Goal: Task Accomplishment & Management: Use online tool/utility

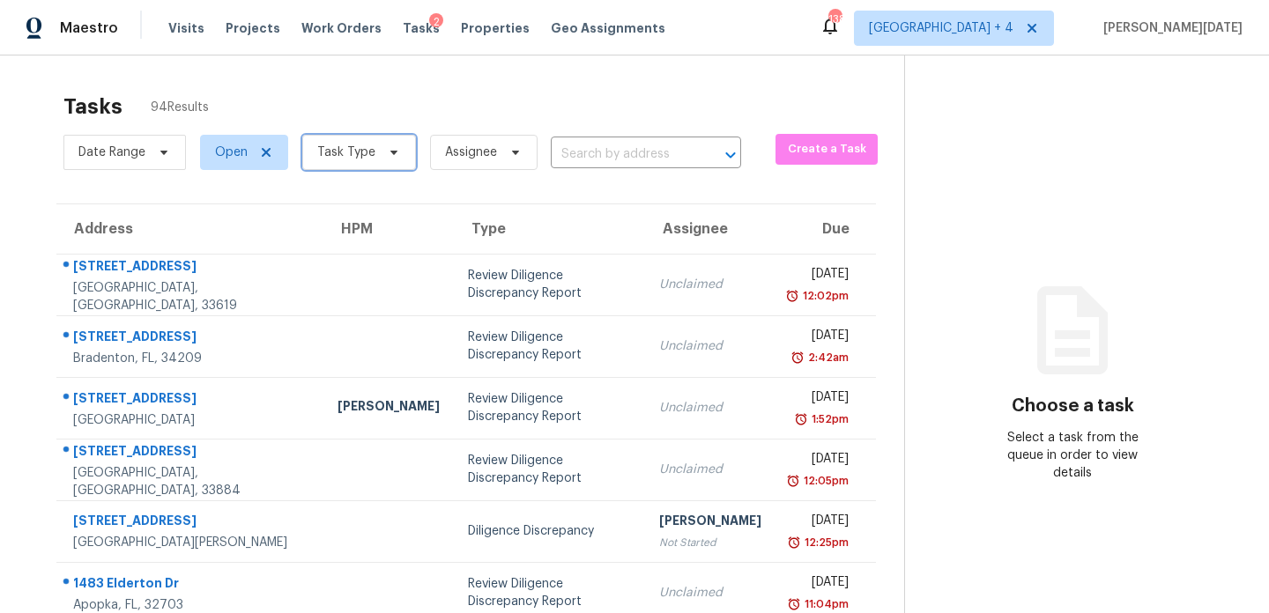
click at [313, 145] on span "Task Type" at bounding box center [359, 152] width 114 height 35
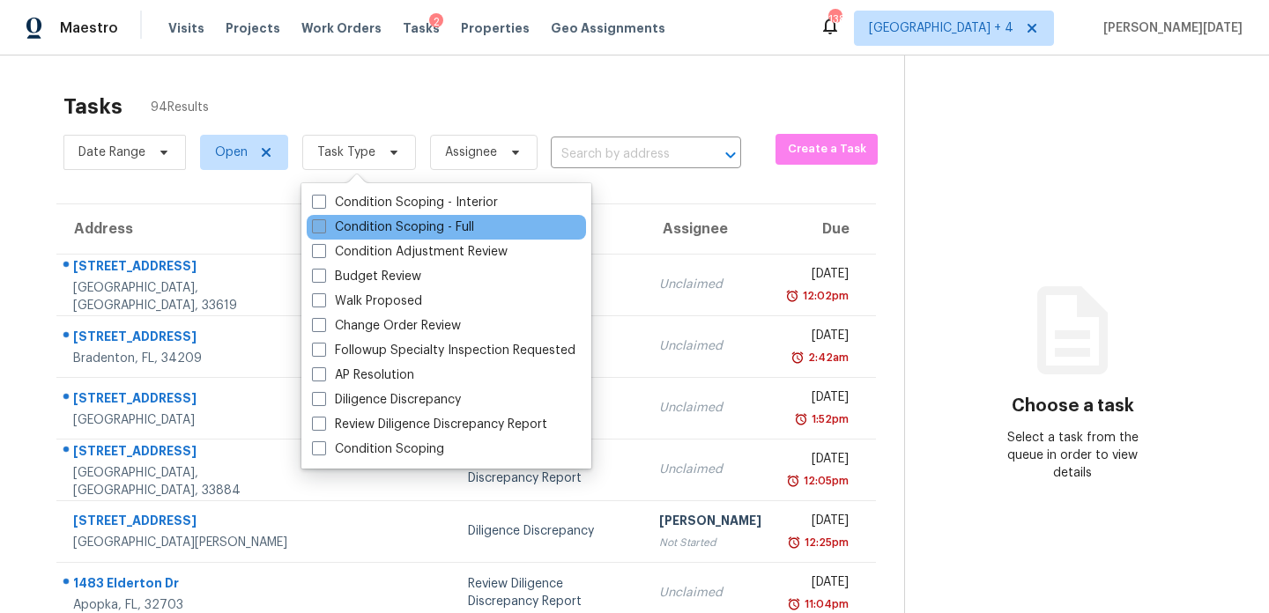
click at [319, 225] on span at bounding box center [319, 226] width 14 height 14
click at [319, 225] on input "Condition Scoping - Full" at bounding box center [317, 224] width 11 height 11
checkbox input "true"
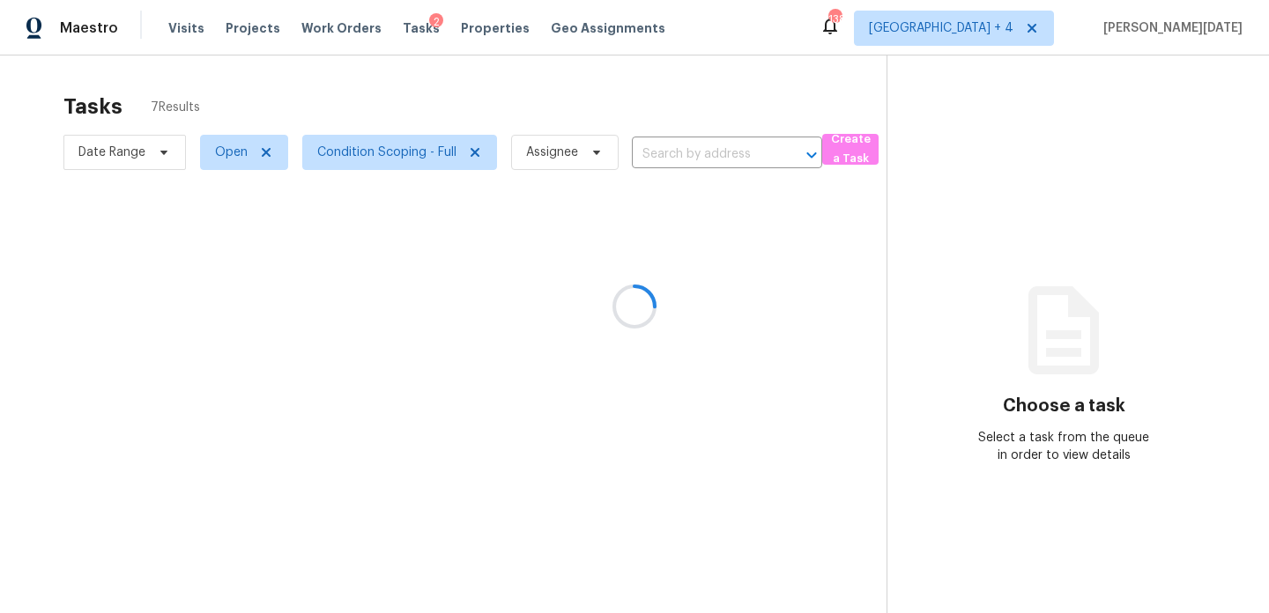
click at [667, 114] on div at bounding box center [634, 306] width 1269 height 613
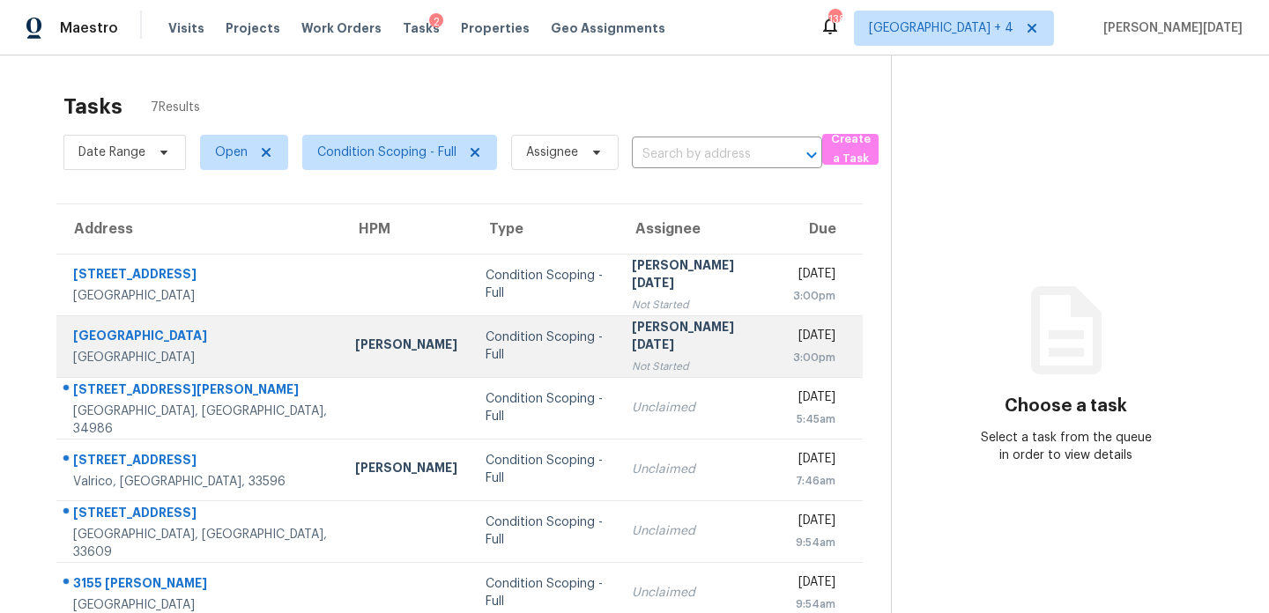
click at [639, 323] on td "[PERSON_NAME][DATE] Not Started" at bounding box center [698, 347] width 161 height 62
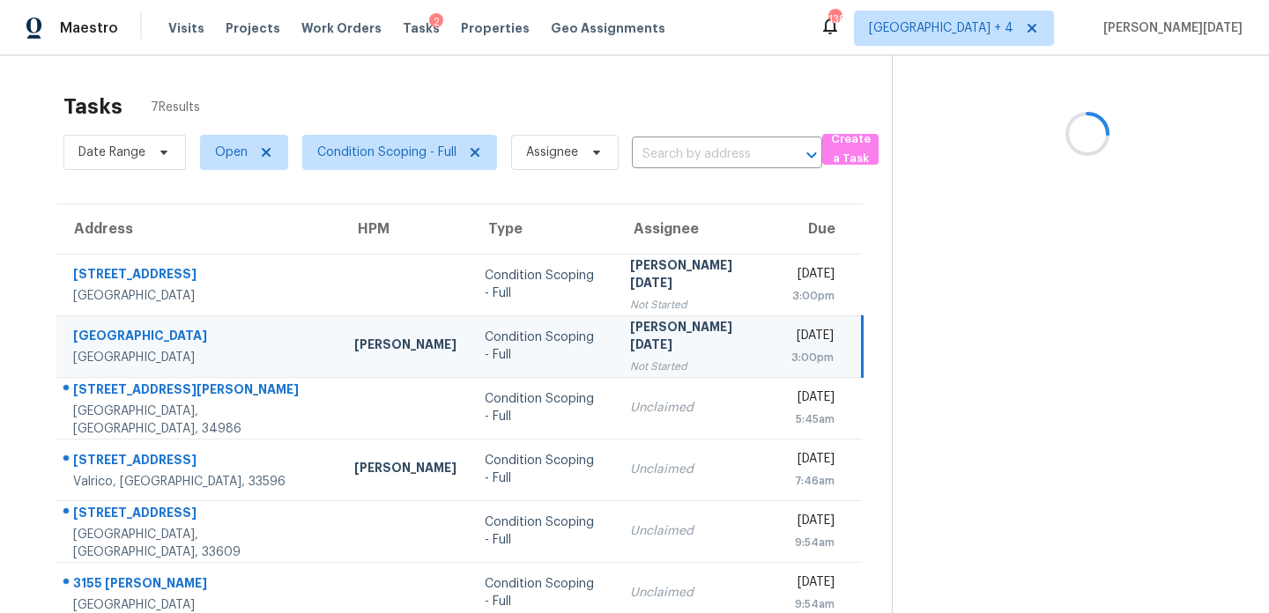
click at [675, 358] on div "Not Started" at bounding box center [696, 367] width 133 height 18
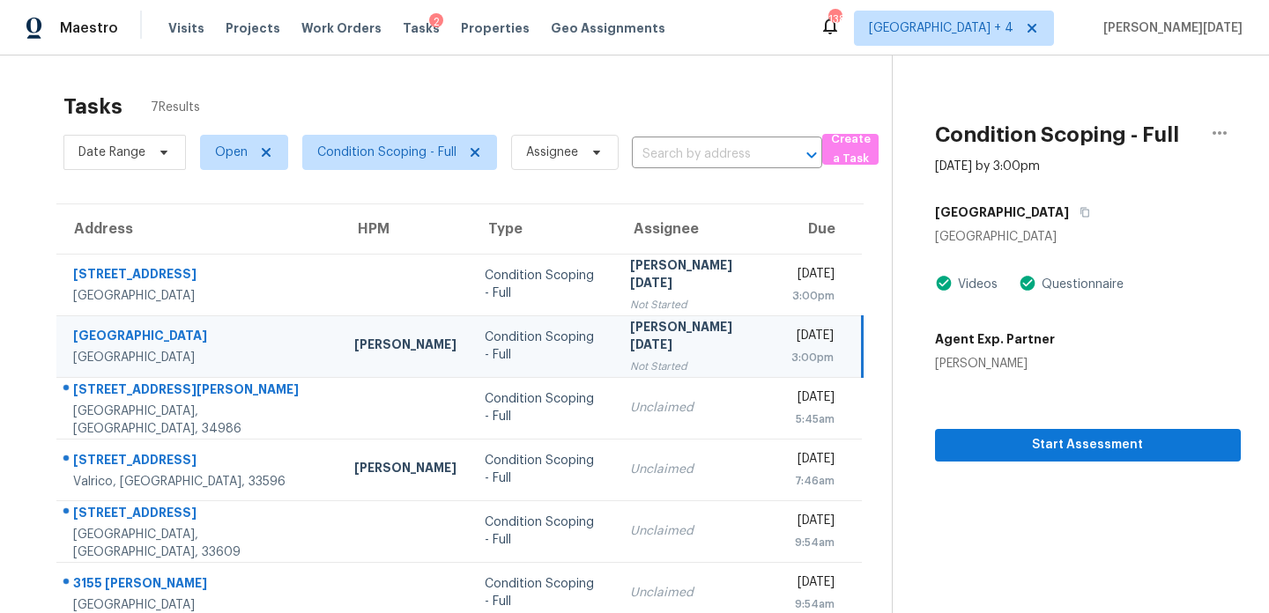
click at [792, 355] on div "3:00pm" at bounding box center [813, 358] width 42 height 18
click at [953, 440] on span "Start Assessment" at bounding box center [1088, 446] width 278 height 22
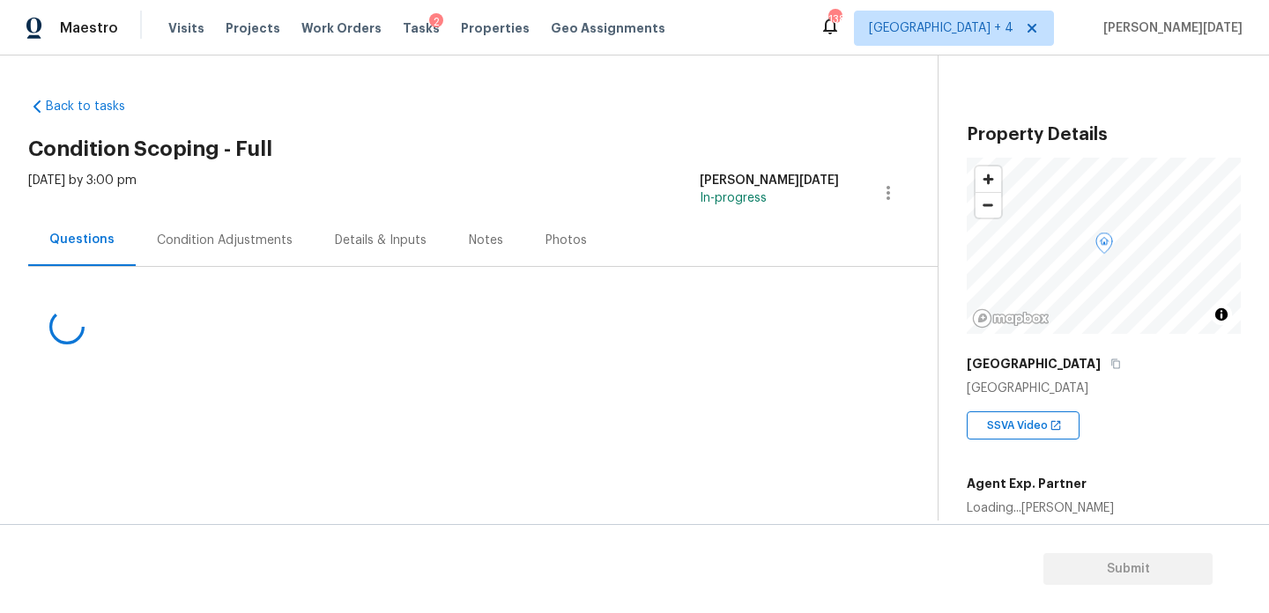
click at [251, 232] on div "Condition Adjustments" at bounding box center [225, 241] width 136 height 18
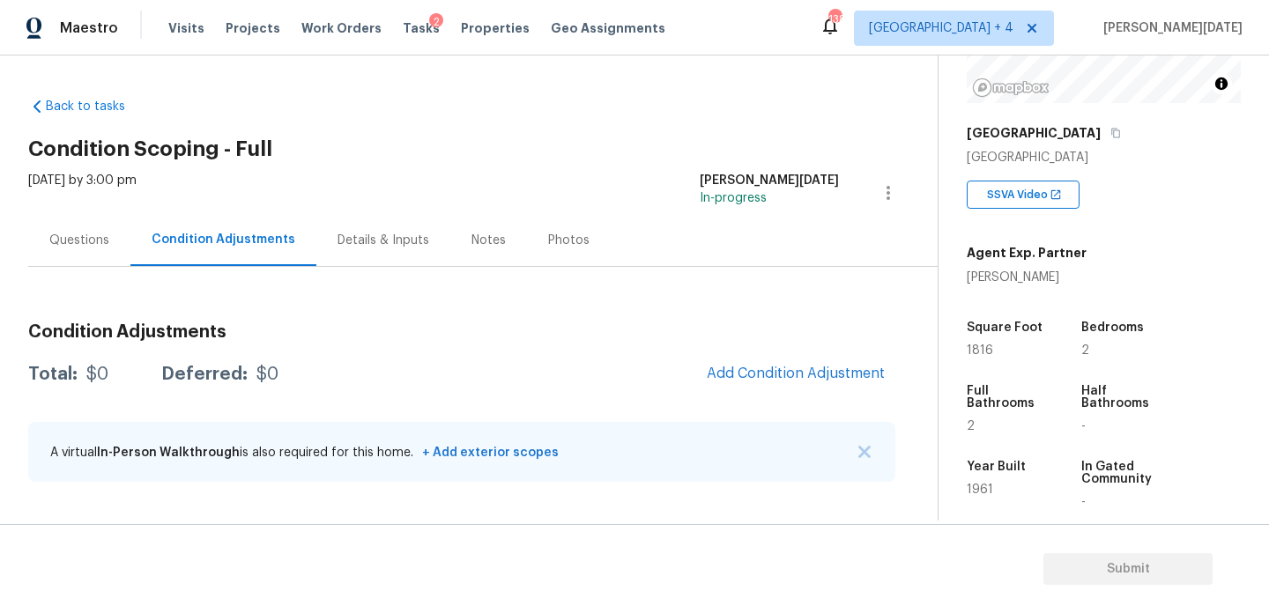
scroll to position [232, 0]
click at [100, 241] on div "Questions" at bounding box center [79, 241] width 60 height 18
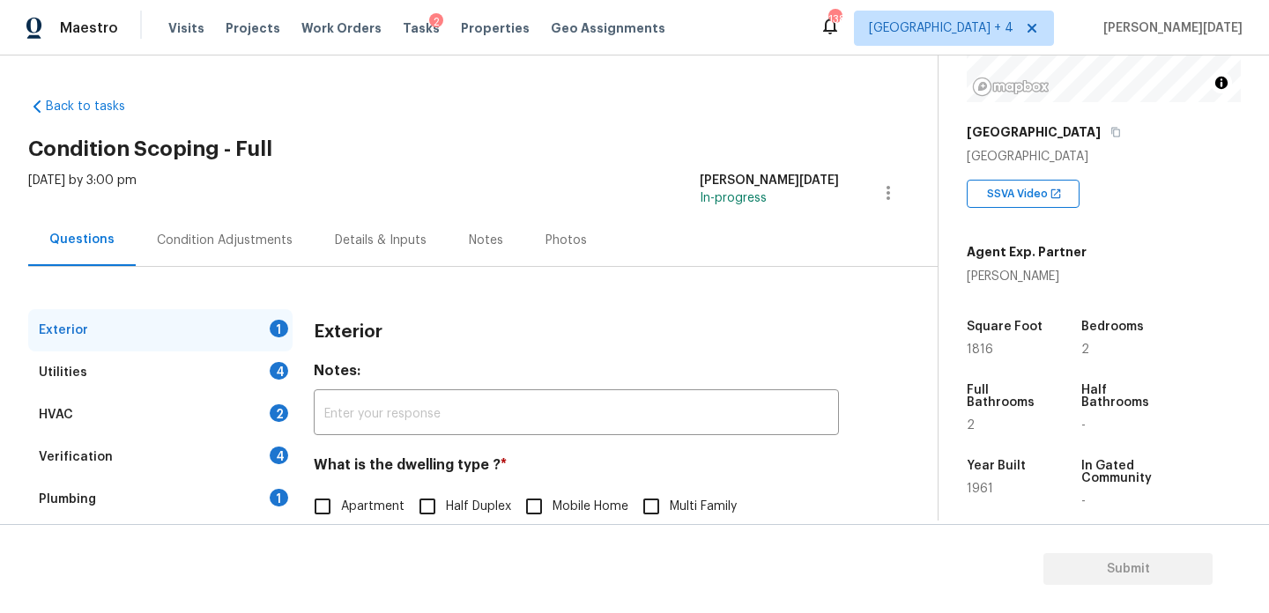
scroll to position [235, 0]
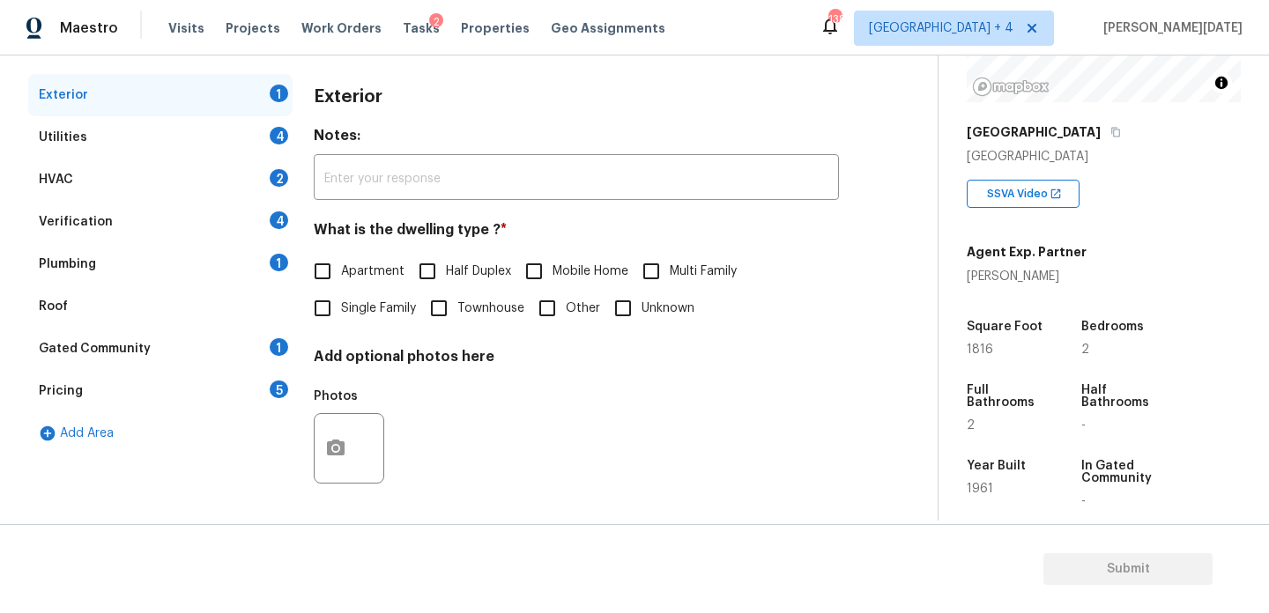
click at [345, 310] on span "Single Family" at bounding box center [378, 309] width 75 height 19
click at [341, 310] on input "Single Family" at bounding box center [322, 308] width 37 height 37
checkbox input "true"
click at [179, 218] on div "Verification 4" at bounding box center [160, 222] width 264 height 42
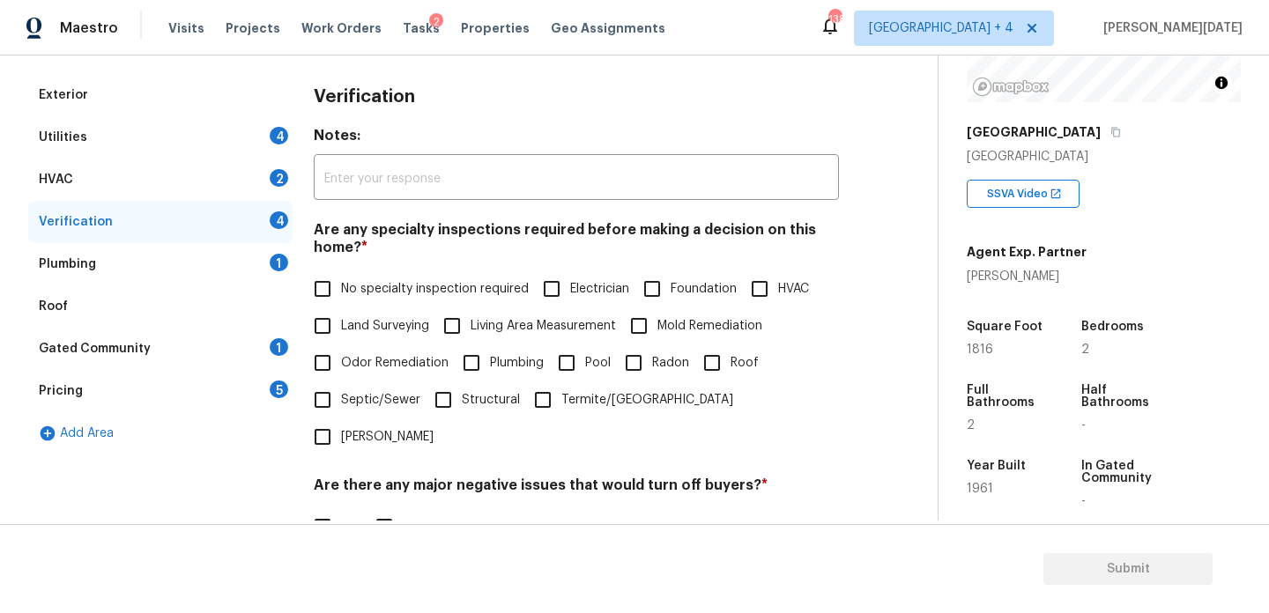
click at [236, 381] on div "Pricing 5" at bounding box center [160, 391] width 264 height 42
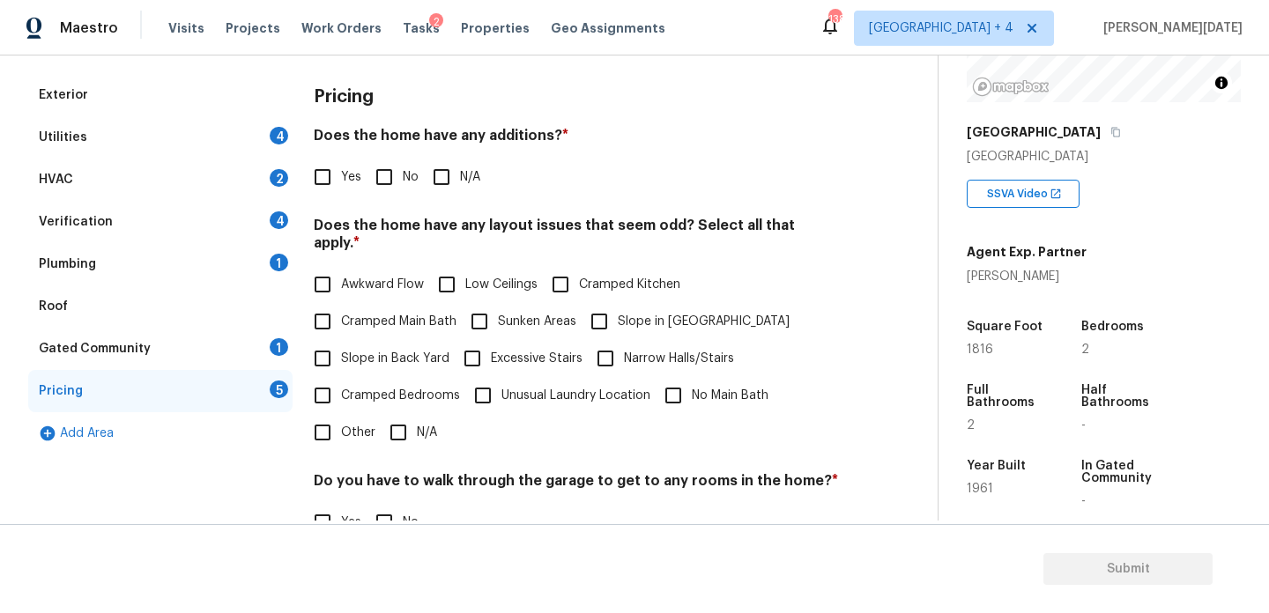
click at [337, 340] on input "Slope in Back Yard" at bounding box center [322, 358] width 37 height 37
click at [376, 350] on span "Slope in Back Yard" at bounding box center [395, 359] width 108 height 19
click at [341, 341] on input "Slope in Back Yard" at bounding box center [322, 358] width 37 height 37
checkbox input "false"
click at [621, 313] on span "Slope in [GEOGRAPHIC_DATA]" at bounding box center [704, 322] width 172 height 19
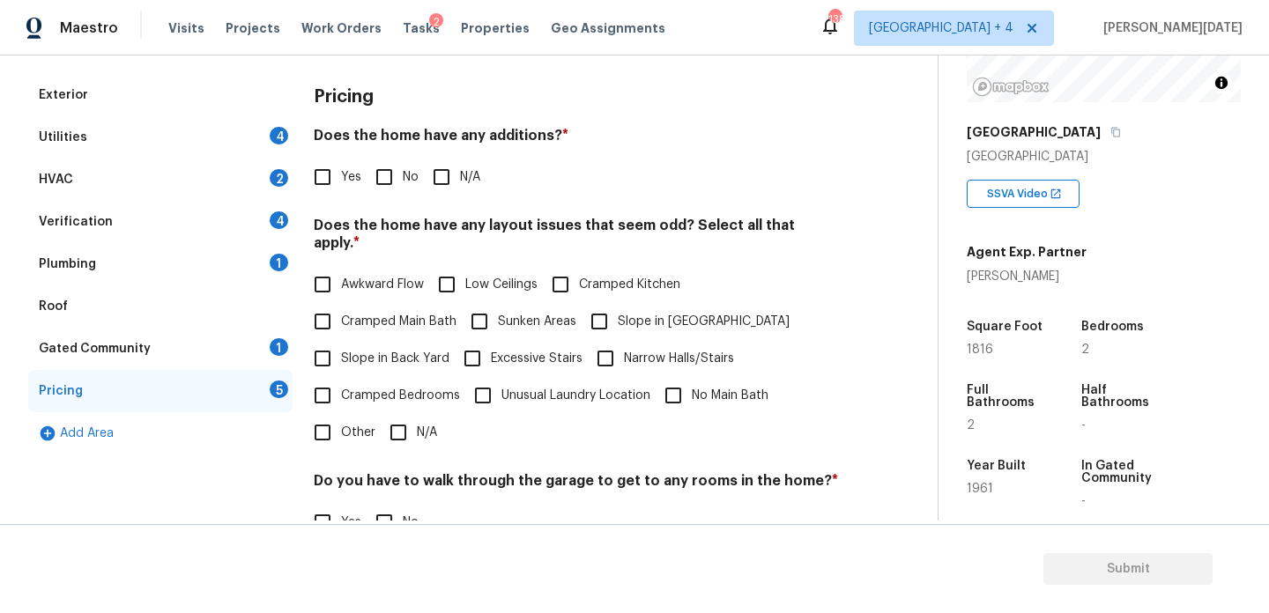
click at [618, 308] on input "Slope in [GEOGRAPHIC_DATA]" at bounding box center [599, 321] width 37 height 37
checkbox input "true"
click at [379, 165] on input "No" at bounding box center [384, 177] width 37 height 37
checkbox input "true"
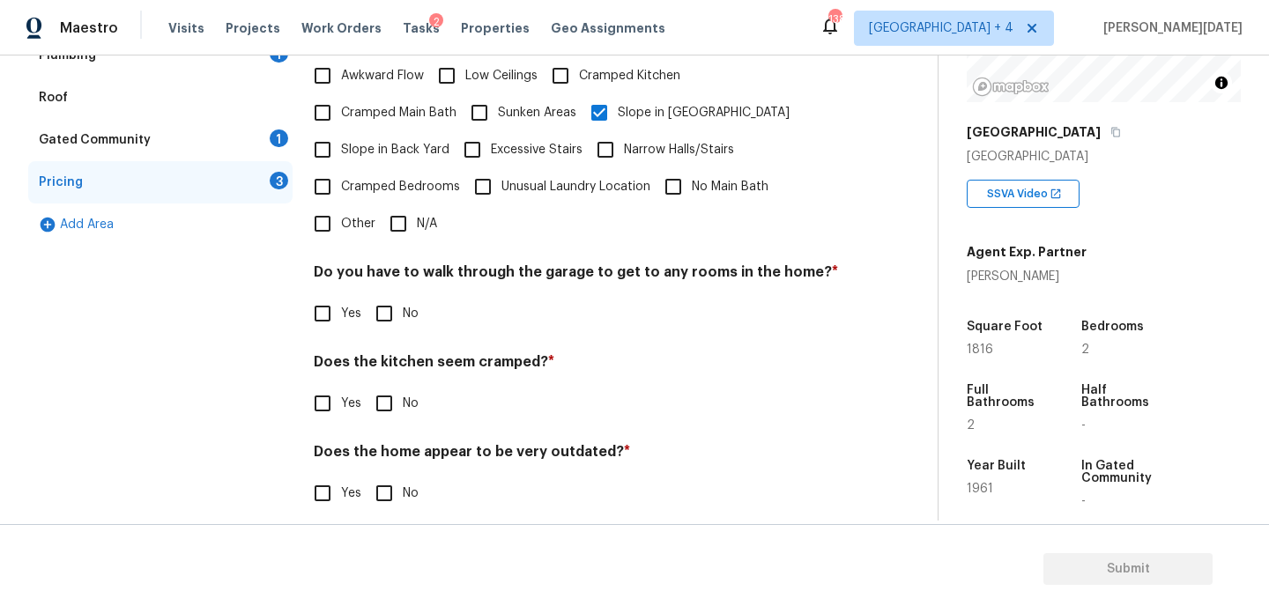
click at [397, 299] on input "No" at bounding box center [384, 313] width 37 height 37
checkbox input "true"
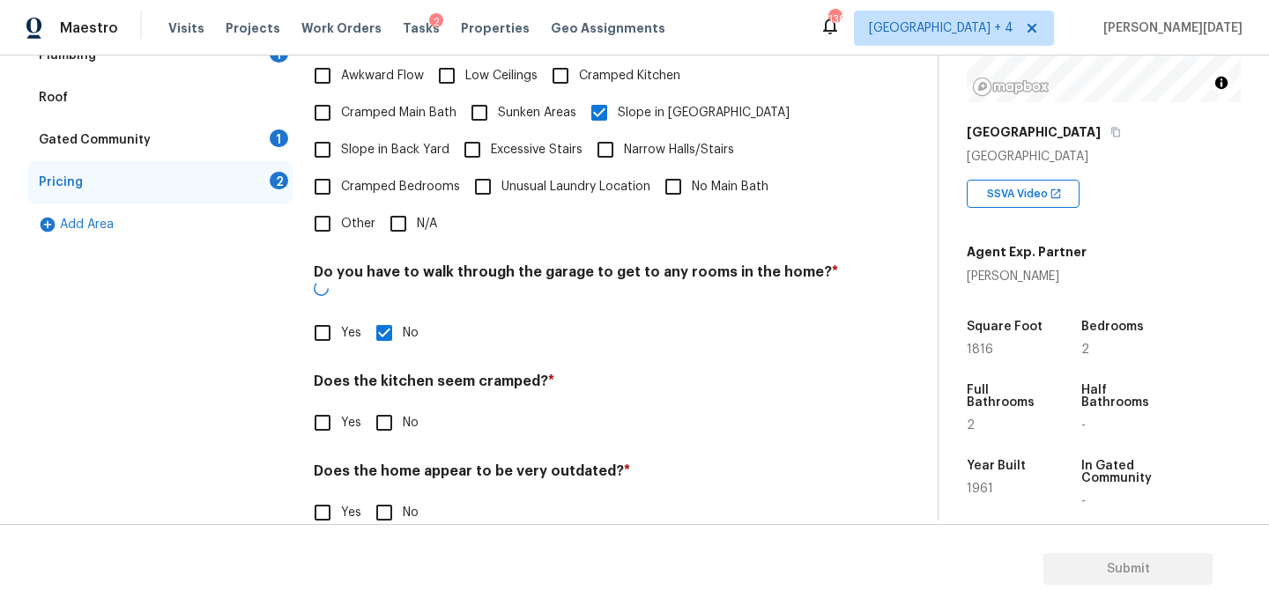
click at [404, 410] on div "Pricing Does the home have any additions? * Yes No N/A Does the home have any l…" at bounding box center [576, 209] width 525 height 688
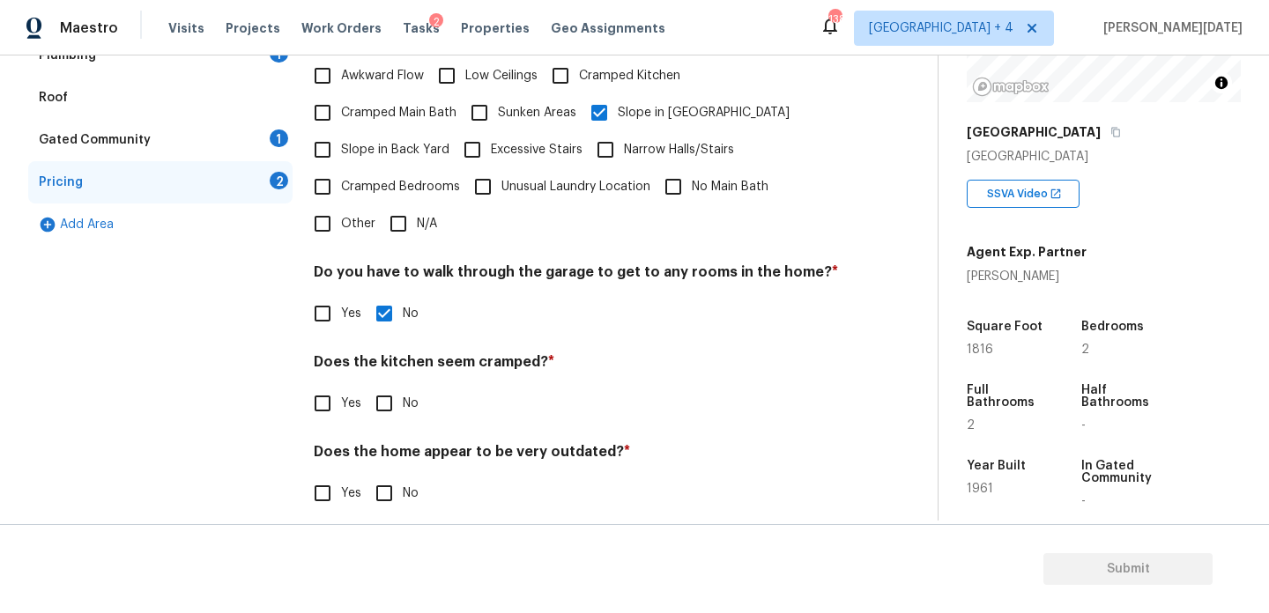
click at [399, 389] on input "No" at bounding box center [384, 403] width 37 height 37
checkbox input "true"
click at [399, 475] on input "No" at bounding box center [384, 493] width 37 height 37
checkbox input "true"
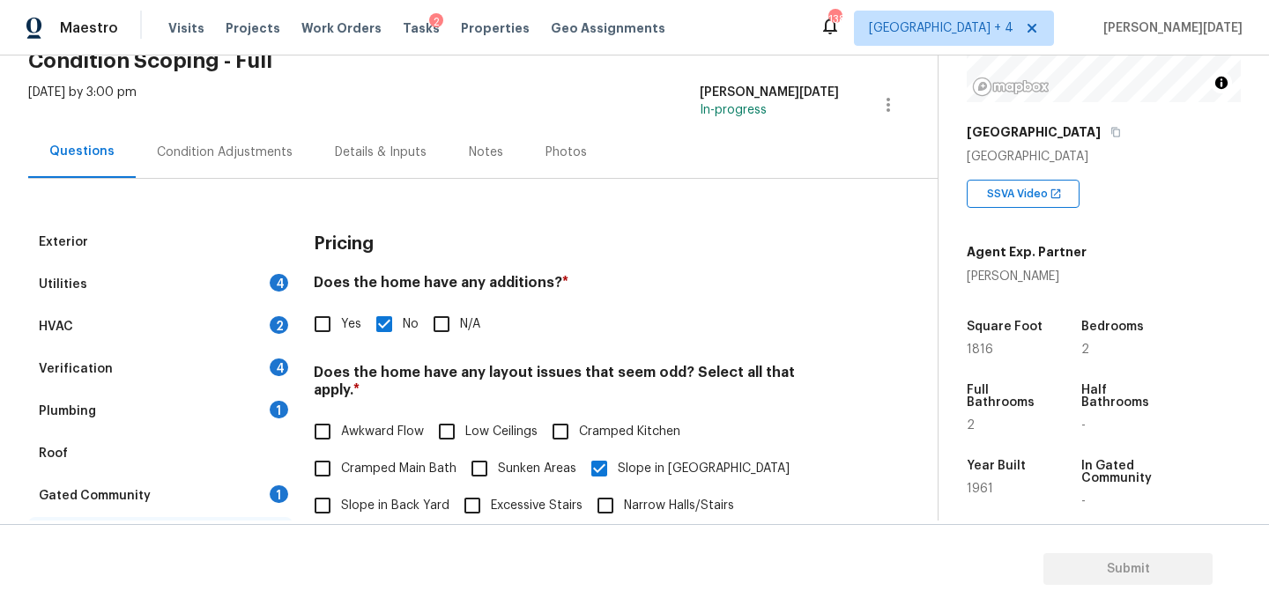
scroll to position [0, 0]
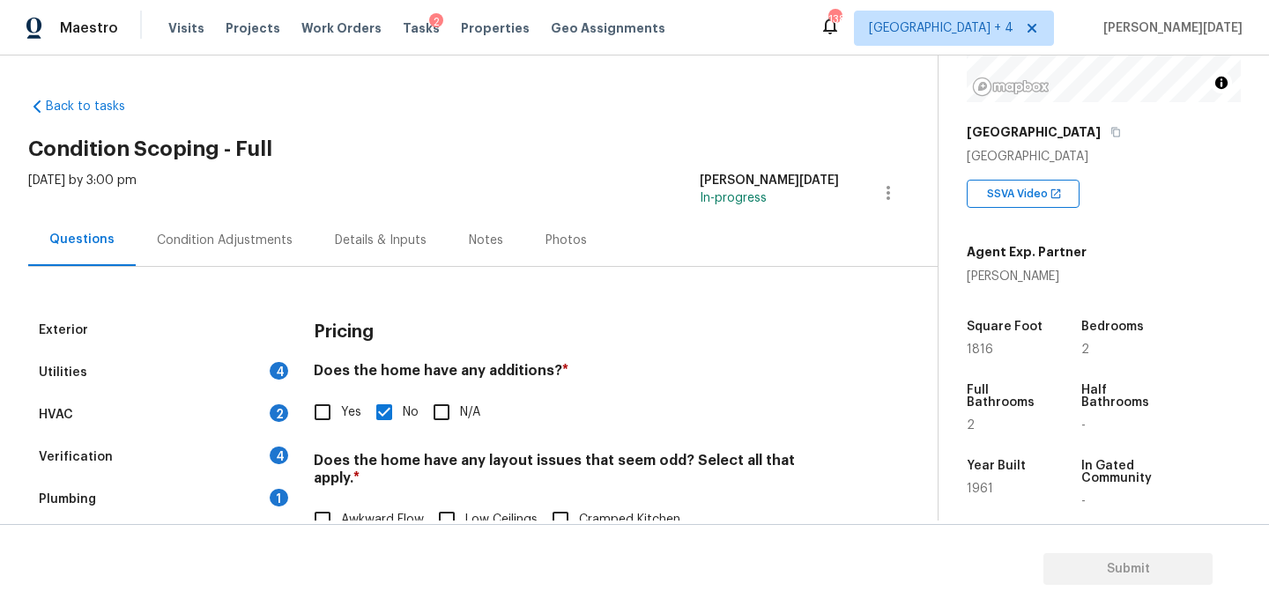
click at [242, 234] on div "Condition Adjustments" at bounding box center [225, 241] width 136 height 18
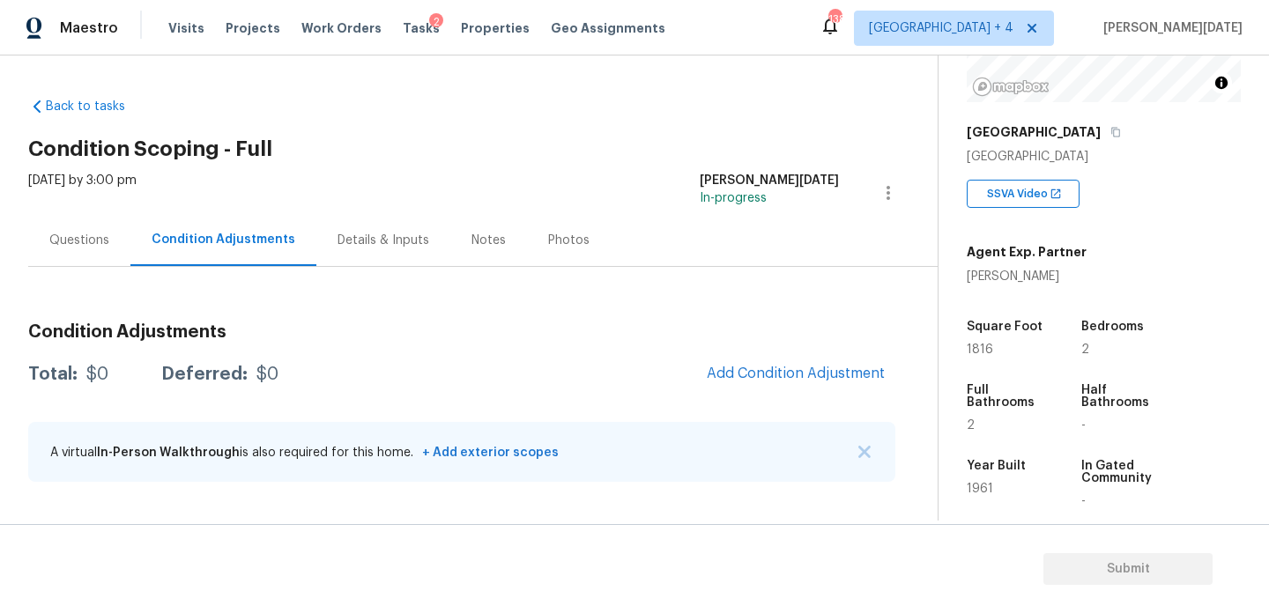
click at [99, 236] on div "Questions" at bounding box center [79, 241] width 60 height 18
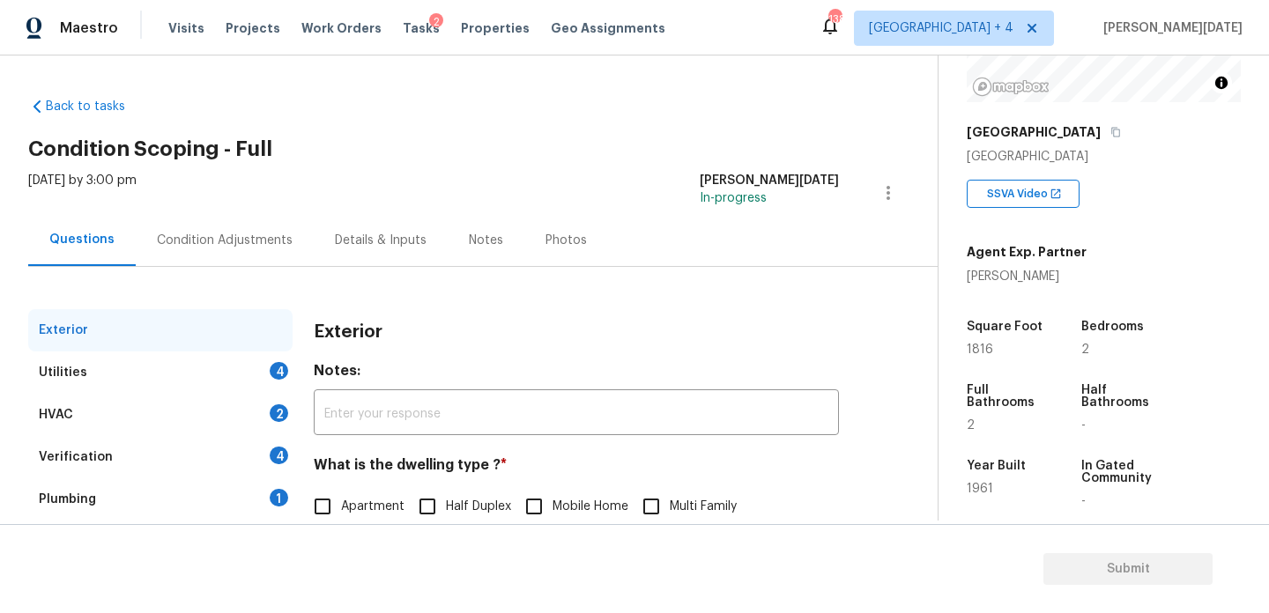
scroll to position [235, 0]
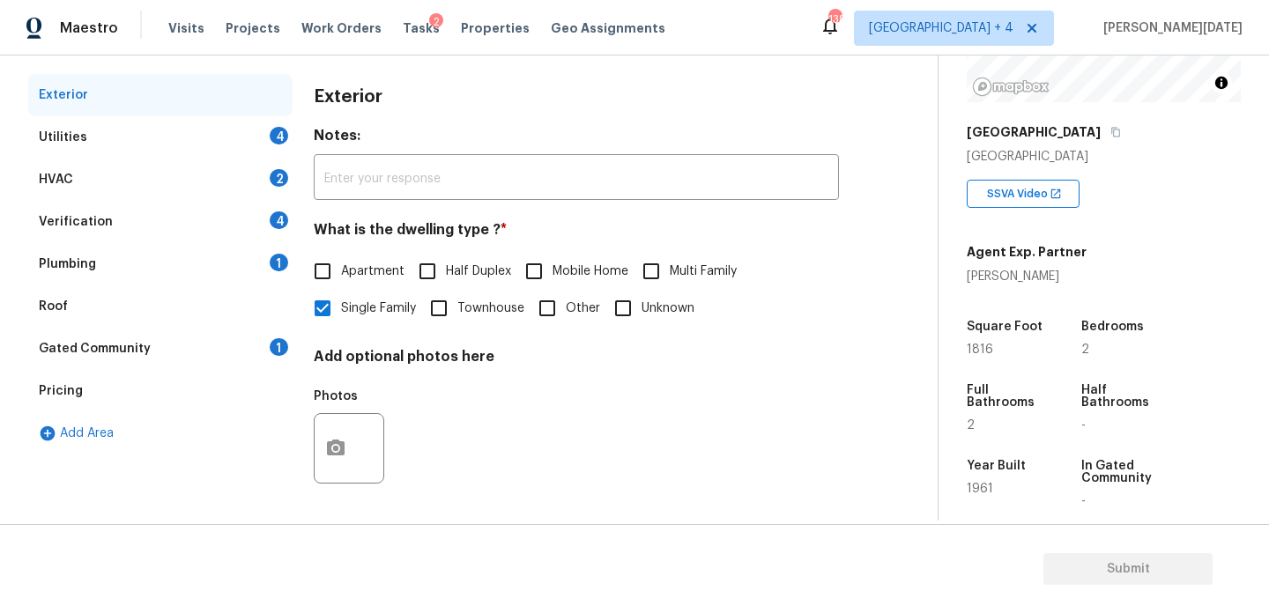
click at [246, 273] on div "Plumbing 1" at bounding box center [160, 264] width 264 height 42
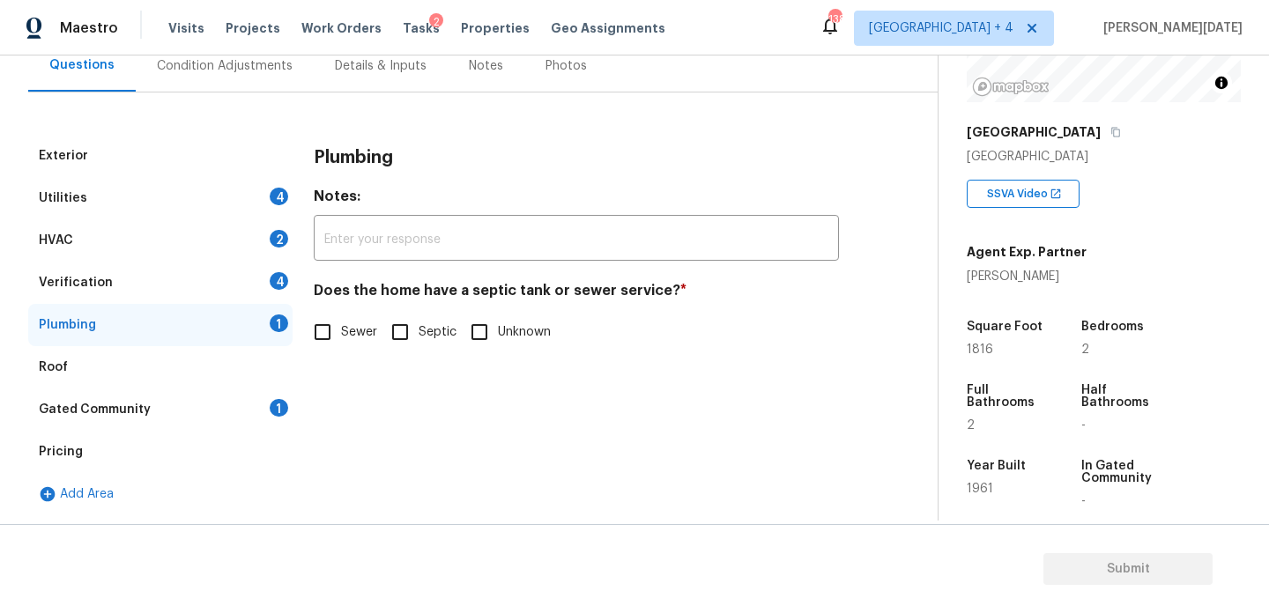
click at [409, 342] on input "Septic" at bounding box center [400, 332] width 37 height 37
checkbox input "true"
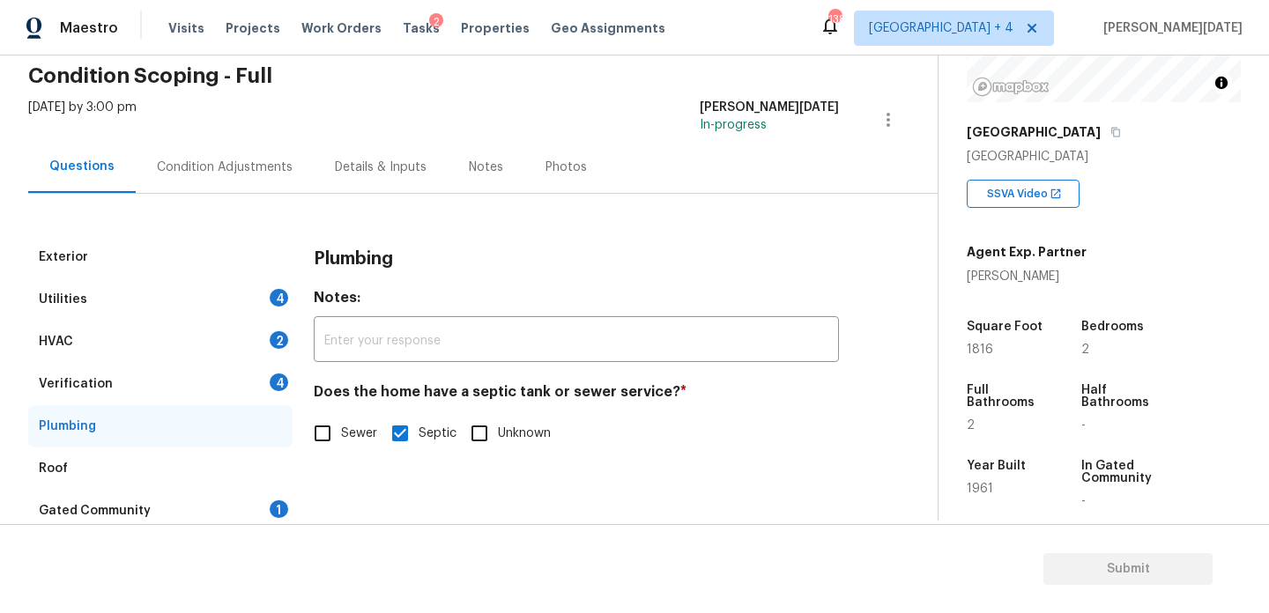
click at [219, 171] on div "Condition Adjustments" at bounding box center [225, 168] width 136 height 18
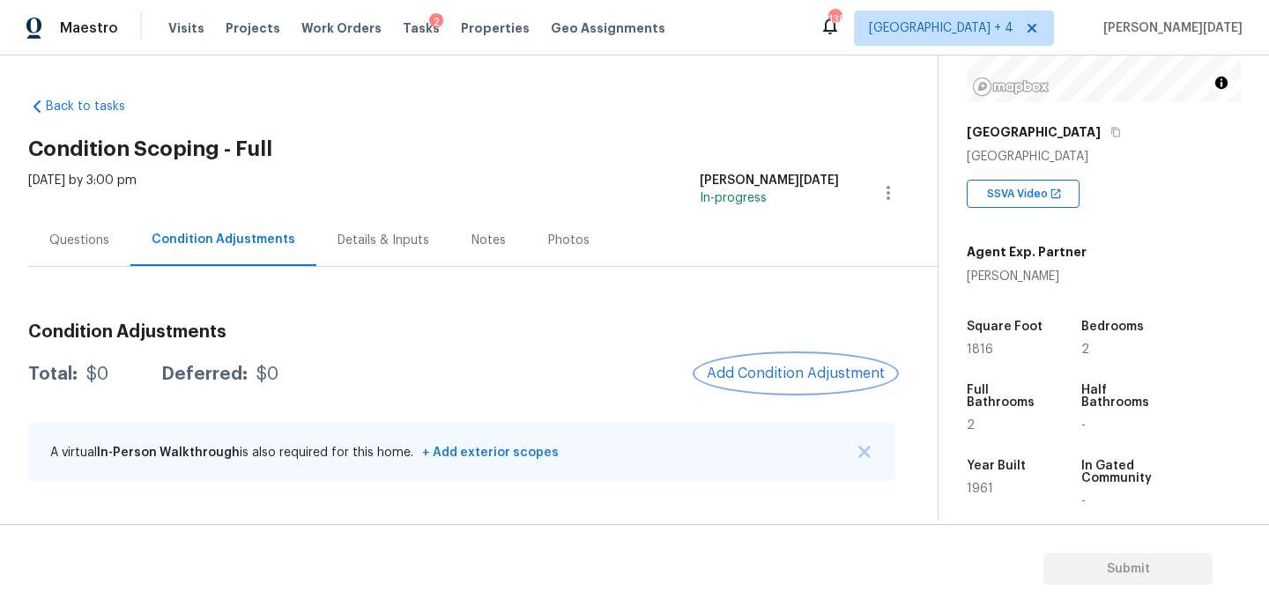
click at [790, 390] on button "Add Condition Adjustment" at bounding box center [795, 373] width 199 height 37
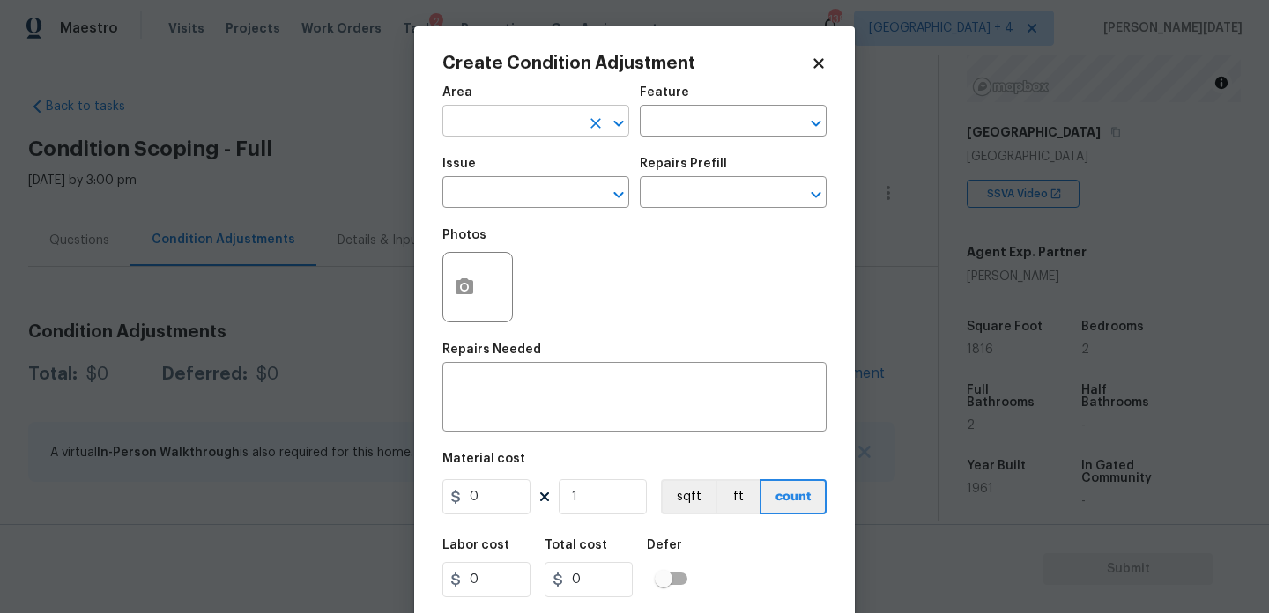
click at [466, 127] on input "text" at bounding box center [511, 122] width 138 height 27
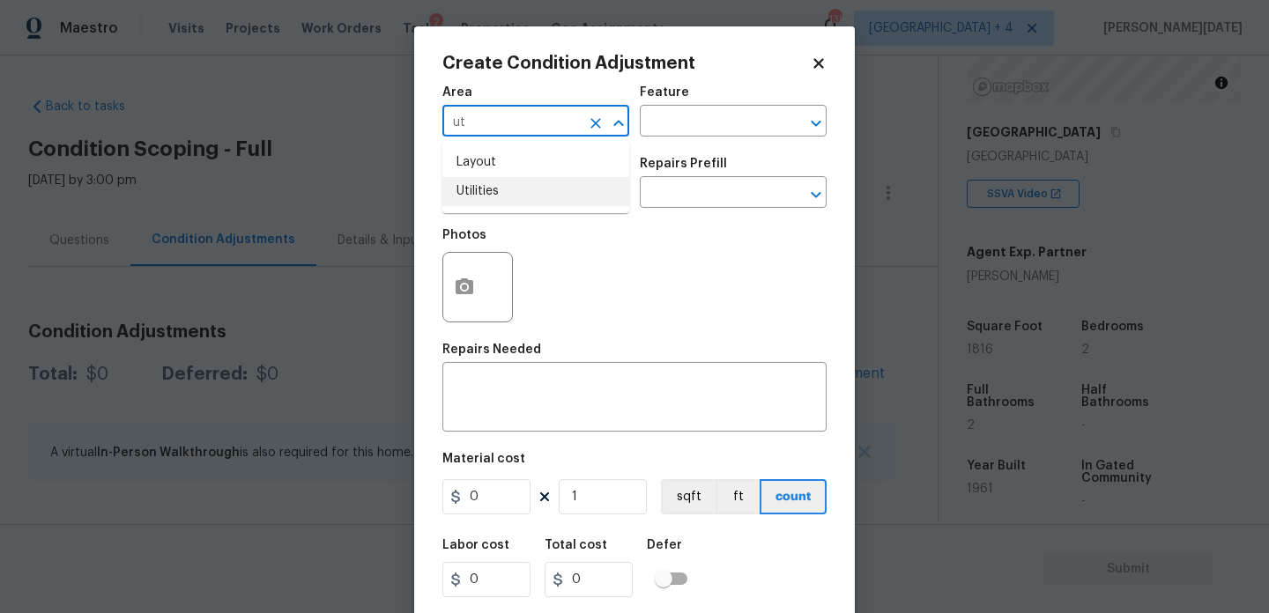
click at [486, 184] on li "Utilities" at bounding box center [535, 191] width 187 height 29
type input "Utilities"
click at [486, 184] on input "text" at bounding box center [511, 194] width 138 height 27
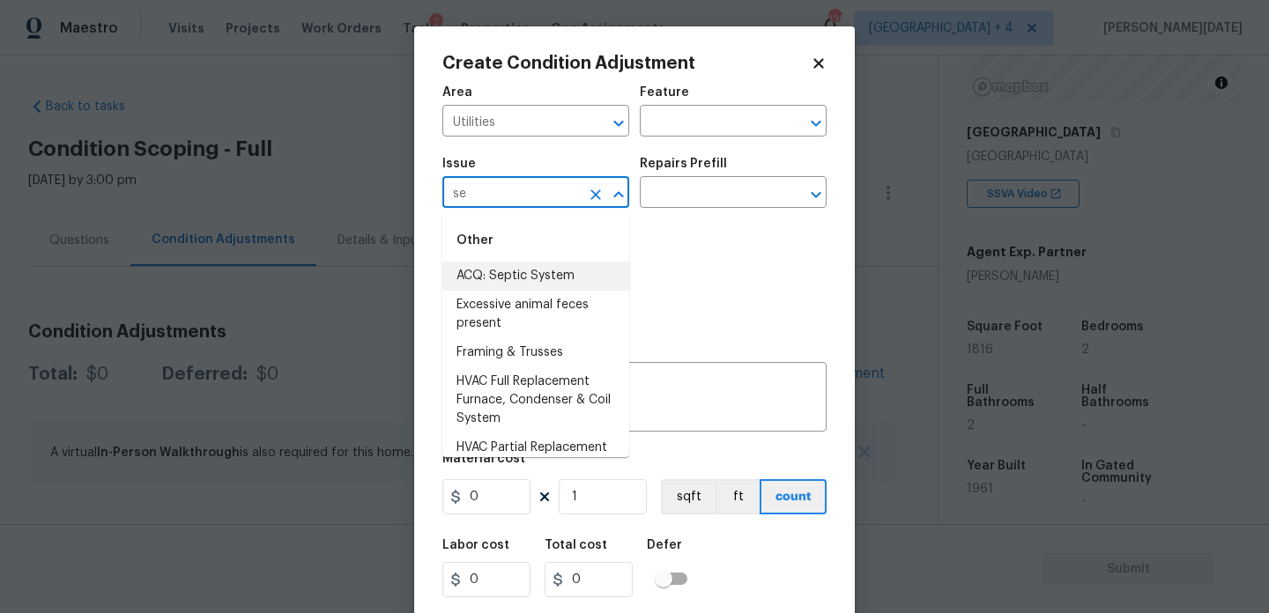
click at [510, 264] on li "ACQ: Septic System" at bounding box center [535, 276] width 187 height 29
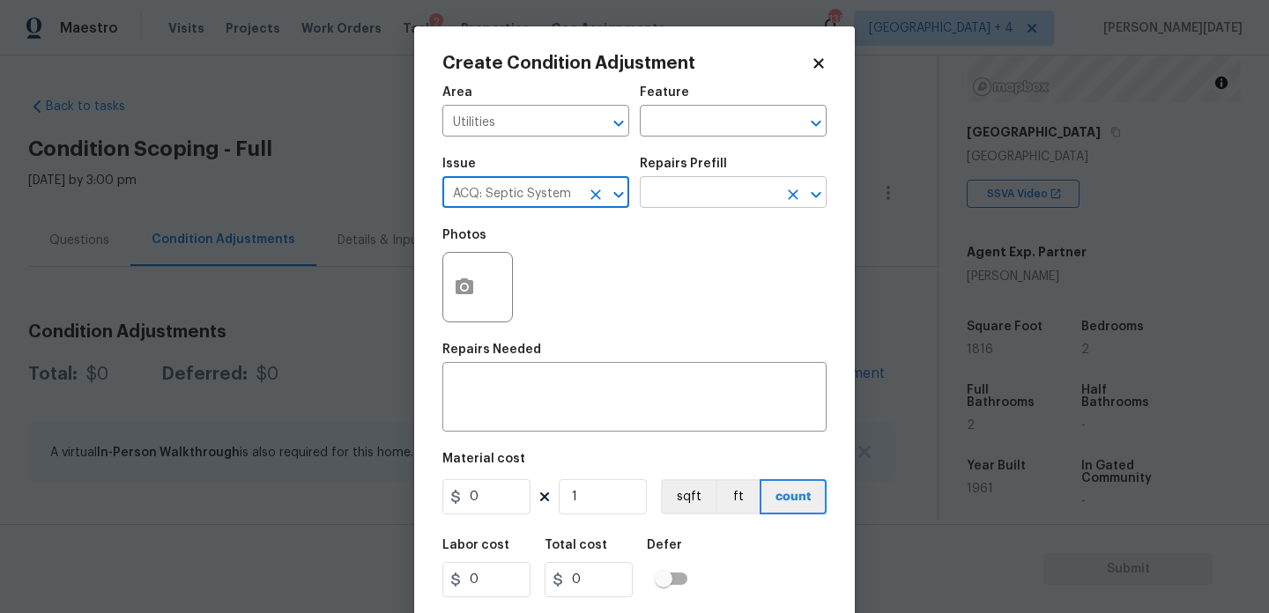
type input "ACQ: Septic System"
click at [717, 195] on input "text" at bounding box center [709, 194] width 138 height 27
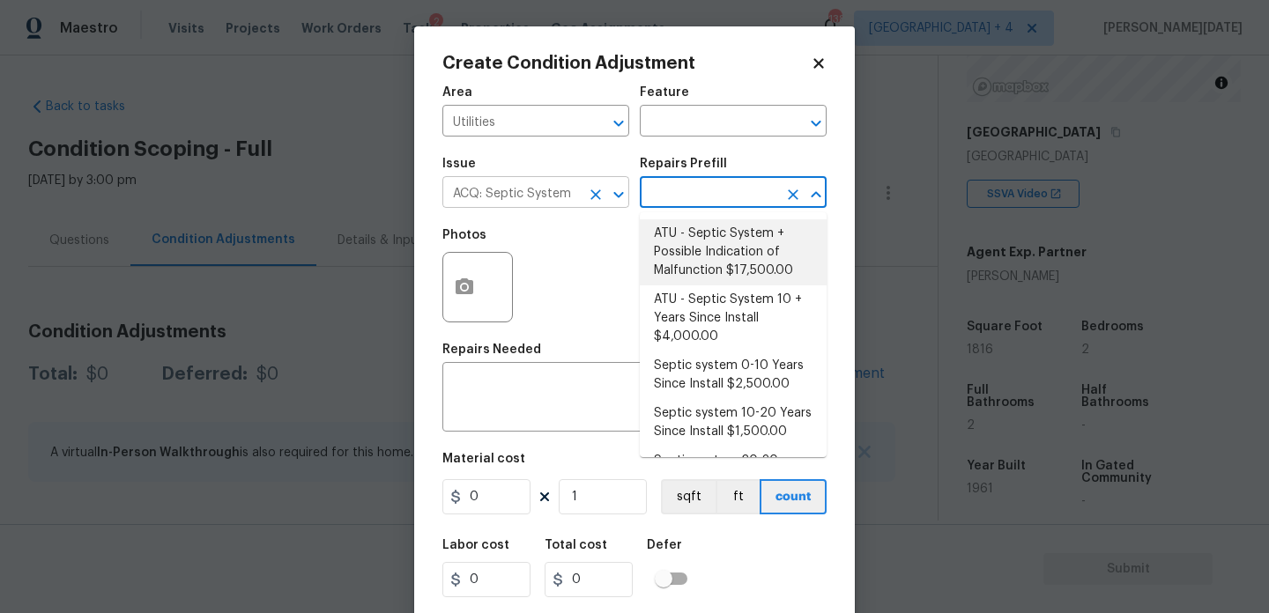
click at [601, 199] on icon "Clear" at bounding box center [596, 195] width 18 height 18
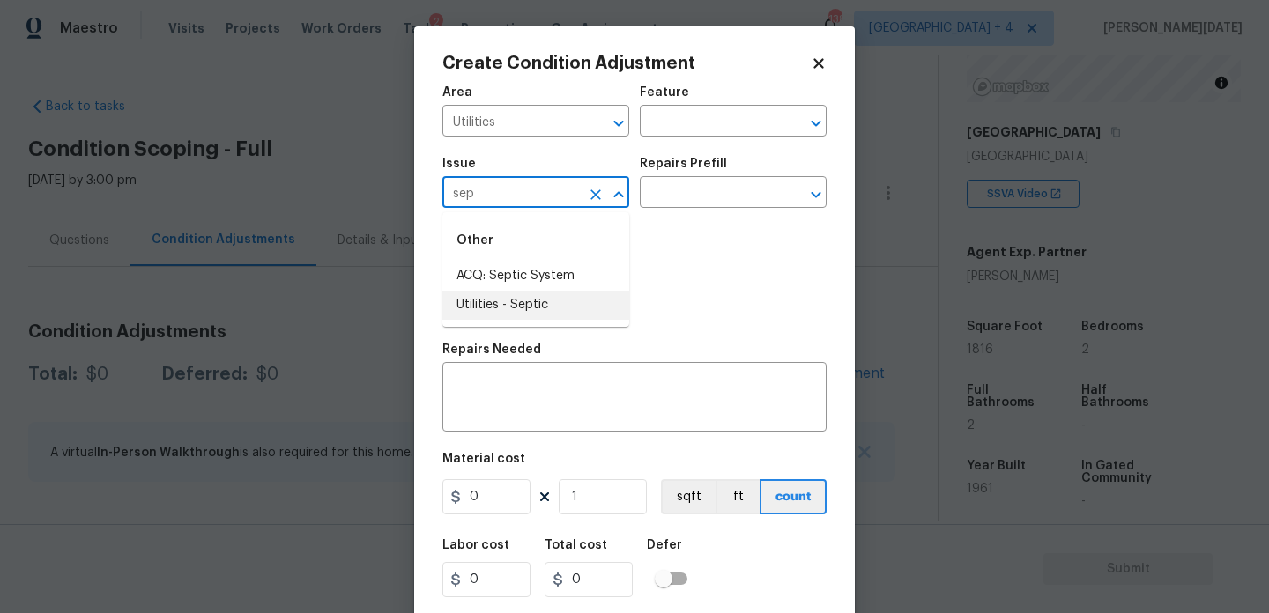
click at [526, 311] on li "Utilities - Septic" at bounding box center [535, 305] width 187 height 29
type input "Utilities - Septic"
click at [734, 186] on input "text" at bounding box center [709, 194] width 138 height 27
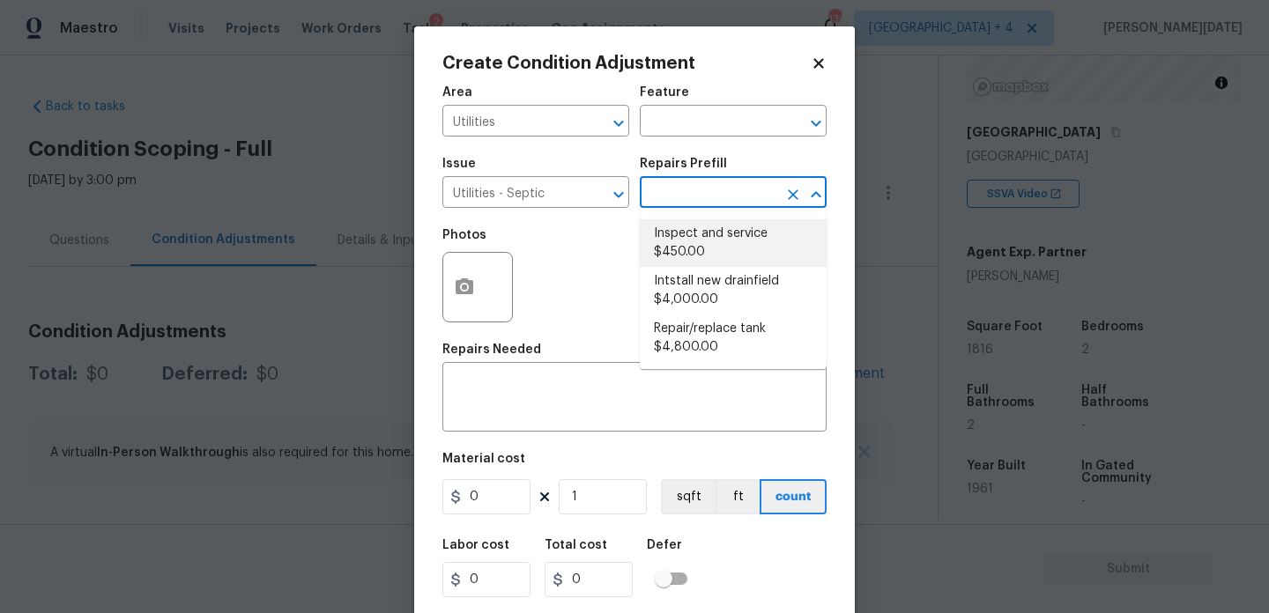
click at [727, 238] on li "Inspect and service $450.00" at bounding box center [733, 243] width 187 height 48
type textarea "Pump and inspect septic tank and provide clean bill of health from specialist c…"
type input "450"
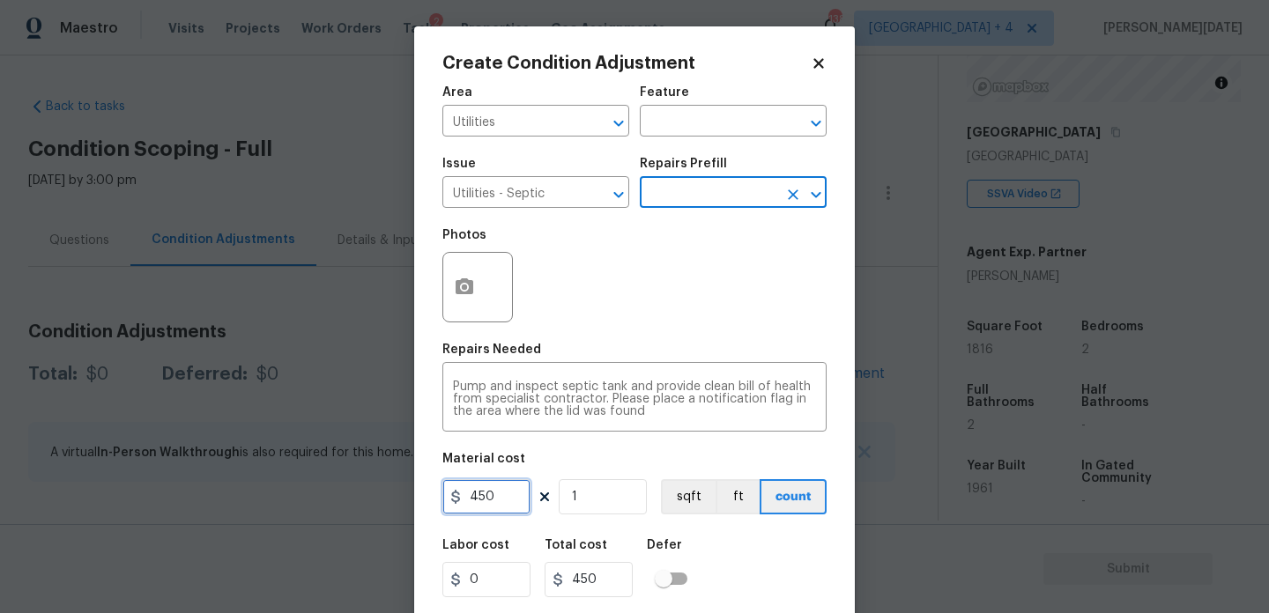
drag, startPoint x: 517, startPoint y: 488, endPoint x: 396, endPoint y: 488, distance: 121.6
click at [396, 488] on div "Create Condition Adjustment Area Utilities ​ Feature ​ Issue Utilities - Septic…" at bounding box center [634, 306] width 1269 height 613
type input "1500"
click at [740, 281] on div "Photos" at bounding box center [634, 276] width 384 height 115
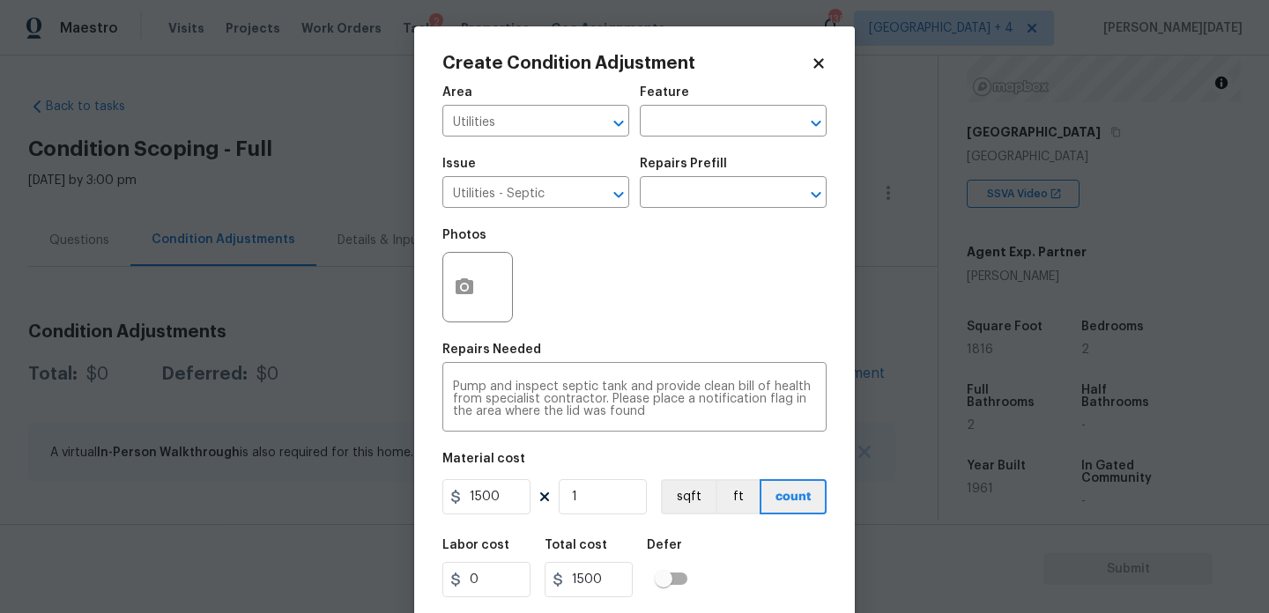
scroll to position [45, 0]
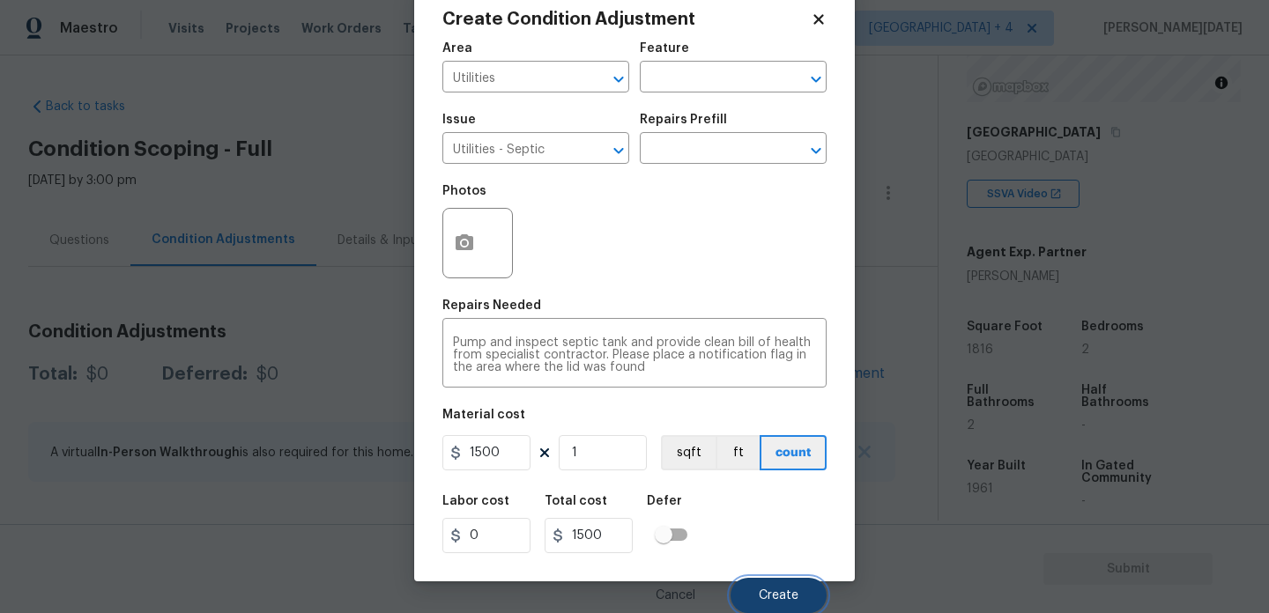
click at [781, 603] on button "Create" at bounding box center [779, 595] width 96 height 35
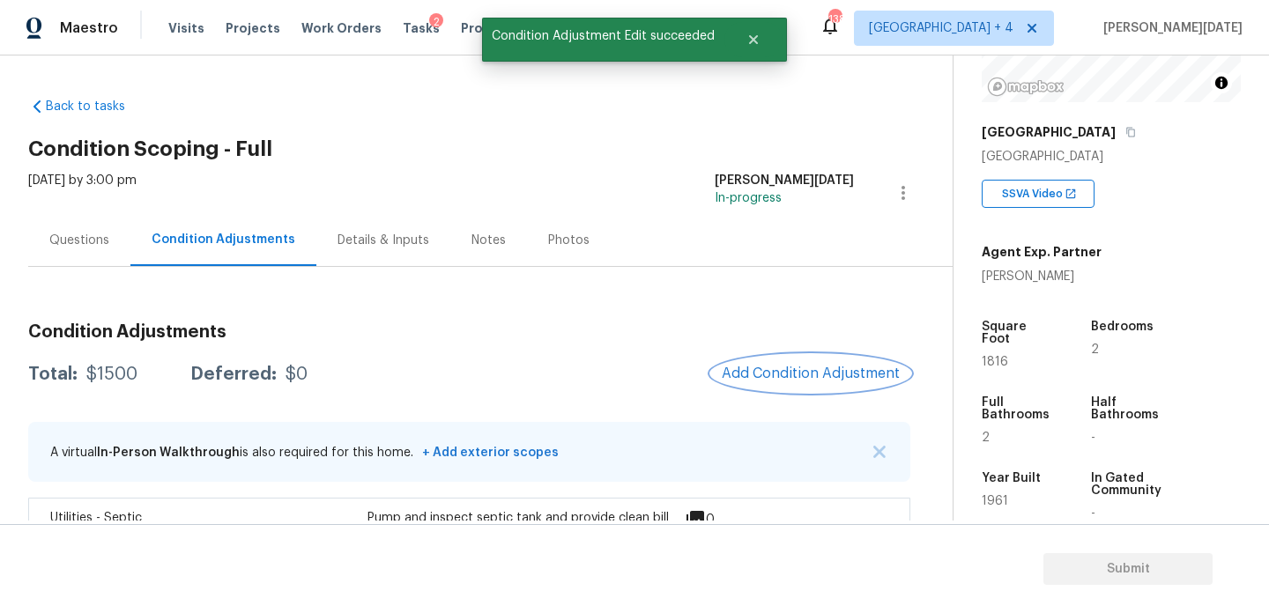
scroll to position [76, 0]
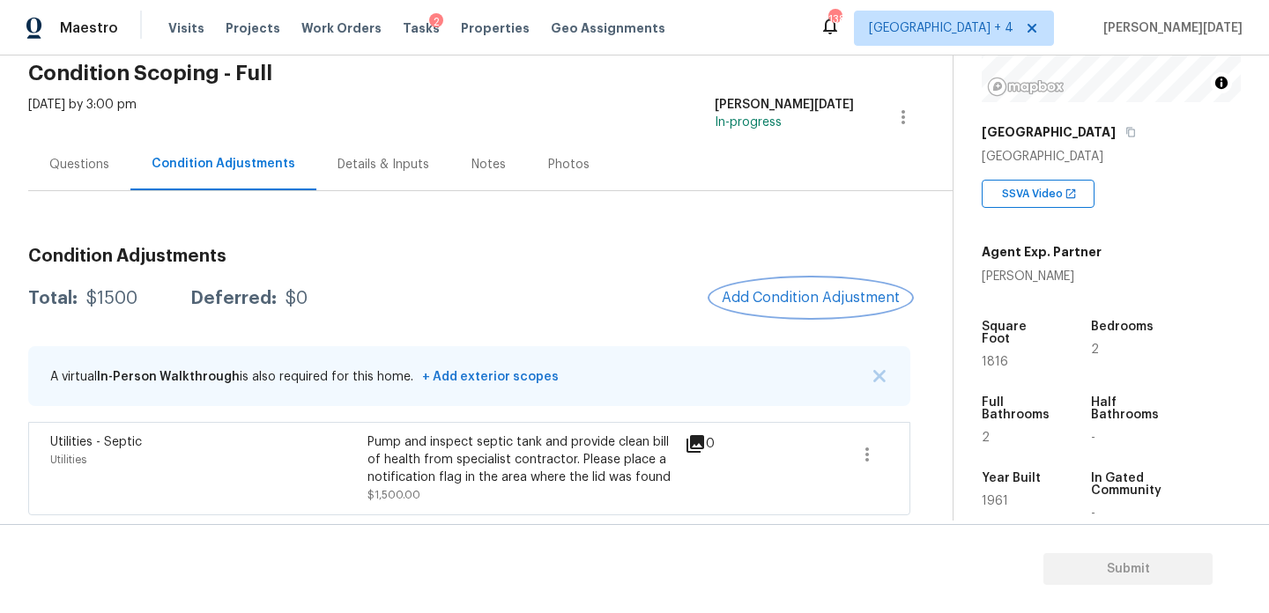
click at [790, 306] on button "Add Condition Adjustment" at bounding box center [810, 297] width 199 height 37
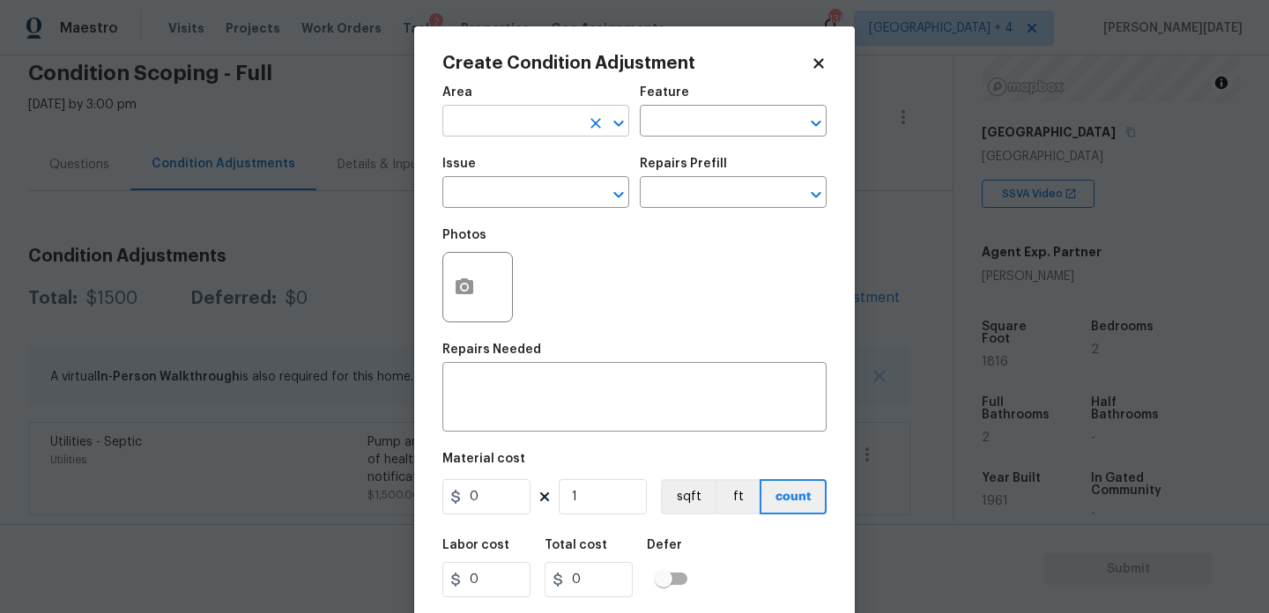
click at [462, 109] on input "text" at bounding box center [511, 122] width 138 height 27
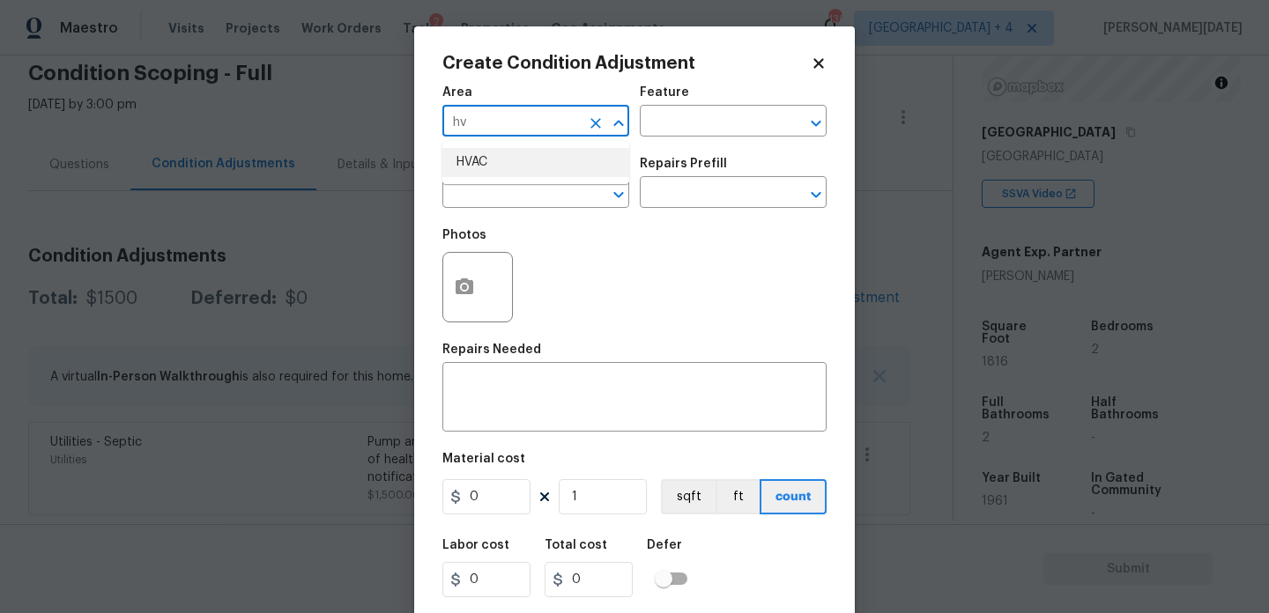
click at [472, 156] on li "HVAC" at bounding box center [535, 162] width 187 height 29
type input "HVAC"
click at [483, 212] on span "Issue ​" at bounding box center [535, 182] width 187 height 71
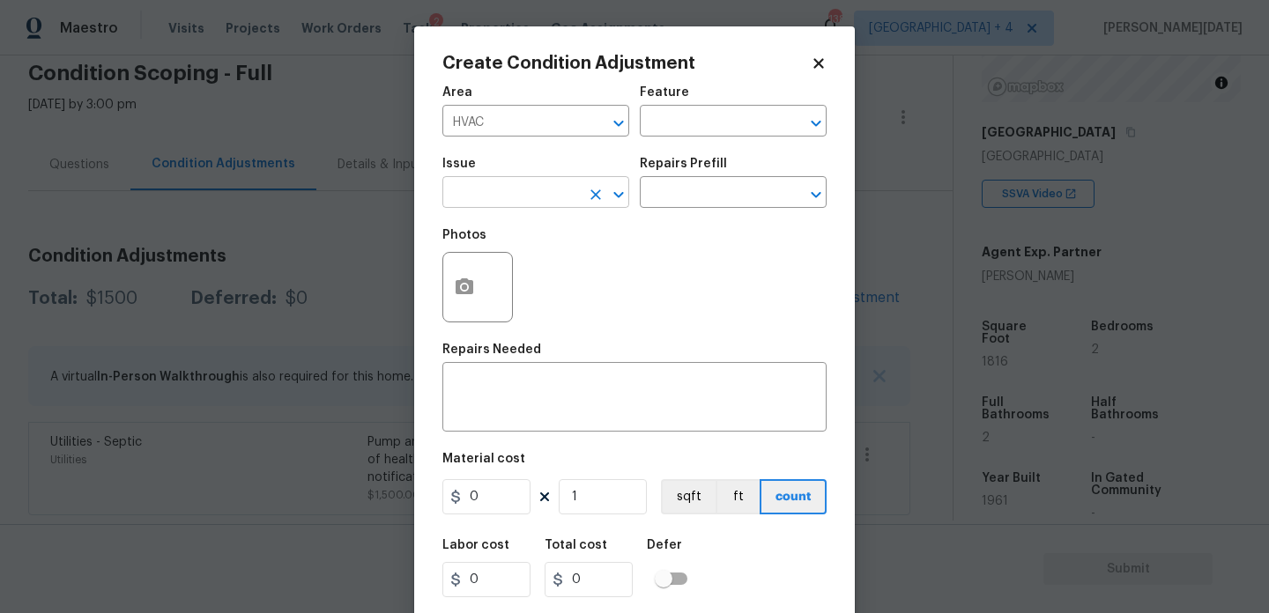
click at [522, 205] on input "text" at bounding box center [511, 194] width 138 height 27
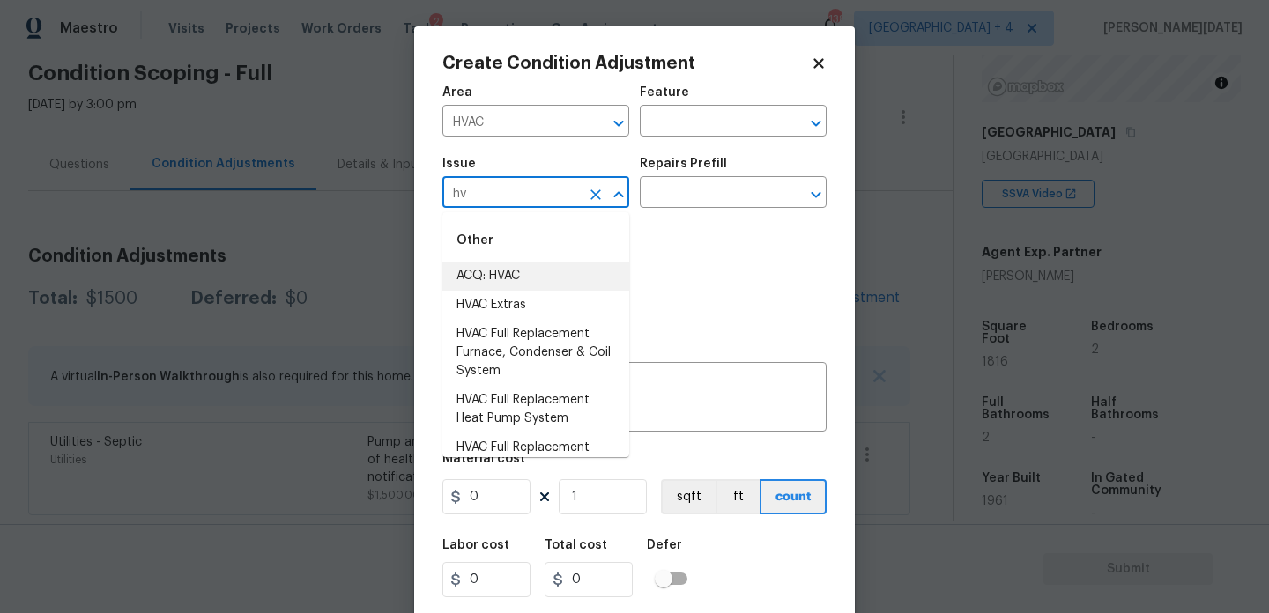
click at [528, 266] on li "ACQ: HVAC" at bounding box center [535, 276] width 187 height 29
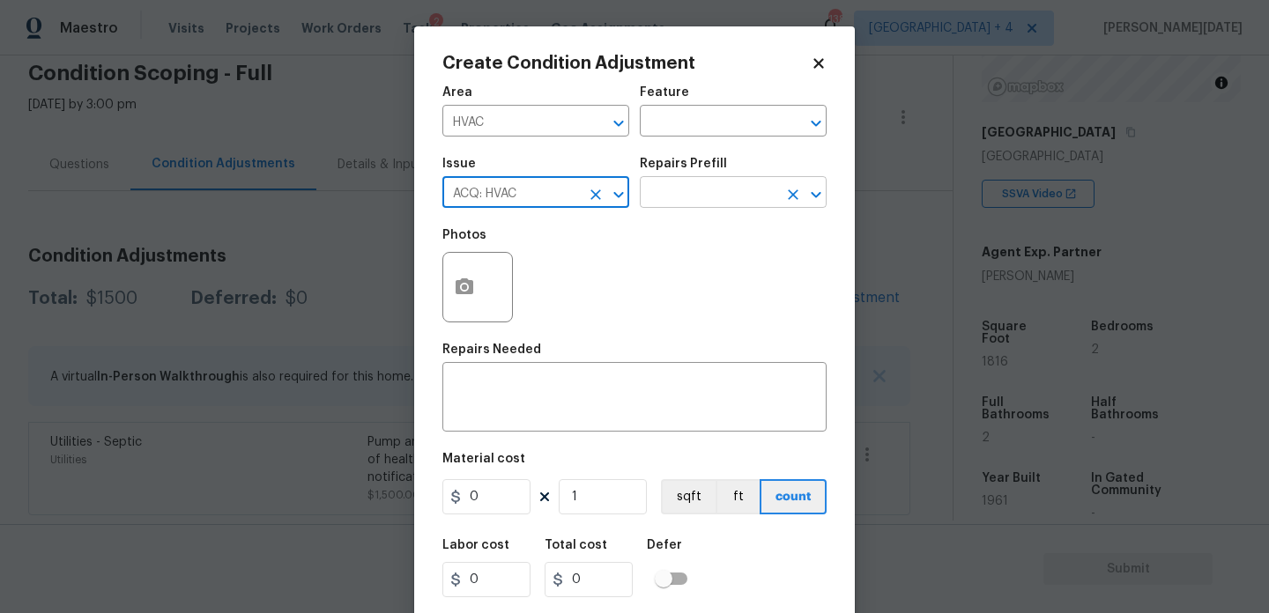
type input "ACQ: HVAC"
click at [686, 194] on input "text" at bounding box center [709, 194] width 138 height 27
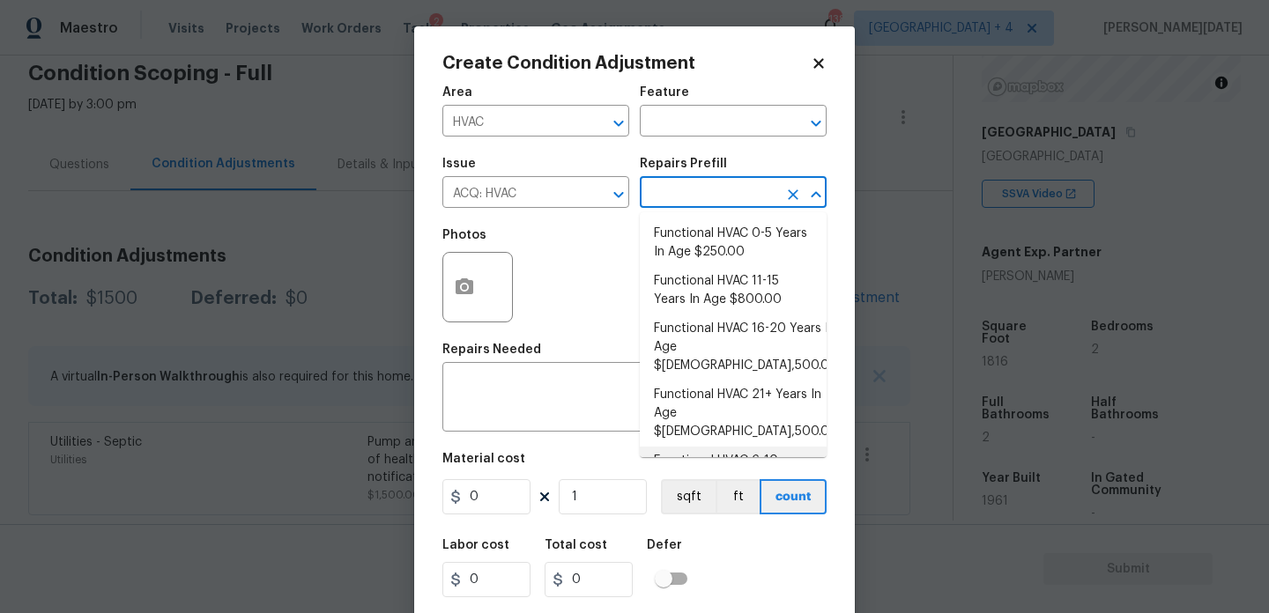
click at [768, 447] on li "Functional HVAC 6-10 Years In Age $400.00" at bounding box center [733, 471] width 187 height 48
type input "Acquisition"
type textarea "Acquisition Scope: Functional HVAC 6-10 years"
type input "400"
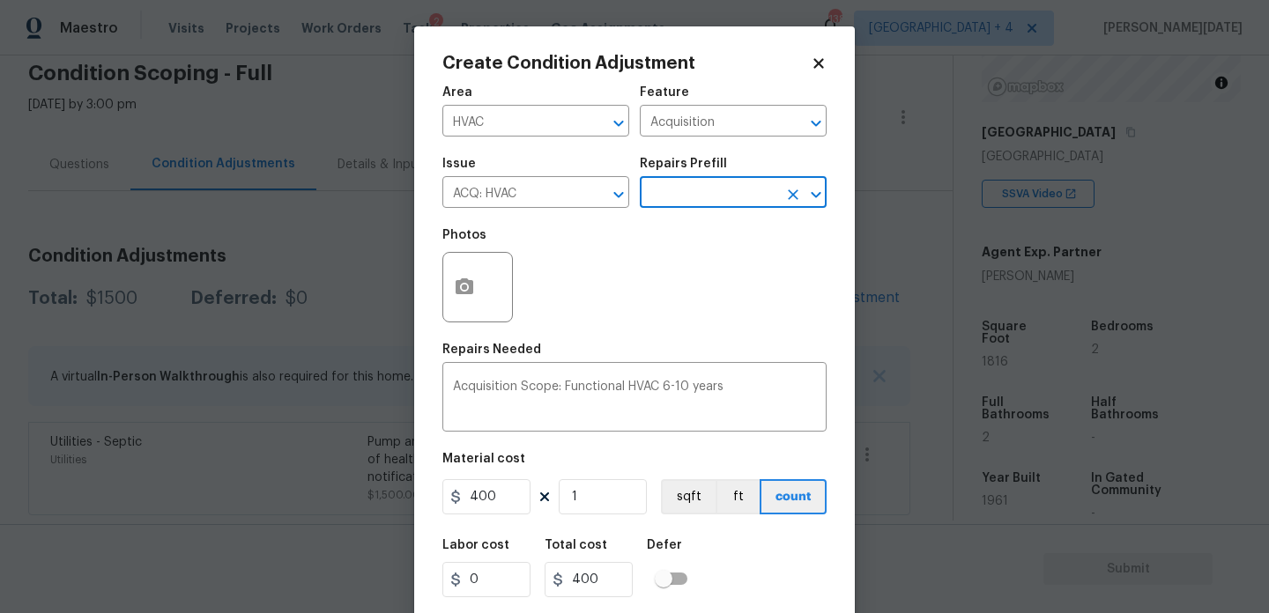
scroll to position [45, 0]
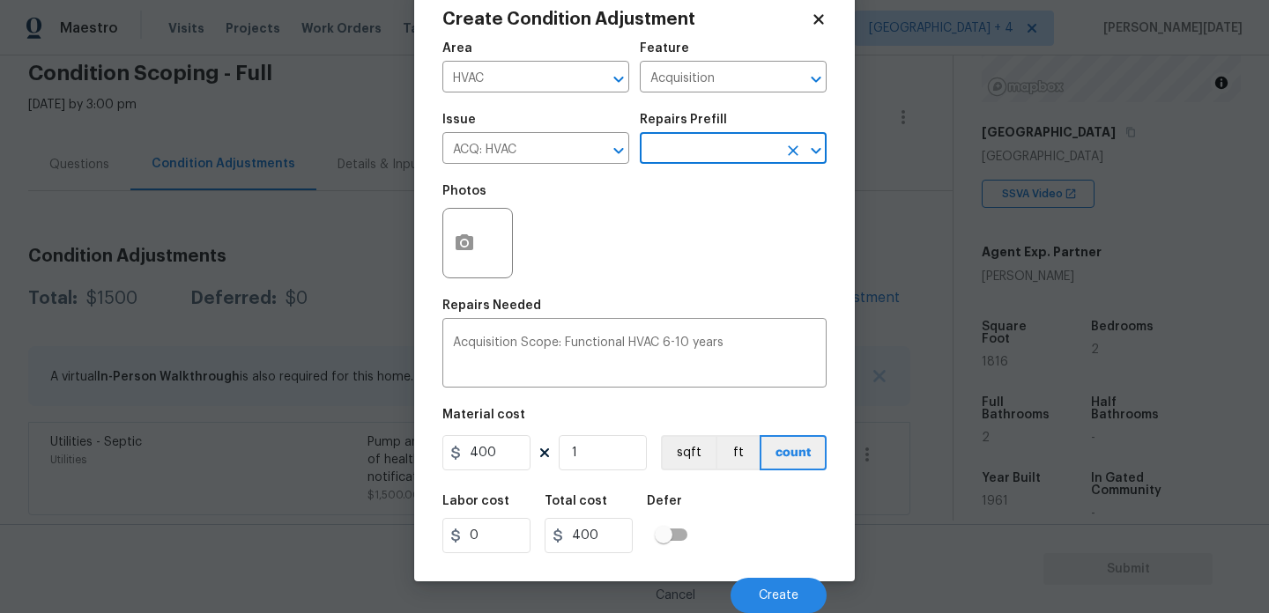
click at [728, 154] on input "text" at bounding box center [709, 150] width 138 height 27
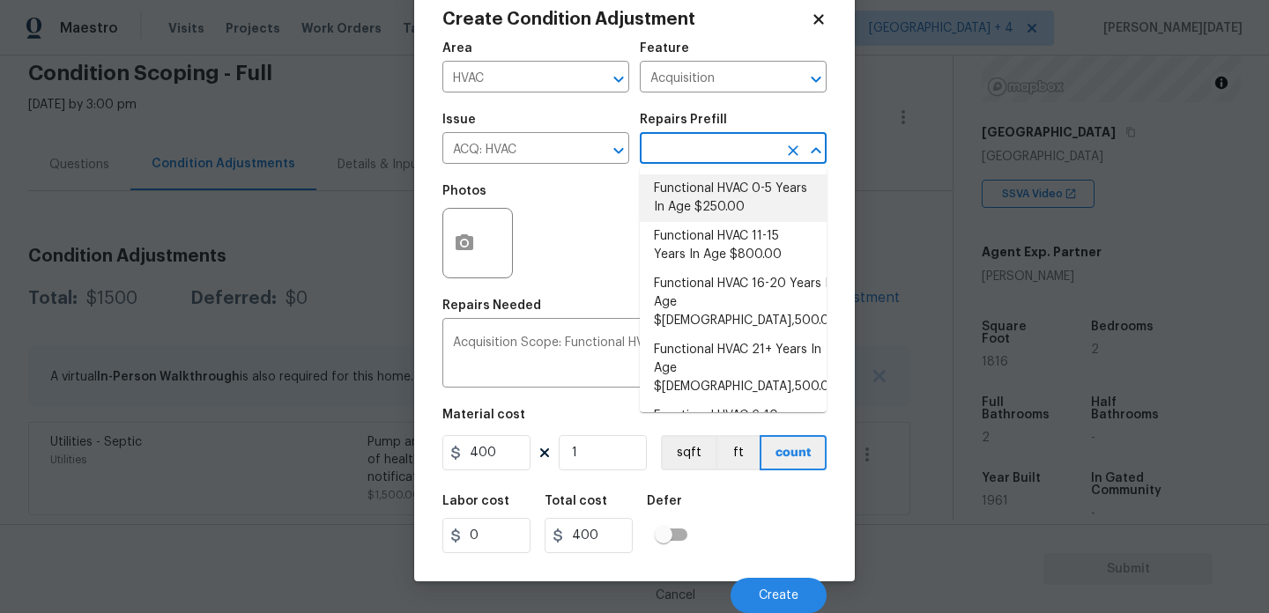
click at [729, 197] on li "Functional HVAC 0-5 Years In Age $250.00" at bounding box center [733, 199] width 187 height 48
type textarea "Acquisition Scope: Functional HVAC 0-5 years"
type input "250"
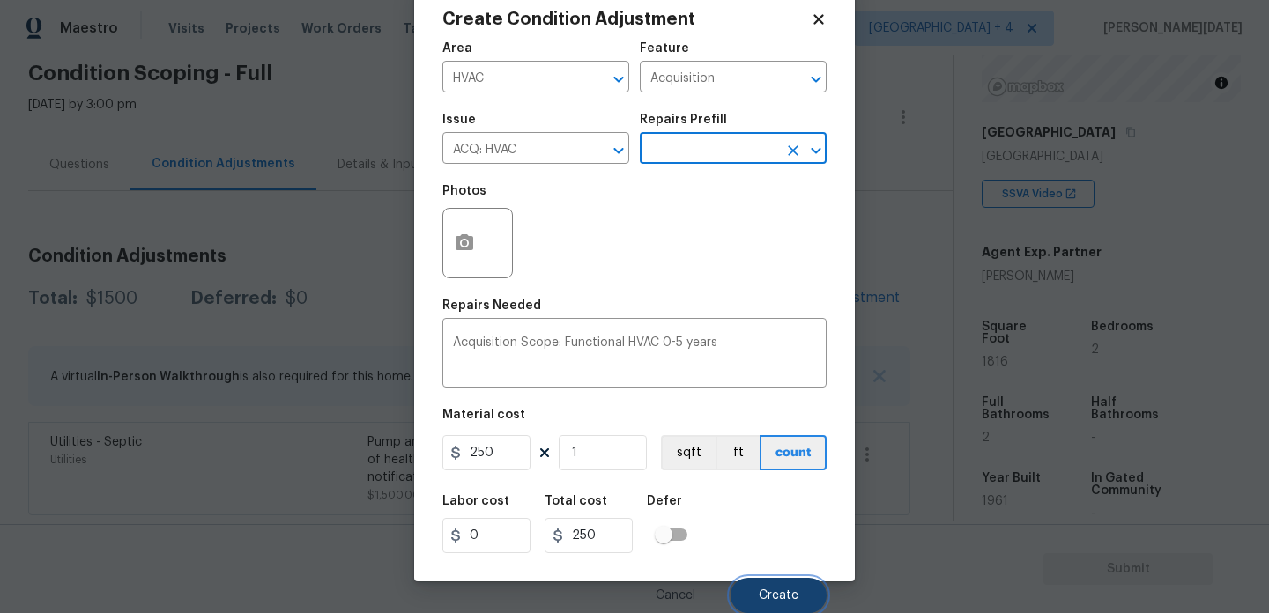
click at [768, 598] on span "Create" at bounding box center [779, 596] width 40 height 13
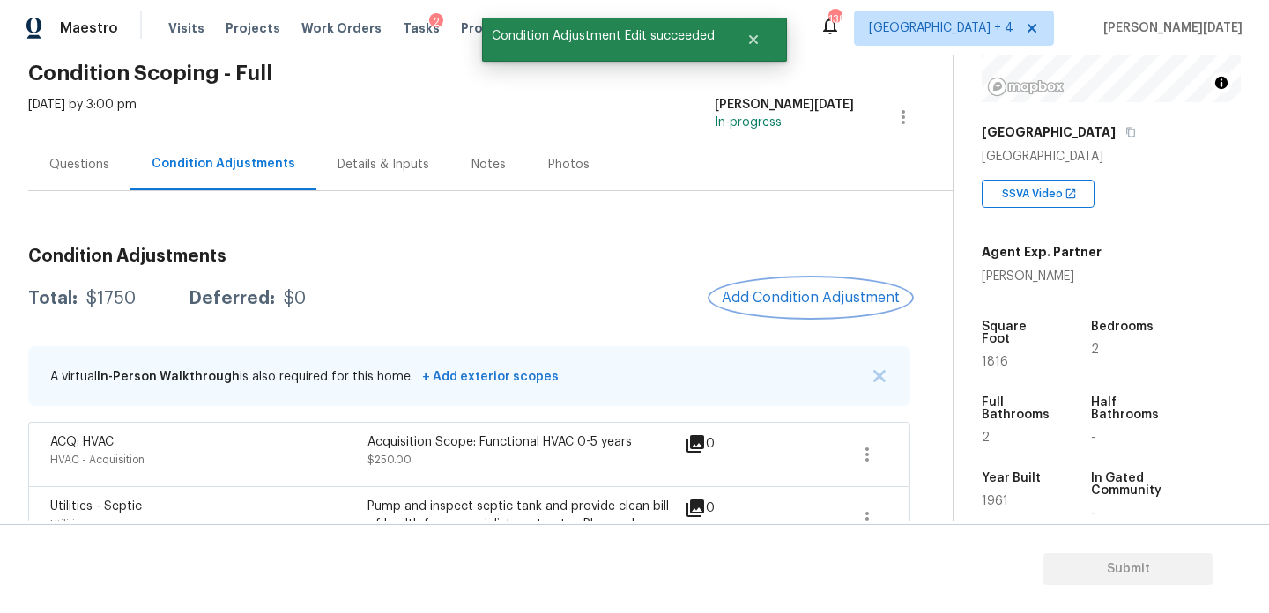
scroll to position [140, 0]
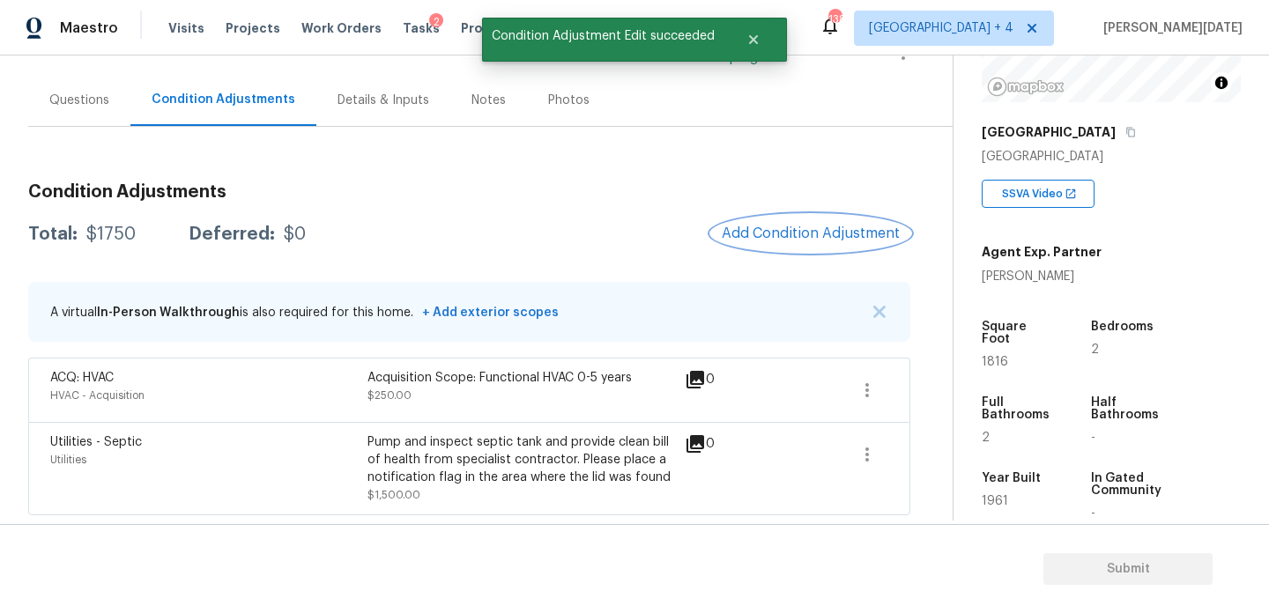
click at [779, 229] on span "Add Condition Adjustment" at bounding box center [811, 234] width 178 height 16
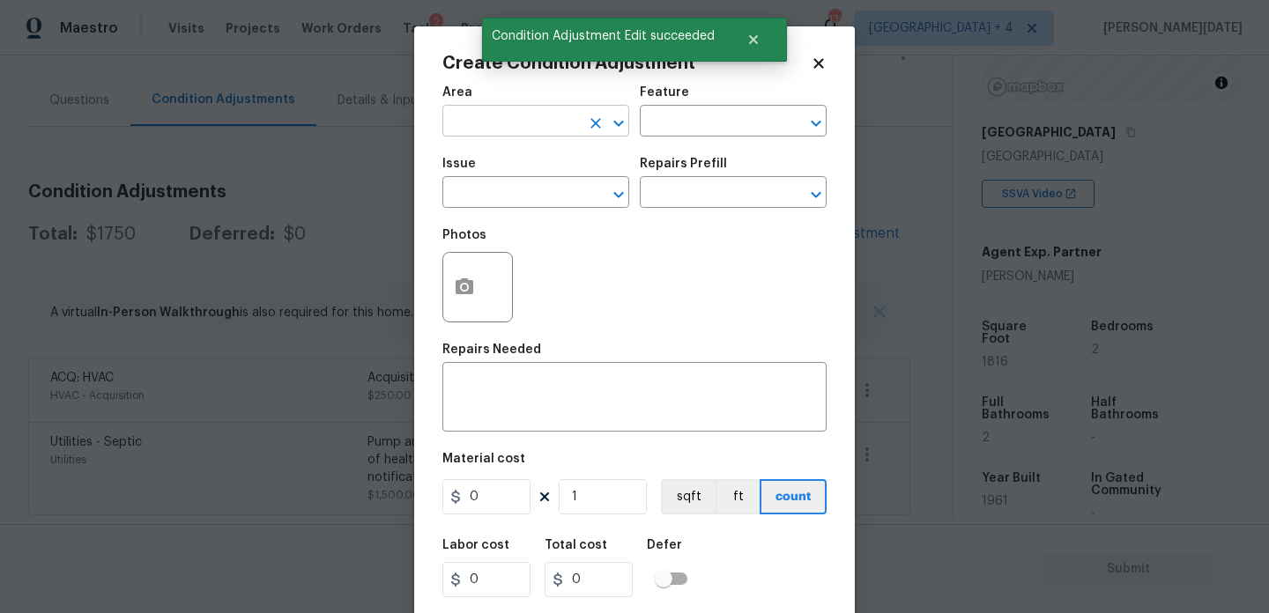
click at [488, 130] on input "text" at bounding box center [511, 122] width 138 height 27
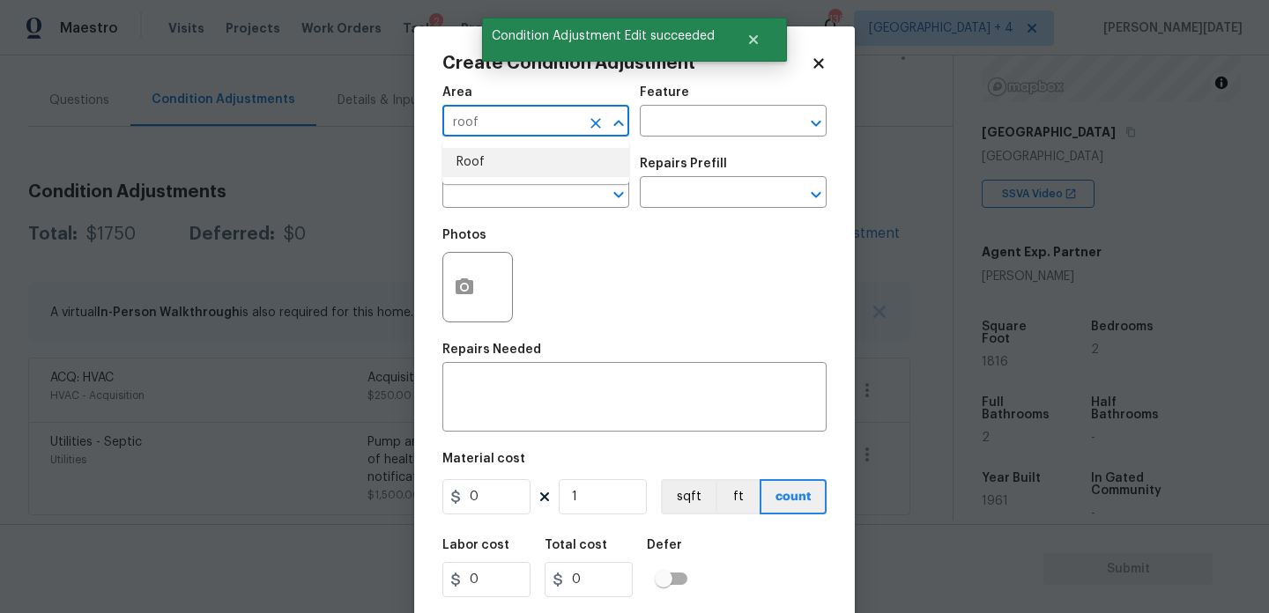
click at [494, 152] on li "Roof" at bounding box center [535, 162] width 187 height 29
type input "Roof"
click at [494, 191] on input "text" at bounding box center [511, 194] width 138 height 27
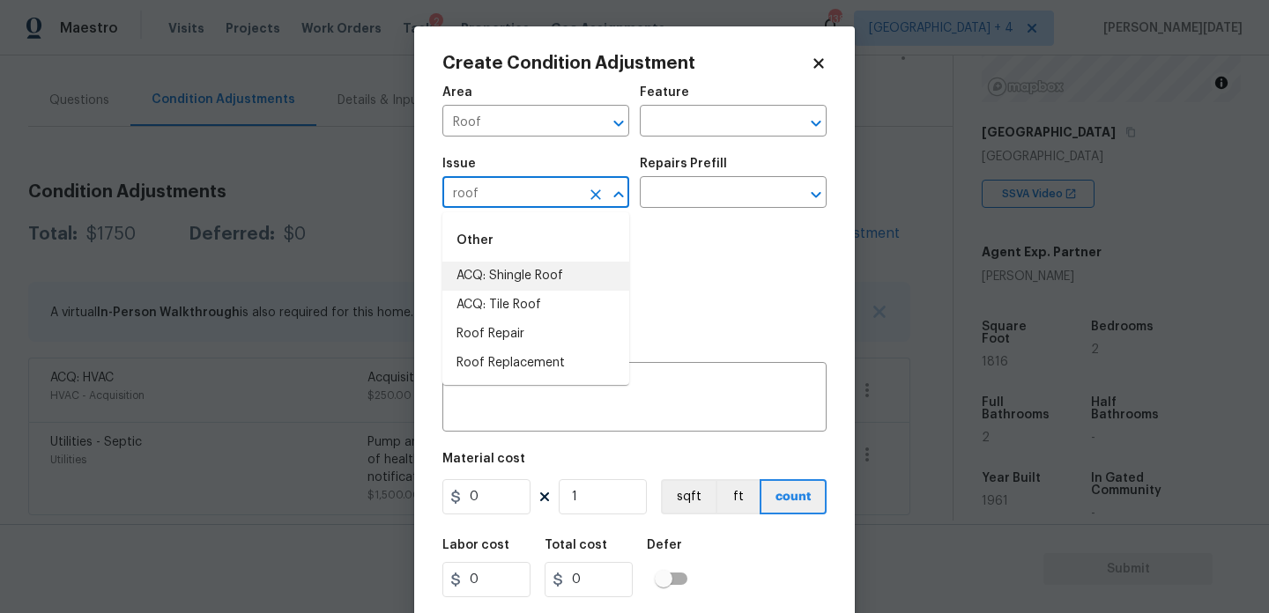
click at [528, 281] on li "ACQ: Shingle Roof" at bounding box center [535, 276] width 187 height 29
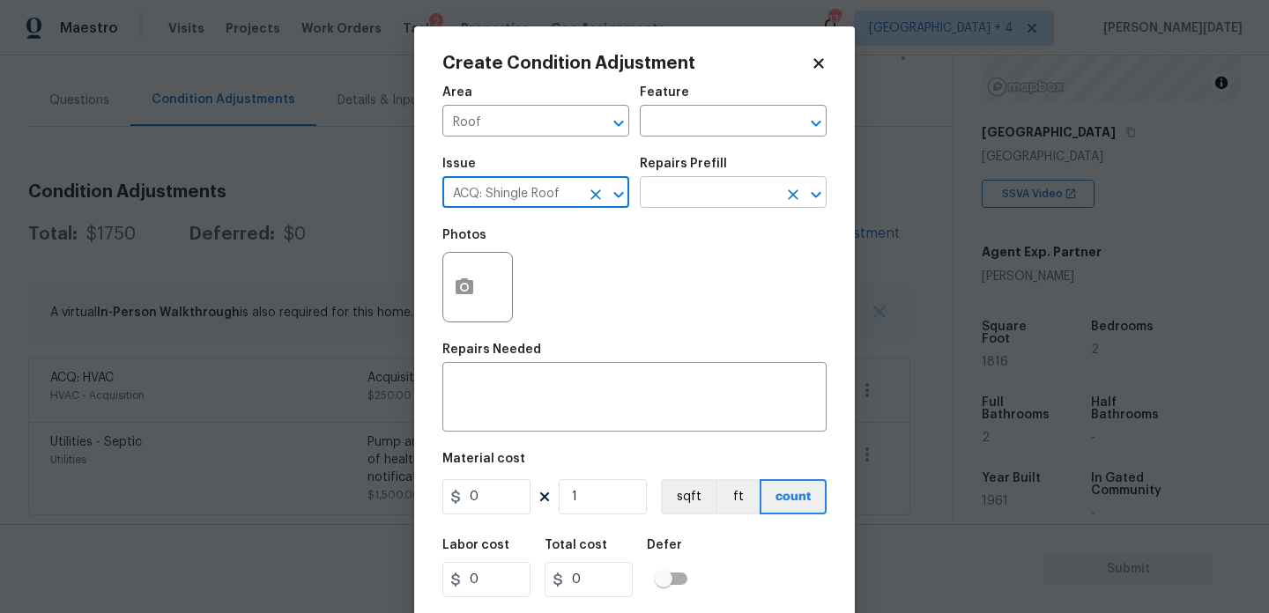
type input "ACQ: Shingle Roof"
click at [722, 187] on input "text" at bounding box center [709, 194] width 138 height 27
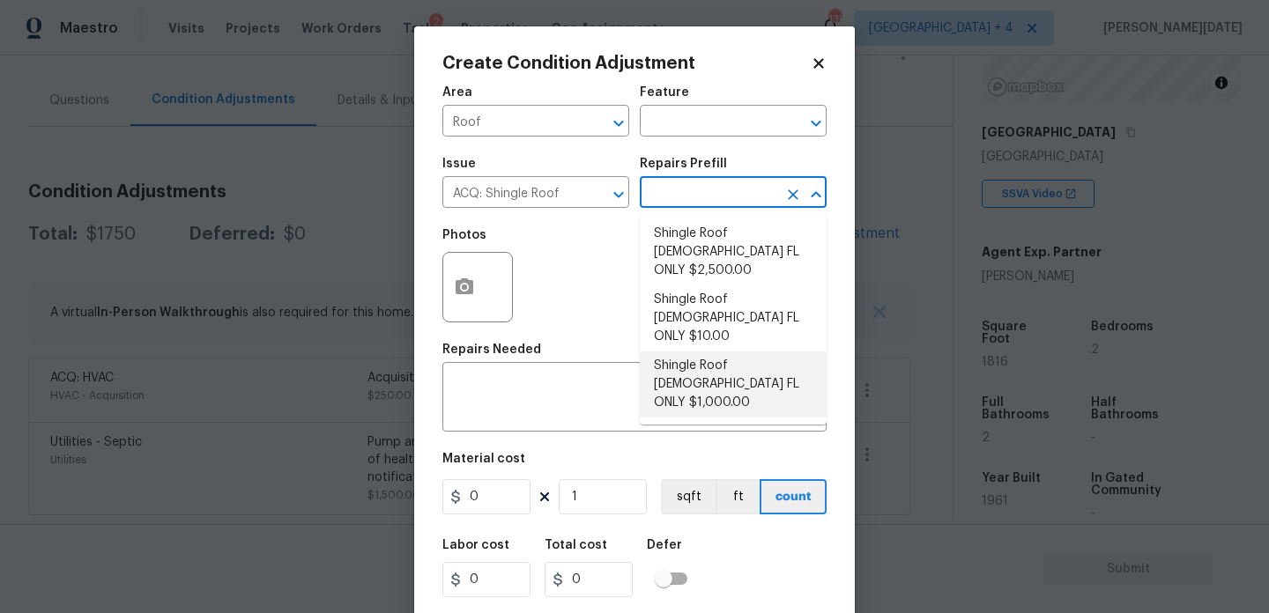
click at [737, 352] on li "Shingle Roof 5-9 Years Old FL ONLY $1,000.00" at bounding box center [733, 385] width 187 height 66
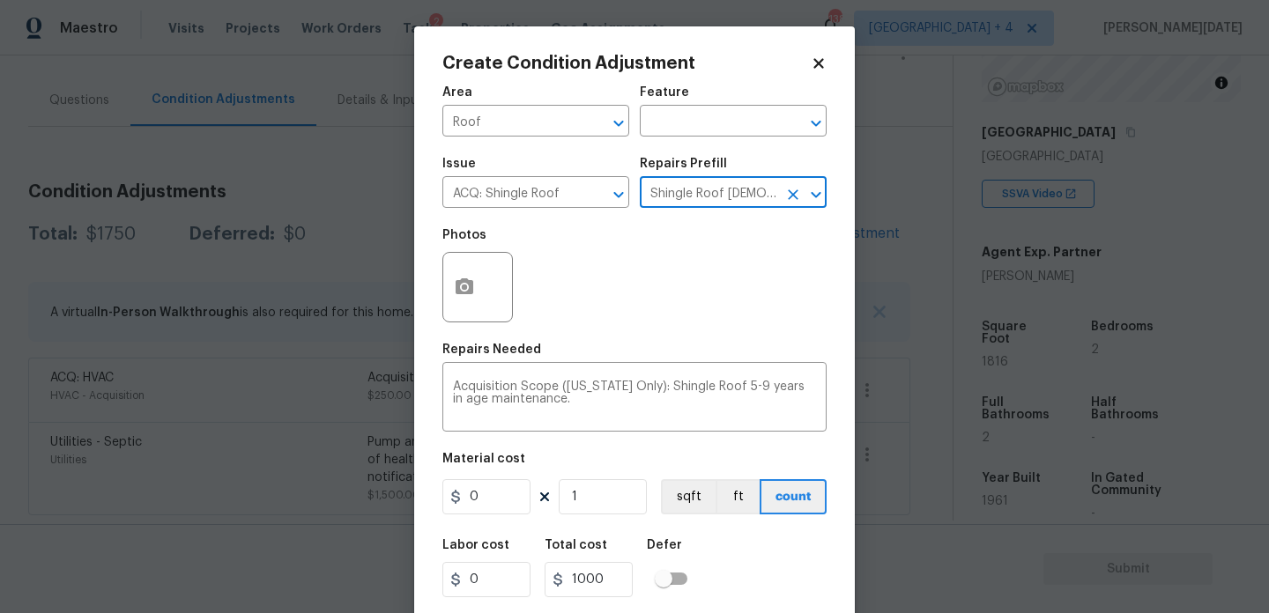
type input "Acquisition"
type textarea "Acquisition Scope (Florida Only): Shingle Roof 5-9 years in age maintenance."
type input "1000"
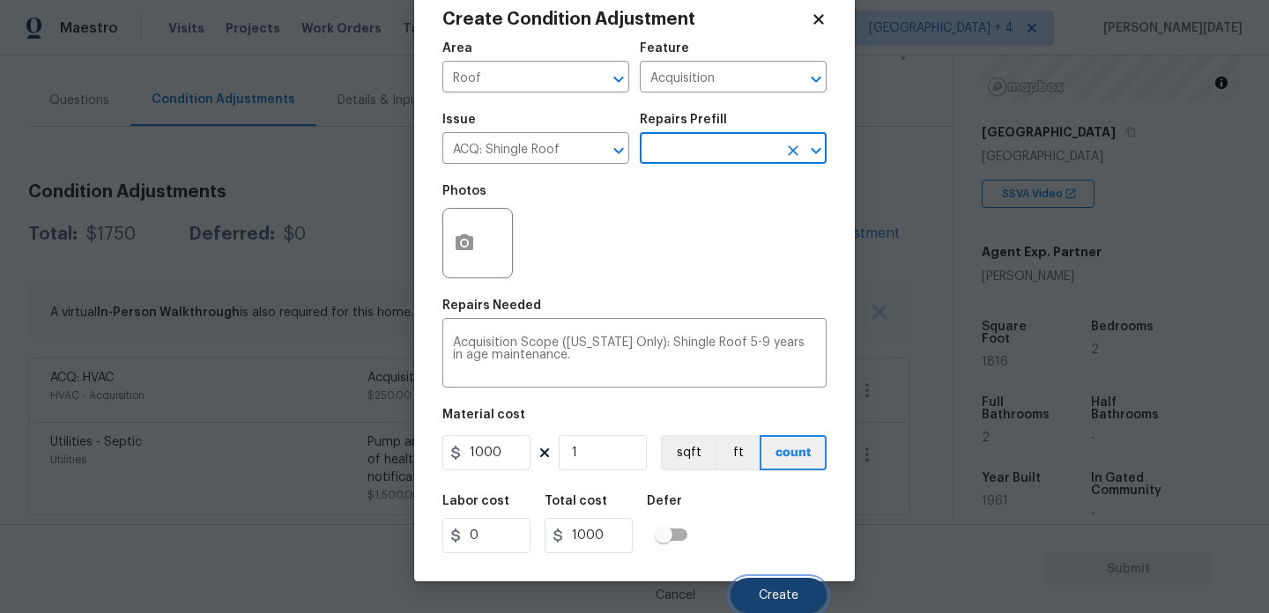
click at [778, 601] on span "Create" at bounding box center [779, 596] width 40 height 13
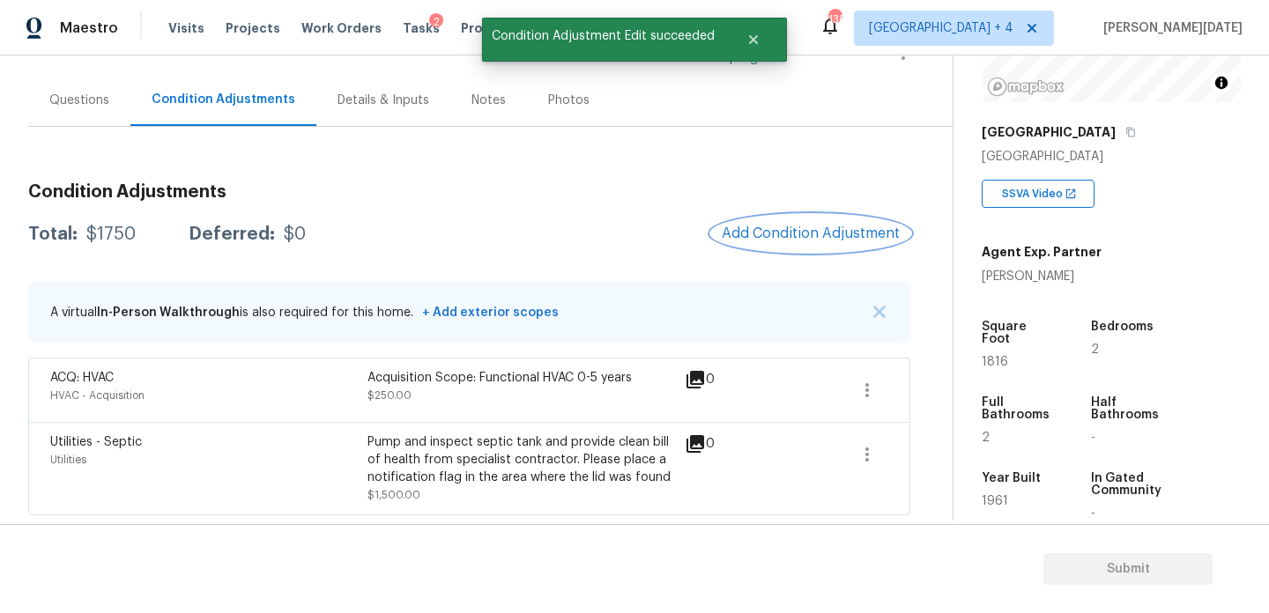
scroll to position [0, 0]
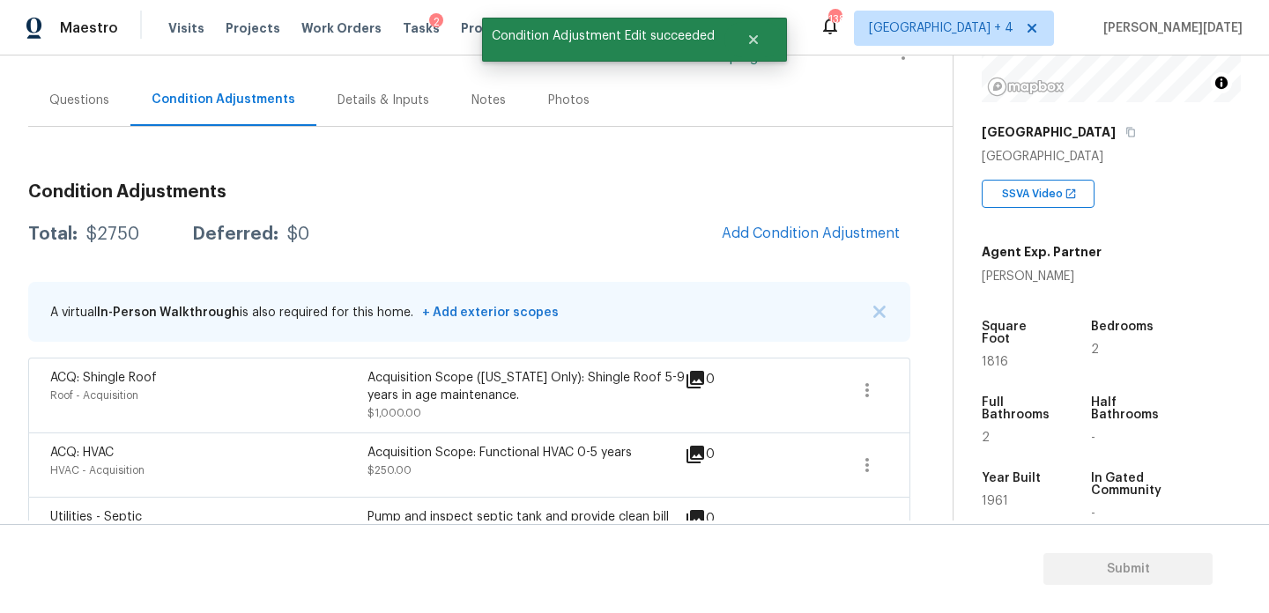
click at [993, 356] on span "1816" at bounding box center [995, 362] width 26 height 12
copy span "1816"
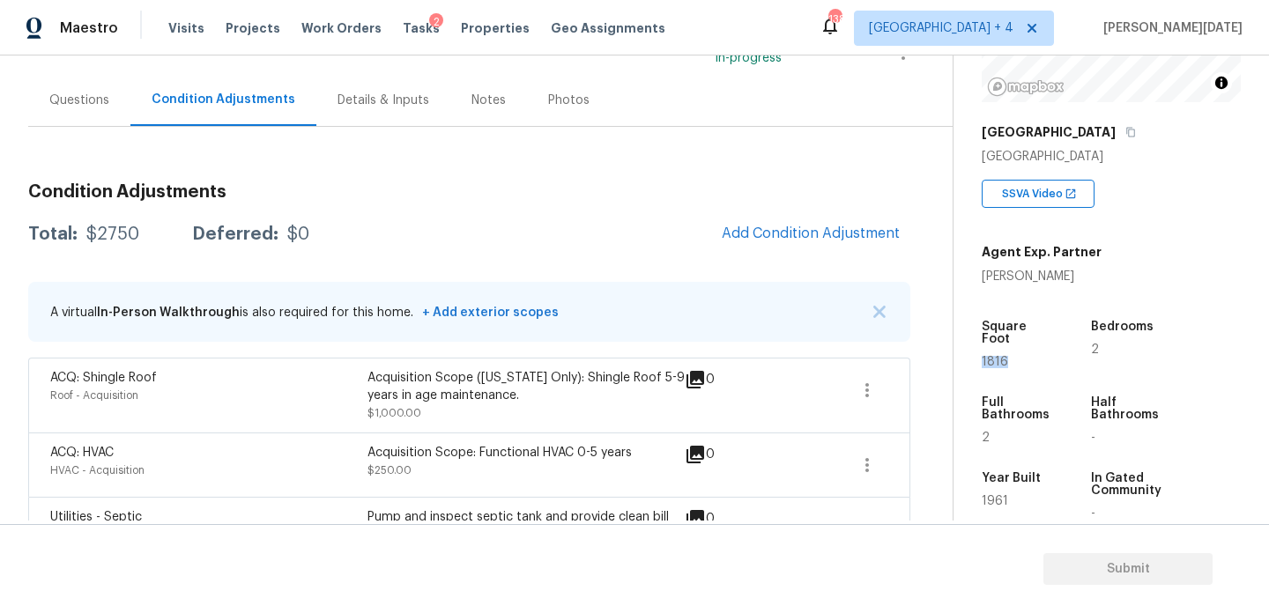
scroll to position [216, 0]
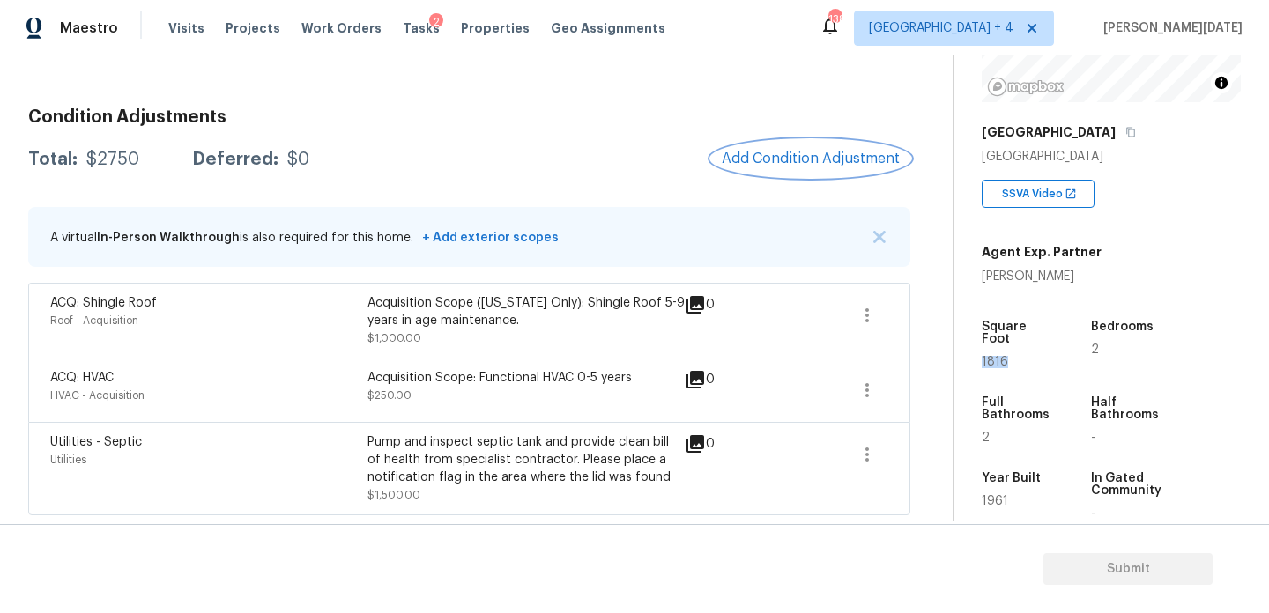
click at [789, 163] on span "Add Condition Adjustment" at bounding box center [811, 159] width 178 height 16
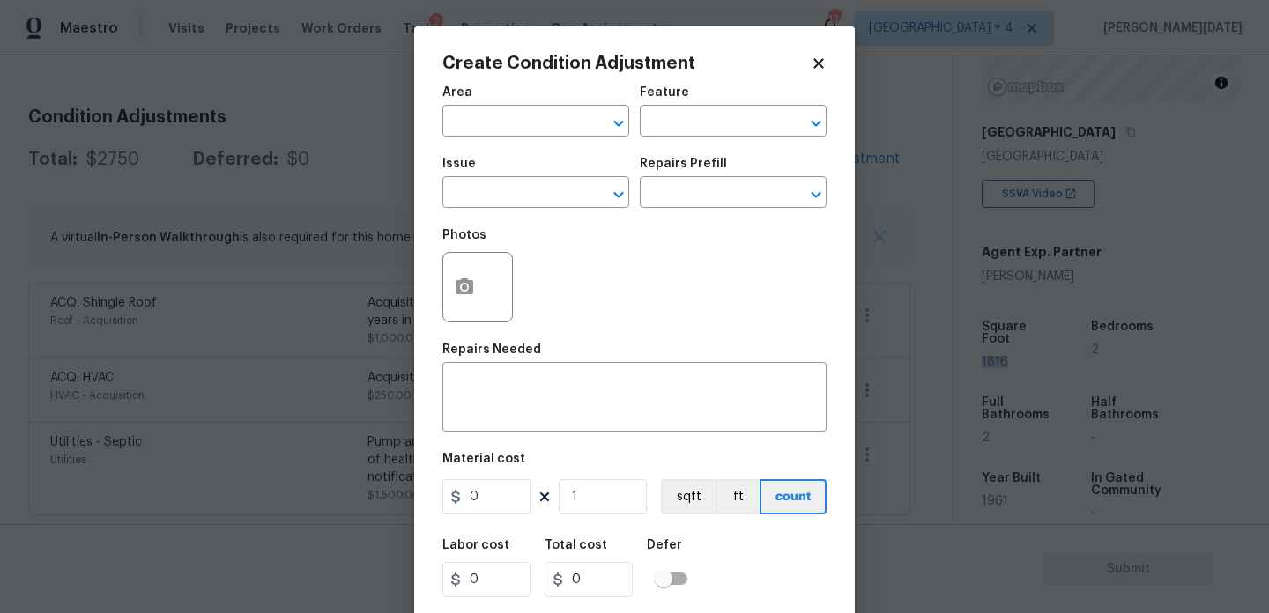
click at [467, 100] on div "Area" at bounding box center [535, 97] width 187 height 23
click at [472, 123] on input "text" at bounding box center [511, 122] width 138 height 27
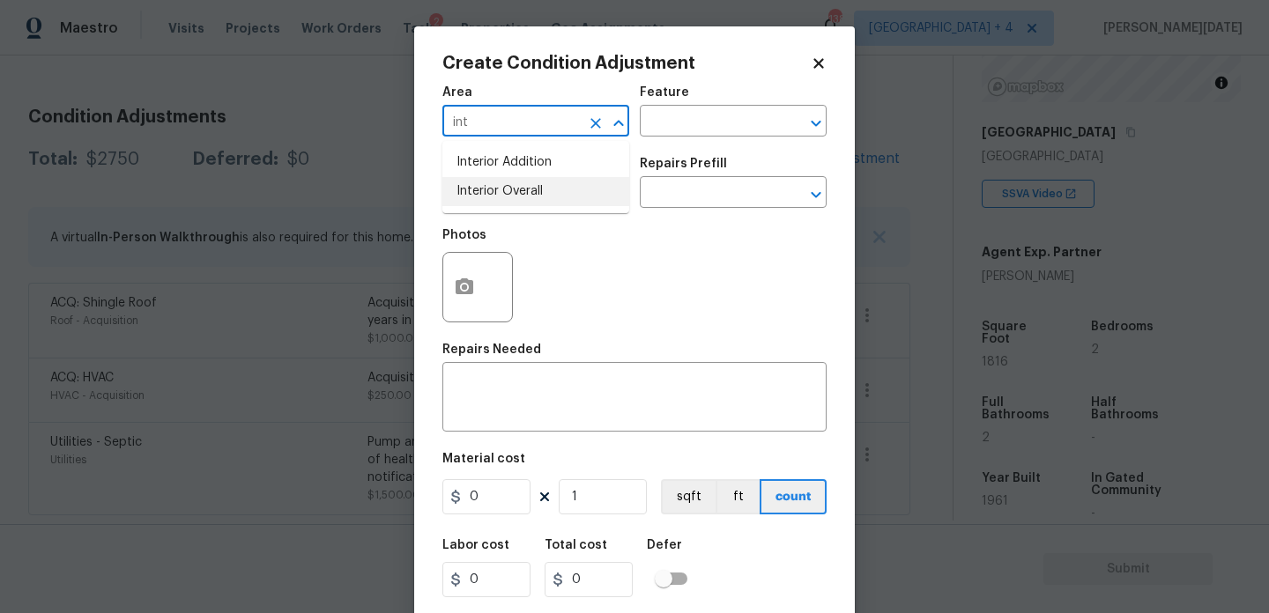
click at [519, 188] on li "Interior Overall" at bounding box center [535, 191] width 187 height 29
type input "Interior Overall"
click at [519, 188] on input "text" at bounding box center [511, 194] width 138 height 27
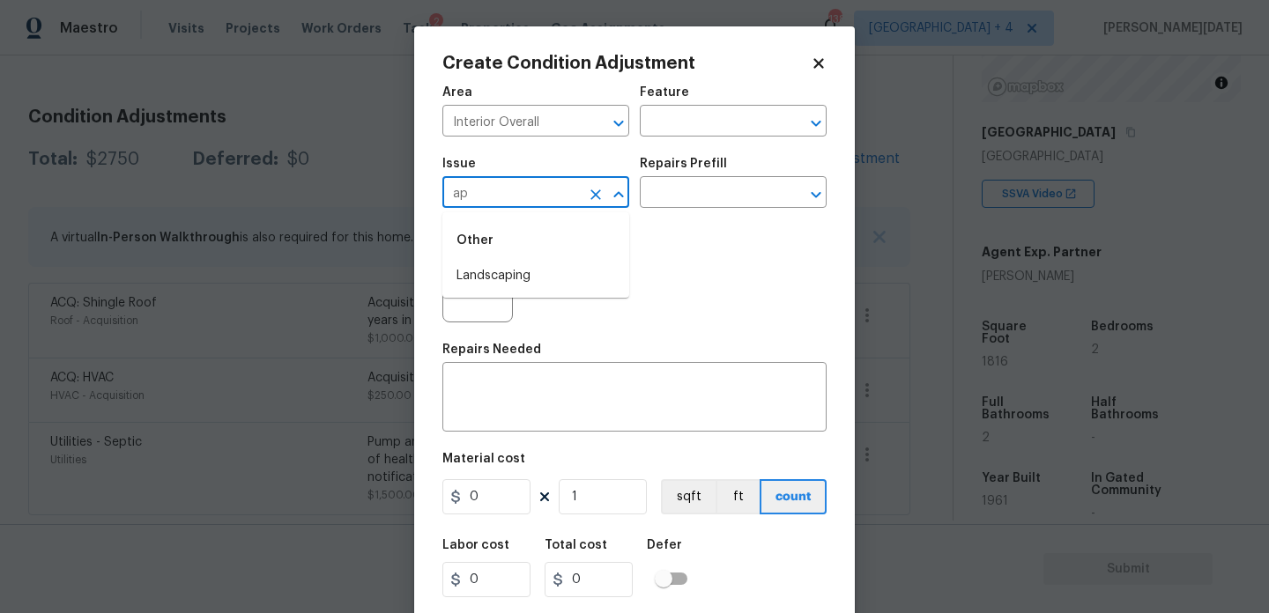
type input "a"
click at [541, 279] on li "ACQ: Paint" at bounding box center [535, 276] width 187 height 29
type input "ACQ: Paint"
click at [696, 203] on input "text" at bounding box center [709, 194] width 138 height 27
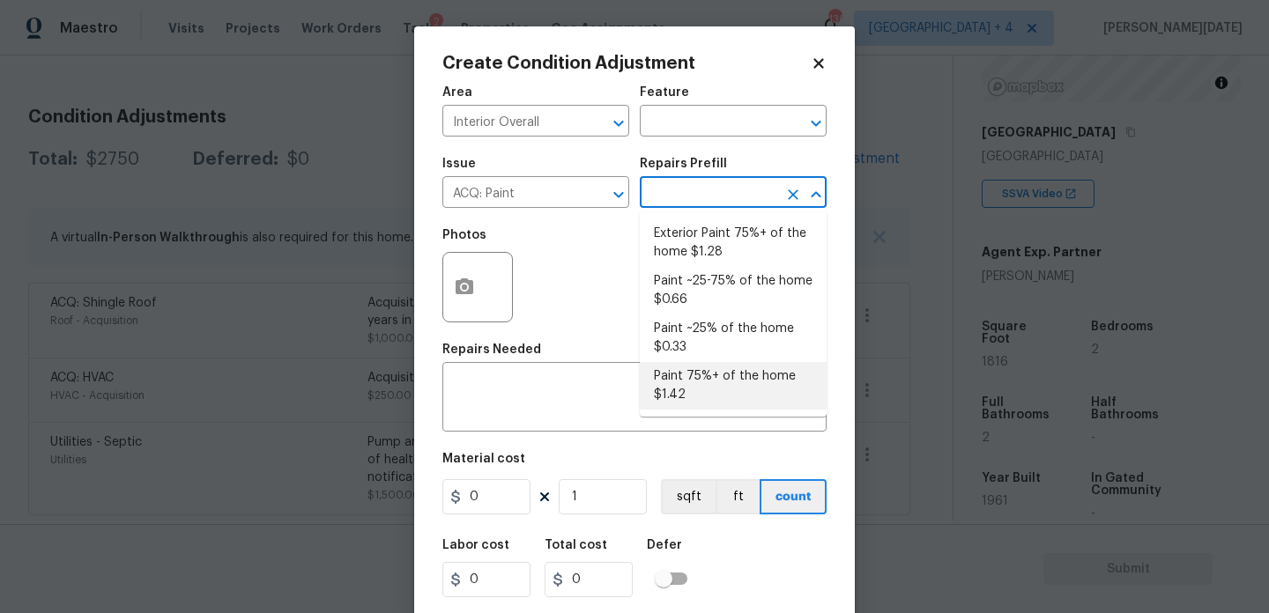
click at [730, 392] on li "Paint 75%+ of the home $1.42" at bounding box center [733, 386] width 187 height 48
type input "Acquisition"
type textarea "Acquisition Scope: 75%+ of the home will likely require interior paint"
type input "1.42"
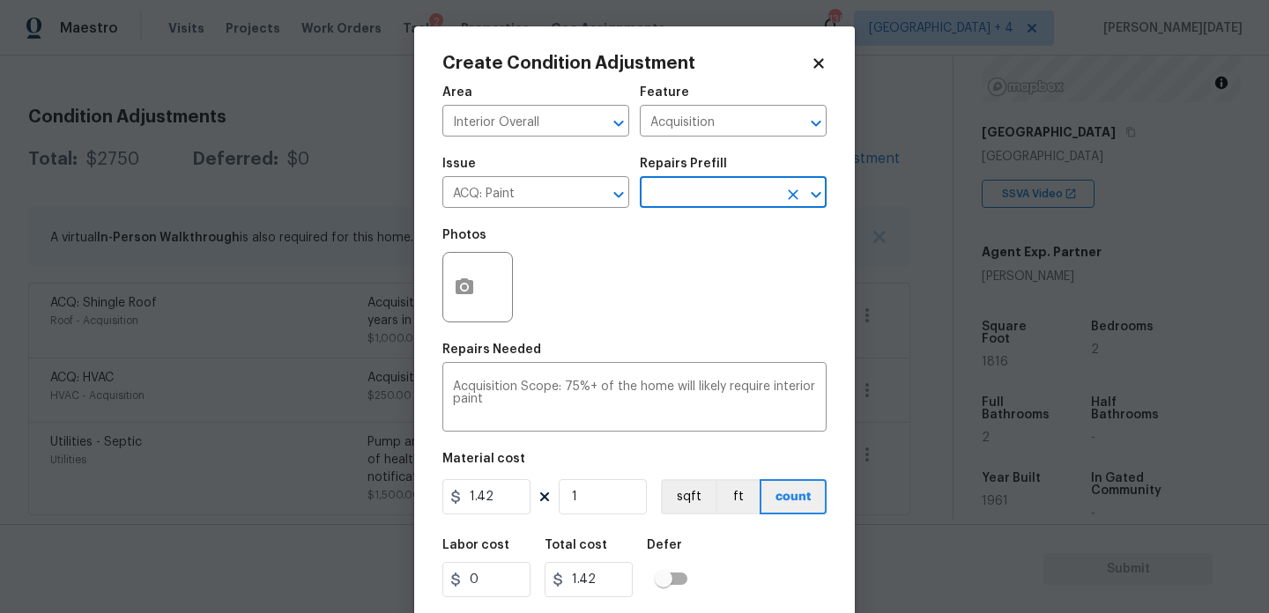
click at [613, 516] on figure "Material cost 1.42 1 sqft ft count" at bounding box center [634, 485] width 384 height 65
click at [621, 502] on input "1" at bounding box center [603, 496] width 88 height 35
type input "0"
paste input "1816"
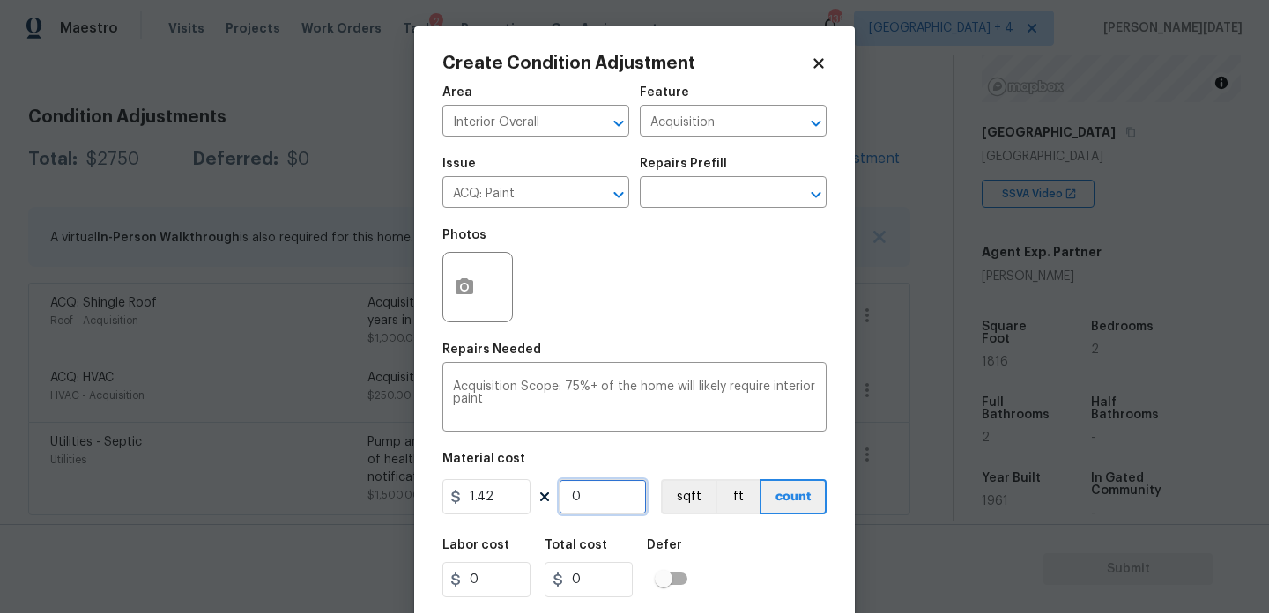
type input "1816"
type input "2578.72"
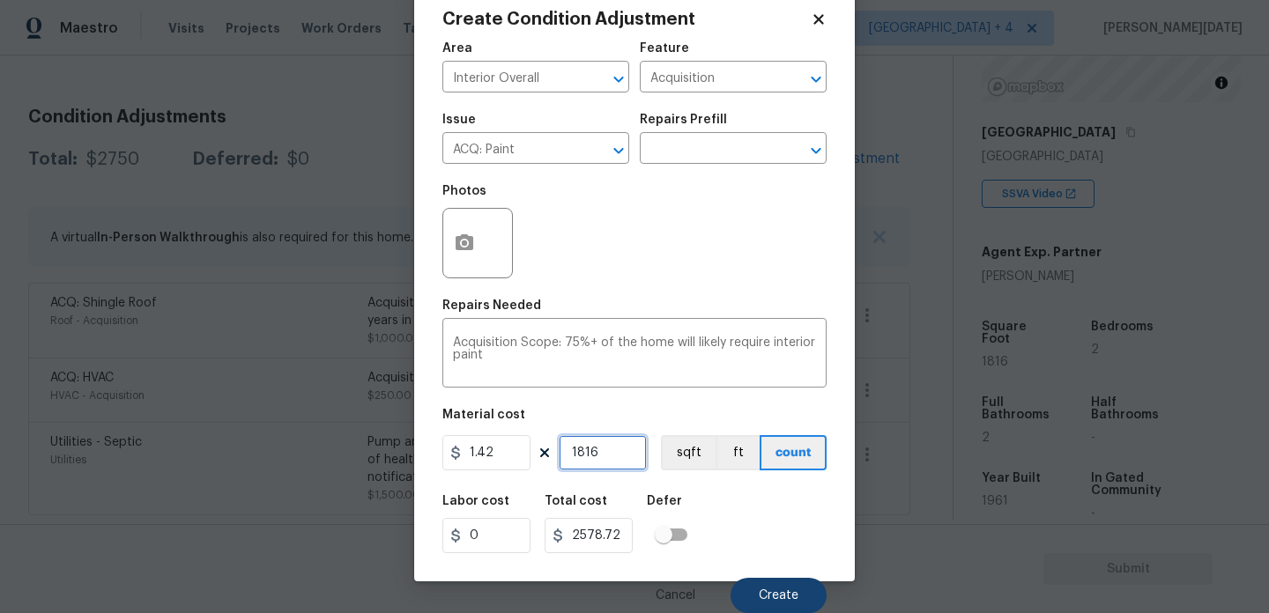
type input "1816"
click at [767, 603] on button "Create" at bounding box center [779, 595] width 96 height 35
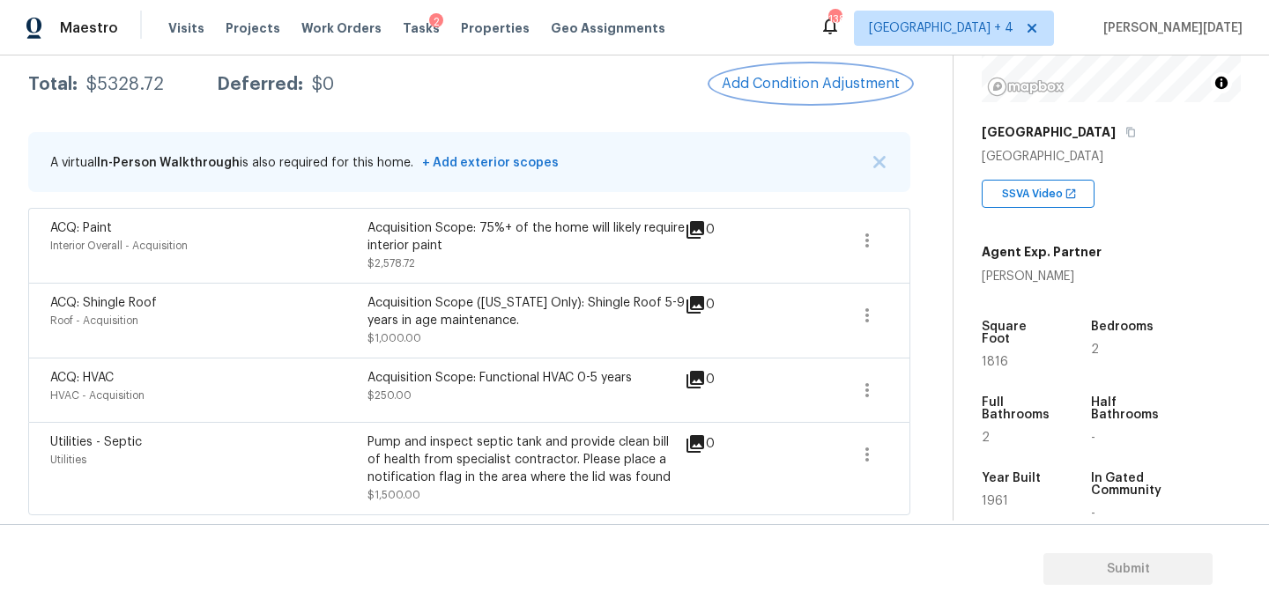
scroll to position [291, 0]
click at [806, 85] on span "Add Condition Adjustment" at bounding box center [811, 84] width 178 height 16
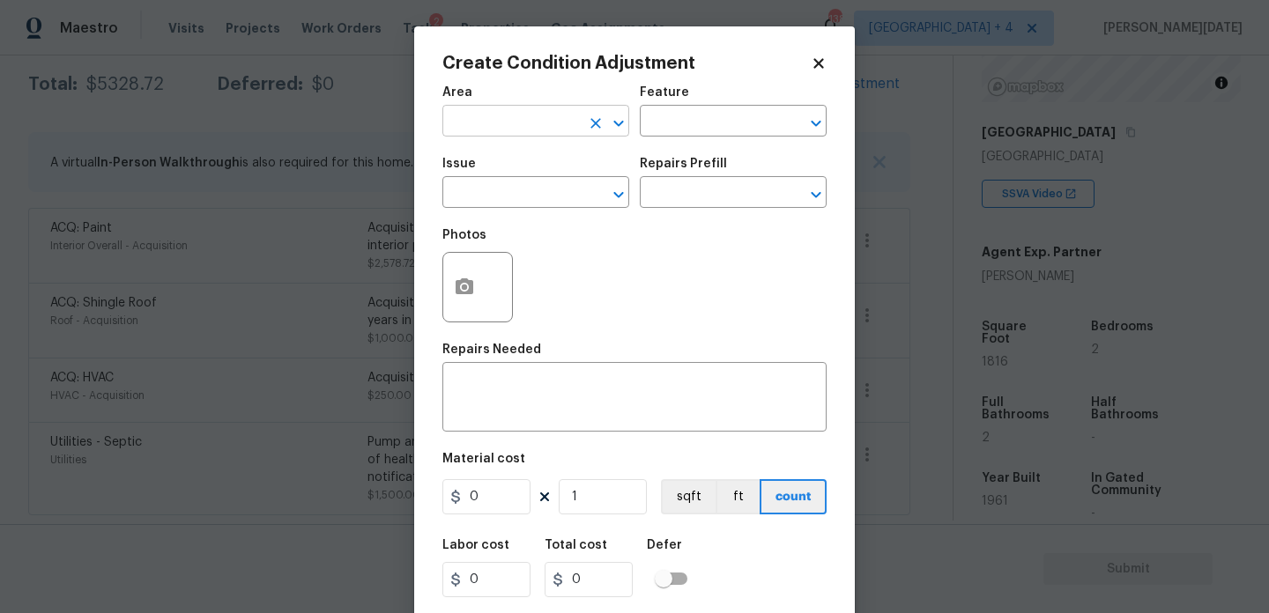
click at [465, 124] on input "text" at bounding box center [511, 122] width 138 height 27
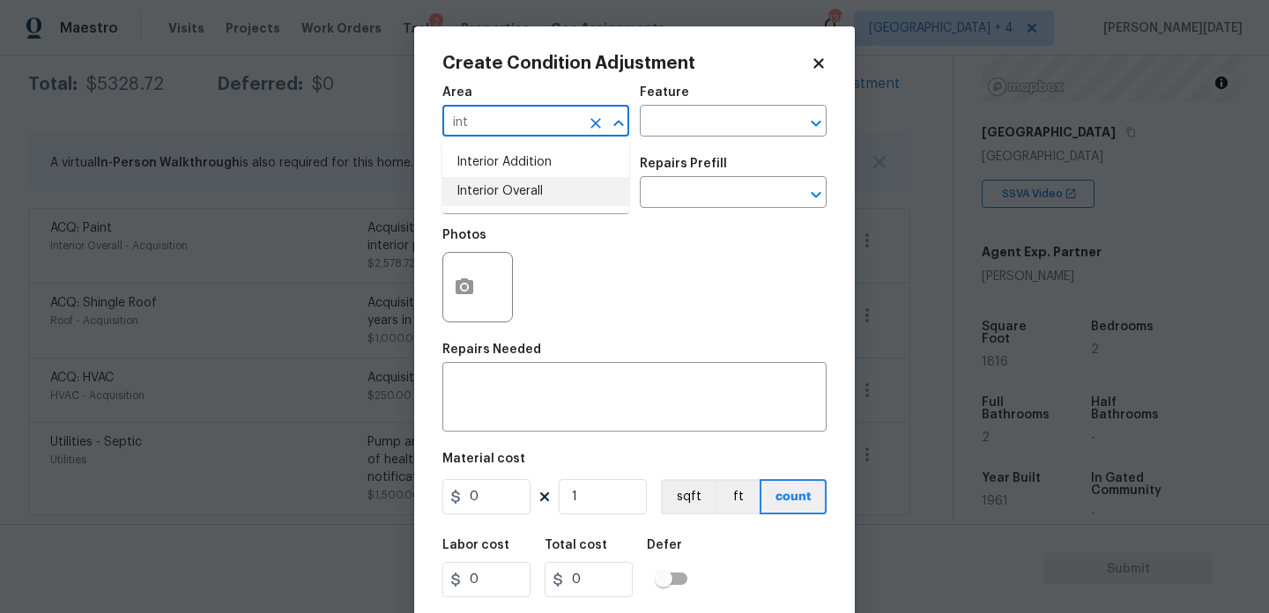
click at [482, 185] on li "Interior Overall" at bounding box center [535, 191] width 187 height 29
type input "Interior Overall"
click at [482, 185] on input "text" at bounding box center [511, 194] width 138 height 27
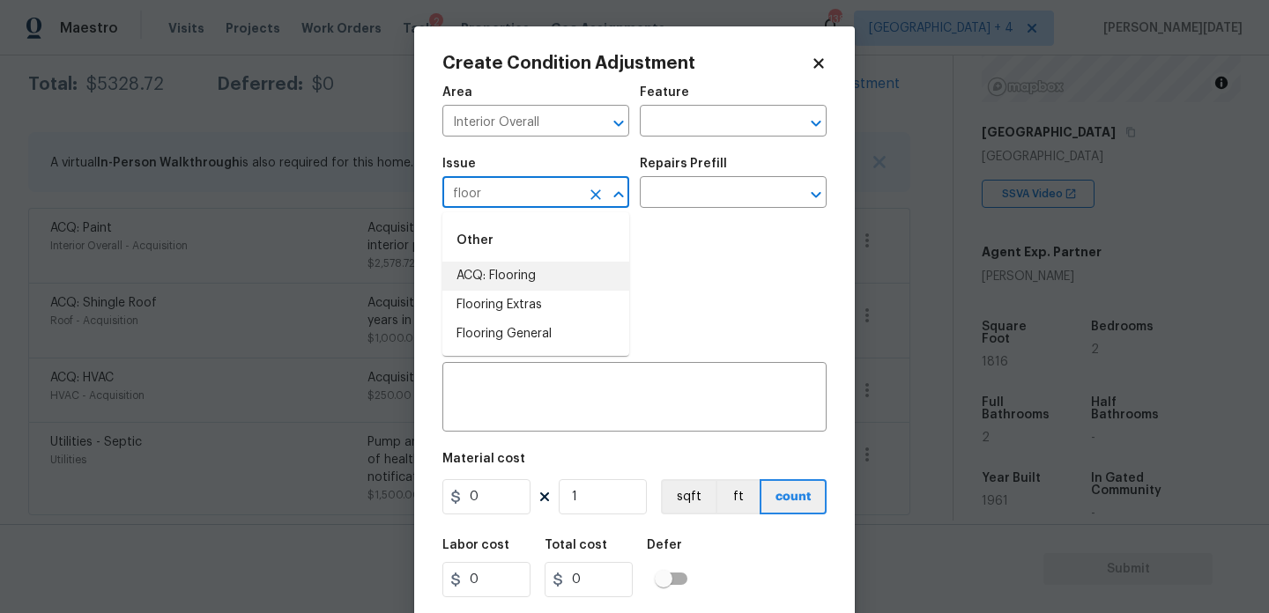
click at [494, 273] on li "ACQ: Flooring" at bounding box center [535, 276] width 187 height 29
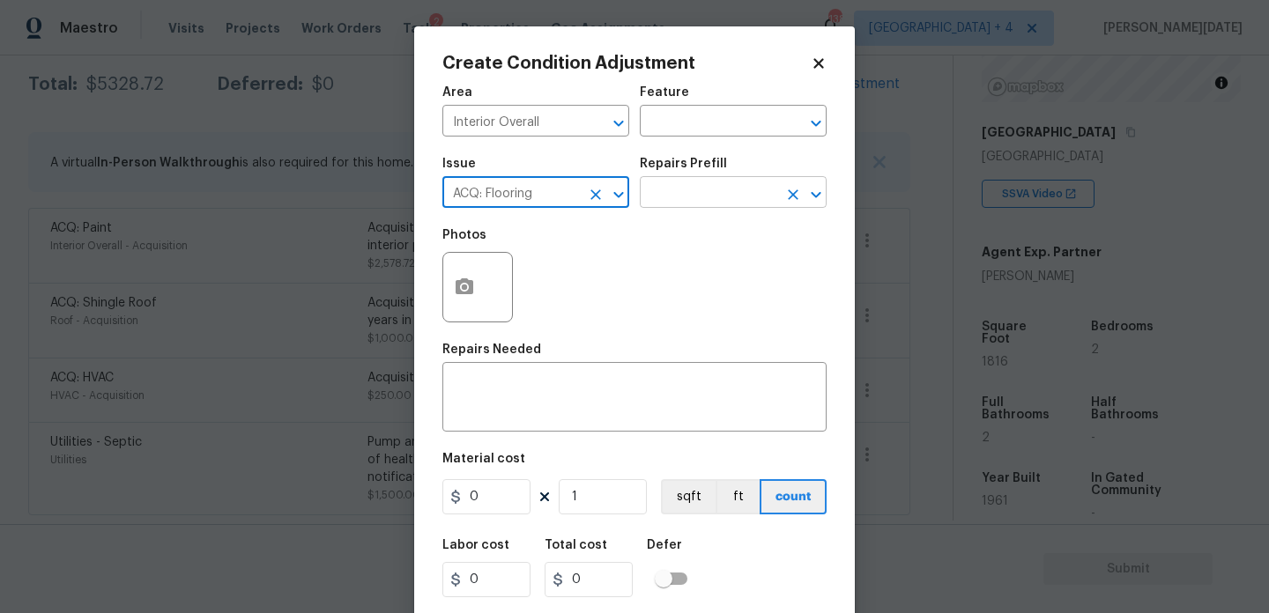
type input "ACQ: Flooring"
click at [721, 189] on input "text" at bounding box center [709, 194] width 138 height 27
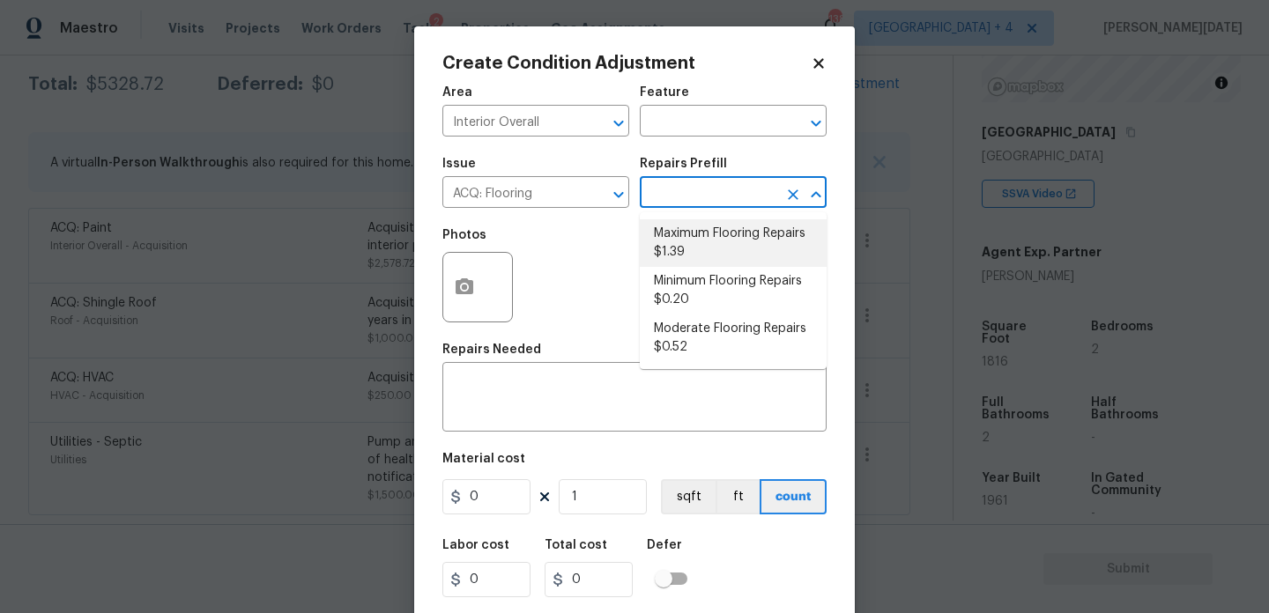
click at [710, 239] on li "Maximum Flooring Repairs $1.39" at bounding box center [733, 243] width 187 height 48
type input "Acquisition"
type textarea "Acquisition Scope: Maximum flooring repairs"
type input "1.39"
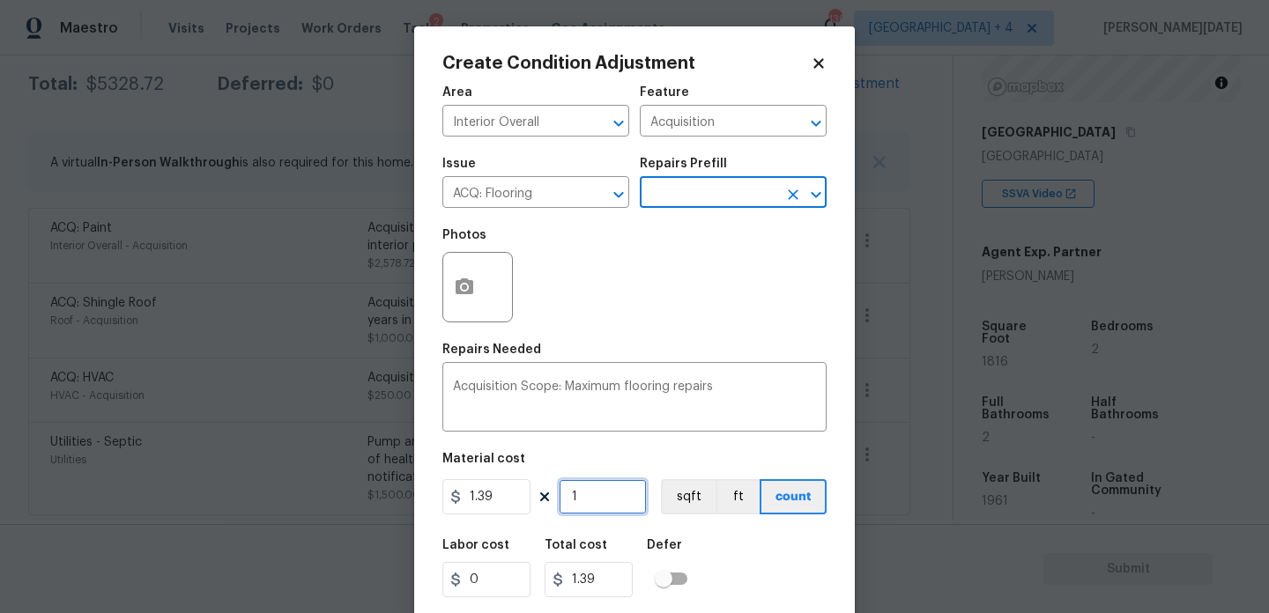
click at [591, 492] on input "1" at bounding box center [603, 496] width 88 height 35
type input "0"
paste input "1816"
type input "1816"
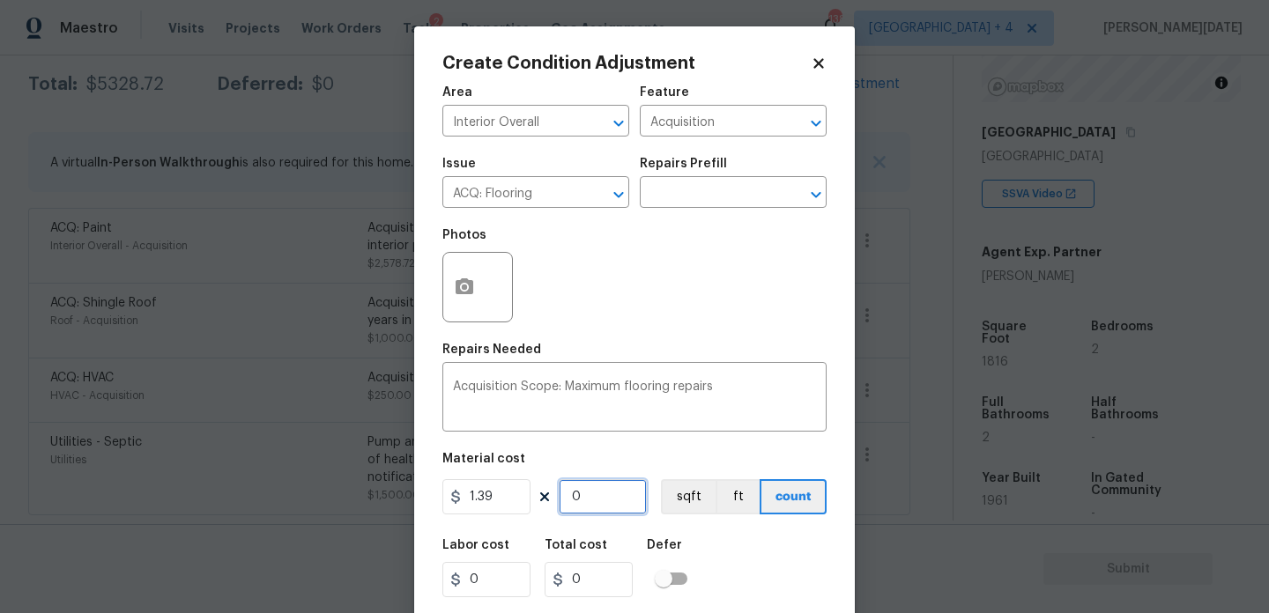
type input "2524.24"
type input "1816"
click at [458, 294] on icon "button" at bounding box center [465, 287] width 18 height 16
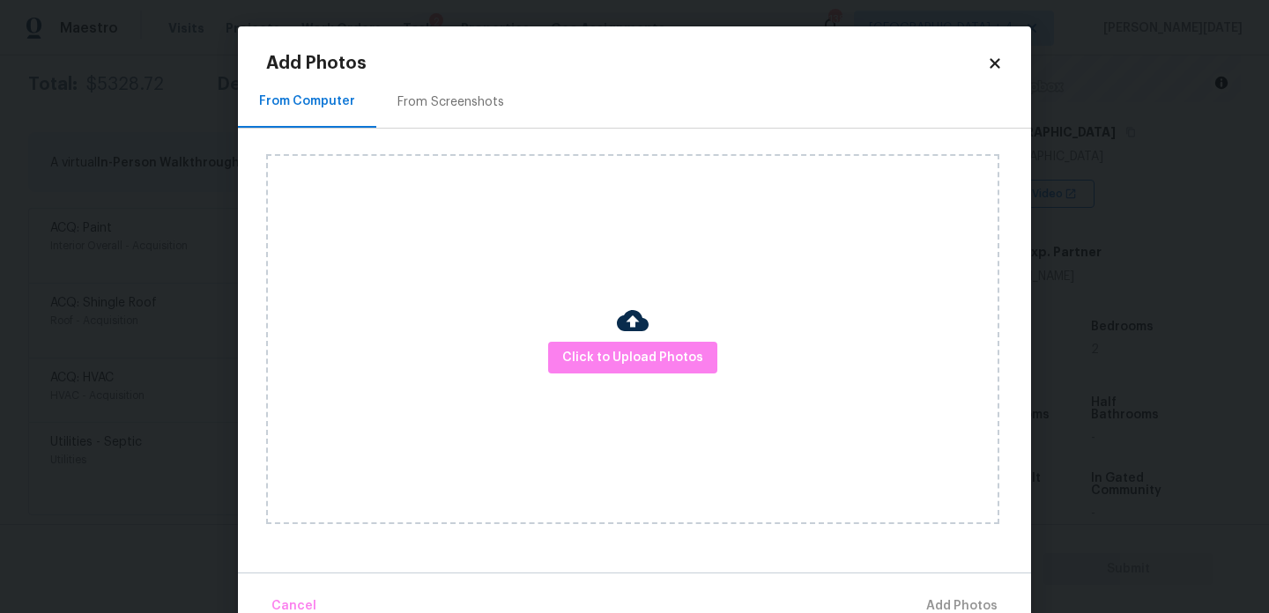
click at [472, 108] on div "From Screenshots" at bounding box center [451, 102] width 107 height 18
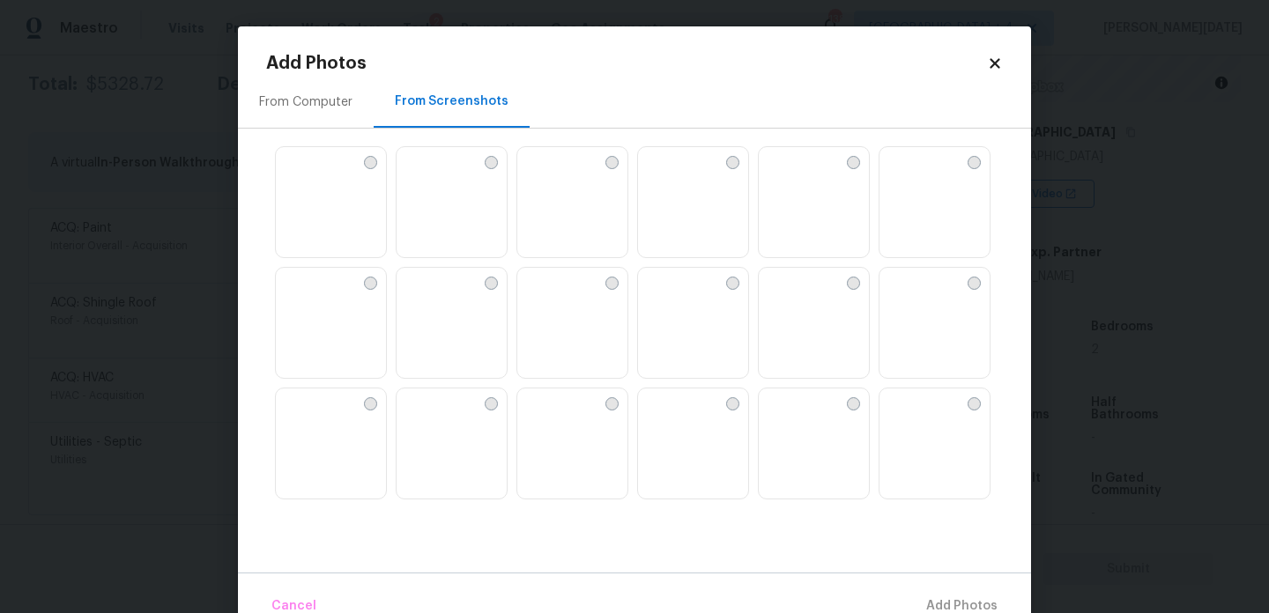
click at [670, 206] on img at bounding box center [693, 203] width 110 height 112
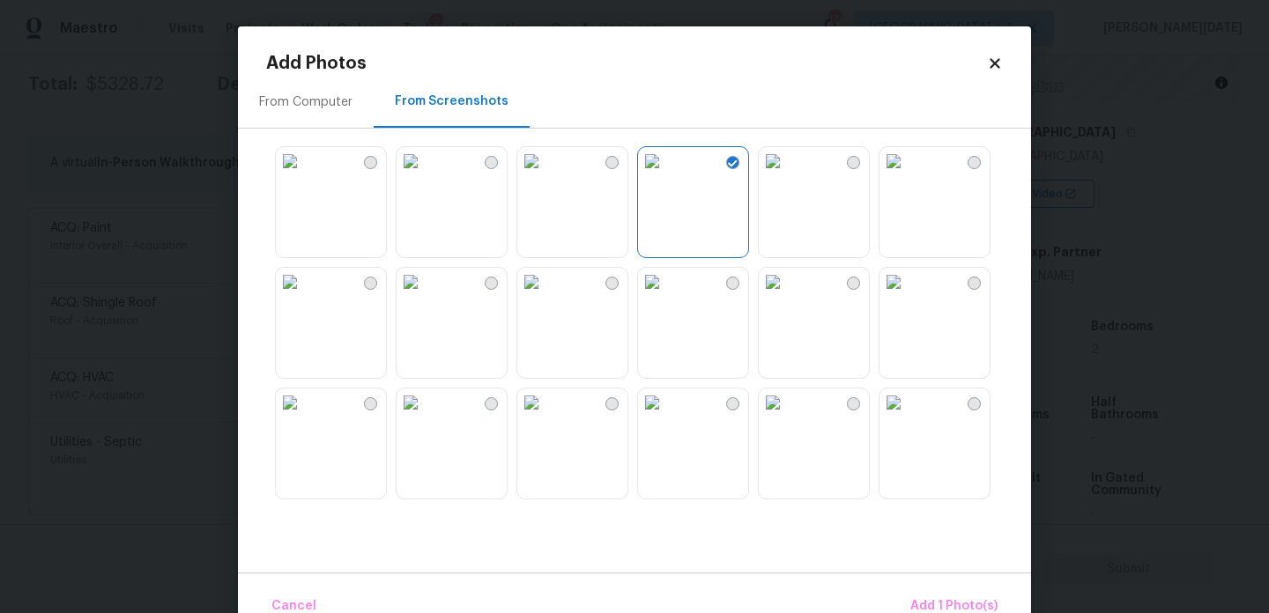
click at [546, 175] on img at bounding box center [531, 161] width 28 height 28
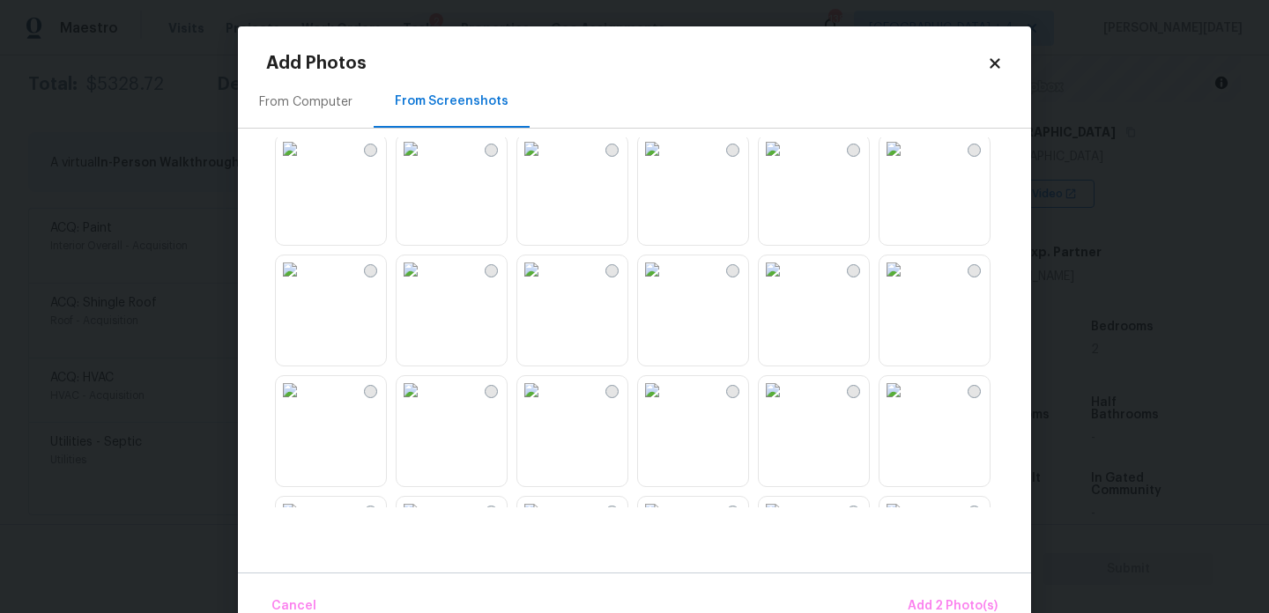
scroll to position [255, 0]
click at [787, 283] on img at bounding box center [773, 269] width 28 height 28
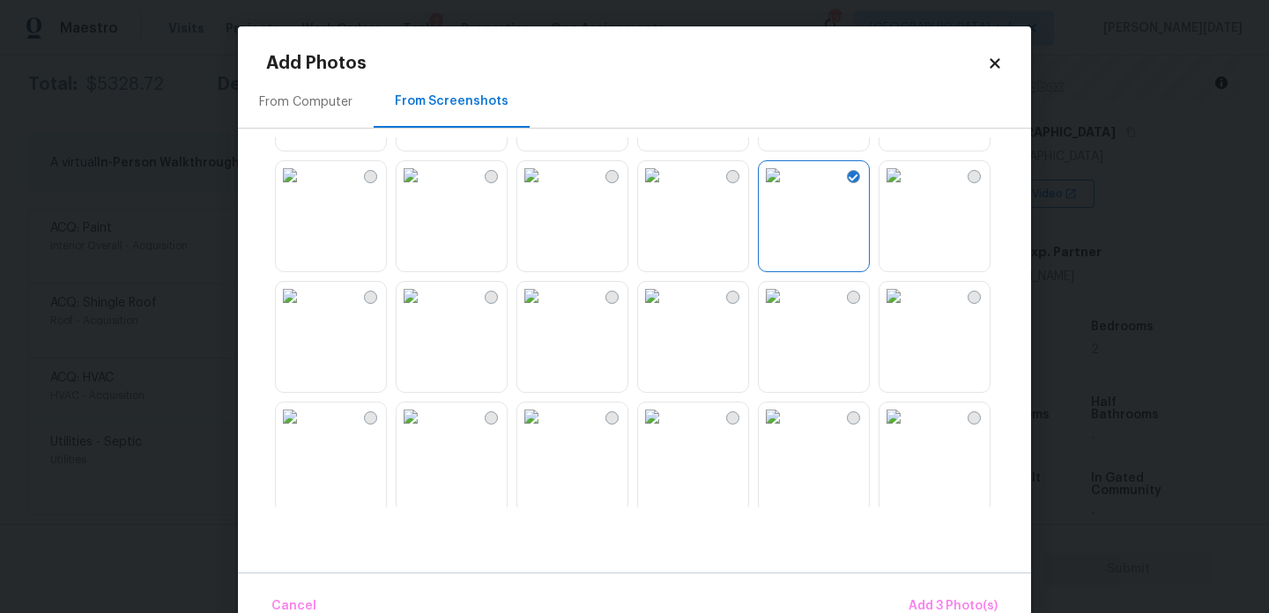
scroll to position [351, 0]
click at [425, 187] on img at bounding box center [411, 173] width 28 height 28
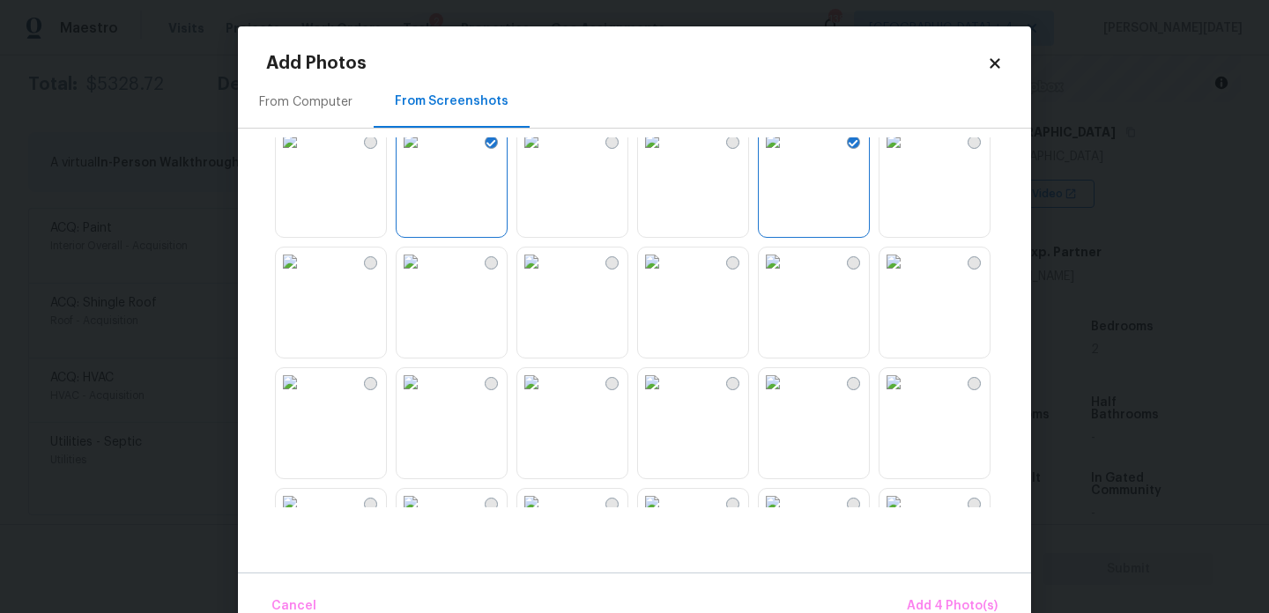
click at [666, 276] on img at bounding box center [652, 262] width 28 height 28
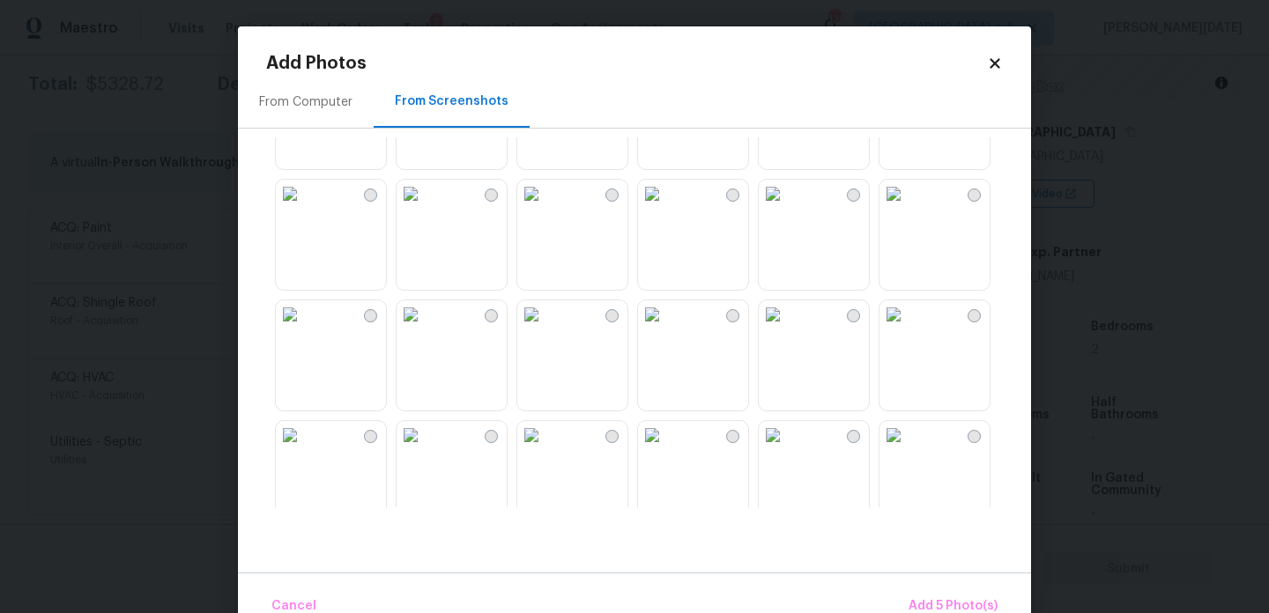
click at [787, 208] on img at bounding box center [773, 194] width 28 height 28
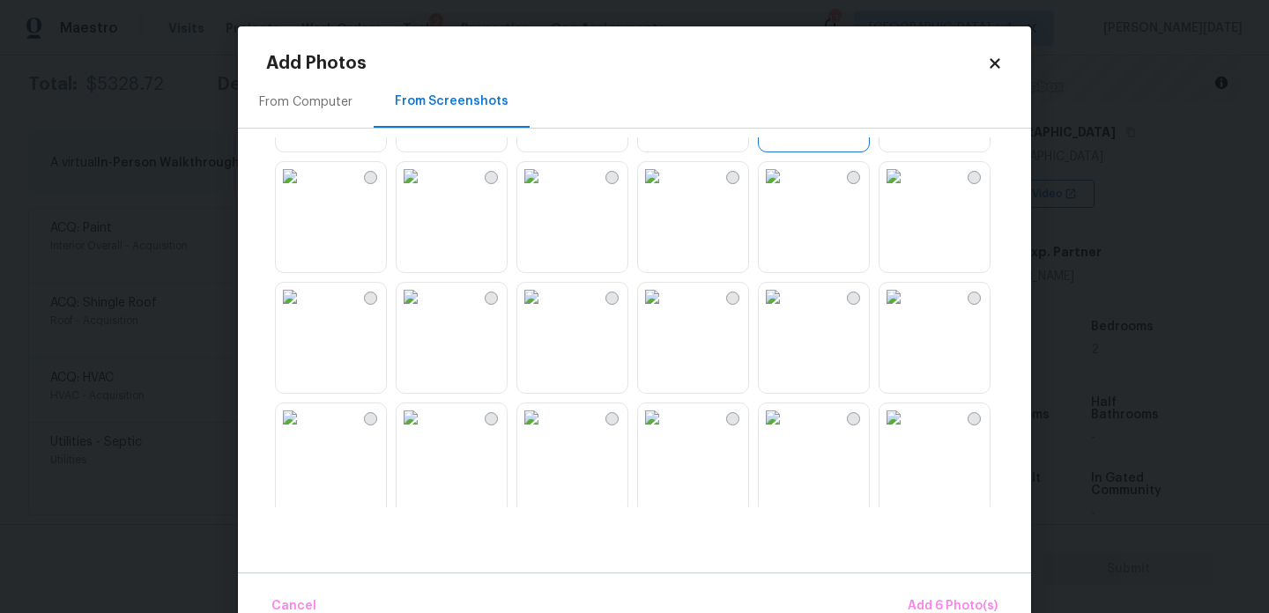
click at [787, 288] on img at bounding box center [773, 297] width 28 height 28
click at [787, 190] on img at bounding box center [773, 176] width 28 height 28
click at [908, 190] on img at bounding box center [894, 176] width 28 height 28
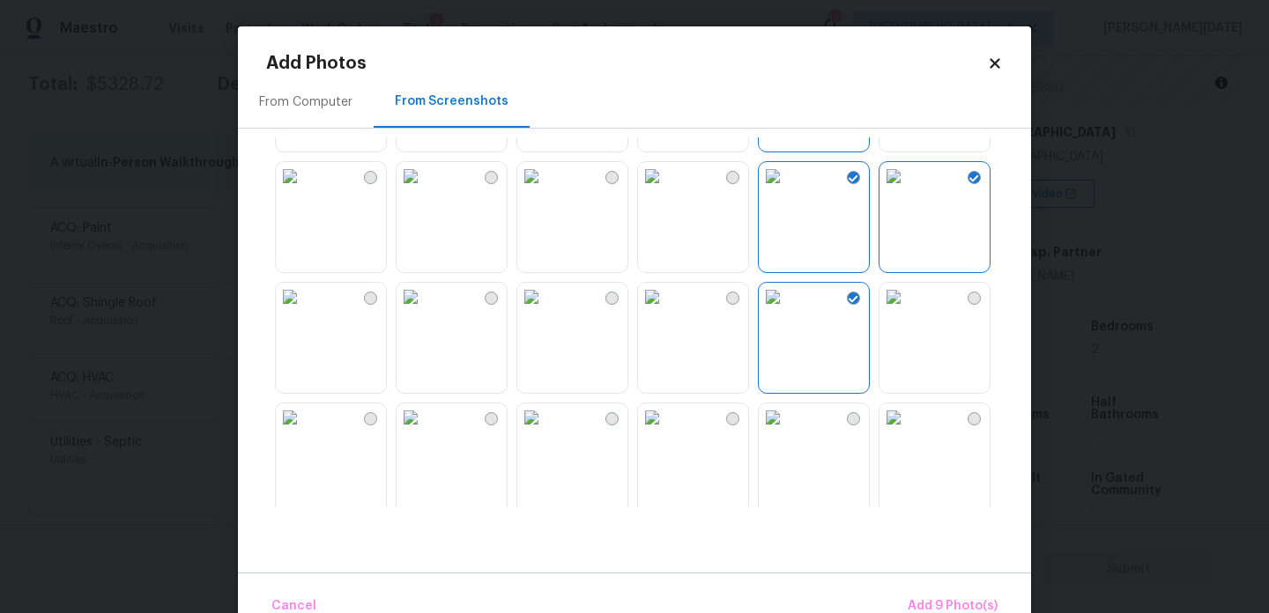
click at [787, 311] on img at bounding box center [773, 297] width 28 height 28
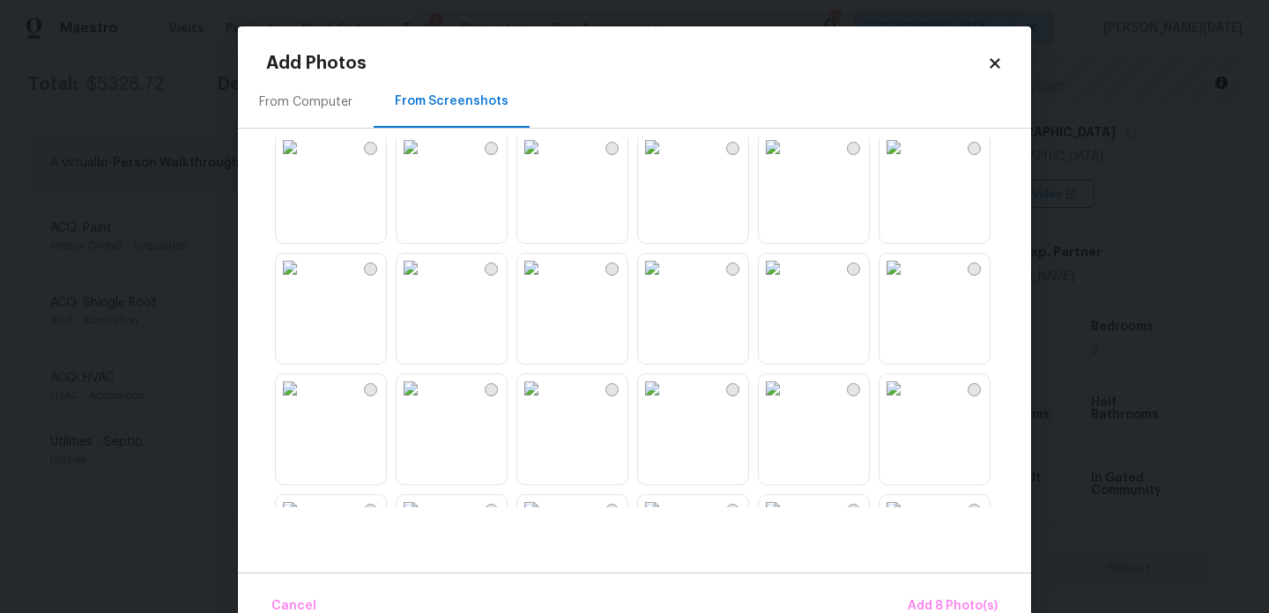
scroll to position [1225, 0]
click at [666, 158] on img at bounding box center [652, 144] width 28 height 28
click at [546, 158] on img at bounding box center [531, 144] width 28 height 28
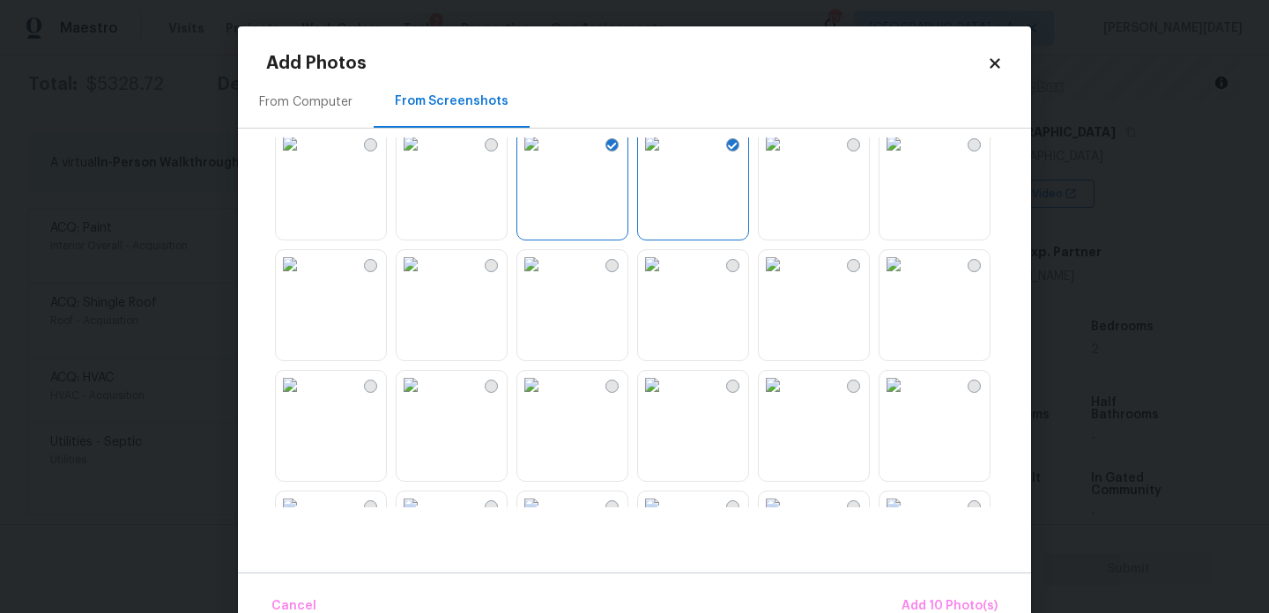
scroll to position [1683, 0]
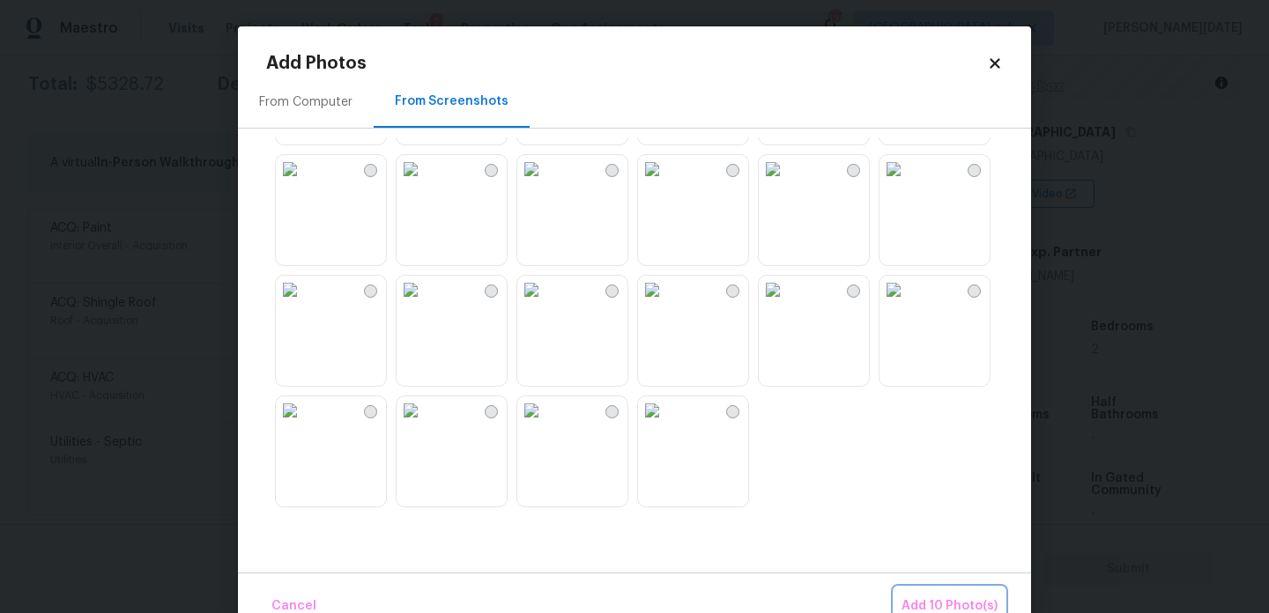
click at [947, 602] on span "Add 10 Photo(s)" at bounding box center [950, 607] width 96 height 22
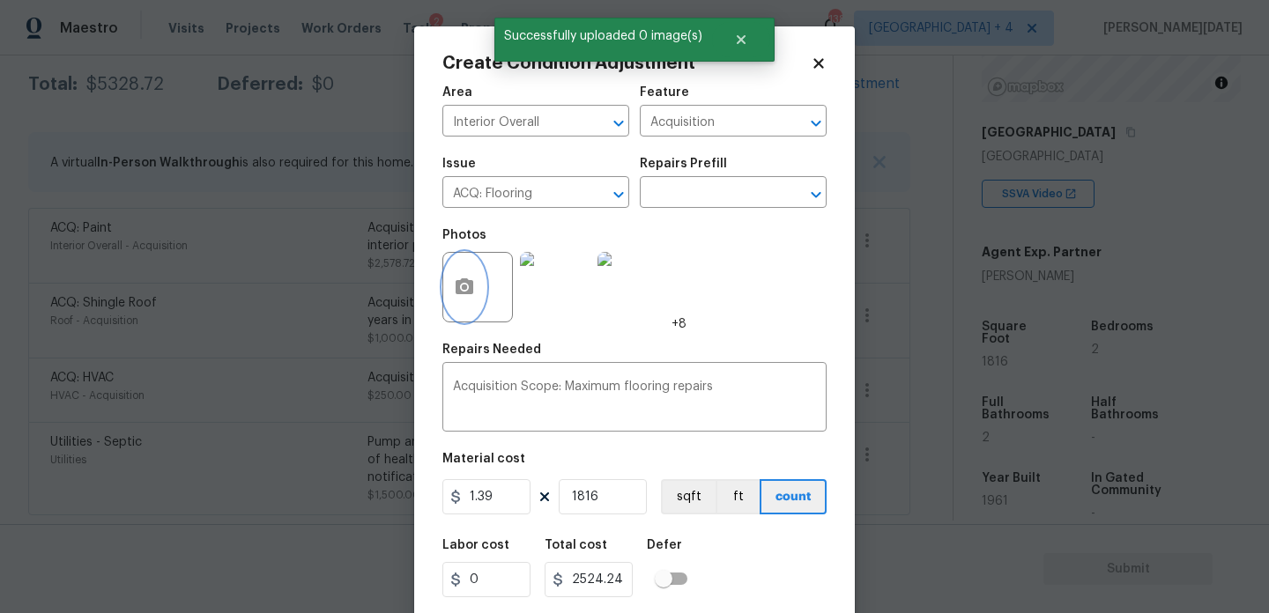
scroll to position [45, 0]
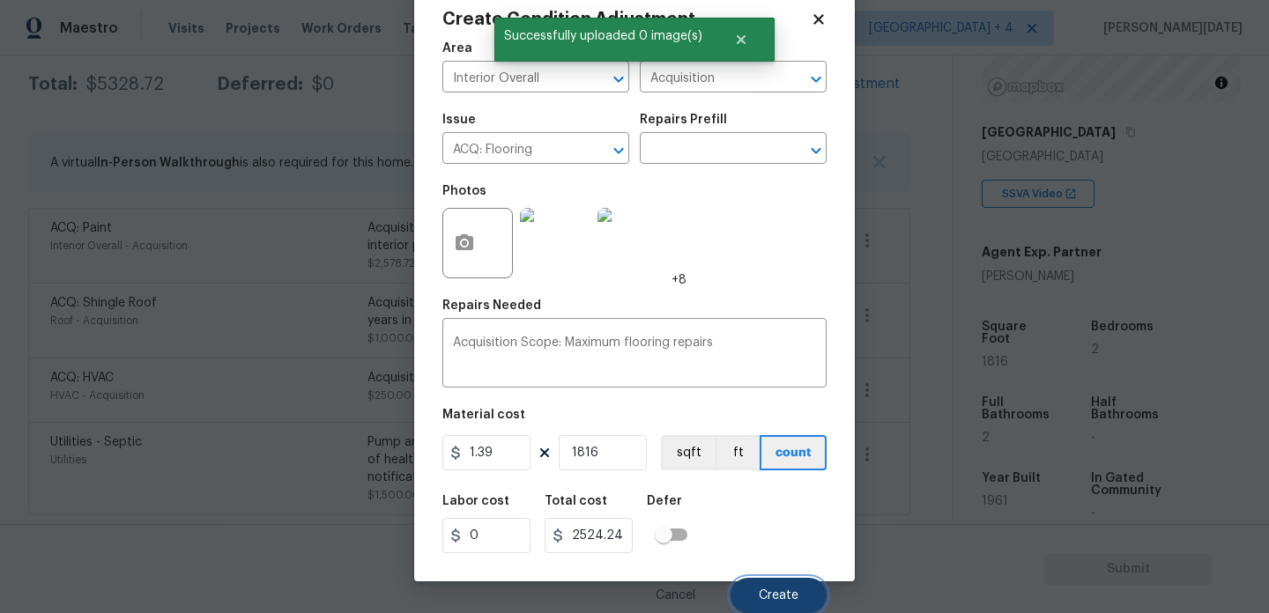
click at [776, 596] on span "Create" at bounding box center [779, 596] width 40 height 13
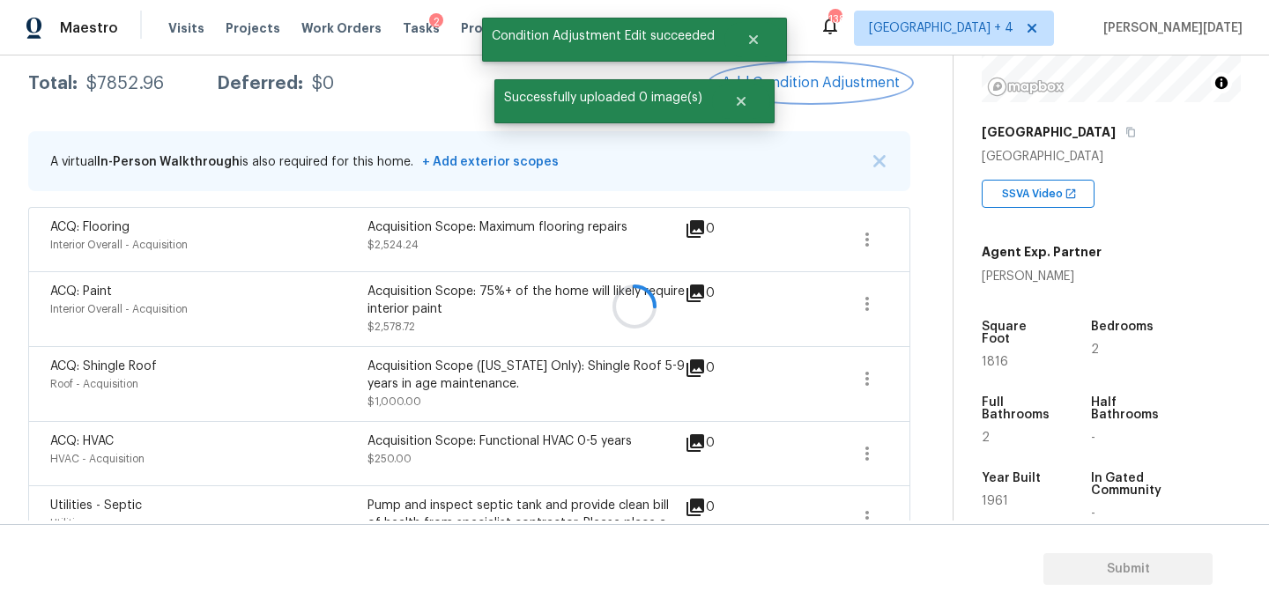
scroll to position [0, 0]
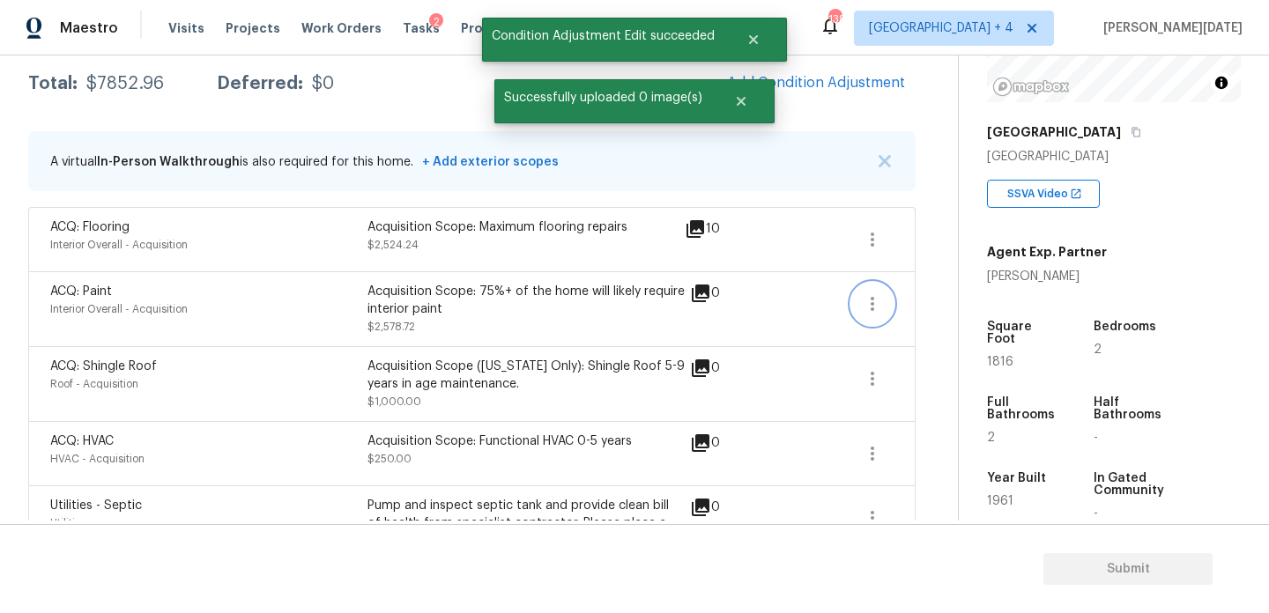
click at [882, 310] on button "button" at bounding box center [872, 304] width 42 height 42
click at [941, 314] on ul "Edit" at bounding box center [972, 300] width 159 height 35
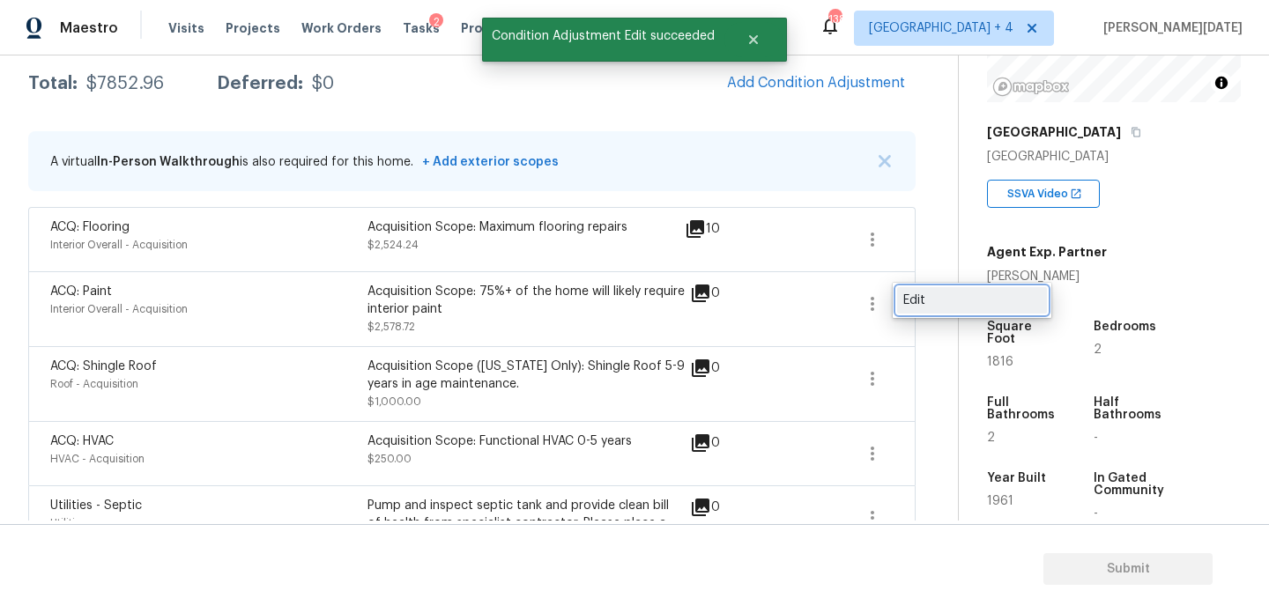
click at [965, 292] on div "Edit" at bounding box center [972, 301] width 138 height 18
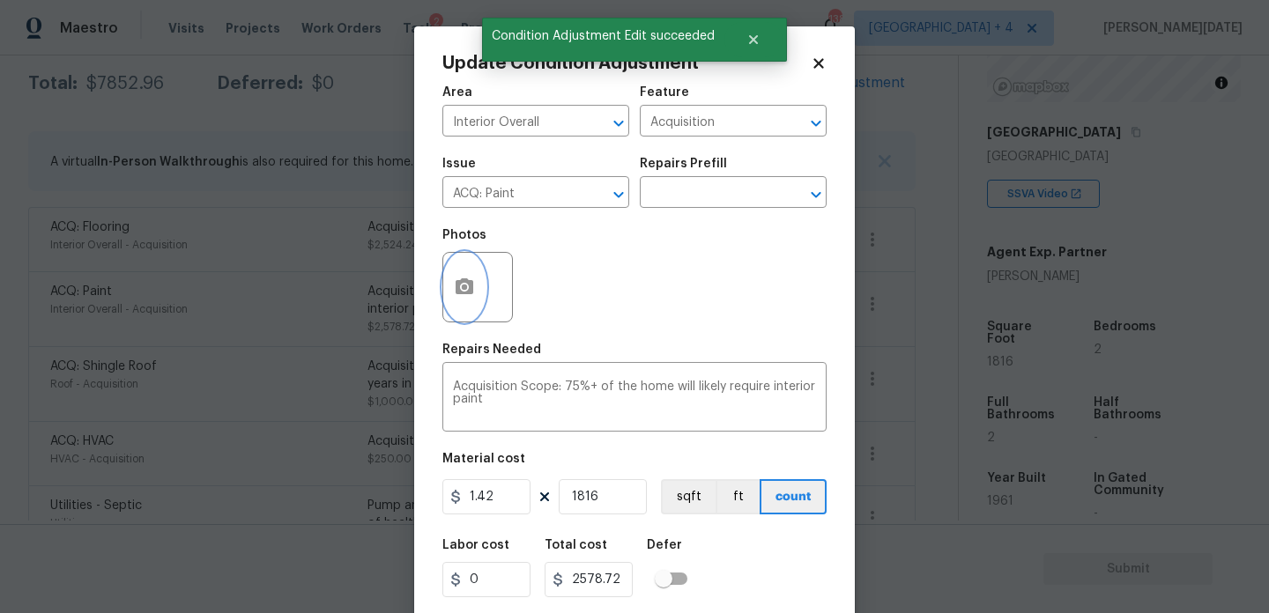
click at [476, 286] on button "button" at bounding box center [464, 287] width 42 height 69
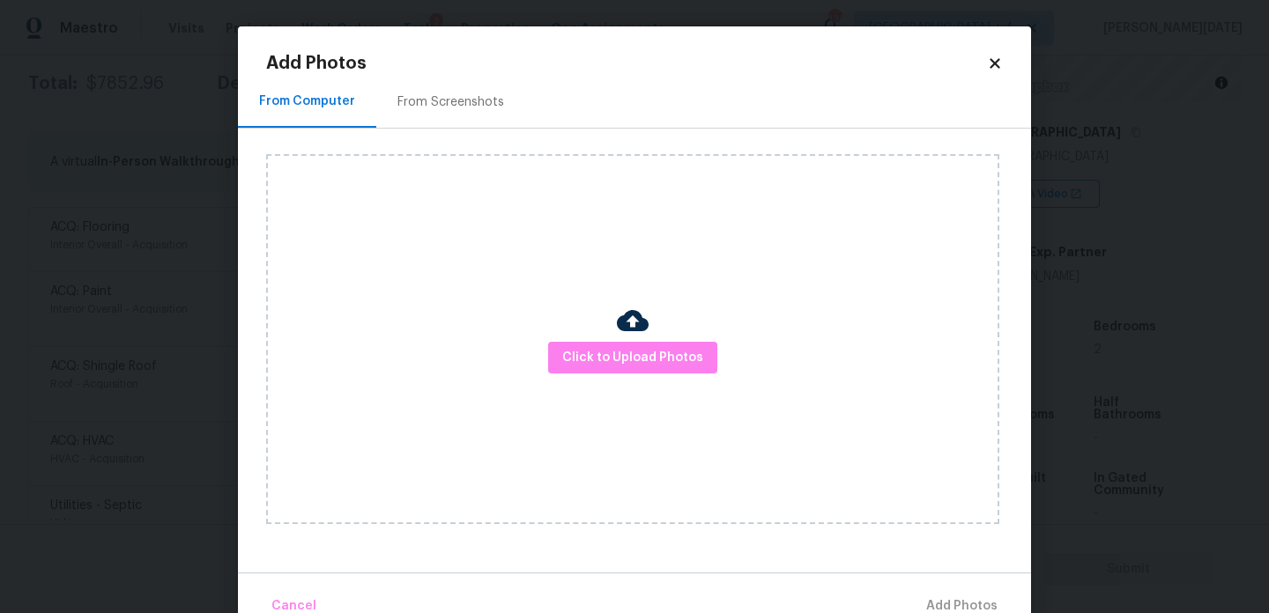
click at [637, 381] on div "Click to Upload Photos" at bounding box center [632, 339] width 733 height 370
click at [665, 359] on span "Click to Upload Photos" at bounding box center [632, 358] width 141 height 22
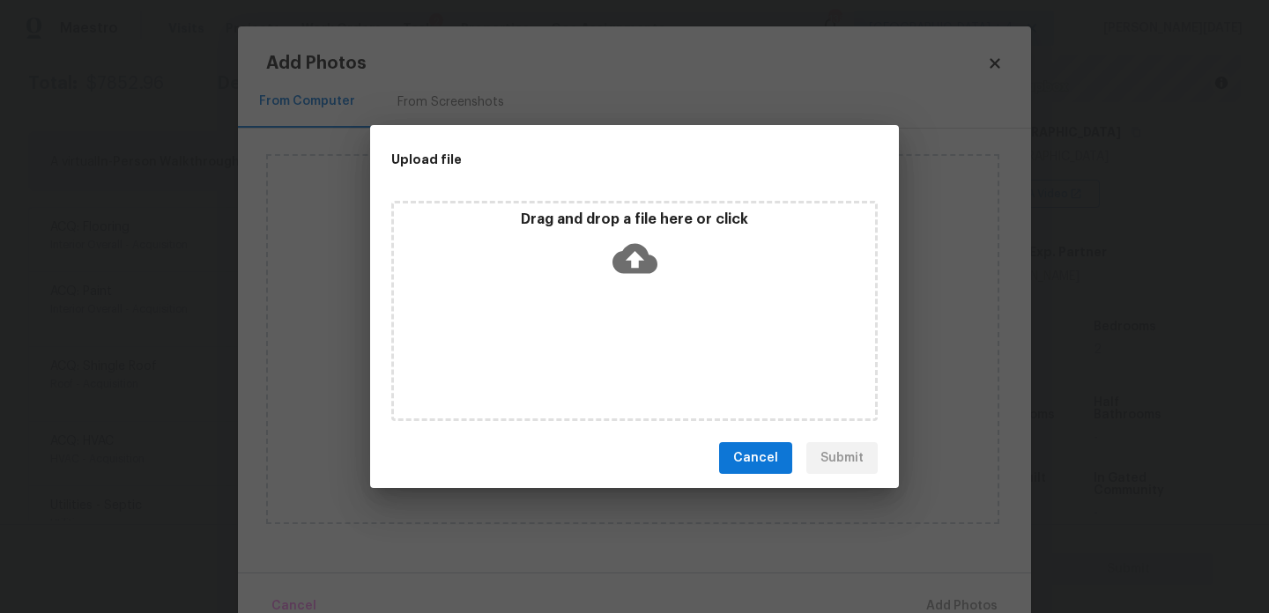
click at [665, 359] on div "Drag and drop a file here or click" at bounding box center [634, 311] width 487 height 220
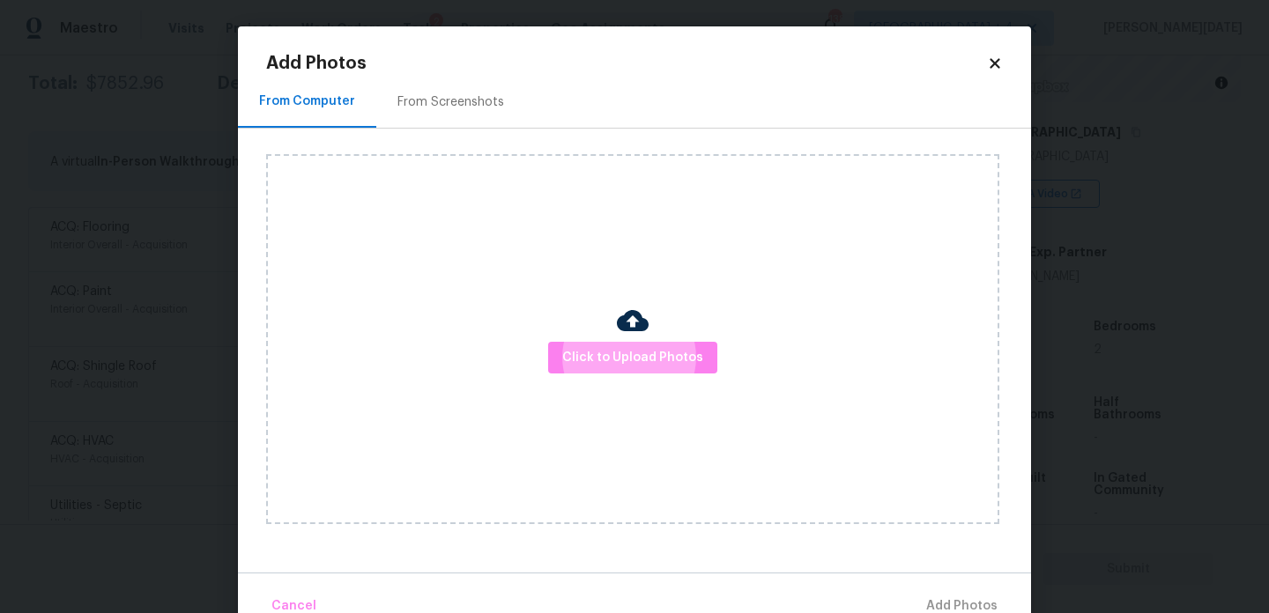
click at [456, 104] on div "From Screenshots" at bounding box center [451, 102] width 107 height 18
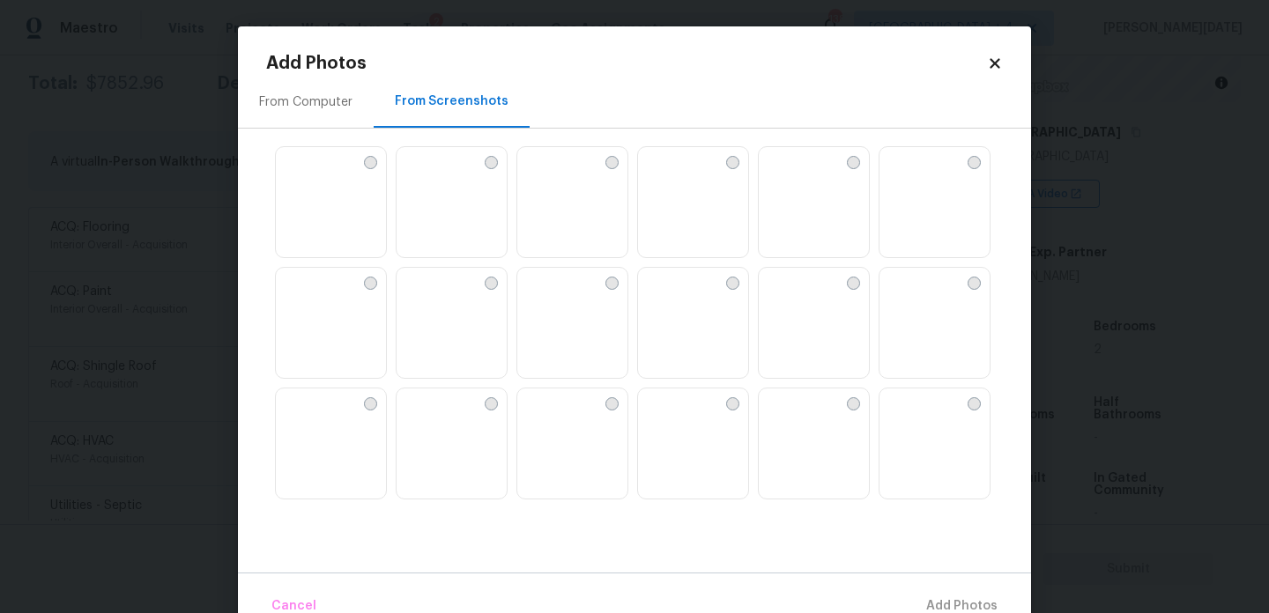
click at [806, 227] on img at bounding box center [814, 203] width 110 height 112
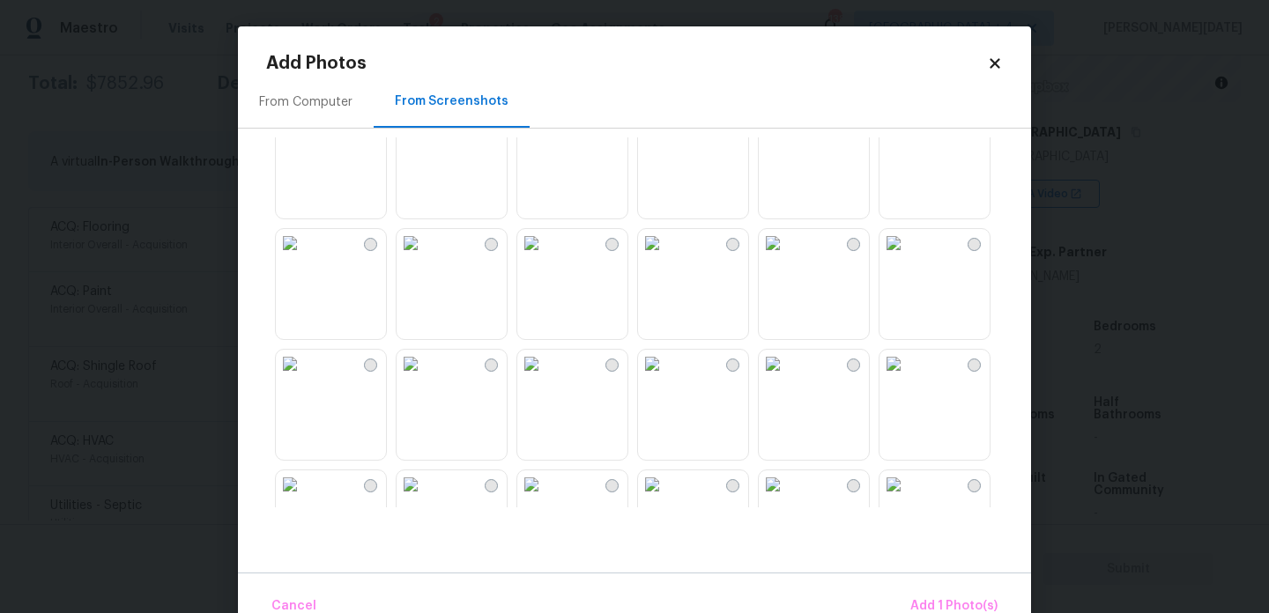
click at [787, 376] on img at bounding box center [773, 364] width 28 height 28
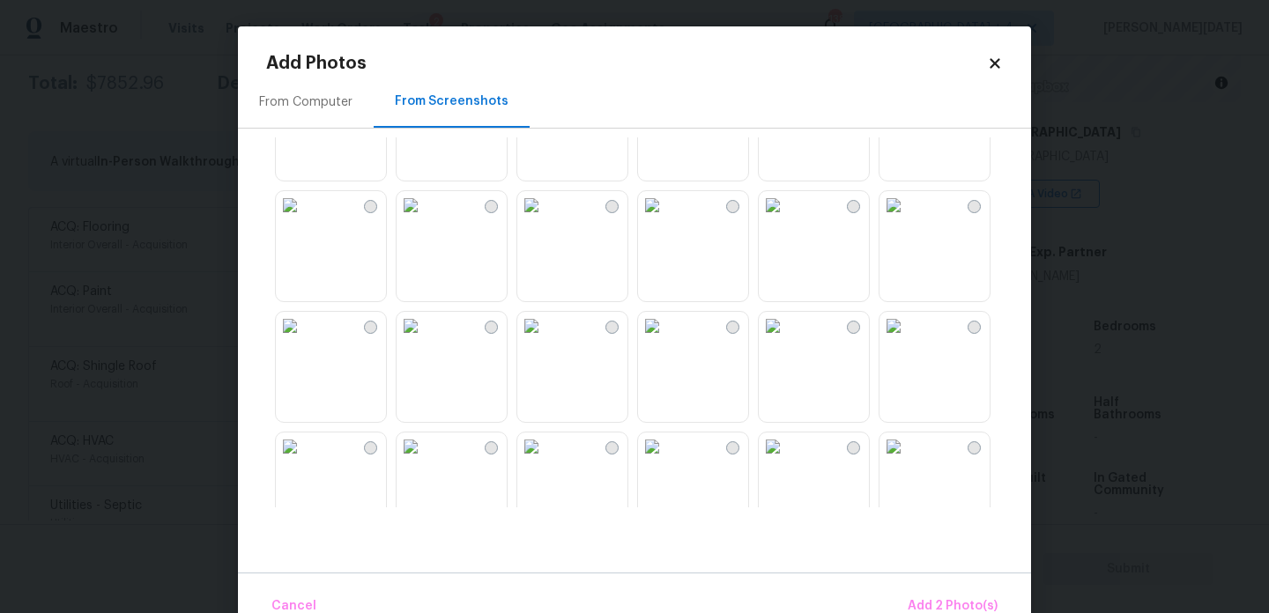
click at [787, 219] on img at bounding box center [773, 205] width 28 height 28
click at [666, 340] on img at bounding box center [652, 326] width 28 height 28
click at [666, 215] on img at bounding box center [652, 201] width 28 height 28
click at [425, 336] on img at bounding box center [411, 322] width 28 height 28
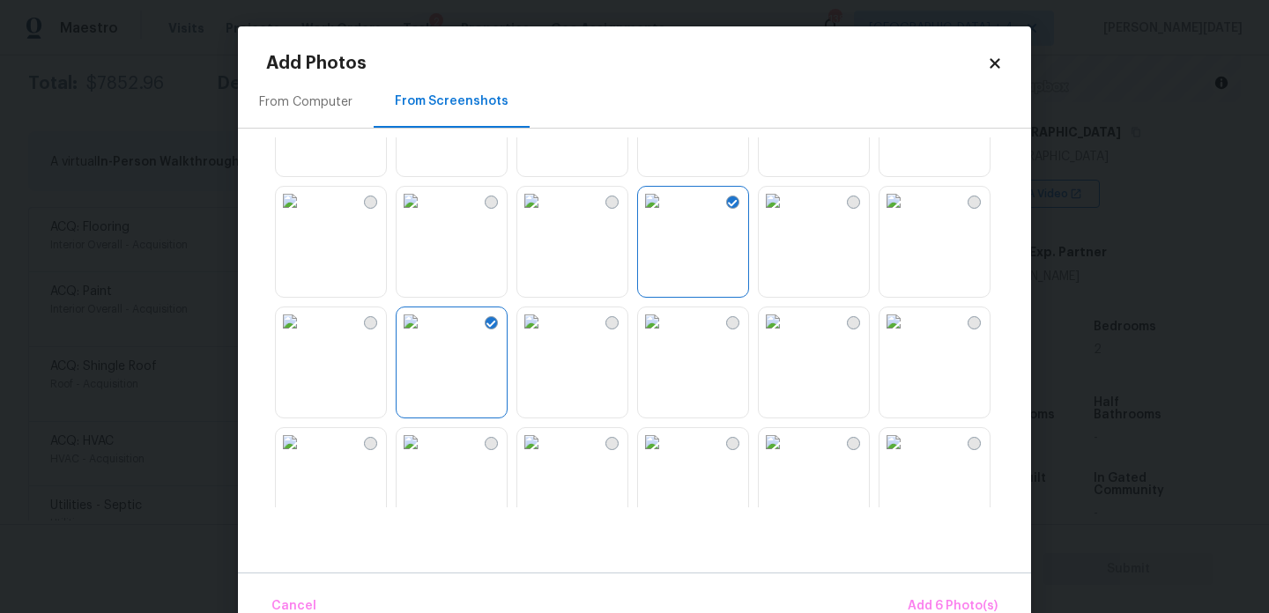
scroll to position [1683, 0]
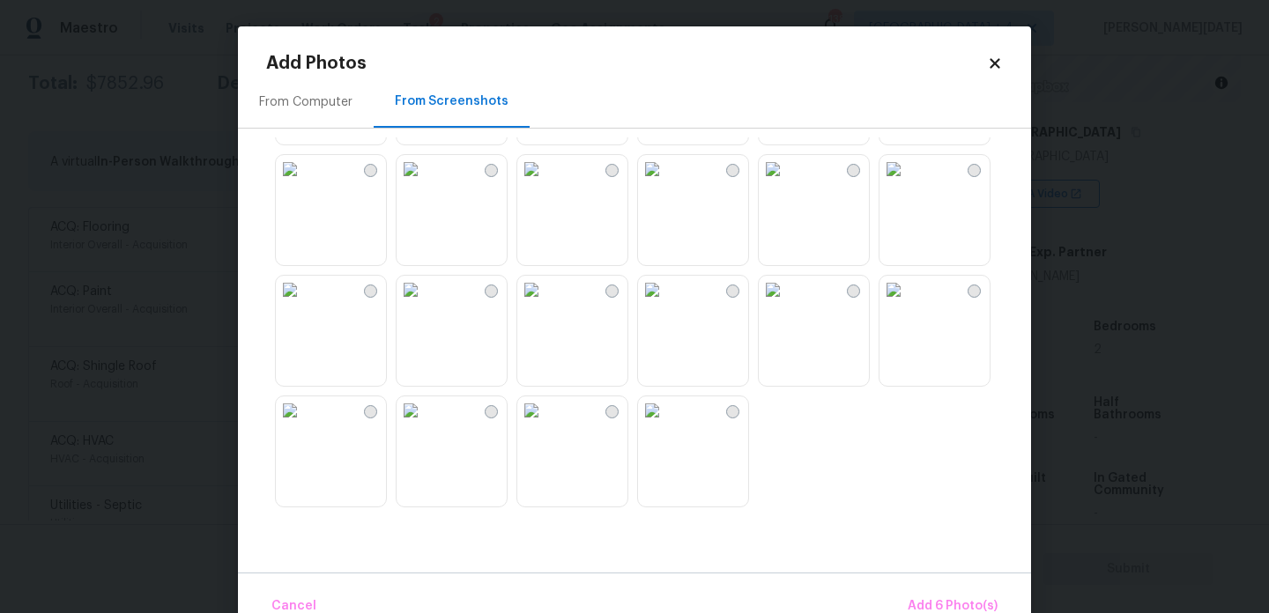
click at [546, 304] on img at bounding box center [531, 290] width 28 height 28
click at [666, 304] on img at bounding box center [652, 290] width 28 height 28
click at [787, 304] on img at bounding box center [773, 290] width 28 height 28
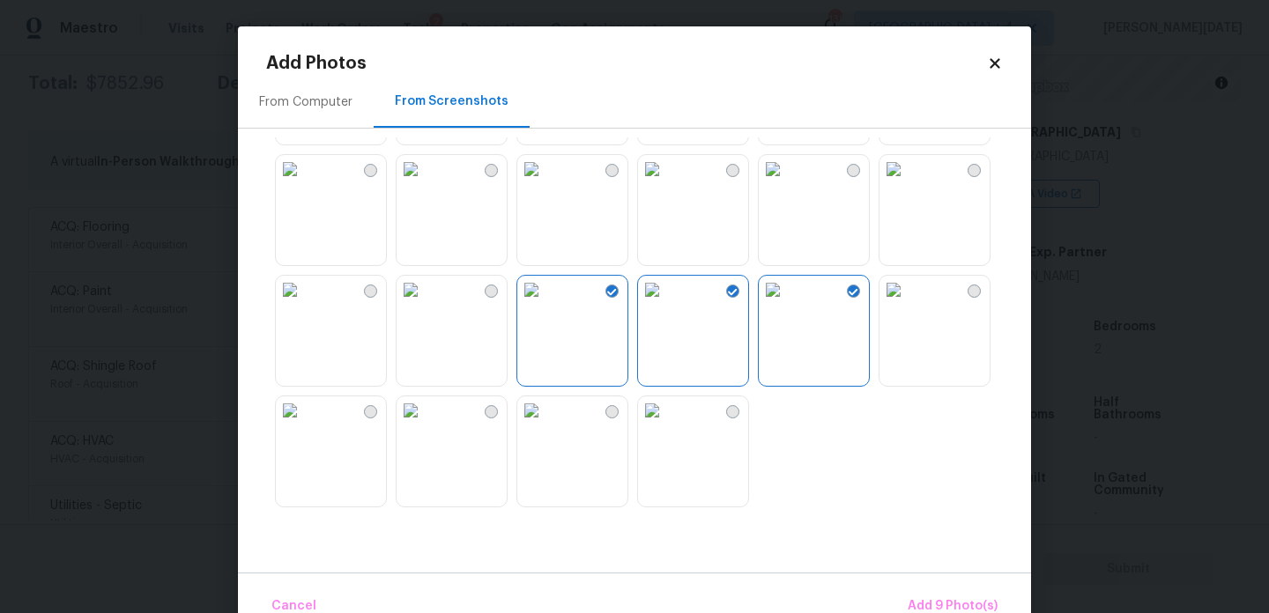
click at [886, 304] on img at bounding box center [894, 290] width 28 height 28
click at [543, 425] on img at bounding box center [531, 411] width 28 height 28
click at [425, 425] on img at bounding box center [411, 411] width 28 height 28
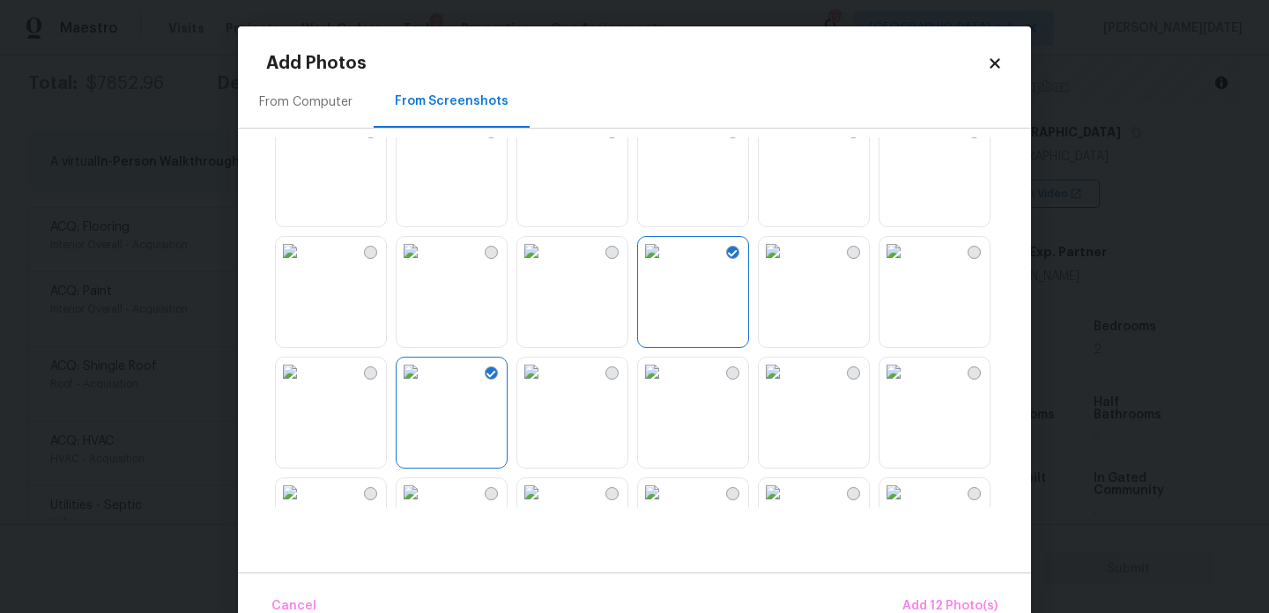
scroll to position [1237, 0]
click at [787, 267] on img at bounding box center [773, 253] width 28 height 28
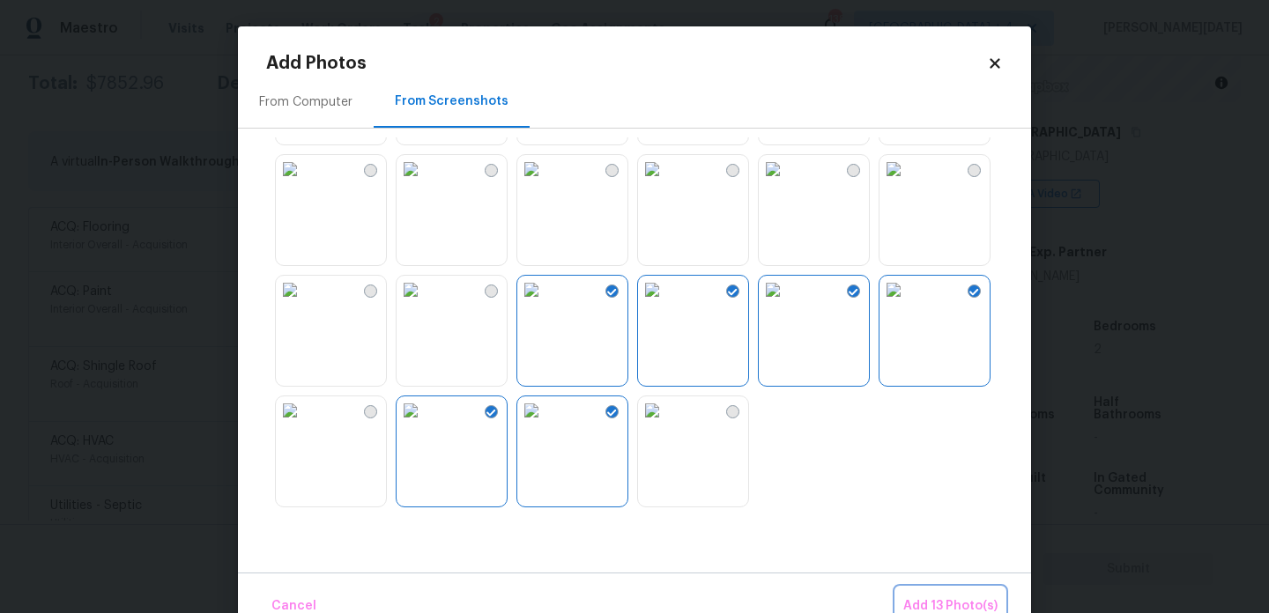
click at [936, 600] on span "Add 13 Photo(s)" at bounding box center [950, 607] width 94 height 22
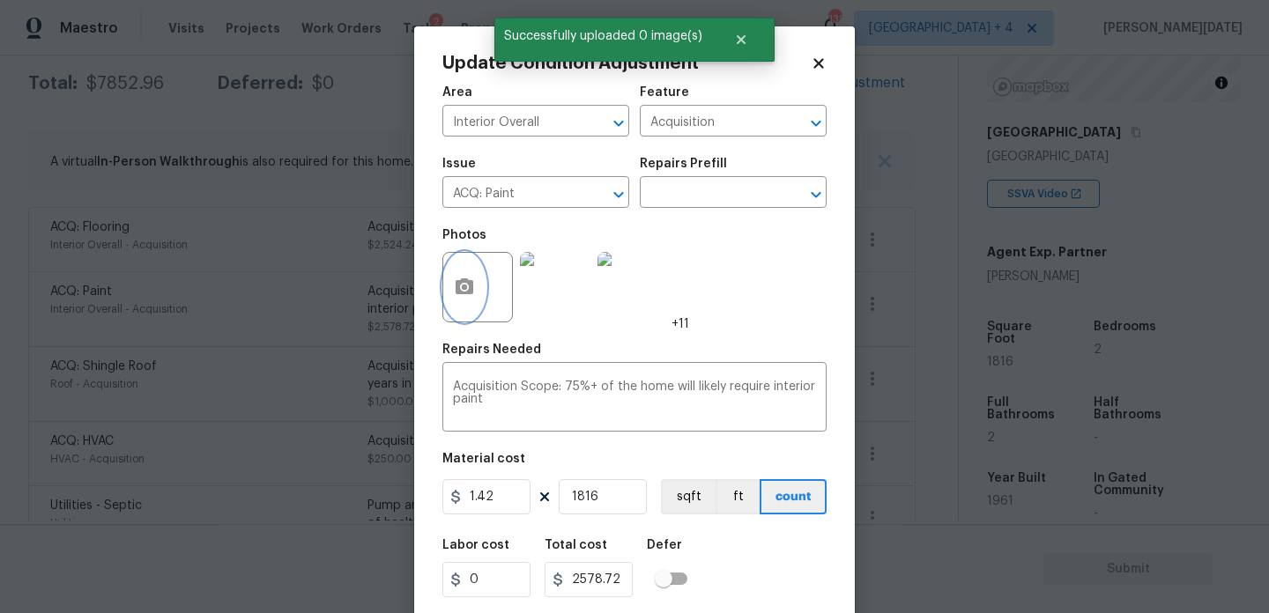
scroll to position [45, 0]
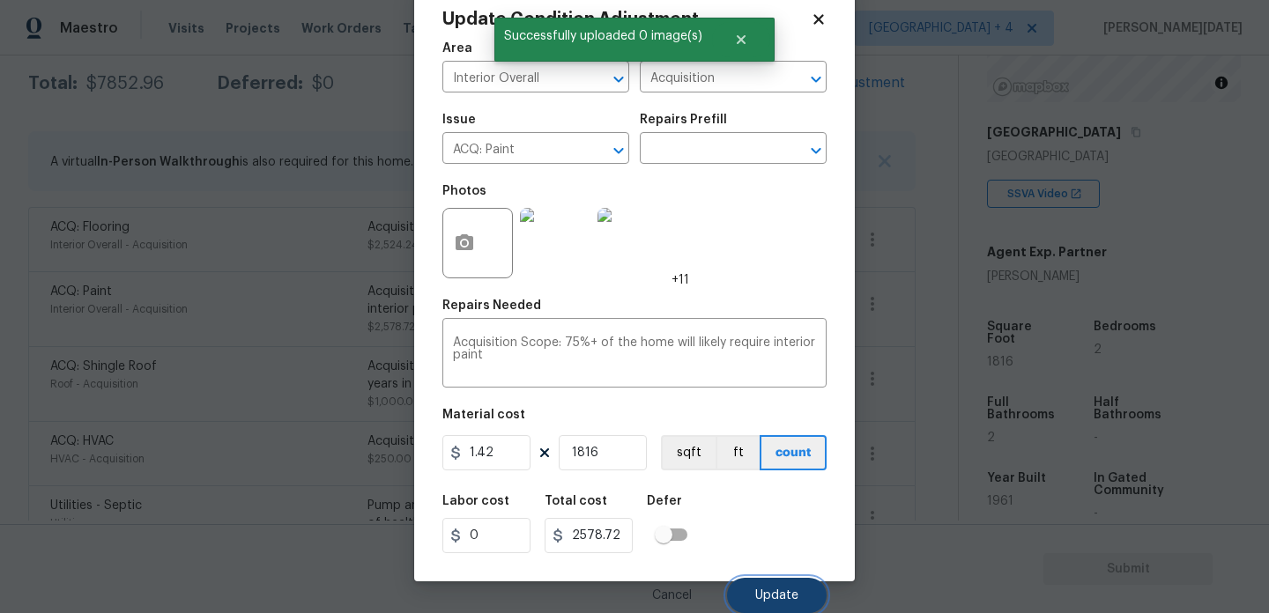
click at [768, 593] on span "Update" at bounding box center [776, 596] width 43 height 13
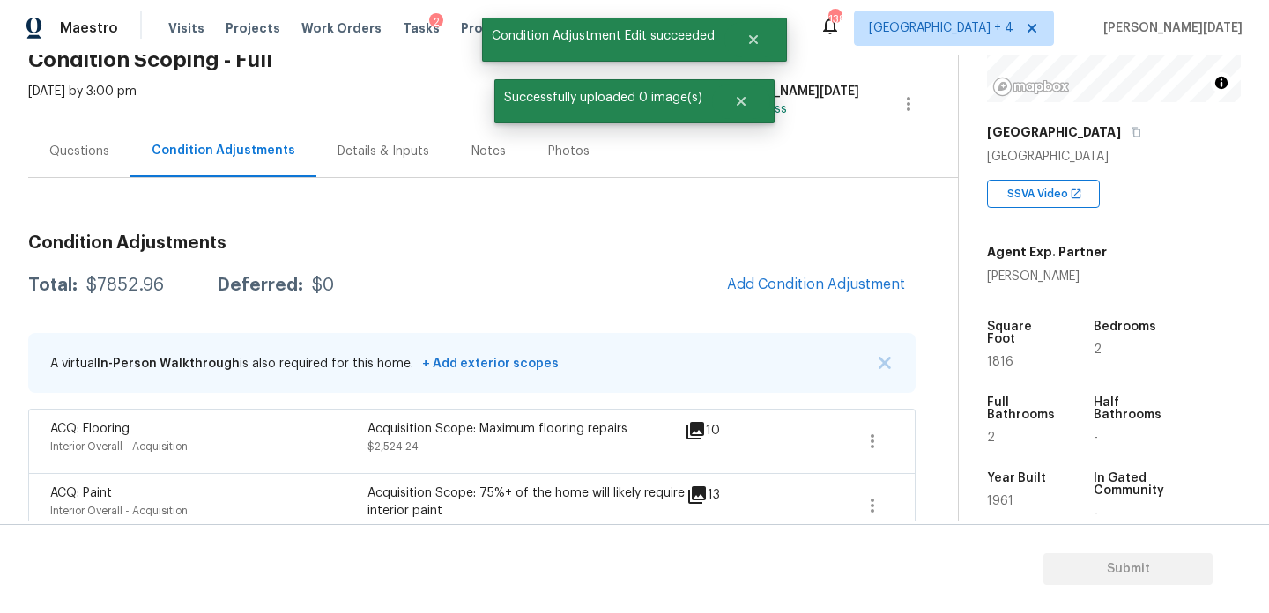
scroll to position [88, 0]
click at [399, 165] on div "Details & Inputs" at bounding box center [383, 152] width 134 height 52
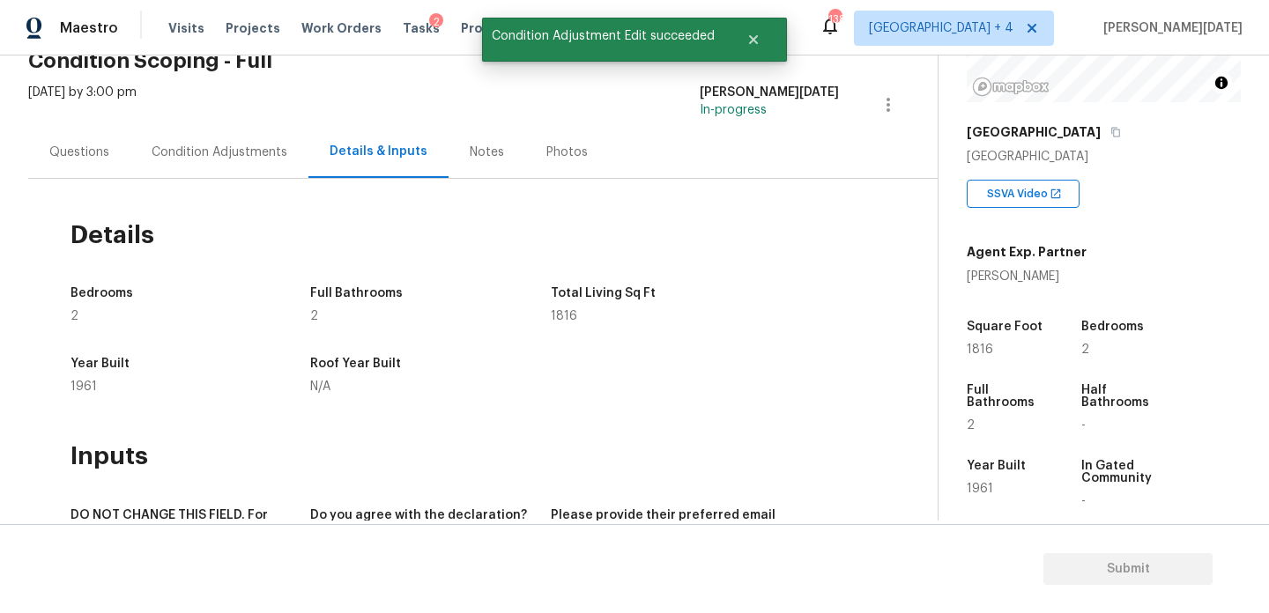
click at [215, 139] on div "Condition Adjustments" at bounding box center [219, 152] width 178 height 52
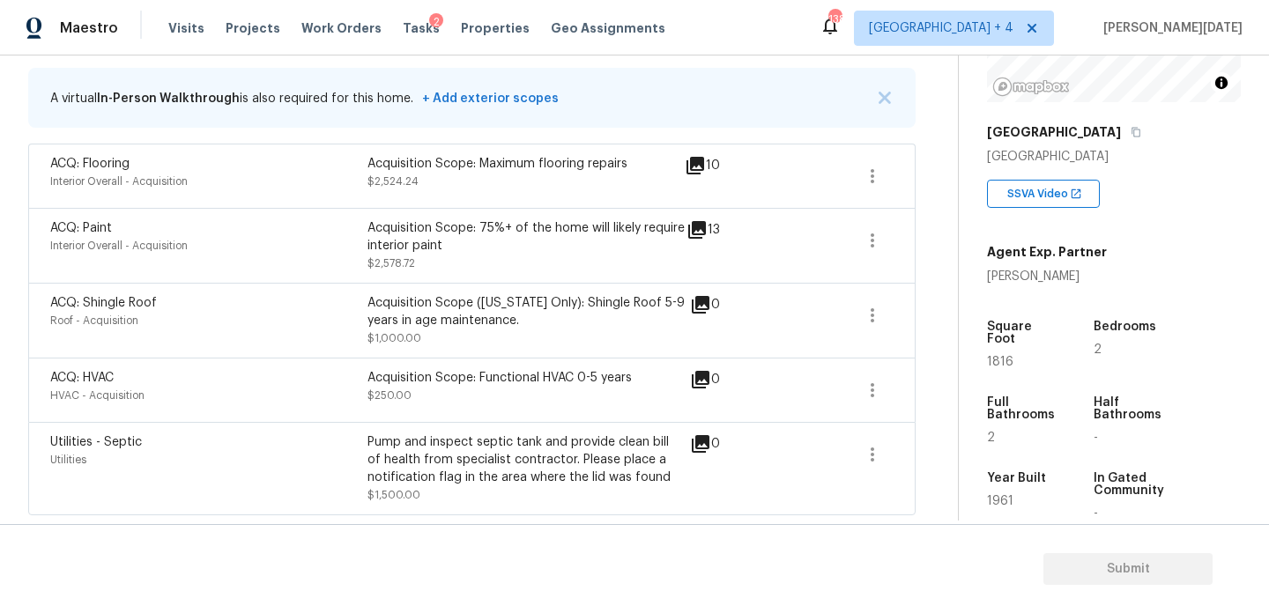
scroll to position [115, 0]
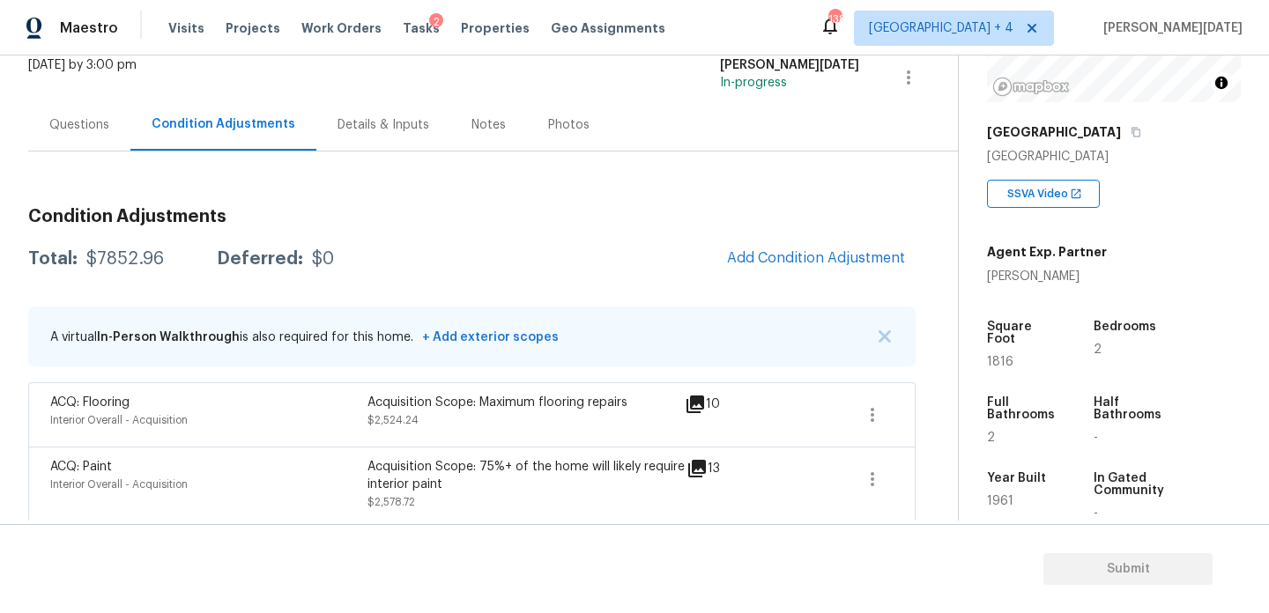
click at [813, 233] on div "Condition Adjustments Total: $7852.96 Deferred: $0 Add Condition Adjustment A v…" at bounding box center [472, 474] width 888 height 561
click at [810, 244] on button "Add Condition Adjustment" at bounding box center [816, 258] width 199 height 37
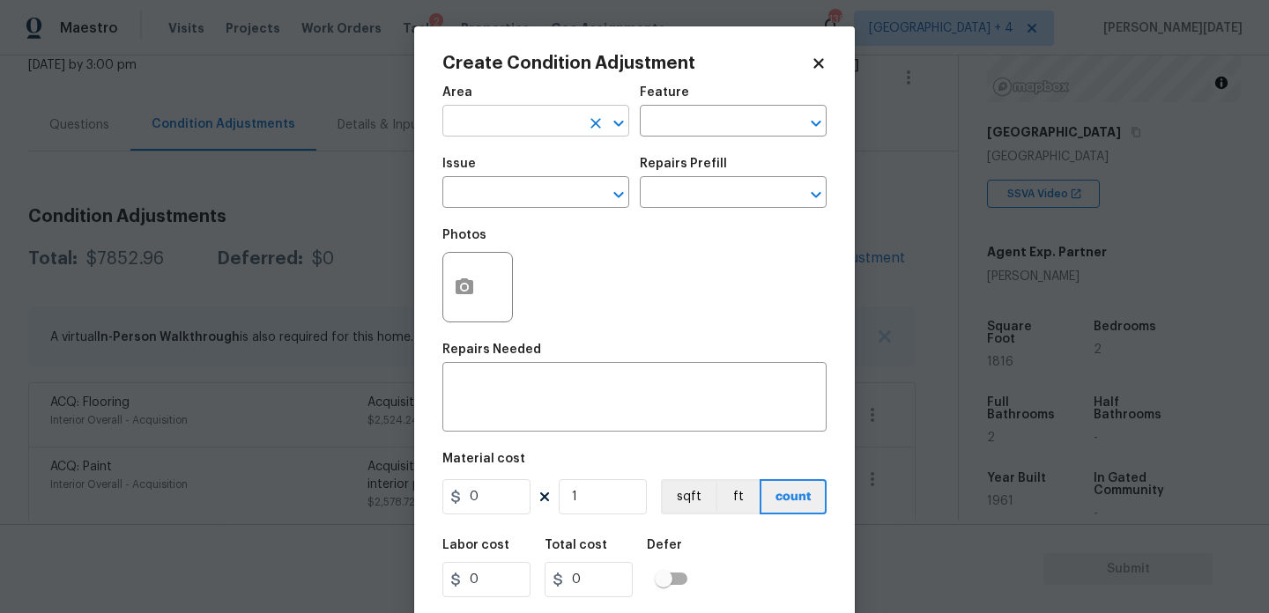
click at [524, 131] on input "text" at bounding box center [511, 122] width 138 height 27
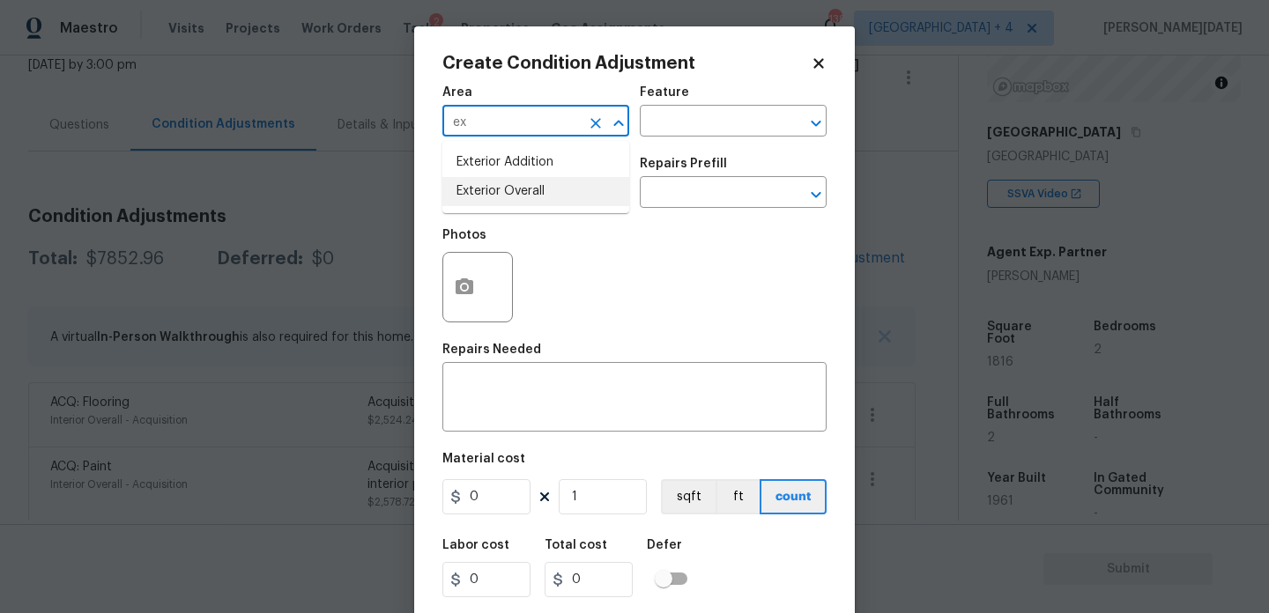
click at [514, 197] on li "Exterior Overall" at bounding box center [535, 191] width 187 height 29
type input "Exterior Overall"
click at [514, 197] on input "text" at bounding box center [511, 194] width 138 height 27
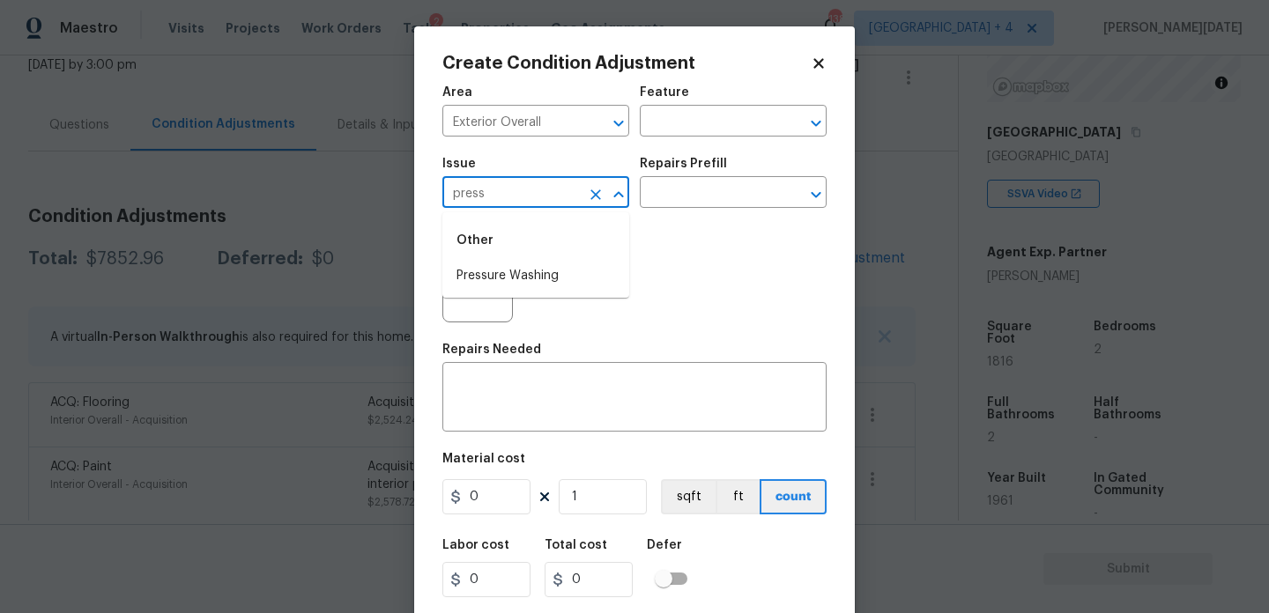
click at [521, 261] on div "Other" at bounding box center [535, 240] width 187 height 42
click at [560, 272] on li "Pressure Washing" at bounding box center [535, 276] width 187 height 29
type input "Pressure Washing"
click at [678, 205] on input "text" at bounding box center [709, 194] width 138 height 27
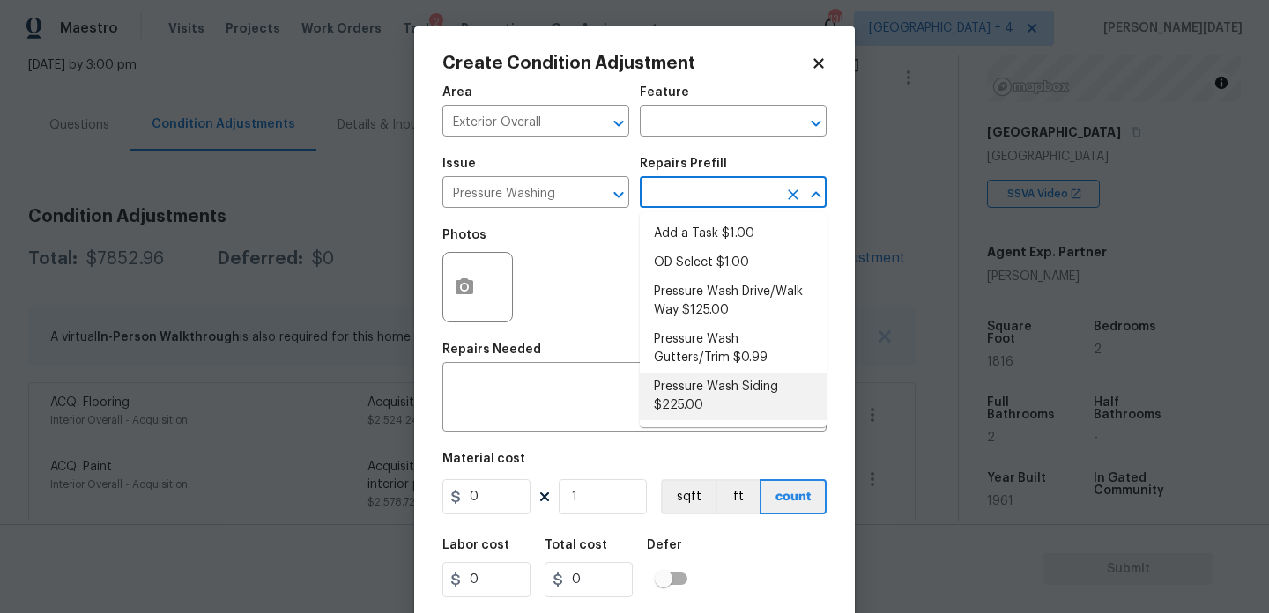
click at [709, 397] on li "Pressure Wash Siding $225.00" at bounding box center [733, 397] width 187 height 48
type input "Siding"
type textarea "Protect areas as needed for pressure washing. Pressure wash the siding on the h…"
type input "225"
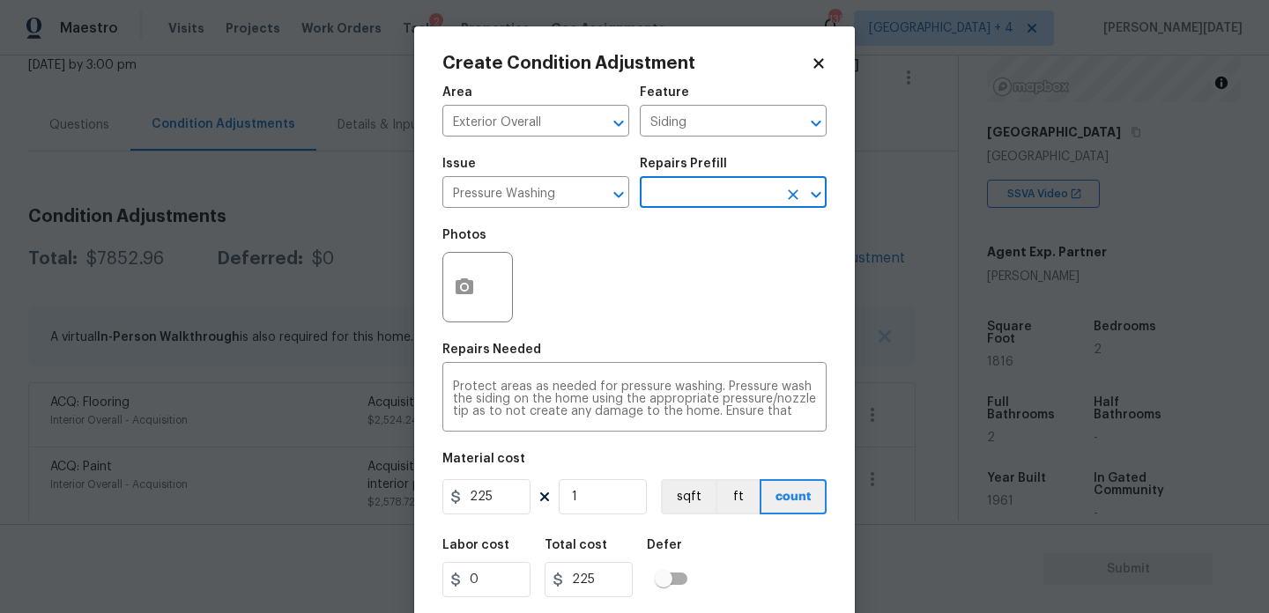
scroll to position [45, 0]
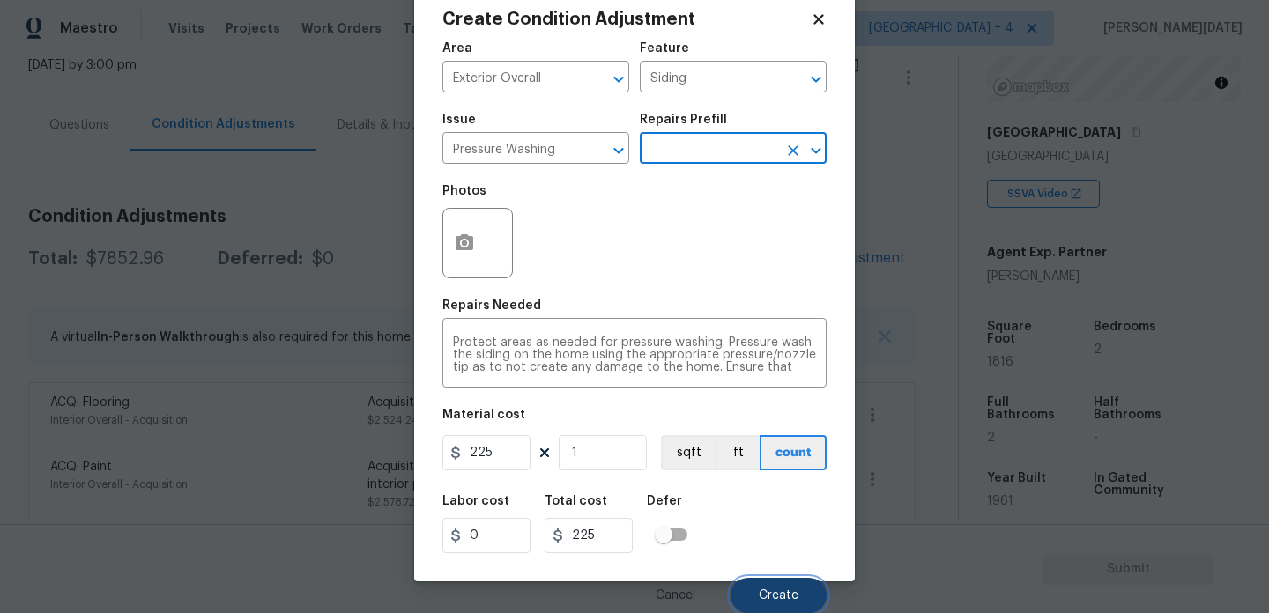
click at [757, 590] on button "Create" at bounding box center [779, 595] width 96 height 35
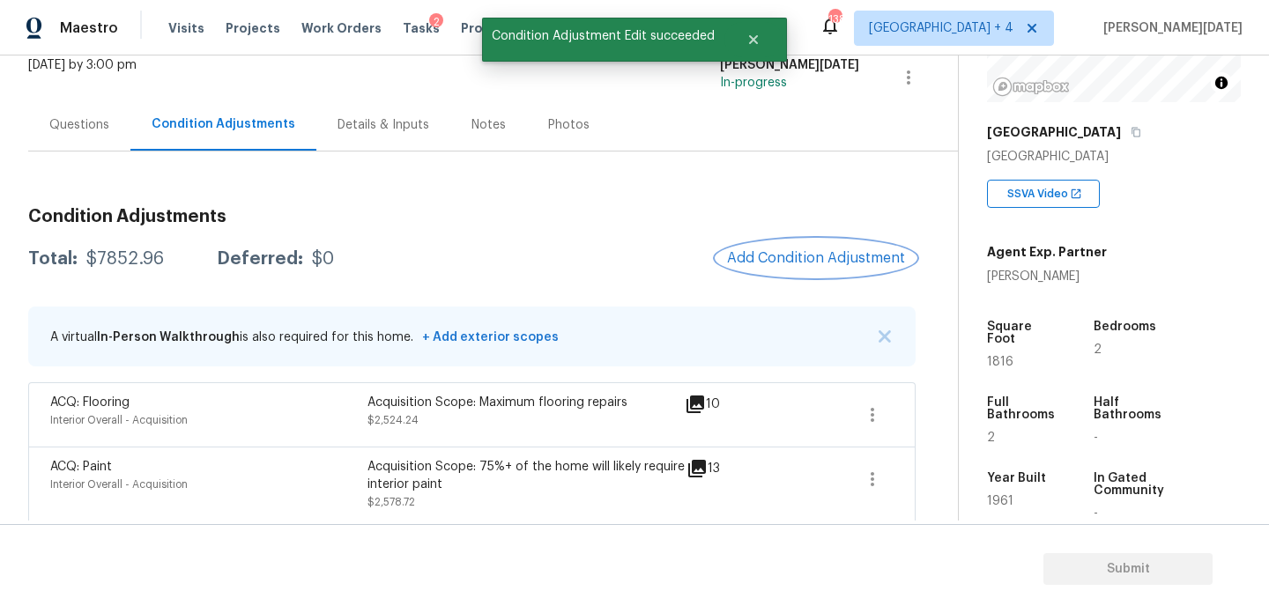
scroll to position [0, 0]
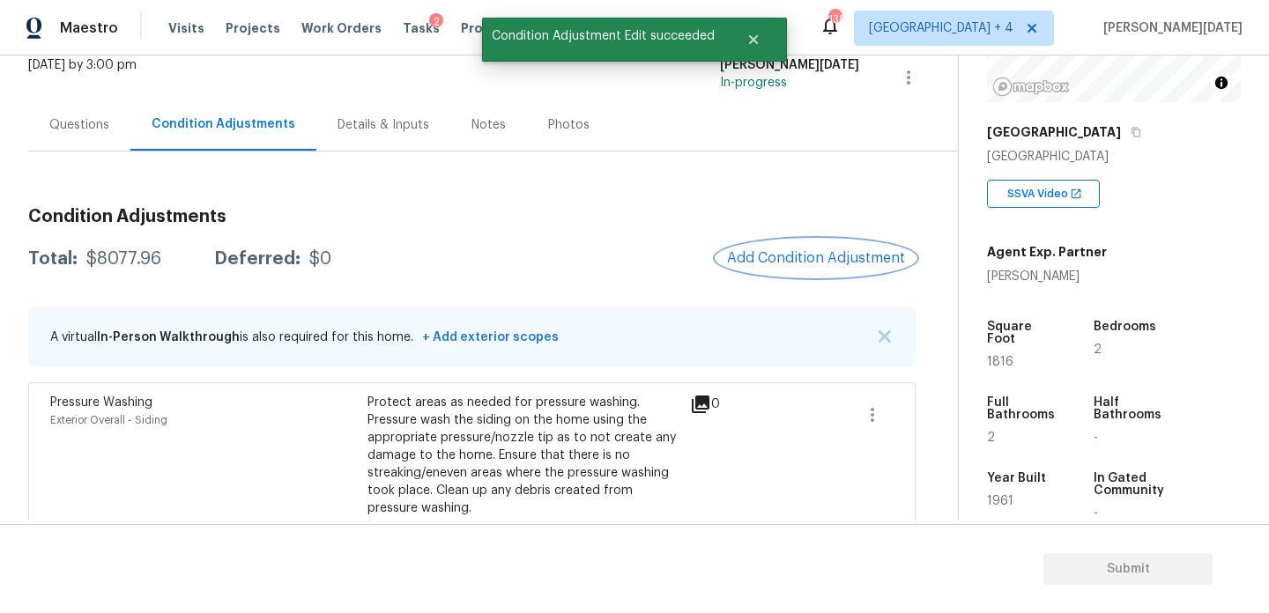
click at [790, 256] on span "Add Condition Adjustment" at bounding box center [816, 258] width 178 height 16
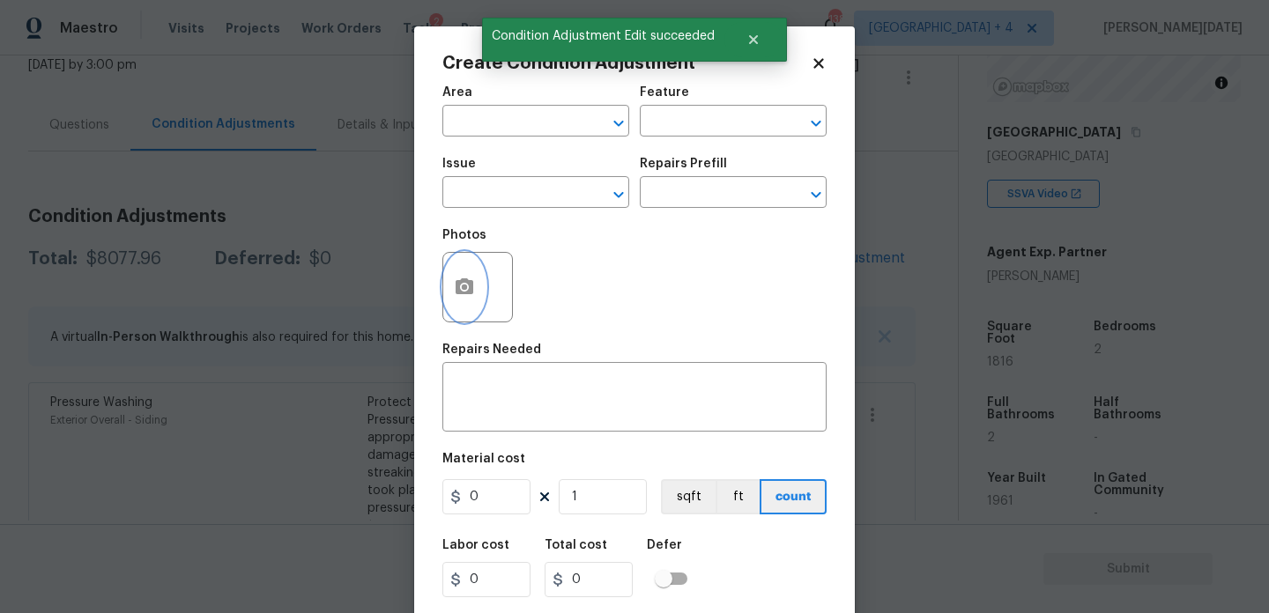
click at [464, 294] on icon "button" at bounding box center [465, 287] width 18 height 16
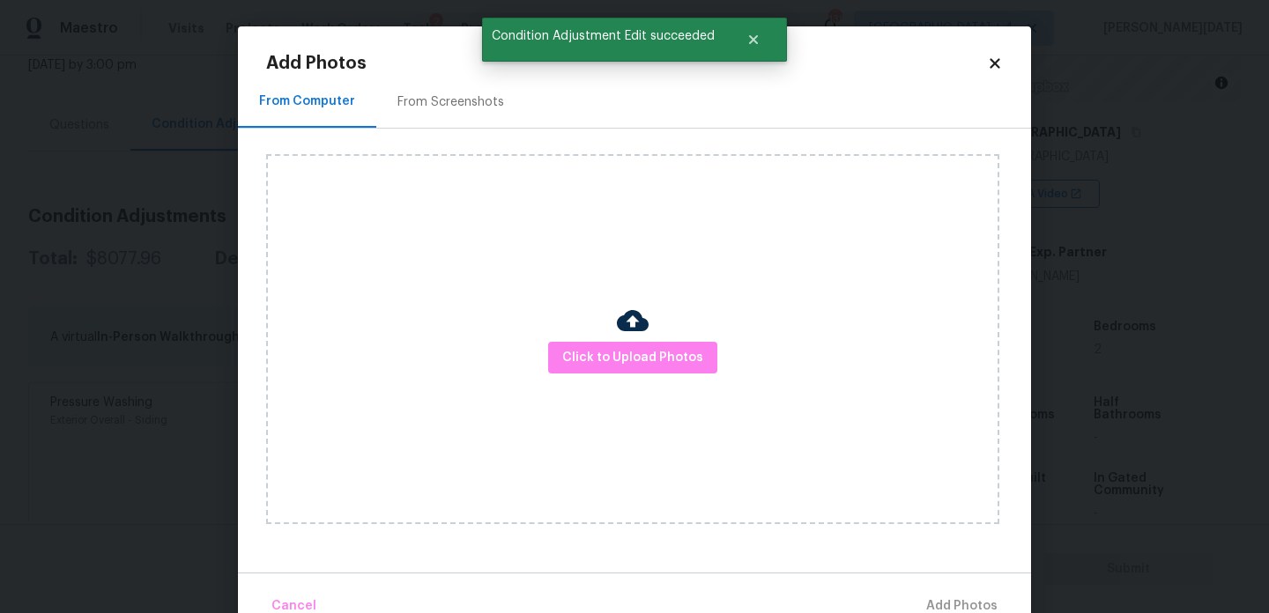
click at [456, 114] on div "From Screenshots" at bounding box center [450, 102] width 149 height 52
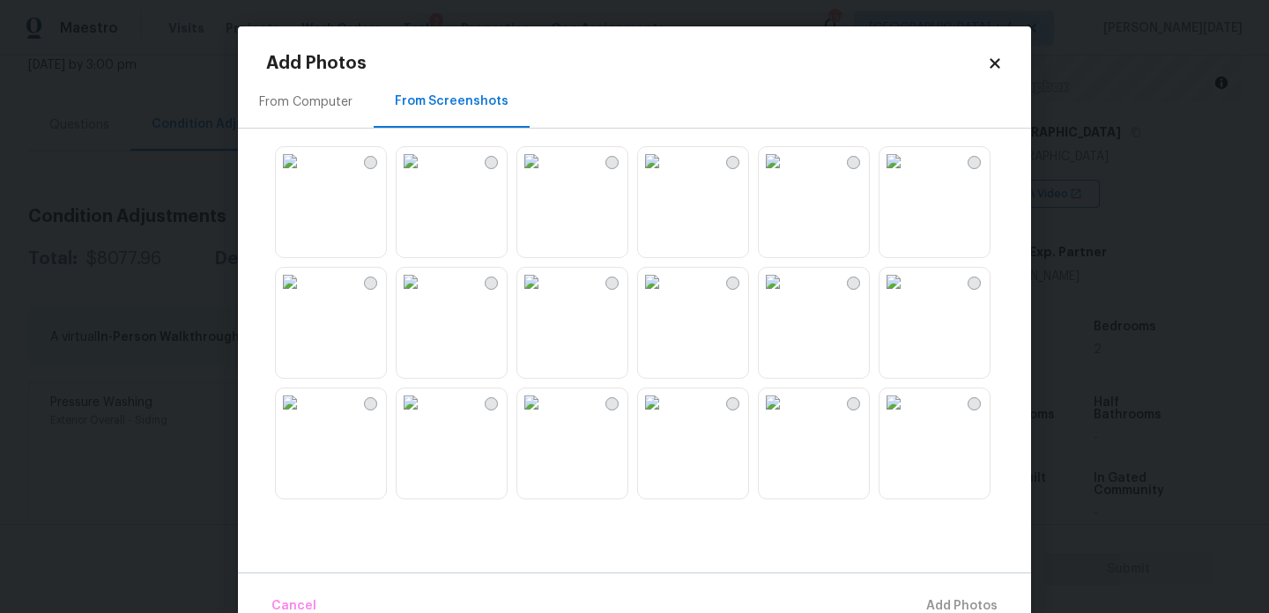
click at [666, 296] on img at bounding box center [652, 282] width 28 height 28
click at [787, 417] on img at bounding box center [773, 403] width 28 height 28
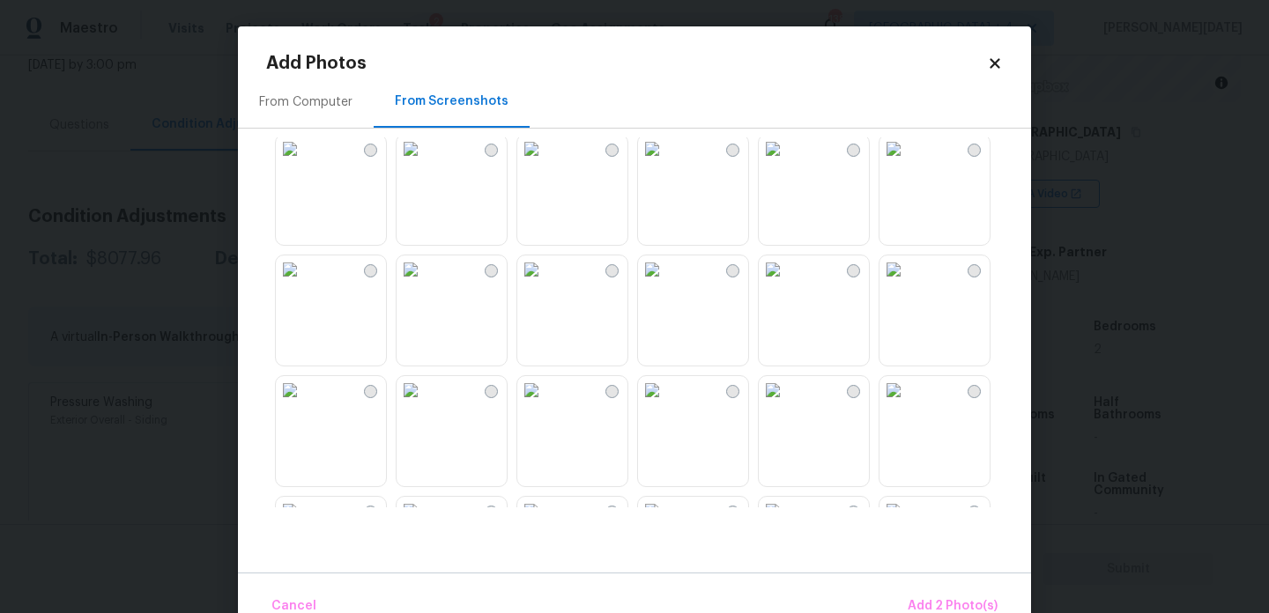
scroll to position [377, 0]
click at [908, 281] on img at bounding box center [894, 267] width 28 height 28
click at [963, 599] on span "Add 3 Photo(s)" at bounding box center [953, 607] width 89 height 22
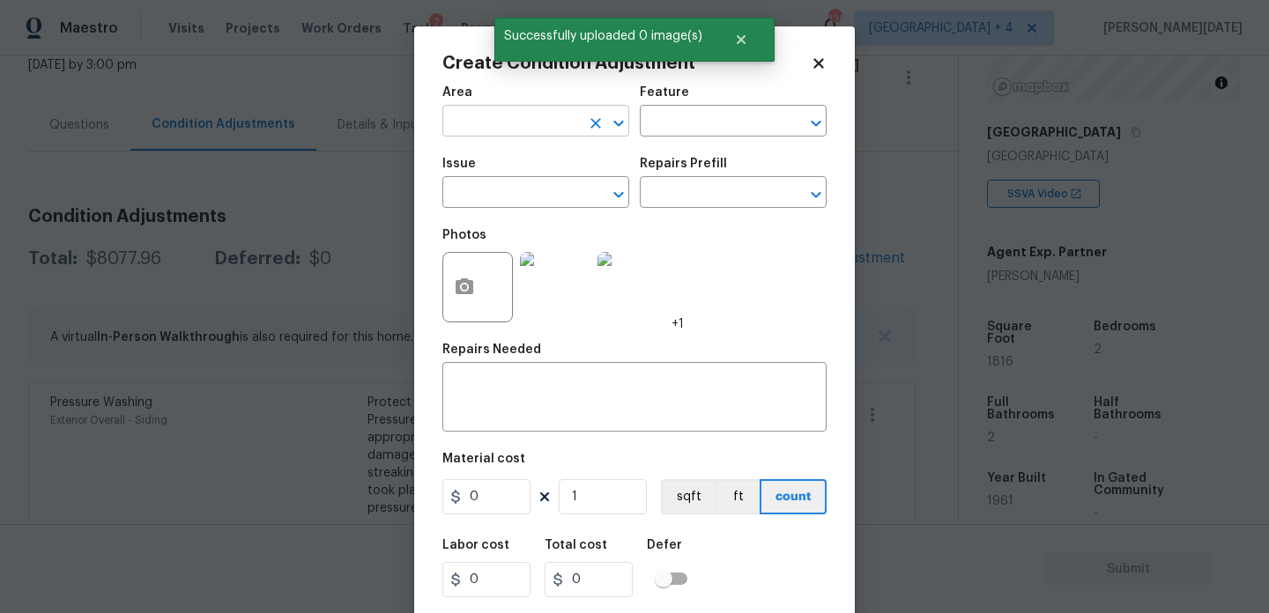
click at [474, 123] on input "text" at bounding box center [511, 122] width 138 height 27
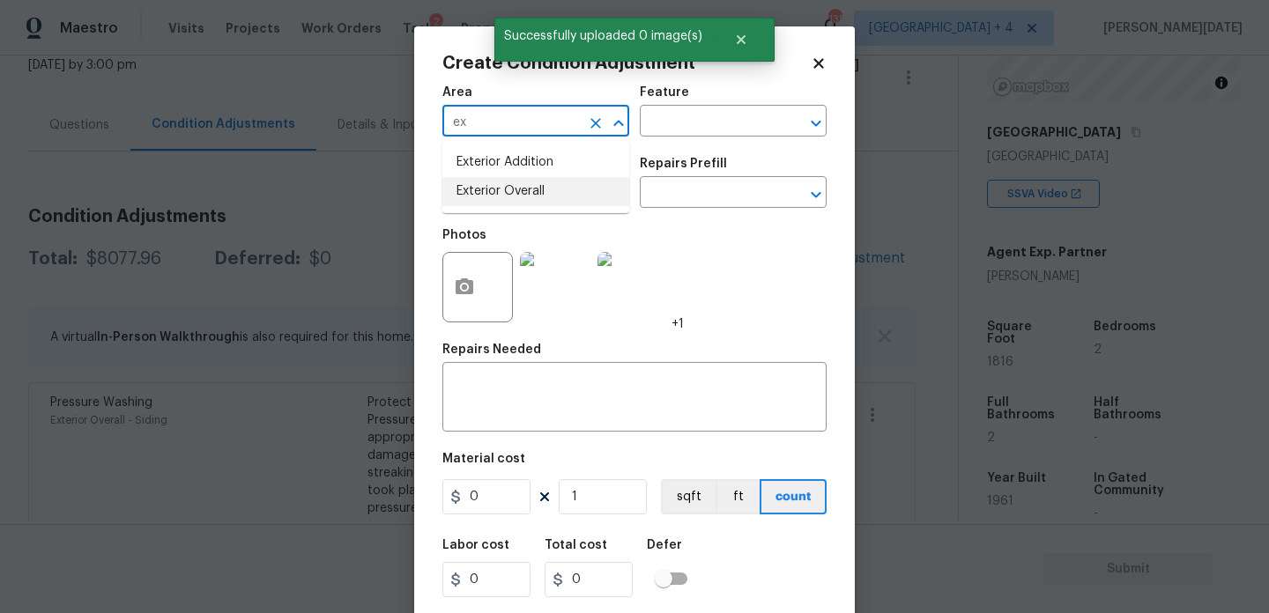
click at [504, 197] on li "Exterior Overall" at bounding box center [535, 191] width 187 height 29
type input "Exterior Overall"
click at [504, 197] on input "text" at bounding box center [511, 194] width 138 height 27
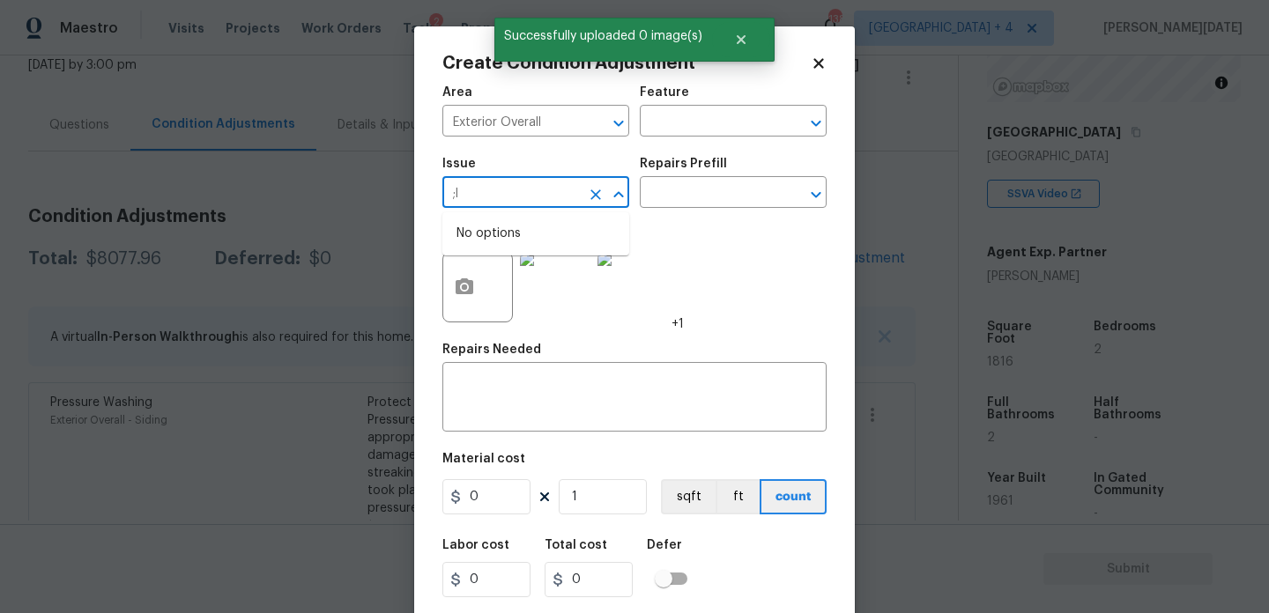
type input ";"
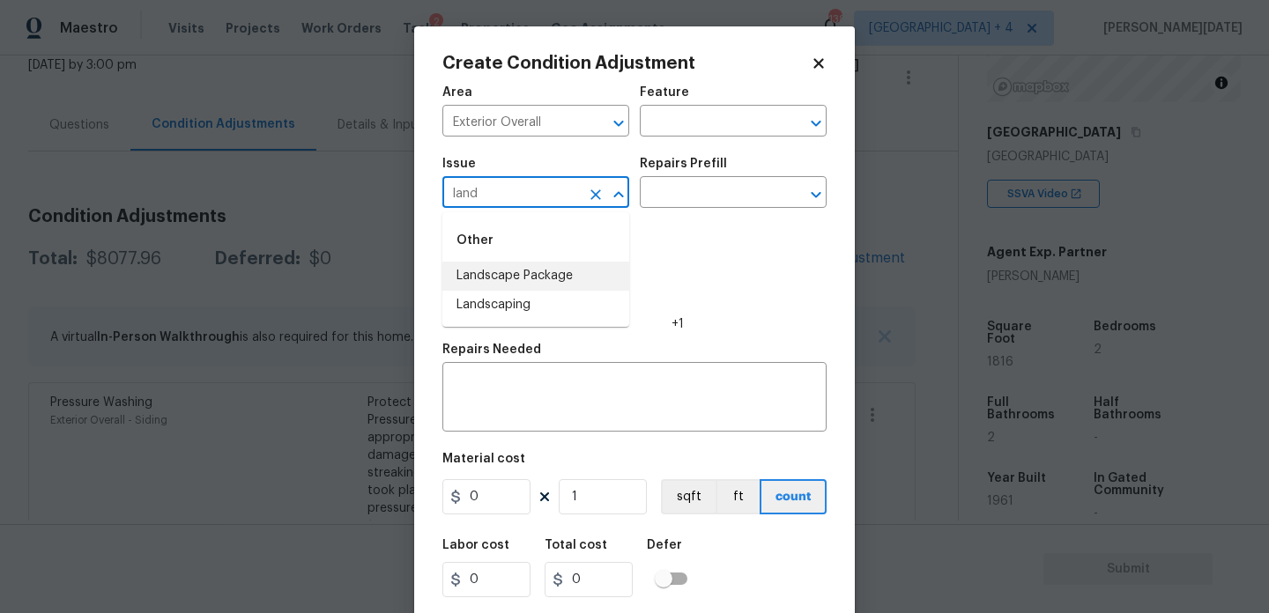
click at [528, 262] on li "Landscape Package" at bounding box center [535, 276] width 187 height 29
type input "Landscape Package"
click at [710, 191] on input "text" at bounding box center [709, 194] width 138 height 27
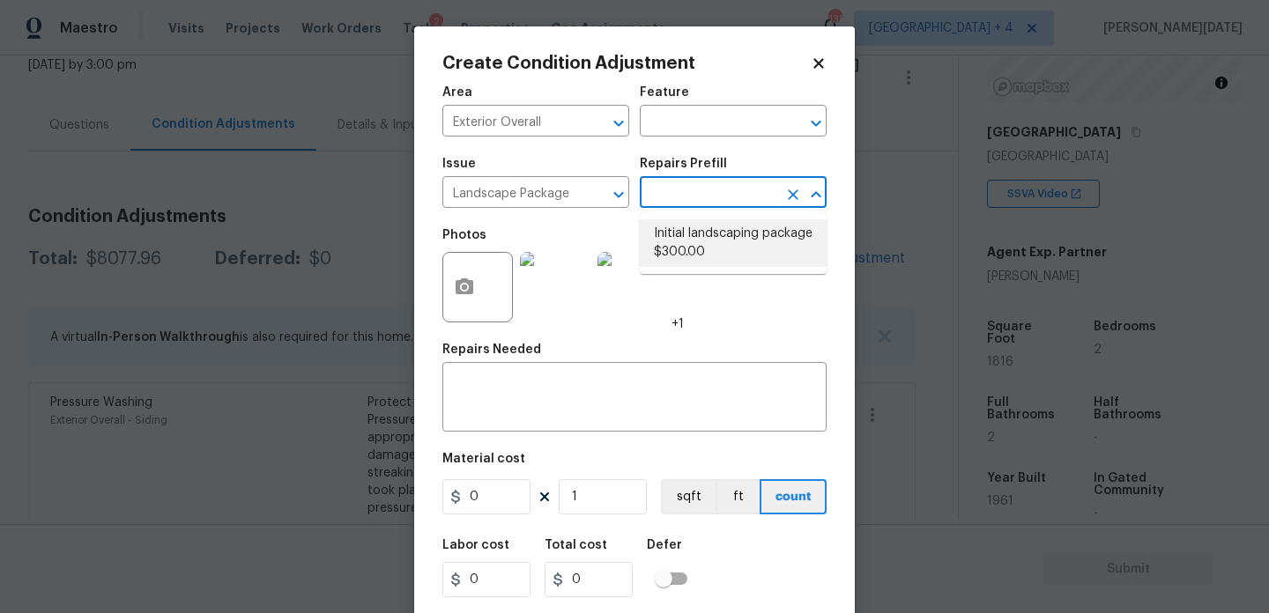
click at [713, 242] on li "Initial landscaping package $300.00" at bounding box center [733, 243] width 187 height 48
type input "Home Readiness Packages"
type textarea "Mowing of grass up to 6" in height. Mow, edge along driveways & sidewalks, trim…"
type input "300"
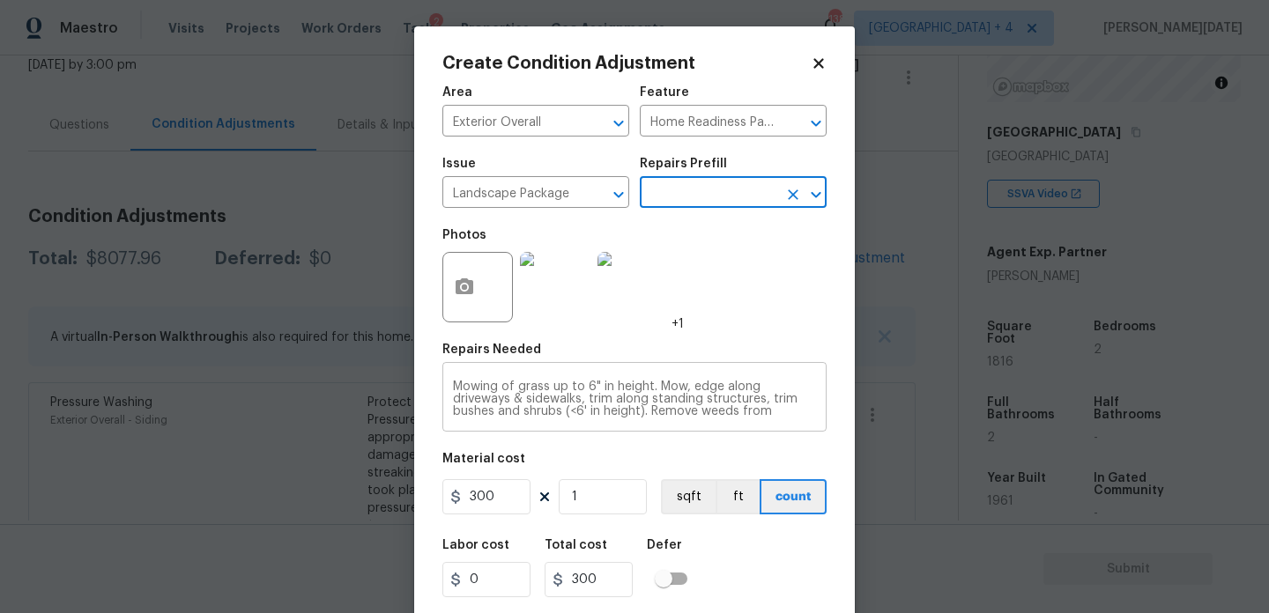
scroll to position [45, 0]
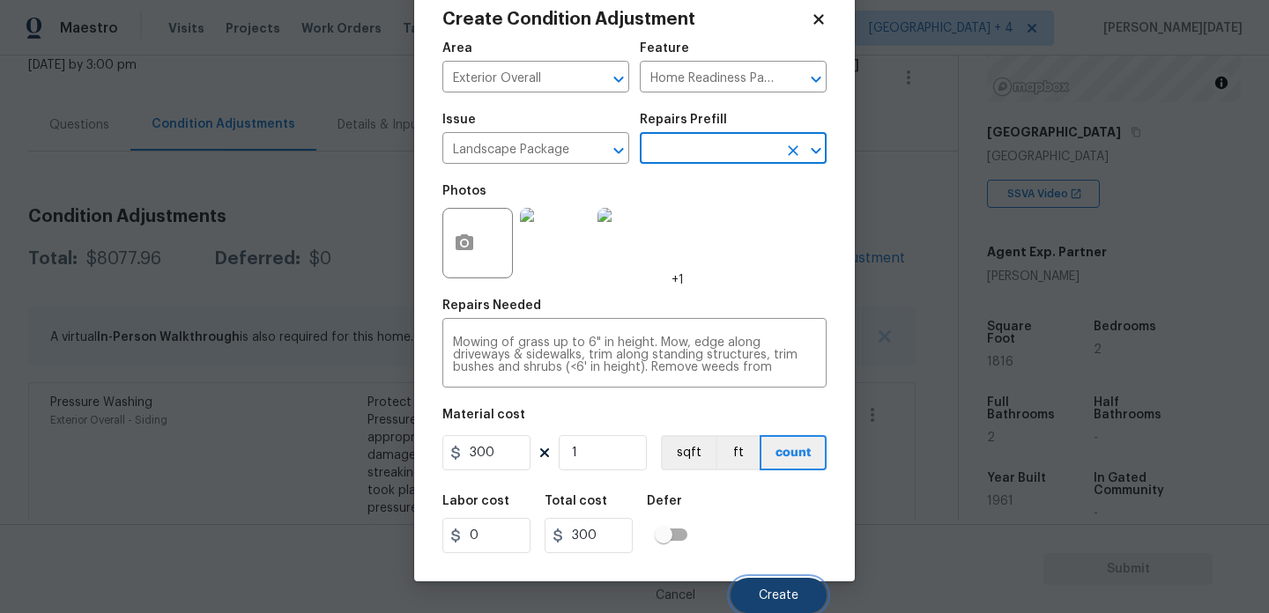
click at [750, 581] on button "Create" at bounding box center [779, 595] width 96 height 35
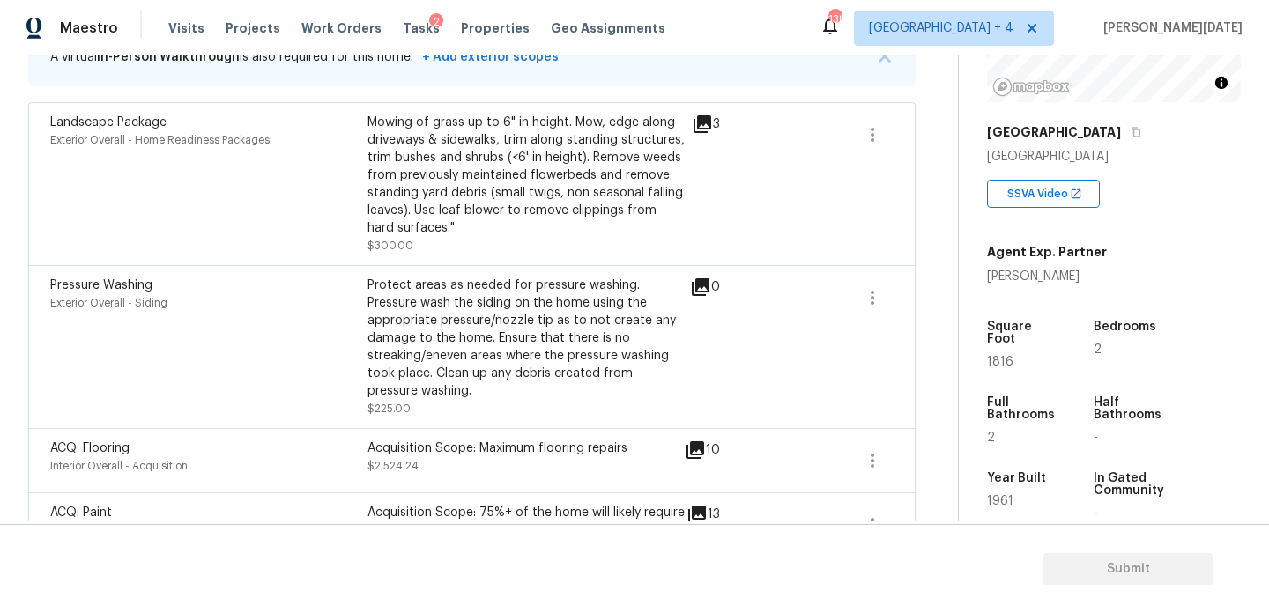
scroll to position [225, 0]
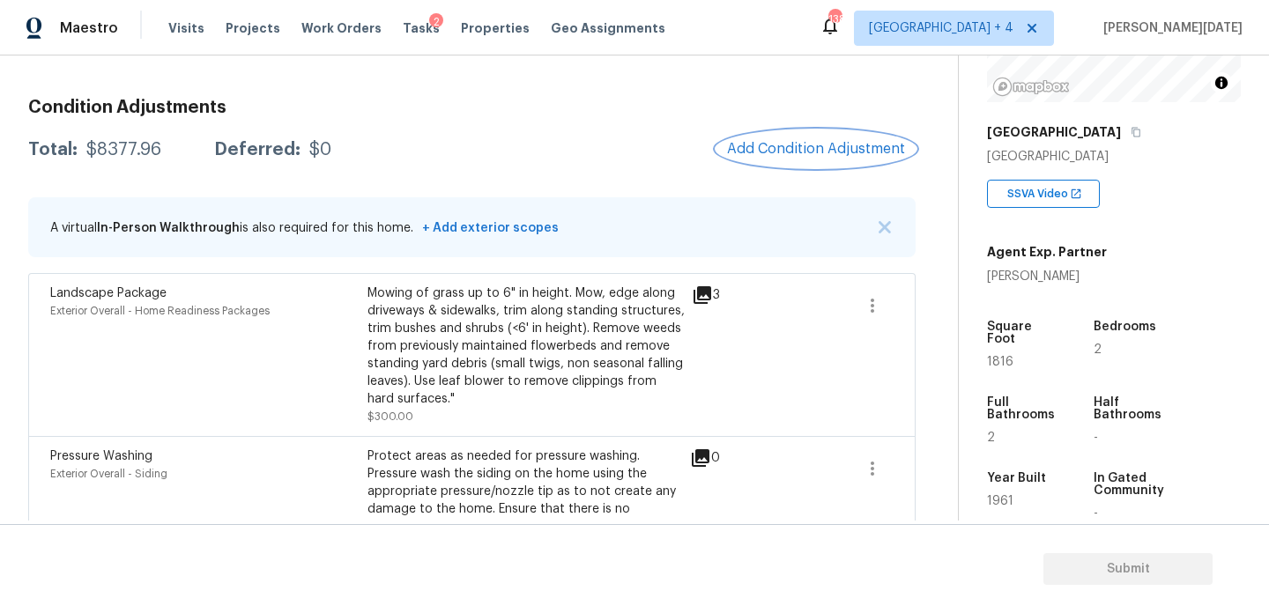
click at [784, 153] on span "Add Condition Adjustment" at bounding box center [816, 149] width 178 height 16
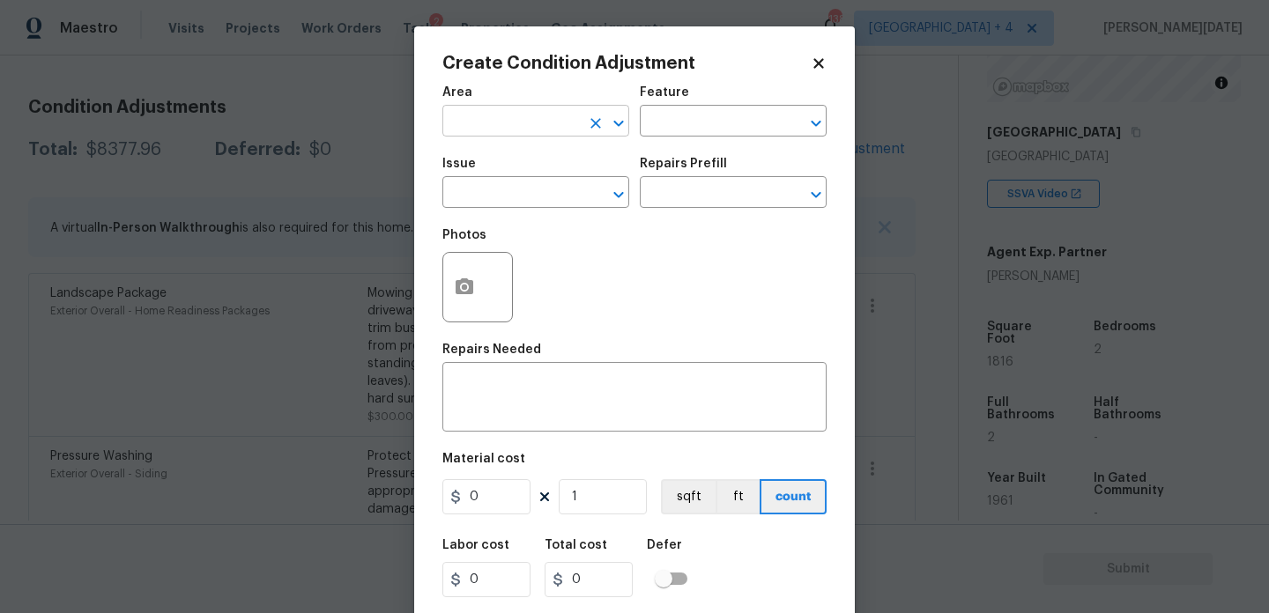
click at [479, 127] on input "text" at bounding box center [511, 122] width 138 height 27
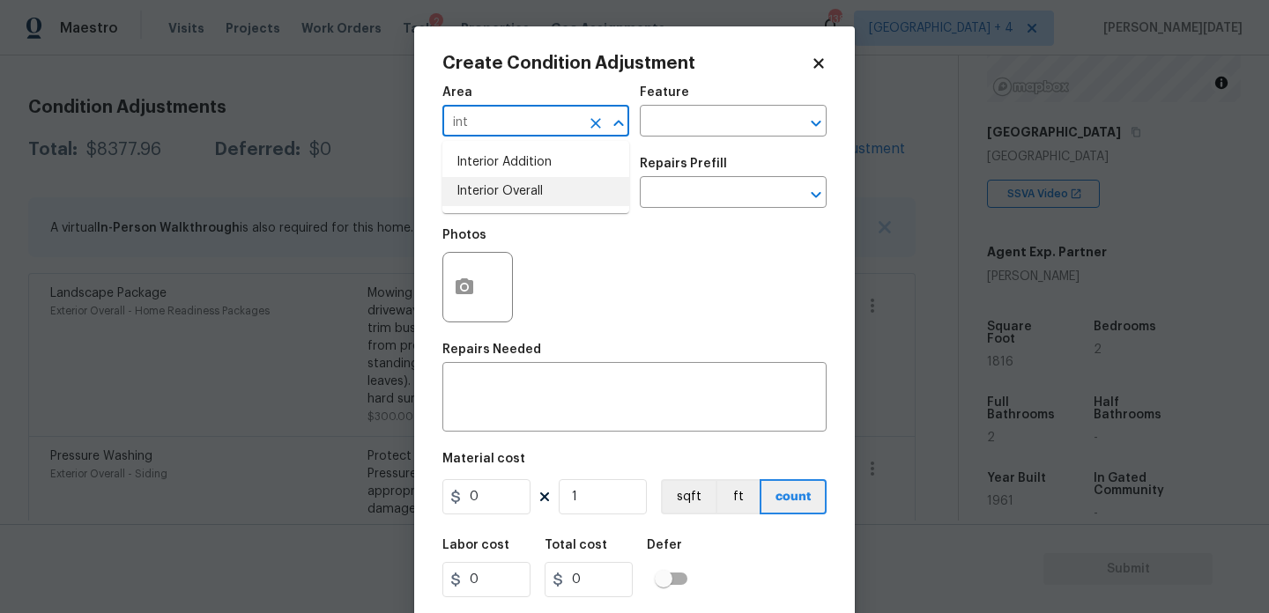
click at [487, 194] on li "Interior Overall" at bounding box center [535, 191] width 187 height 29
type input "Interior Overall"
click at [487, 194] on input "text" at bounding box center [511, 194] width 138 height 27
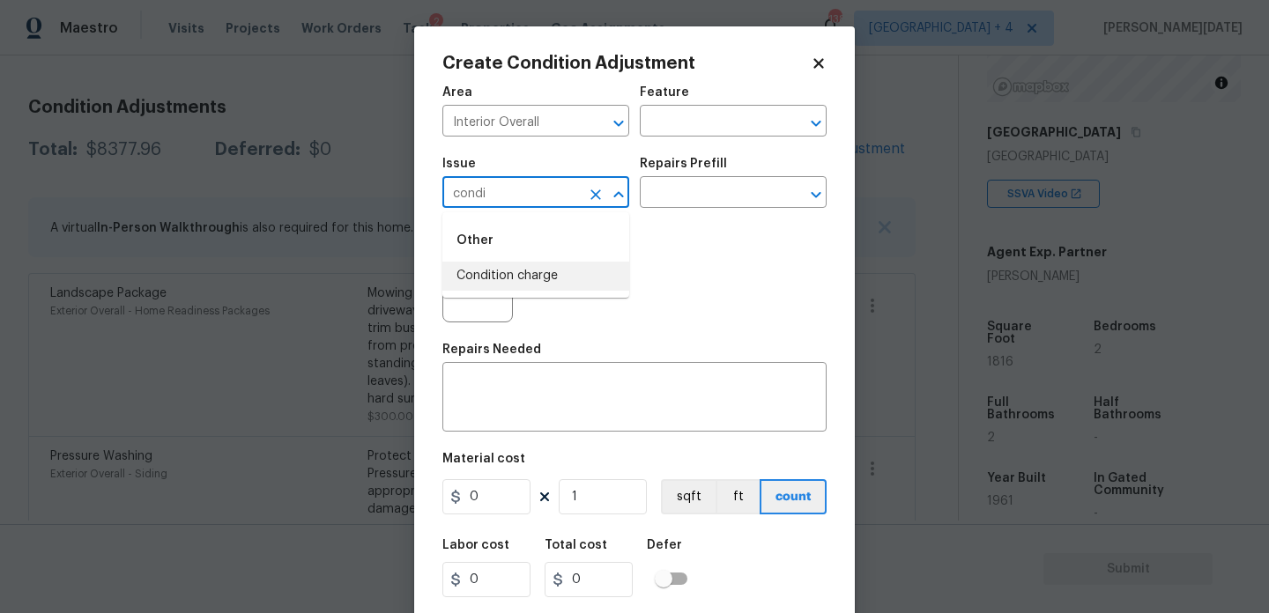
click at [529, 283] on li "Condition charge" at bounding box center [535, 276] width 187 height 29
type input "Condition charge"
click at [697, 204] on input "text" at bounding box center [709, 194] width 138 height 27
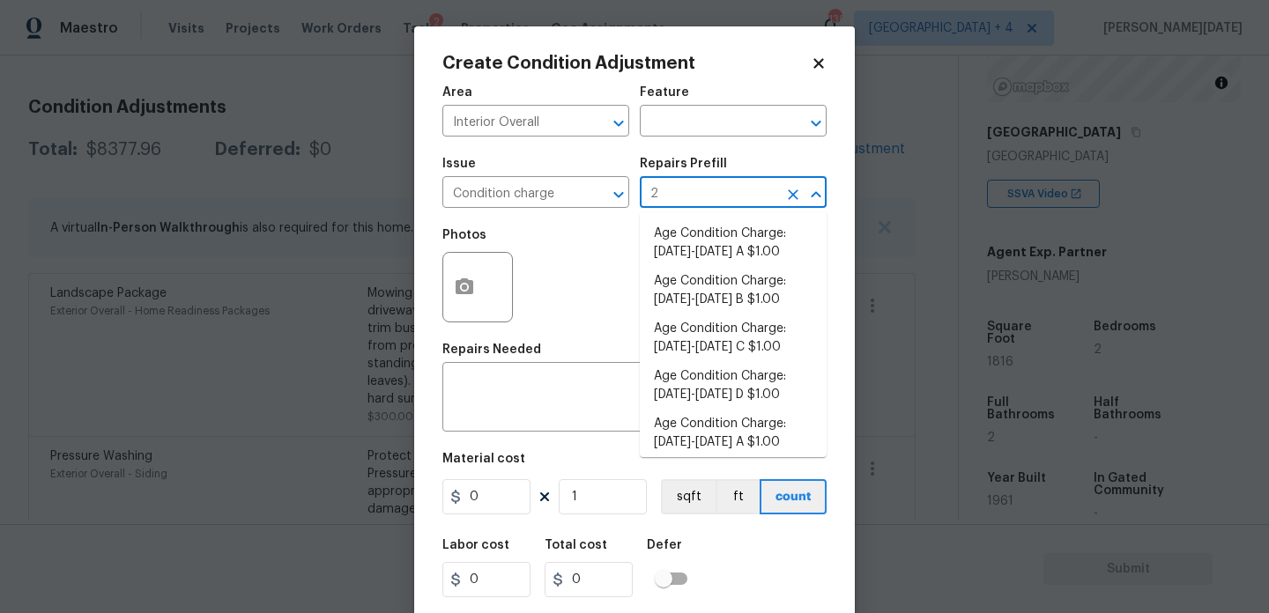
type input "22"
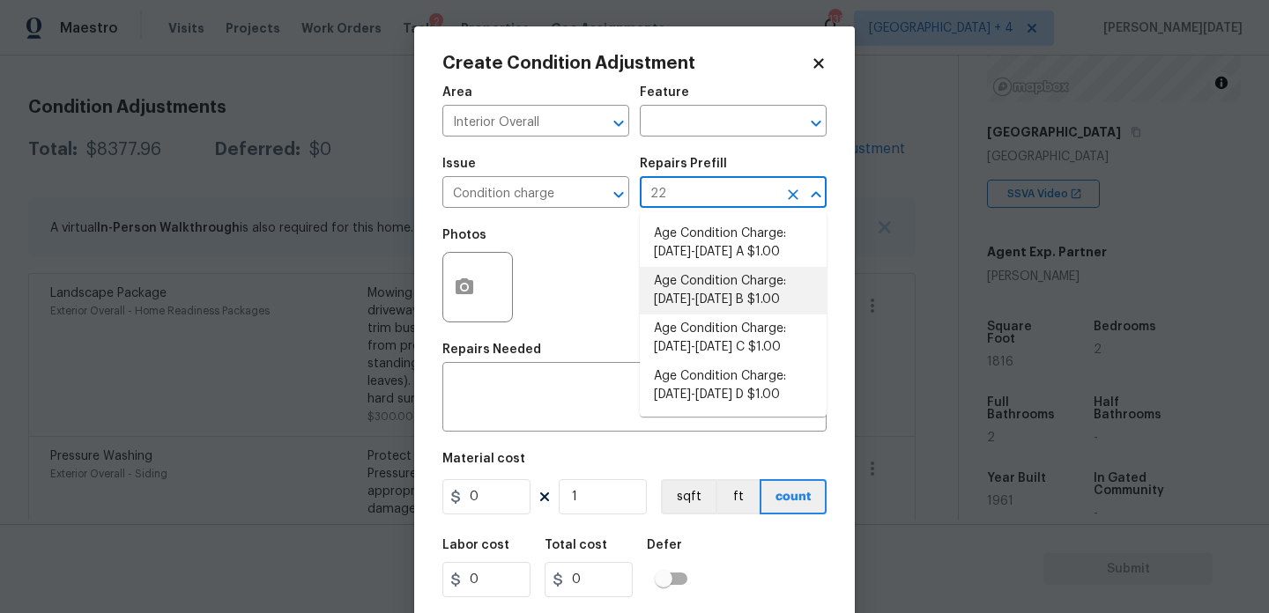
click at [746, 290] on li "Age Condition Charge: [DATE]-[DATE] B $1.00" at bounding box center [733, 291] width 187 height 48
type input "Home Readiness Packages"
type textarea "Age Condition Charge: 1922-1978 B"
type input "1"
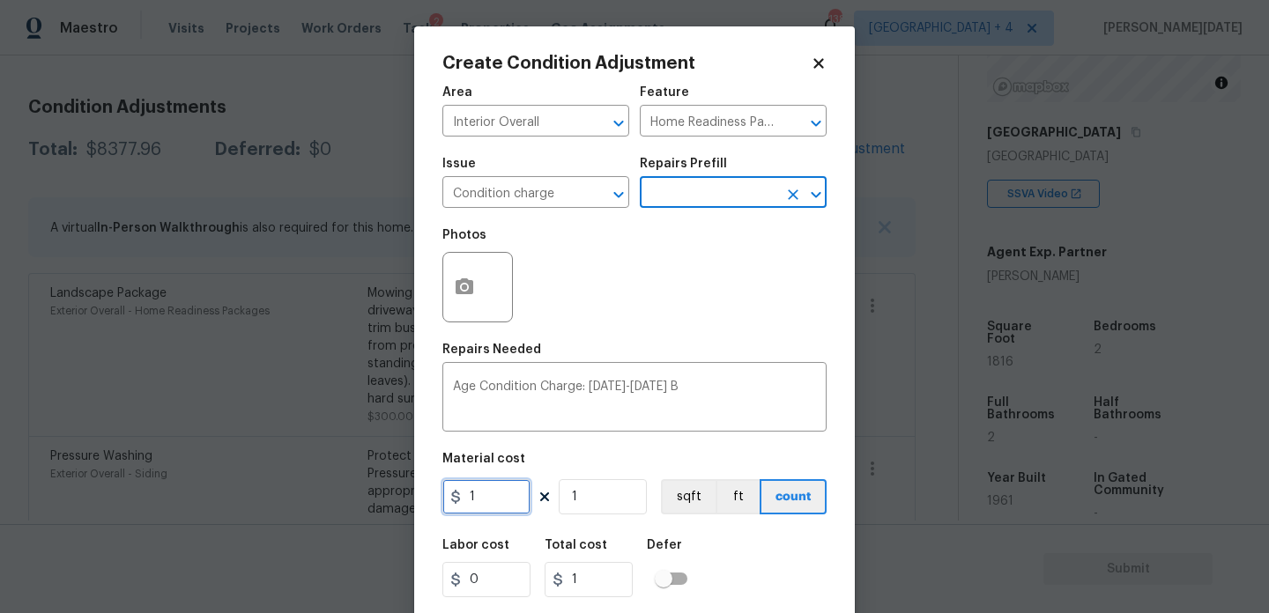
click at [518, 509] on input "1" at bounding box center [486, 496] width 88 height 35
type input "2000"
click at [696, 335] on div "Area Interior Overall ​ Feature Home Readiness Packages ​ Issue Condition charg…" at bounding box center [634, 367] width 384 height 582
type input "2000"
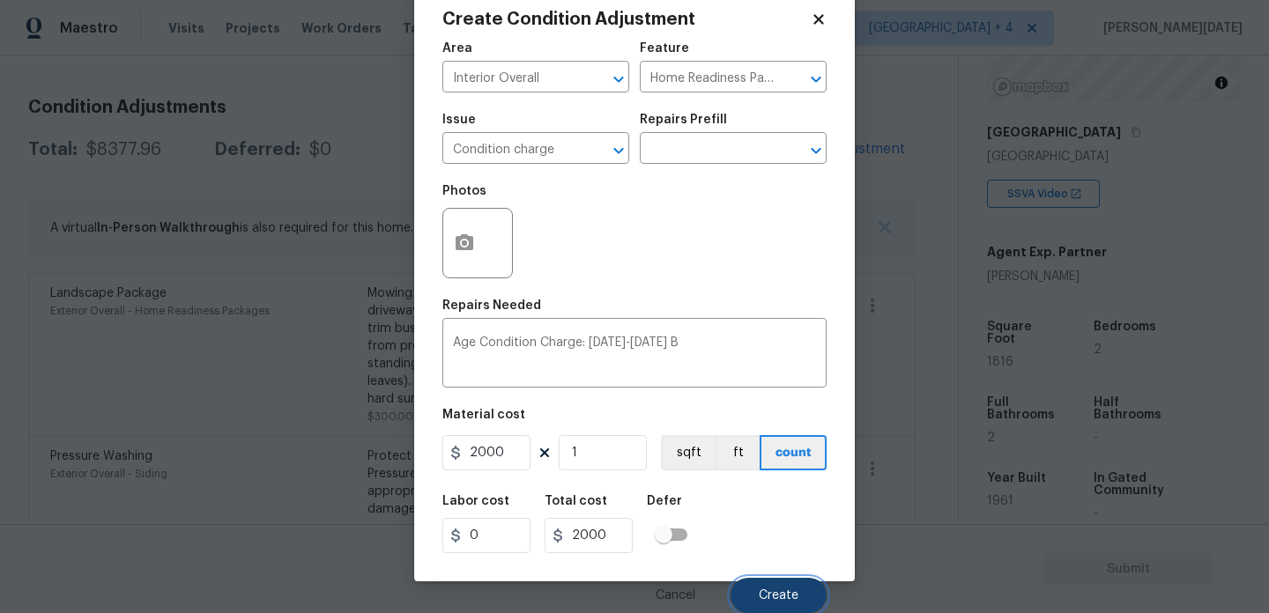
click at [765, 609] on button "Create" at bounding box center [779, 595] width 96 height 35
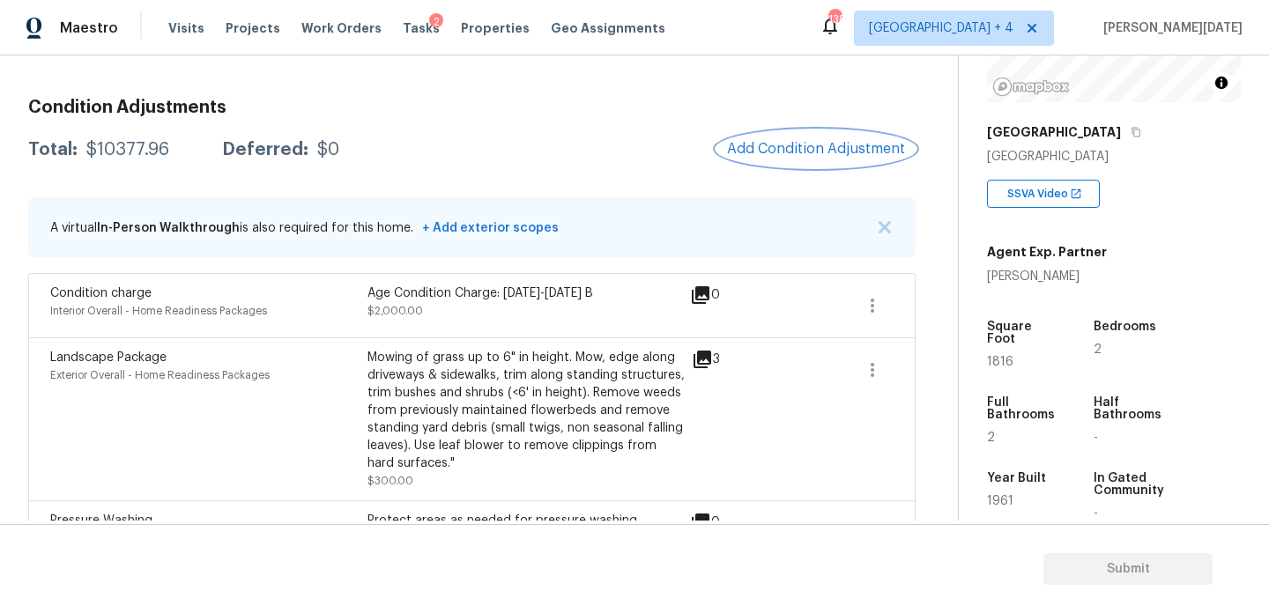
scroll to position [144, 0]
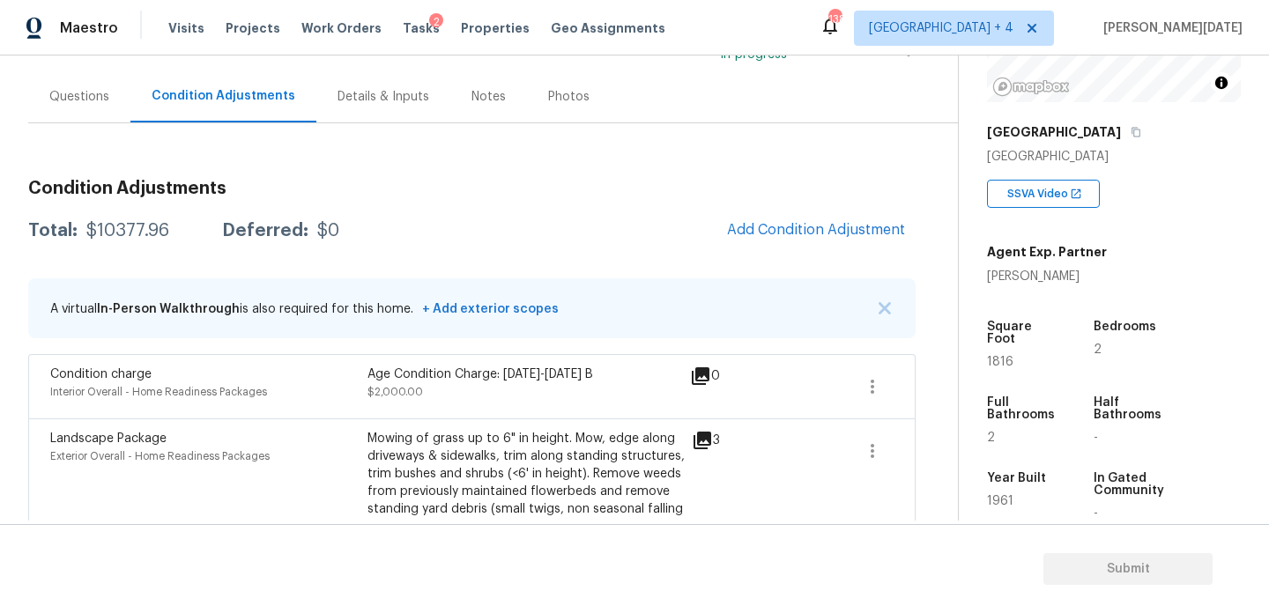
click at [94, 102] on div "Questions" at bounding box center [79, 97] width 60 height 18
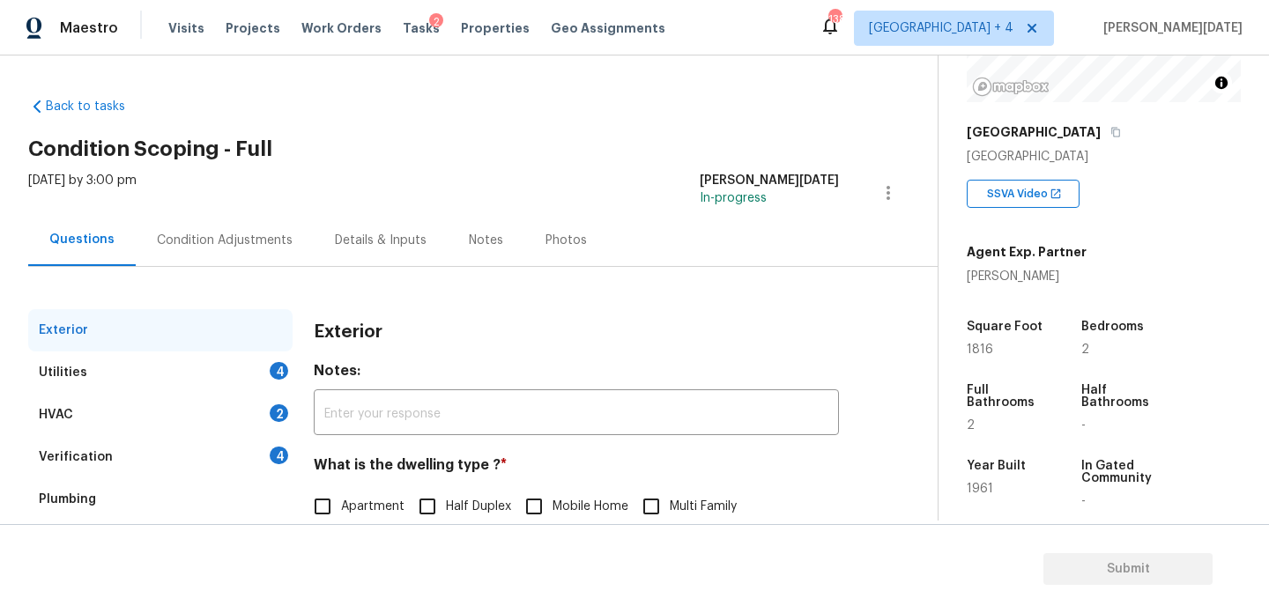
click at [202, 249] on div "Condition Adjustments" at bounding box center [225, 240] width 178 height 52
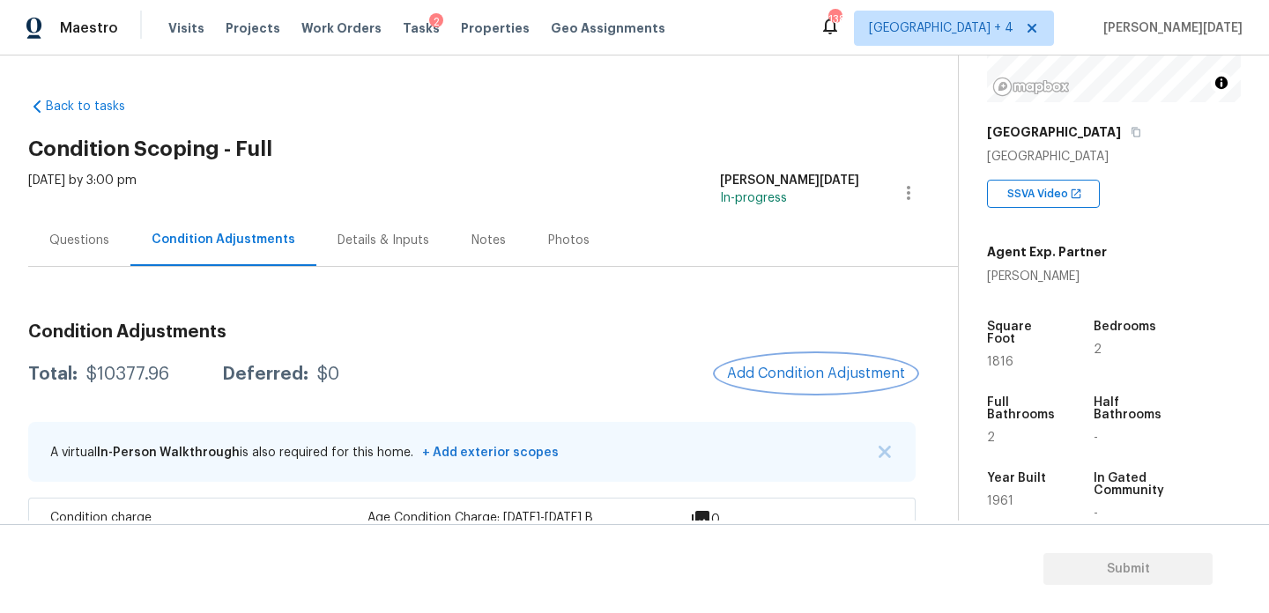
click at [796, 377] on span "Add Condition Adjustment" at bounding box center [816, 374] width 178 height 16
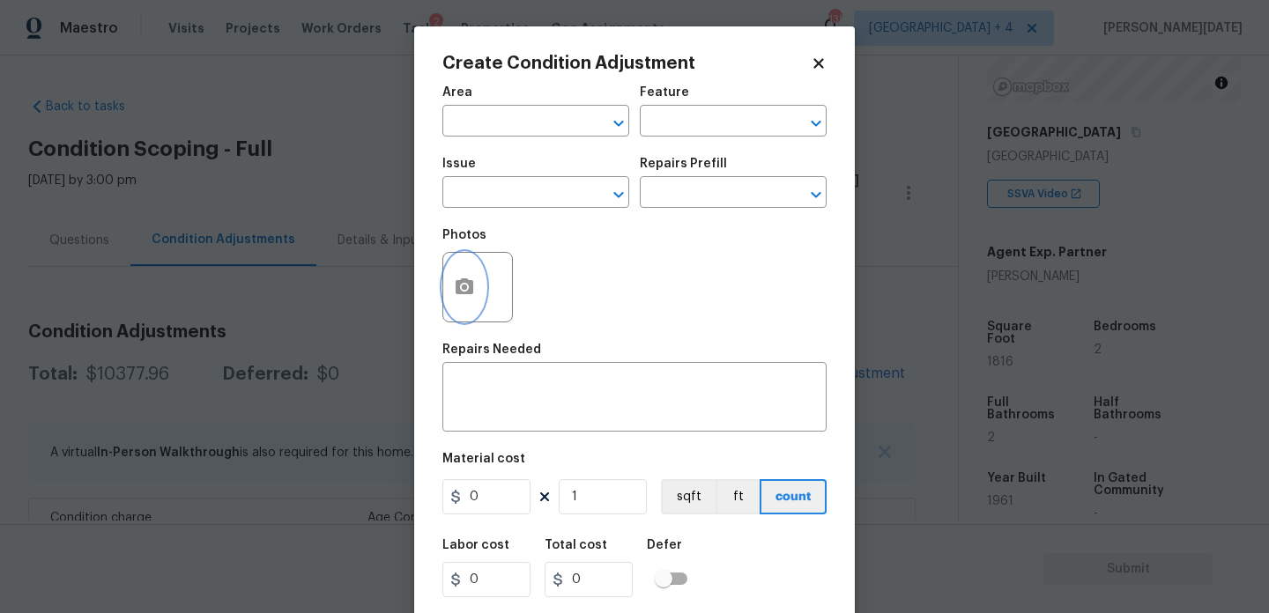
click at [457, 290] on icon "button" at bounding box center [465, 287] width 18 height 16
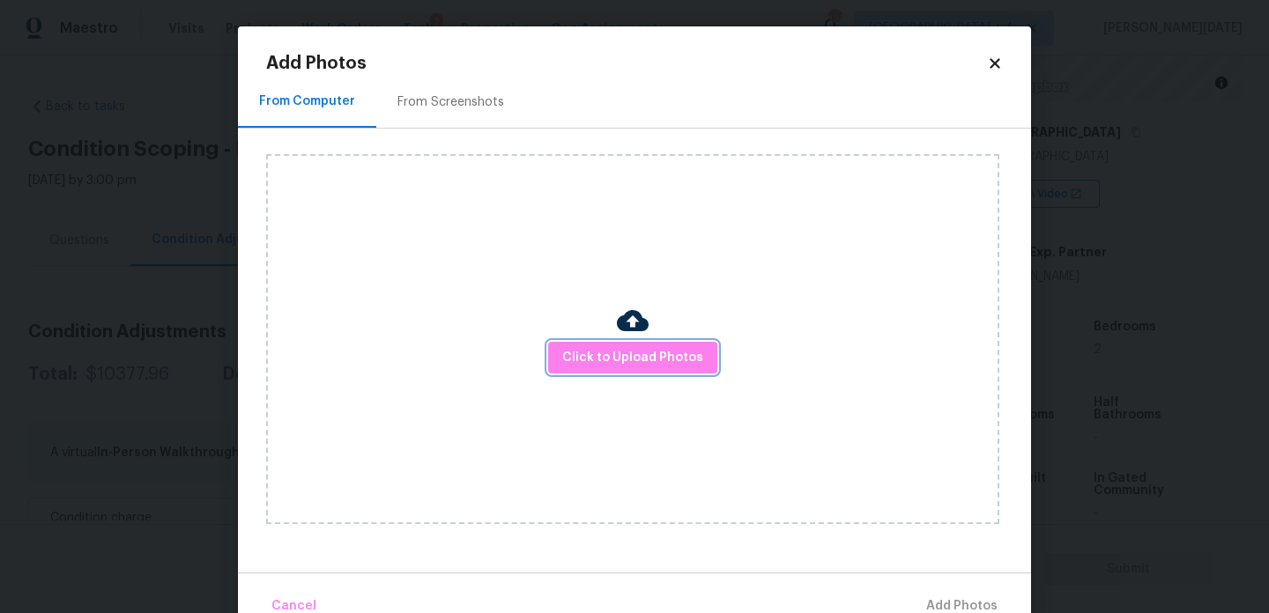
click at [613, 360] on span "Click to Upload Photos" at bounding box center [632, 358] width 141 height 22
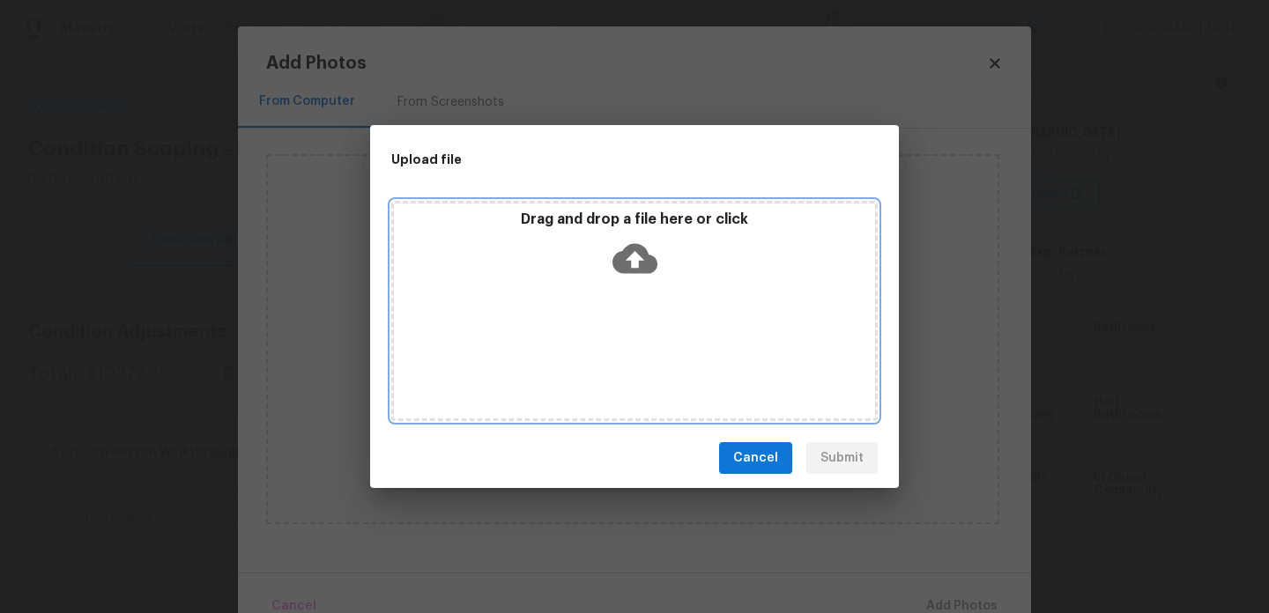
click at [613, 360] on div "Drag and drop a file here or click" at bounding box center [634, 311] width 487 height 220
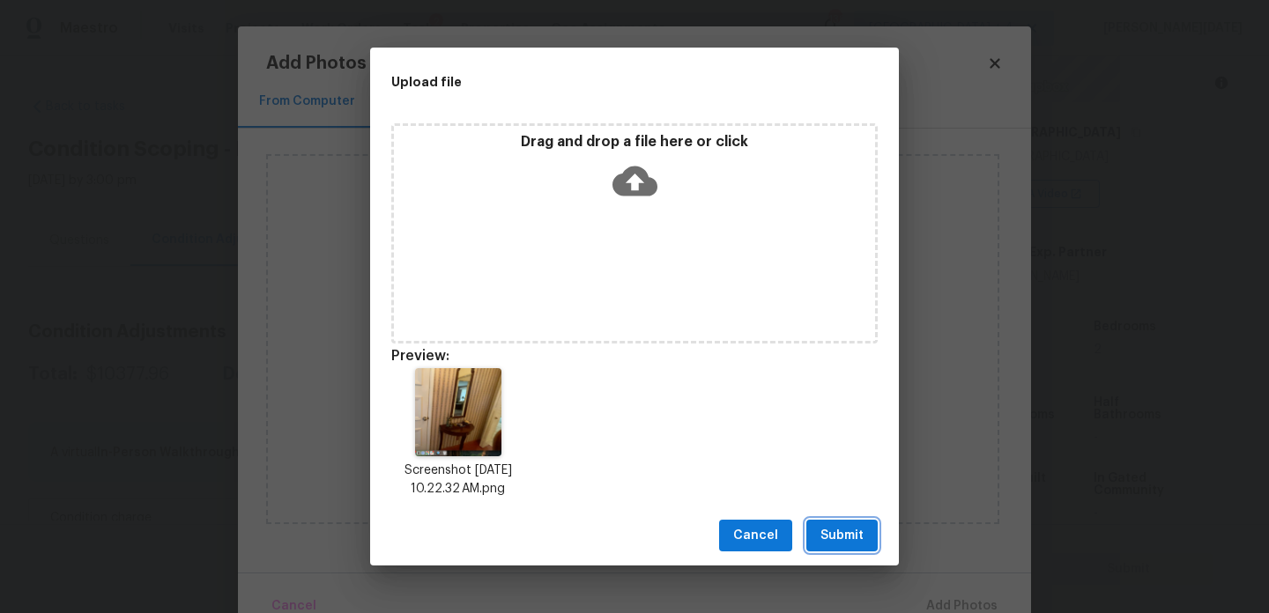
click at [850, 525] on span "Submit" at bounding box center [842, 536] width 43 height 22
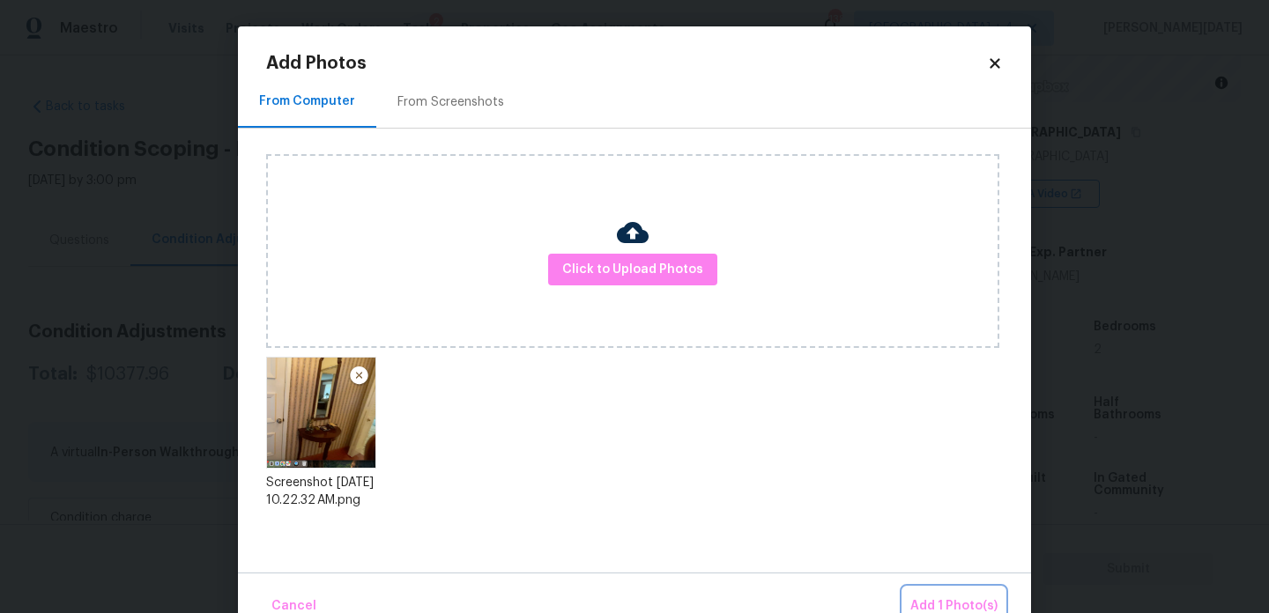
click at [948, 601] on span "Add 1 Photo(s)" at bounding box center [953, 607] width 87 height 22
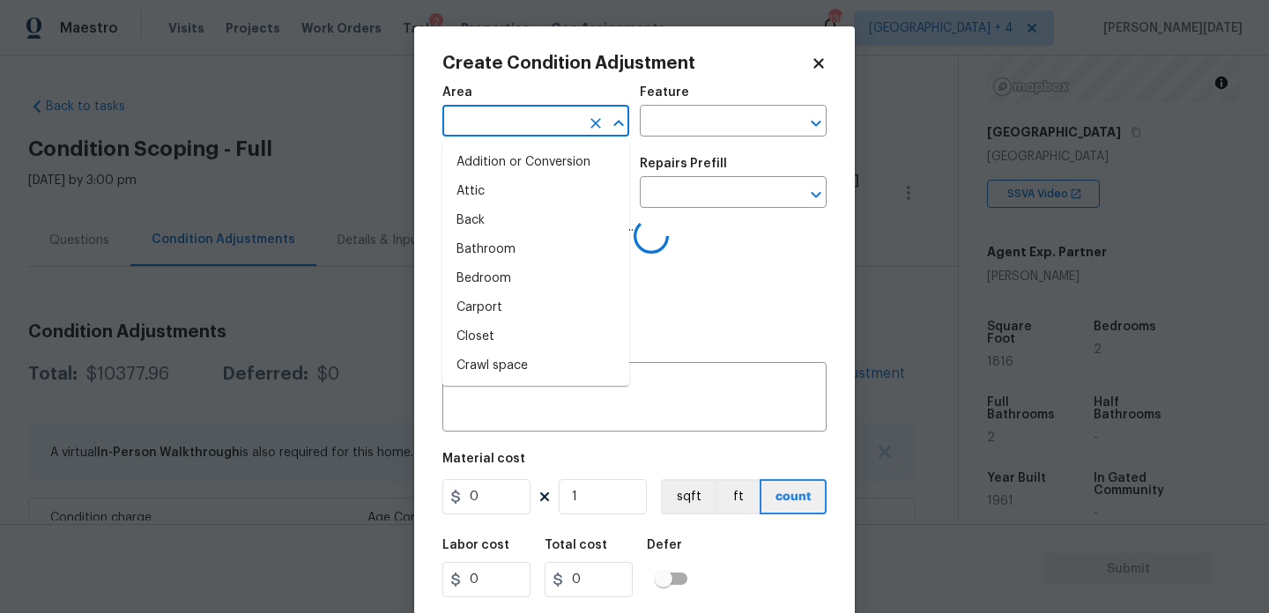
click at [493, 133] on input "text" at bounding box center [511, 122] width 138 height 27
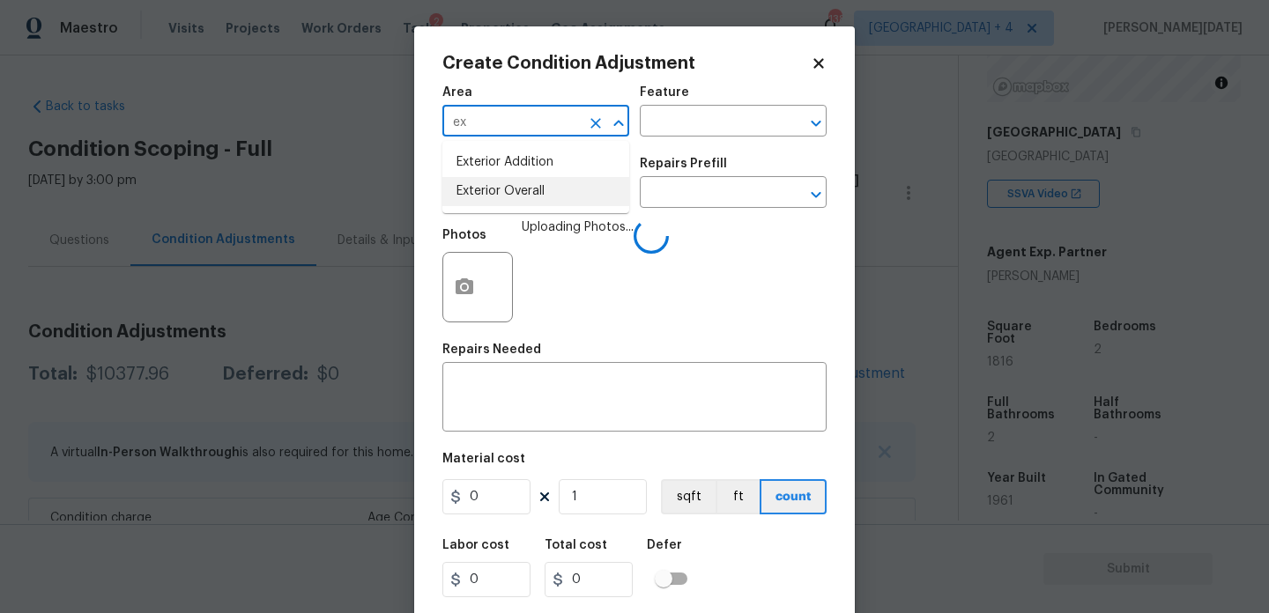
type input "ex"
click at [699, 271] on div "Photos Uploading Photos..." at bounding box center [634, 276] width 384 height 115
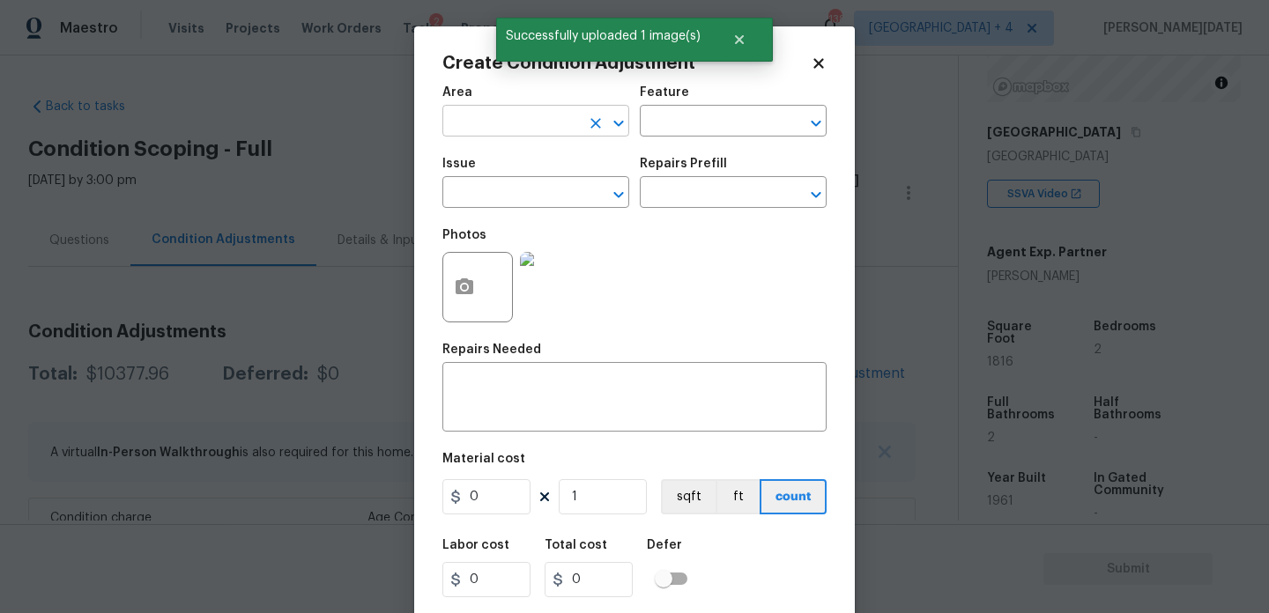
click at [477, 118] on input "text" at bounding box center [511, 122] width 138 height 27
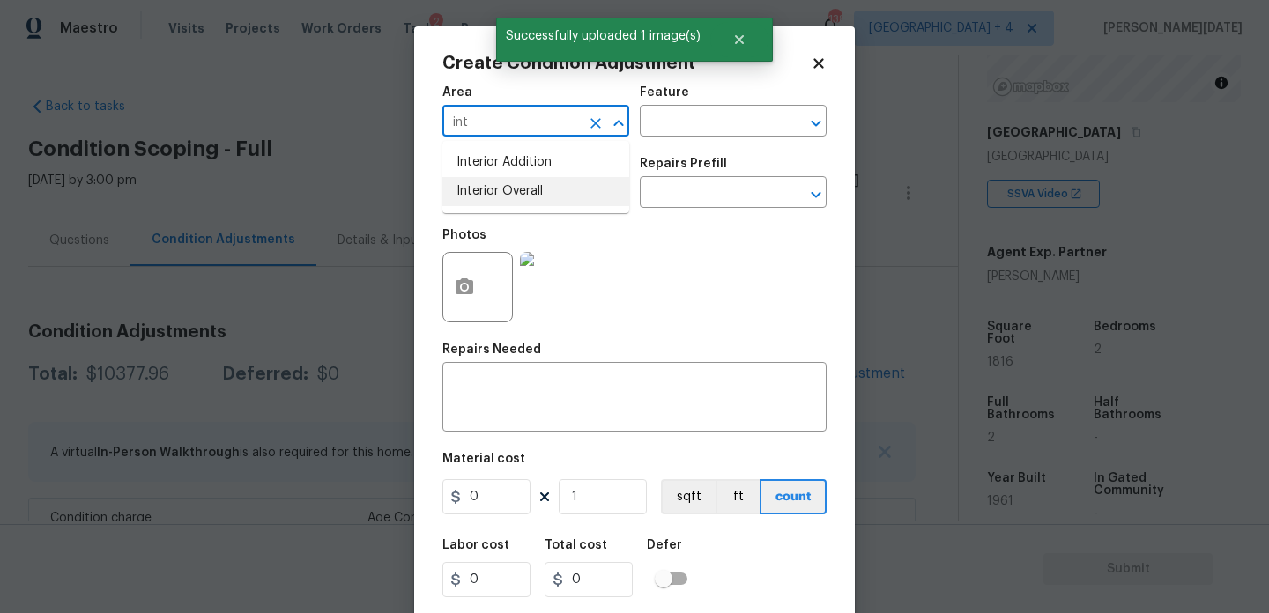
click at [487, 191] on li "Interior Overall" at bounding box center [535, 191] width 187 height 29
type input "Interior Overall"
click at [487, 191] on input "text" at bounding box center [511, 194] width 138 height 27
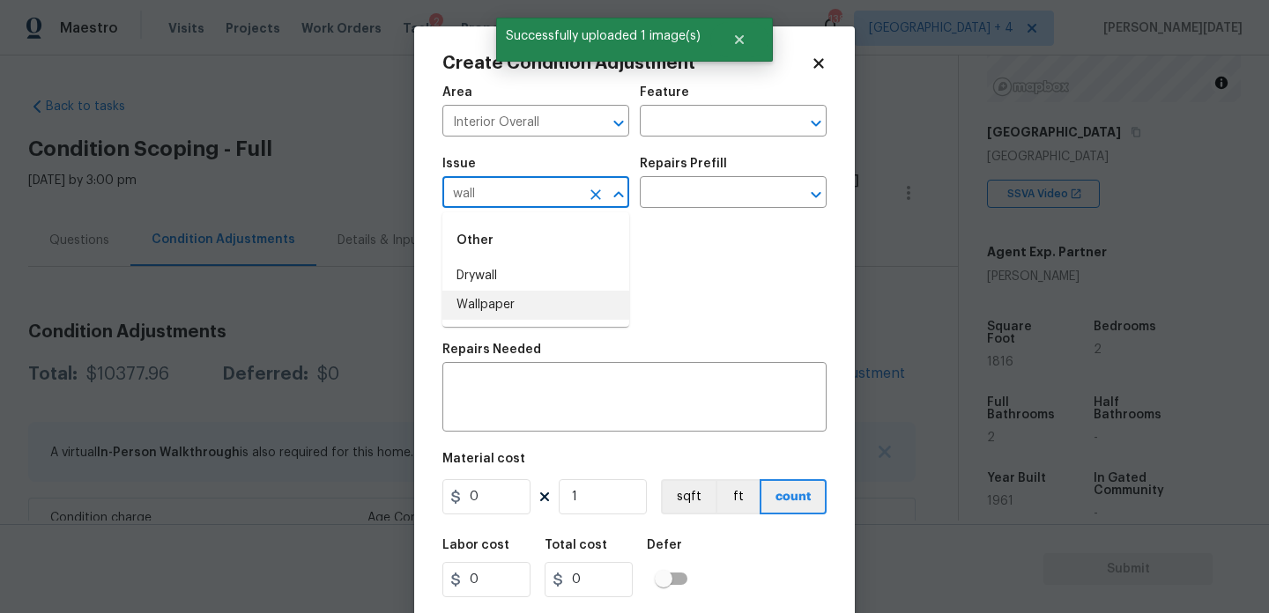
click at [499, 302] on li "Wallpaper" at bounding box center [535, 305] width 187 height 29
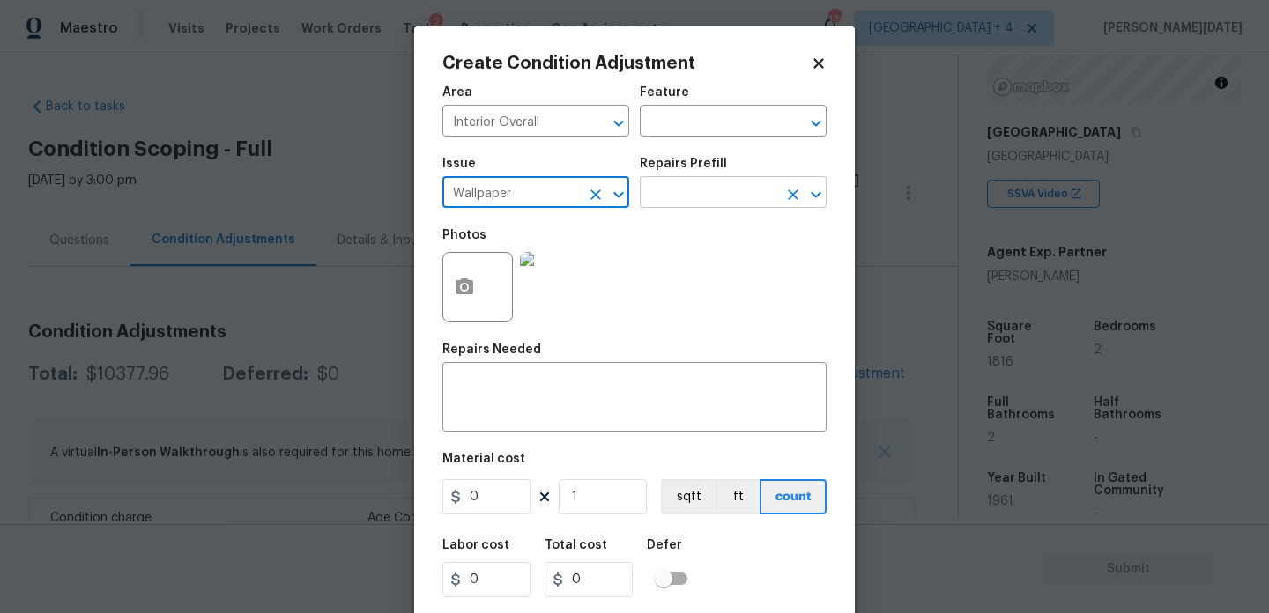
type input "Wallpaper"
click at [715, 189] on input "text" at bounding box center [709, 194] width 138 height 27
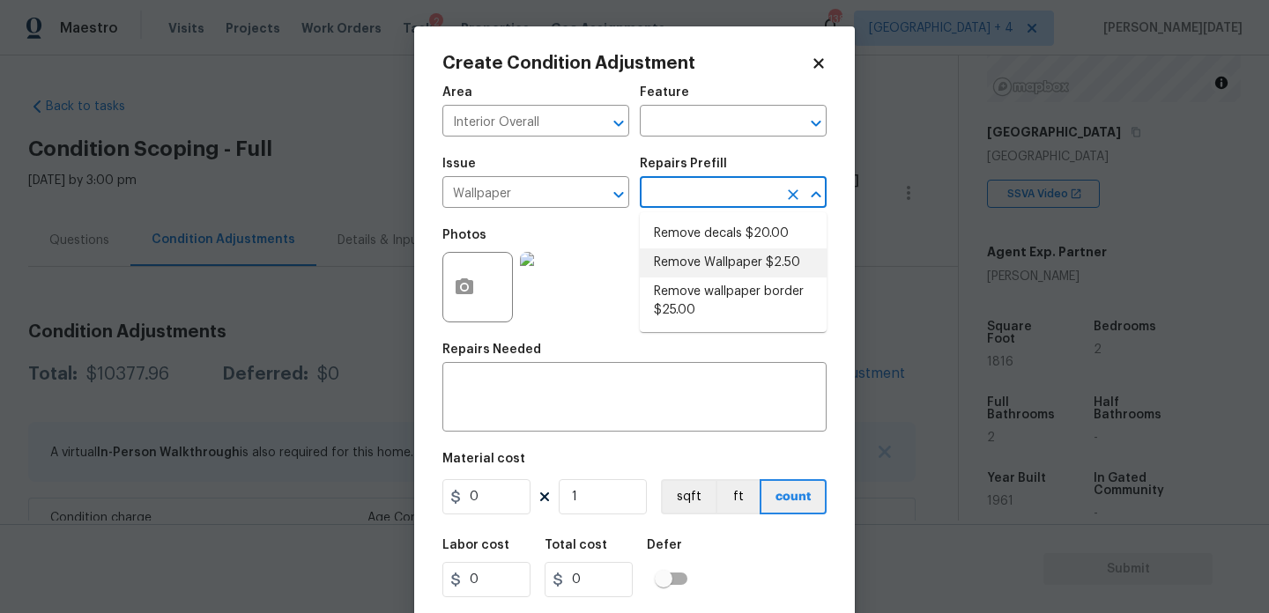
click at [721, 264] on li "Remove Wallpaper $2.50" at bounding box center [733, 263] width 187 height 29
type input "Walls and Ceiling"
type textarea "Remove wallpaper and texture walls to best match existing conditions"
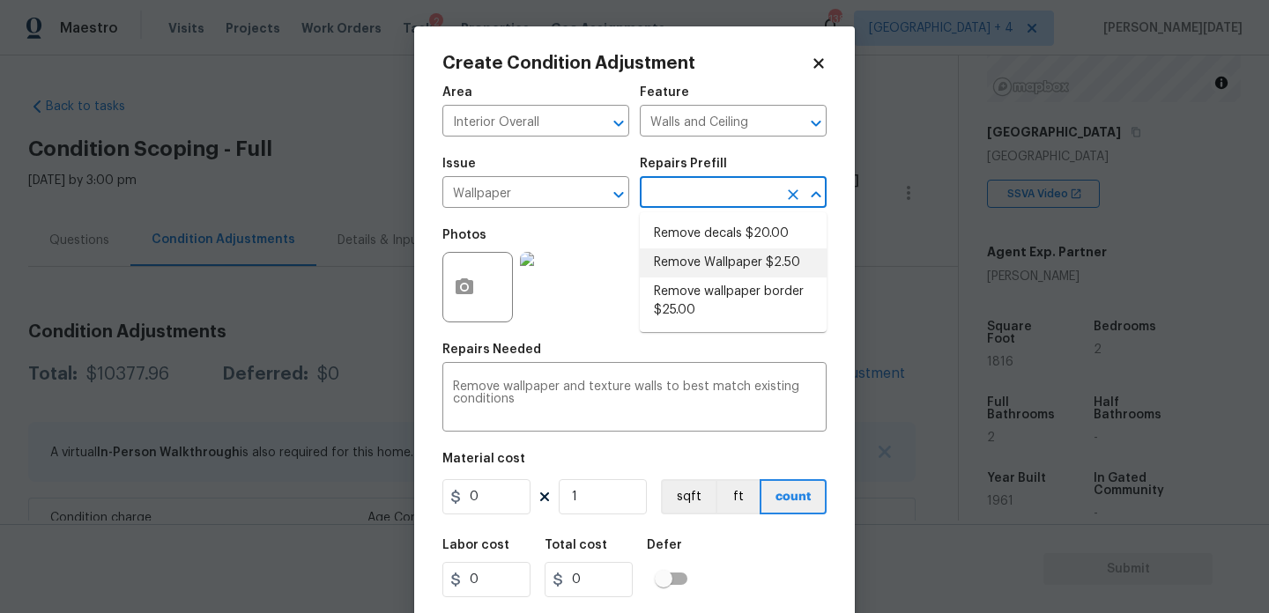
type input "2.5"
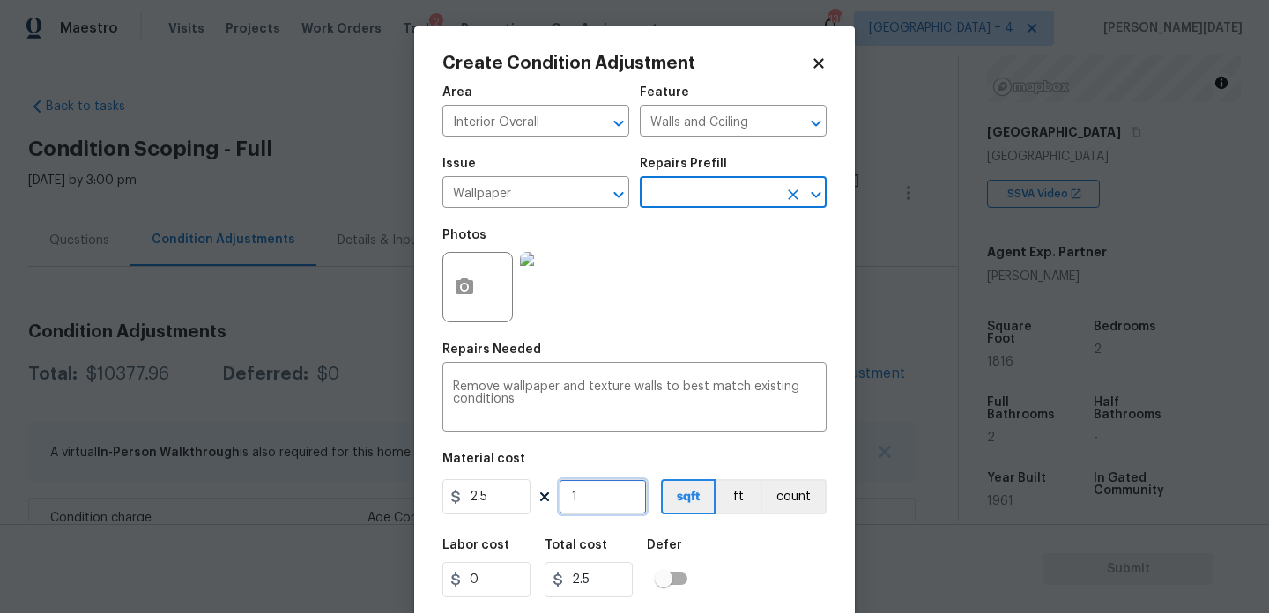
click at [588, 509] on input "1" at bounding box center [603, 496] width 88 height 35
type input "10"
type input "25"
type input "100"
type input "250"
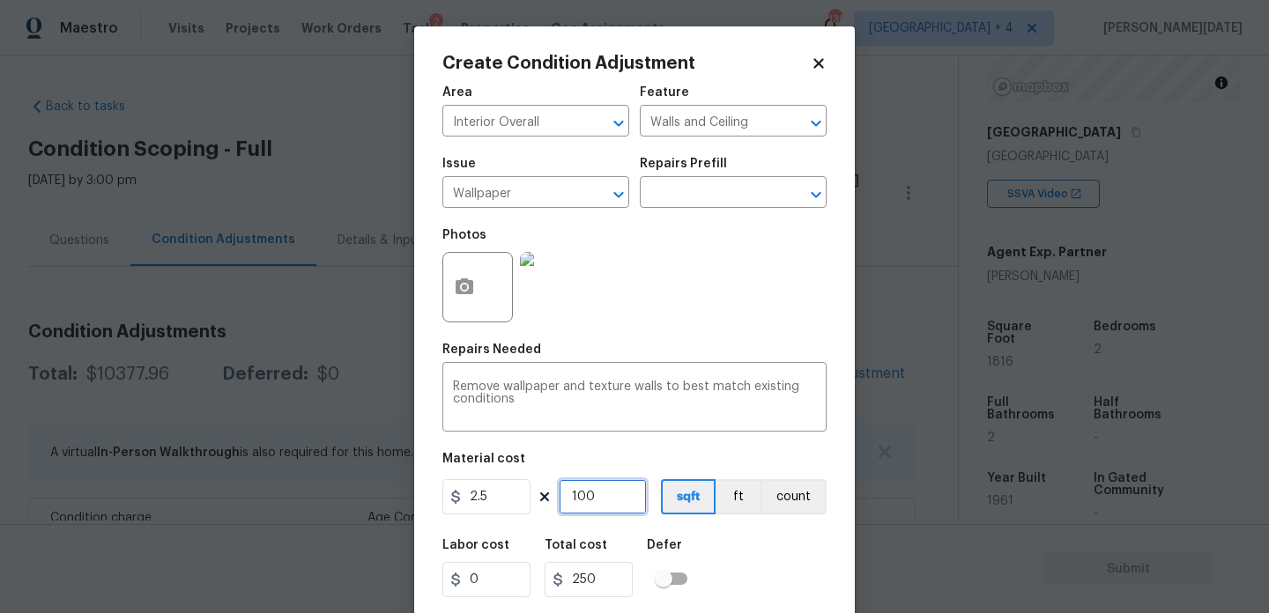
type input "100"
click at [682, 312] on div "Photos" at bounding box center [634, 276] width 384 height 115
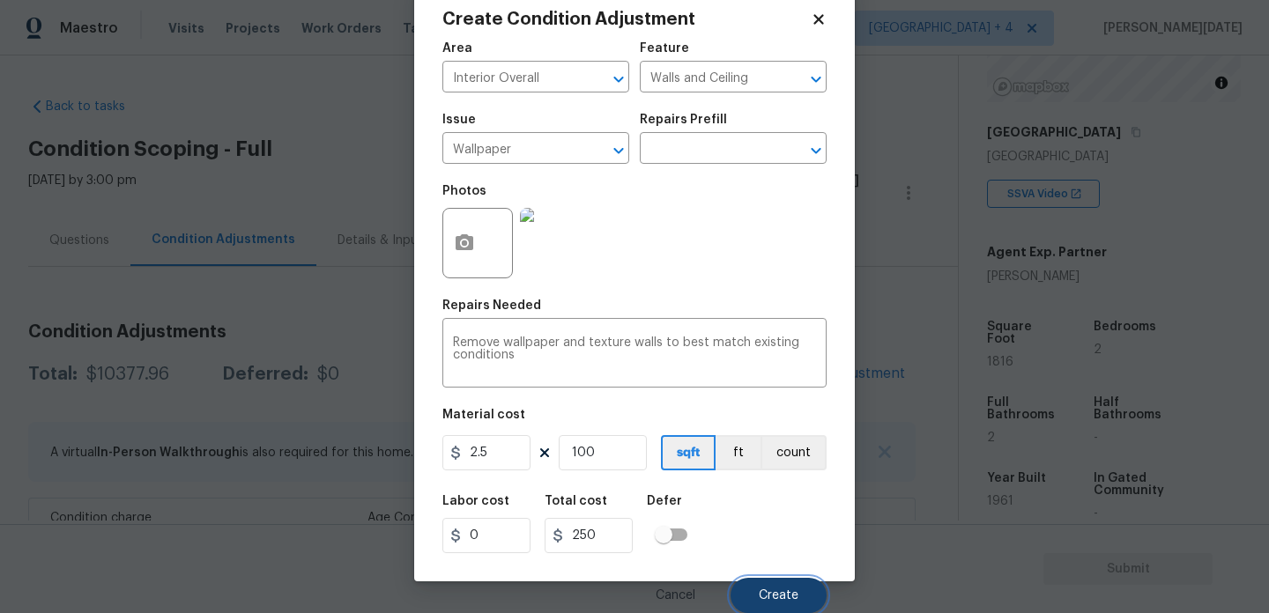
click at [755, 598] on button "Create" at bounding box center [779, 595] width 96 height 35
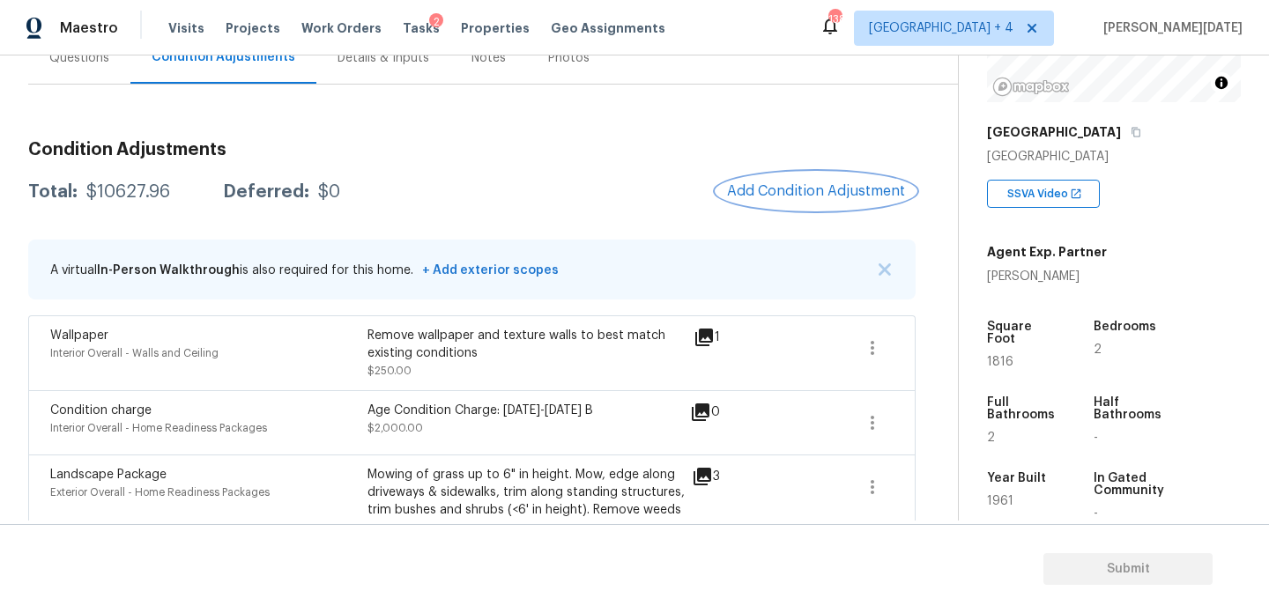
scroll to position [221, 0]
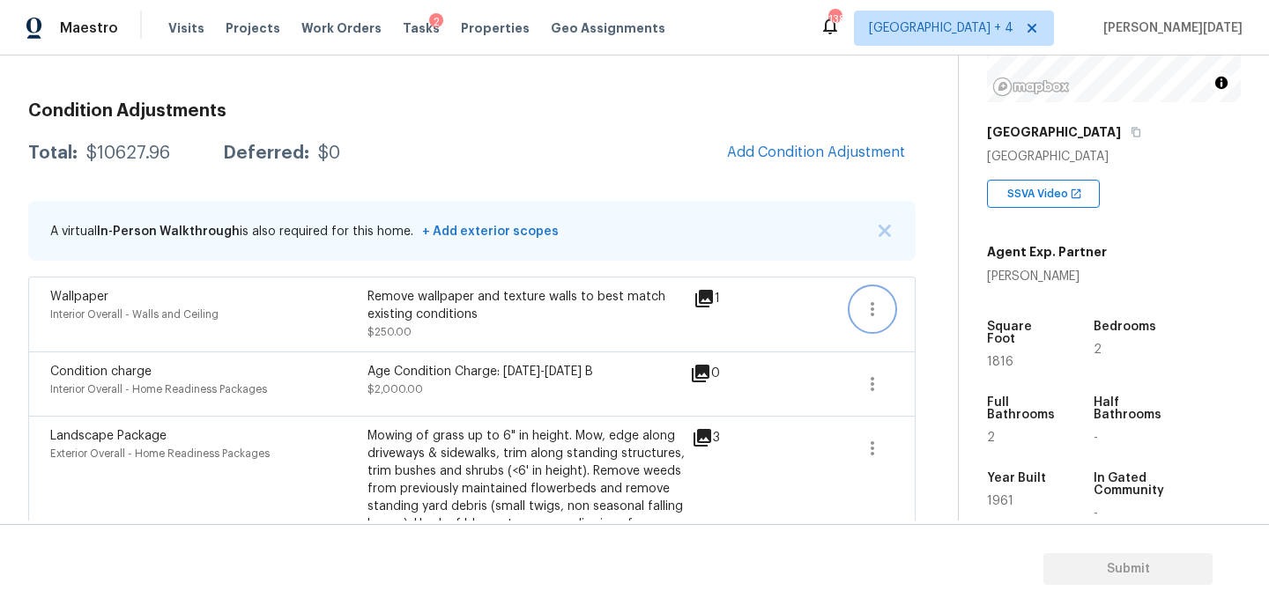
click at [869, 306] on icon "button" at bounding box center [872, 309] width 21 height 21
click at [931, 306] on div "Edit" at bounding box center [972, 306] width 138 height 18
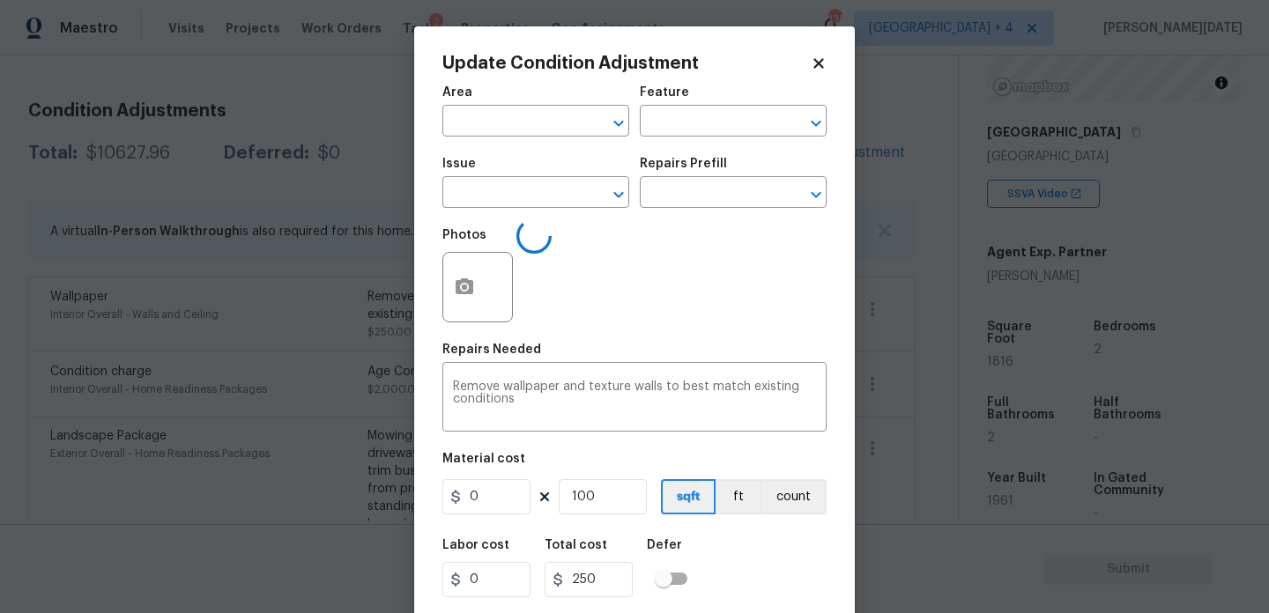
type input "Interior Overall"
type input "Walls and Ceiling"
type input "Wallpaper"
type input "2.5"
click at [464, 294] on icon "button" at bounding box center [465, 287] width 18 height 16
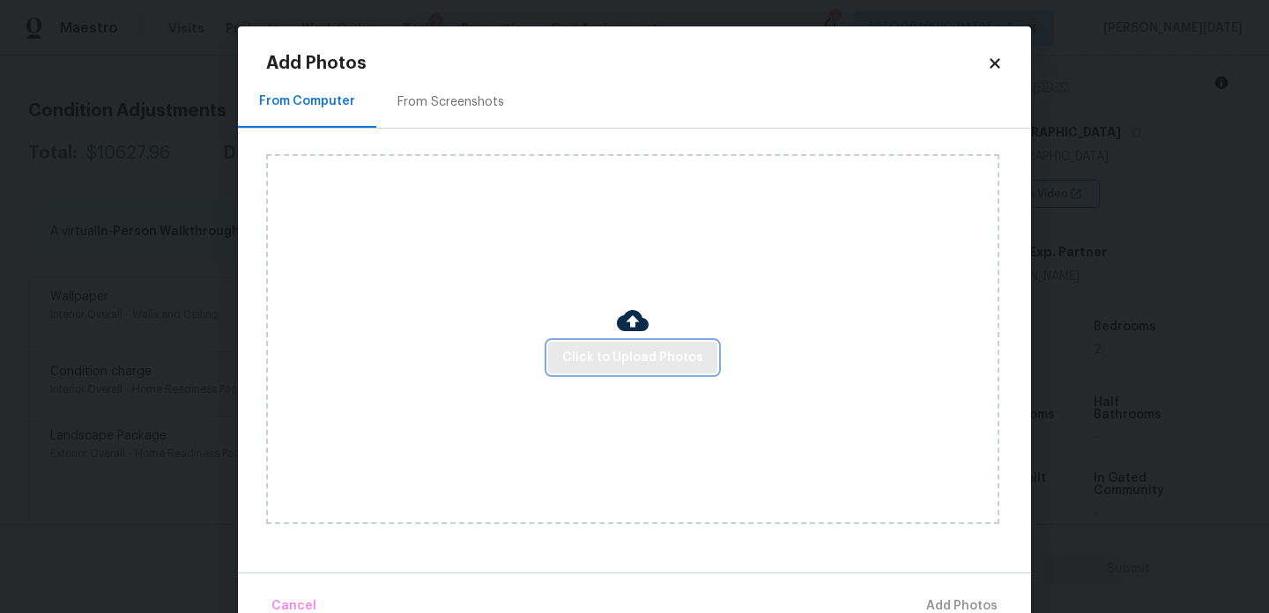
click at [606, 353] on span "Click to Upload Photos" at bounding box center [632, 358] width 141 height 22
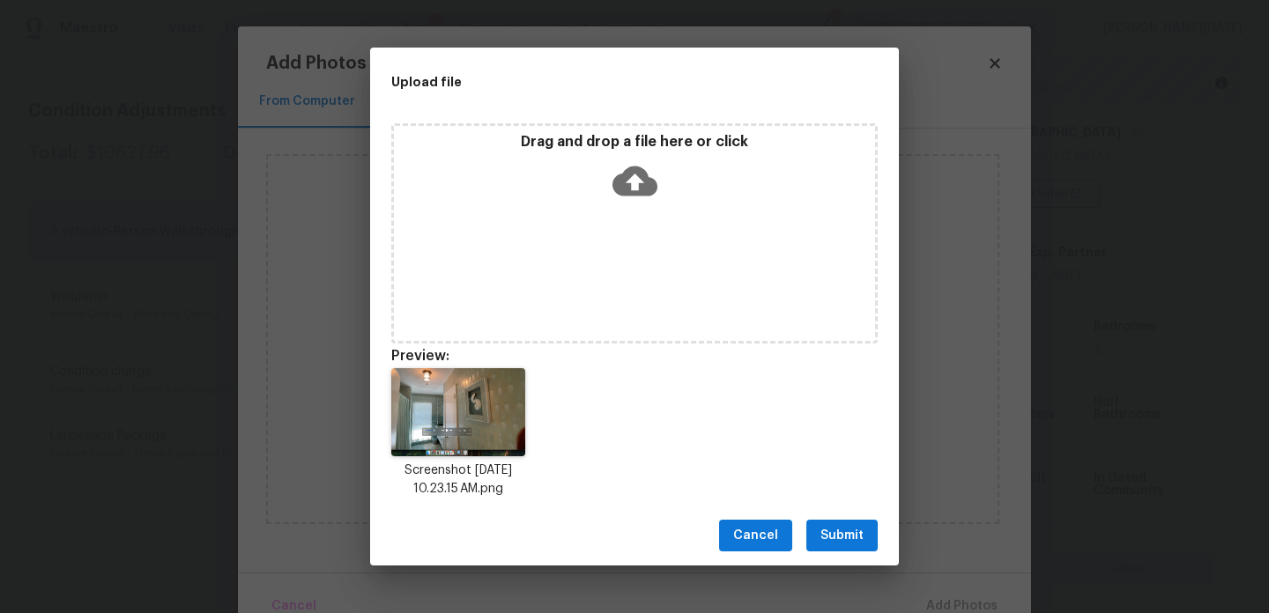
click at [821, 534] on span "Submit" at bounding box center [842, 536] width 43 height 22
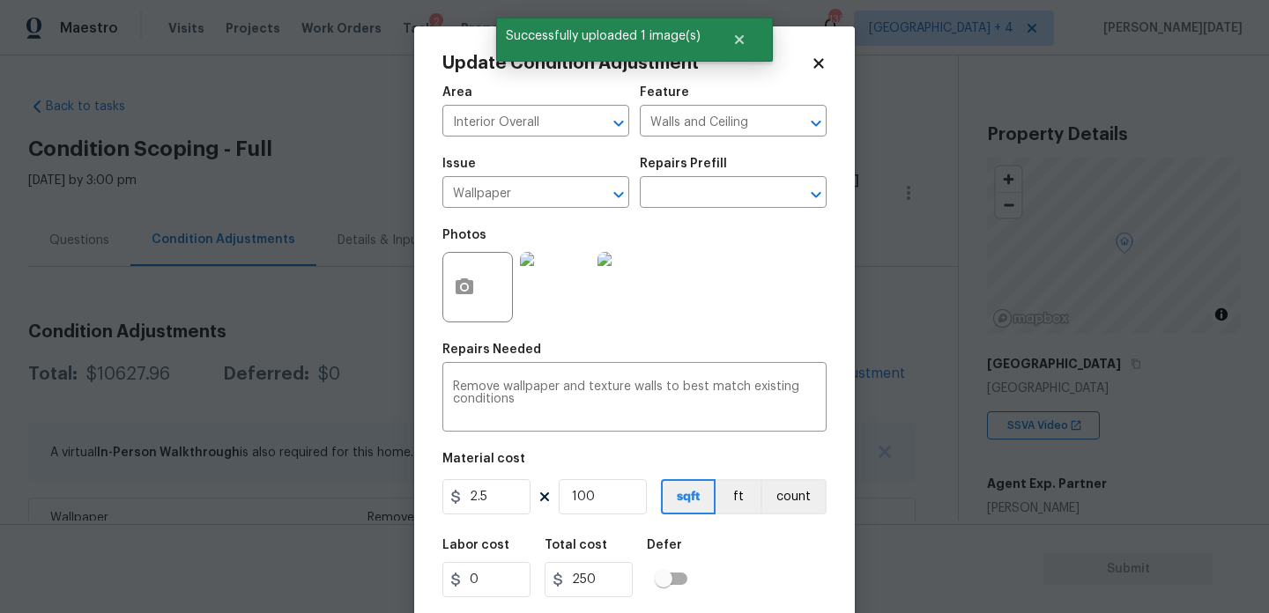
scroll to position [232, 0]
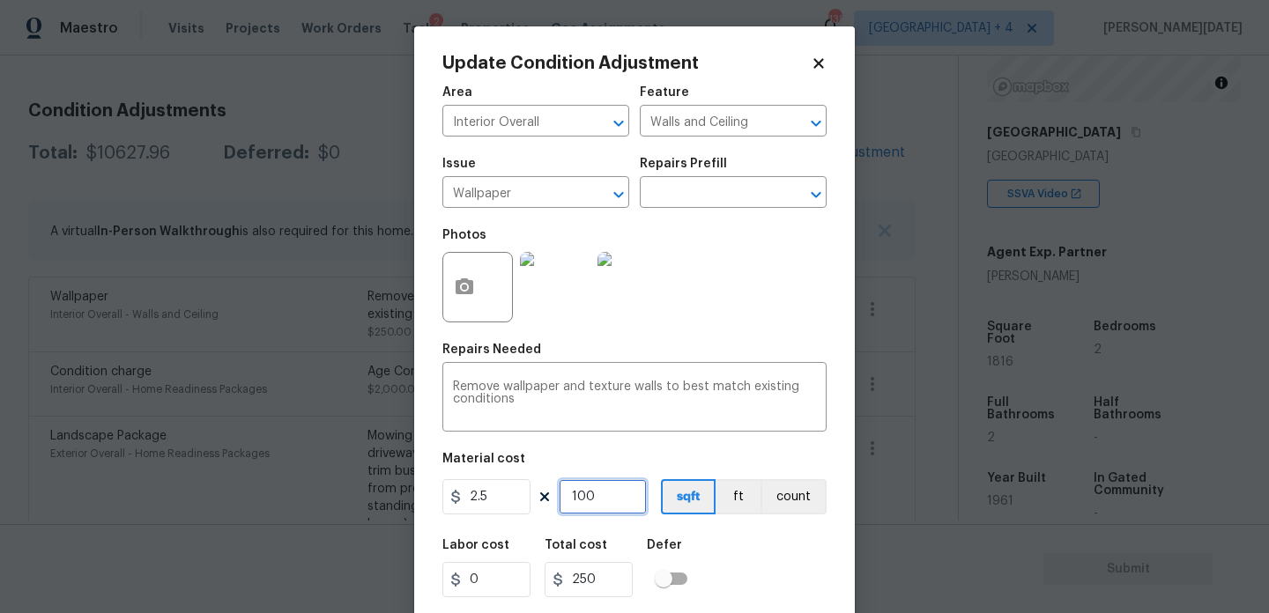
drag, startPoint x: 600, startPoint y: 502, endPoint x: 521, endPoint y: 496, distance: 79.5
click at [521, 496] on div "2.5 100 sqft ft count" at bounding box center [634, 496] width 384 height 35
type input "0"
type input "2"
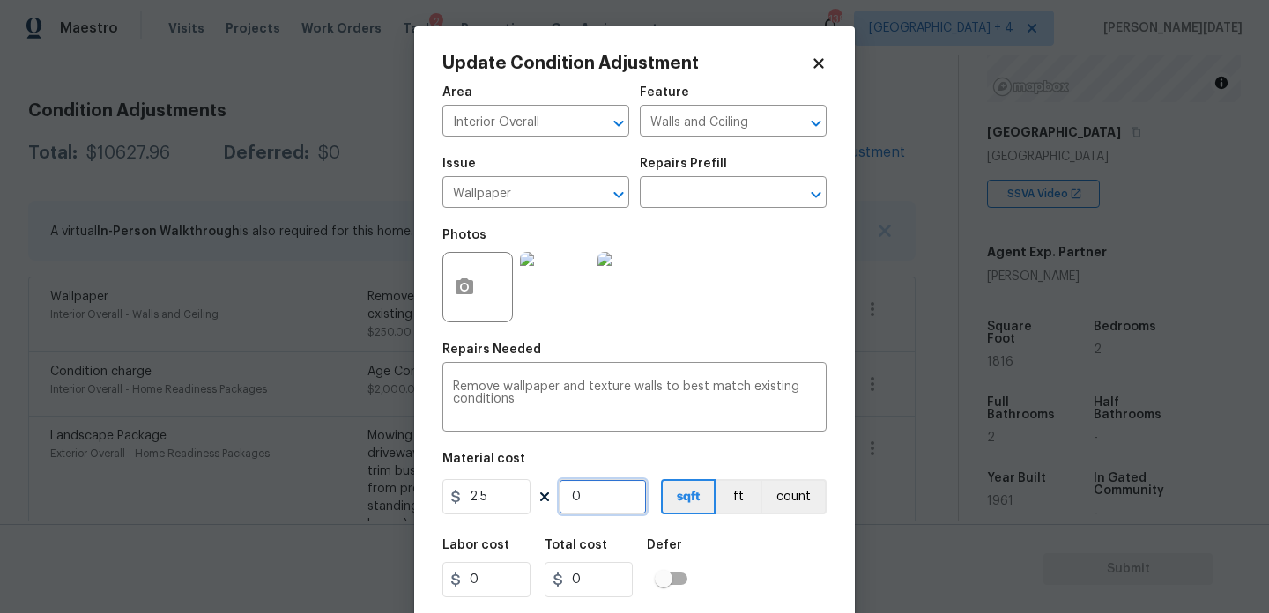
type input "5"
type input "25"
type input "62.5"
type input "250"
type input "625"
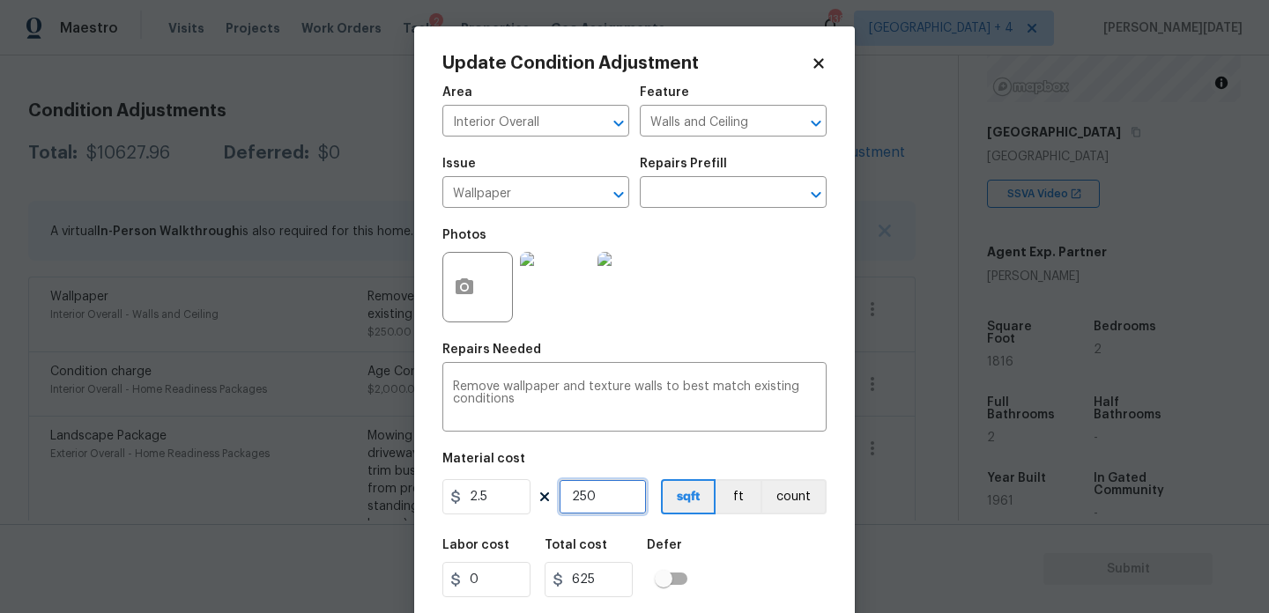
type input "250"
click at [759, 331] on div "Photos" at bounding box center [634, 276] width 384 height 115
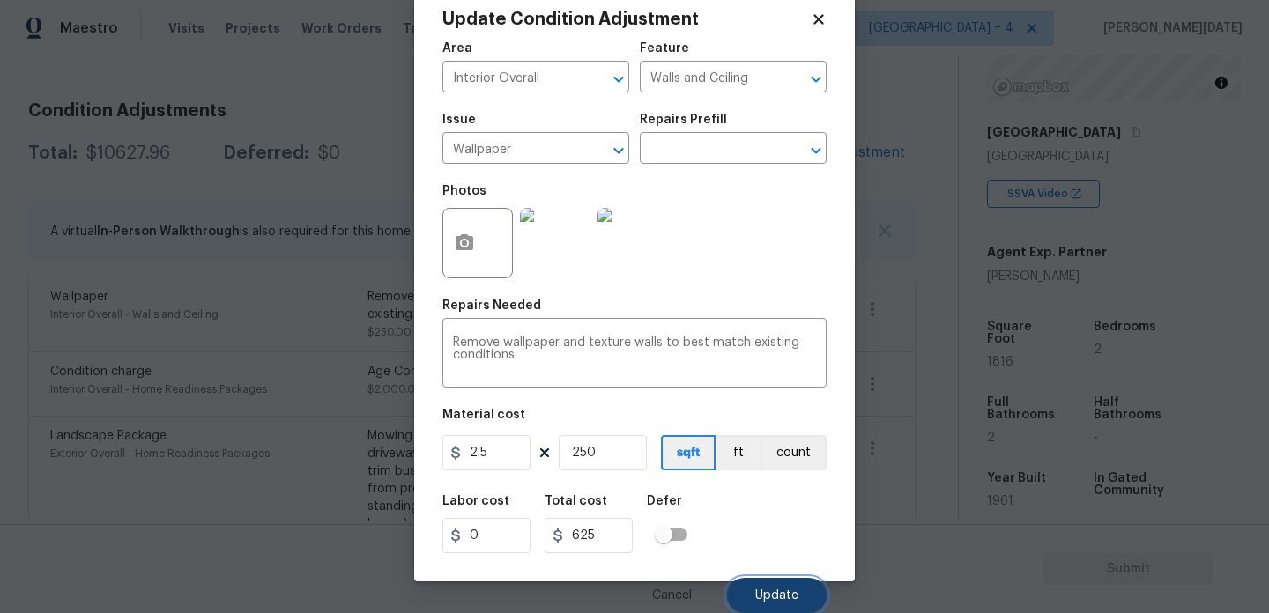
click at [771, 588] on button "Update" at bounding box center [777, 595] width 100 height 35
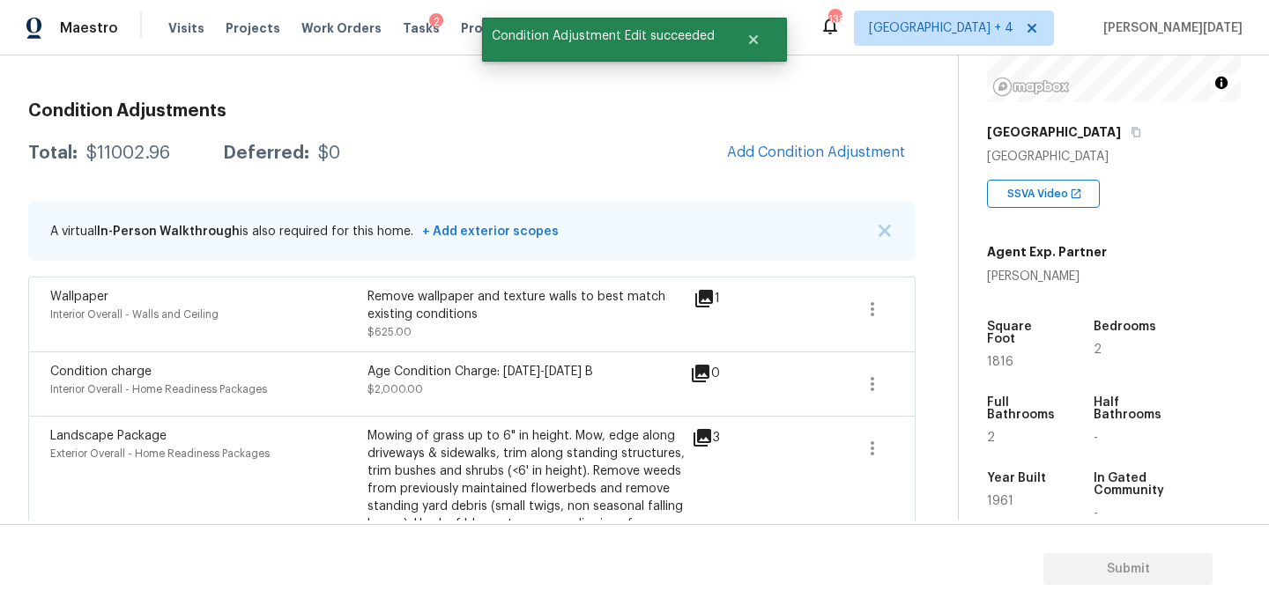
scroll to position [0, 0]
click at [799, 161] on button "Add Condition Adjustment" at bounding box center [816, 152] width 199 height 37
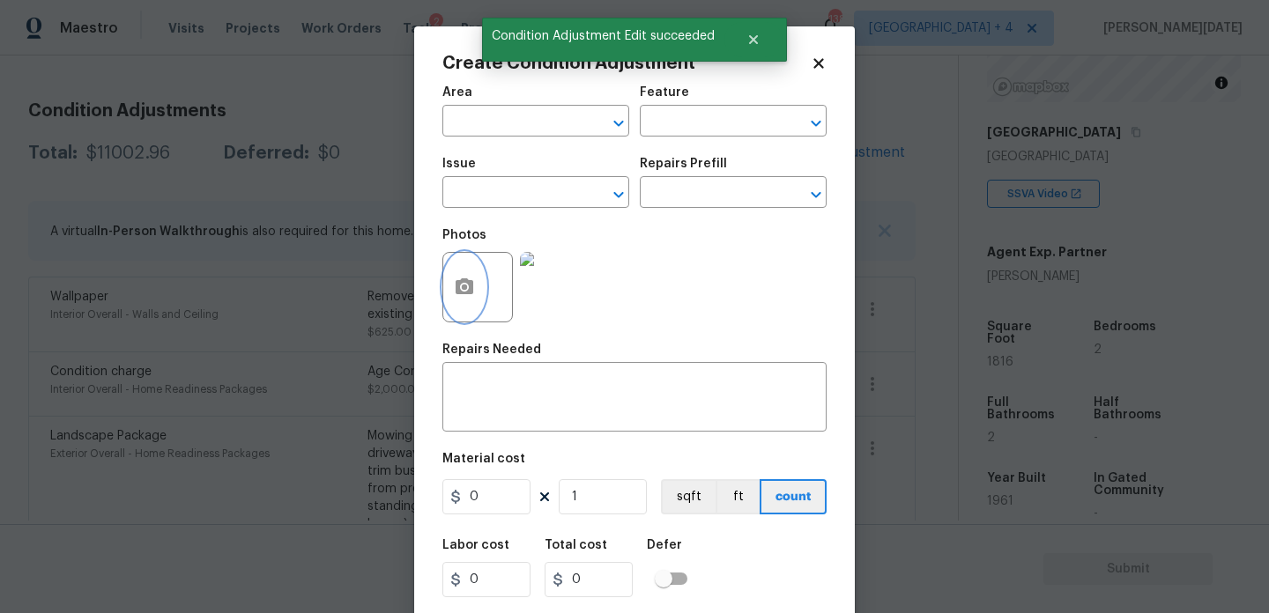
click at [479, 288] on button "button" at bounding box center [464, 287] width 42 height 69
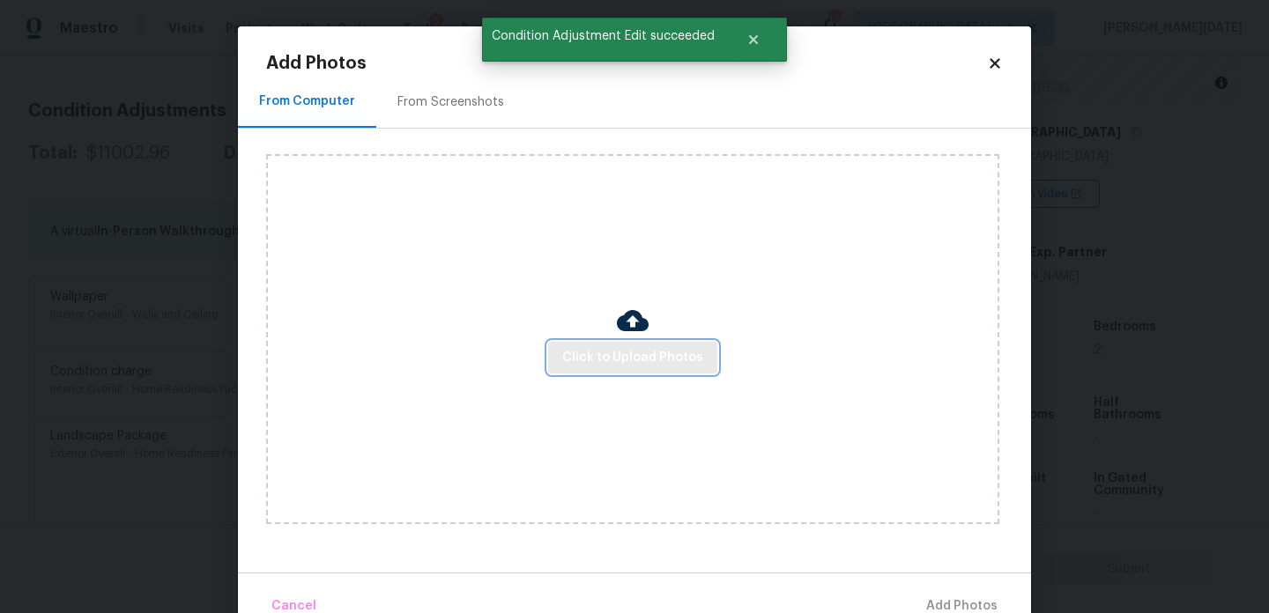
click at [613, 348] on span "Click to Upload Photos" at bounding box center [632, 358] width 141 height 22
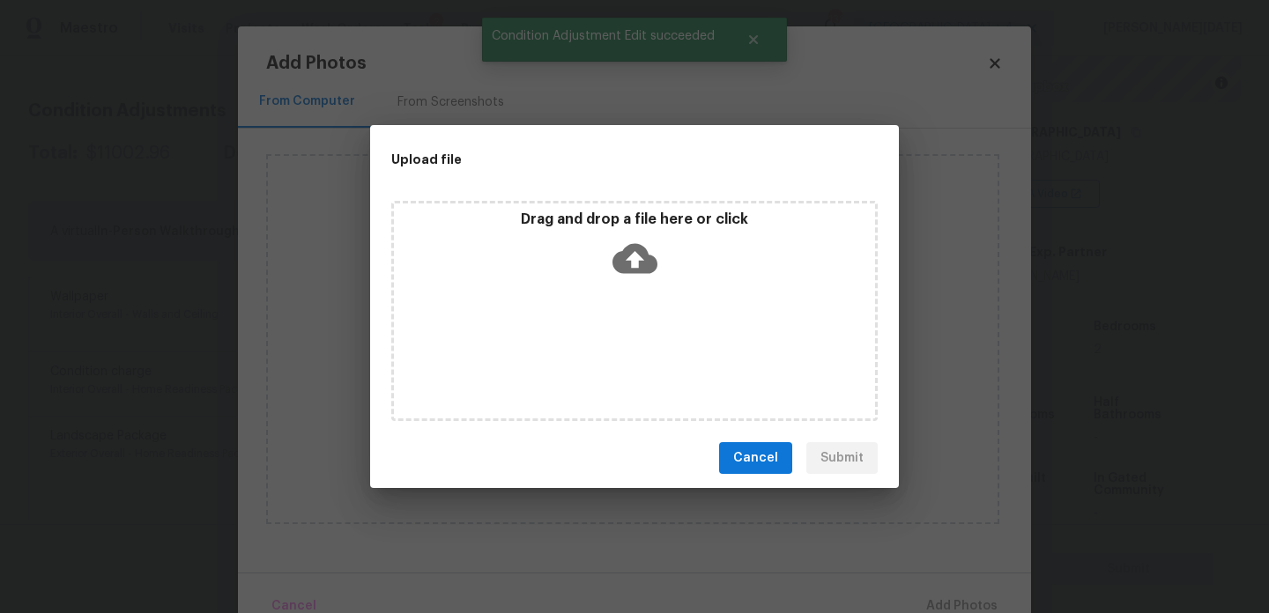
click at [613, 348] on div "Drag and drop a file here or click" at bounding box center [634, 311] width 487 height 220
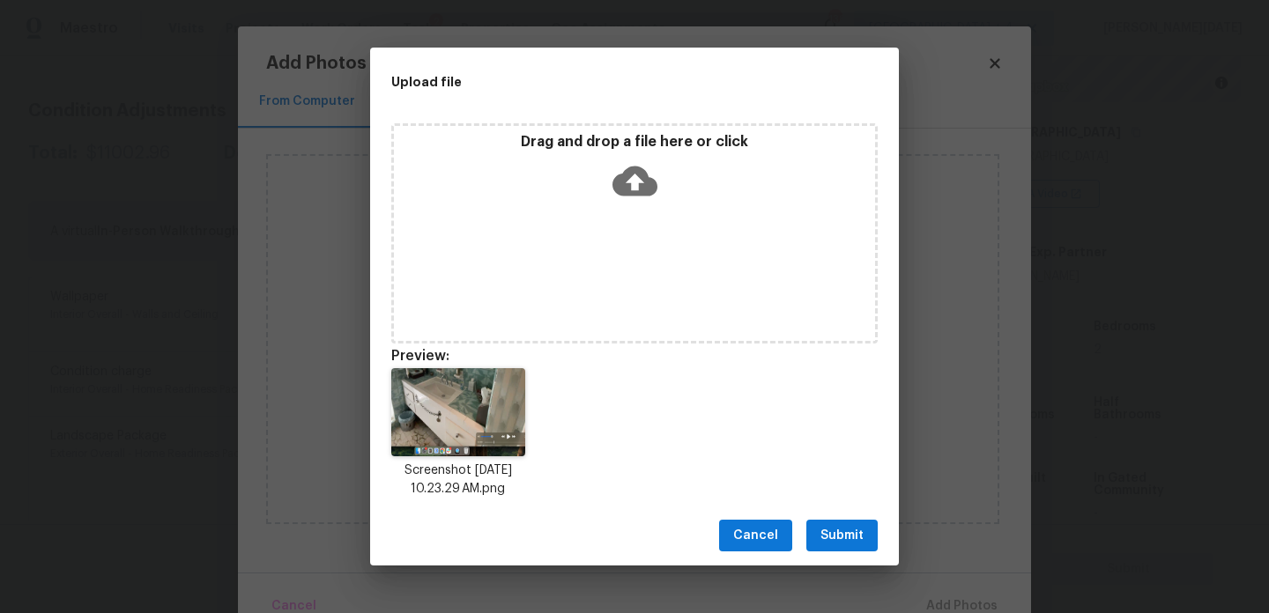
click at [833, 522] on button "Submit" at bounding box center [841, 536] width 71 height 33
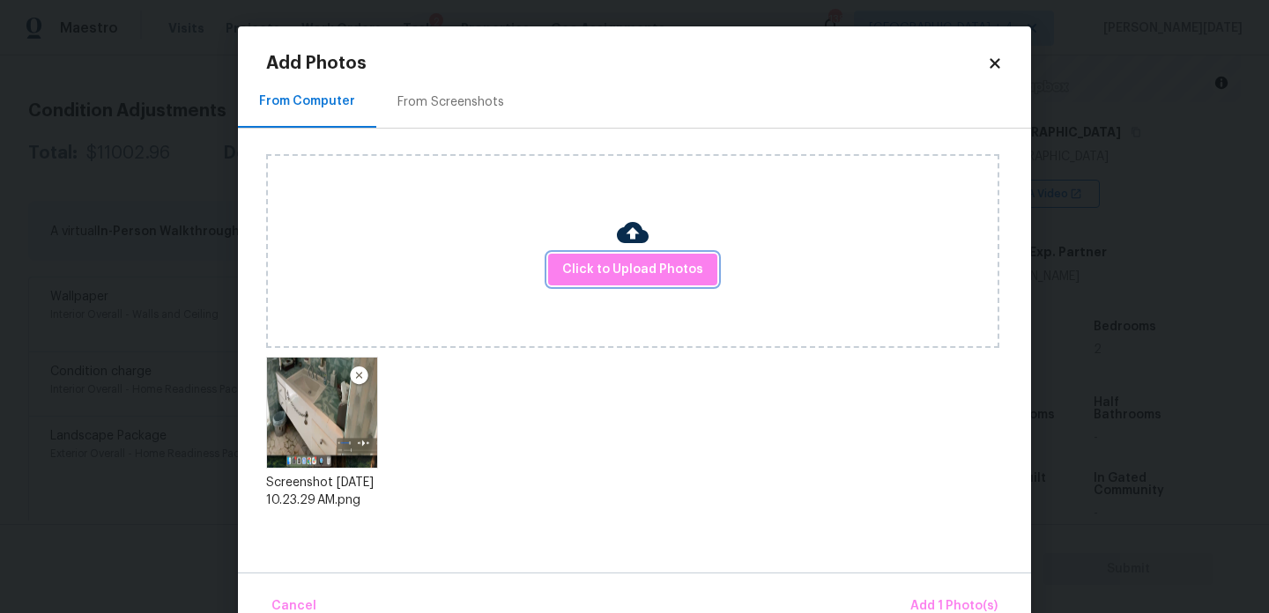
scroll to position [39, 0]
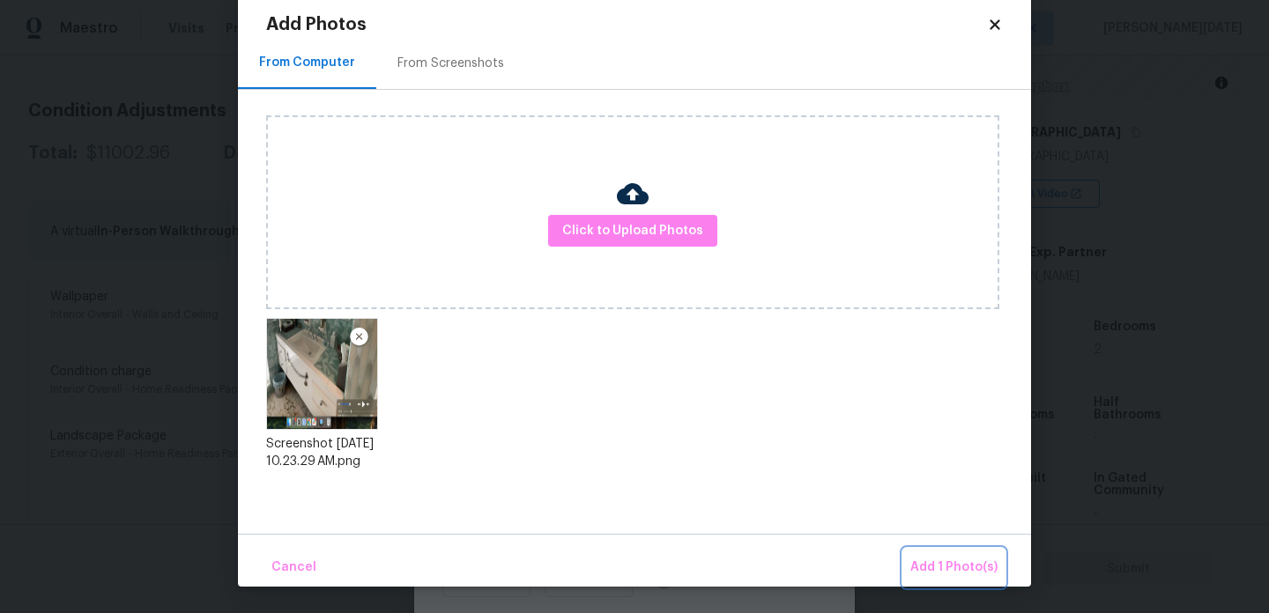
click at [921, 560] on span "Add 1 Photo(s)" at bounding box center [953, 568] width 87 height 22
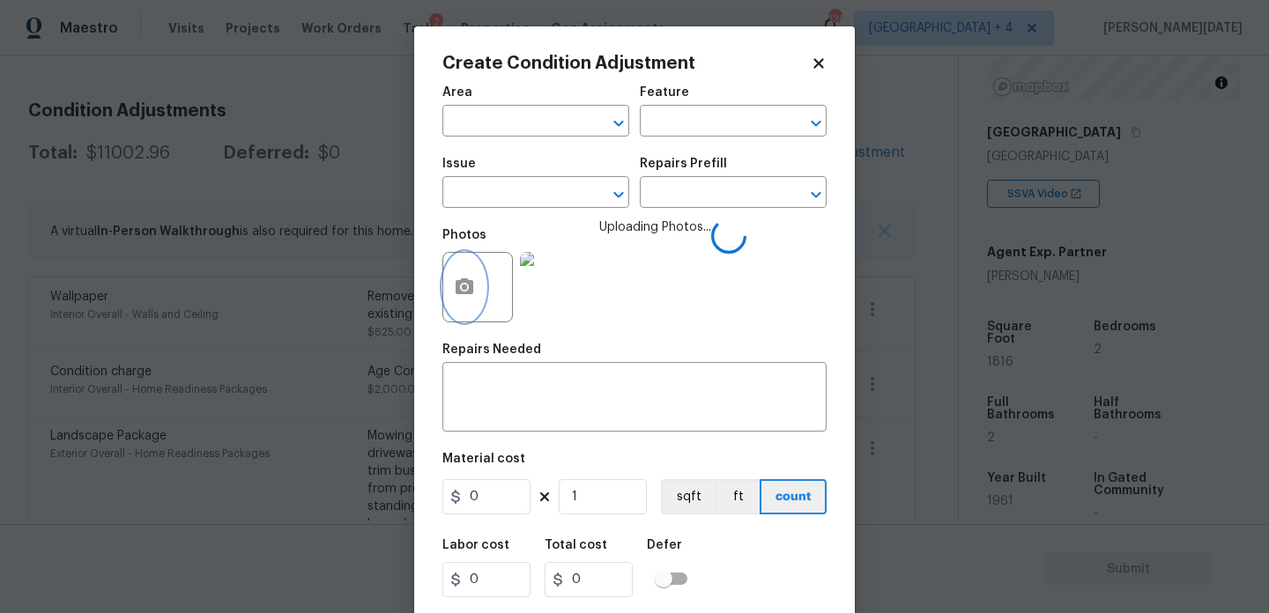
scroll to position [0, 0]
click at [503, 130] on input "text" at bounding box center [511, 122] width 138 height 27
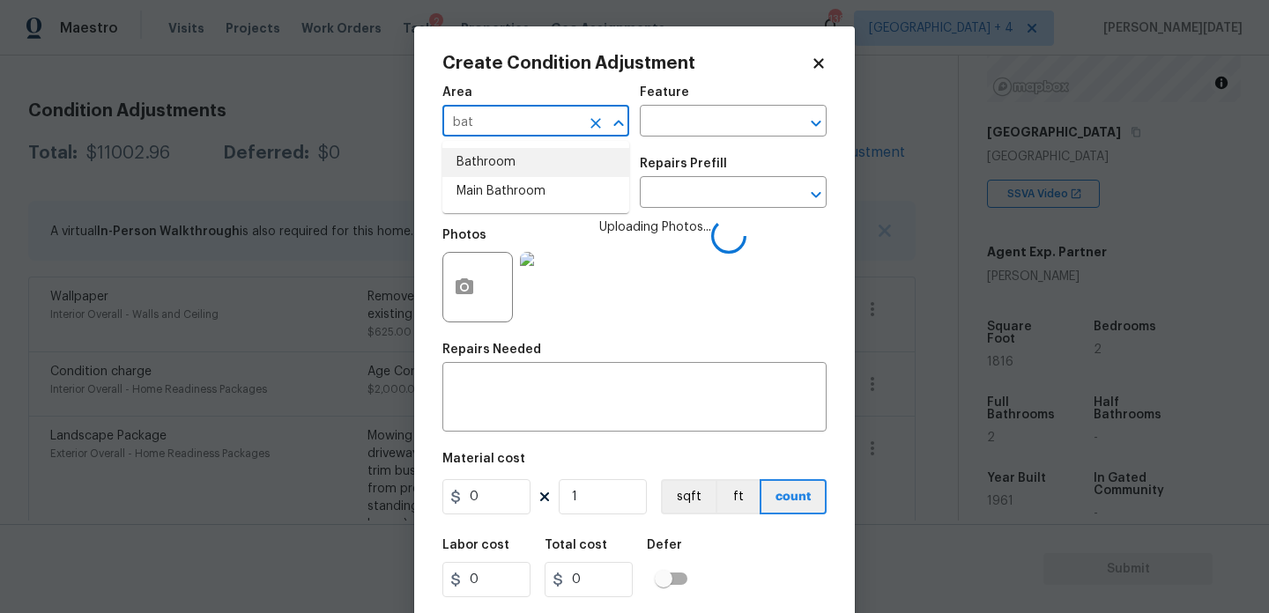
click at [504, 170] on li "Bathroom" at bounding box center [535, 162] width 187 height 29
type input "Bathroom"
click at [503, 189] on input "text" at bounding box center [511, 194] width 138 height 27
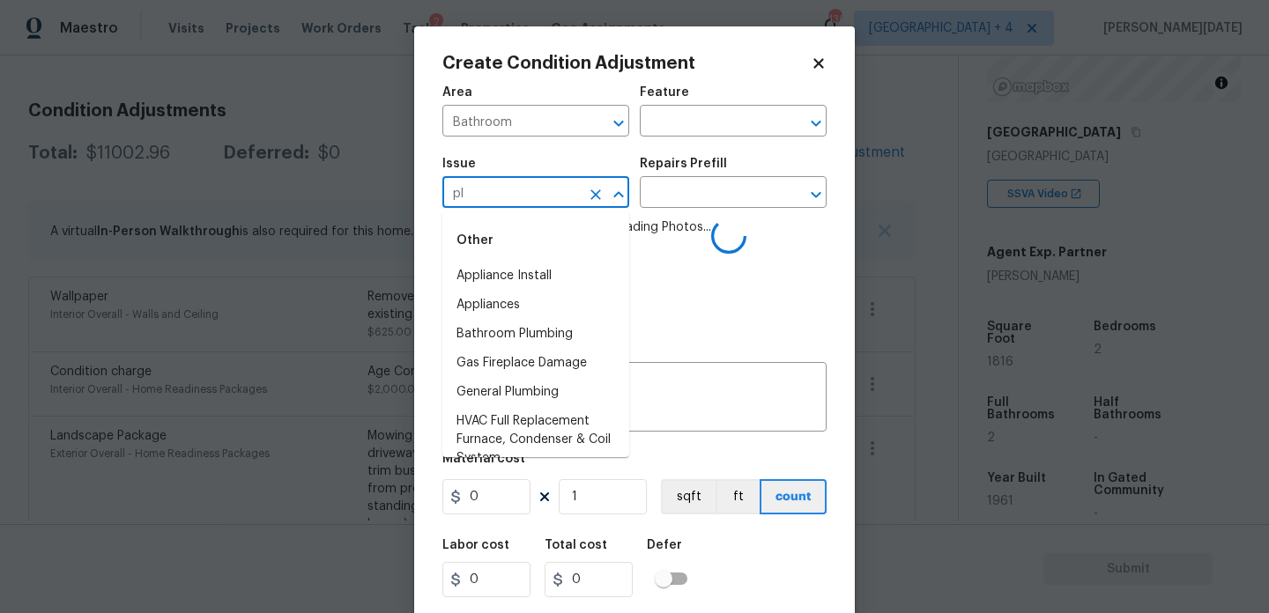
type input "plu"
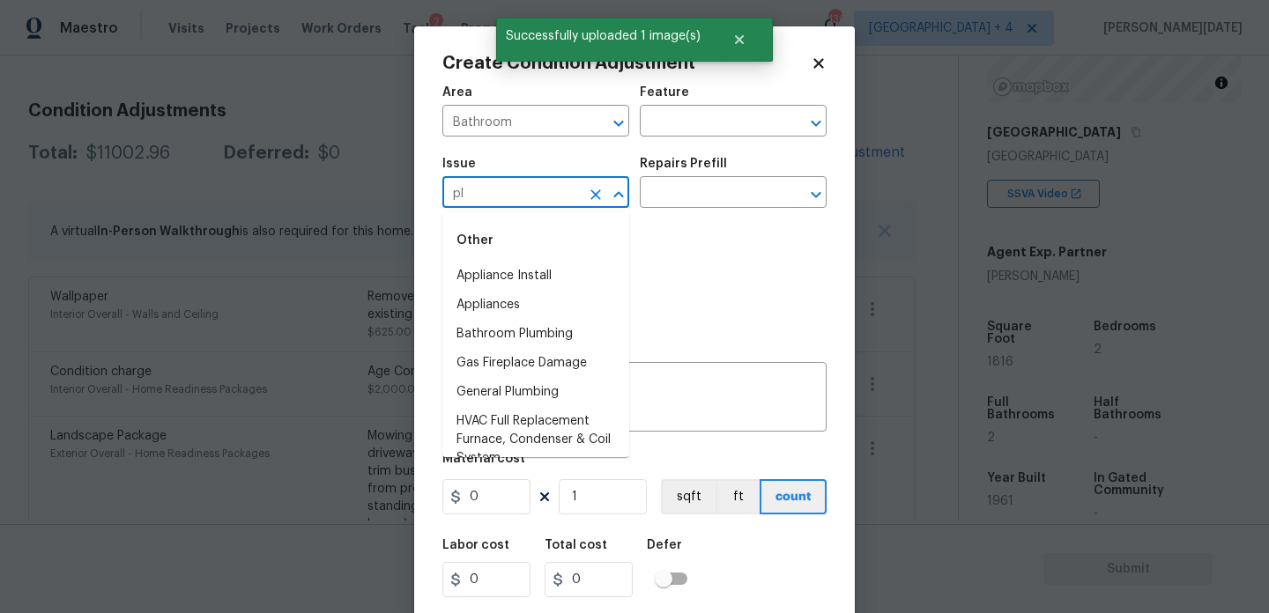
type input "plu"
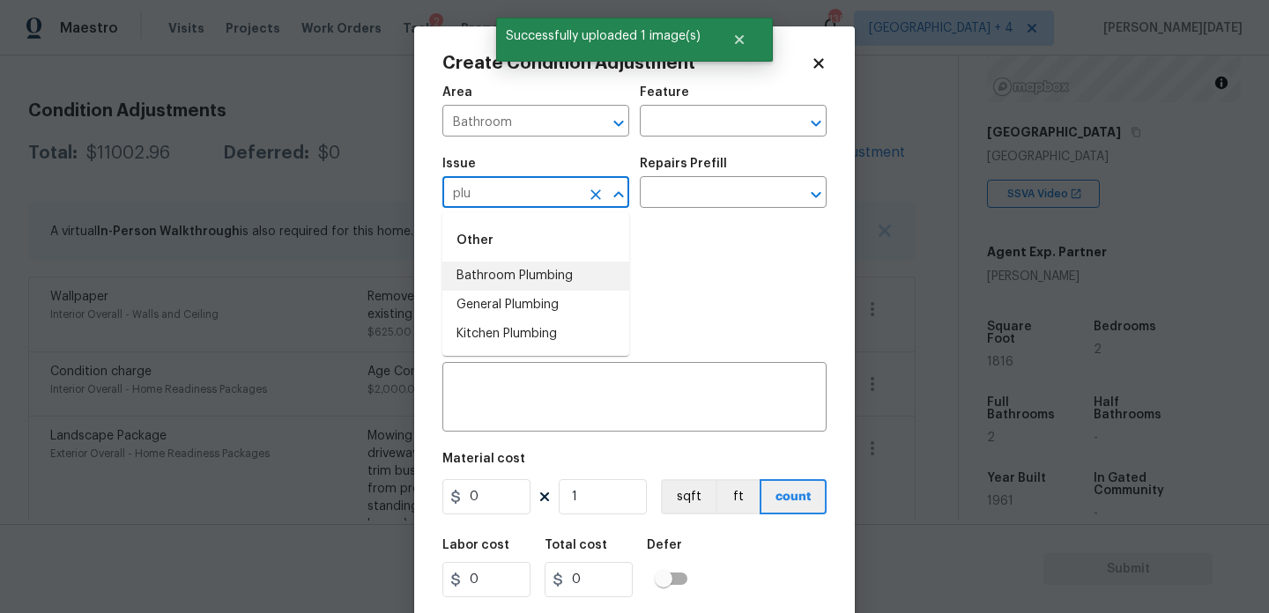
click at [522, 275] on li "Bathroom Plumbing" at bounding box center [535, 276] width 187 height 29
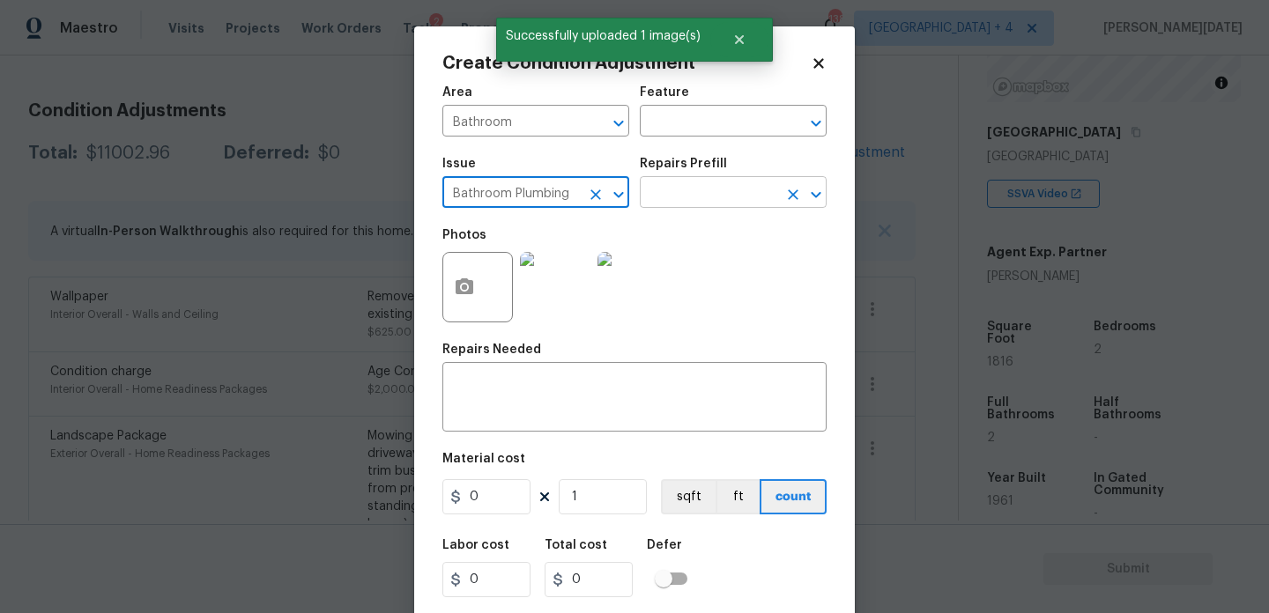
type input "Bathroom Plumbing"
click at [696, 203] on input "text" at bounding box center [709, 194] width 138 height 27
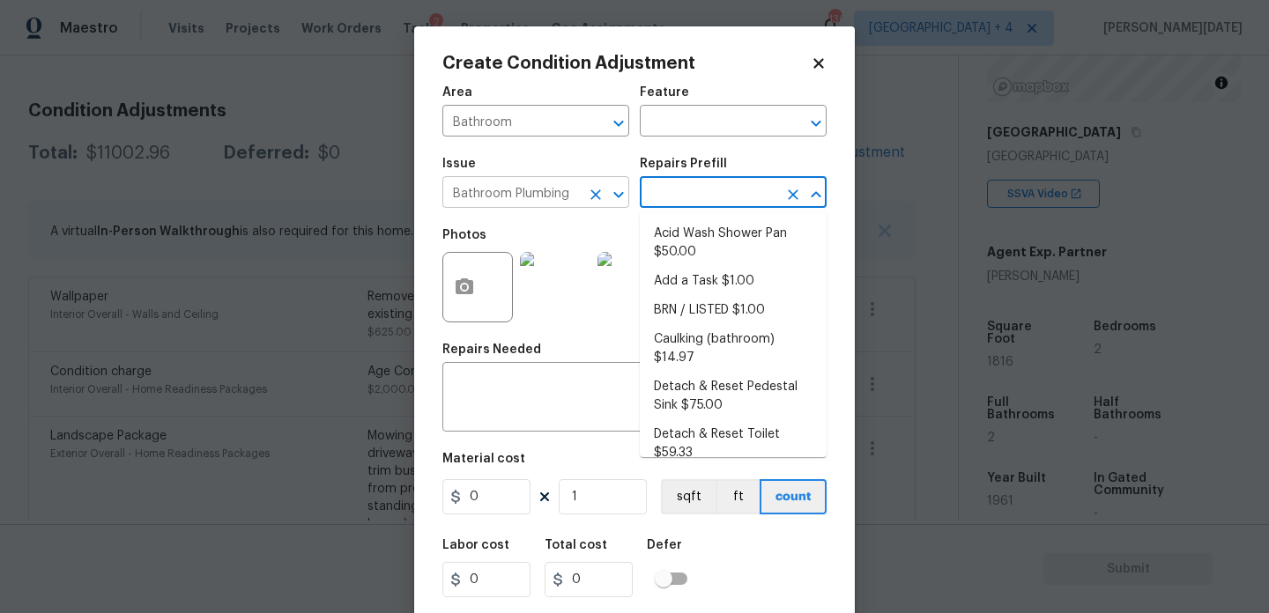
click at [591, 194] on icon "Clear" at bounding box center [596, 195] width 18 height 18
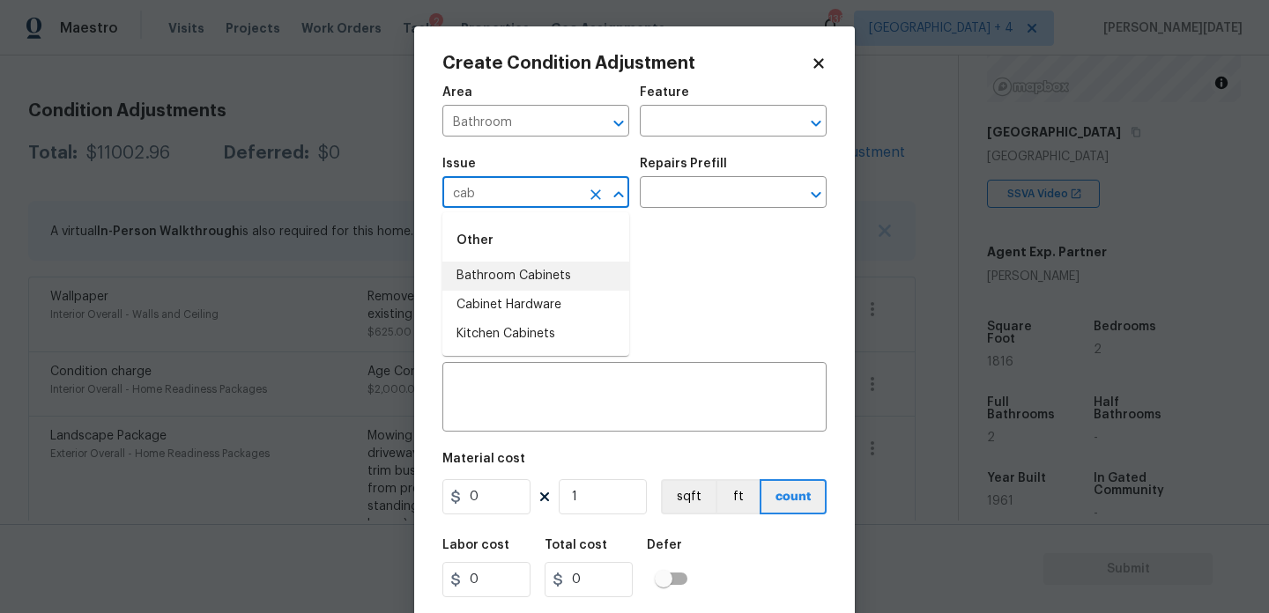
click at [564, 271] on li "Bathroom Cabinets" at bounding box center [535, 276] width 187 height 29
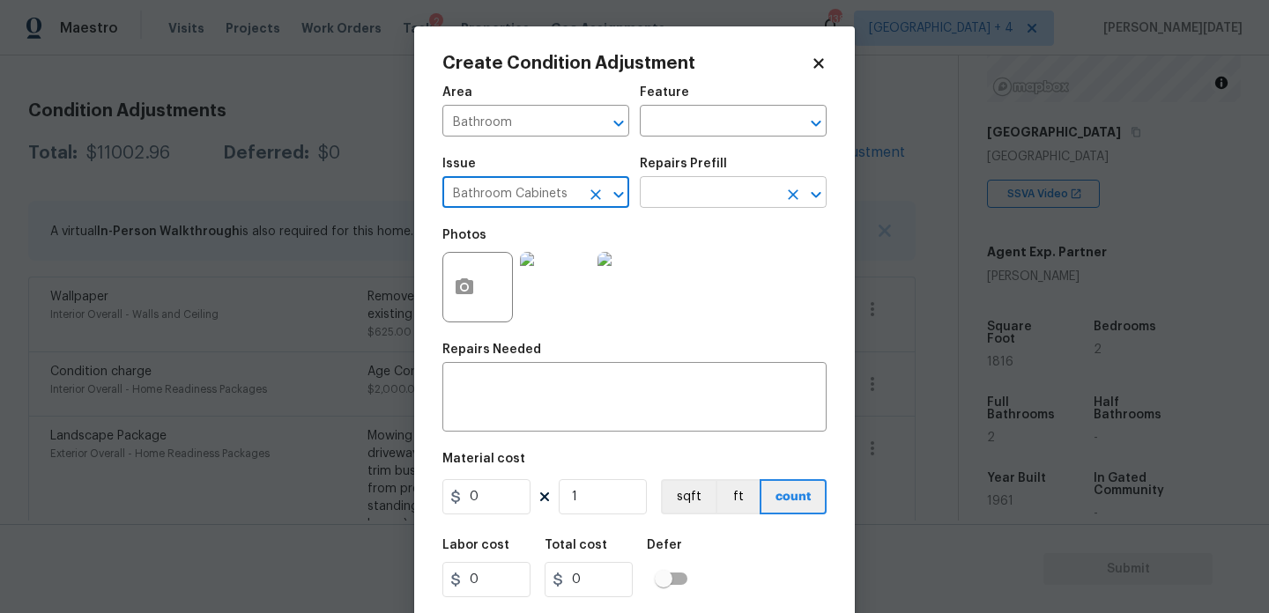
type input "Bathroom Cabinets"
click at [672, 184] on input "text" at bounding box center [709, 194] width 138 height 27
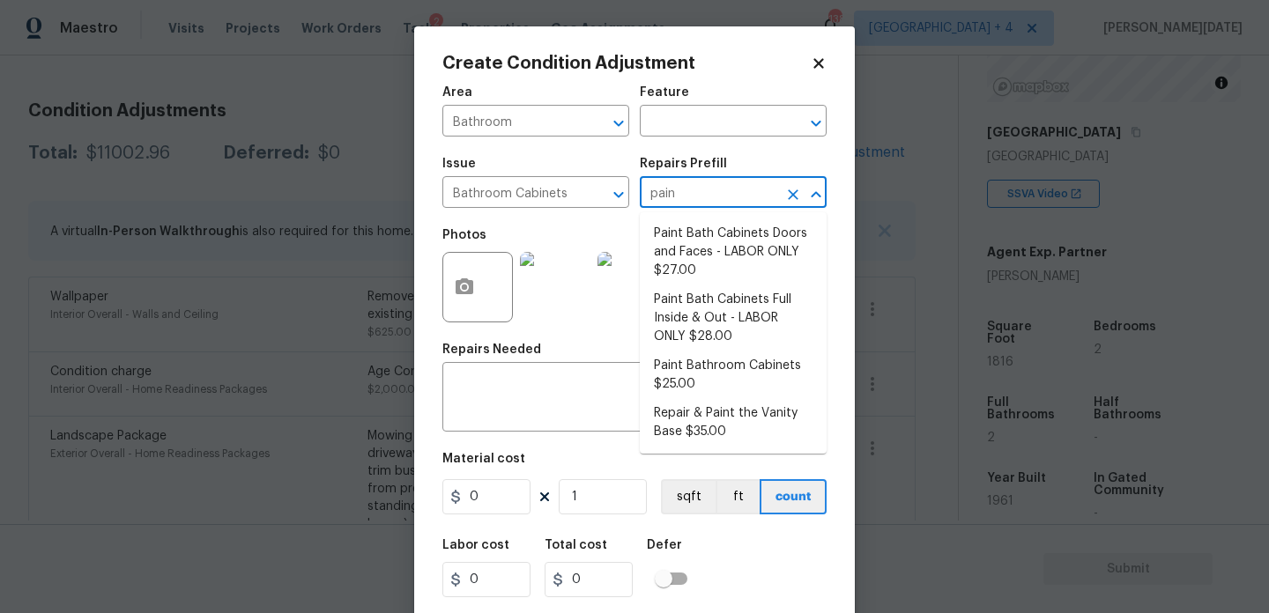
type input "paint"
click at [698, 271] on li "Paint Bath Cabinets Doors and Faces - LABOR ONLY $27.00" at bounding box center [733, 252] width 187 height 66
type input "Cabinets"
type textarea "Prep, sand, mask and apply 2 coats of paint to the bathroom cabinet doors and b…"
type input "27"
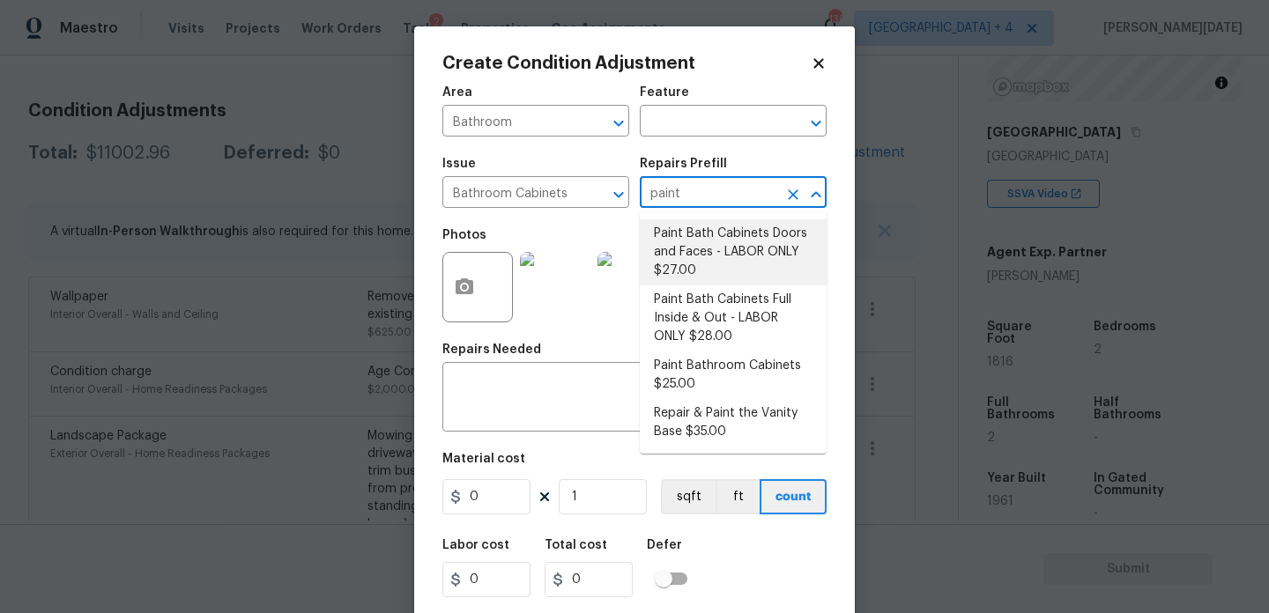
type input "27"
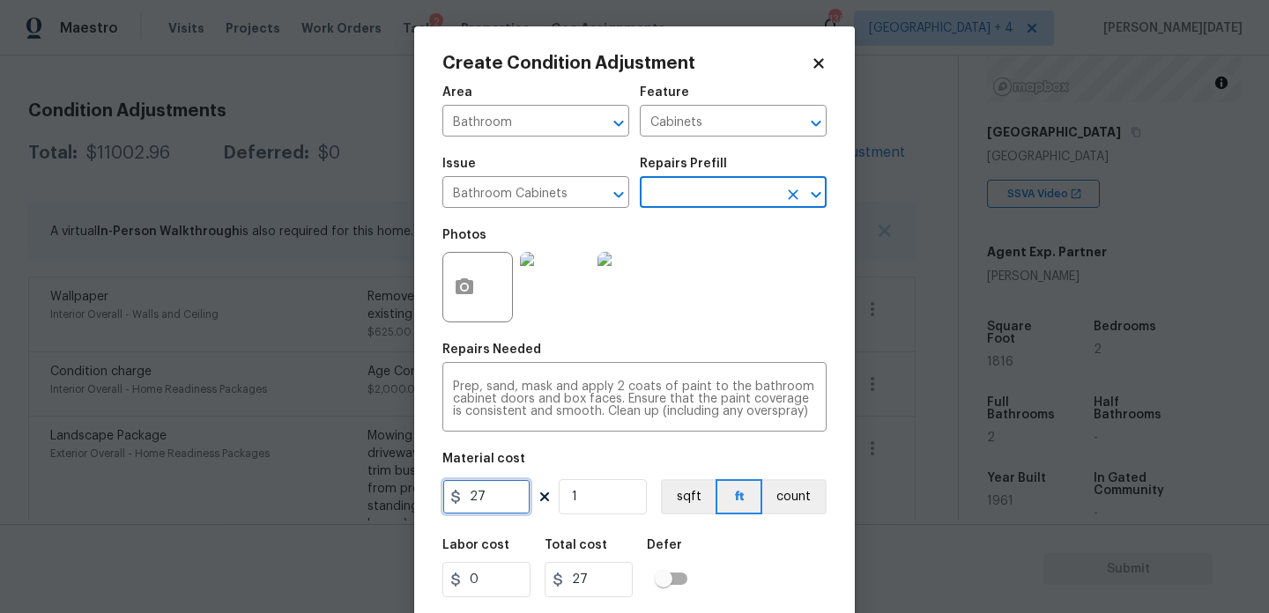
drag, startPoint x: 502, startPoint y: 494, endPoint x: 375, endPoint y: 492, distance: 127.8
click at [375, 492] on div "Create Condition Adjustment Area Bathroom ​ Feature Cabinets ​ Issue Bathroom C…" at bounding box center [634, 306] width 1269 height 613
type input "1000"
click at [730, 315] on div "Photos" at bounding box center [634, 276] width 384 height 115
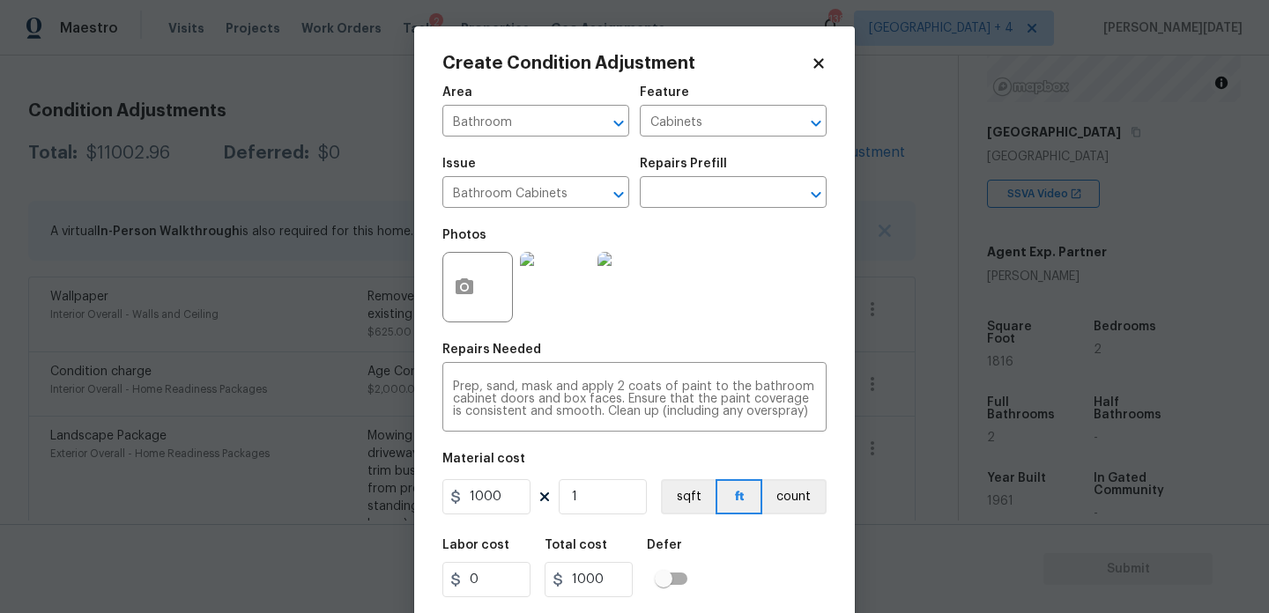
scroll to position [45, 0]
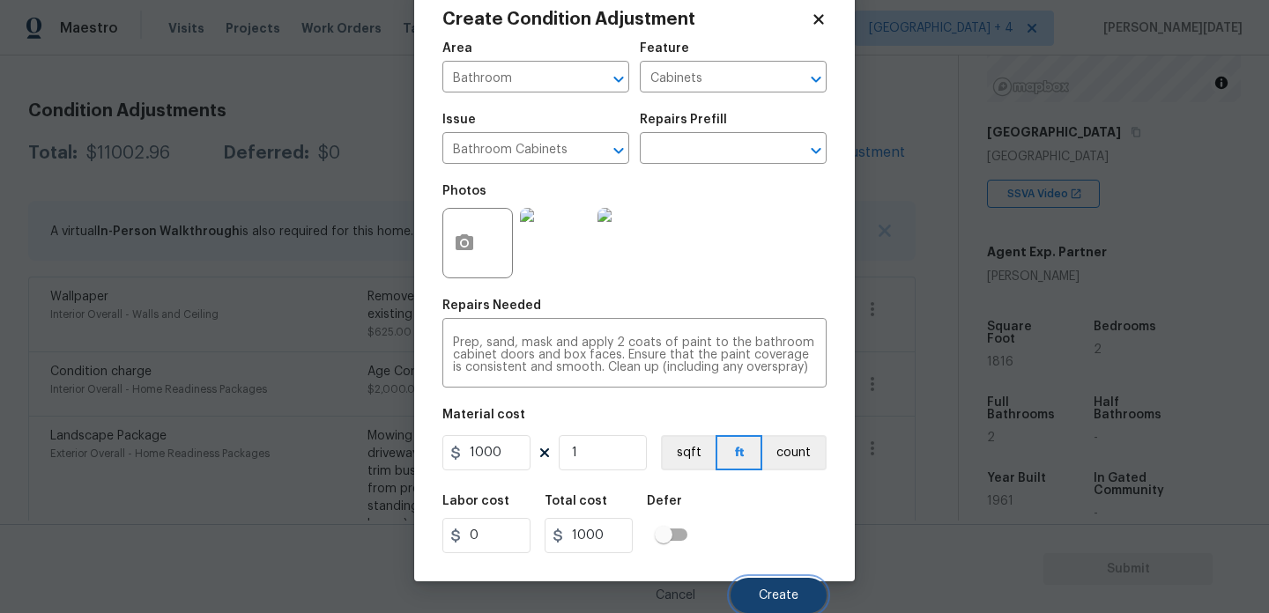
click at [770, 591] on span "Create" at bounding box center [779, 596] width 40 height 13
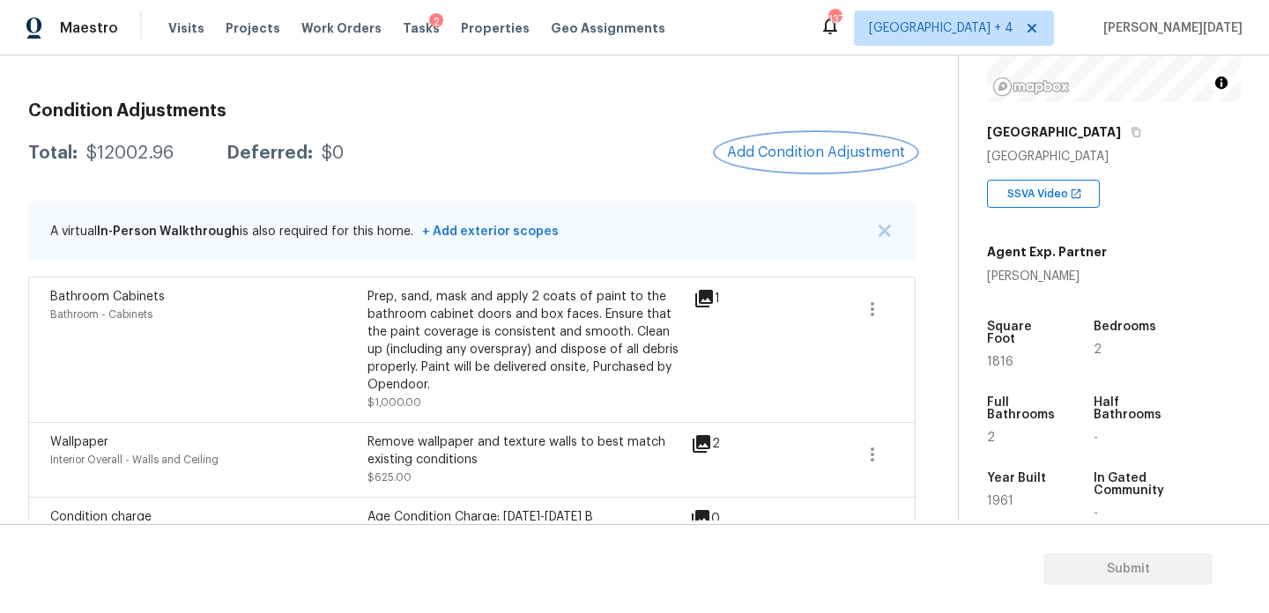
scroll to position [0, 0]
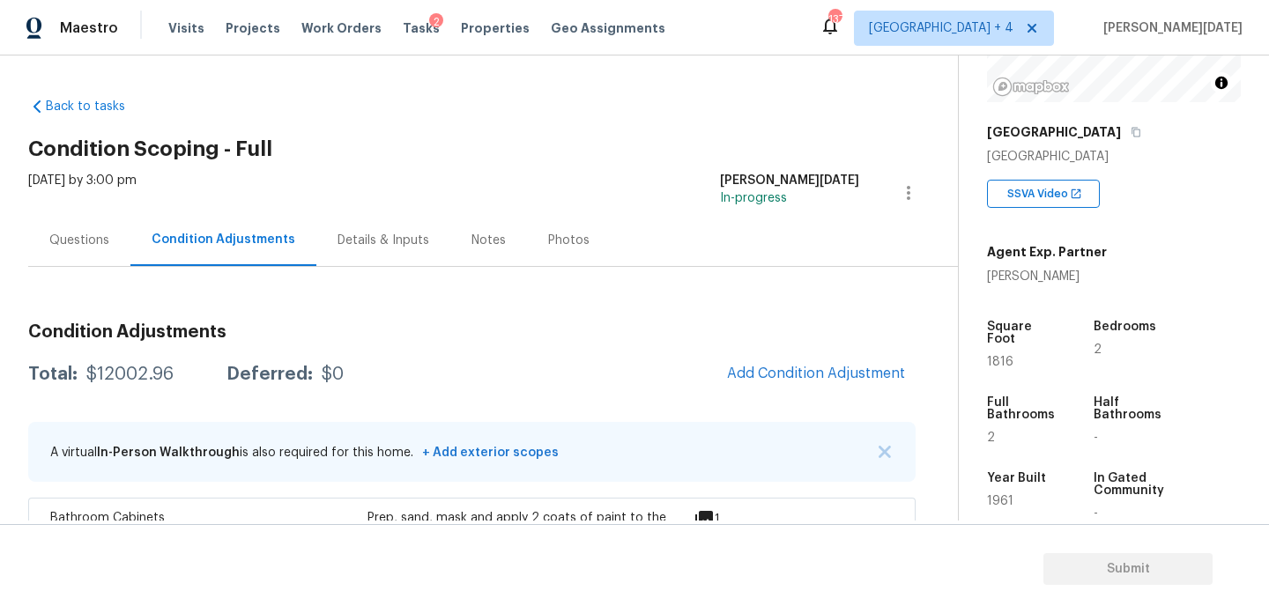
click at [90, 236] on div "Questions" at bounding box center [79, 241] width 60 height 18
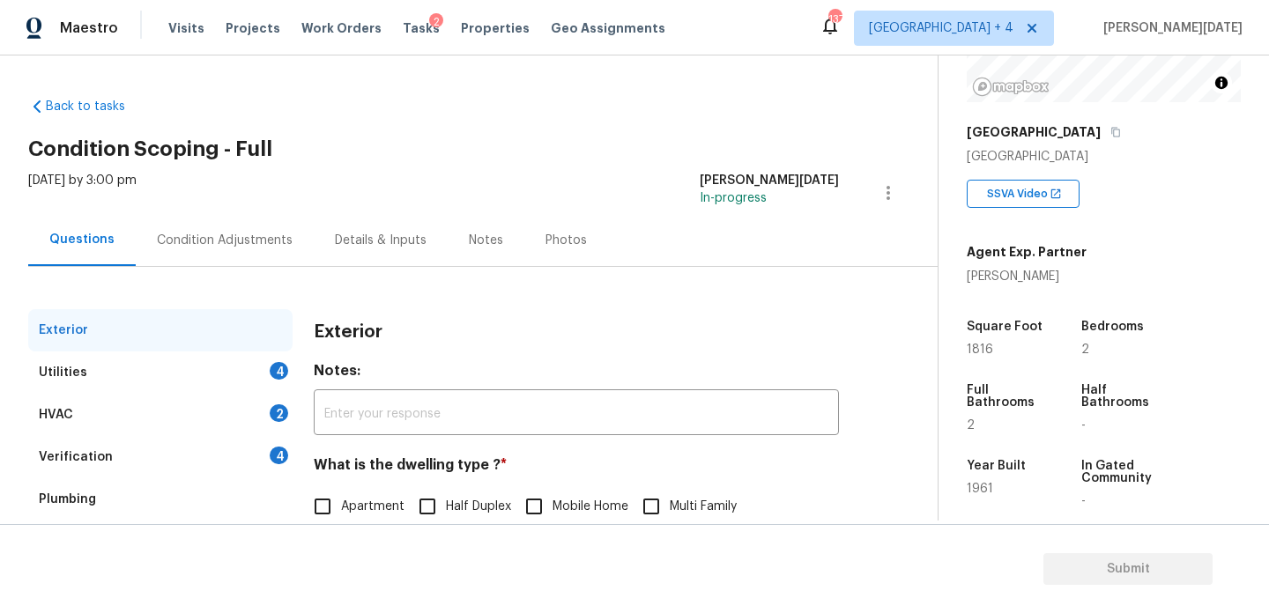
scroll to position [235, 0]
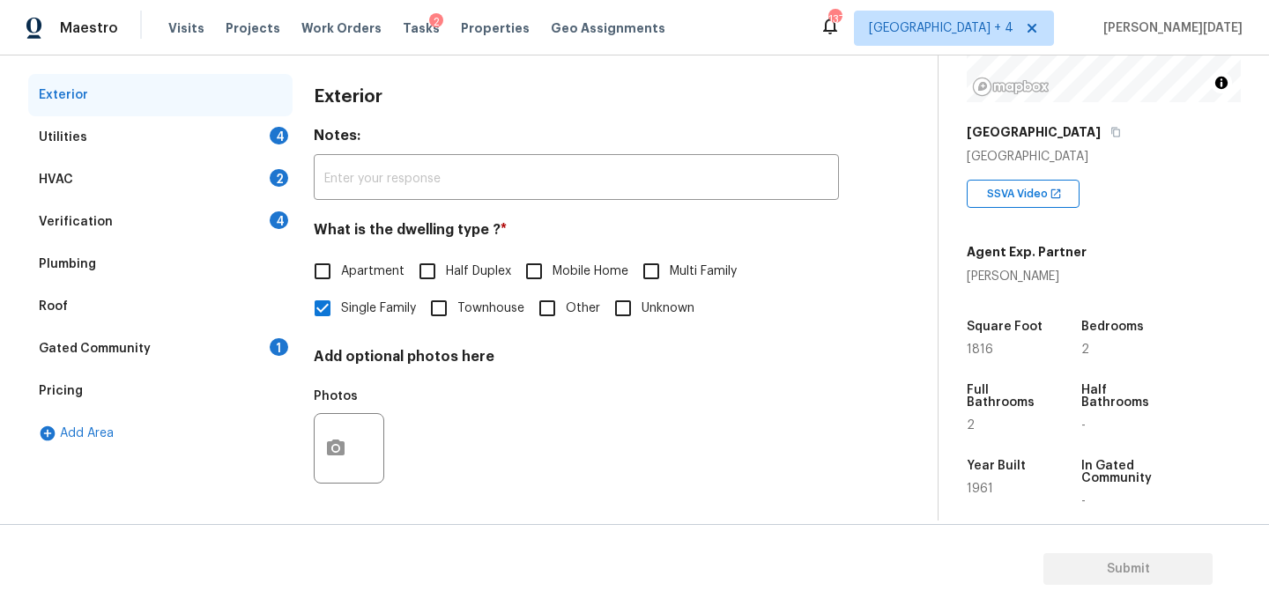
click at [156, 211] on div "Verification 4" at bounding box center [160, 222] width 264 height 42
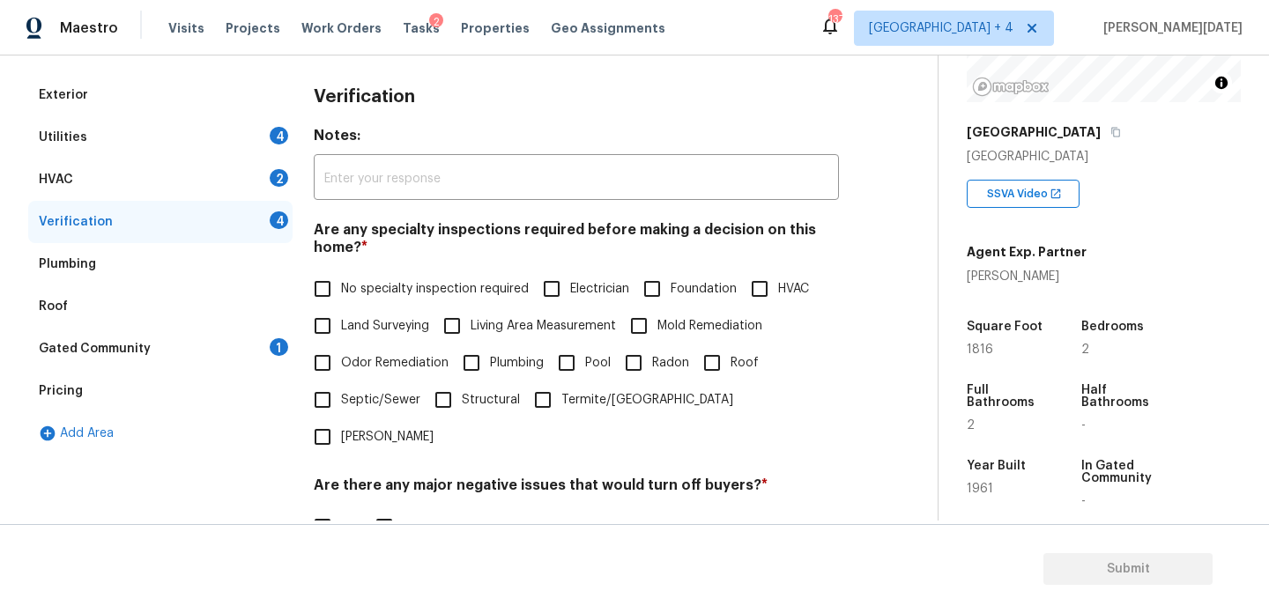
scroll to position [447, 0]
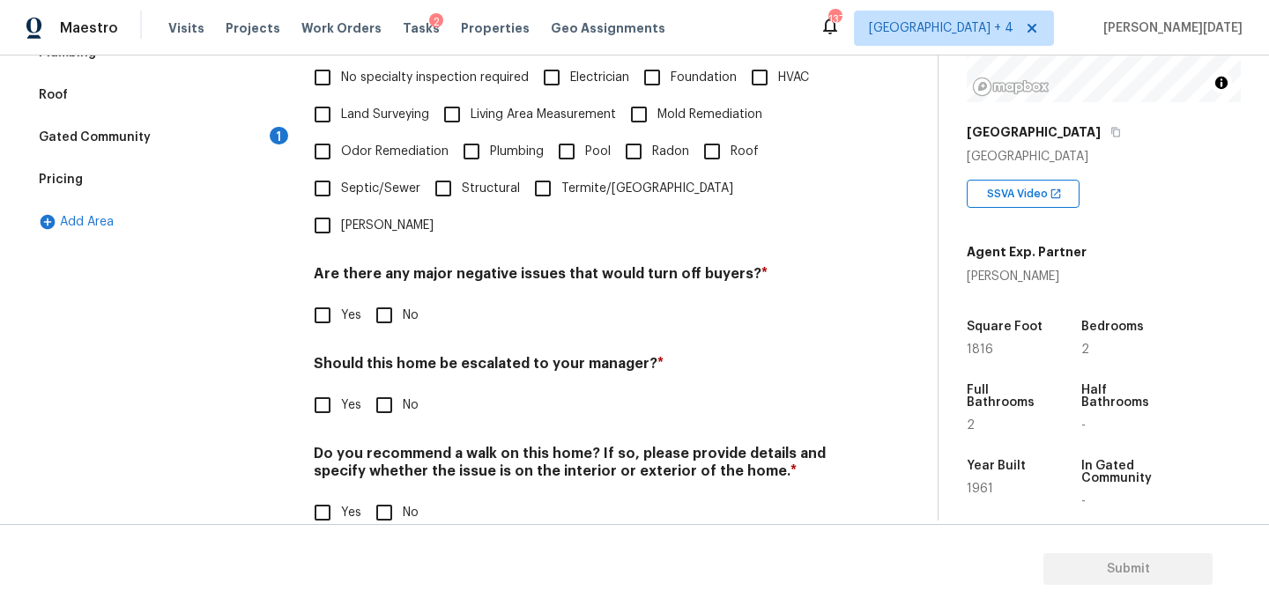
click at [315, 387] on input "Yes" at bounding box center [322, 405] width 37 height 37
checkbox input "true"
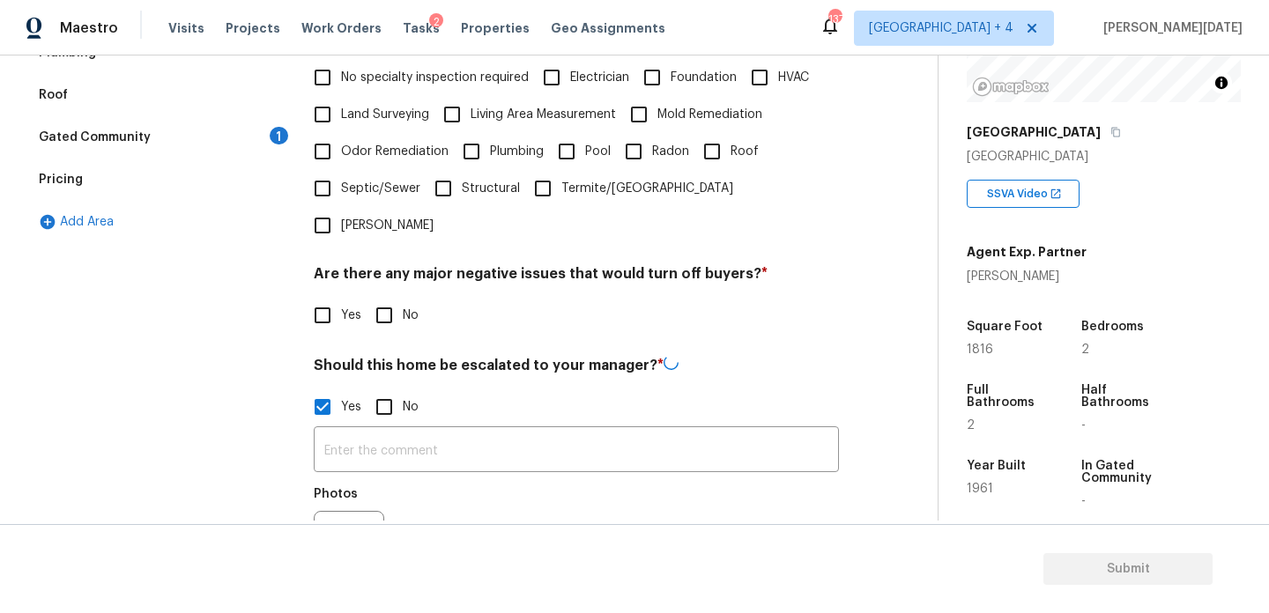
scroll to position [614, 0]
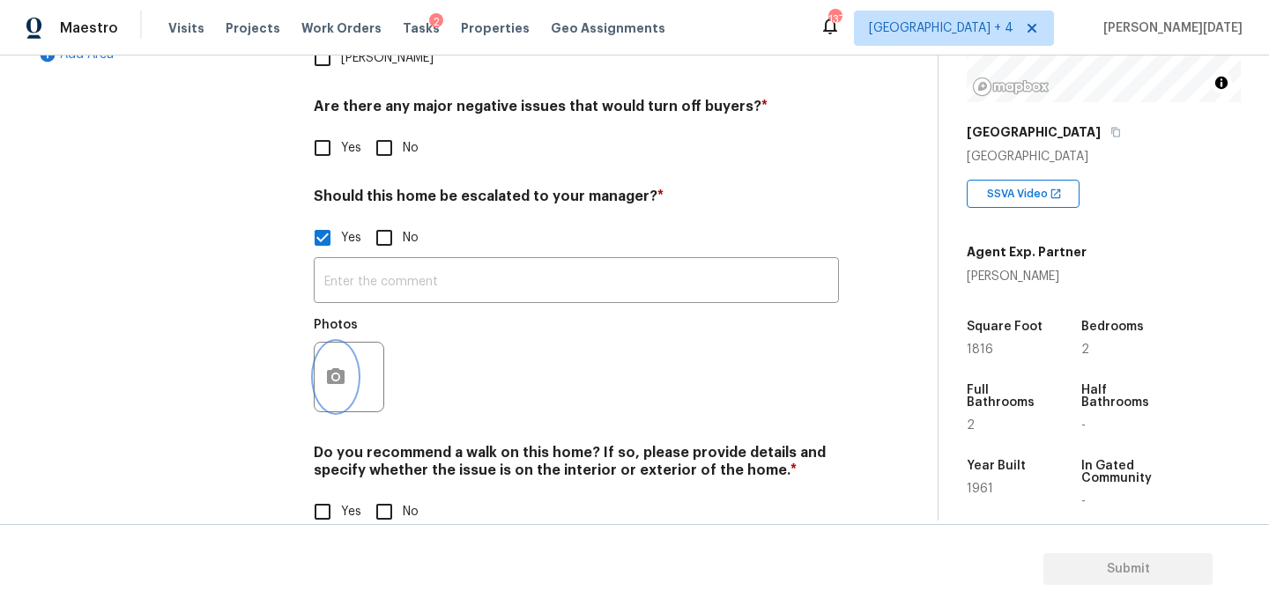
click at [350, 343] on button "button" at bounding box center [336, 377] width 42 height 69
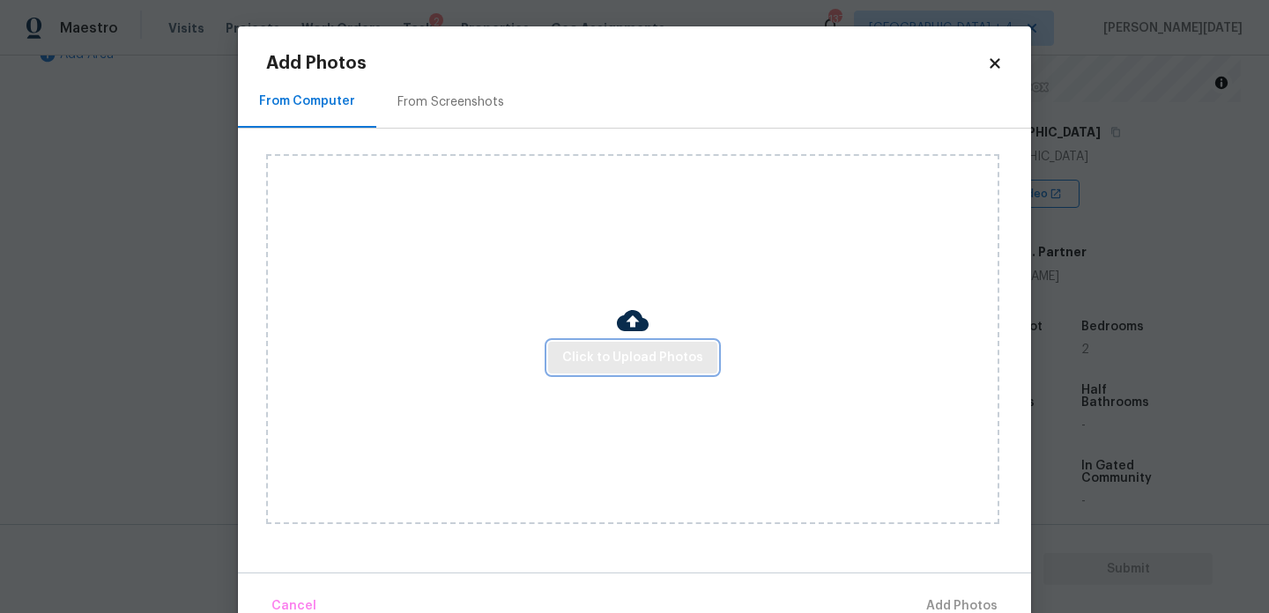
click at [601, 352] on span "Click to Upload Photos" at bounding box center [632, 358] width 141 height 22
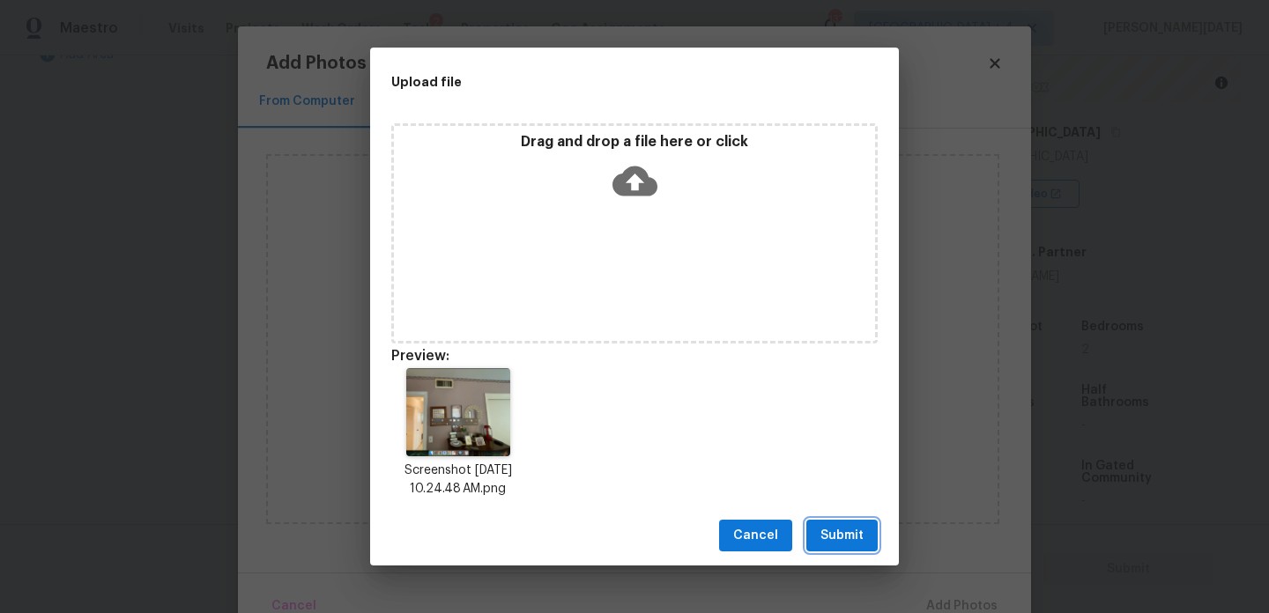
click at [863, 543] on span "Submit" at bounding box center [842, 536] width 43 height 22
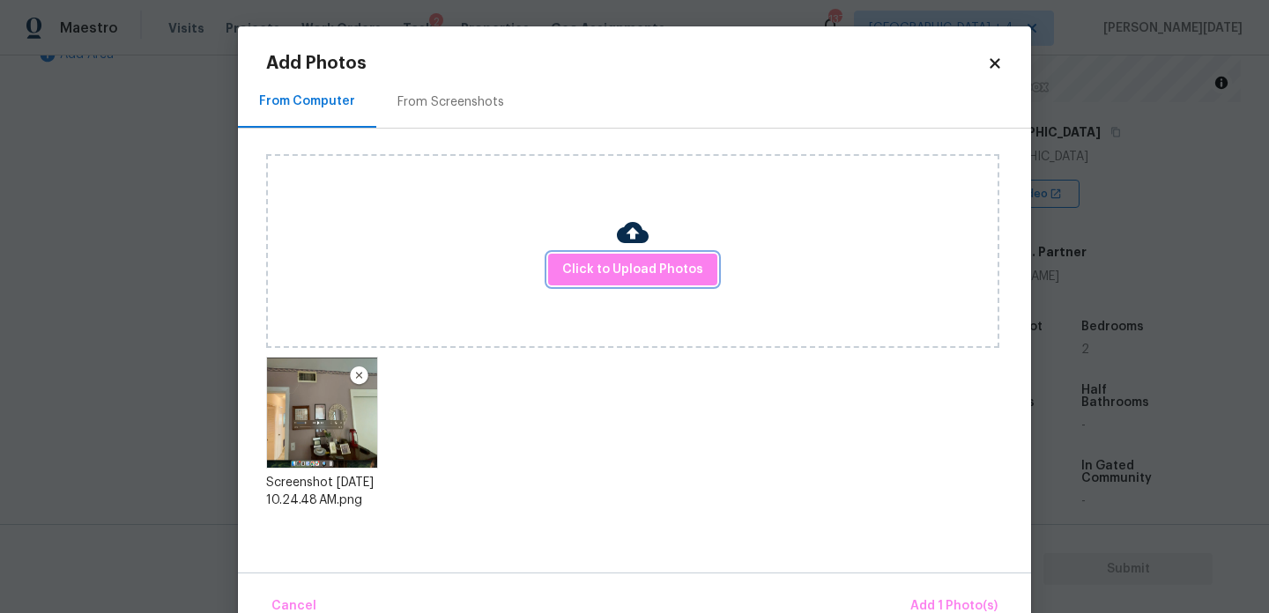
scroll to position [39, 0]
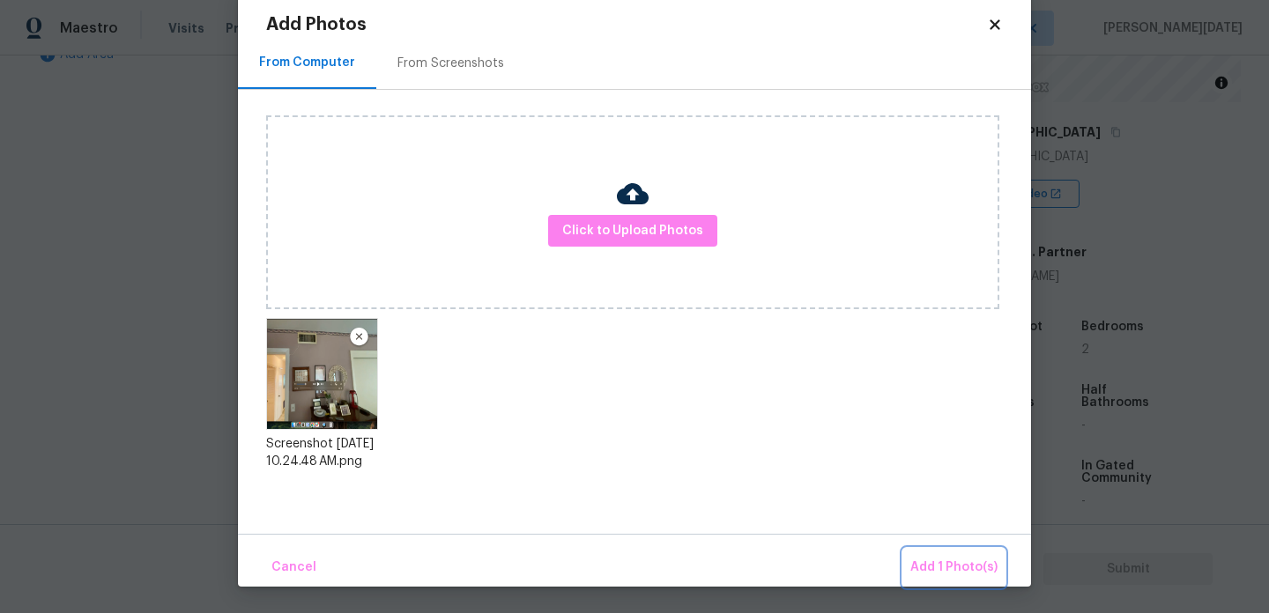
click at [914, 573] on span "Add 1 Photo(s)" at bounding box center [953, 568] width 87 height 22
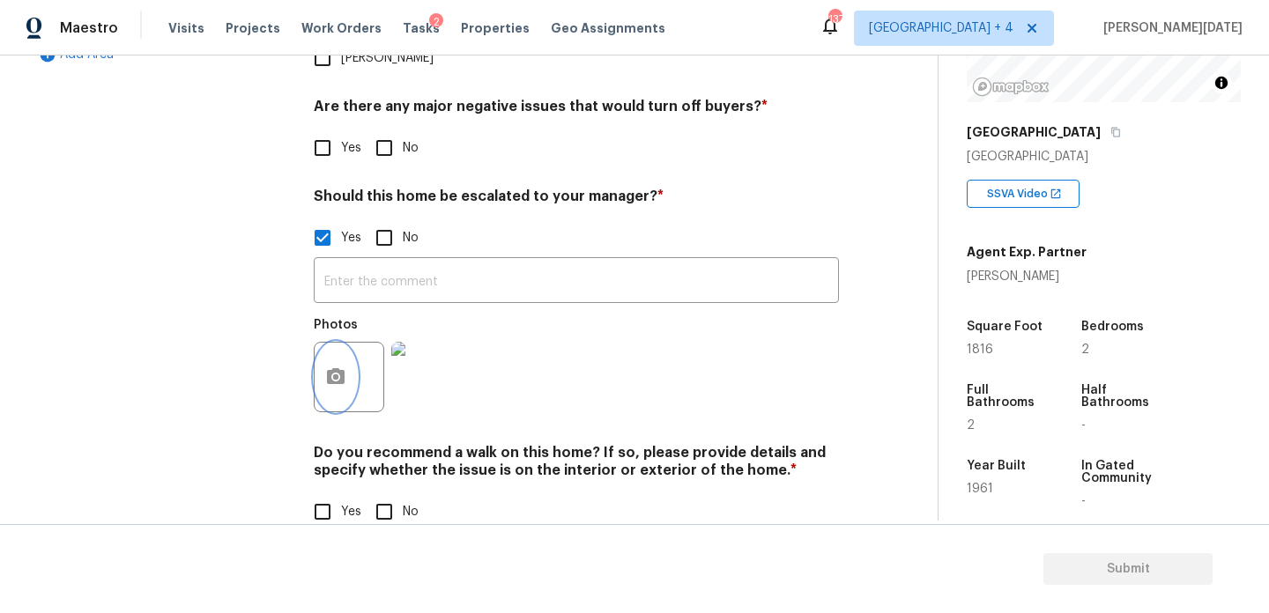
scroll to position [0, 0]
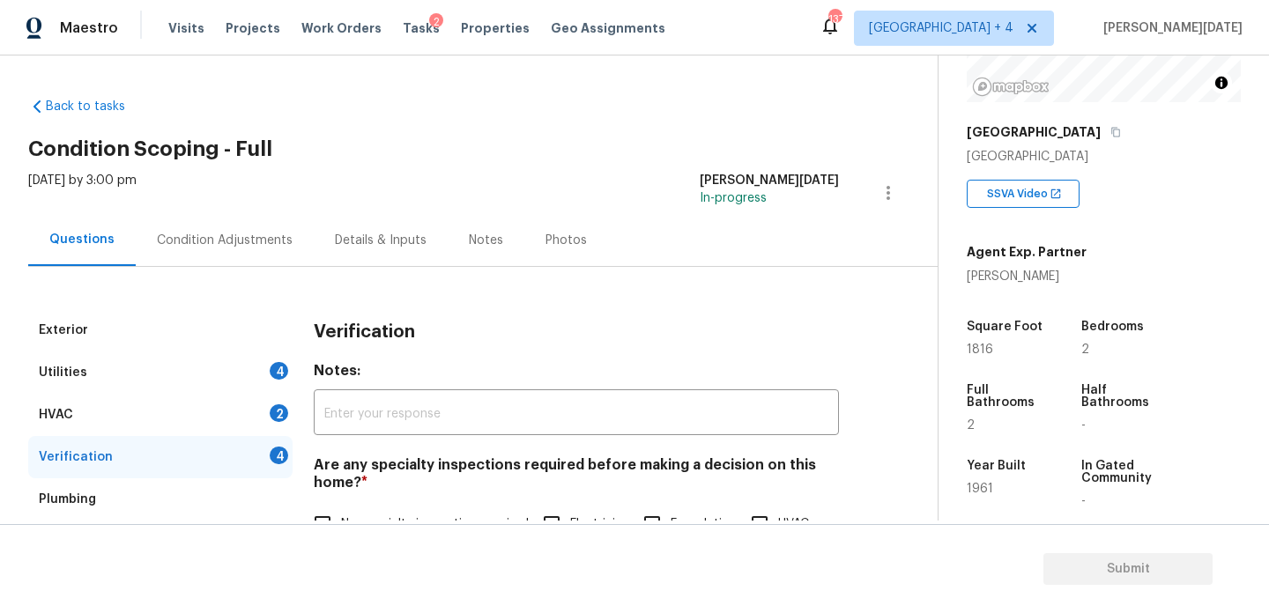
click at [181, 243] on div "Condition Adjustments" at bounding box center [225, 241] width 136 height 18
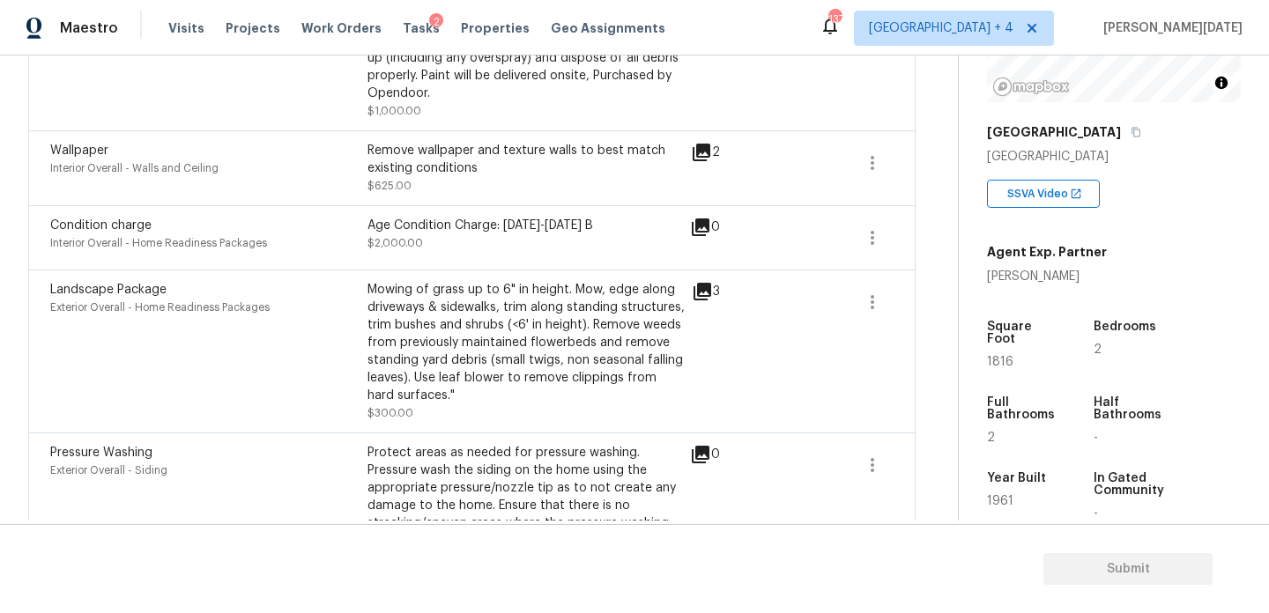
scroll to position [386, 0]
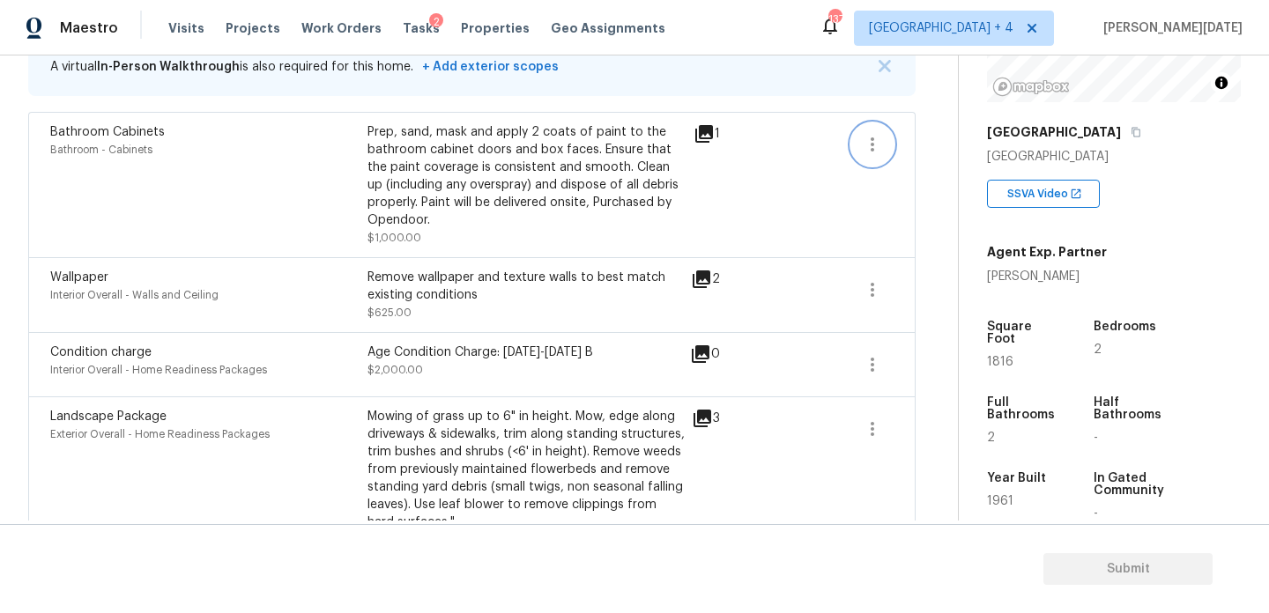
click at [862, 152] on icon "button" at bounding box center [872, 144] width 21 height 21
click at [914, 146] on div "Edit" at bounding box center [972, 141] width 138 height 18
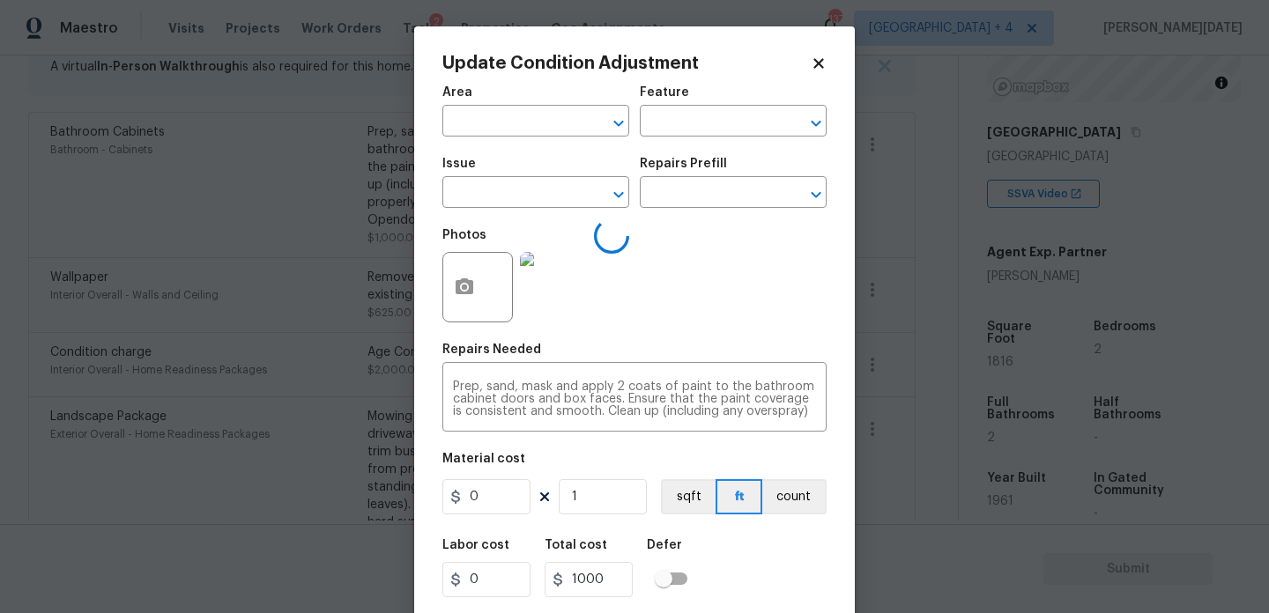
type input "Bathroom"
type input "Cabinets"
type input "Bathroom Cabinets"
drag, startPoint x: 512, startPoint y: 494, endPoint x: 400, endPoint y: 490, distance: 112.0
click at [400, 490] on div "Update Condition Adjustment Area Bathroom ​ Feature Cabinets ​ Issue Bathroom C…" at bounding box center [634, 306] width 1269 height 613
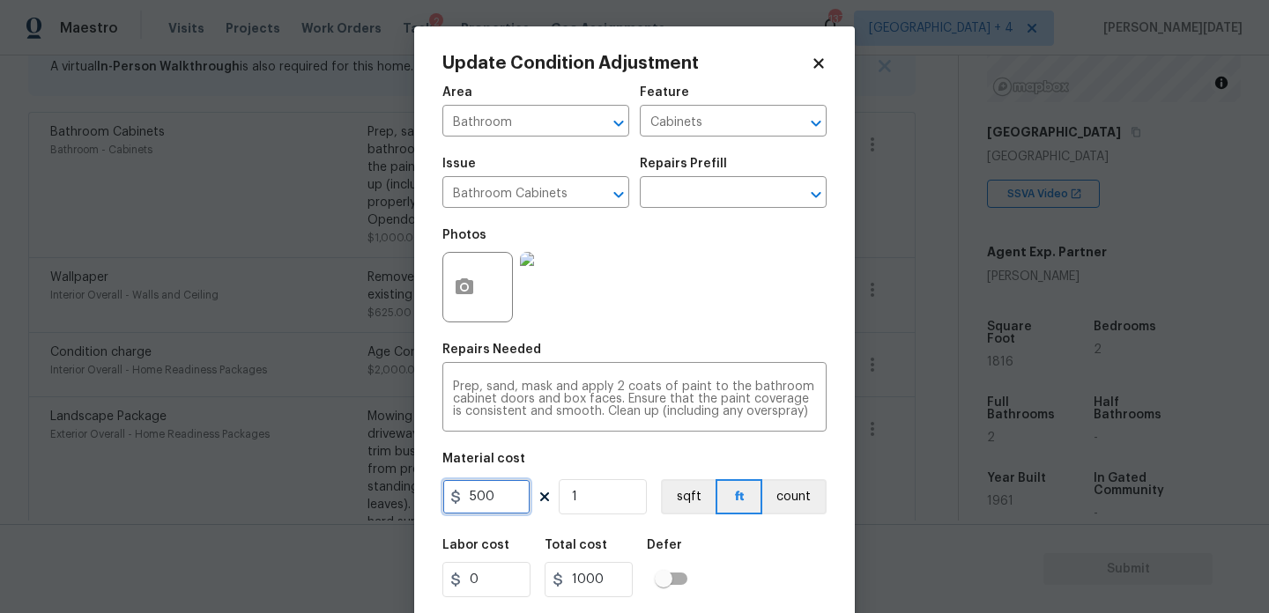
type input "500"
click at [716, 294] on div "Photos" at bounding box center [634, 276] width 384 height 115
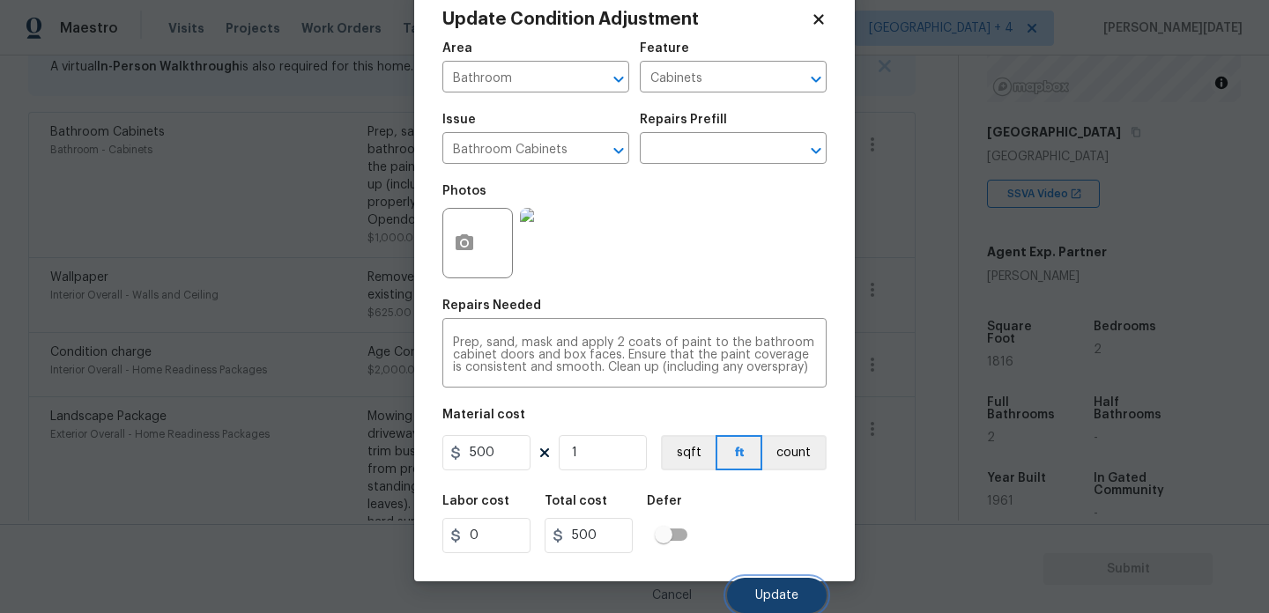
click at [769, 593] on span "Update" at bounding box center [776, 596] width 43 height 13
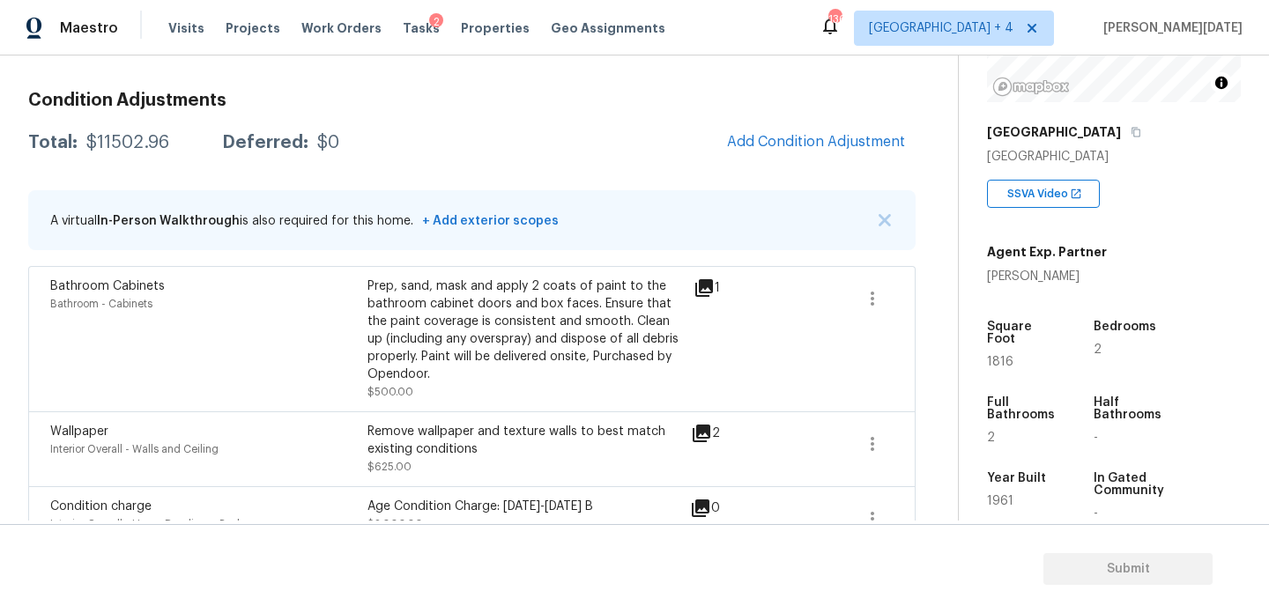
scroll to position [47, 0]
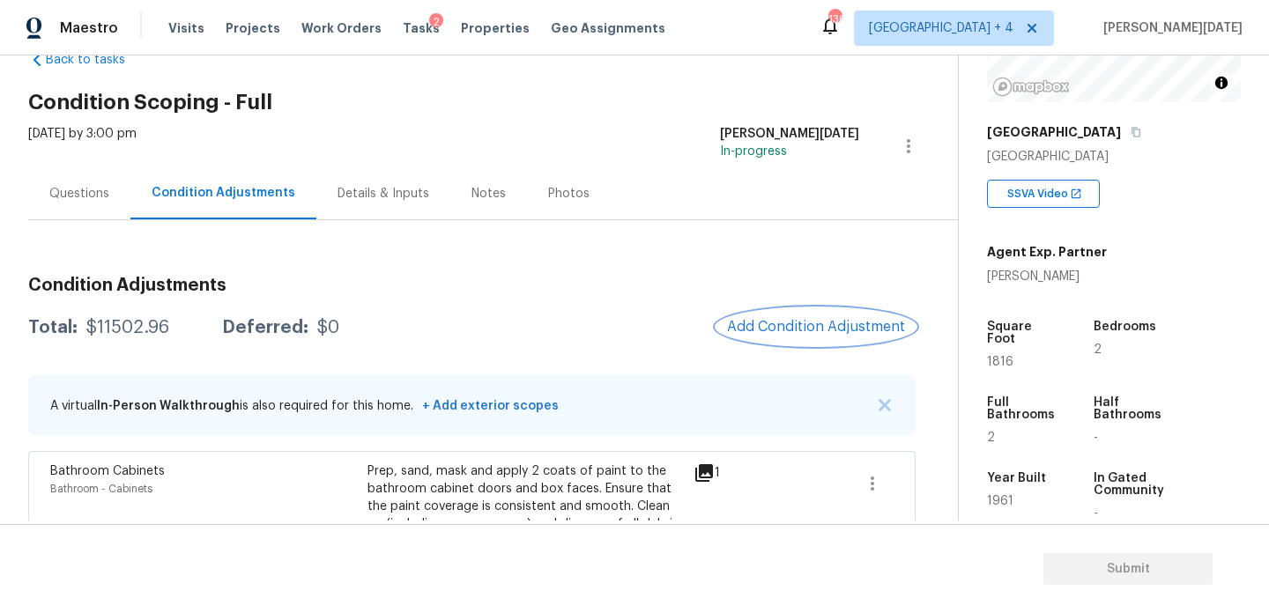
click at [787, 312] on button "Add Condition Adjustment" at bounding box center [816, 326] width 199 height 37
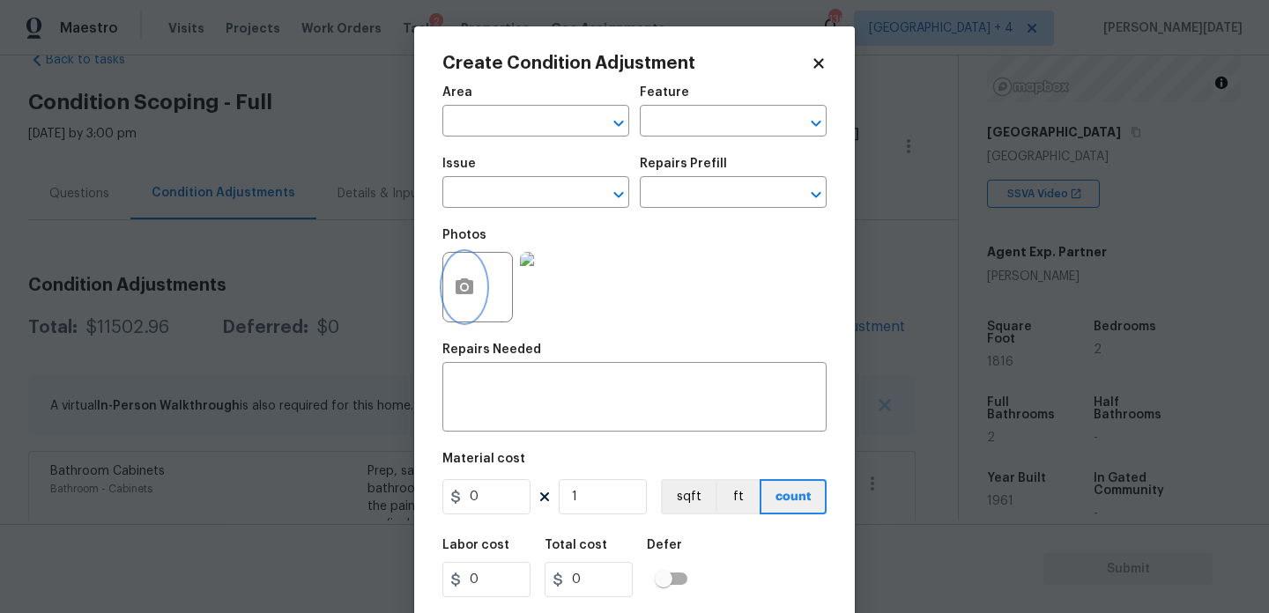
click at [477, 298] on button "button" at bounding box center [464, 287] width 42 height 69
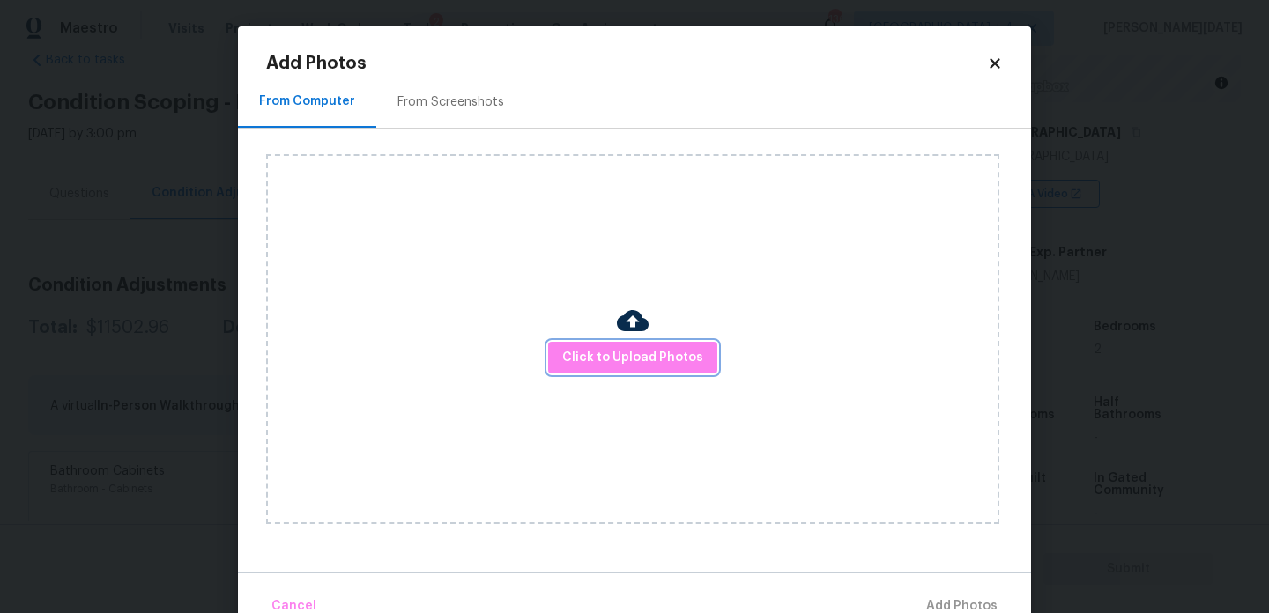
click at [613, 354] on span "Click to Upload Photos" at bounding box center [632, 358] width 141 height 22
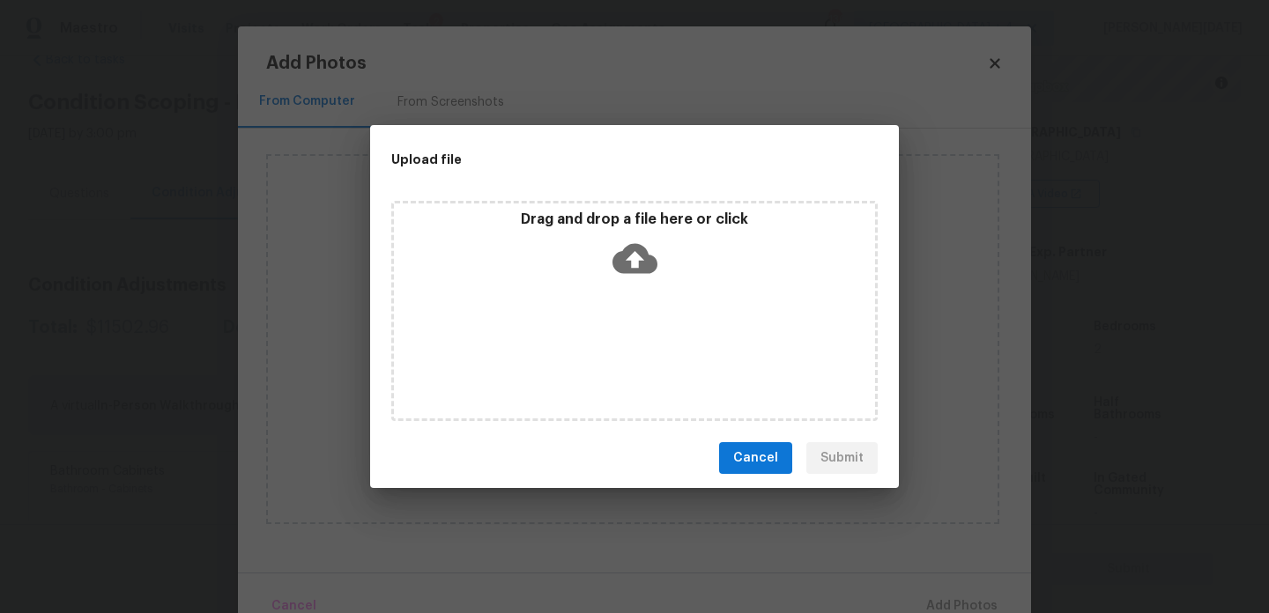
click at [613, 354] on div "Drag and drop a file here or click" at bounding box center [634, 311] width 487 height 220
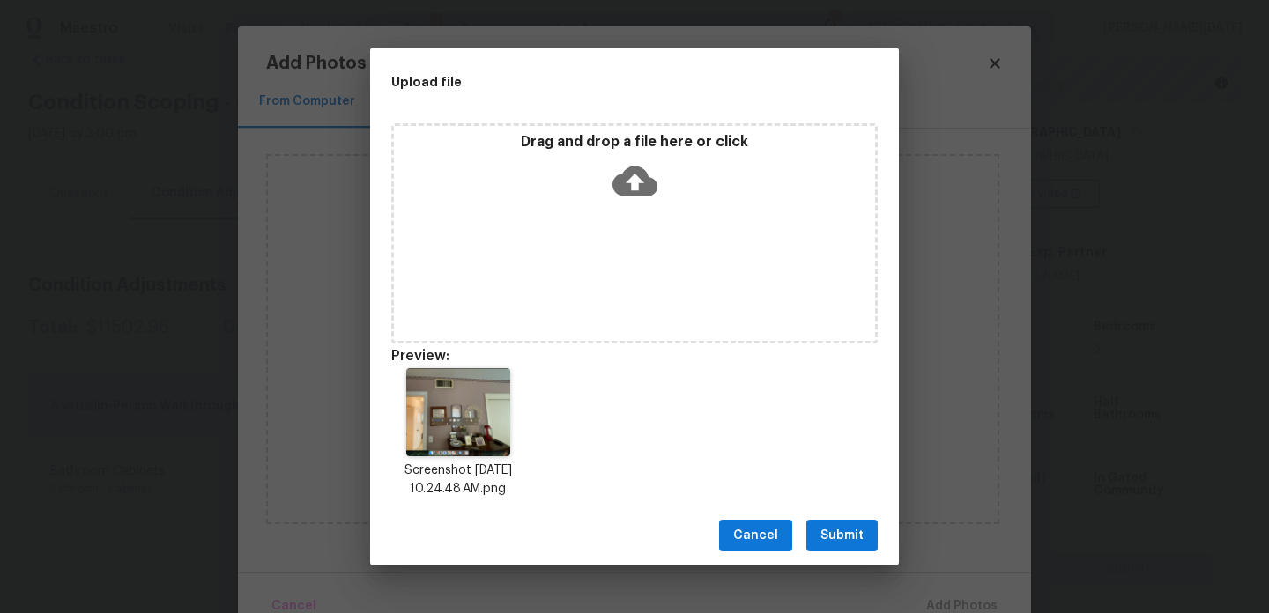
click at [606, 182] on div "Drag and drop a file here or click" at bounding box center [634, 171] width 481 height 76
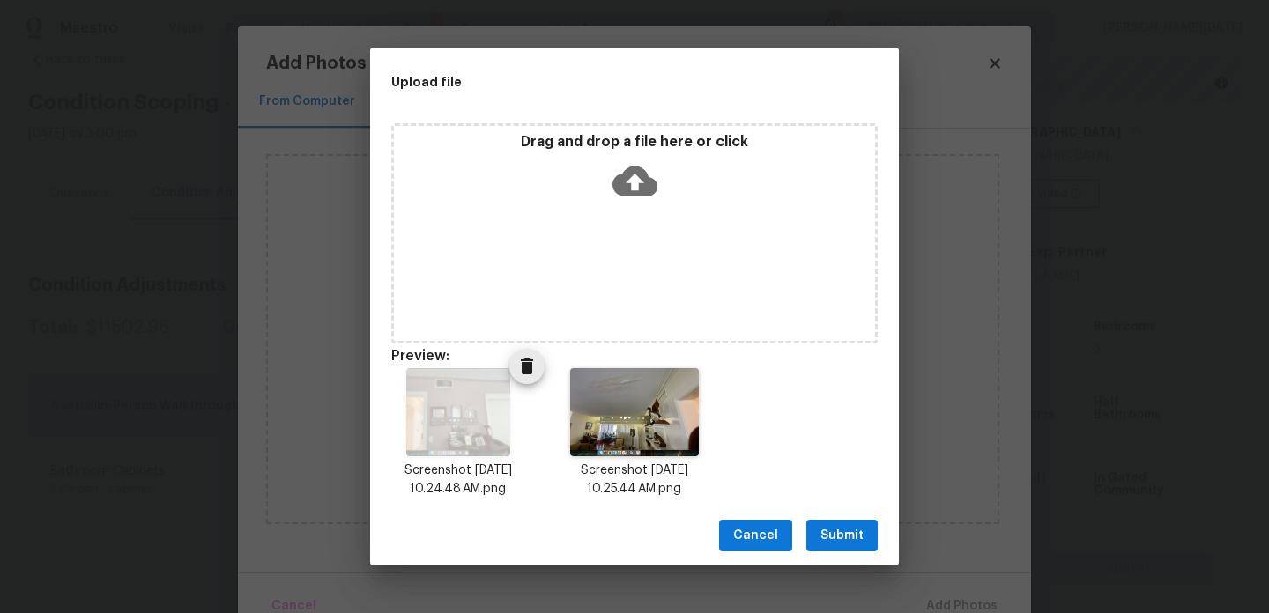
click at [524, 368] on icon "Delete" at bounding box center [527, 367] width 12 height 16
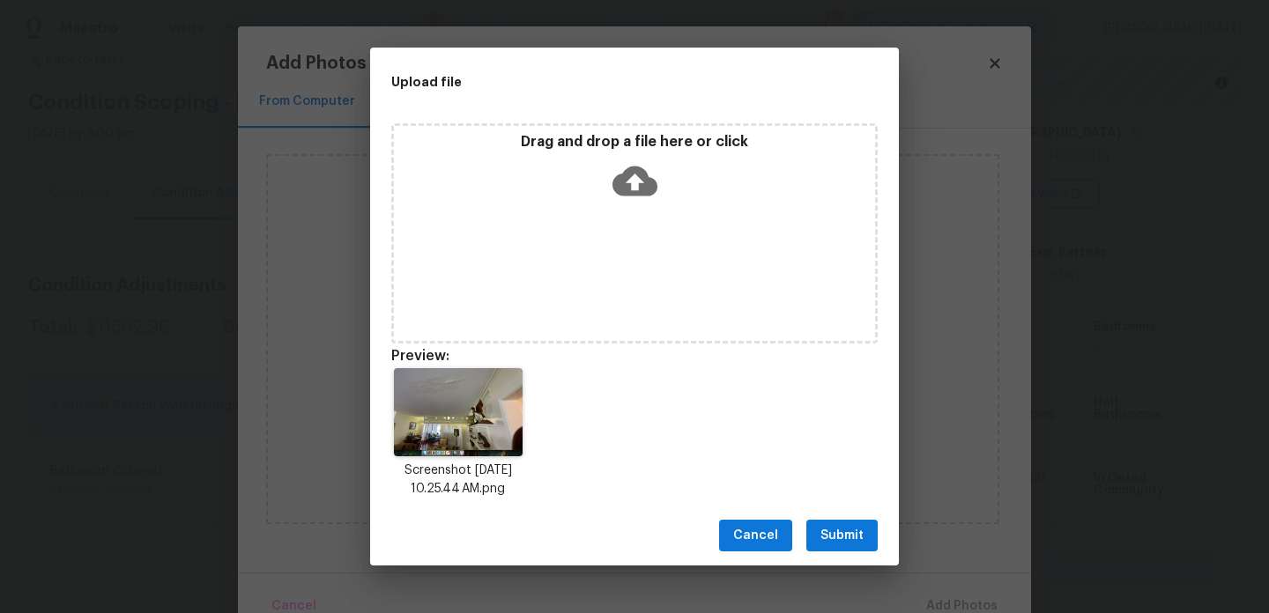
click at [827, 530] on span "Submit" at bounding box center [842, 536] width 43 height 22
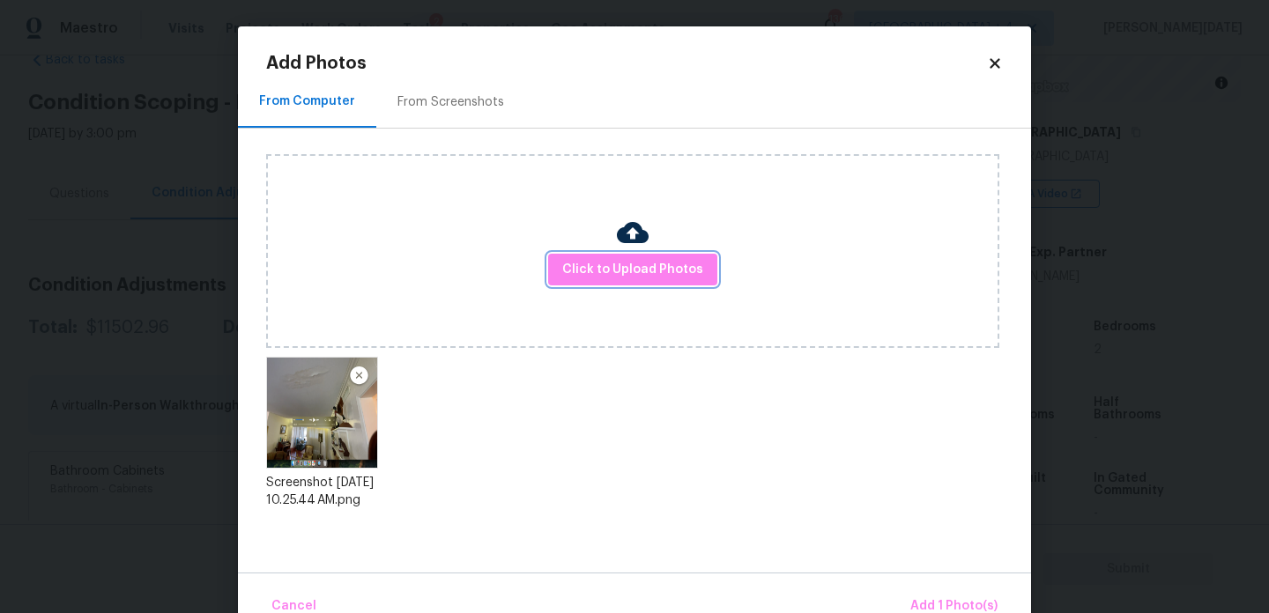
scroll to position [39, 0]
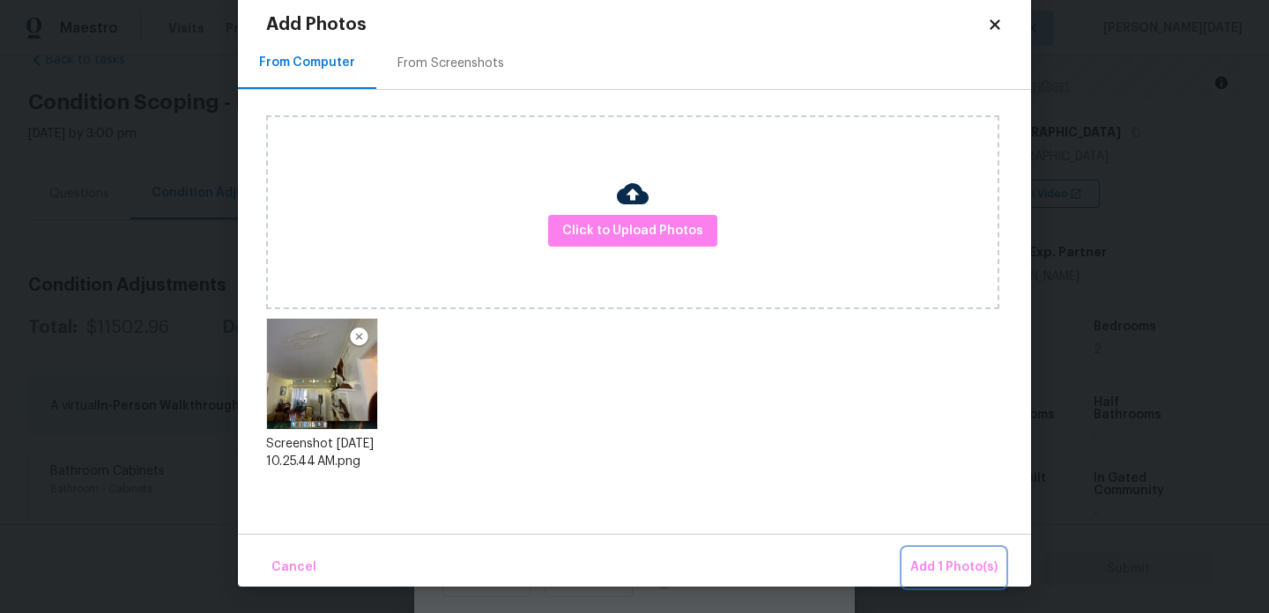
click at [949, 560] on span "Add 1 Photo(s)" at bounding box center [953, 568] width 87 height 22
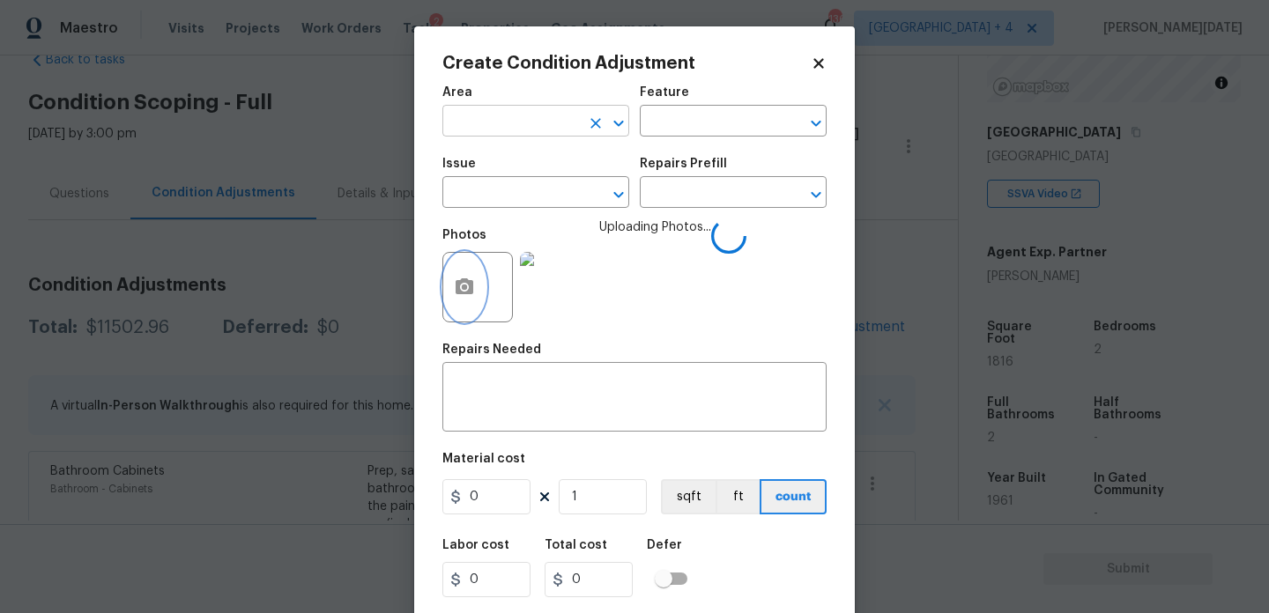
scroll to position [0, 0]
click at [489, 123] on input "text" at bounding box center [511, 122] width 138 height 27
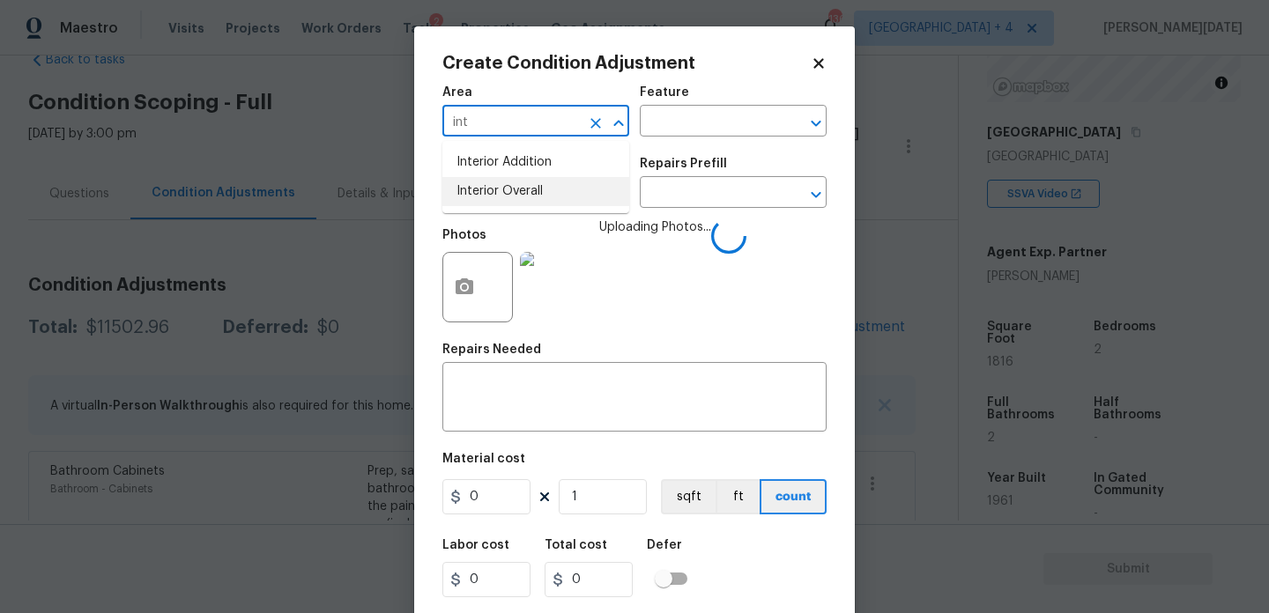
click at [538, 207] on ul "Interior Addition Interior Overall" at bounding box center [535, 177] width 187 height 72
click at [549, 199] on li "Interior Overall" at bounding box center [535, 191] width 187 height 29
type input "Interior Overall"
click at [549, 199] on input "text" at bounding box center [511, 194] width 138 height 27
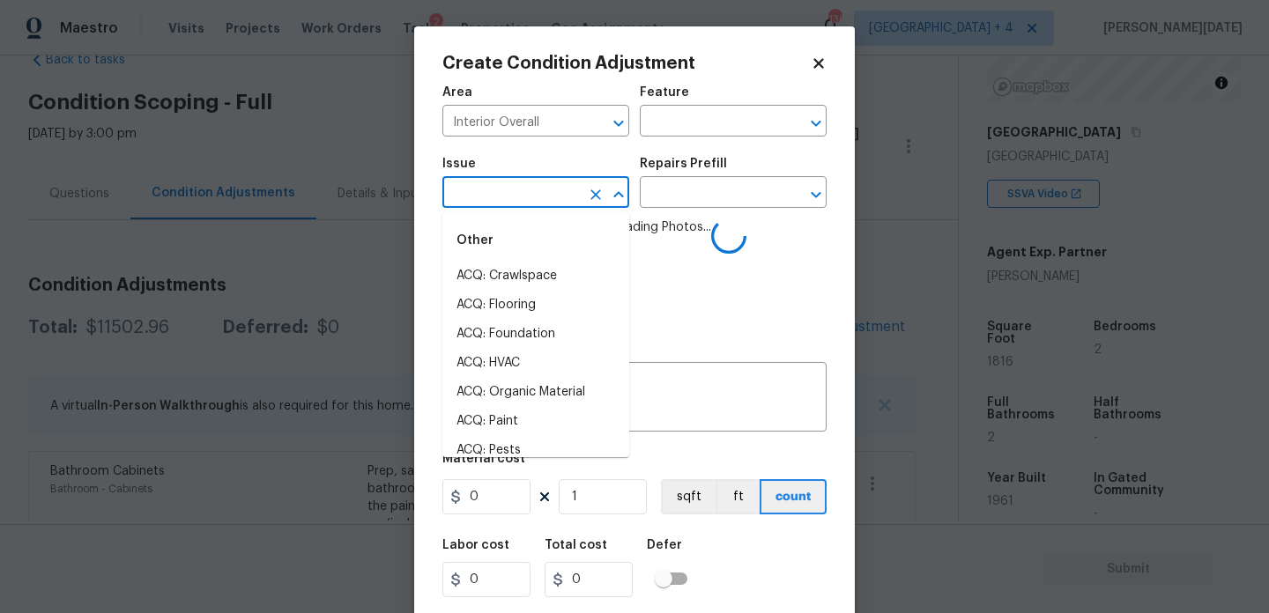
click at [549, 199] on input "text" at bounding box center [511, 194] width 138 height 27
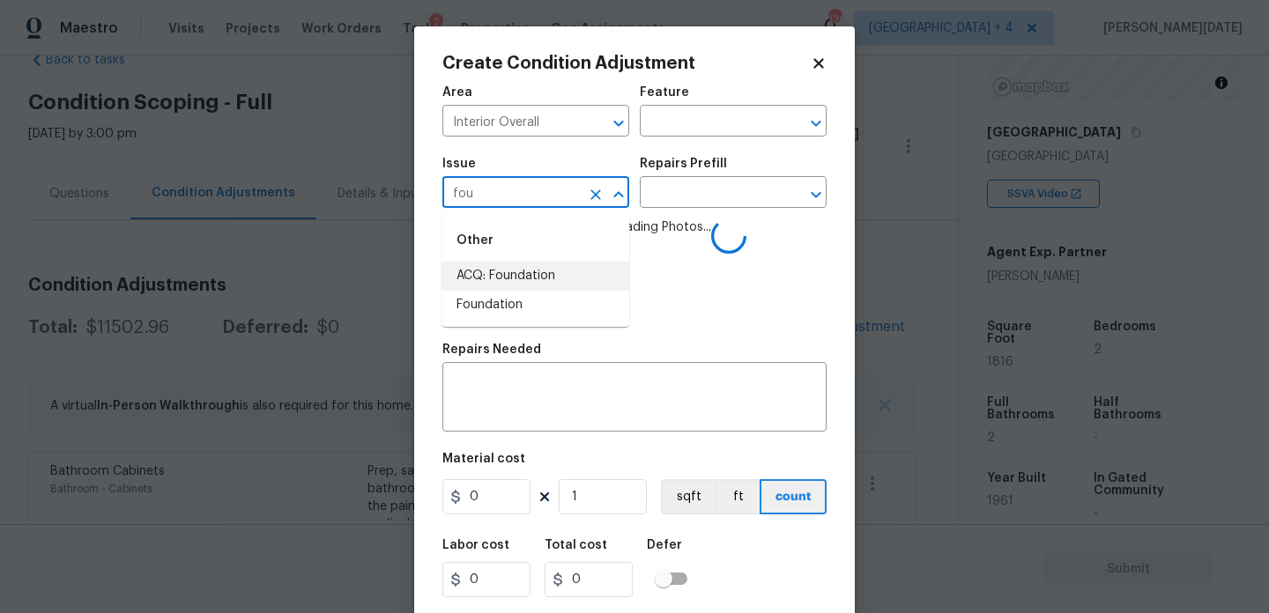
click at [528, 278] on li "ACQ: Foundation" at bounding box center [535, 276] width 187 height 29
type input "ACQ: Foundation"
click at [725, 179] on div "Repairs Prefill" at bounding box center [733, 169] width 187 height 23
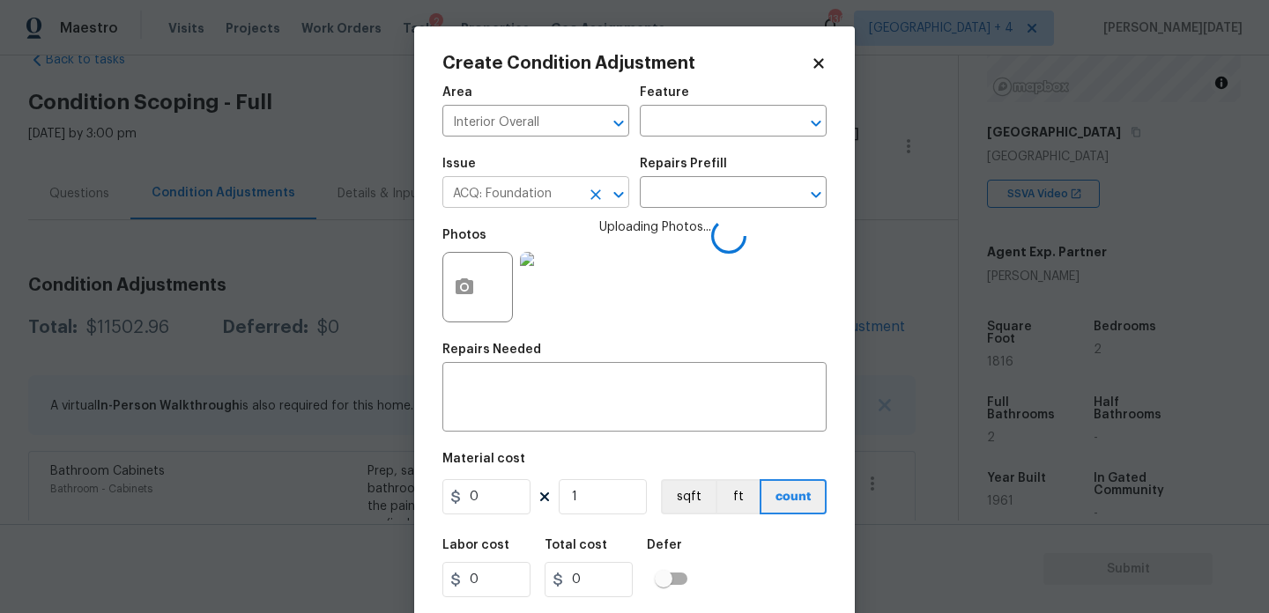
click at [599, 191] on icon "Clear" at bounding box center [596, 195] width 11 height 11
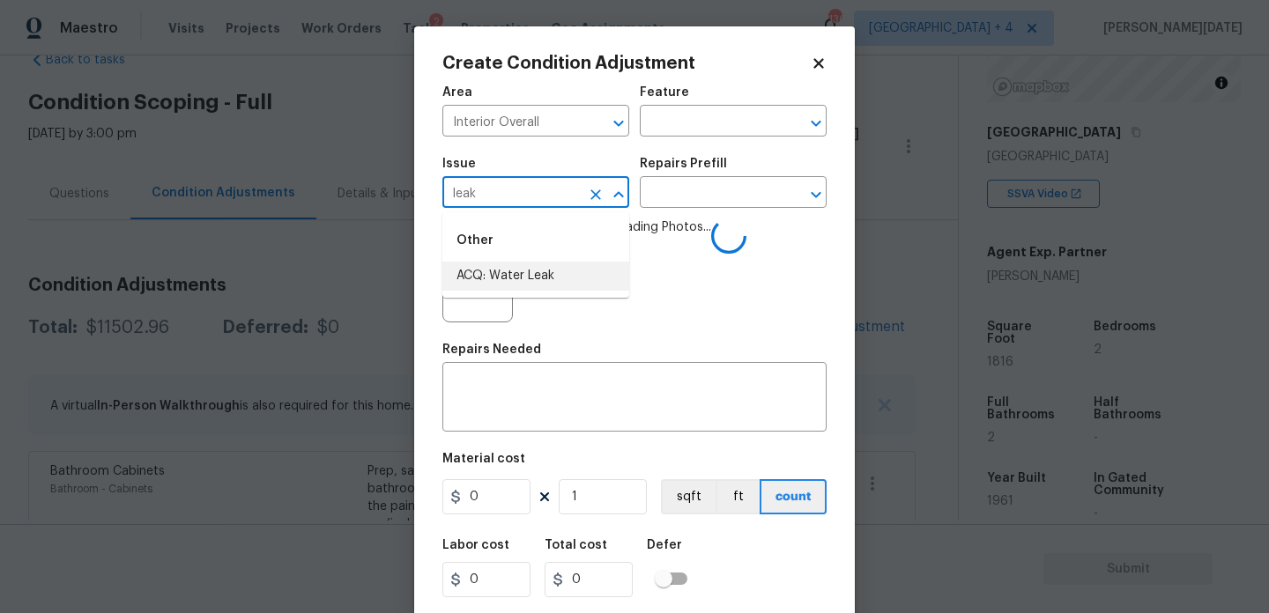
click at [569, 271] on li "ACQ: Water Leak" at bounding box center [535, 276] width 187 height 29
type input "ACQ: Water Leak"
click at [691, 215] on div "Issue ACQ: Water Leak ​ Repairs Prefill ​" at bounding box center [634, 182] width 384 height 71
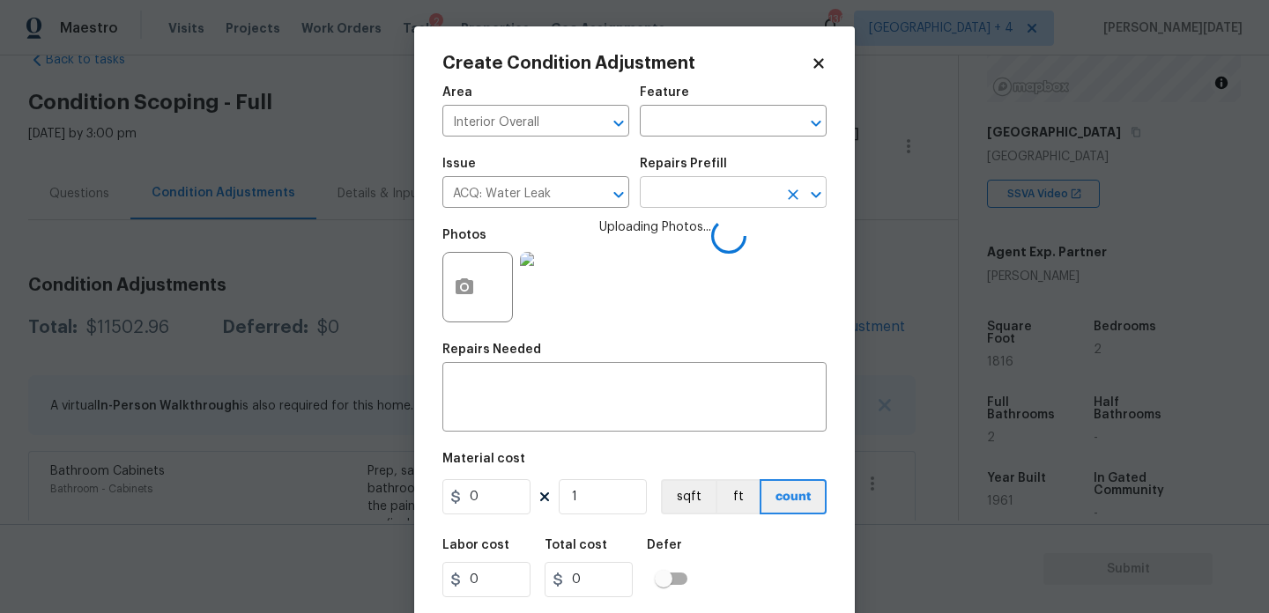
click at [732, 196] on input "text" at bounding box center [709, 194] width 138 height 27
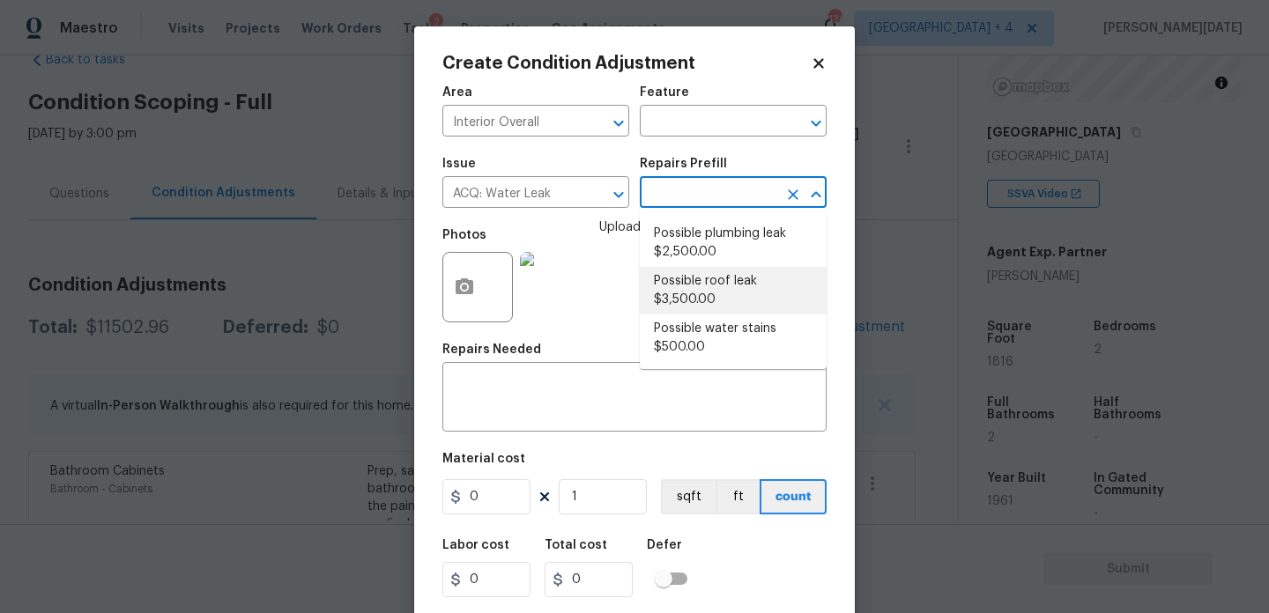
click at [728, 290] on li "Possible roof leak $3,500.00" at bounding box center [733, 291] width 187 height 48
type input "Acquisition"
type textarea "Acquisition Scope: Possible roof leak"
type input "3500"
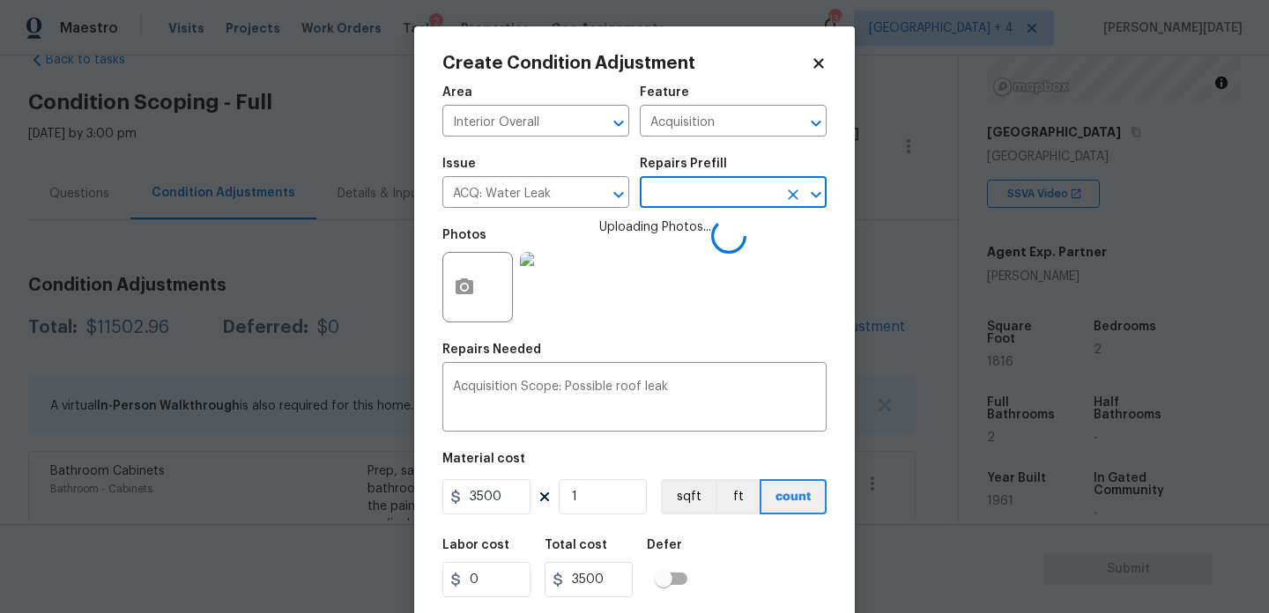
scroll to position [45, 0]
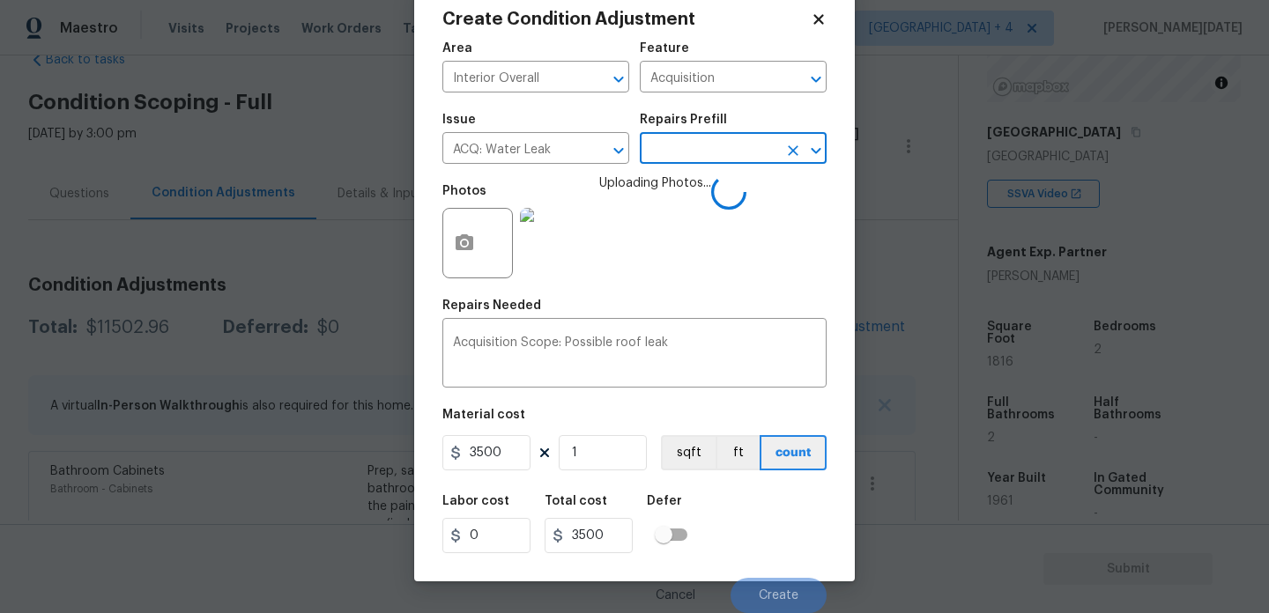
click at [774, 528] on div "Labor cost 0 Total cost 3500 Defer" at bounding box center [634, 524] width 384 height 79
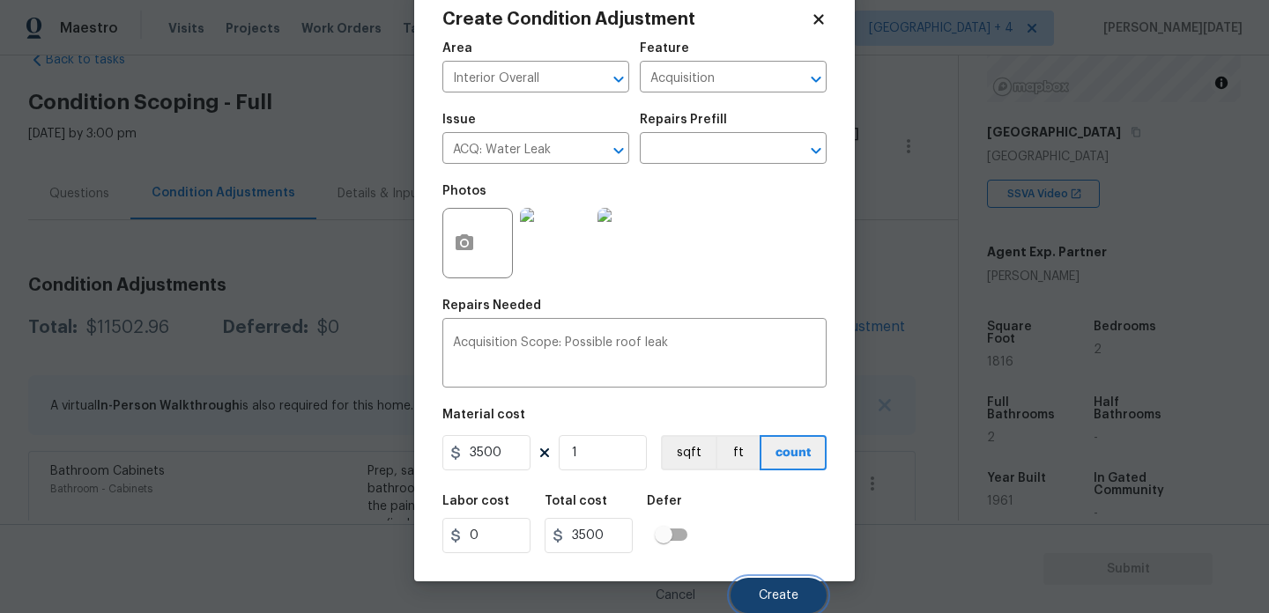
click at [768, 591] on span "Create" at bounding box center [779, 596] width 40 height 13
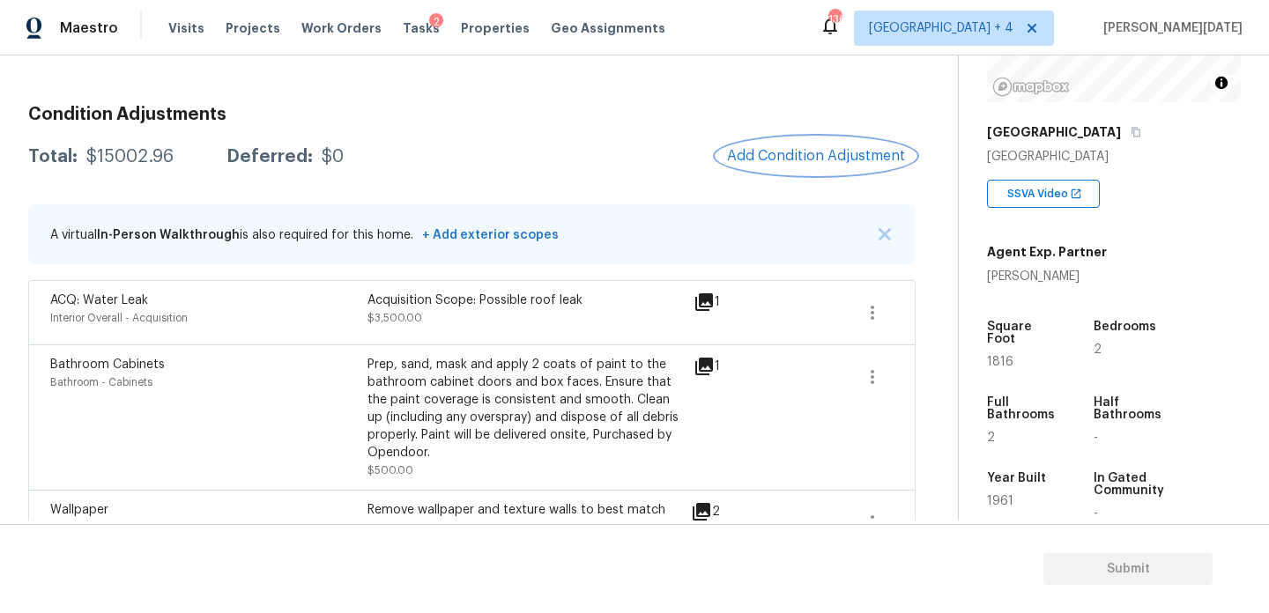
scroll to position [329, 0]
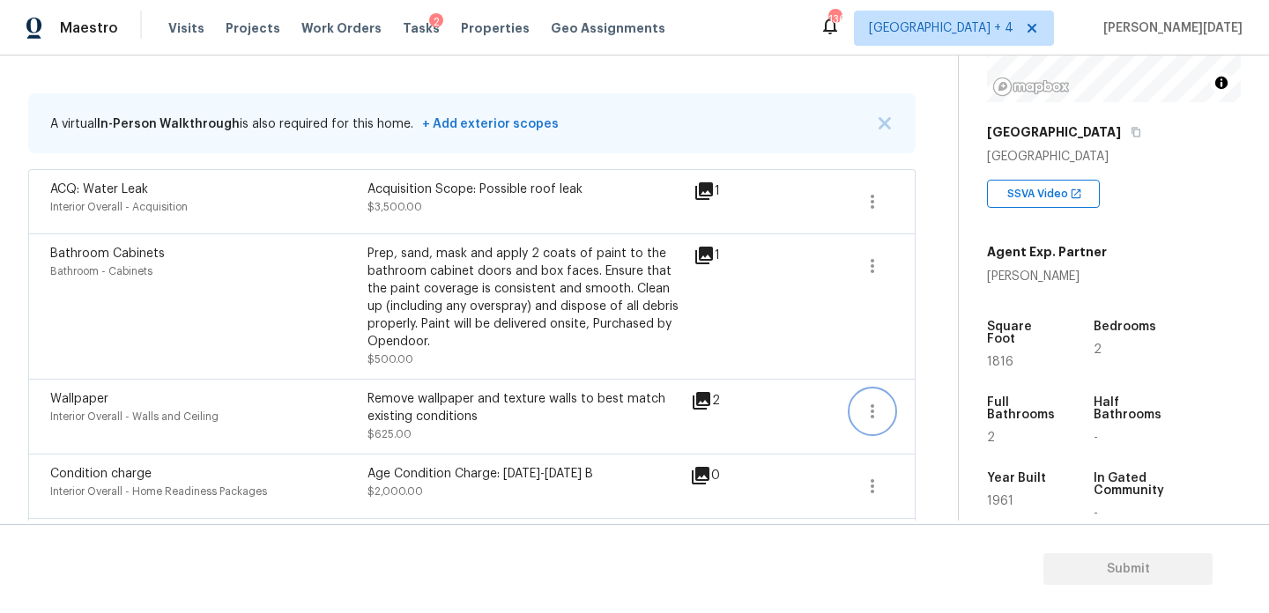
click at [865, 415] on icon "button" at bounding box center [872, 411] width 21 height 21
click at [933, 408] on div "Edit" at bounding box center [972, 409] width 138 height 18
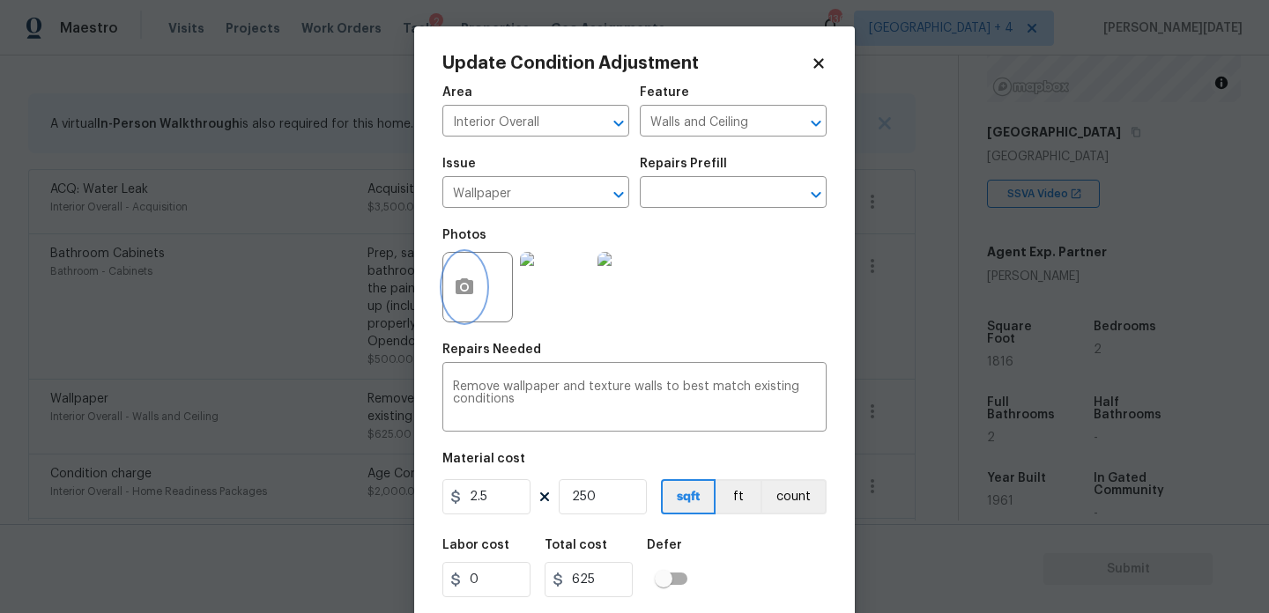
click at [451, 273] on button "button" at bounding box center [464, 287] width 42 height 69
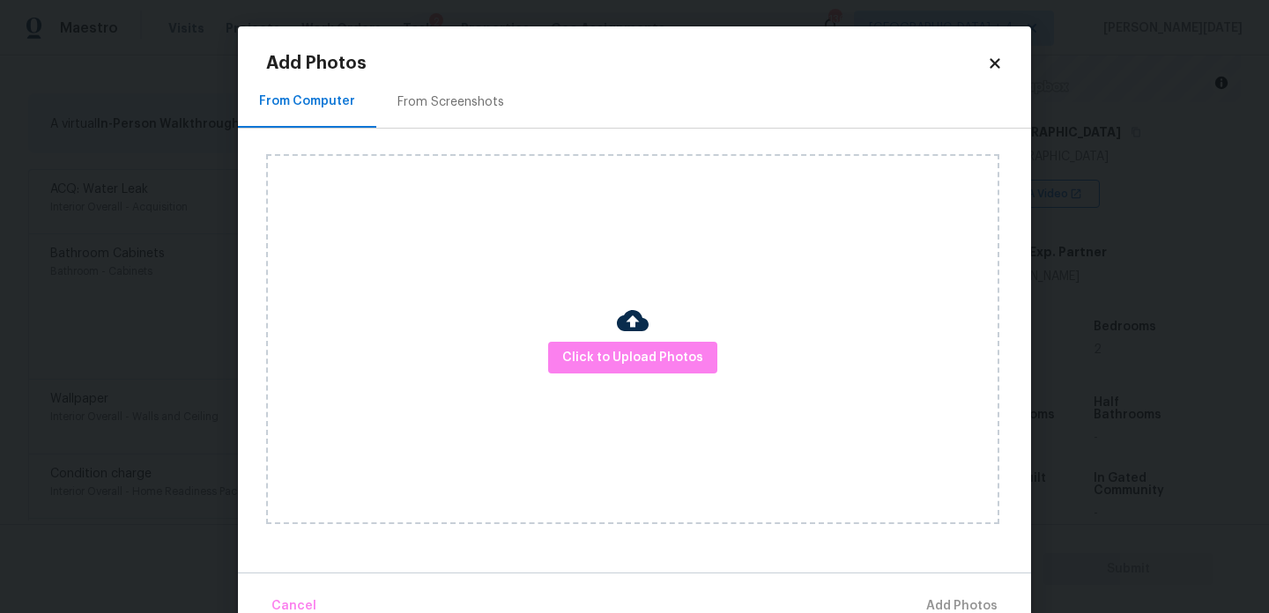
click at [574, 337] on div "Click to Upload Photos" at bounding box center [632, 339] width 733 height 370
click at [595, 375] on div "Click to Upload Photos" at bounding box center [632, 339] width 733 height 370
click at [621, 360] on span "Click to Upload Photos" at bounding box center [632, 358] width 141 height 22
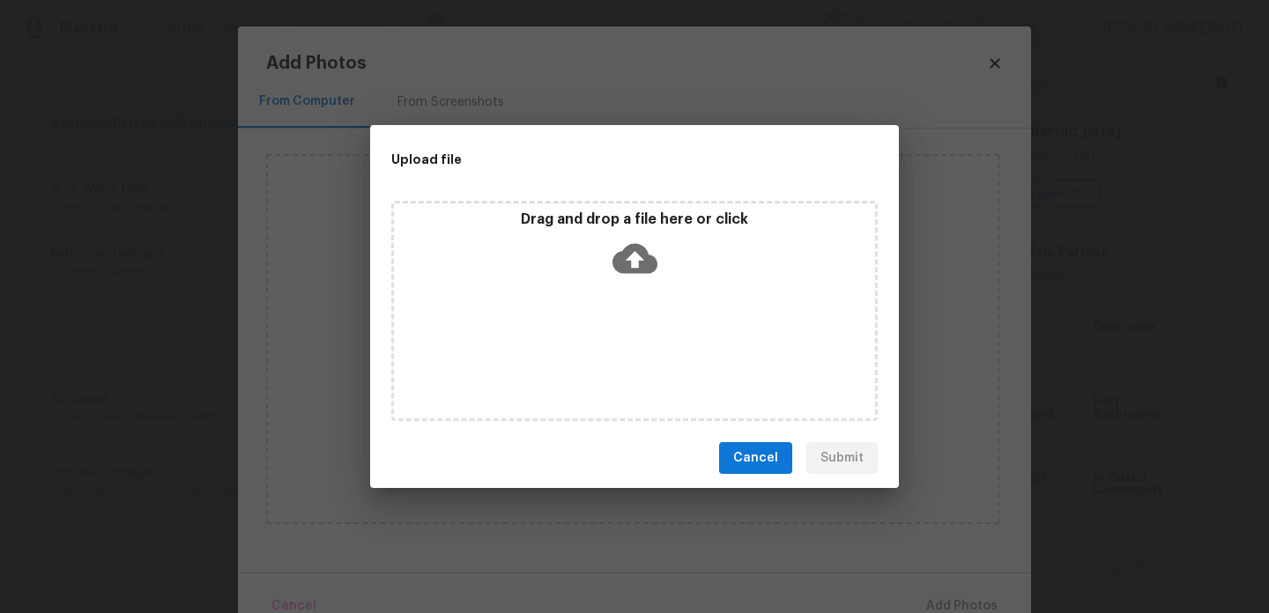
click at [621, 360] on div "Drag and drop a file here or click" at bounding box center [634, 311] width 487 height 220
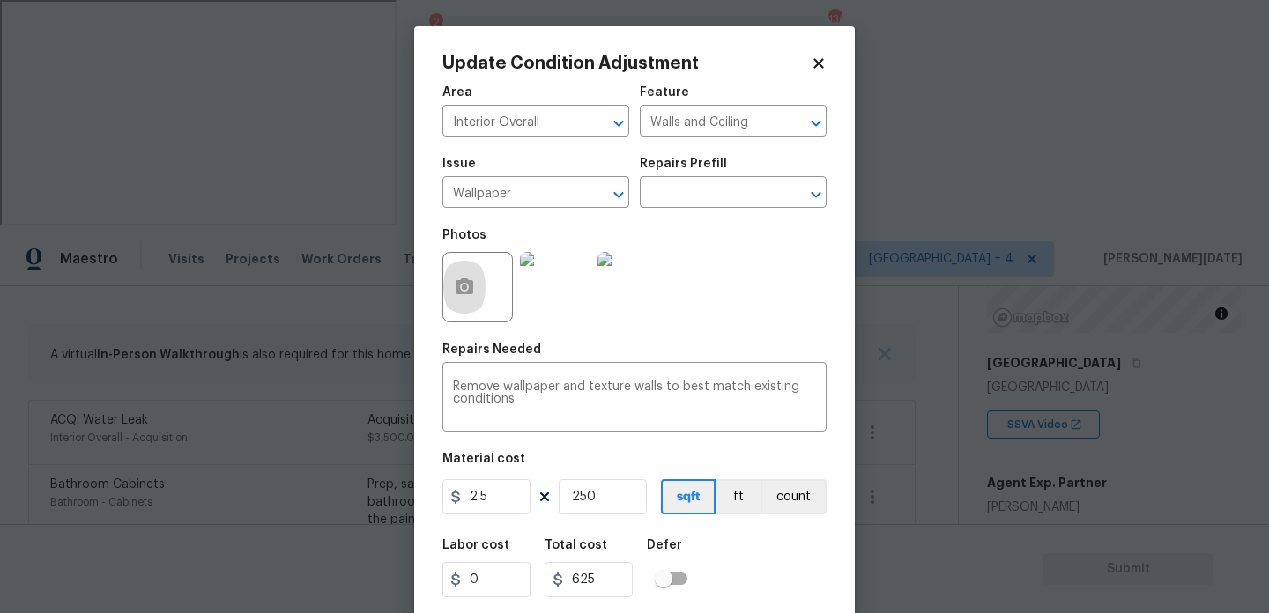
click at [458, 328] on div "Photos" at bounding box center [479, 276] width 74 height 115
click at [461, 302] on button "button" at bounding box center [464, 287] width 42 height 69
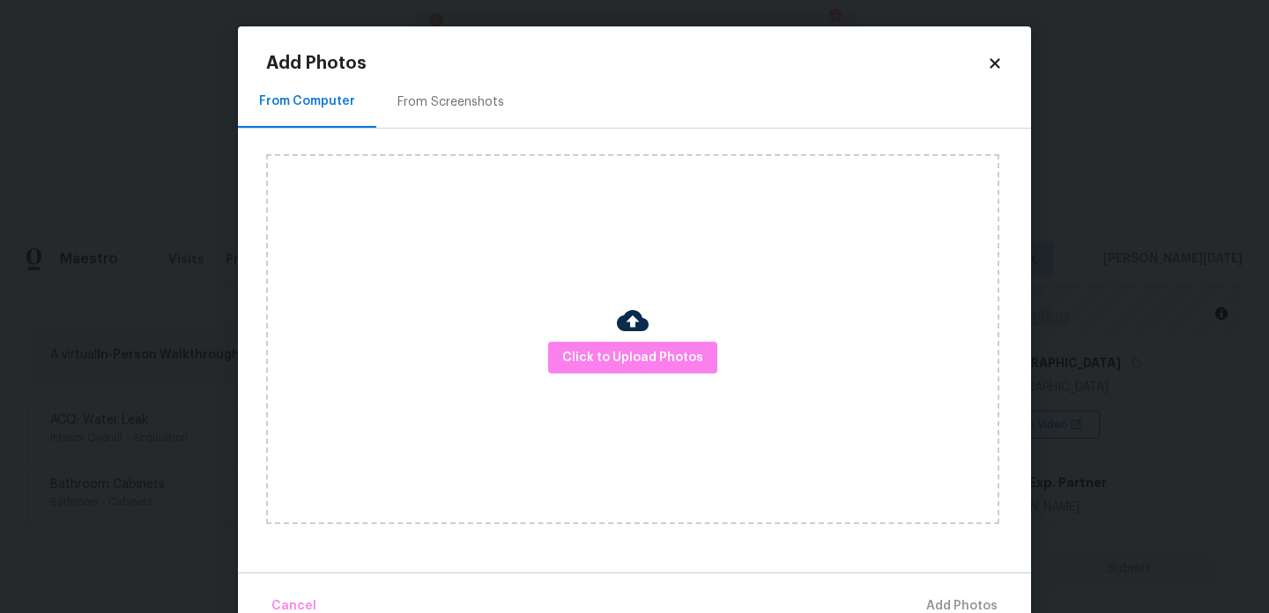
click at [545, 361] on div "Click to Upload Photos" at bounding box center [632, 339] width 733 height 370
click at [576, 353] on span "Click to Upload Photos" at bounding box center [632, 358] width 141 height 22
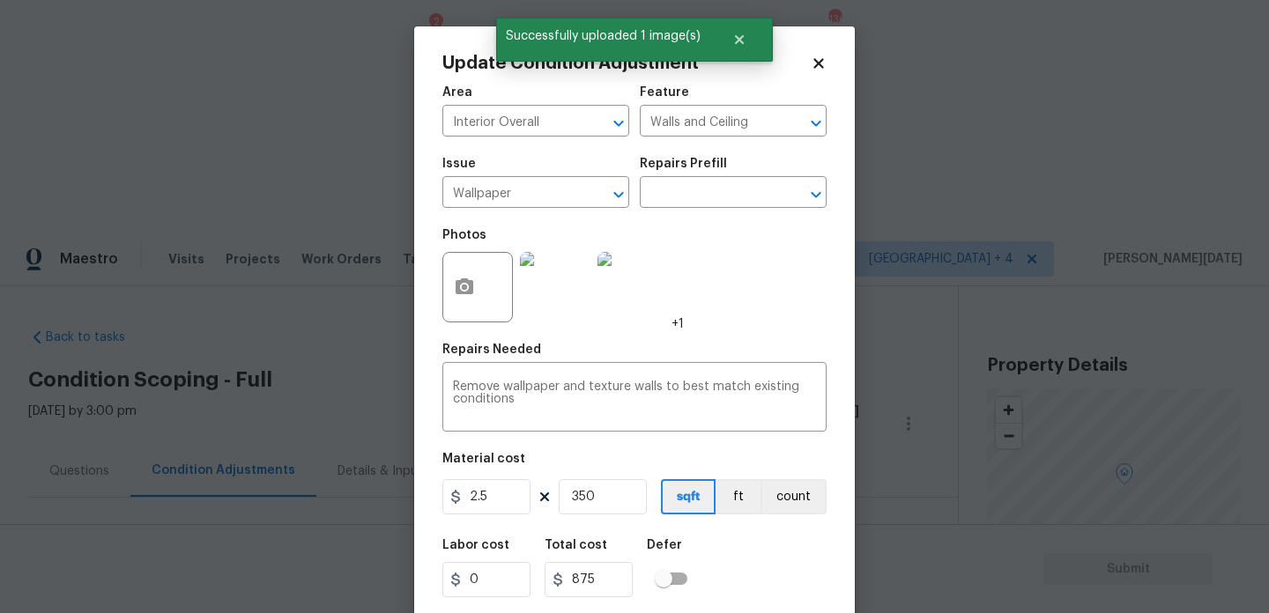
type input "0"
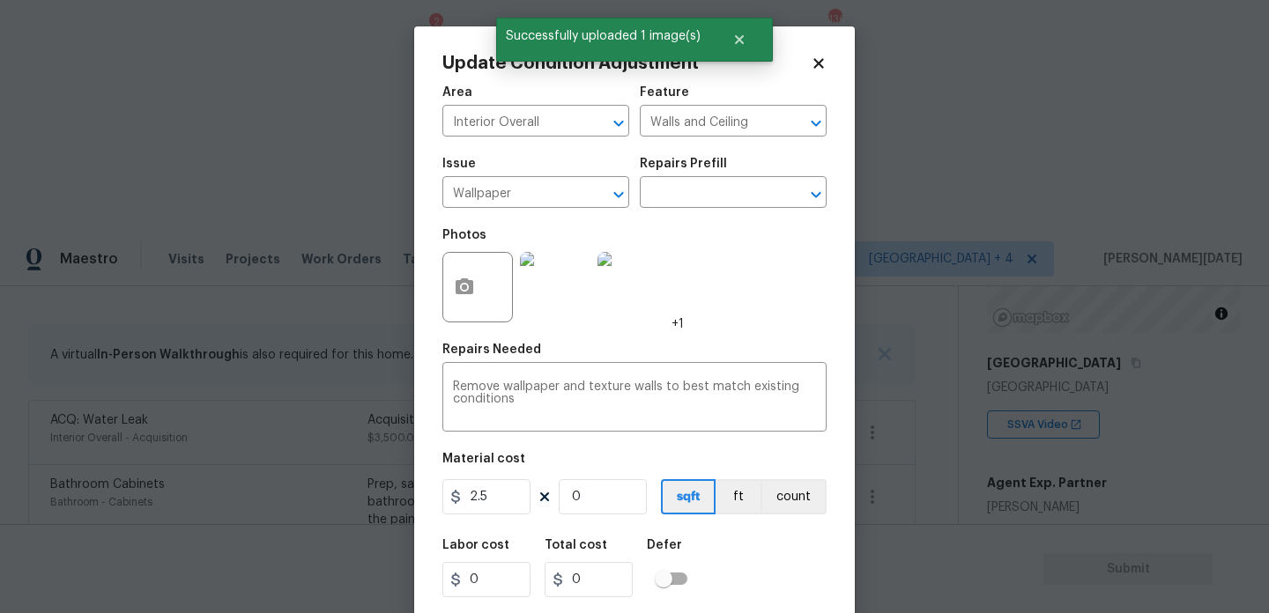
type input "4"
type input "10"
type input "40"
type input "100"
type input "400"
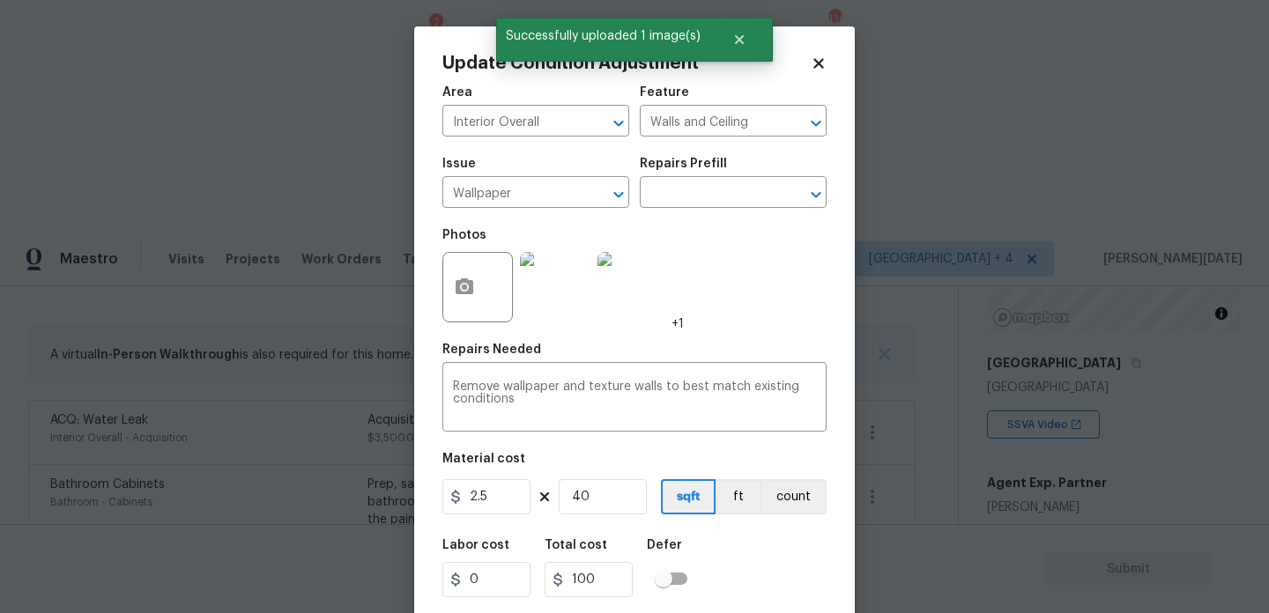
type input "1000"
type input "400"
click at [761, 298] on div "Photos +1" at bounding box center [634, 276] width 384 height 115
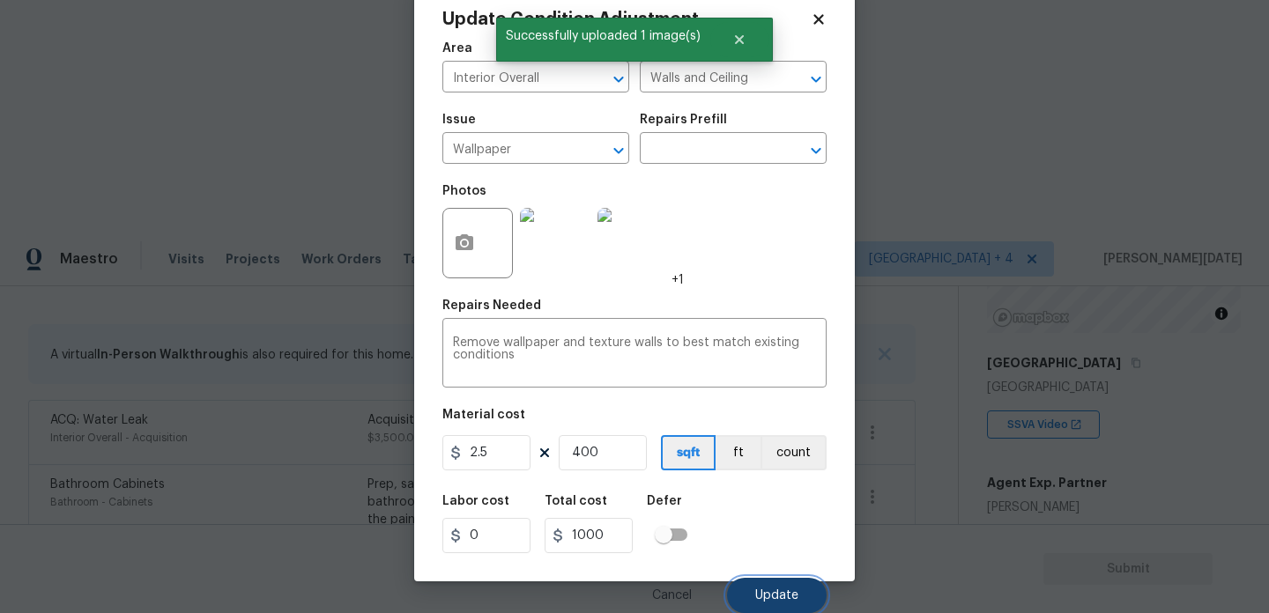
click at [770, 598] on span "Update" at bounding box center [776, 596] width 43 height 13
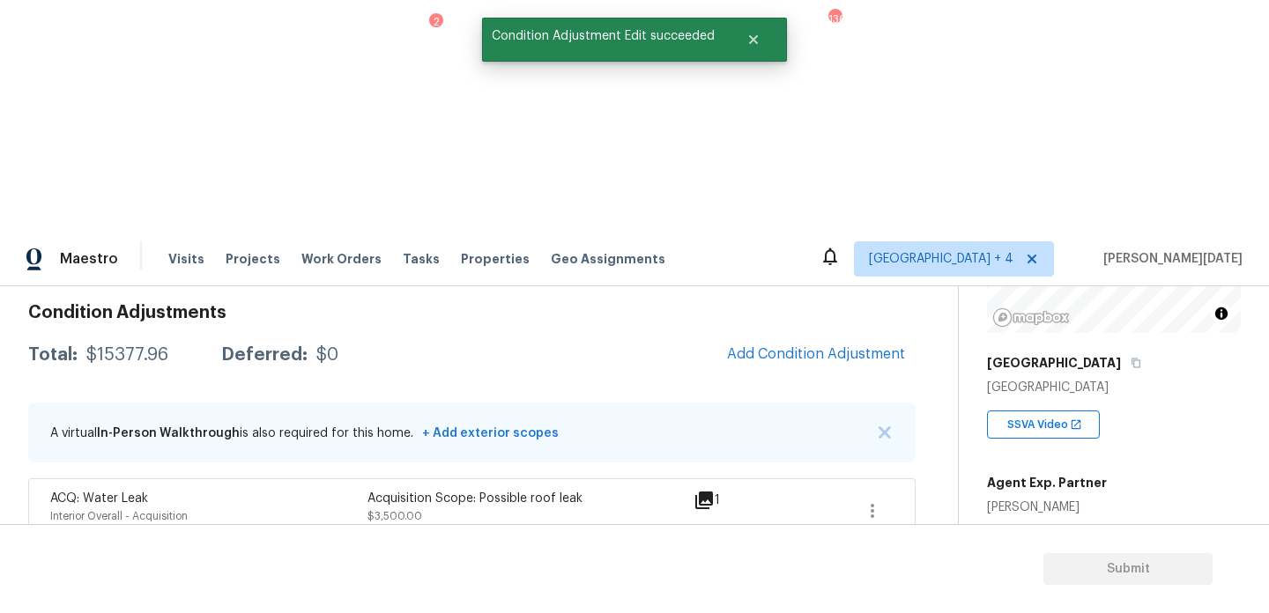
scroll to position [239, 0]
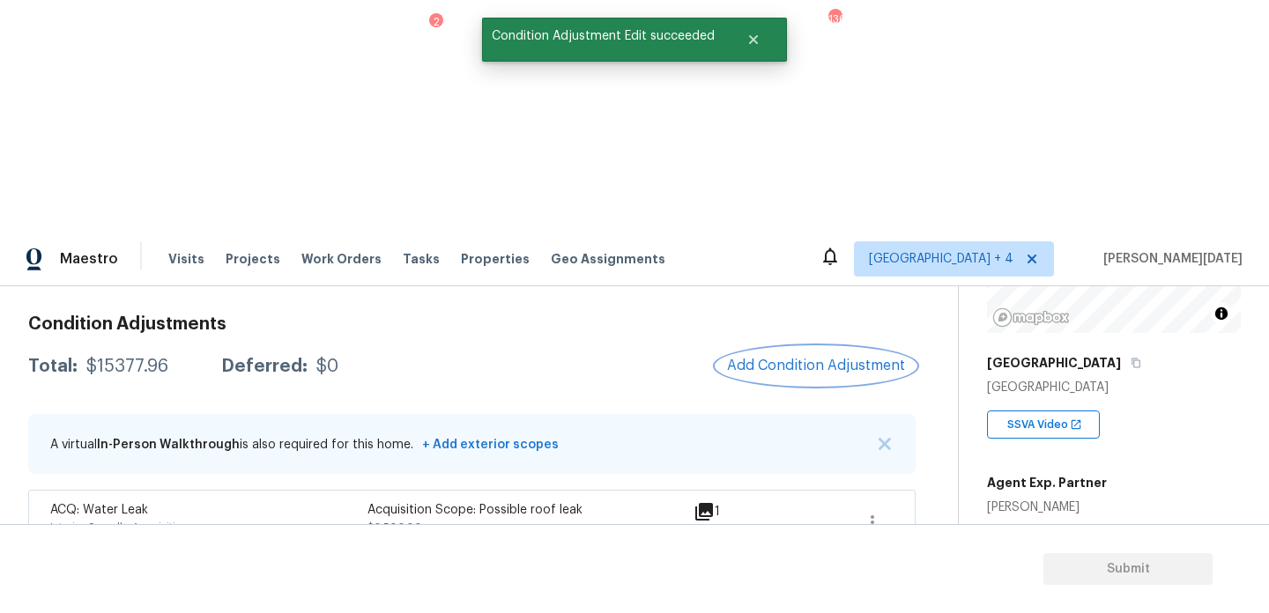
click at [814, 358] on span "Add Condition Adjustment" at bounding box center [816, 366] width 178 height 16
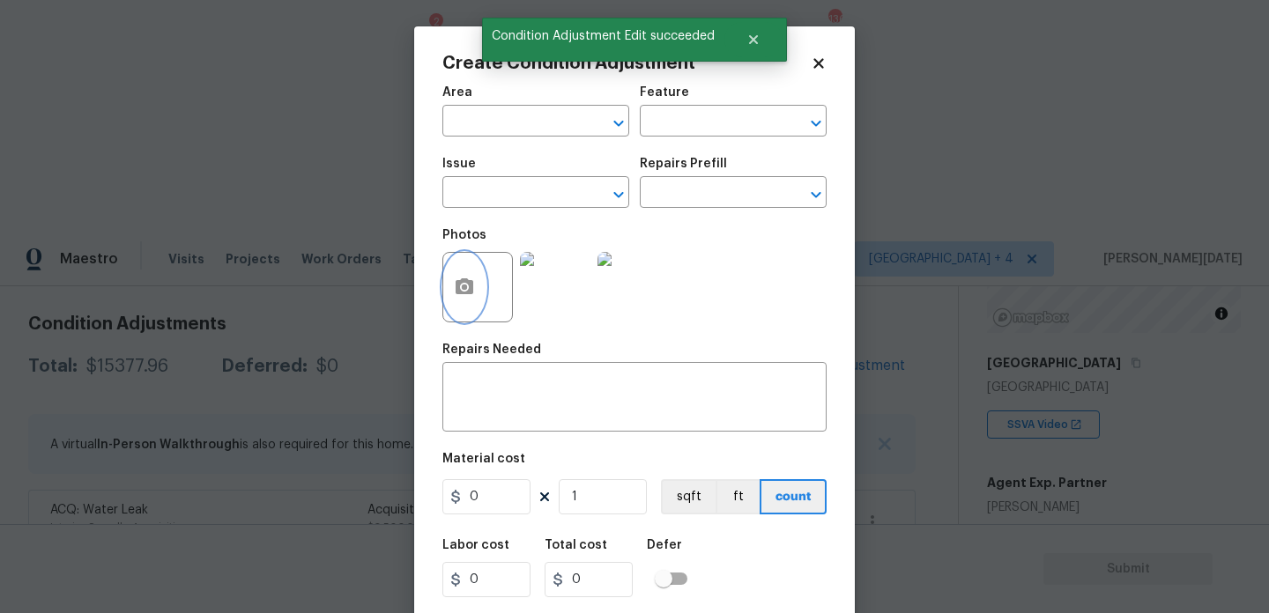
click at [467, 294] on icon "button" at bounding box center [465, 287] width 18 height 16
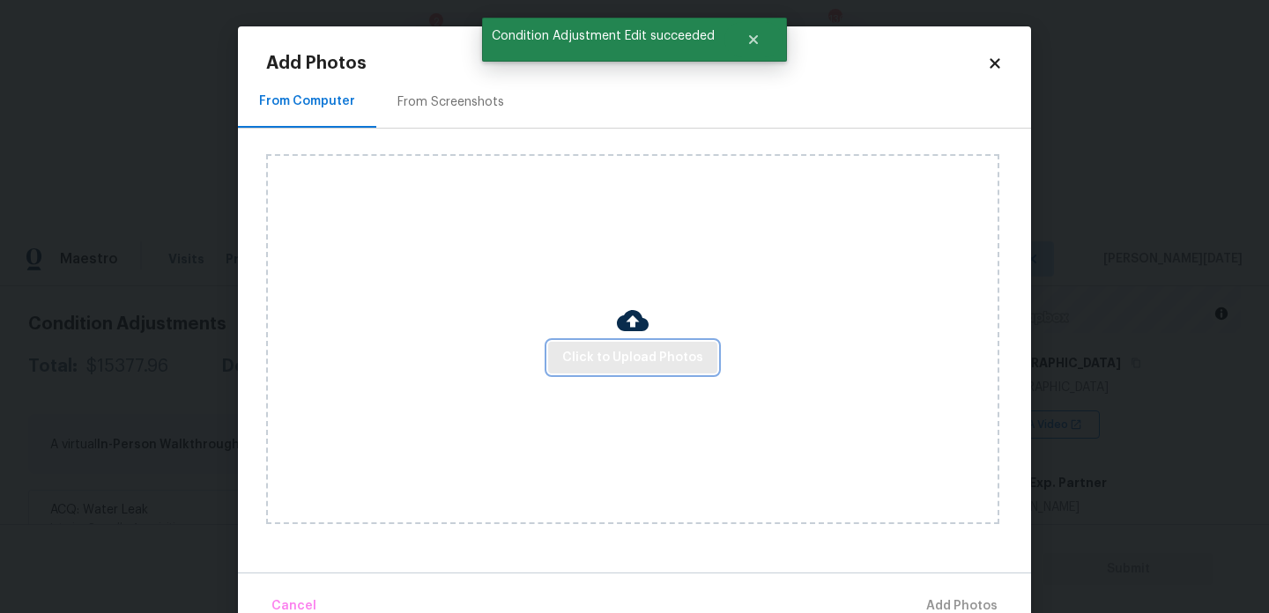
click at [612, 353] on span "Click to Upload Photos" at bounding box center [632, 358] width 141 height 22
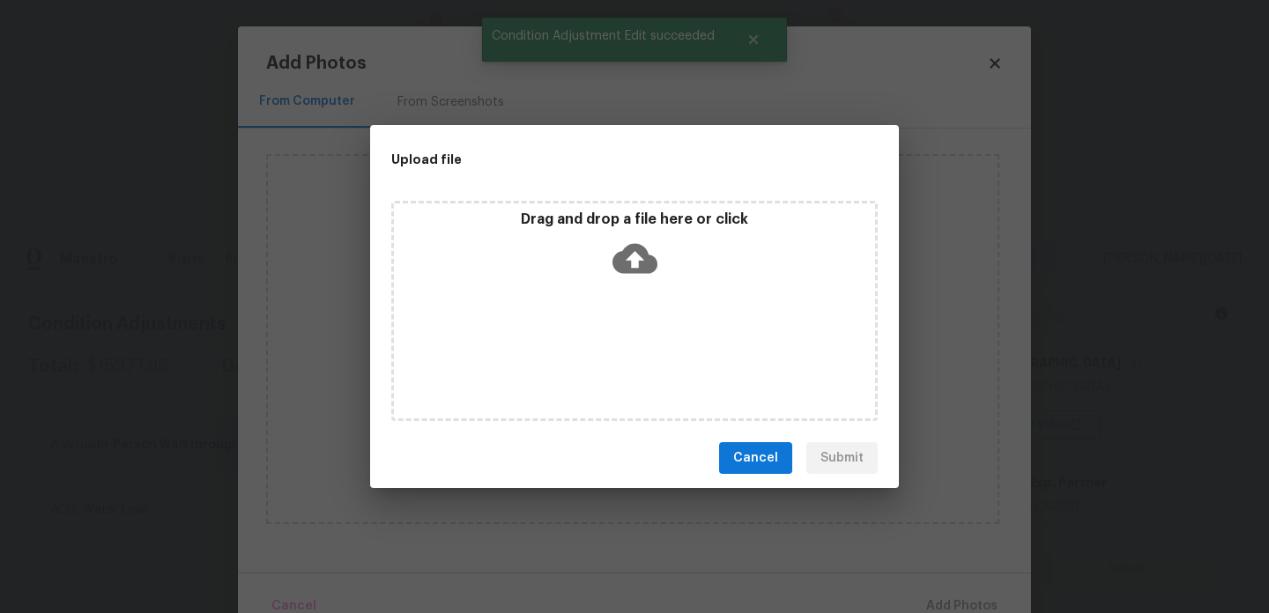
click at [612, 353] on div "Drag and drop a file here or click" at bounding box center [634, 311] width 487 height 220
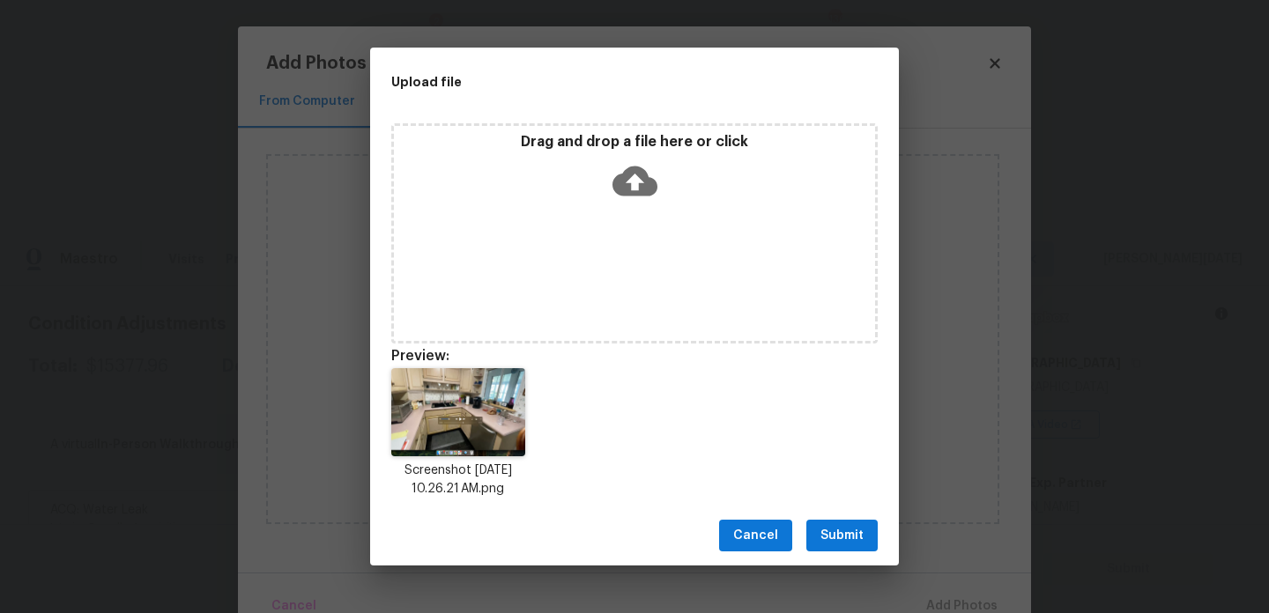
click at [859, 539] on span "Submit" at bounding box center [842, 536] width 43 height 22
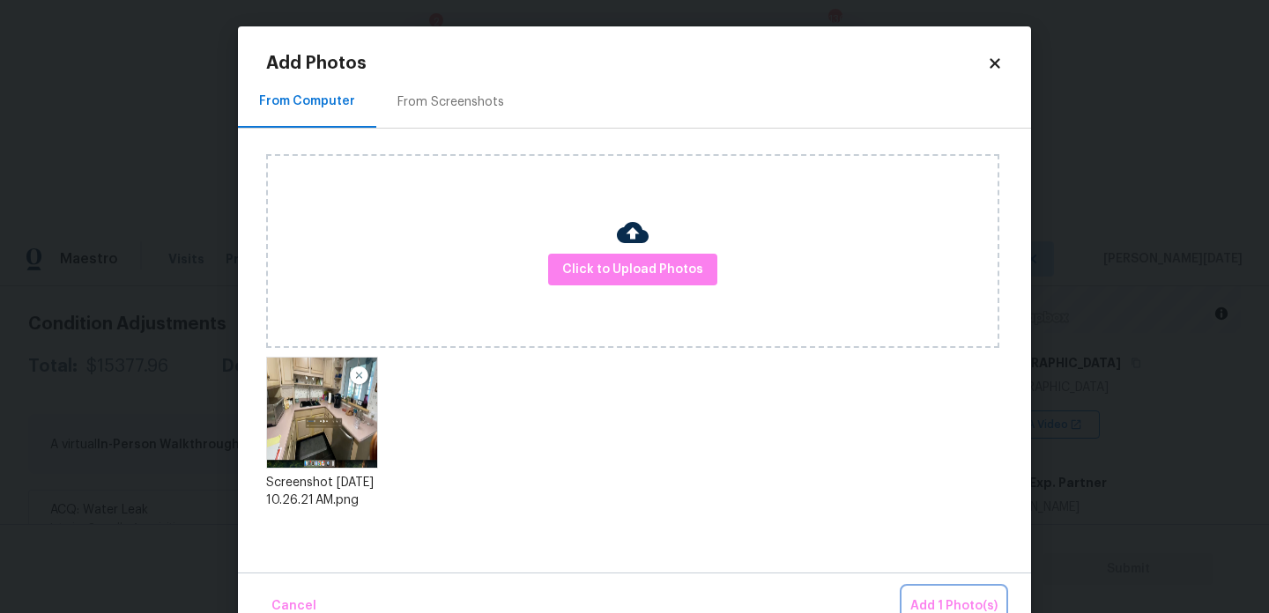
click at [944, 605] on span "Add 1 Photo(s)" at bounding box center [953, 607] width 87 height 22
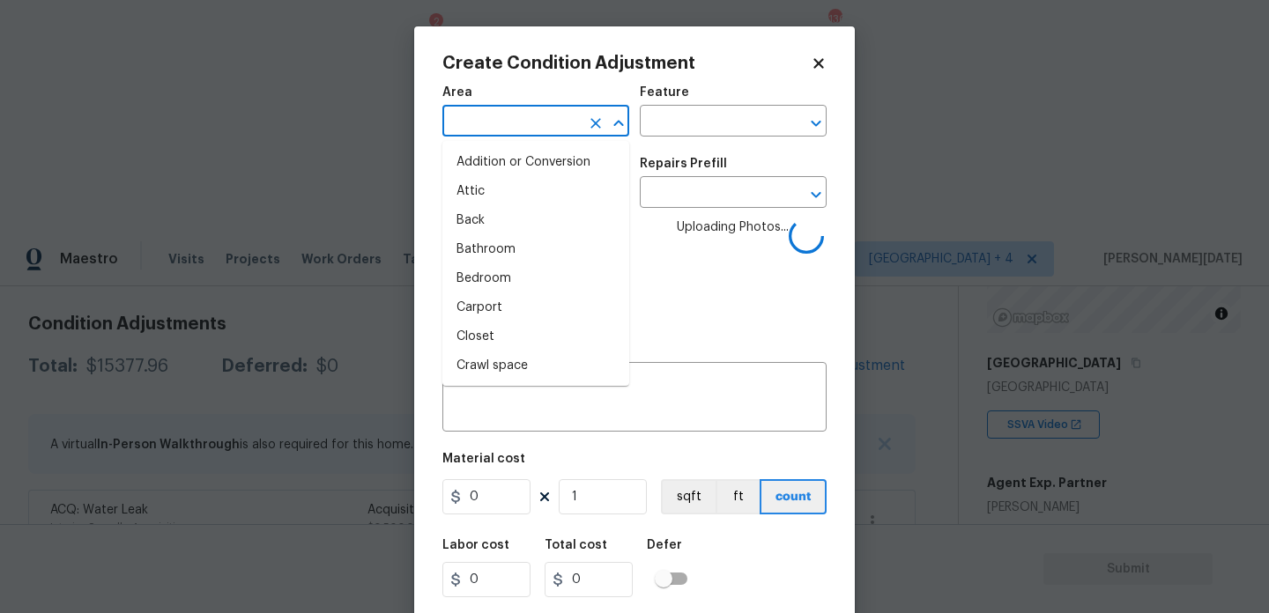
click at [470, 115] on input "text" at bounding box center [511, 122] width 138 height 27
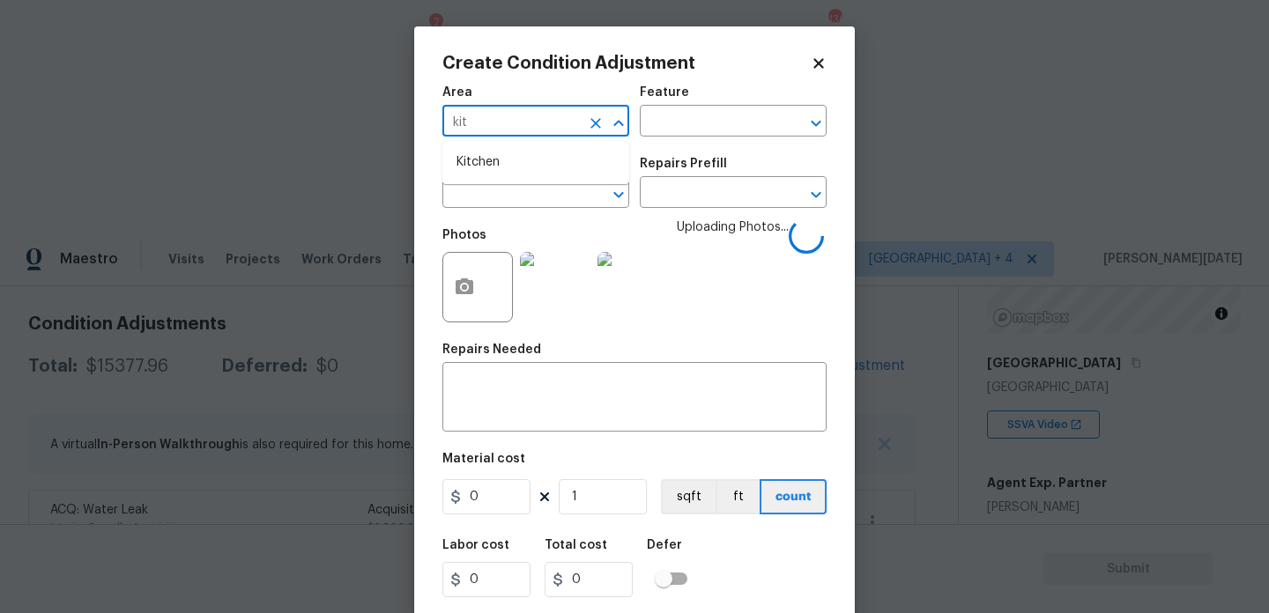
click at [474, 145] on ul "Kitchen" at bounding box center [535, 162] width 187 height 43
click at [479, 161] on li "Kitchen" at bounding box center [535, 162] width 187 height 29
type input "Kitchen"
click at [479, 183] on input "text" at bounding box center [511, 194] width 138 height 27
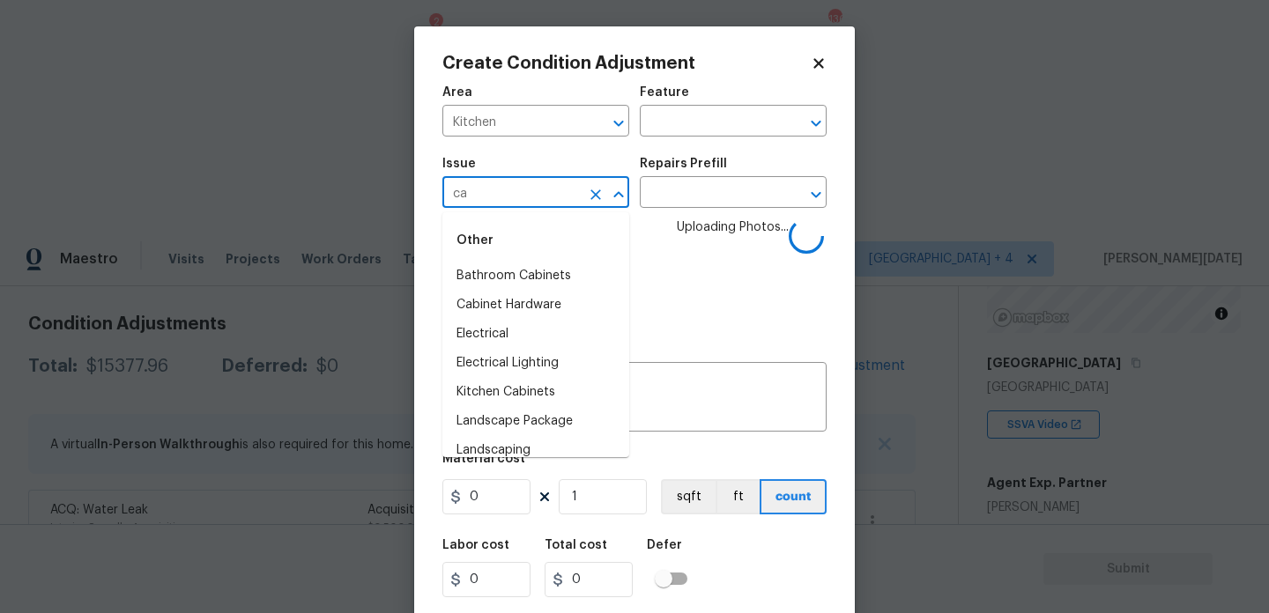
type input "cab"
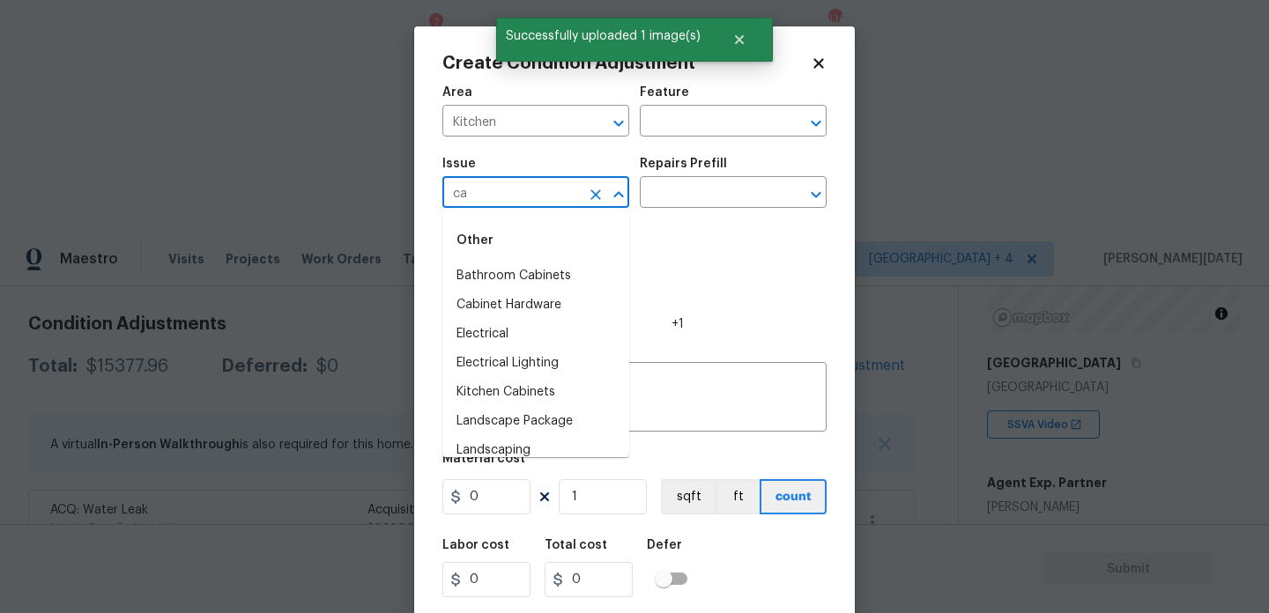
type input "cab"
click at [544, 330] on li "Kitchen Cabinets" at bounding box center [535, 334] width 187 height 29
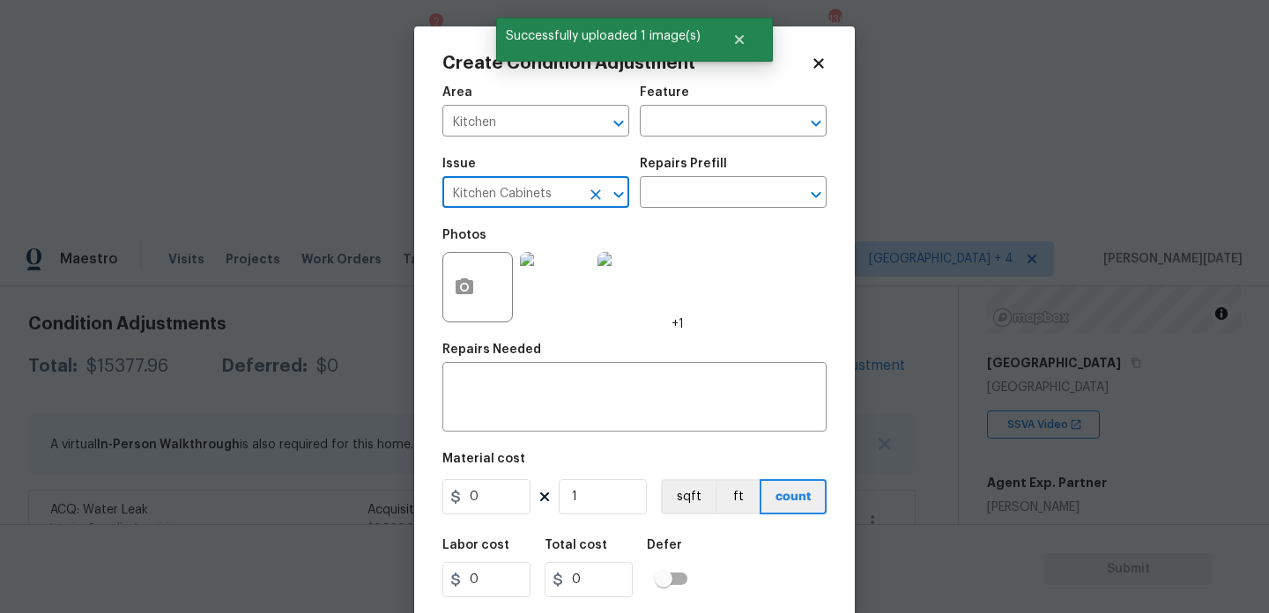
type input "Kitchen Cabinets"
click at [654, 209] on div "Issue Kitchen Cabinets ​ Repairs Prefill ​" at bounding box center [634, 182] width 384 height 71
click at [661, 200] on input "text" at bounding box center [709, 194] width 138 height 27
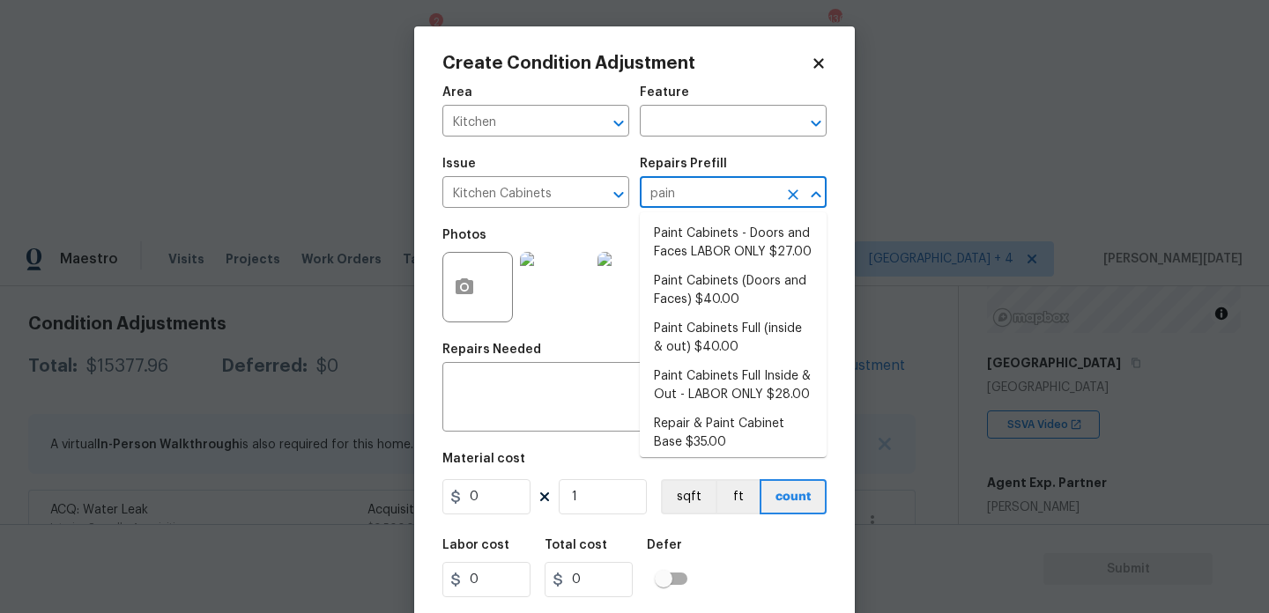
type input "paint"
click at [694, 255] on li "Paint Cabinets - Doors and Faces LABOR ONLY $27.00" at bounding box center [733, 243] width 187 height 48
type input "Cabinets"
type textarea "Prep, sand, mask and apply 2 coats of paint to the kitchen cabinet doors and bo…"
type input "27"
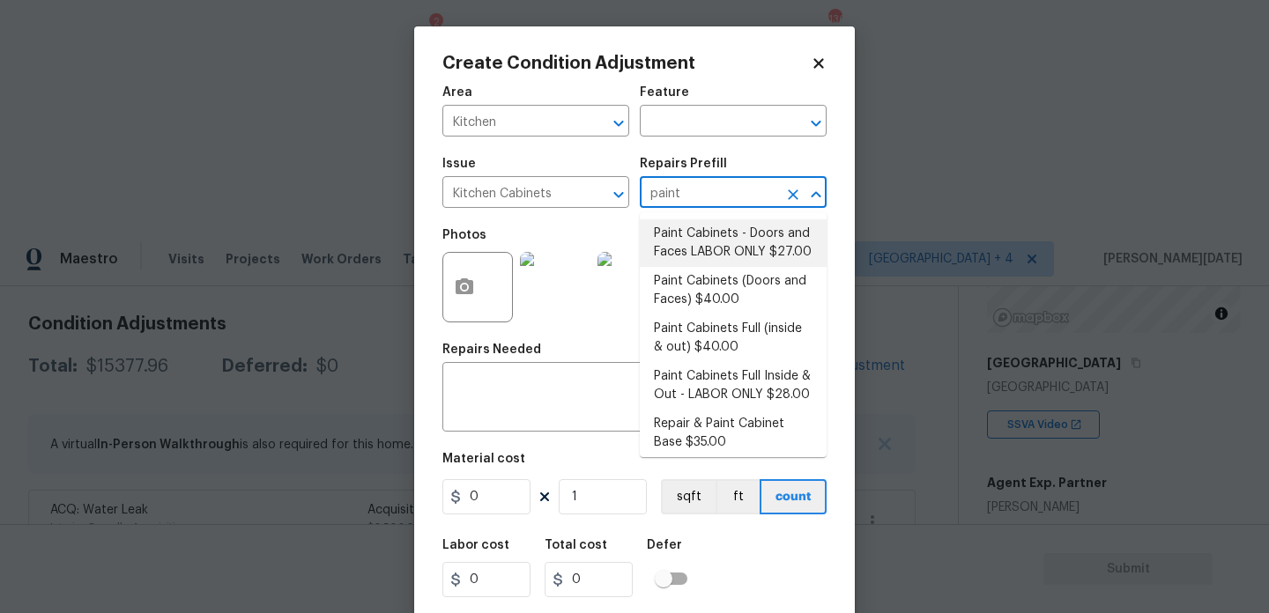
type input "27"
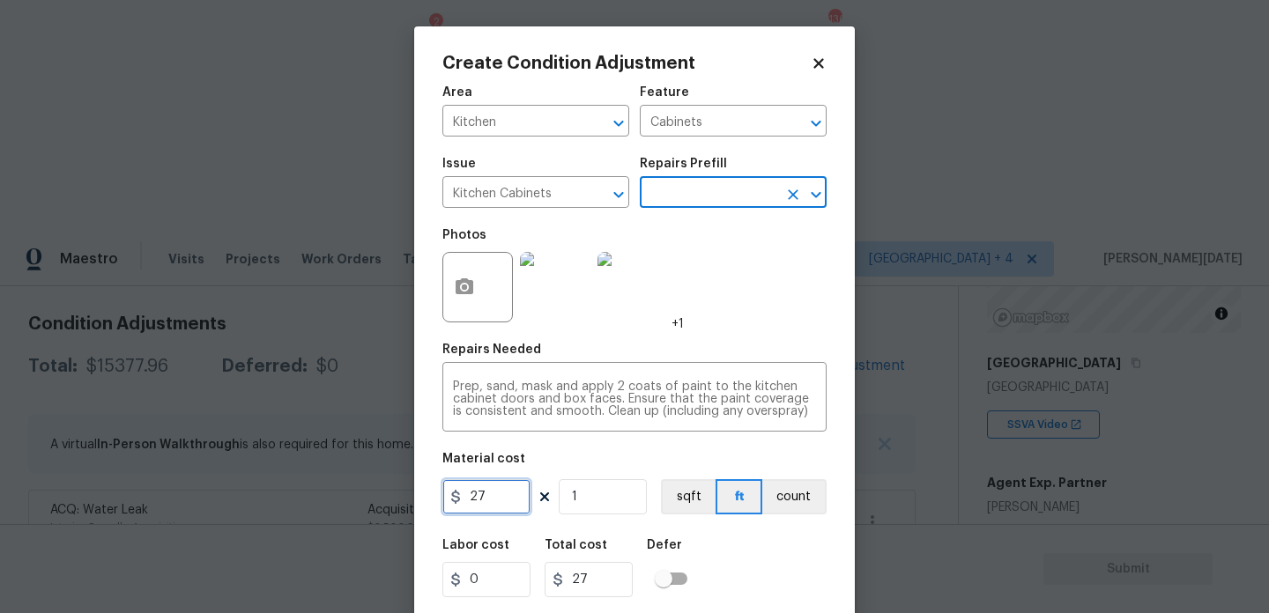
drag, startPoint x: 508, startPoint y: 494, endPoint x: 401, endPoint y: 494, distance: 106.7
click at [401, 494] on div "Create Condition Adjustment Area Kitchen ​ Feature Cabinets ​ Issue Kitchen Cab…" at bounding box center [634, 306] width 1269 height 613
type input "1200"
click at [740, 338] on div "Area Kitchen ​ Feature Cabinets ​ Issue Kitchen Cabinets ​ Repairs Prefill ​ Ph…" at bounding box center [634, 367] width 384 height 582
type input "1200"
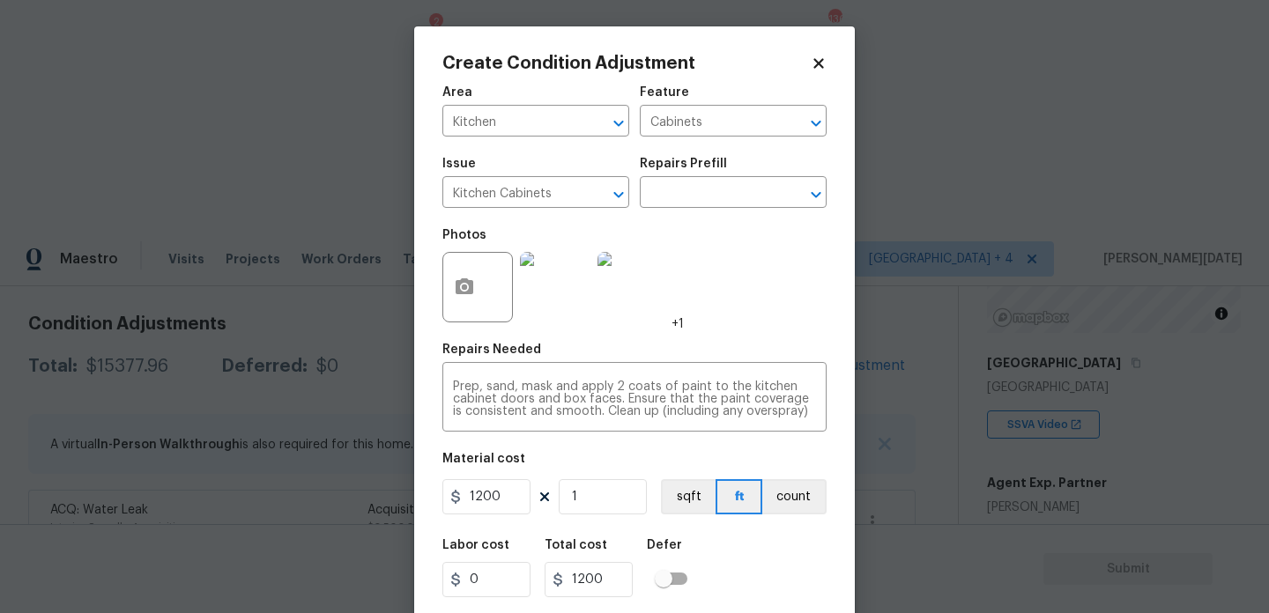
scroll to position [45, 0]
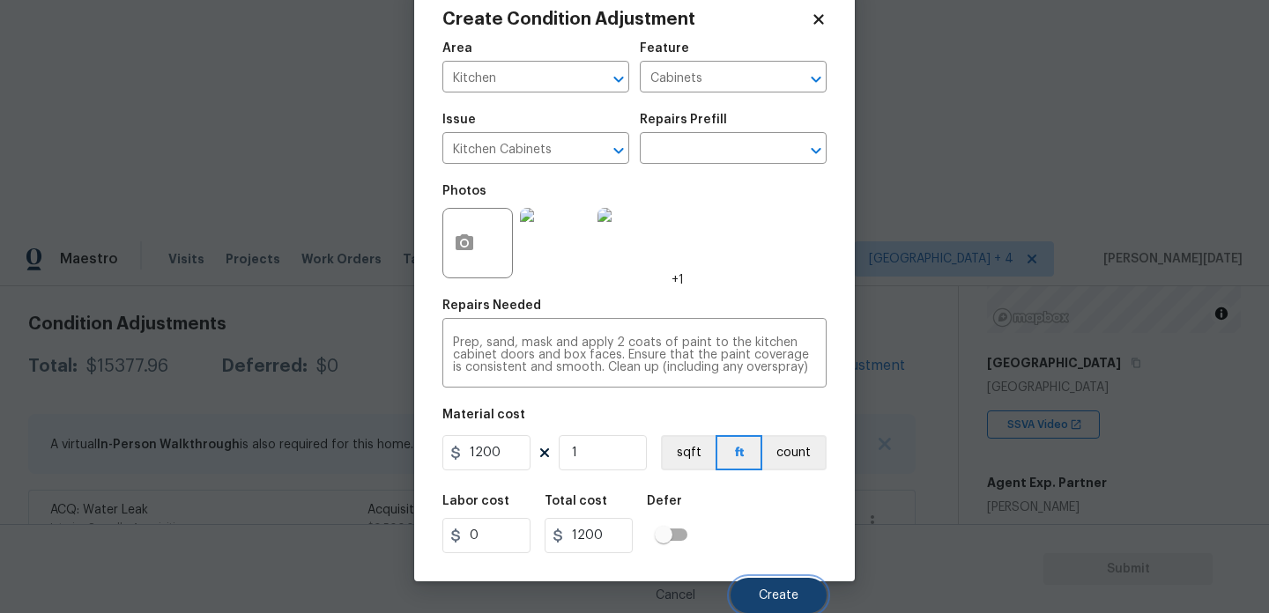
click at [783, 597] on span "Create" at bounding box center [779, 596] width 40 height 13
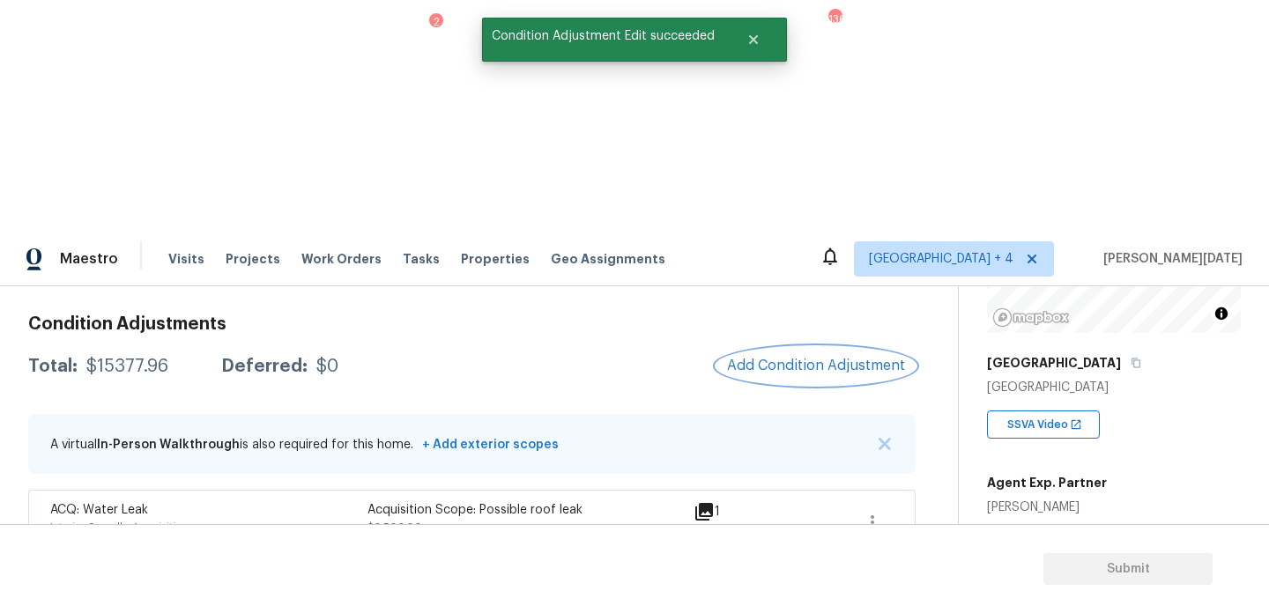
scroll to position [0, 0]
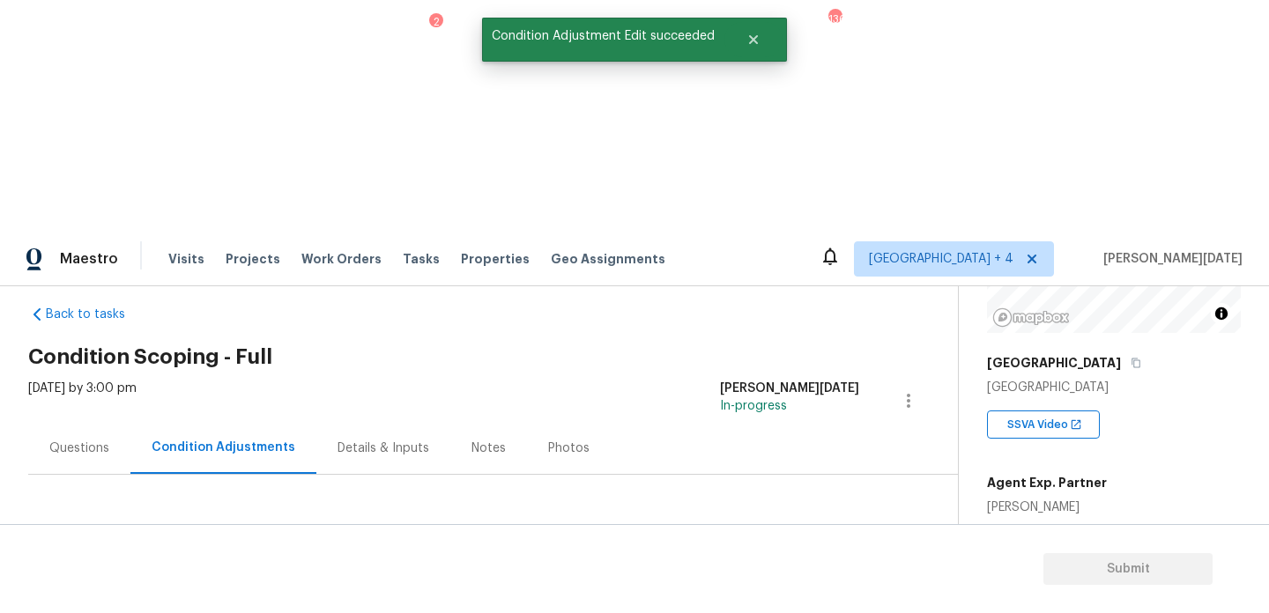
click at [87, 440] on div "Questions" at bounding box center [79, 449] width 60 height 18
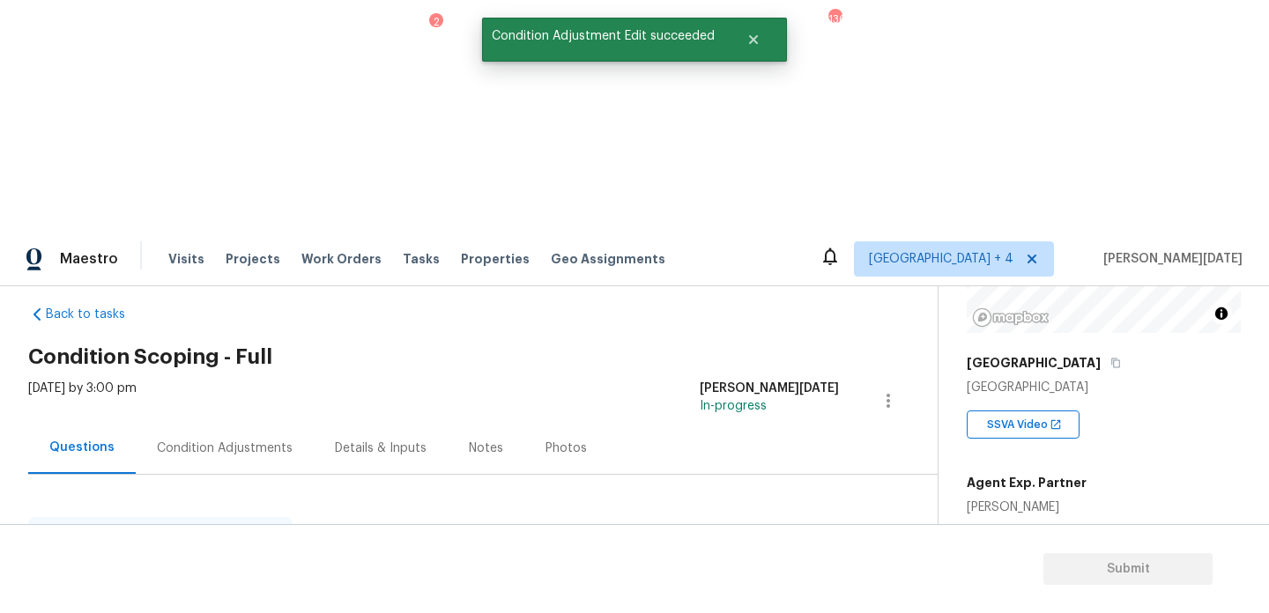
scroll to position [235, 0]
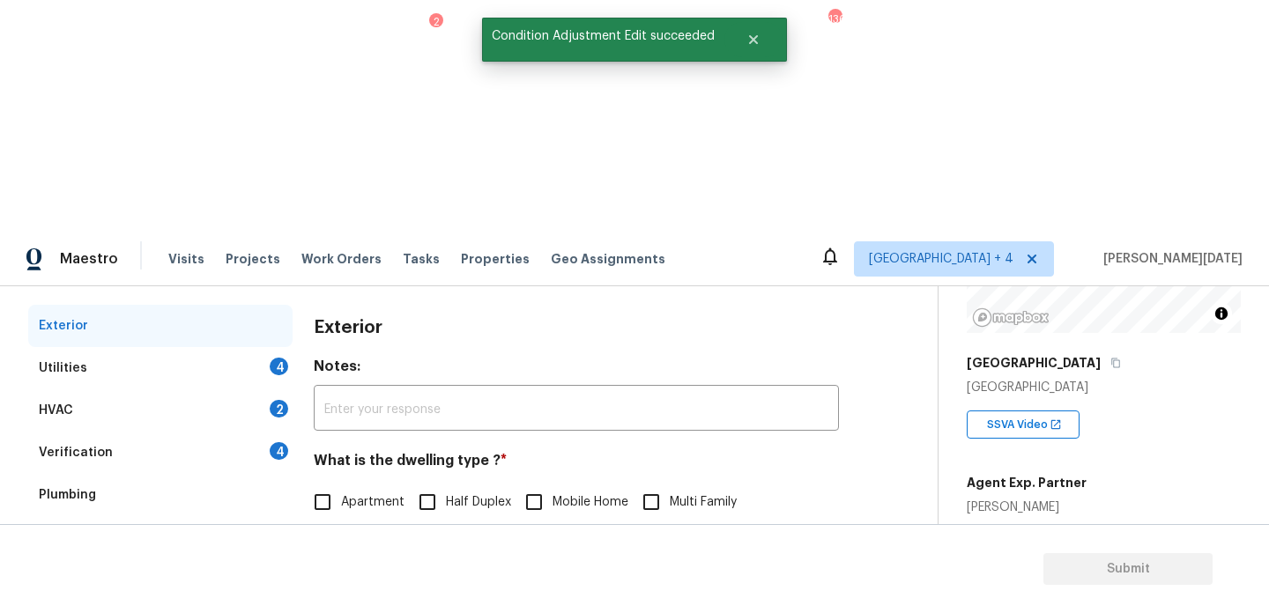
click at [210, 559] on div "Gated Community 1" at bounding box center [160, 580] width 264 height 42
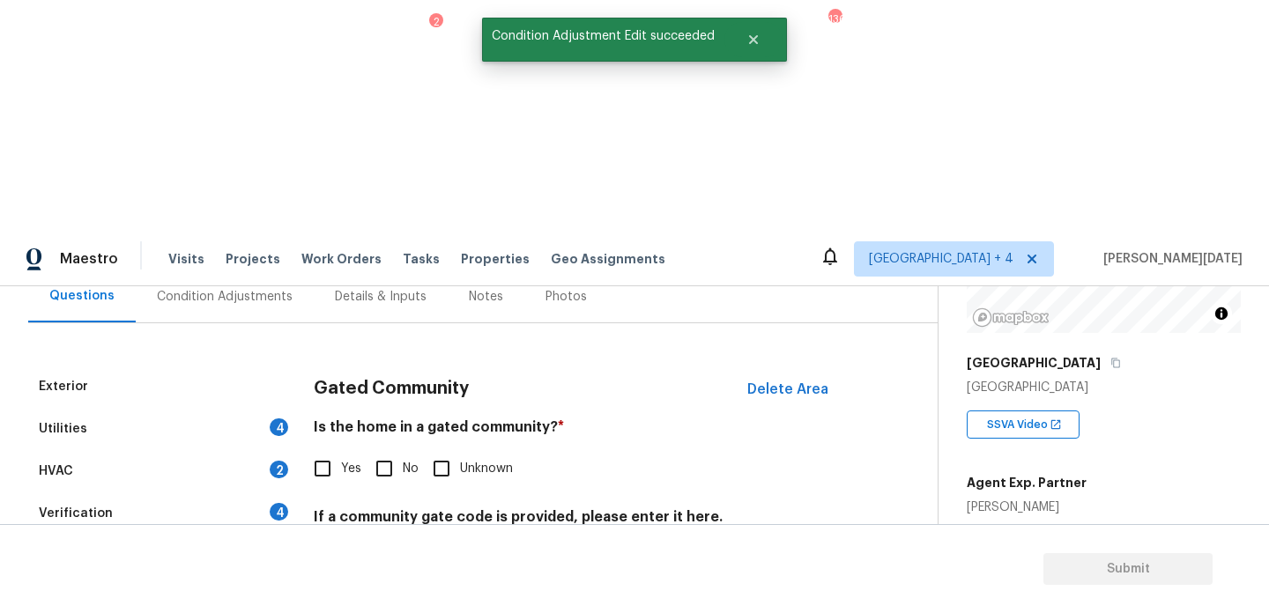
scroll to position [175, 0]
click at [401, 450] on input "No" at bounding box center [384, 468] width 37 height 37
checkbox input "true"
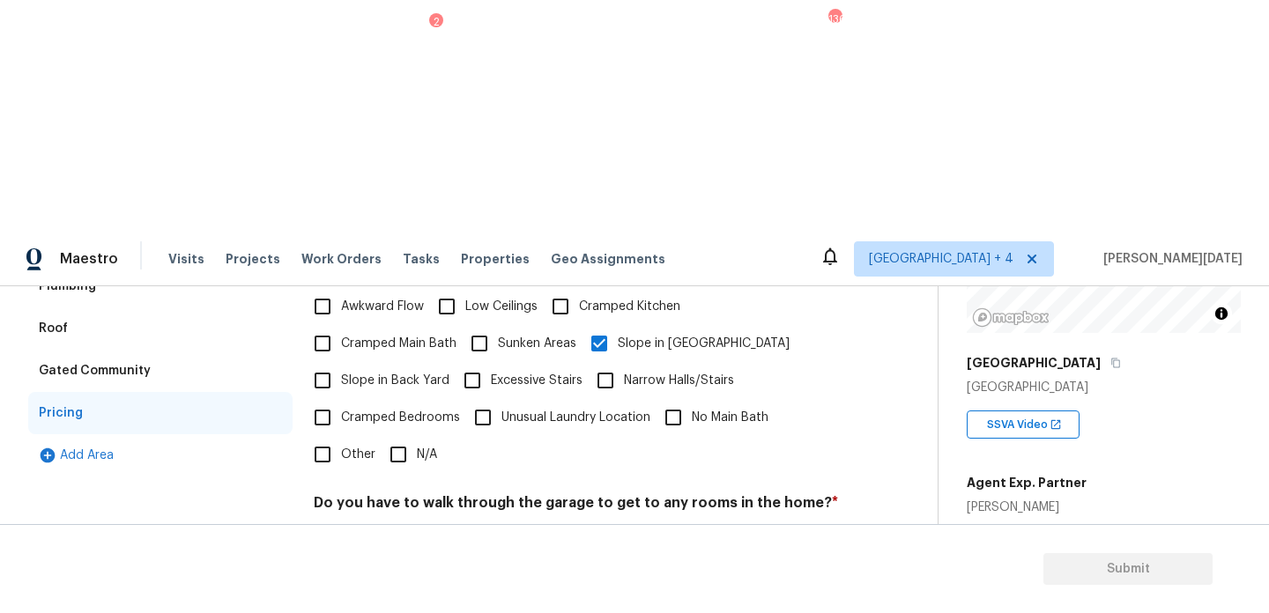
scroll to position [262, 0]
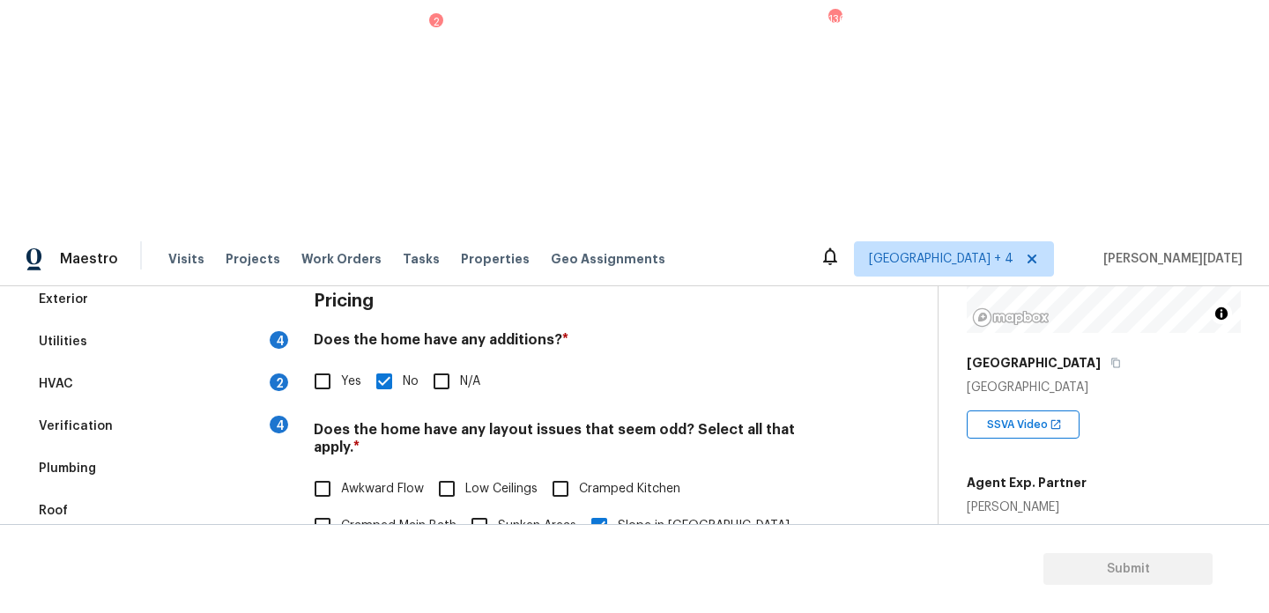
click at [368, 517] on span "Cramped Main Bath" at bounding box center [398, 526] width 115 height 19
click at [341, 508] on input "Cramped Main Bath" at bounding box center [322, 526] width 37 height 37
click at [378, 509] on label "Cramped Main Bath" at bounding box center [380, 527] width 152 height 37
click at [341, 509] on input "Cramped Main Bath" at bounding box center [322, 527] width 37 height 37
checkbox input "false"
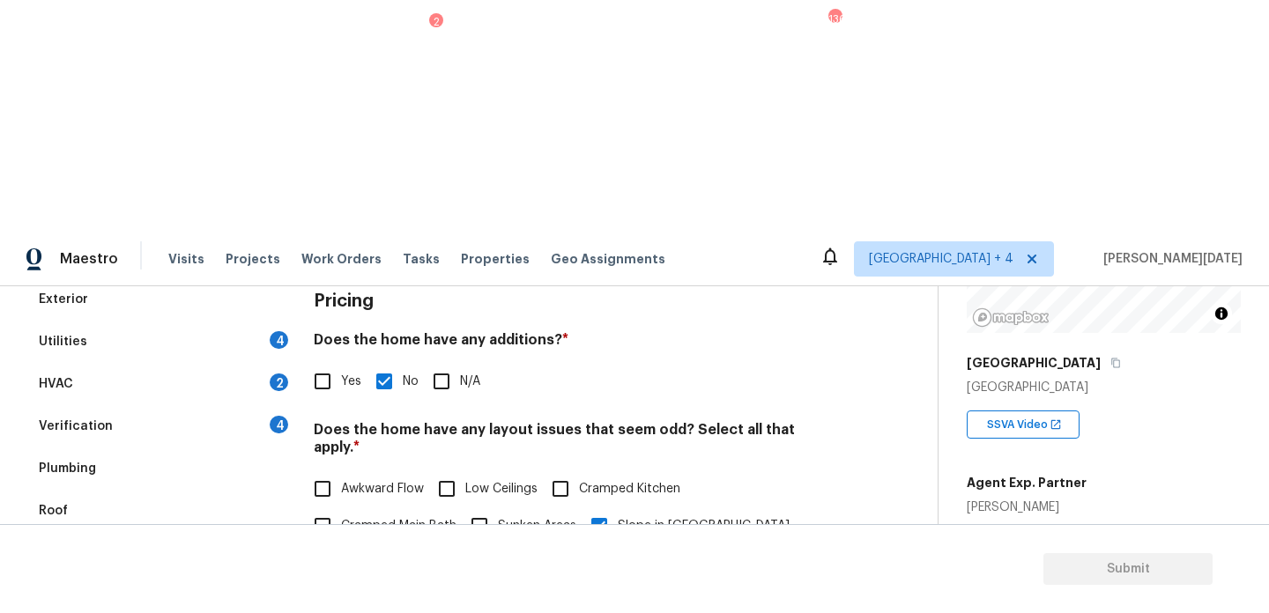
click at [576, 471] on input "Cramped Kitchen" at bounding box center [560, 489] width 37 height 37
checkbox input "true"
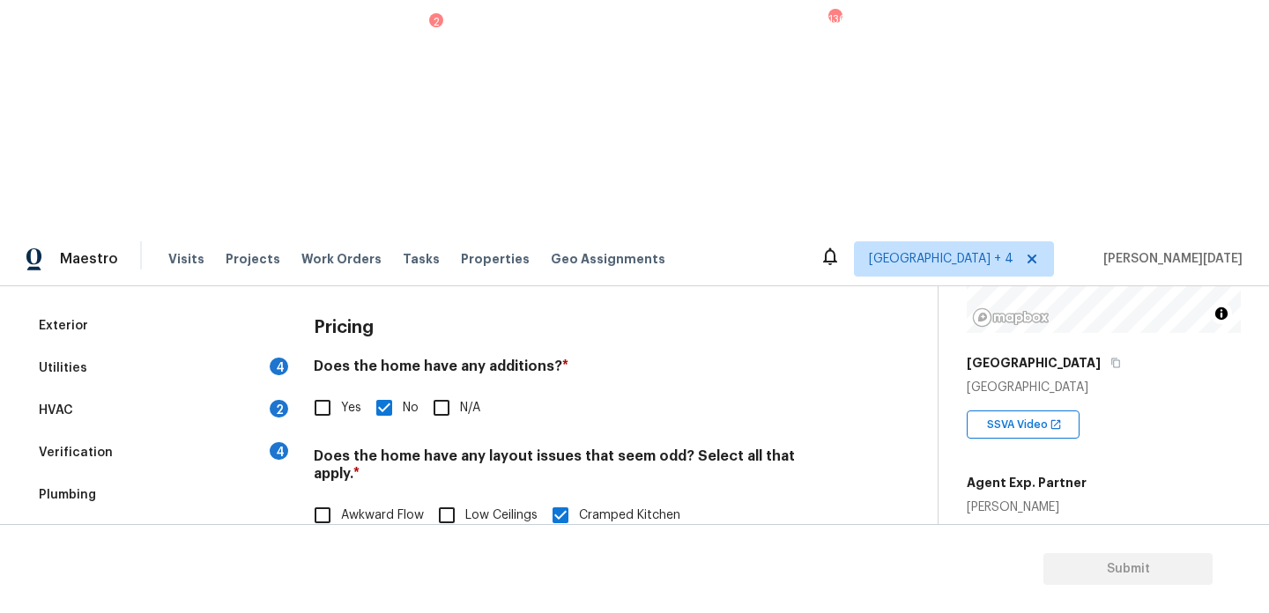
scroll to position [215, 0]
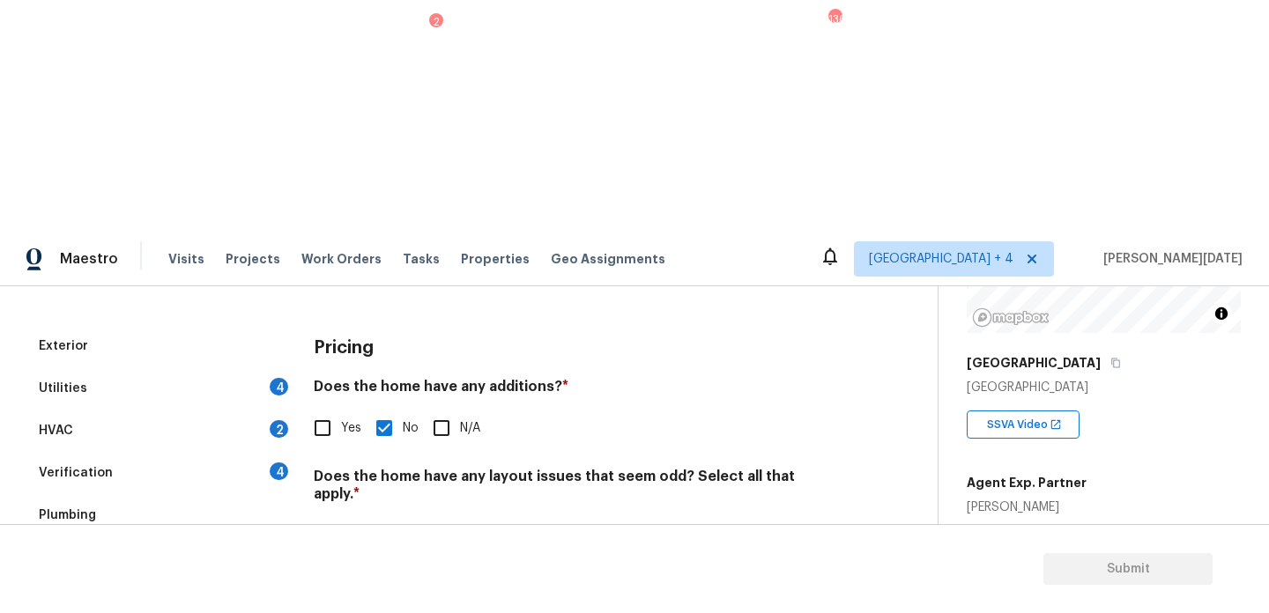
click at [349, 410] on label "Yes" at bounding box center [332, 428] width 57 height 37
click at [341, 410] on input "Yes" at bounding box center [322, 428] width 37 height 37
checkbox input "true"
checkbox input "false"
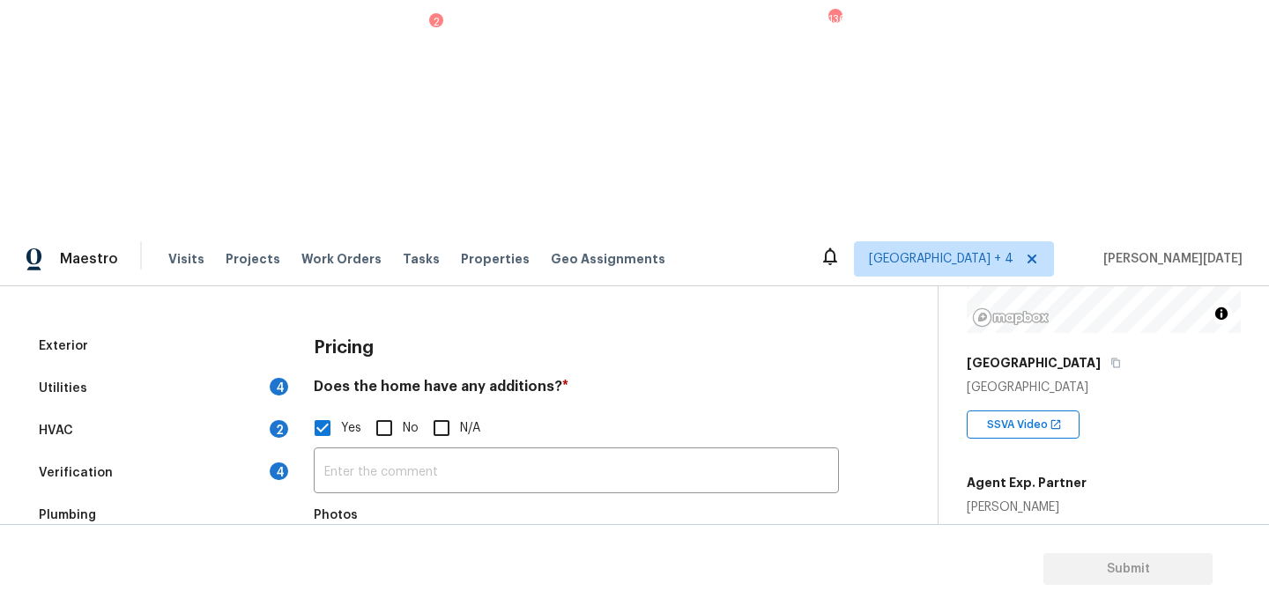
click at [343, 559] on icon "button" at bounding box center [336, 567] width 18 height 16
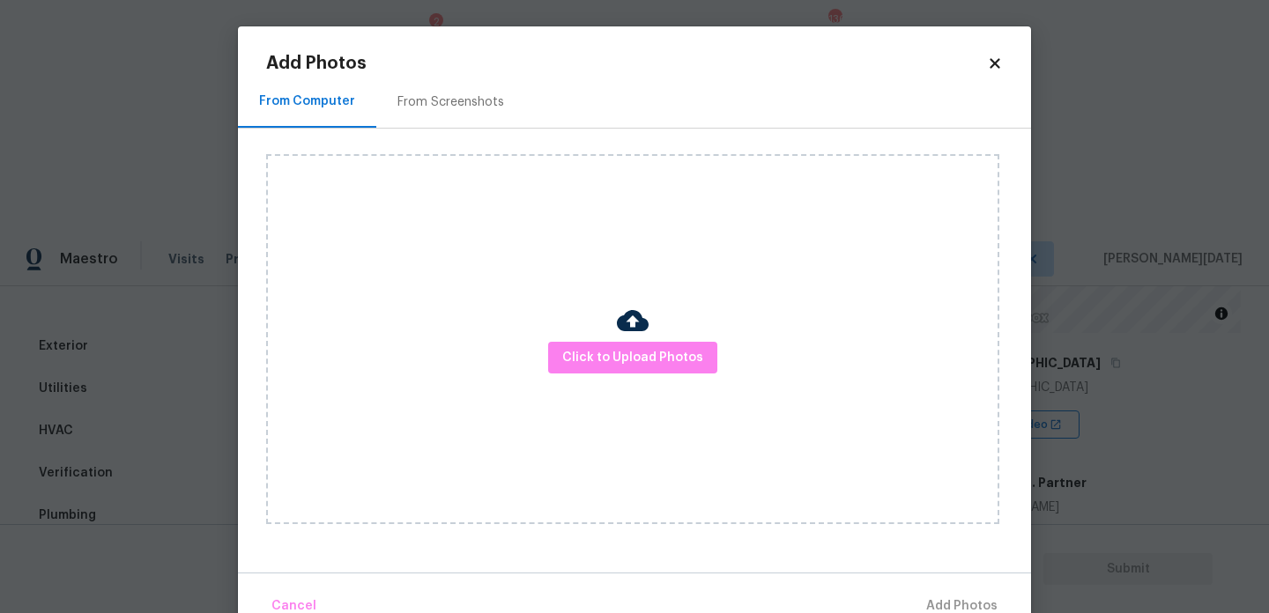
click at [603, 331] on div "Click to Upload Photos" at bounding box center [632, 339] width 733 height 370
click at [614, 368] on span "Click to Upload Photos" at bounding box center [632, 358] width 141 height 22
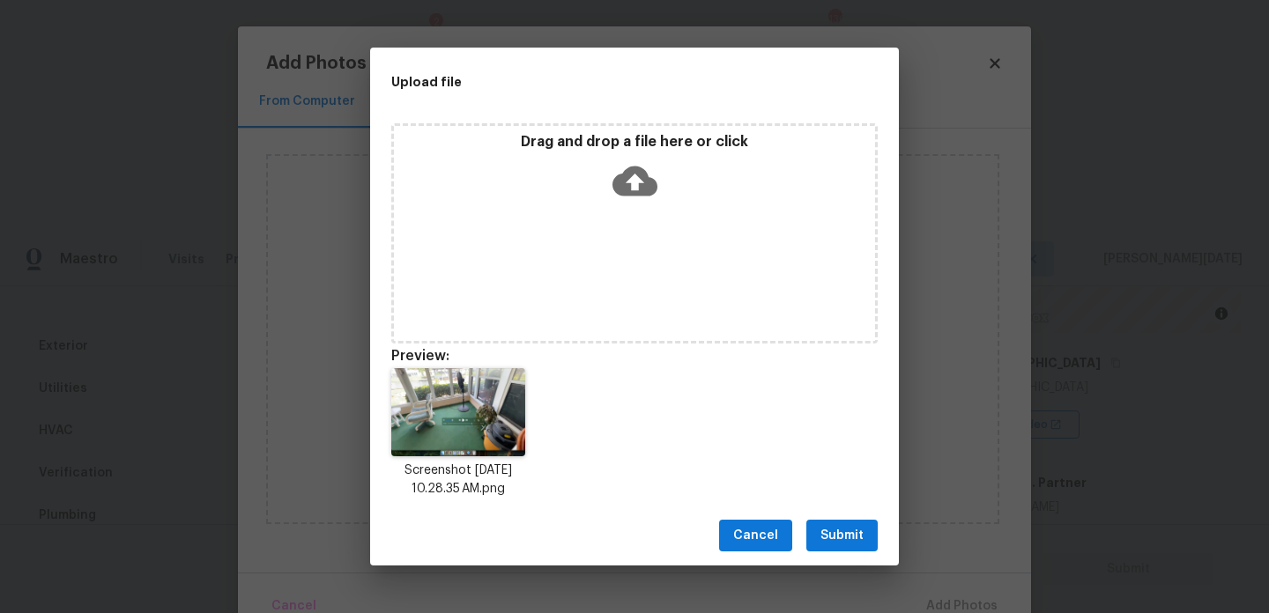
click at [867, 552] on div "Cancel Submit" at bounding box center [634, 536] width 529 height 61
click at [843, 538] on span "Submit" at bounding box center [842, 536] width 43 height 22
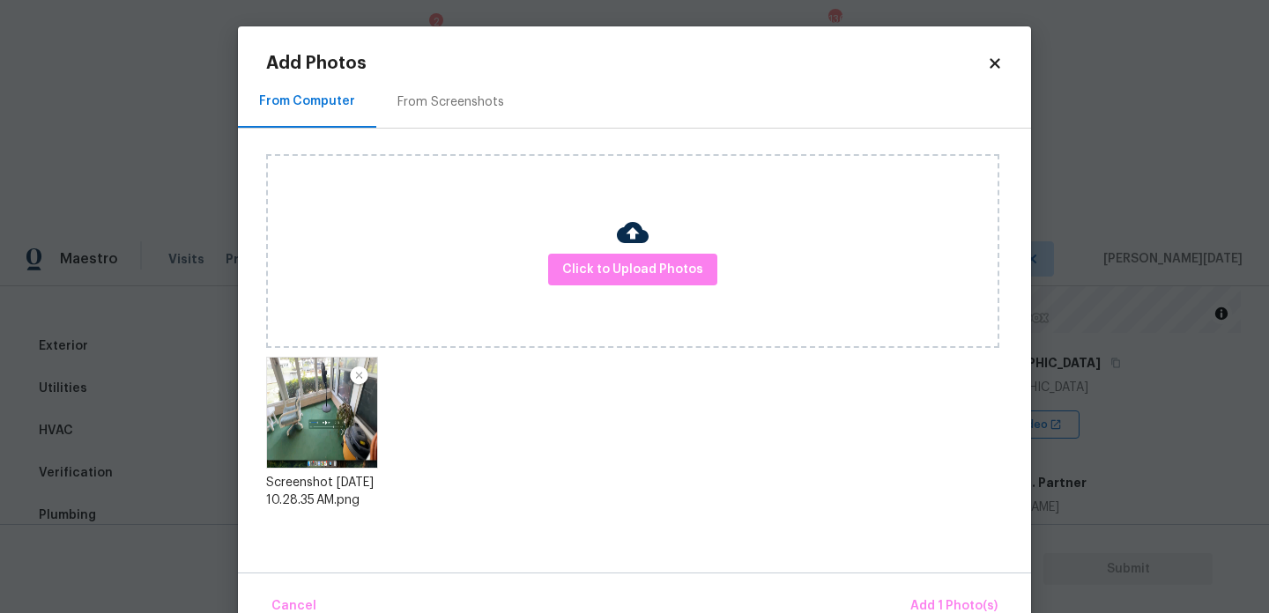
click at [920, 581] on div "Cancel Add 1 Photo(s)" at bounding box center [634, 599] width 793 height 53
click at [933, 598] on span "Add 1 Photo(s)" at bounding box center [953, 607] width 87 height 22
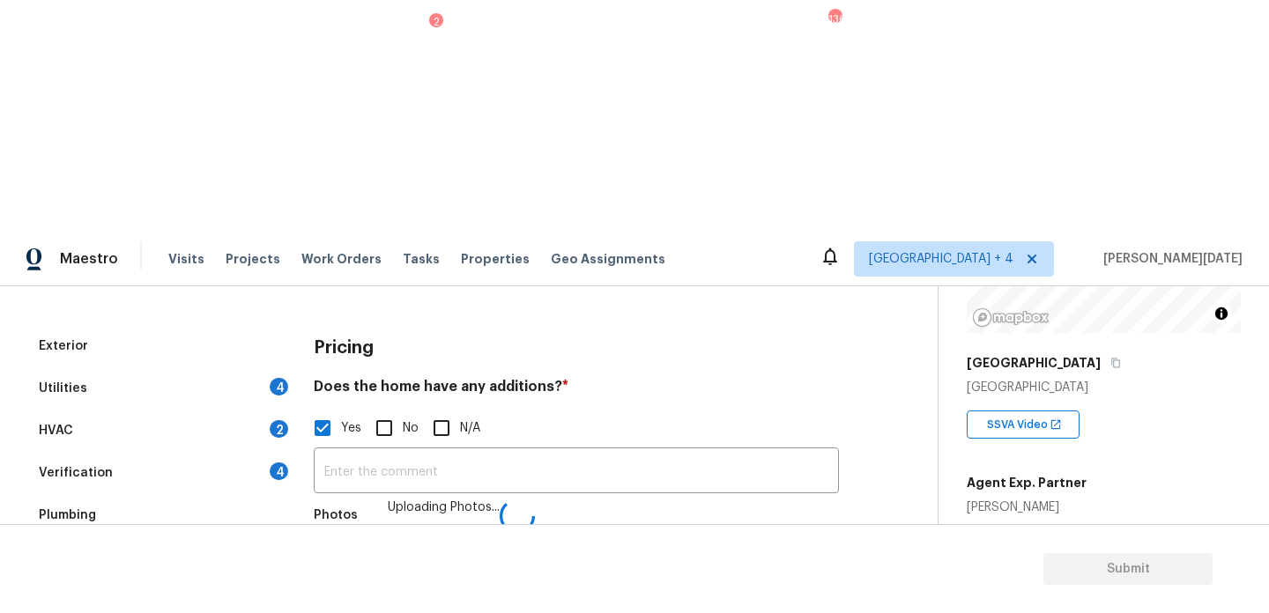
click at [413, 447] on div "​ Photos Uploading Photos..." at bounding box center [576, 530] width 525 height 167
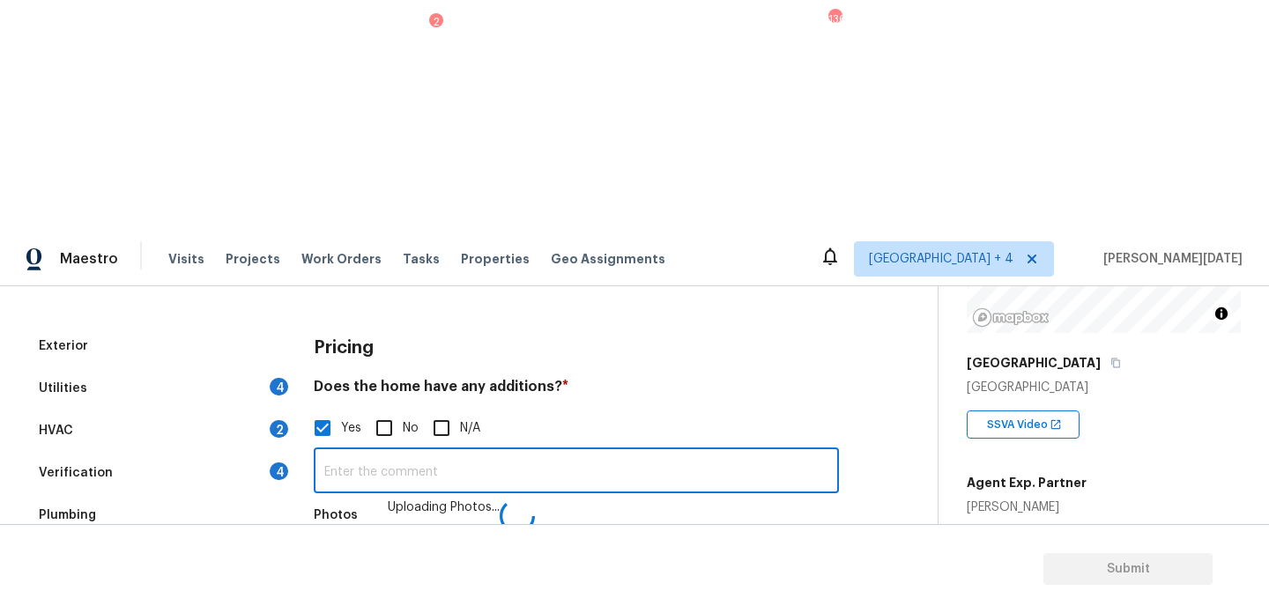
click at [387, 452] on input "text" at bounding box center [576, 472] width 525 height 41
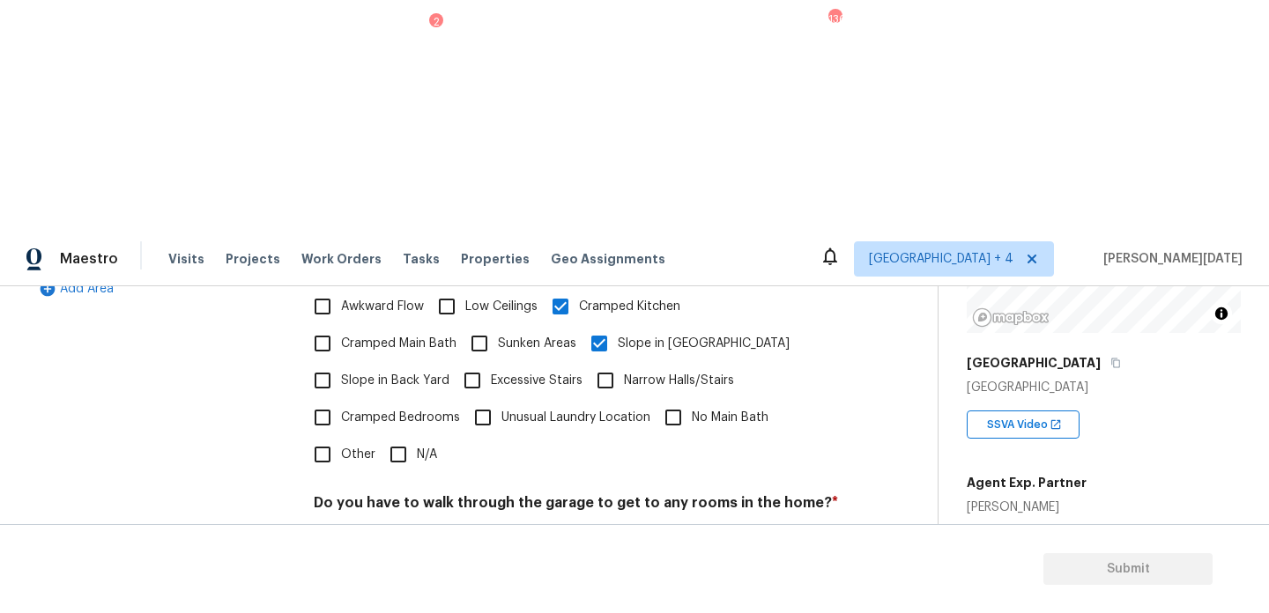
type input "enclosed patio"
click at [570, 230] on div "Pricing Does the home have any additions? * Yes No N/A enclosed patio ​ Photos …" at bounding box center [576, 346] width 525 height 835
click at [339, 436] on input "Other" at bounding box center [322, 454] width 37 height 37
checkbox input "true"
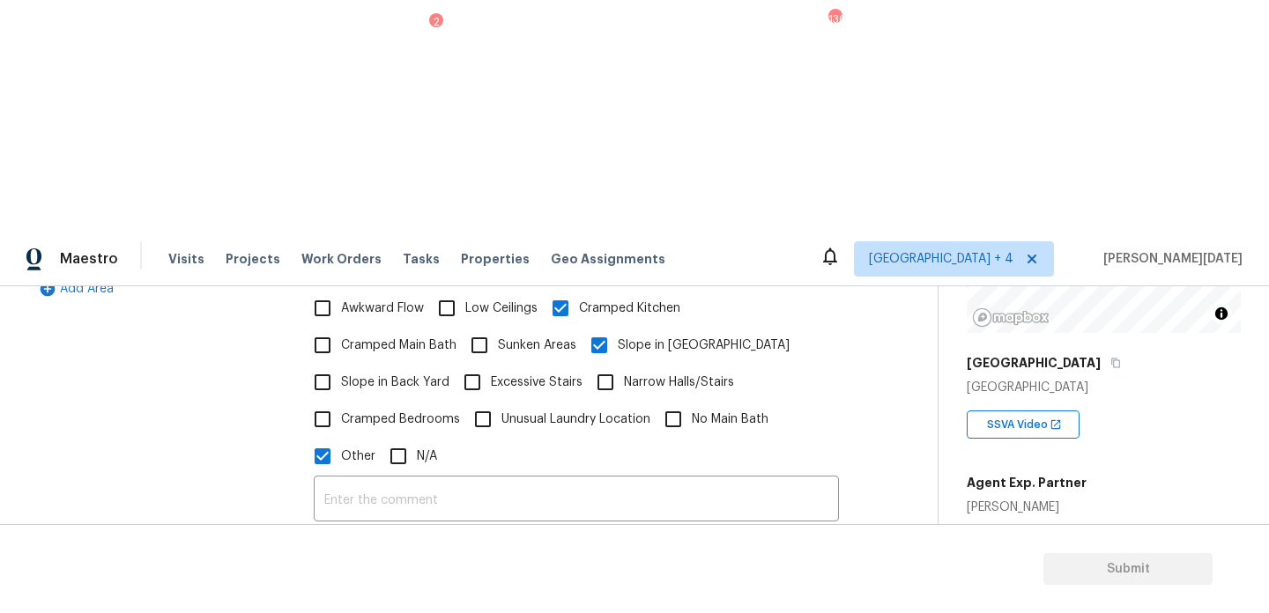
click at [350, 561] on button "button" at bounding box center [336, 595] width 42 height 69
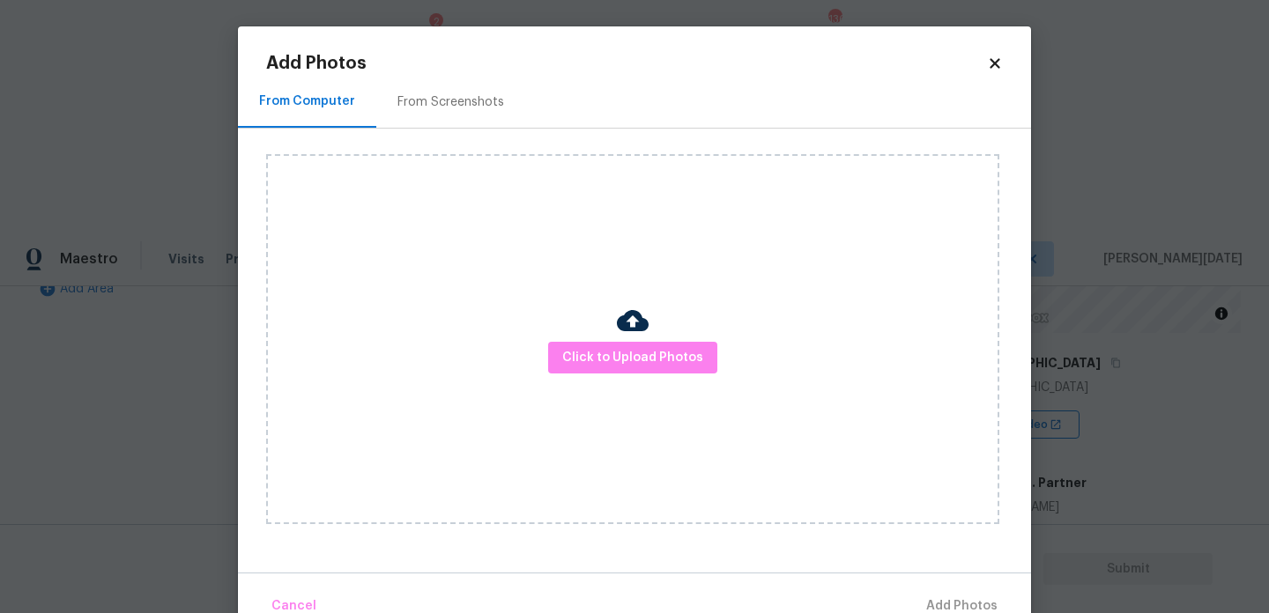
click at [405, 111] on div "From Screenshots" at bounding box center [450, 102] width 149 height 52
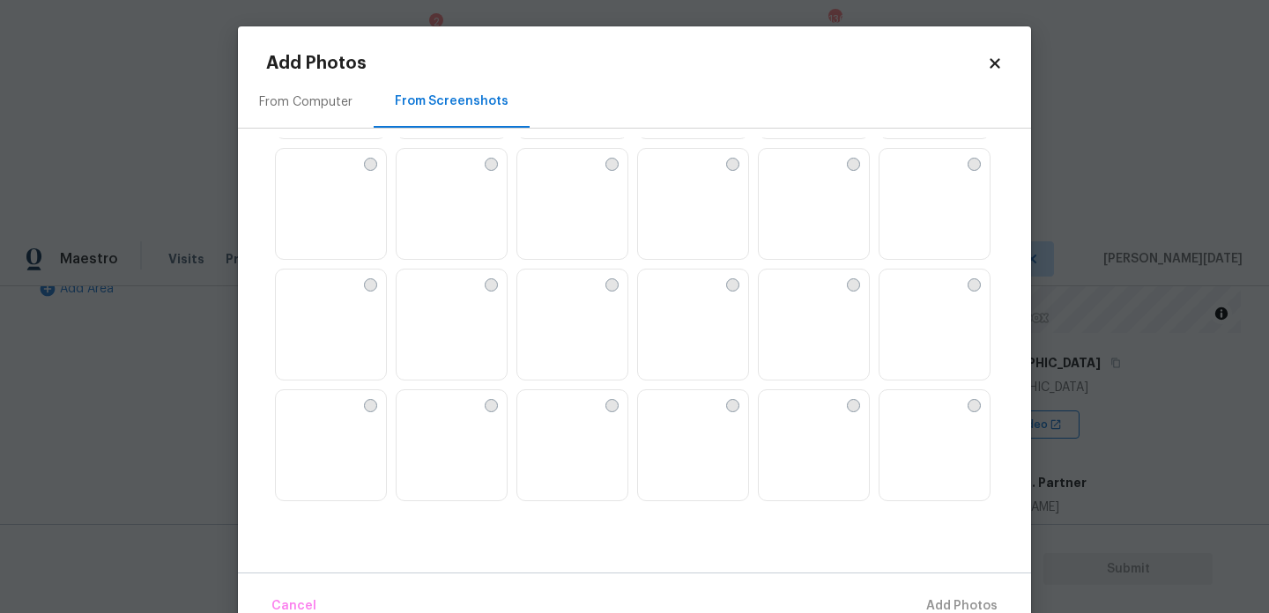
scroll to position [1325, 0]
click at [666, 300] on img at bounding box center [652, 285] width 28 height 28
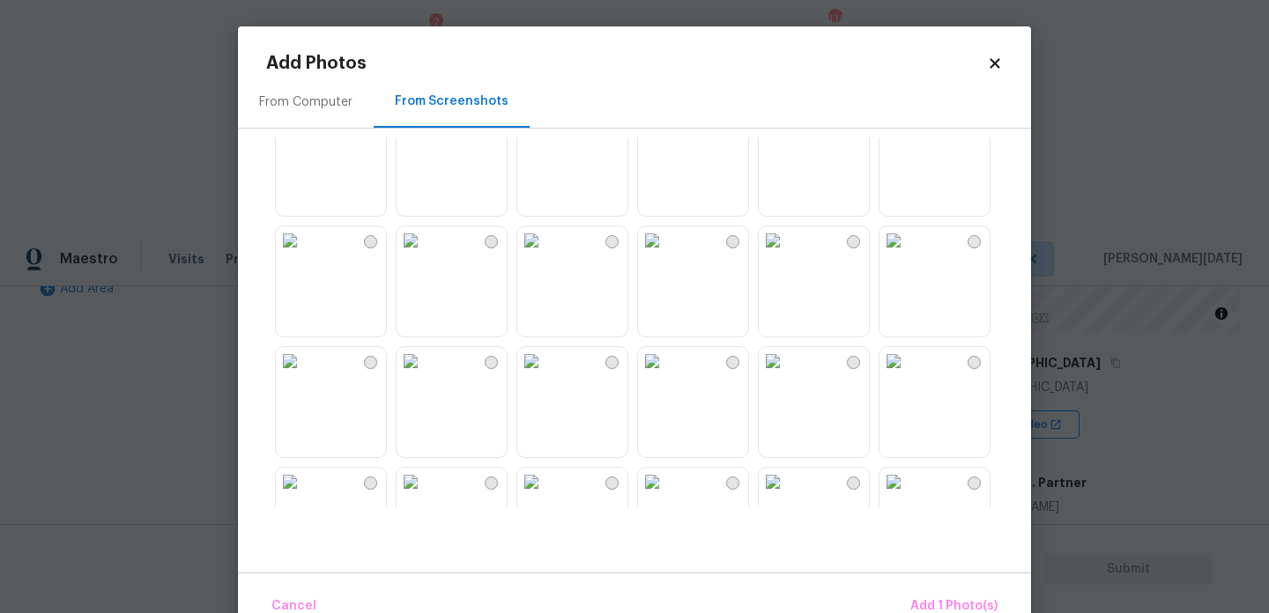
scroll to position [524, 0]
click at [666, 376] on img at bounding box center [652, 362] width 28 height 28
click at [936, 594] on button "Add 2 Photo(s)" at bounding box center [953, 607] width 104 height 38
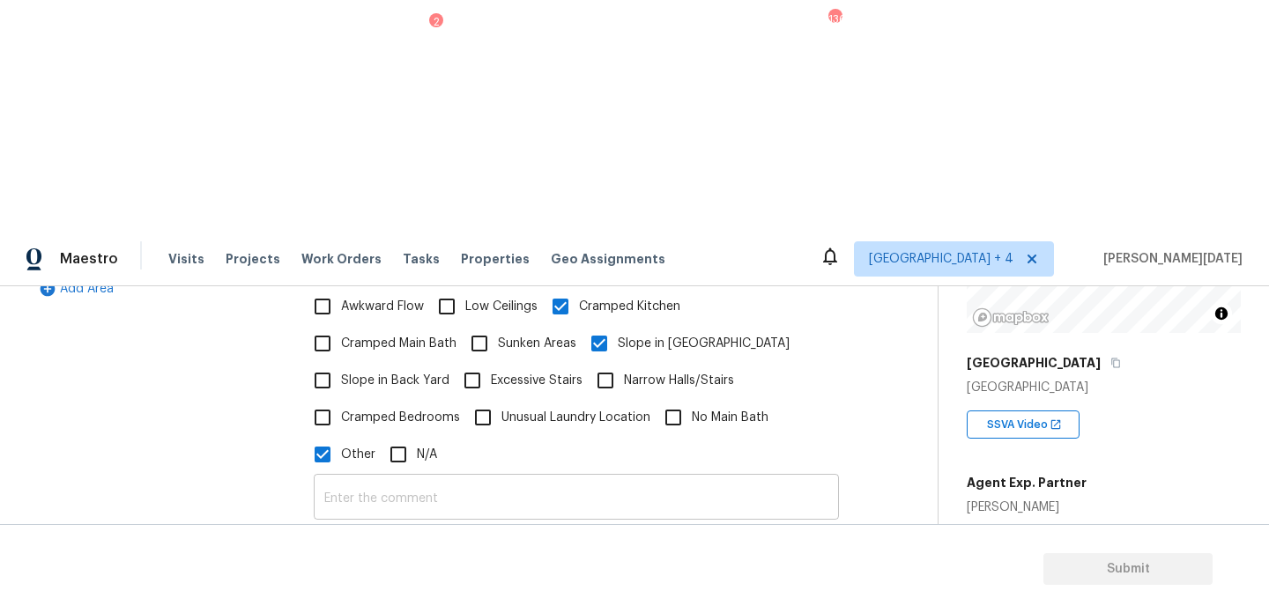
click at [398, 479] on input "text" at bounding box center [576, 499] width 525 height 41
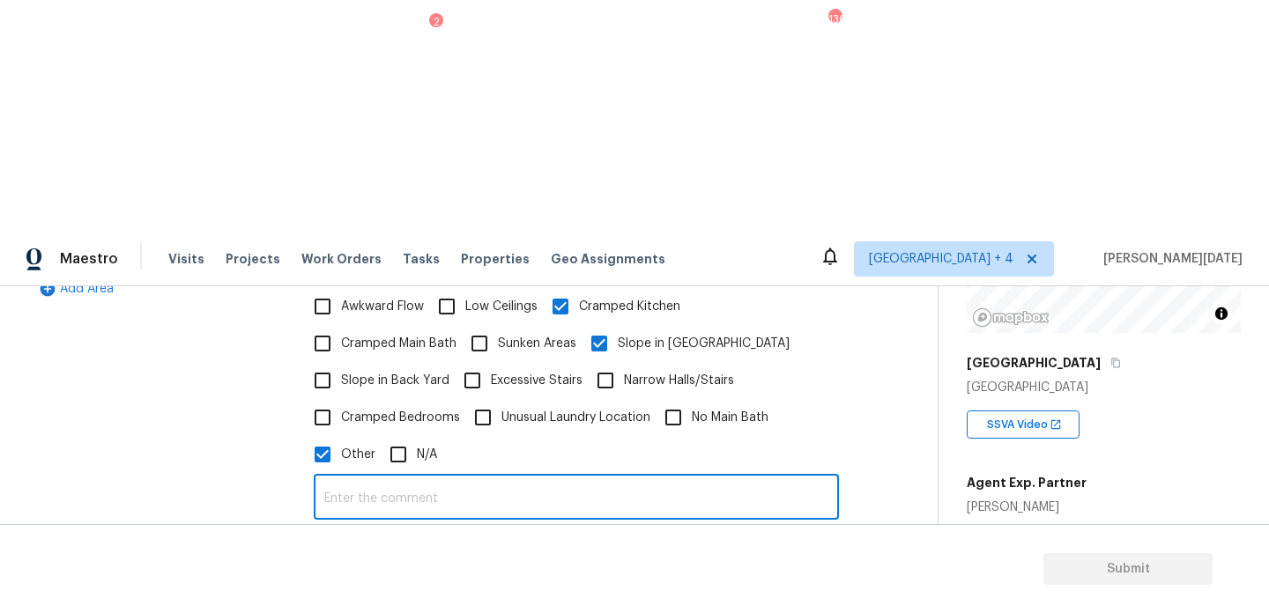
click at [365, 288] on div "Awkward Flow Low Ceilings Cramped Kitchen Cramped Main Bath Sunken Areas Slope …" at bounding box center [576, 380] width 525 height 185
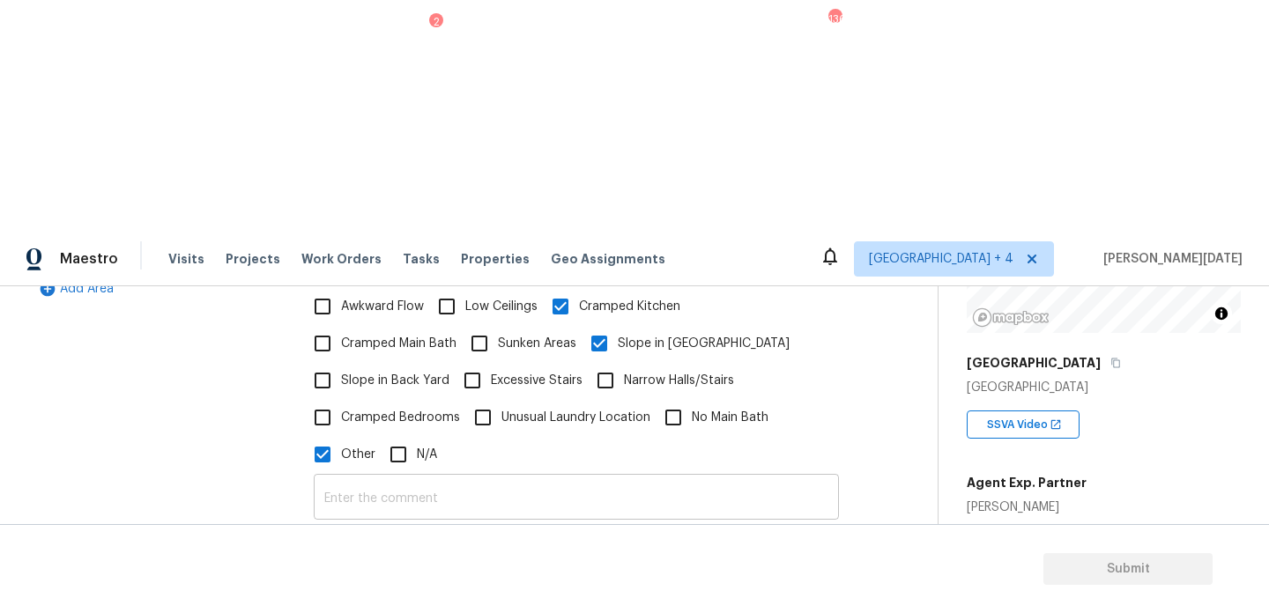
click at [377, 479] on input "text" at bounding box center [576, 499] width 525 height 41
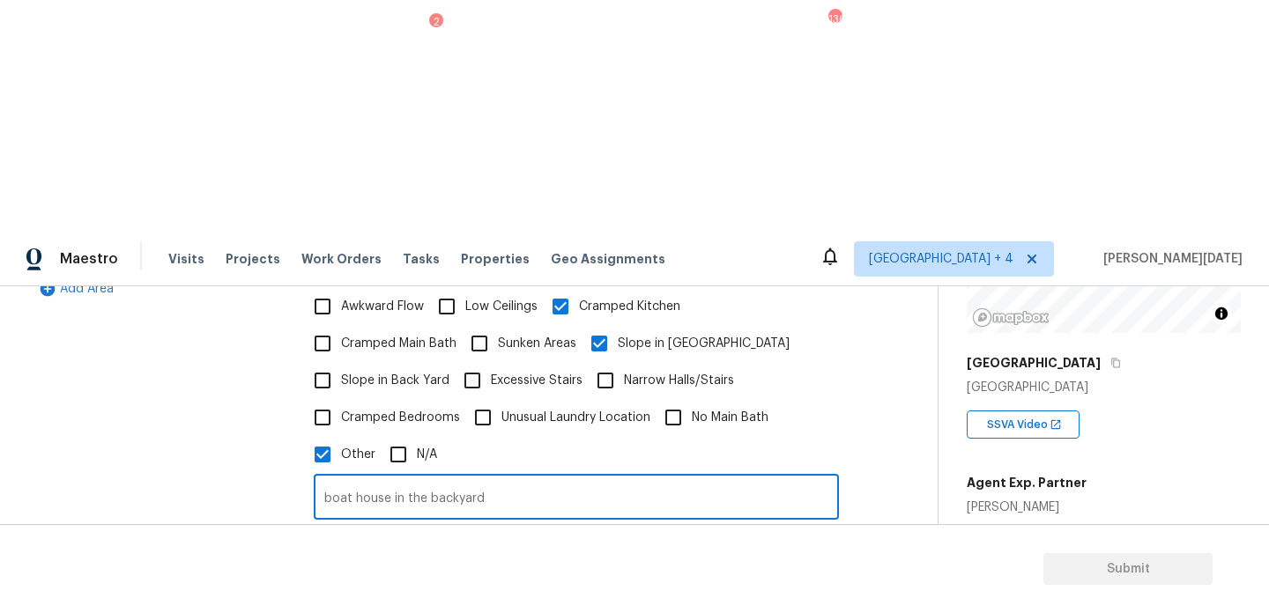
type input "boat house in the backyard"
click at [669, 525] on div "Photos" at bounding box center [576, 582] width 525 height 115
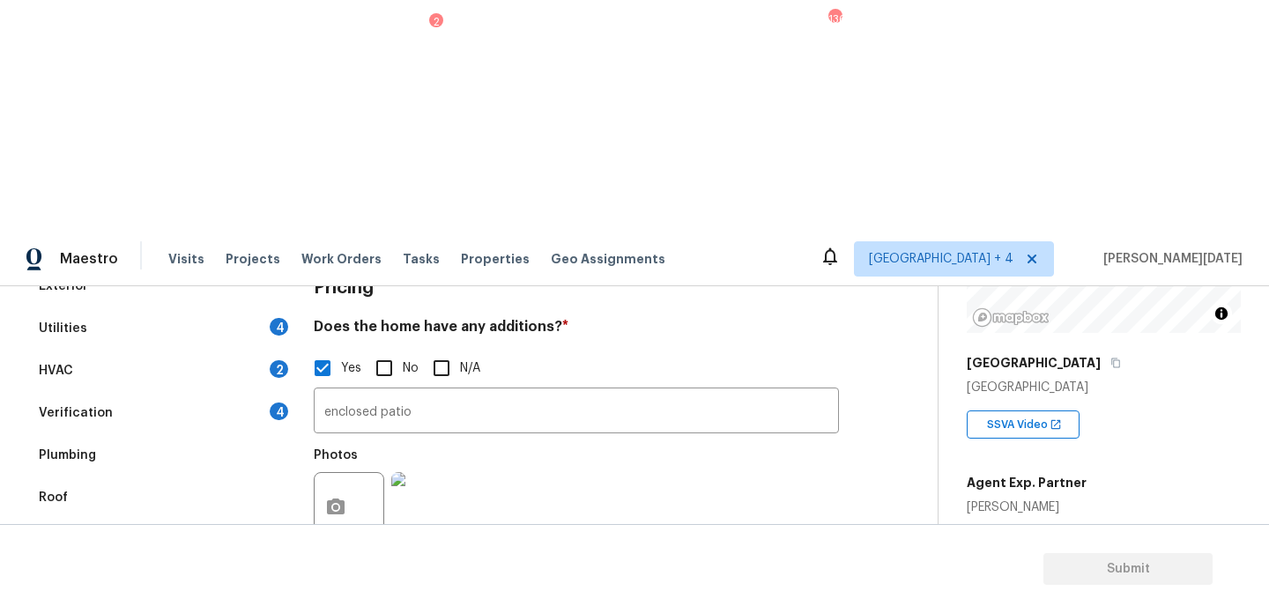
scroll to position [0, 0]
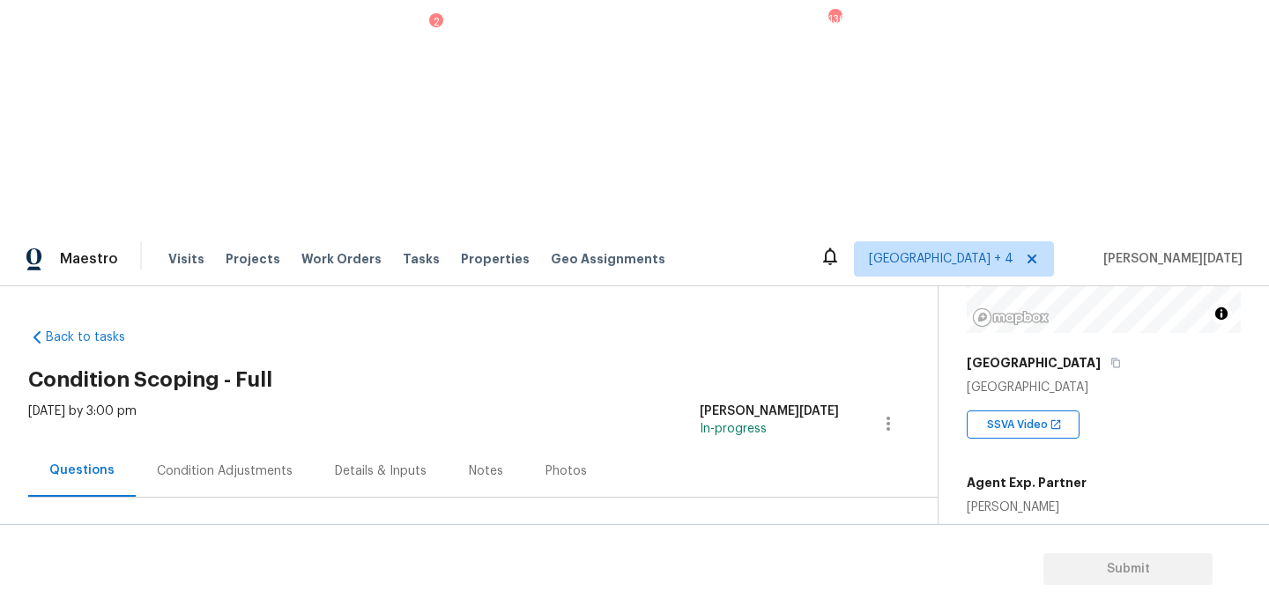
click at [235, 463] on div "Condition Adjustments" at bounding box center [225, 472] width 136 height 18
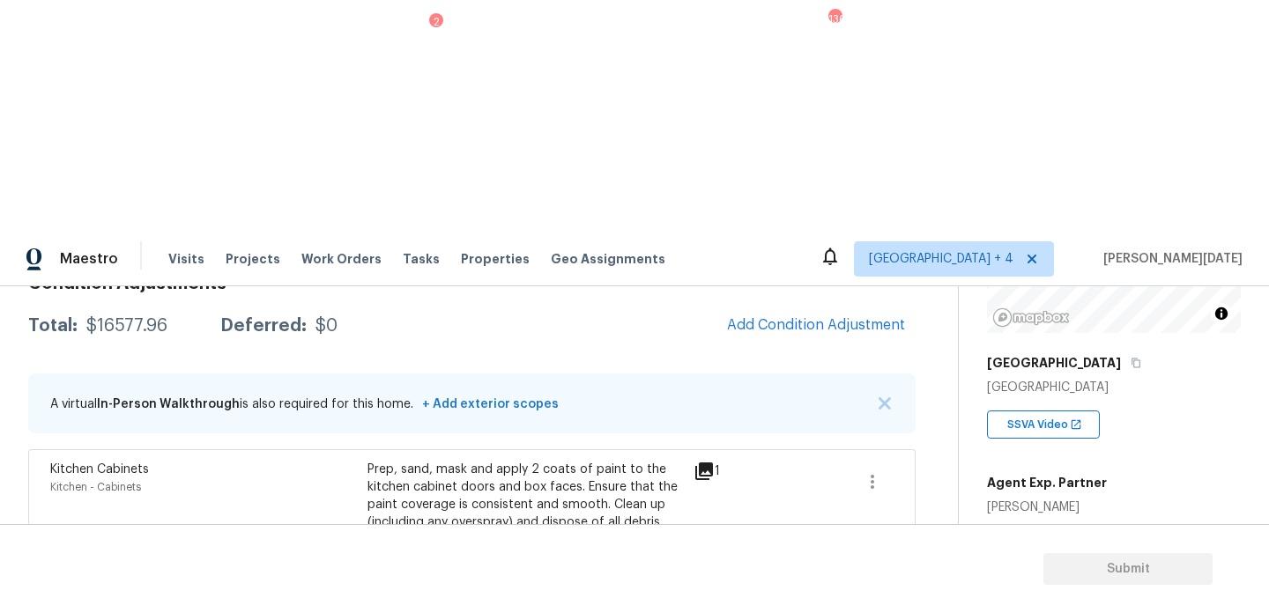
scroll to position [273, 0]
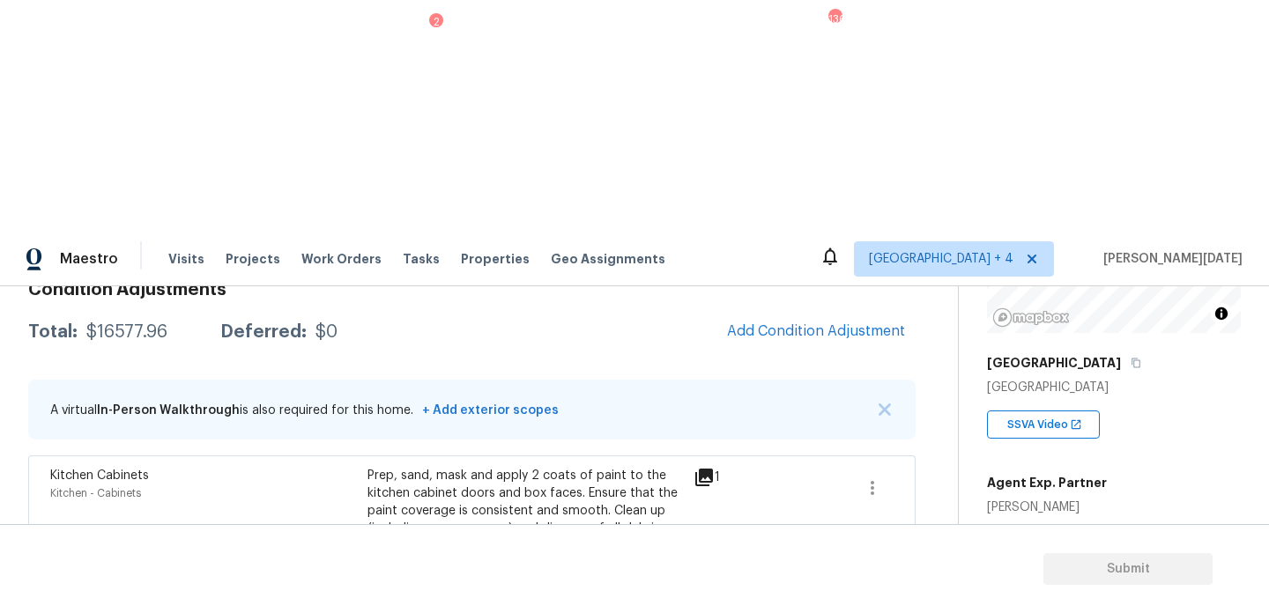
click at [820, 313] on button "Add Condition Adjustment" at bounding box center [816, 331] width 199 height 37
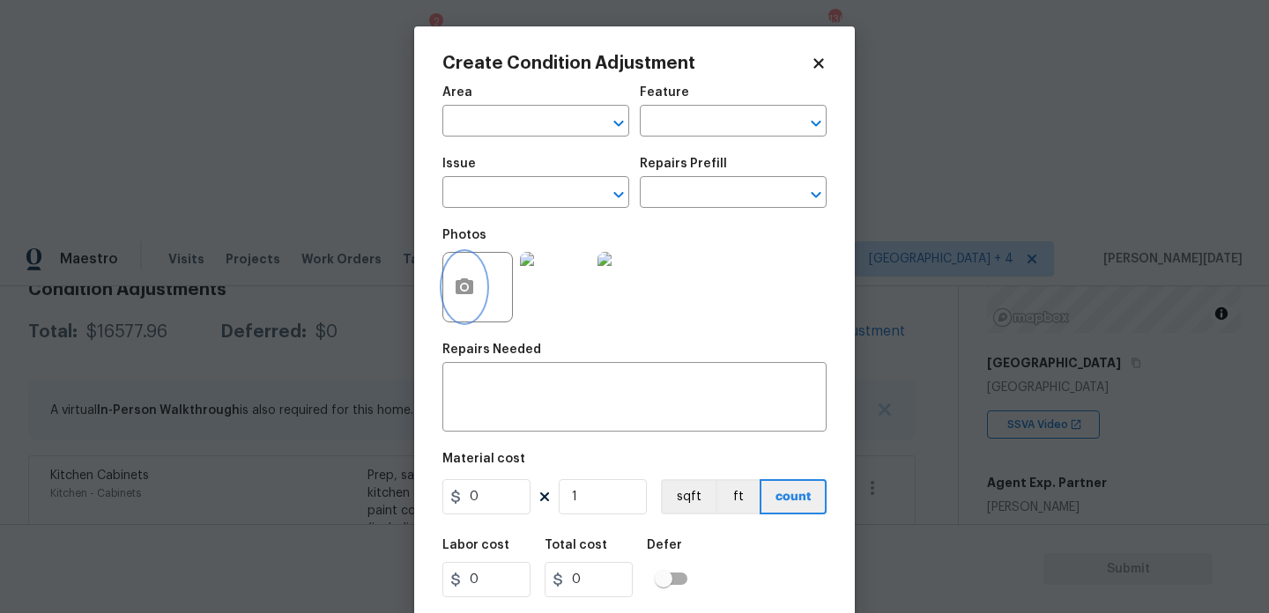
click at [466, 286] on circle "button" at bounding box center [464, 287] width 5 height 5
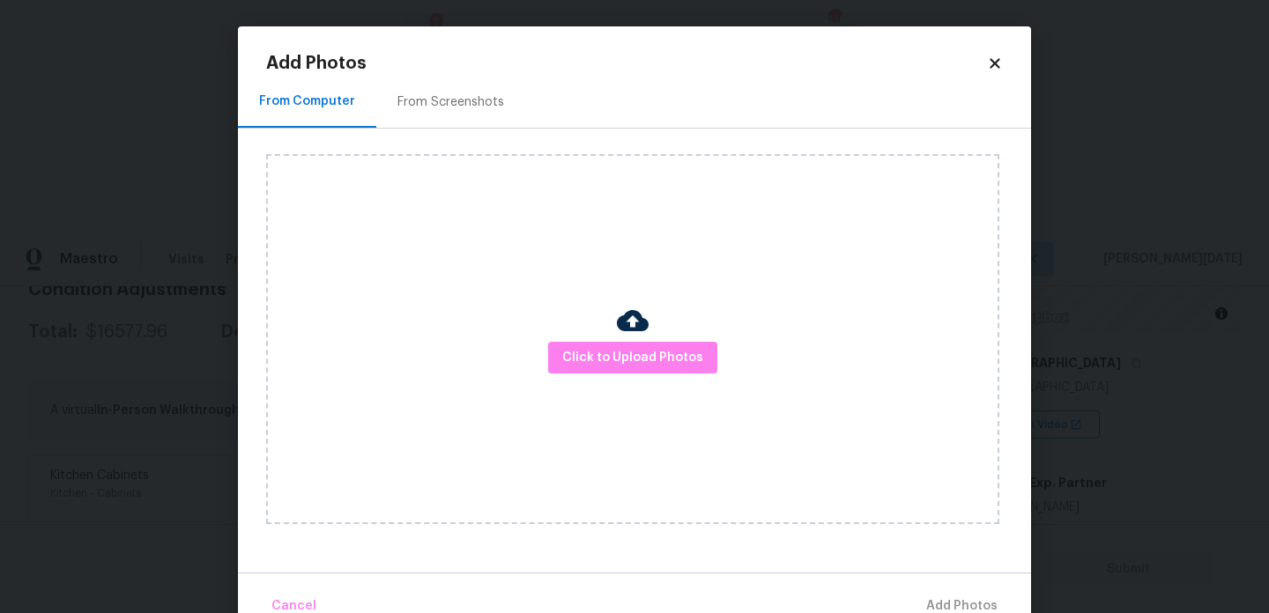
click at [568, 330] on div "Click to Upload Photos" at bounding box center [632, 339] width 733 height 370
click at [598, 343] on button "Click to Upload Photos" at bounding box center [632, 358] width 169 height 33
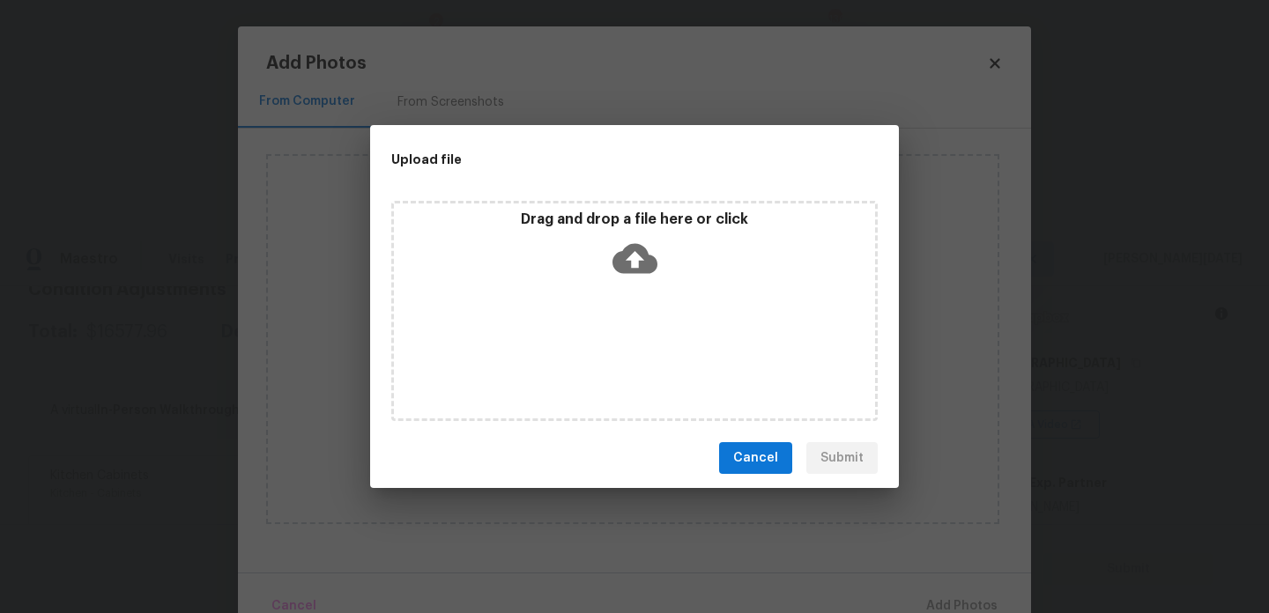
click at [598, 343] on div "Drag and drop a file here or click" at bounding box center [634, 311] width 487 height 220
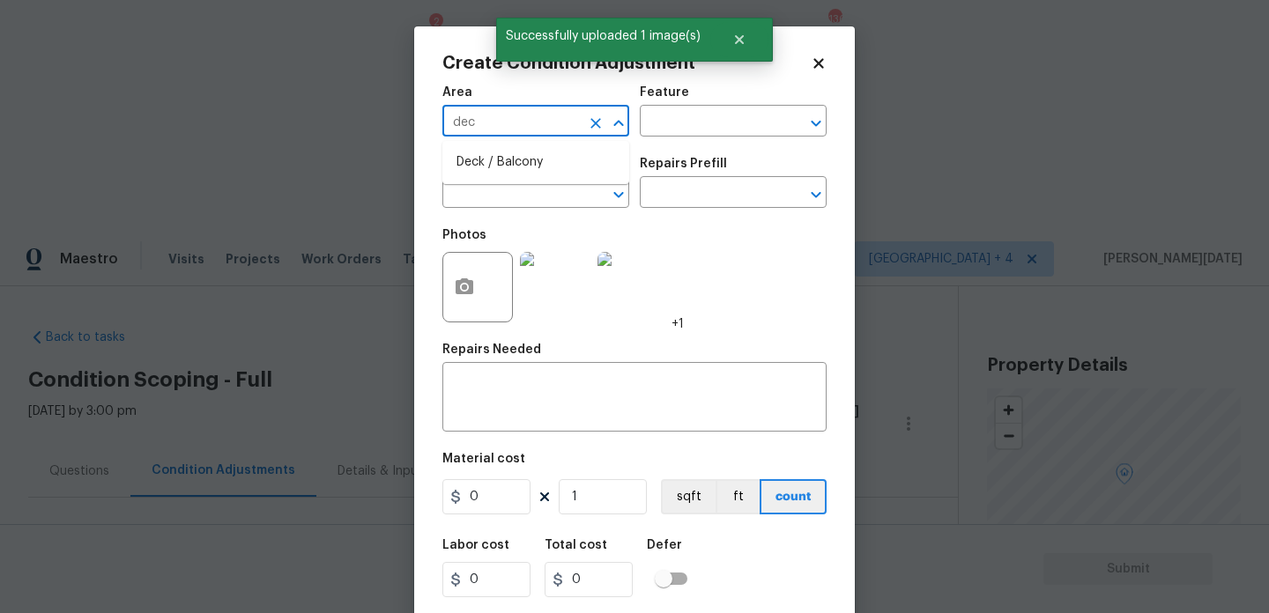
scroll to position [232, 0]
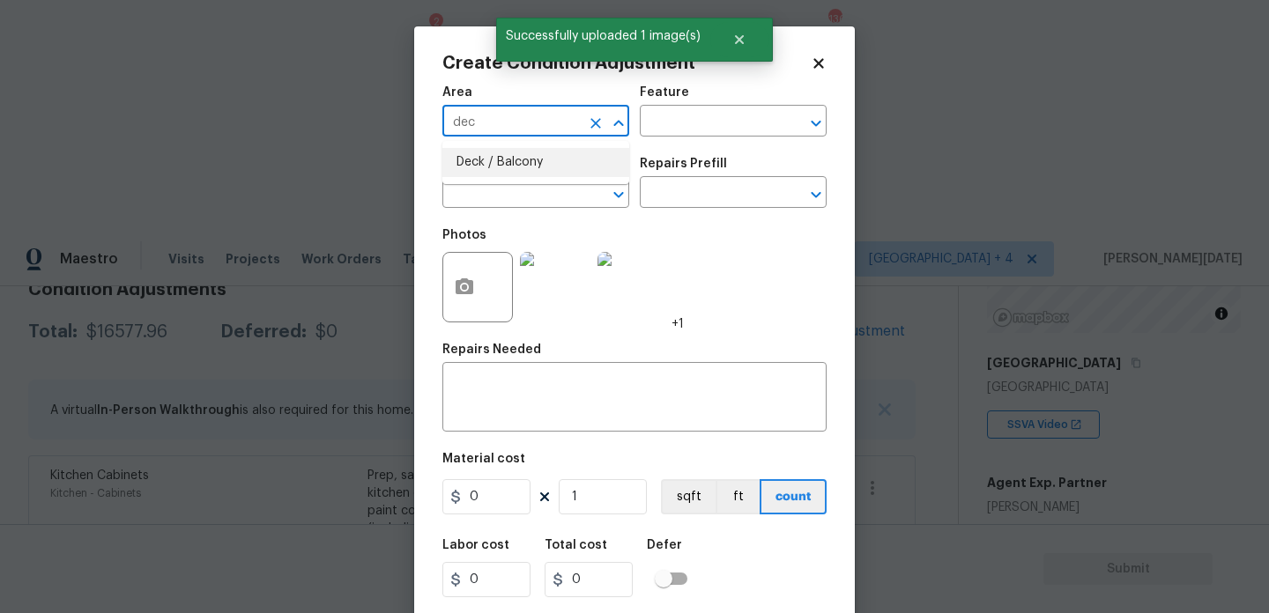
click at [546, 167] on li "Deck / Balcony" at bounding box center [535, 162] width 187 height 29
type input "Deck / Balcony"
click at [542, 183] on input "text" at bounding box center [511, 194] width 138 height 27
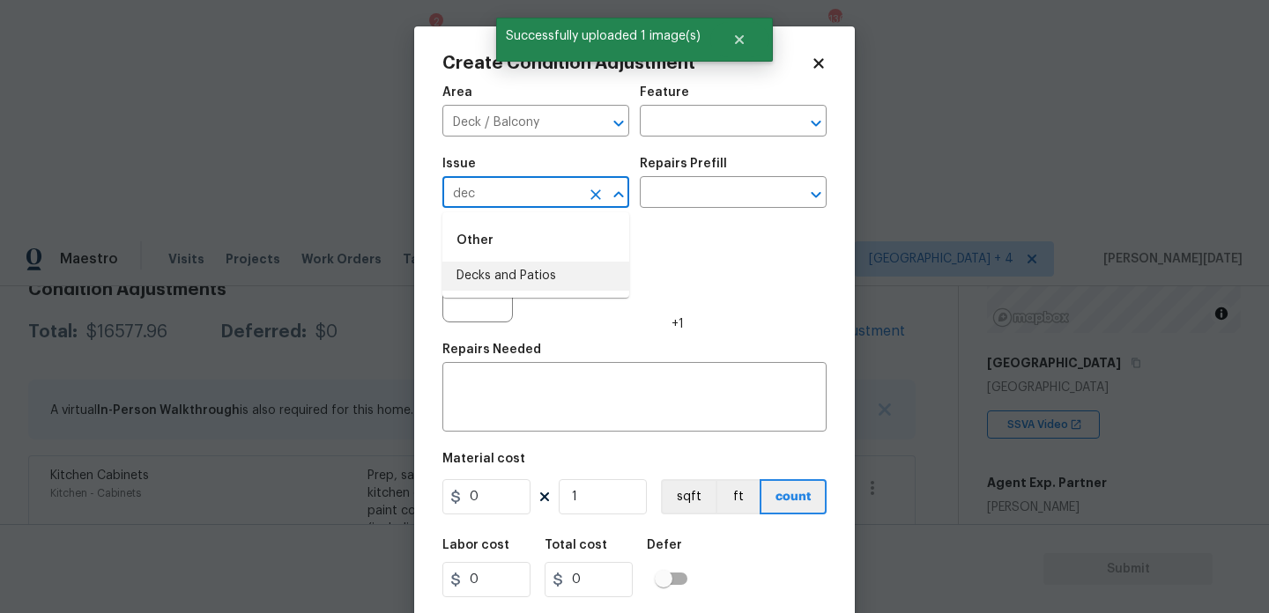
click at [531, 279] on li "Decks and Patios" at bounding box center [535, 276] width 187 height 29
click at [602, 122] on icon "Clear" at bounding box center [596, 124] width 18 height 18
type input "Decks and Patios"
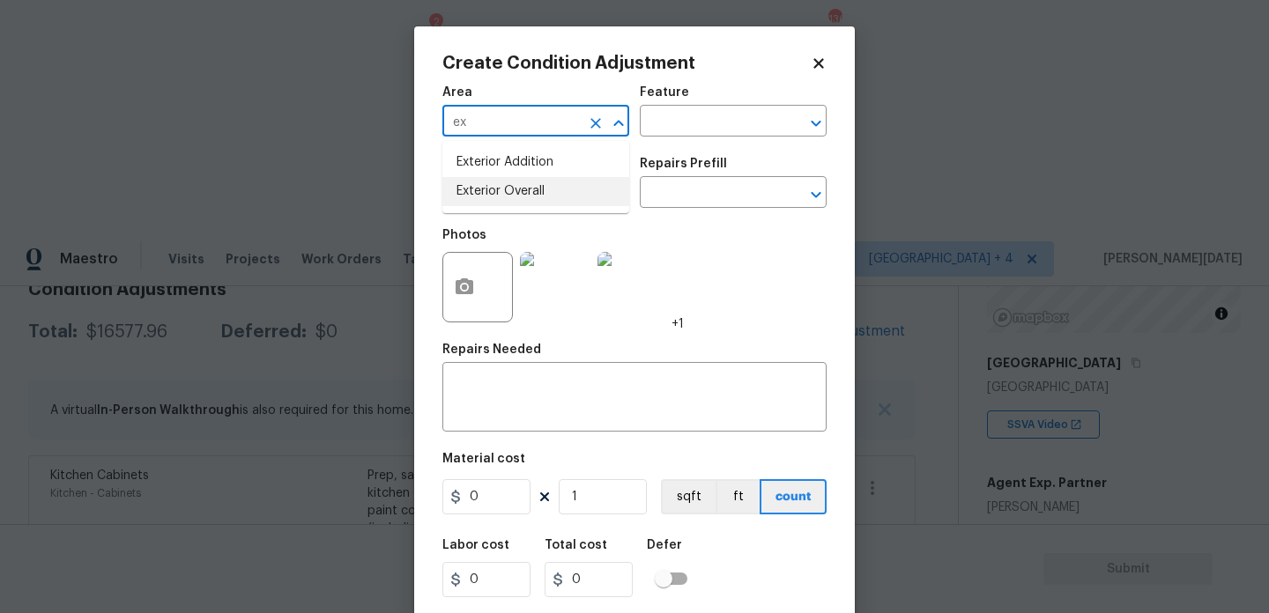
click at [546, 190] on li "Exterior Overall" at bounding box center [535, 191] width 187 height 29
type input "Exterior Overall"
click at [658, 134] on input "text" at bounding box center [709, 122] width 138 height 27
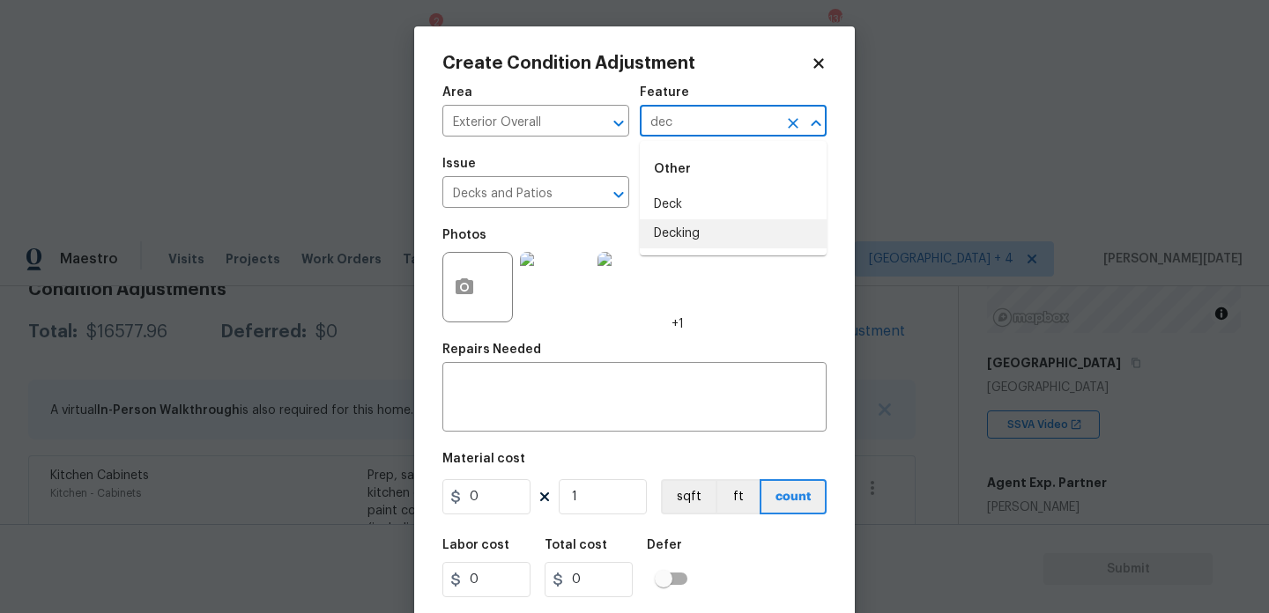
click at [673, 223] on li "Decking" at bounding box center [733, 233] width 187 height 29
type input "Decking"
click at [497, 474] on div "Material cost" at bounding box center [634, 464] width 384 height 23
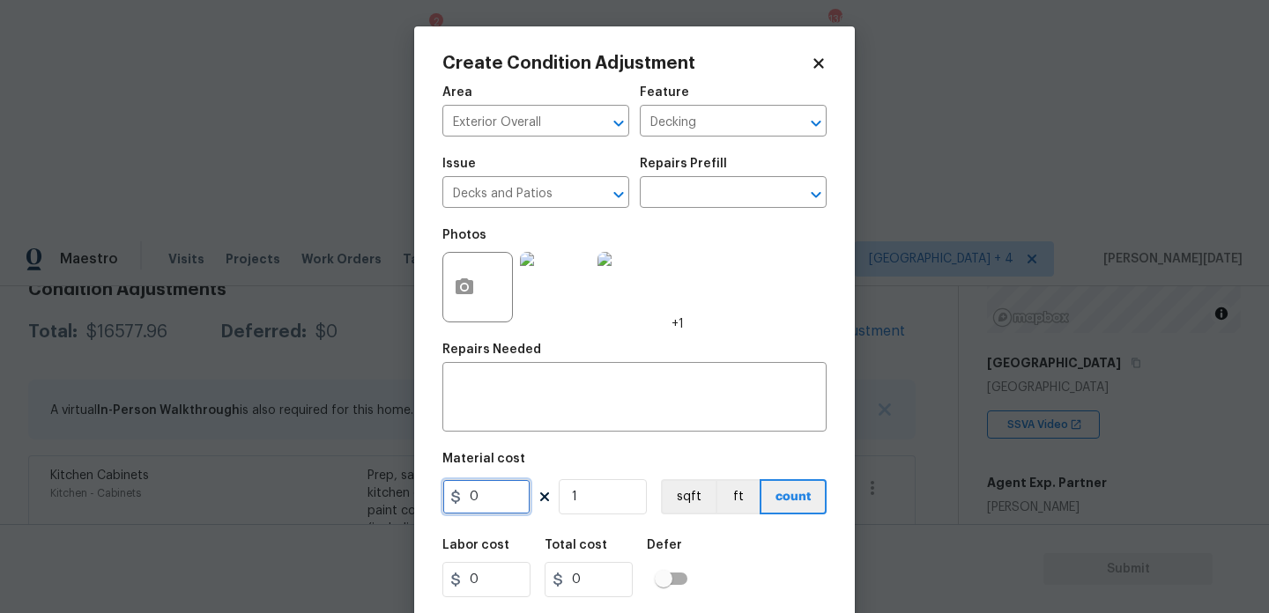
click at [497, 509] on input "0" at bounding box center [486, 496] width 88 height 35
type input "800"
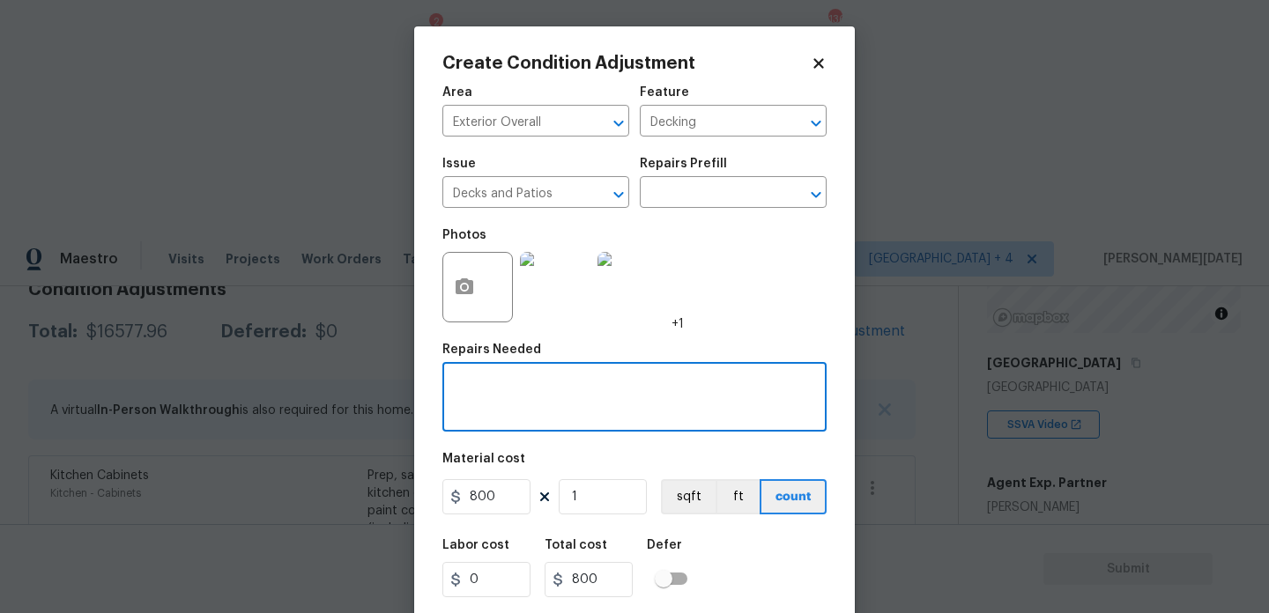
click at [502, 407] on textarea at bounding box center [634, 399] width 363 height 37
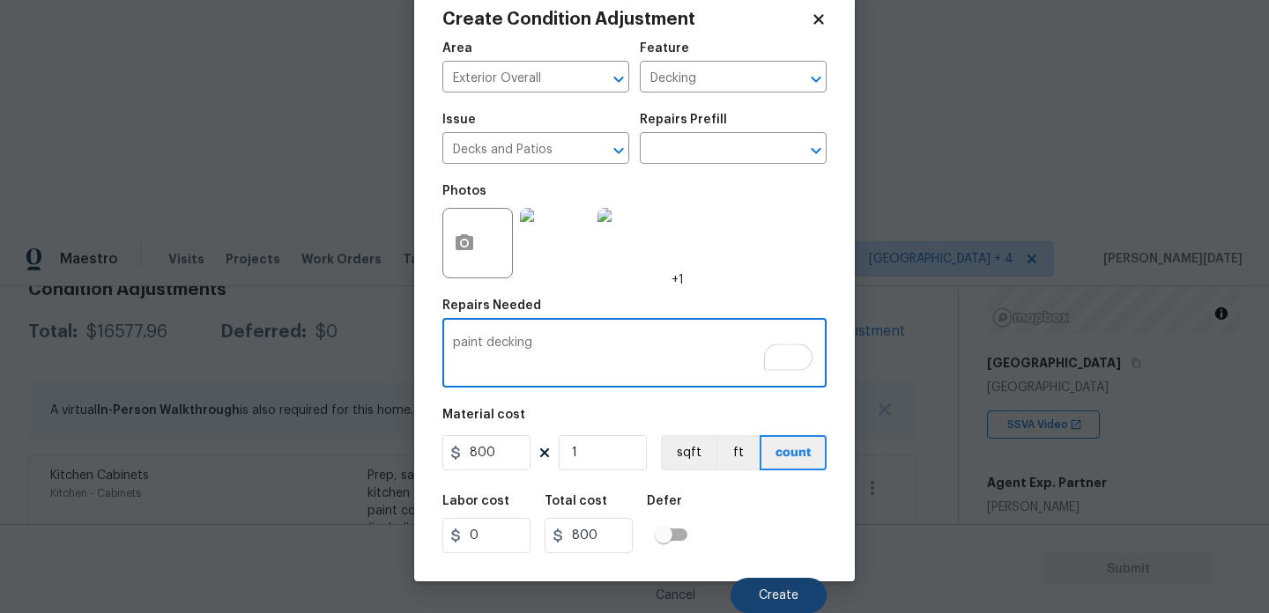
type textarea "paint decking"
click at [784, 593] on span "Create" at bounding box center [779, 596] width 40 height 13
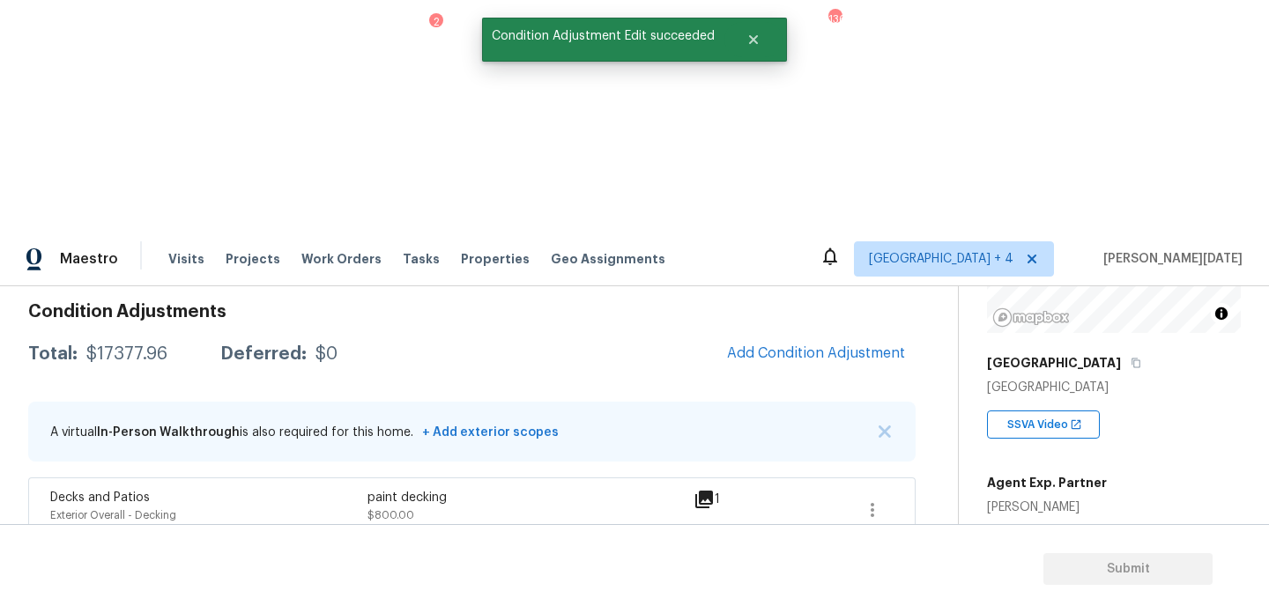
scroll to position [220, 0]
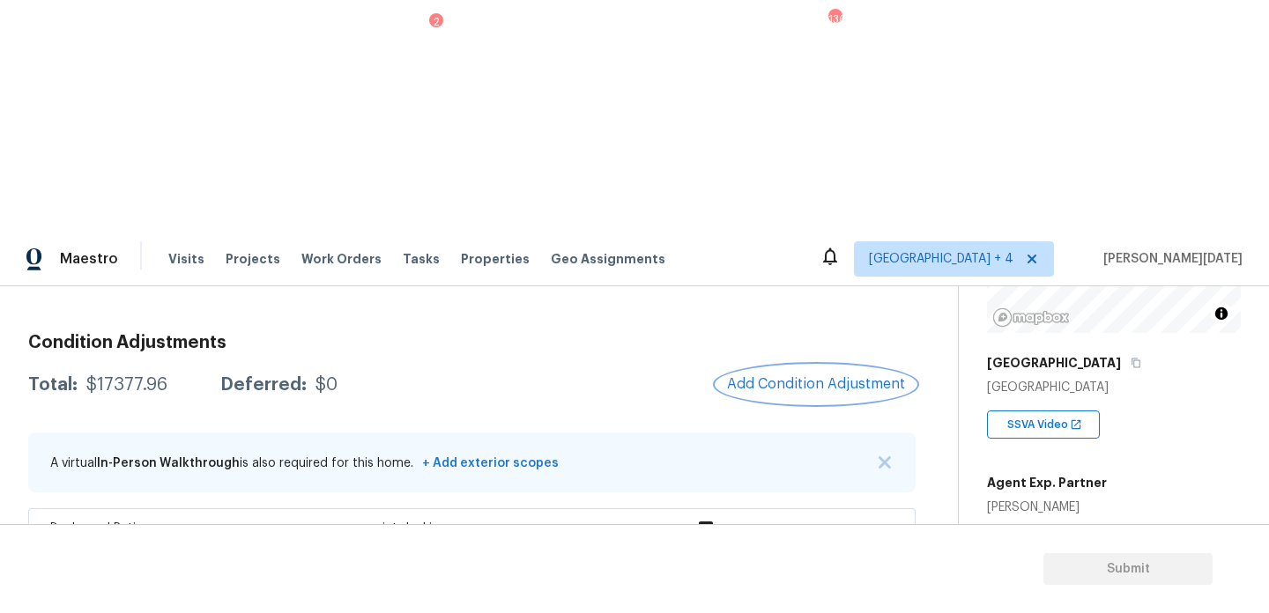
click at [780, 366] on button "Add Condition Adjustment" at bounding box center [816, 384] width 199 height 37
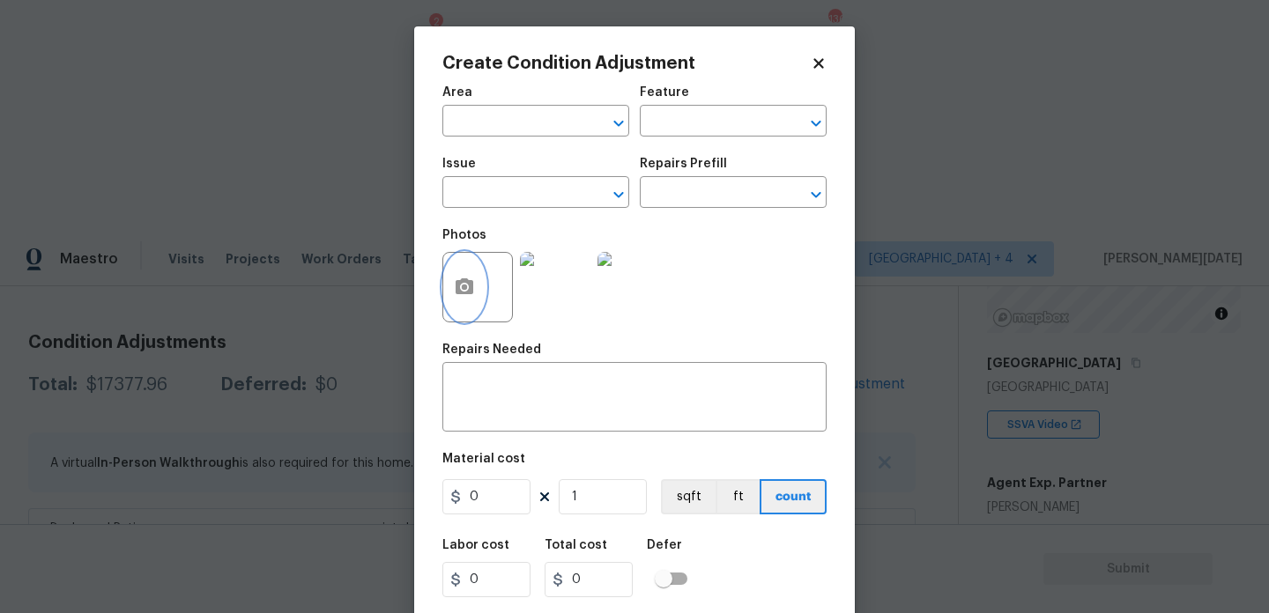
click at [462, 297] on icon "button" at bounding box center [464, 287] width 21 height 21
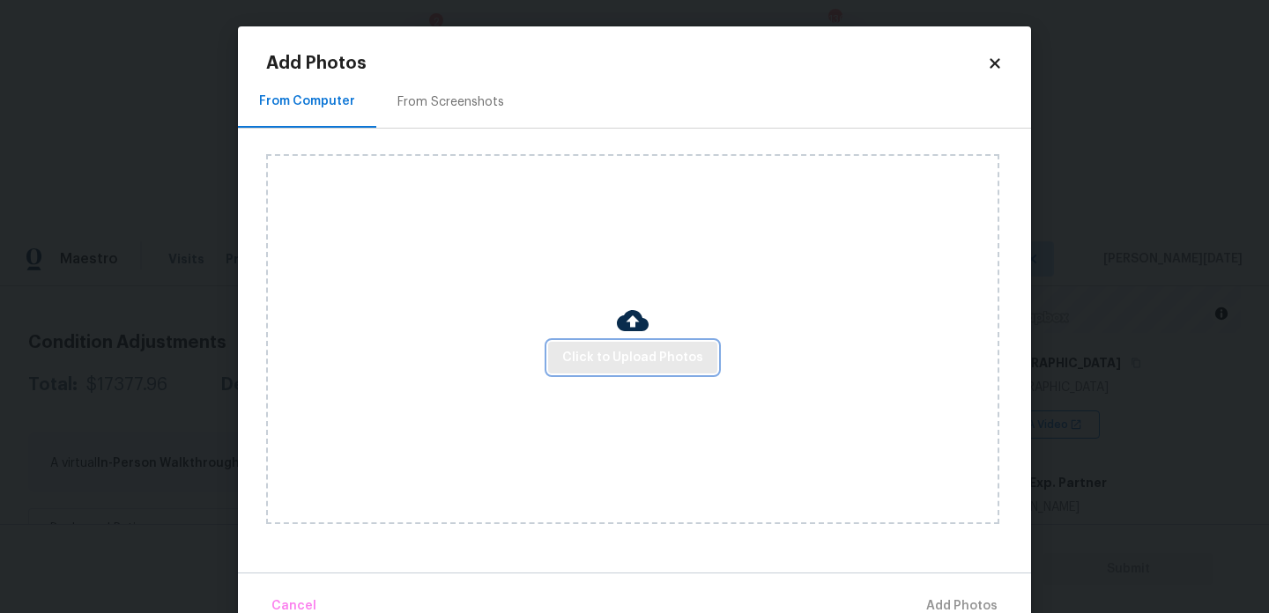
click at [612, 361] on span "Click to Upload Photos" at bounding box center [632, 358] width 141 height 22
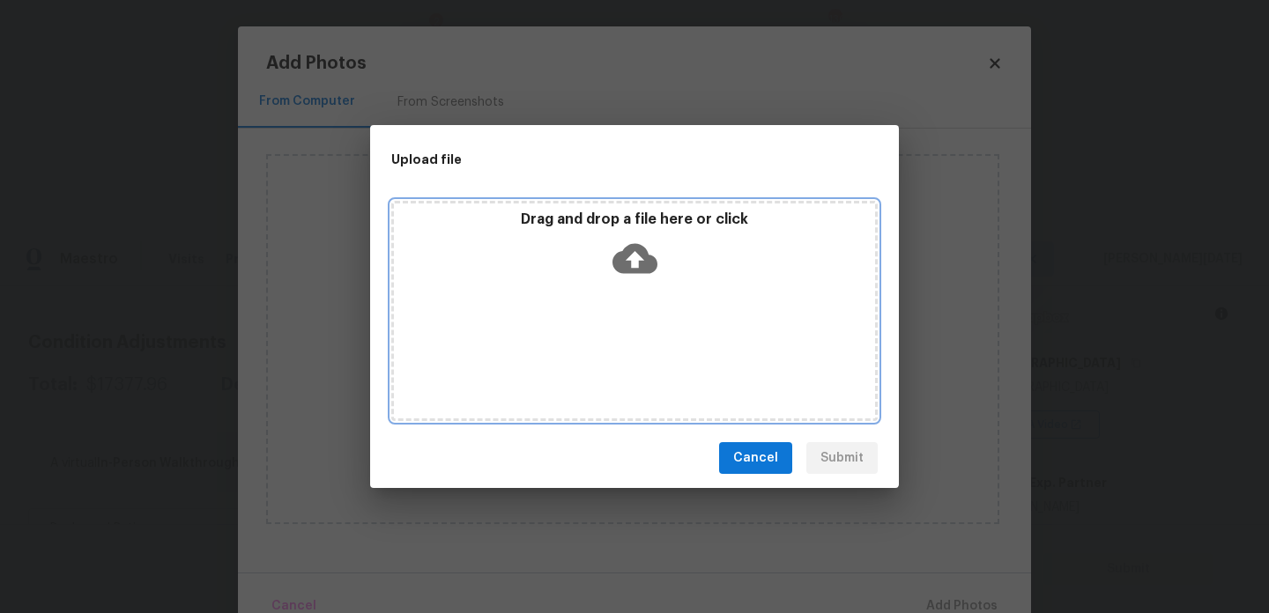
click at [612, 361] on div "Drag and drop a file here or click" at bounding box center [634, 311] width 487 height 220
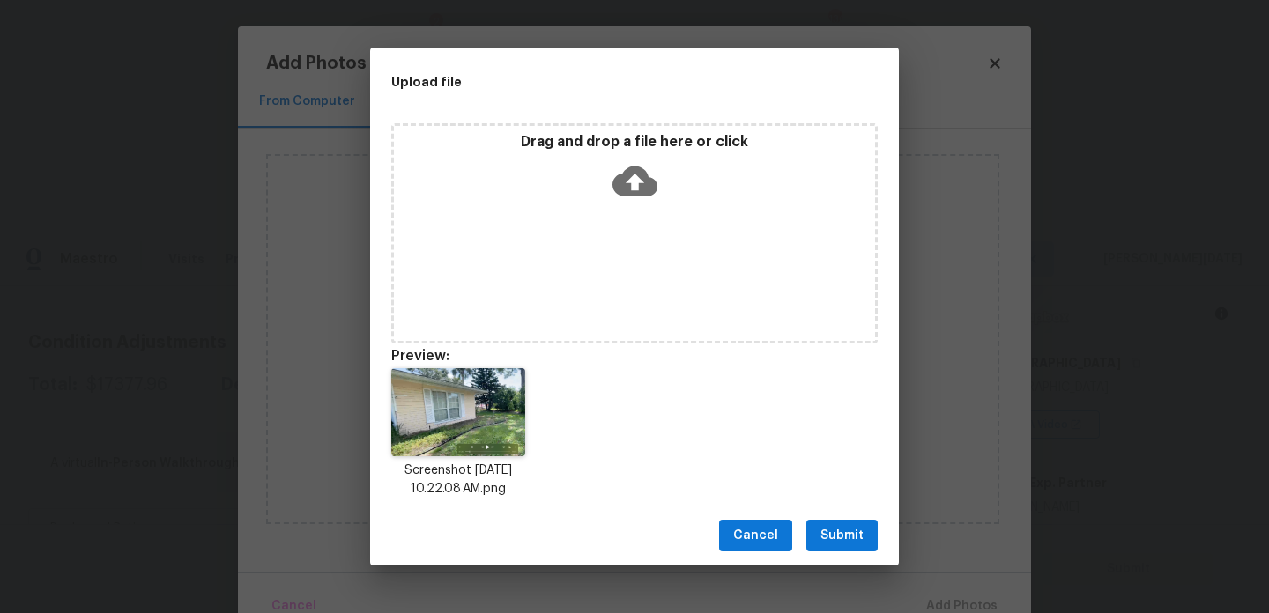
click at [835, 524] on button "Submit" at bounding box center [841, 536] width 71 height 33
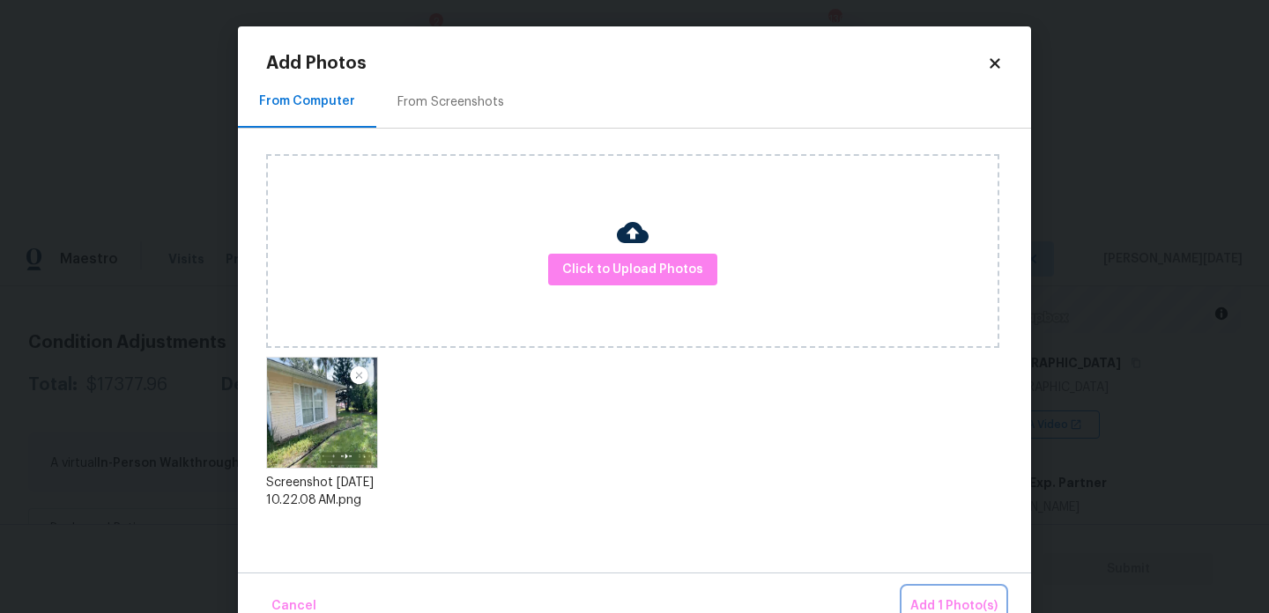
click at [940, 598] on span "Add 1 Photo(s)" at bounding box center [953, 607] width 87 height 22
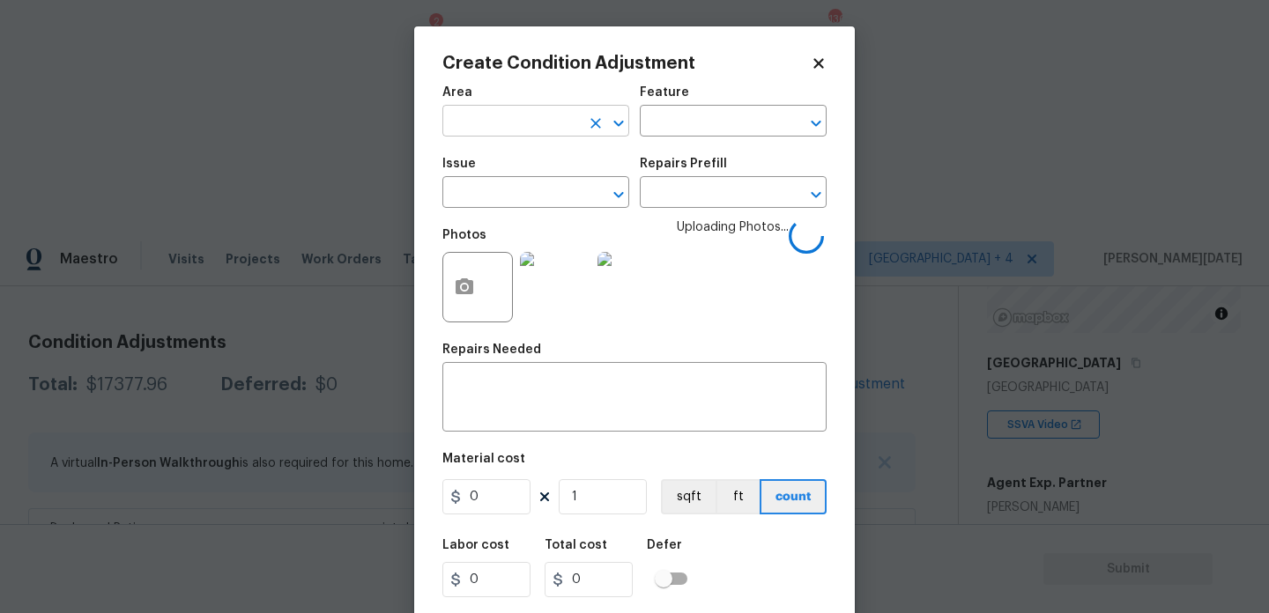
click at [508, 136] on input "text" at bounding box center [511, 122] width 138 height 27
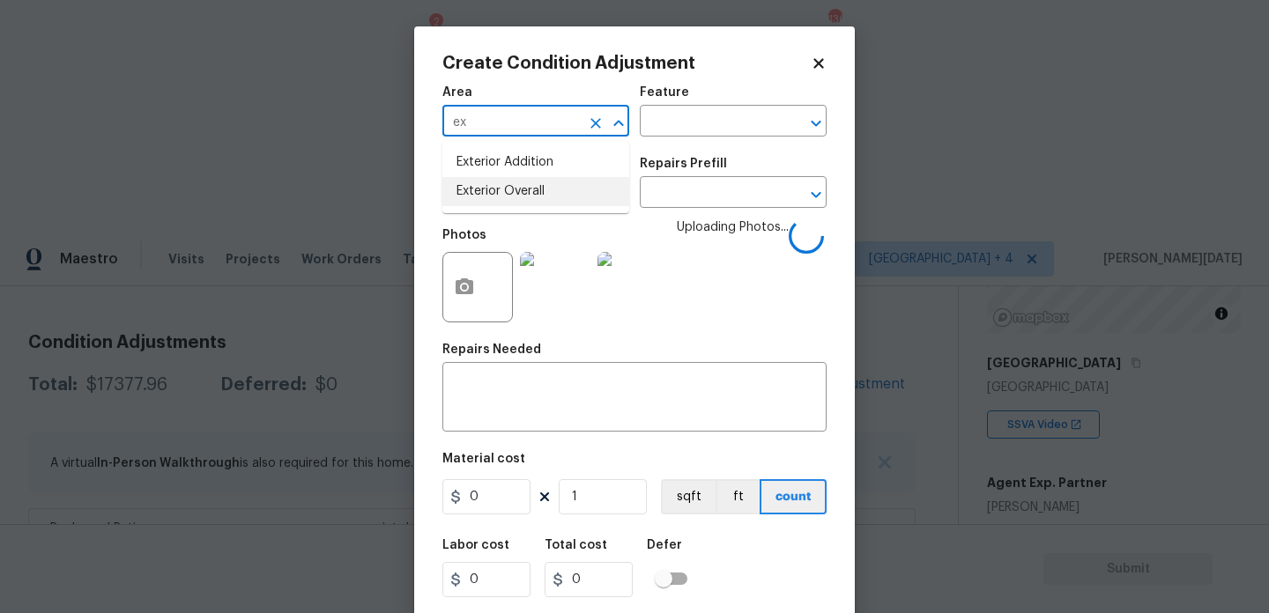
click at [508, 194] on li "Exterior Overall" at bounding box center [535, 191] width 187 height 29
type input "Exterior Overall"
click at [508, 194] on input "text" at bounding box center [511, 194] width 138 height 27
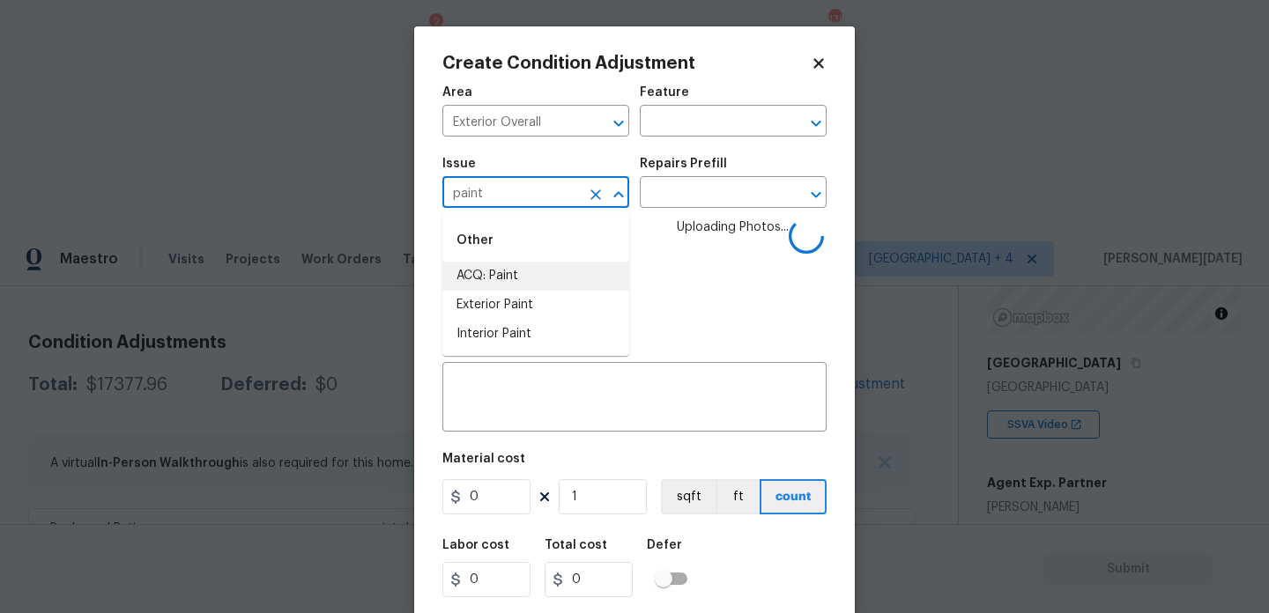
click at [524, 267] on li "ACQ: Paint" at bounding box center [535, 276] width 187 height 29
type input "ACQ: Paint"
click at [686, 181] on input "text" at bounding box center [709, 194] width 138 height 27
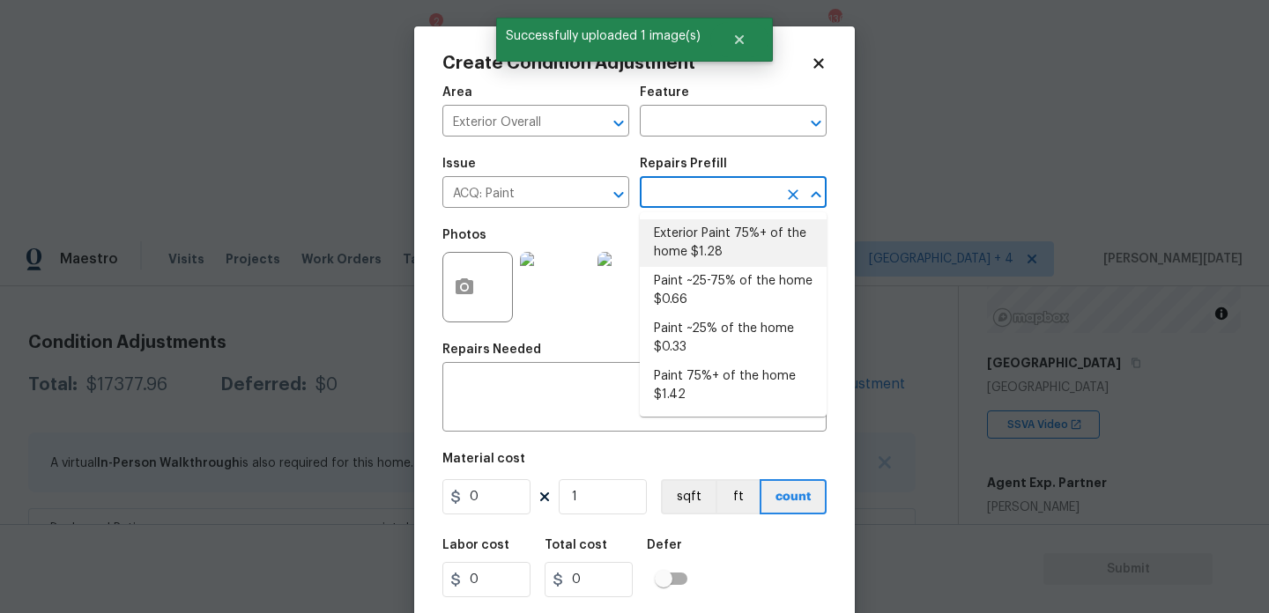
click at [702, 230] on li "Exterior Paint 75%+ of the home $1.28" at bounding box center [733, 243] width 187 height 48
type input "Acquisition"
type textarea "Acquisition Scope: 75%+ of the home exterior will likely require paint"
type input "1.28"
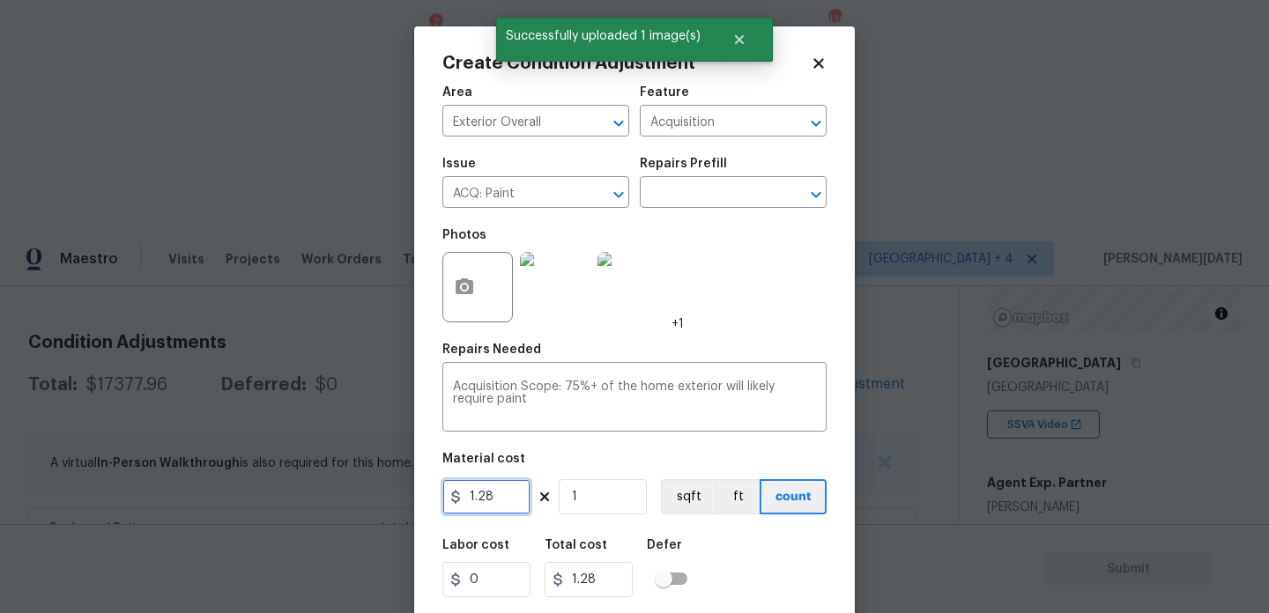
click at [507, 497] on input "1.28" at bounding box center [486, 496] width 88 height 35
type input "1.5"
click at [622, 491] on input "1" at bounding box center [603, 496] width 88 height 35
type input "0"
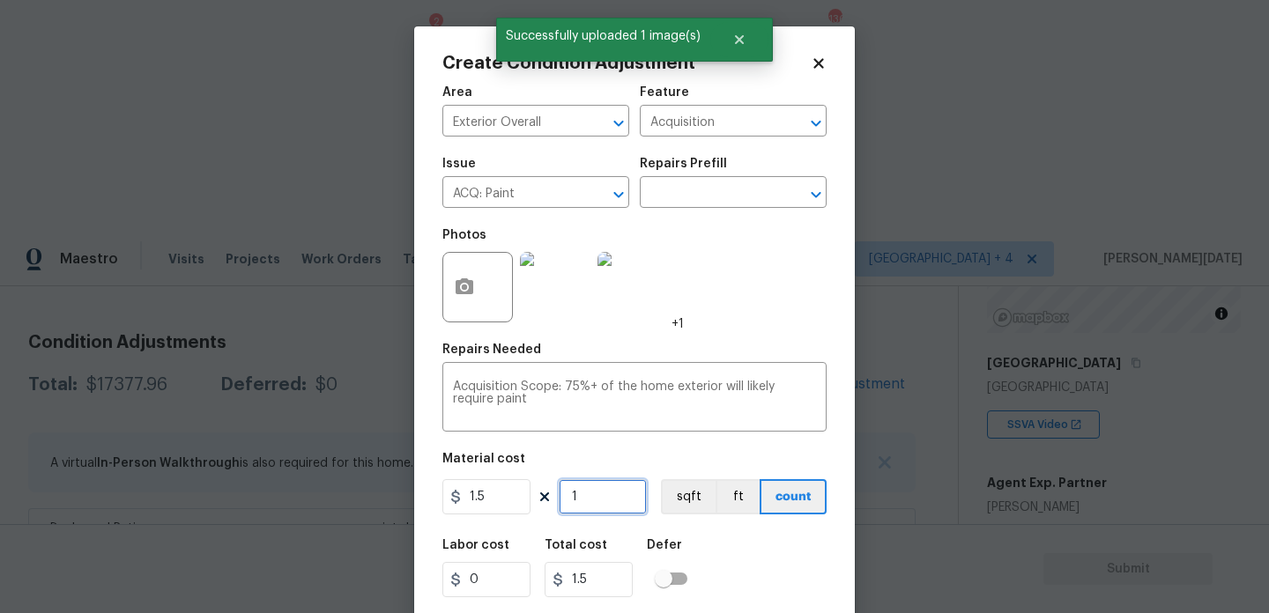
type input "0"
paste input "1816"
type input "1816"
type input "2724"
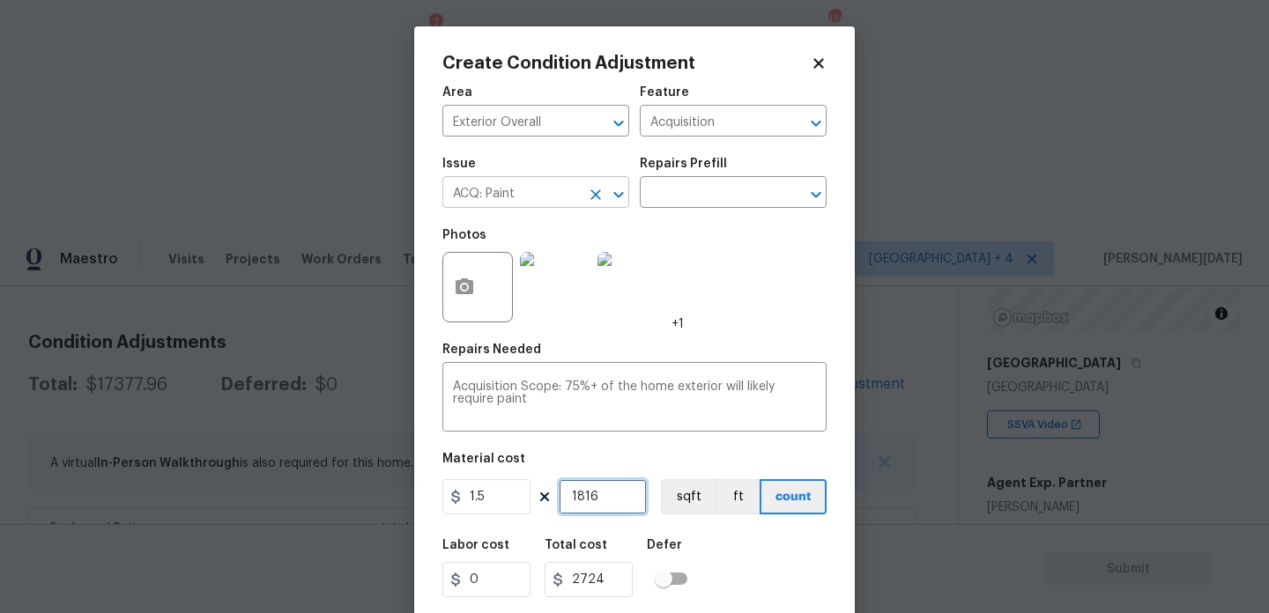
click at [592, 191] on icon "Clear" at bounding box center [596, 195] width 11 height 11
type input "1816"
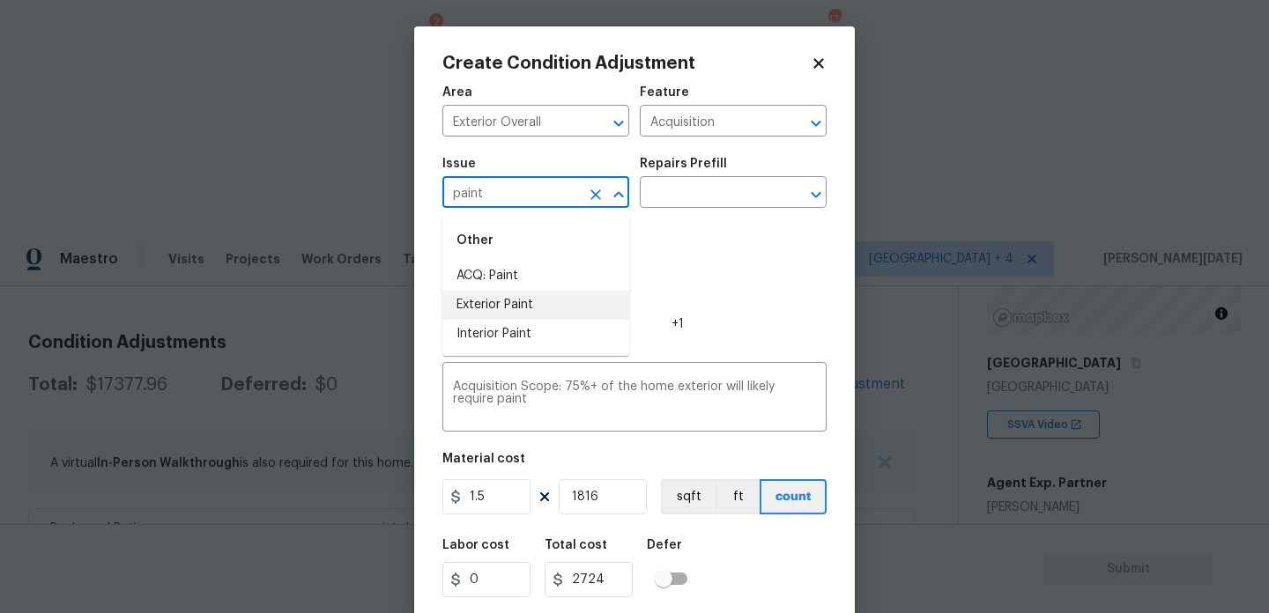
click at [551, 312] on li "Exterior Paint" at bounding box center [535, 305] width 187 height 29
type input "Exterior Paint"
click at [696, 195] on input "text" at bounding box center [709, 194] width 138 height 27
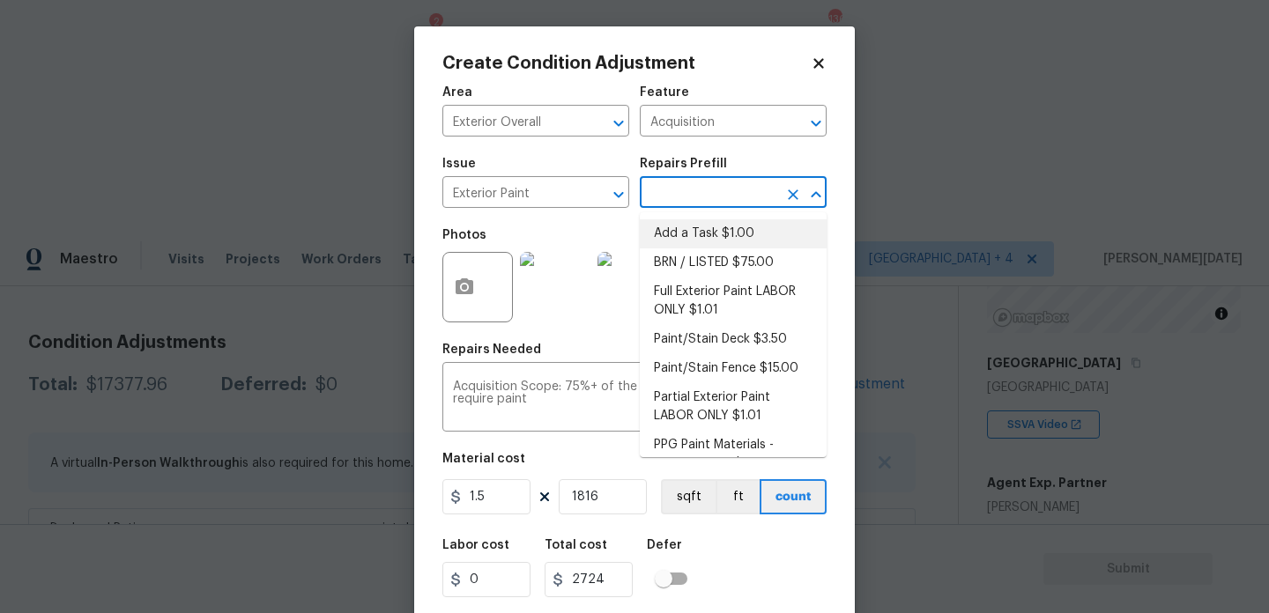
click at [584, 226] on div "Photos +1" at bounding box center [563, 276] width 242 height 115
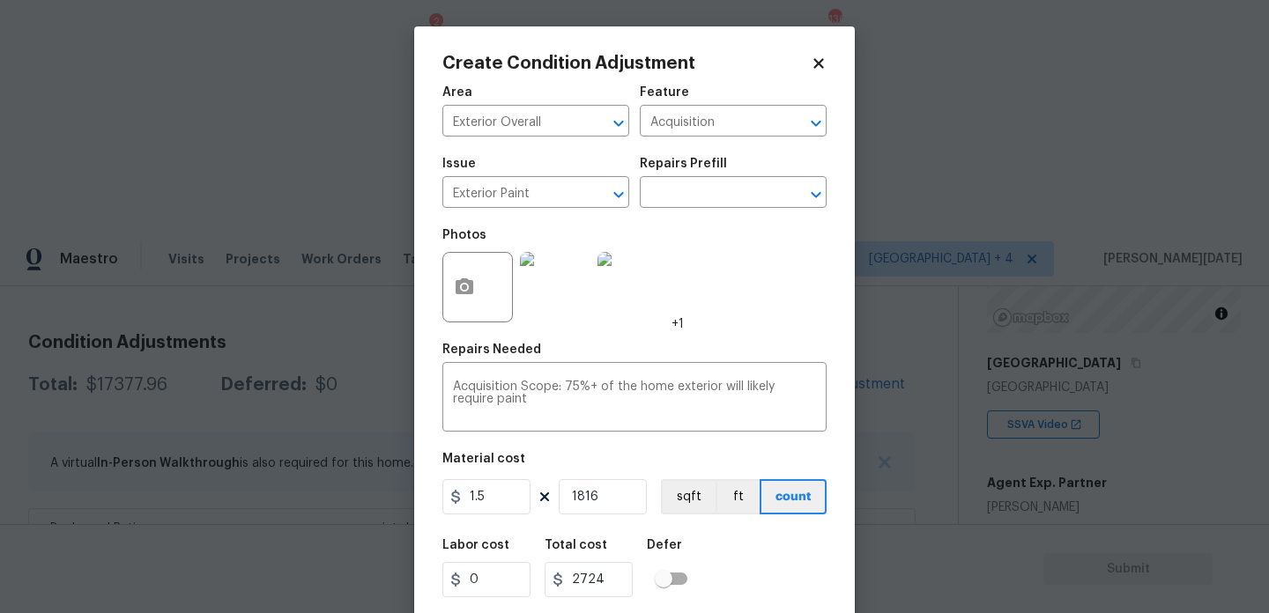
scroll to position [45, 0]
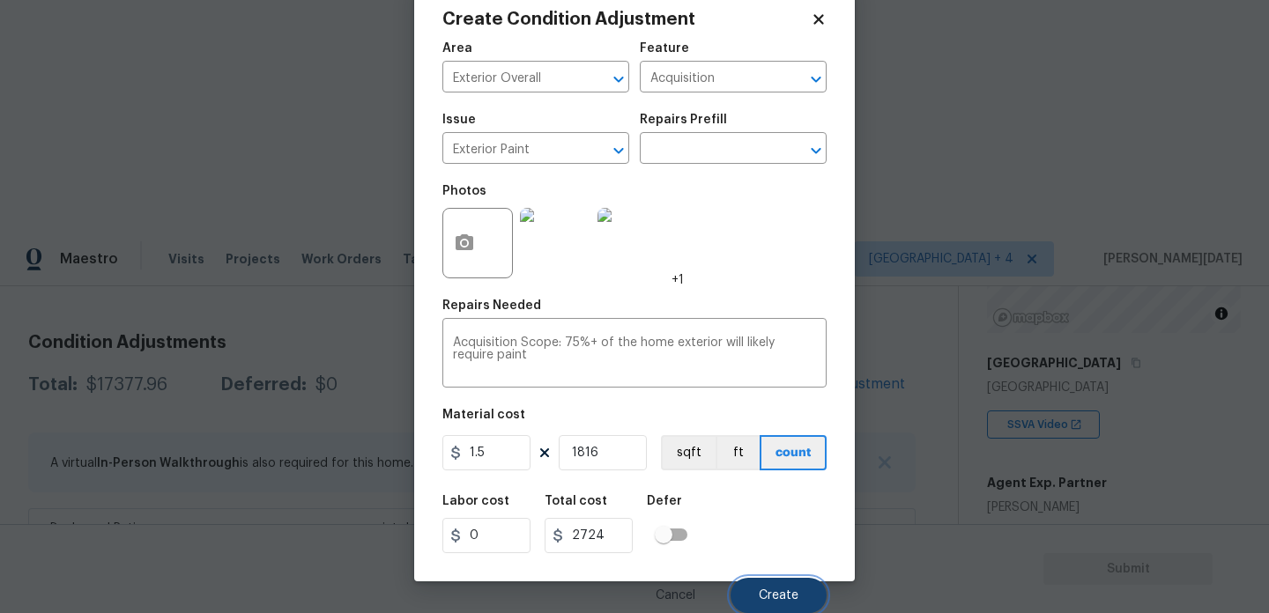
click at [755, 592] on button "Create" at bounding box center [779, 595] width 96 height 35
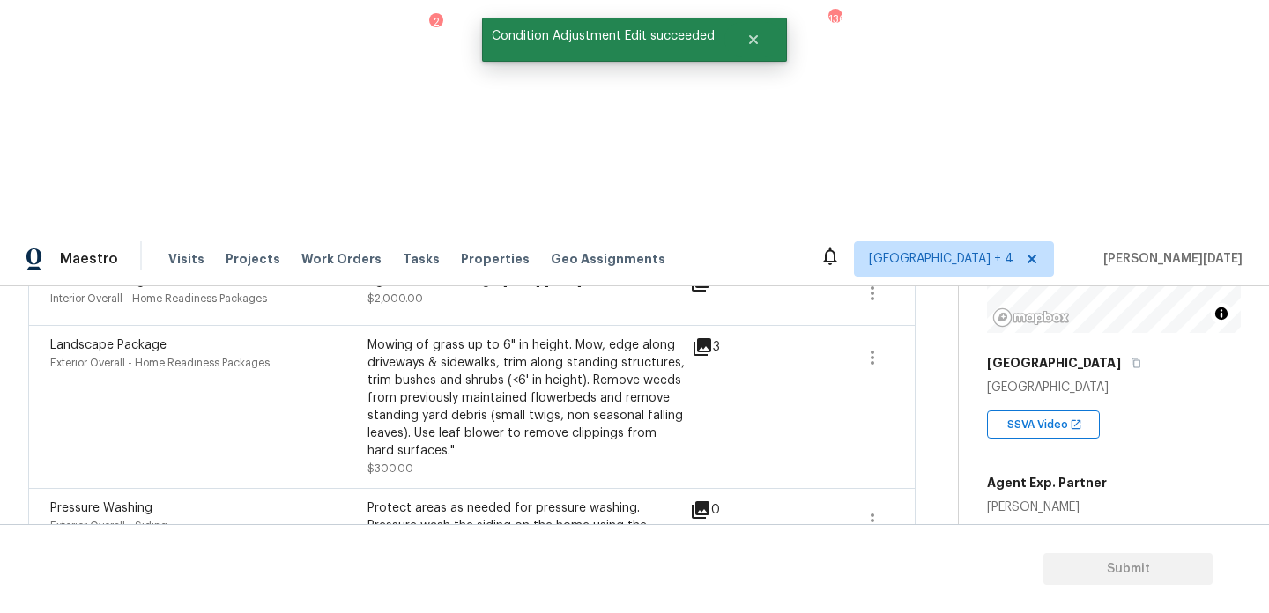
scroll to position [920, 0]
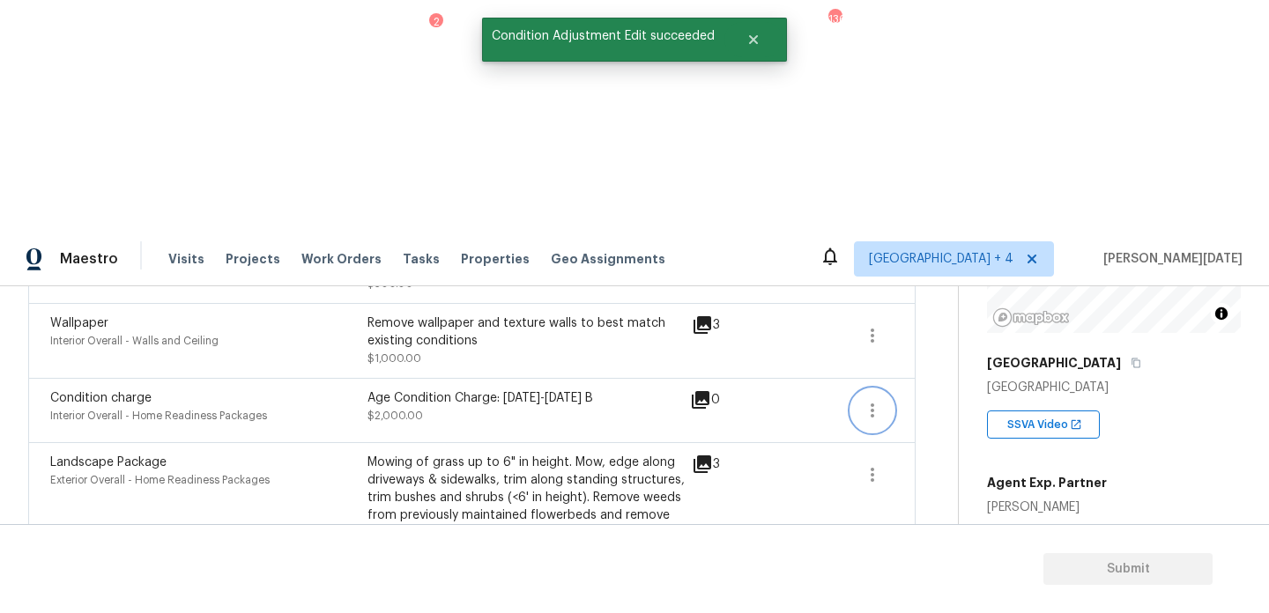
click at [866, 400] on icon "button" at bounding box center [872, 410] width 21 height 21
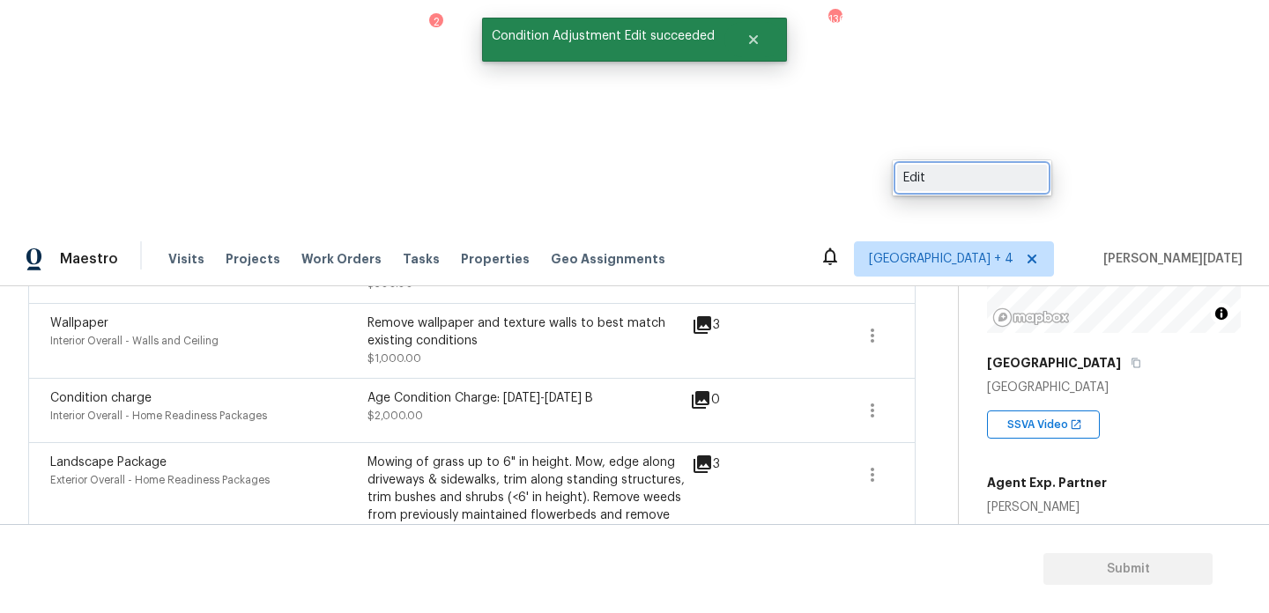
click at [936, 175] on div "Edit" at bounding box center [972, 178] width 138 height 18
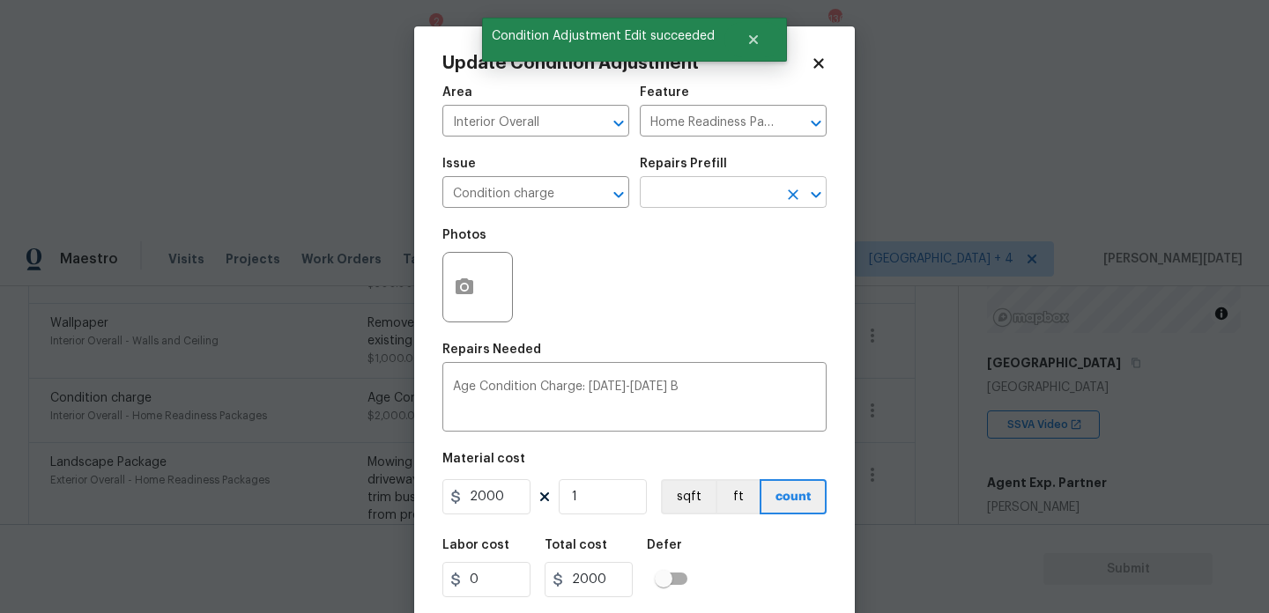
click at [680, 199] on input "text" at bounding box center [709, 194] width 138 height 27
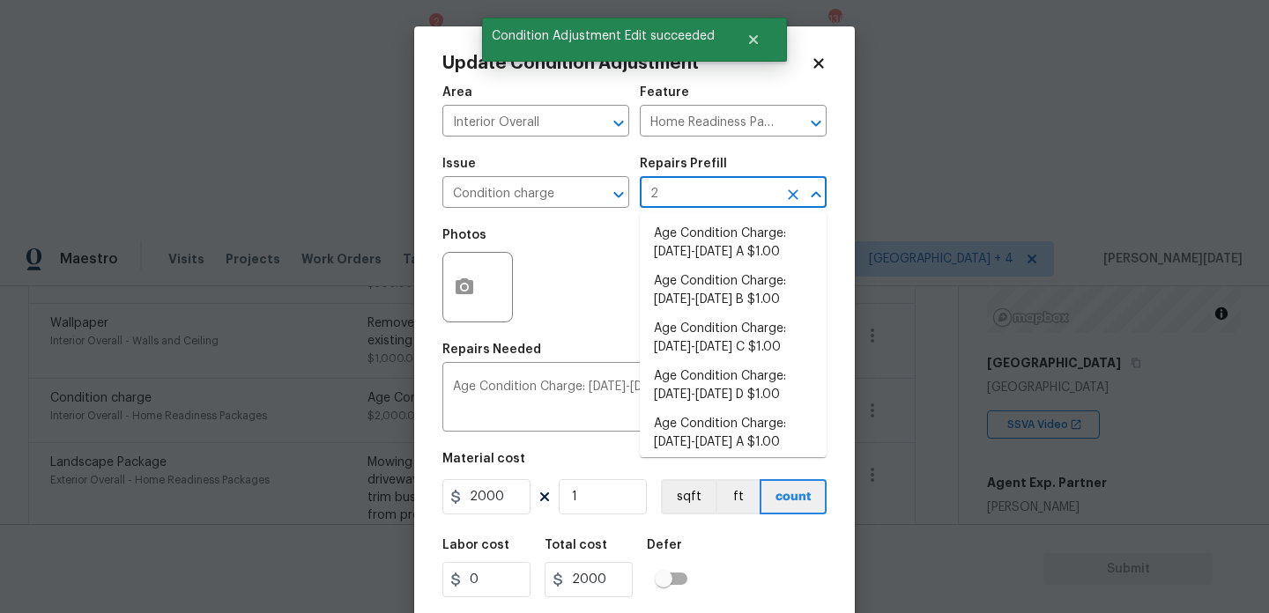
type input "22"
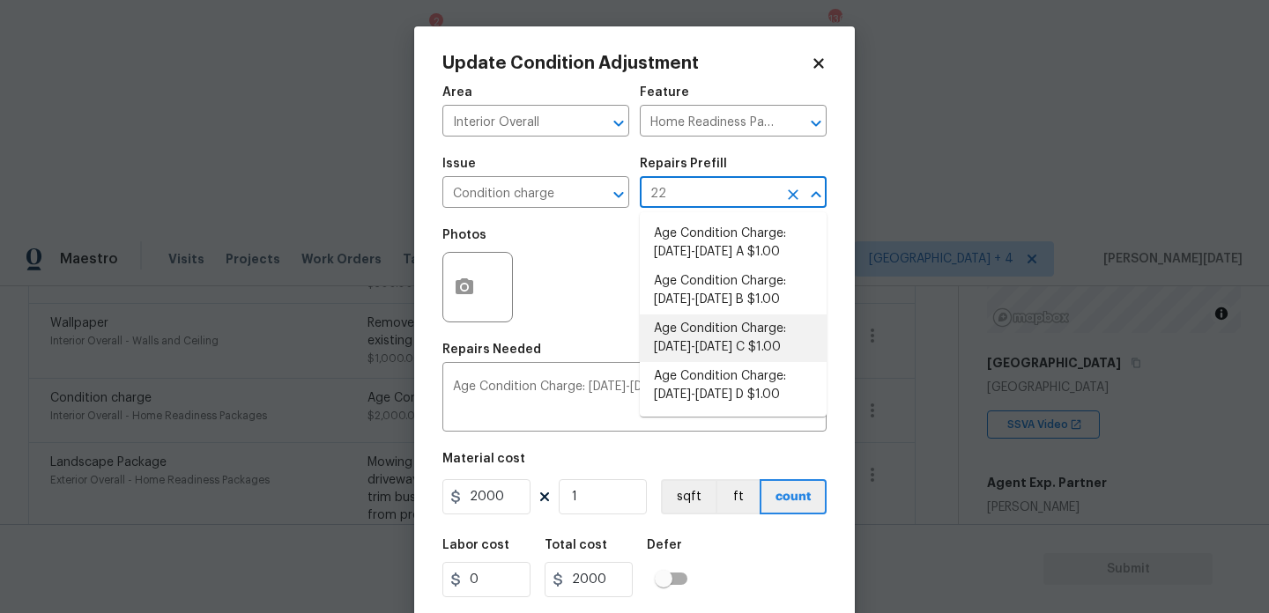
click at [711, 348] on li "Age Condition Charge: [DATE]-[DATE] C $1.00" at bounding box center [733, 339] width 187 height 48
type textarea "Age Condition Charge: 1922-1978 C"
type input "1"
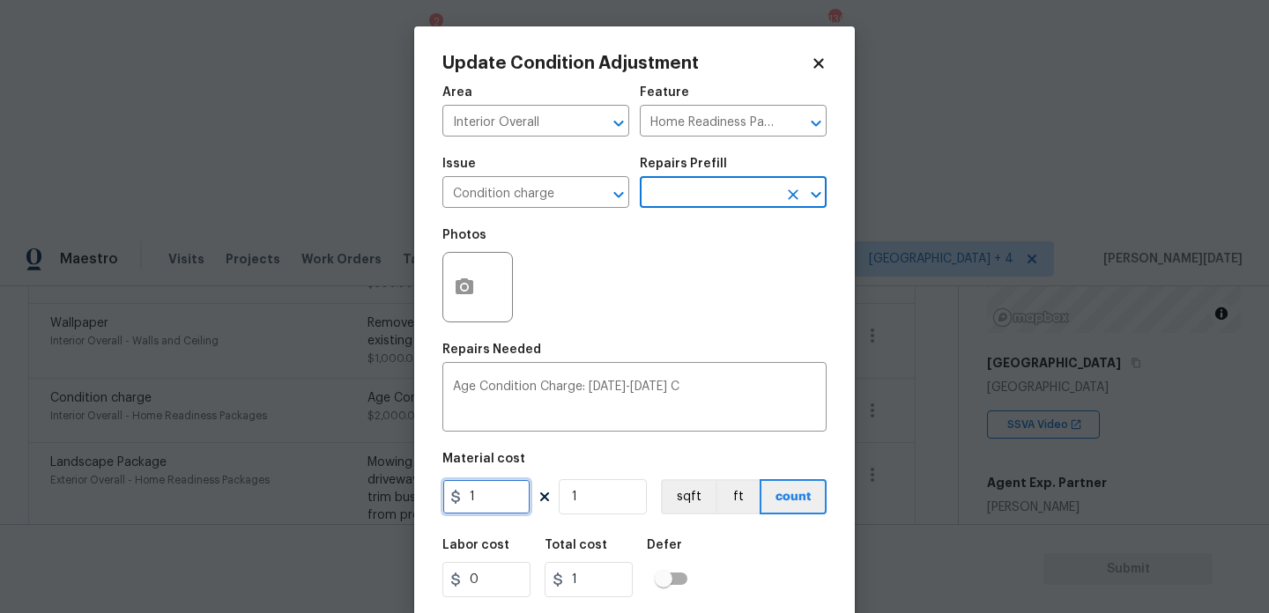
click at [482, 501] on input "1" at bounding box center [486, 496] width 88 height 35
type input "2000"
click at [690, 291] on div "Photos" at bounding box center [634, 276] width 384 height 115
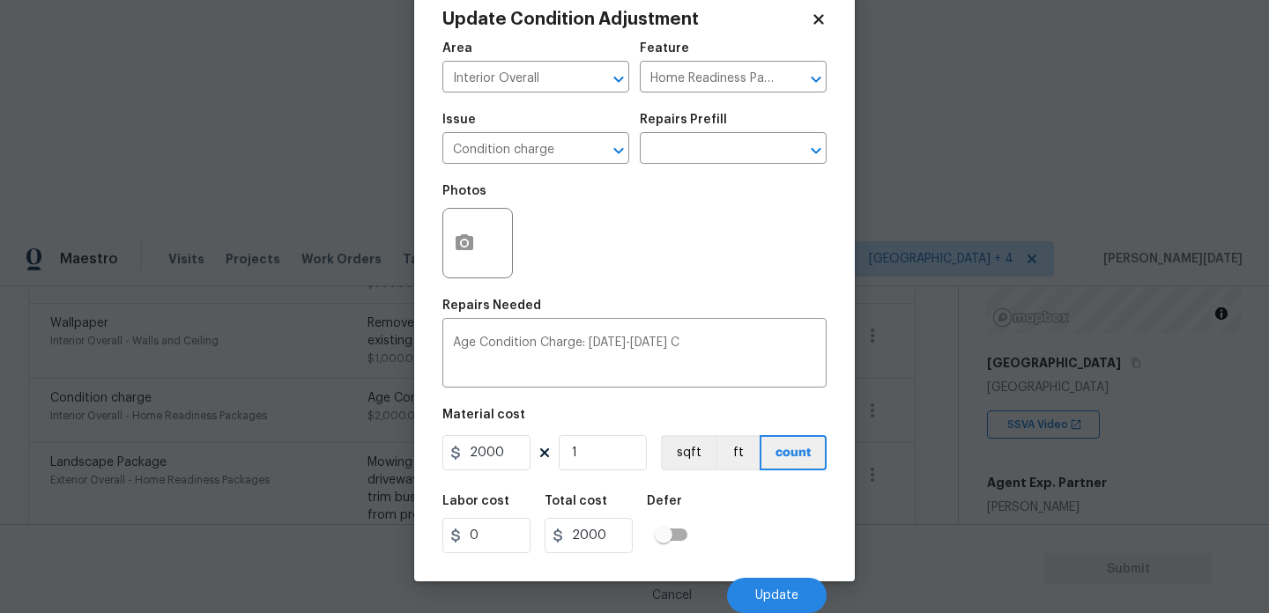
click at [753, 576] on div "Cancel Update" at bounding box center [634, 588] width 384 height 49
click at [762, 606] on button "Update" at bounding box center [777, 595] width 100 height 35
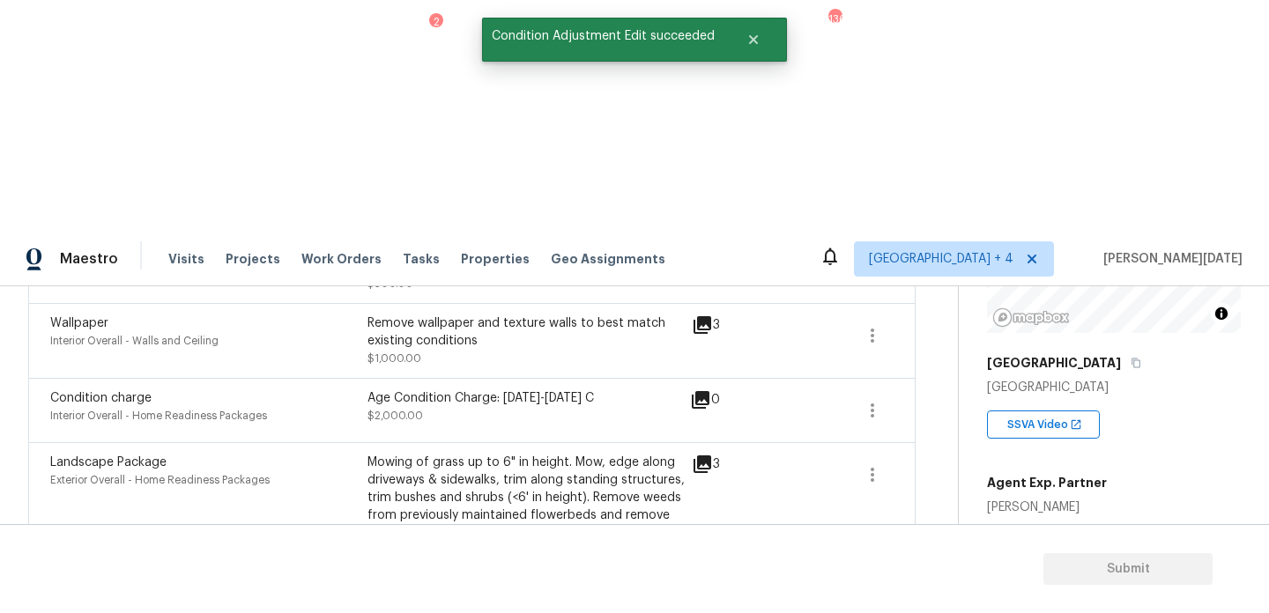
scroll to position [0, 0]
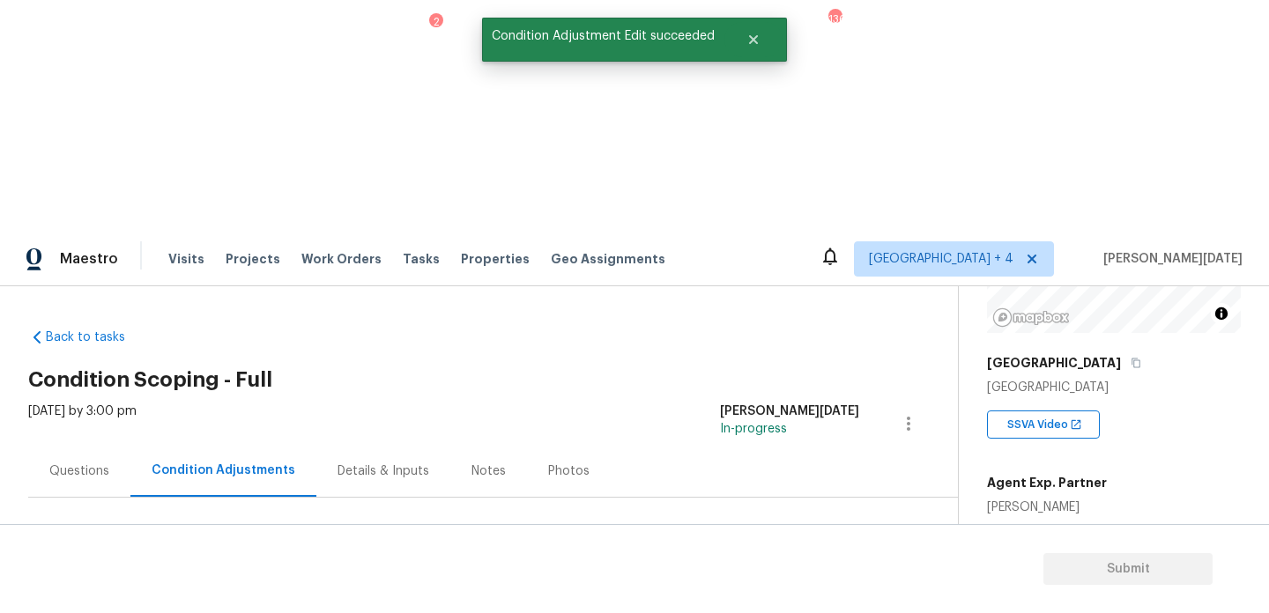
drag, startPoint x: 85, startPoint y: 375, endPoint x: 171, endPoint y: 375, distance: 85.5
click at [171, 597] on div "Total: $20101.96 Deferred: $0" at bounding box center [184, 606] width 312 height 18
copy div "$20101.96"
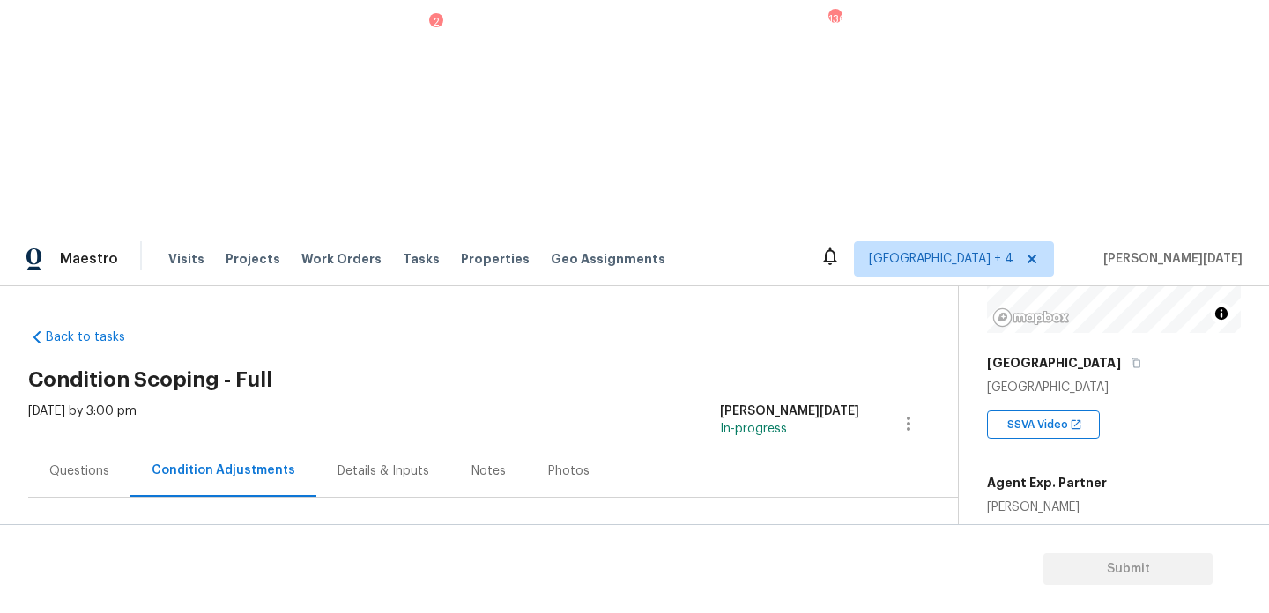
click at [88, 445] on div "Questions" at bounding box center [79, 471] width 102 height 52
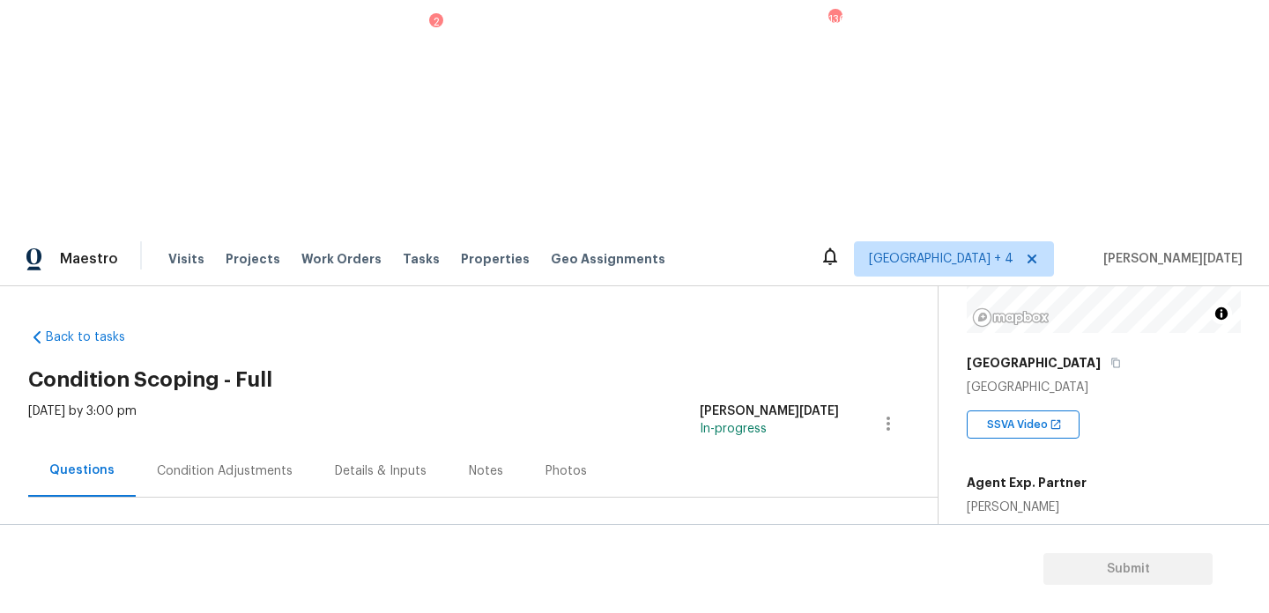
scroll to position [235, 0]
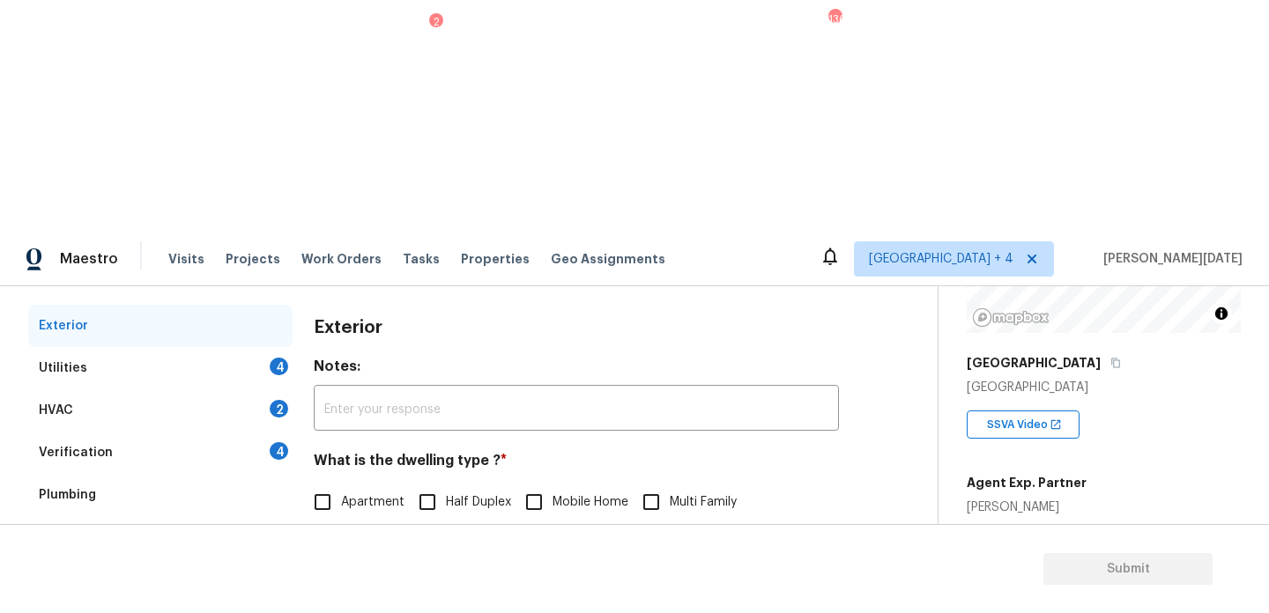
click at [273, 347] on div "Utilities 4" at bounding box center [160, 368] width 264 height 42
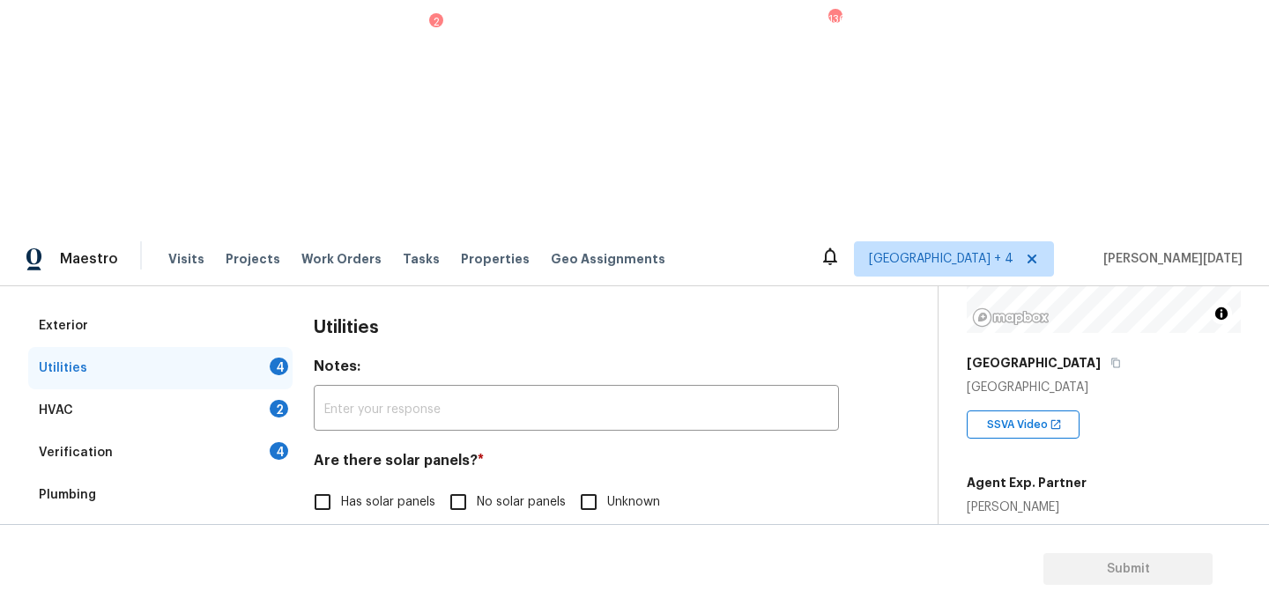
click at [443, 484] on input "No solar panels" at bounding box center [458, 502] width 37 height 37
checkbox input "true"
click at [621, 574] on input "None" at bounding box center [630, 592] width 37 height 37
checkbox input "true"
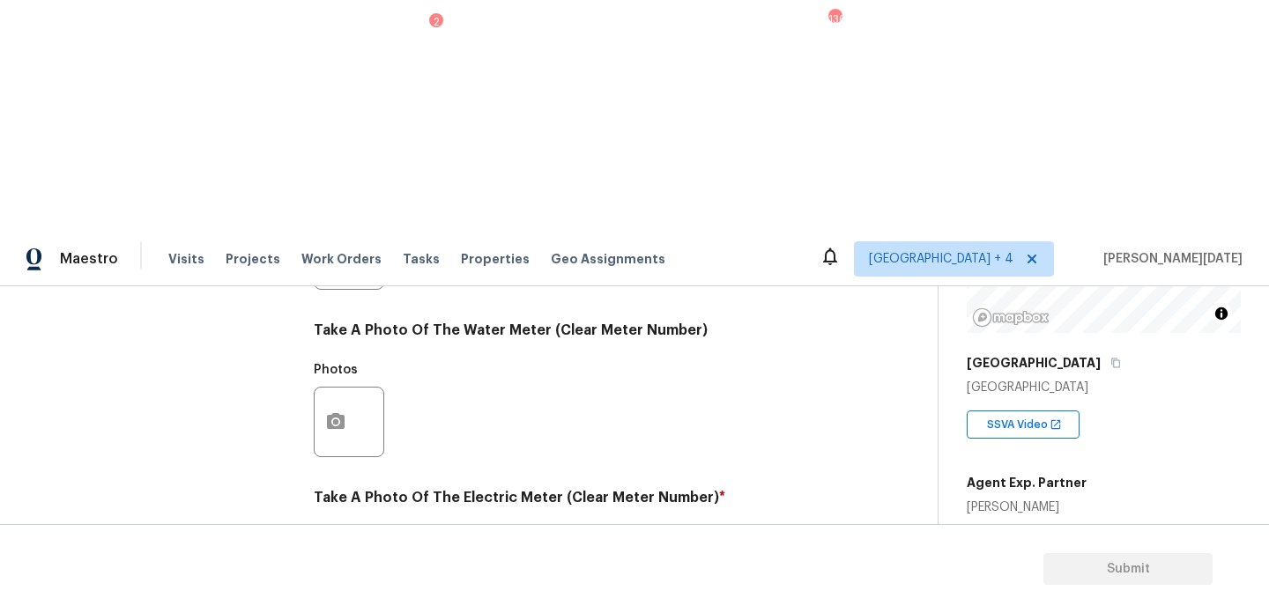
click at [340, 581] on icon "button" at bounding box center [336, 589] width 18 height 16
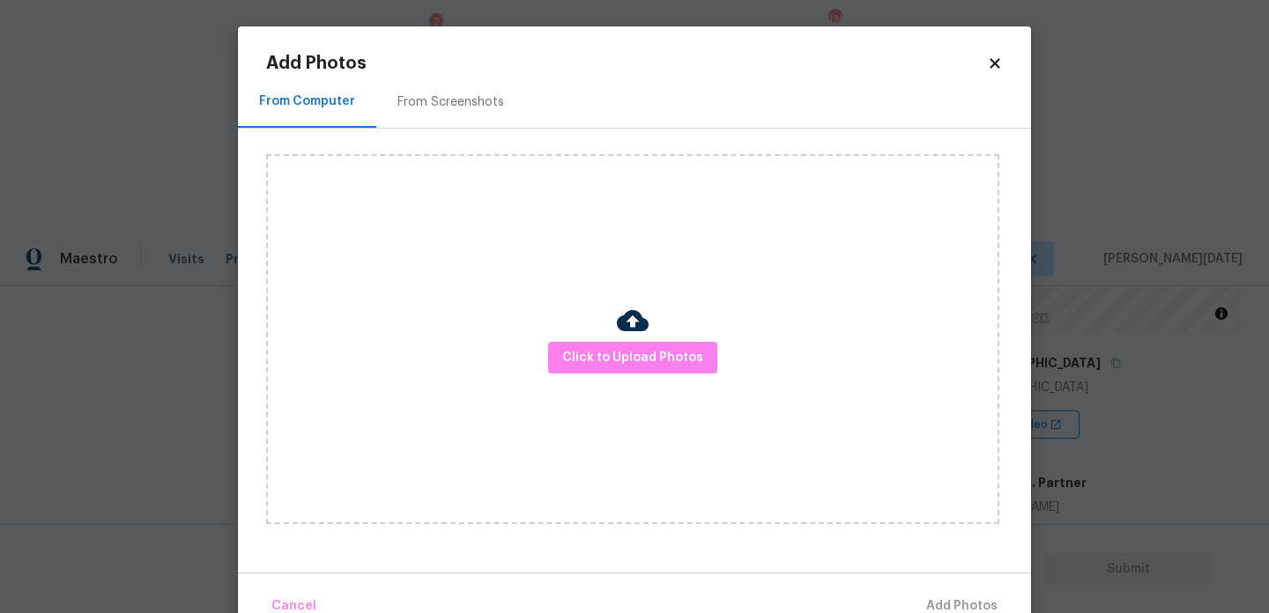
click at [591, 339] on div "Click to Upload Photos" at bounding box center [632, 339] width 733 height 370
click at [601, 353] on span "Click to Upload Photos" at bounding box center [632, 358] width 141 height 22
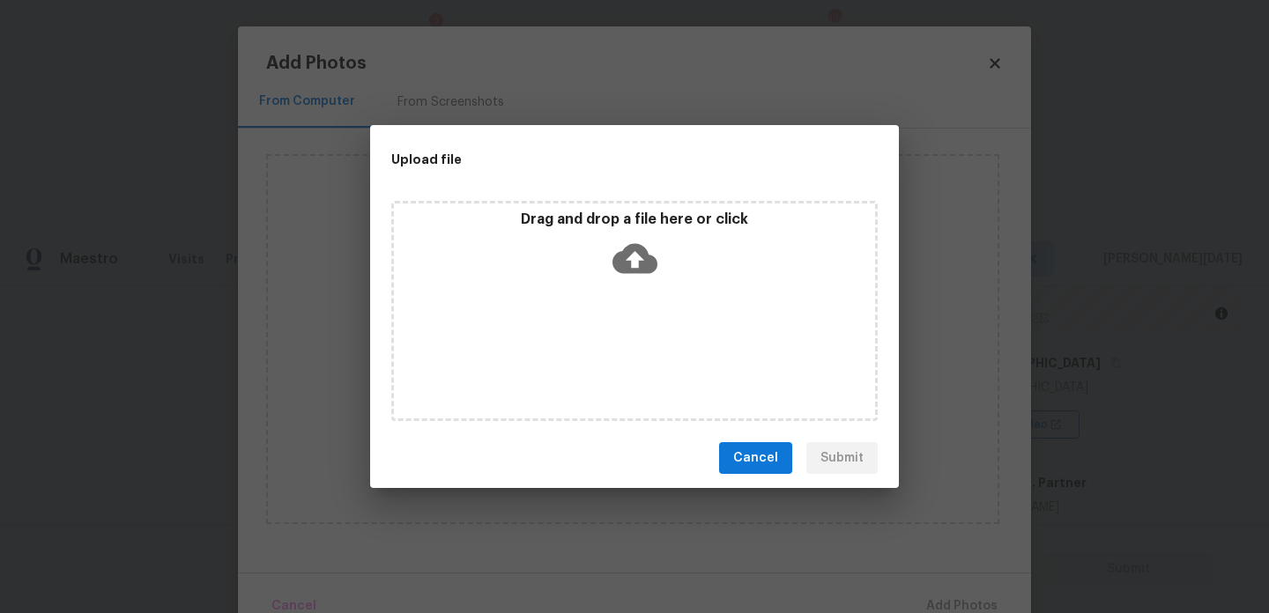
click at [601, 353] on div "Drag and drop a file here or click" at bounding box center [634, 311] width 487 height 220
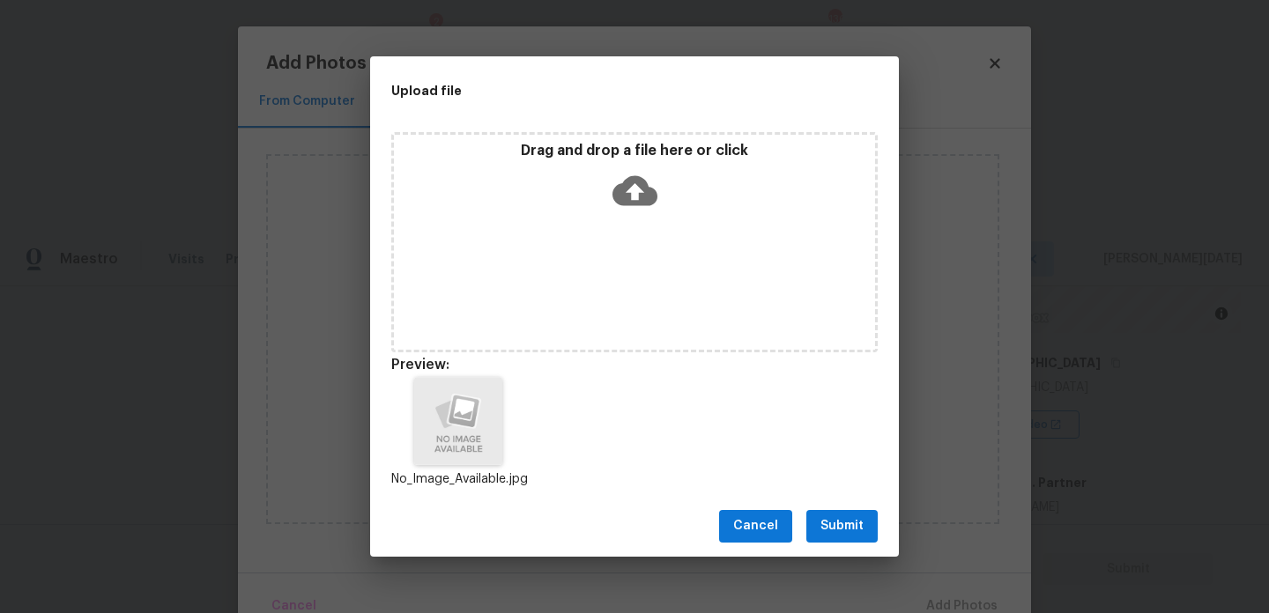
scroll to position [14, 0]
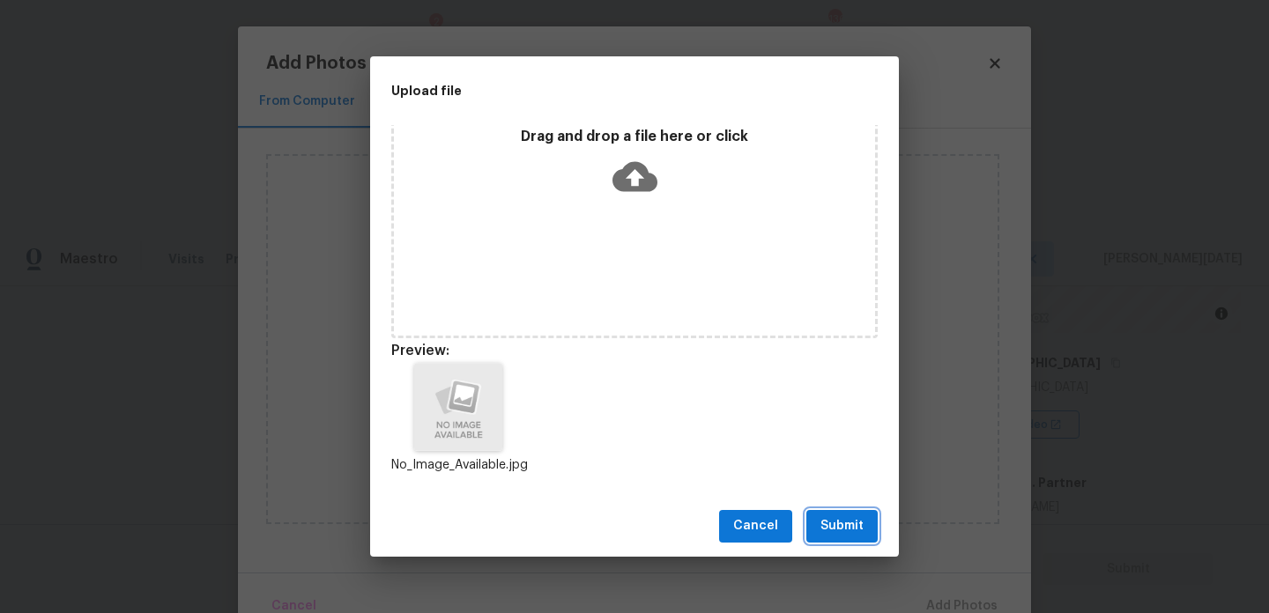
click at [829, 517] on span "Submit" at bounding box center [842, 527] width 43 height 22
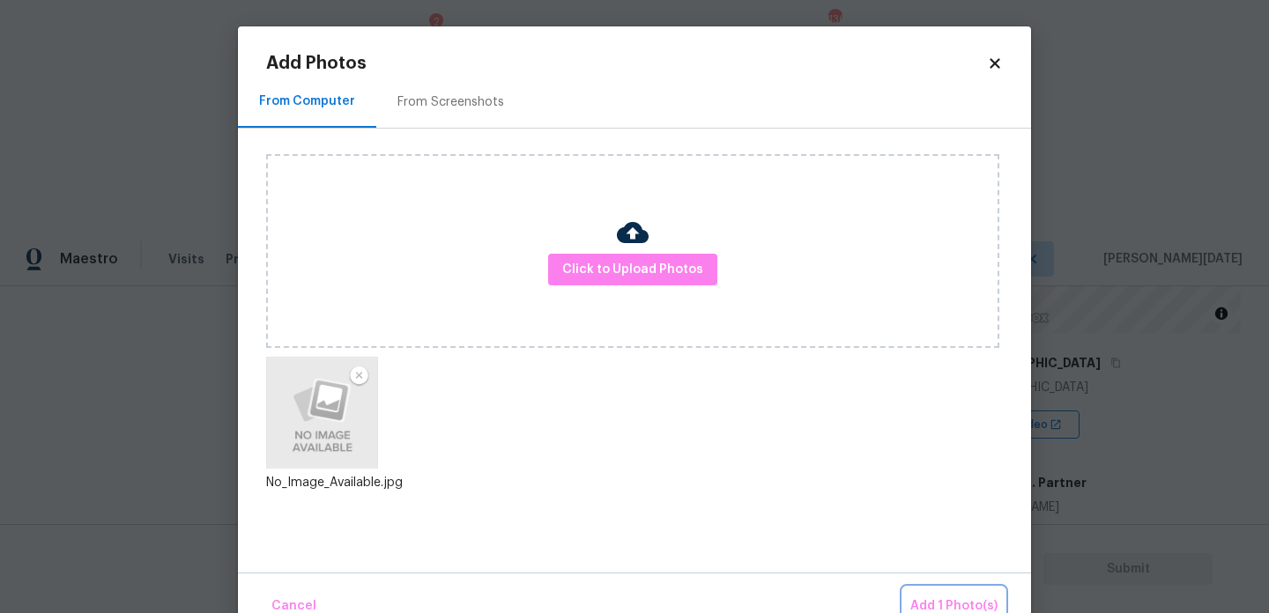
click at [929, 605] on span "Add 1 Photo(s)" at bounding box center [953, 607] width 87 height 22
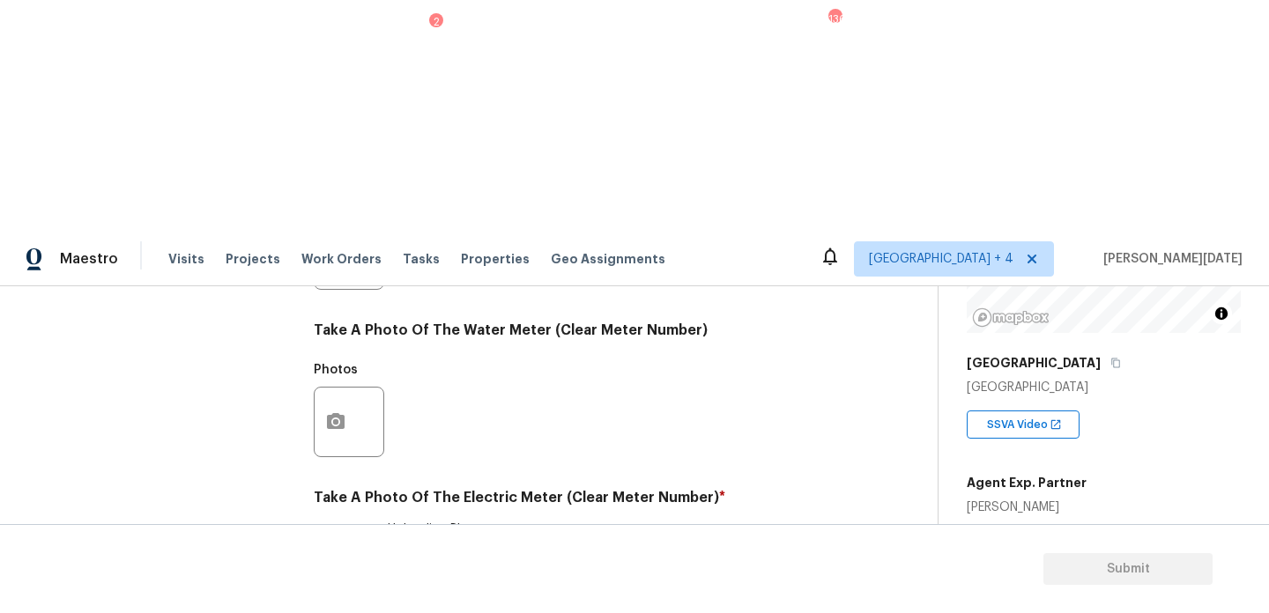
checkbox input "true"
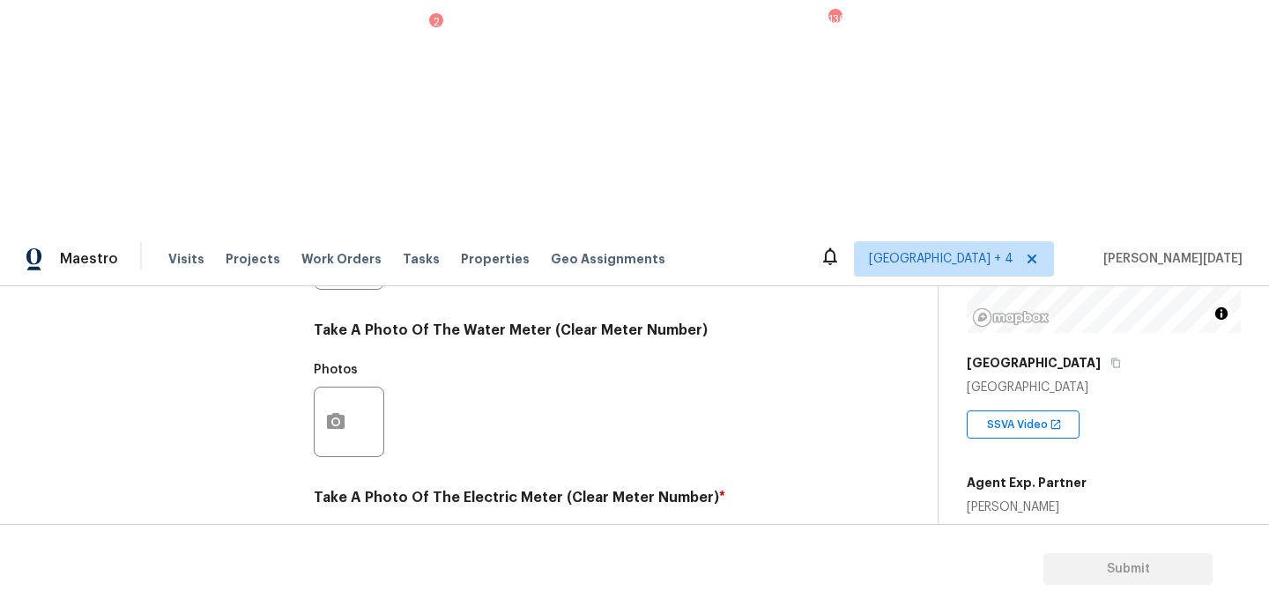
checkbox input "true"
checkbox input "false"
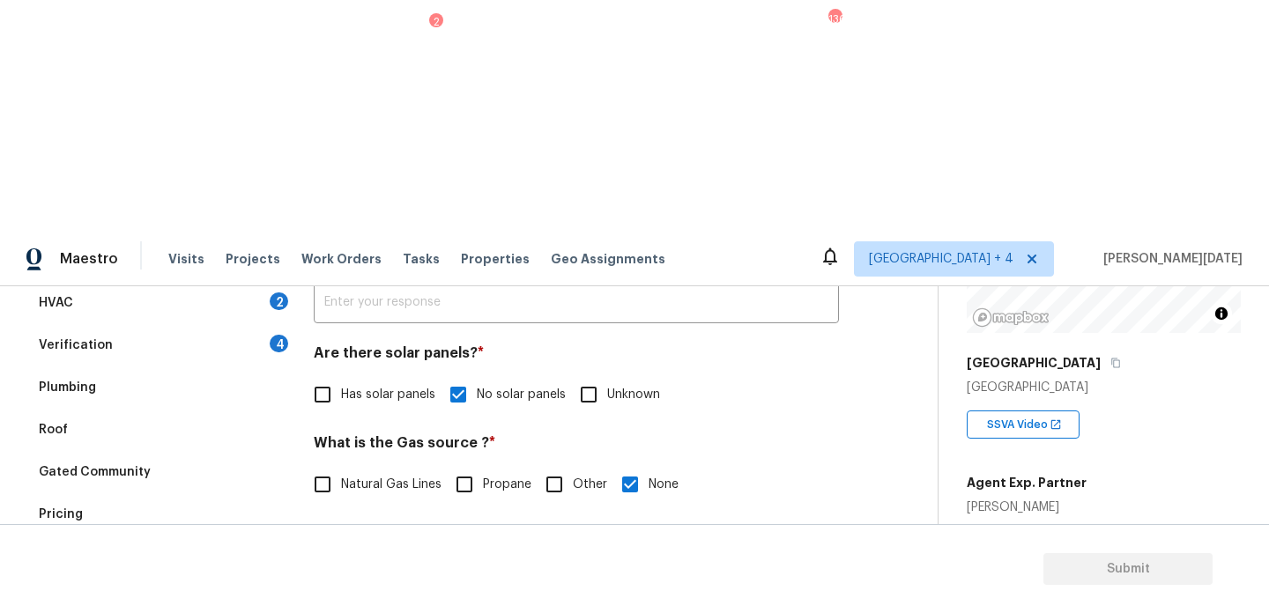
scroll to position [268, 0]
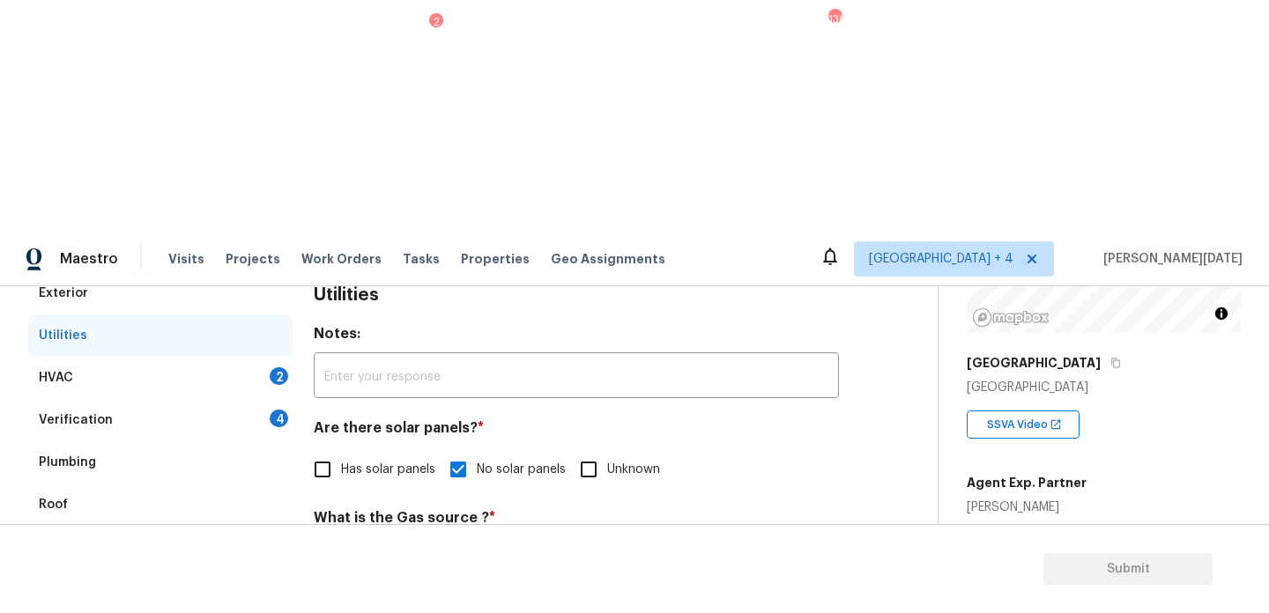
click at [225, 442] on div "Plumbing" at bounding box center [160, 463] width 264 height 42
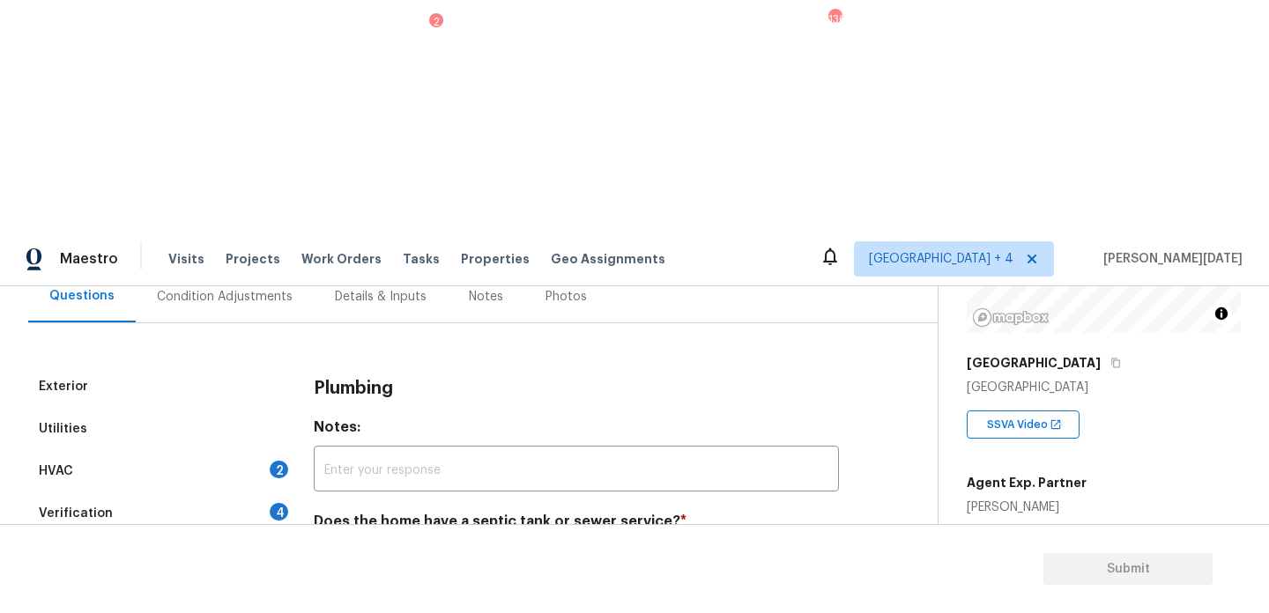
scroll to position [175, 0]
click at [240, 450] on div "HVAC 2" at bounding box center [160, 471] width 264 height 42
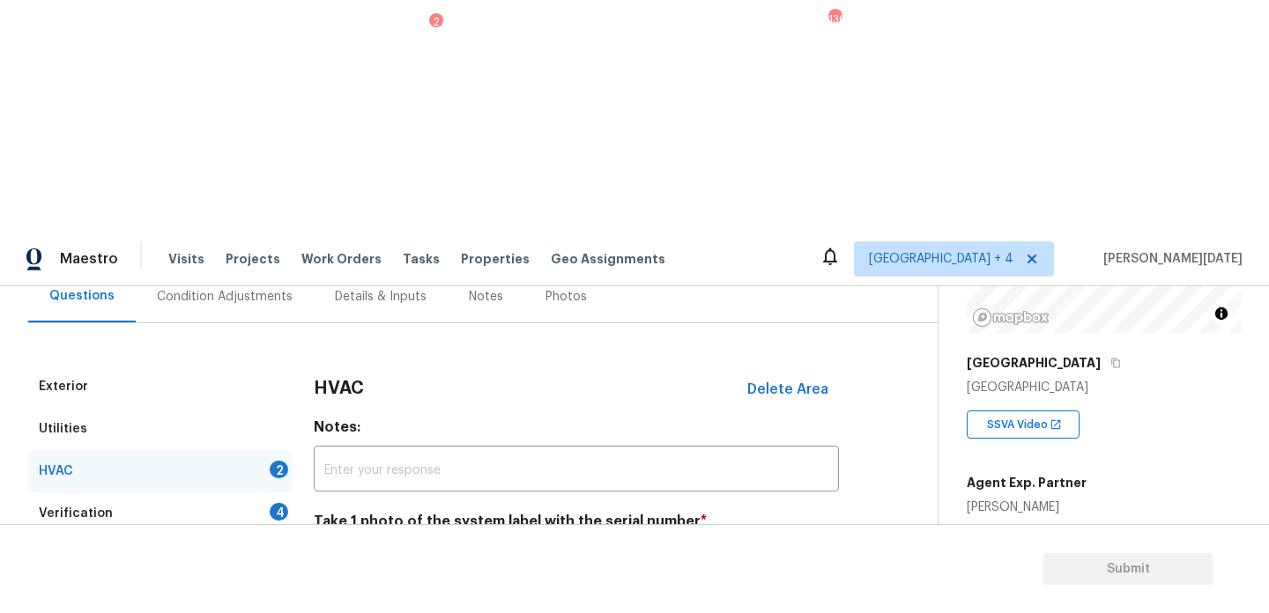
scroll to position [268, 0]
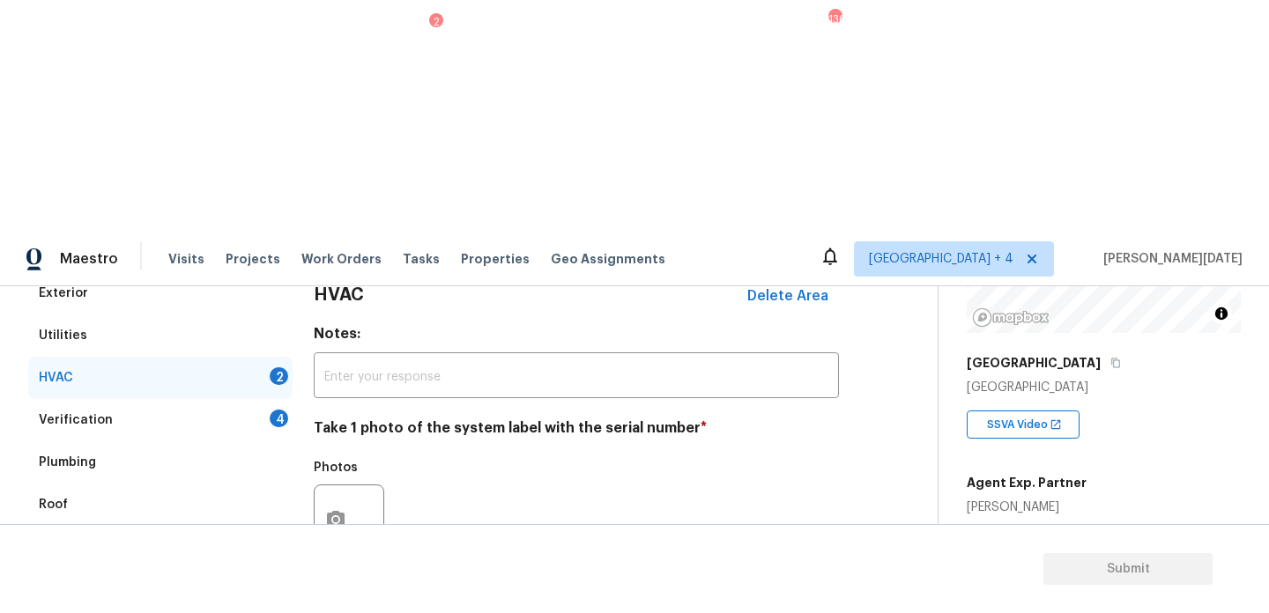
checkbox input "true"
click at [337, 509] on icon "button" at bounding box center [335, 519] width 21 height 21
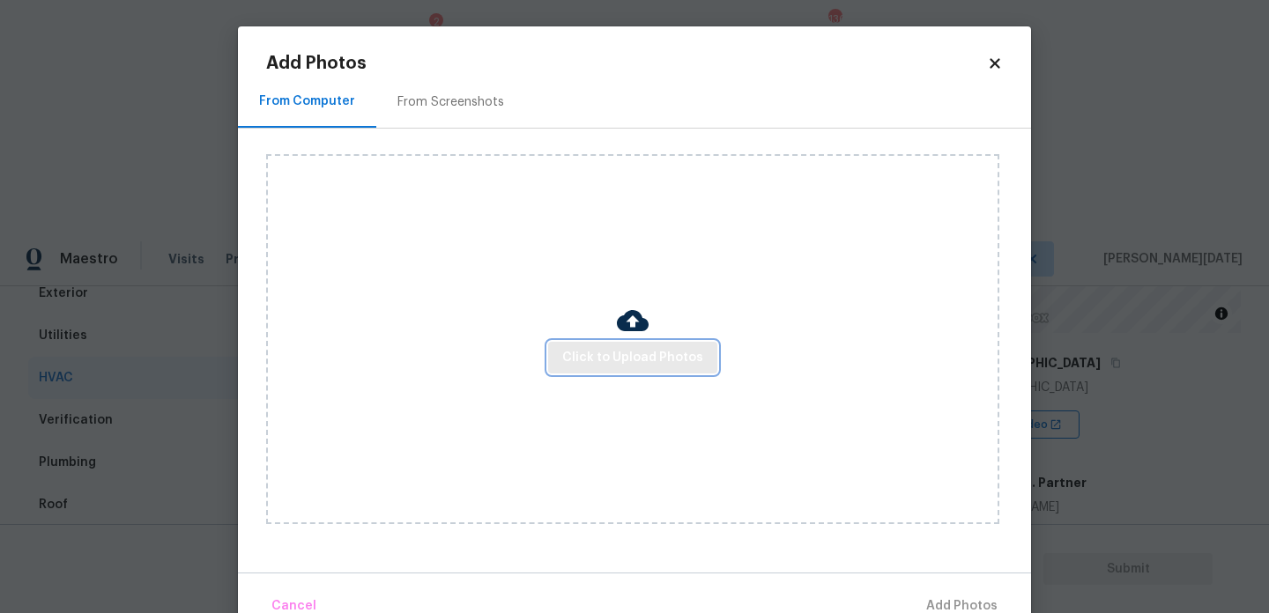
click at [584, 353] on span "Click to Upload Photos" at bounding box center [632, 358] width 141 height 22
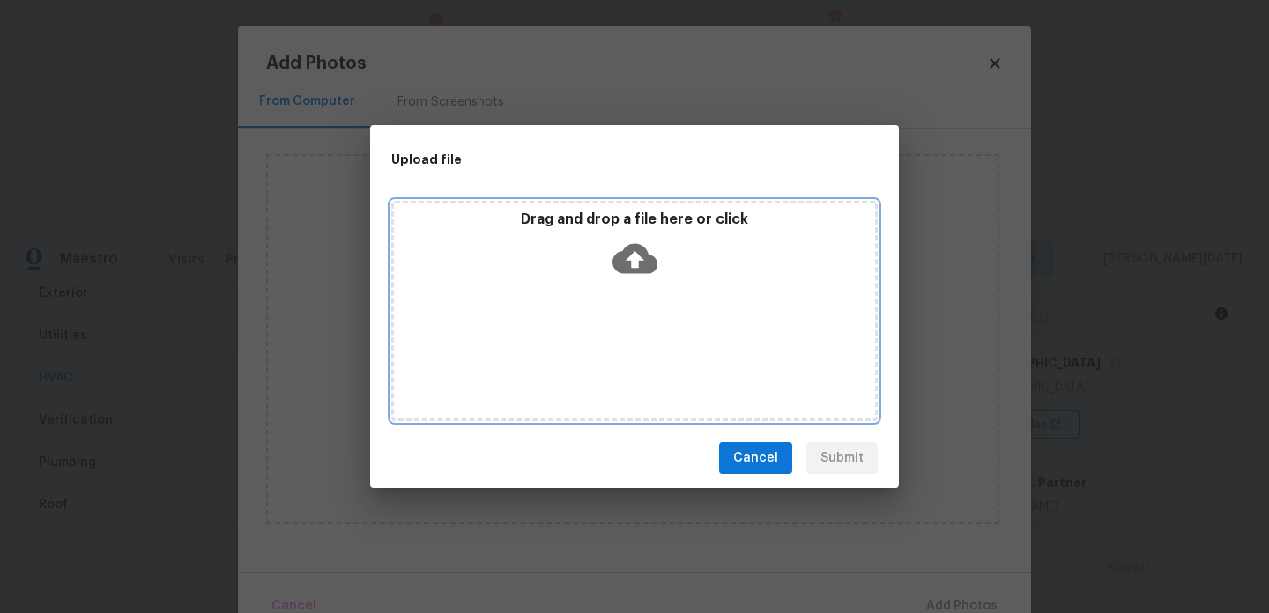
click at [584, 353] on div "Drag and drop a file here or click" at bounding box center [634, 311] width 487 height 220
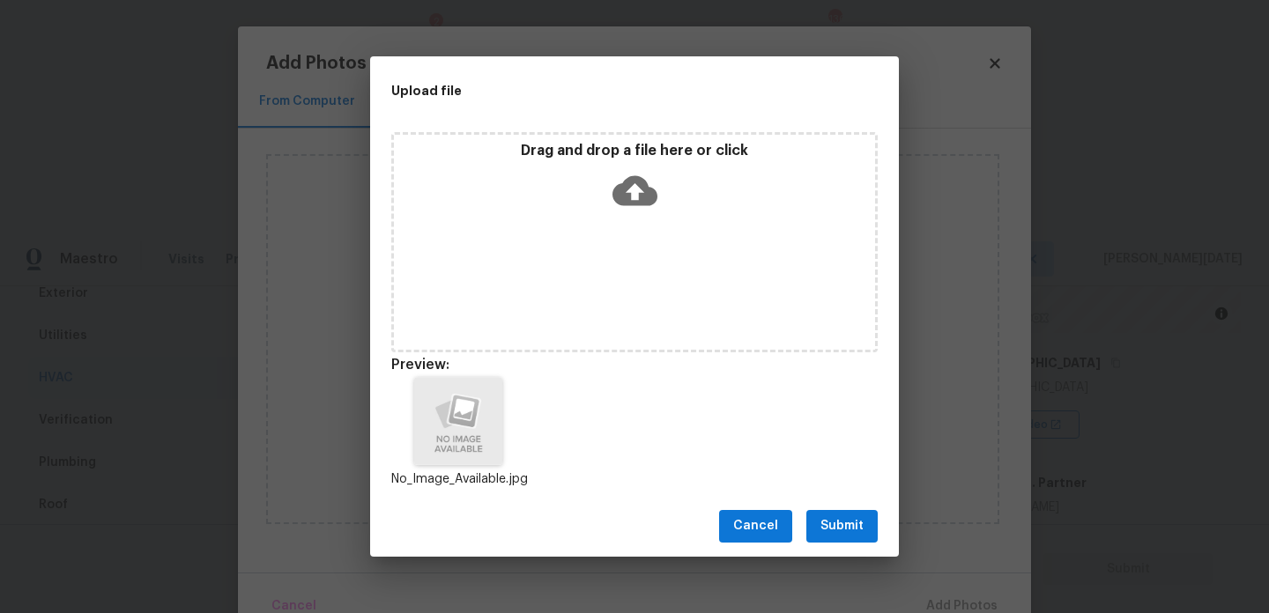
click at [828, 523] on span "Submit" at bounding box center [842, 527] width 43 height 22
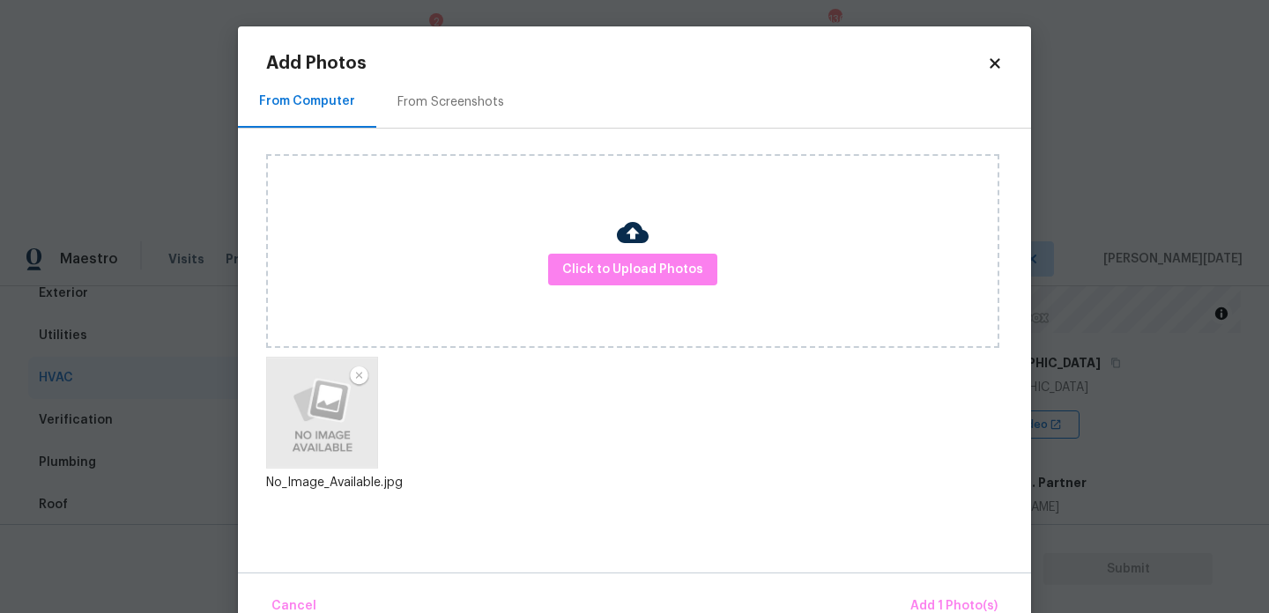
click at [918, 586] on div "Cancel Add 1 Photo(s)" at bounding box center [634, 599] width 793 height 53
click at [925, 592] on button "Add 1 Photo(s)" at bounding box center [953, 607] width 101 height 38
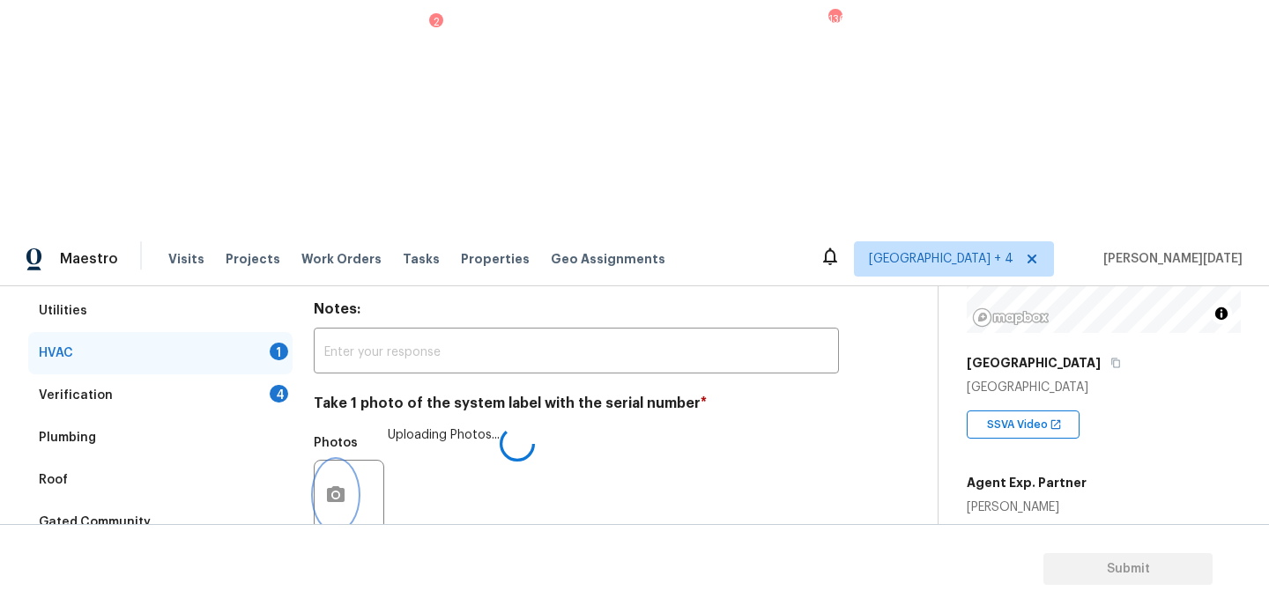
scroll to position [246, 0]
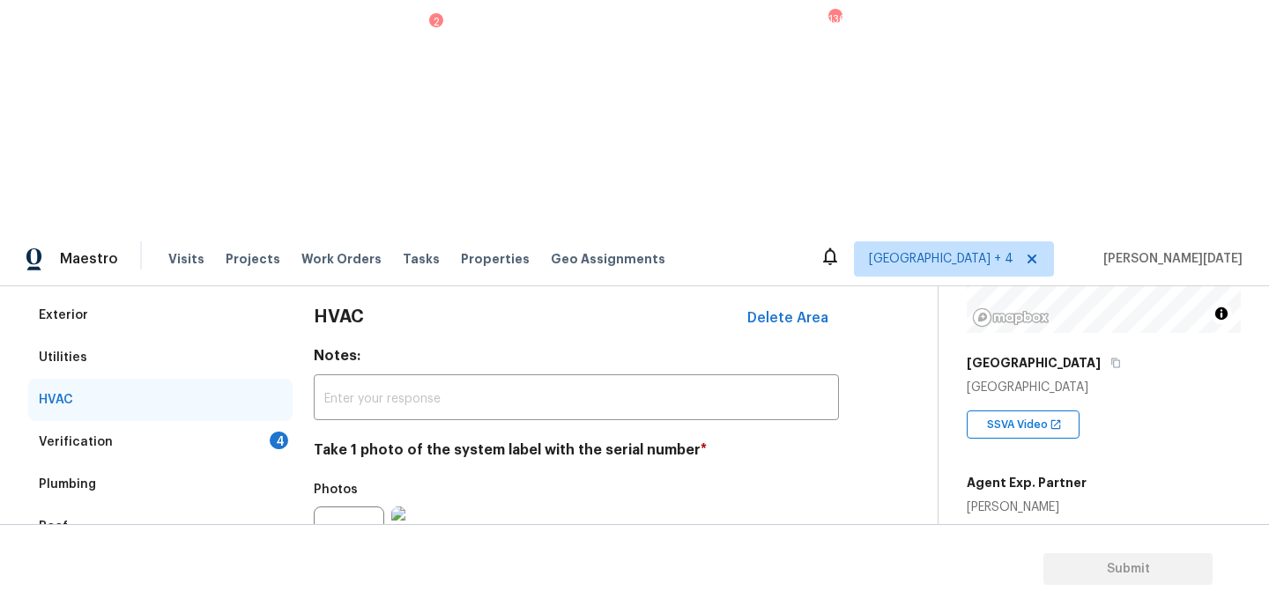
click at [270, 421] on div "Verification 4" at bounding box center [160, 442] width 264 height 42
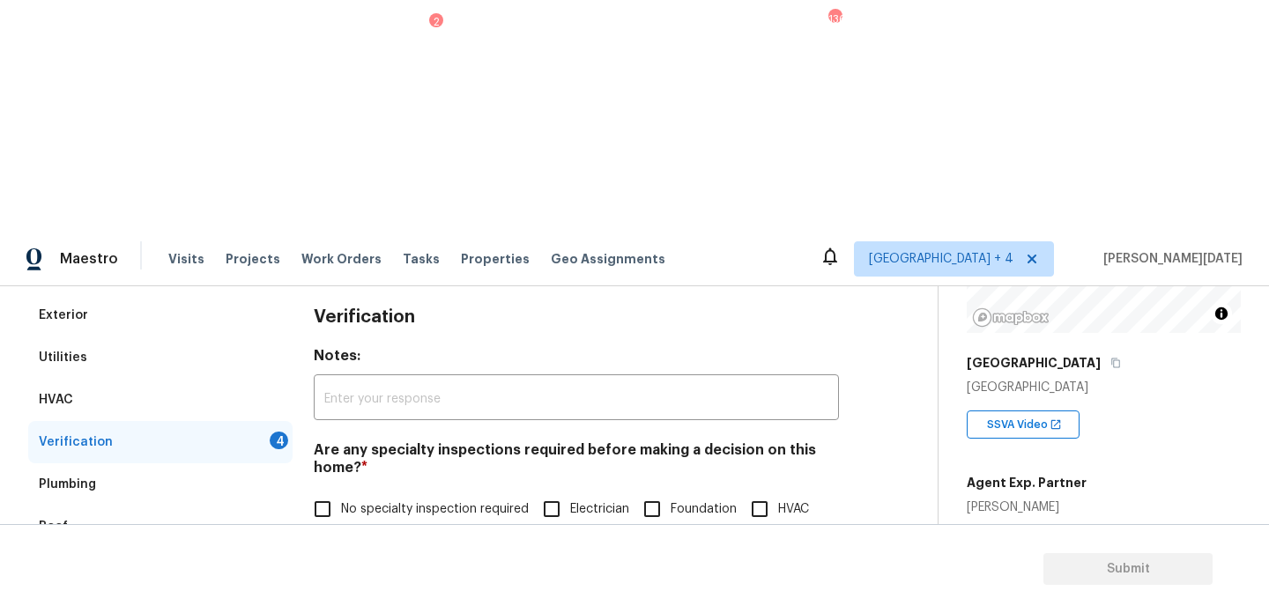
click at [343, 501] on span "No specialty inspection required" at bounding box center [435, 510] width 188 height 19
click at [341, 491] on input "No specialty inspection required" at bounding box center [322, 509] width 37 height 37
checkbox input "true"
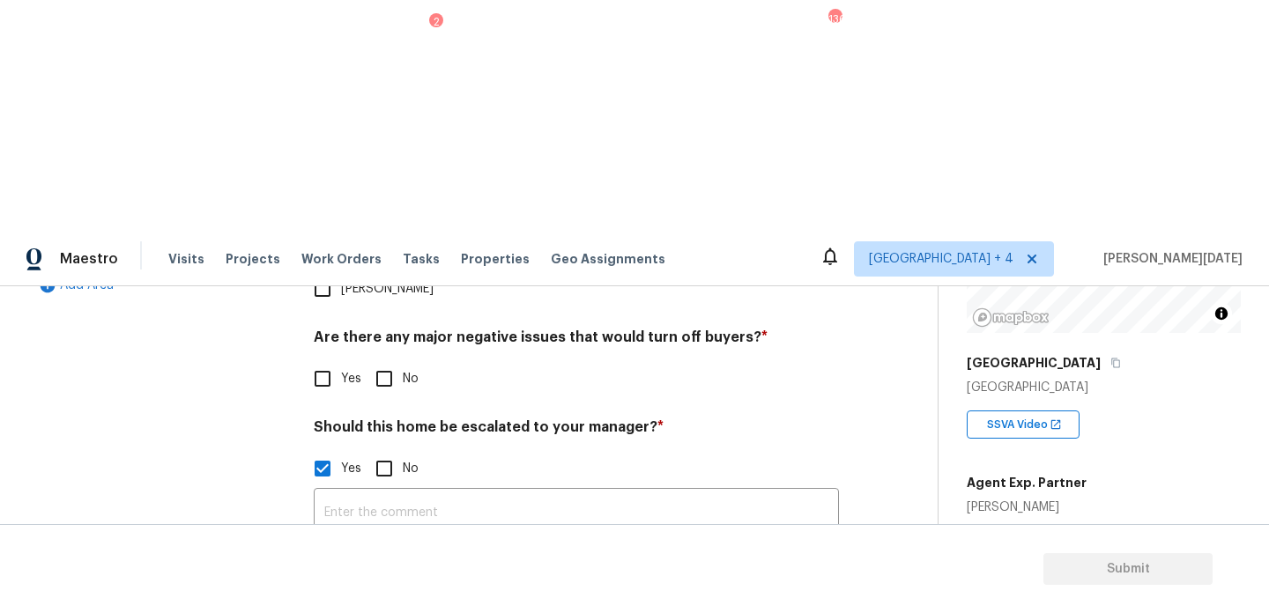
click at [391, 360] on input "No" at bounding box center [384, 378] width 37 height 37
checkbox input "true"
click at [426, 573] on img at bounding box center [426, 608] width 71 height 71
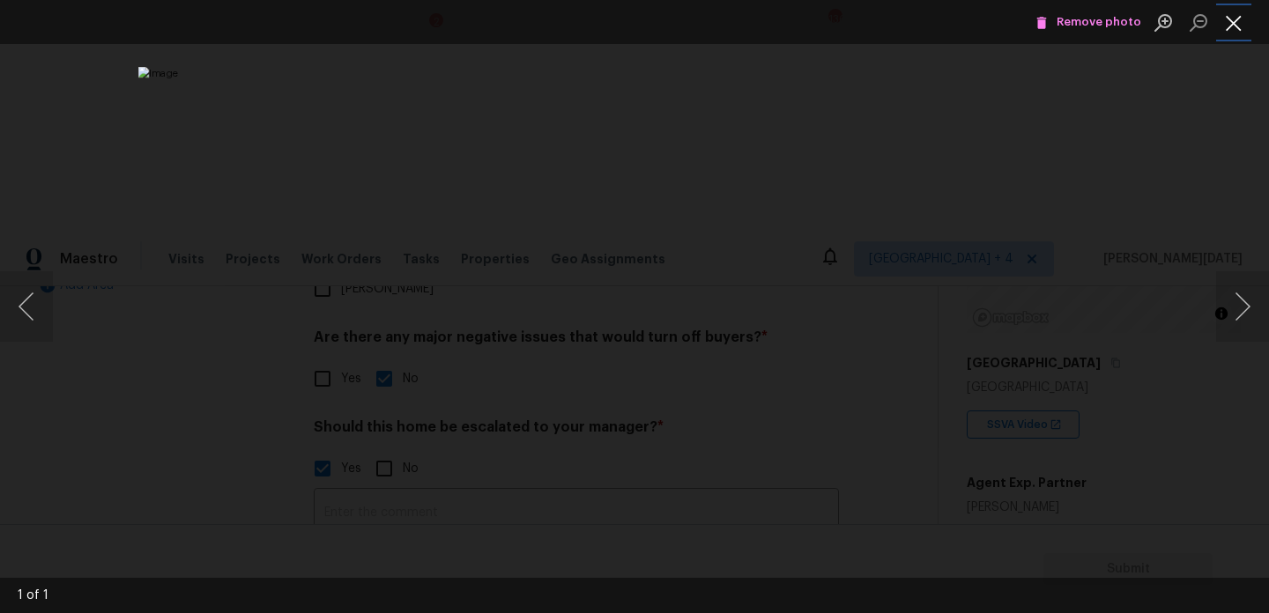
click at [1235, 33] on button "Close lightbox" at bounding box center [1233, 22] width 35 height 31
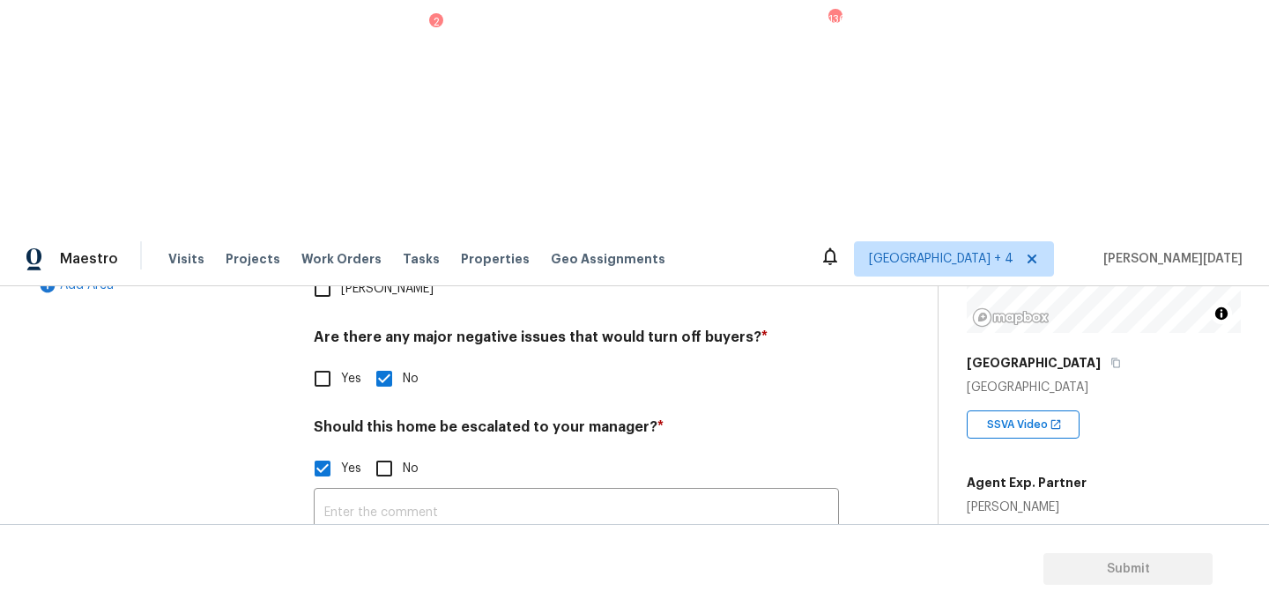
click at [340, 599] on icon "button" at bounding box center [336, 607] width 18 height 16
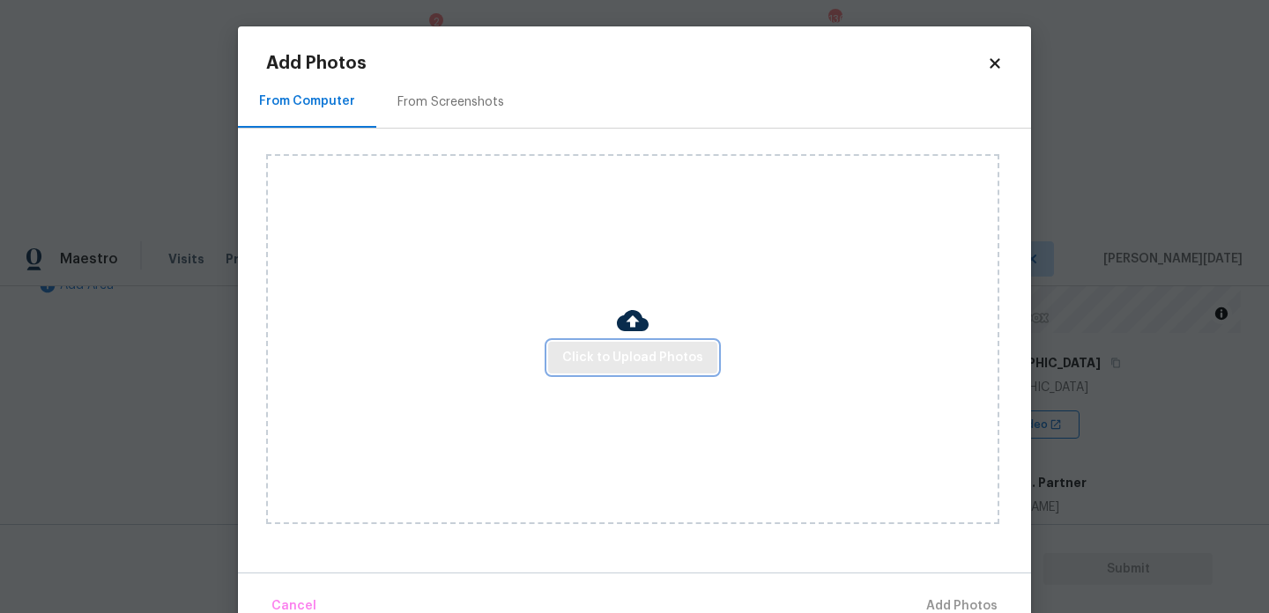
click at [653, 351] on span "Click to Upload Photos" at bounding box center [632, 358] width 141 height 22
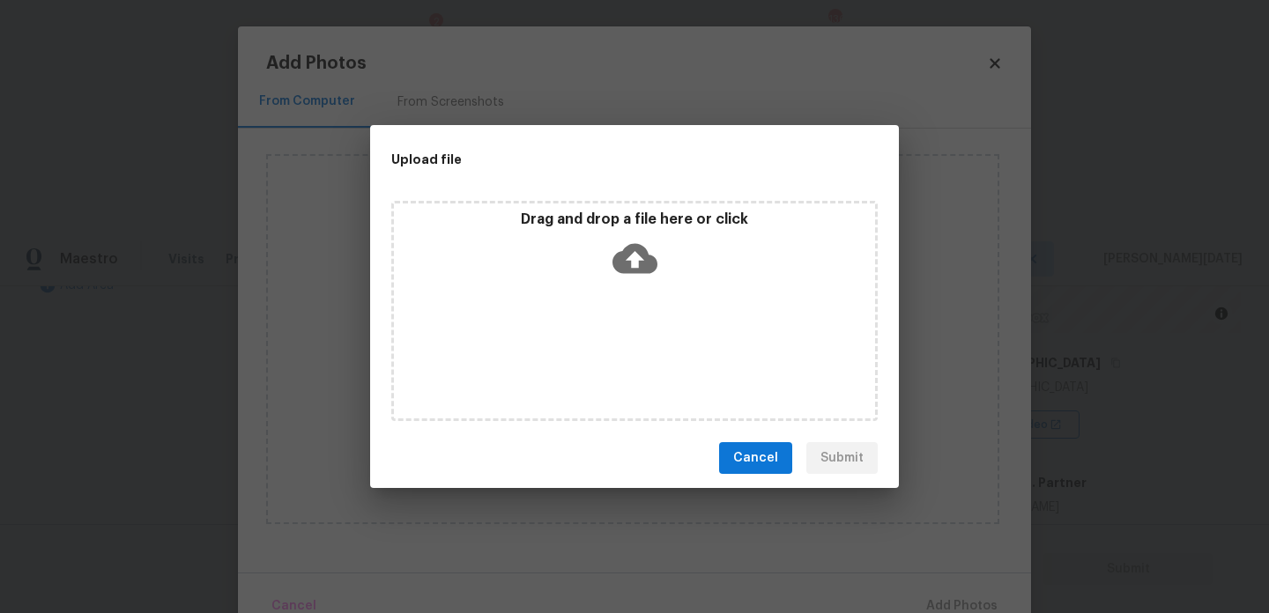
click at [653, 351] on div "Drag and drop a file here or click" at bounding box center [634, 311] width 487 height 220
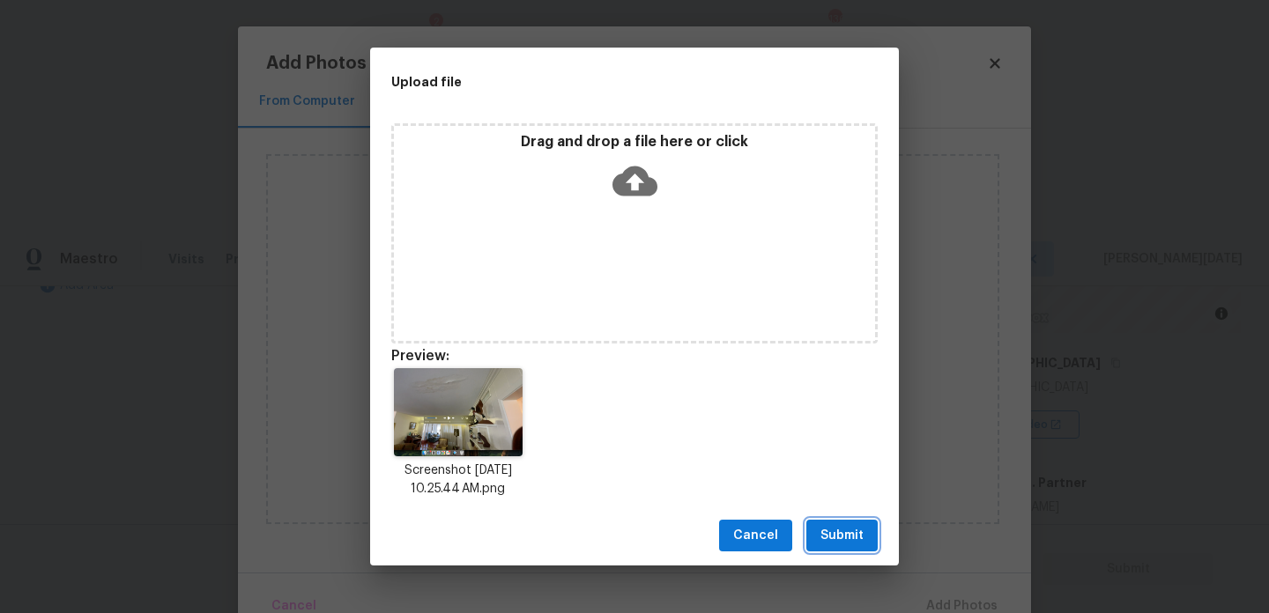
click at [837, 541] on span "Submit" at bounding box center [842, 536] width 43 height 22
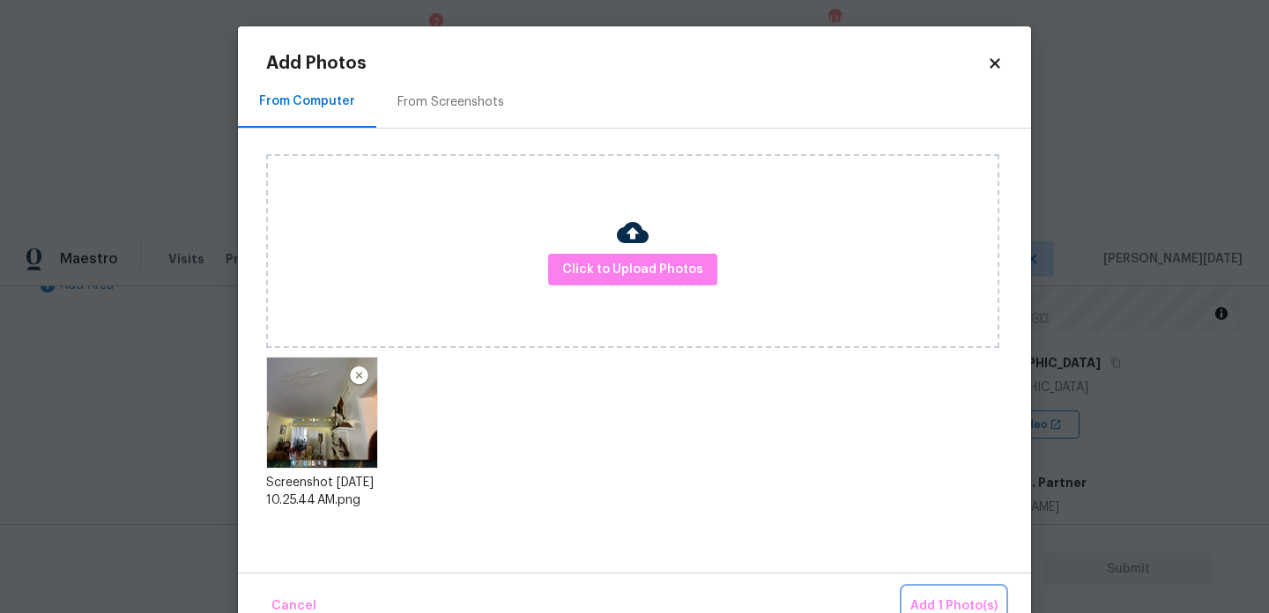
click at [922, 603] on span "Add 1 Photo(s)" at bounding box center [953, 607] width 87 height 22
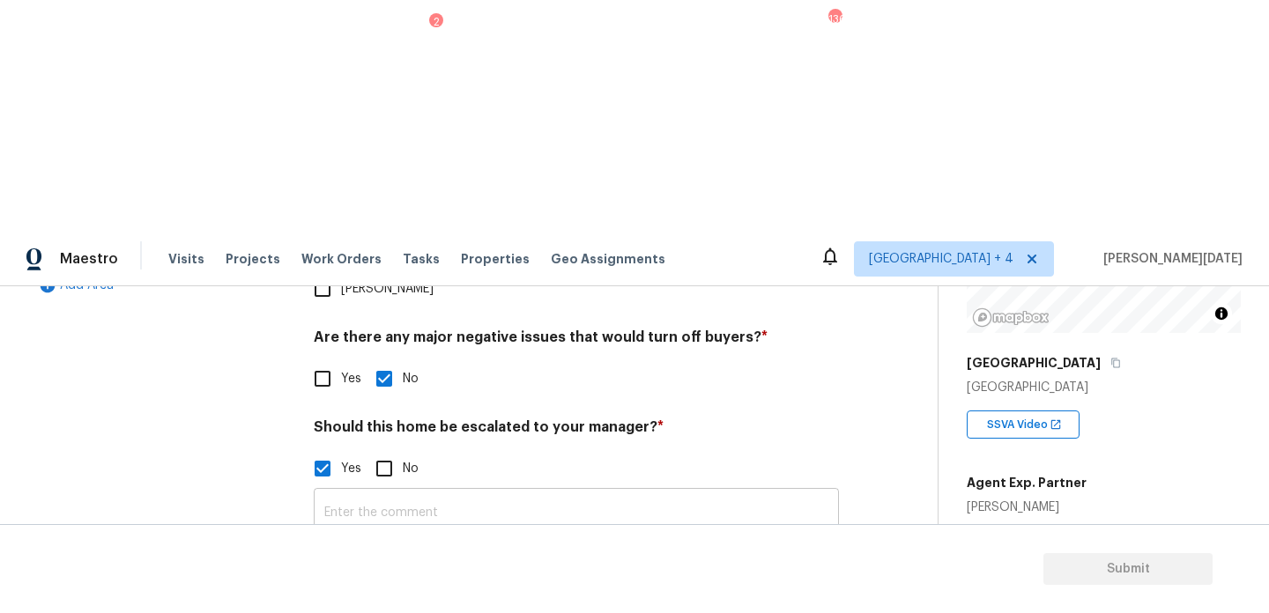
click at [359, 493] on input "text" at bounding box center [576, 513] width 525 height 41
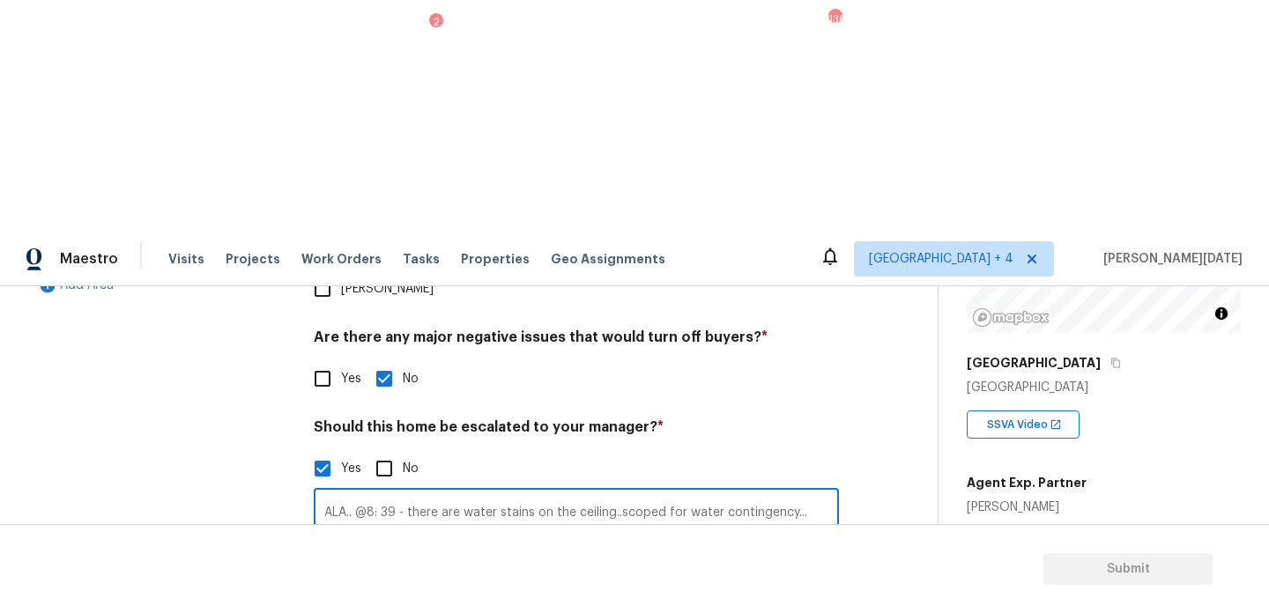
click at [635, 539] on div "Photos" at bounding box center [576, 596] width 525 height 115
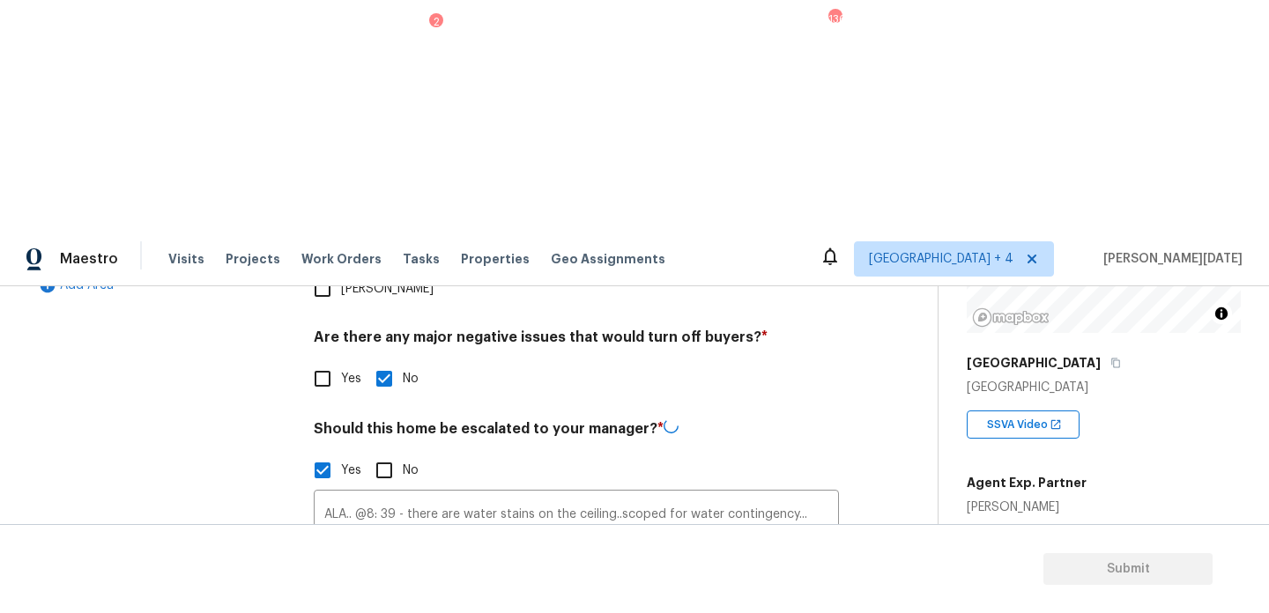
click at [517, 575] on img at bounding box center [504, 610] width 71 height 71
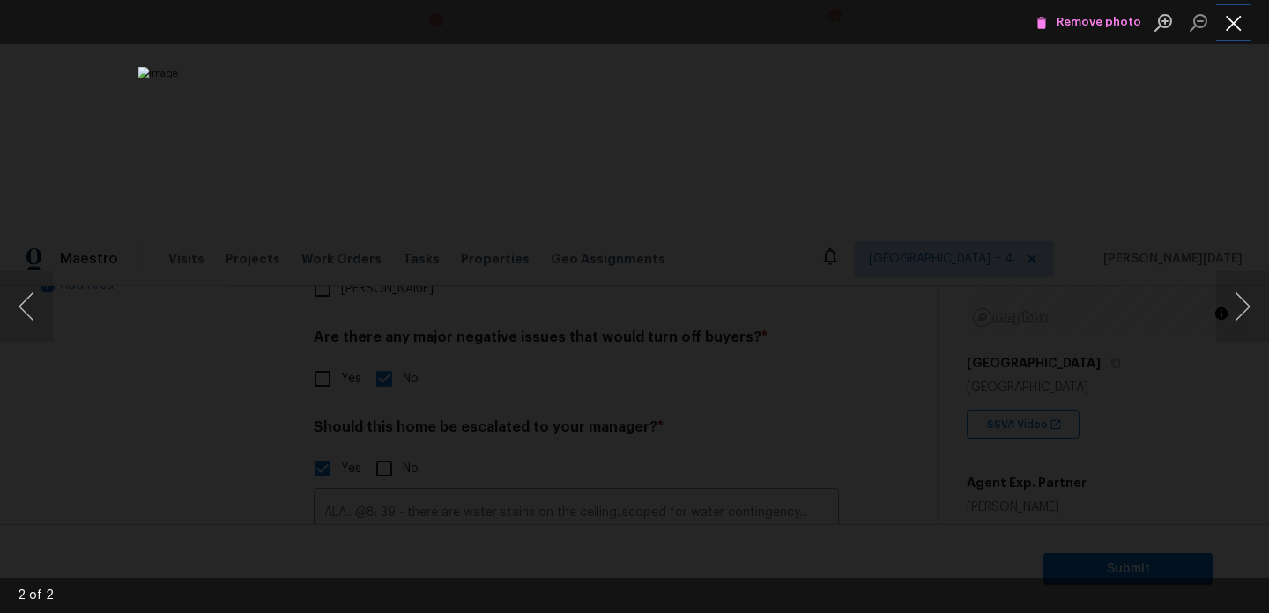
click at [1248, 15] on button "Close lightbox" at bounding box center [1233, 22] width 35 height 31
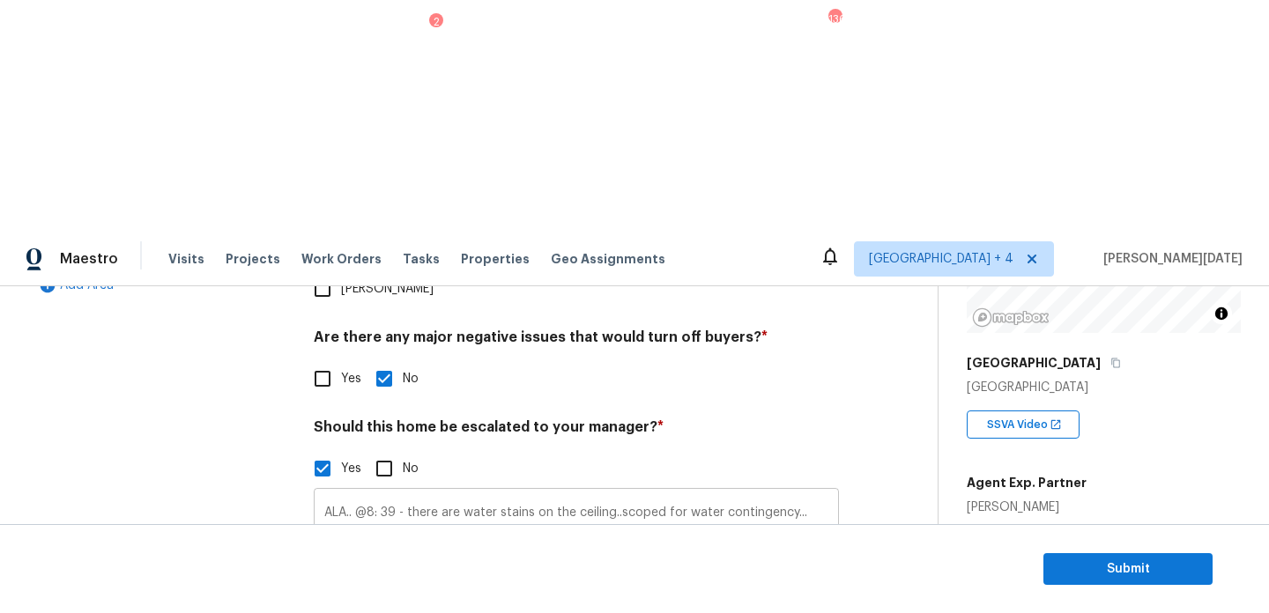
click at [815, 493] on input "ALA.. @8: 39 - there are water stains on the ceiling..scoped for water continge…" at bounding box center [576, 513] width 525 height 41
type input "ALA.. @8: 39 - there are water stains on the ceiling..scoped for water continge…"
click at [833, 539] on div "Photos" at bounding box center [576, 596] width 525 height 115
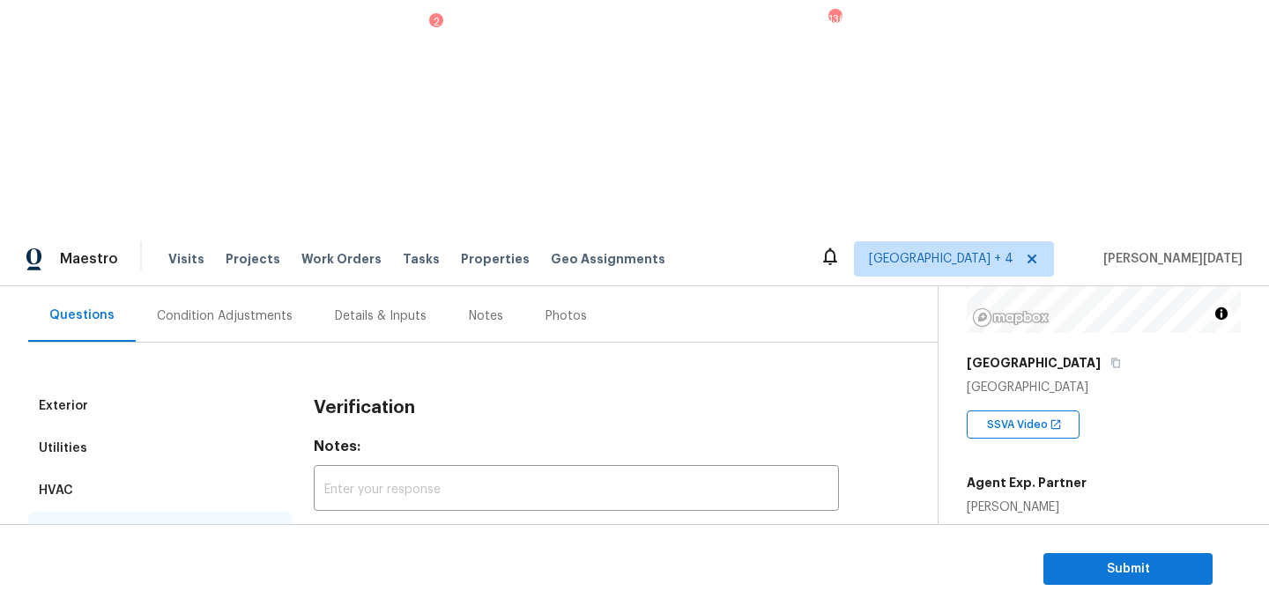
scroll to position [0, 0]
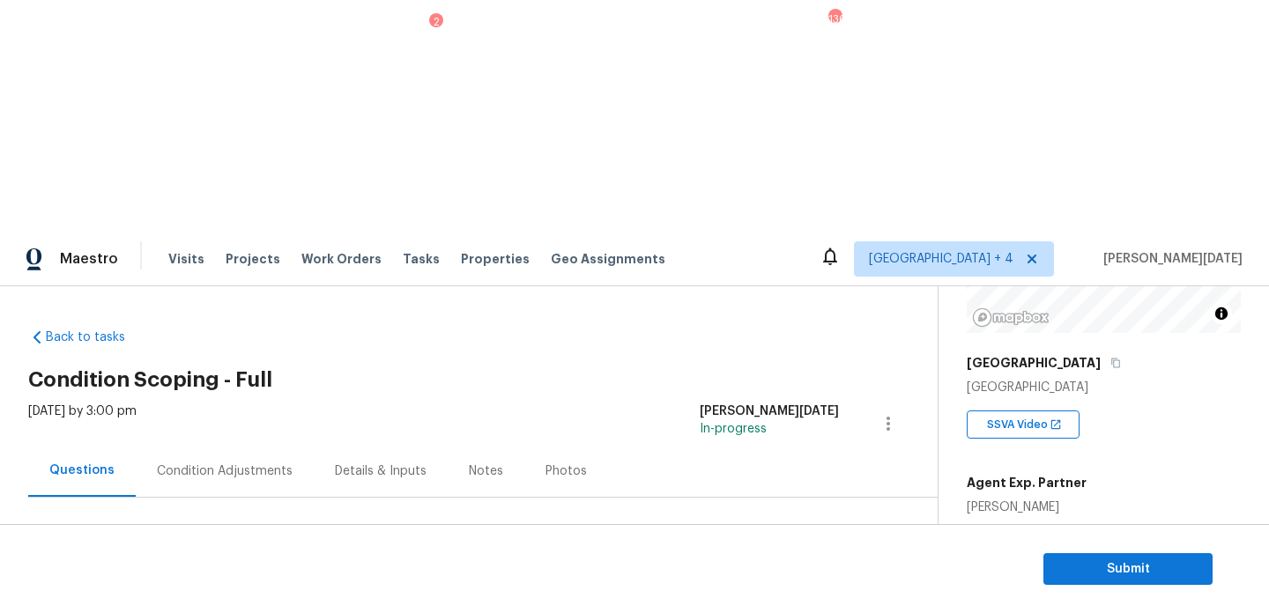
click at [215, 463] on div "Condition Adjustments" at bounding box center [225, 472] width 136 height 18
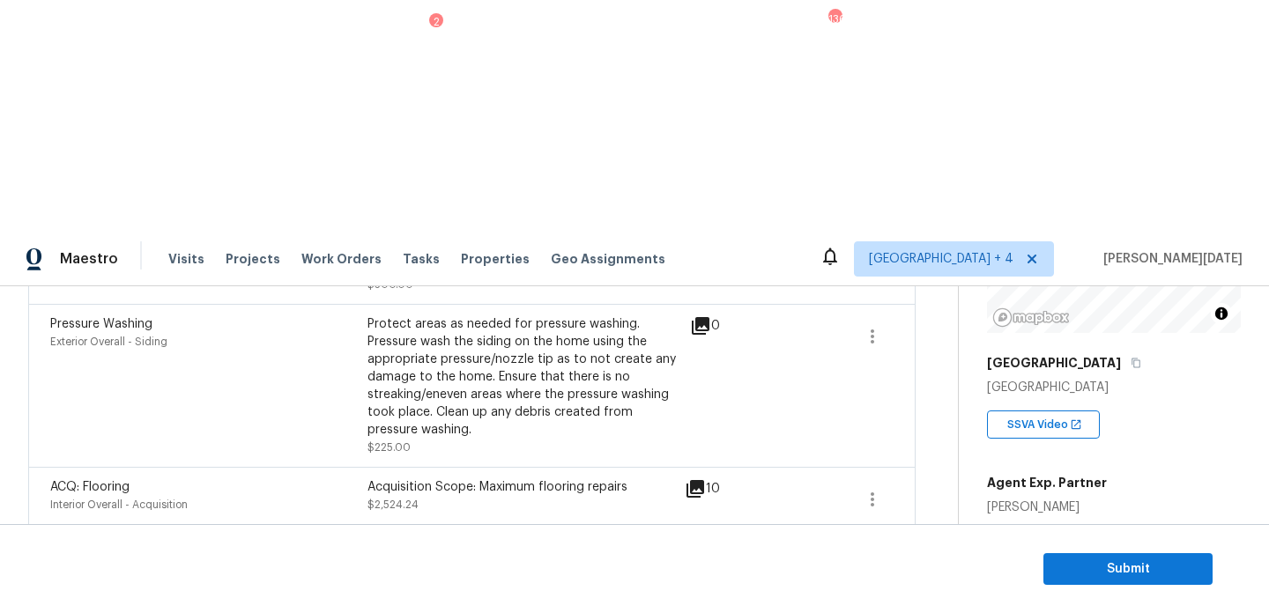
scroll to position [1318, 0]
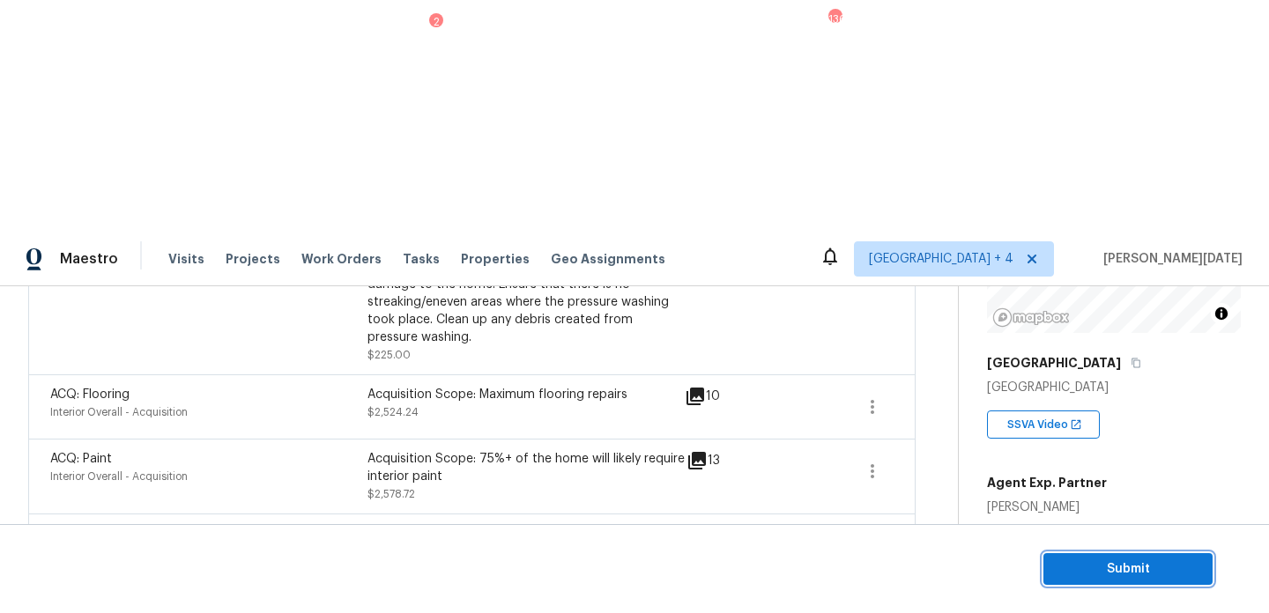
click at [1092, 568] on span "Submit" at bounding box center [1128, 570] width 141 height 22
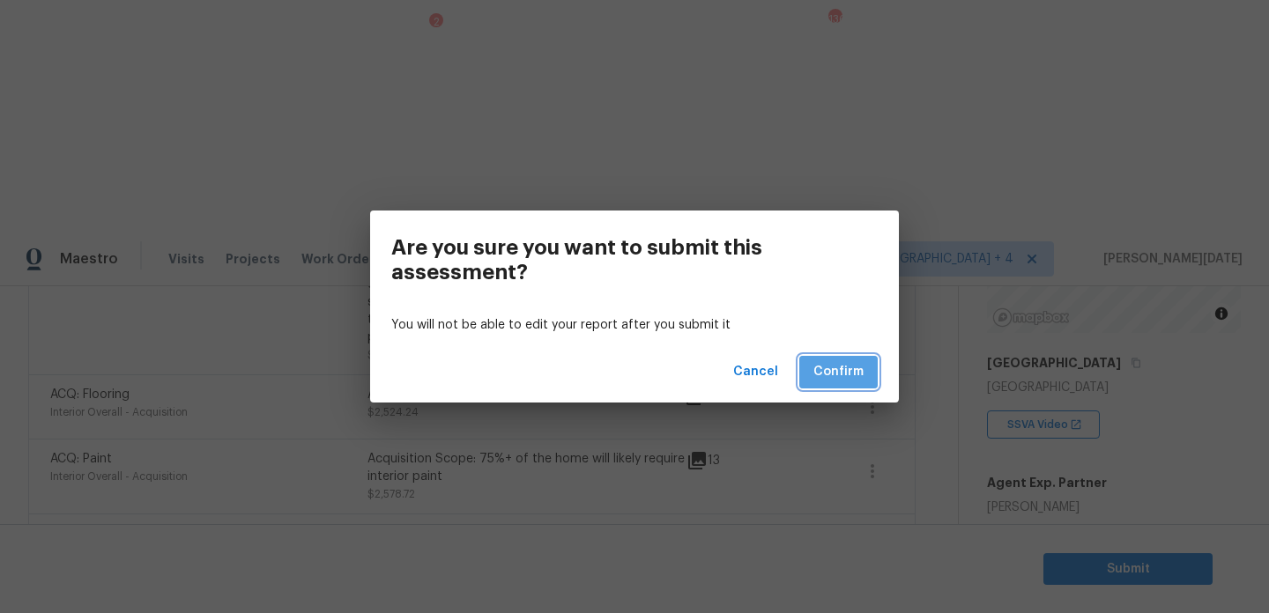
click at [838, 371] on span "Confirm" at bounding box center [839, 372] width 50 height 22
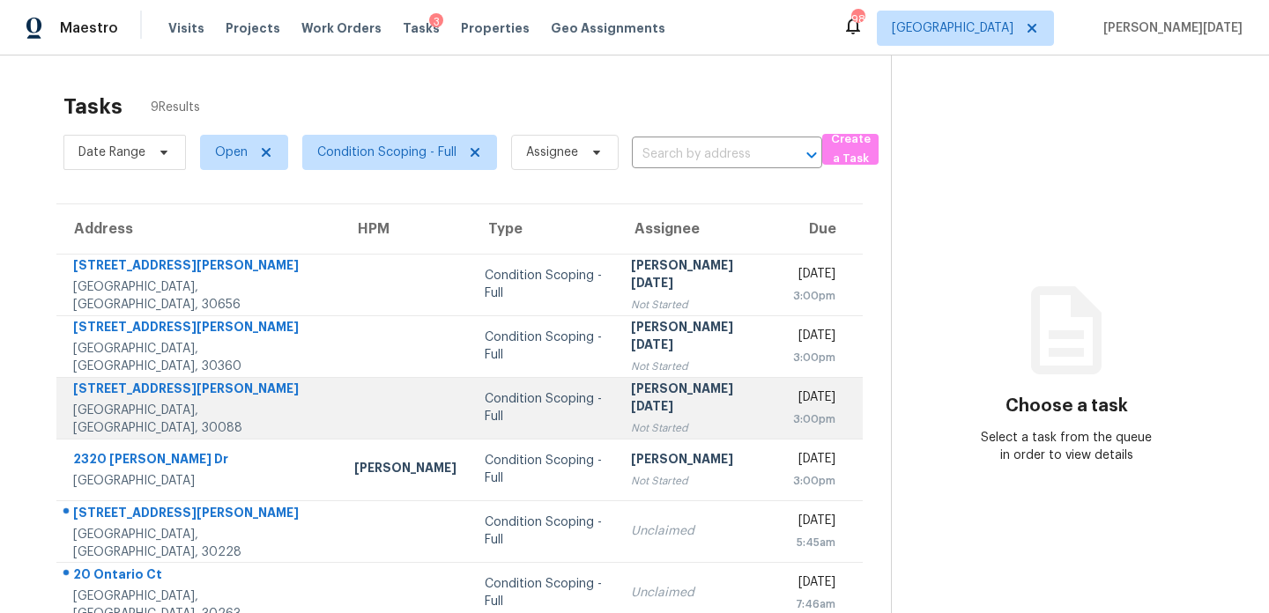
click at [631, 403] on div "[PERSON_NAME][DATE]" at bounding box center [698, 400] width 134 height 40
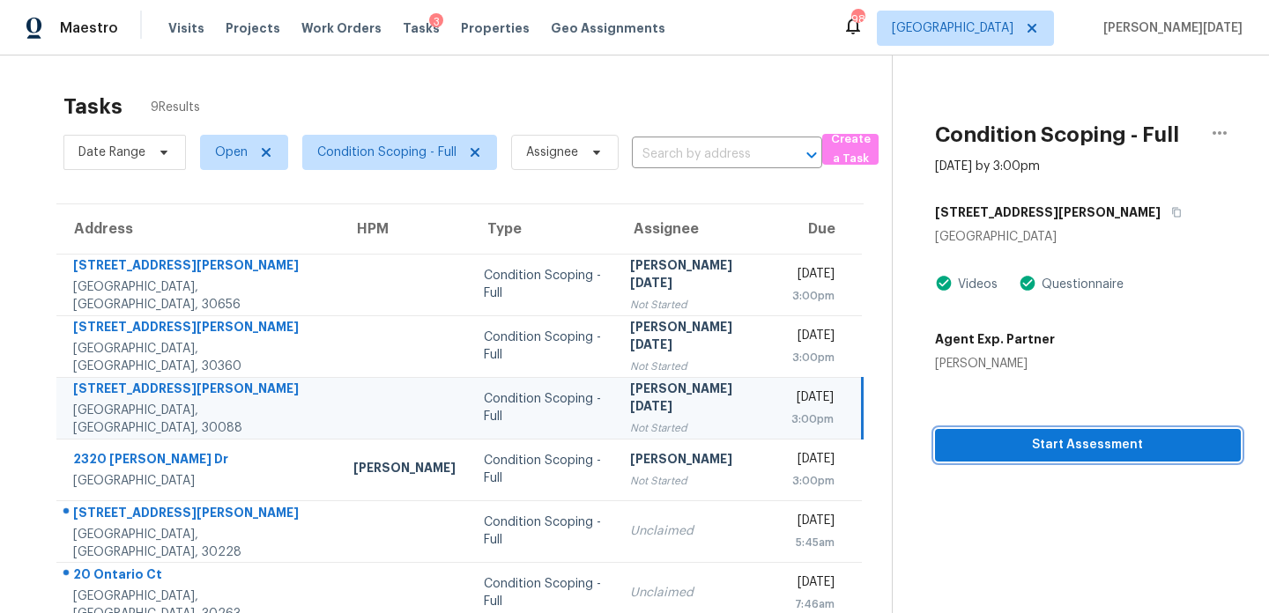
click at [1000, 441] on span "Start Assessment" at bounding box center [1088, 446] width 278 height 22
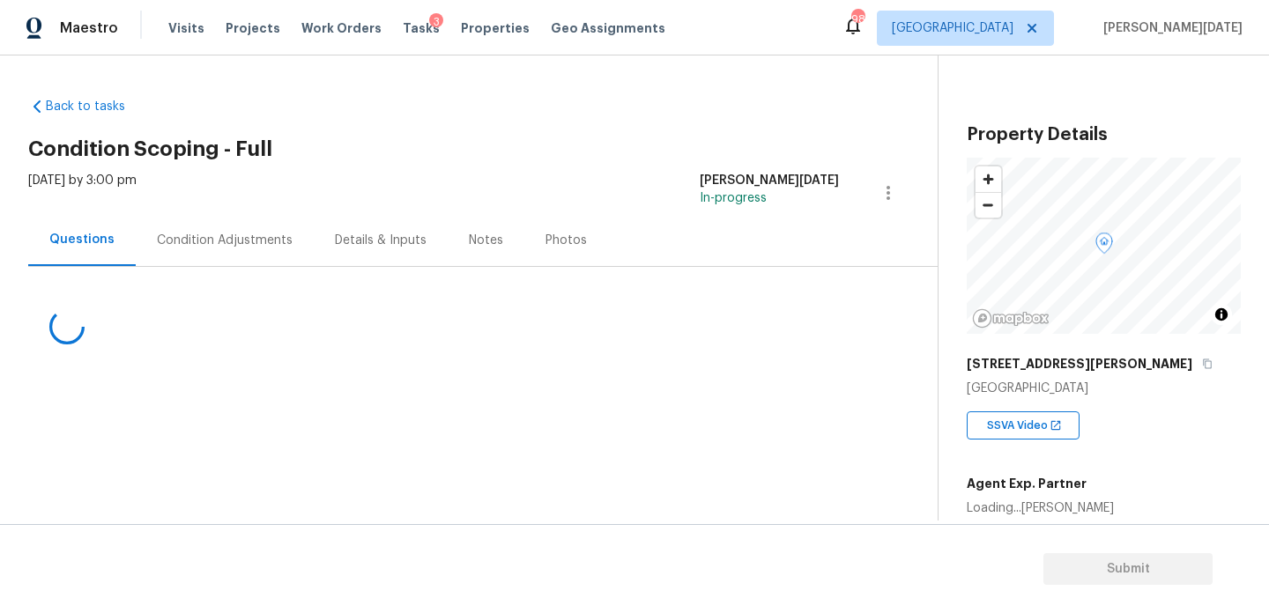
click at [217, 234] on div "Condition Adjustments" at bounding box center [225, 241] width 136 height 18
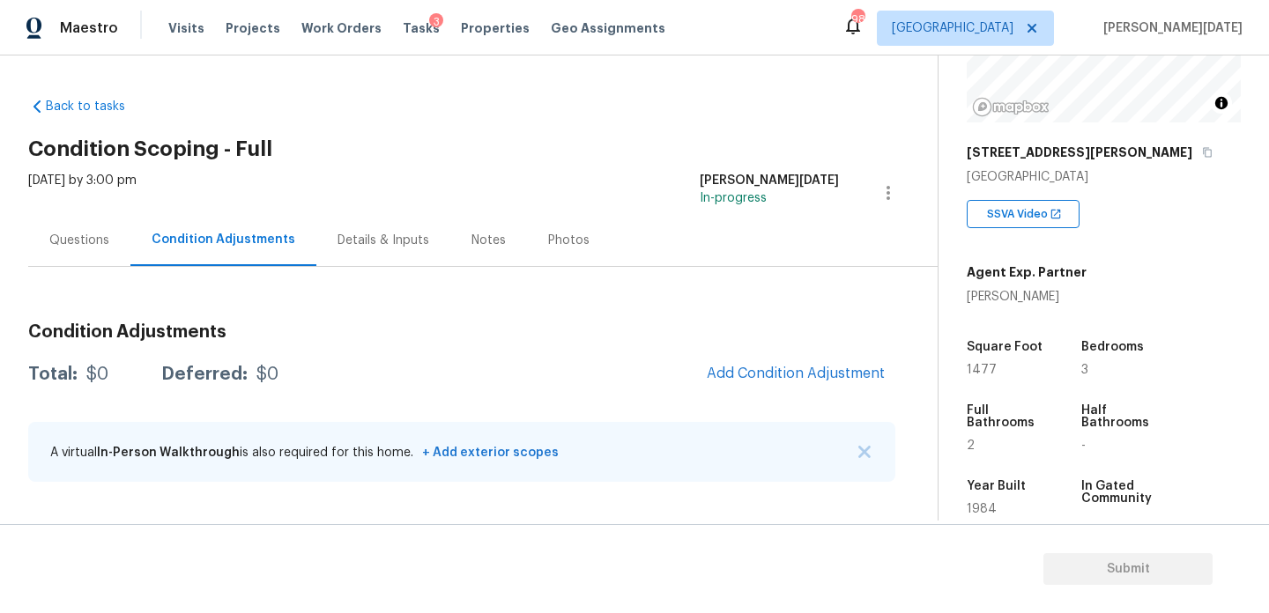
scroll to position [212, 0]
click at [751, 385] on button "Add Condition Adjustment" at bounding box center [795, 373] width 199 height 37
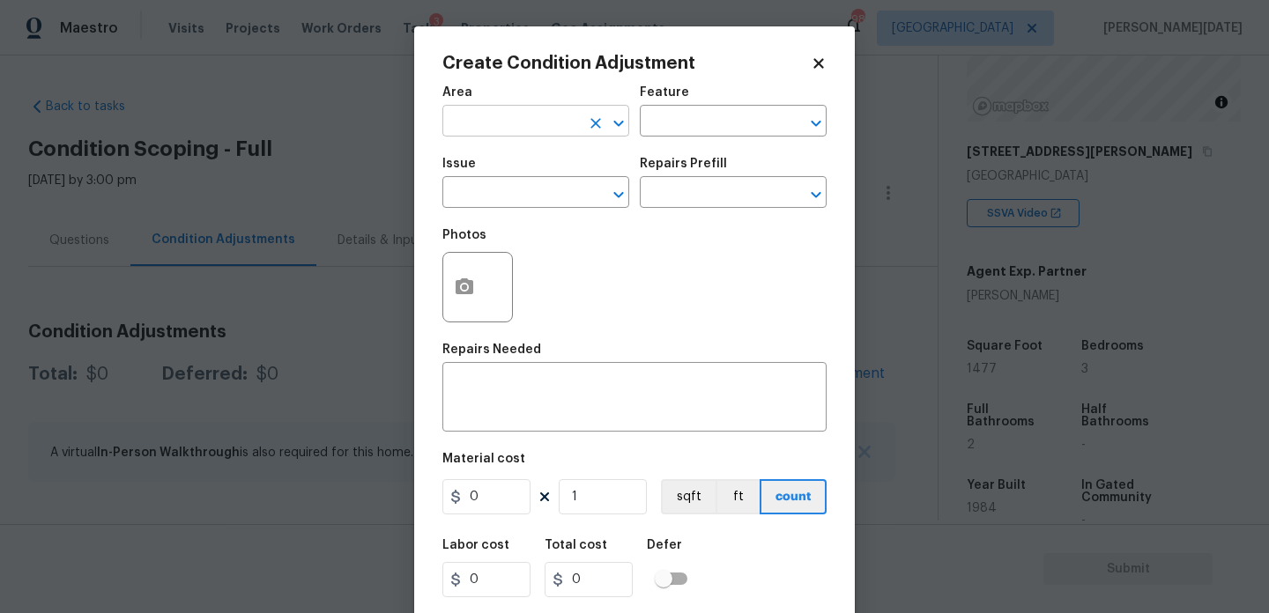
click at [485, 122] on input "text" at bounding box center [511, 122] width 138 height 27
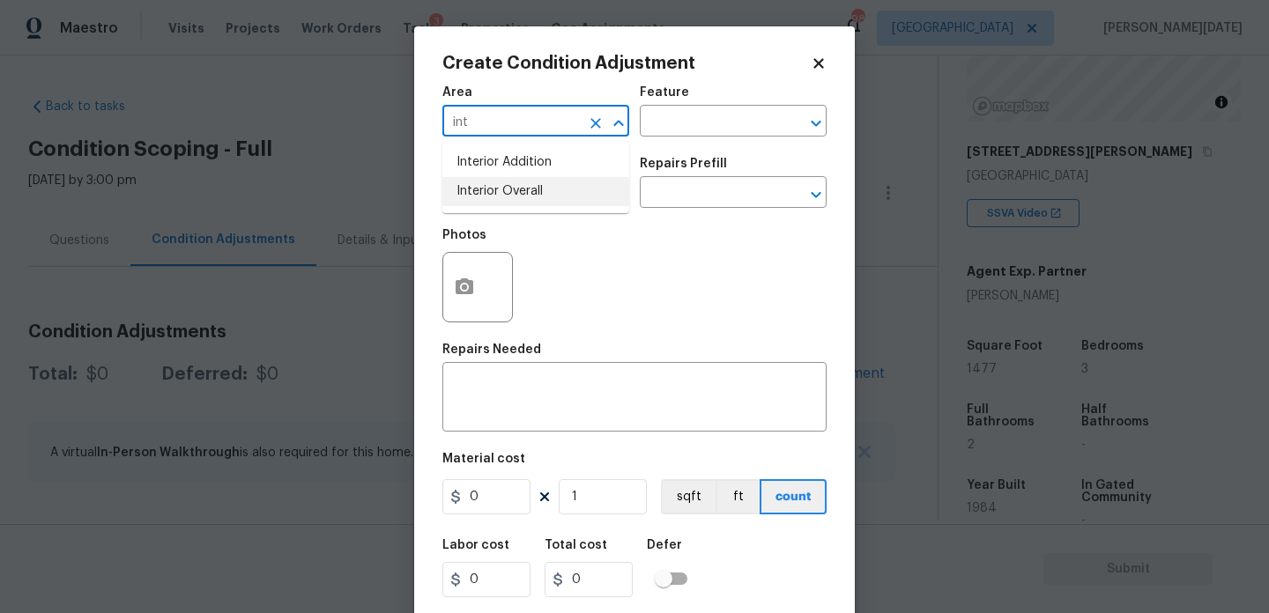
click at [495, 191] on li "Interior Overall" at bounding box center [535, 191] width 187 height 29
type input "Interior Overall"
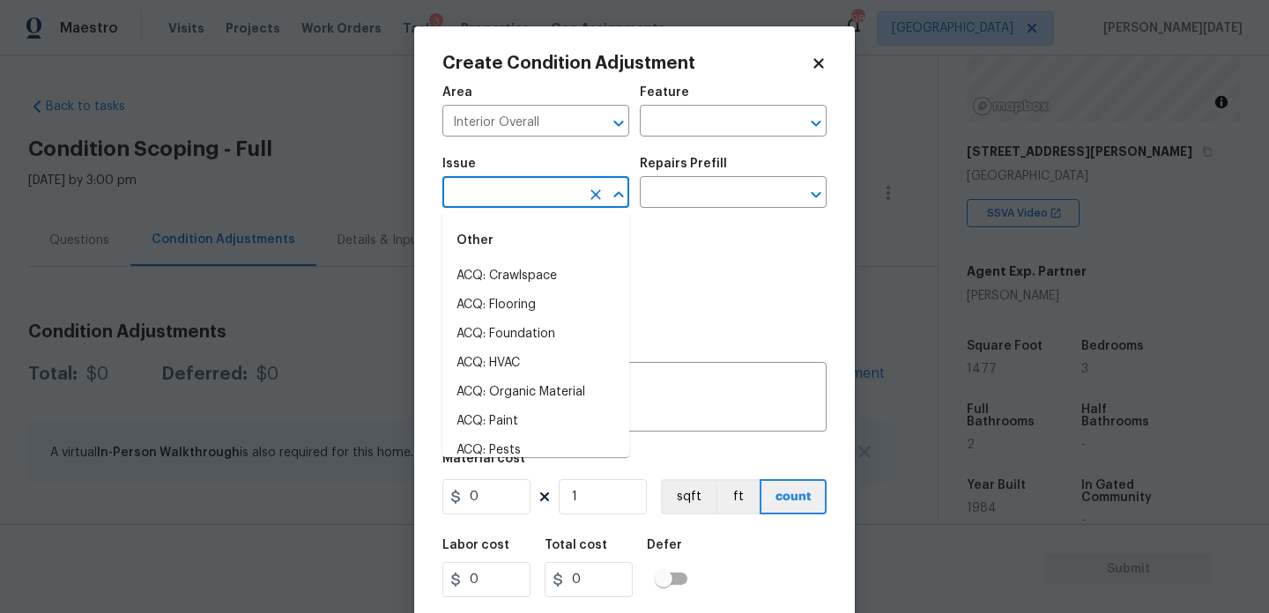
click at [495, 191] on input "text" at bounding box center [511, 194] width 138 height 27
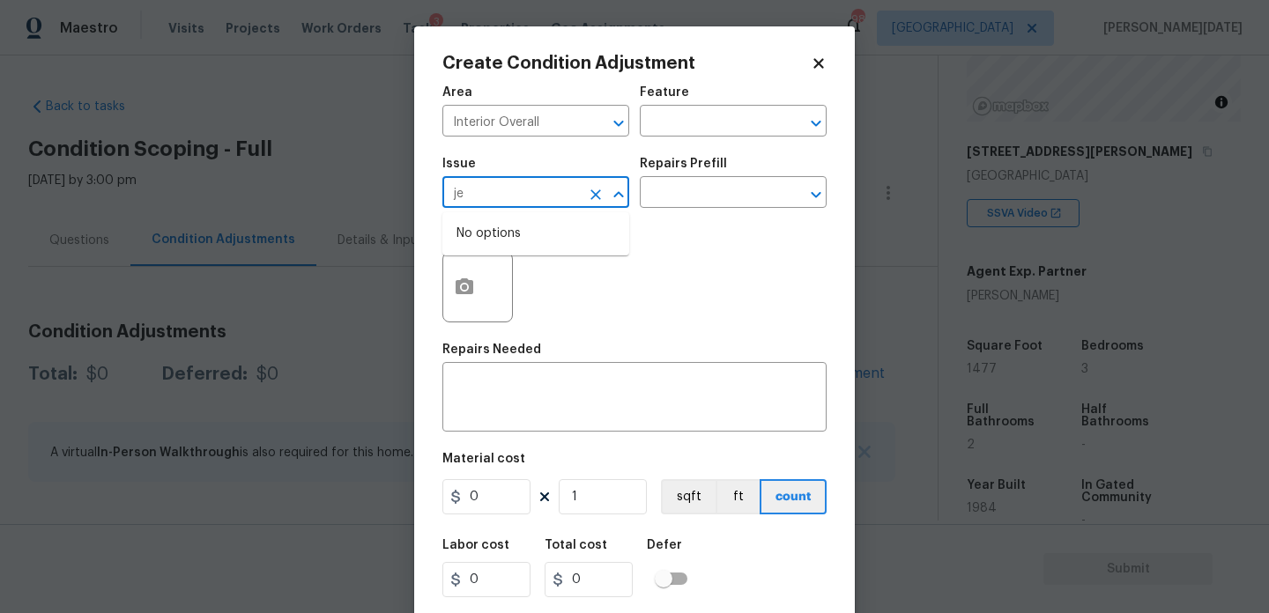
type input "j"
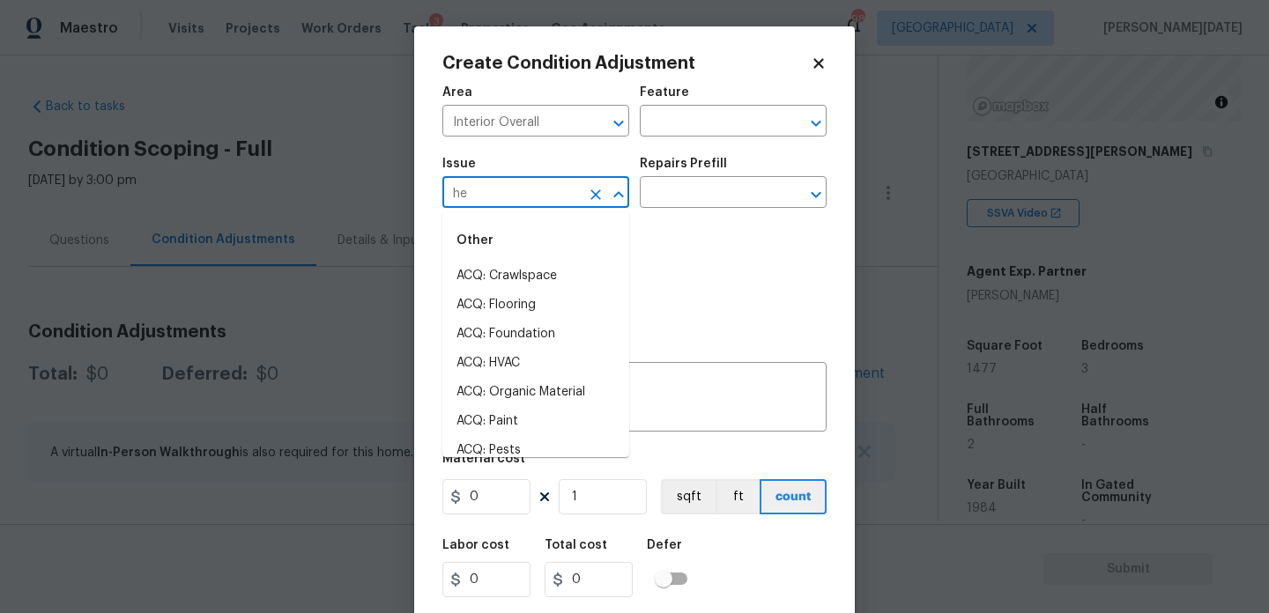
type input "h"
click at [546, 337] on li "General Plumbing" at bounding box center [535, 334] width 187 height 29
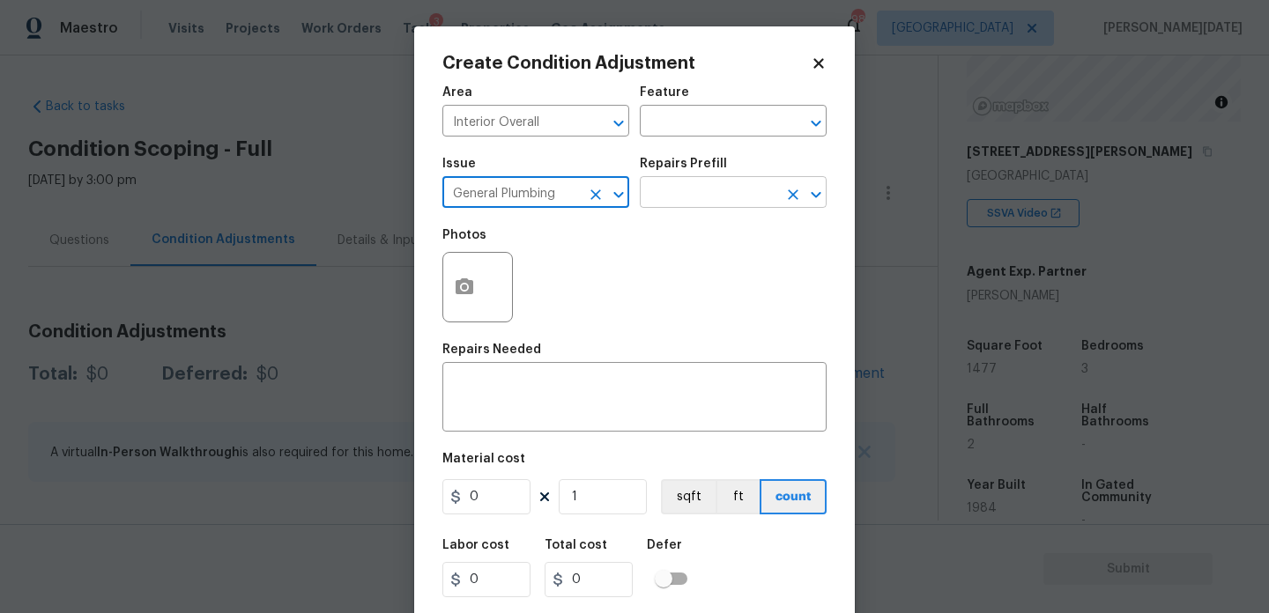
type input "General Plumbing"
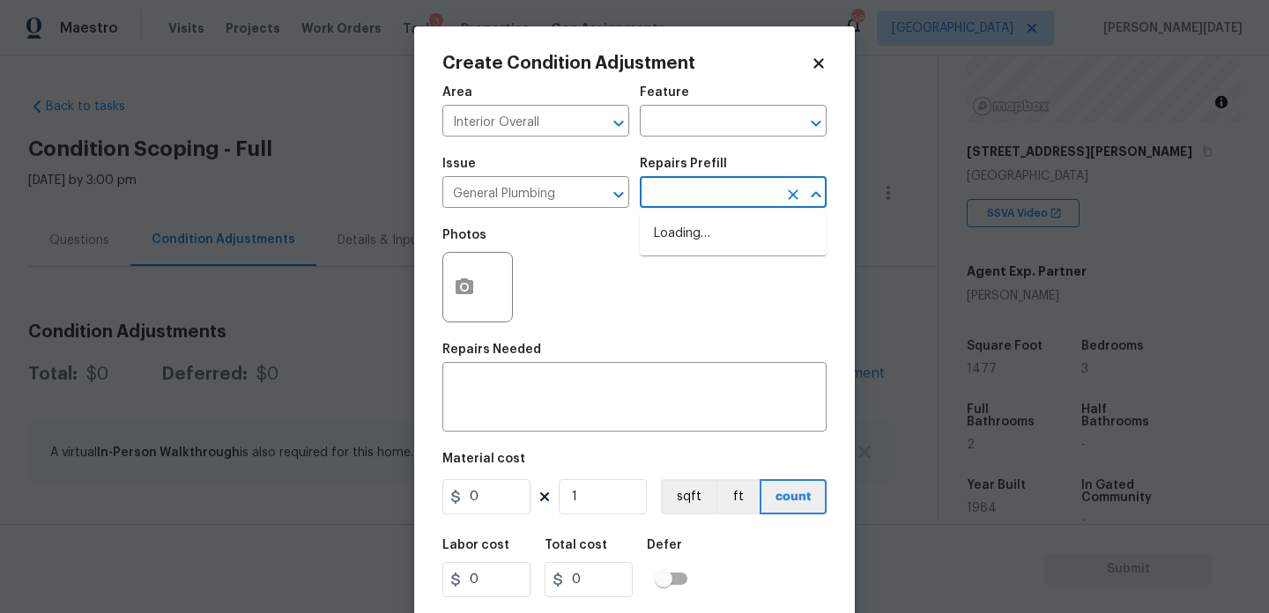
click at [673, 190] on input "text" at bounding box center [709, 194] width 138 height 27
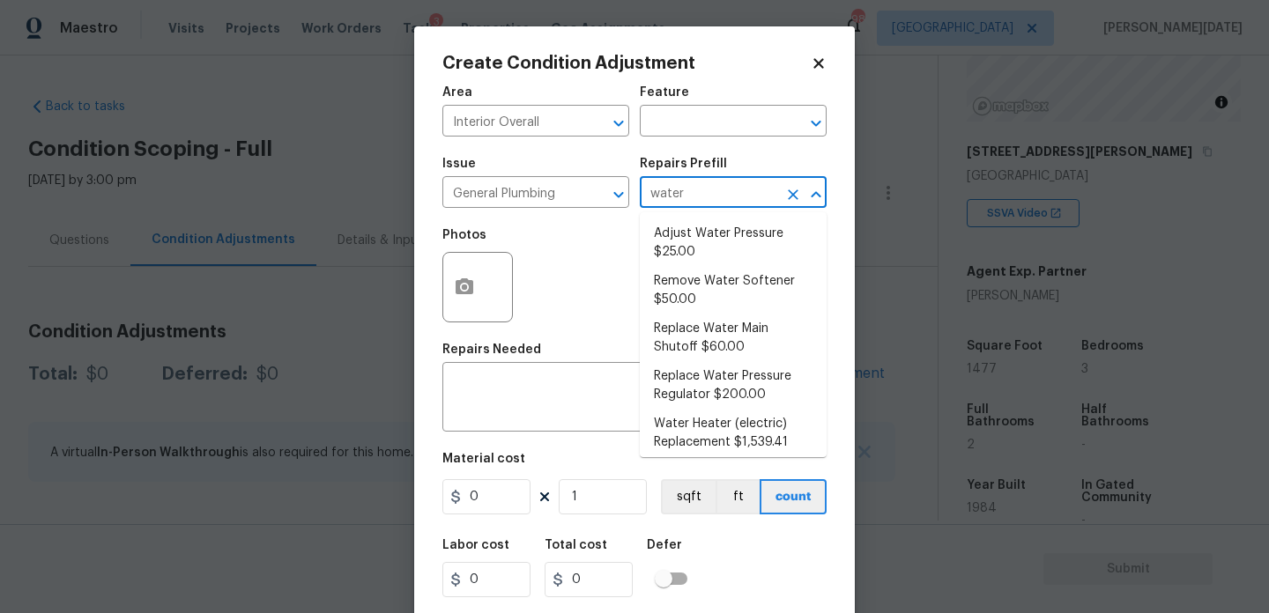
type input "water h"
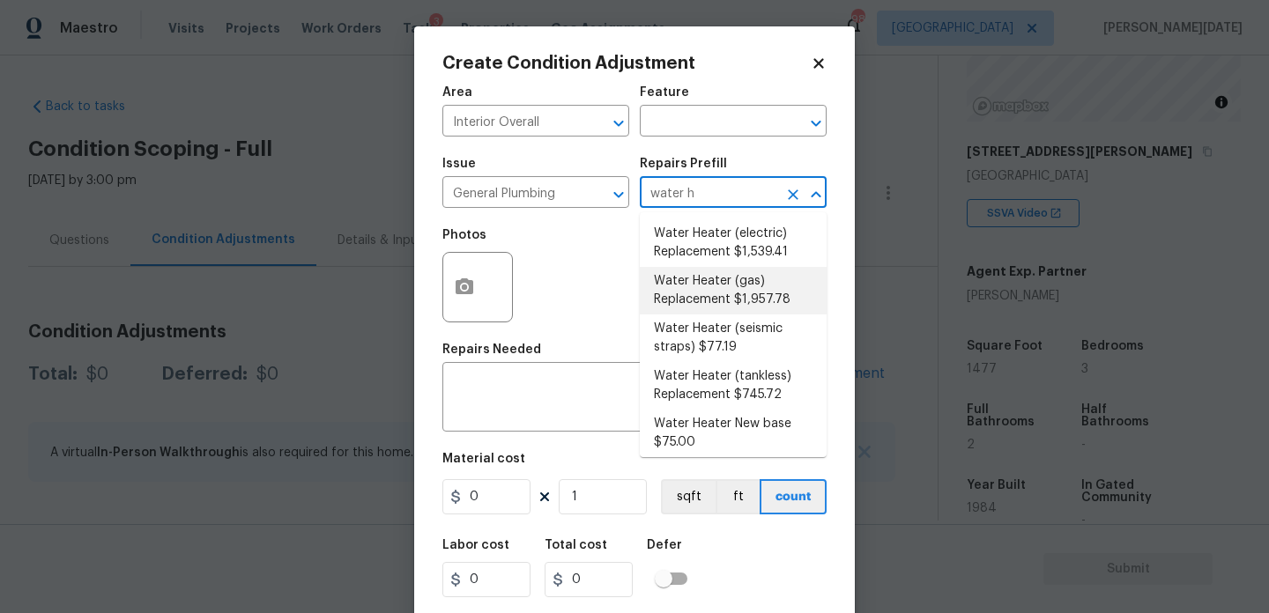
click at [713, 293] on li "Water Heater (gas) Replacement $1,957.78" at bounding box center [733, 291] width 187 height 48
type input "Plumbing"
type textarea "Remove the existing gas water heater and install a new 40 gallon gas water heat…"
type input "1957.78"
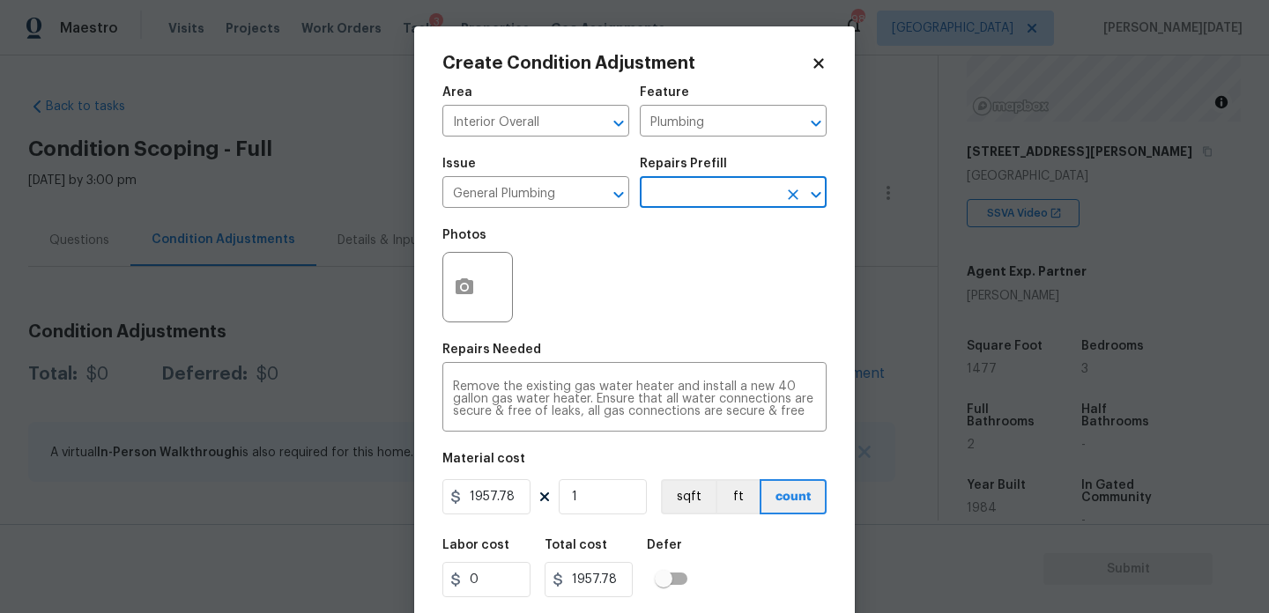
scroll to position [45, 0]
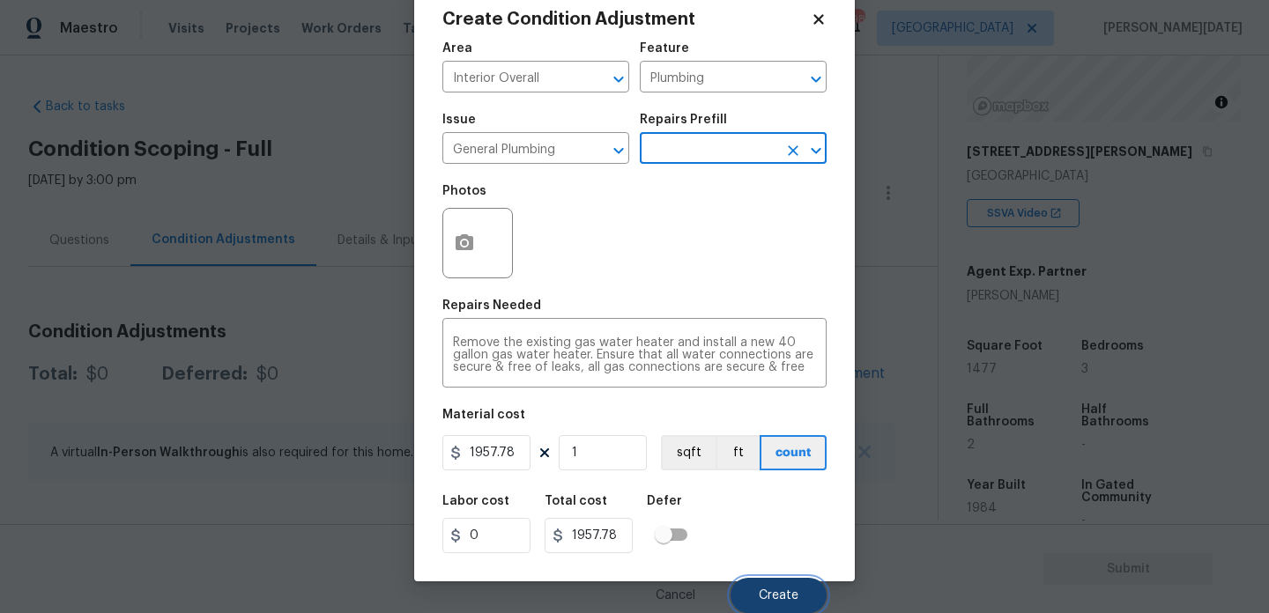
click at [779, 585] on button "Create" at bounding box center [779, 595] width 96 height 35
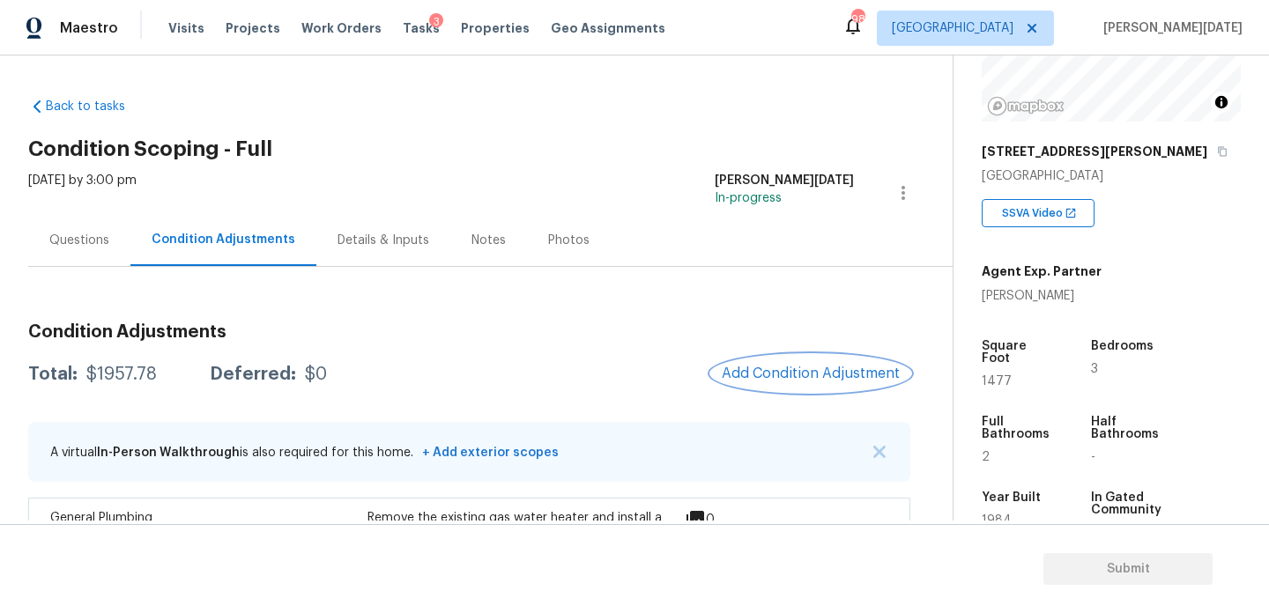
scroll to position [0, 0]
click at [806, 393] on span "Add Condition Adjustment" at bounding box center [810, 374] width 199 height 39
click at [810, 379] on span "Add Condition Adjustment" at bounding box center [811, 374] width 178 height 16
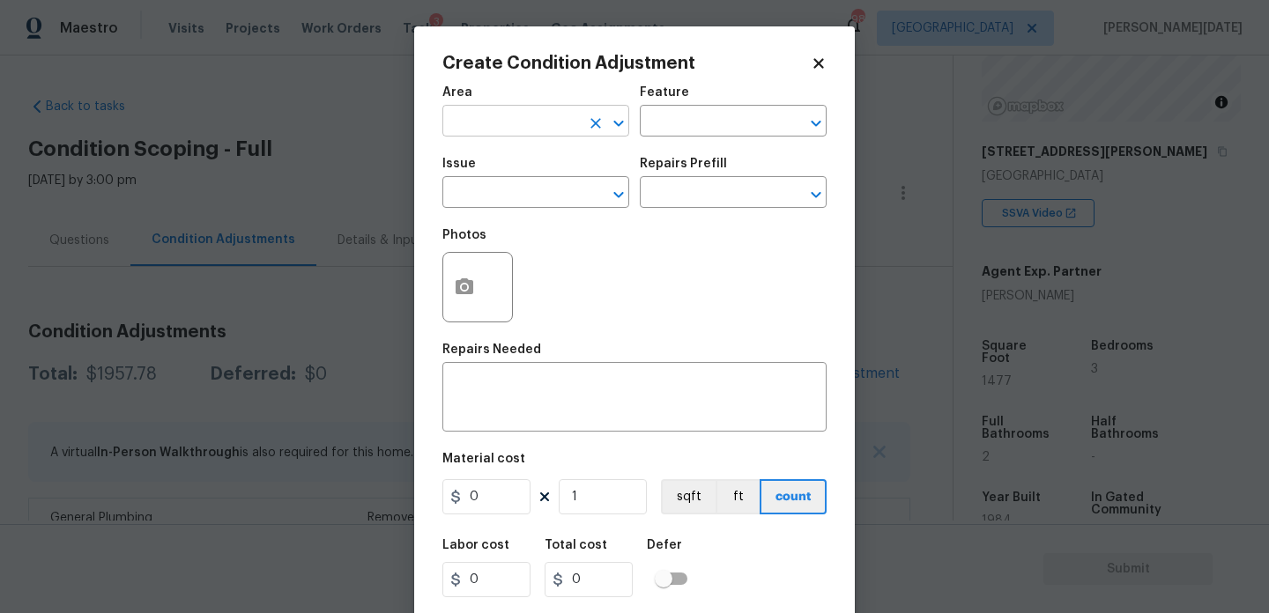
click at [468, 115] on input "text" at bounding box center [511, 122] width 138 height 27
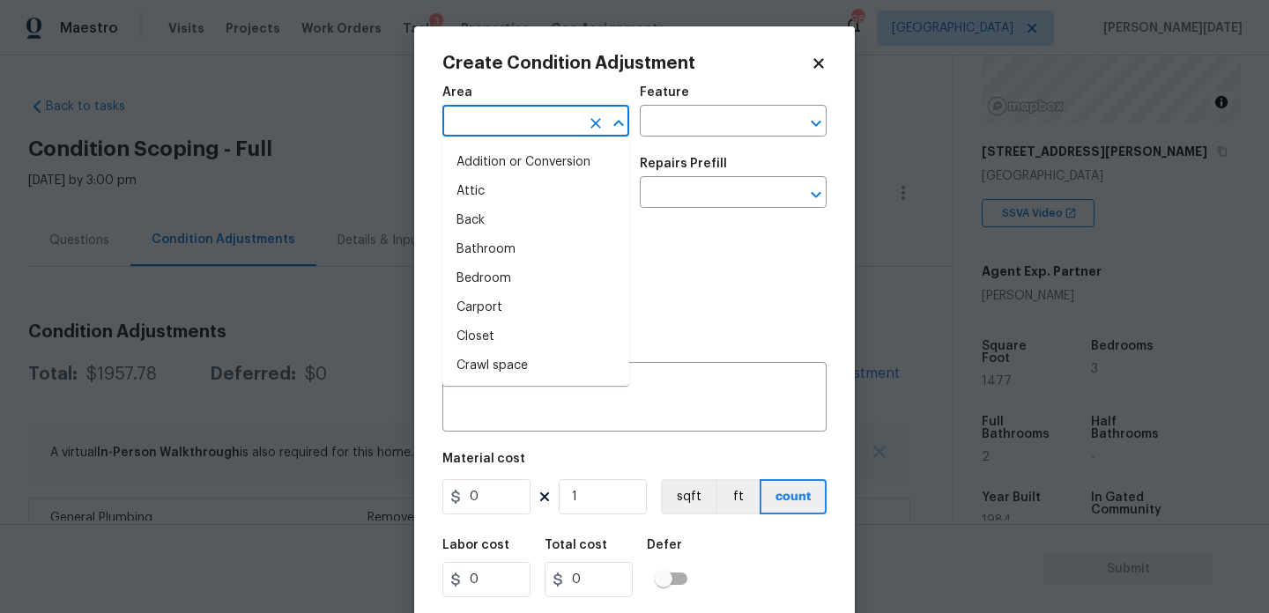
click at [468, 115] on input "text" at bounding box center [511, 122] width 138 height 27
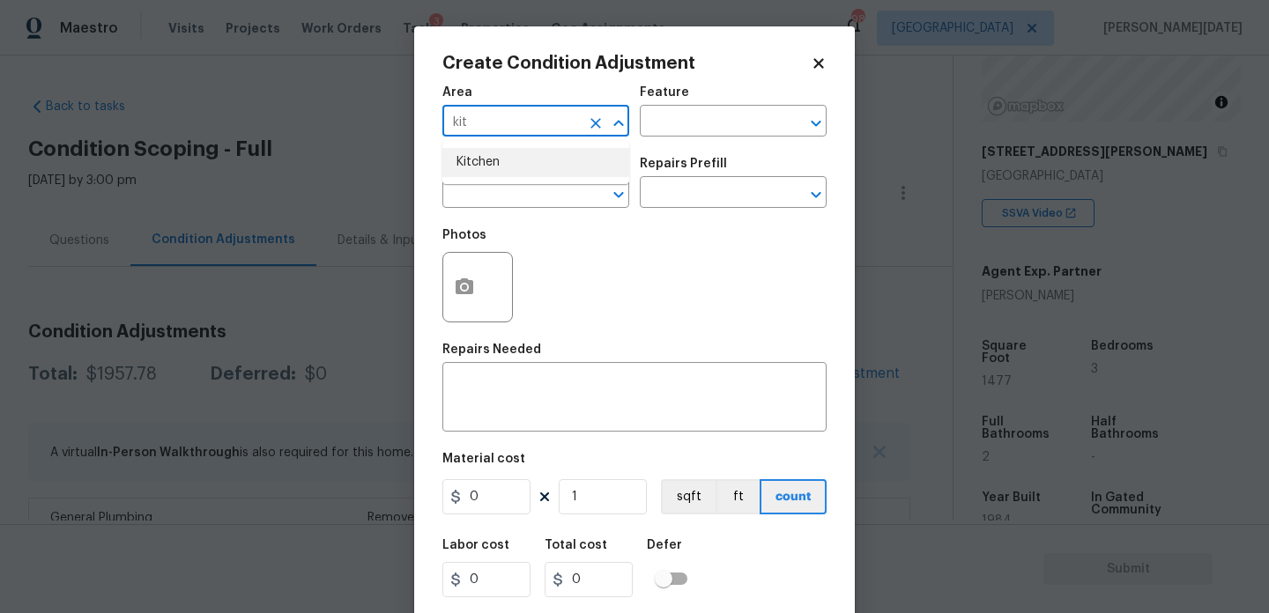
click at [475, 158] on li "Kitchen" at bounding box center [535, 162] width 187 height 29
type input "Kitchen"
click at [479, 182] on input "text" at bounding box center [511, 194] width 138 height 27
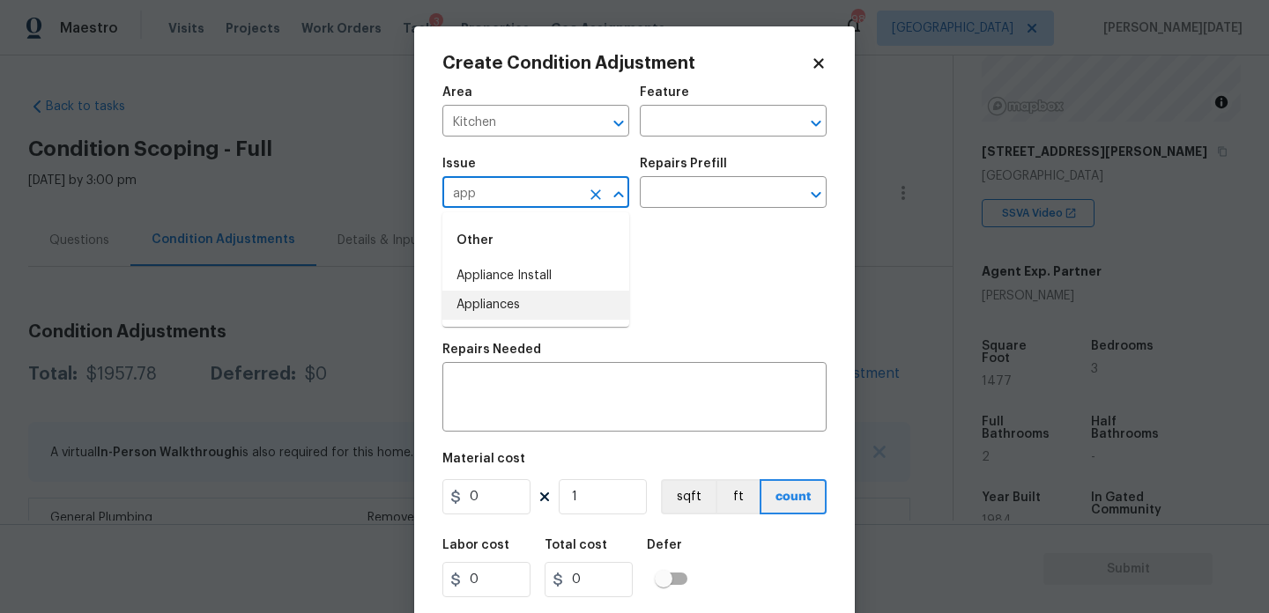
click at [527, 311] on li "Appliances" at bounding box center [535, 305] width 187 height 29
type input "Appliances"
click at [684, 205] on input "text" at bounding box center [709, 194] width 138 height 27
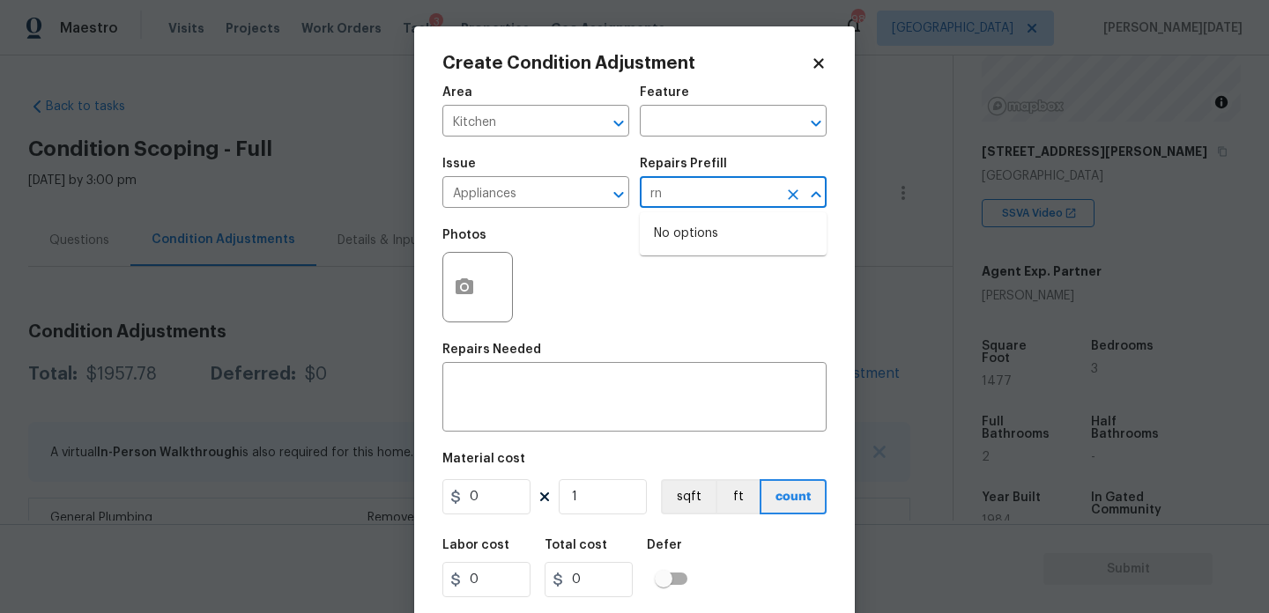
type input "r"
type input "rang"
click at [738, 246] on li "Electric Range/Cooktop $578.00" at bounding box center [733, 243] width 187 height 48
type input "Appliances"
type textarea "Remove the existing electric range/cooktop and prep the area for a new unit. In…"
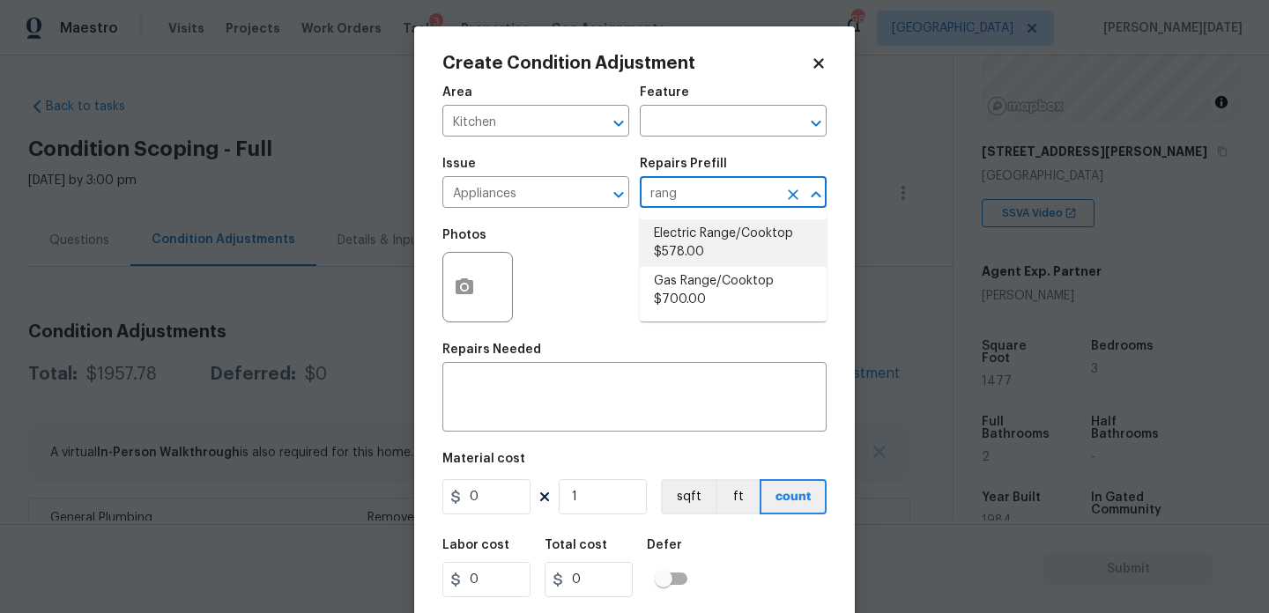
type input "578"
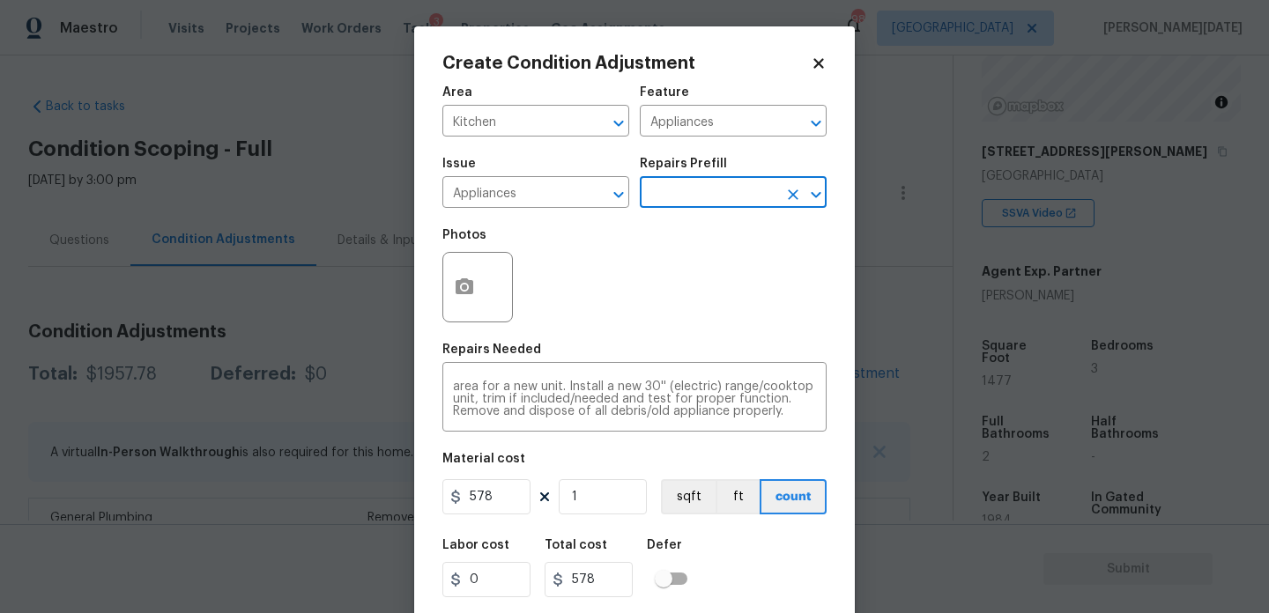
scroll to position [45, 0]
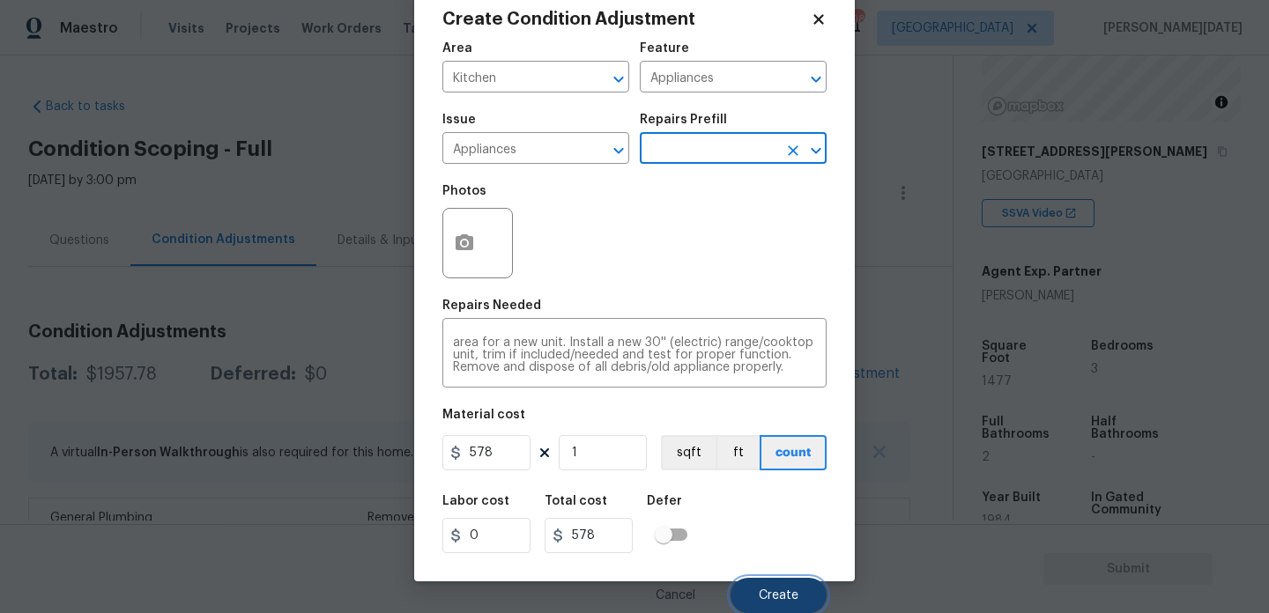
click at [778, 584] on button "Create" at bounding box center [779, 595] width 96 height 35
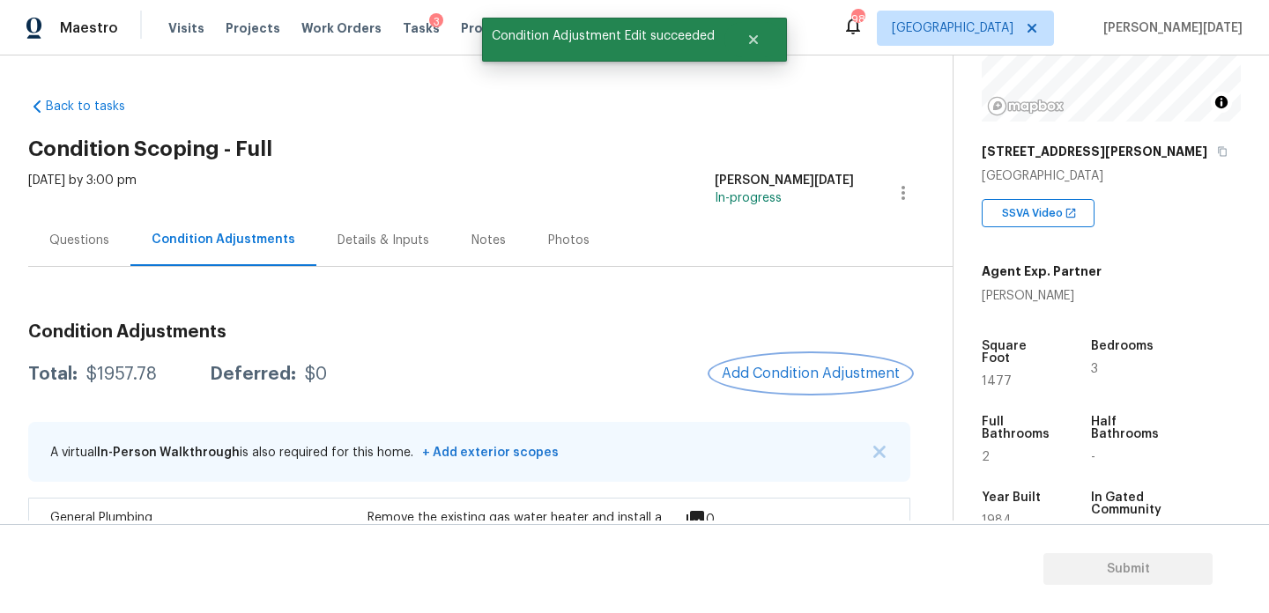
scroll to position [0, 0]
click at [827, 366] on span "Add Condition Adjustment" at bounding box center [811, 374] width 178 height 16
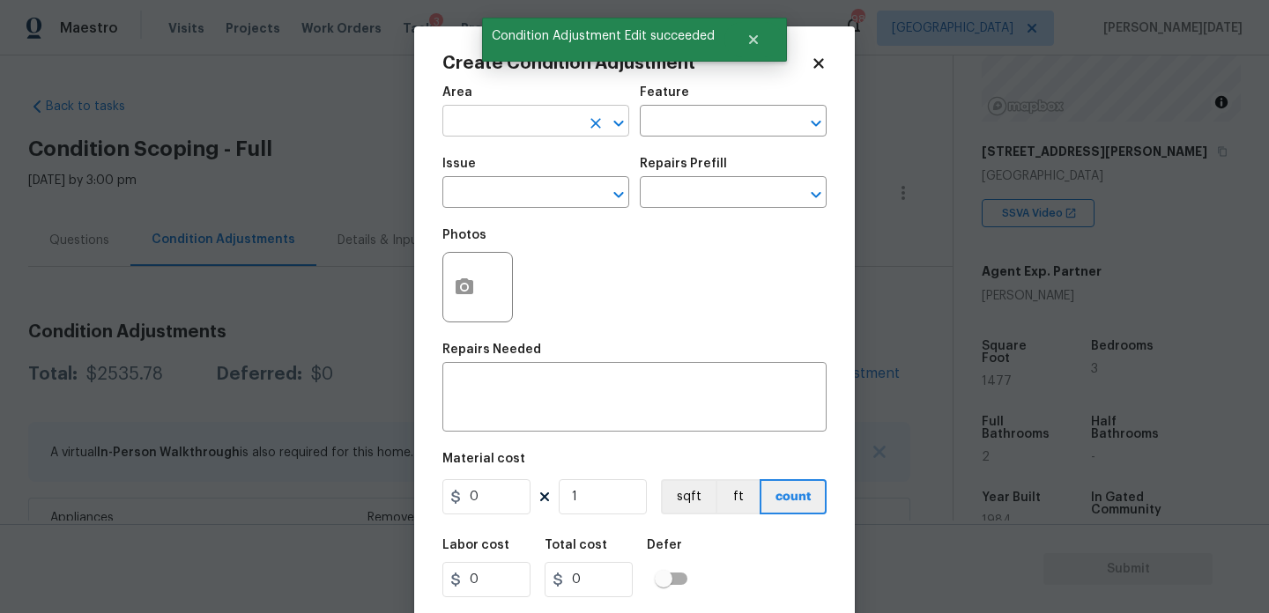
click at [472, 122] on input "text" at bounding box center [511, 122] width 138 height 27
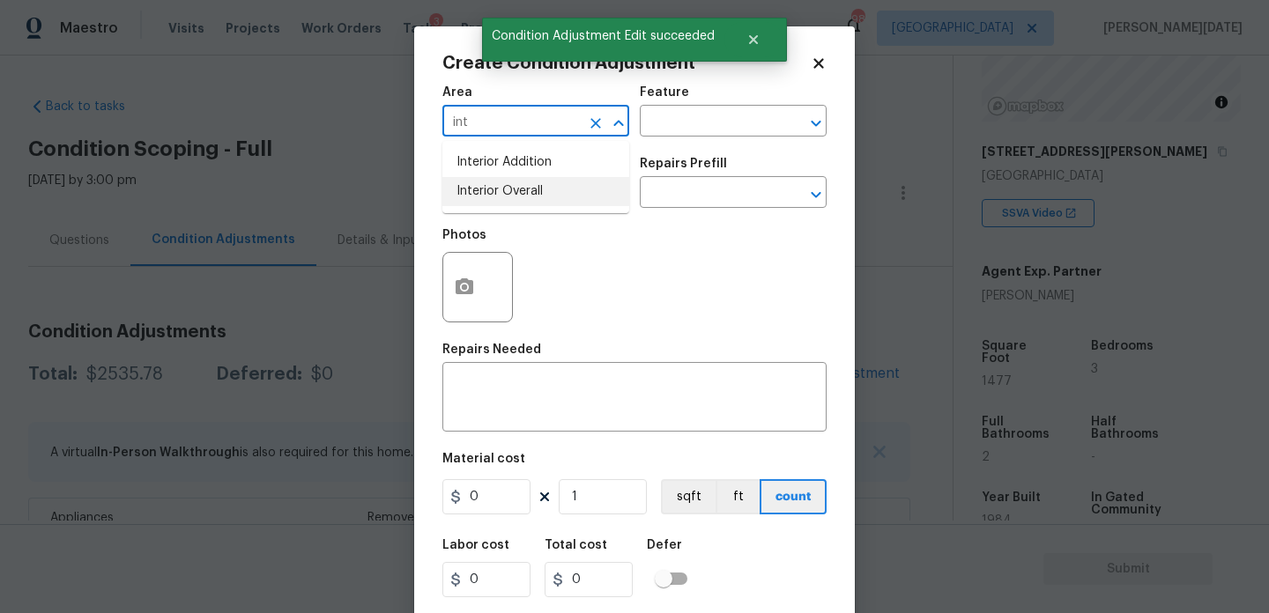
click at [504, 190] on li "Interior Overall" at bounding box center [535, 191] width 187 height 29
type input "Interior Overall"
click at [504, 190] on input "text" at bounding box center [511, 194] width 138 height 27
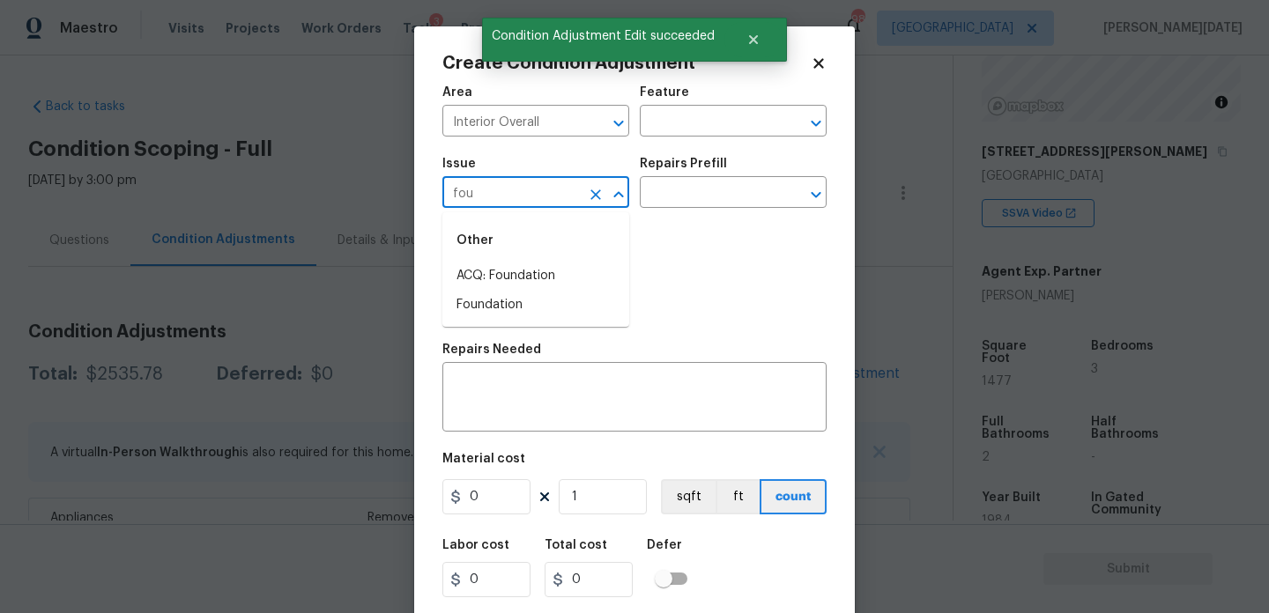
click at [515, 260] on div "Other" at bounding box center [535, 240] width 187 height 42
click at [520, 269] on li "ACQ: Foundation" at bounding box center [535, 276] width 187 height 29
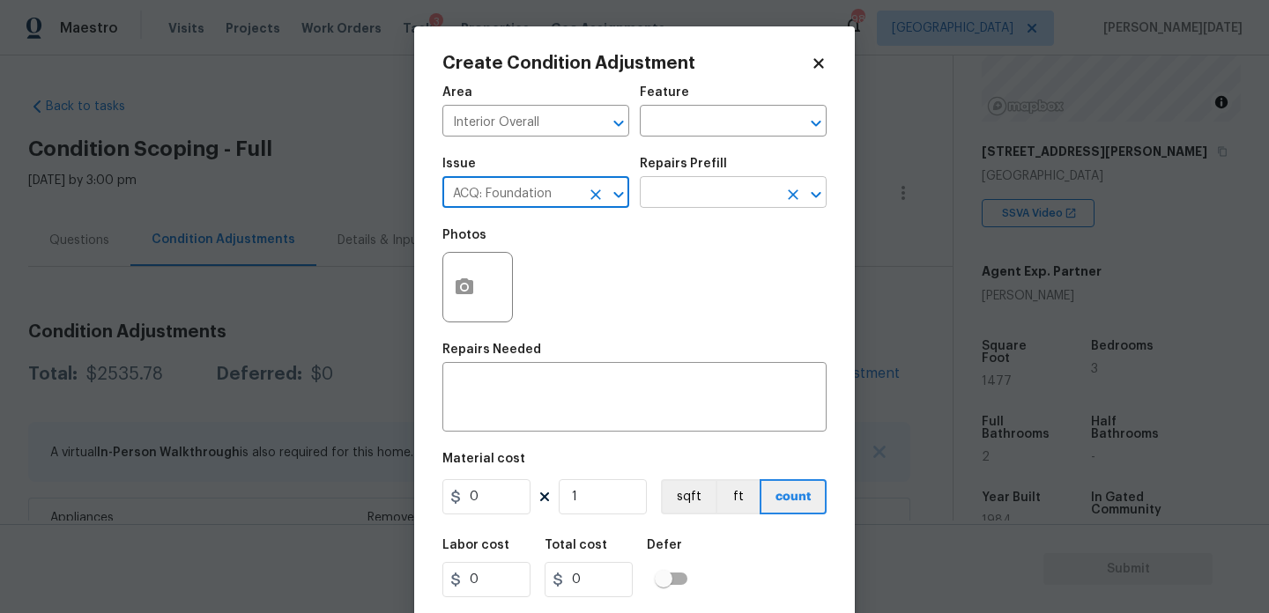
type input "ACQ: Foundation"
click at [698, 194] on input "text" at bounding box center [709, 194] width 138 height 27
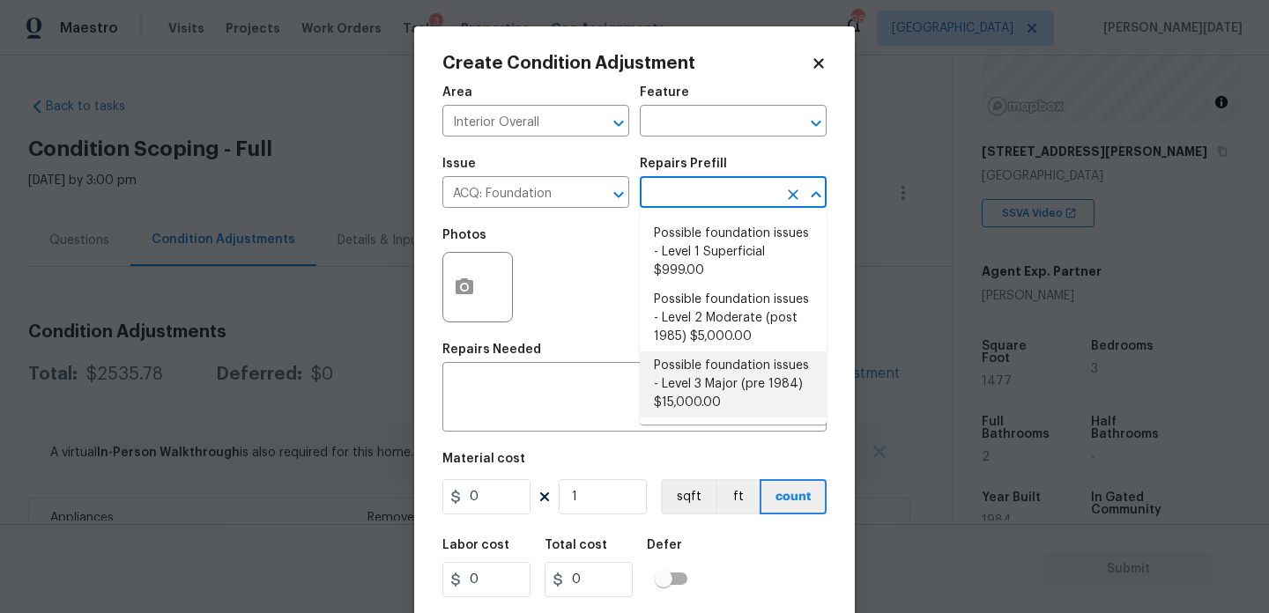
click at [725, 390] on li "Possible foundation issues - Level 3 Major (pre 1984) $15,000.00" at bounding box center [733, 385] width 187 height 66
type input "Acquisition"
type textarea "Possible foundation issues - Level 3 Major: Disclaimer: This is NOT a technical…"
type input "15000"
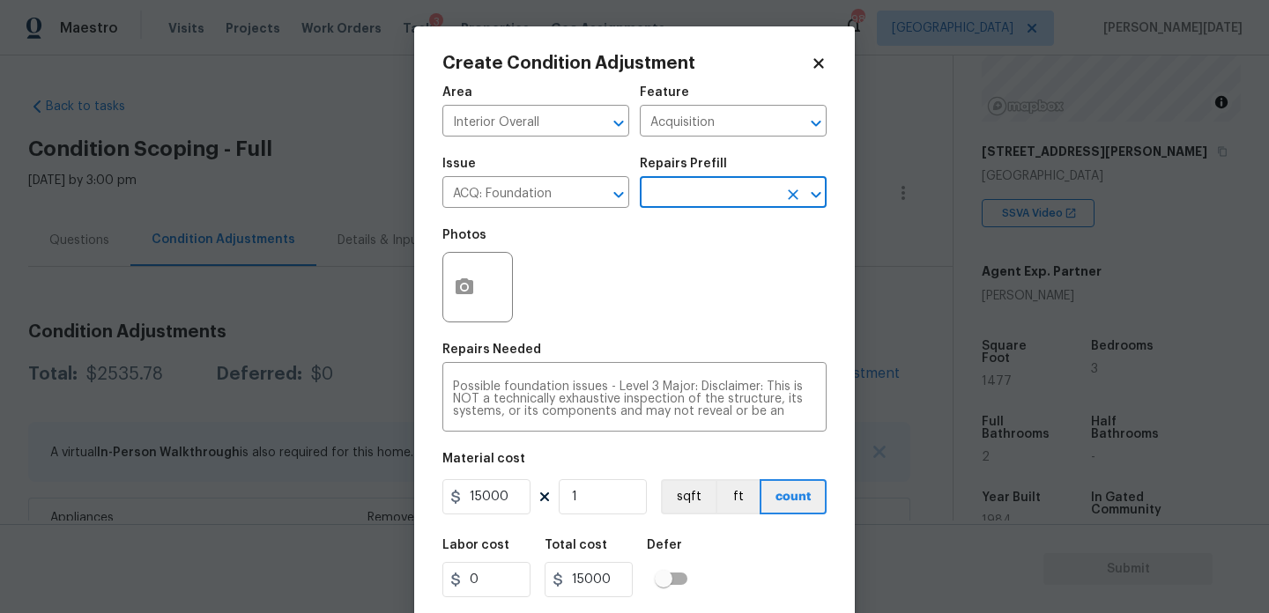
scroll to position [45, 0]
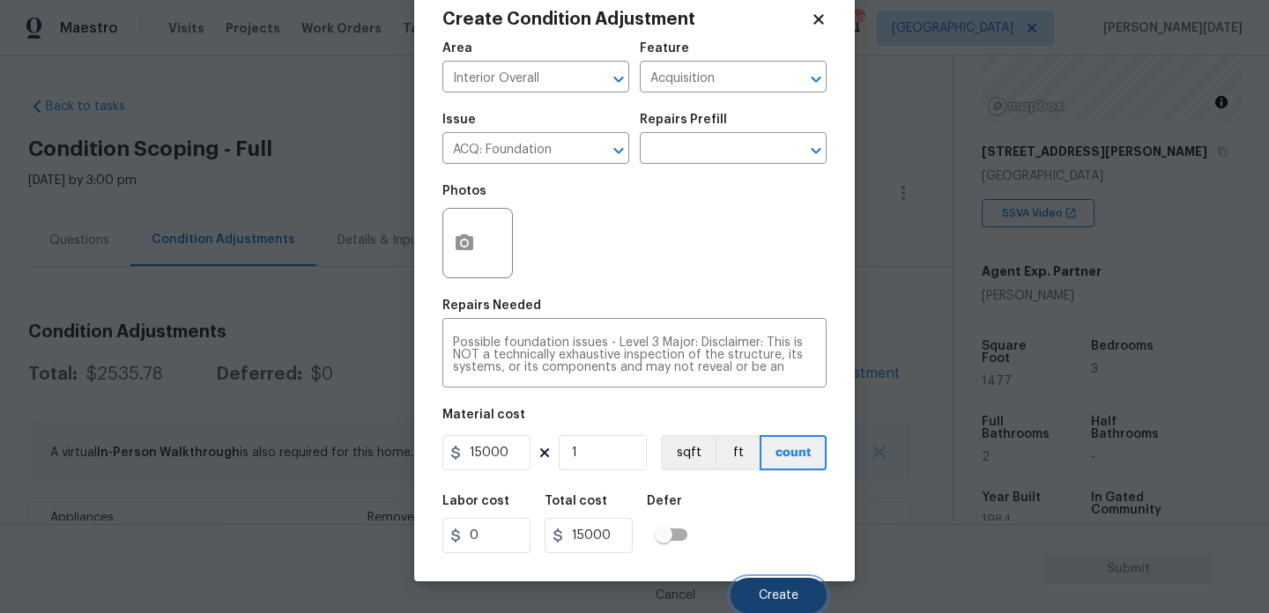
click at [777, 590] on span "Create" at bounding box center [779, 596] width 40 height 13
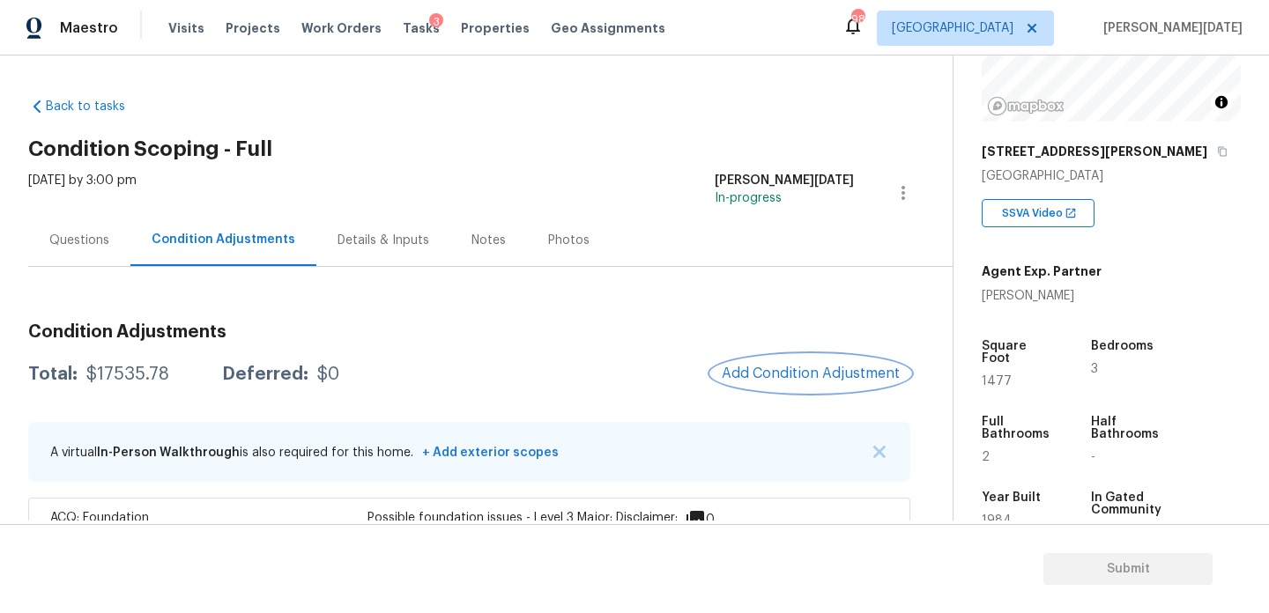
scroll to position [0, 0]
click at [799, 383] on button "Add Condition Adjustment" at bounding box center [810, 373] width 199 height 37
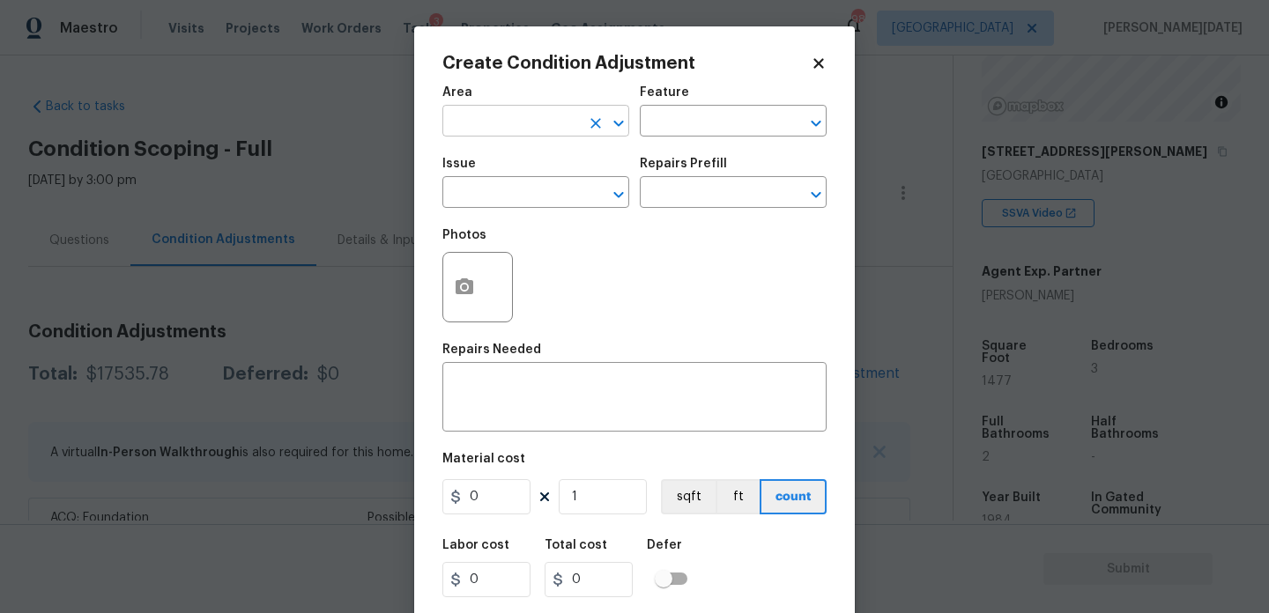
click at [489, 136] on input "text" at bounding box center [511, 122] width 138 height 27
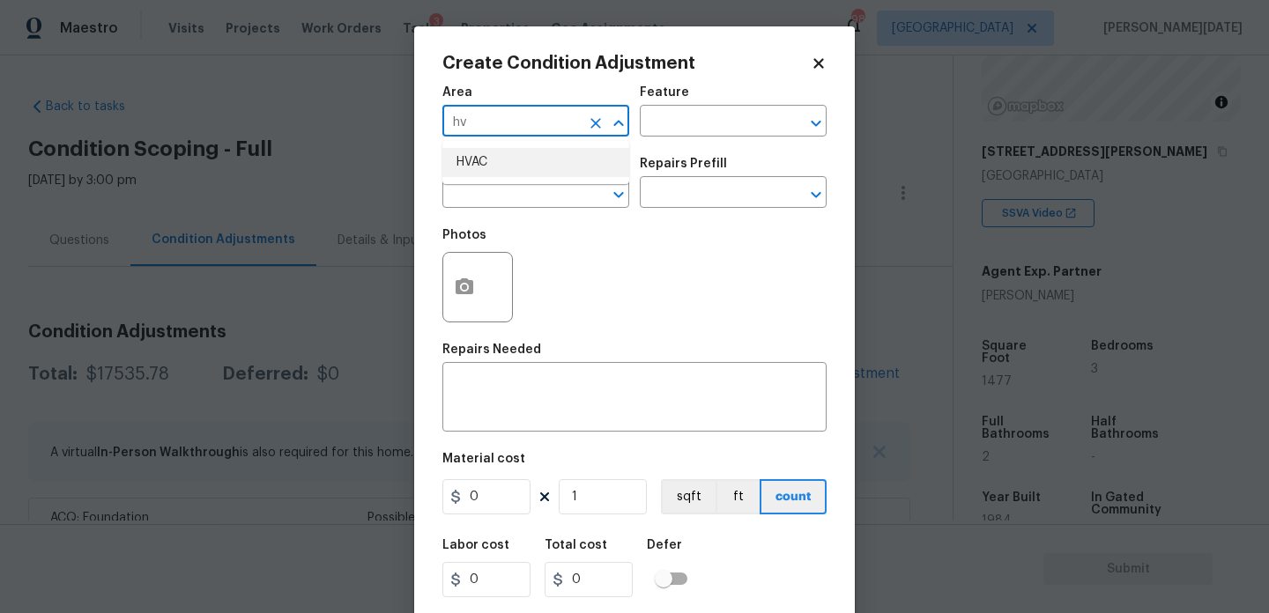
click at [487, 167] on li "HVAC" at bounding box center [535, 162] width 187 height 29
type input "HVAC"
click at [487, 216] on span "Issue ​" at bounding box center [535, 182] width 187 height 71
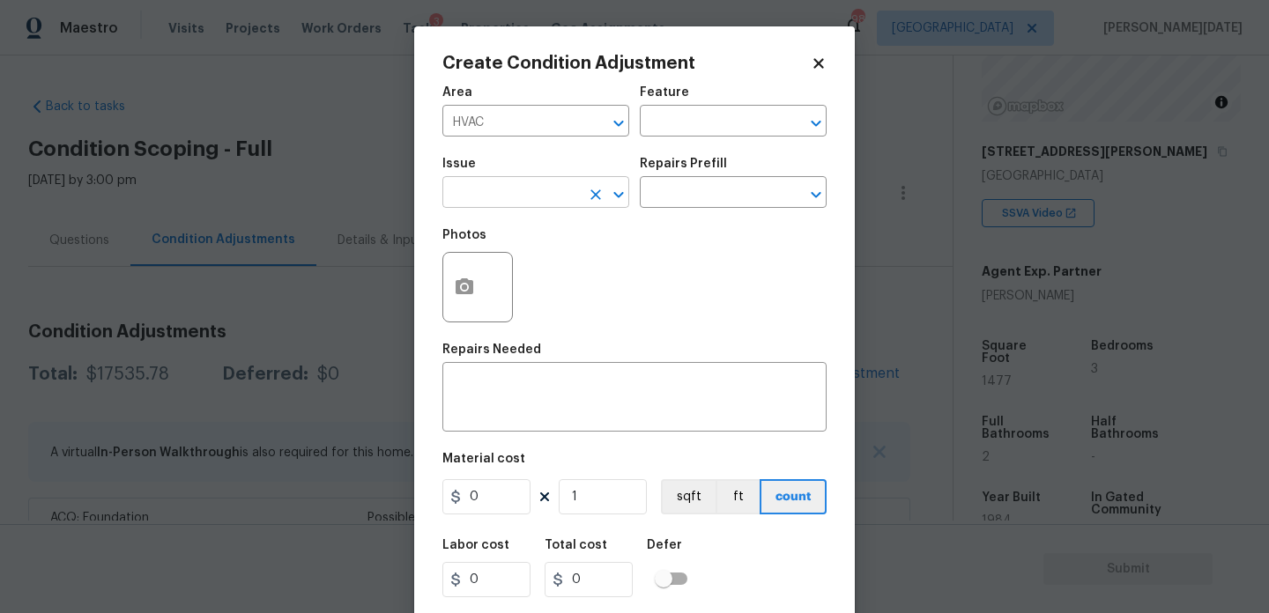
click at [511, 202] on input "text" at bounding box center [511, 194] width 138 height 27
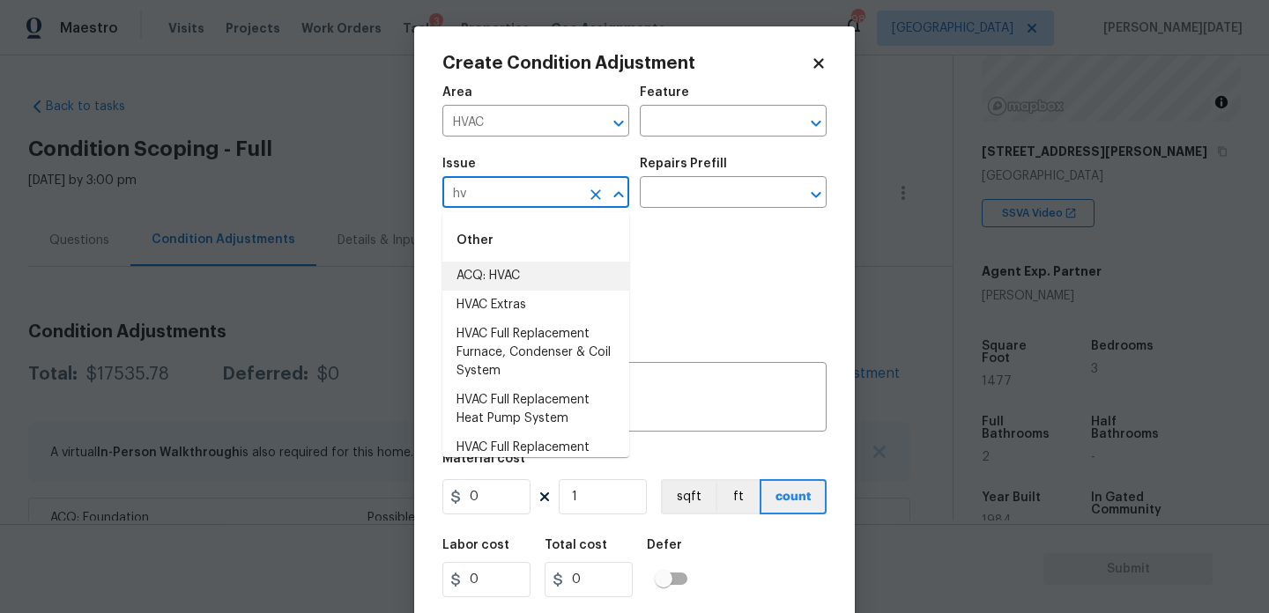
click at [508, 271] on li "ACQ: HVAC" at bounding box center [535, 276] width 187 height 29
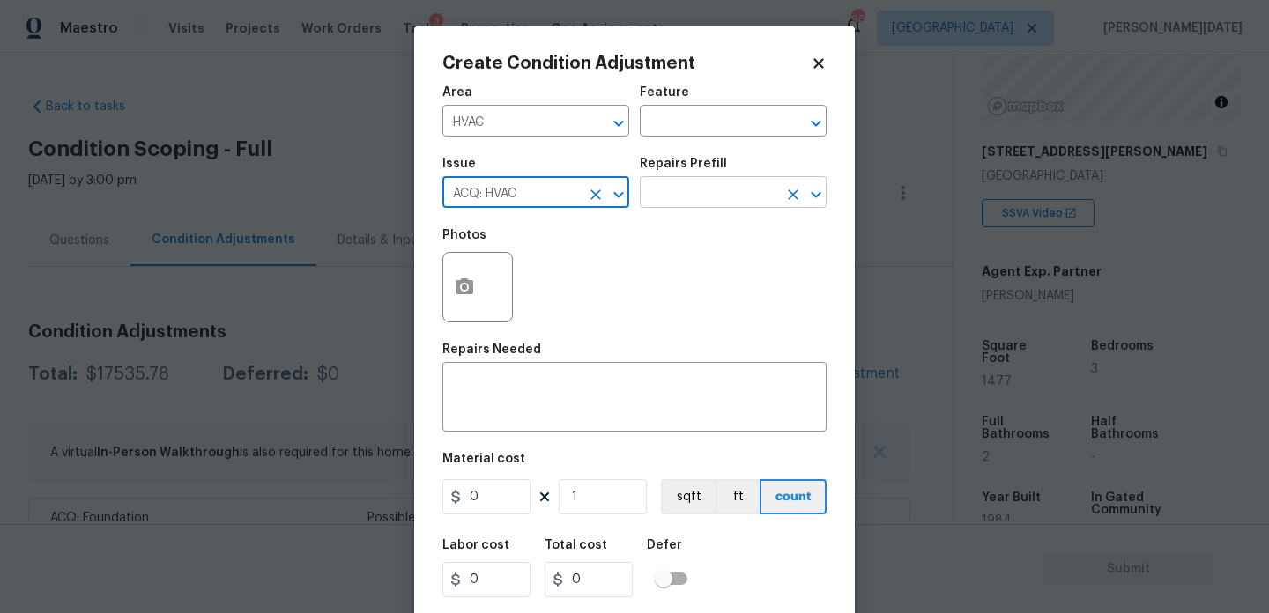
type input "ACQ: HVAC"
click at [715, 197] on input "text" at bounding box center [709, 194] width 138 height 27
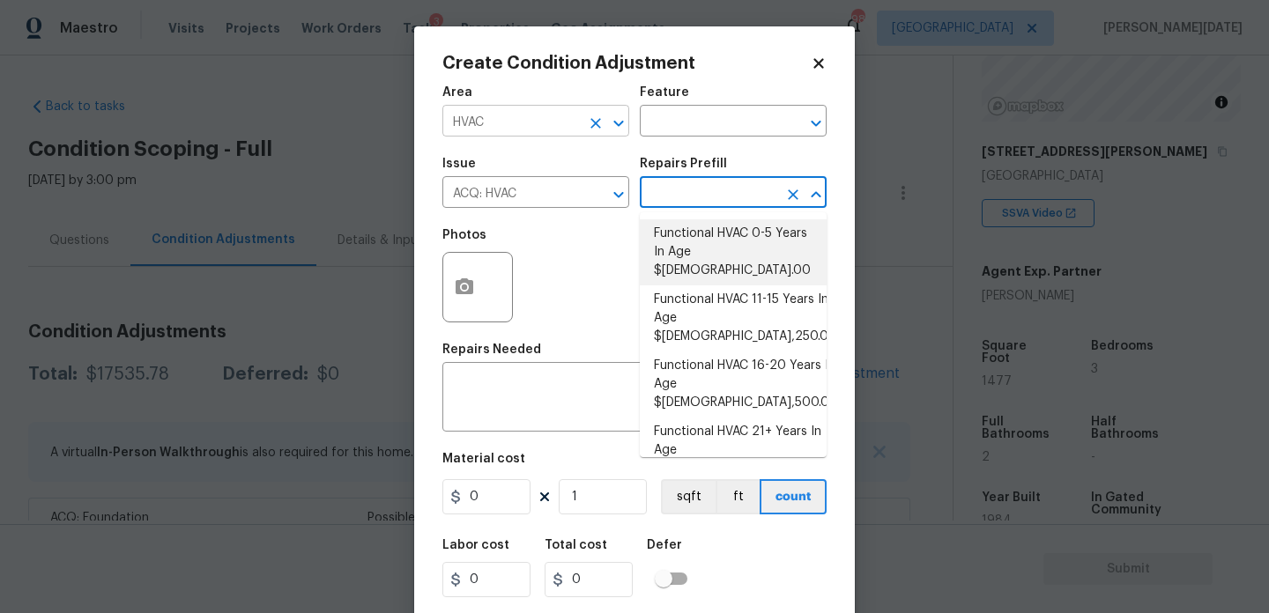
click at [593, 126] on icon "Clear" at bounding box center [596, 123] width 11 height 11
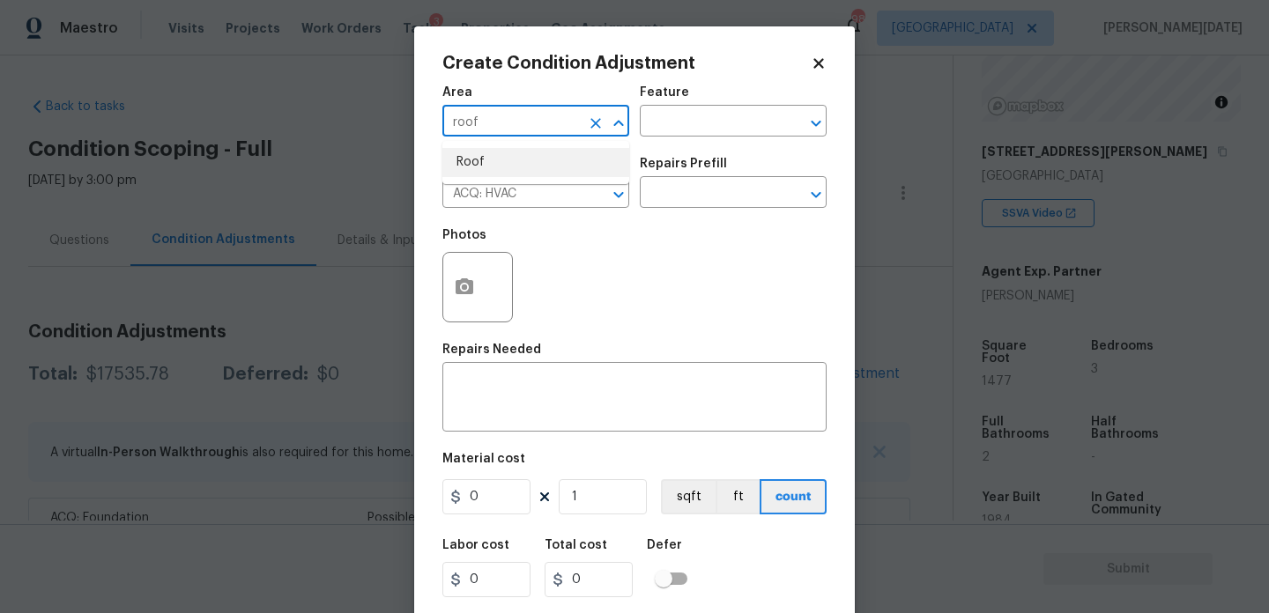
click at [543, 178] on ul "Roof" at bounding box center [535, 162] width 187 height 43
click at [546, 183] on ul "Roof" at bounding box center [535, 162] width 187 height 43
click at [509, 161] on li "Roof" at bounding box center [535, 162] width 187 height 29
click at [595, 197] on icon "Clear" at bounding box center [596, 195] width 11 height 11
type input "Roof"
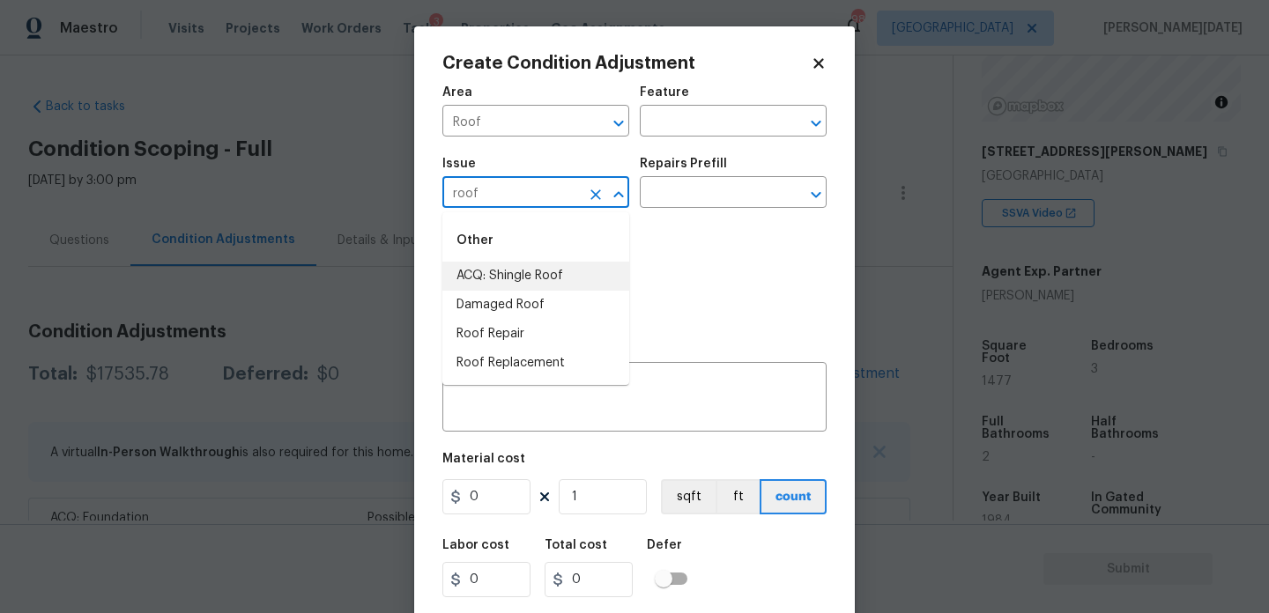
click at [544, 280] on li "ACQ: Shingle Roof" at bounding box center [535, 276] width 187 height 29
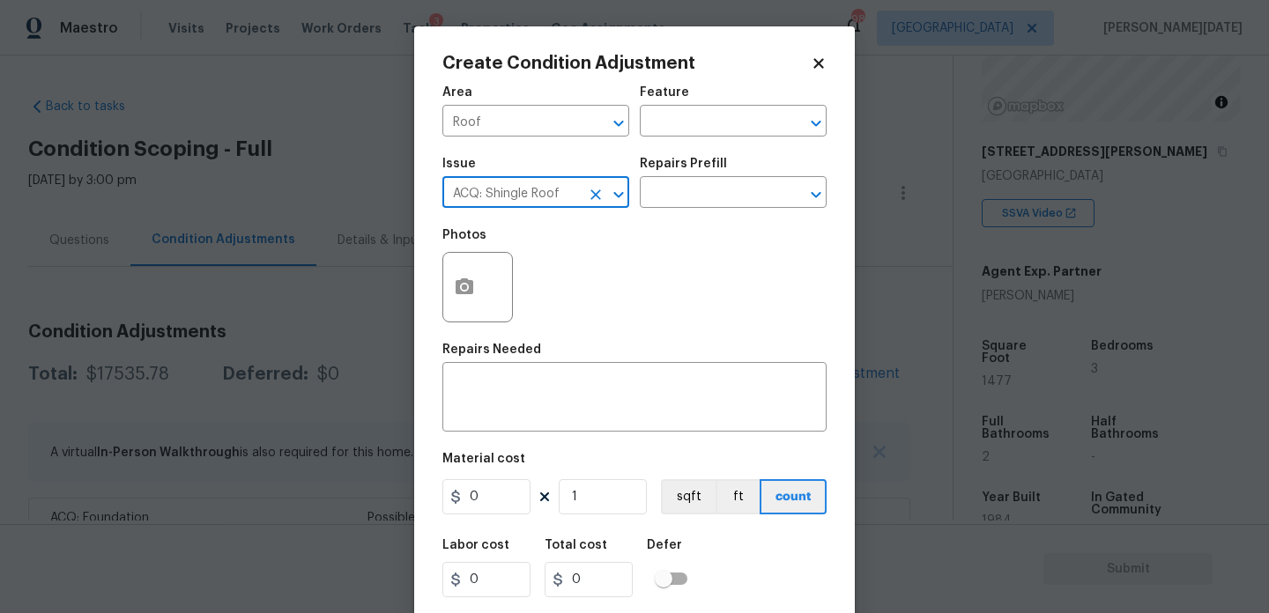
type input "ACQ: Shingle Roof"
click at [736, 211] on div "Issue ACQ: Shingle Roof ​ Repairs Prefill ​" at bounding box center [634, 182] width 384 height 71
click at [753, 194] on input "text" at bounding box center [709, 194] width 138 height 27
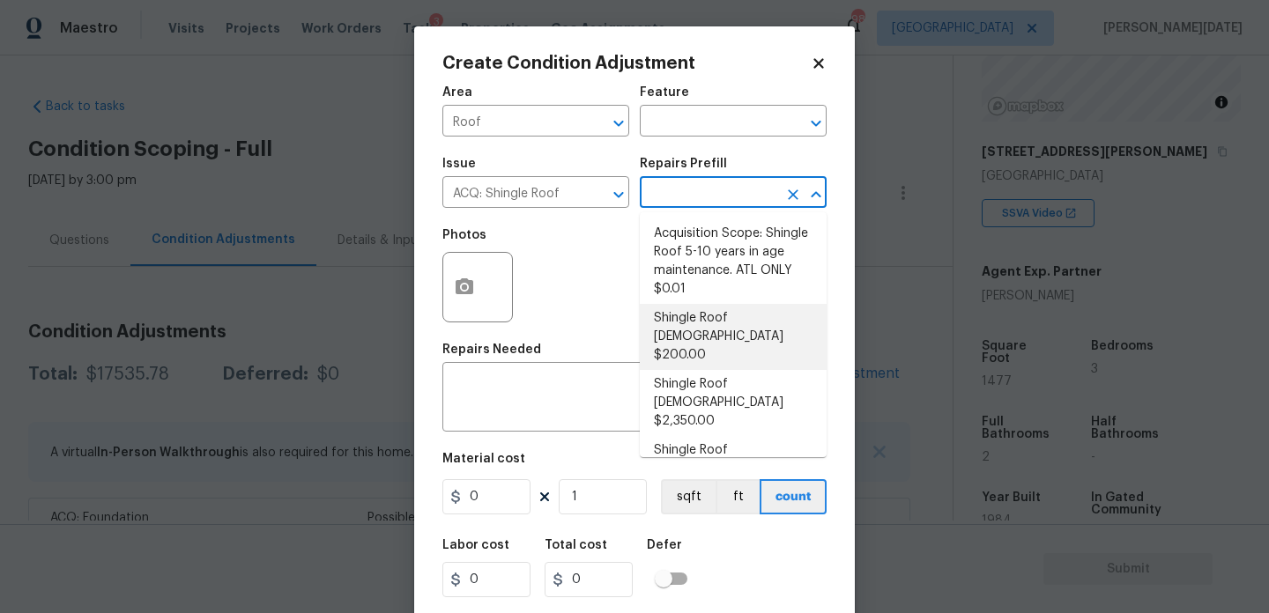
click at [750, 325] on li "Shingle Roof 0-10 Years Old $200.00" at bounding box center [733, 337] width 187 height 66
type input "Acquisition"
type textarea "Acquisition Scope: Shingle Roof 0-10 years in age maintenance."
type input "200"
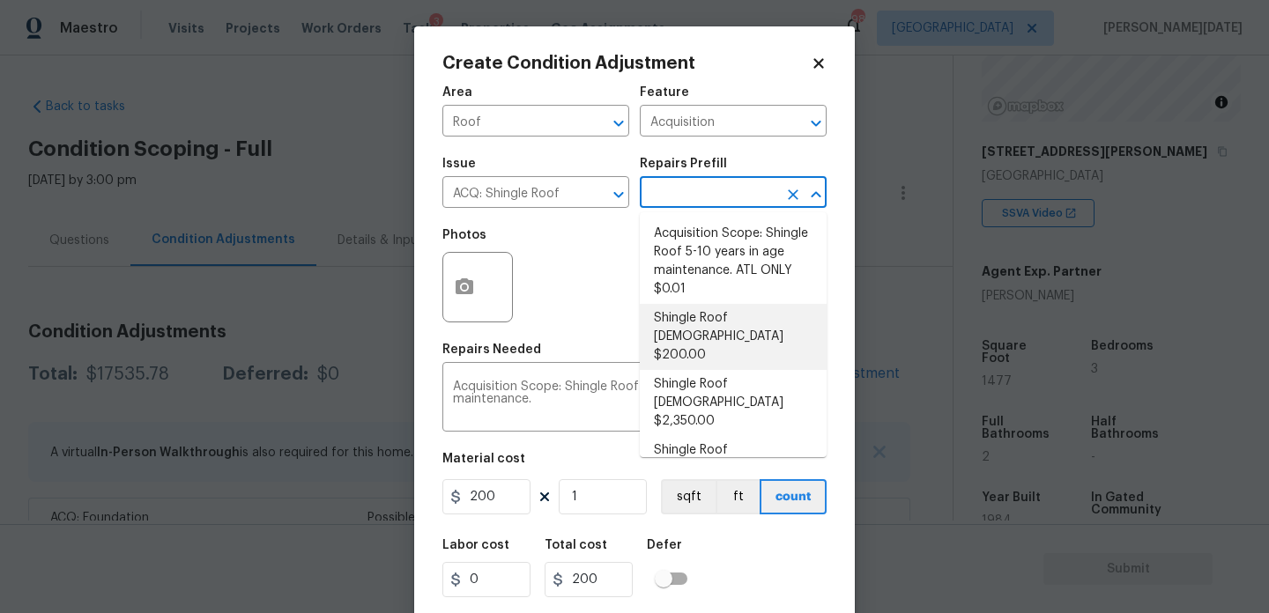
scroll to position [43, 0]
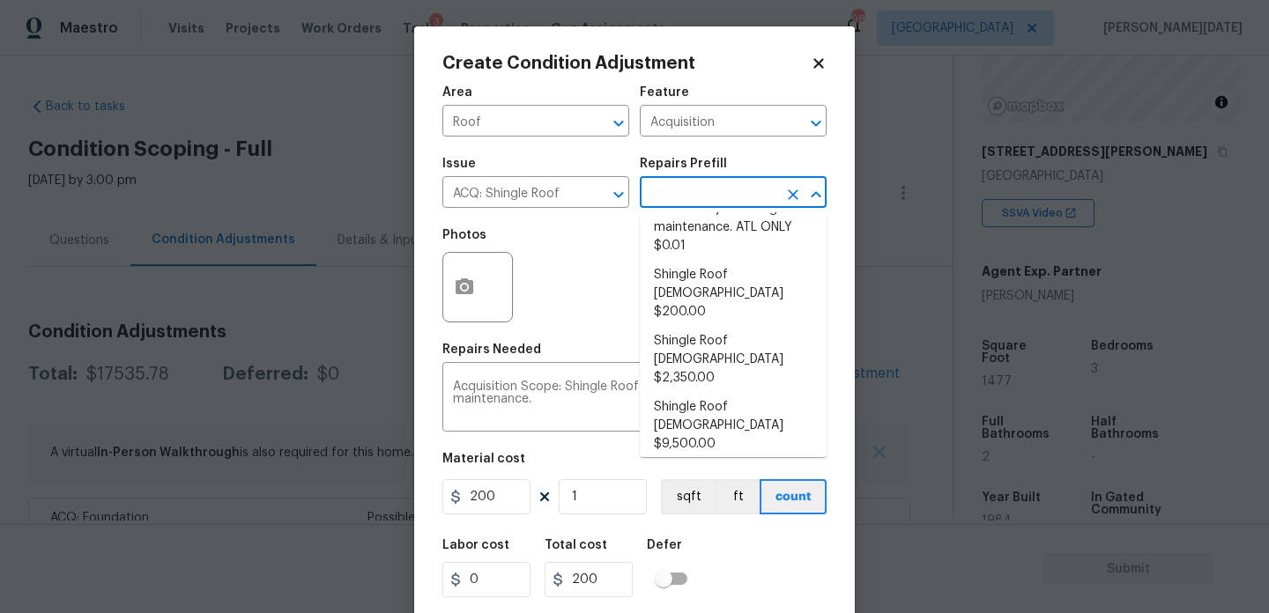
click at [748, 459] on li "Shingle Roof 21+ Years Old $9,500.00" at bounding box center [733, 492] width 187 height 66
type textarea "Acquisition Scope: Shingle Roof 21+ years in age or replacement required."
type input "9500"
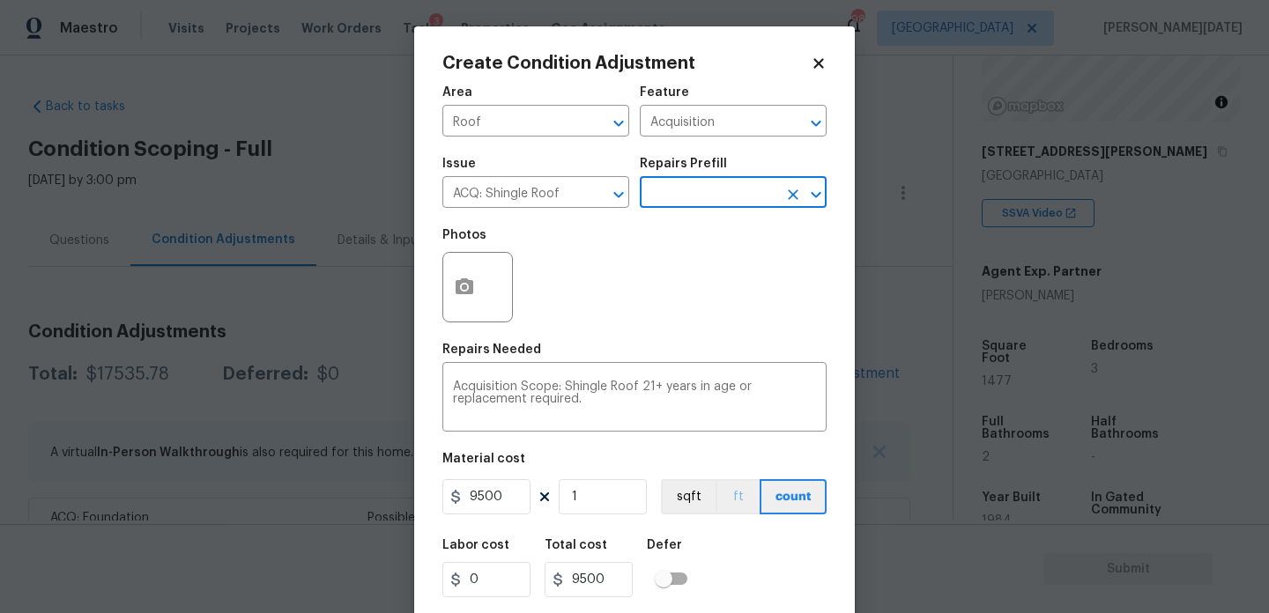
scroll to position [45, 0]
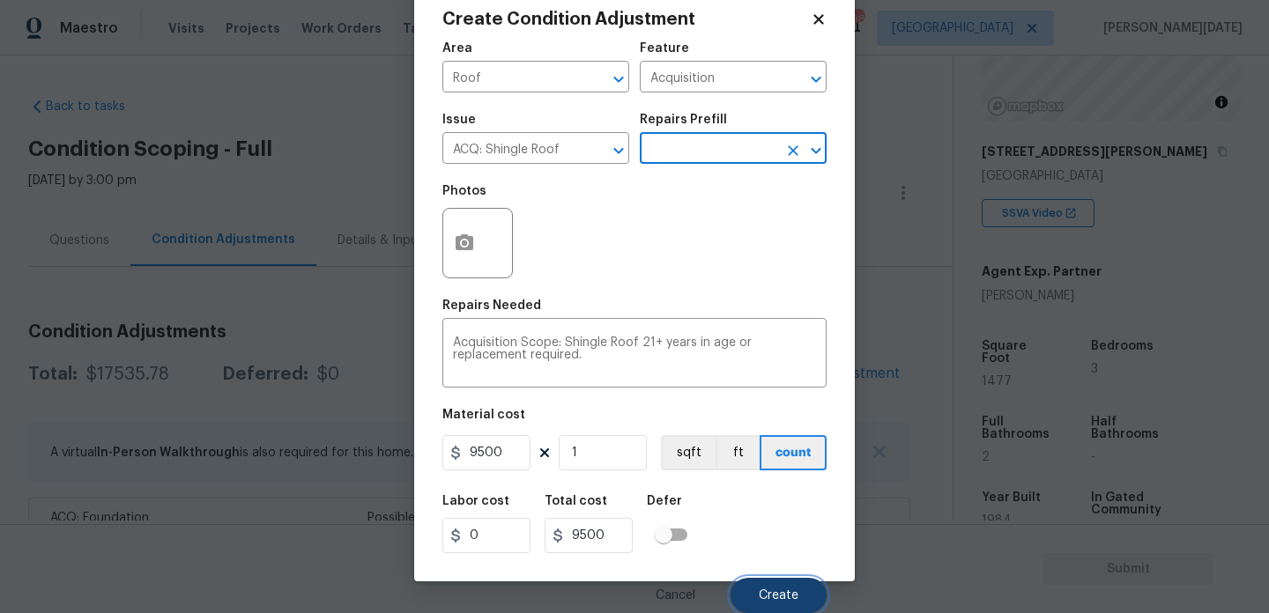
click at [776, 578] on button "Create" at bounding box center [779, 595] width 96 height 35
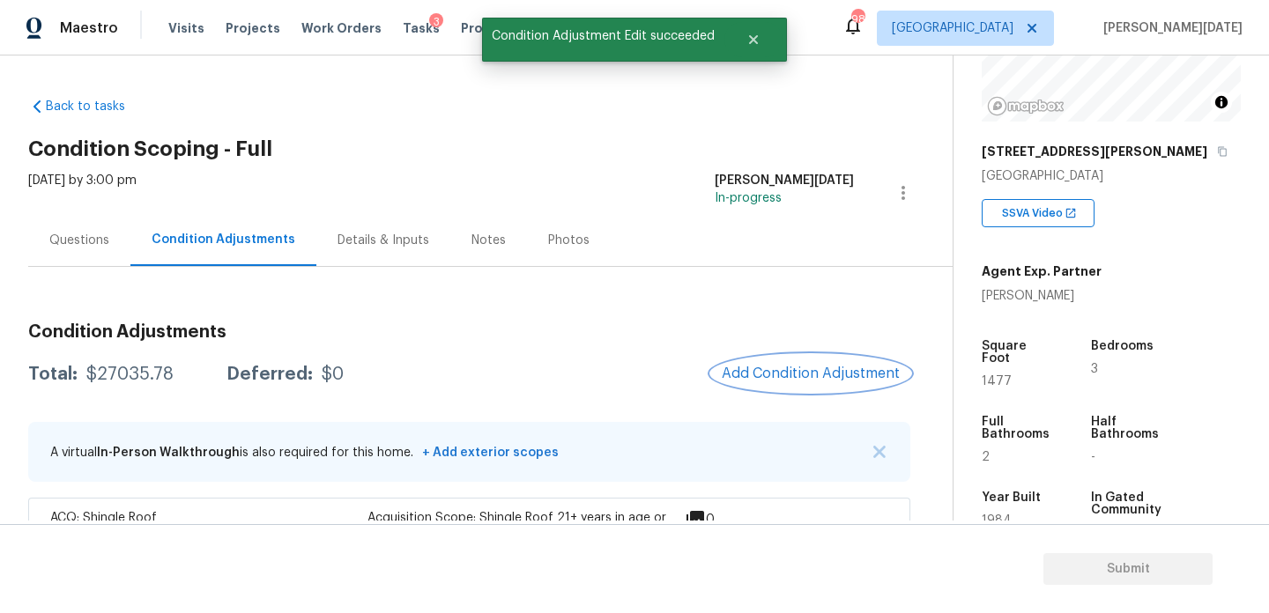
scroll to position [0, 0]
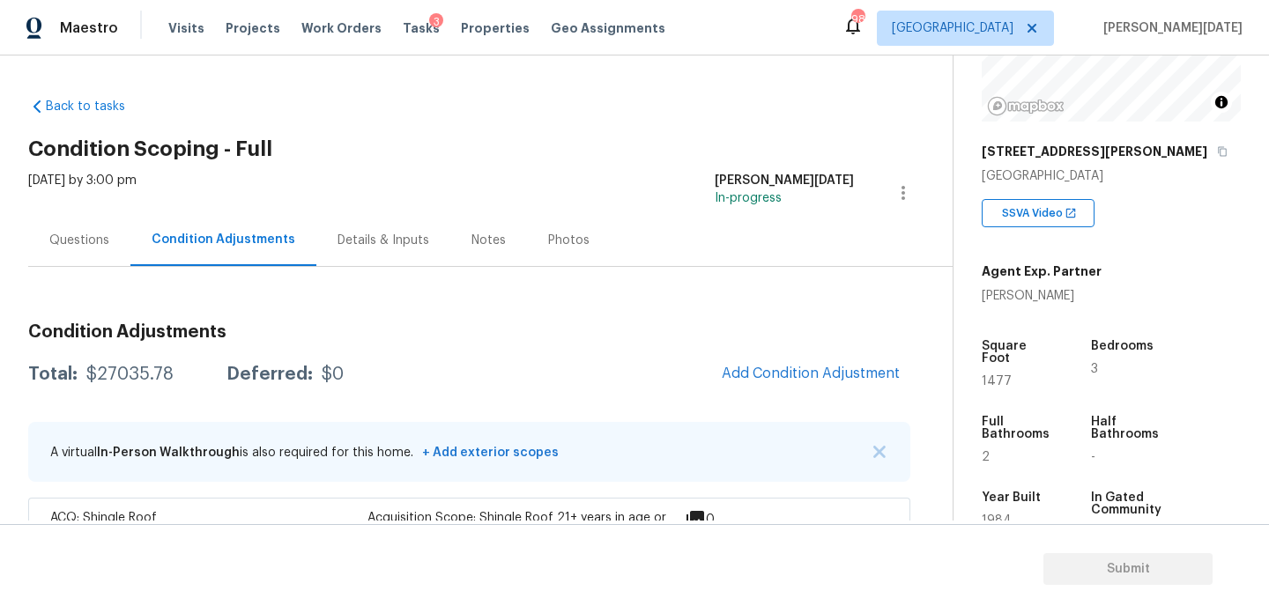
click at [992, 375] on span "1477" at bounding box center [997, 381] width 30 height 12
copy span "1477"
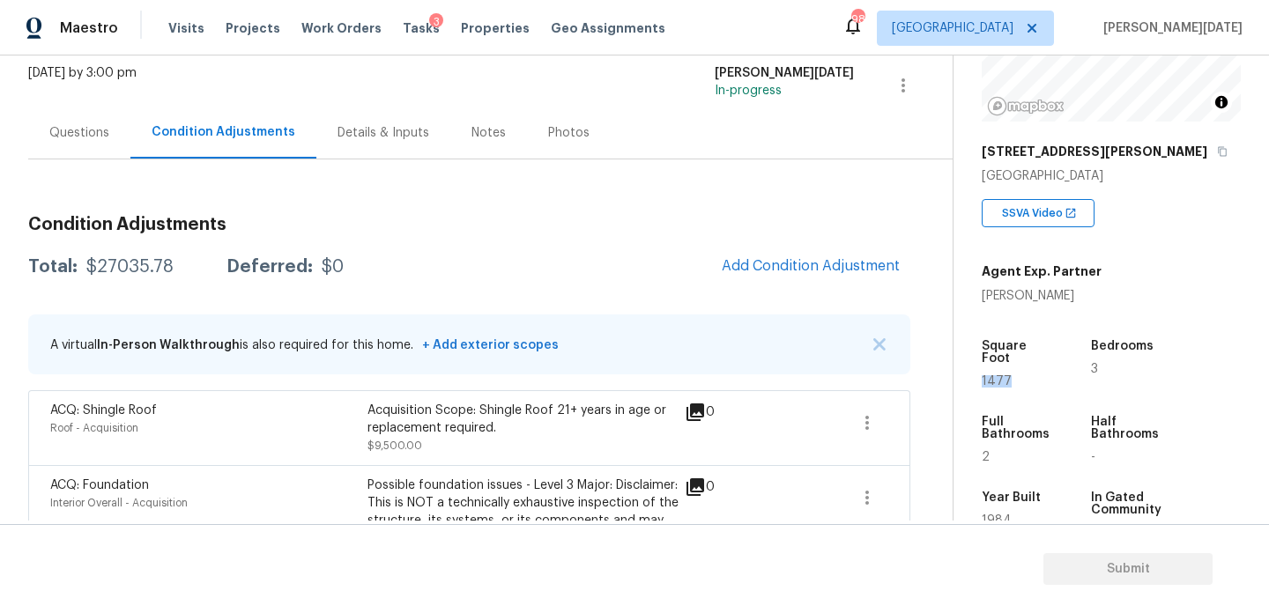
scroll to position [33, 0]
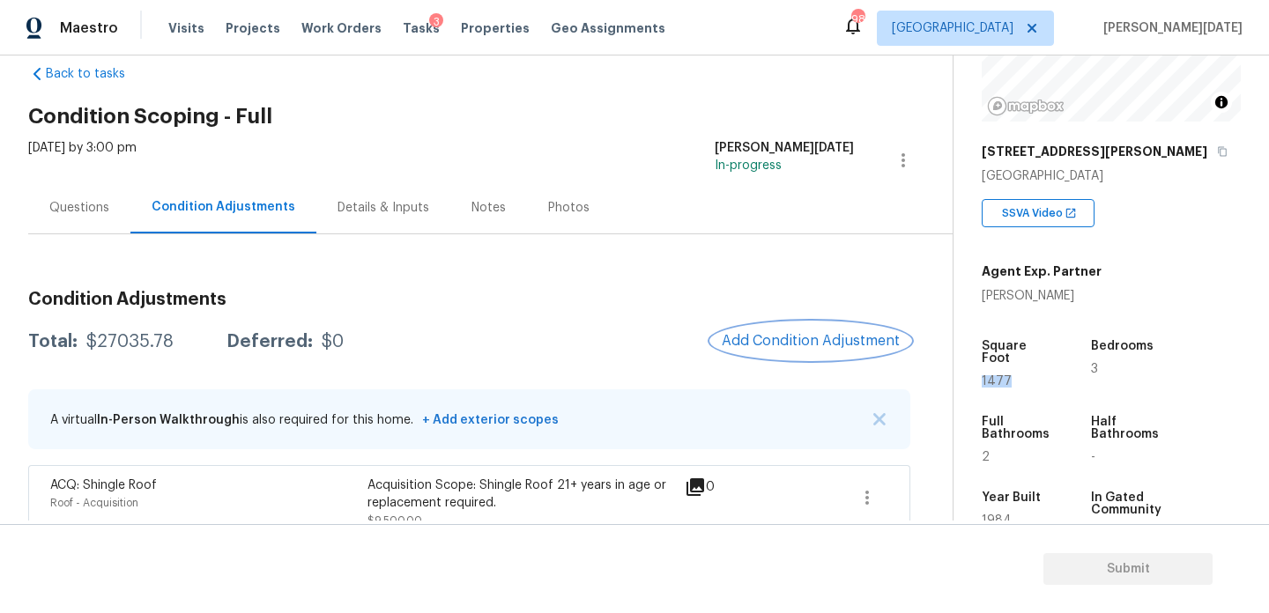
click at [814, 354] on button "Add Condition Adjustment" at bounding box center [810, 341] width 199 height 37
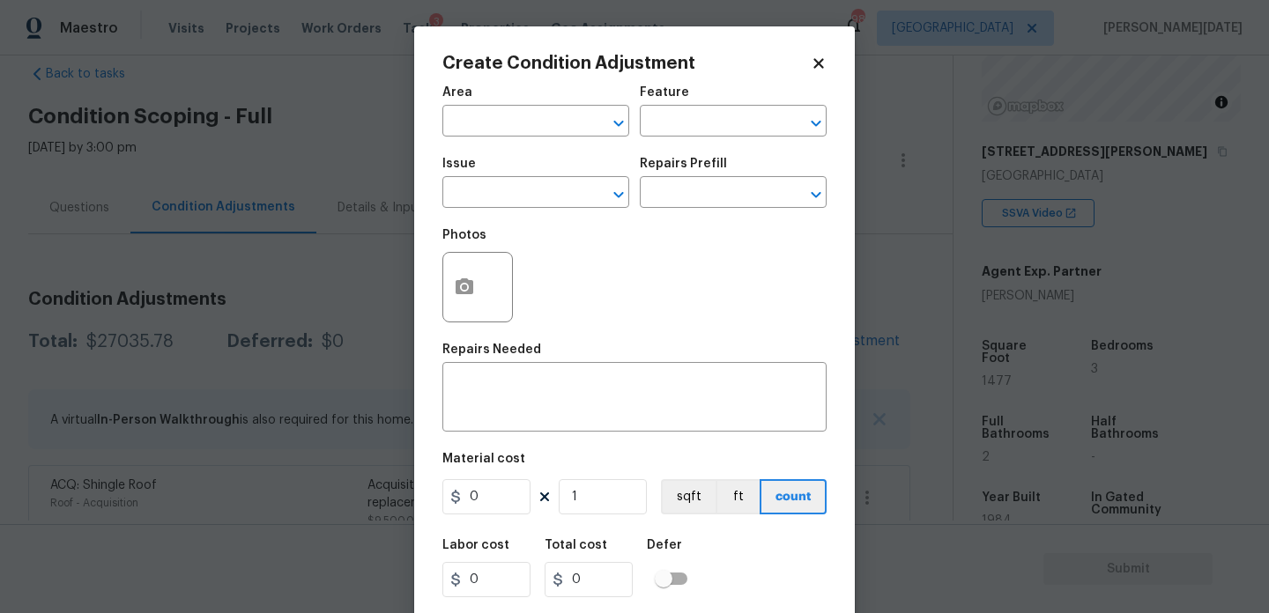
click at [483, 305] on div at bounding box center [477, 287] width 71 height 71
click at [464, 286] on circle "button" at bounding box center [464, 287] width 5 height 5
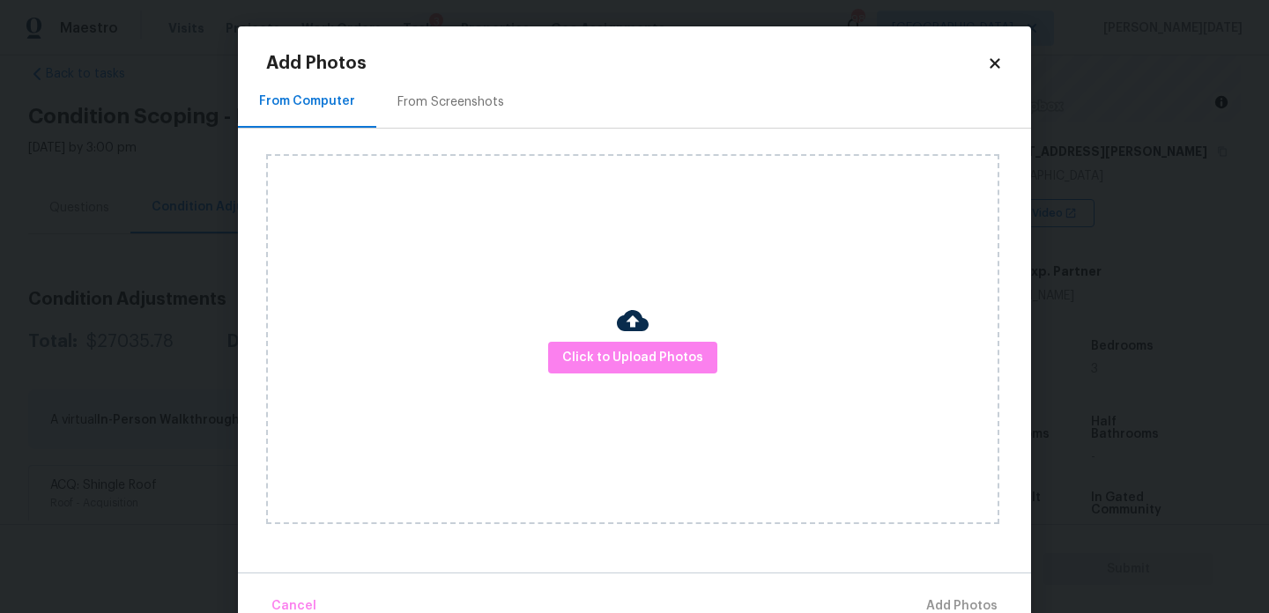
click at [443, 78] on div "From Screenshots" at bounding box center [450, 102] width 149 height 52
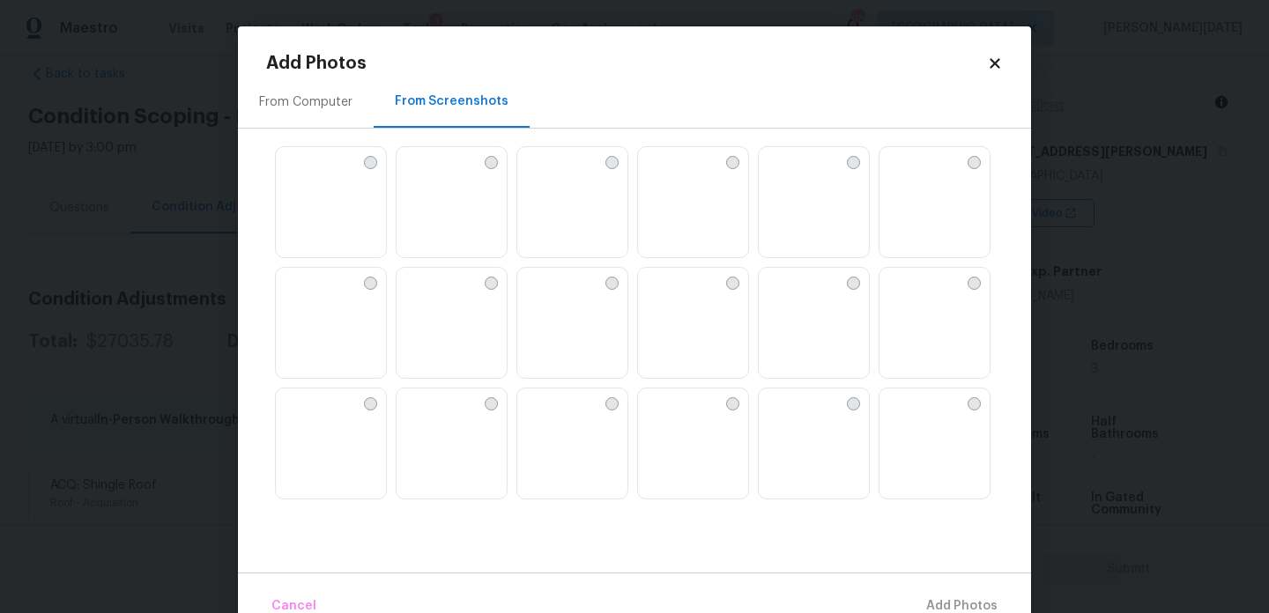
click at [304, 175] on img at bounding box center [290, 161] width 28 height 28
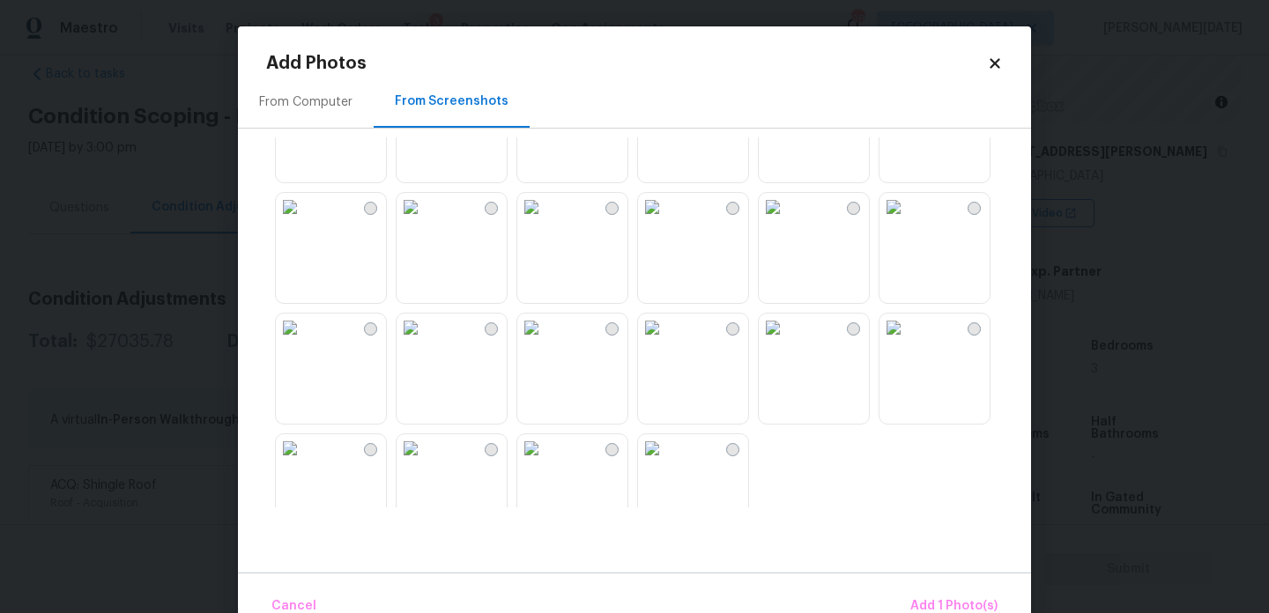
click at [304, 221] on img at bounding box center [290, 207] width 28 height 28
click at [945, 604] on span "Add 2 Photo(s)" at bounding box center [953, 607] width 90 height 22
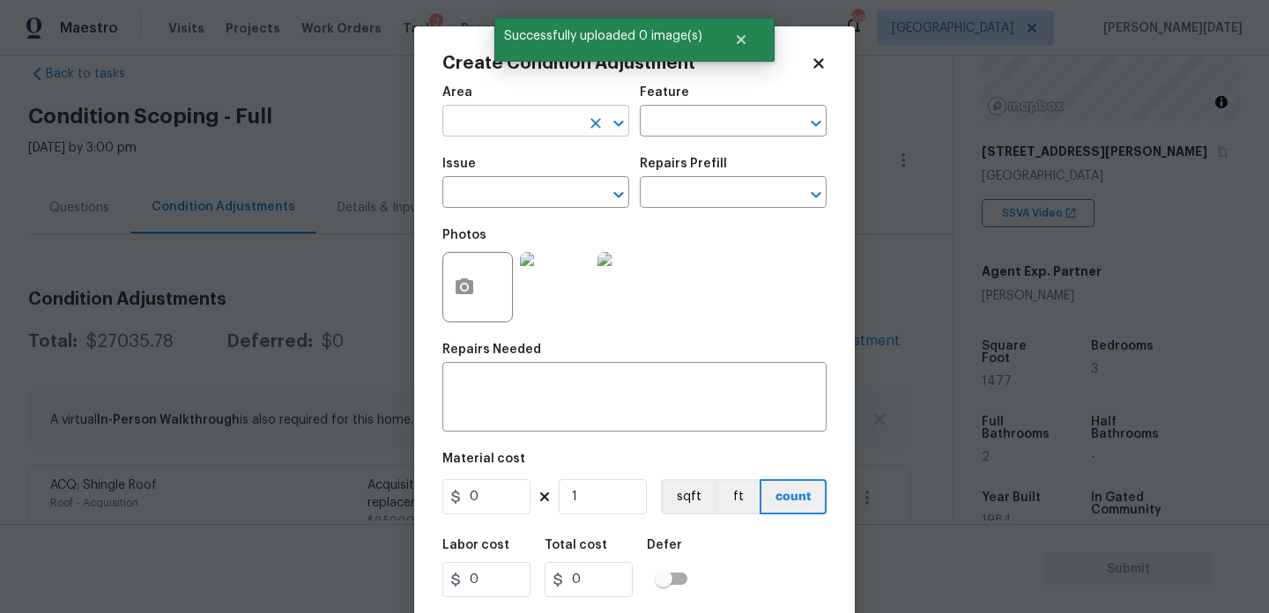
click at [492, 114] on input "text" at bounding box center [511, 122] width 138 height 27
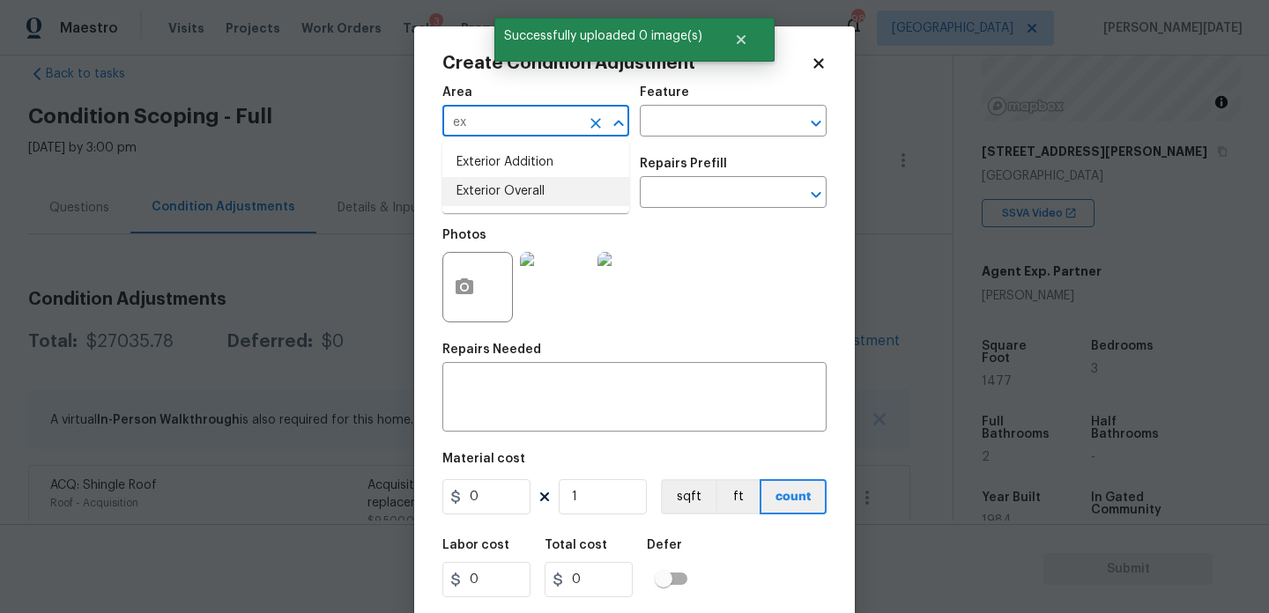
click at [512, 182] on li "Exterior Overall" at bounding box center [535, 191] width 187 height 29
type input "Exterior Overall"
click at [512, 182] on input "text" at bounding box center [511, 194] width 138 height 27
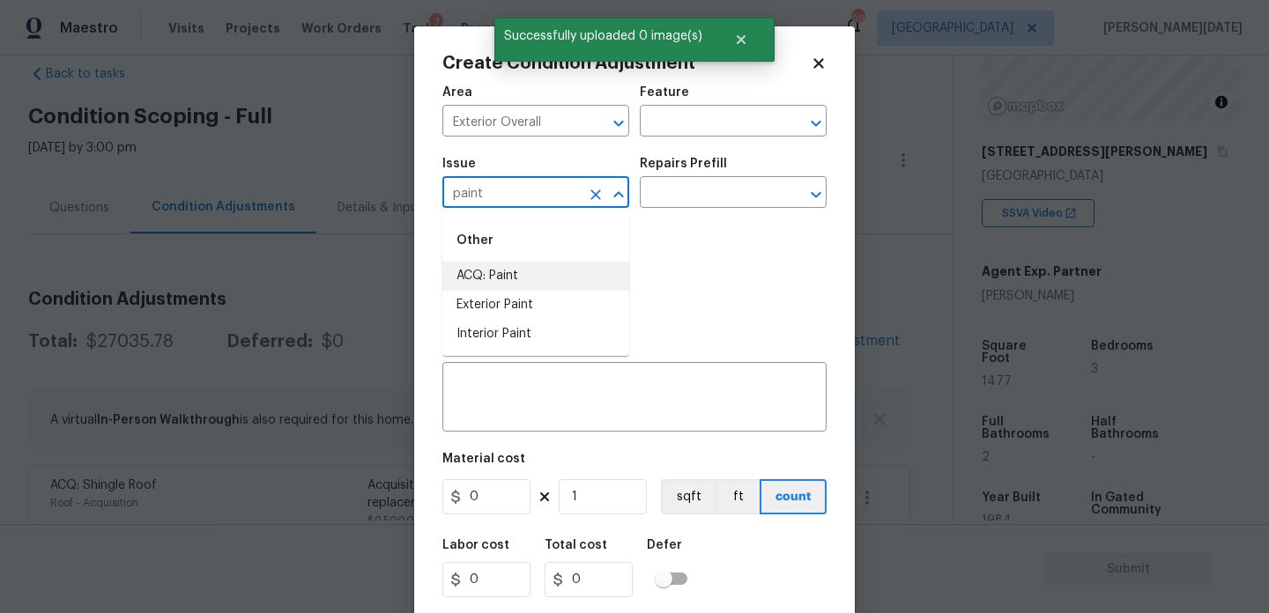
click at [499, 273] on li "ACQ: Paint" at bounding box center [535, 276] width 187 height 29
type input "ACQ: Paint"
click at [690, 206] on input "text" at bounding box center [709, 194] width 138 height 27
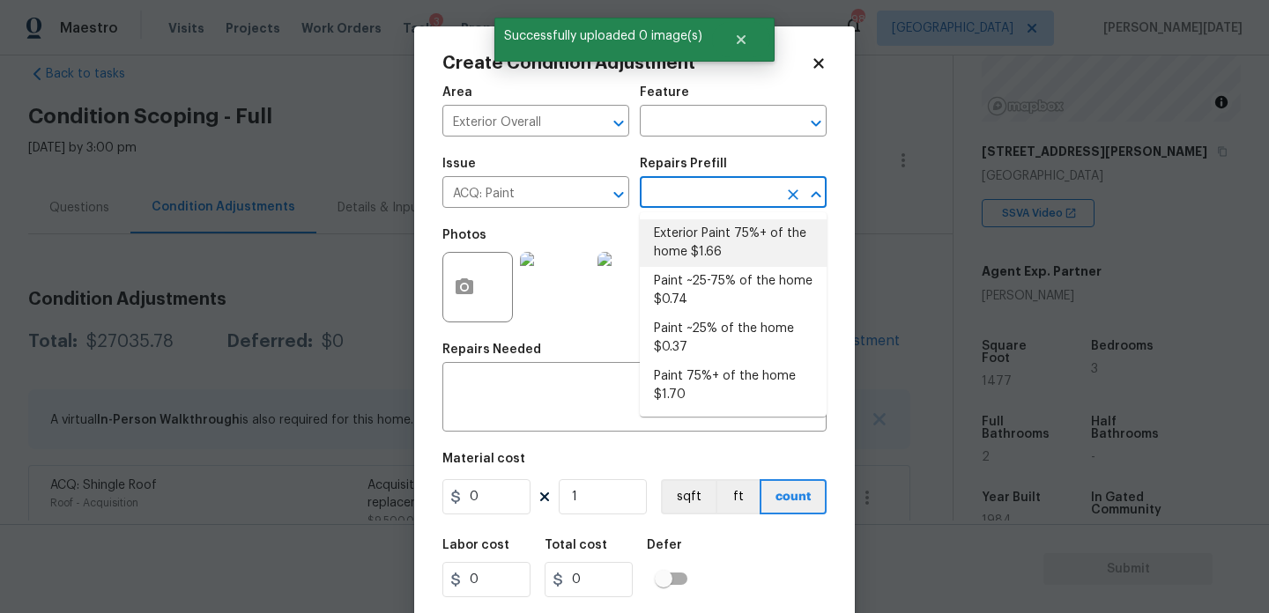
click at [697, 236] on li "Exterior Paint 75%+ of the home $1.66" at bounding box center [733, 243] width 187 height 48
type input "Acquisition"
type textarea "Acquisition Scope: 75%+ of the home exterior will likely require paint"
type input "1.66"
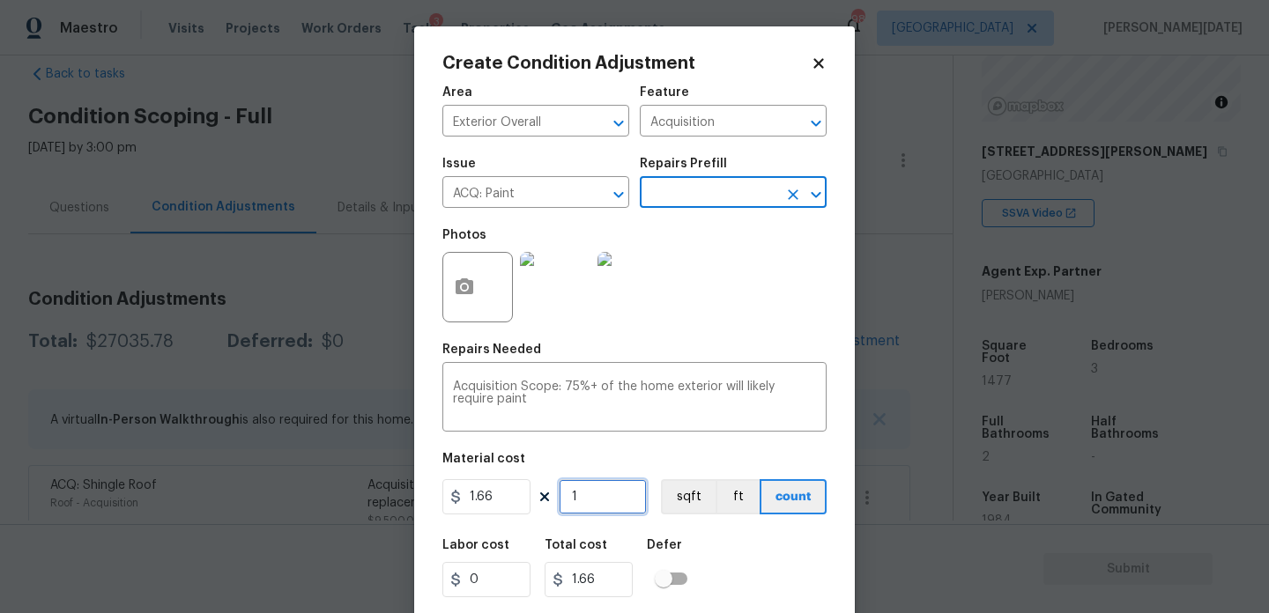
click at [623, 492] on input "1" at bounding box center [603, 496] width 88 height 35
type input "0"
paste input "1477"
type input "1477"
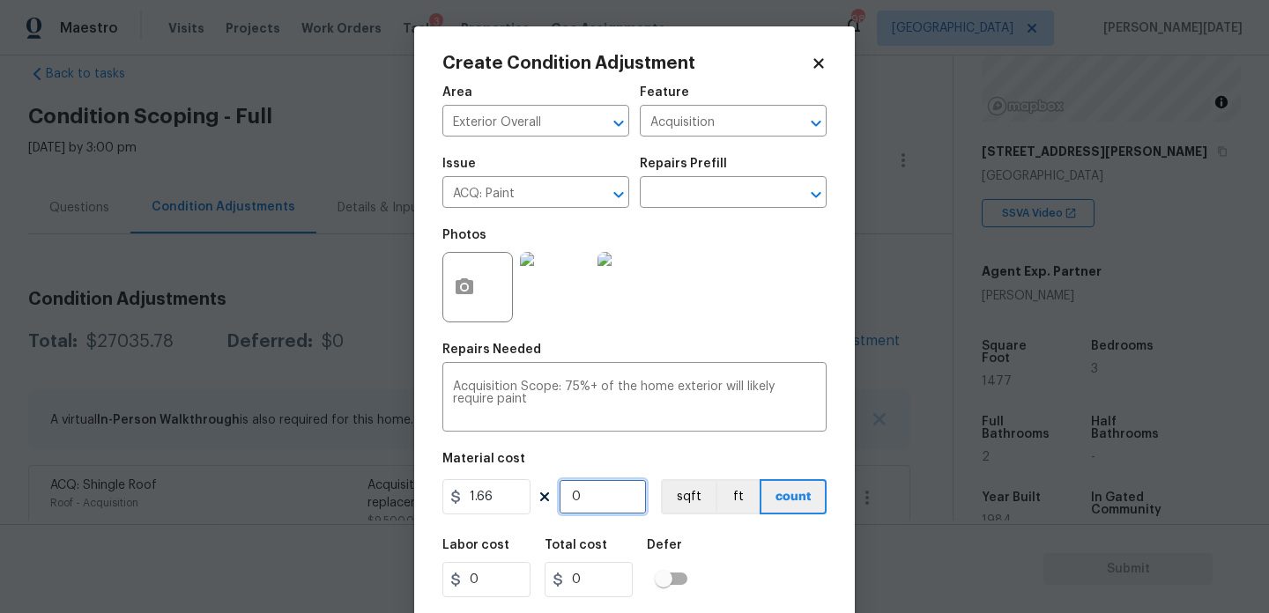
type input "2451.82"
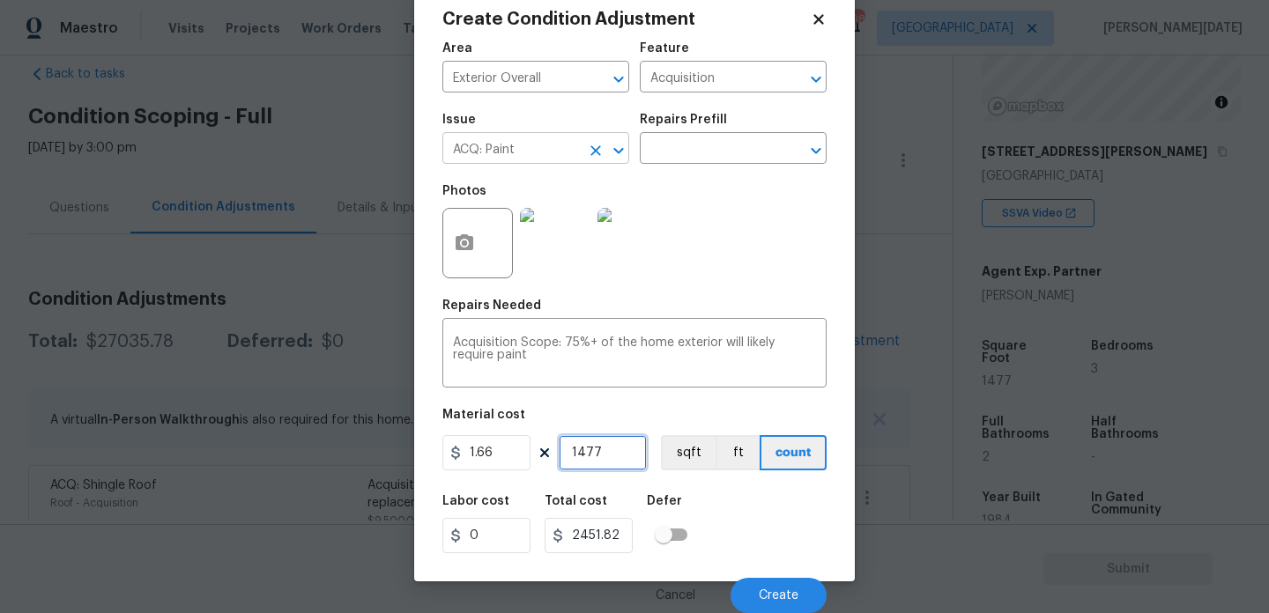
click at [585, 153] on button "Clear" at bounding box center [595, 150] width 25 height 25
type input "1477"
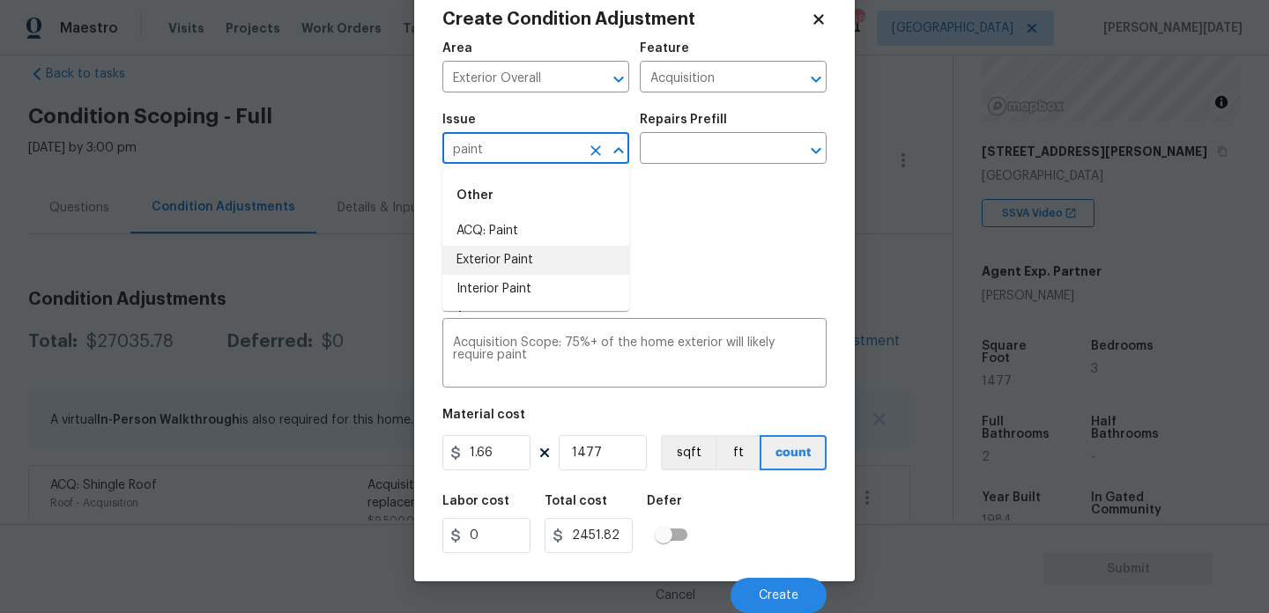
click at [543, 267] on li "Exterior Paint" at bounding box center [535, 260] width 187 height 29
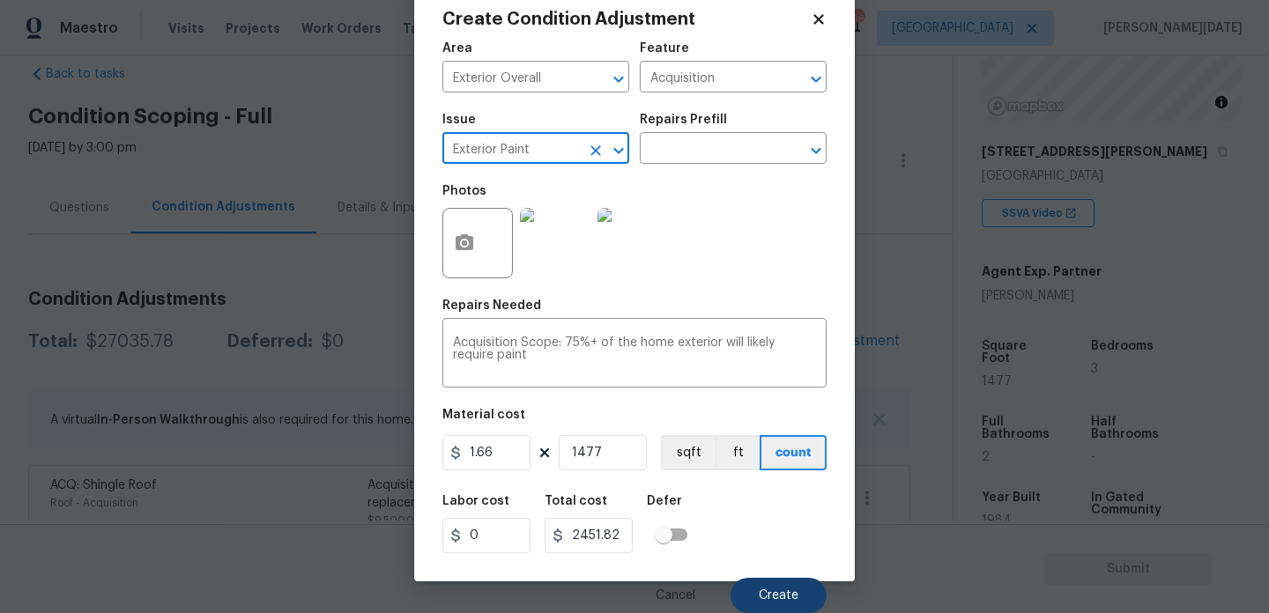
type input "Exterior Paint"
click at [769, 592] on span "Create" at bounding box center [779, 596] width 40 height 13
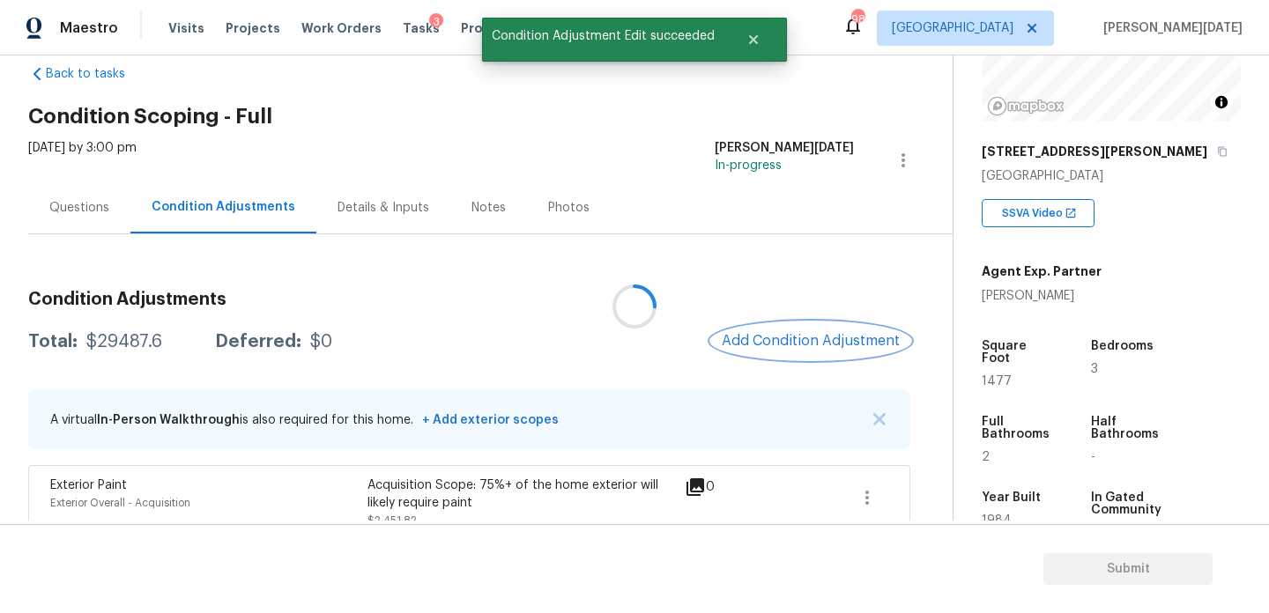
scroll to position [0, 0]
click at [805, 352] on button "Add Condition Adjustment" at bounding box center [810, 341] width 199 height 37
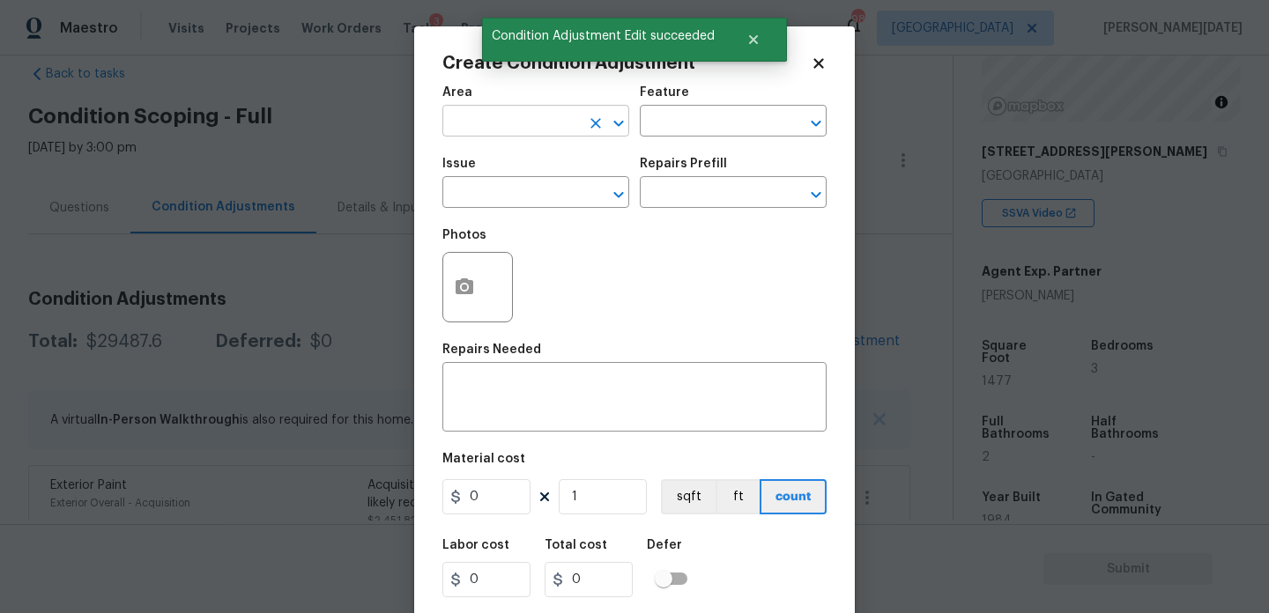
click at [465, 121] on input "text" at bounding box center [511, 122] width 138 height 27
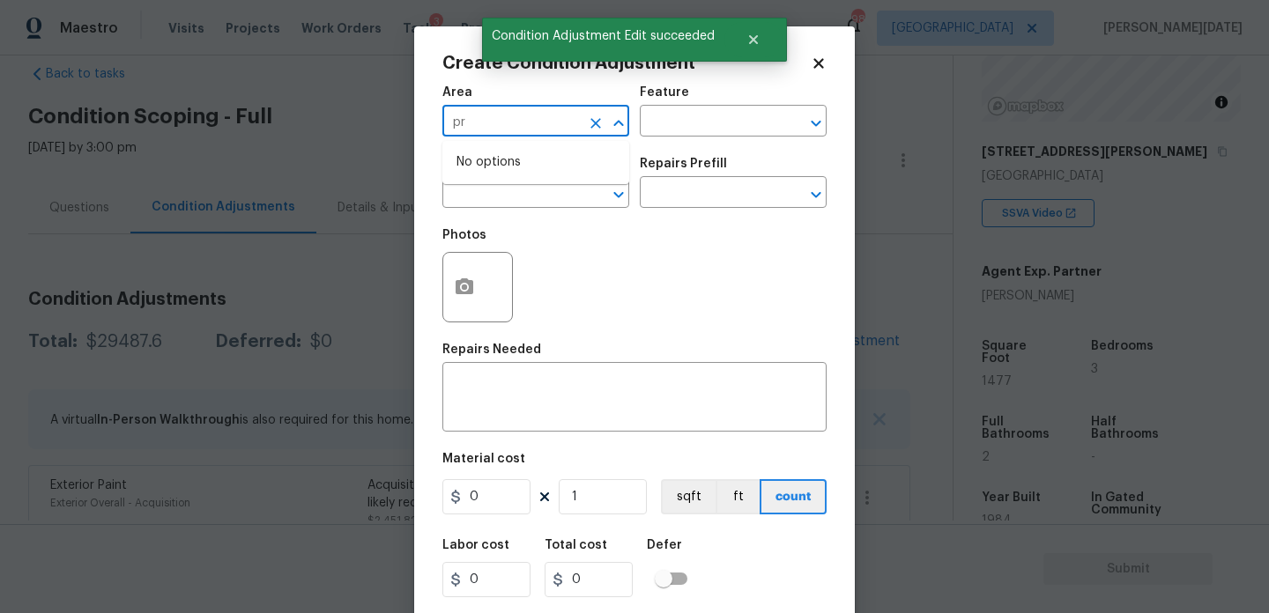
type input "p"
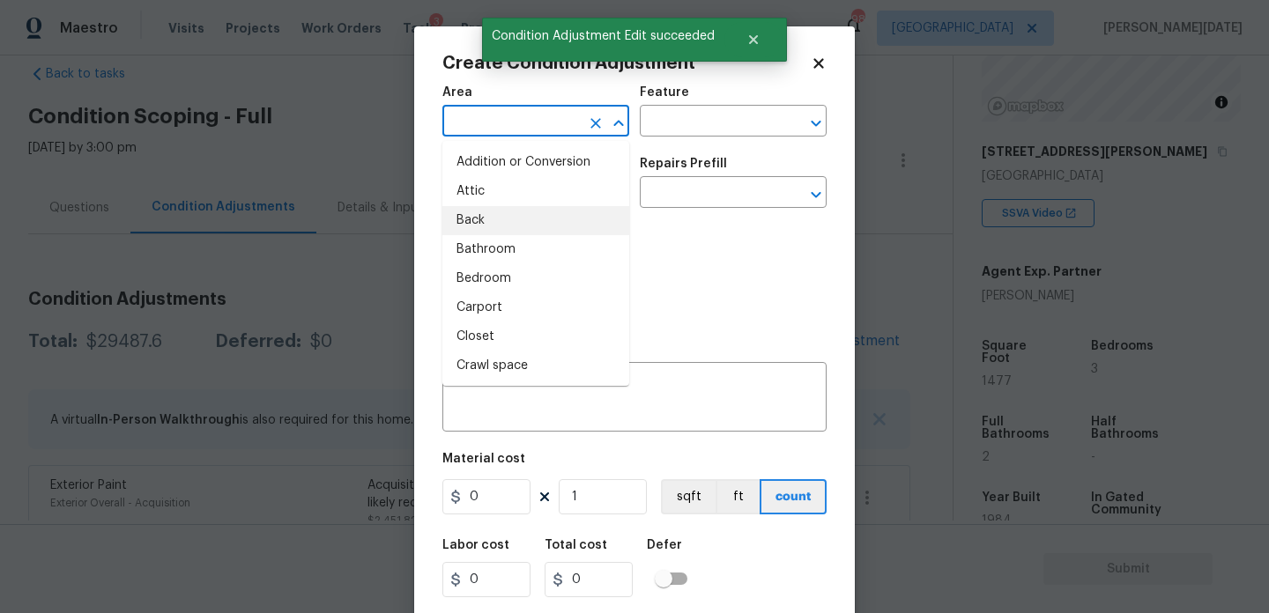
click at [652, 281] on div "Photos" at bounding box center [634, 276] width 384 height 115
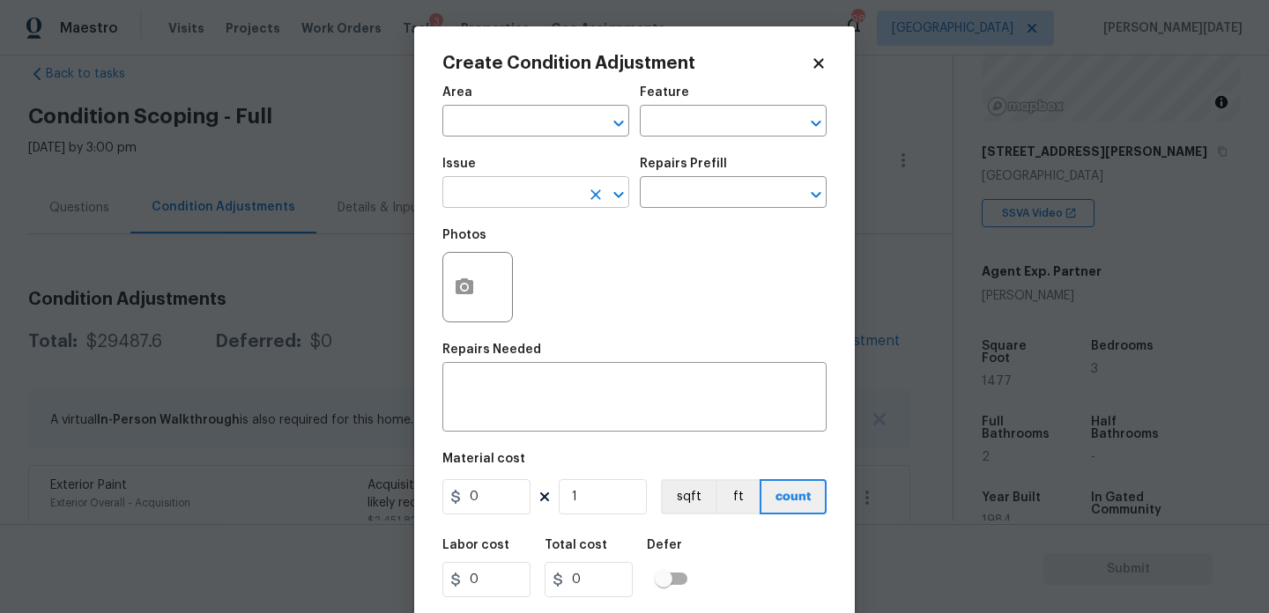
click at [561, 204] on input "text" at bounding box center [511, 194] width 138 height 27
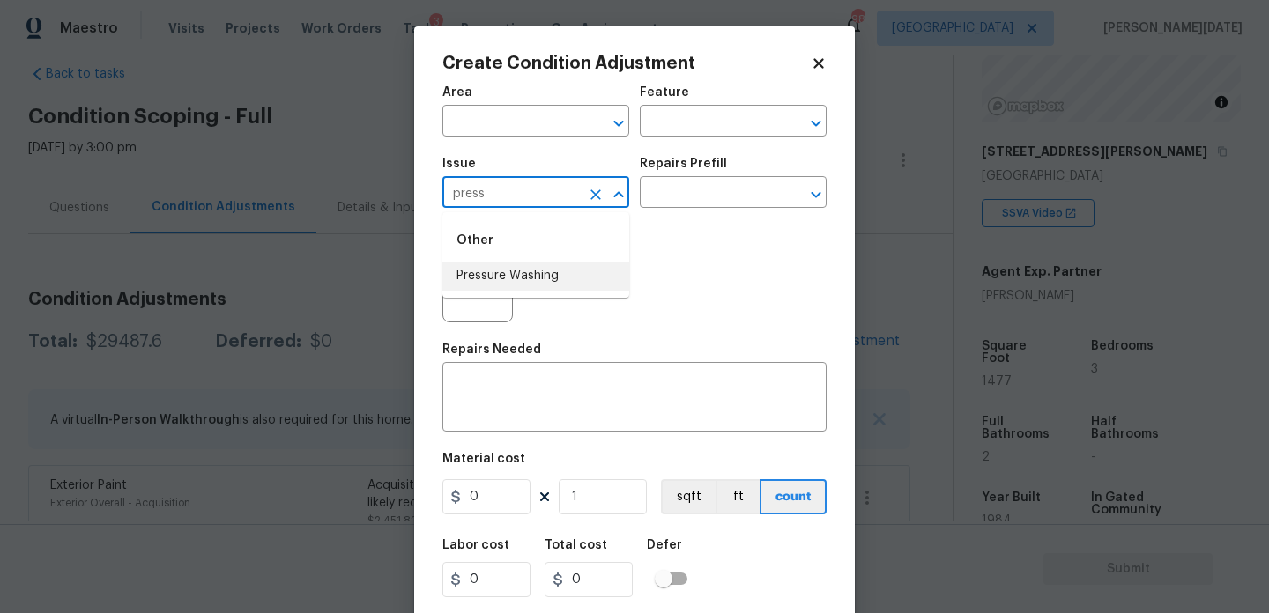
click at [547, 279] on li "Pressure Washing" at bounding box center [535, 276] width 187 height 29
type input "Pressure Washing"
click at [708, 203] on input "text" at bounding box center [709, 194] width 138 height 27
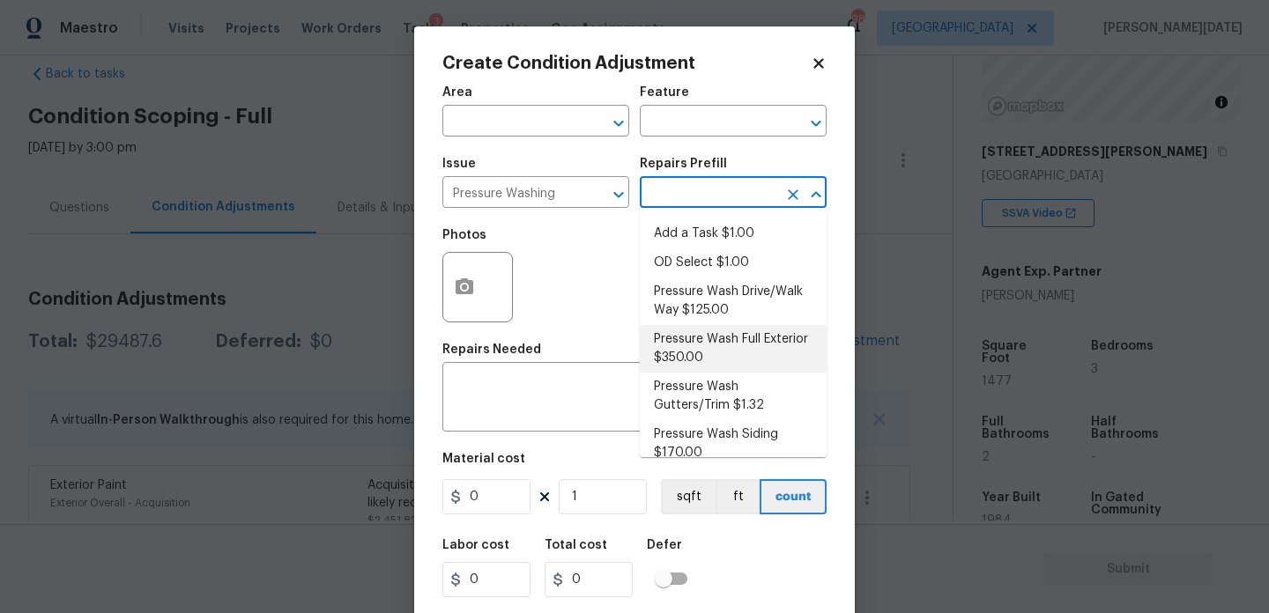
scroll to position [17, 0]
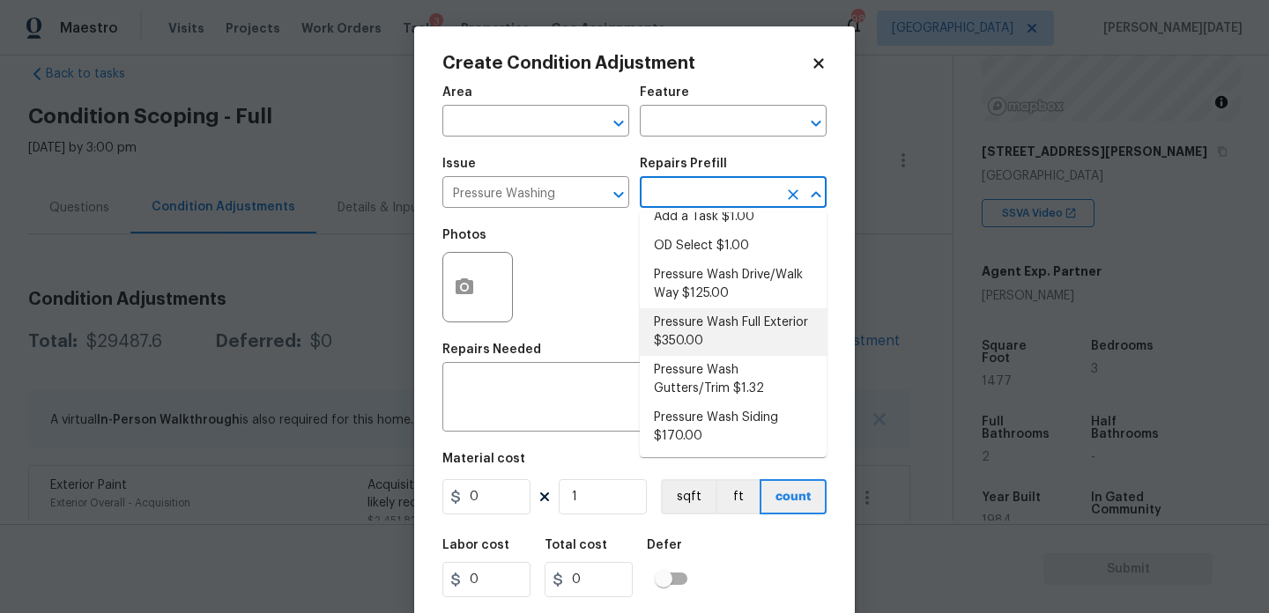
click at [733, 326] on li "Pressure Wash Full Exterior $350.00" at bounding box center [733, 332] width 187 height 48
type input "Siding"
type textarea "Pressure wash the House, Flatwork, Deck and Garage interior."
type input "350"
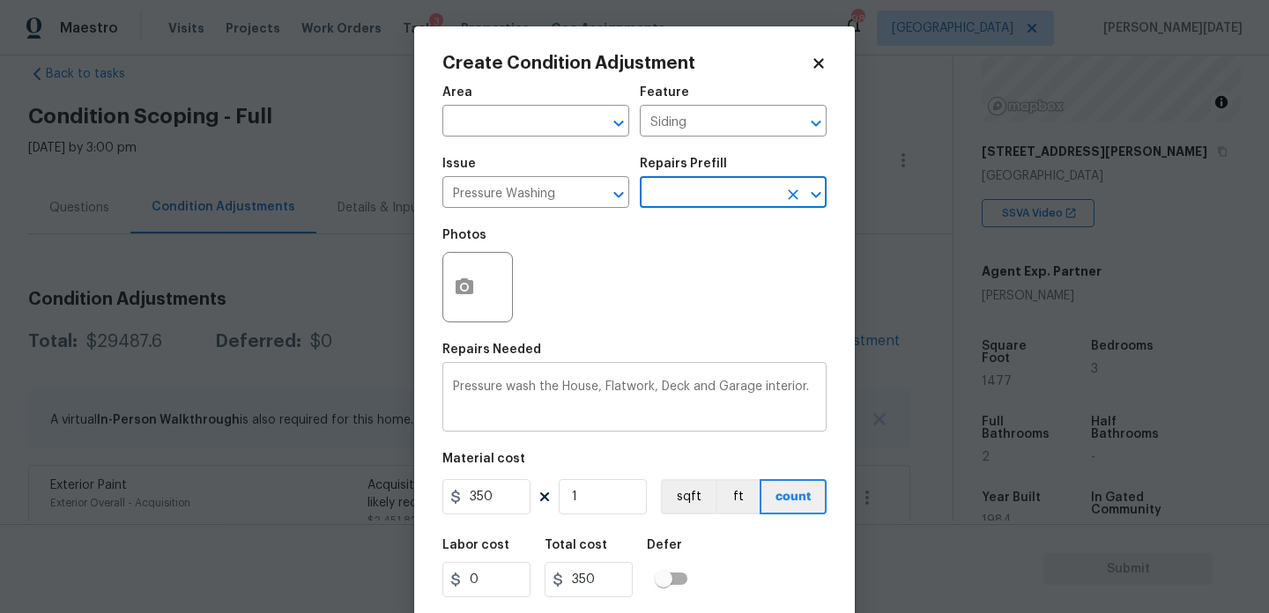
scroll to position [45, 0]
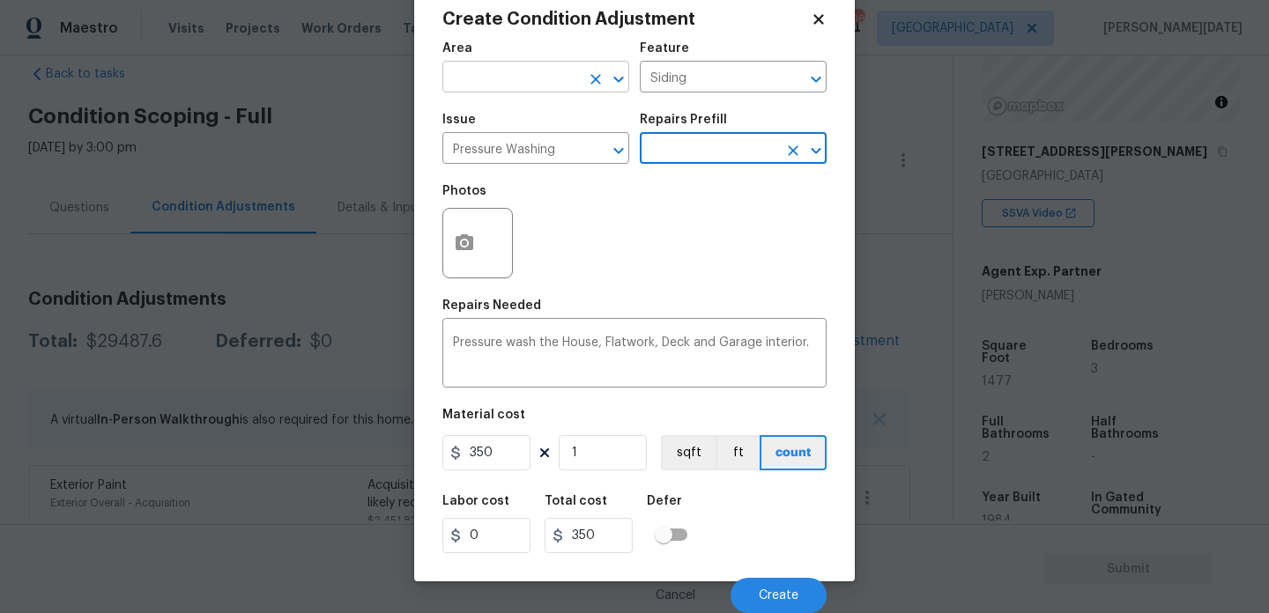
click at [515, 66] on input "text" at bounding box center [511, 78] width 138 height 27
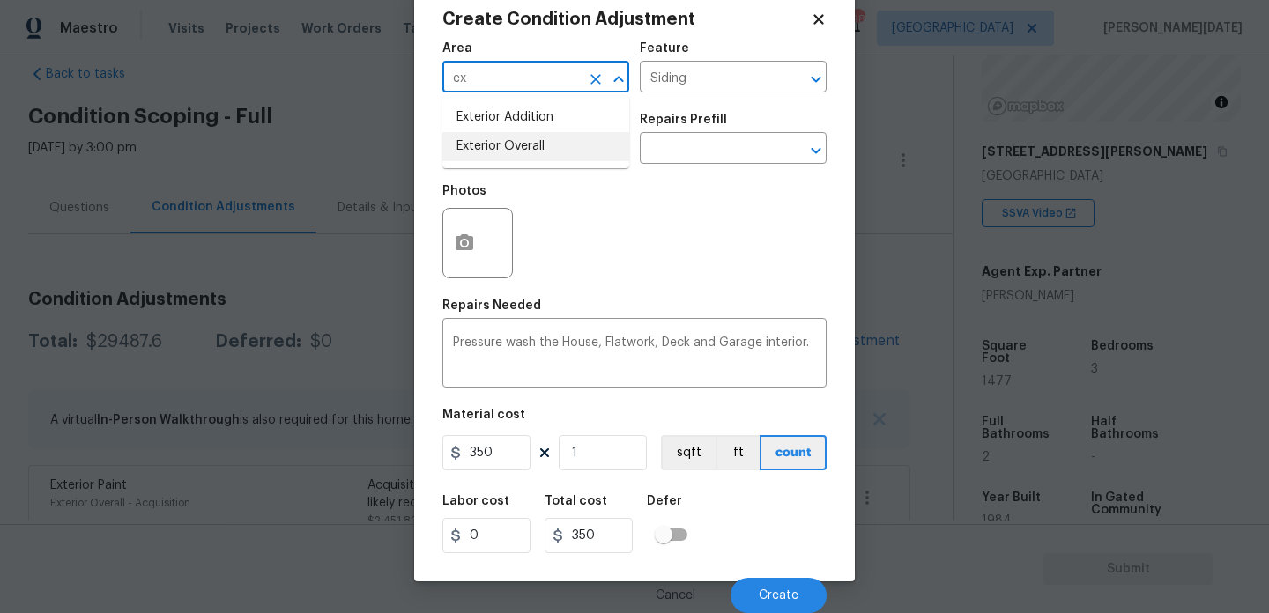
click at [515, 147] on li "Exterior Overall" at bounding box center [535, 146] width 187 height 29
type input "Exterior Overall"
click at [767, 583] on button "Create" at bounding box center [779, 595] width 96 height 35
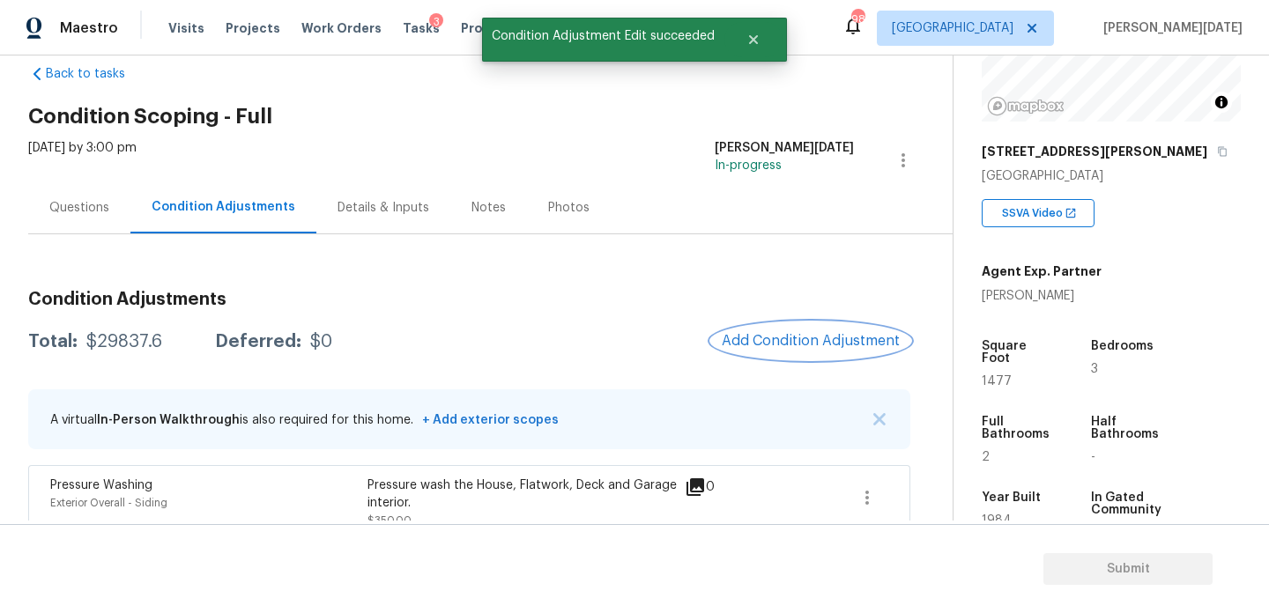
scroll to position [52, 0]
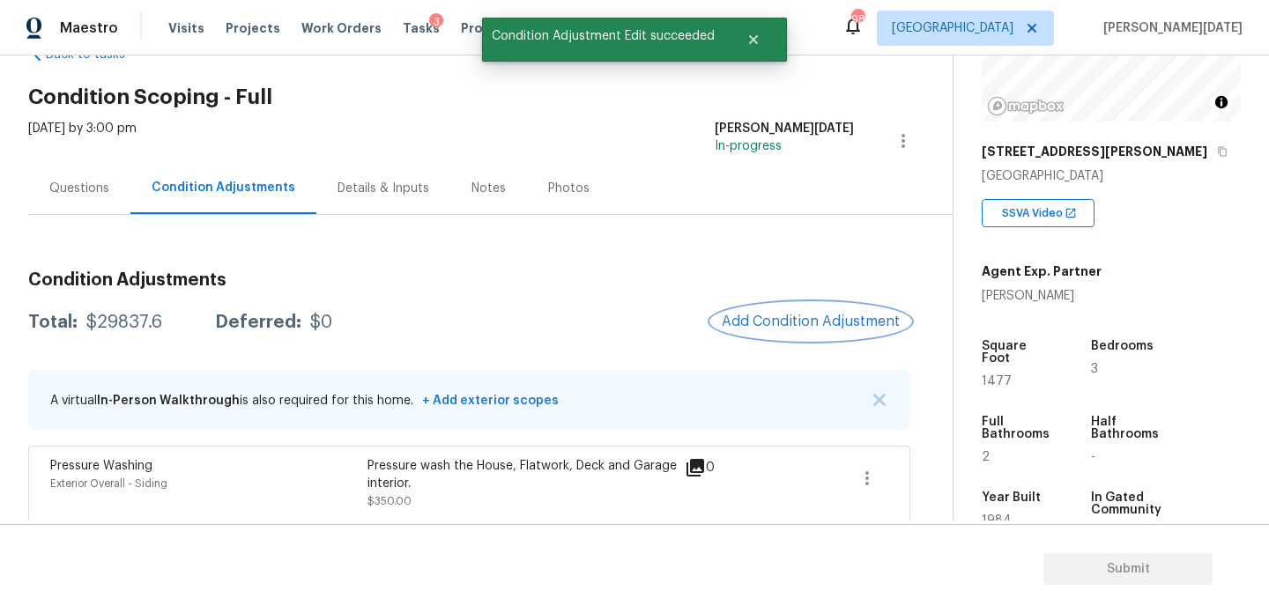
click at [798, 324] on span "Add Condition Adjustment" at bounding box center [811, 322] width 178 height 16
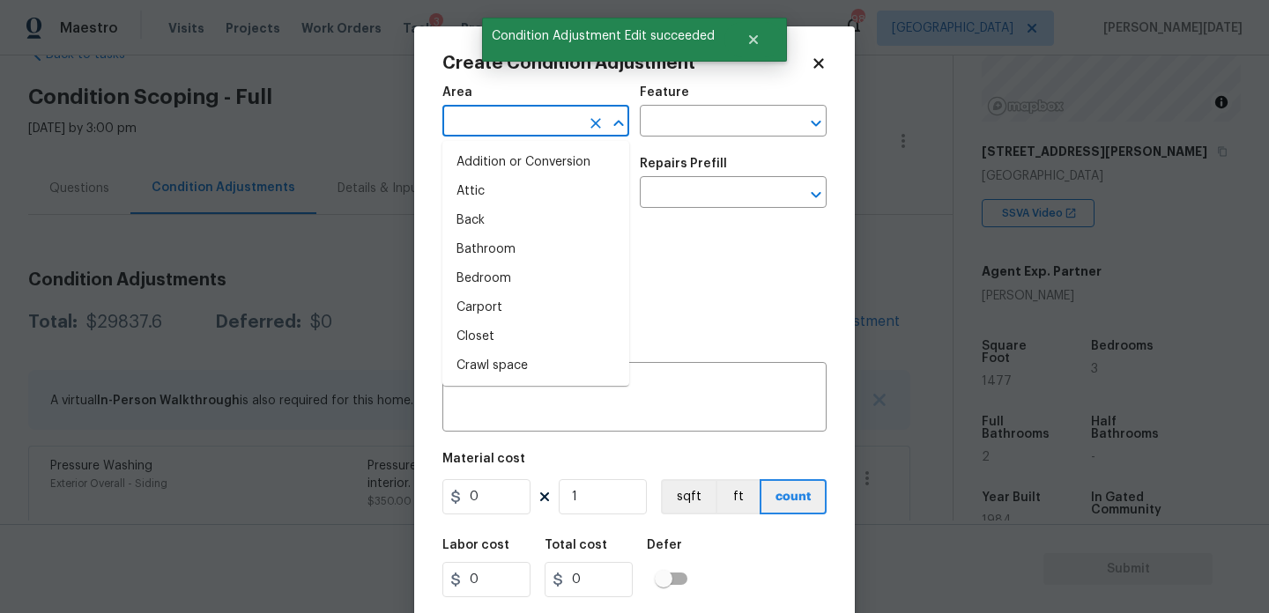
click at [489, 137] on input "text" at bounding box center [511, 122] width 138 height 27
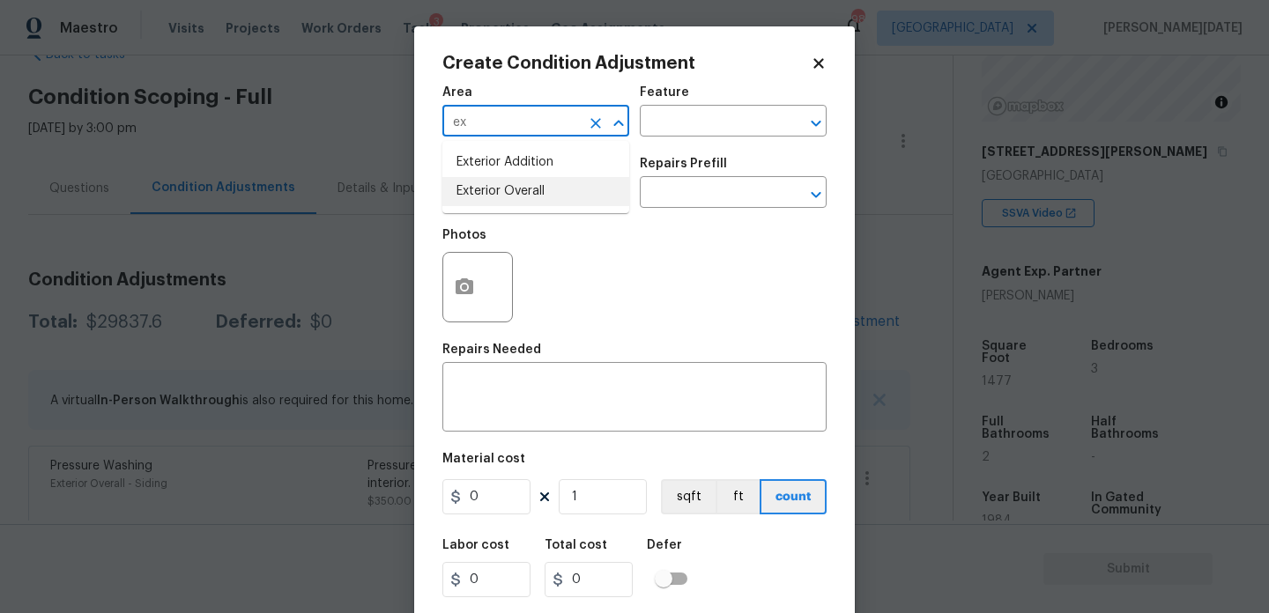
click at [505, 195] on li "Exterior Overall" at bounding box center [535, 191] width 187 height 29
type input "Exterior Overall"
click at [505, 195] on input "text" at bounding box center [511, 194] width 138 height 27
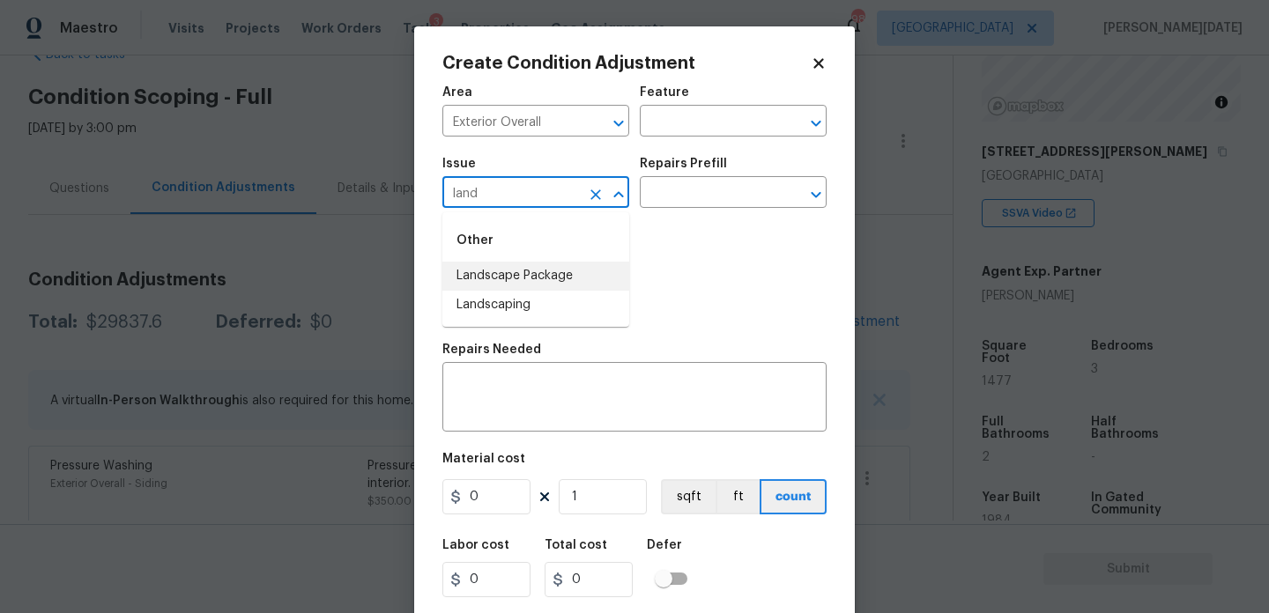
click at [524, 280] on li "Landscape Package" at bounding box center [535, 276] width 187 height 29
type input "Landscape Package"
click at [694, 201] on input "text" at bounding box center [709, 194] width 138 height 27
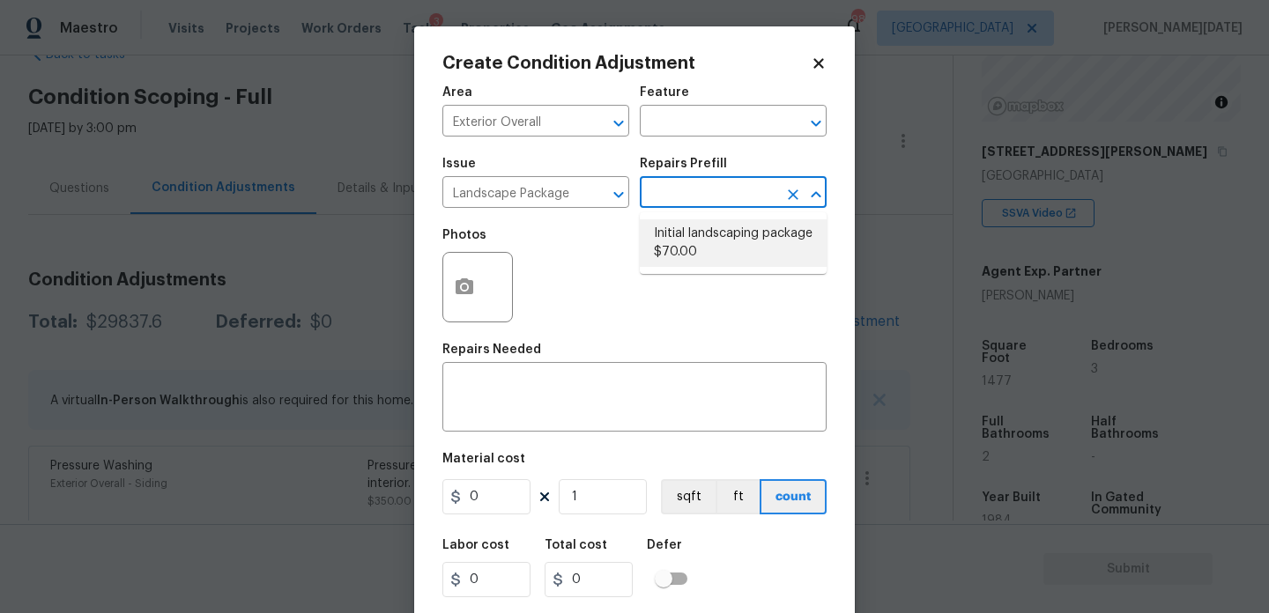
click at [696, 245] on li "Initial landscaping package $70.00" at bounding box center [733, 243] width 187 height 48
type input "Home Readiness Packages"
type textarea "Mowing of grass up to 6" in height. Mow, edge along driveways & sidewalks, trim…"
type input "70"
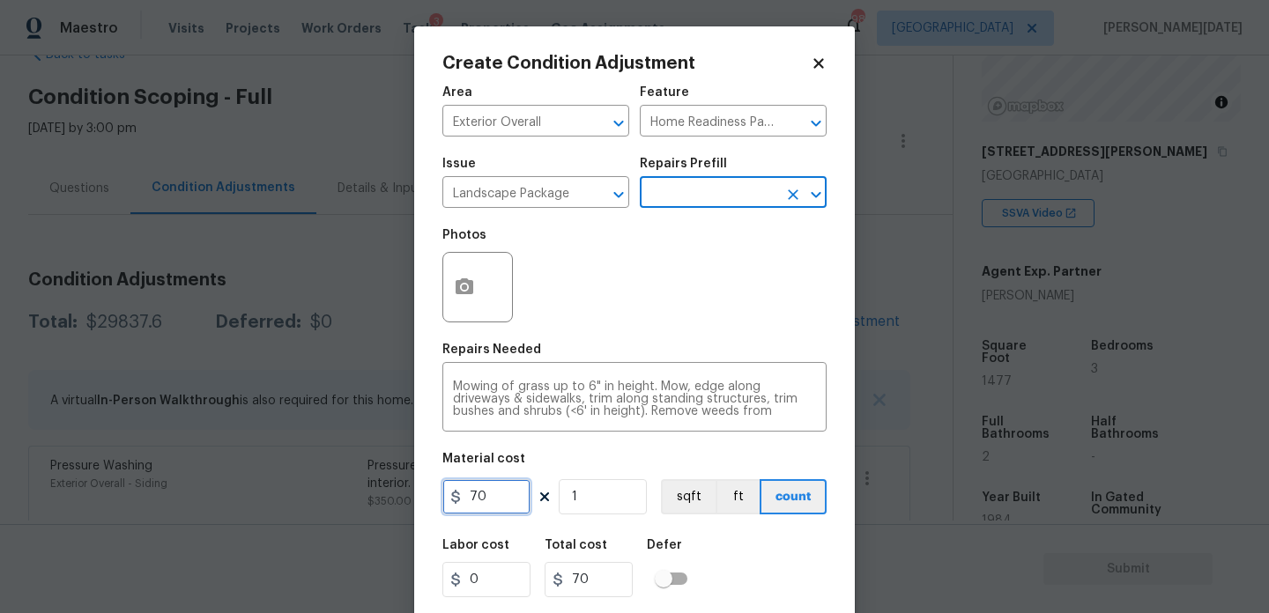
click at [501, 504] on input "70" at bounding box center [486, 496] width 88 height 35
type input "750"
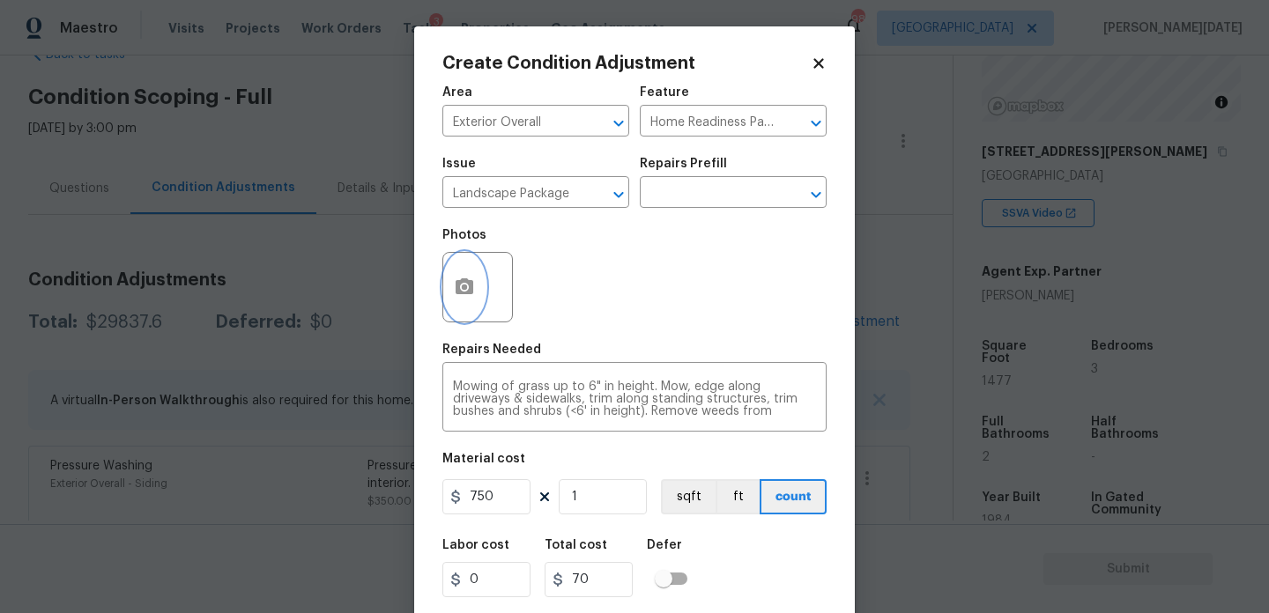
click at [464, 286] on circle "button" at bounding box center [464, 287] width 5 height 5
type input "750"
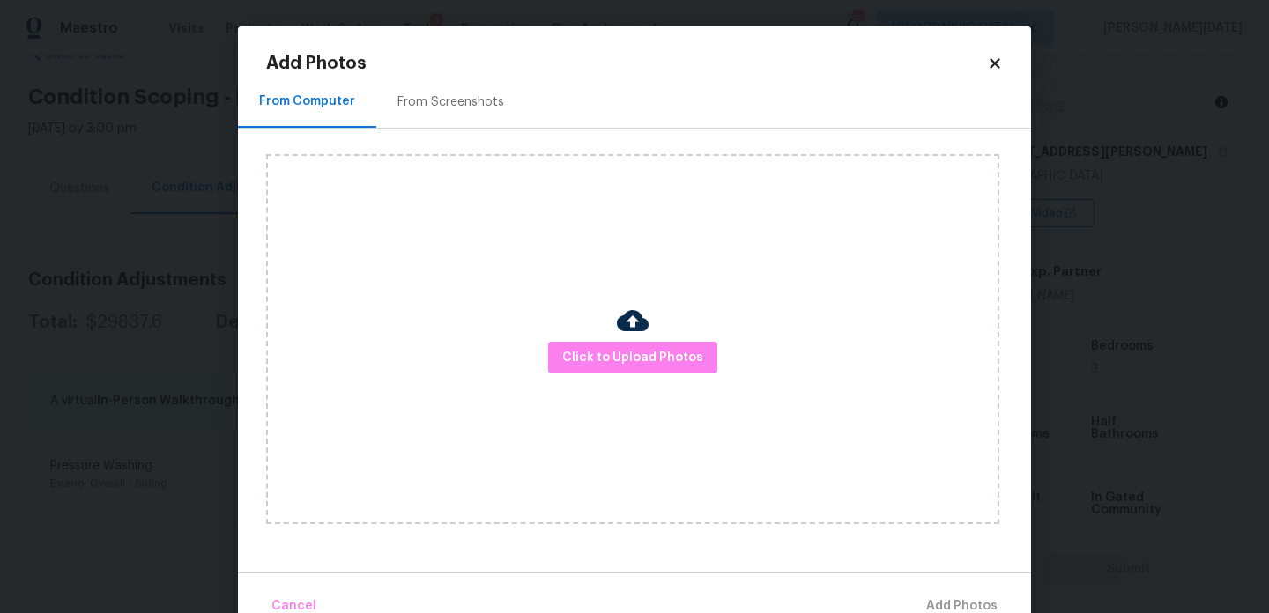
click at [454, 100] on div "From Screenshots" at bounding box center [451, 102] width 107 height 18
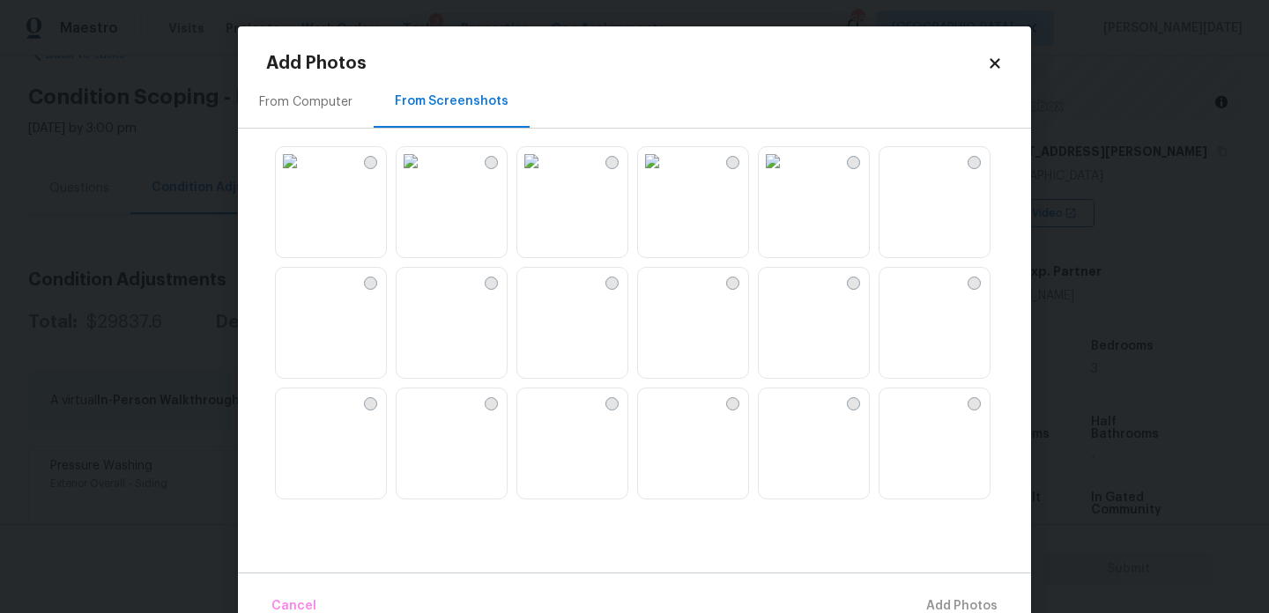
click at [425, 175] on img at bounding box center [411, 161] width 28 height 28
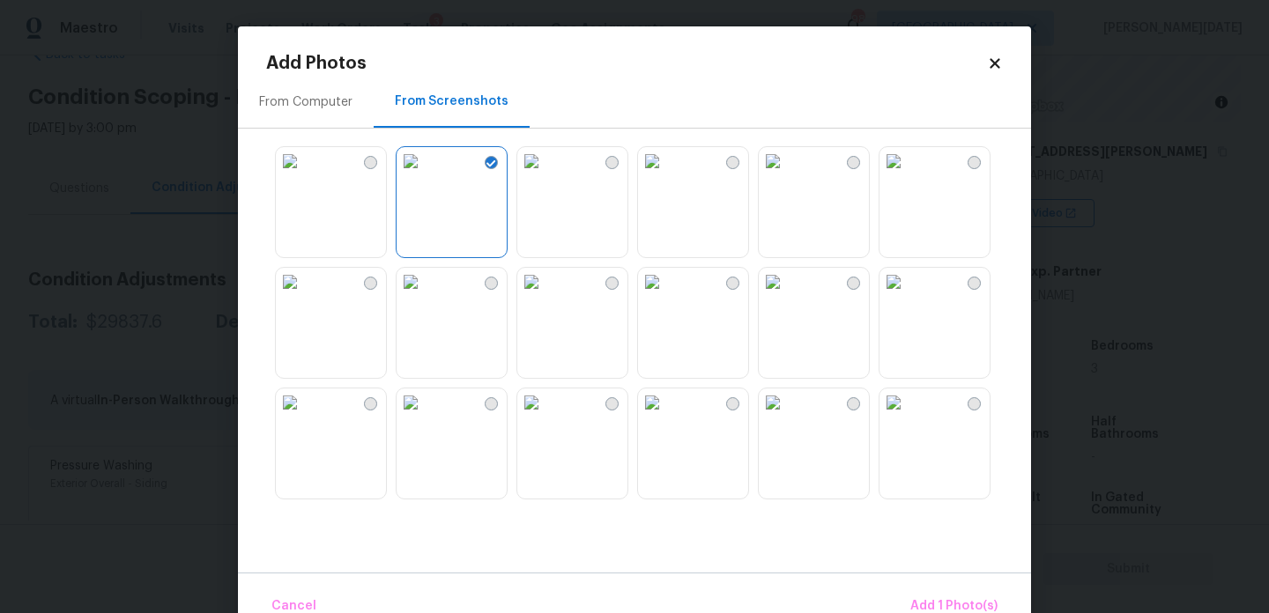
click at [787, 175] on img at bounding box center [773, 161] width 28 height 28
click at [787, 296] on img at bounding box center [773, 282] width 28 height 28
click at [546, 296] on img at bounding box center [531, 282] width 28 height 28
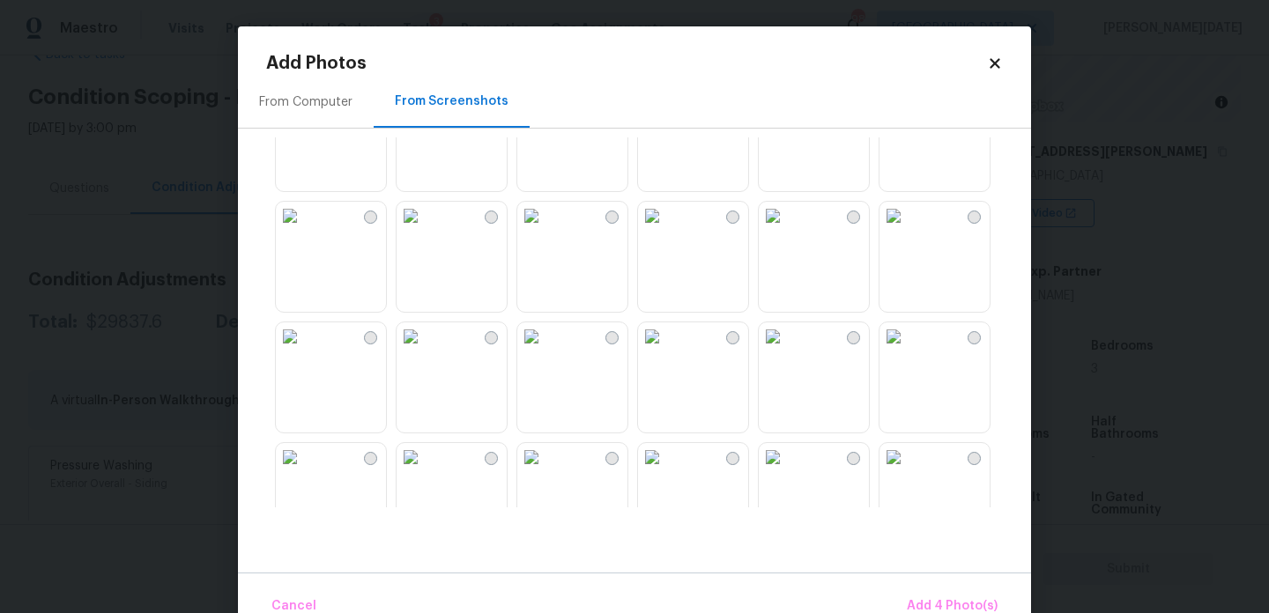
scroll to position [913, 0]
click at [908, 228] on img at bounding box center [894, 214] width 28 height 28
click at [908, 468] on img at bounding box center [894, 456] width 28 height 28
click at [948, 607] on span "Add 6 Photo(s)" at bounding box center [953, 607] width 90 height 22
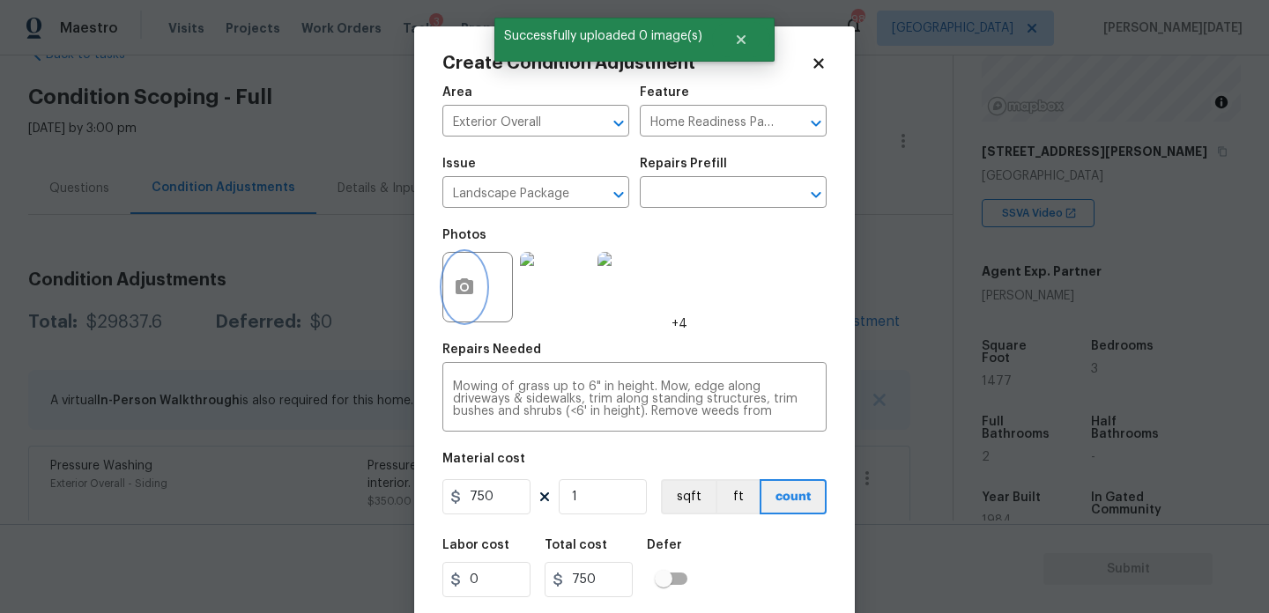
scroll to position [45, 0]
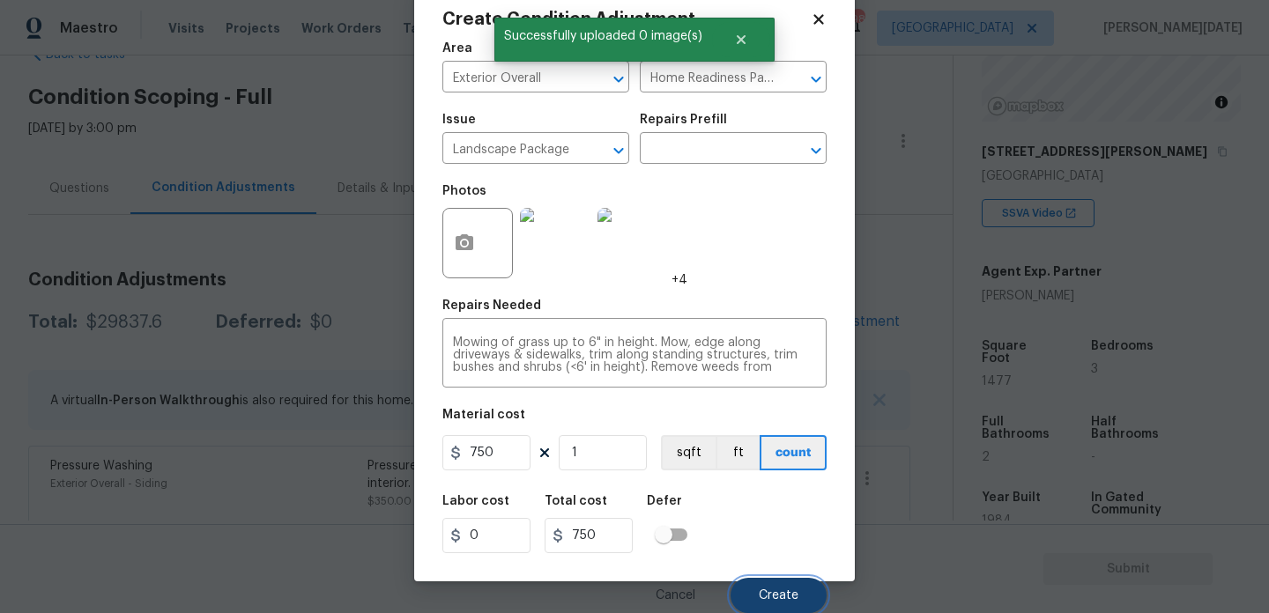
click at [781, 598] on span "Create" at bounding box center [779, 596] width 40 height 13
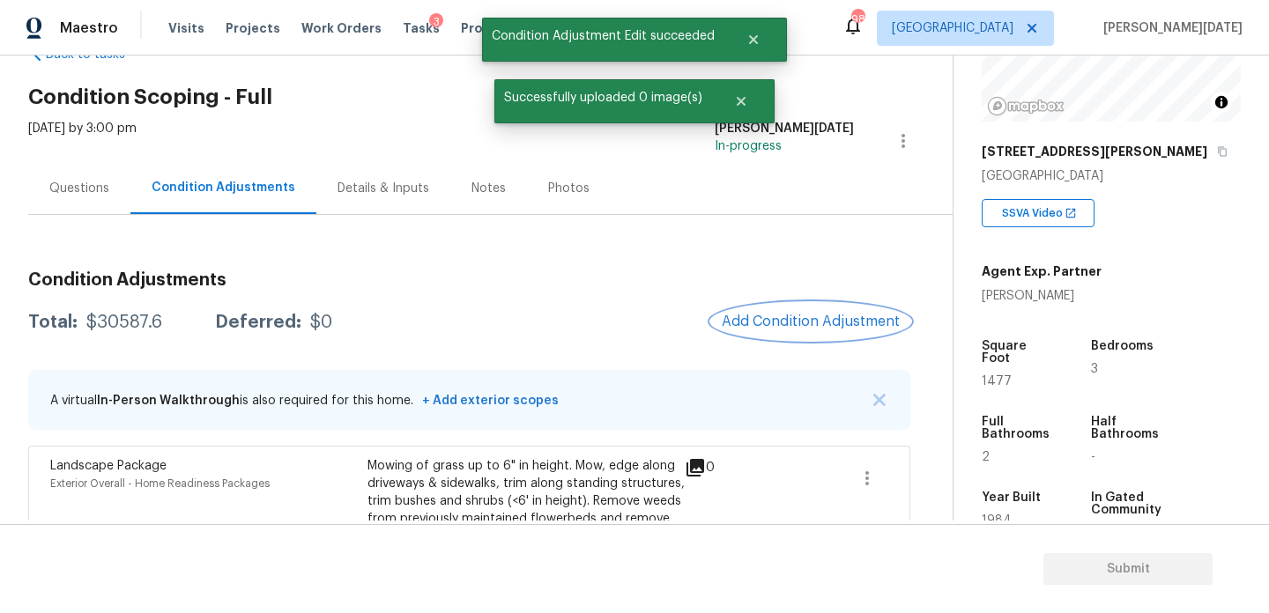
scroll to position [0, 0]
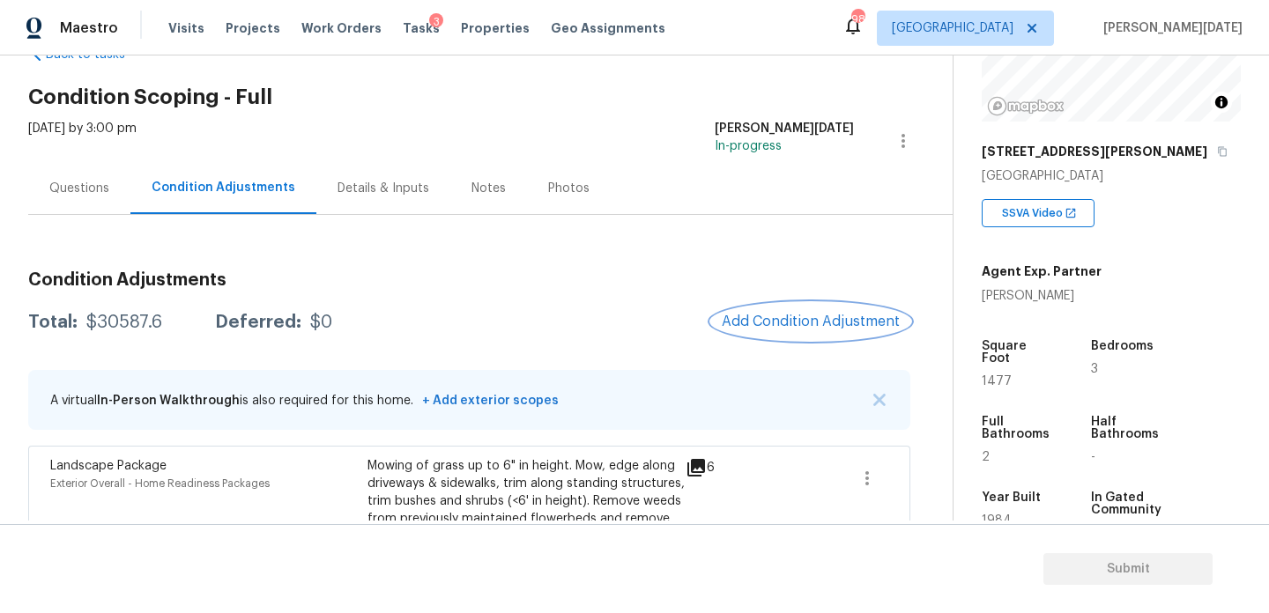
click at [781, 314] on span "Add Condition Adjustment" at bounding box center [811, 322] width 178 height 16
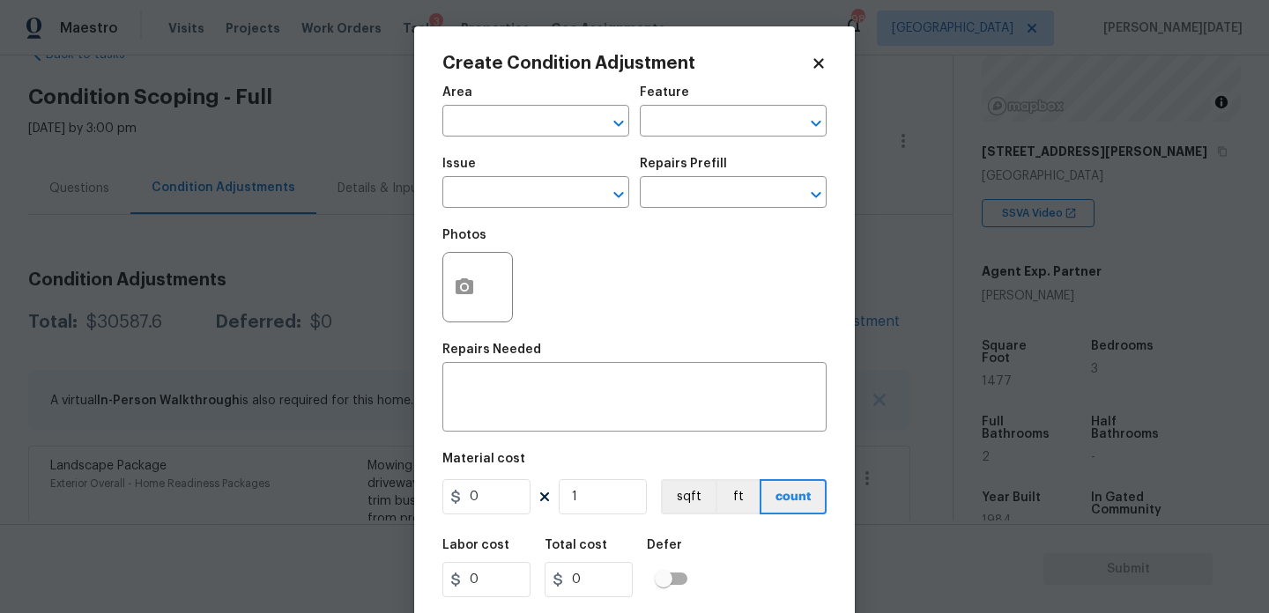
click at [493, 138] on span "Area ​" at bounding box center [535, 111] width 187 height 71
click at [472, 122] on input "text" at bounding box center [511, 122] width 138 height 27
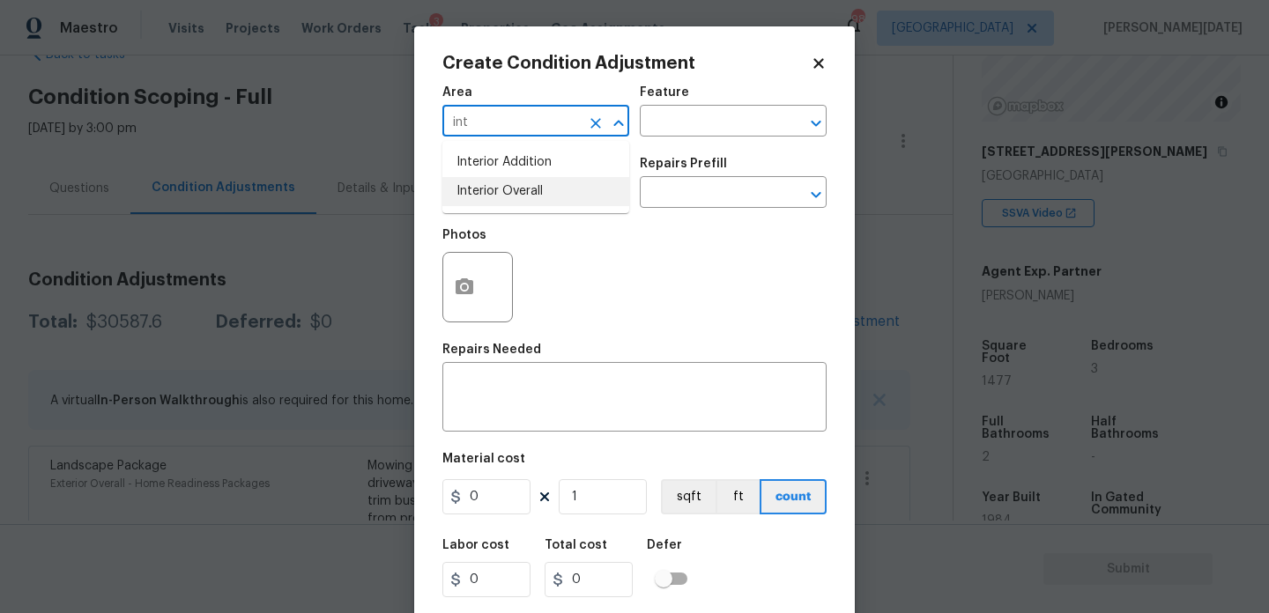
click at [487, 187] on li "Interior Overall" at bounding box center [535, 191] width 187 height 29
type input "Interior Overall"
click at [487, 187] on input "text" at bounding box center [511, 194] width 138 height 27
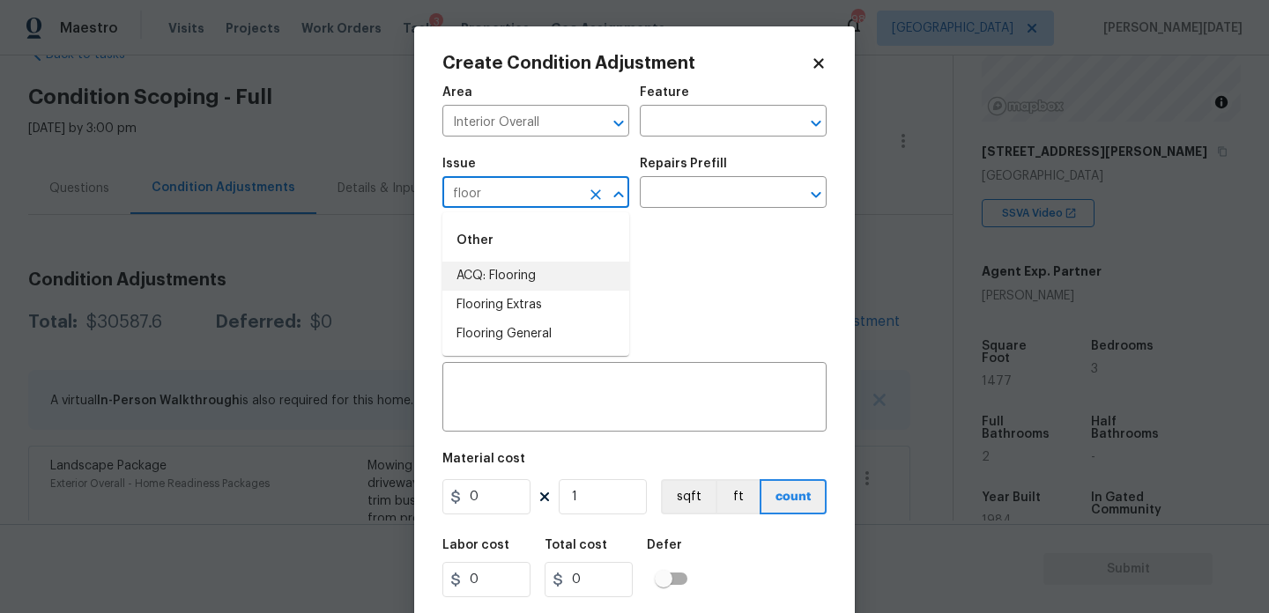
click at [502, 270] on li "ACQ: Flooring" at bounding box center [535, 276] width 187 height 29
type input "ACQ: Flooring"
click at [658, 219] on div "Photos" at bounding box center [634, 276] width 384 height 115
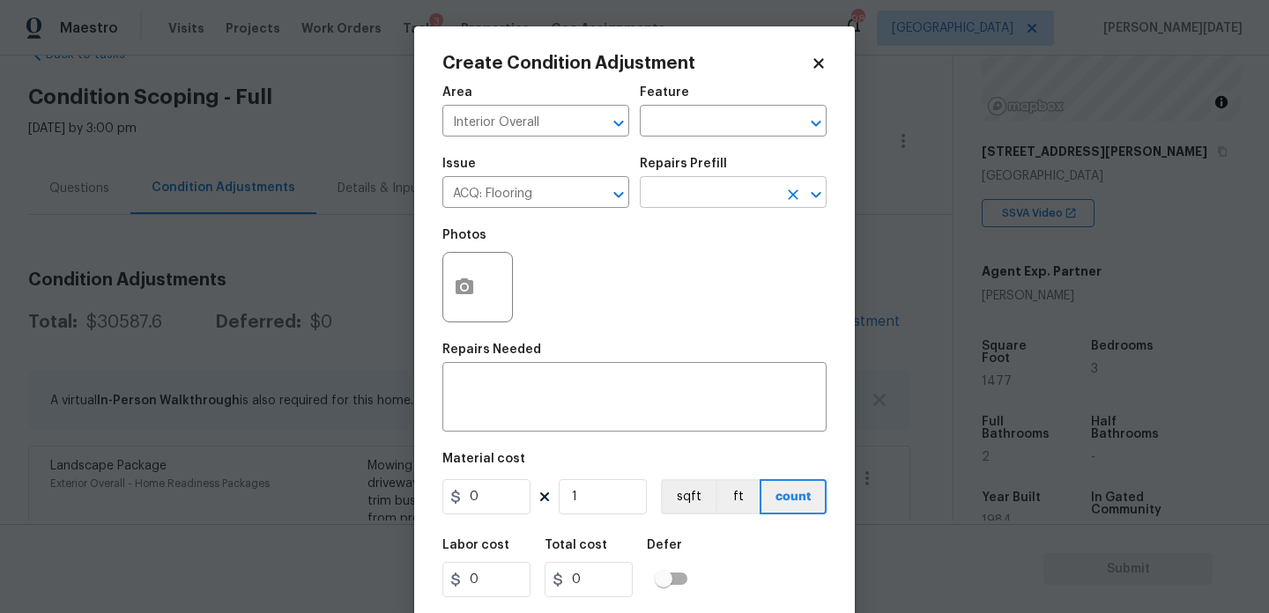
click at [701, 204] on input "text" at bounding box center [709, 194] width 138 height 27
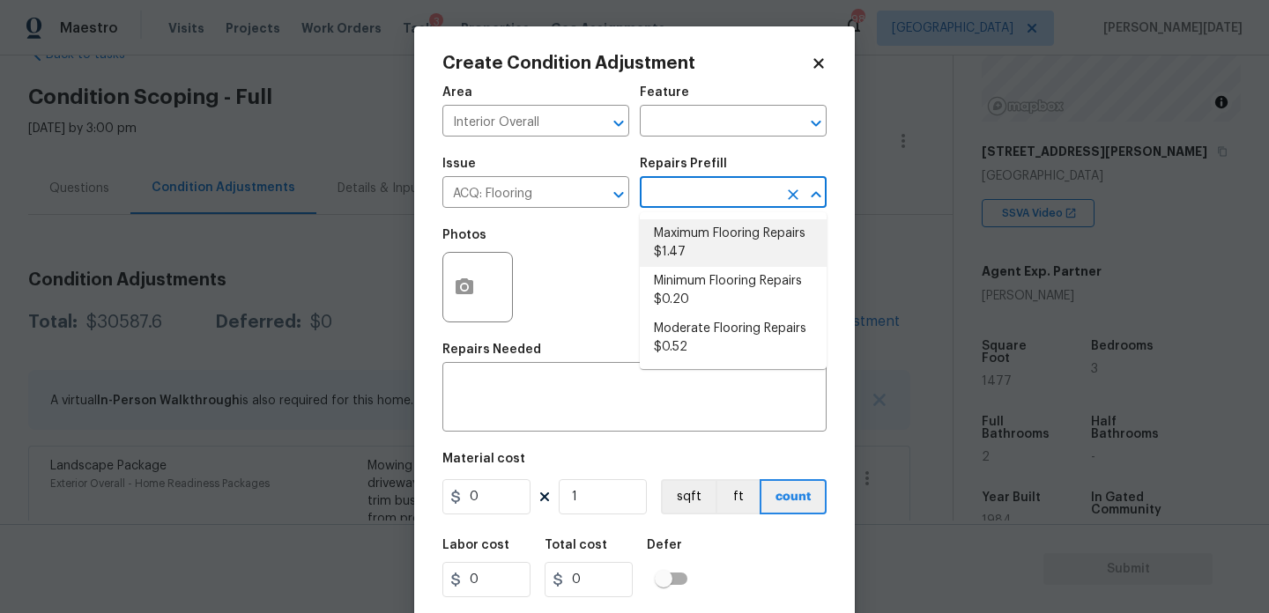
click at [701, 252] on li "Maximum Flooring Repairs $1.47" at bounding box center [733, 243] width 187 height 48
type input "Acquisition"
type textarea "Acquisition Scope: Maximum flooring repairs"
type input "1.47"
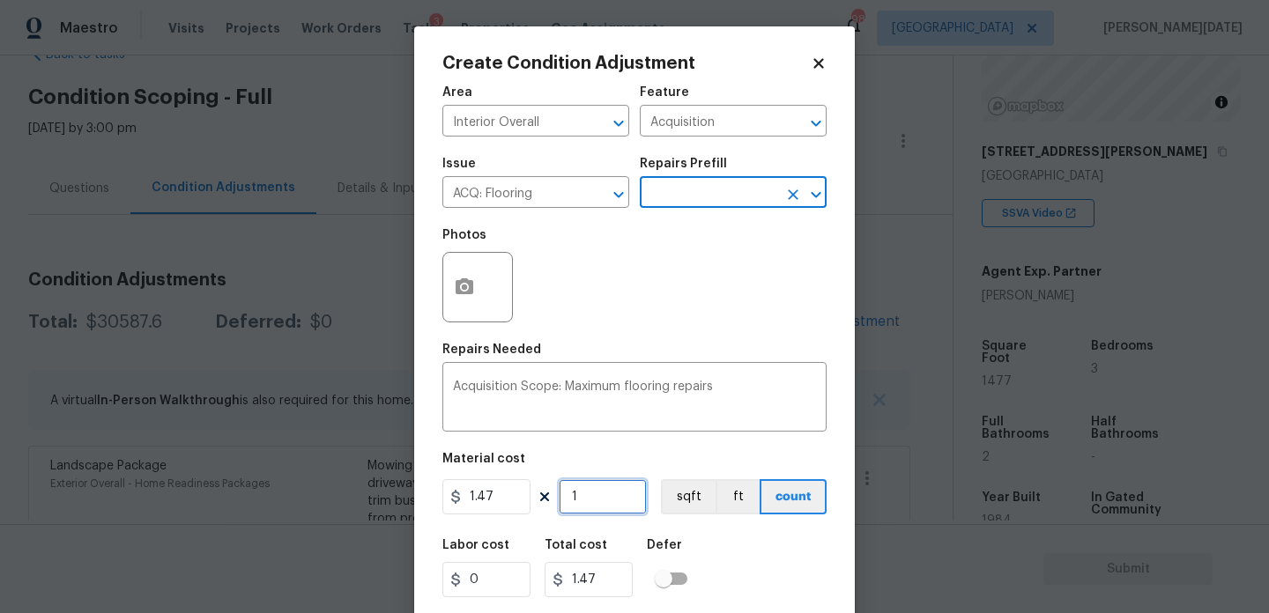
click at [607, 489] on input "1" at bounding box center [603, 496] width 88 height 35
type input "0"
paste input "1477"
type input "1477"
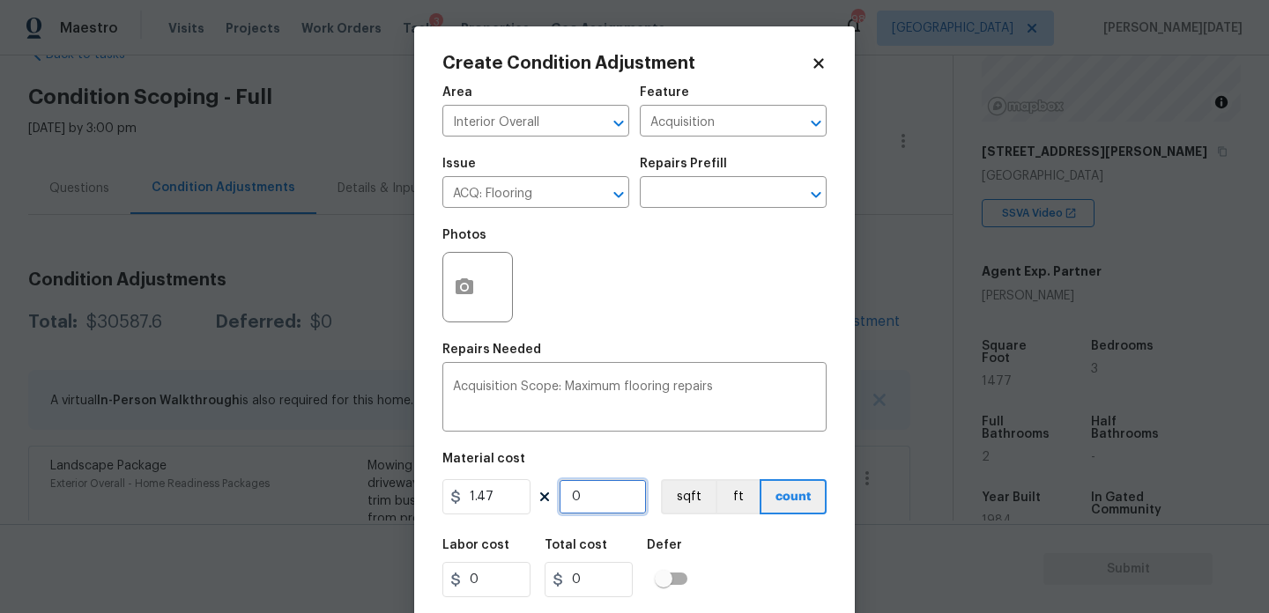
type input "2171.19"
type input "1477"
click at [472, 290] on icon "button" at bounding box center [465, 287] width 18 height 16
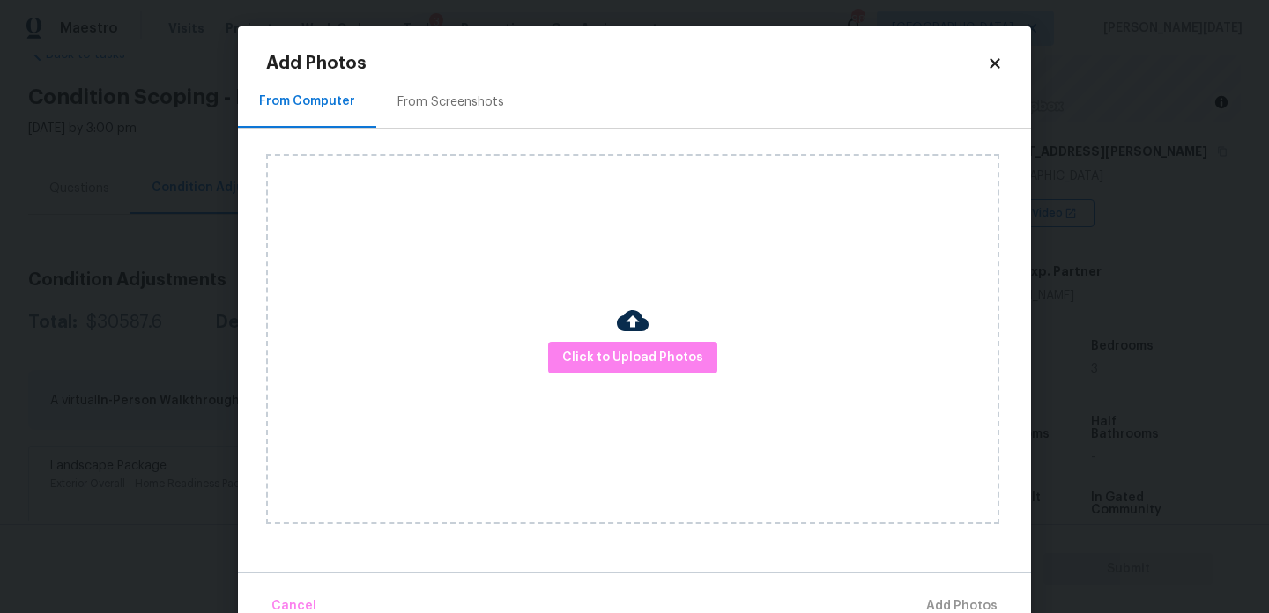
click at [472, 111] on div "From Screenshots" at bounding box center [450, 102] width 149 height 52
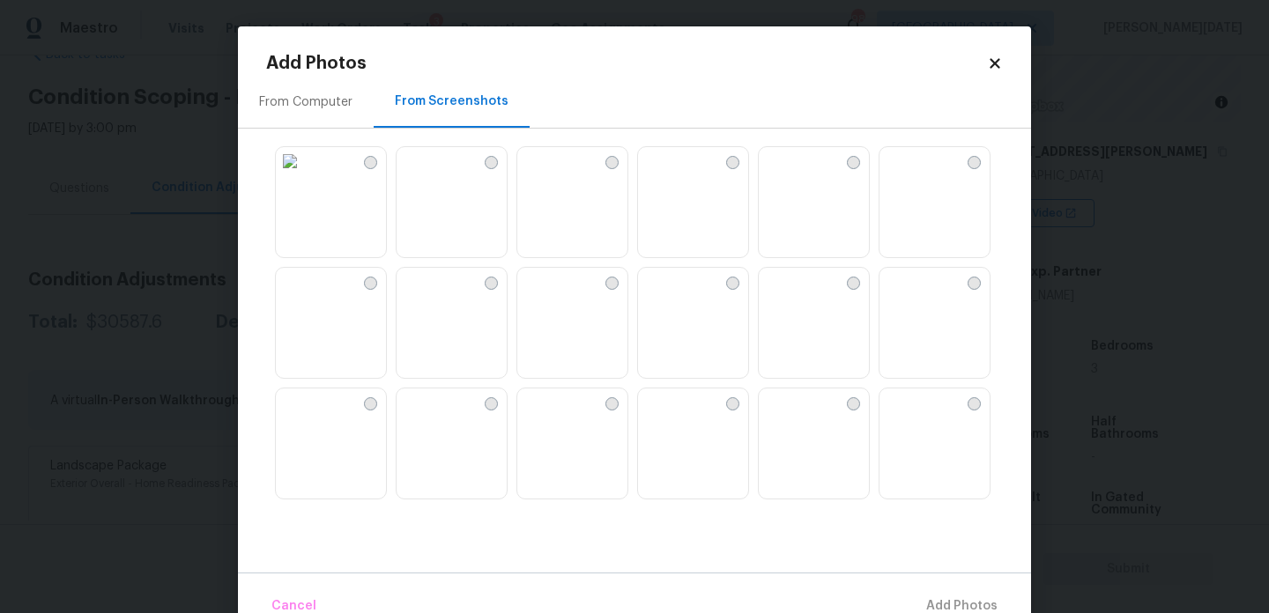
click at [682, 315] on img at bounding box center [693, 324] width 110 height 112
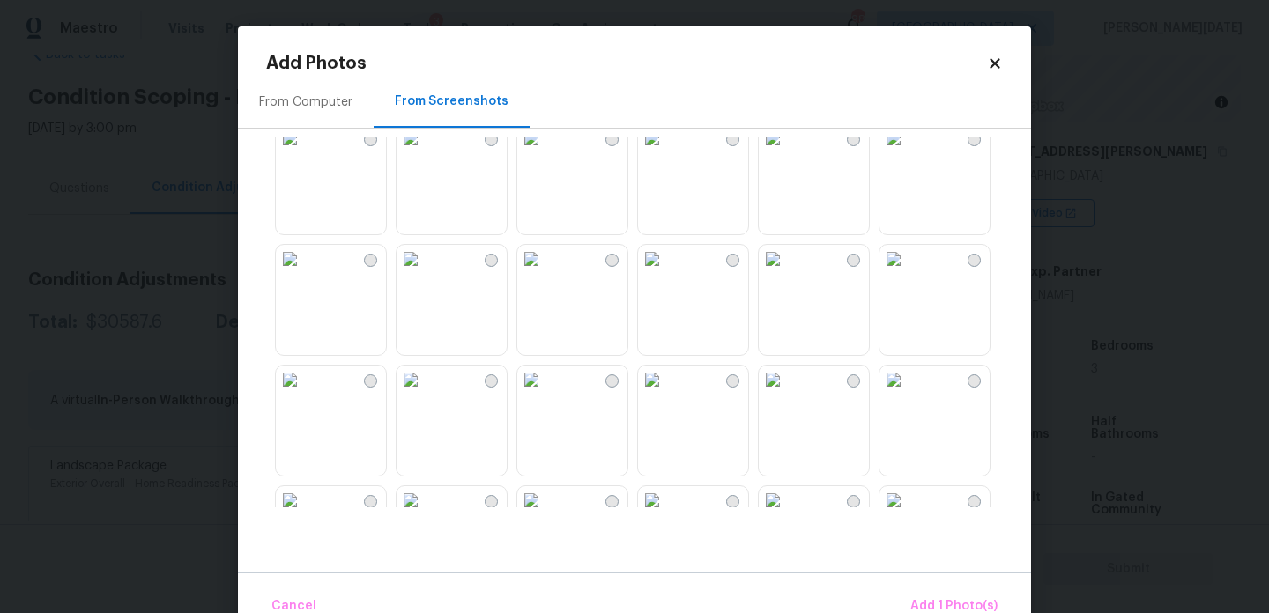
scroll to position [249, 0]
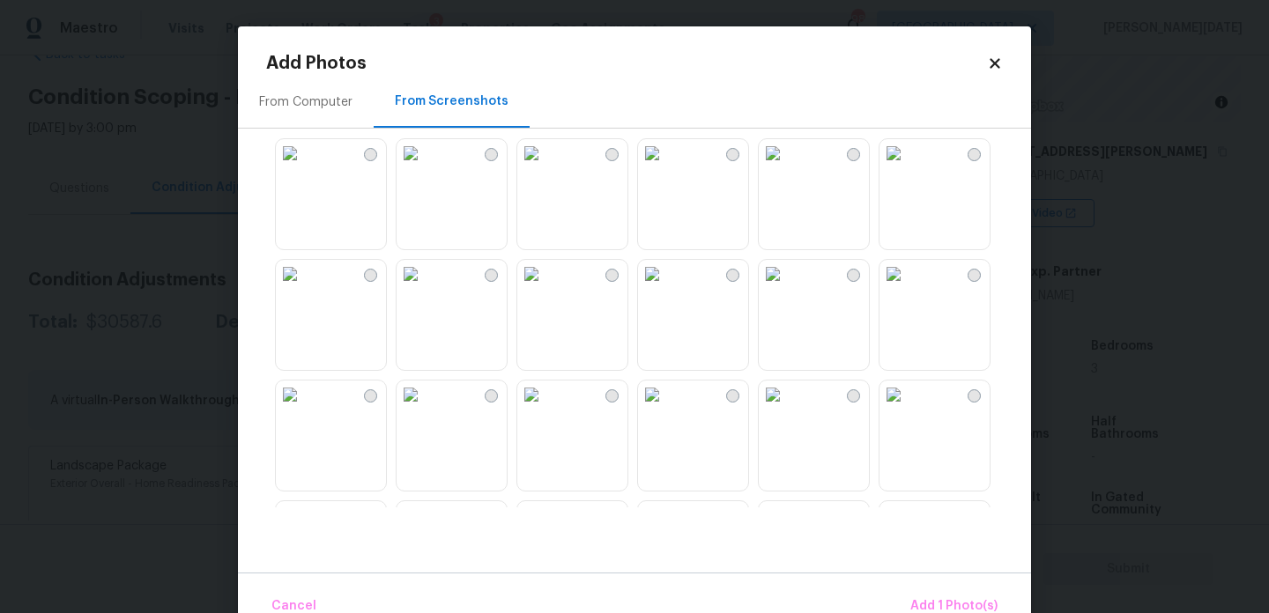
click at [666, 167] on img at bounding box center [652, 153] width 28 height 28
click at [898, 288] on img at bounding box center [894, 274] width 28 height 28
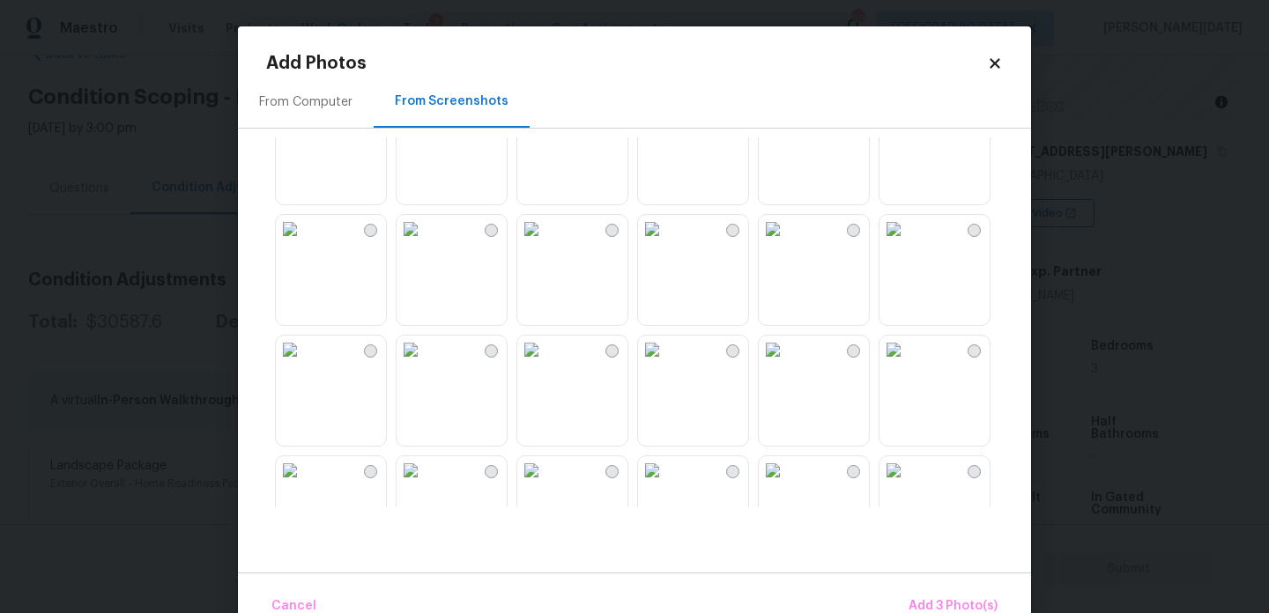
scroll to position [660, 0]
click at [787, 360] on img at bounding box center [773, 346] width 28 height 28
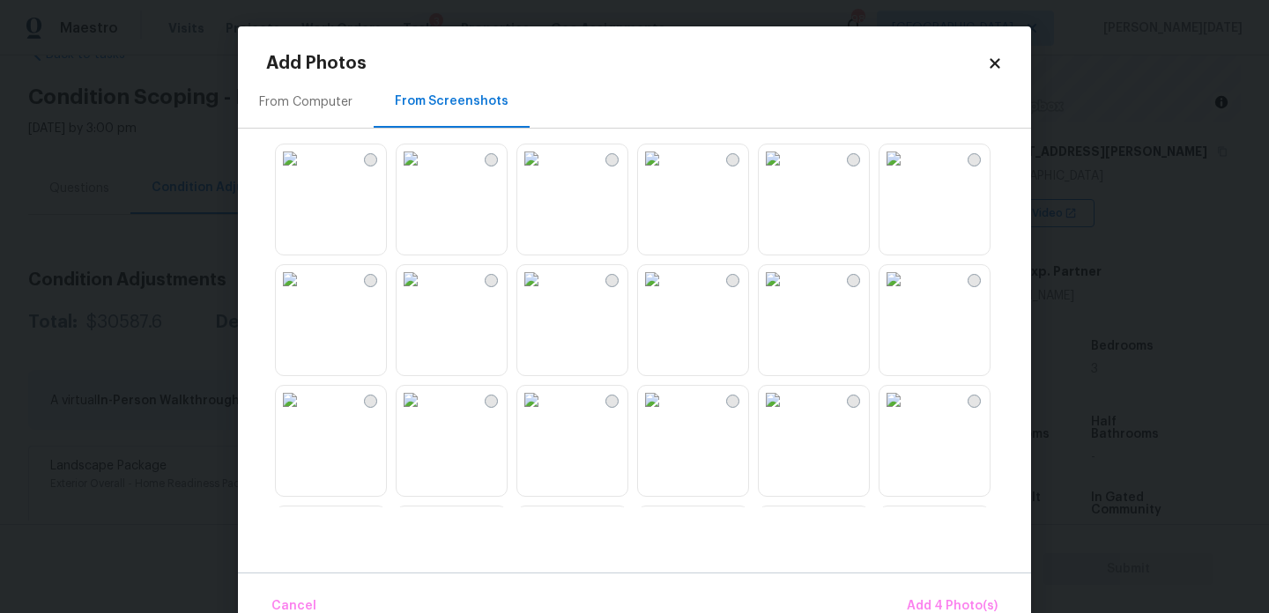
click at [666, 294] on img at bounding box center [652, 279] width 28 height 28
click at [546, 294] on img at bounding box center [531, 279] width 28 height 28
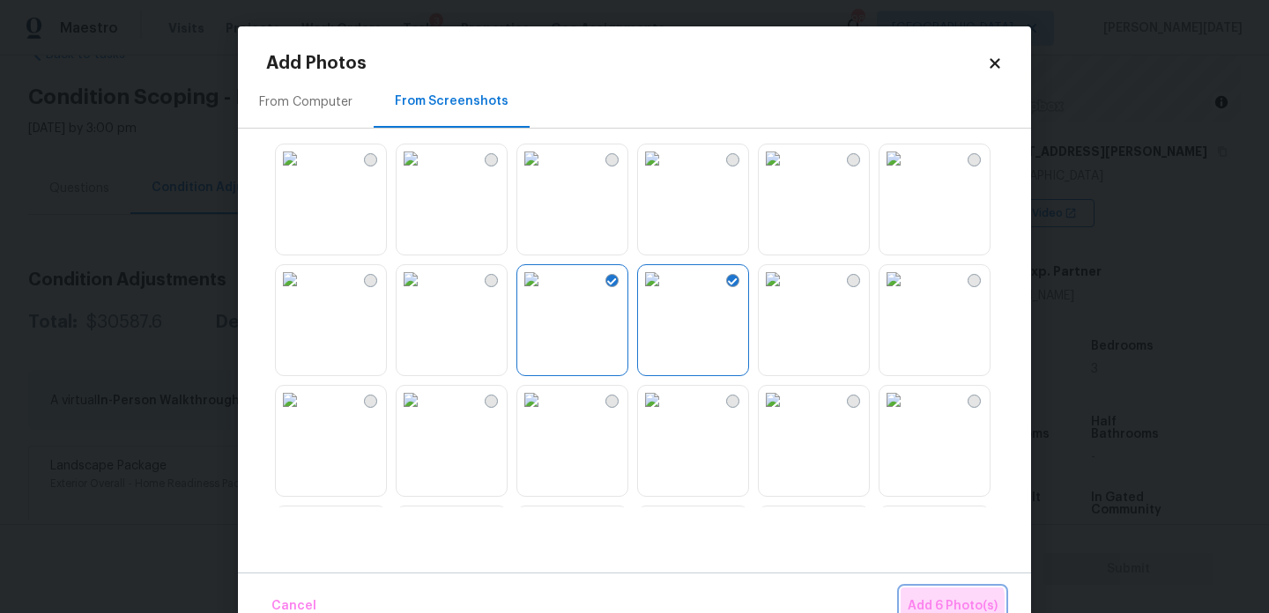
click at [941, 606] on span "Add 6 Photo(s)" at bounding box center [953, 607] width 90 height 22
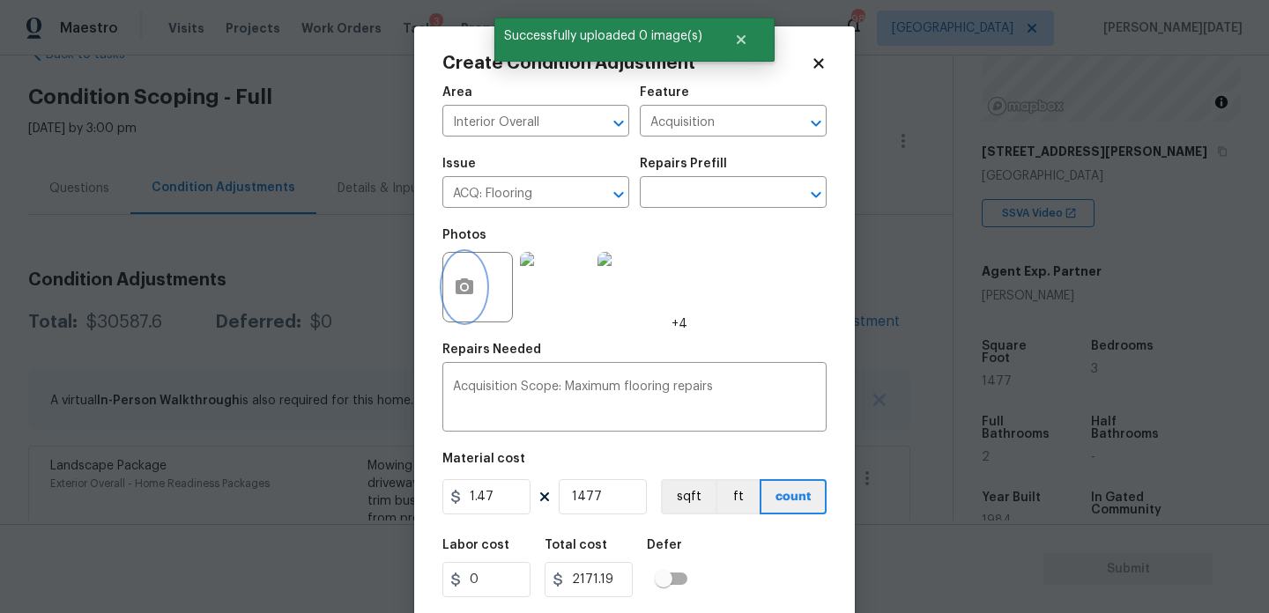
scroll to position [45, 0]
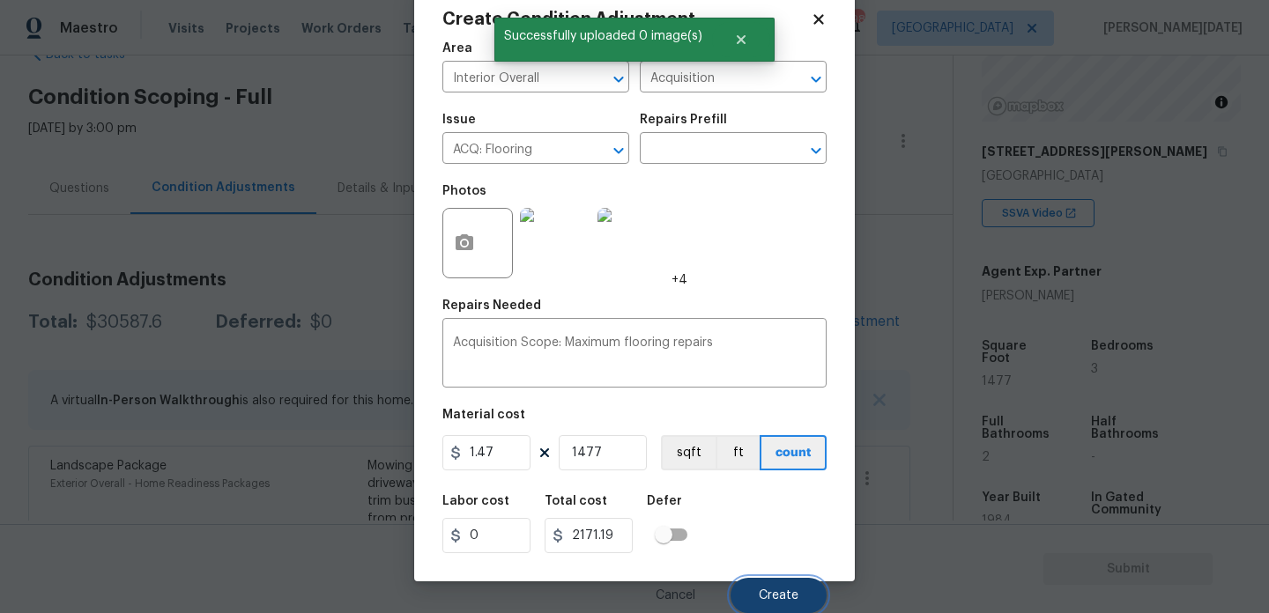
click at [774, 592] on span "Create" at bounding box center [779, 596] width 40 height 13
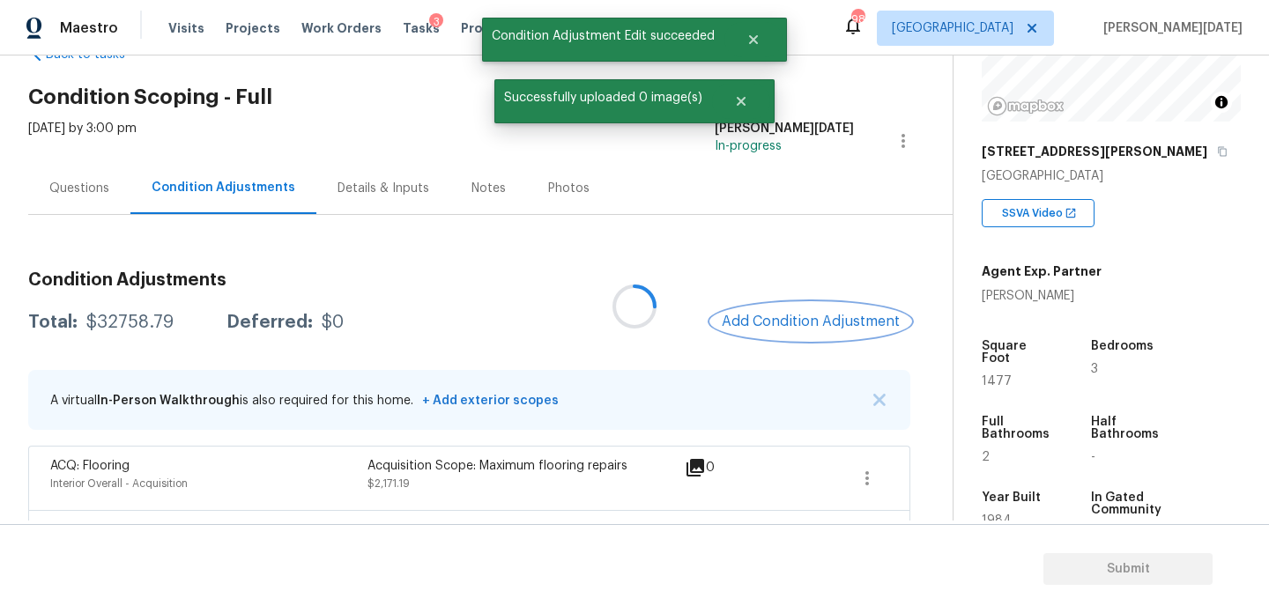
scroll to position [0, 0]
click at [784, 274] on h3 "Condition Adjustments" at bounding box center [469, 280] width 882 height 18
click at [792, 332] on button "Add Condition Adjustment" at bounding box center [810, 321] width 199 height 37
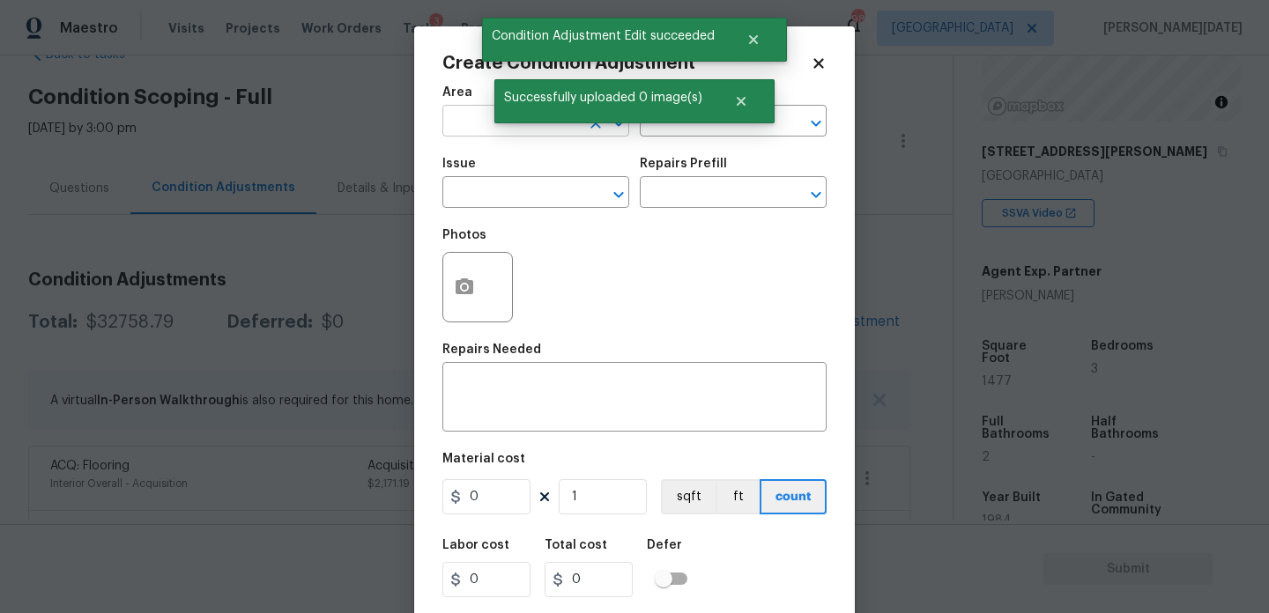
click at [469, 126] on input "text" at bounding box center [511, 122] width 138 height 27
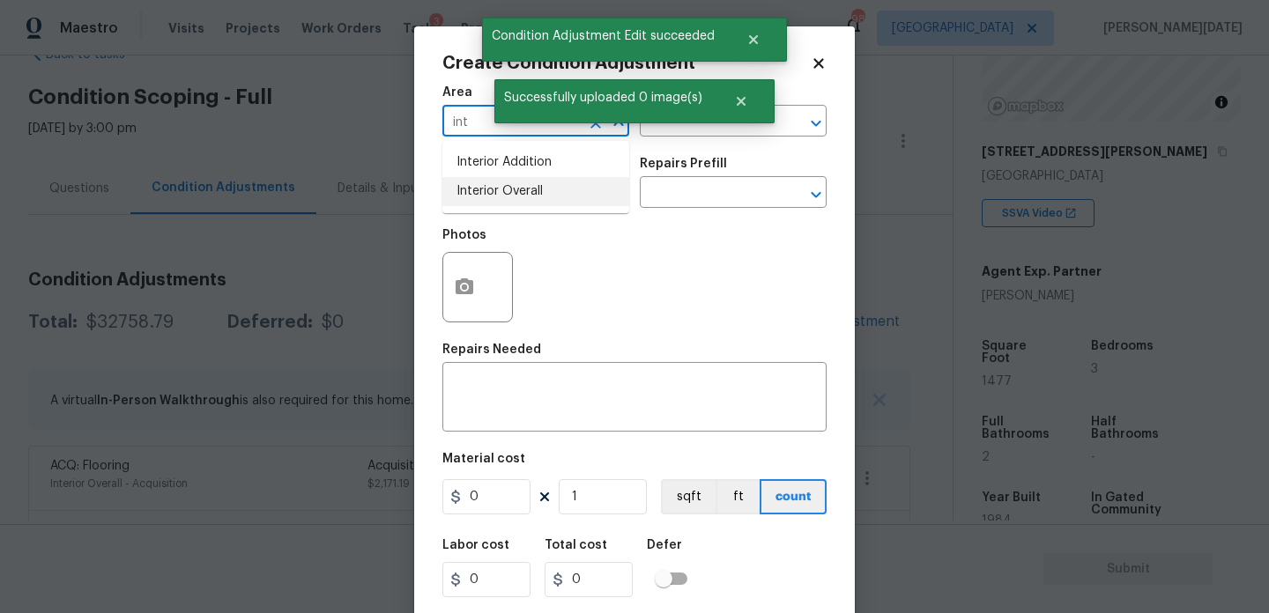
click at [491, 197] on li "Interior Overall" at bounding box center [535, 191] width 187 height 29
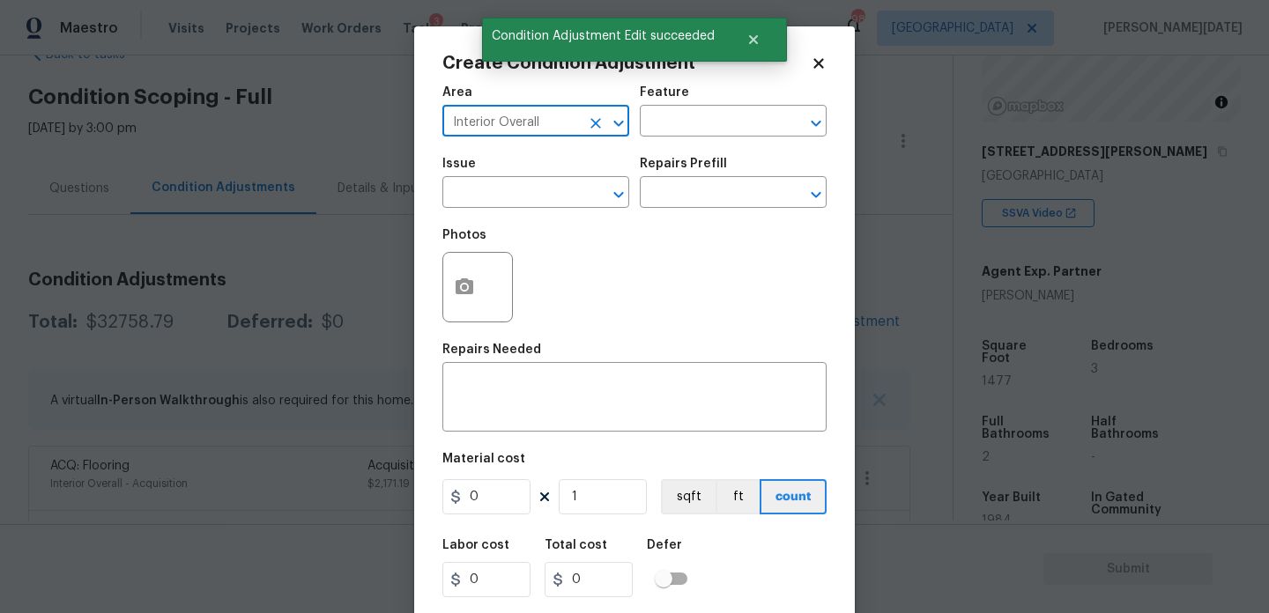
type input "Interior Overall"
click at [491, 197] on input "text" at bounding box center [511, 194] width 138 height 27
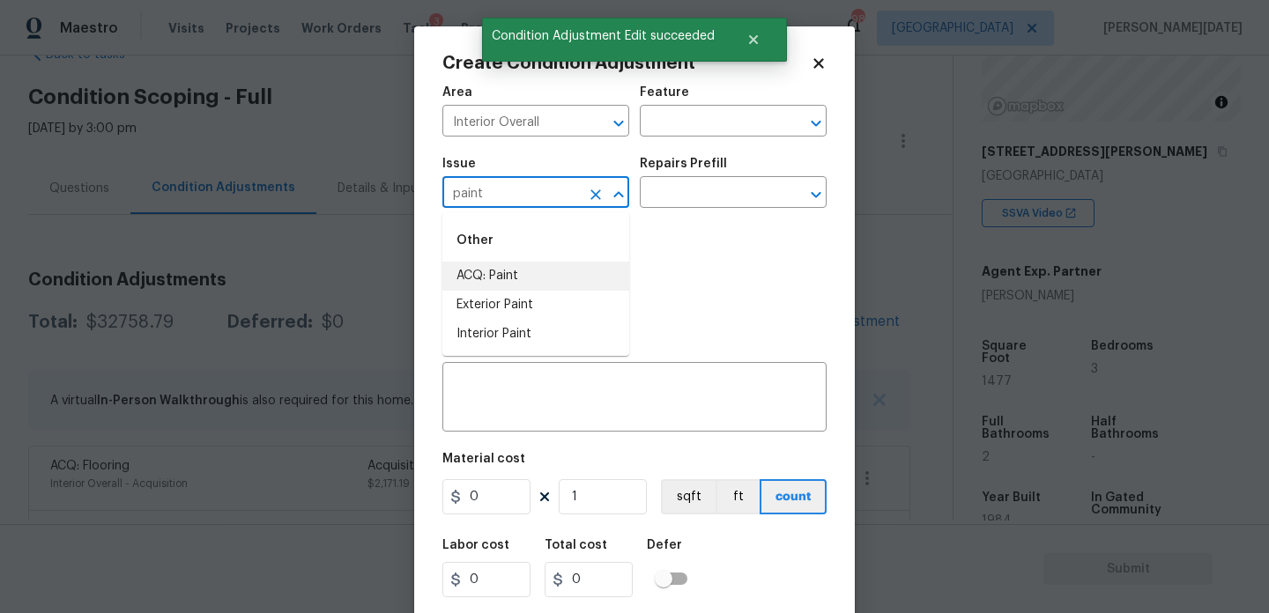
click at [509, 280] on li "ACQ: Paint" at bounding box center [535, 276] width 187 height 29
type input "ACQ: Paint"
click at [690, 186] on input "text" at bounding box center [709, 194] width 138 height 27
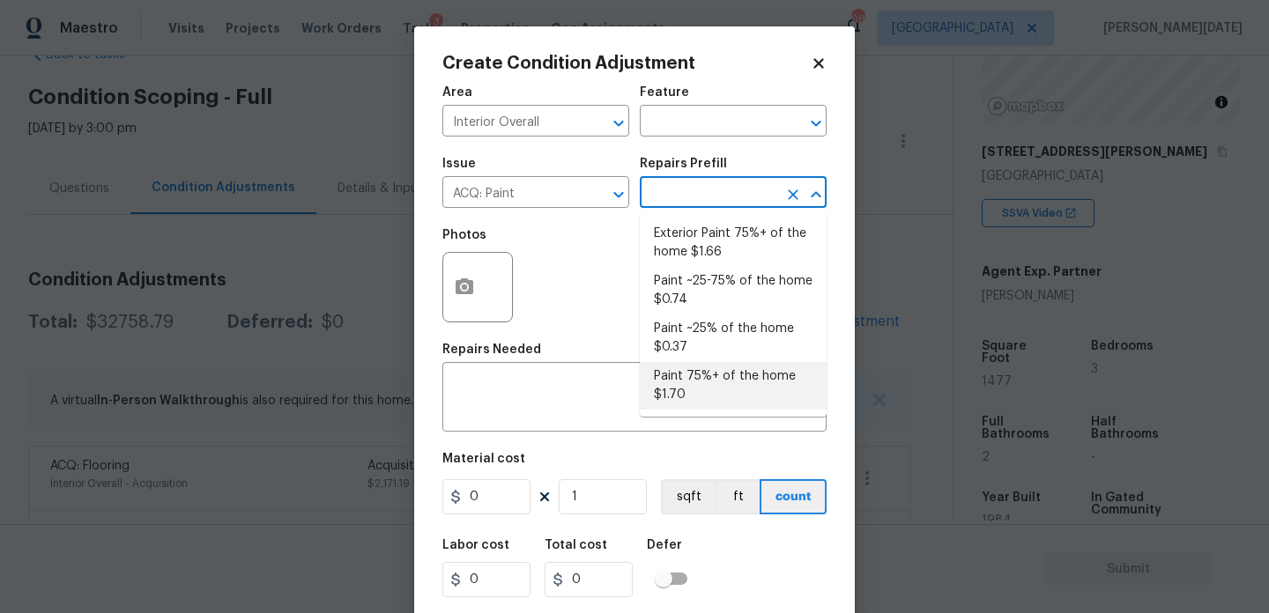
click at [701, 392] on li "Paint 75%+ of the home $1.70" at bounding box center [733, 386] width 187 height 48
type input "Acquisition"
type textarea "Acquisition Scope: 75%+ of the home will likely require interior paint"
type input "1.7"
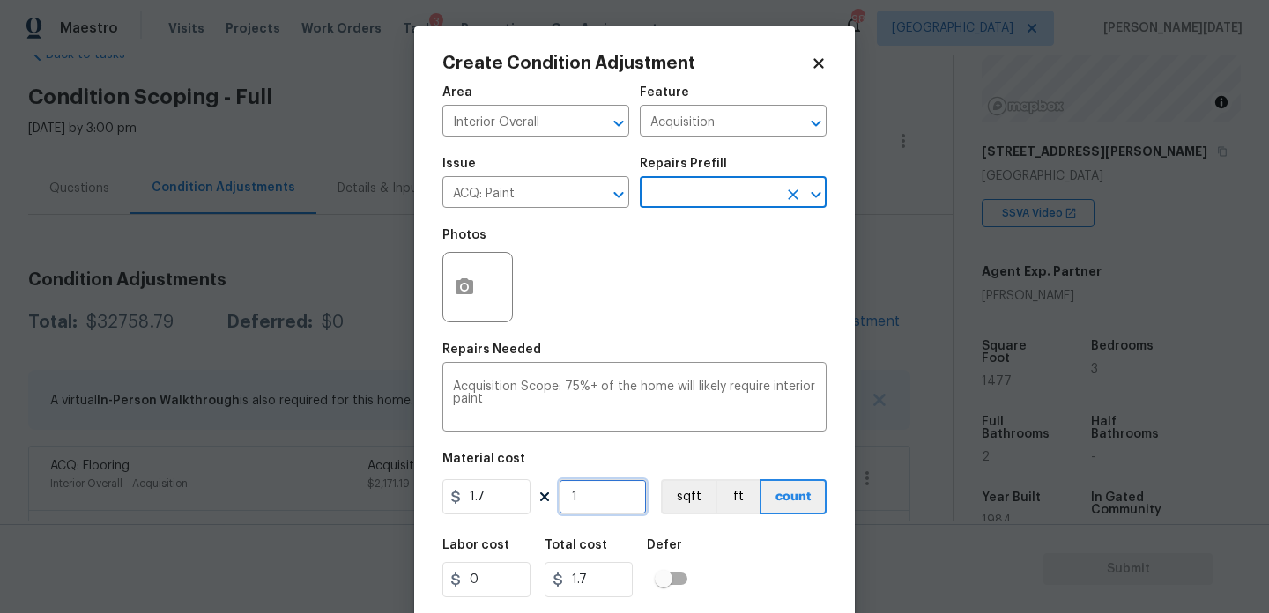
click at [610, 503] on input "1" at bounding box center [603, 496] width 88 height 35
type input "0"
paste input "1477"
type input "1477"
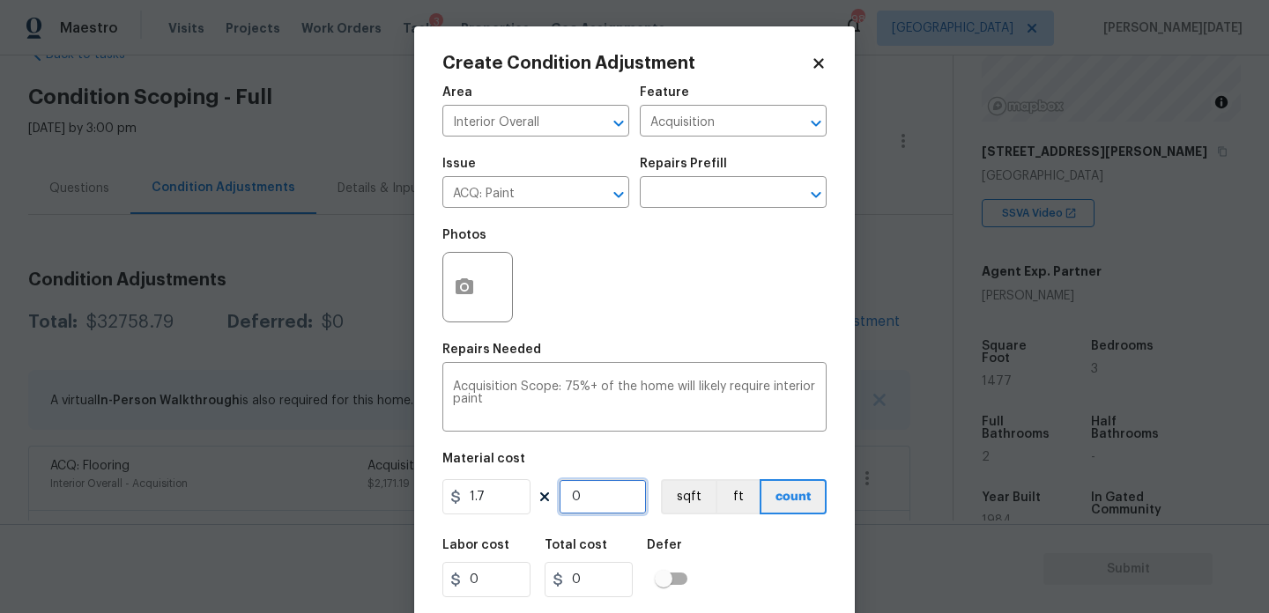
type input "2510.9"
type input "1477"
click at [455, 289] on icon "button" at bounding box center [464, 287] width 21 height 21
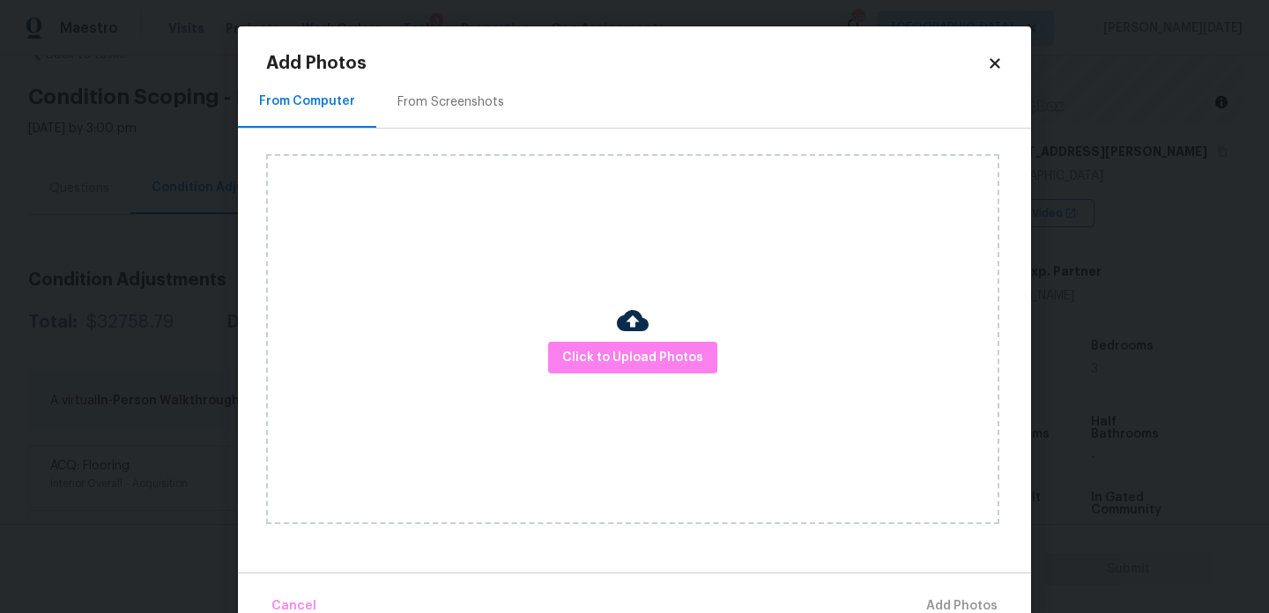
click at [465, 136] on div "Click to Upload Photos" at bounding box center [648, 339] width 765 height 421
click at [463, 93] on div "From Screenshots" at bounding box center [451, 102] width 107 height 18
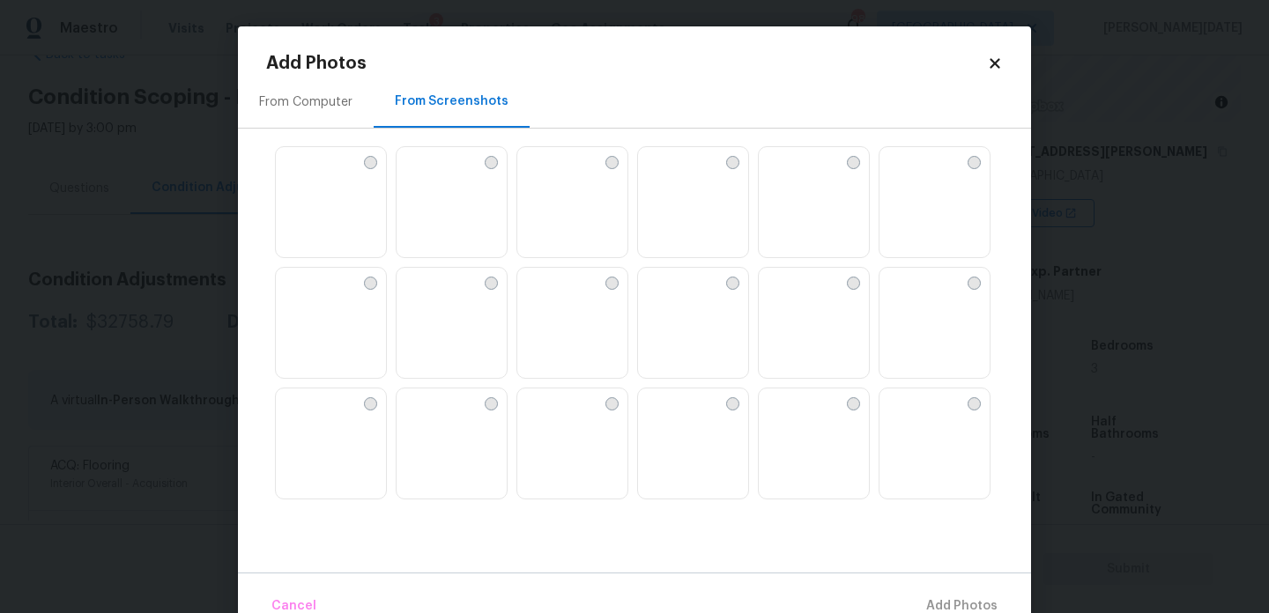
click at [666, 292] on img at bounding box center [652, 282] width 28 height 28
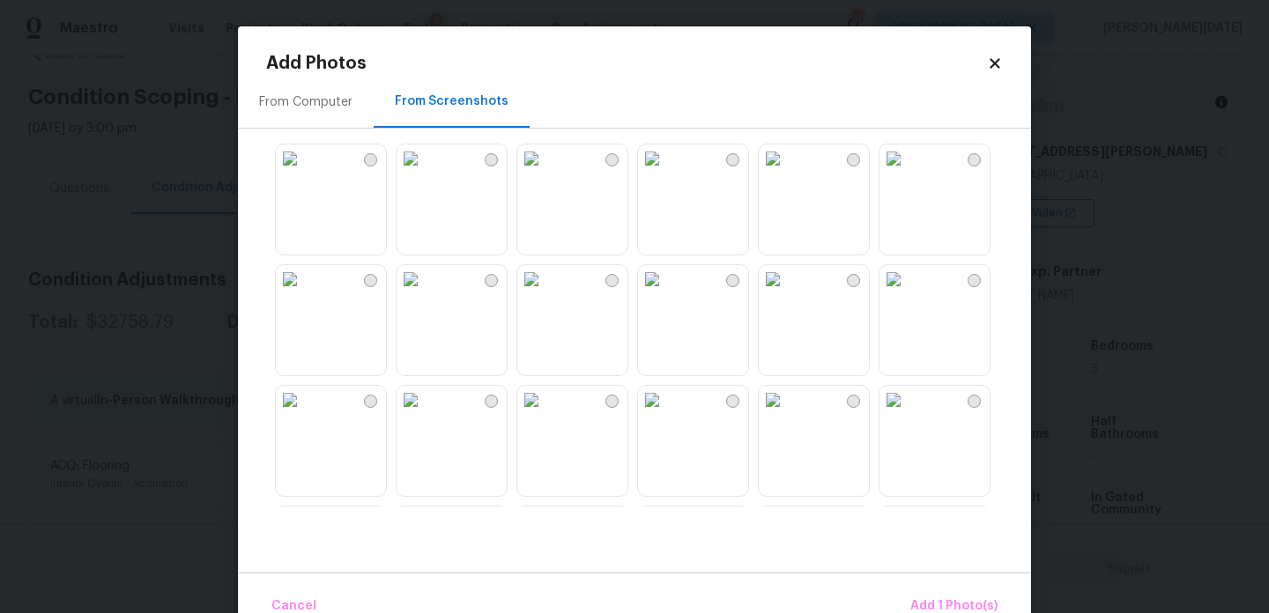
scroll to position [367, 0]
click at [908, 413] on img at bounding box center [894, 398] width 28 height 28
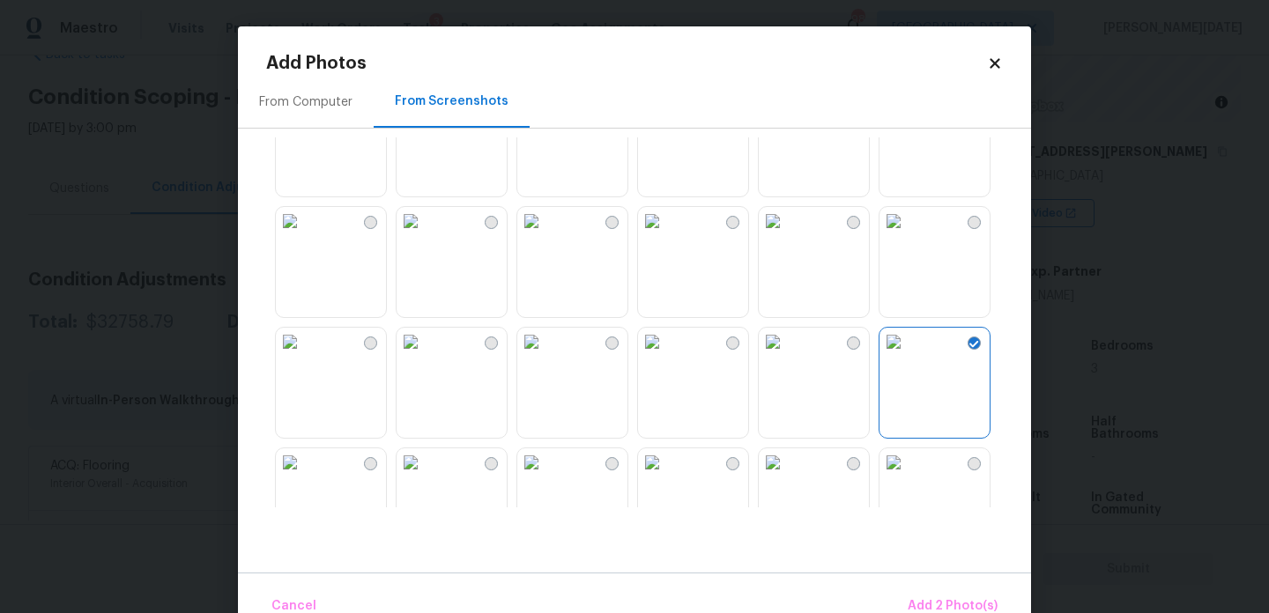
click at [304, 235] on img at bounding box center [290, 221] width 28 height 28
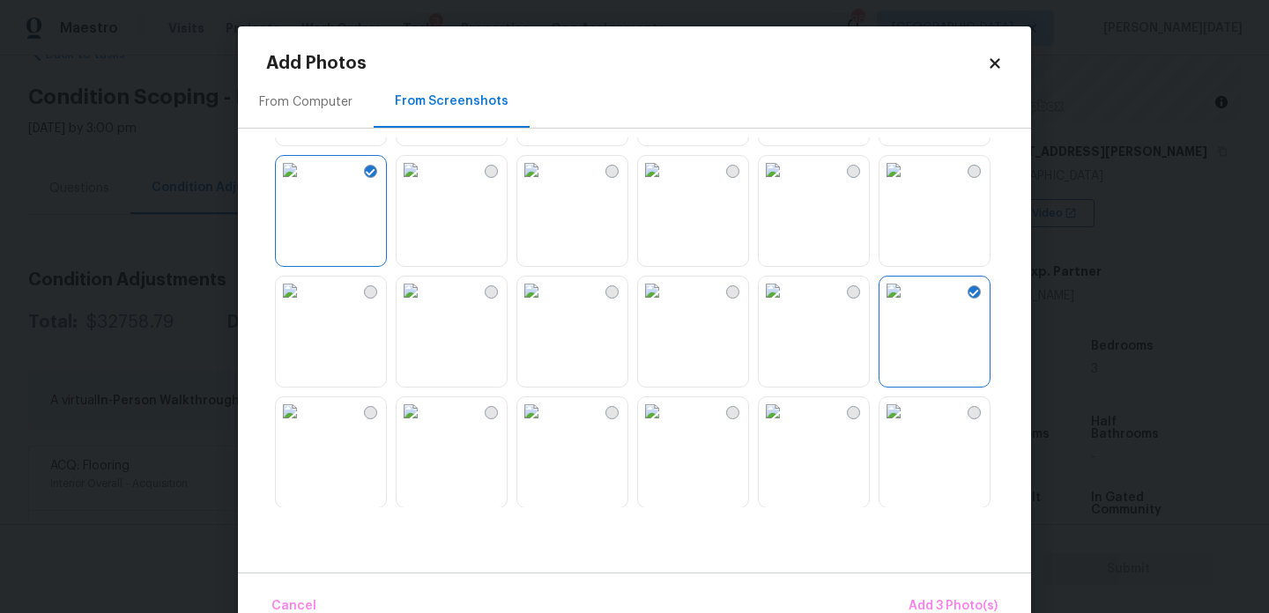
click at [304, 305] on img at bounding box center [290, 291] width 28 height 28
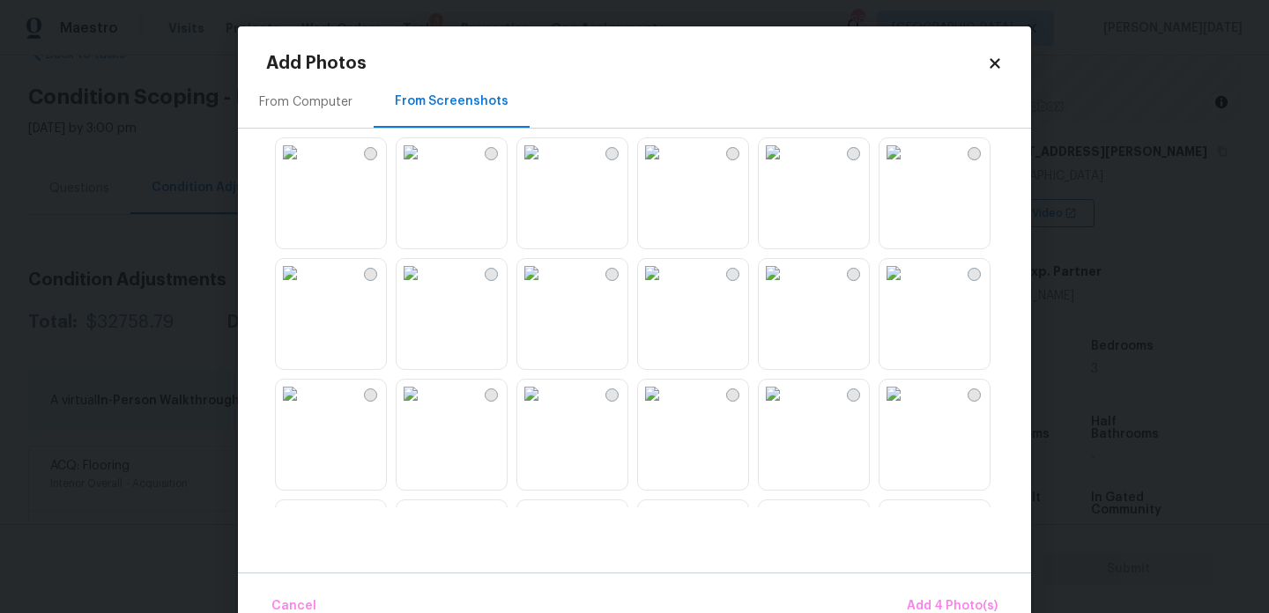
scroll to position [1217, 0]
click at [546, 286] on img at bounding box center [531, 272] width 28 height 28
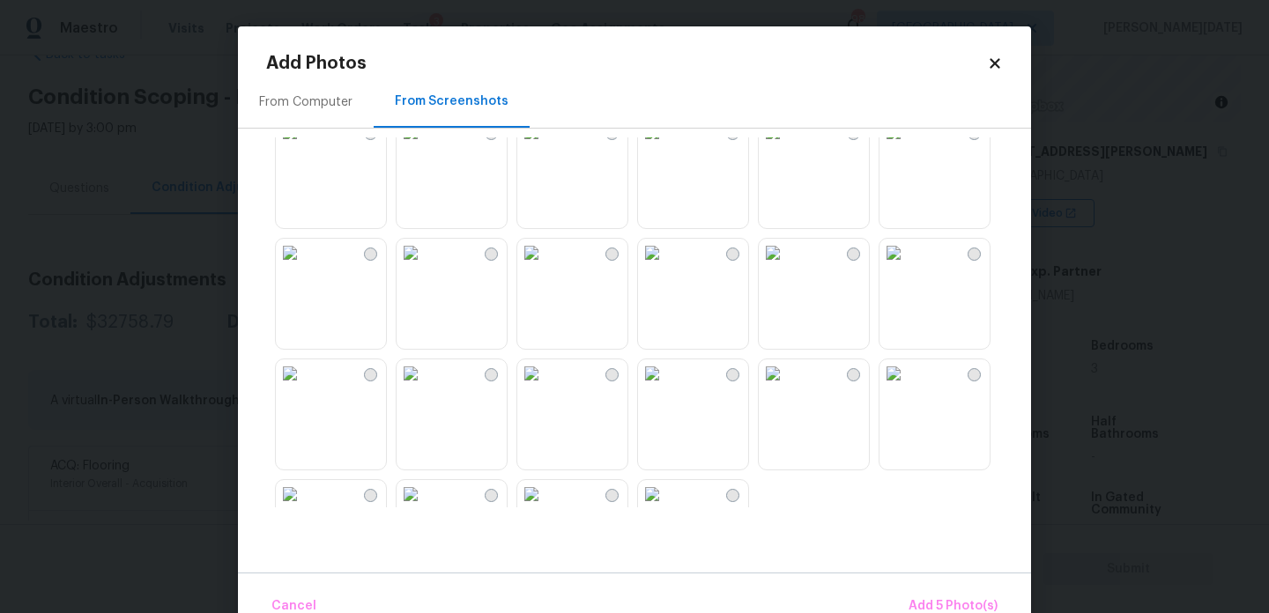
scroll to position [1683, 0]
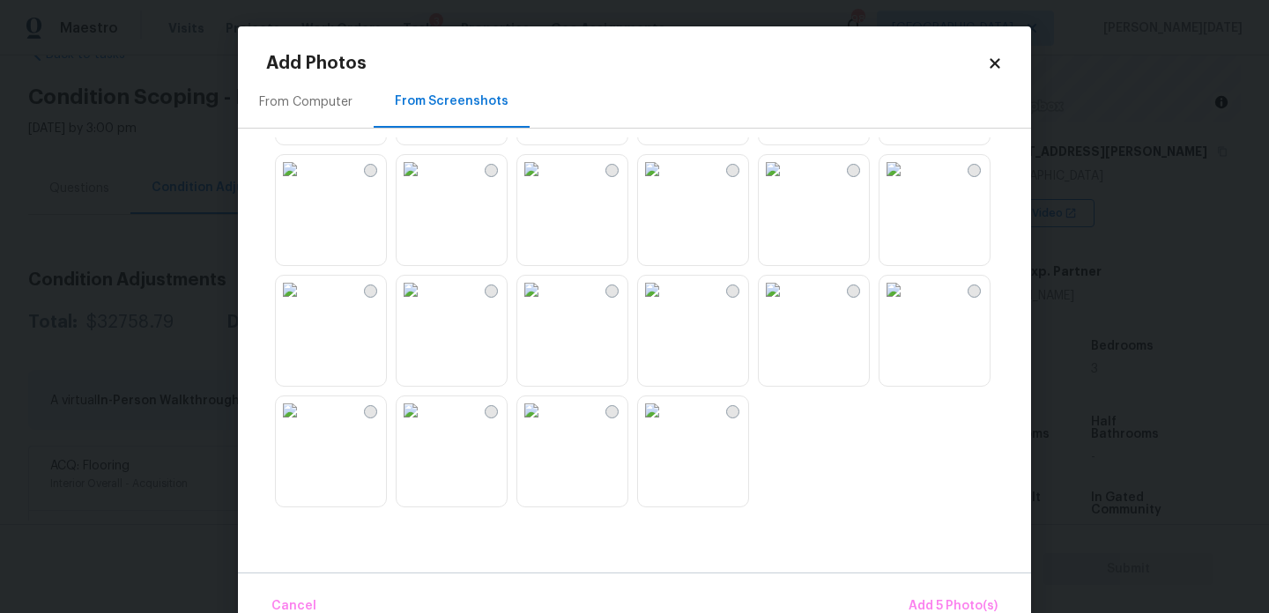
click at [546, 304] on img at bounding box center [531, 290] width 28 height 28
click at [666, 421] on img at bounding box center [652, 411] width 28 height 28
click at [666, 304] on img at bounding box center [652, 290] width 28 height 28
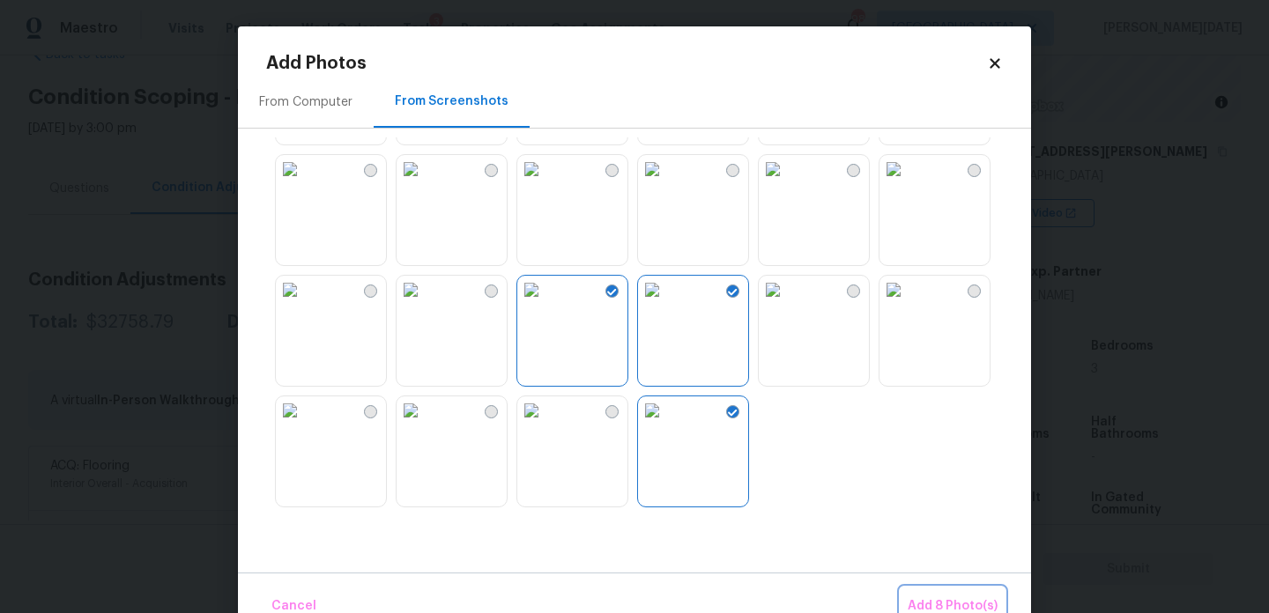
click at [950, 598] on span "Add 8 Photo(s)" at bounding box center [953, 607] width 90 height 22
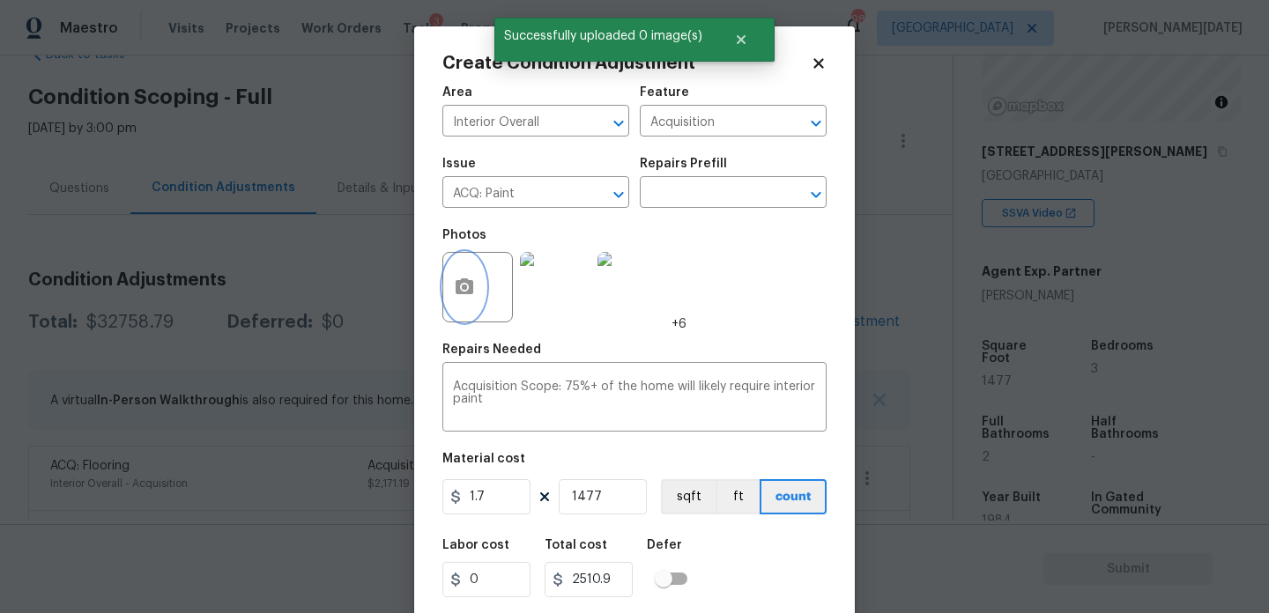
scroll to position [45, 0]
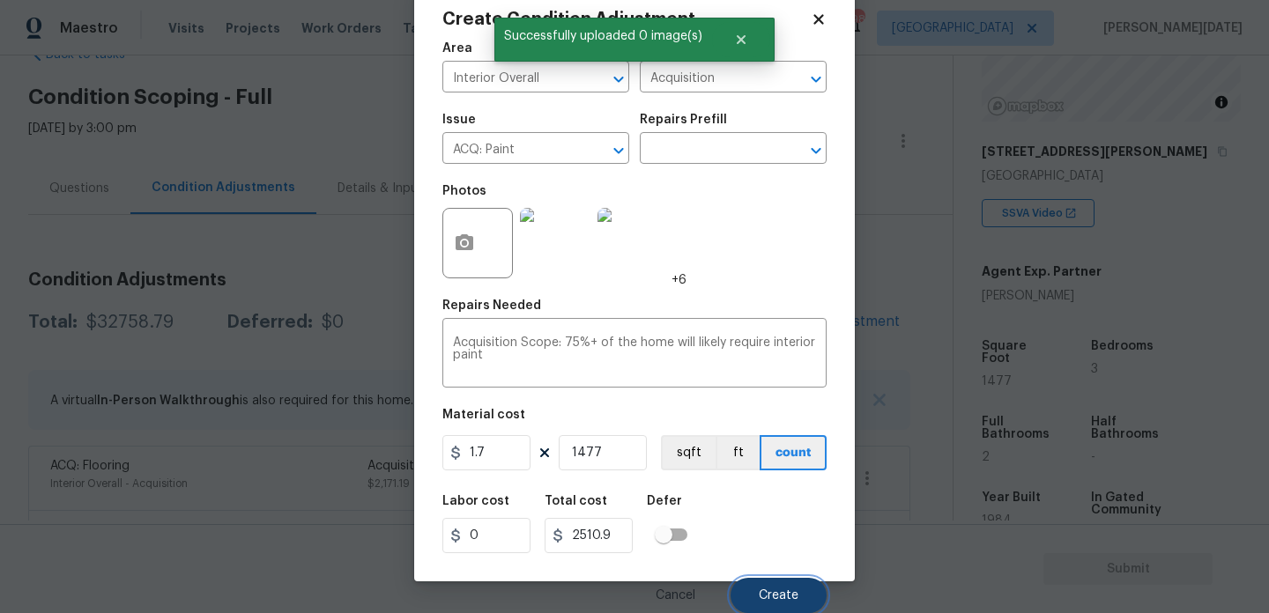
click at [770, 591] on span "Create" at bounding box center [779, 596] width 40 height 13
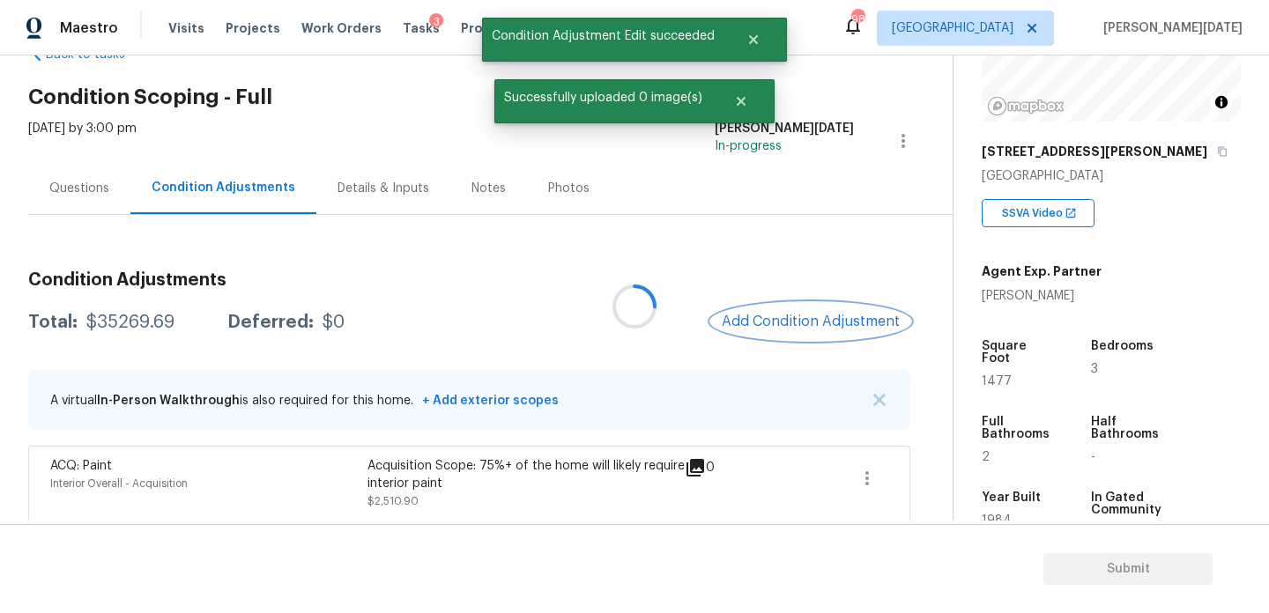
scroll to position [0, 0]
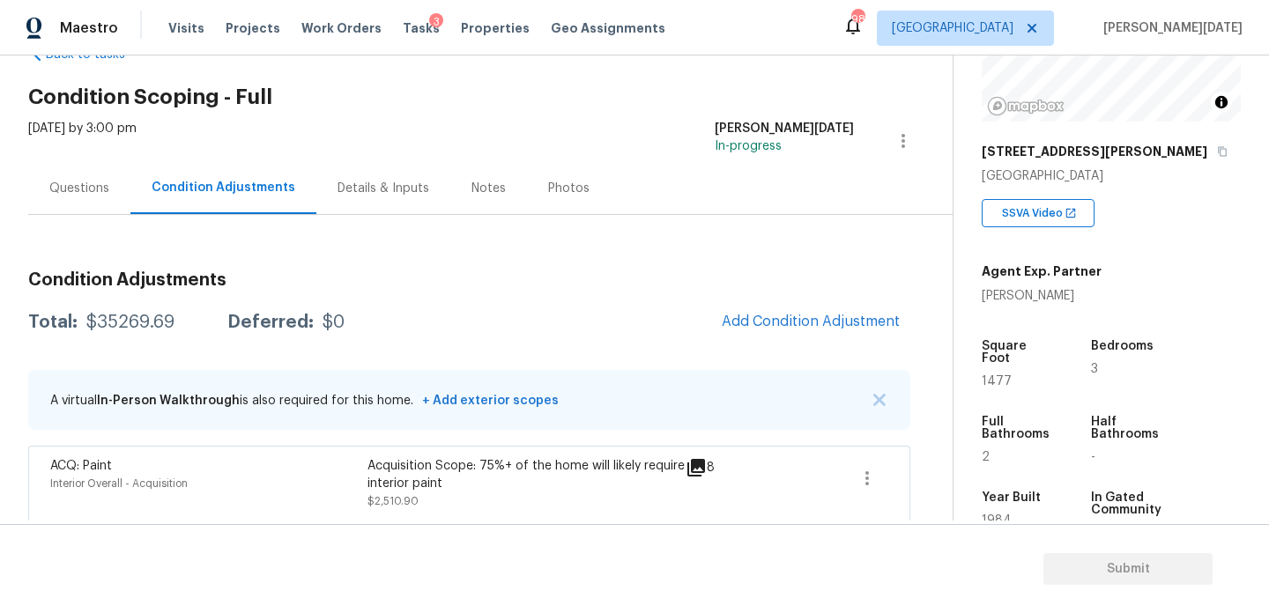
click at [703, 208] on div "Questions Condition Adjustments Details & Inputs Notes Photos" at bounding box center [490, 188] width 925 height 53
click at [760, 325] on span "Add Condition Adjustment" at bounding box center [811, 322] width 178 height 16
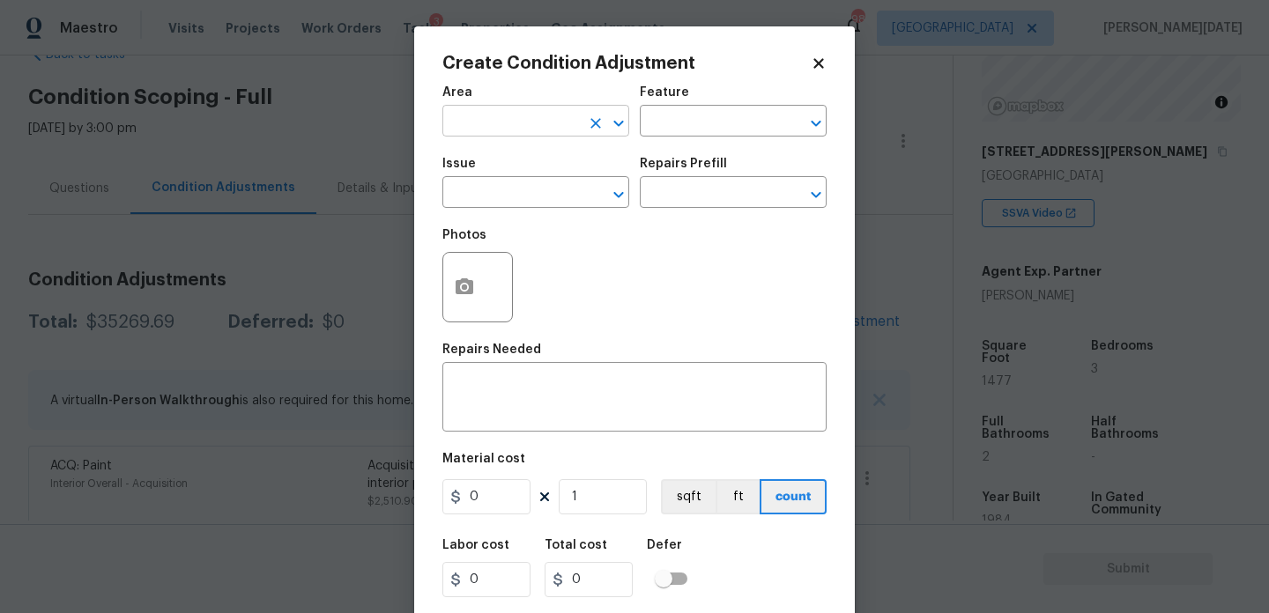
click at [473, 130] on input "text" at bounding box center [511, 122] width 138 height 27
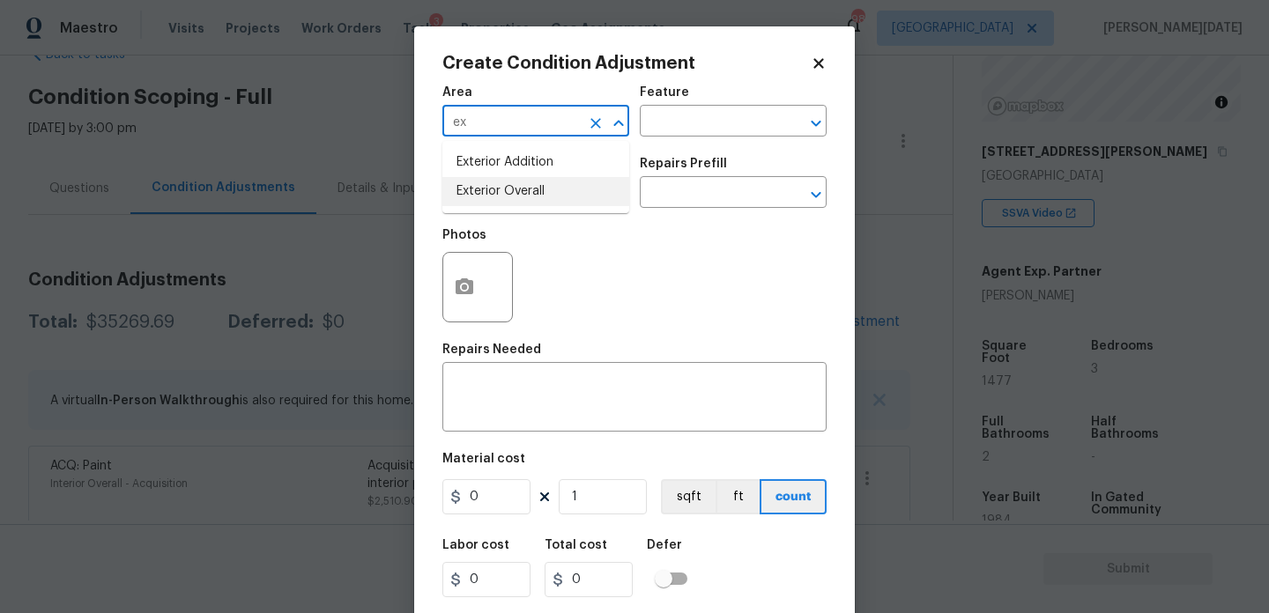
click at [490, 197] on li "Exterior Overall" at bounding box center [535, 191] width 187 height 29
type input "Exterior Overall"
click at [490, 197] on input "text" at bounding box center [511, 194] width 138 height 27
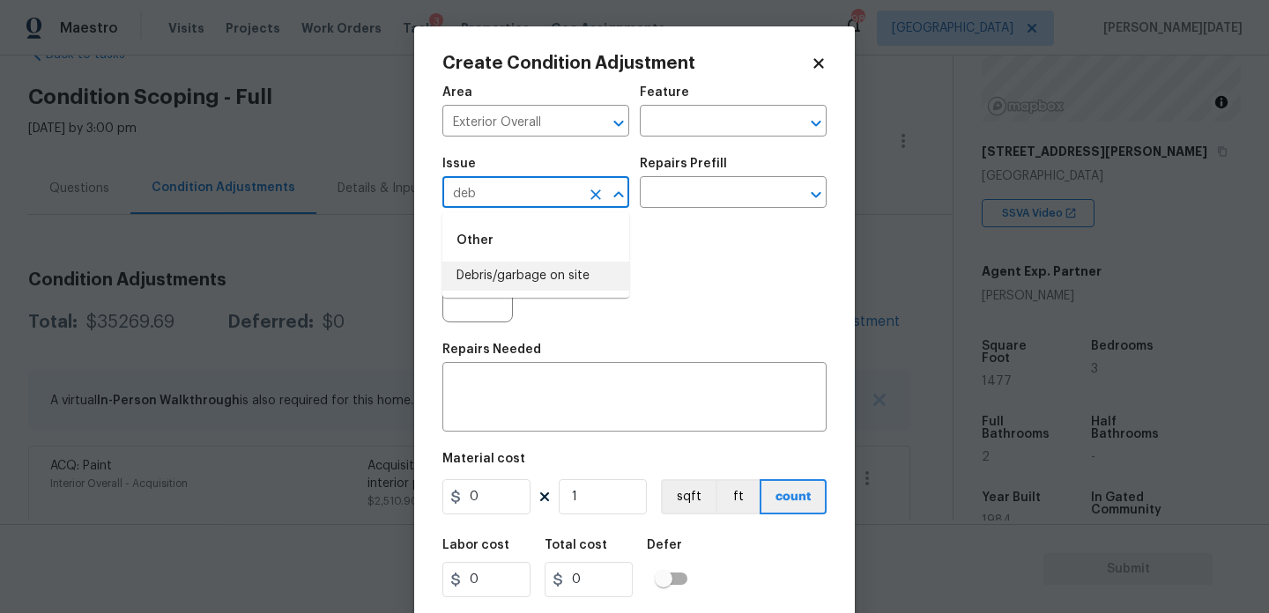
click at [510, 273] on li "Debris/garbage on site" at bounding box center [535, 276] width 187 height 29
type input "Debris/garbage on site"
click at [715, 202] on input "text" at bounding box center [709, 194] width 138 height 27
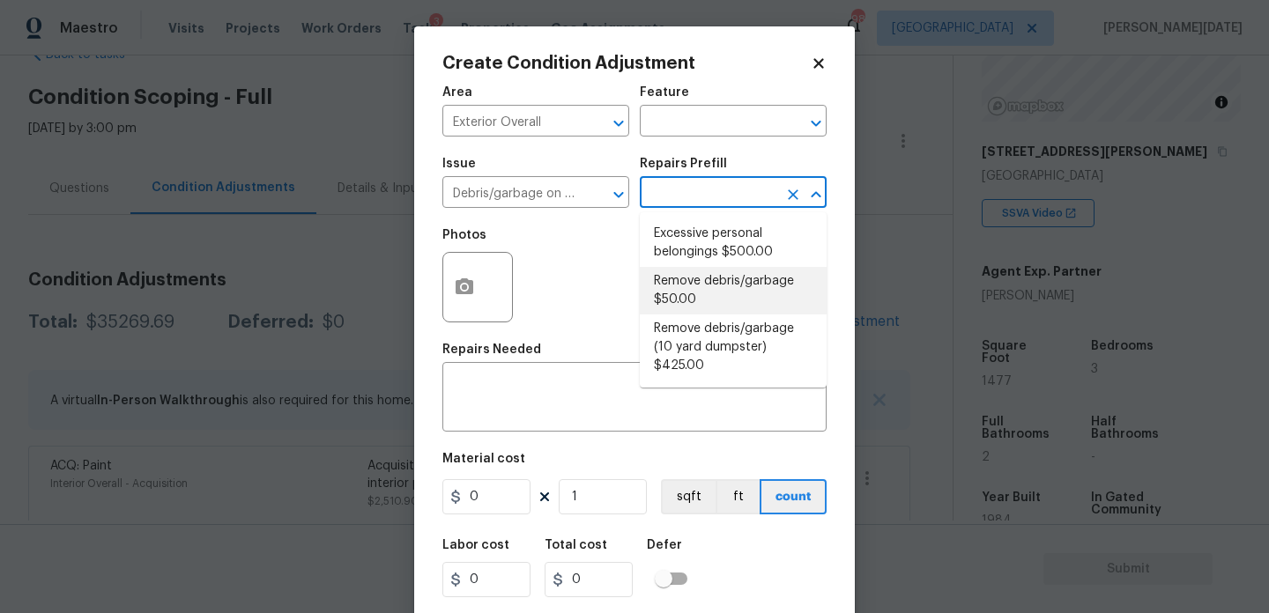
click at [713, 287] on li "Remove debris/garbage $50.00" at bounding box center [733, 291] width 187 height 48
type textarea "Remove, haul off, and properly dispose of any debris left by seller to offsite …"
type input "50"
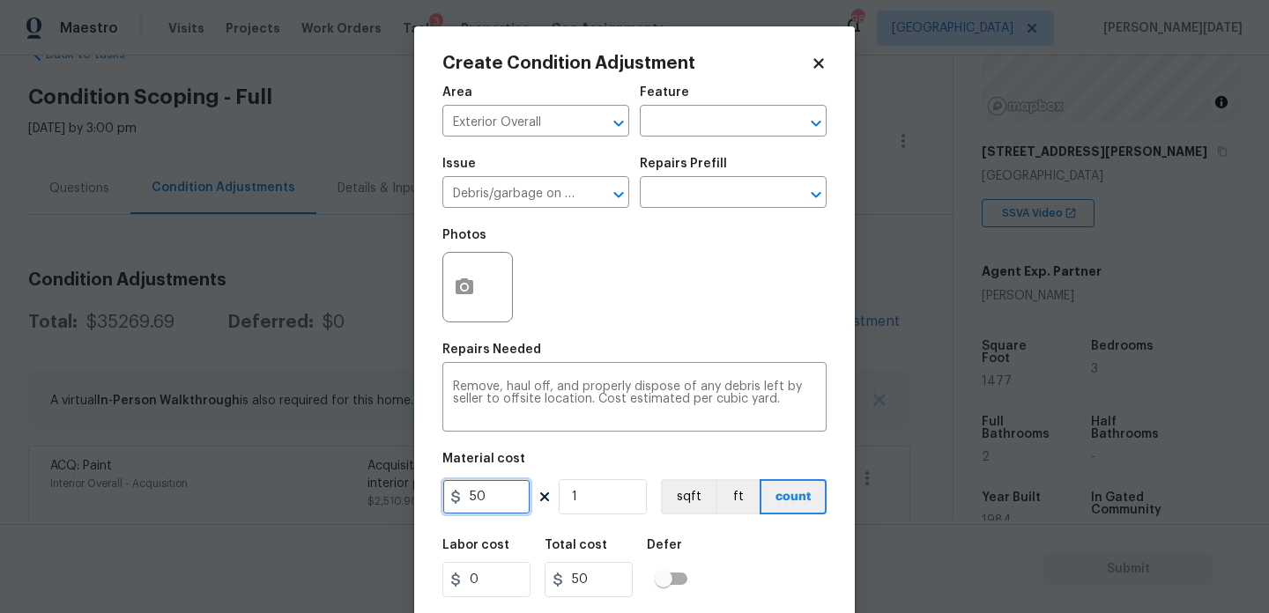
drag, startPoint x: 497, startPoint y: 505, endPoint x: 427, endPoint y: 504, distance: 69.6
click at [427, 505] on div "Create Condition Adjustment Area Exterior Overall ​ Feature ​ Issue Debris/garb…" at bounding box center [634, 325] width 441 height 599
type input "800"
click at [646, 322] on div "Photos" at bounding box center [634, 276] width 384 height 115
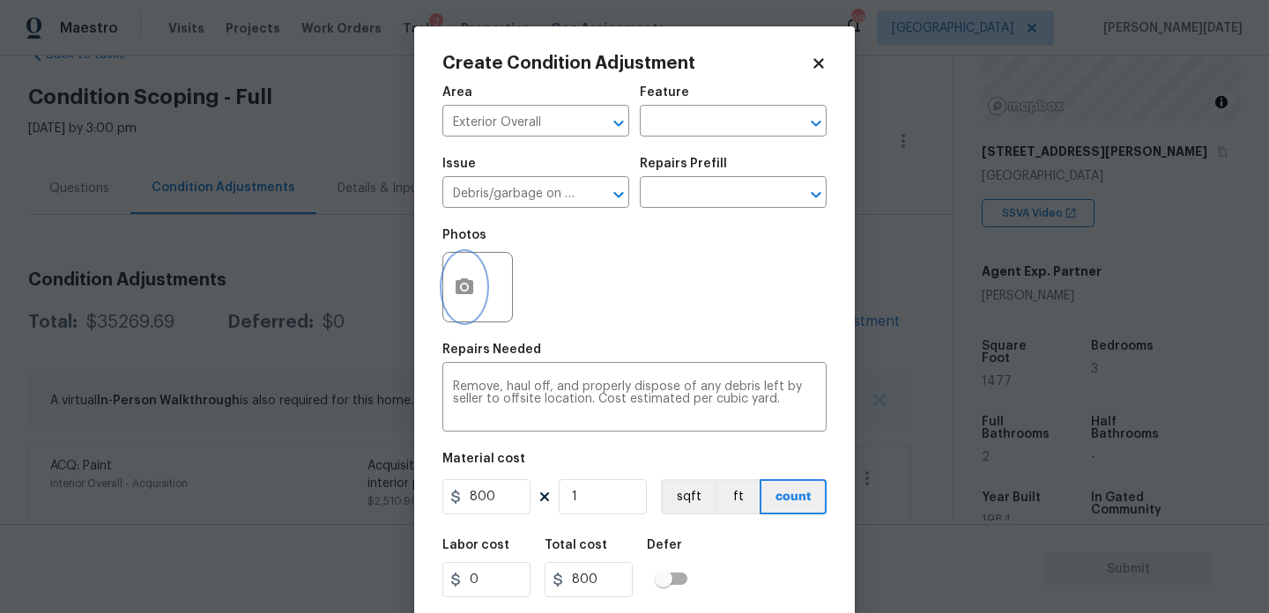
click at [472, 307] on button "button" at bounding box center [464, 287] width 42 height 69
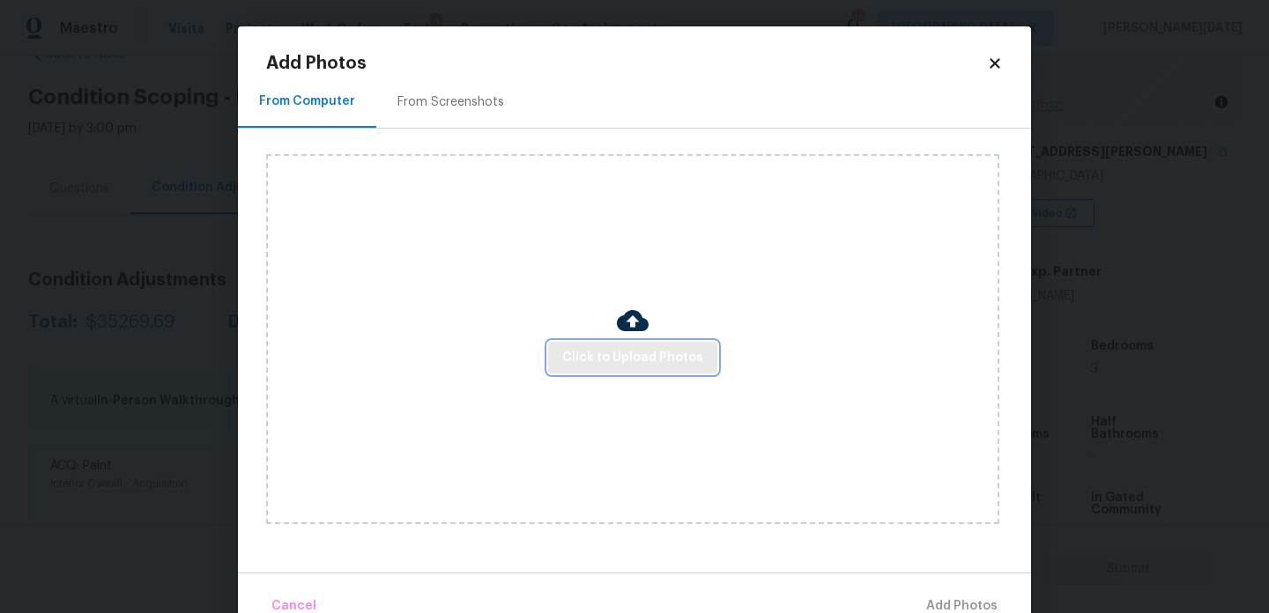
click at [588, 358] on span "Click to Upload Photos" at bounding box center [632, 358] width 141 height 22
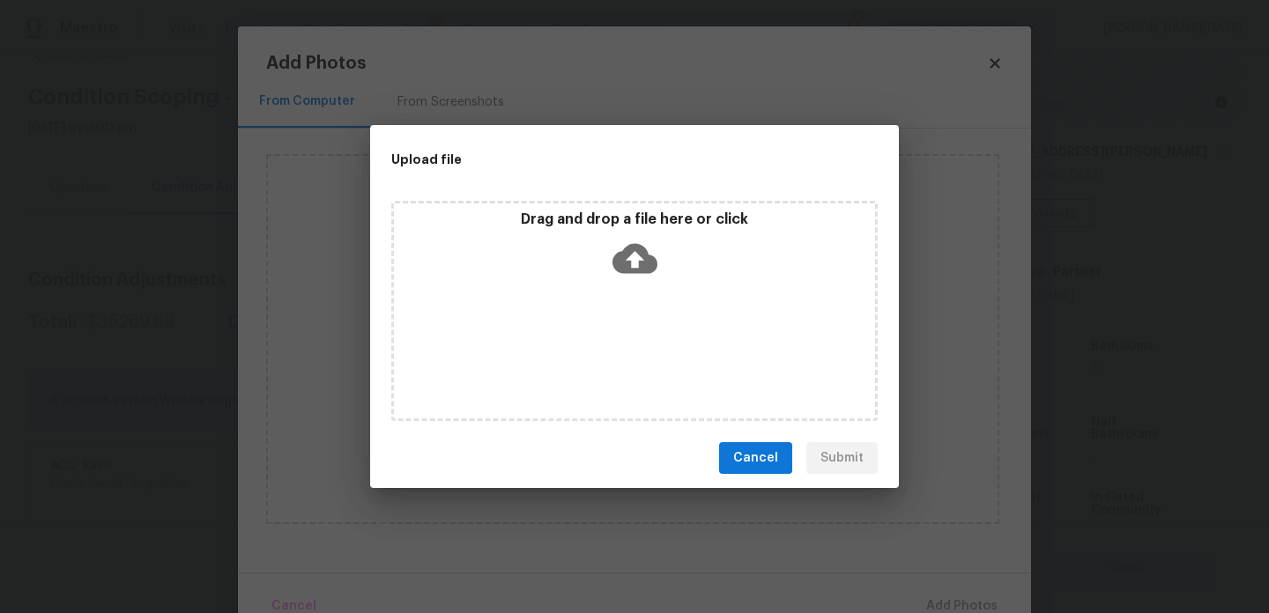
click at [588, 358] on div "Drag and drop a file here or click" at bounding box center [634, 311] width 487 height 220
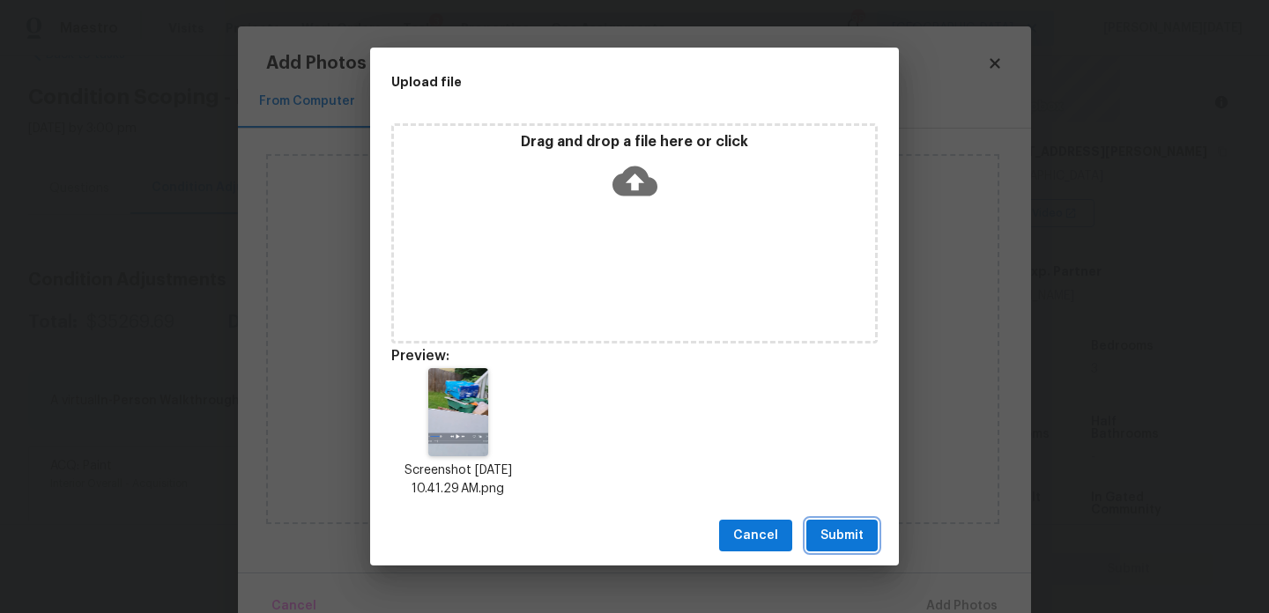
click at [873, 537] on button "Submit" at bounding box center [841, 536] width 71 height 33
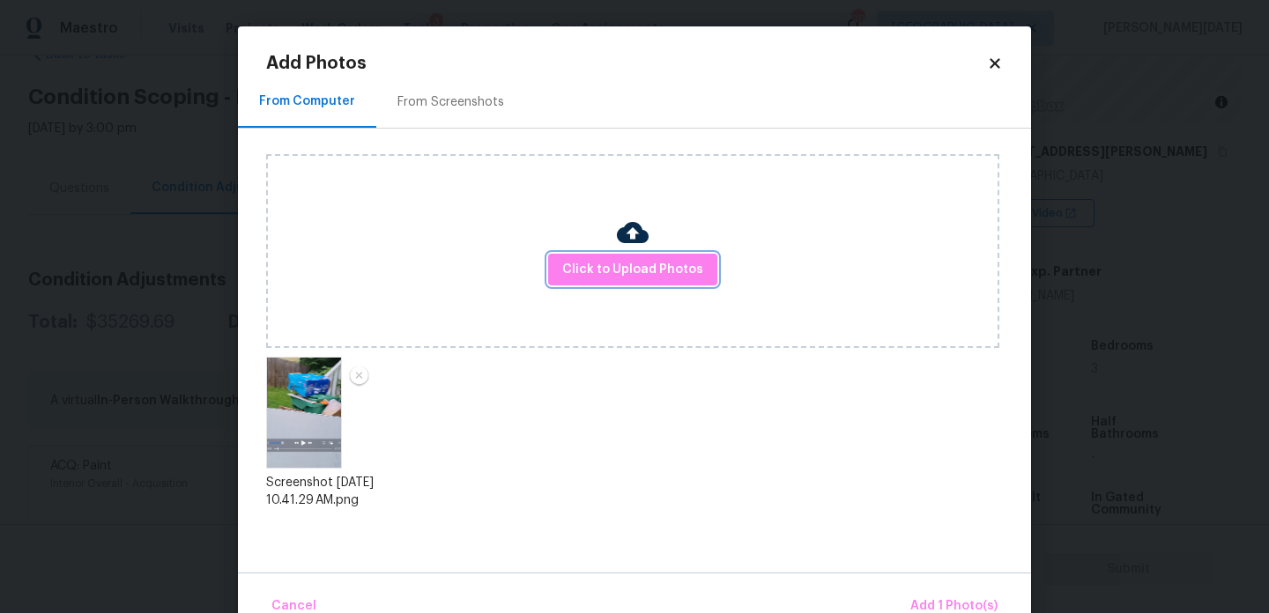
scroll to position [39, 0]
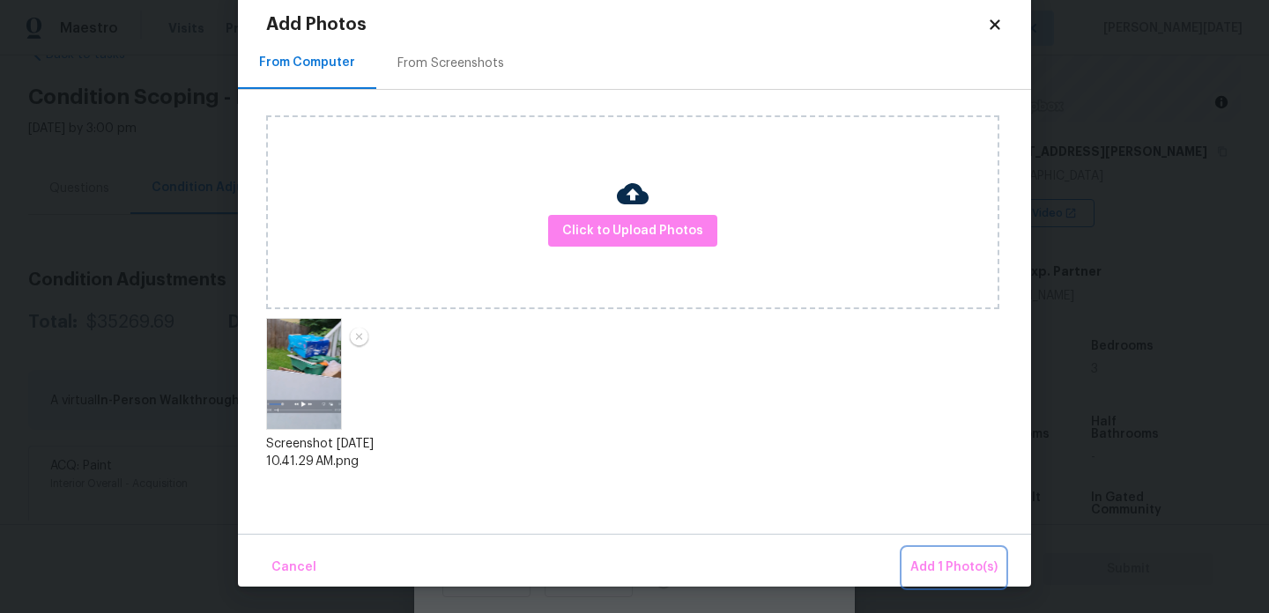
click at [918, 563] on span "Add 1 Photo(s)" at bounding box center [953, 568] width 87 height 22
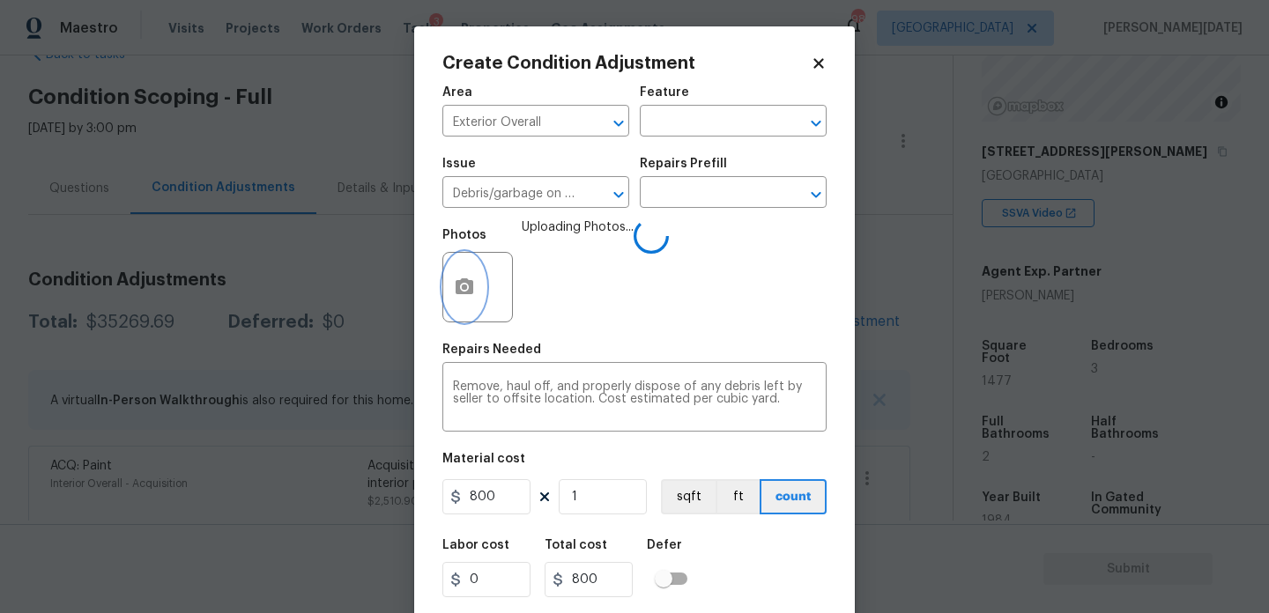
scroll to position [0, 0]
click at [762, 326] on div "Photos Uploading Photos..." at bounding box center [634, 276] width 384 height 115
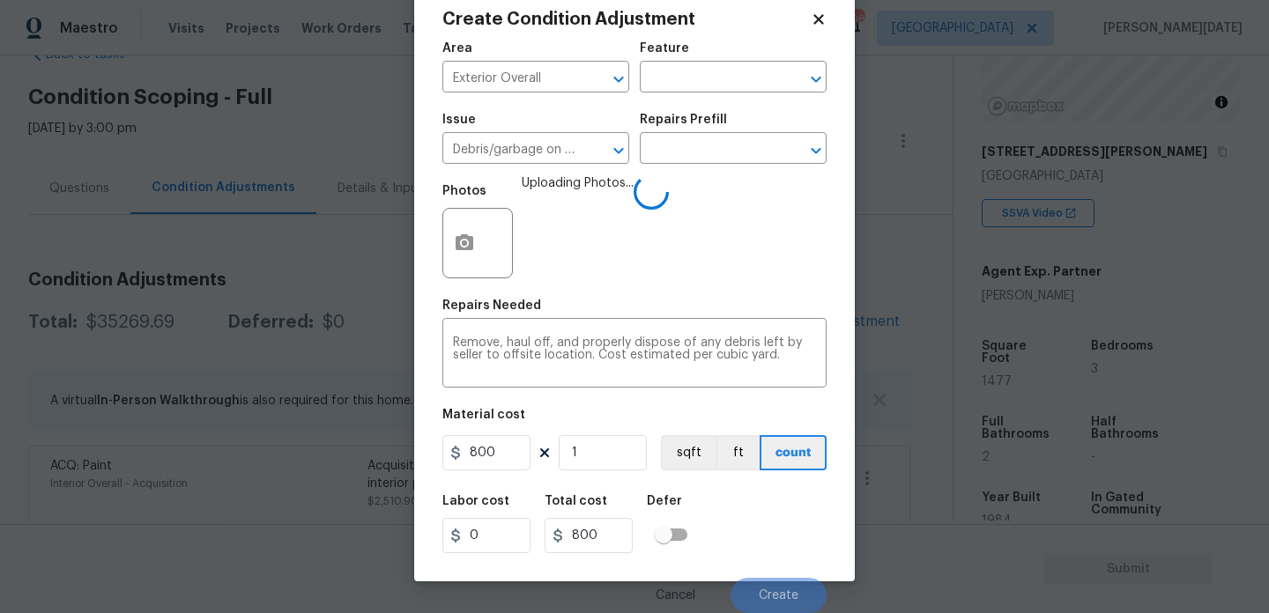
click at [792, 410] on div "Material cost" at bounding box center [634, 420] width 384 height 23
click at [779, 542] on div "Labor cost 0 Total cost 800 Defer" at bounding box center [634, 524] width 384 height 79
click at [774, 588] on button "Create" at bounding box center [779, 595] width 96 height 35
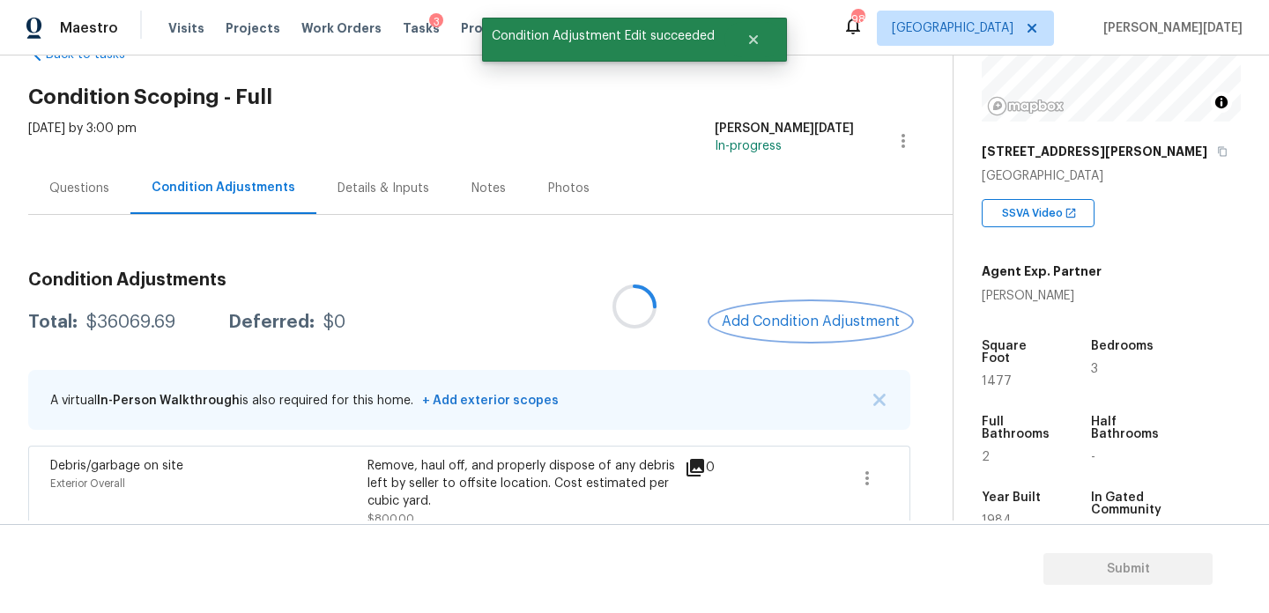
scroll to position [0, 0]
click at [809, 312] on button "Add Condition Adjustment" at bounding box center [810, 321] width 199 height 37
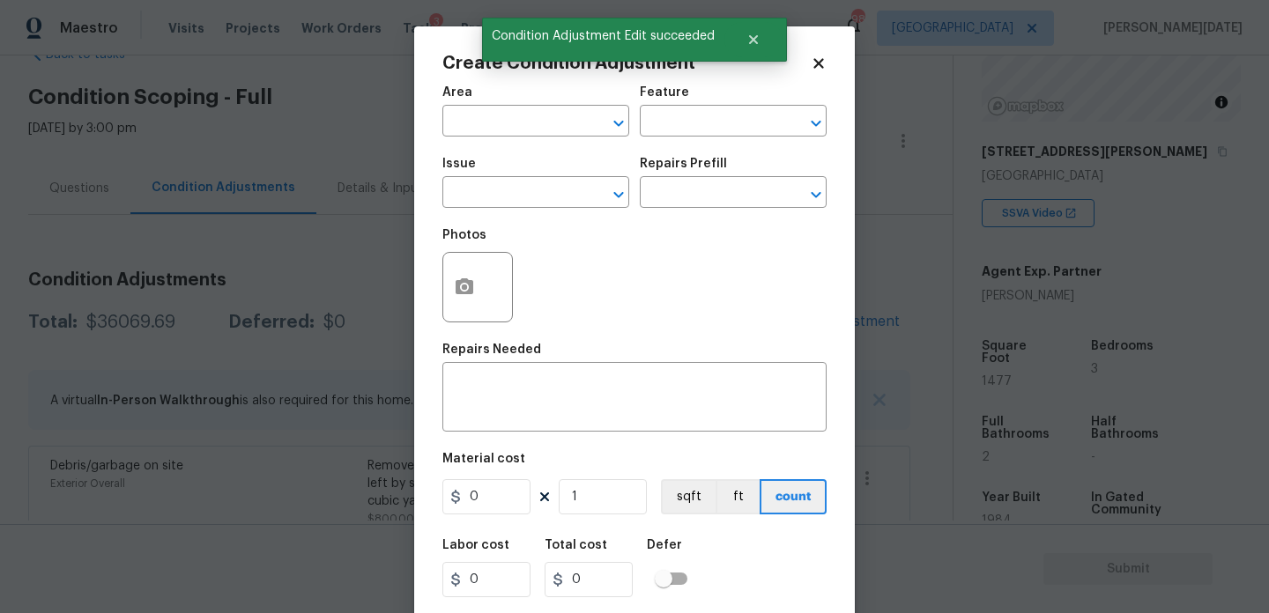
click at [438, 283] on div "Create Condition Adjustment Area ​ Feature ​ Issue ​ Repairs Prefill ​ Photos R…" at bounding box center [634, 325] width 441 height 599
click at [457, 291] on icon "button" at bounding box center [465, 287] width 18 height 16
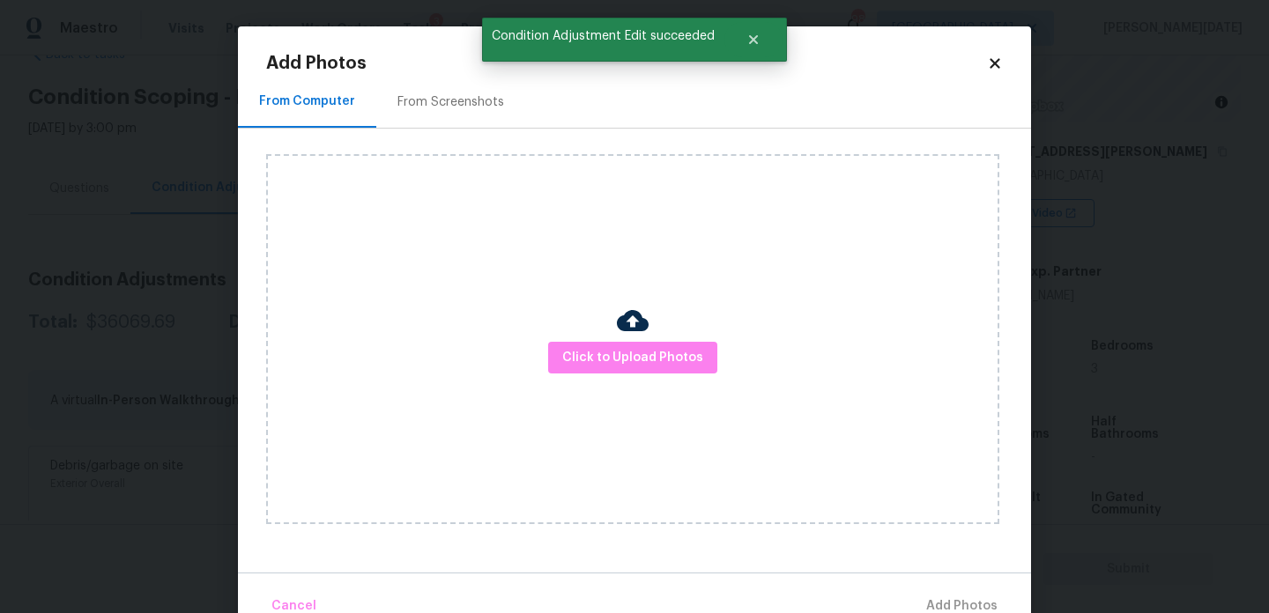
click at [580, 323] on div "Click to Upload Photos" at bounding box center [632, 339] width 733 height 370
click at [593, 346] on button "Click to Upload Photos" at bounding box center [632, 358] width 169 height 33
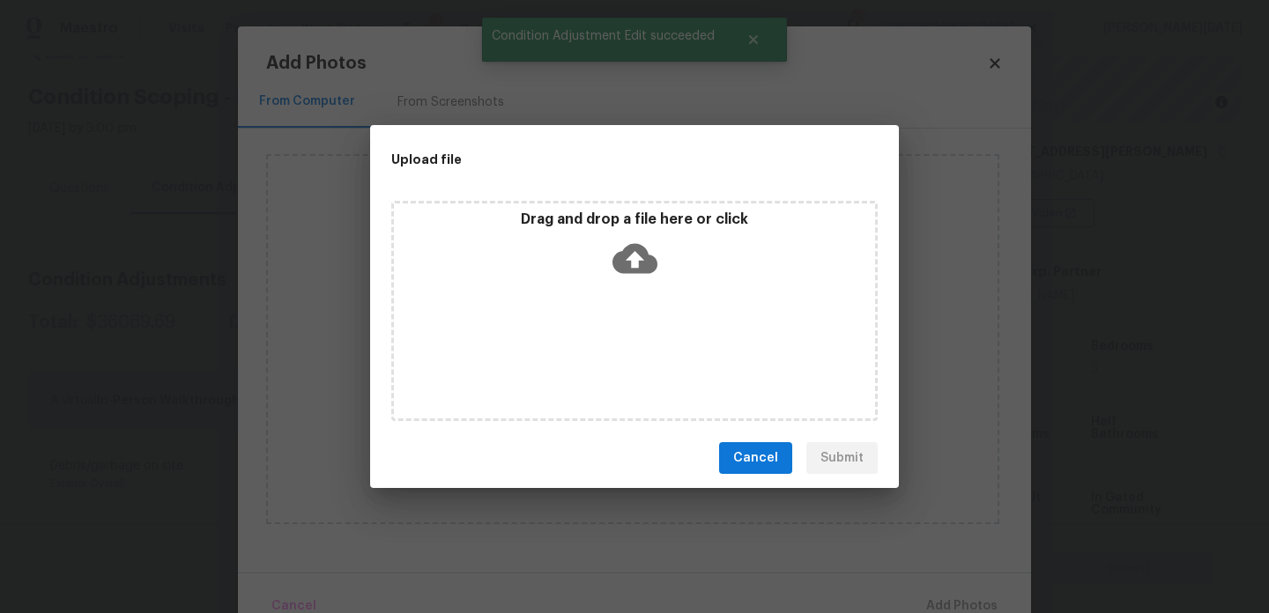
click at [593, 346] on div "Drag and drop a file here or click" at bounding box center [634, 311] width 487 height 220
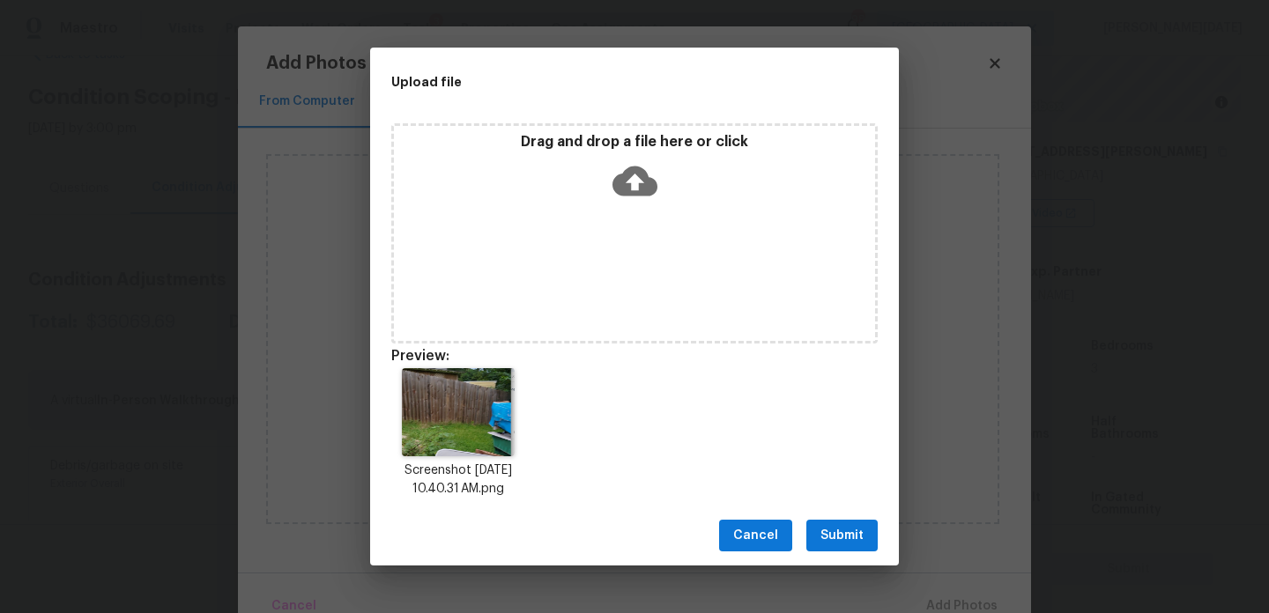
click at [856, 546] on button "Submit" at bounding box center [841, 536] width 71 height 33
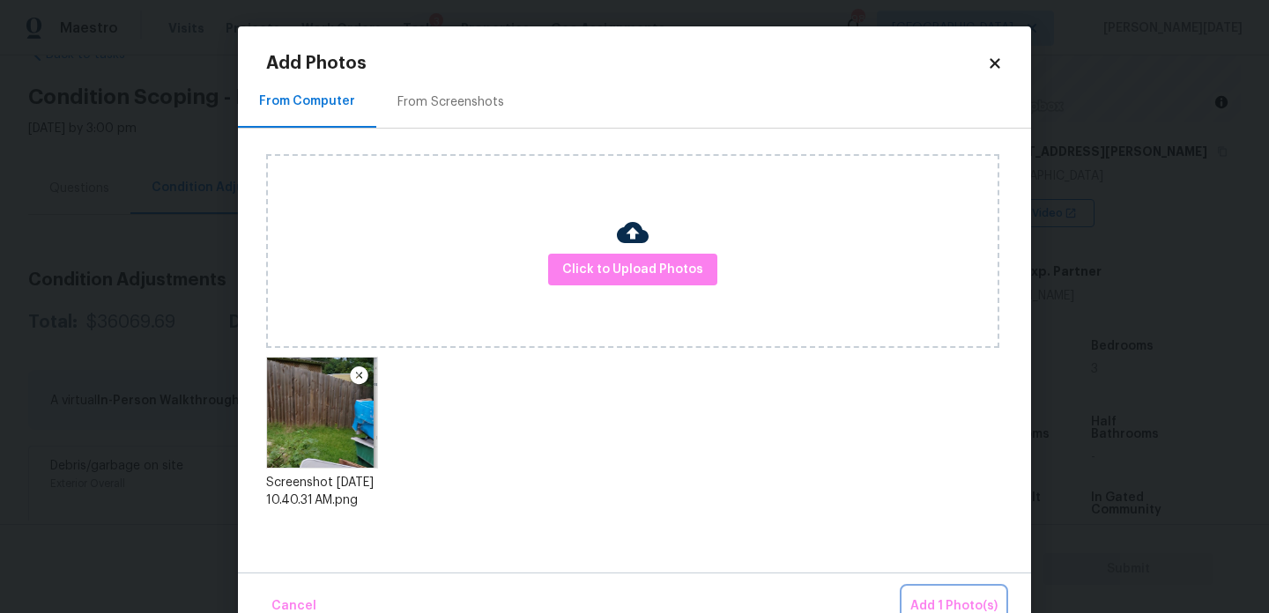
click at [938, 601] on span "Add 1 Photo(s)" at bounding box center [953, 607] width 87 height 22
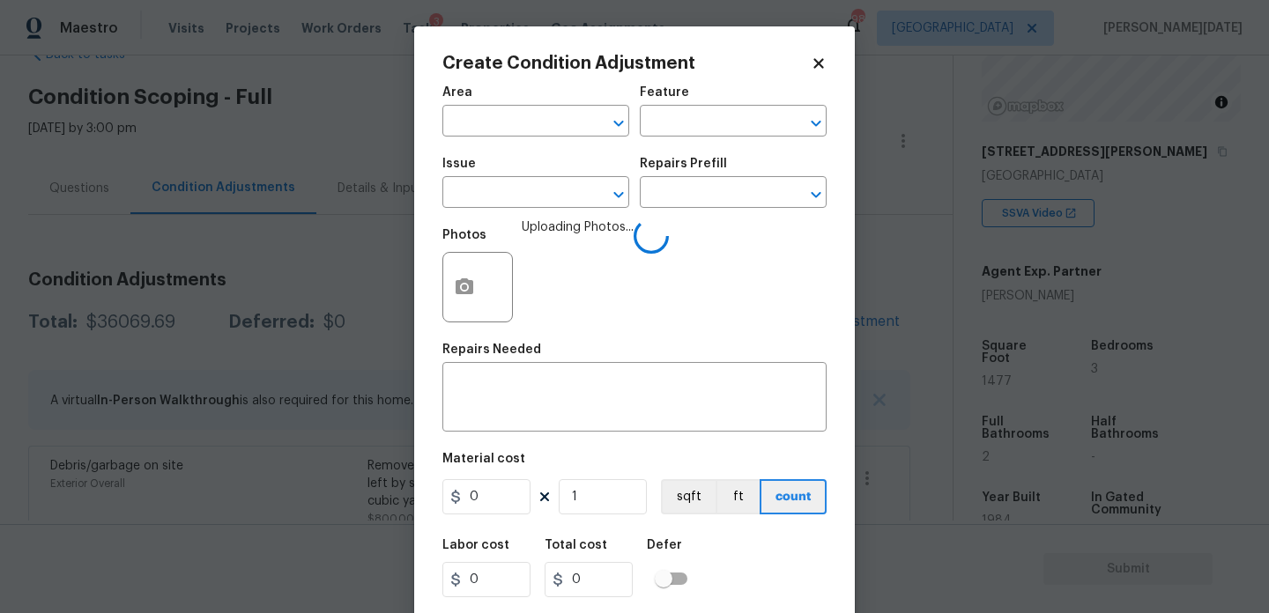
click at [483, 107] on div "Area" at bounding box center [535, 97] width 187 height 23
click at [483, 119] on input "text" at bounding box center [511, 122] width 138 height 27
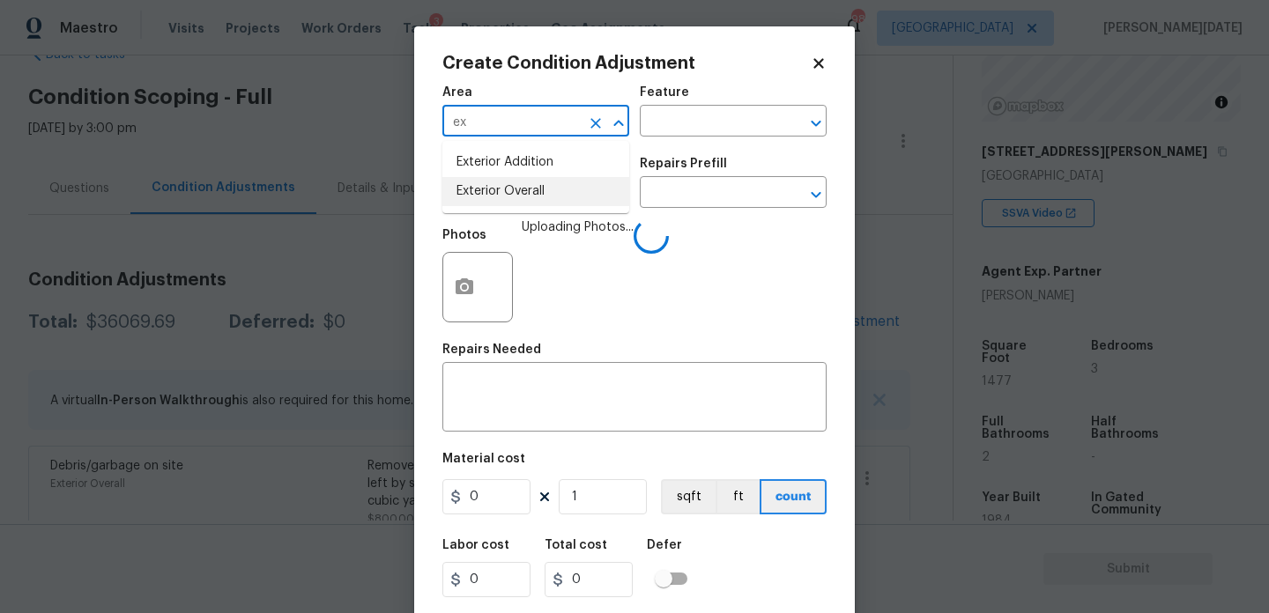
click at [500, 190] on li "Exterior Overall" at bounding box center [535, 191] width 187 height 29
type input "Exterior Overall"
click at [679, 118] on input "text" at bounding box center [709, 122] width 138 height 27
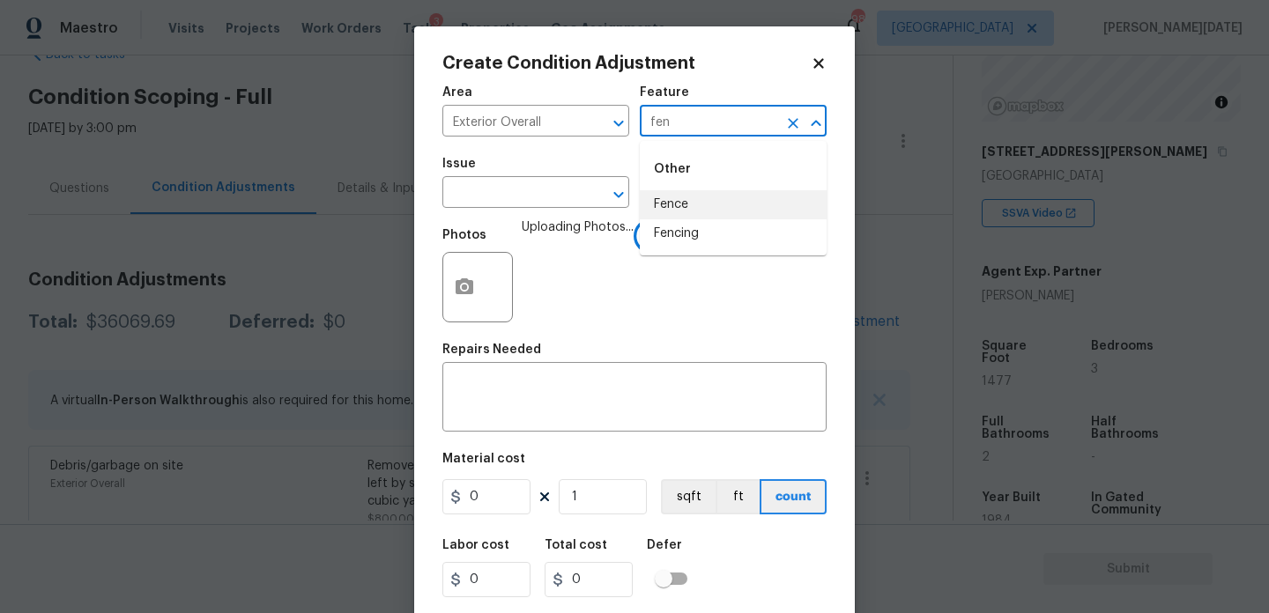
click at [688, 201] on li "Fence" at bounding box center [733, 204] width 187 height 29
type input "Fence"
click at [524, 190] on input "text" at bounding box center [511, 194] width 138 height 27
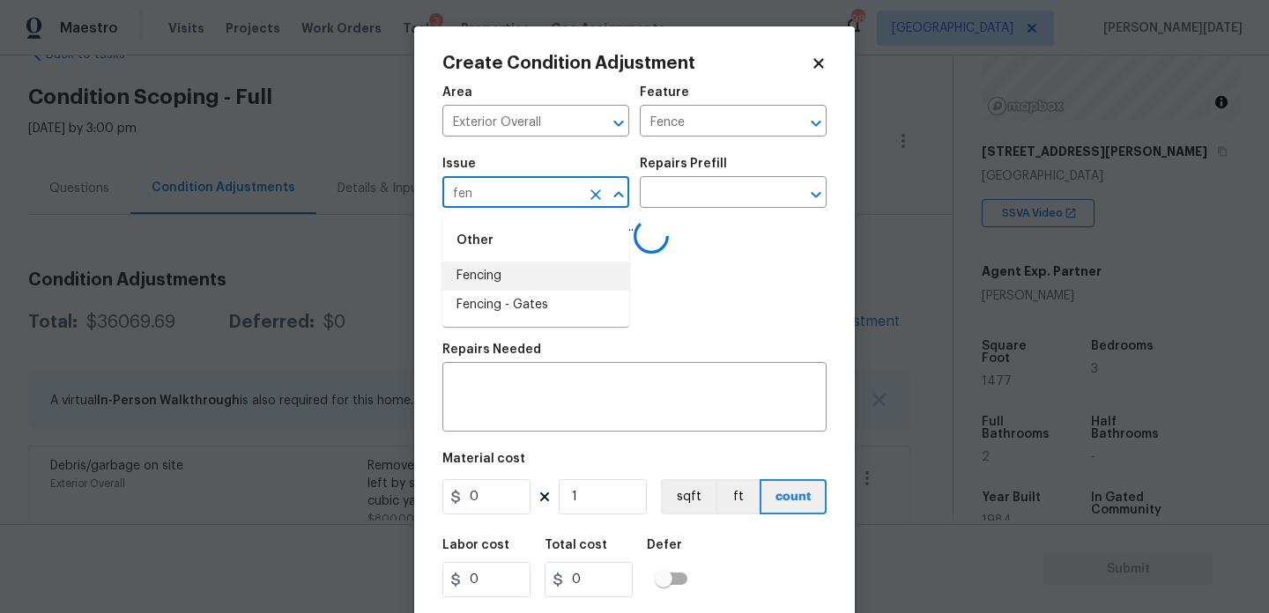
click at [514, 279] on li "Fencing" at bounding box center [535, 276] width 187 height 29
type input "Fencing"
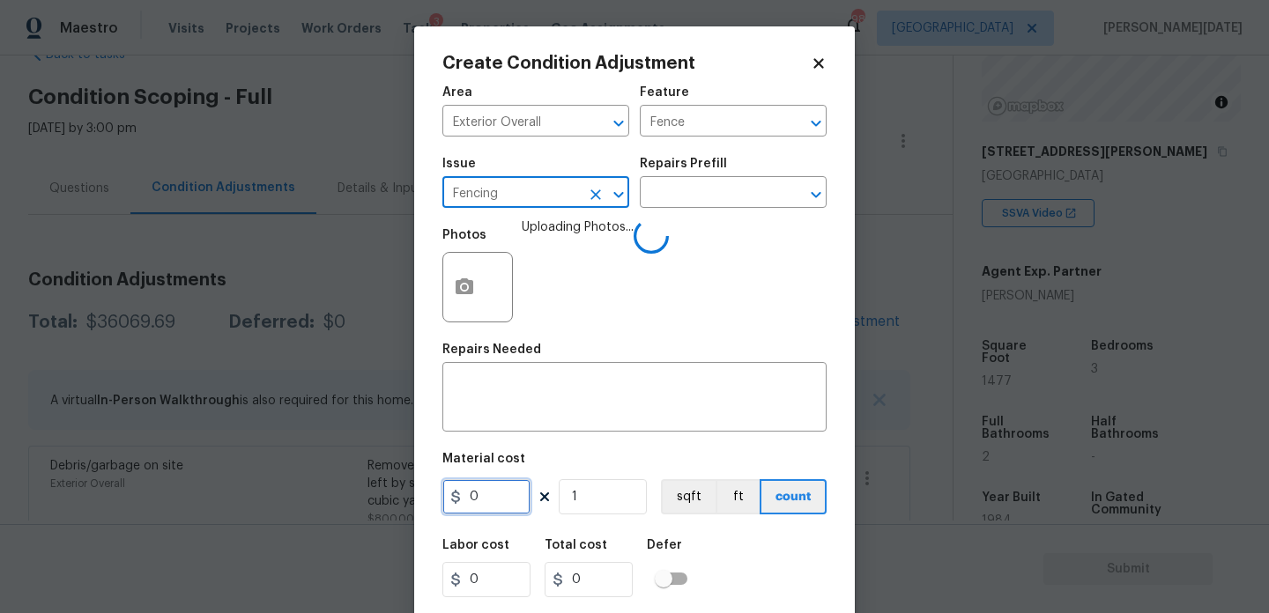
click at [495, 511] on input "0" at bounding box center [486, 496] width 88 height 35
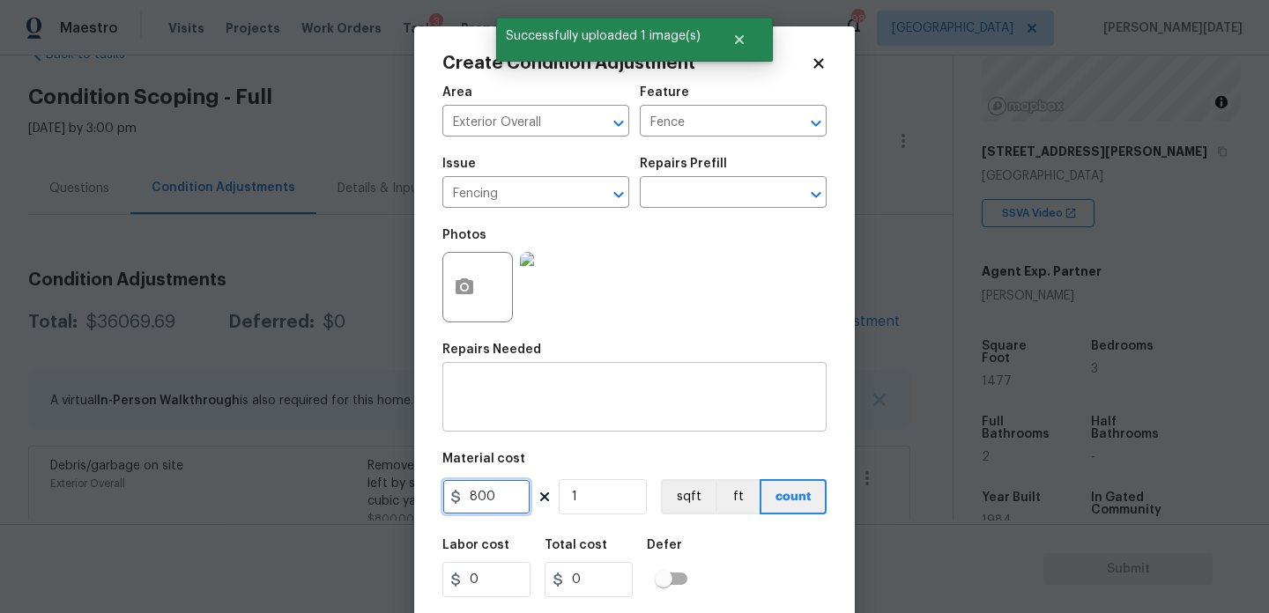
type input "800"
click at [471, 401] on textarea at bounding box center [634, 399] width 363 height 37
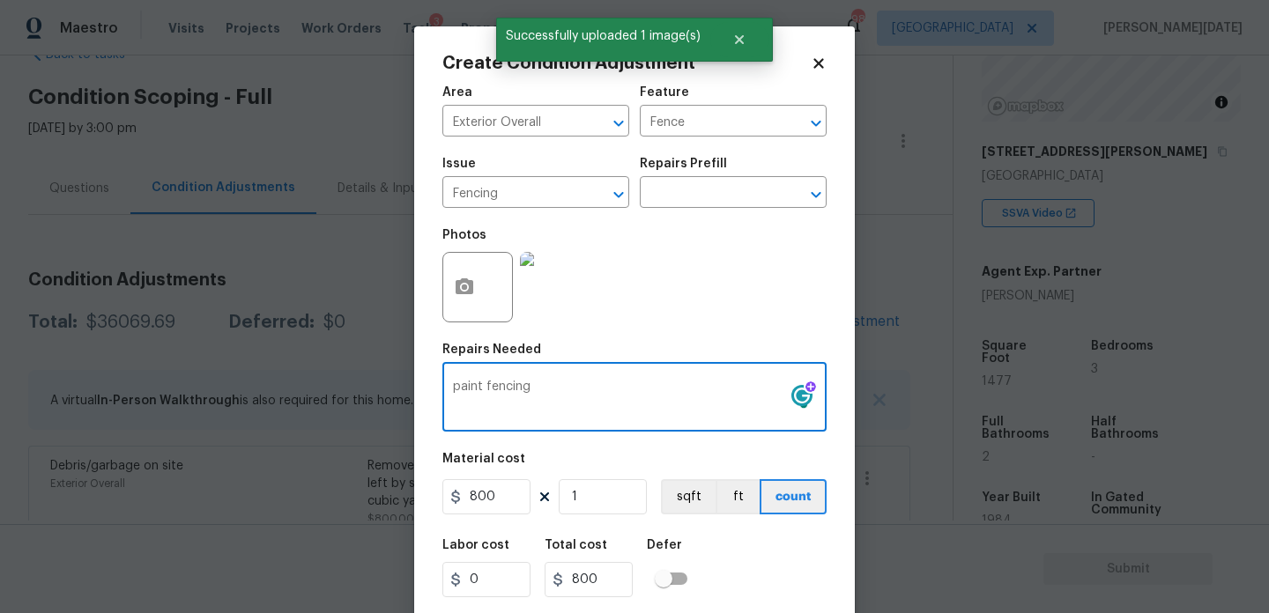
scroll to position [45, 0]
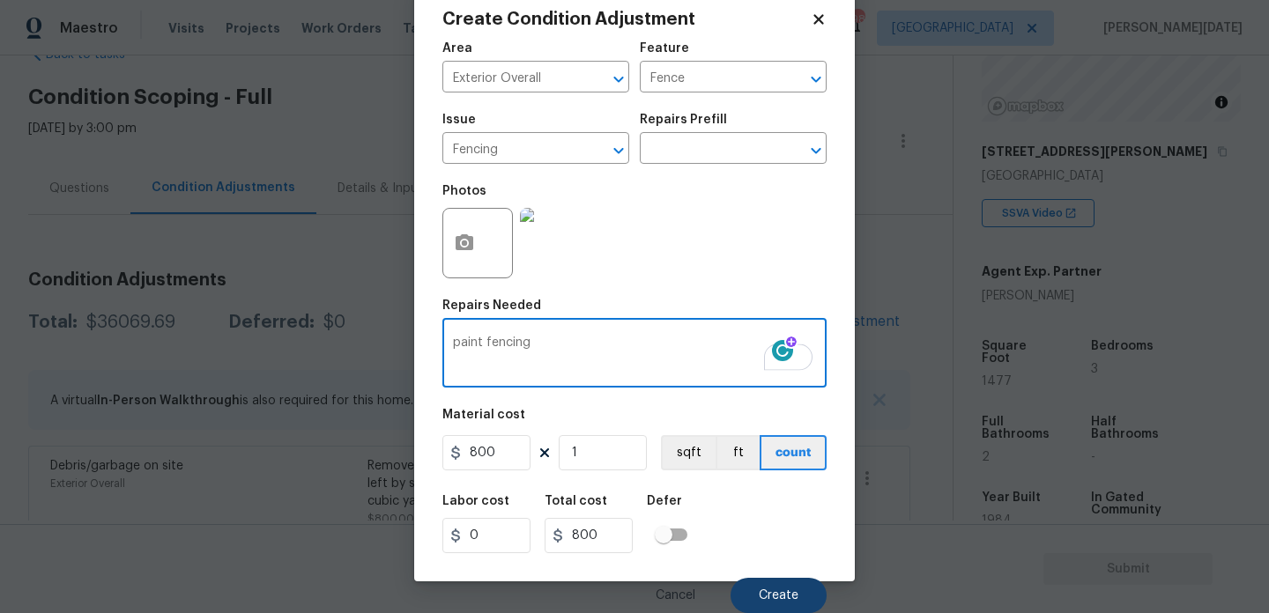
type textarea "paint fencing"
click at [788, 608] on button "Create" at bounding box center [779, 595] width 96 height 35
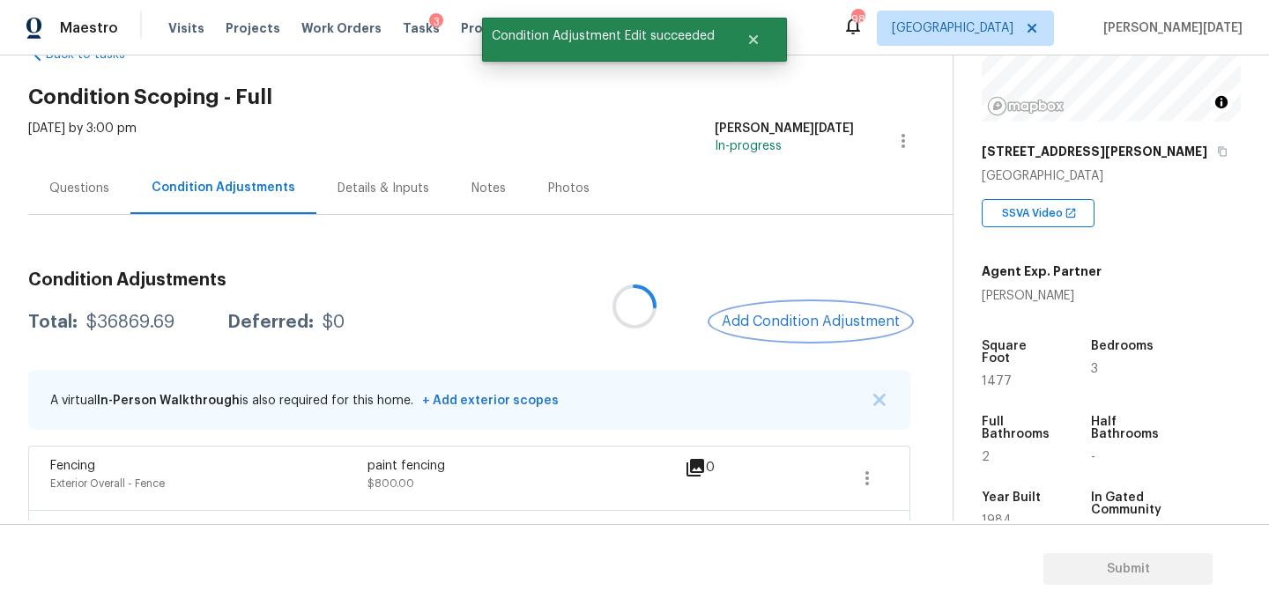
scroll to position [0, 0]
click at [762, 316] on div at bounding box center [634, 306] width 1269 height 613
click at [762, 316] on span "Add Condition Adjustment" at bounding box center [811, 322] width 178 height 16
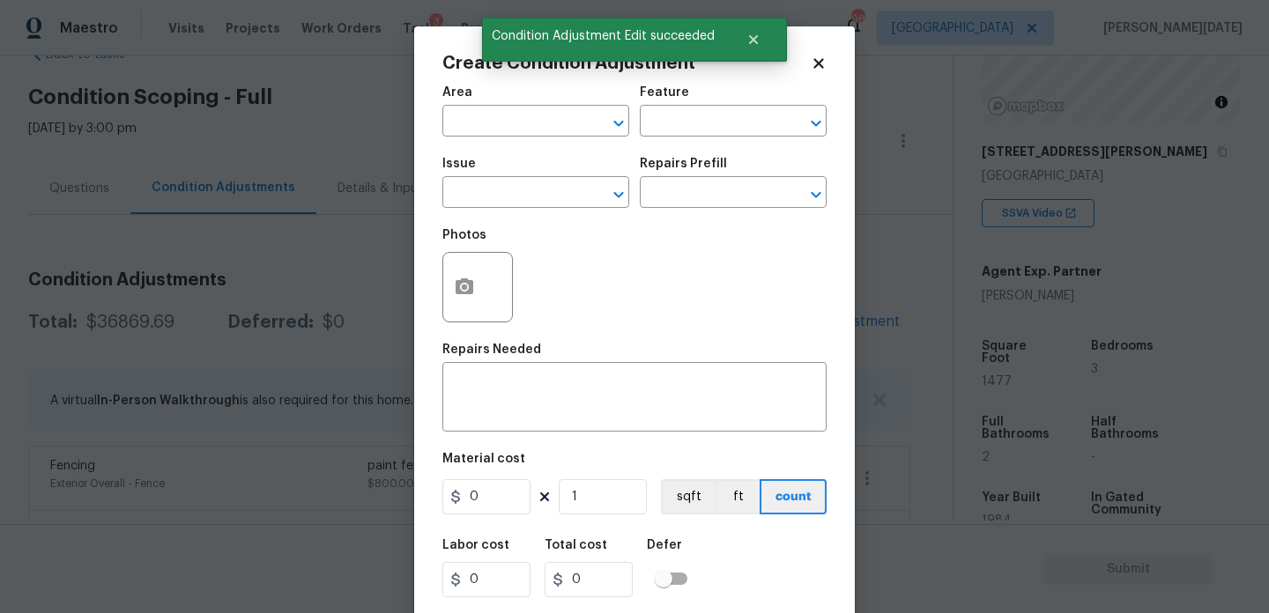
click at [762, 316] on div "Photos" at bounding box center [634, 276] width 384 height 115
click at [455, 294] on icon "button" at bounding box center [464, 287] width 21 height 21
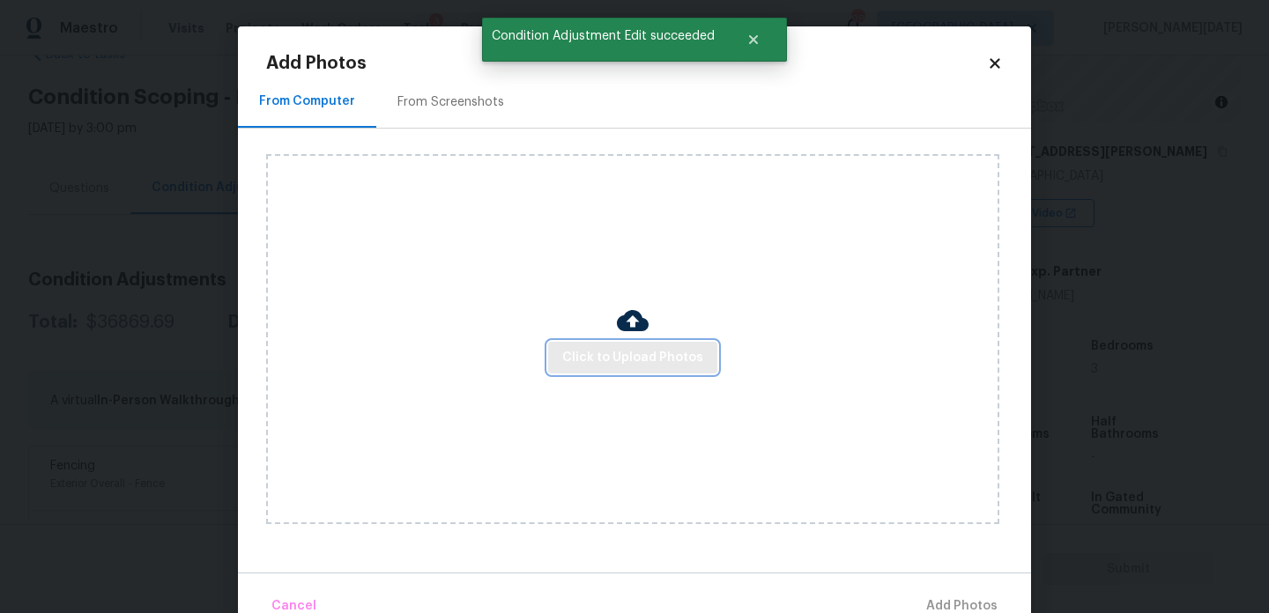
click at [580, 365] on span "Click to Upload Photos" at bounding box center [632, 358] width 141 height 22
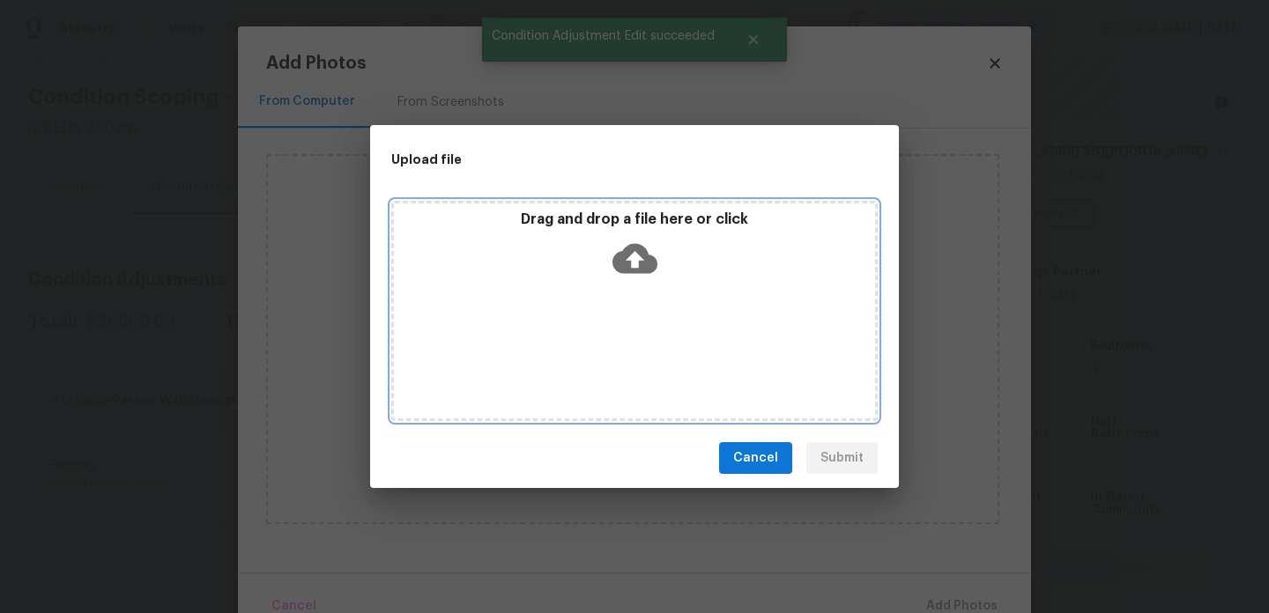
click at [580, 365] on div "Drag and drop a file here or click" at bounding box center [634, 311] width 487 height 220
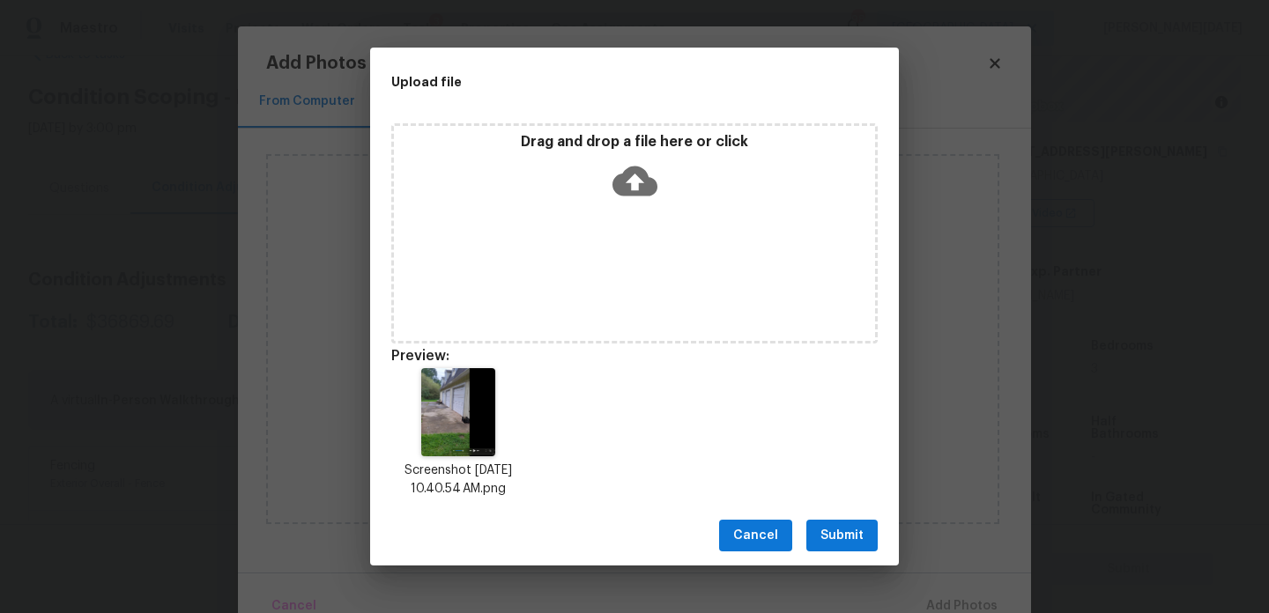
click at [841, 532] on span "Submit" at bounding box center [842, 536] width 43 height 22
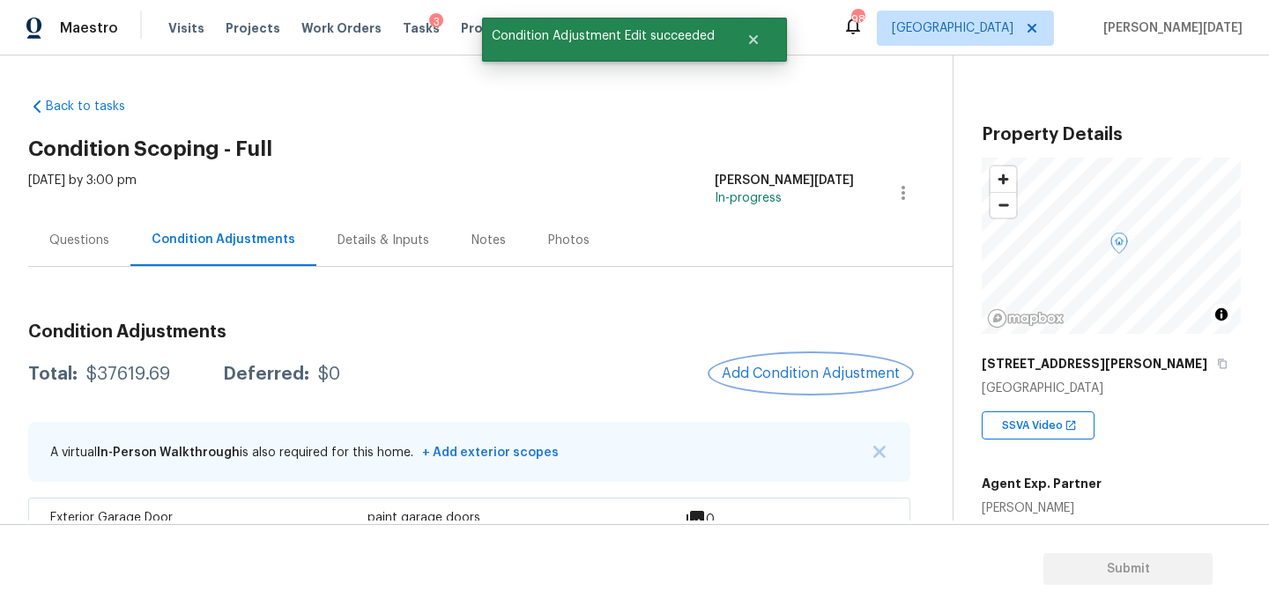
scroll to position [212, 0]
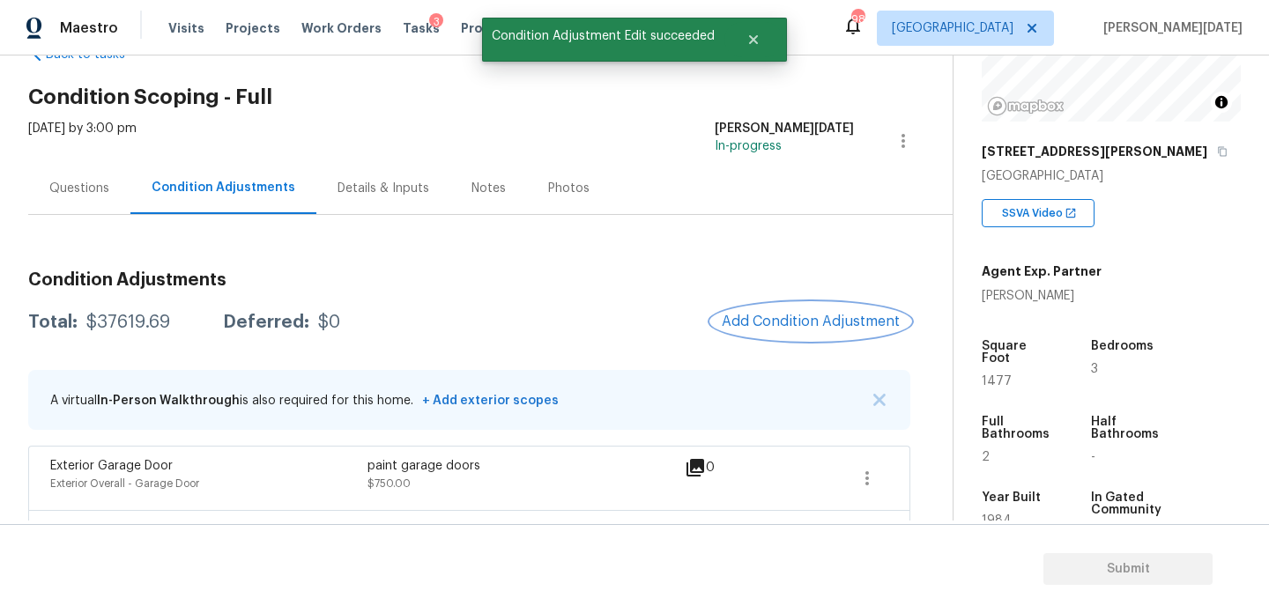
click at [773, 316] on span "Add Condition Adjustment" at bounding box center [811, 322] width 178 height 16
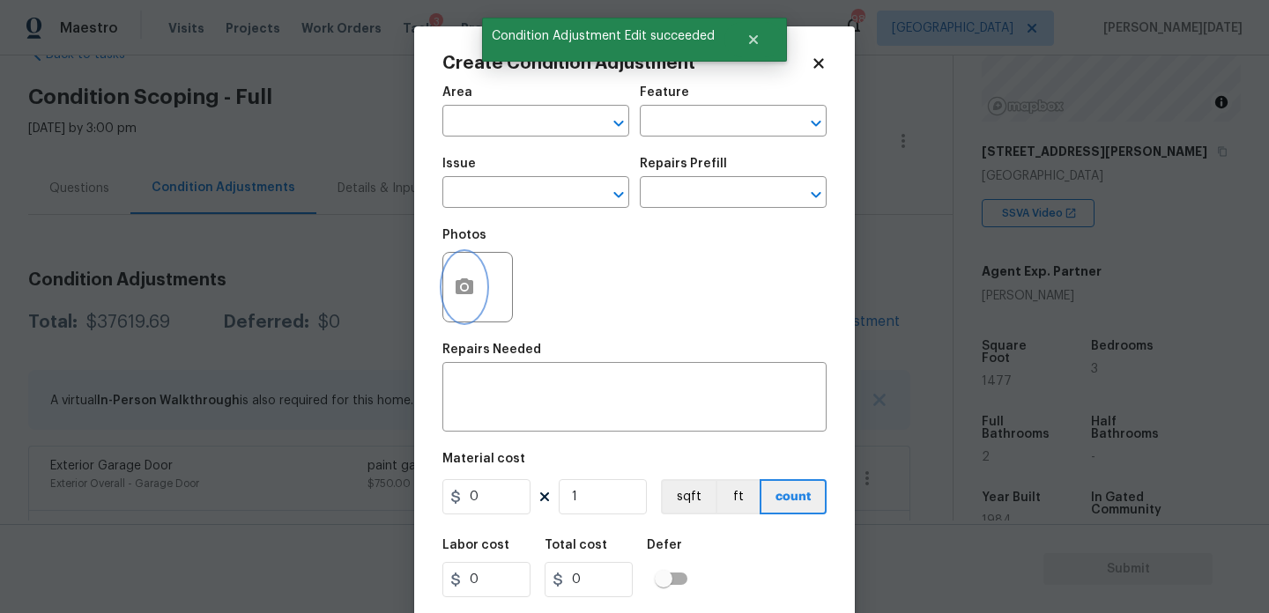
click at [473, 298] on icon "button" at bounding box center [464, 287] width 21 height 21
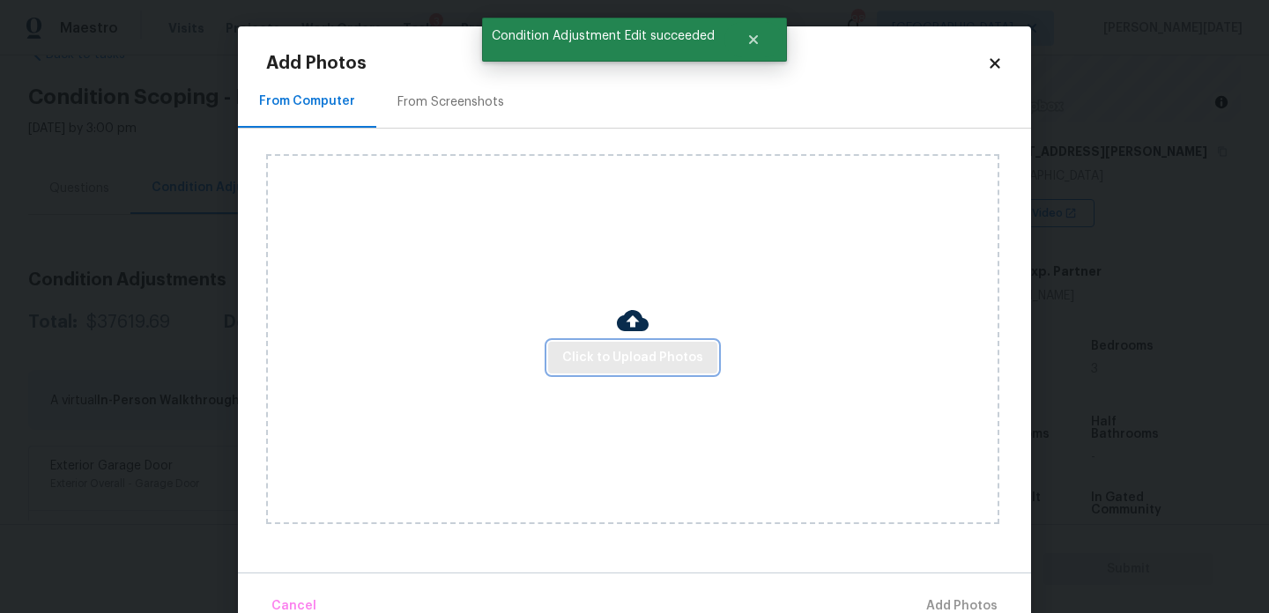
click at [613, 373] on button "Click to Upload Photos" at bounding box center [632, 358] width 169 height 33
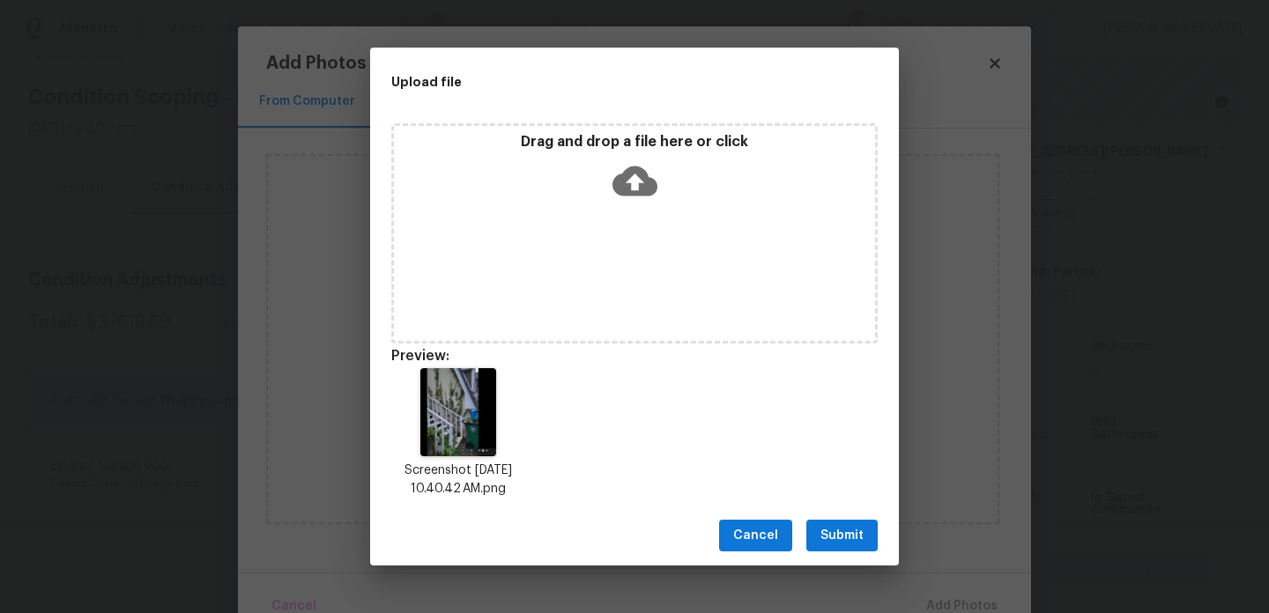
click at [563, 299] on div "Drag and drop a file here or click" at bounding box center [634, 233] width 487 height 220
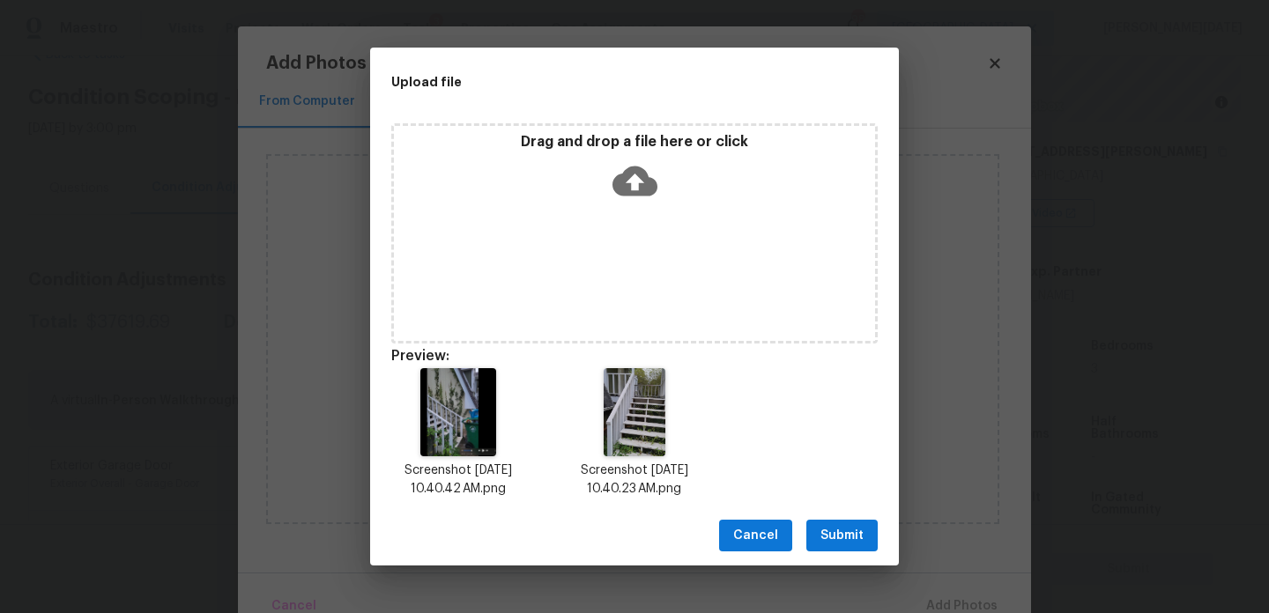
click at [847, 533] on span "Submit" at bounding box center [842, 536] width 43 height 22
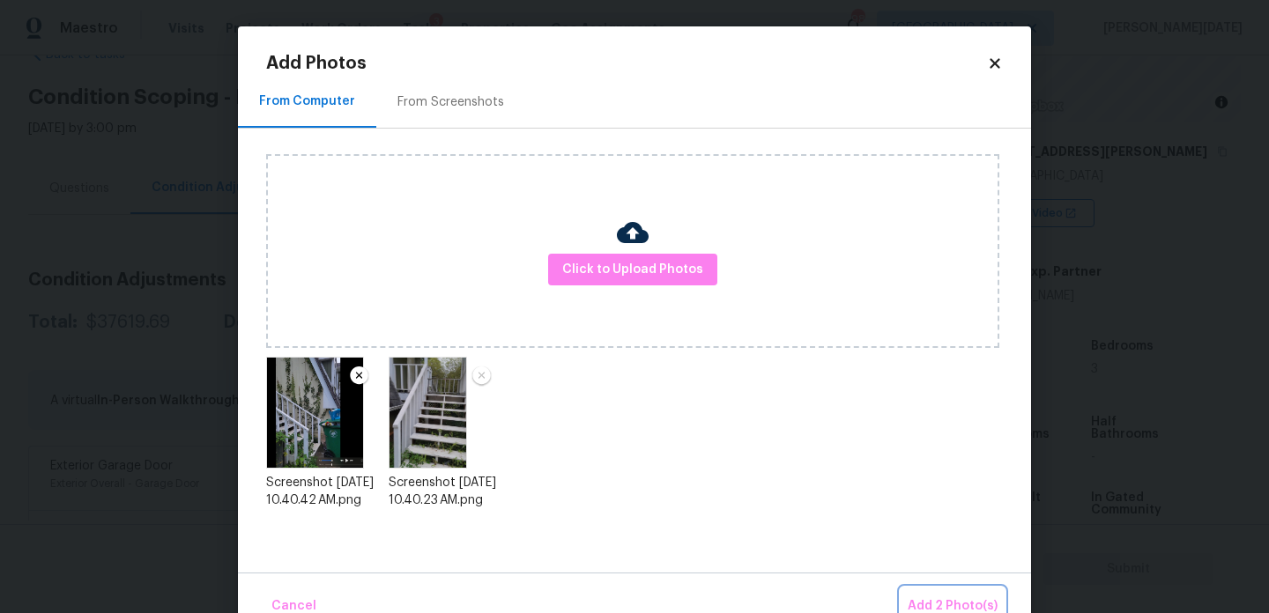
click at [940, 599] on span "Add 2 Photo(s)" at bounding box center [953, 607] width 90 height 22
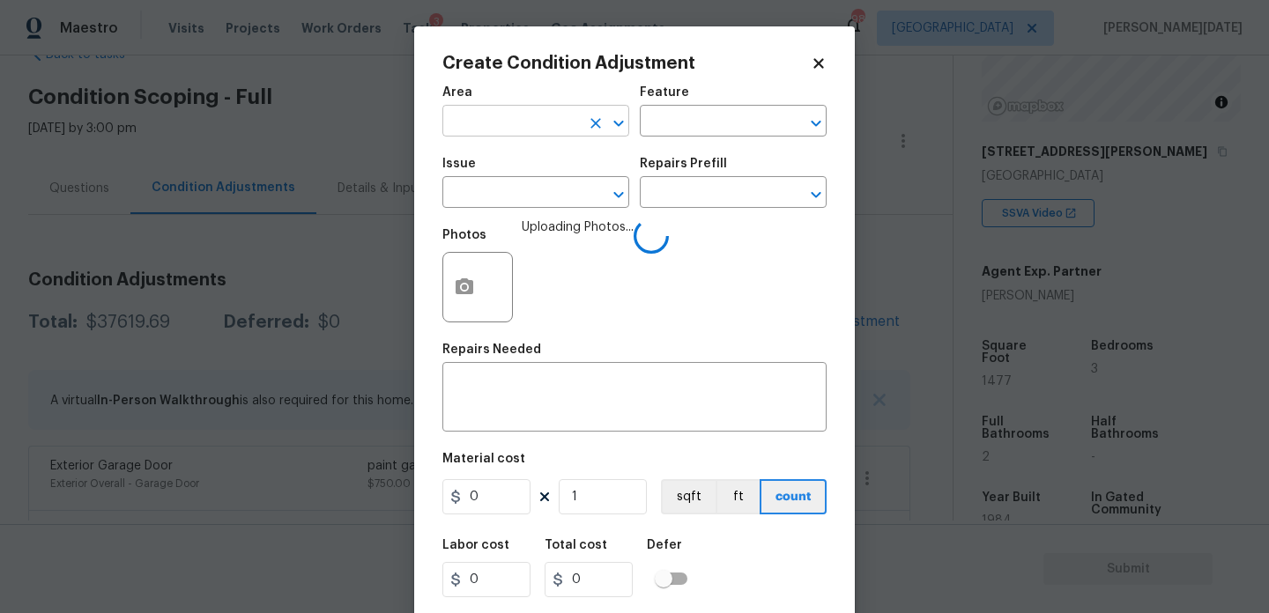
click at [504, 121] on input "text" at bounding box center [511, 122] width 138 height 27
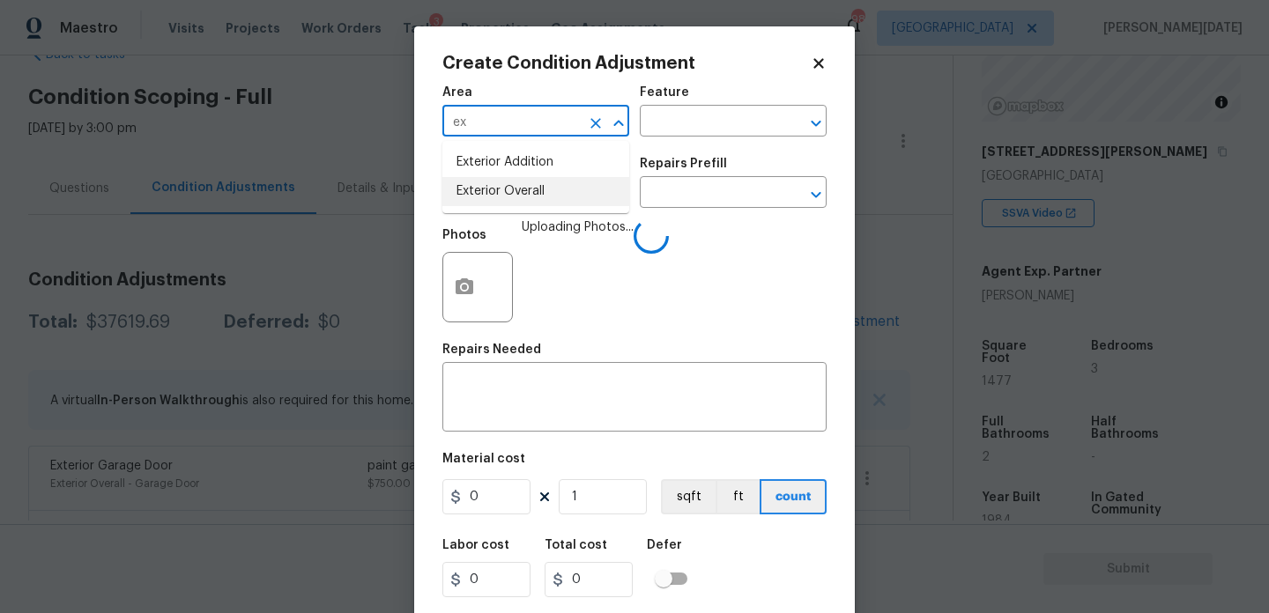
click at [520, 201] on li "Exterior Overall" at bounding box center [535, 191] width 187 height 29
type input "Exterior Overall"
click at [520, 201] on input "text" at bounding box center [511, 194] width 138 height 27
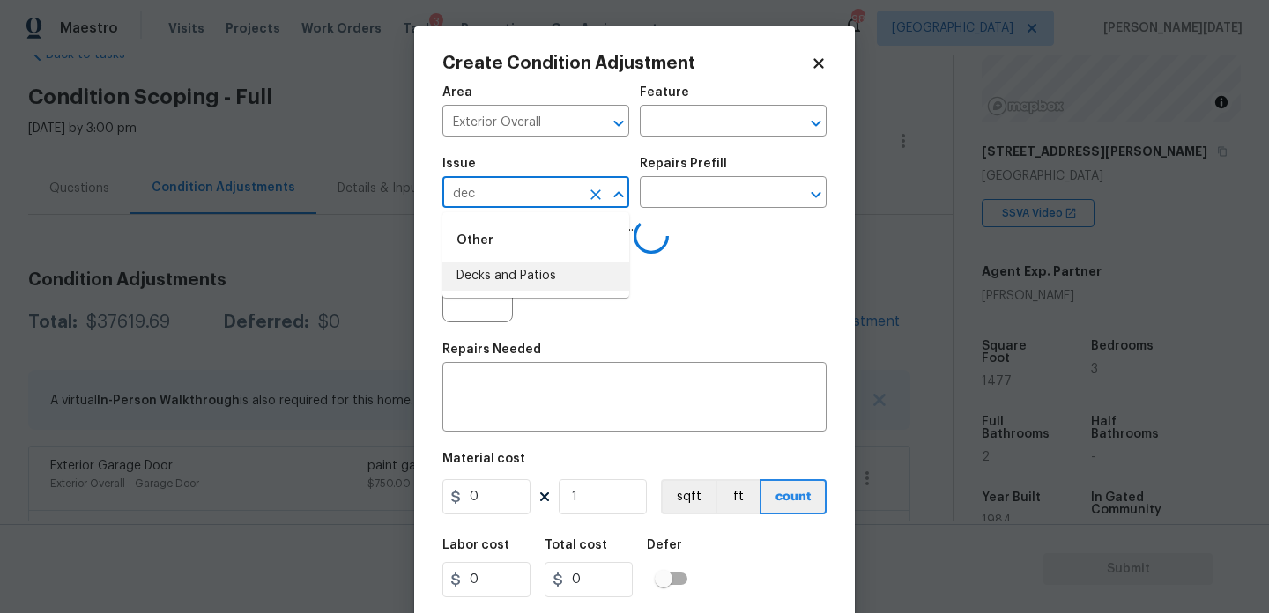
click at [525, 269] on li "Decks and Patios" at bounding box center [535, 276] width 187 height 29
type input "Decks and Patios"
click at [726, 115] on input "text" at bounding box center [709, 122] width 138 height 27
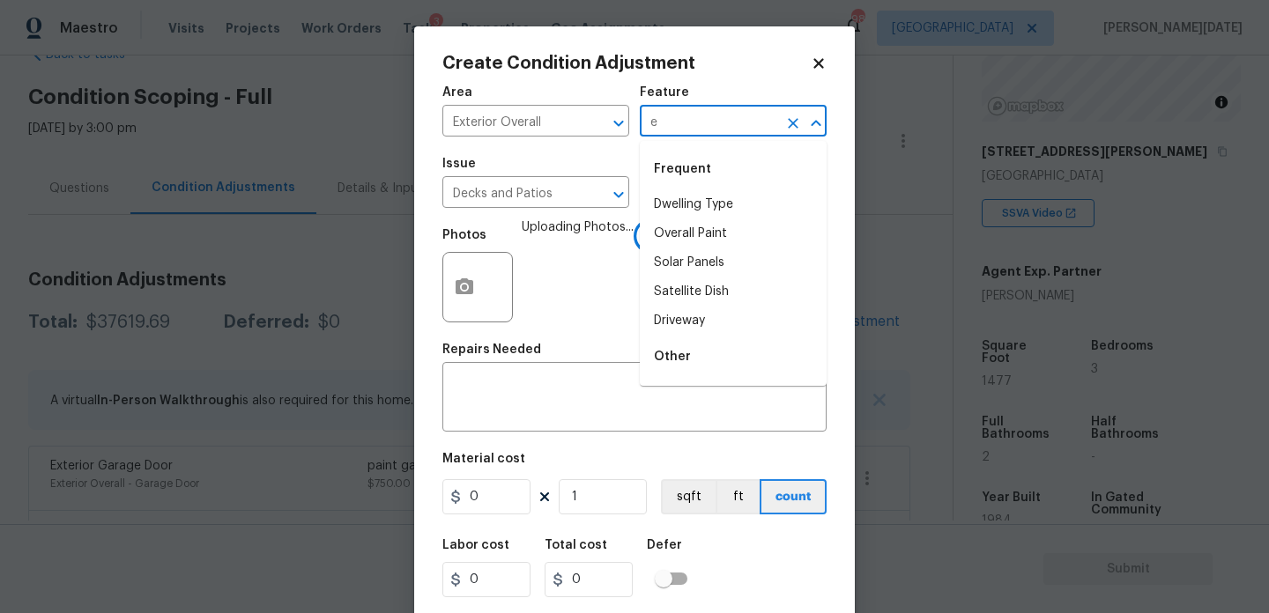
type input "ec"
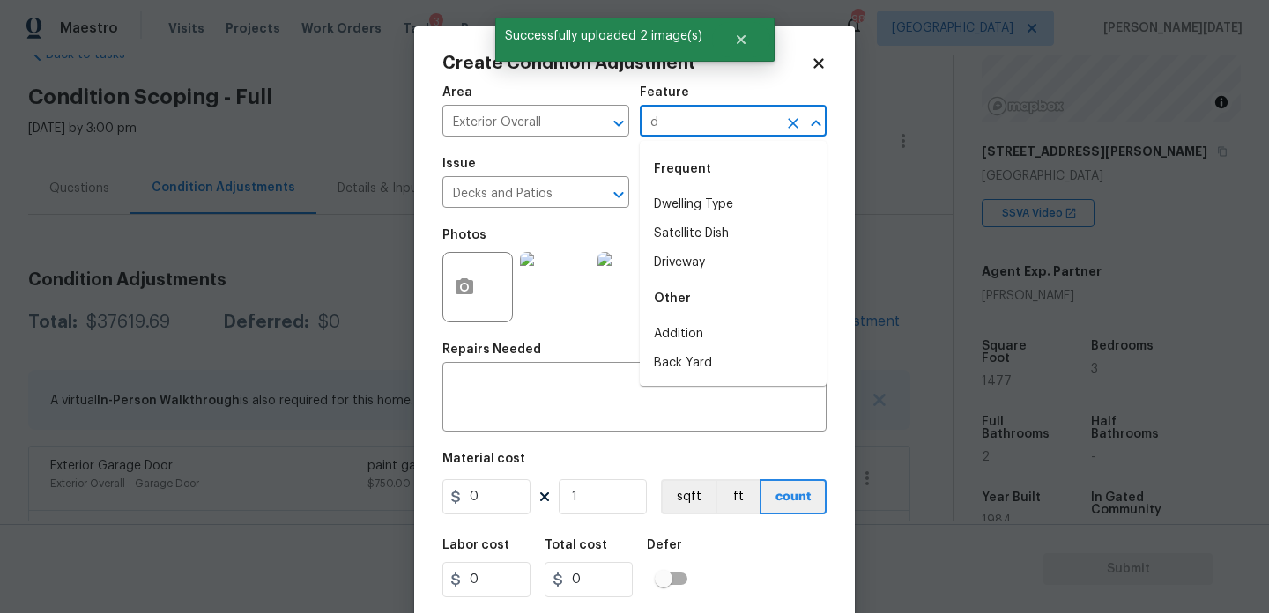
type input "de"
click at [710, 232] on li "Decking" at bounding box center [733, 233] width 187 height 29
type input "Decking"
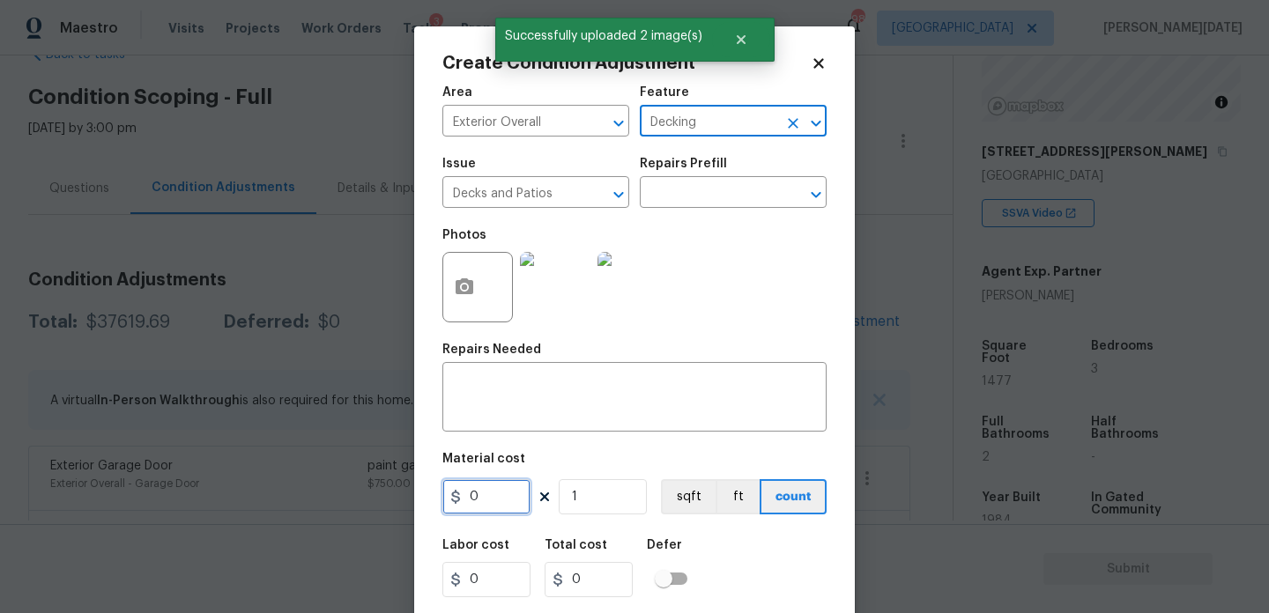
click at [507, 482] on input "0" at bounding box center [486, 496] width 88 height 35
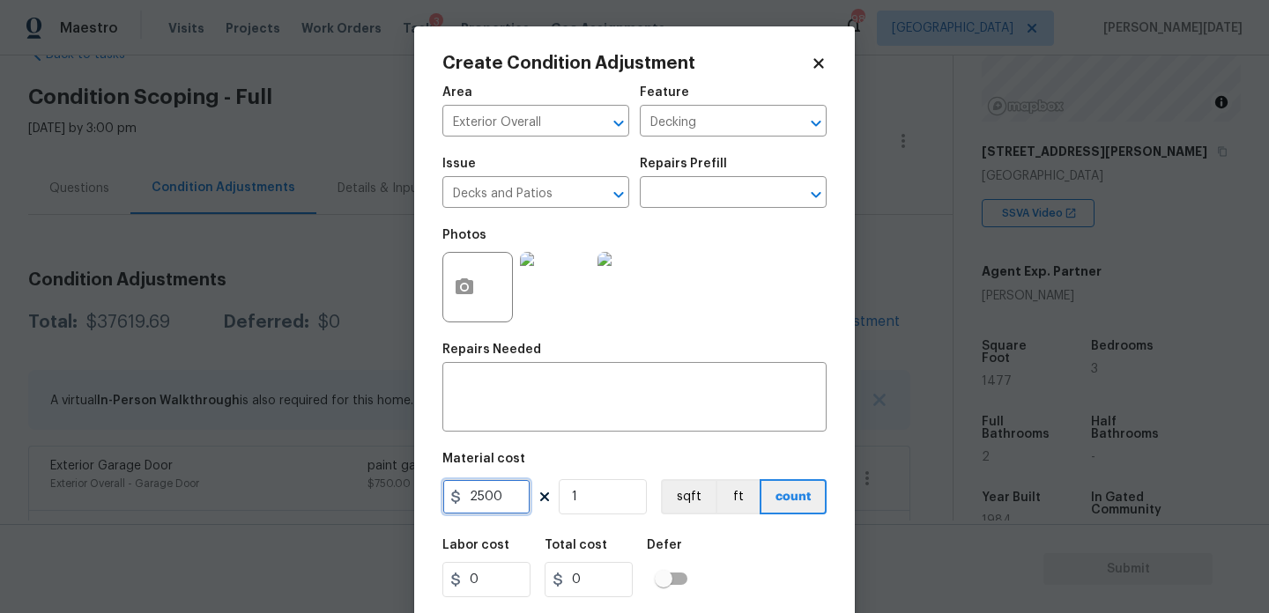
click at [475, 494] on input "2500" at bounding box center [486, 496] width 88 height 35
type input "1500"
click at [510, 405] on textarea at bounding box center [634, 399] width 363 height 37
type input "1500"
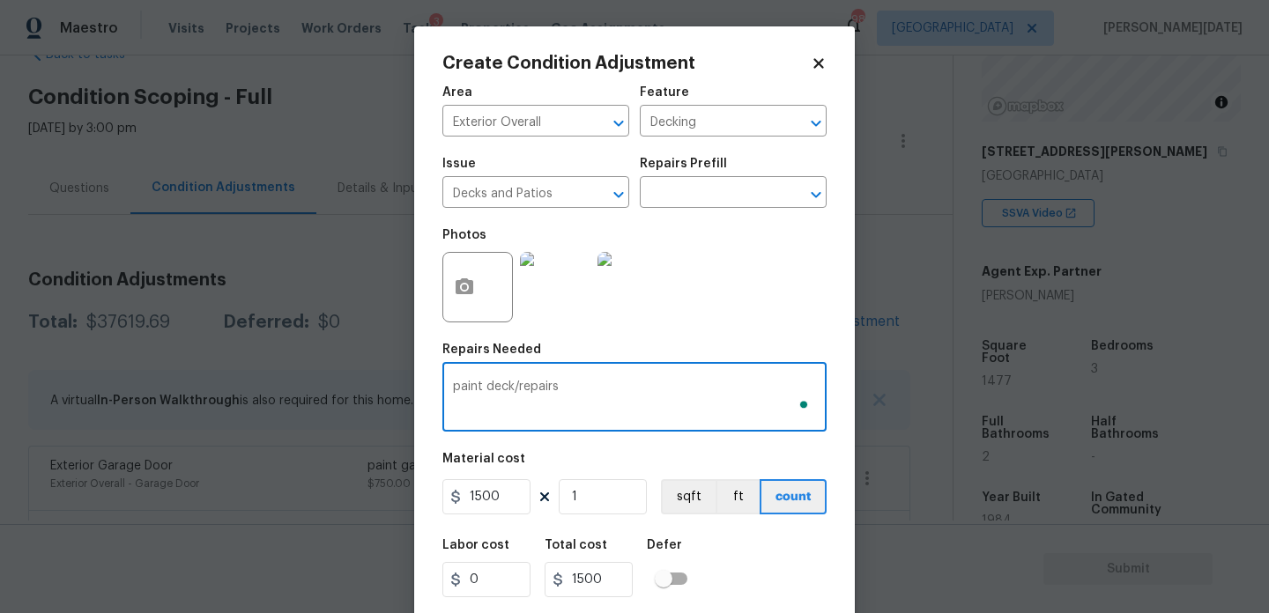
scroll to position [45, 0]
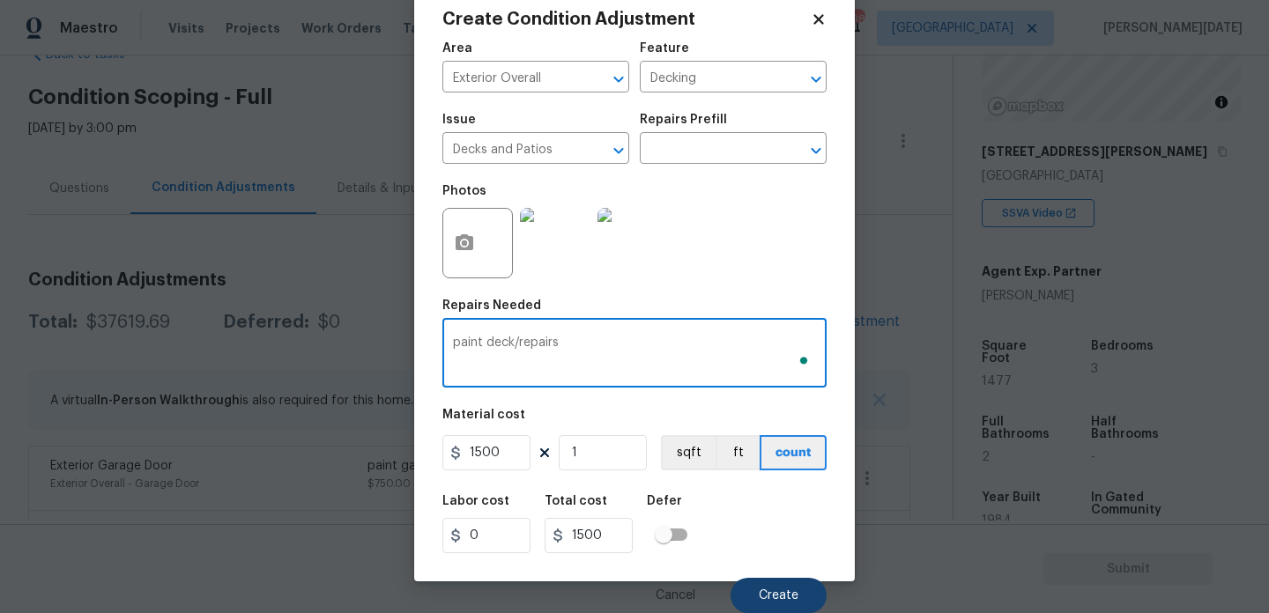
type textarea "paint deck/repairs"
click at [759, 590] on button "Create" at bounding box center [779, 595] width 96 height 35
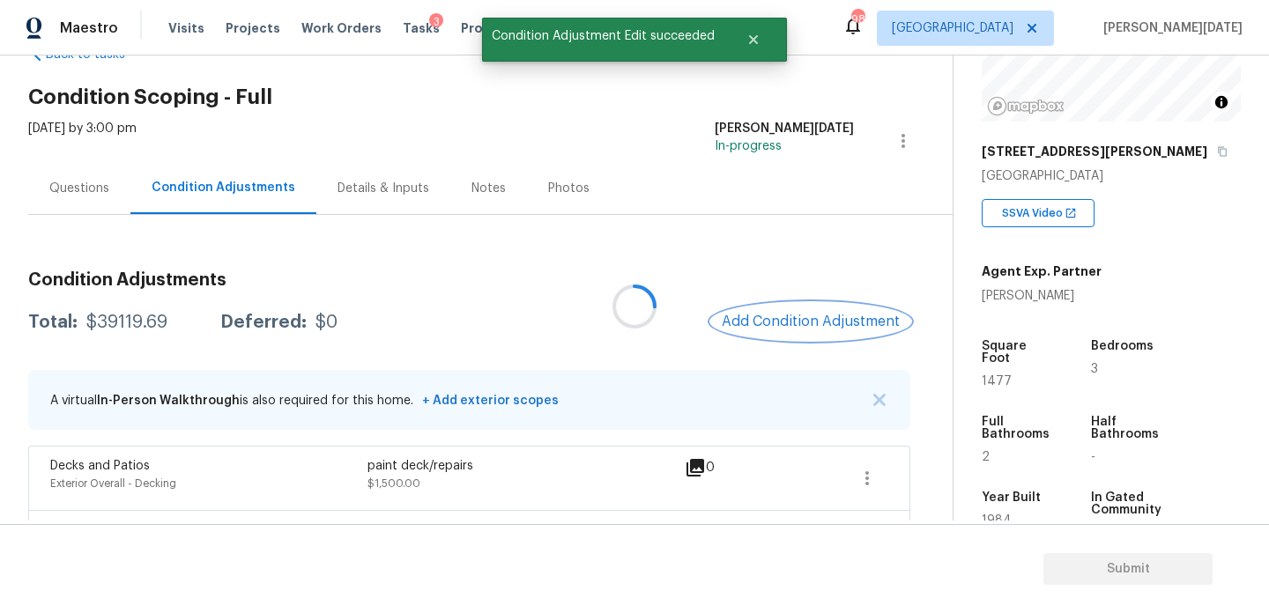
scroll to position [0, 0]
click at [784, 303] on button "Add Condition Adjustment" at bounding box center [810, 321] width 199 height 37
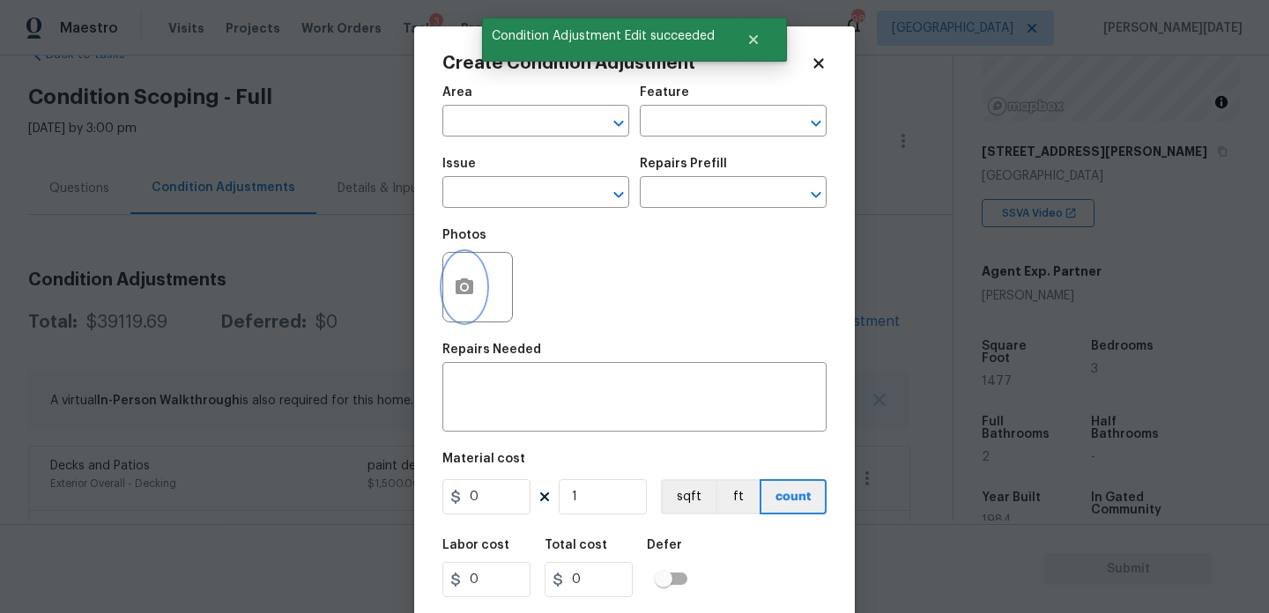
click at [476, 285] on button "button" at bounding box center [464, 287] width 42 height 69
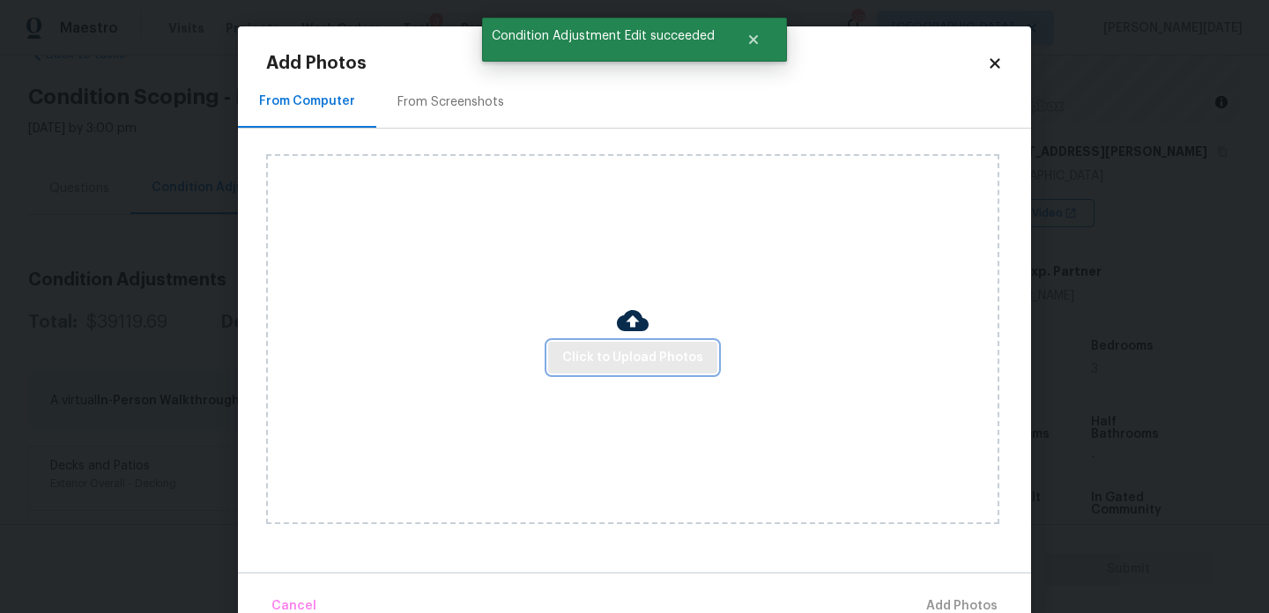
click at [615, 359] on span "Click to Upload Photos" at bounding box center [632, 358] width 141 height 22
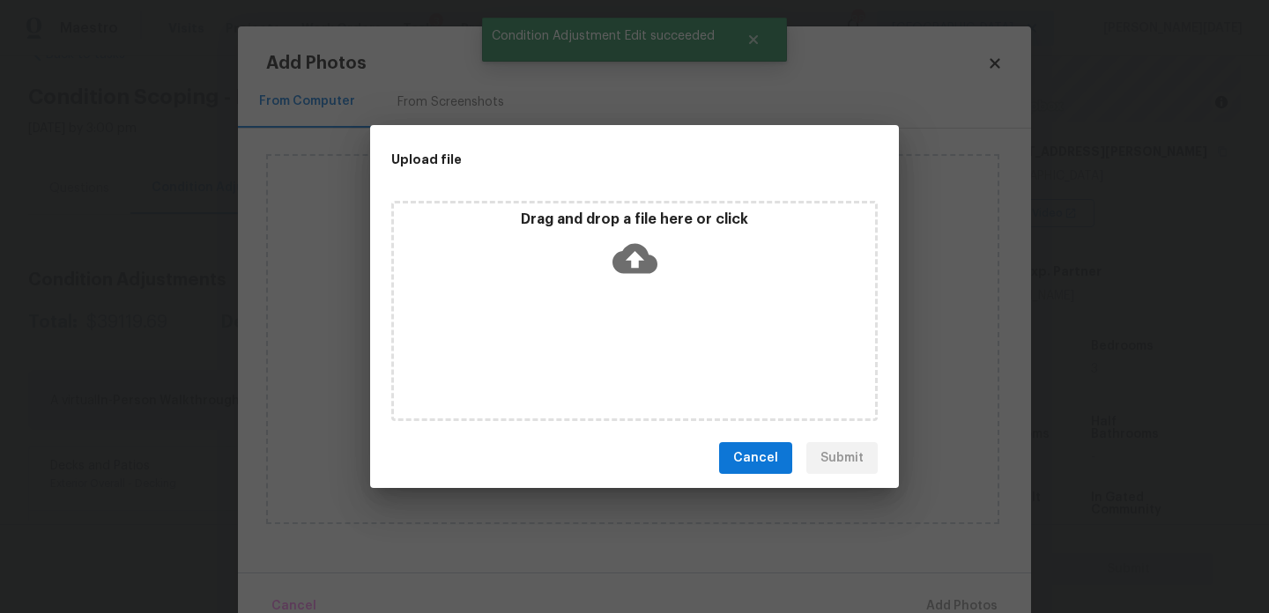
click at [615, 359] on div "Drag and drop a file here or click" at bounding box center [634, 311] width 487 height 220
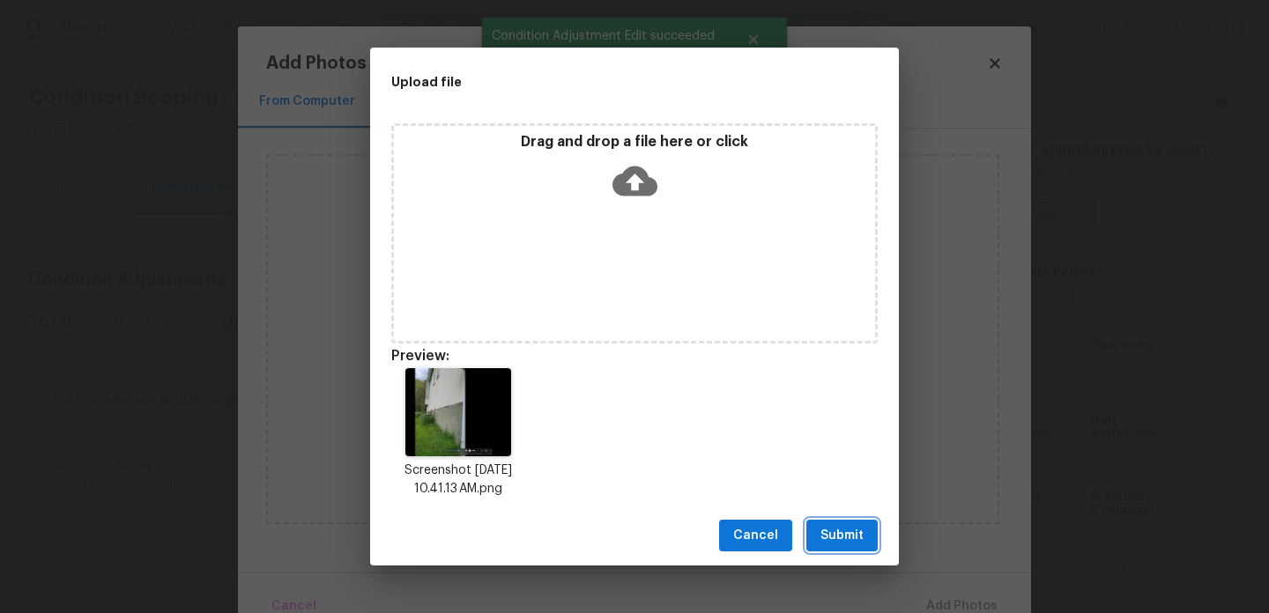
click at [866, 532] on button "Submit" at bounding box center [841, 536] width 71 height 33
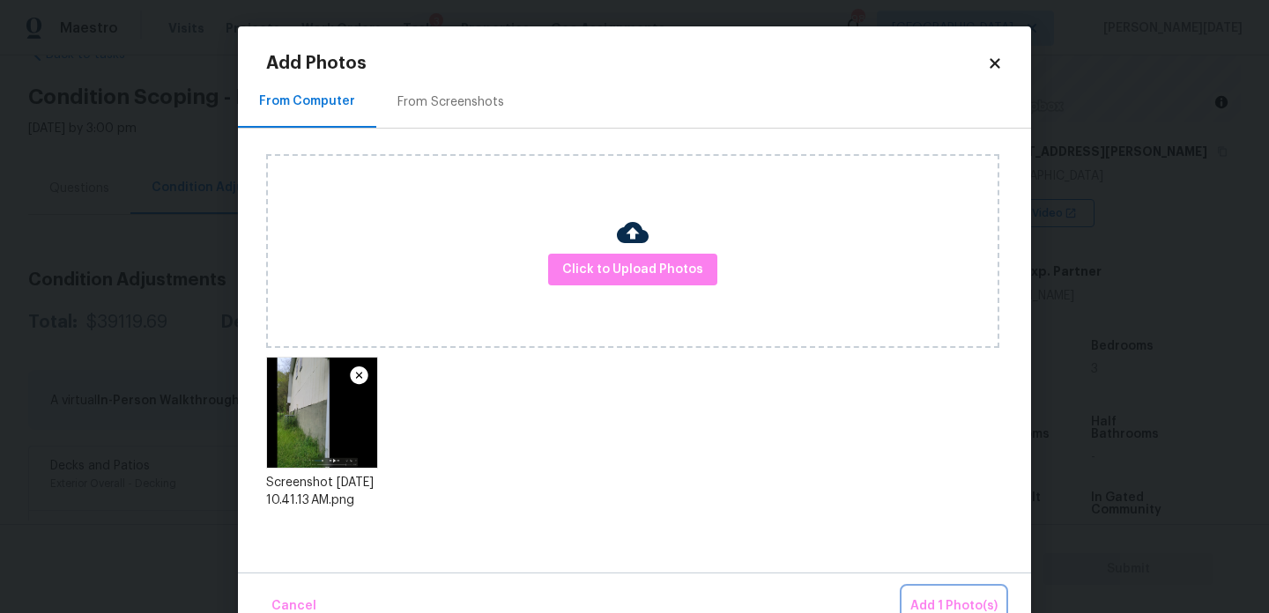
click at [944, 598] on span "Add 1 Photo(s)" at bounding box center [953, 607] width 87 height 22
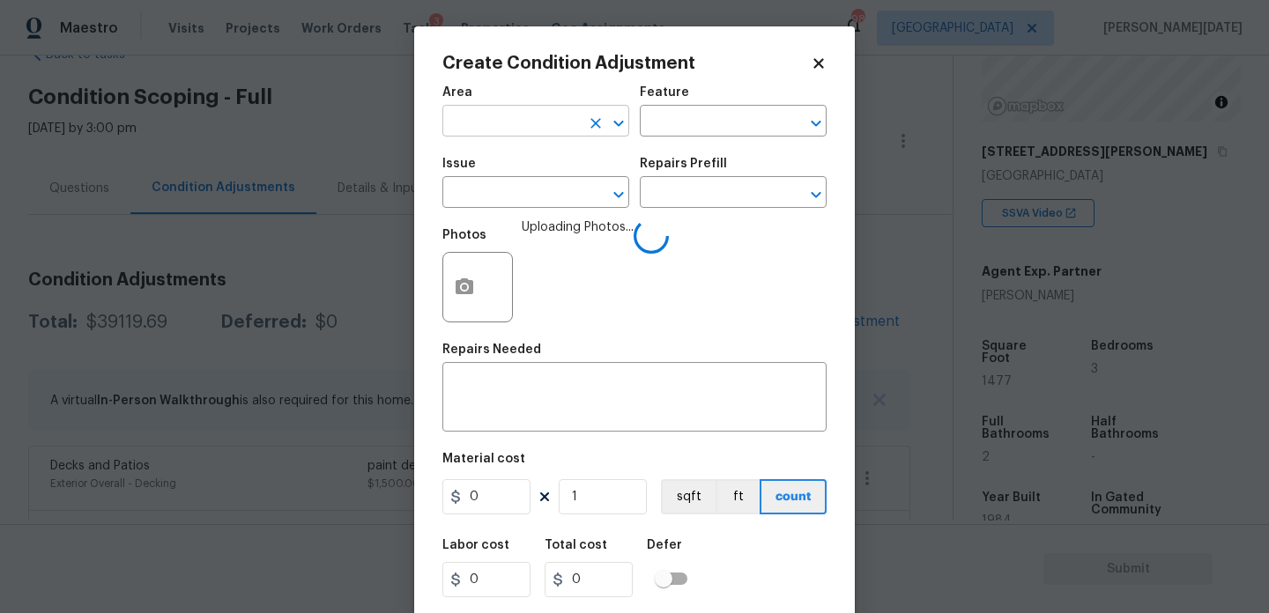
click at [476, 130] on input "text" at bounding box center [511, 122] width 138 height 27
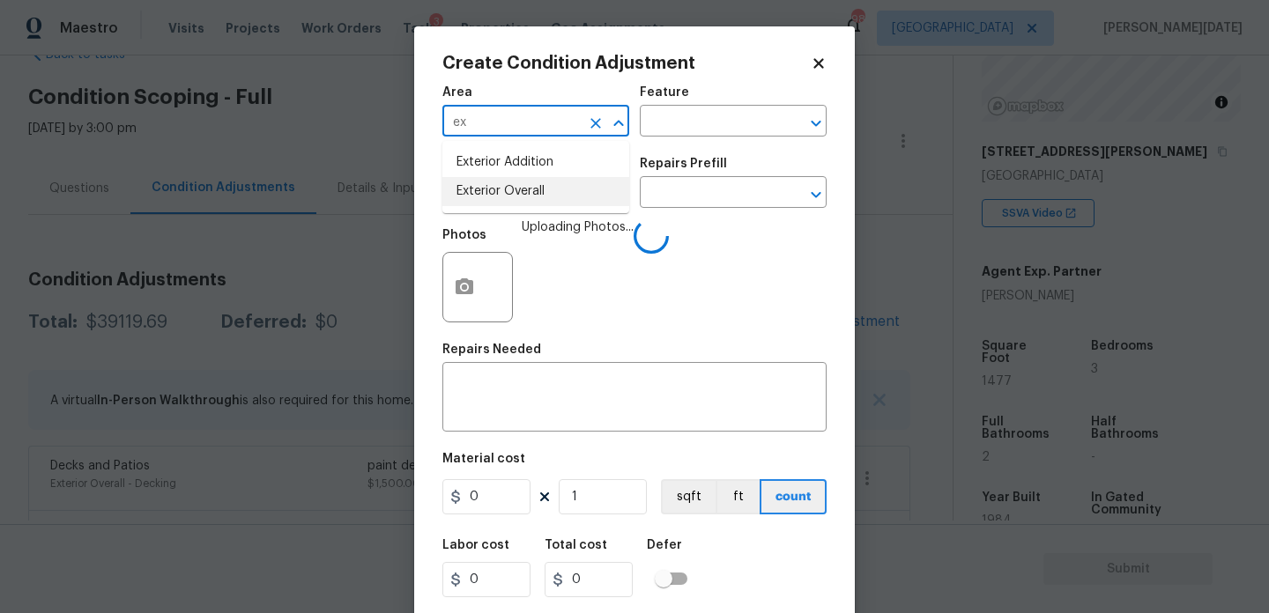
click at [494, 187] on li "Exterior Overall" at bounding box center [535, 191] width 187 height 29
type input "Exterior Overall"
click at [494, 187] on input "text" at bounding box center [511, 194] width 138 height 27
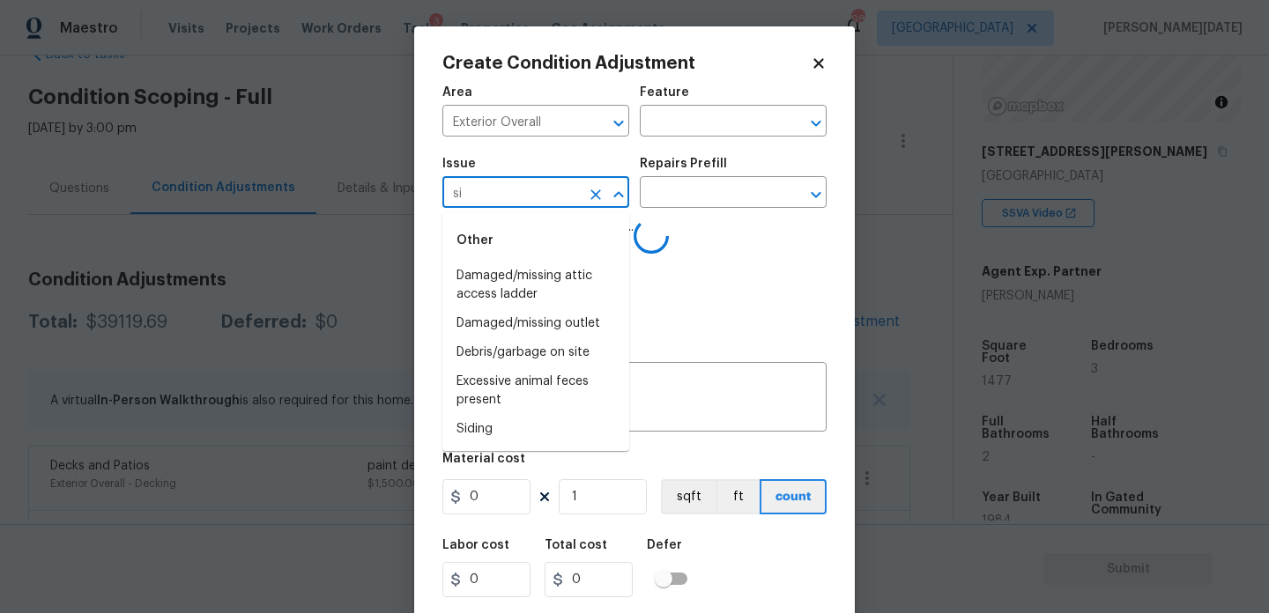
type input "sid"
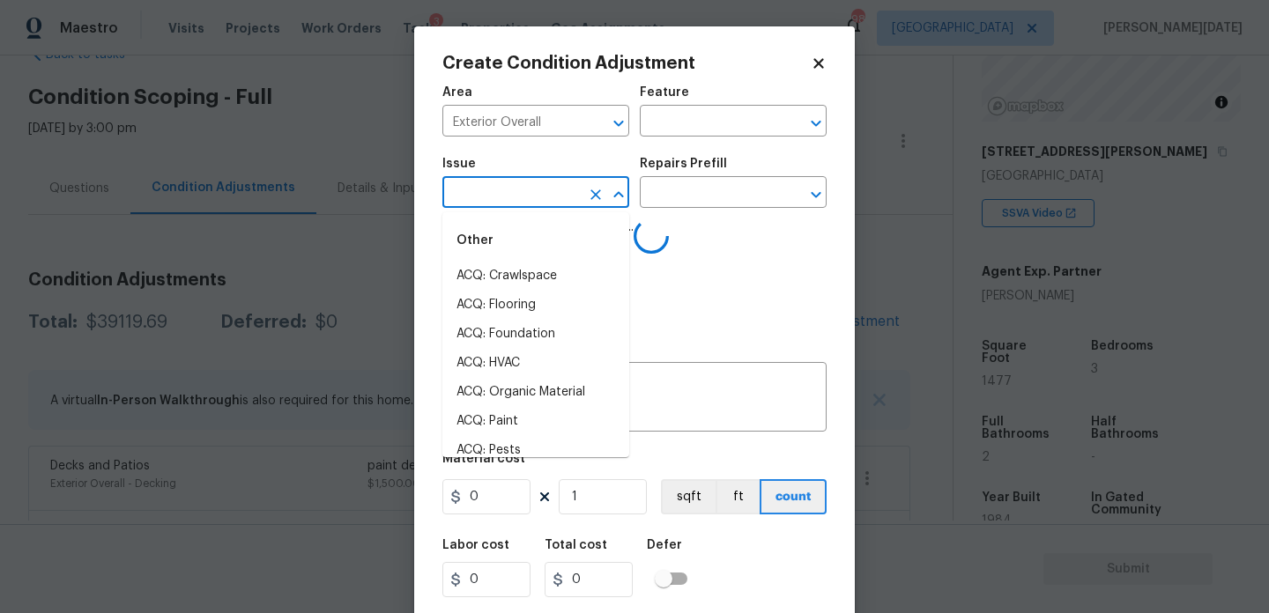
click at [505, 275] on li "ACQ: Crawlspace" at bounding box center [535, 276] width 187 height 29
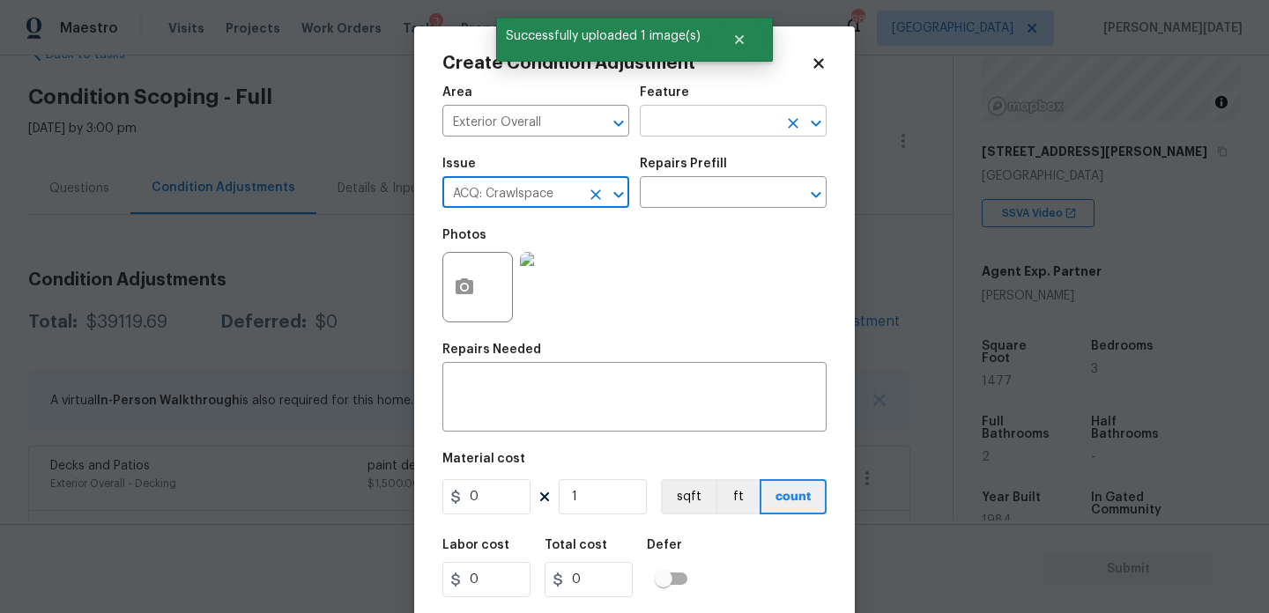
type input "ACQ: Crawlspace"
click at [689, 116] on input "text" at bounding box center [709, 122] width 138 height 27
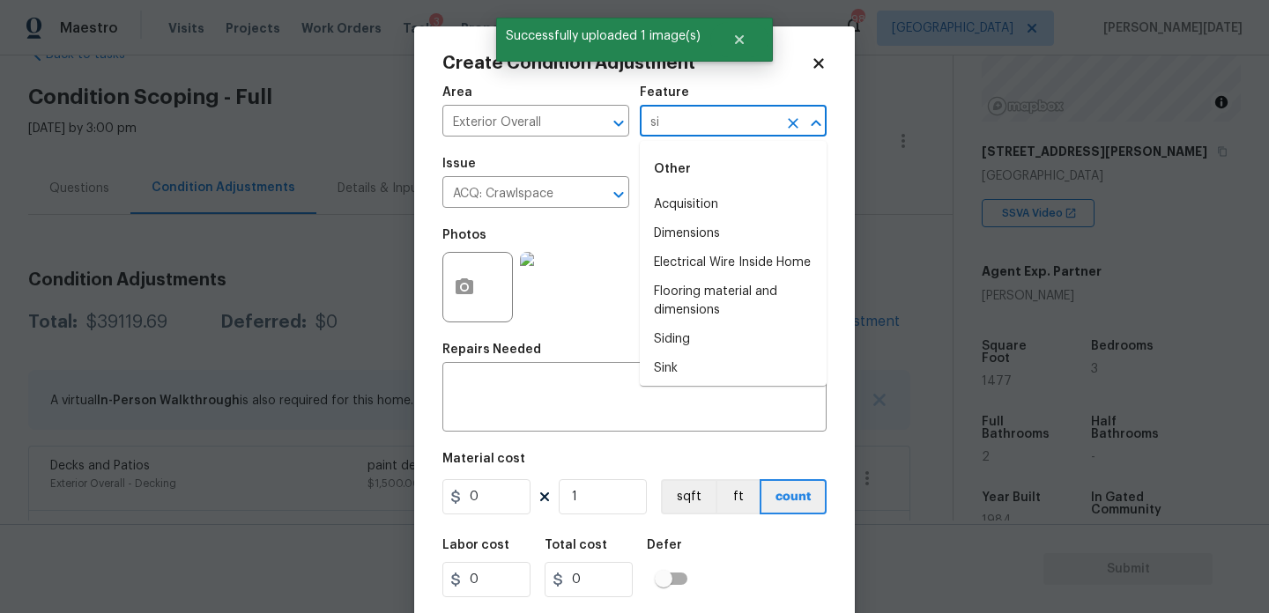
type input "sid"
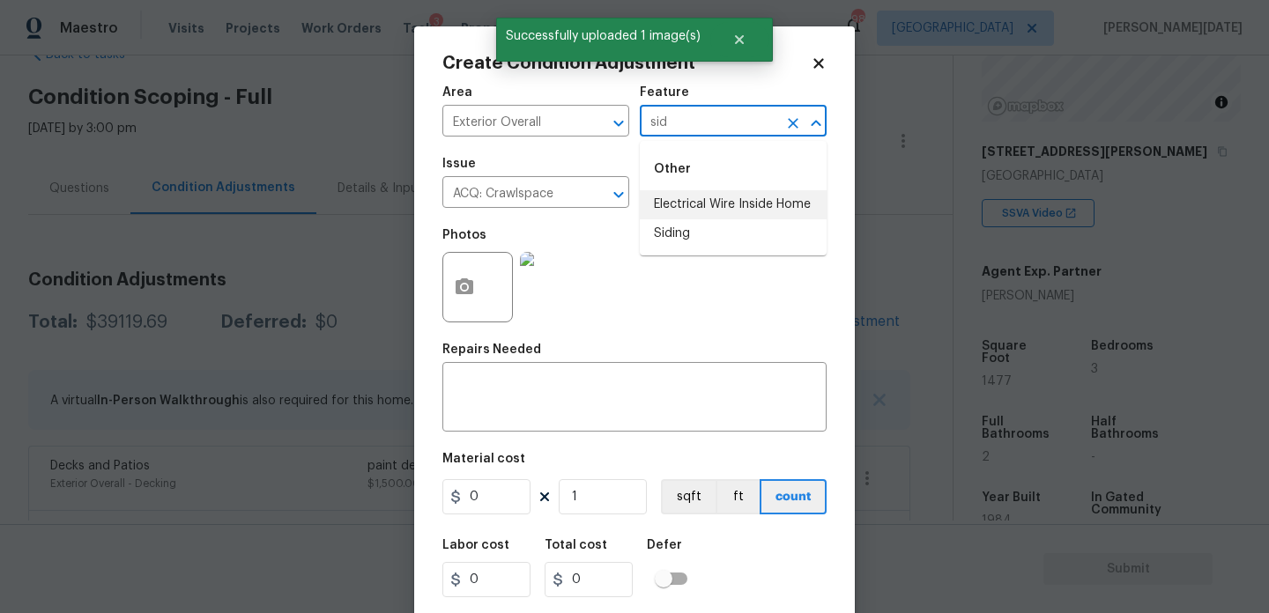
click at [686, 224] on li "Siding" at bounding box center [733, 233] width 187 height 29
click at [594, 190] on icon "Clear" at bounding box center [596, 195] width 18 height 18
type input "Siding"
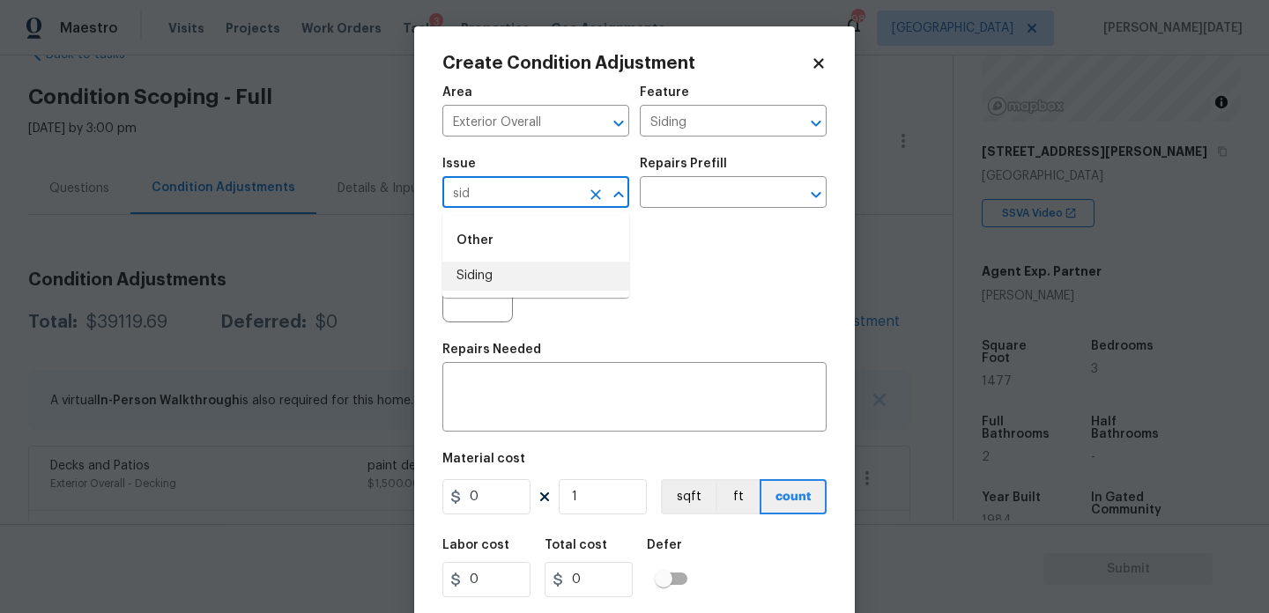
click at [548, 274] on li "Siding" at bounding box center [535, 276] width 187 height 29
type input "Siding"
click at [505, 499] on input "0" at bounding box center [486, 496] width 88 height 35
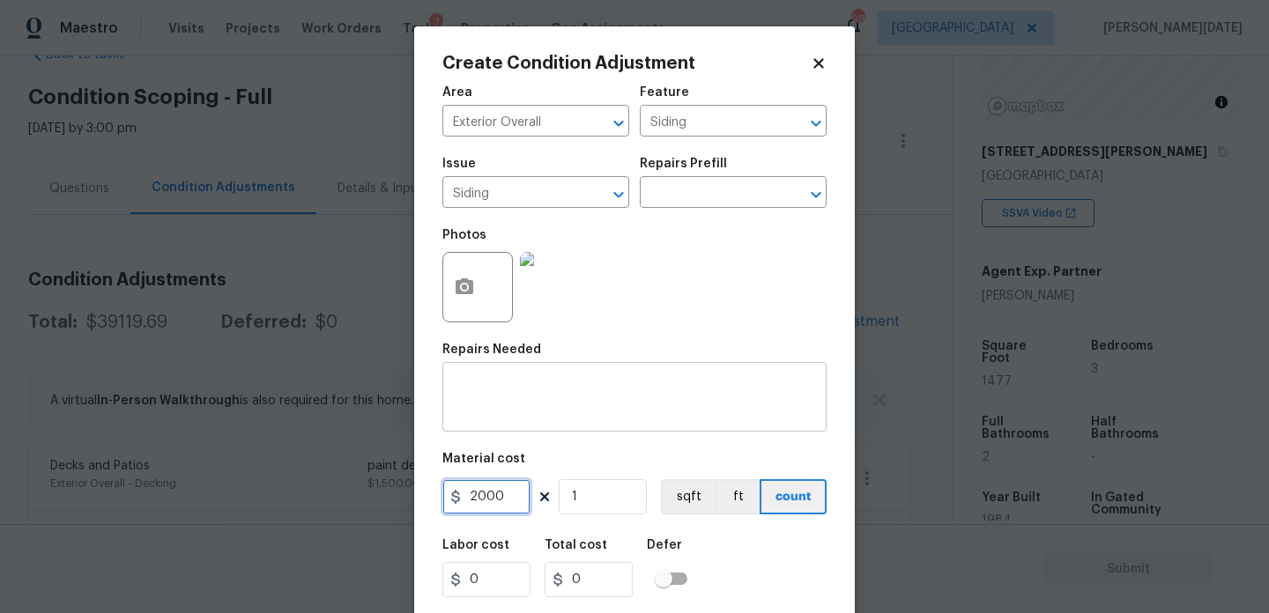
type input "2000"
click at [531, 407] on textarea at bounding box center [634, 399] width 363 height 37
type input "2000"
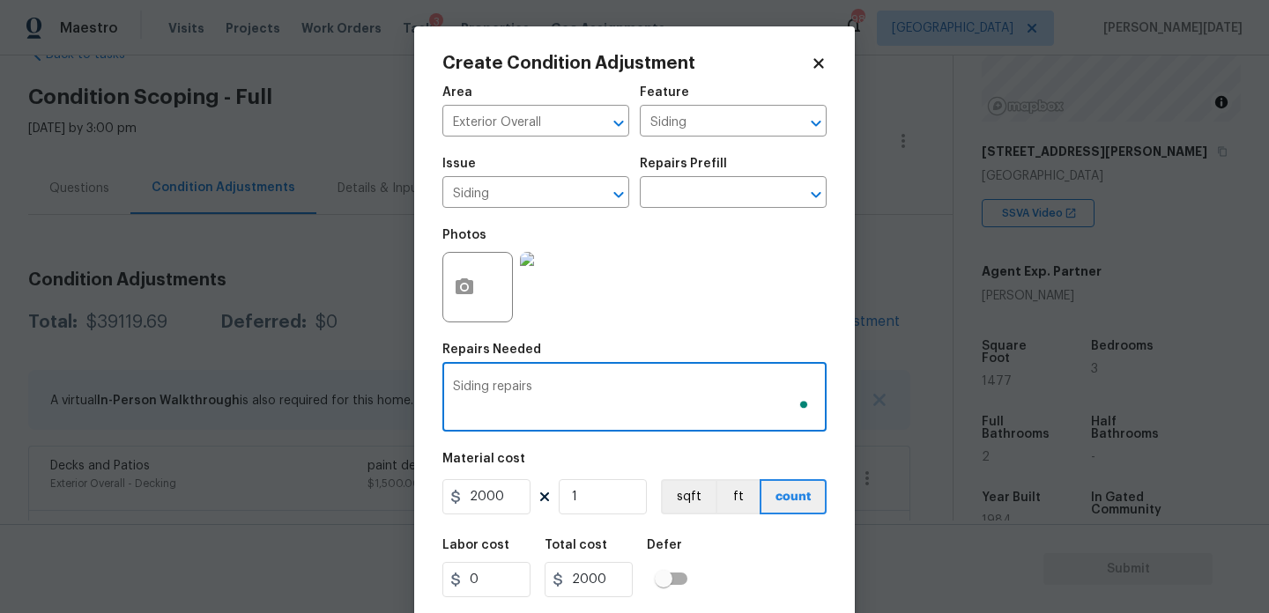
scroll to position [45, 0]
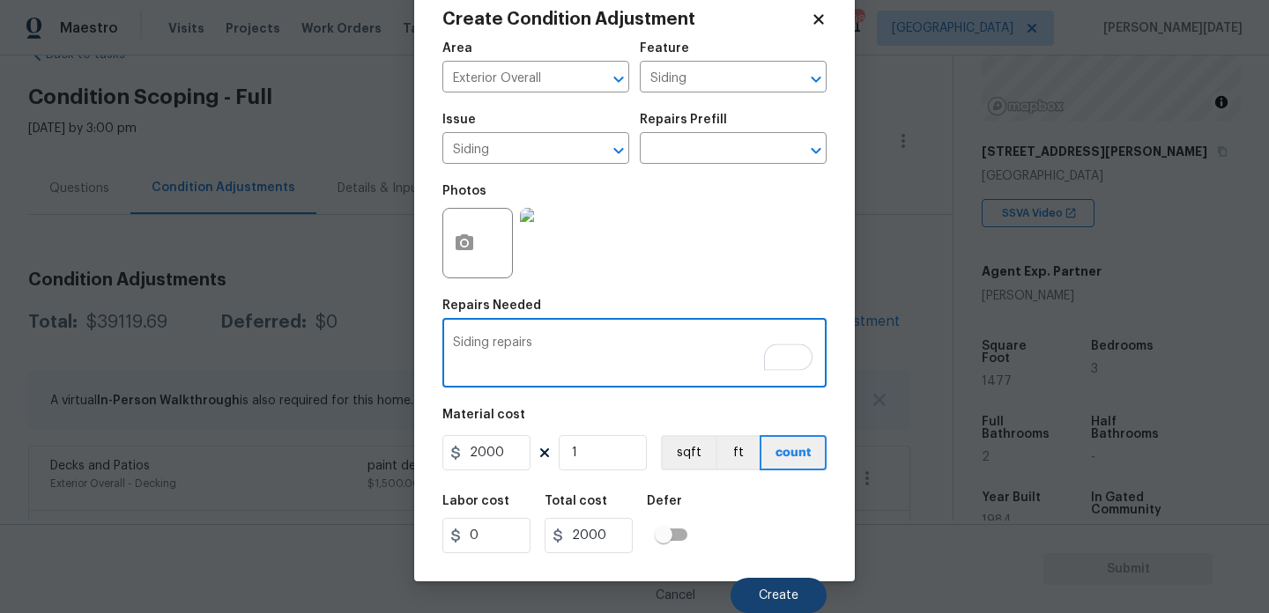
type textarea "Siding repairs"
click at [763, 591] on span "Create" at bounding box center [779, 596] width 40 height 13
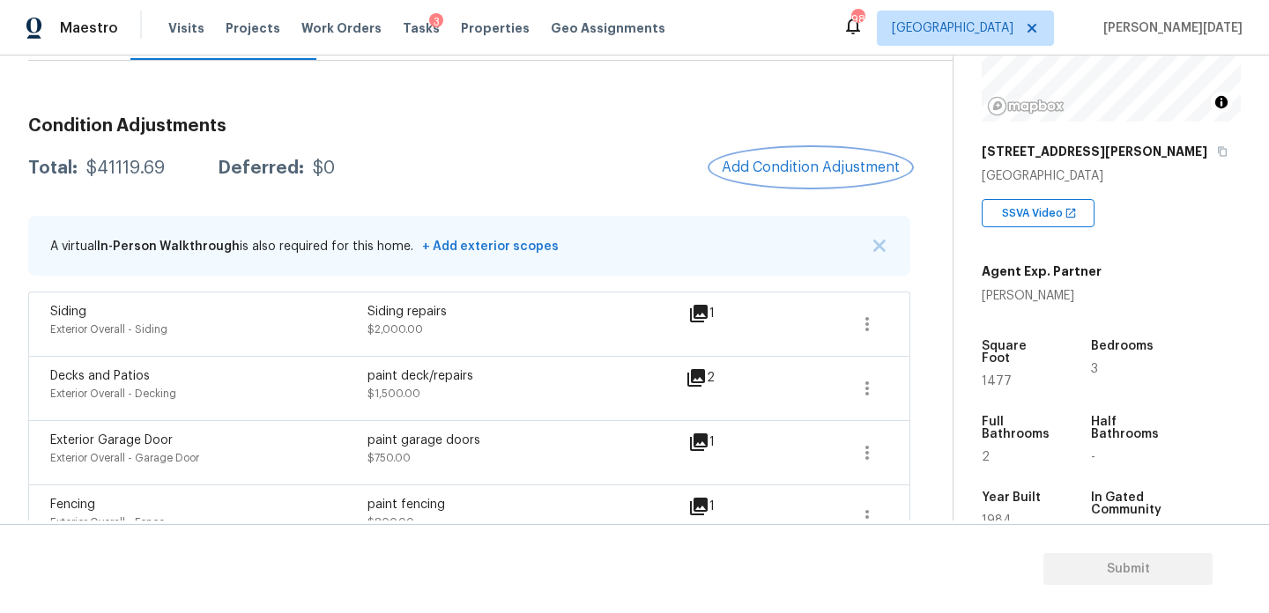
scroll to position [234, 0]
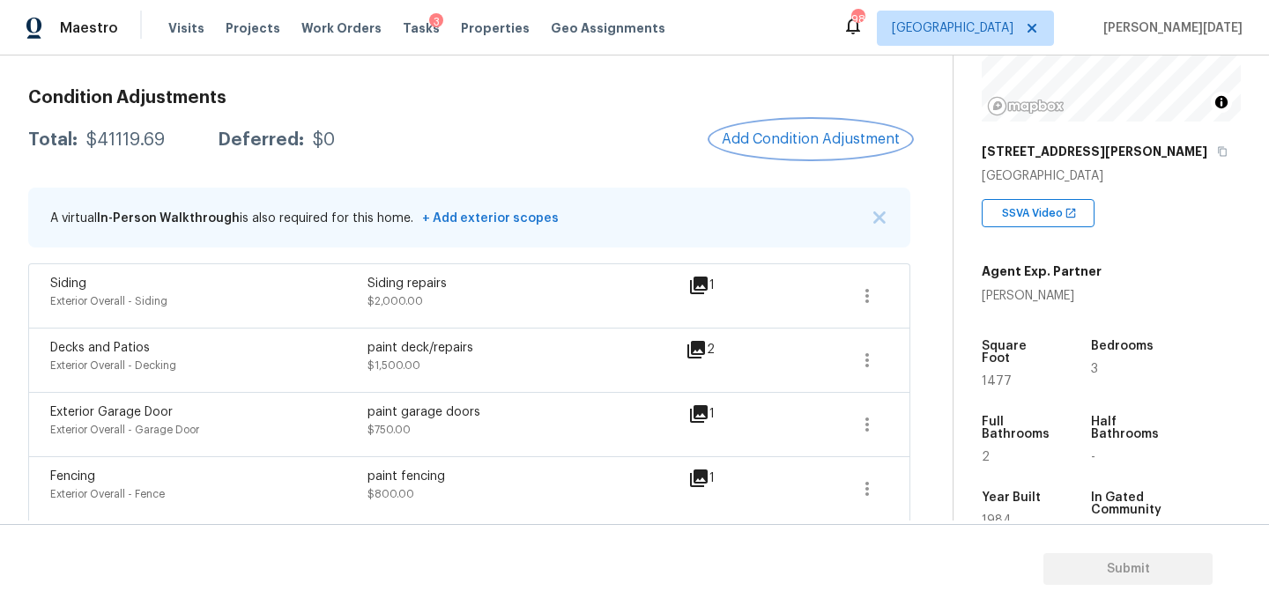
click at [831, 145] on span "Add Condition Adjustment" at bounding box center [811, 139] width 178 height 16
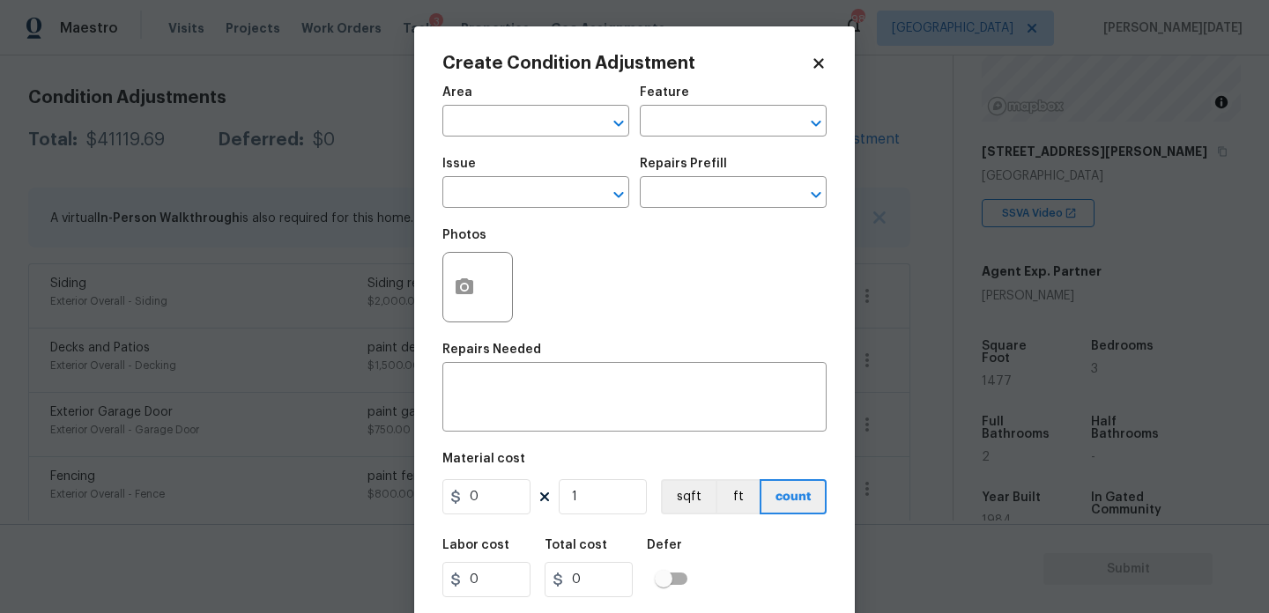
click at [509, 138] on span "Area ​" at bounding box center [535, 111] width 187 height 71
click at [464, 280] on icon "button" at bounding box center [465, 287] width 18 height 16
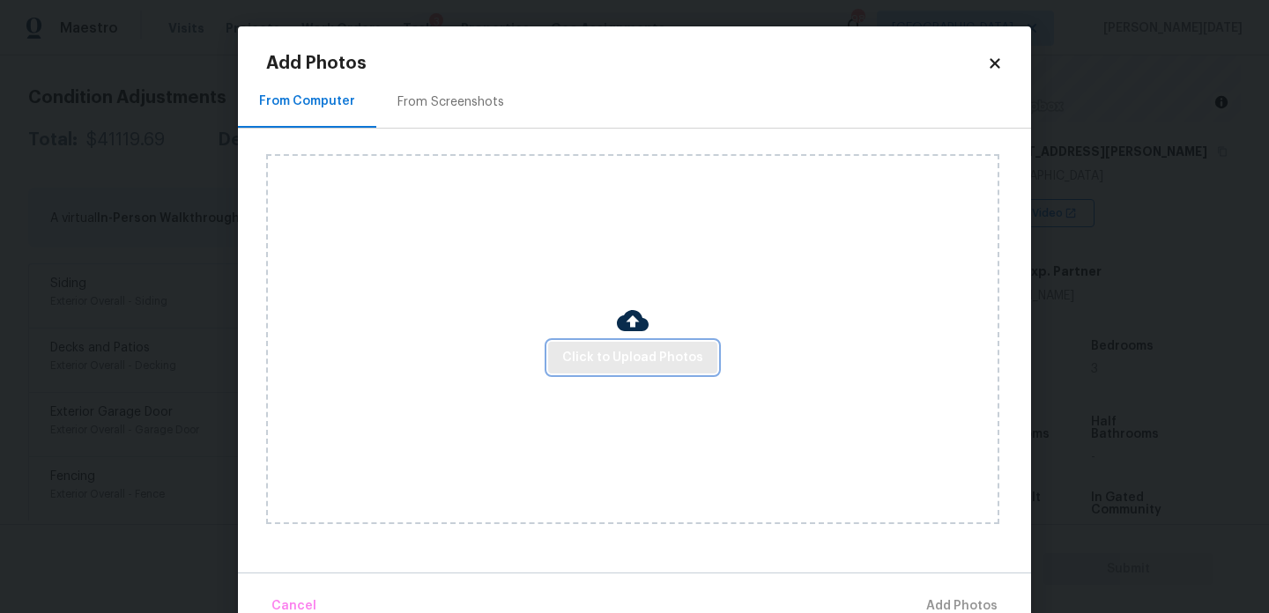
click at [613, 368] on span "Click to Upload Photos" at bounding box center [632, 358] width 141 height 22
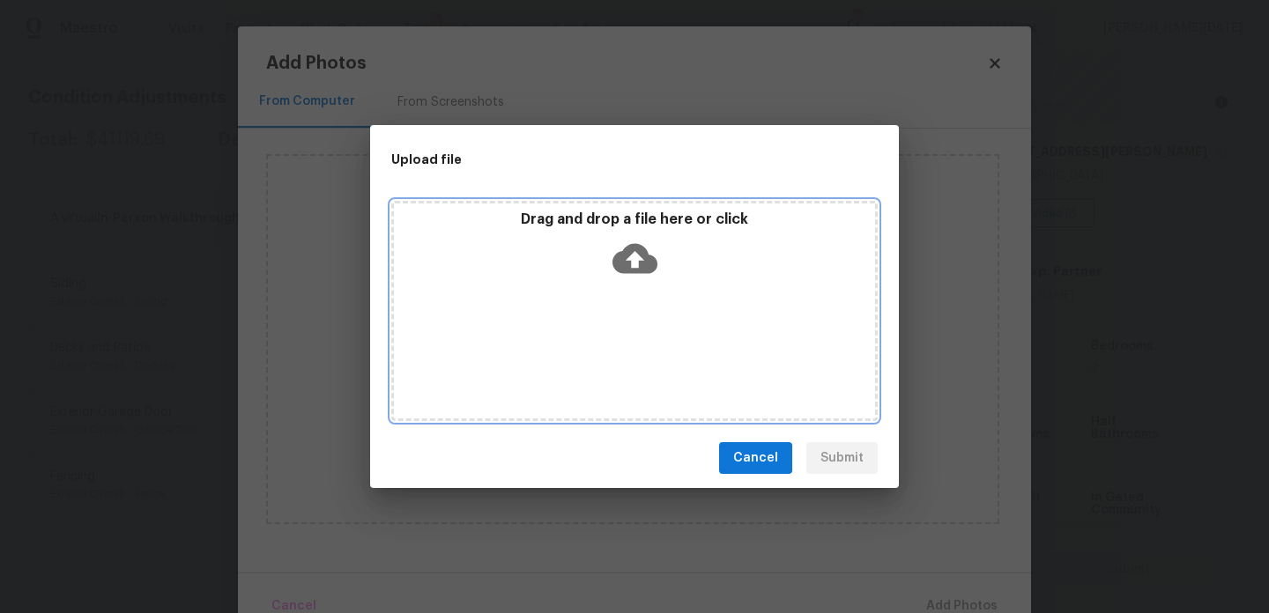
click at [613, 368] on div "Drag and drop a file here or click" at bounding box center [634, 311] width 487 height 220
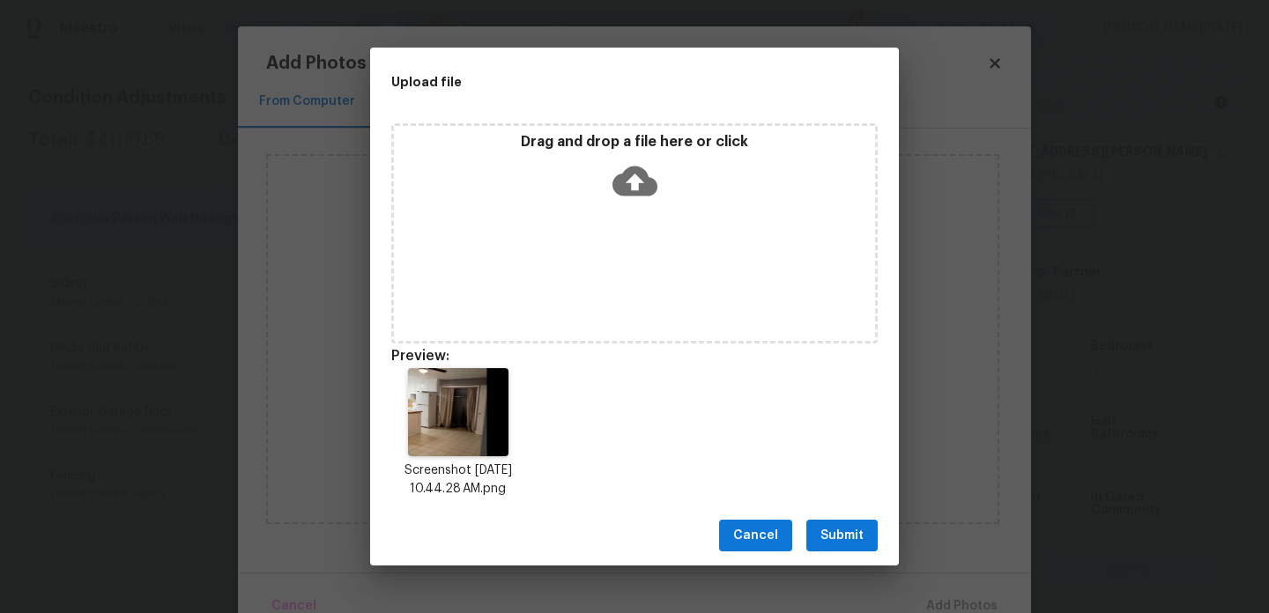
click at [842, 533] on span "Submit" at bounding box center [842, 536] width 43 height 22
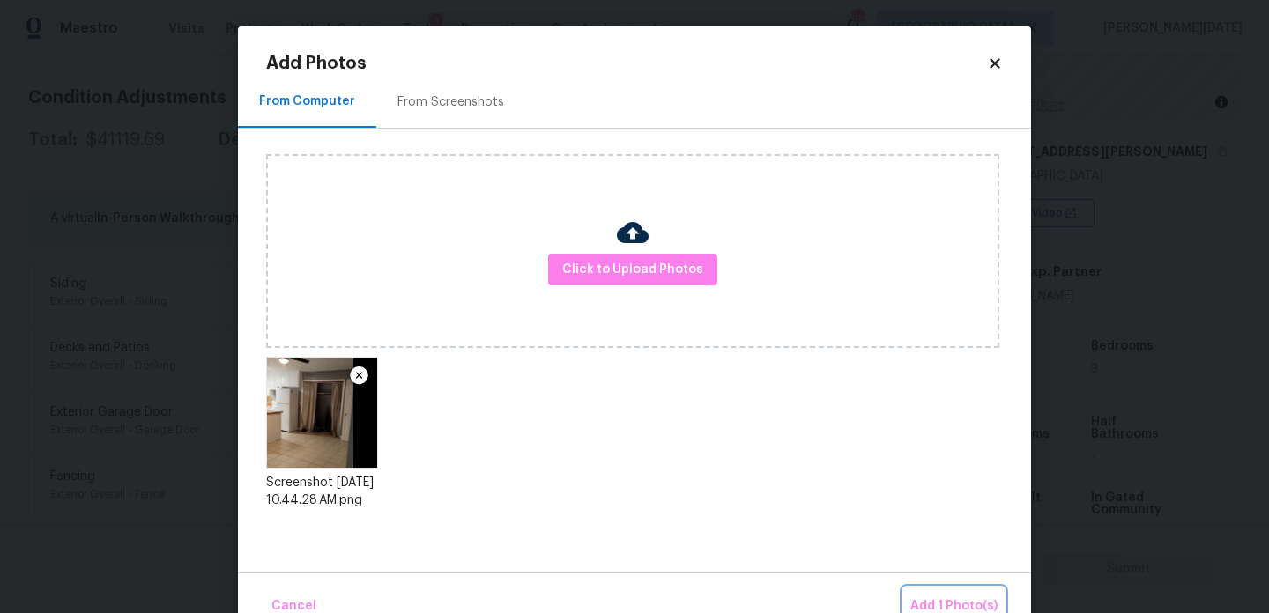
click at [942, 596] on span "Add 1 Photo(s)" at bounding box center [953, 607] width 87 height 22
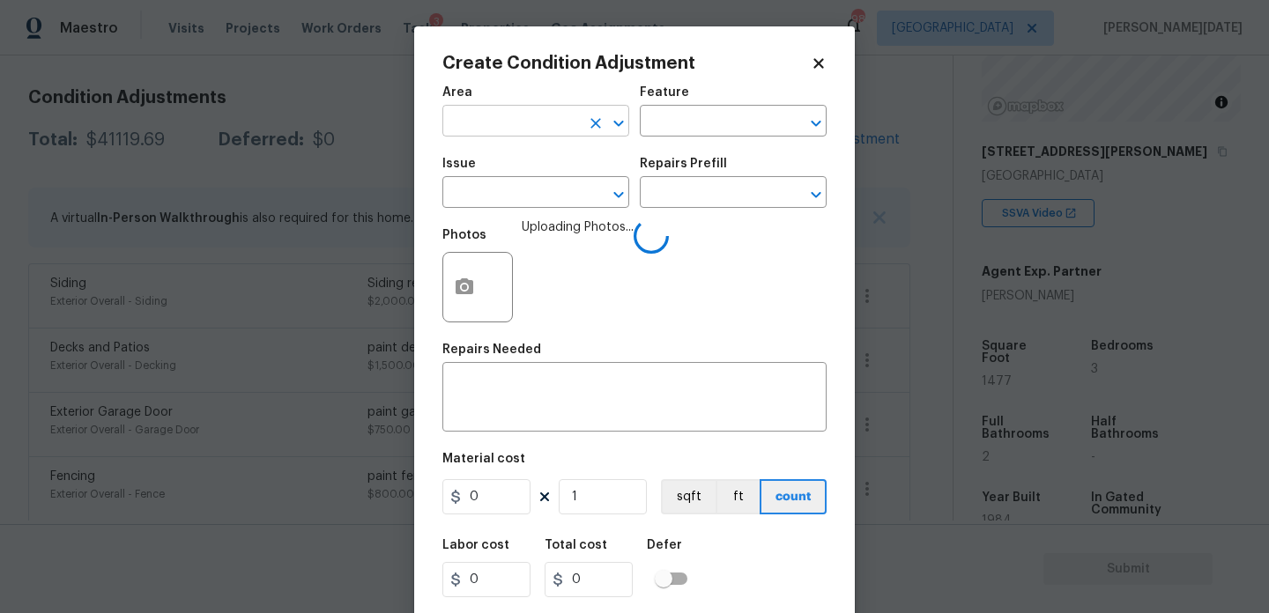
click at [497, 127] on input "text" at bounding box center [511, 122] width 138 height 27
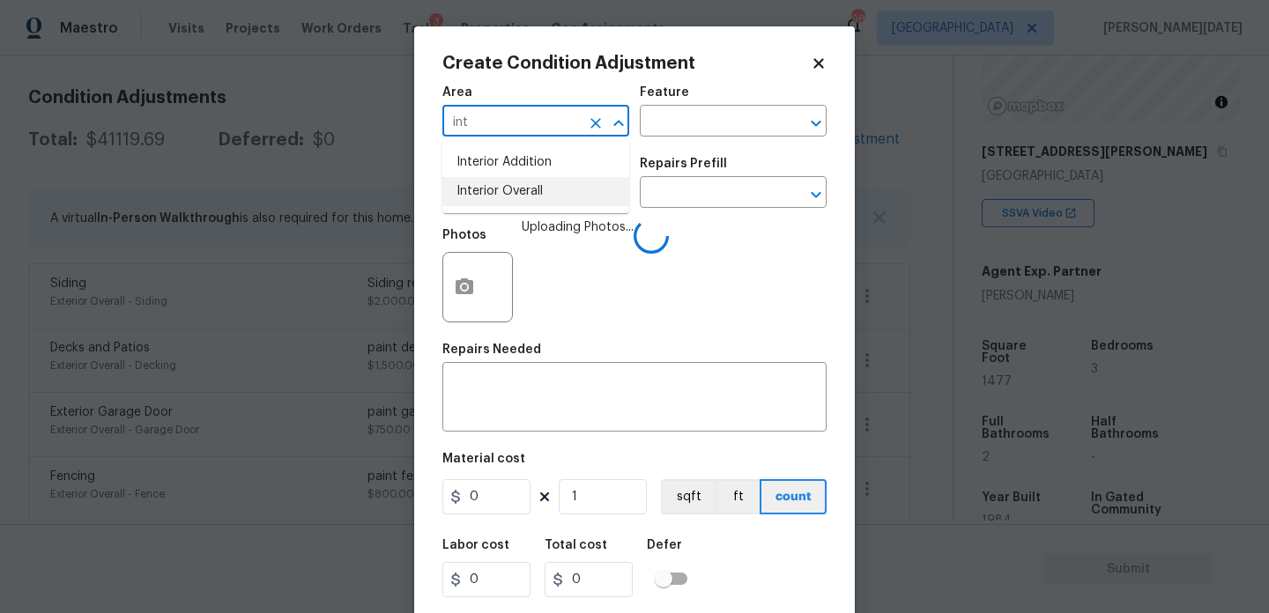
click at [509, 193] on li "Interior Overall" at bounding box center [535, 191] width 187 height 29
type input "Interior Overall"
click at [509, 193] on input "text" at bounding box center [511, 194] width 138 height 27
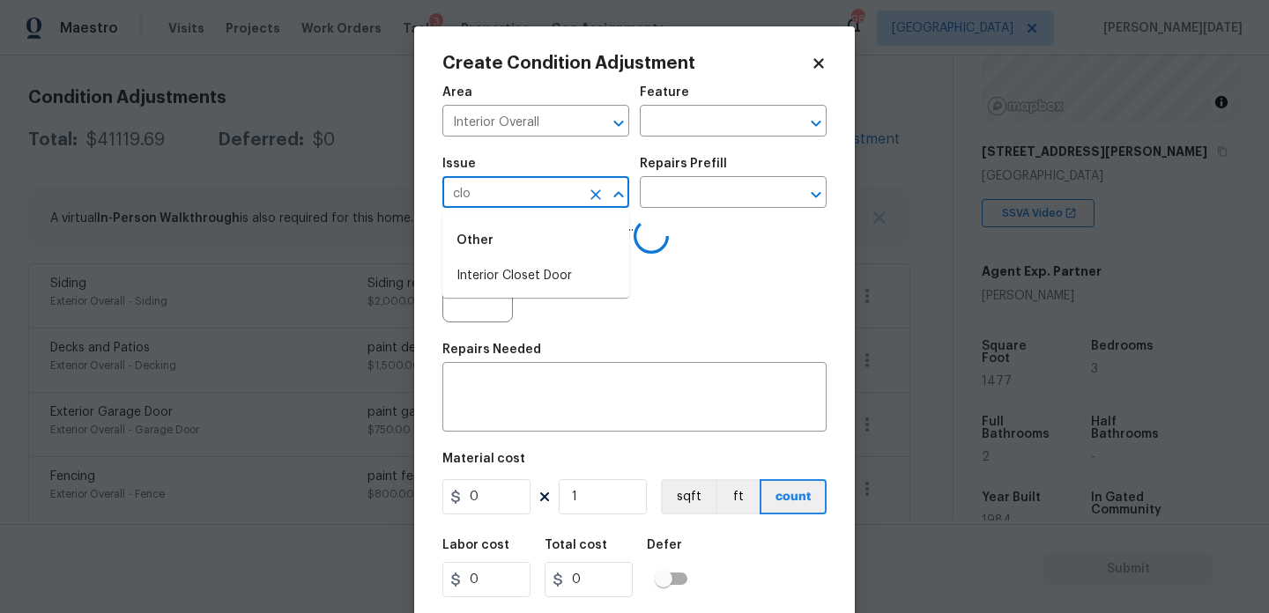
type input "clos"
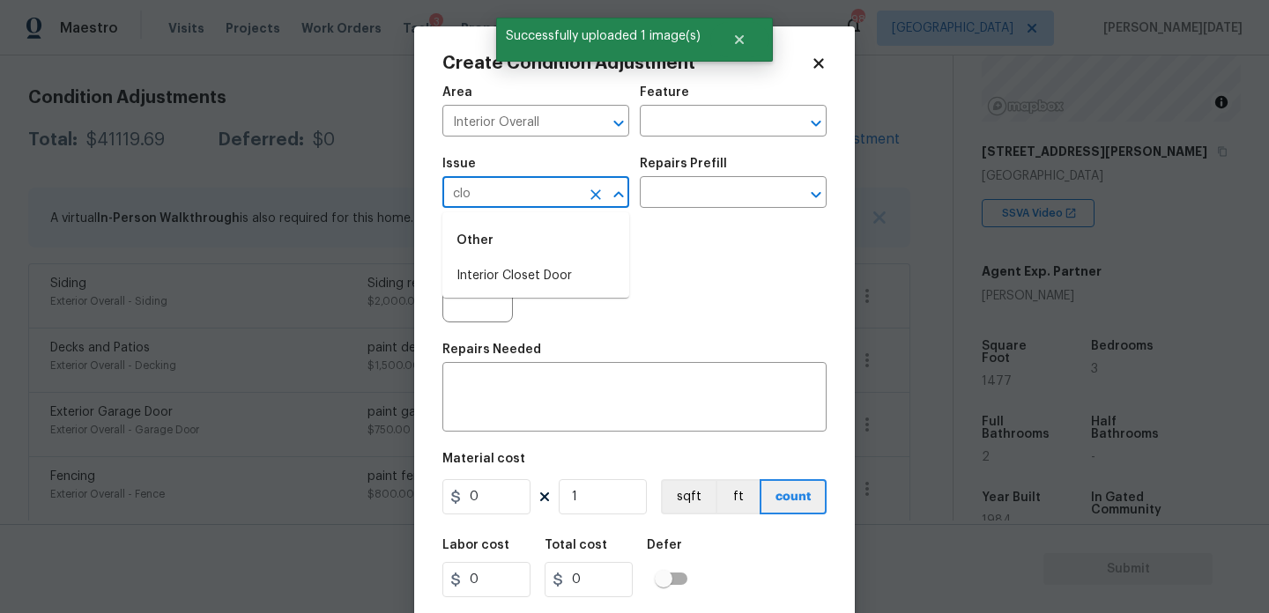
type input "clos"
click at [507, 270] on li "Interior Closet Door" at bounding box center [535, 276] width 187 height 29
type input "Interior Closet Door"
click at [687, 207] on input "text" at bounding box center [709, 194] width 138 height 27
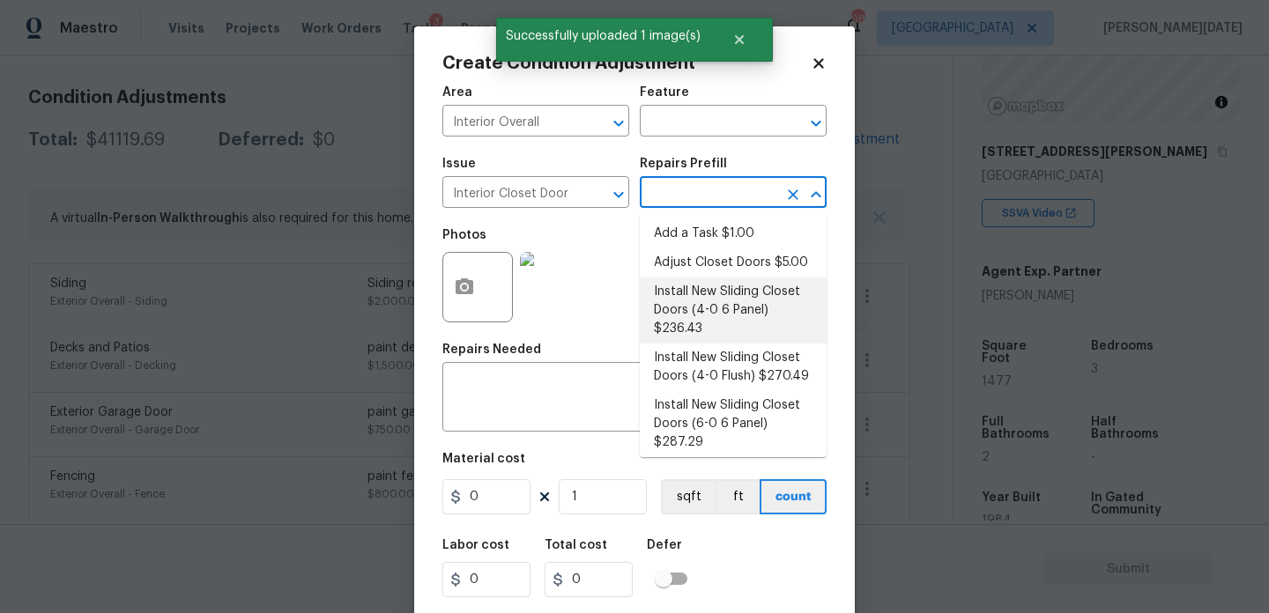
scroll to position [83, 0]
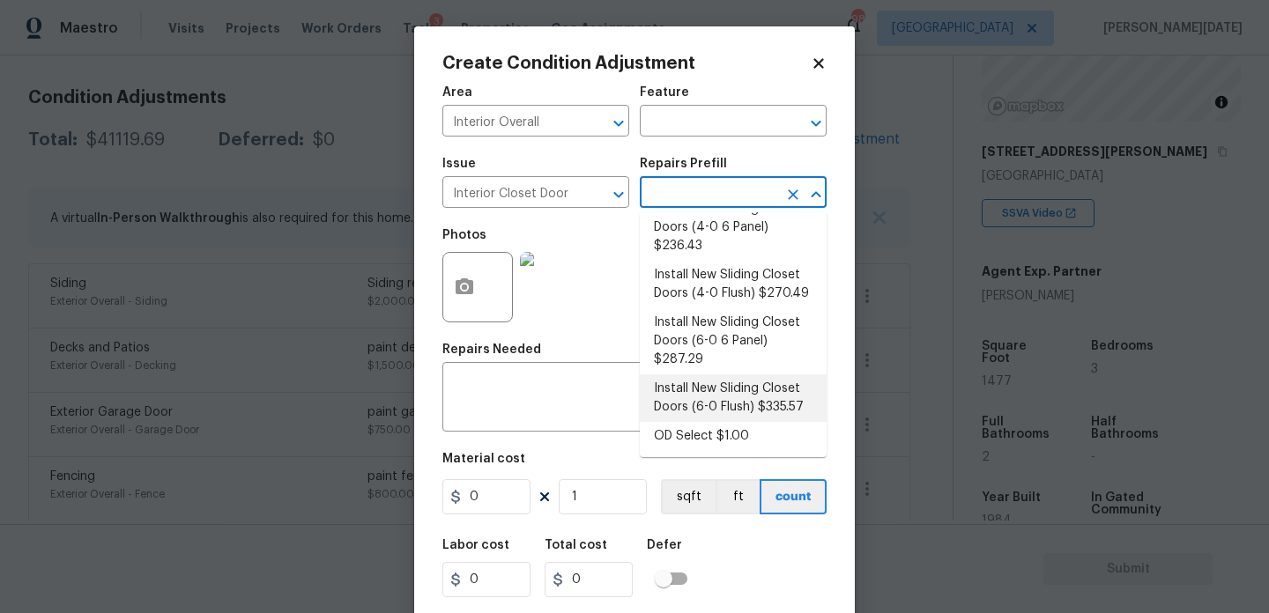
click at [739, 395] on li "Install New Sliding Closet Doors (6-0 Flush) $335.57" at bounding box center [733, 399] width 187 height 48
type input "Interior Door"
type input "335.57"
click at [739, 395] on textarea at bounding box center [634, 399] width 363 height 37
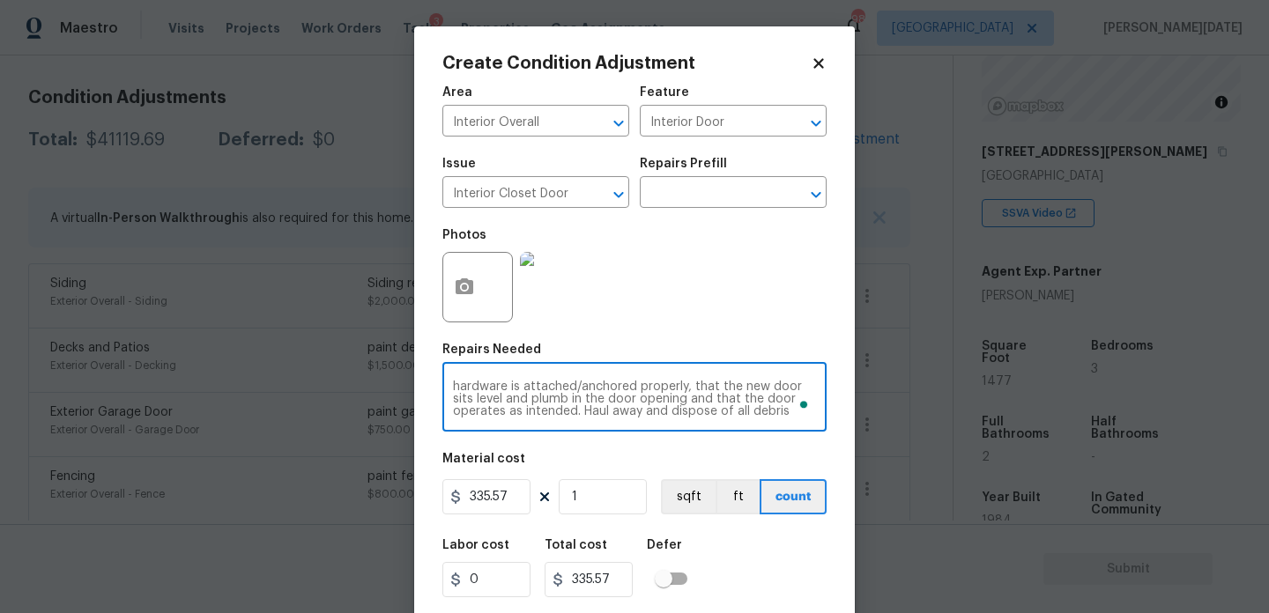
scroll to position [45, 0]
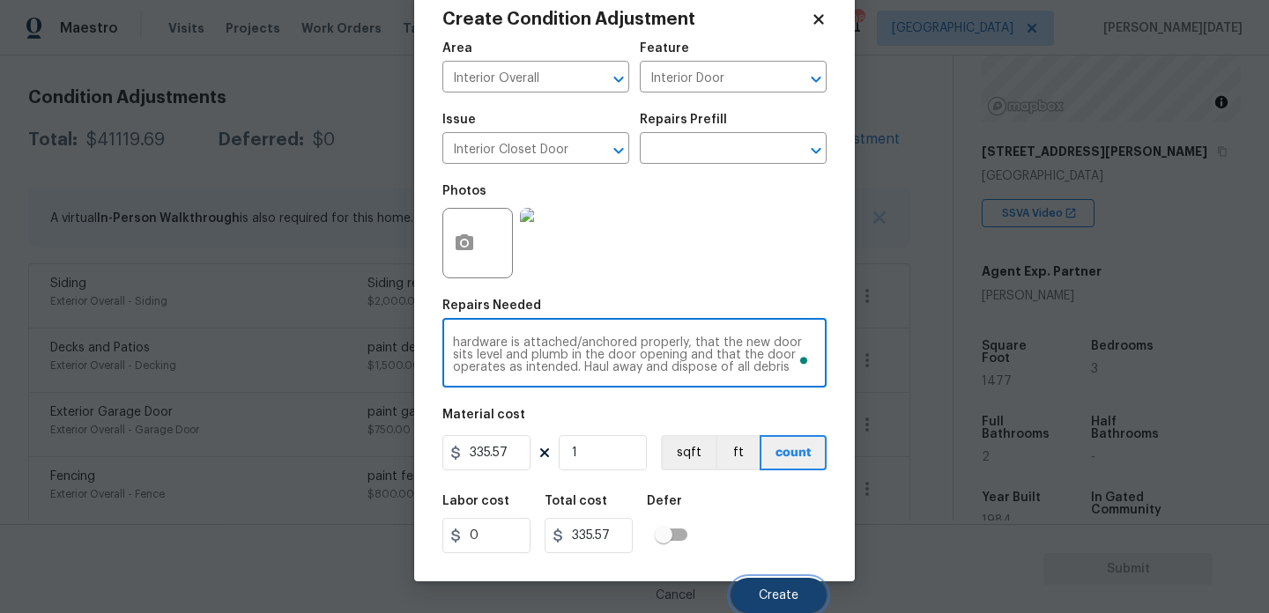
click at [773, 590] on span "Create" at bounding box center [779, 596] width 40 height 13
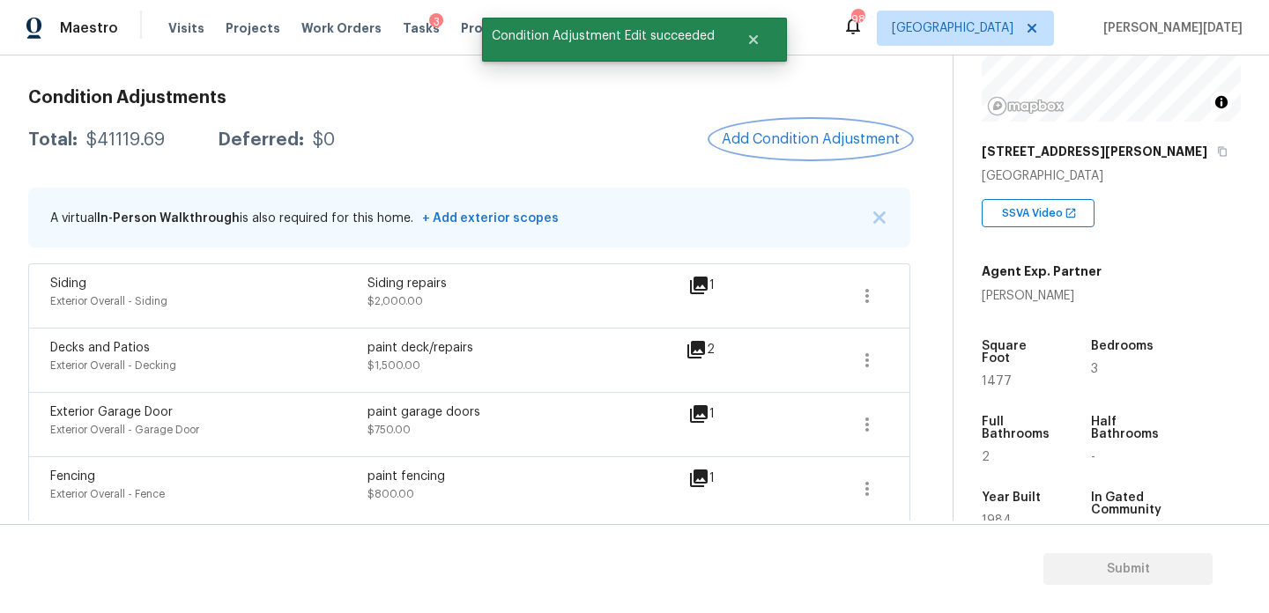
scroll to position [0, 0]
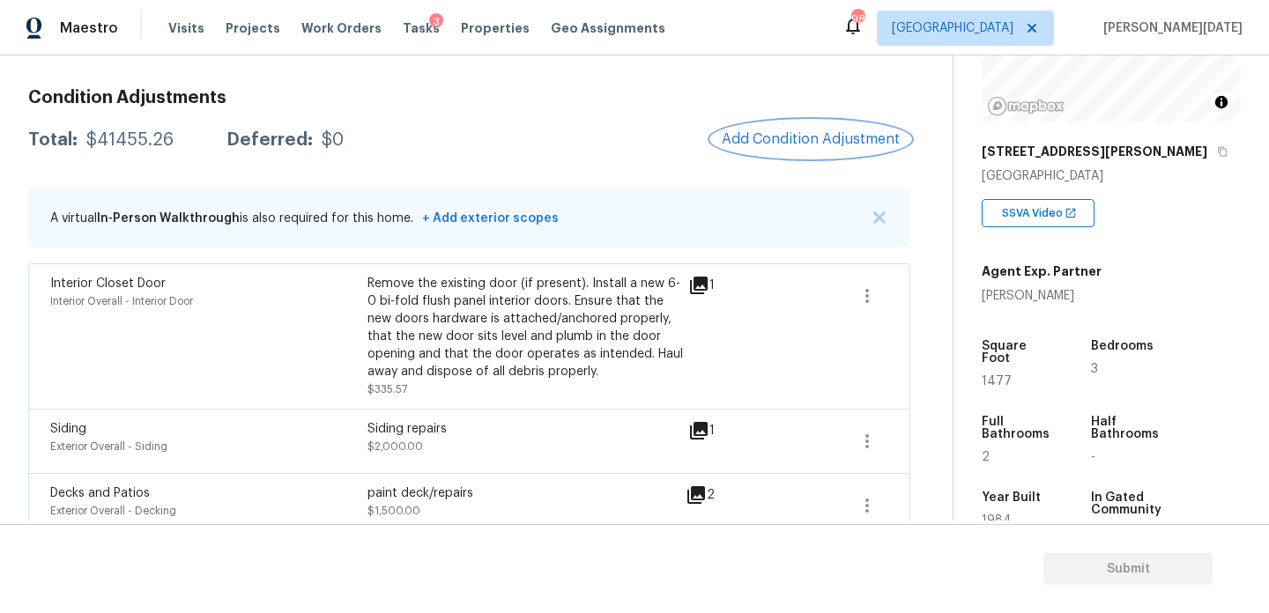
click at [782, 136] on span "Add Condition Adjustment" at bounding box center [811, 139] width 178 height 16
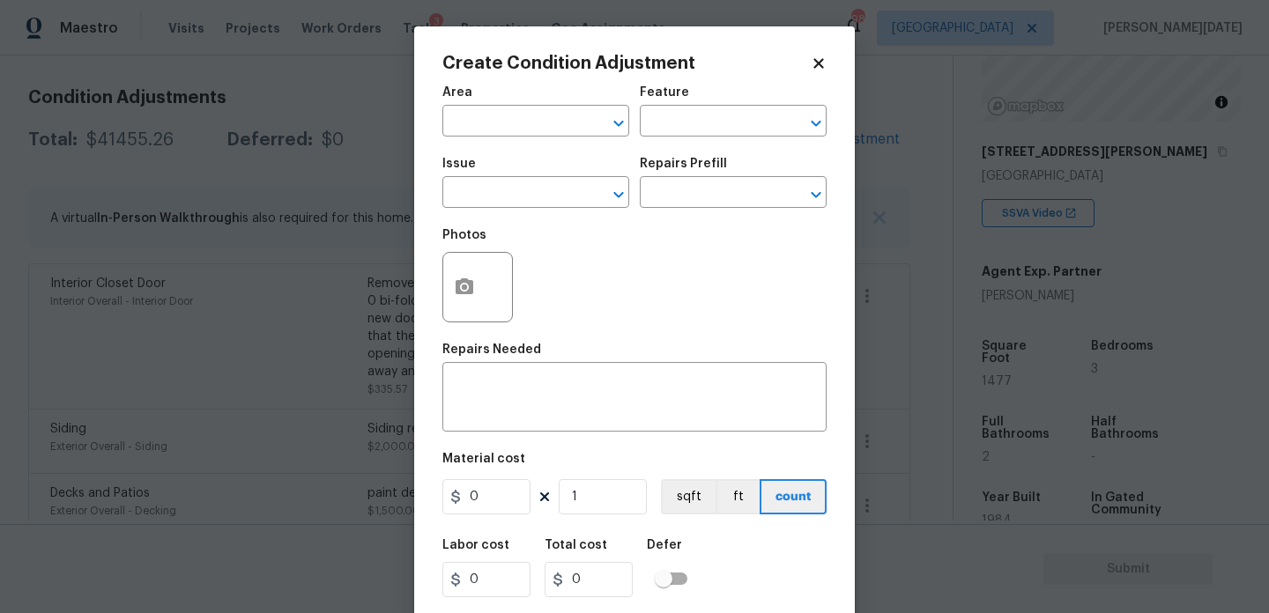
click at [474, 138] on span "Area ​" at bounding box center [535, 111] width 187 height 71
click at [474, 122] on input "text" at bounding box center [511, 122] width 138 height 27
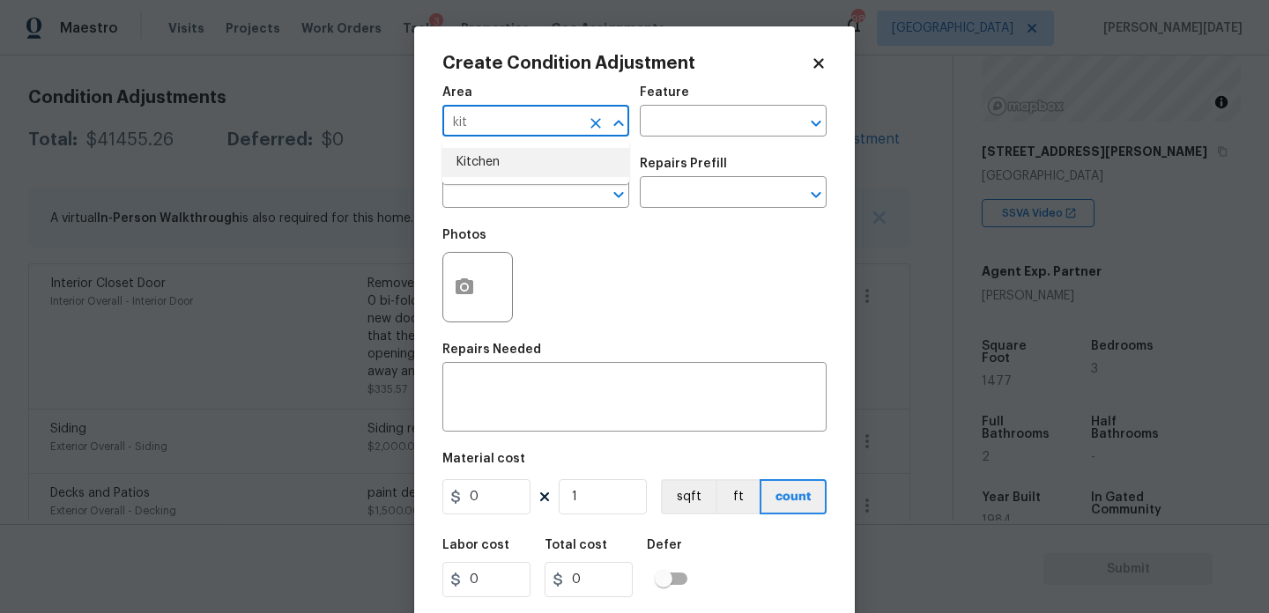
click at [479, 167] on li "Kitchen" at bounding box center [535, 162] width 187 height 29
type input "Kitchen"
click at [480, 209] on span "Issue ​" at bounding box center [535, 182] width 187 height 71
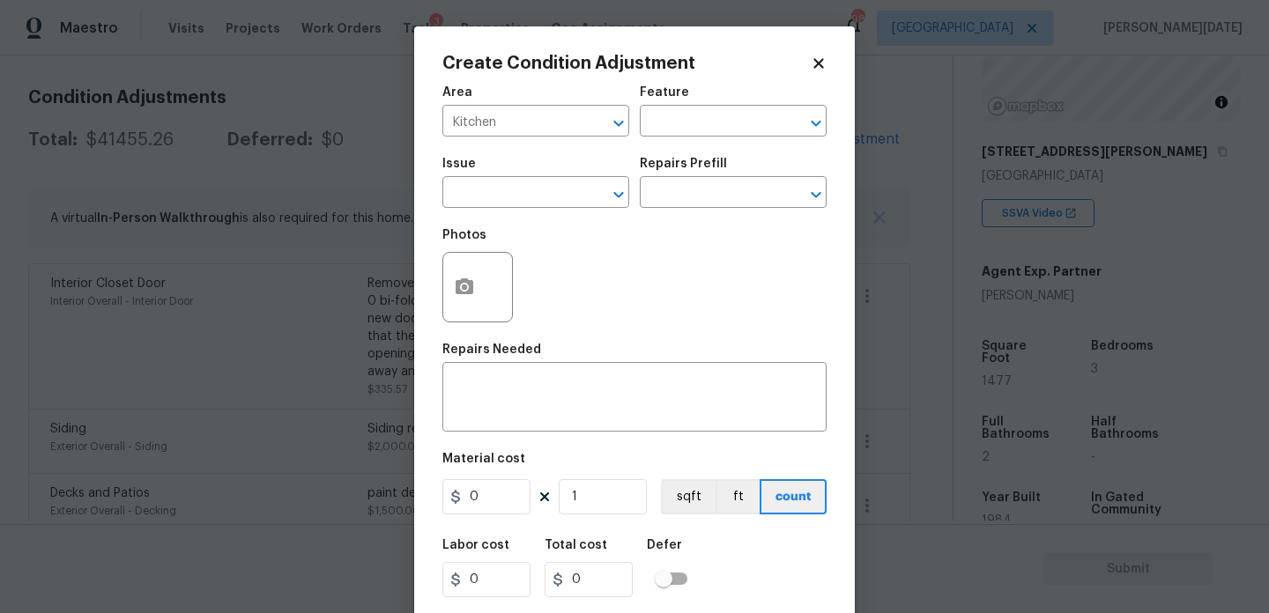
click at [480, 209] on span "Issue ​" at bounding box center [535, 182] width 187 height 71
click at [508, 197] on input "text" at bounding box center [511, 194] width 138 height 27
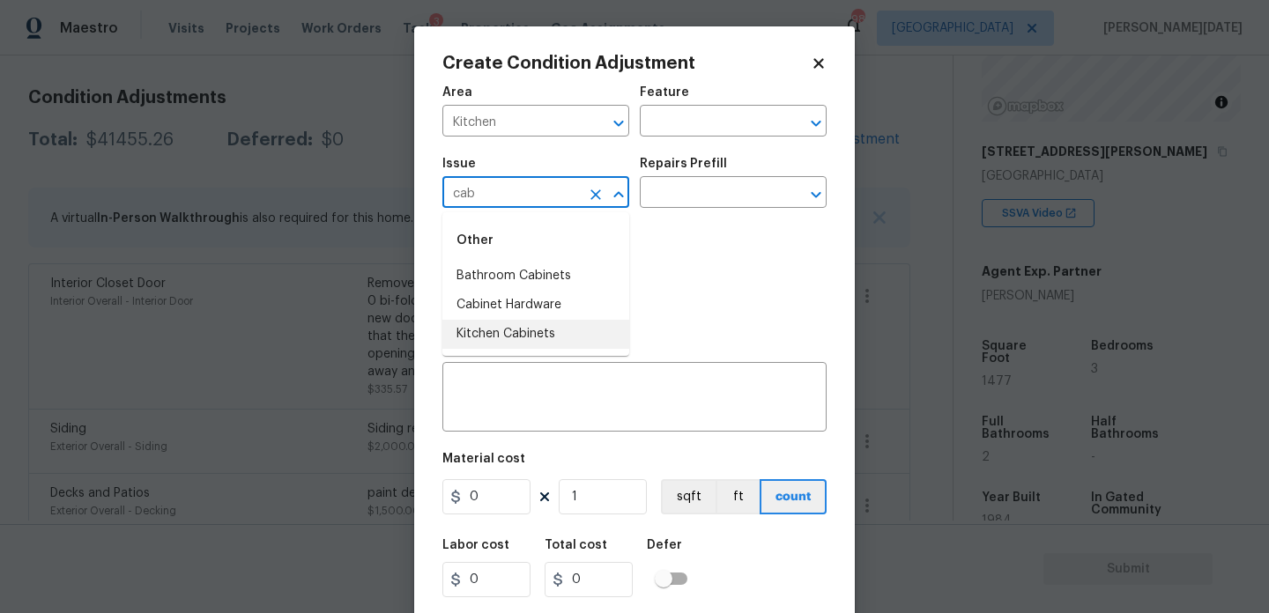
click at [522, 330] on li "Kitchen Cabinets" at bounding box center [535, 334] width 187 height 29
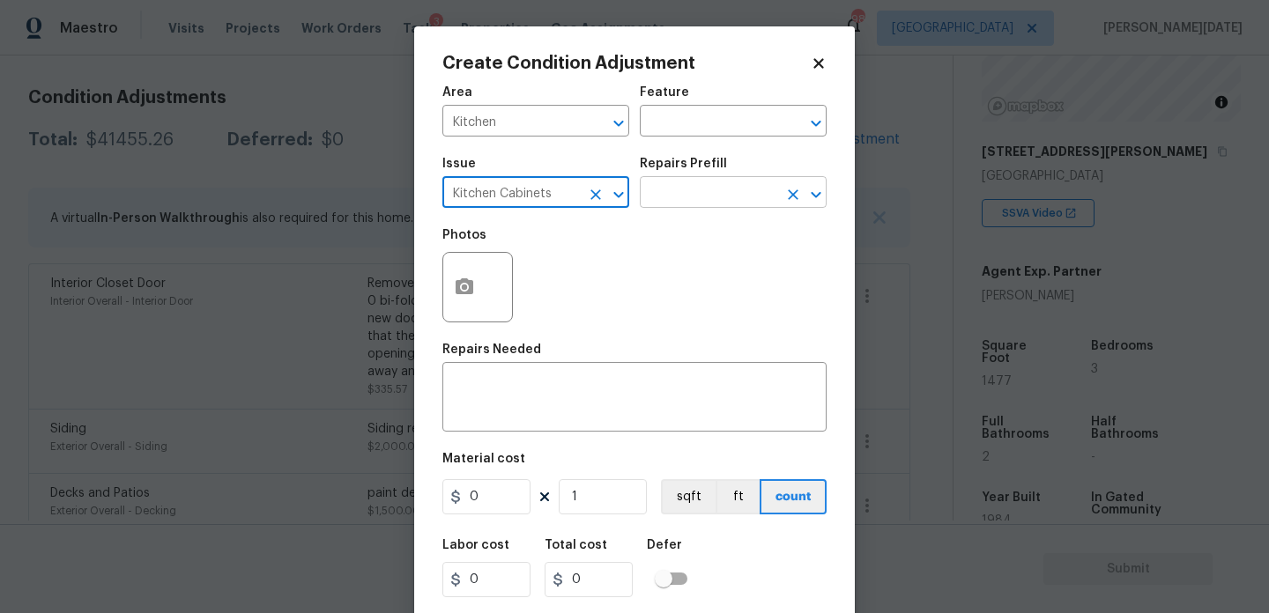
type input "Kitchen Cabinets"
click at [673, 204] on input "text" at bounding box center [709, 194] width 138 height 27
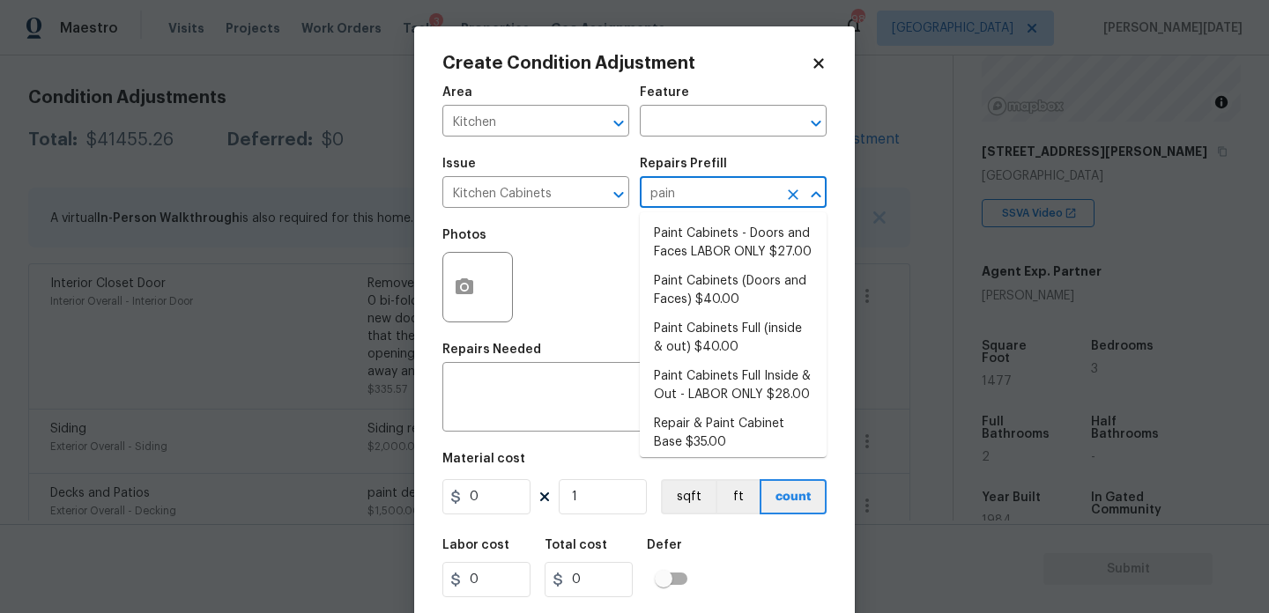
type input "paint"
click at [714, 248] on li "Paint Cabinets - Doors and Faces LABOR ONLY $27.00" at bounding box center [733, 243] width 187 height 48
type input "Cabinets"
type textarea "Prep, sand, mask and apply 2 coats of paint to the kitchen cabinet doors and bo…"
type input "27"
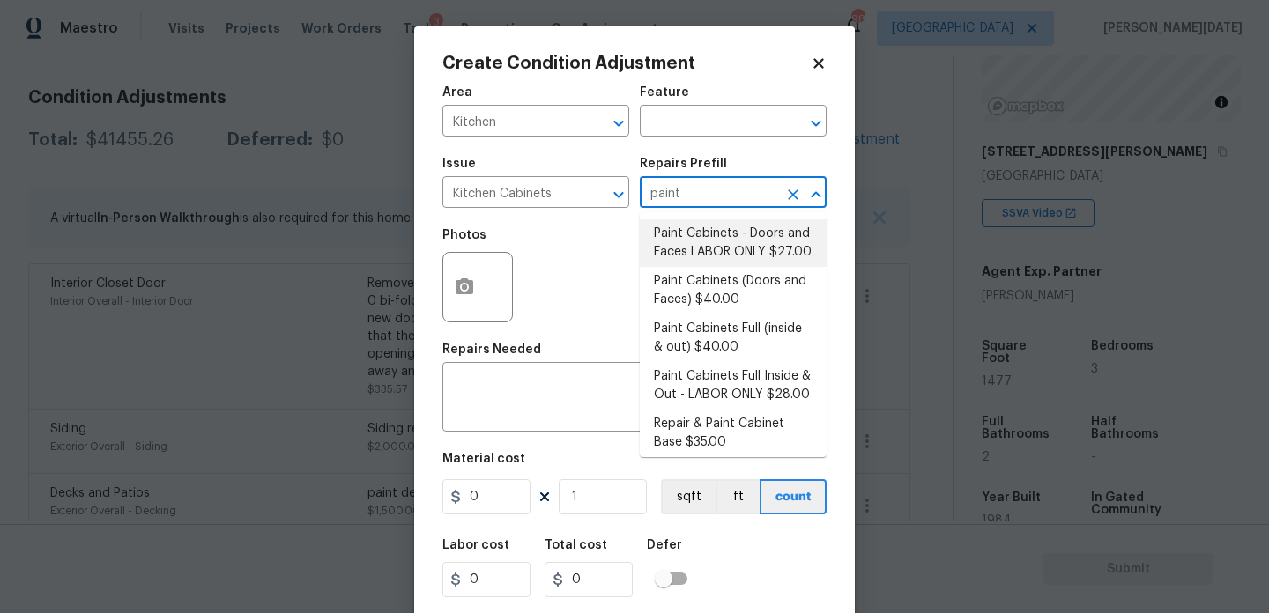
type input "27"
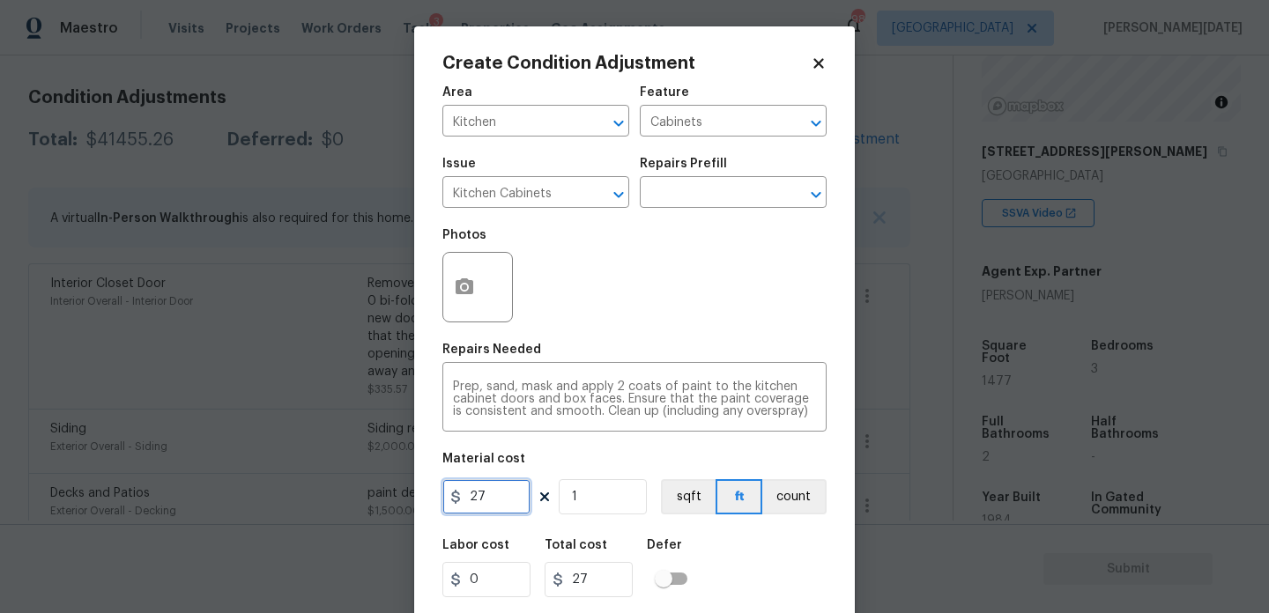
drag, startPoint x: 517, startPoint y: 496, endPoint x: 413, endPoint y: 493, distance: 104.1
click at [414, 493] on div "Create Condition Adjustment Area Kitchen ​ Feature Cabinets ​ Issue Kitchen Cab…" at bounding box center [634, 325] width 441 height 599
type input "1200"
click at [621, 310] on div "Photos" at bounding box center [634, 276] width 384 height 115
type input "1200"
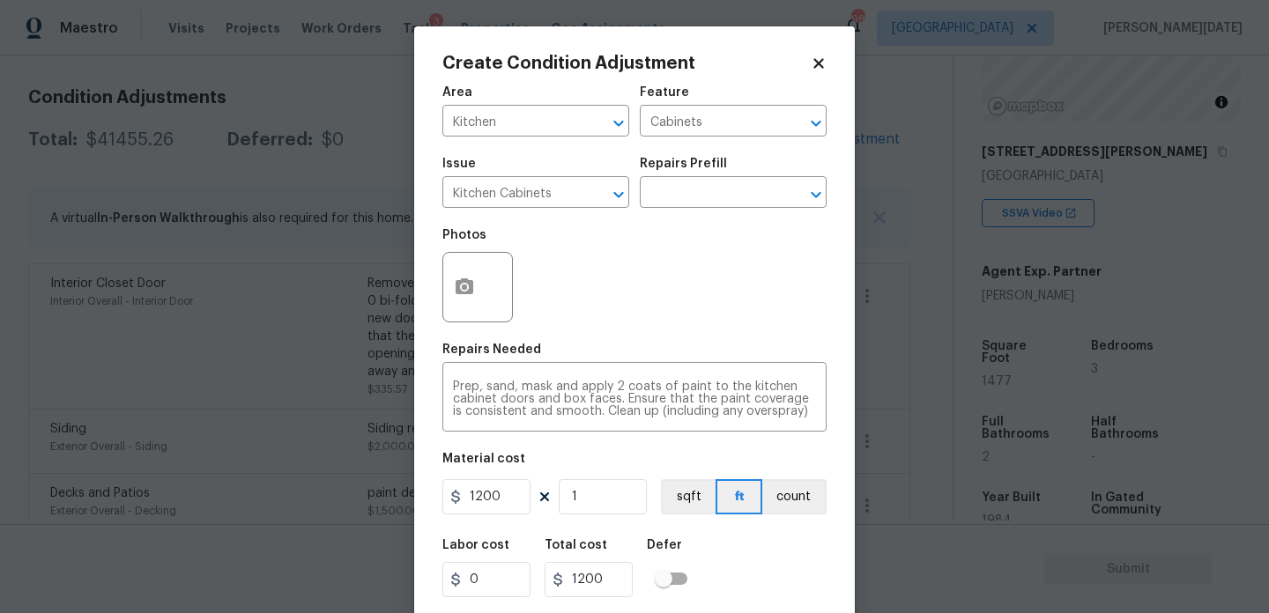
scroll to position [45, 0]
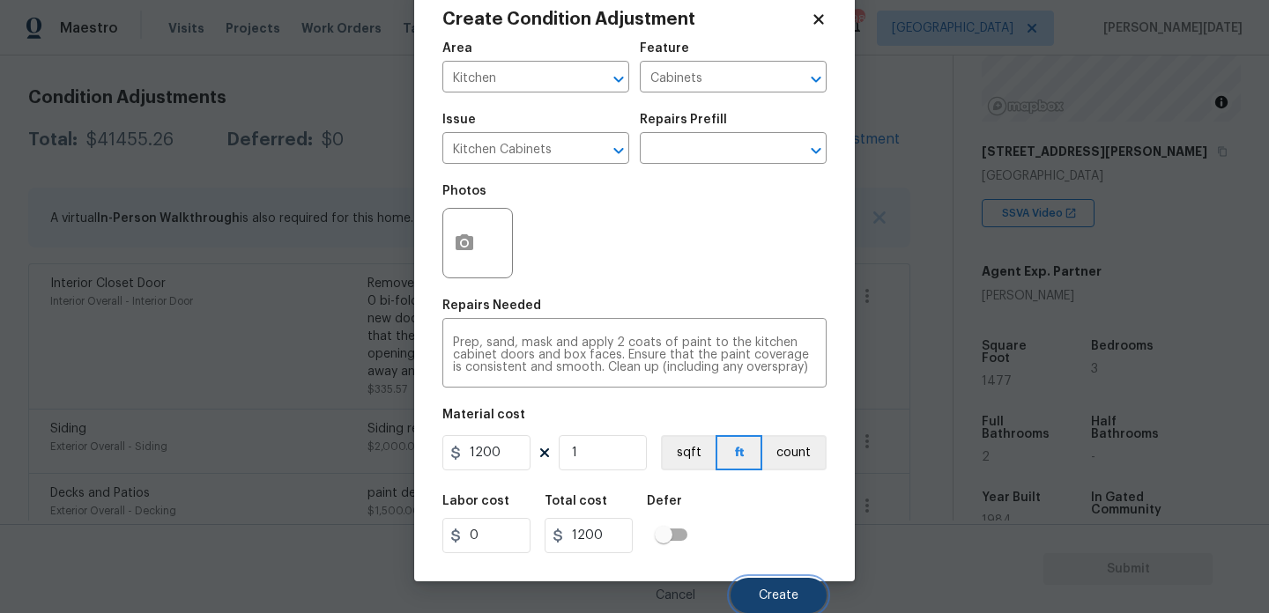
click at [772, 605] on button "Create" at bounding box center [779, 595] width 96 height 35
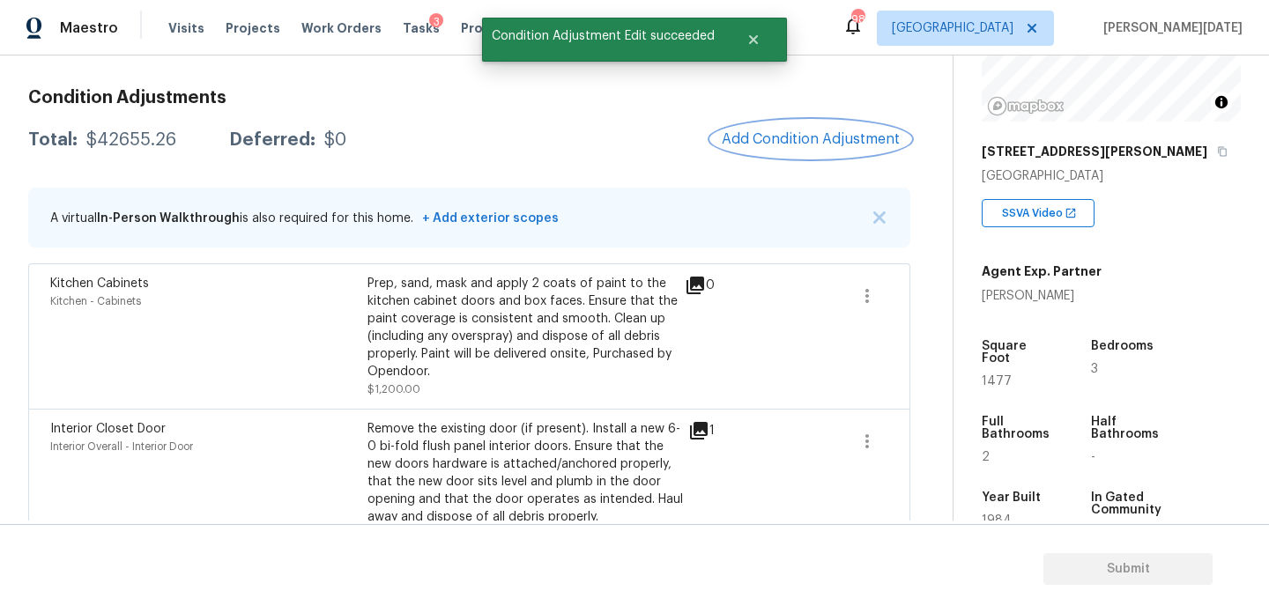
scroll to position [1662, 0]
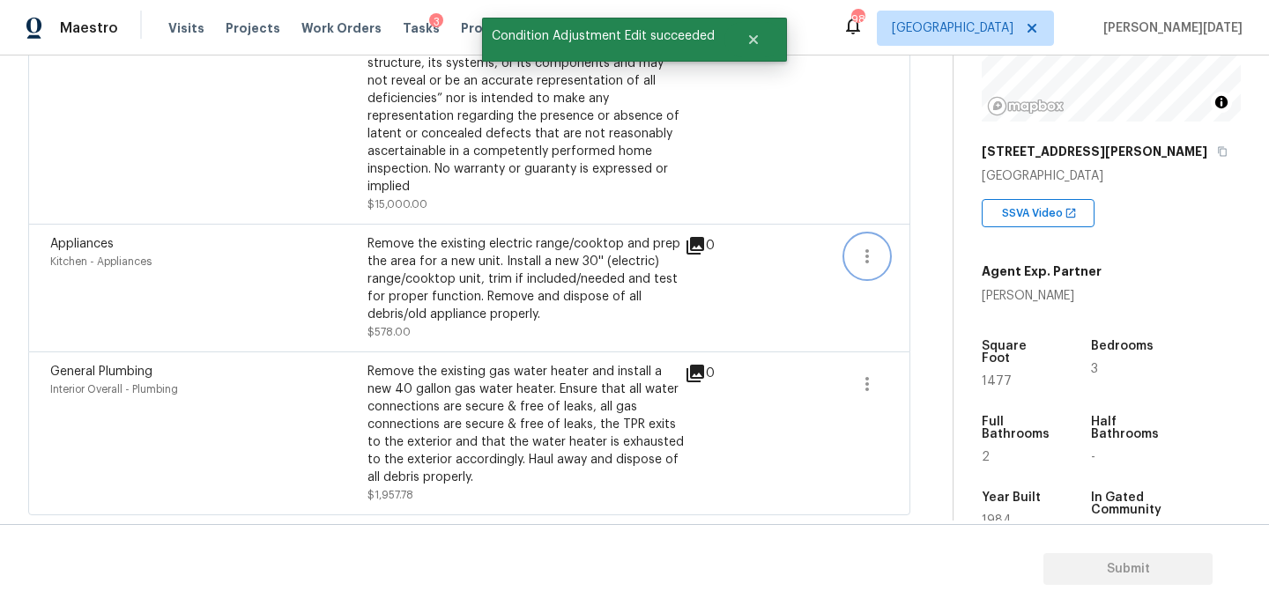
click at [858, 252] on icon "button" at bounding box center [867, 256] width 21 height 21
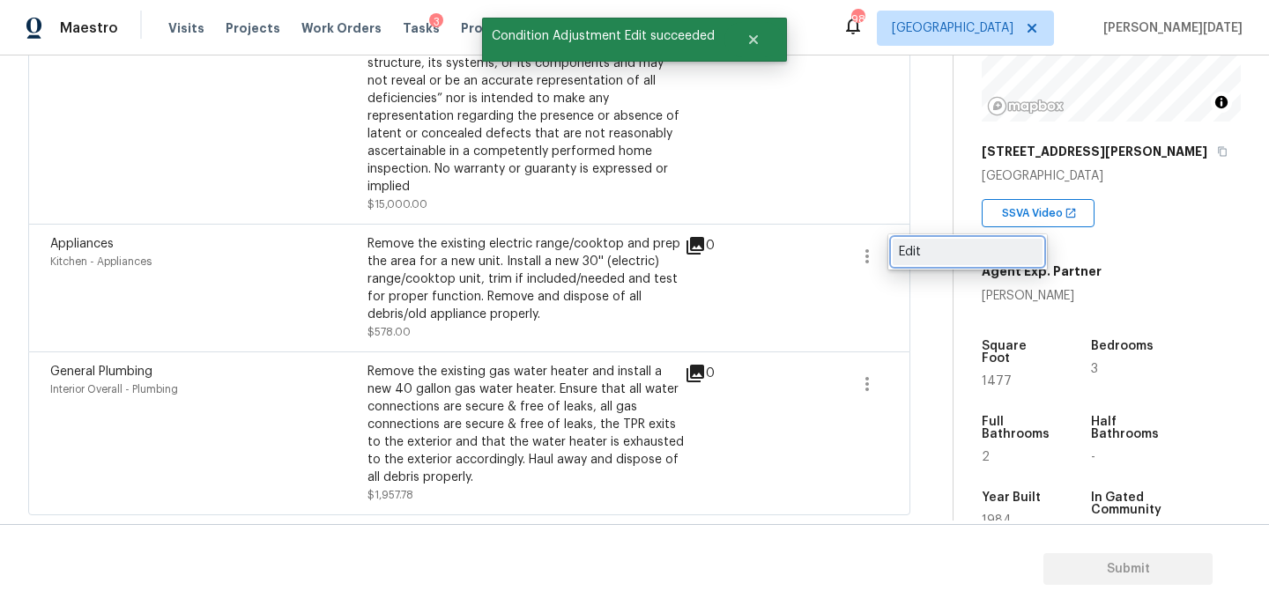
click at [941, 249] on div "Edit" at bounding box center [968, 252] width 138 height 18
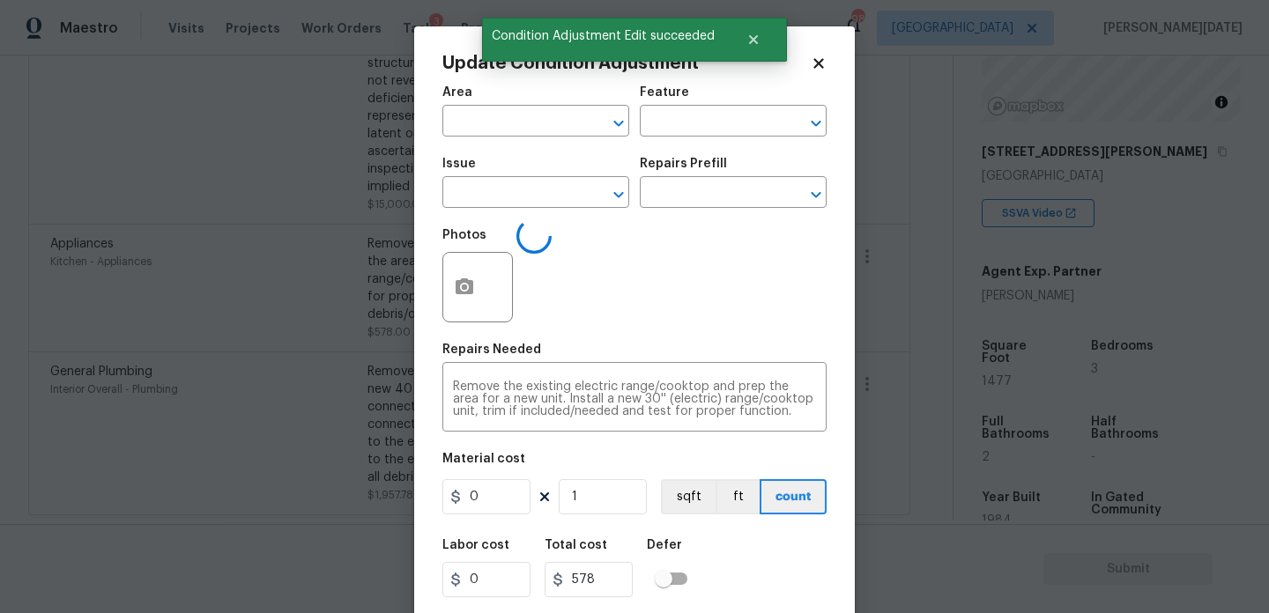
type input "Kitchen"
type input "Appliances"
type input "578"
click at [461, 304] on button "button" at bounding box center [464, 287] width 42 height 69
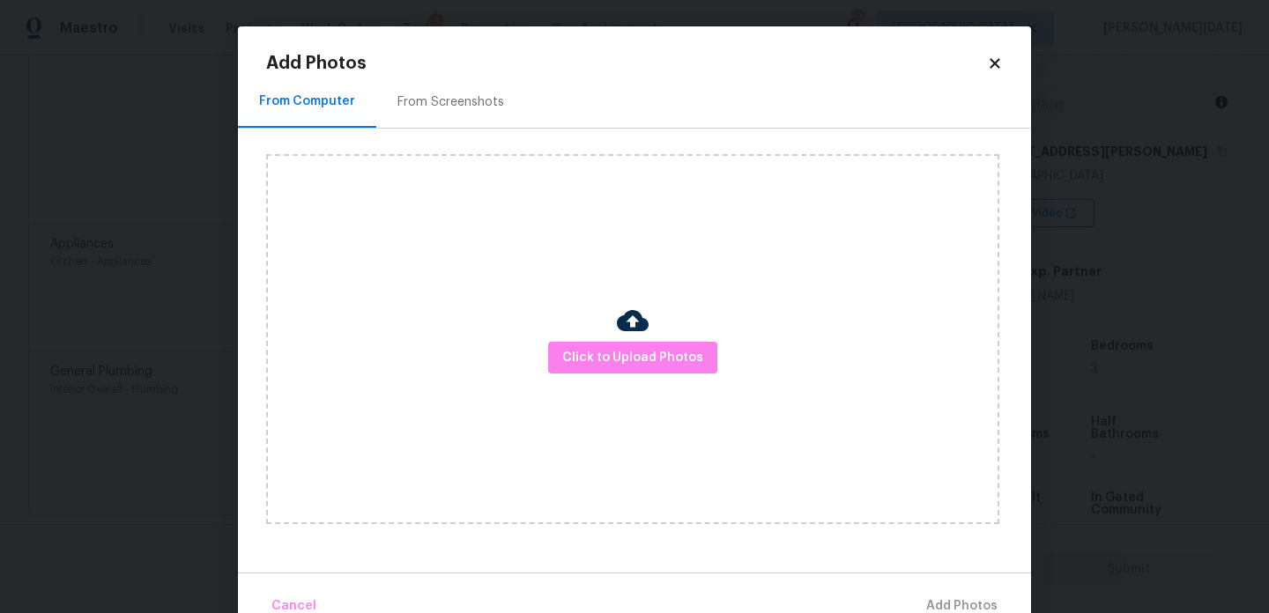
click at [621, 377] on div "Click to Upload Photos" at bounding box center [632, 339] width 733 height 370
click at [628, 371] on button "Click to Upload Photos" at bounding box center [632, 358] width 169 height 33
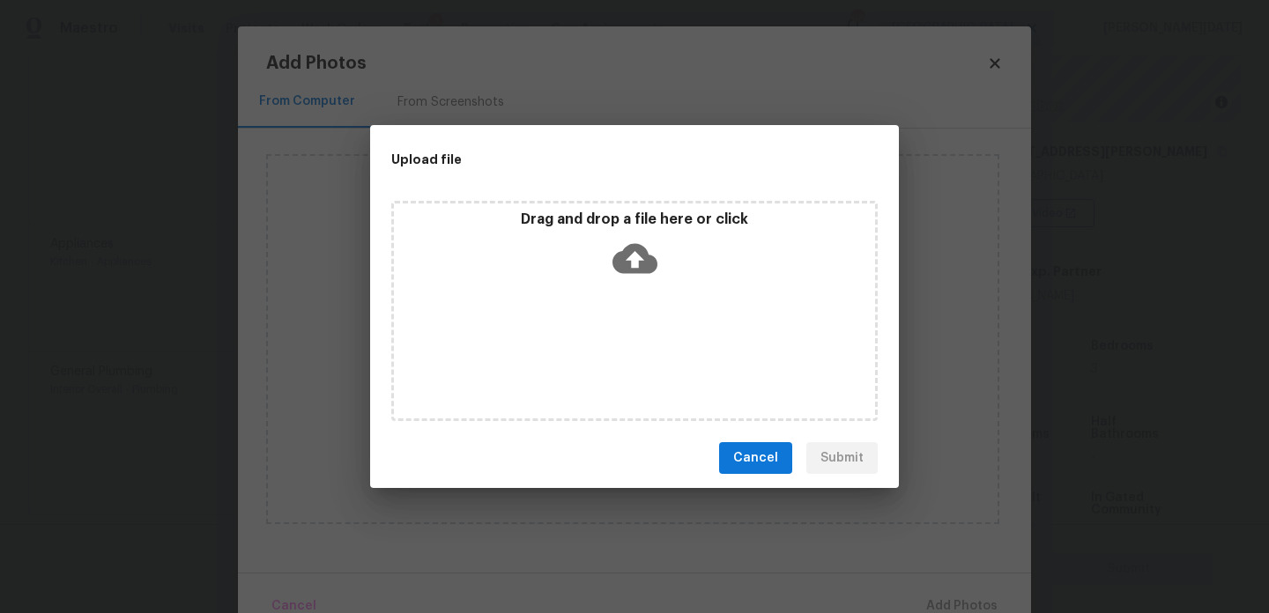
click at [628, 371] on div "Drag and drop a file here or click" at bounding box center [634, 311] width 487 height 220
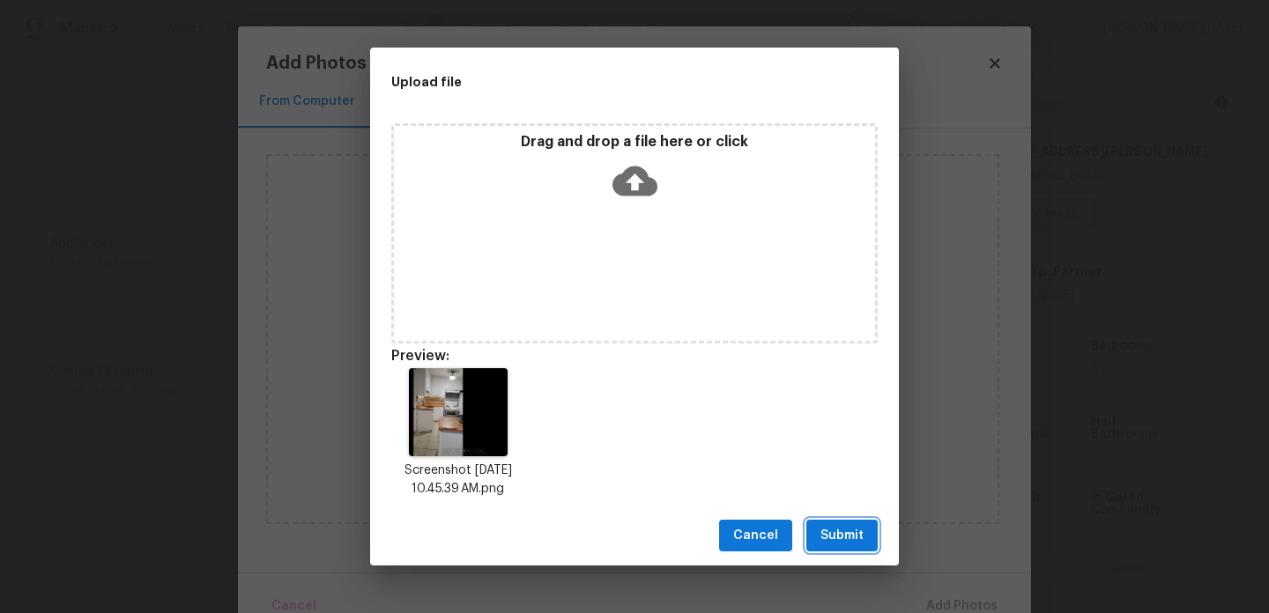
click at [840, 534] on span "Submit" at bounding box center [842, 536] width 43 height 22
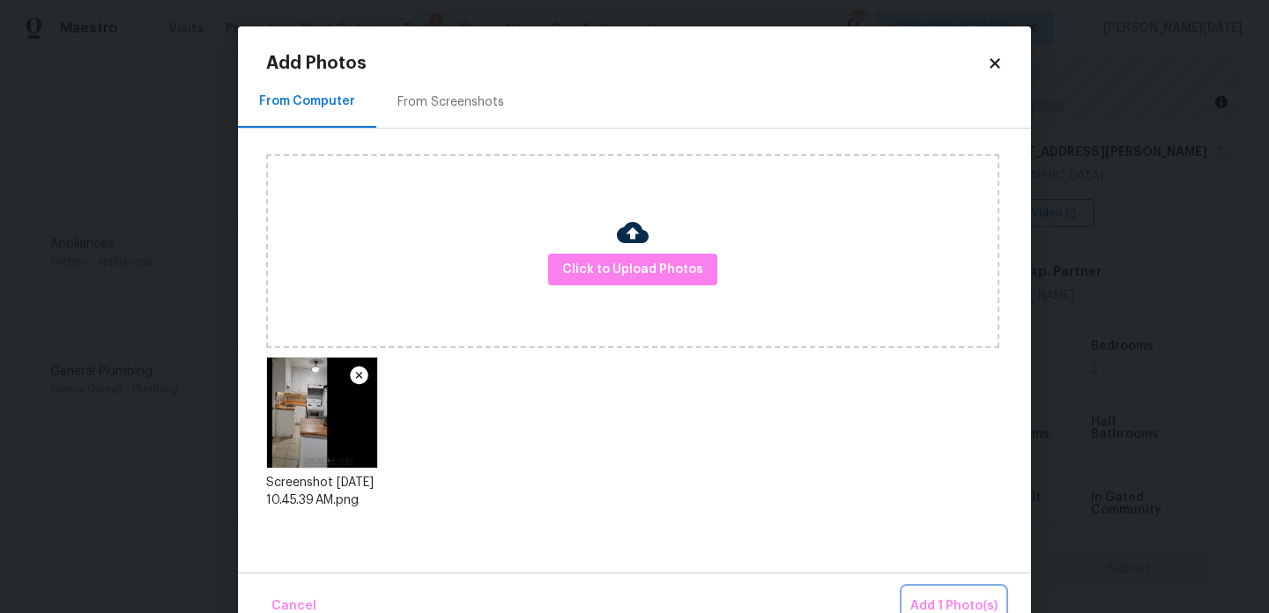
click at [947, 607] on span "Add 1 Photo(s)" at bounding box center [953, 607] width 87 height 22
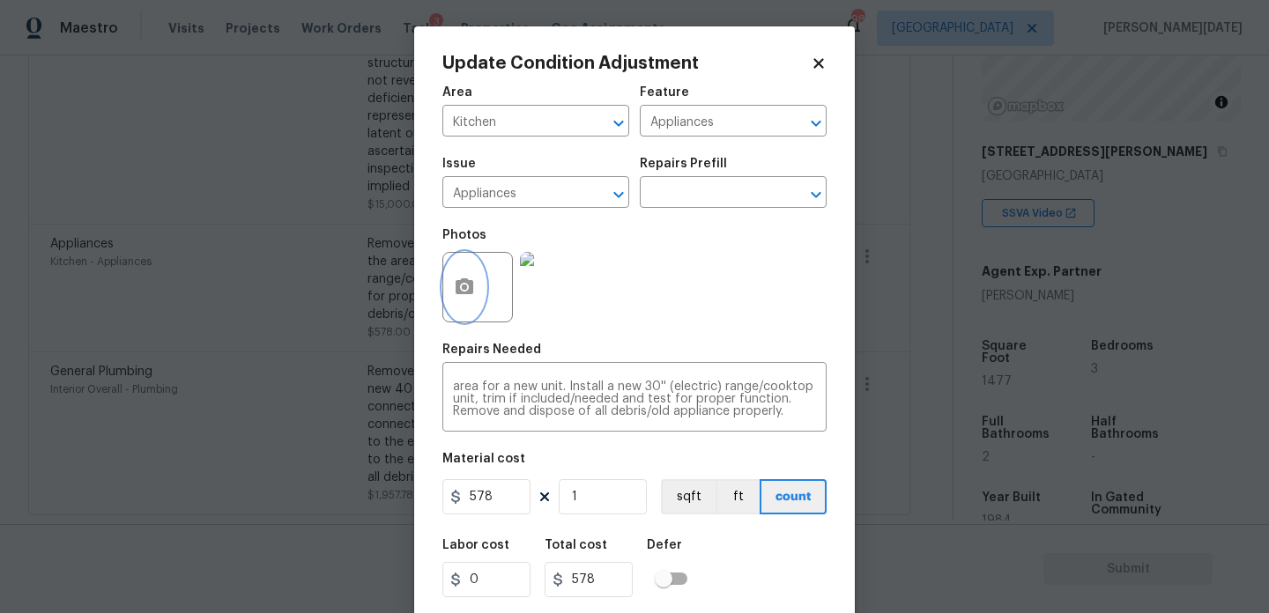
scroll to position [45, 0]
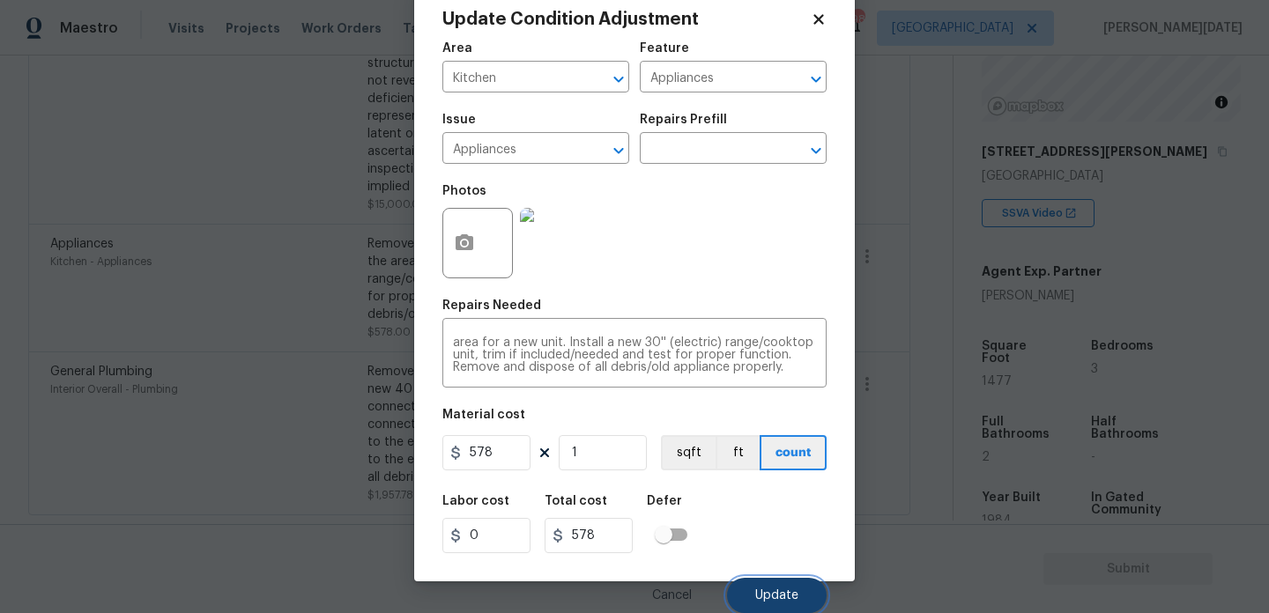
click at [763, 606] on button "Update" at bounding box center [777, 595] width 100 height 35
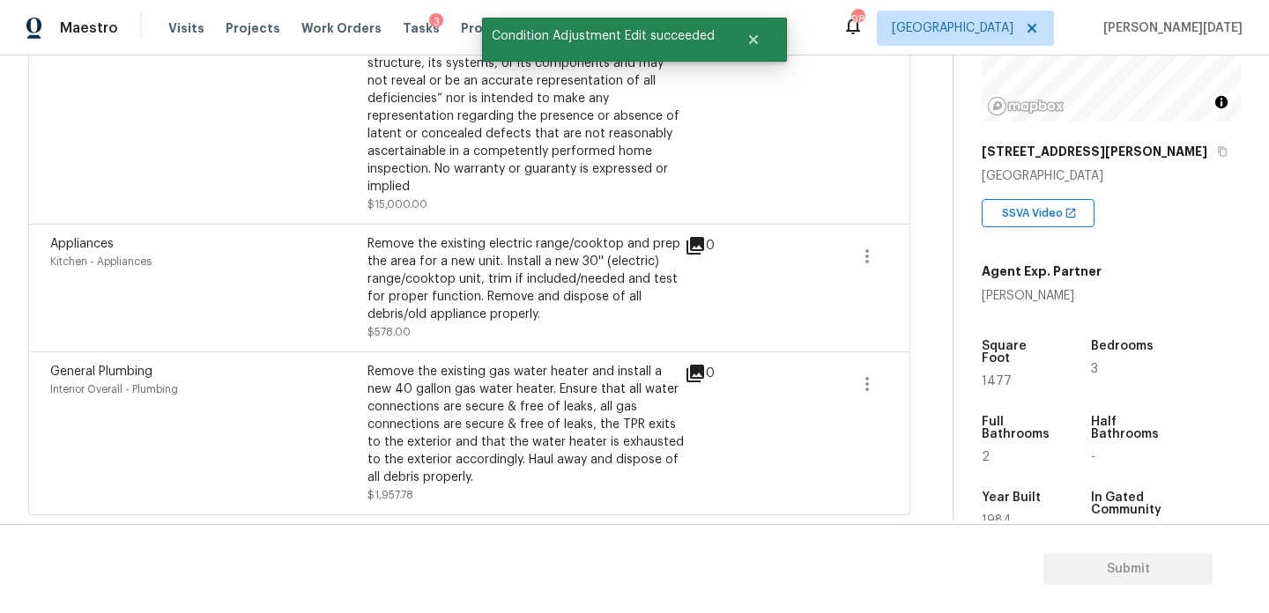
scroll to position [0, 0]
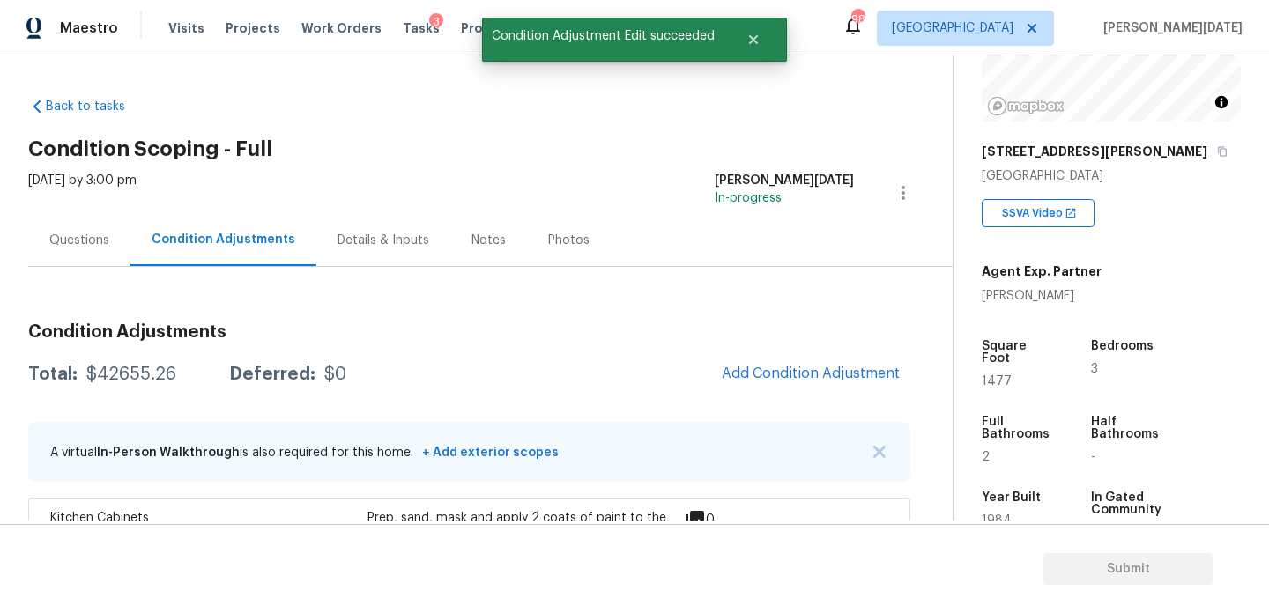
click at [792, 386] on button "Add Condition Adjustment" at bounding box center [810, 373] width 199 height 37
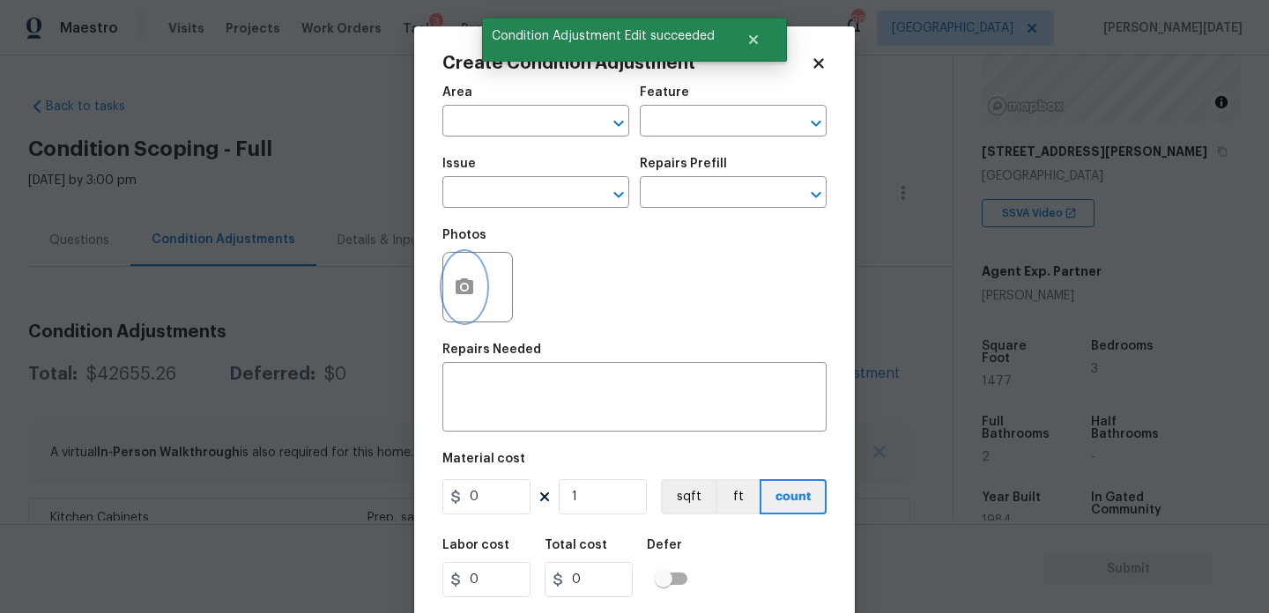
click at [472, 309] on button "button" at bounding box center [464, 287] width 42 height 69
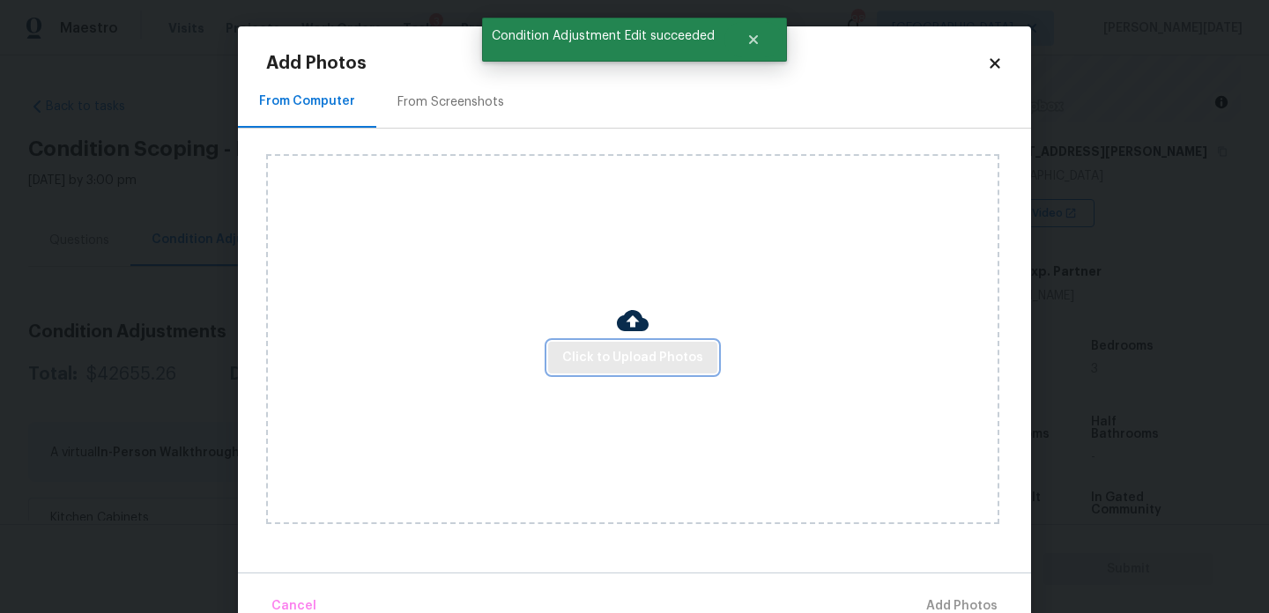
click at [601, 360] on span "Click to Upload Photos" at bounding box center [632, 358] width 141 height 22
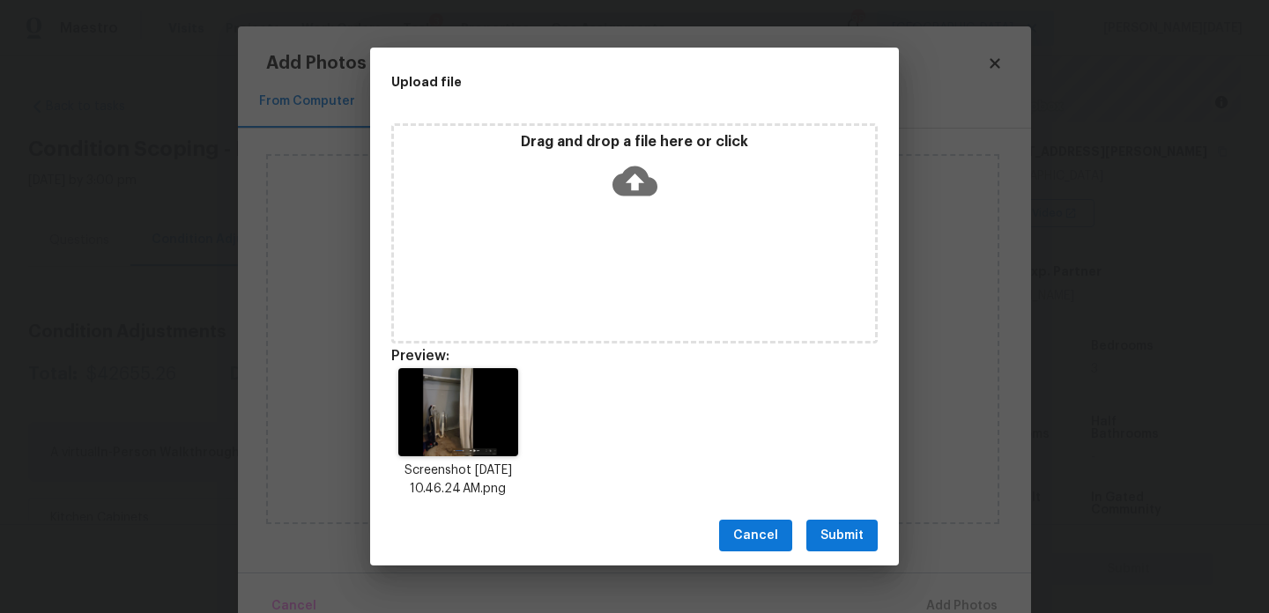
click at [829, 526] on span "Submit" at bounding box center [842, 536] width 43 height 22
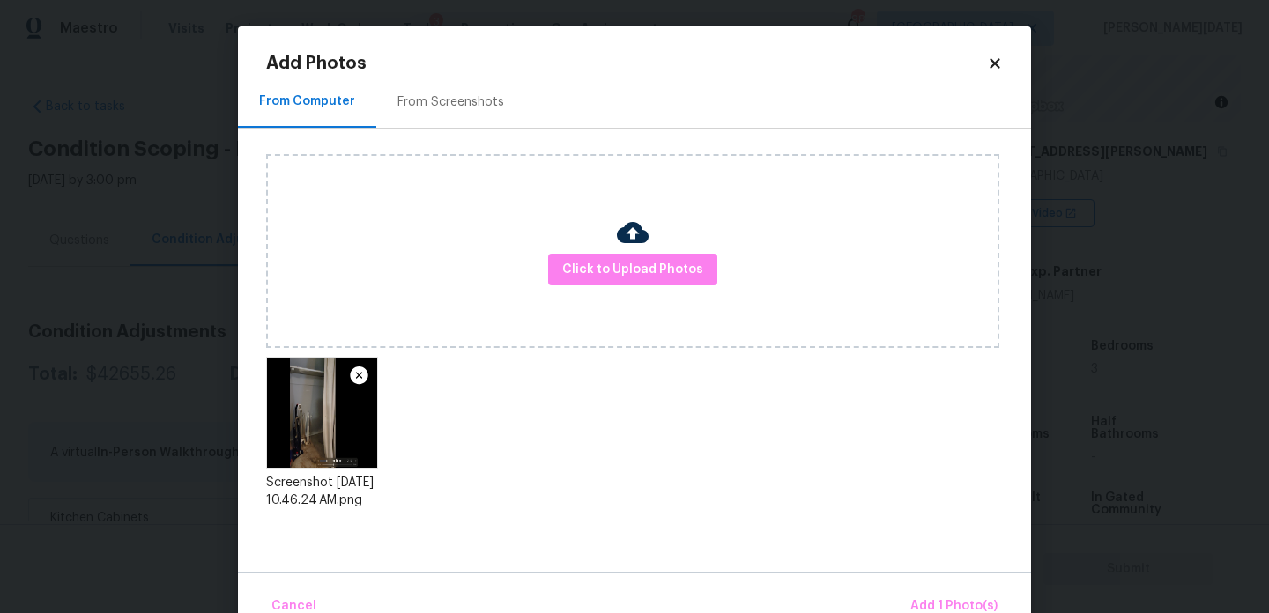
click at [940, 584] on div "Cancel Add 1 Photo(s)" at bounding box center [634, 599] width 793 height 53
click at [946, 599] on span "Add 1 Photo(s)" at bounding box center [953, 607] width 87 height 22
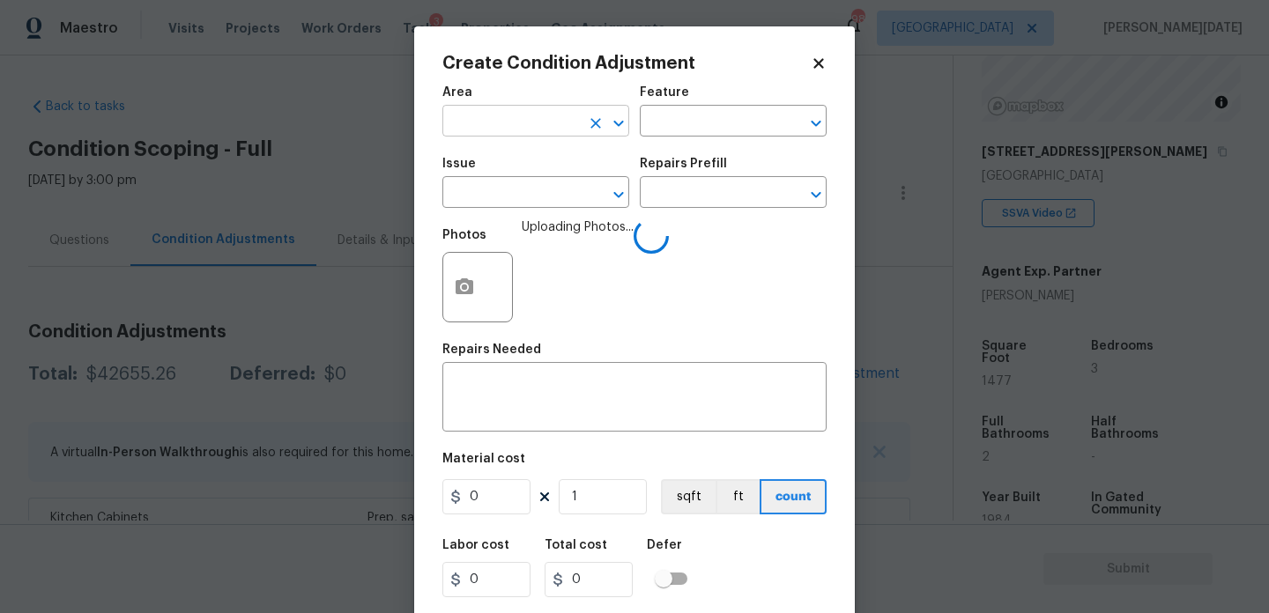
click at [496, 130] on input "text" at bounding box center [511, 122] width 138 height 27
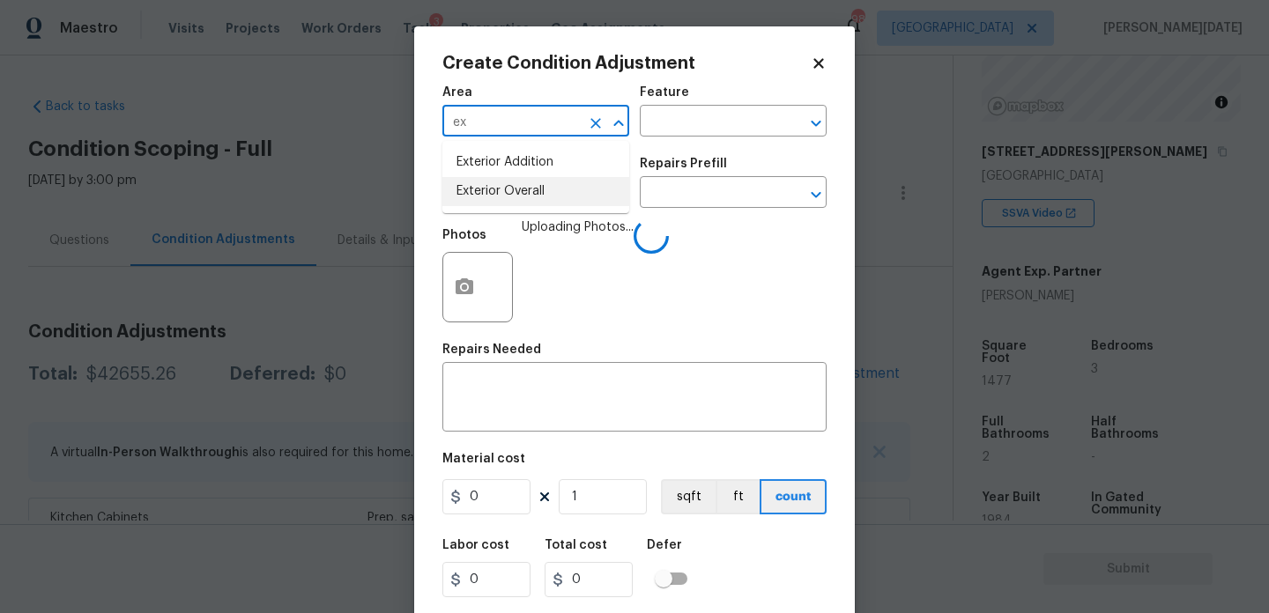
click at [505, 190] on li "Exterior Overall" at bounding box center [535, 191] width 187 height 29
type input "Exterior Overall"
click at [505, 190] on input "text" at bounding box center [511, 194] width 138 height 27
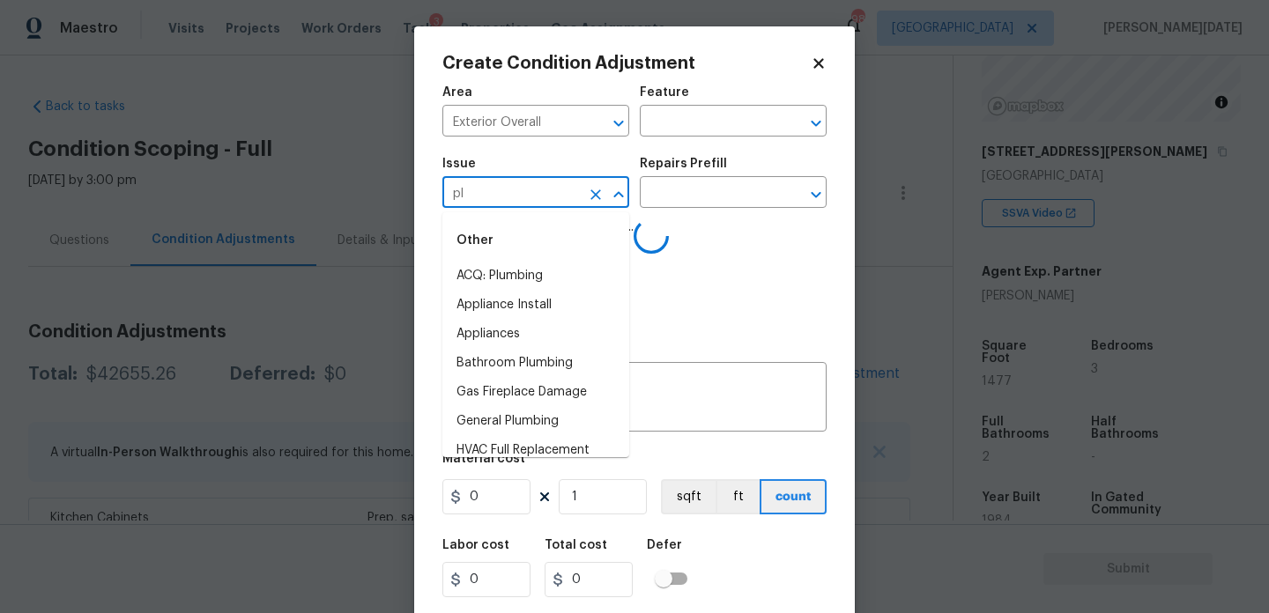
type input "plu"
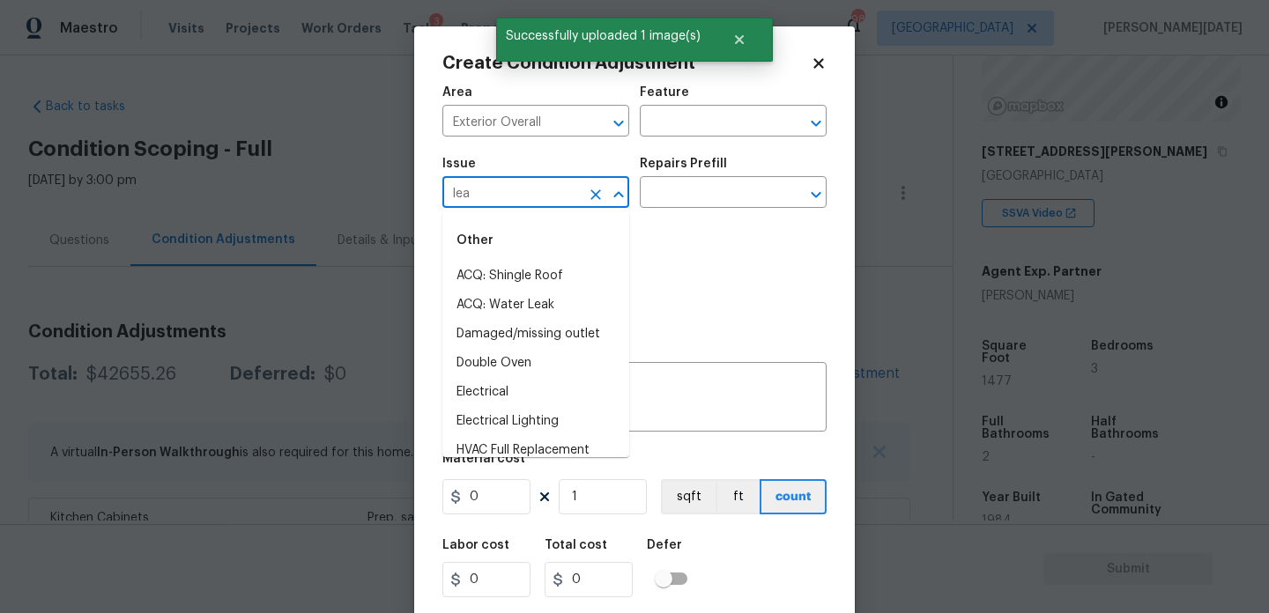
type input "leak"
click at [540, 270] on li "ACQ: Crawlspace" at bounding box center [535, 276] width 187 height 29
type input "ACQ: Crawlspace"
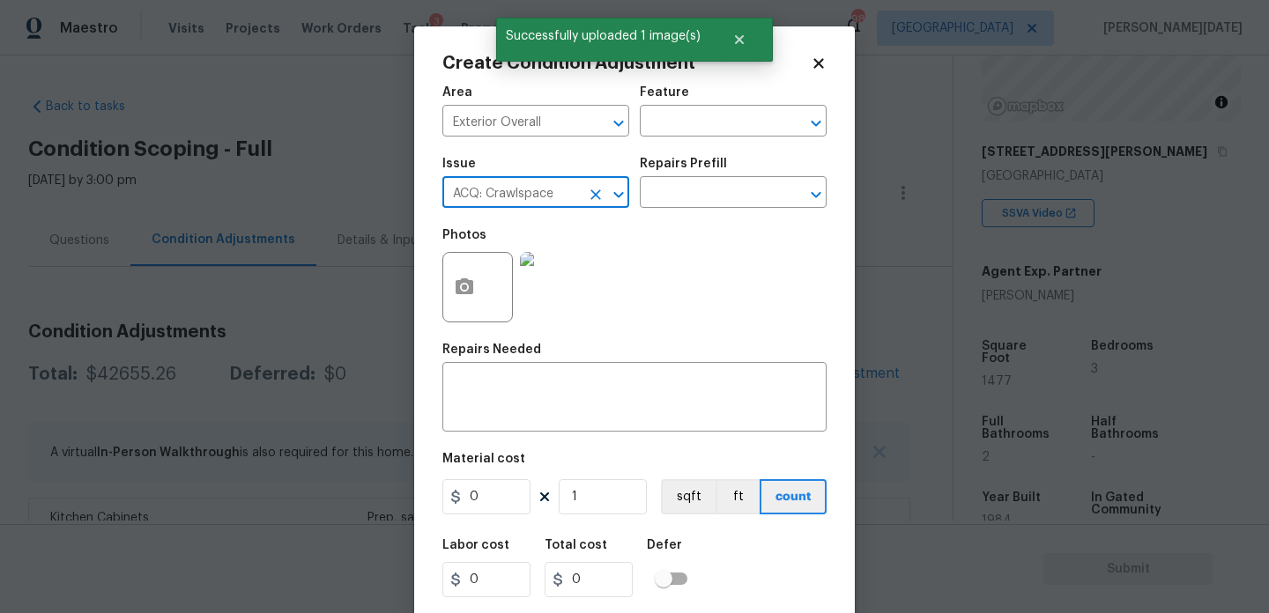
click at [604, 187] on icon "Clear" at bounding box center [596, 195] width 18 height 18
click at [552, 279] on li "ACQ: Water Leak" at bounding box center [535, 276] width 187 height 29
type input "ACQ: Water Leak"
click at [715, 209] on div "Issue ACQ: Water Leak ​ Repairs Prefill ​" at bounding box center [634, 182] width 384 height 71
click at [734, 200] on input "text" at bounding box center [709, 194] width 138 height 27
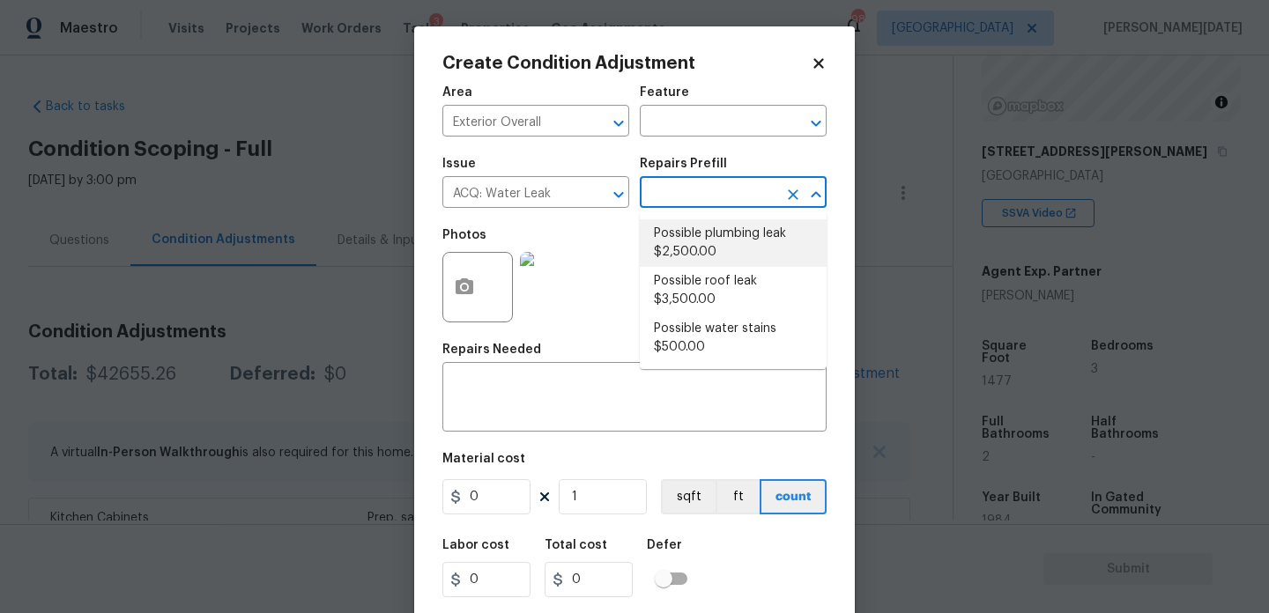
click at [732, 235] on li "Possible plumbing leak $2,500.00" at bounding box center [733, 243] width 187 height 48
type input "Acquisition"
type textarea "Acquisition Scope: Possible plumbing leak"
type input "2500"
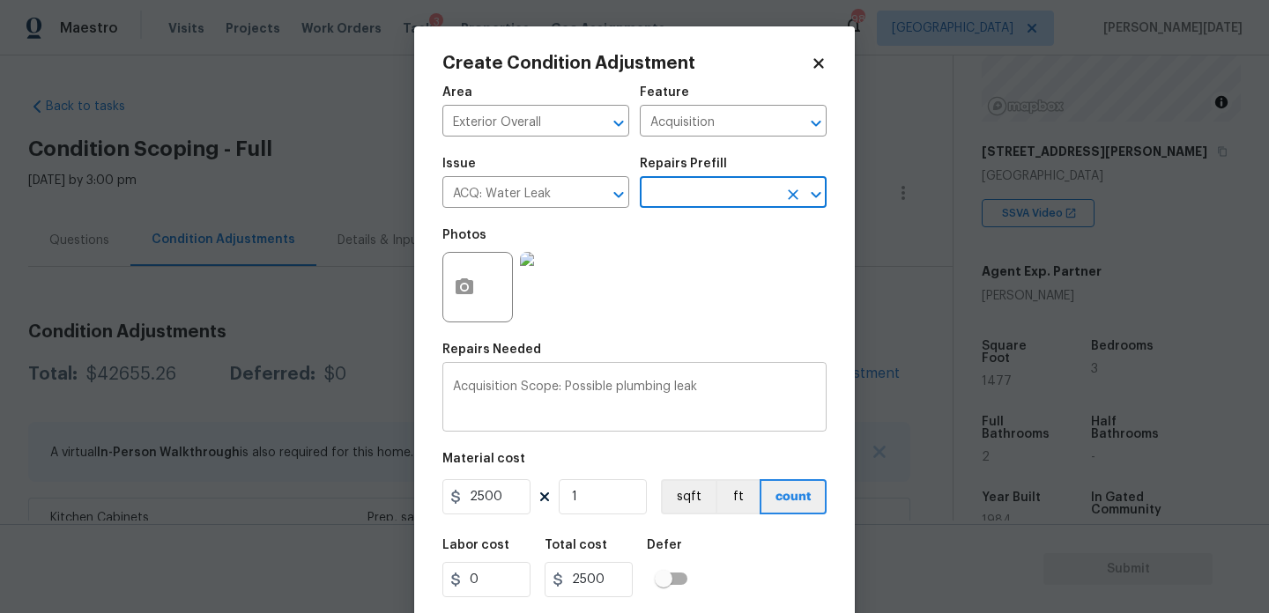
scroll to position [45, 0]
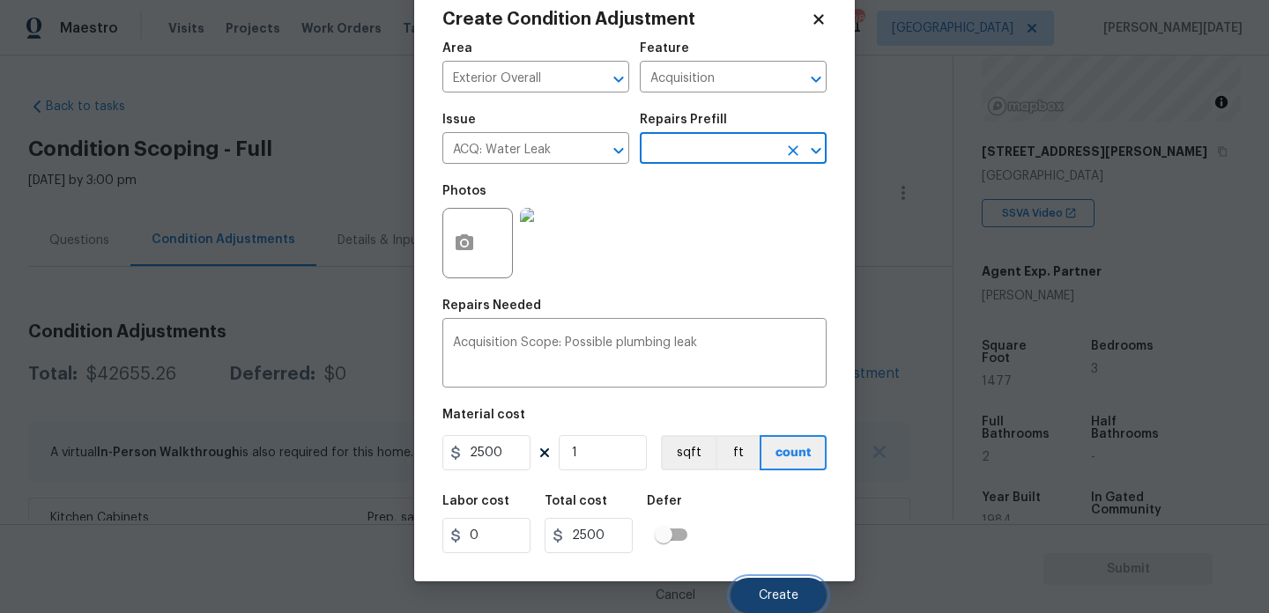
click at [761, 590] on span "Create" at bounding box center [779, 596] width 40 height 13
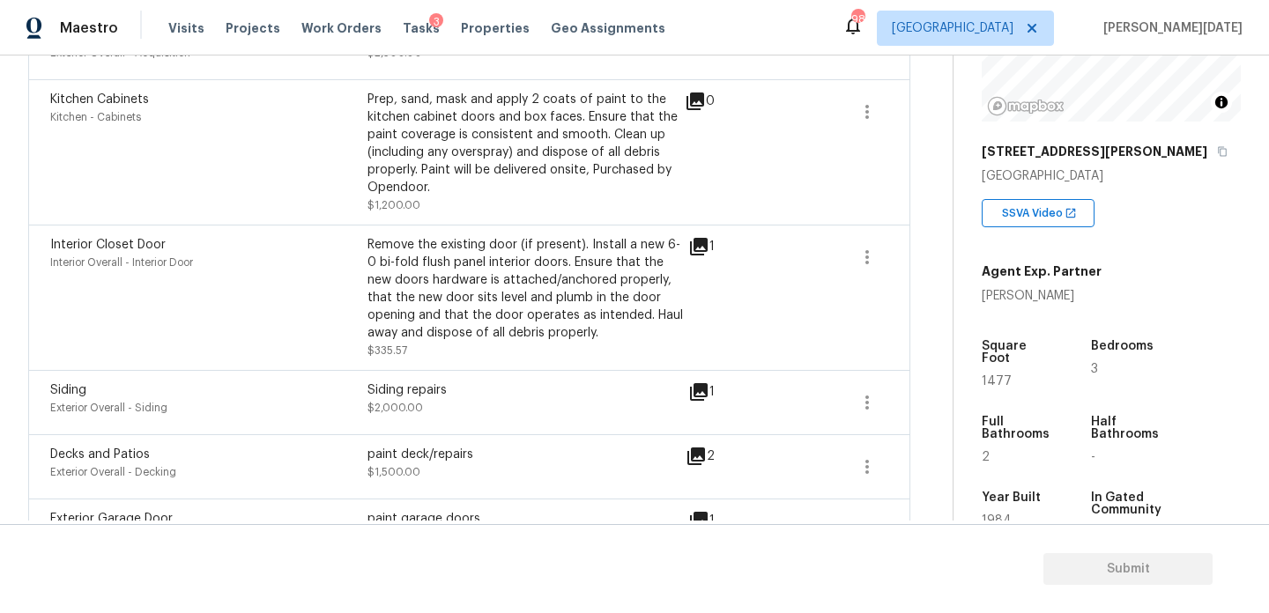
scroll to position [494, 0]
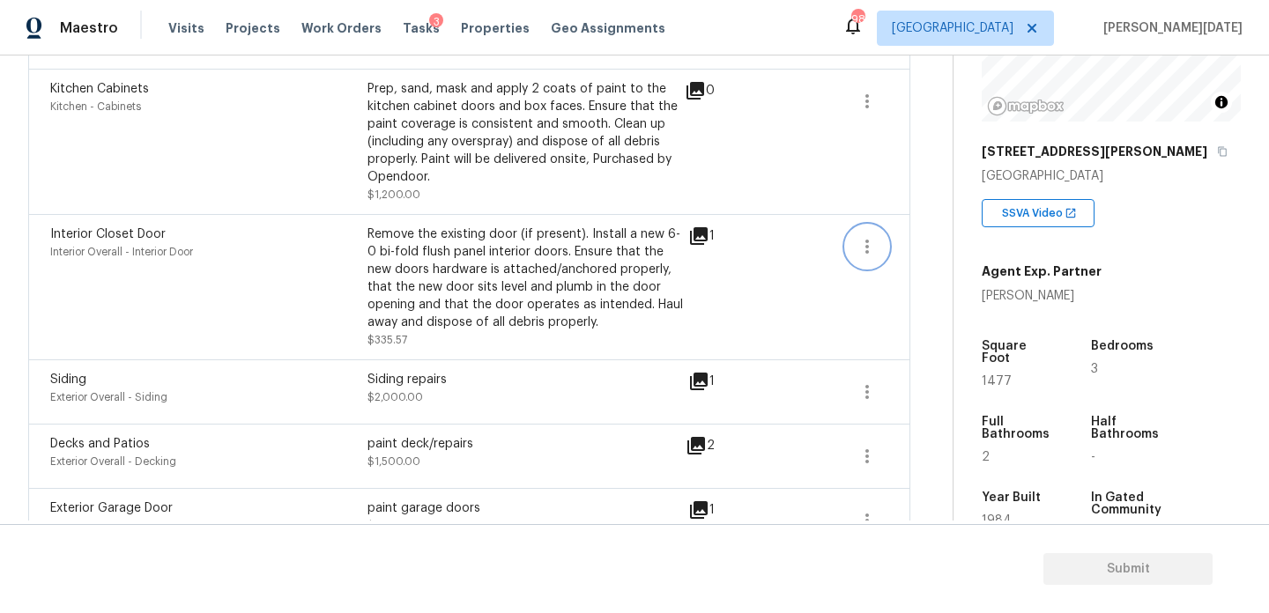
click at [853, 246] on button "button" at bounding box center [867, 247] width 42 height 42
click at [933, 241] on div "Edit" at bounding box center [968, 244] width 138 height 18
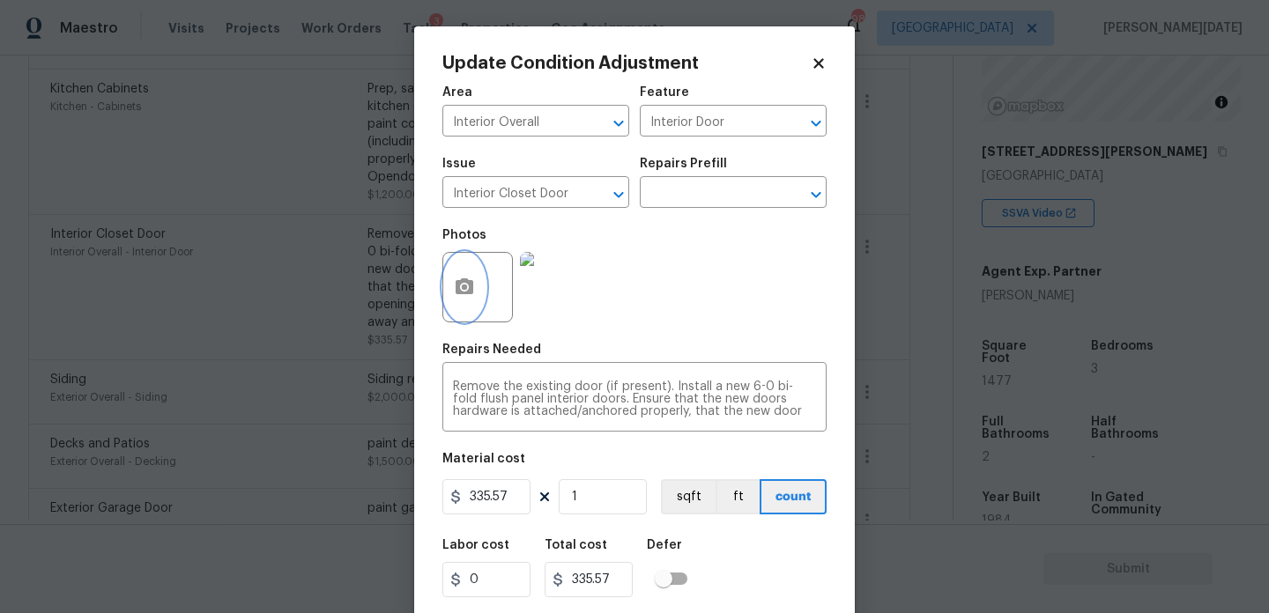
click at [467, 288] on circle "button" at bounding box center [464, 287] width 5 height 5
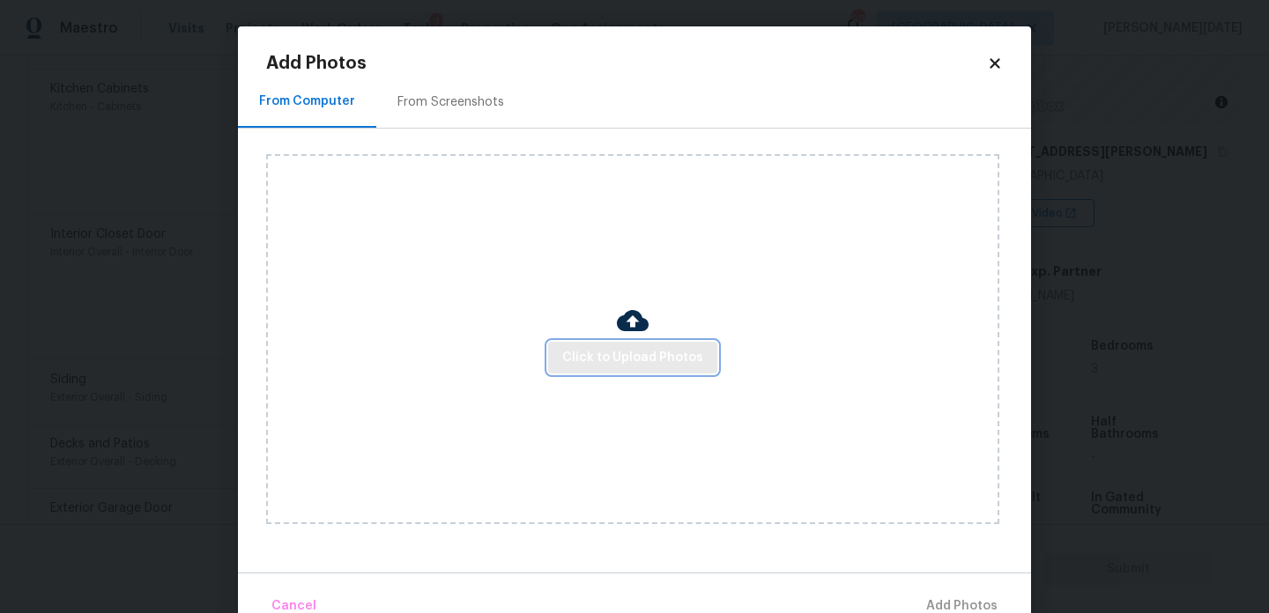
click at [579, 367] on span "Click to Upload Photos" at bounding box center [632, 358] width 141 height 22
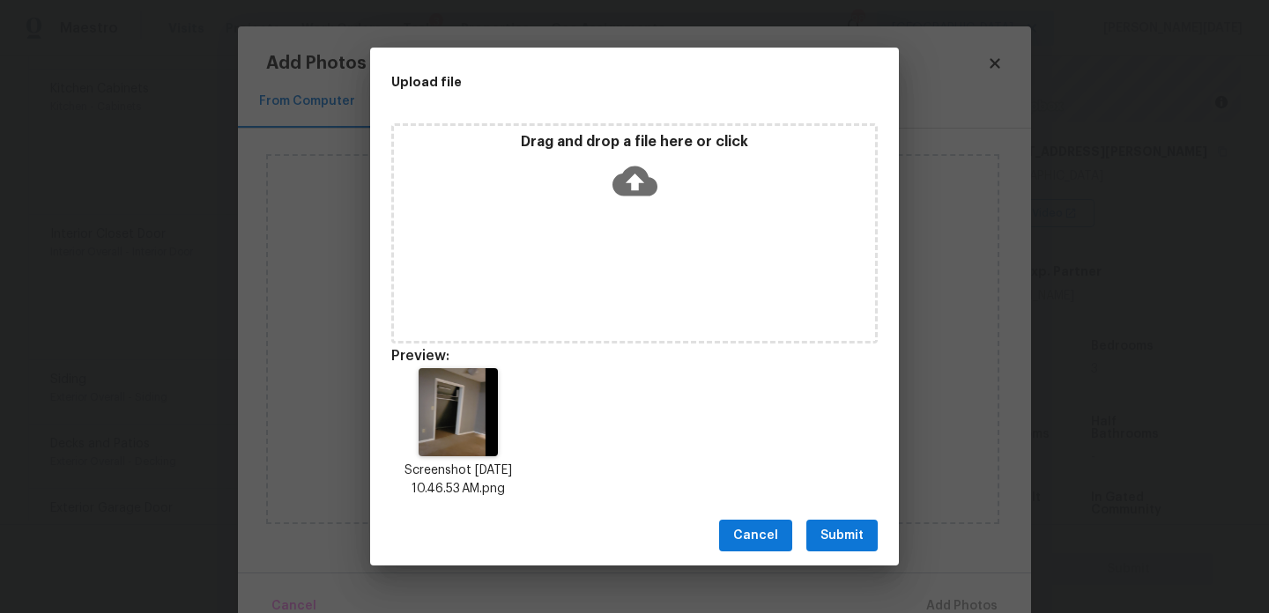
click at [841, 531] on span "Submit" at bounding box center [842, 536] width 43 height 22
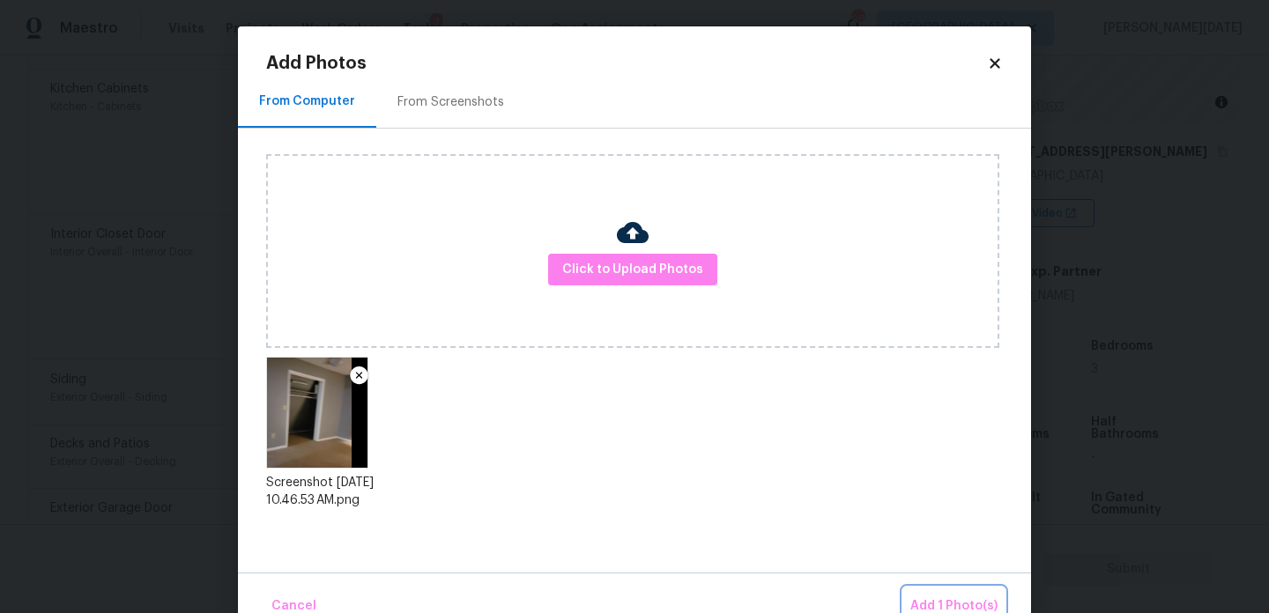
click at [934, 598] on span "Add 1 Photo(s)" at bounding box center [953, 607] width 87 height 22
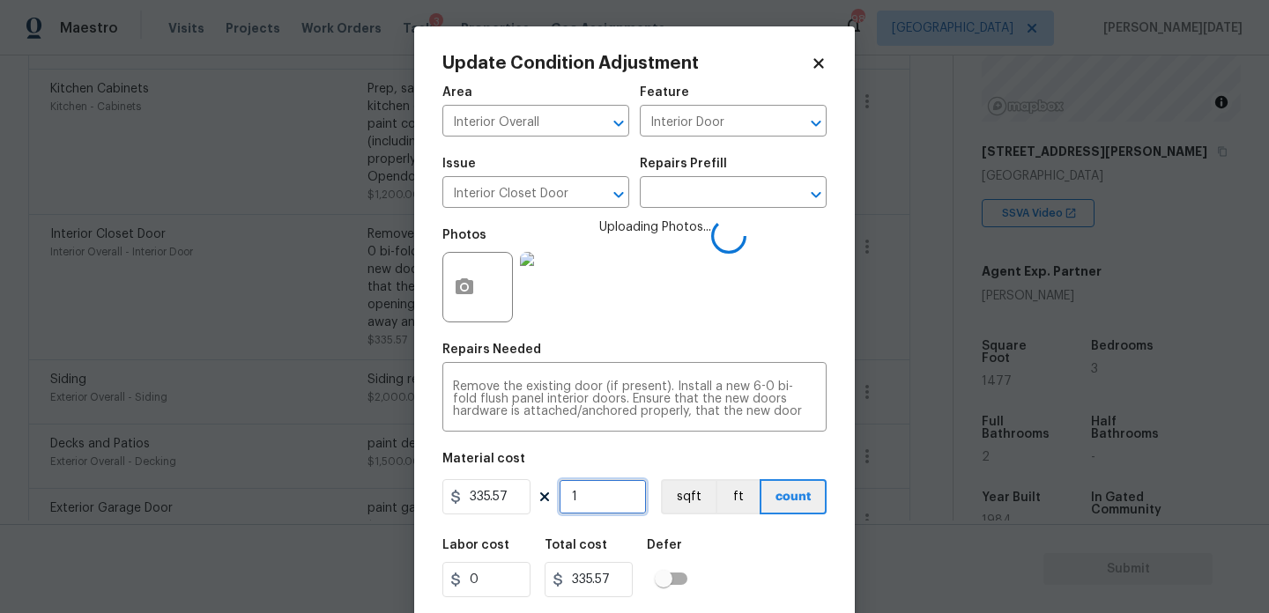
click at [618, 506] on input "1" at bounding box center [603, 496] width 88 height 35
type input "0"
type input "2"
type input "671.14"
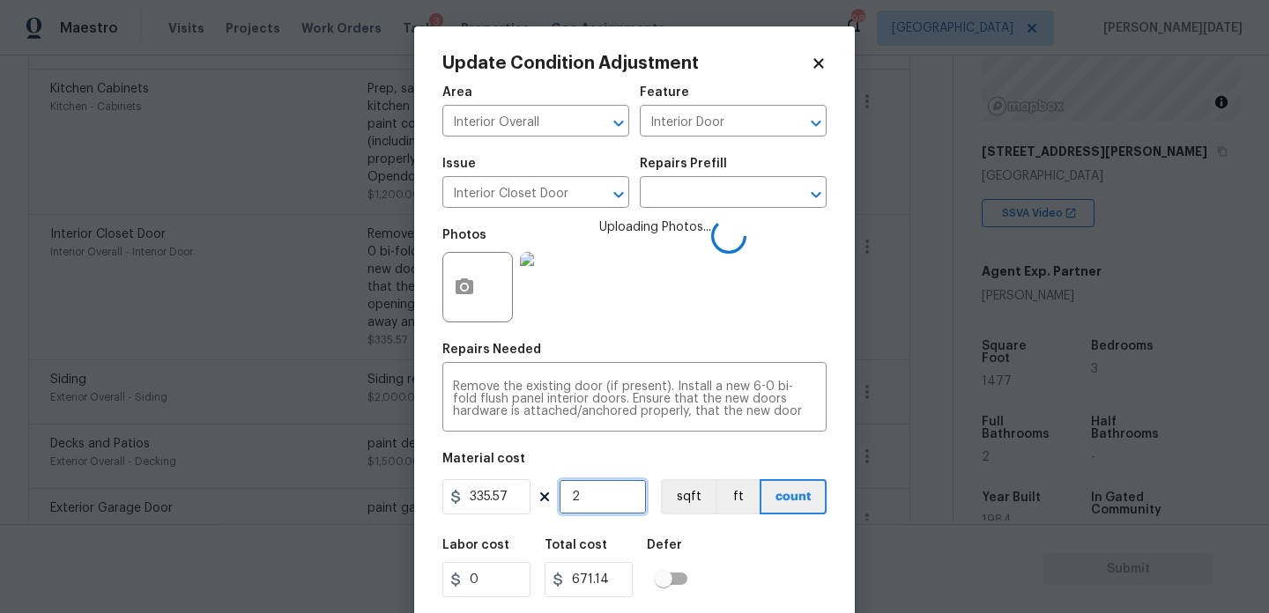
type input "2"
click at [709, 334] on div "Area Interior Overall ​ Feature Interior Door ​ Issue Interior Closet Door ​ Re…" at bounding box center [634, 367] width 384 height 582
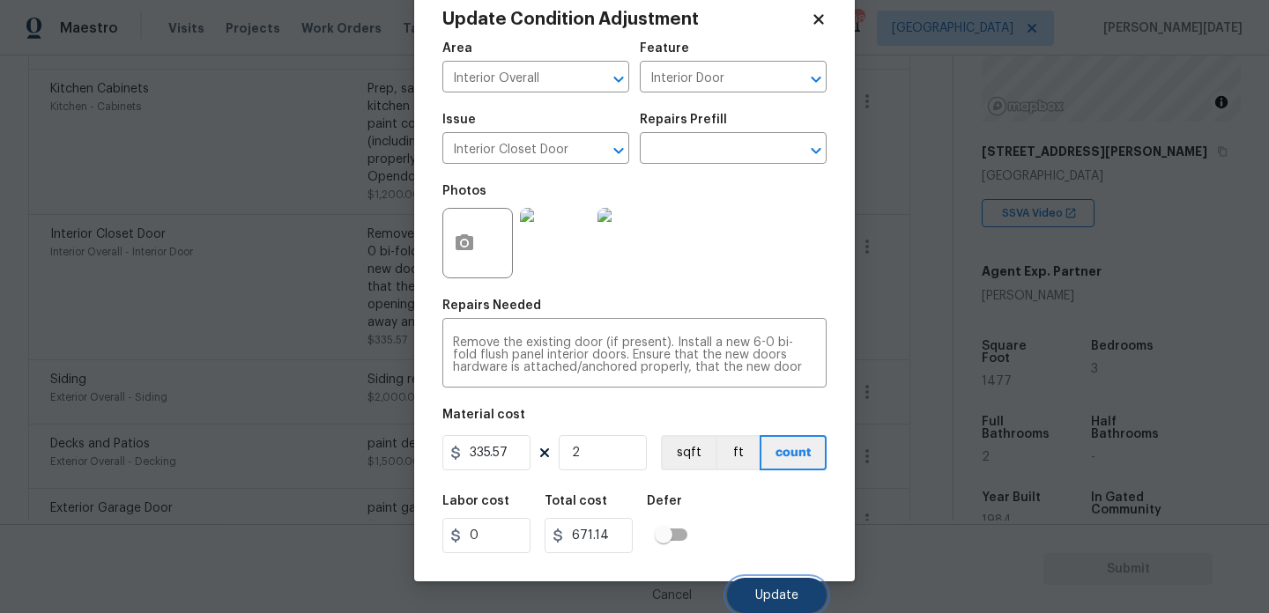
click at [759, 591] on span "Update" at bounding box center [776, 596] width 43 height 13
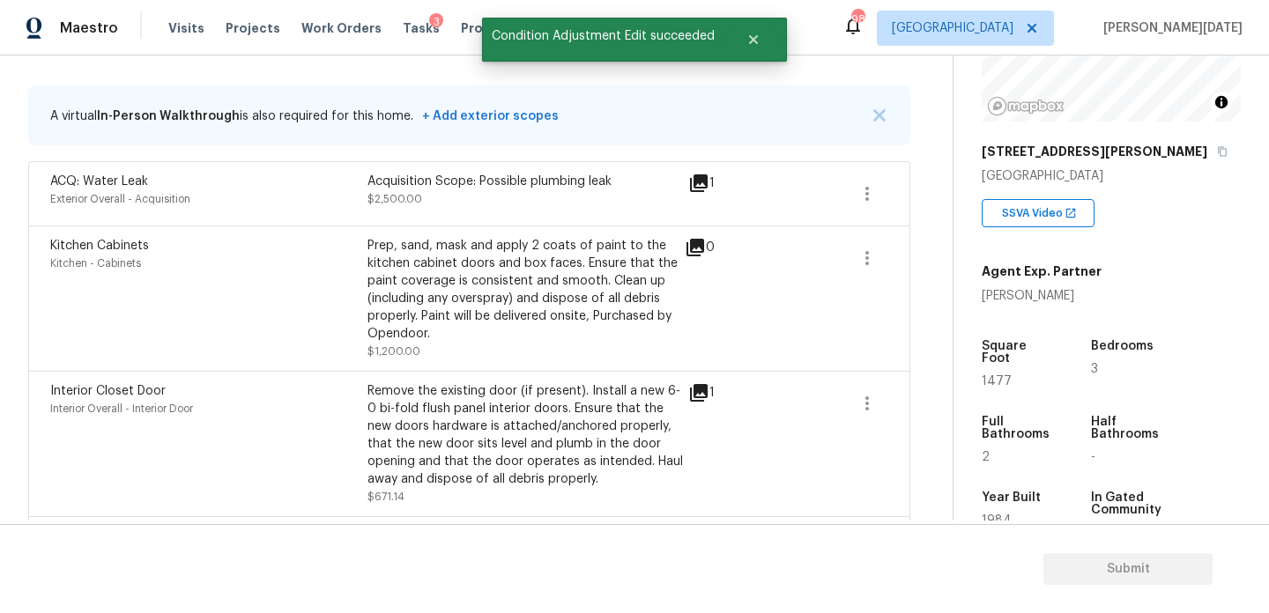
scroll to position [233, 0]
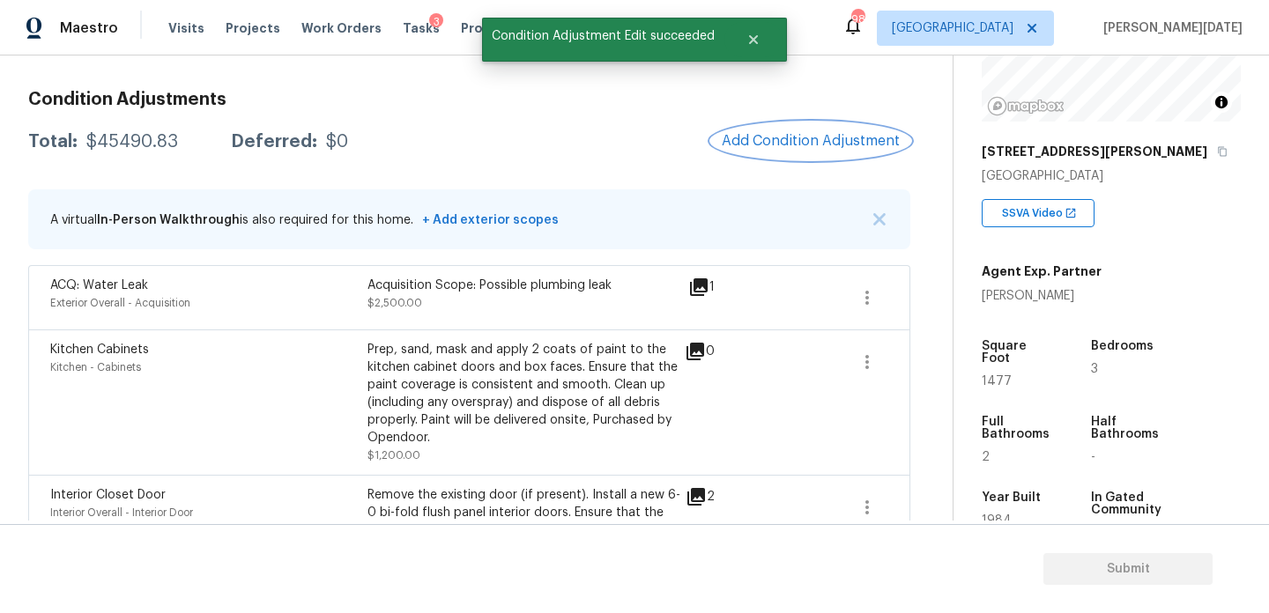
click at [829, 135] on span "Add Condition Adjustment" at bounding box center [811, 141] width 178 height 16
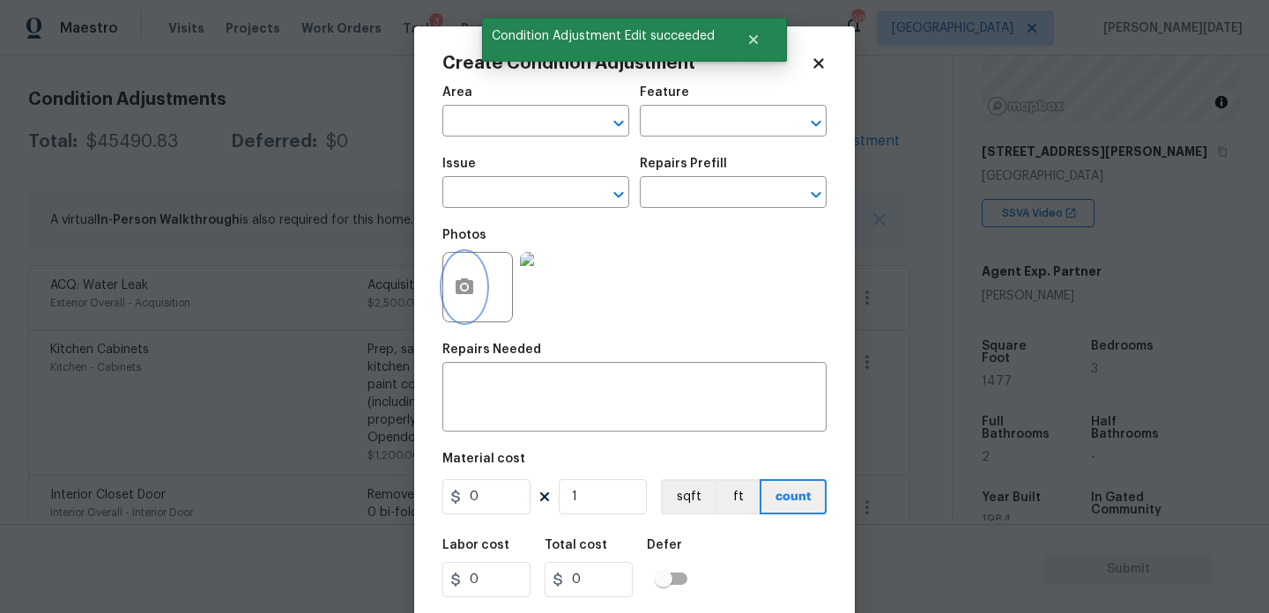
click at [466, 277] on icon "button" at bounding box center [464, 287] width 21 height 21
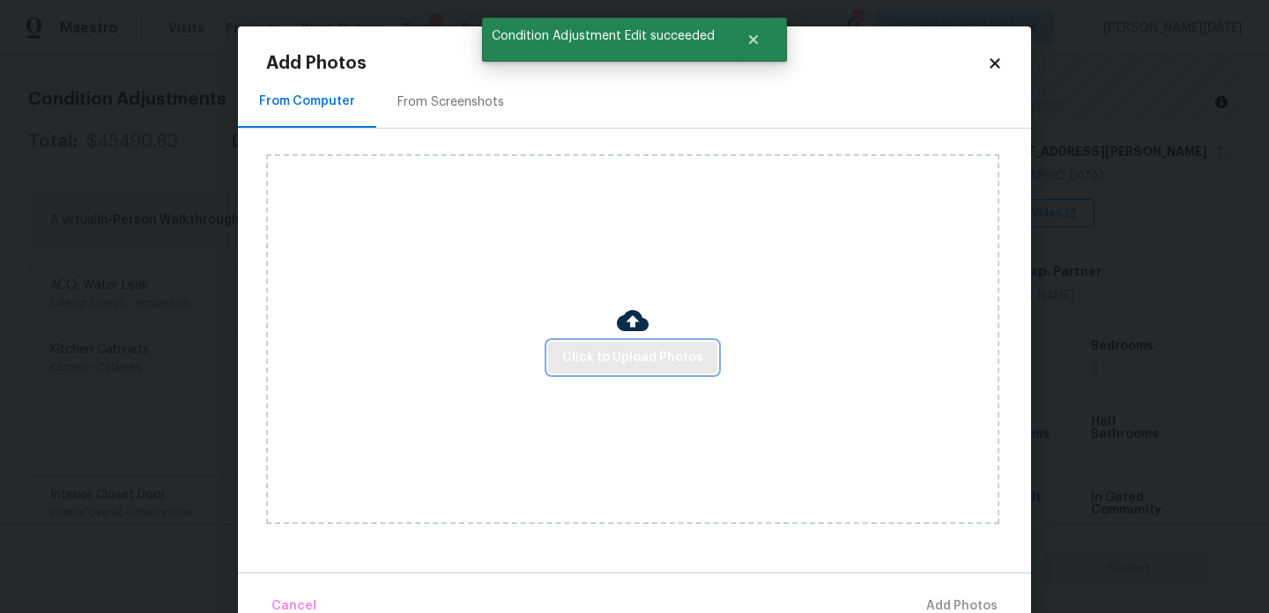
click at [651, 353] on span "Click to Upload Photos" at bounding box center [632, 358] width 141 height 22
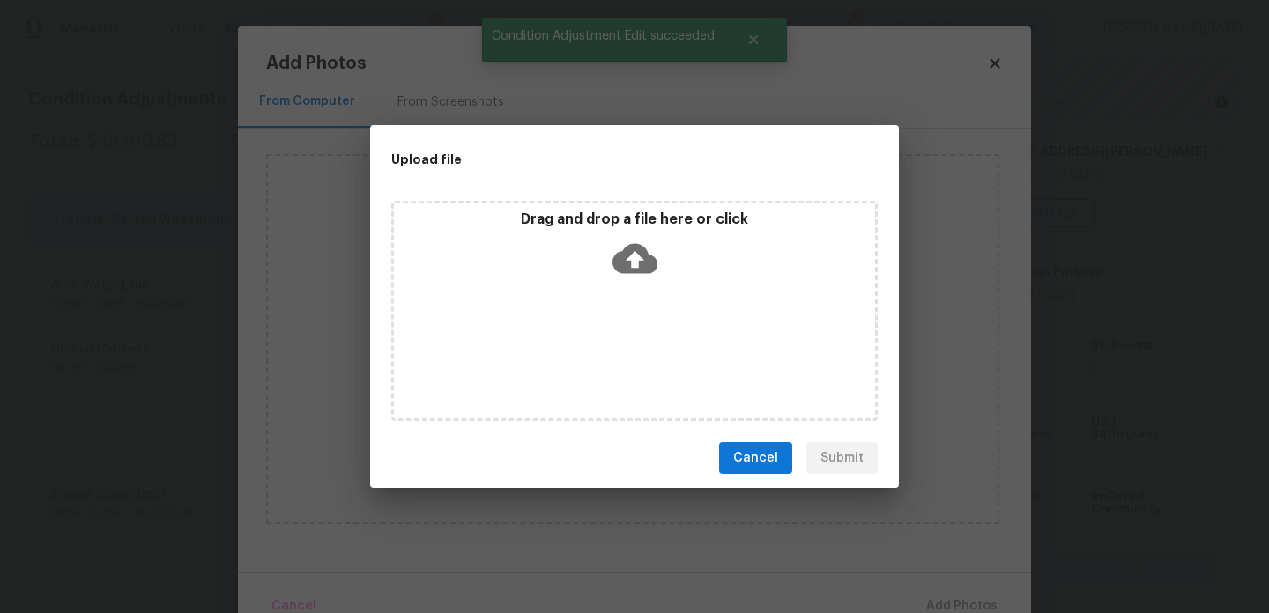
click at [651, 353] on div "Drag and drop a file here or click" at bounding box center [634, 311] width 487 height 220
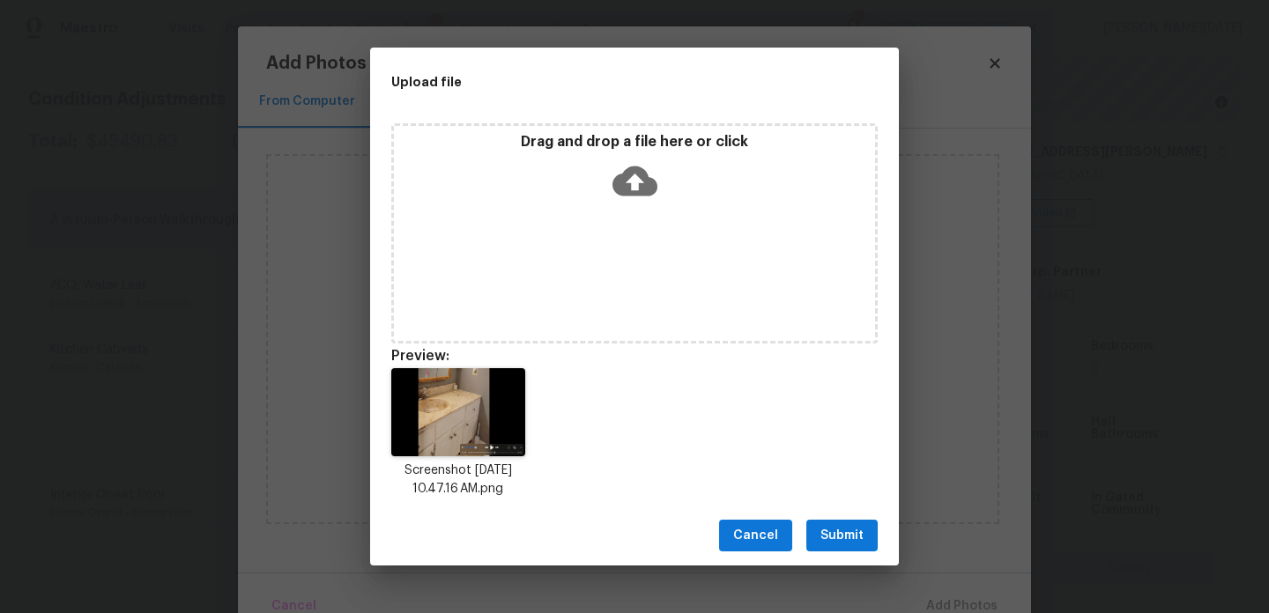
click at [862, 525] on span "Submit" at bounding box center [842, 536] width 43 height 22
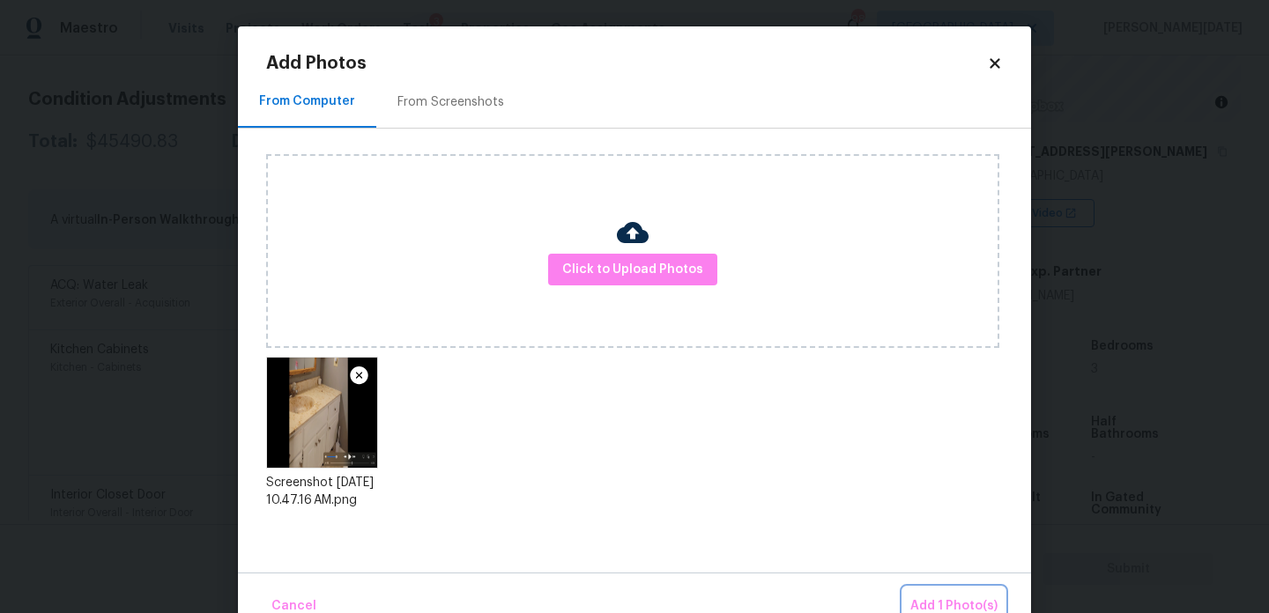
click at [947, 594] on button "Add 1 Photo(s)" at bounding box center [953, 607] width 101 height 38
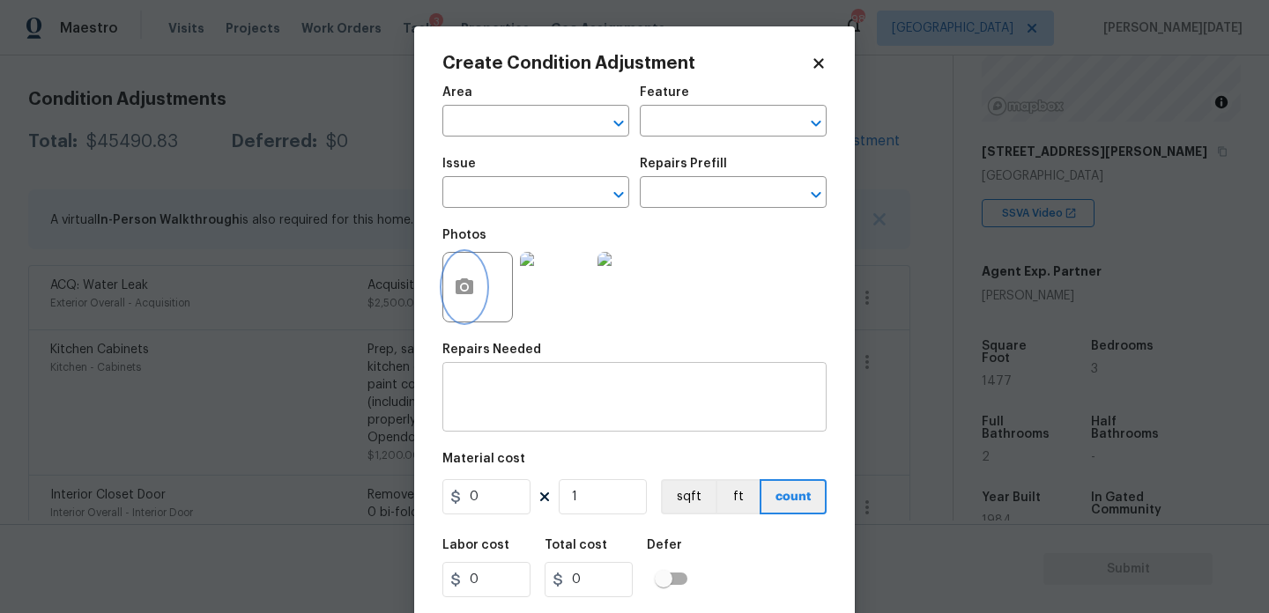
scroll to position [45, 0]
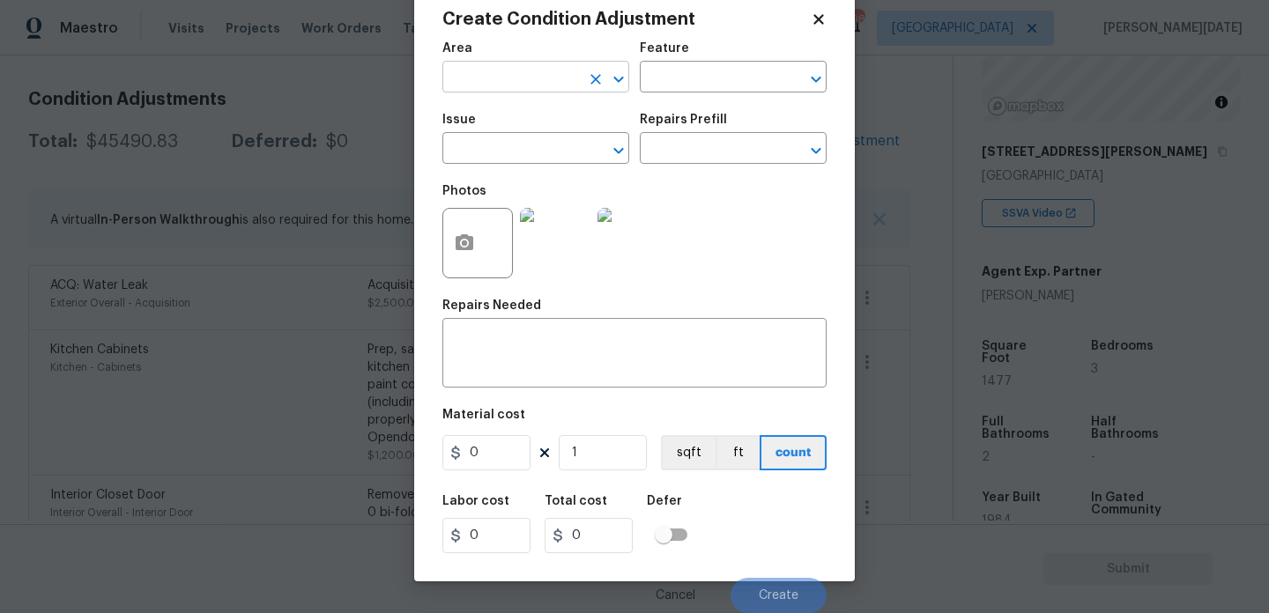
click at [525, 86] on input "text" at bounding box center [511, 78] width 138 height 27
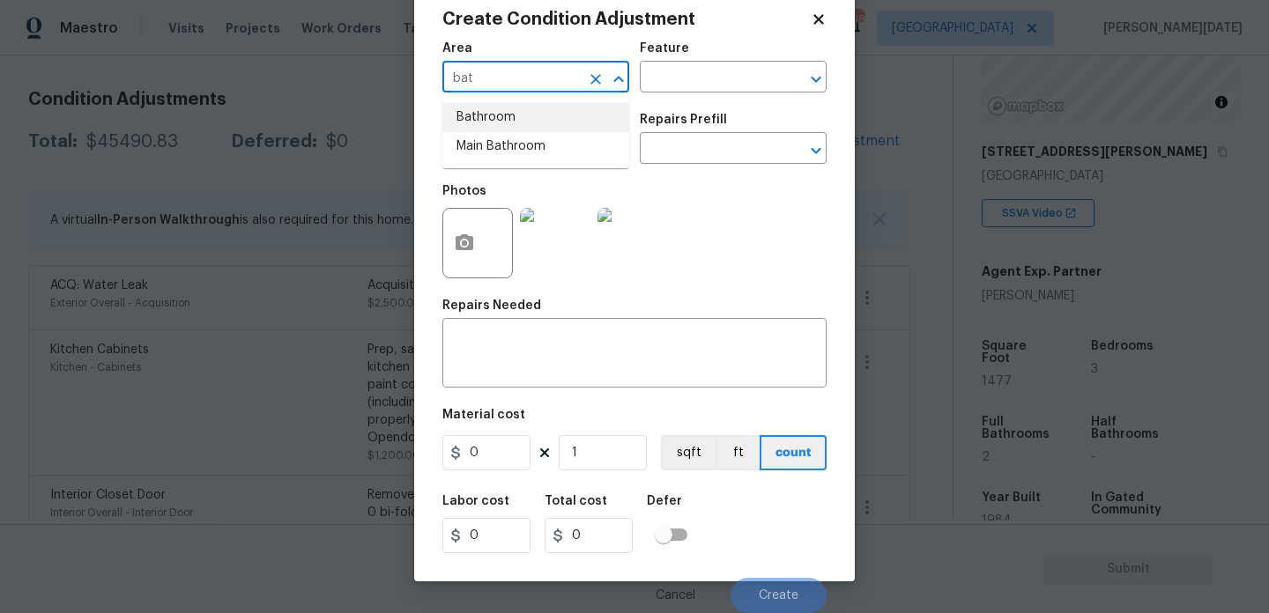
click at [519, 115] on li "Bathroom" at bounding box center [535, 117] width 187 height 29
type input "Bathroom"
click at [519, 145] on input "text" at bounding box center [511, 150] width 138 height 27
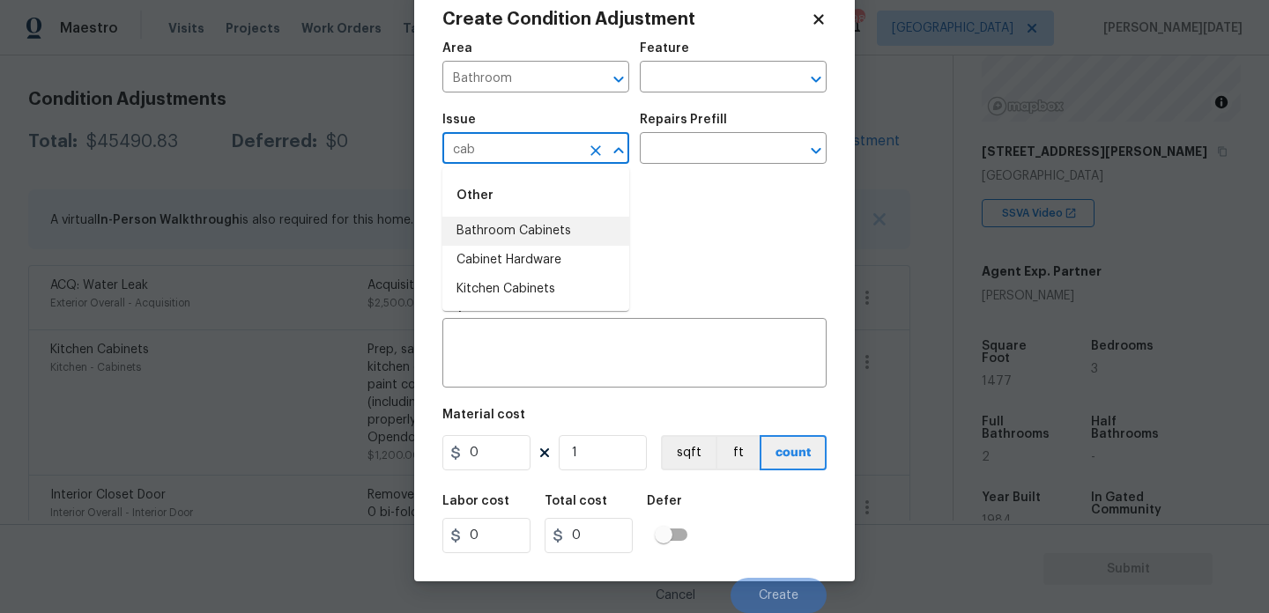
click at [557, 224] on li "Bathroom Cabinets" at bounding box center [535, 231] width 187 height 29
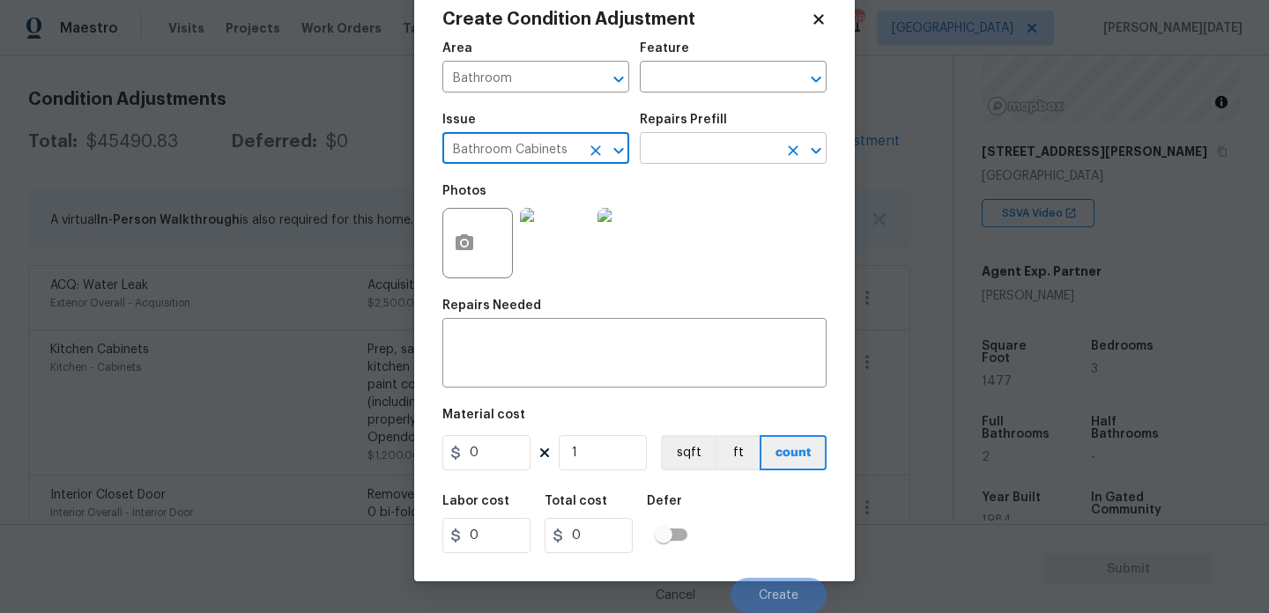
type input "Bathroom Cabinets"
click at [687, 151] on input "text" at bounding box center [709, 150] width 138 height 27
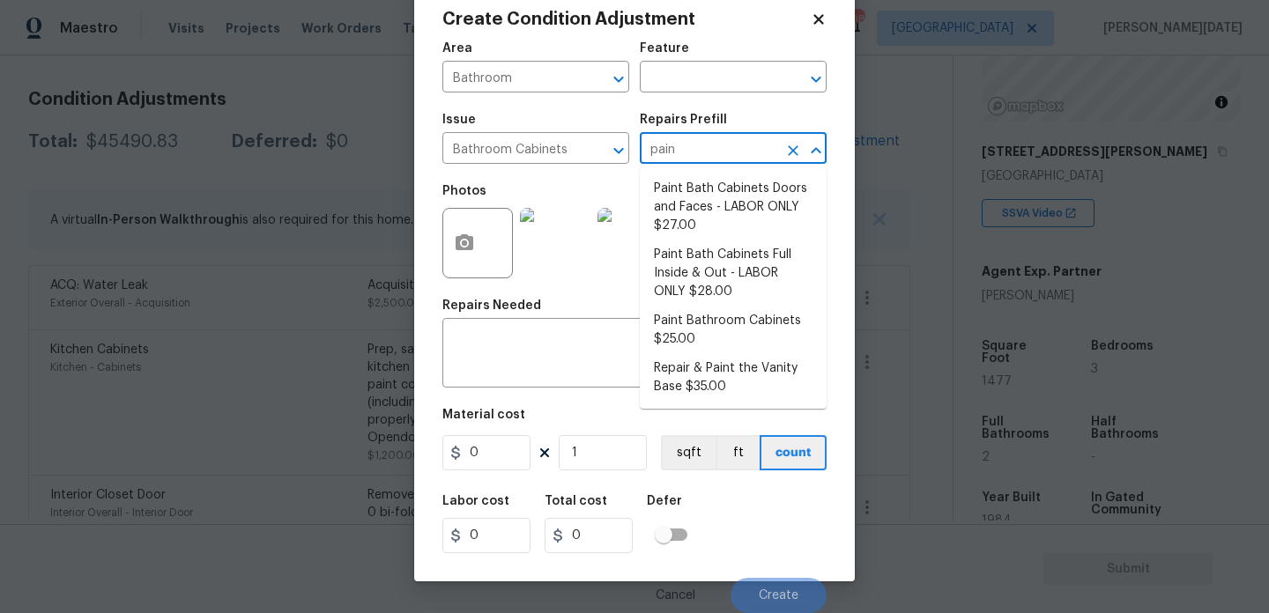
type input "paint"
click at [723, 255] on li "Paint Bath Cabinets Full Inside & Out - LABOR ONLY $28.00" at bounding box center [733, 274] width 187 height 66
type input "Cabinets"
type input "28"
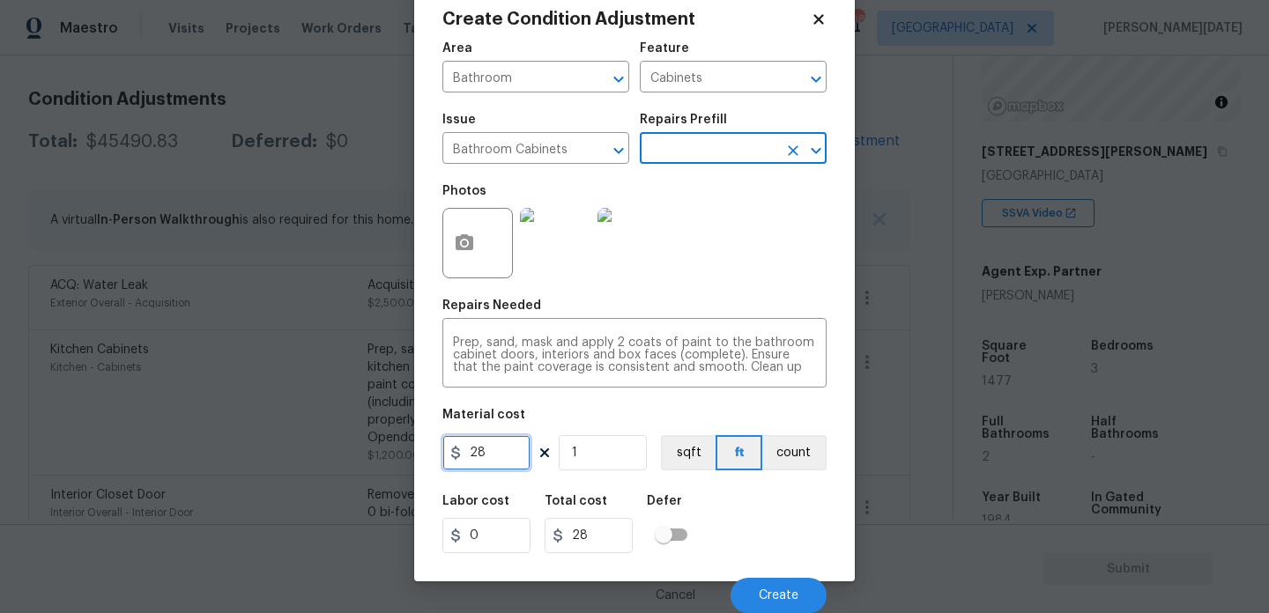
drag, startPoint x: 500, startPoint y: 461, endPoint x: 334, endPoint y: 461, distance: 165.7
click at [334, 461] on div "Create Condition Adjustment Area Bathroom ​ Feature Cabinets ​ Issue Bathroom C…" at bounding box center [634, 306] width 1269 height 613
type input "1000"
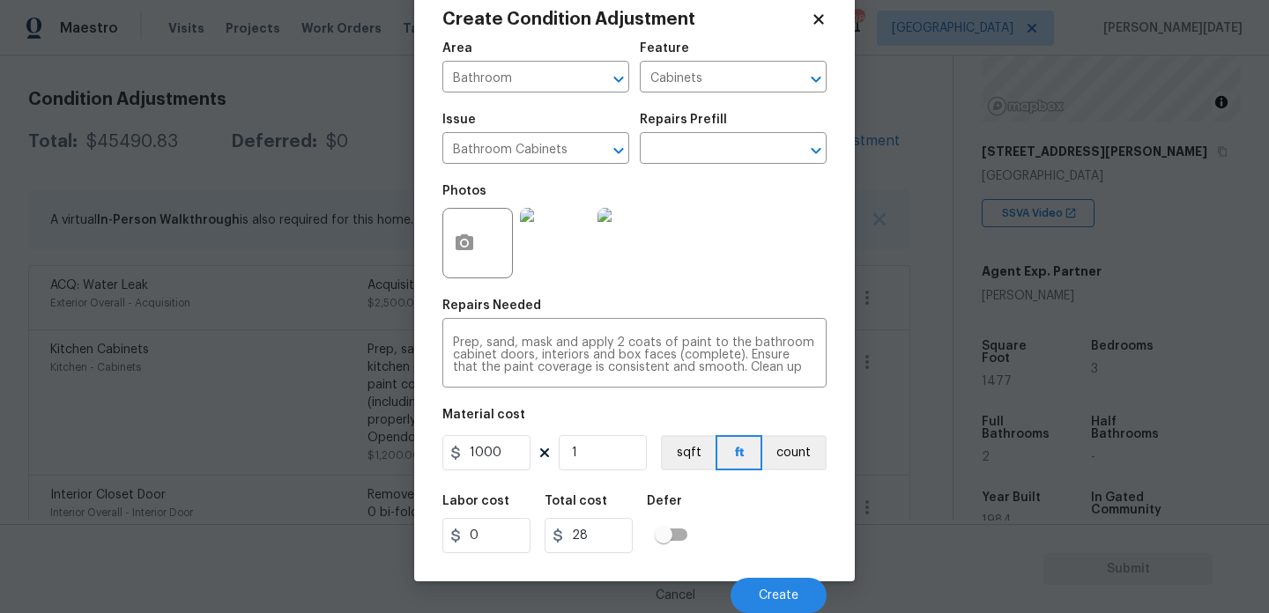
type input "1000"
click at [718, 248] on div "Photos" at bounding box center [634, 232] width 384 height 115
click at [773, 591] on span "Create" at bounding box center [779, 596] width 40 height 13
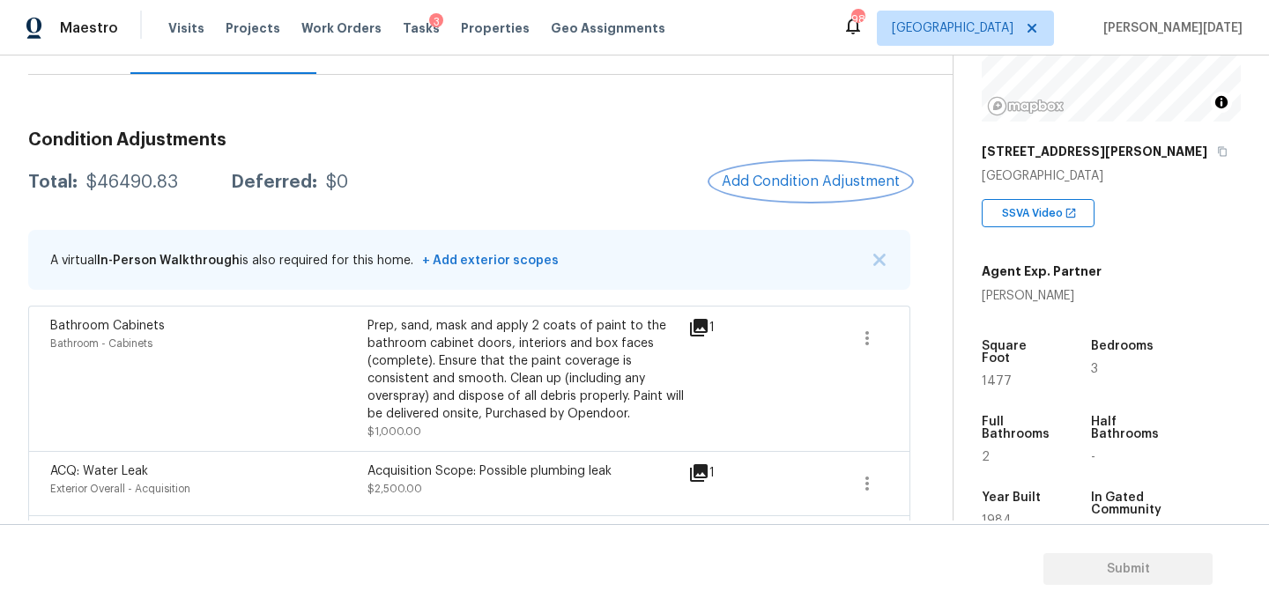
scroll to position [106, 0]
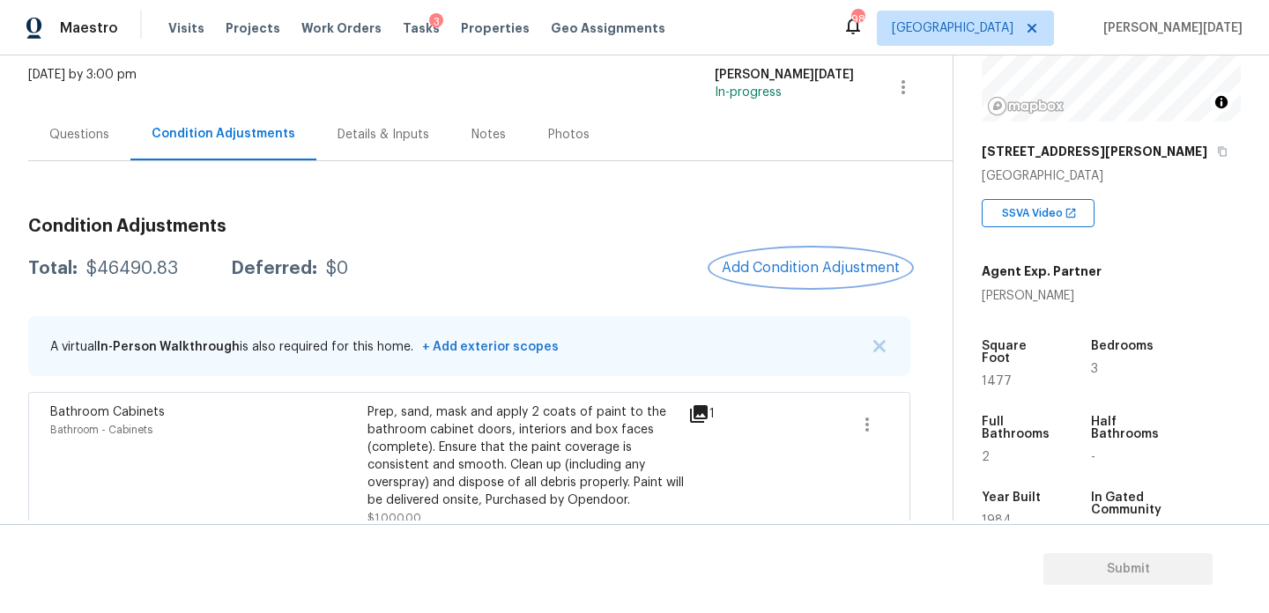
click at [783, 261] on span "Add Condition Adjustment" at bounding box center [811, 268] width 178 height 16
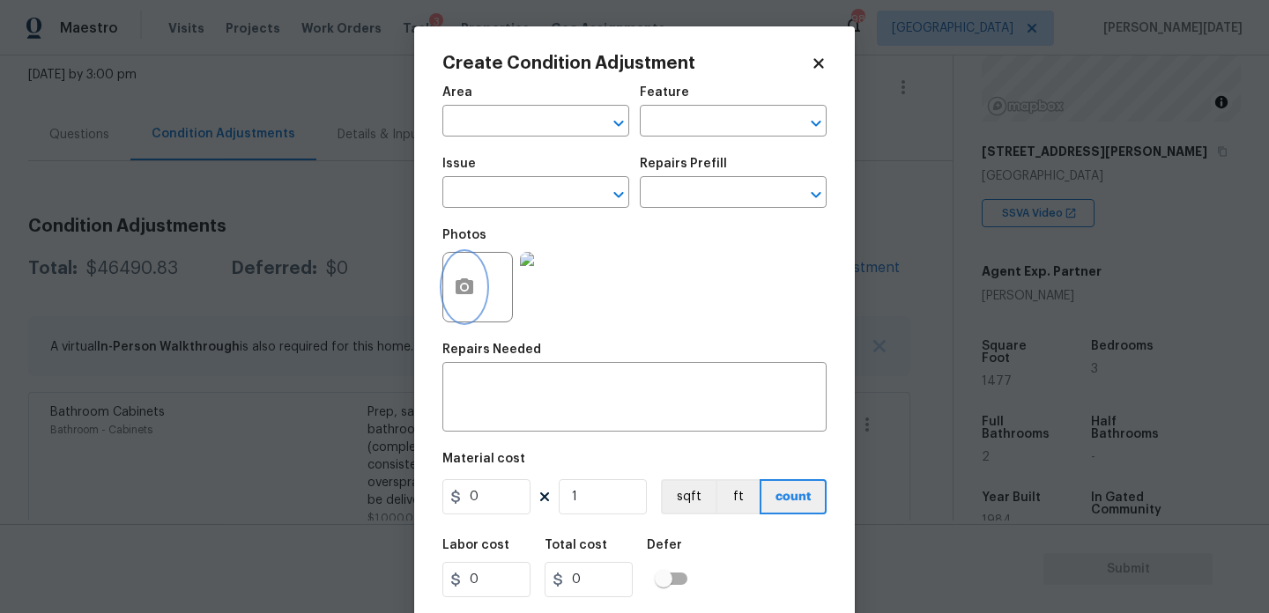
click at [465, 297] on icon "button" at bounding box center [464, 287] width 21 height 21
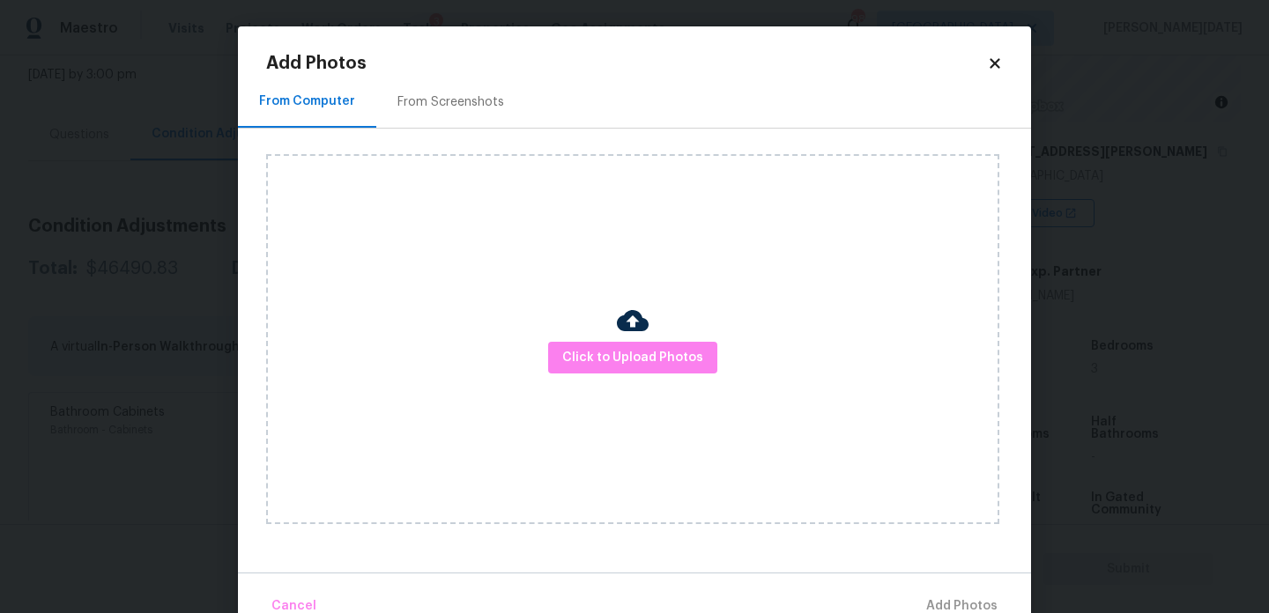
click at [464, 98] on div "From Screenshots" at bounding box center [451, 102] width 107 height 18
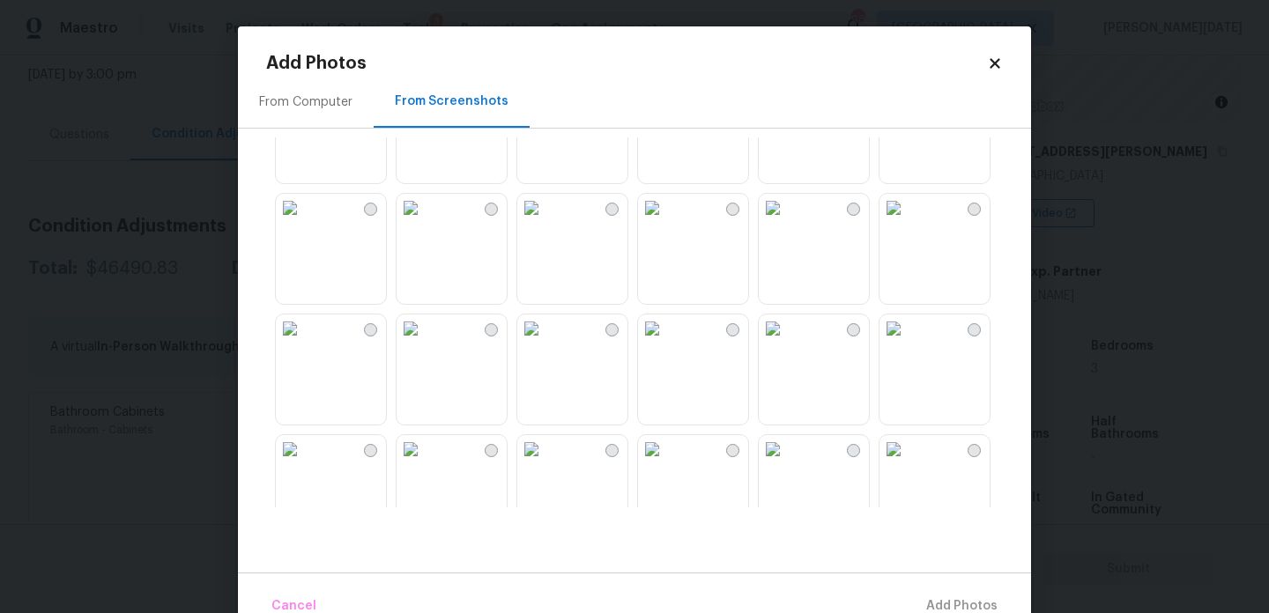
scroll to position [555, 0]
click at [304, 224] on img at bounding box center [290, 210] width 28 height 28
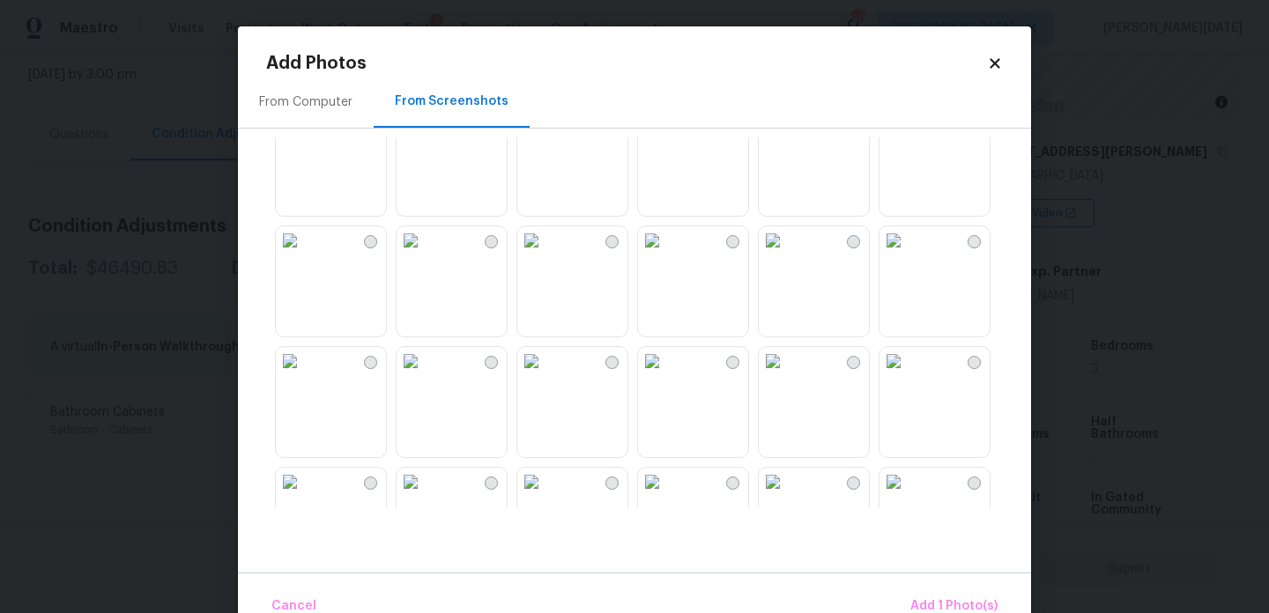
scroll to position [1683, 0]
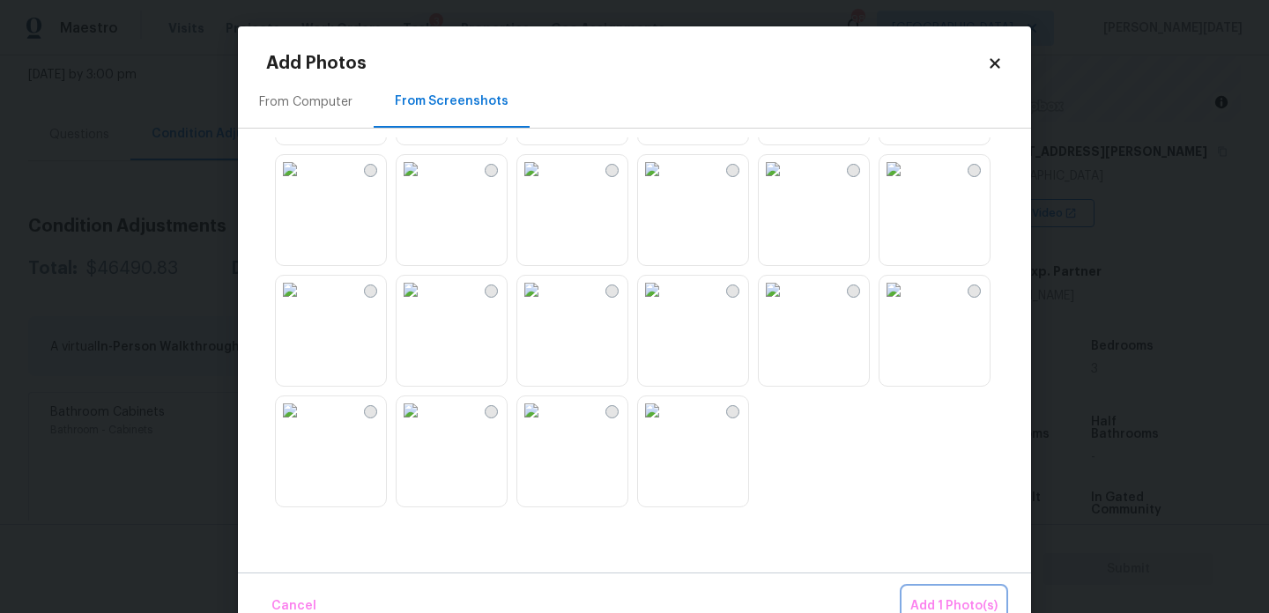
click at [934, 602] on span "Add 1 Photo(s)" at bounding box center [953, 607] width 87 height 22
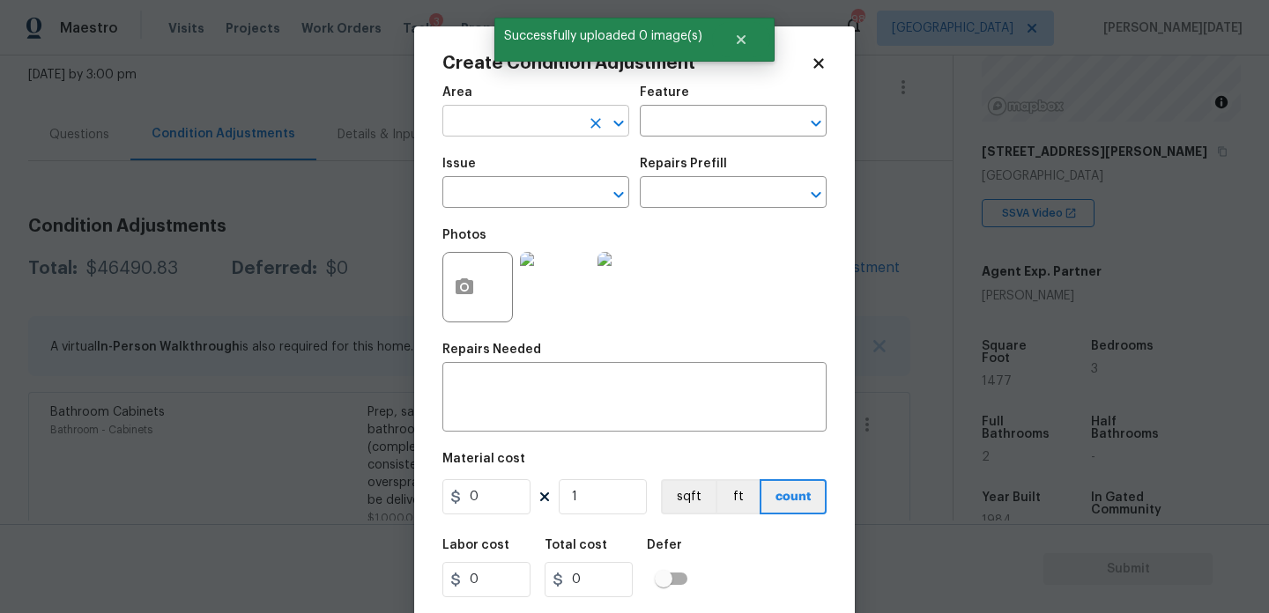
click at [468, 124] on input "text" at bounding box center [511, 122] width 138 height 27
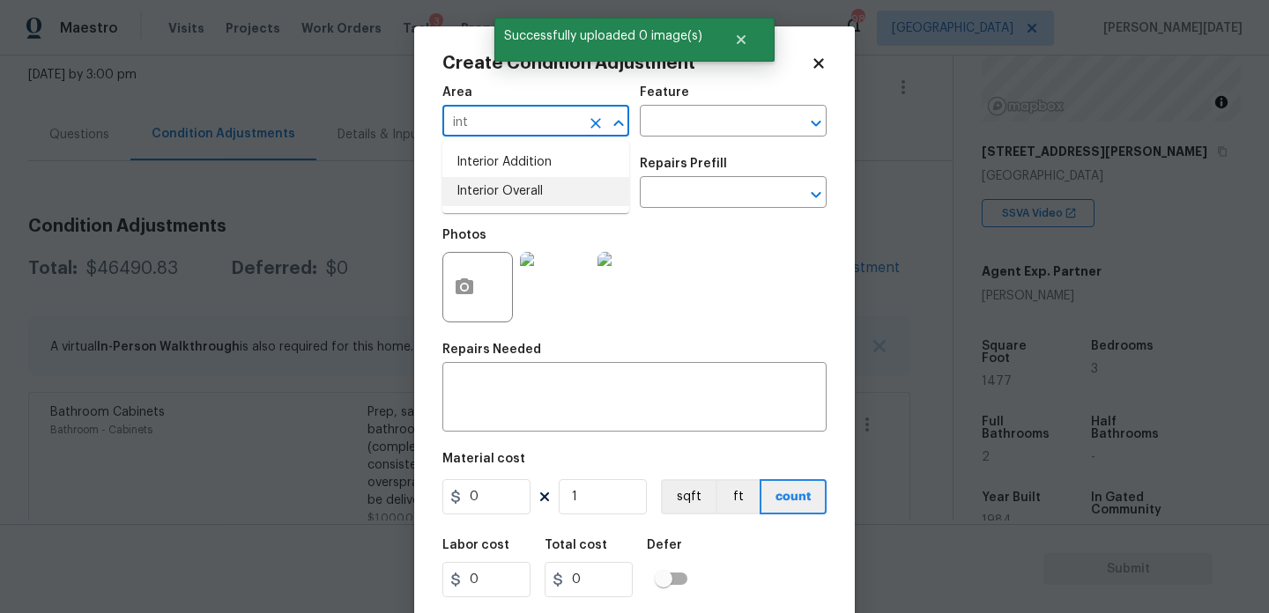
click at [499, 190] on li "Interior Overall" at bounding box center [535, 191] width 187 height 29
type input "Interior Overall"
click at [499, 190] on input "text" at bounding box center [511, 194] width 138 height 27
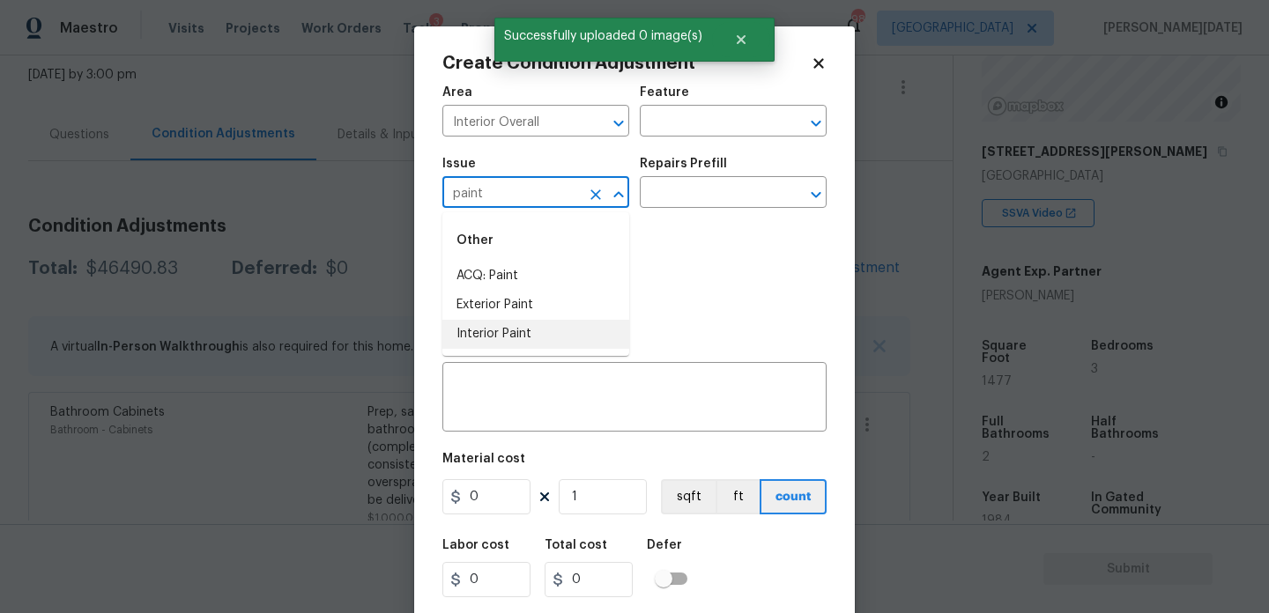
click at [515, 327] on li "Interior Paint" at bounding box center [535, 334] width 187 height 29
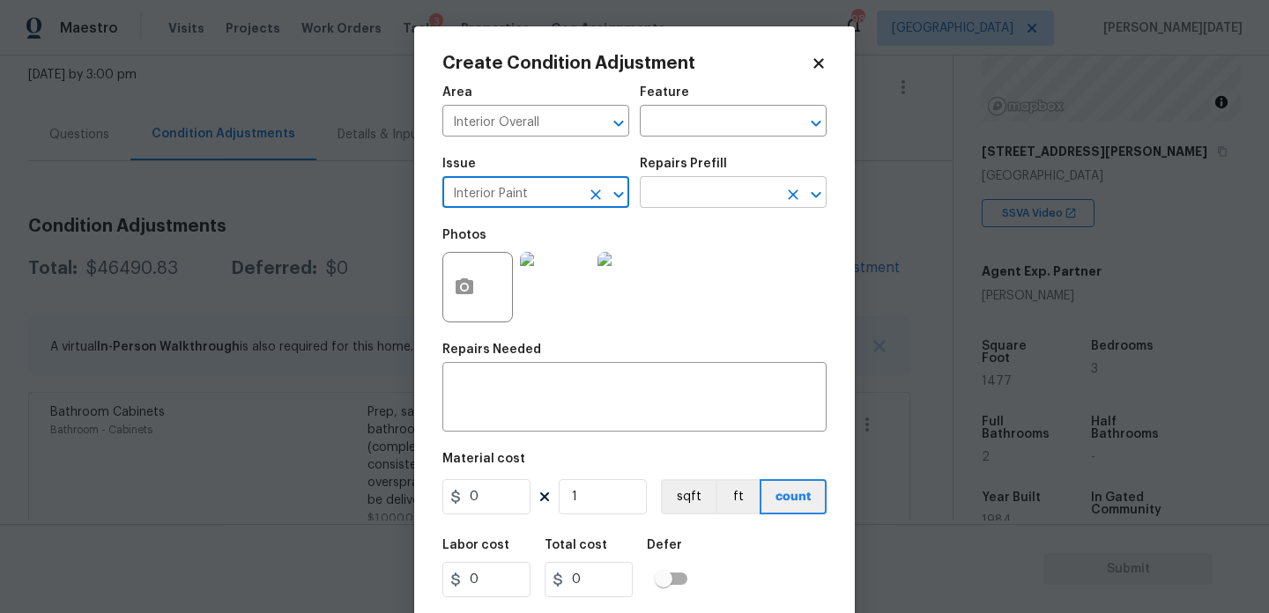
type input "Interior Paint"
click at [689, 202] on input "text" at bounding box center [709, 194] width 138 height 27
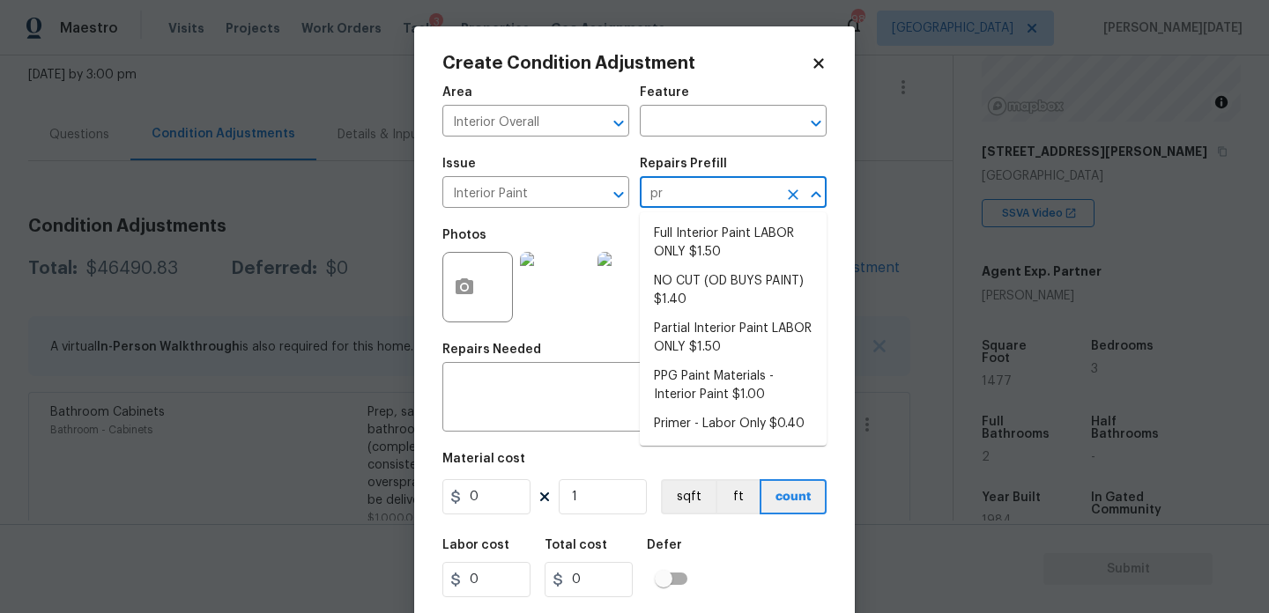
type input "pri"
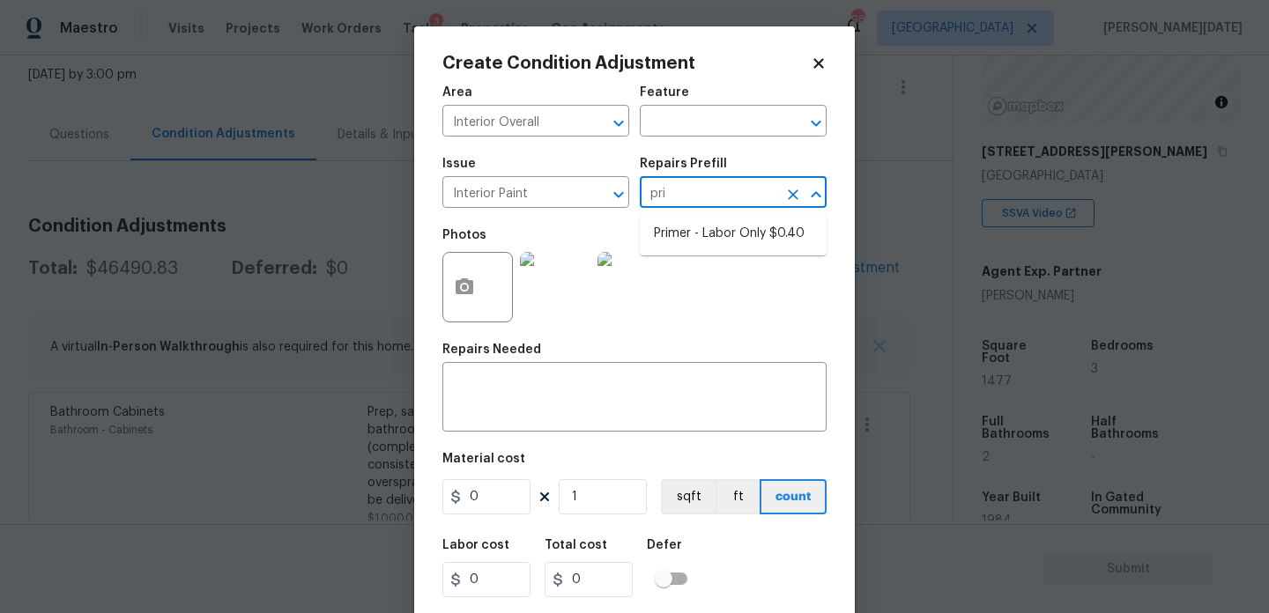
click at [698, 217] on ul "Primer - Labor Only $0.40" at bounding box center [733, 233] width 187 height 43
click at [703, 246] on li "Primer - Labor Only $0.40" at bounding box center [733, 233] width 187 height 29
type input "Overall Paint"
type textarea "Interior primer - PRIMER PROVIDED BY OPENDOOR - All nails, screws, drywall anch…"
type input "0.4"
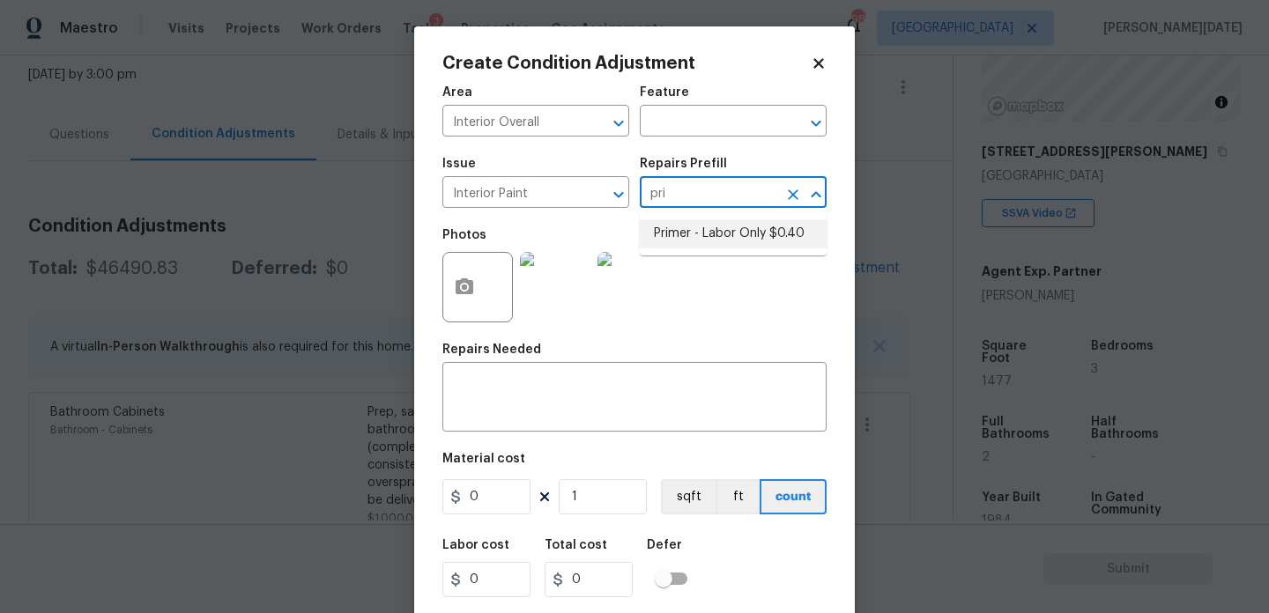
type input "0.4"
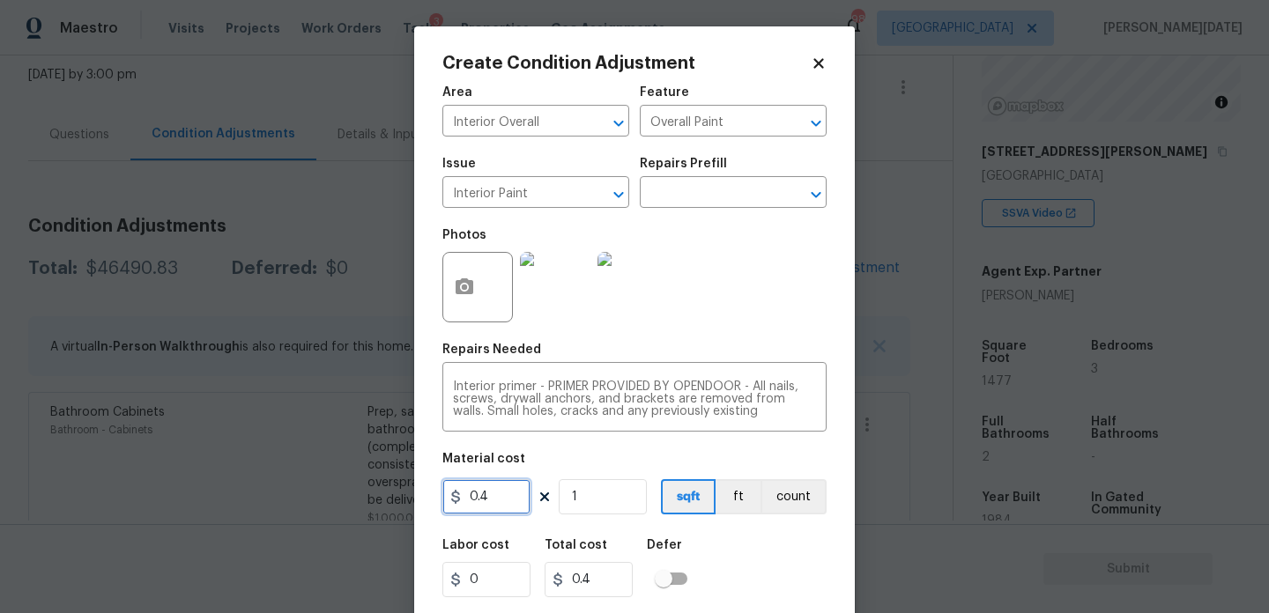
drag, startPoint x: 512, startPoint y: 509, endPoint x: 344, endPoint y: 509, distance: 168.3
click at [344, 509] on div "Create Condition Adjustment Area Interior Overall ​ Feature Overall Paint ​ Iss…" at bounding box center [634, 306] width 1269 height 613
type input "500"
click at [720, 299] on div "Photos" at bounding box center [634, 276] width 384 height 115
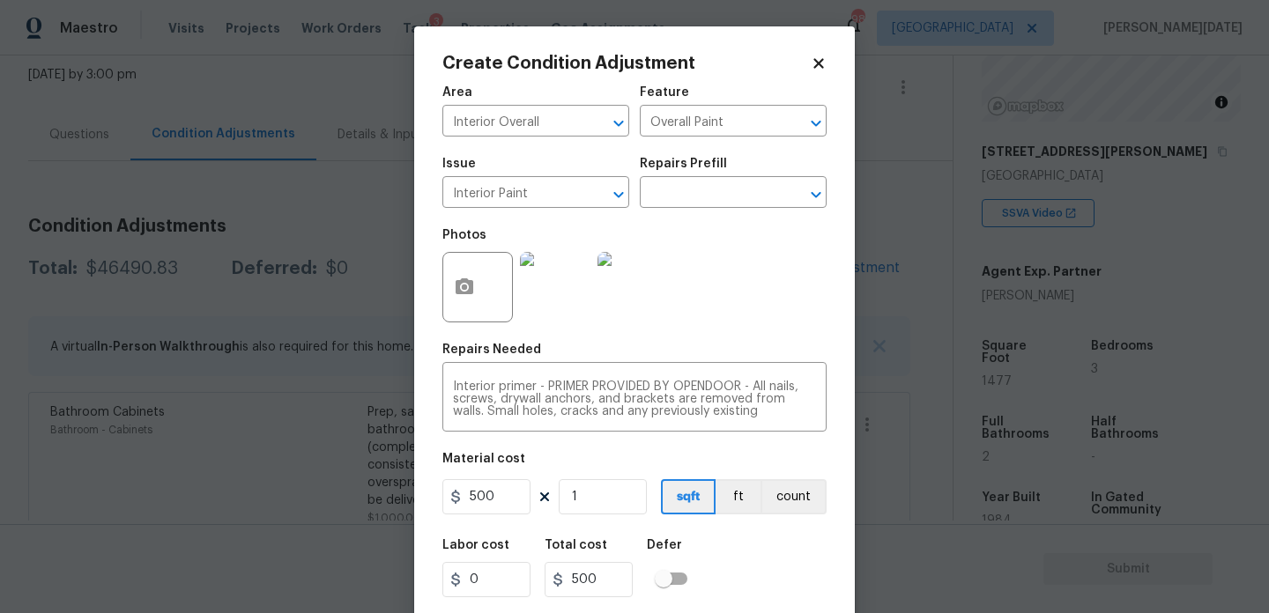
scroll to position [45, 0]
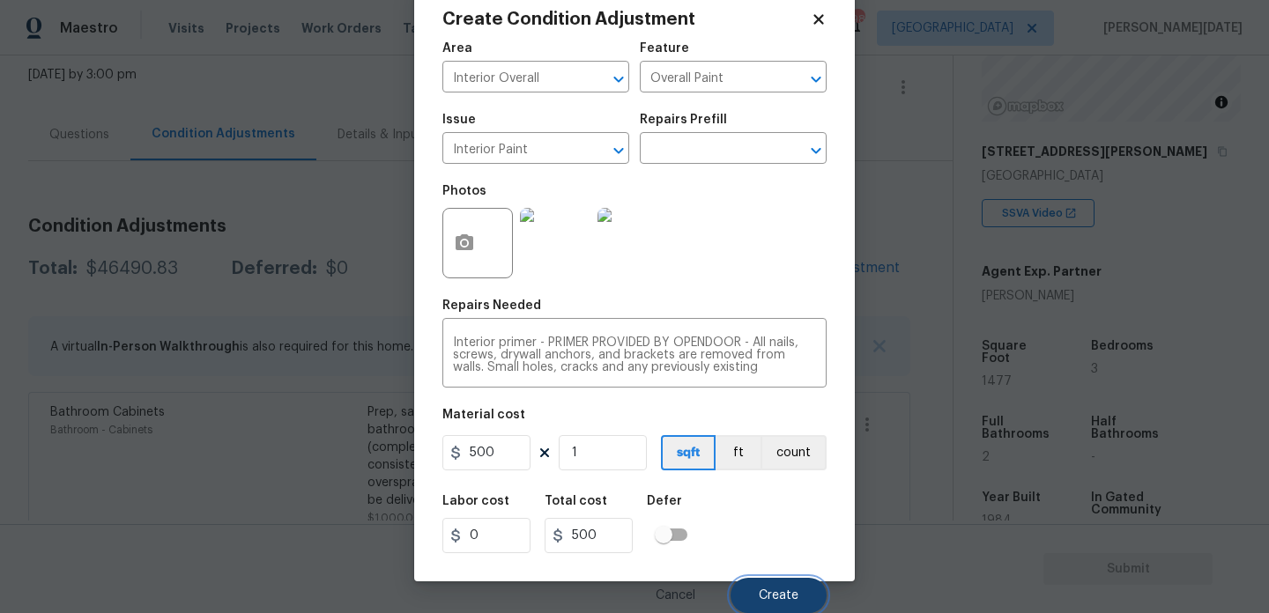
click at [769, 585] on button "Create" at bounding box center [779, 595] width 96 height 35
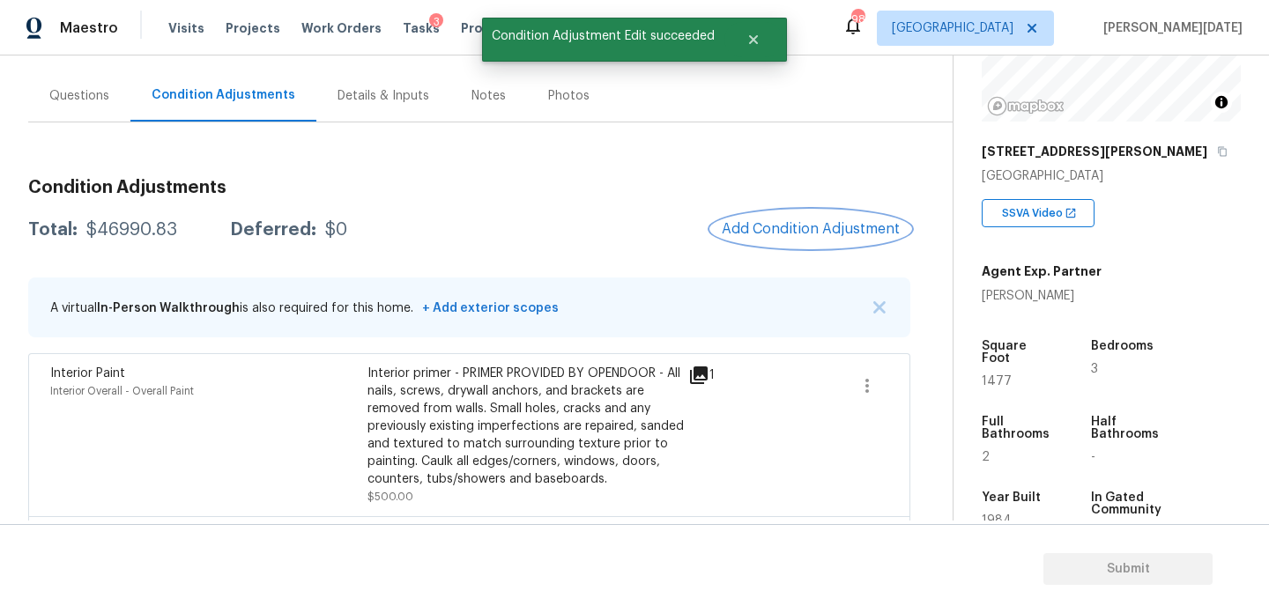
scroll to position [98, 0]
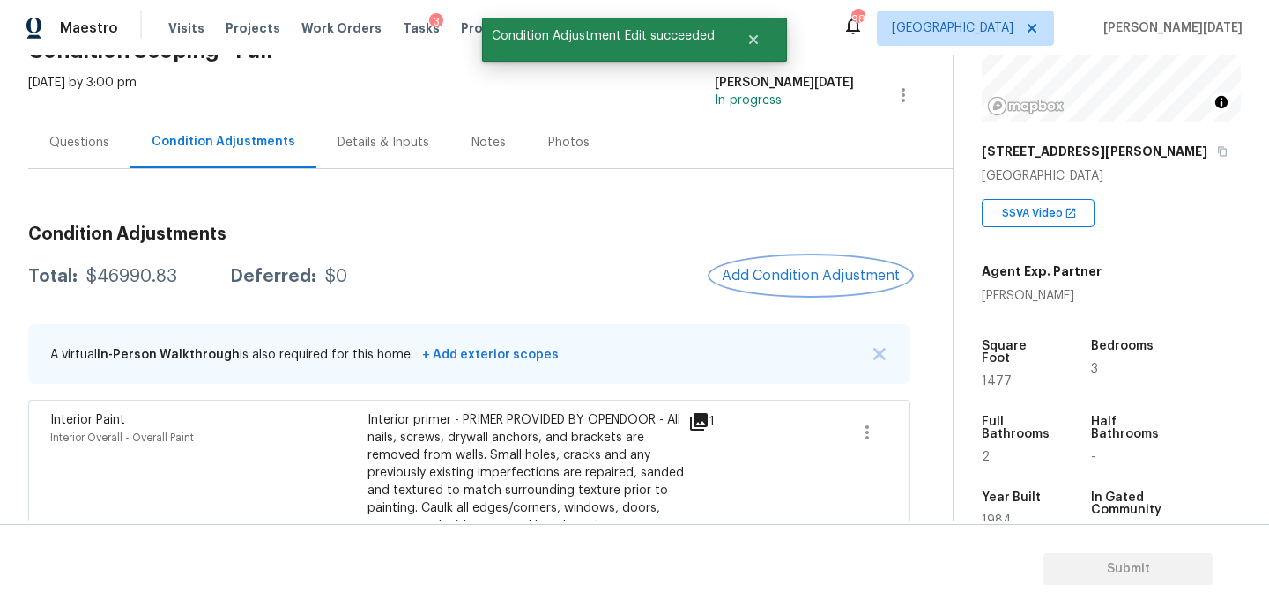
click at [794, 282] on span "Add Condition Adjustment" at bounding box center [811, 276] width 178 height 16
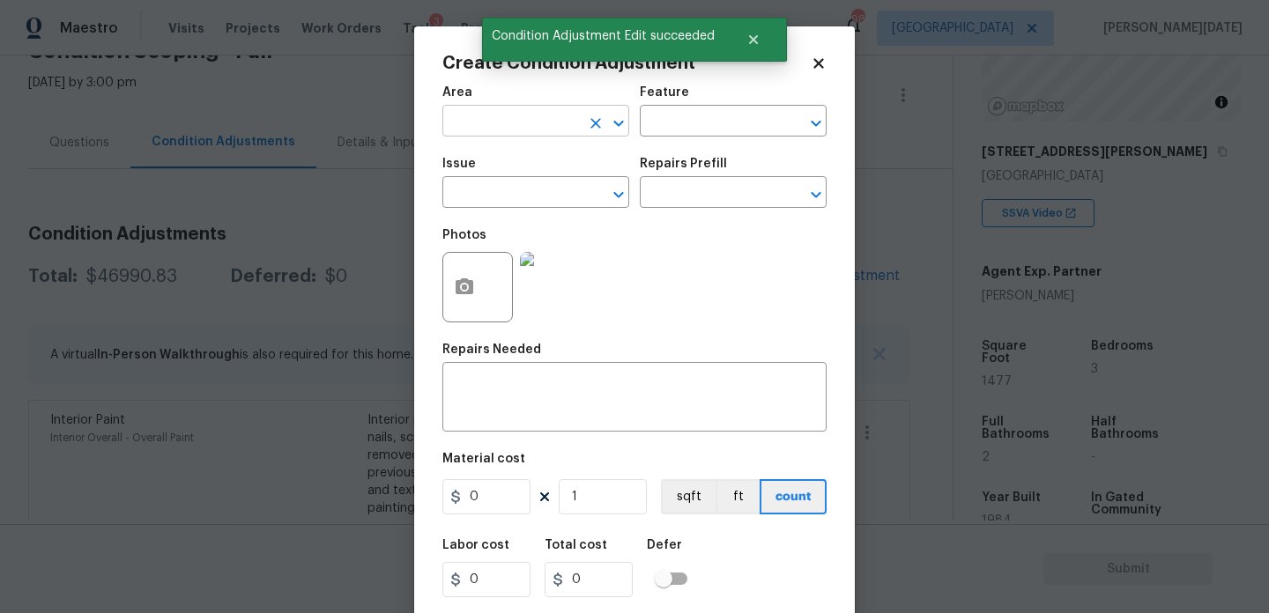
click at [480, 123] on input "text" at bounding box center [511, 122] width 138 height 27
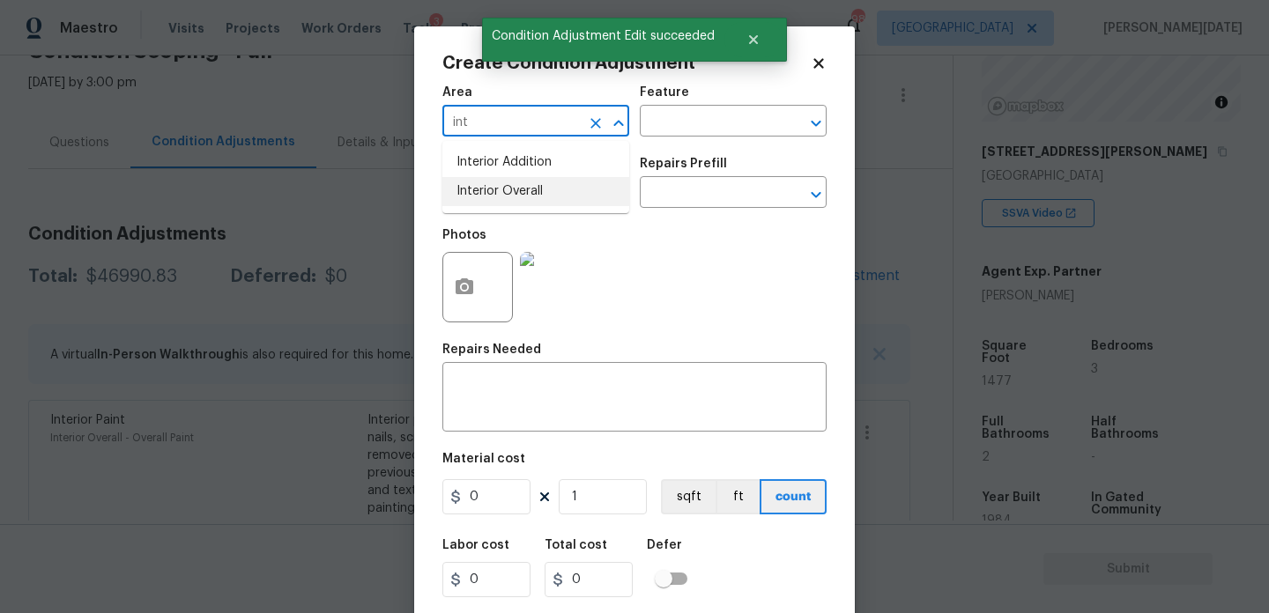
click at [500, 190] on li "Interior Overall" at bounding box center [535, 191] width 187 height 29
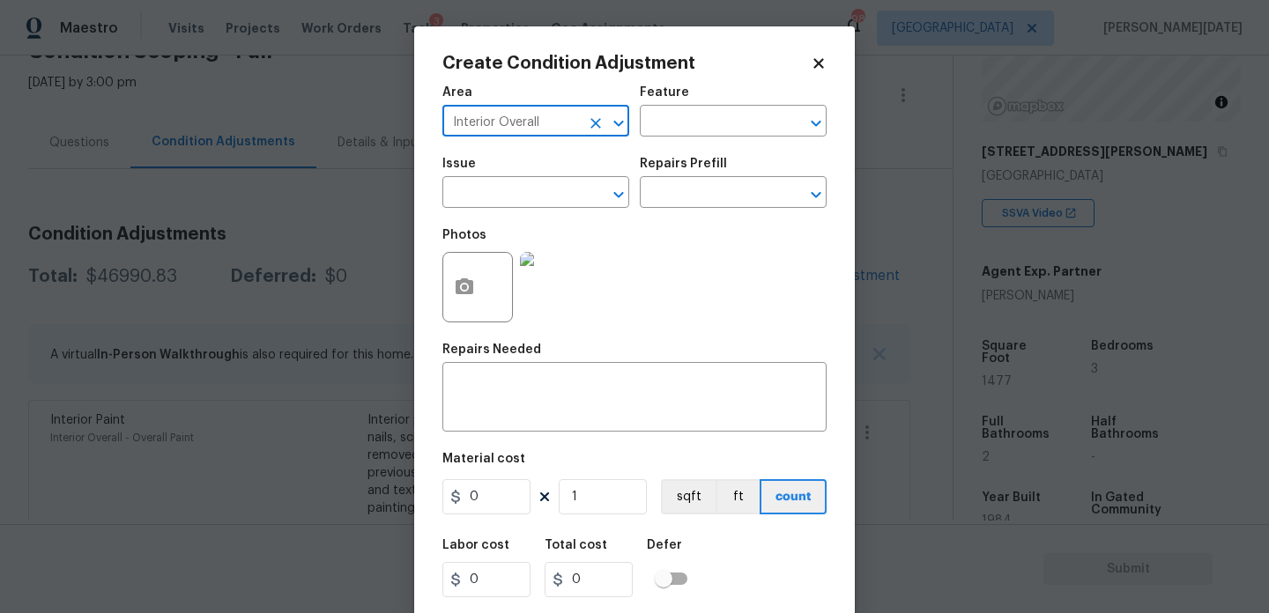
type input "Interior Overall"
click at [500, 190] on input "text" at bounding box center [511, 194] width 138 height 27
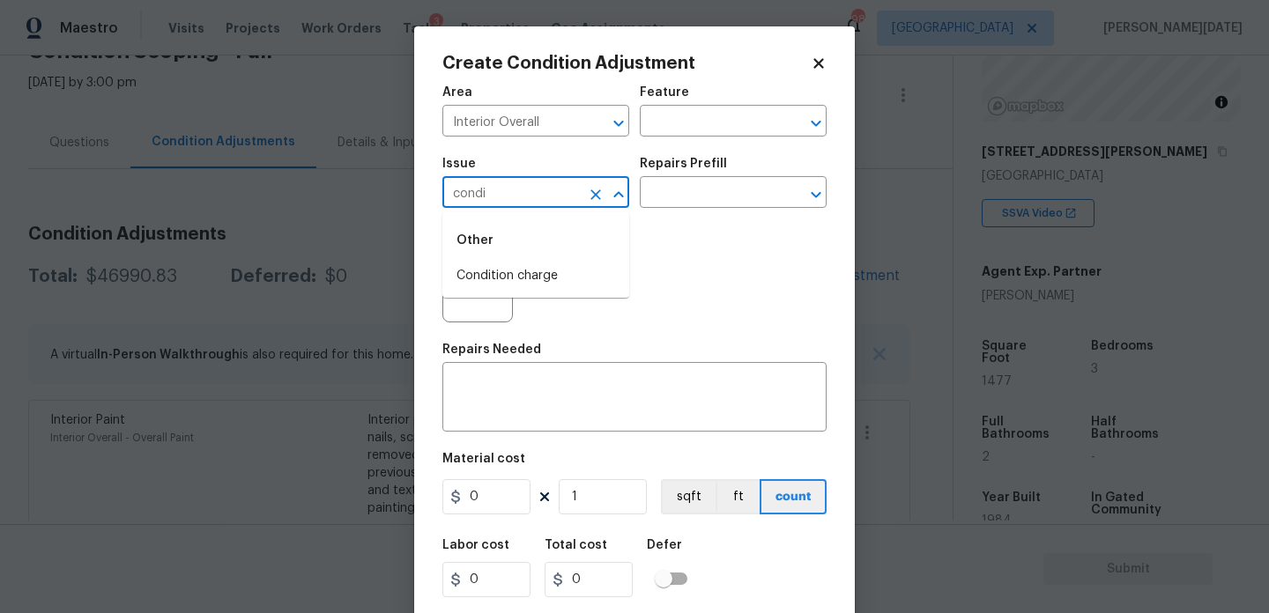
click at [542, 259] on div "Other" at bounding box center [535, 240] width 187 height 42
click at [547, 275] on li "Condition charge" at bounding box center [535, 276] width 187 height 29
type input "Condition charge"
click at [689, 210] on div "Issue Condition charge ​ Repairs Prefill ​" at bounding box center [634, 182] width 384 height 71
click at [704, 201] on input "text" at bounding box center [709, 194] width 138 height 27
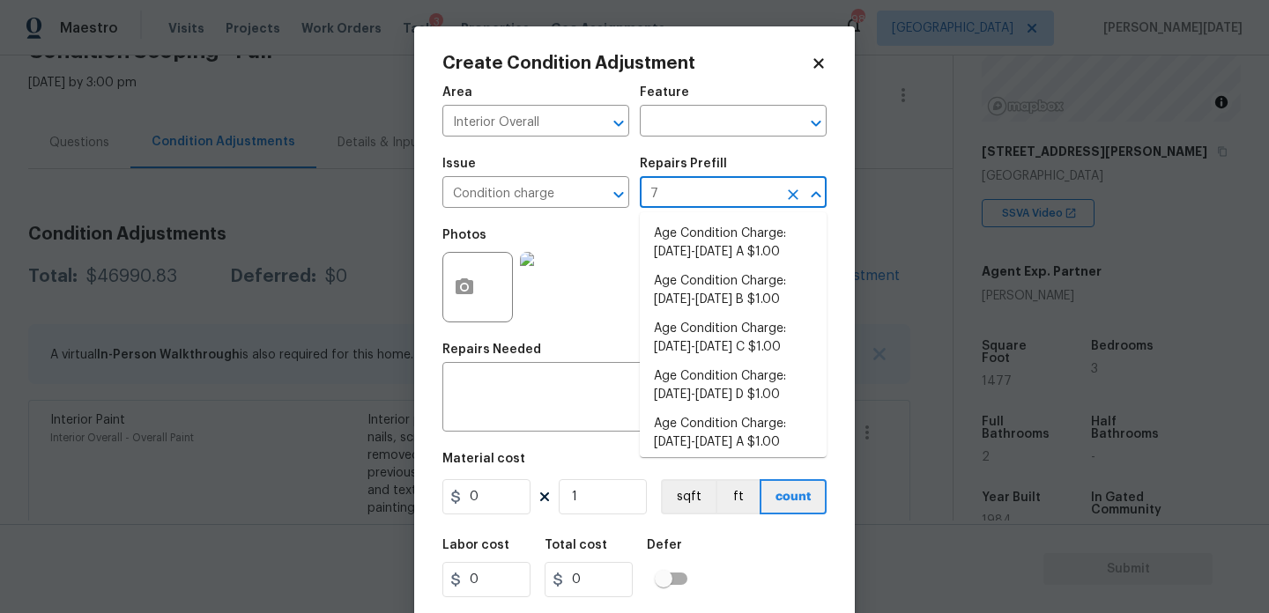
type input "79"
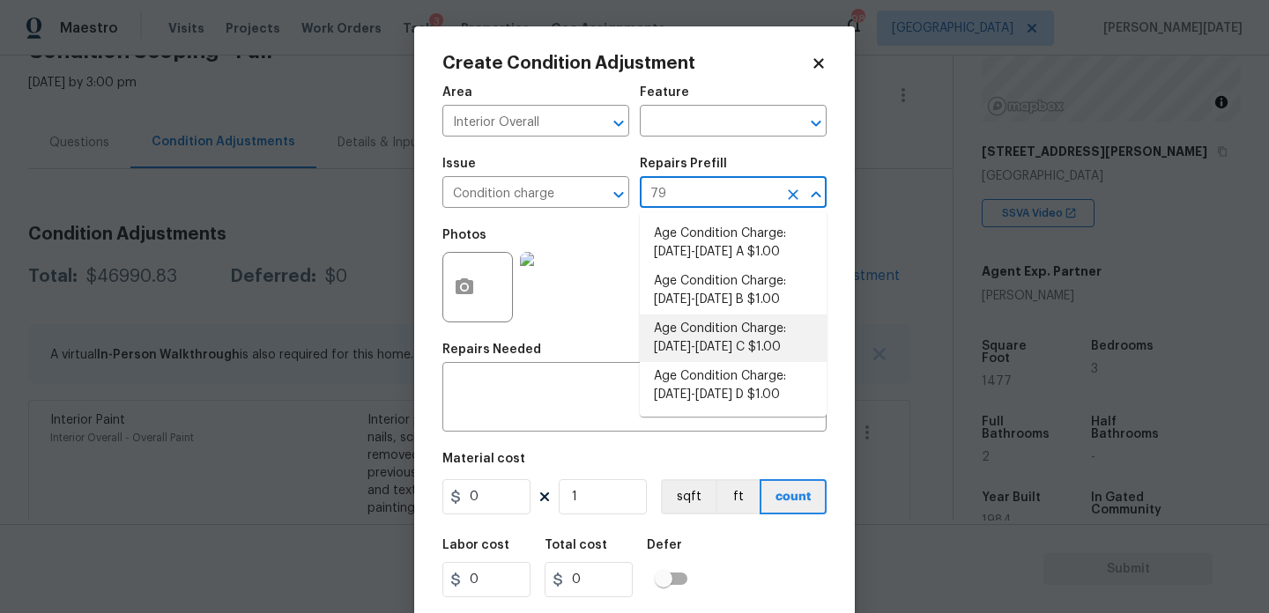
click at [732, 343] on li "Age Condition Charge: [DATE]-[DATE] C $1.00" at bounding box center [733, 339] width 187 height 48
type input "Home Readiness Packages"
type textarea "Age Condition Charge: [DATE]-[DATE] C"
type input "1"
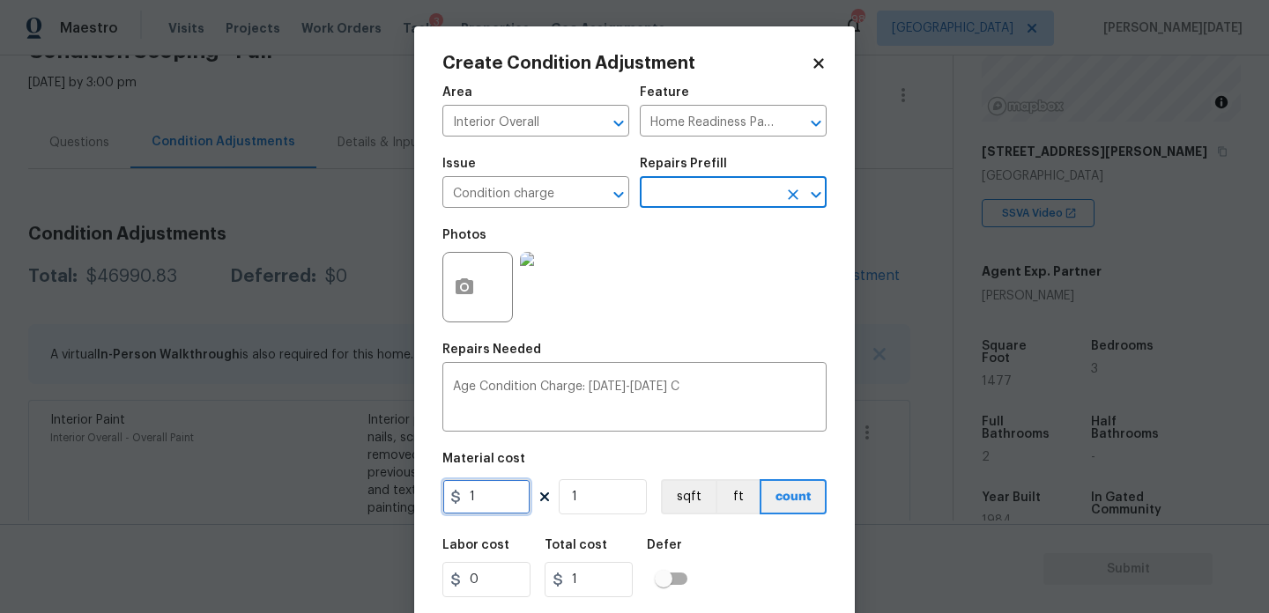
click at [529, 487] on input "1" at bounding box center [486, 496] width 88 height 35
type input "2000"
click at [715, 353] on div "Repairs Needed" at bounding box center [634, 355] width 384 height 23
type input "2000"
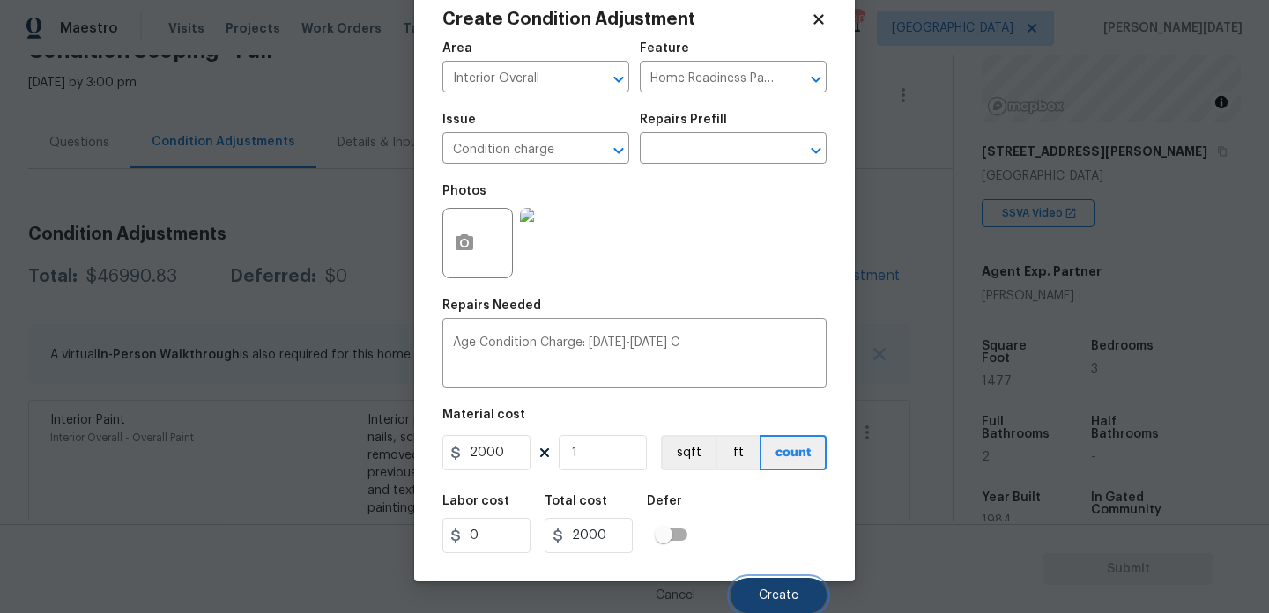
click at [768, 581] on button "Create" at bounding box center [779, 595] width 96 height 35
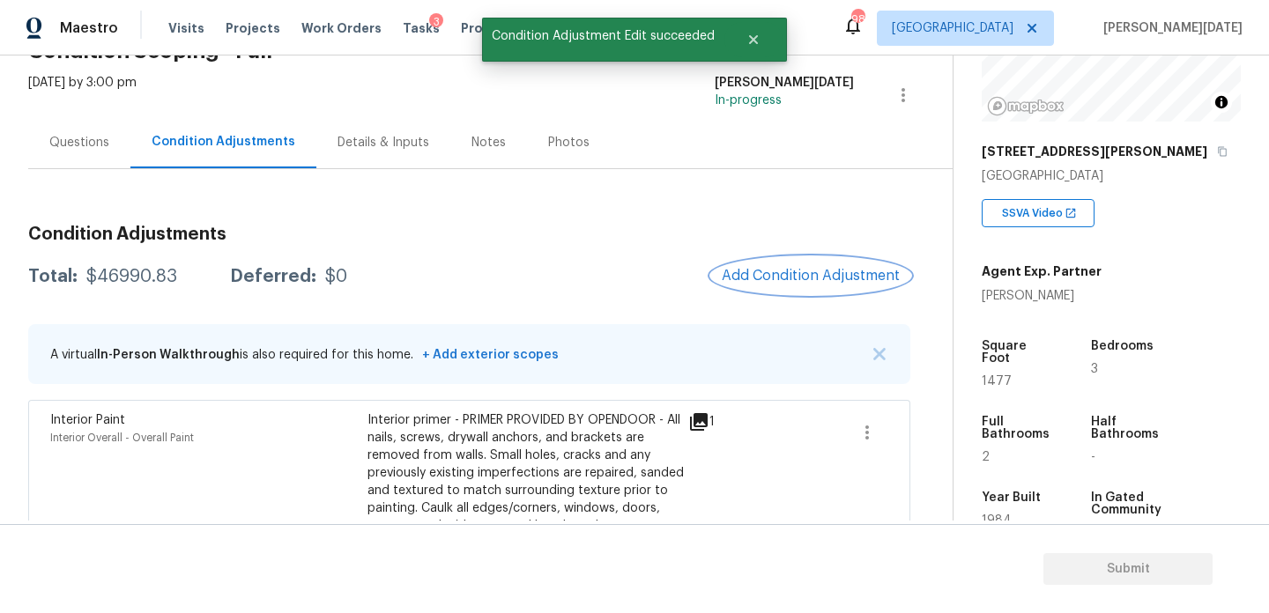
scroll to position [0, 0]
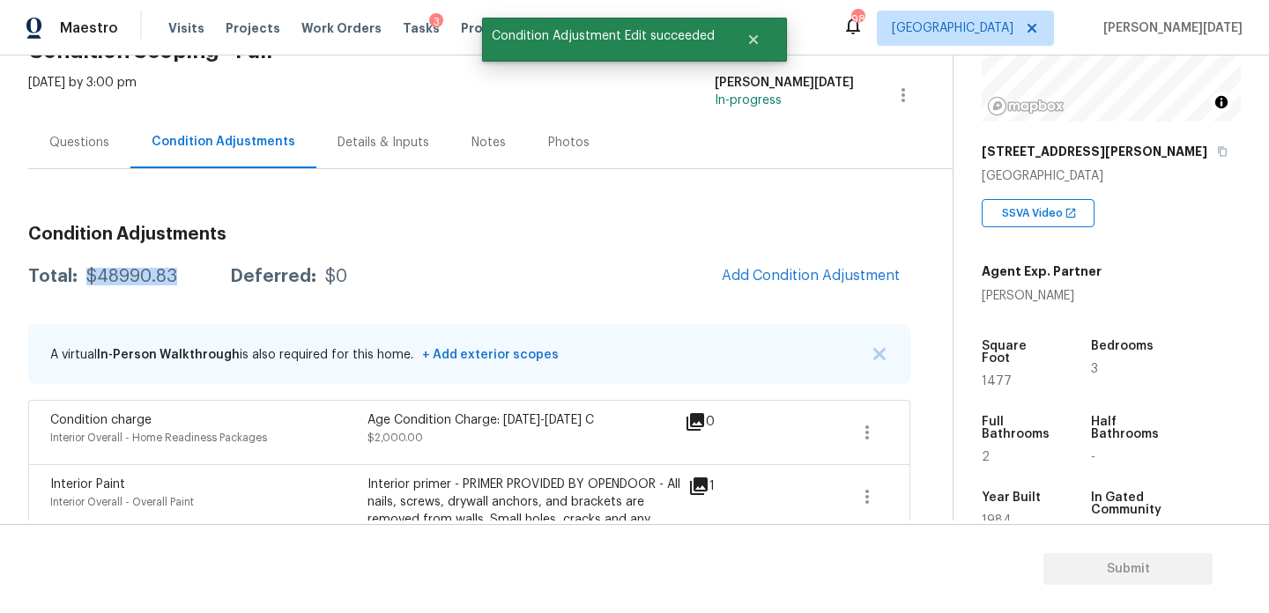
drag, startPoint x: 85, startPoint y: 275, endPoint x: 179, endPoint y: 275, distance: 94.3
click at [179, 275] on div "Total: $48990.83 Deferred: $0" at bounding box center [187, 277] width 319 height 18
copy div "$48990.83"
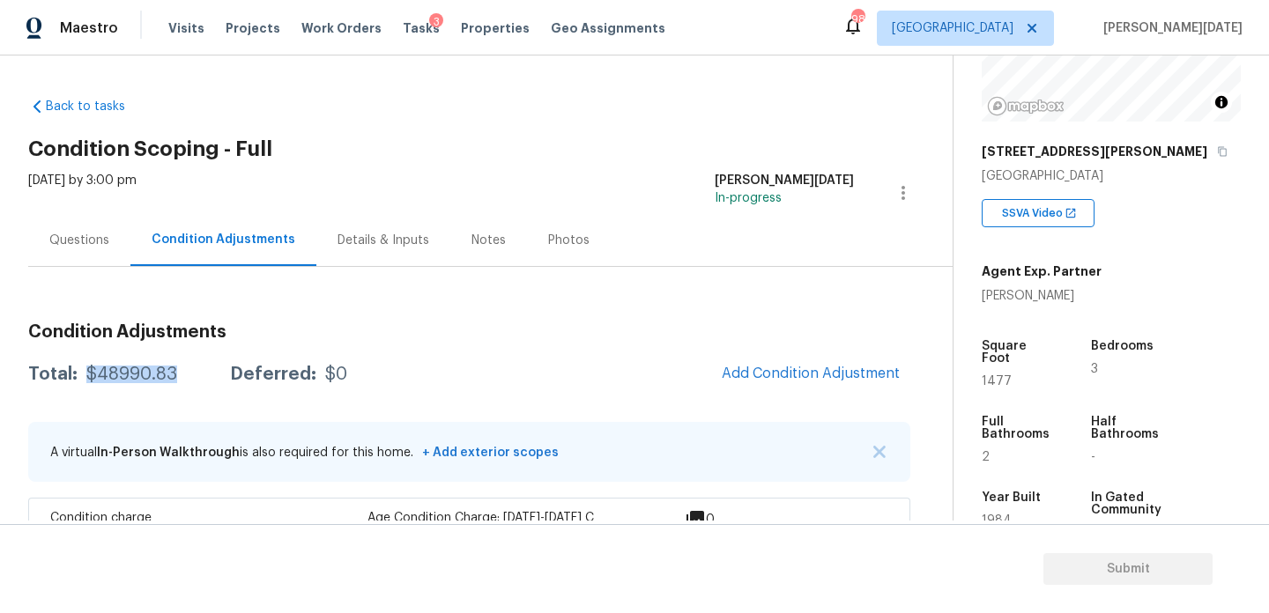
click at [122, 253] on div "Questions" at bounding box center [79, 240] width 102 height 52
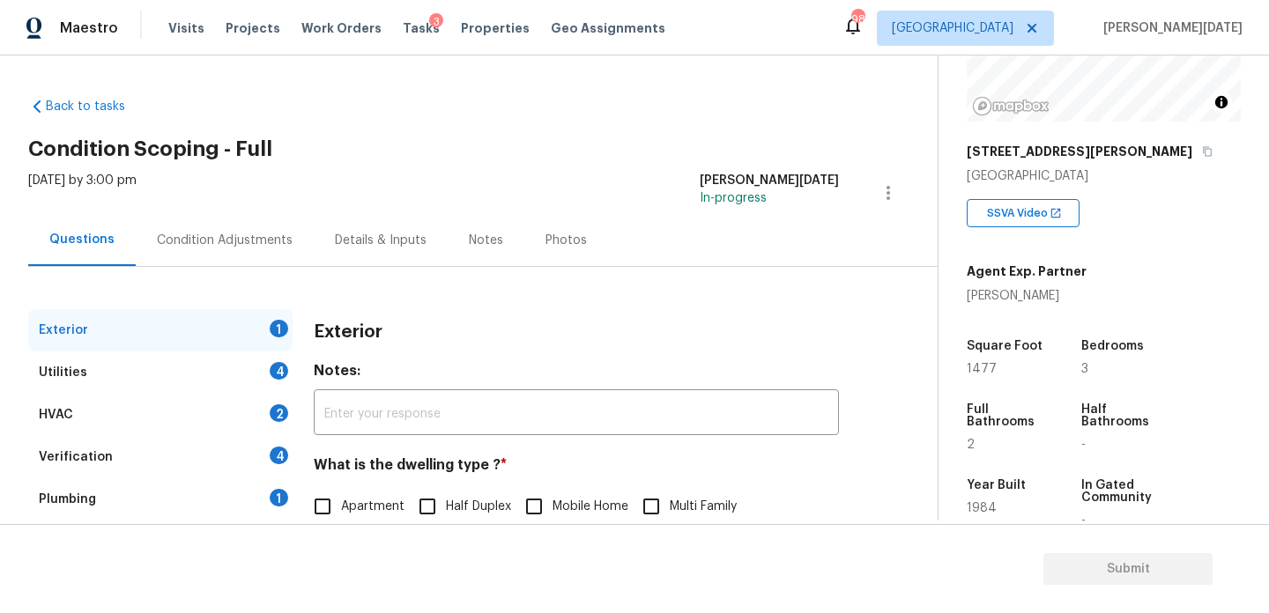
scroll to position [235, 0]
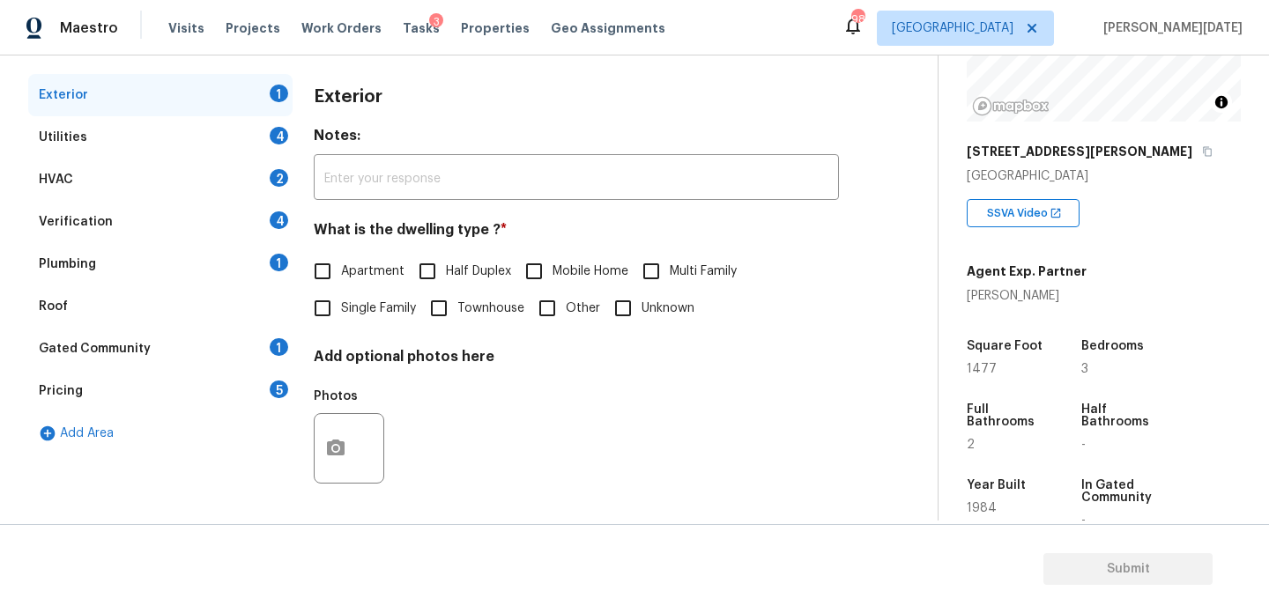
click at [319, 316] on input "Single Family" at bounding box center [322, 308] width 37 height 37
checkbox input "true"
click at [279, 146] on div "Utilities 4" at bounding box center [160, 137] width 264 height 42
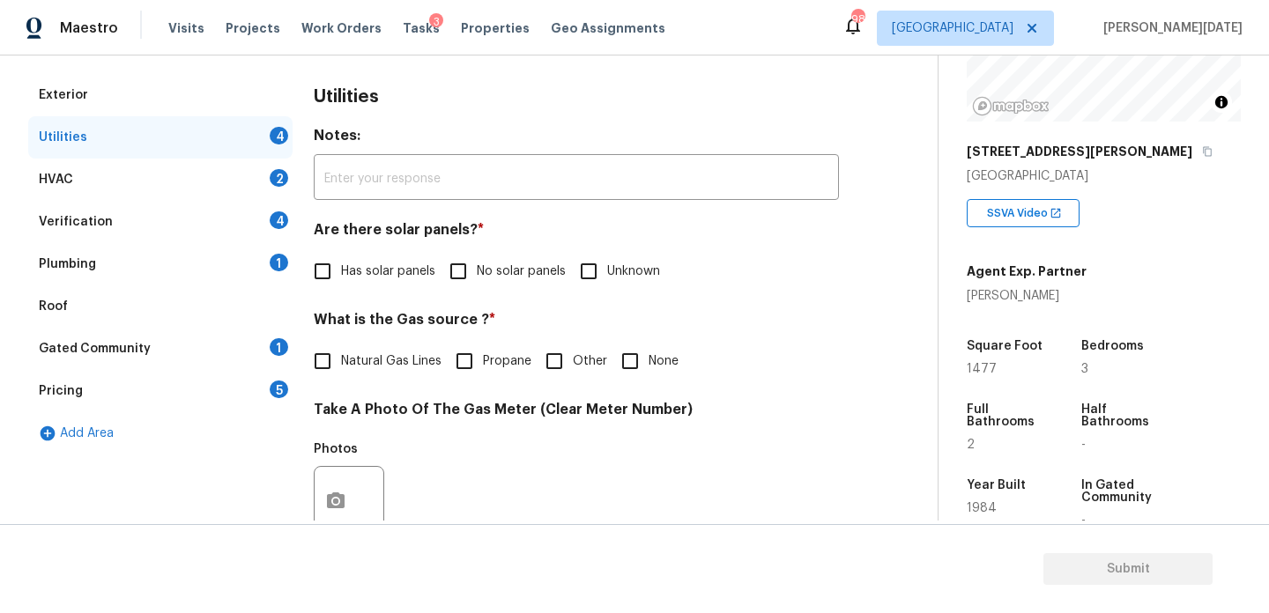
click at [454, 265] on input "No solar panels" at bounding box center [458, 271] width 37 height 37
checkbox input "true"
click at [367, 362] on span "Natural Gas Lines" at bounding box center [391, 363] width 100 height 19
click at [341, 362] on input "Natural Gas Lines" at bounding box center [322, 363] width 37 height 37
checkbox input "true"
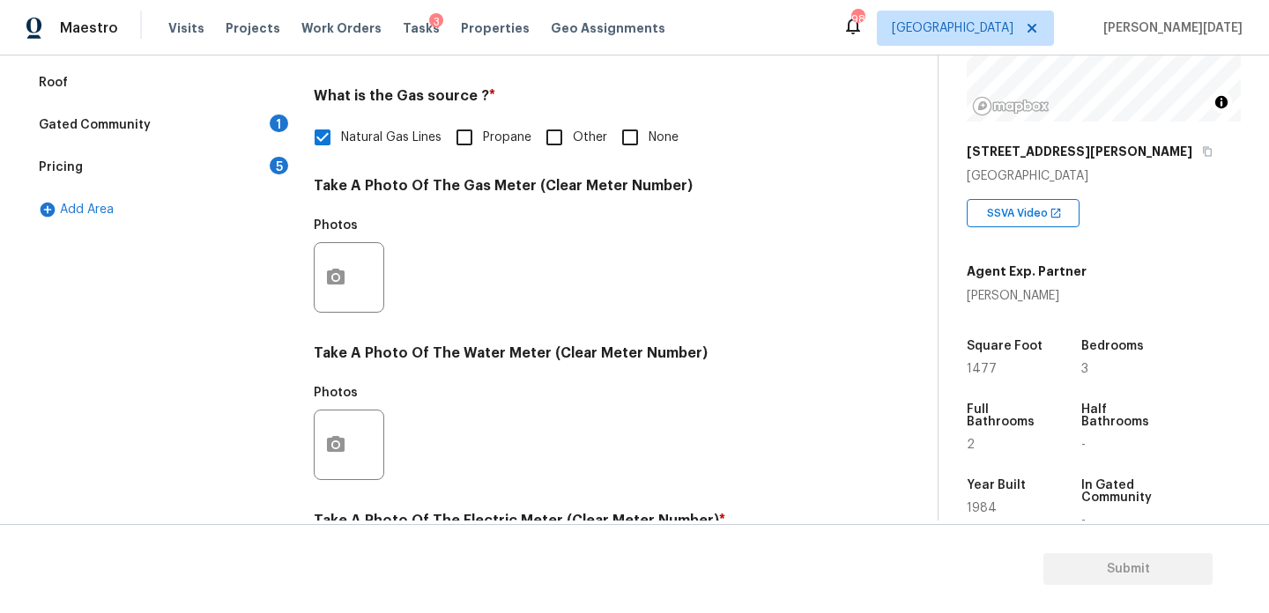
scroll to position [460, 0]
click at [647, 160] on div "Utilities Notes: ​ Are there solar panels? * Has solar panels No solar panels U…" at bounding box center [576, 308] width 525 height 919
click at [650, 143] on span "None" at bounding box center [664, 137] width 30 height 19
click at [649, 143] on input "None" at bounding box center [630, 136] width 37 height 37
checkbox input "true"
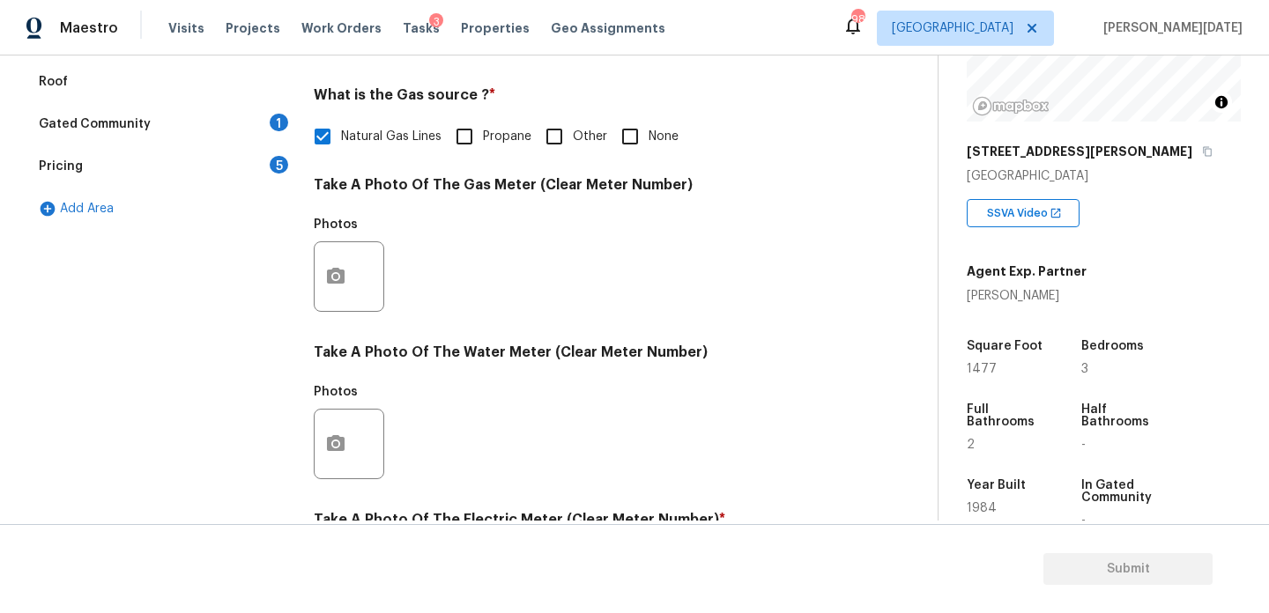
checkbox input "false"
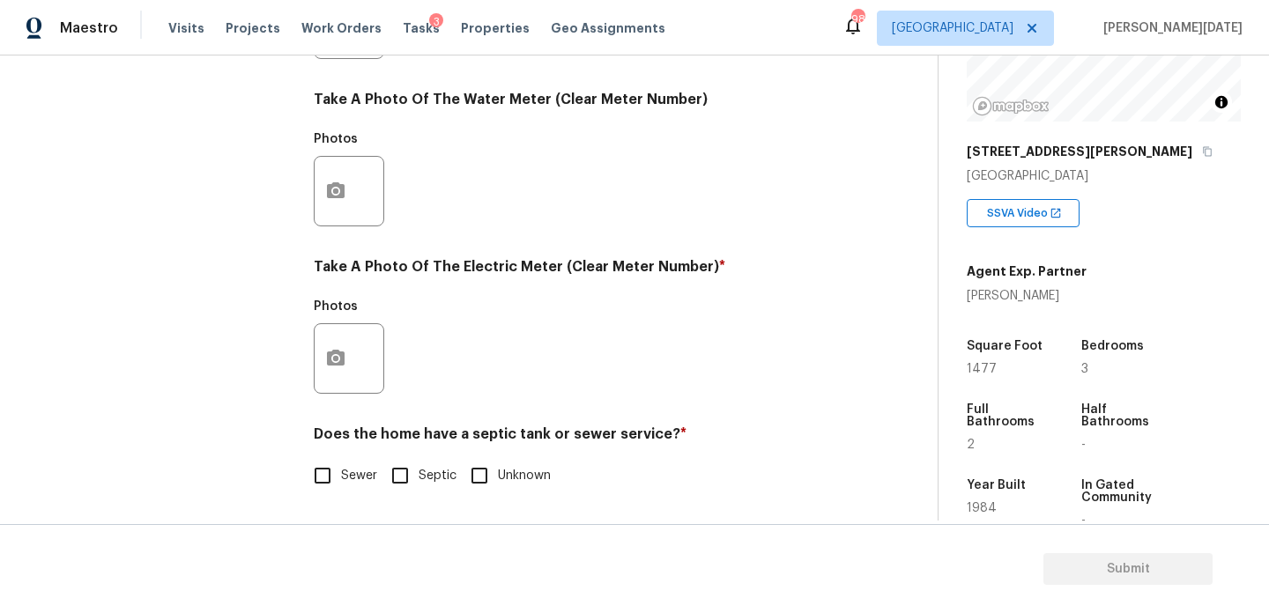
scroll to position [713, 0]
click at [323, 362] on button "button" at bounding box center [336, 358] width 42 height 69
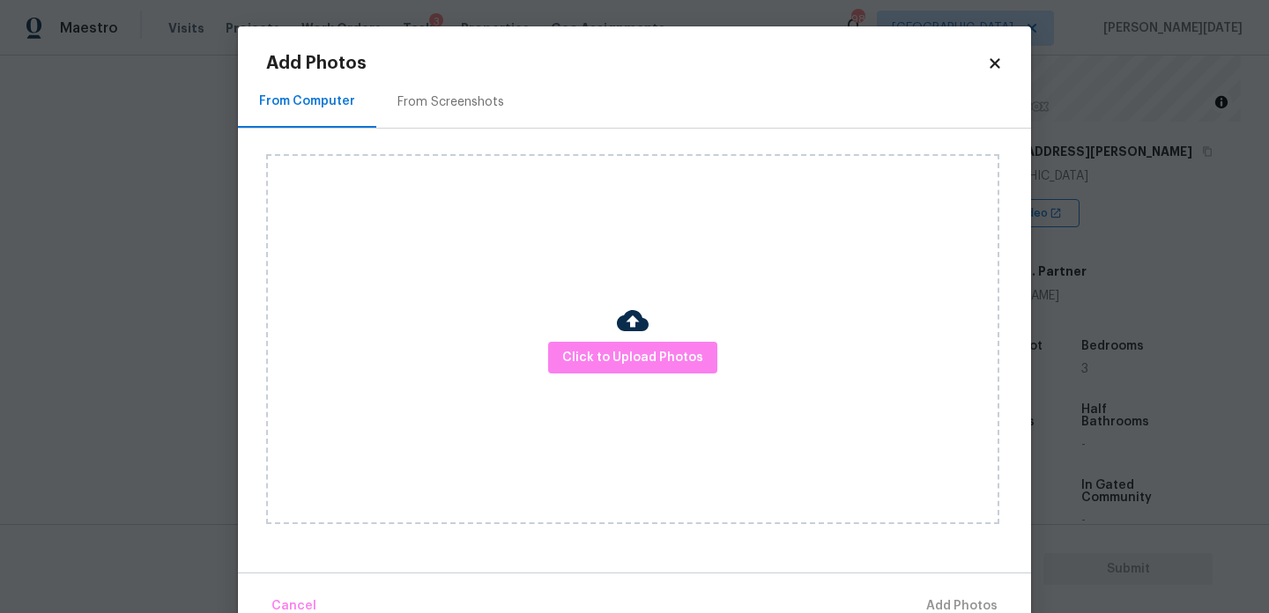
click at [629, 385] on div "Click to Upload Photos" at bounding box center [632, 339] width 733 height 370
click at [654, 369] on button "Click to Upload Photos" at bounding box center [632, 358] width 169 height 33
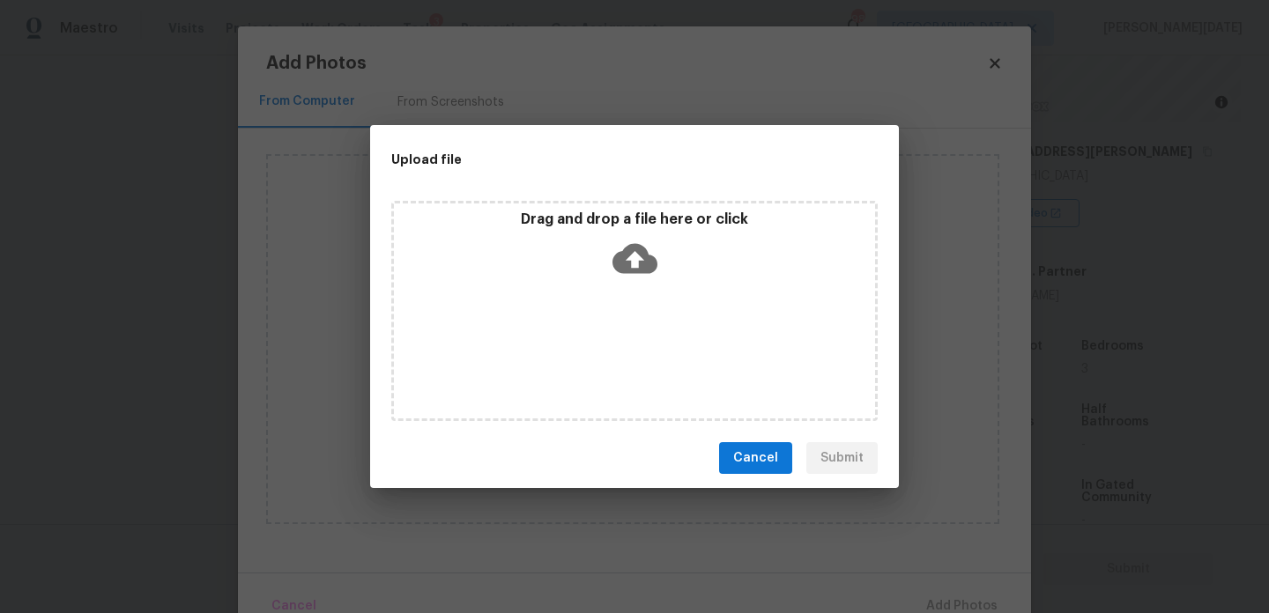
click at [654, 369] on div "Drag and drop a file here or click" at bounding box center [634, 311] width 487 height 220
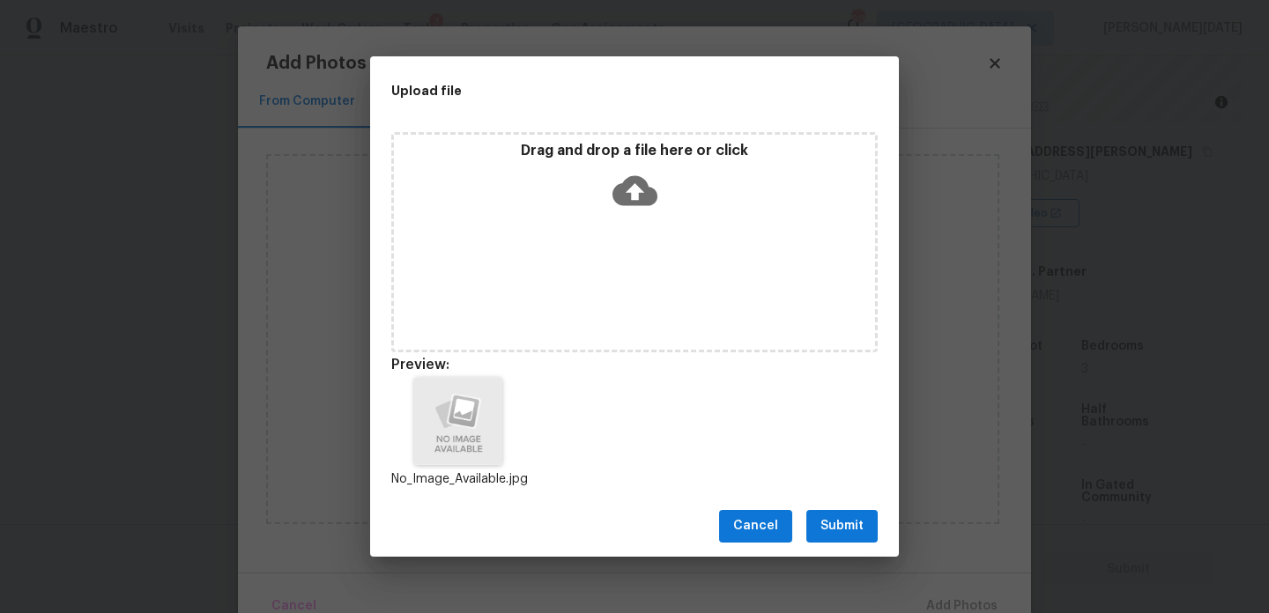
click at [833, 518] on span "Submit" at bounding box center [842, 527] width 43 height 22
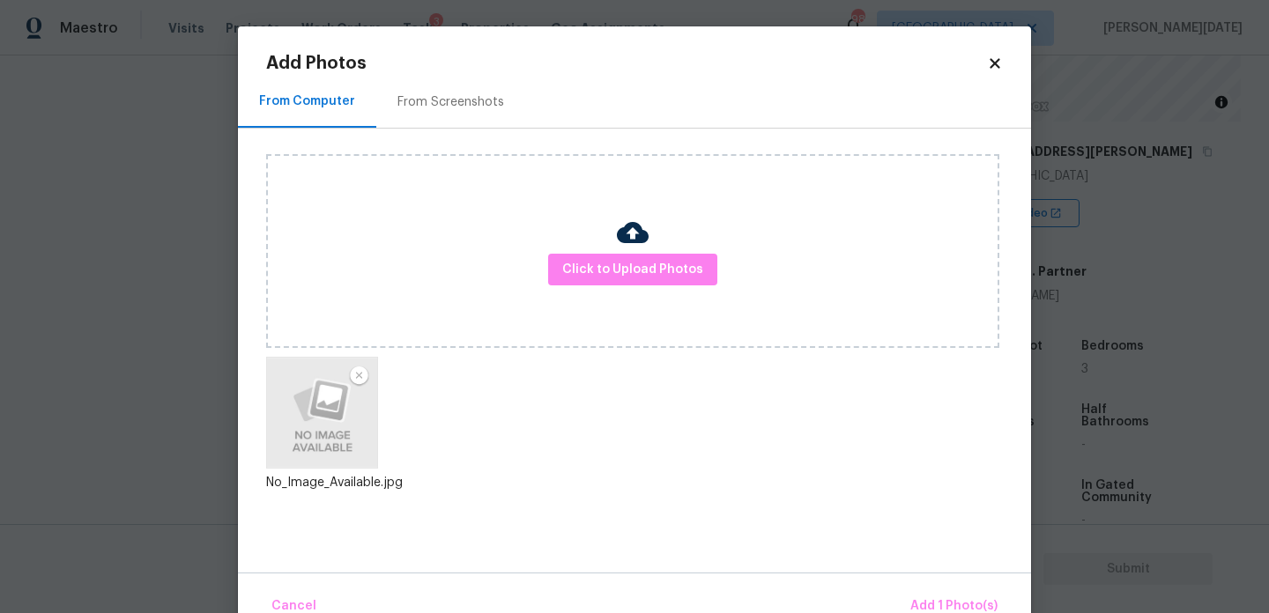
click at [918, 580] on div "Cancel Add 1 Photo(s)" at bounding box center [634, 599] width 793 height 53
click at [925, 591] on button "Add 1 Photo(s)" at bounding box center [953, 607] width 101 height 38
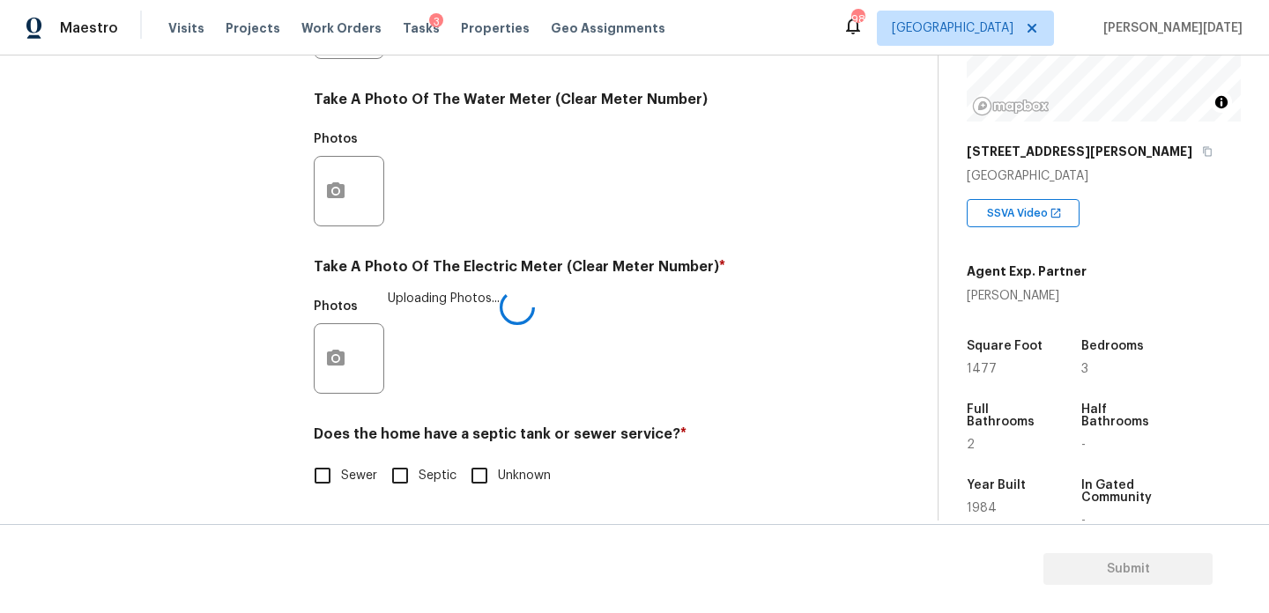
click at [336, 474] on input "Sewer" at bounding box center [322, 475] width 37 height 37
checkbox input "true"
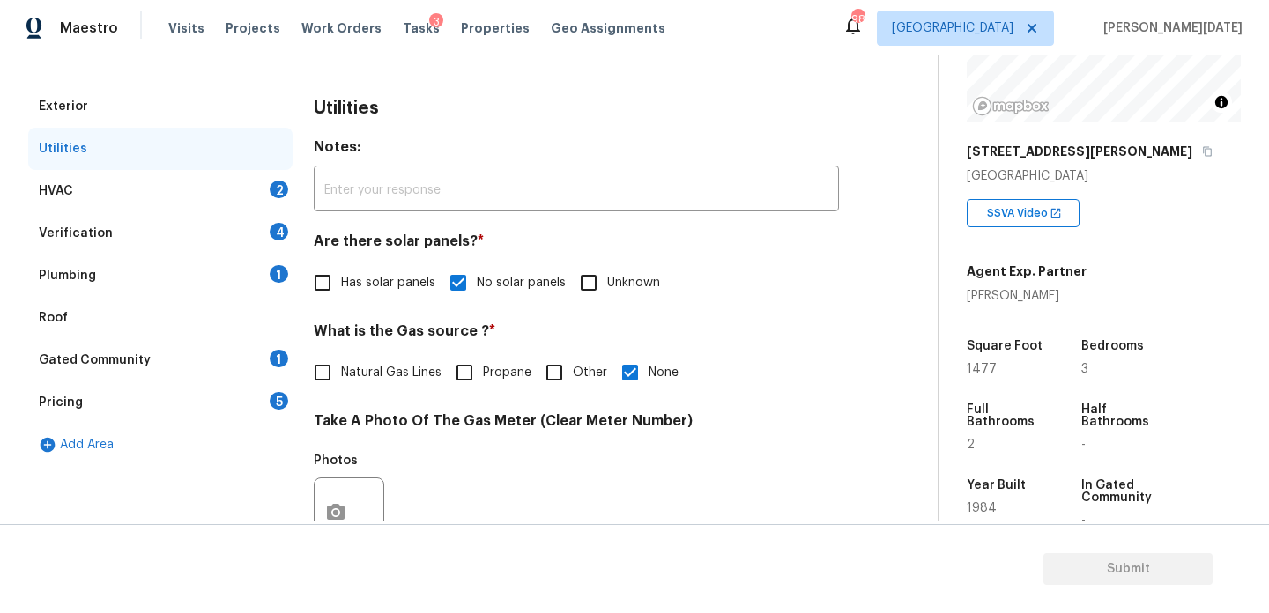
scroll to position [212, 0]
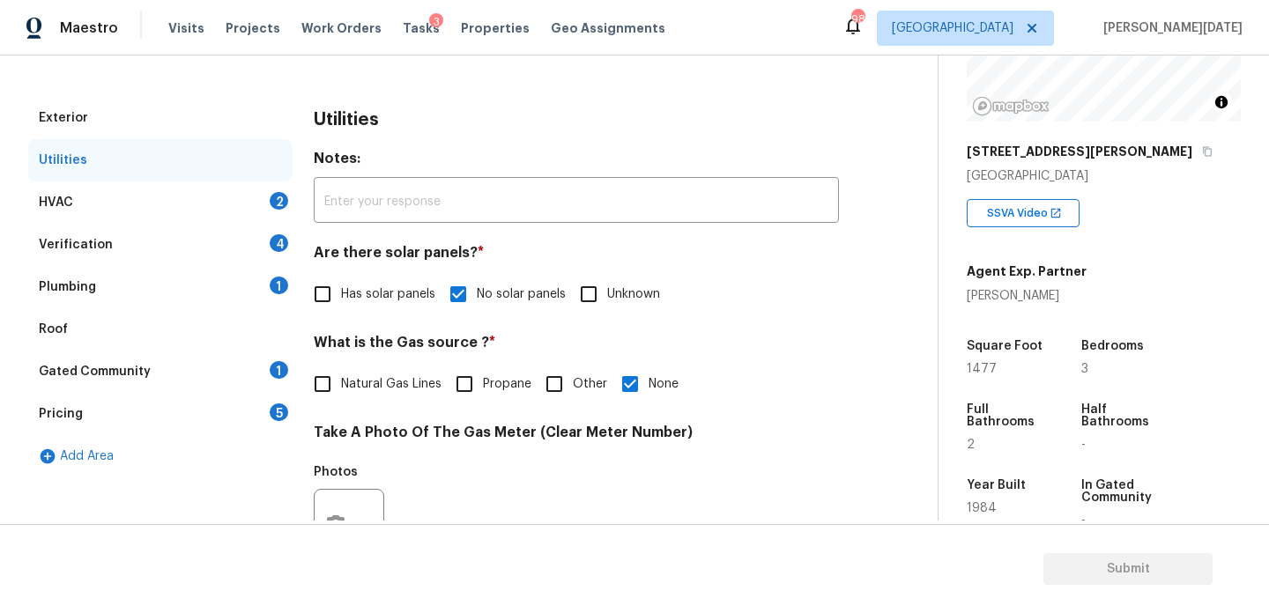
click at [248, 197] on div "HVAC 2" at bounding box center [160, 203] width 264 height 42
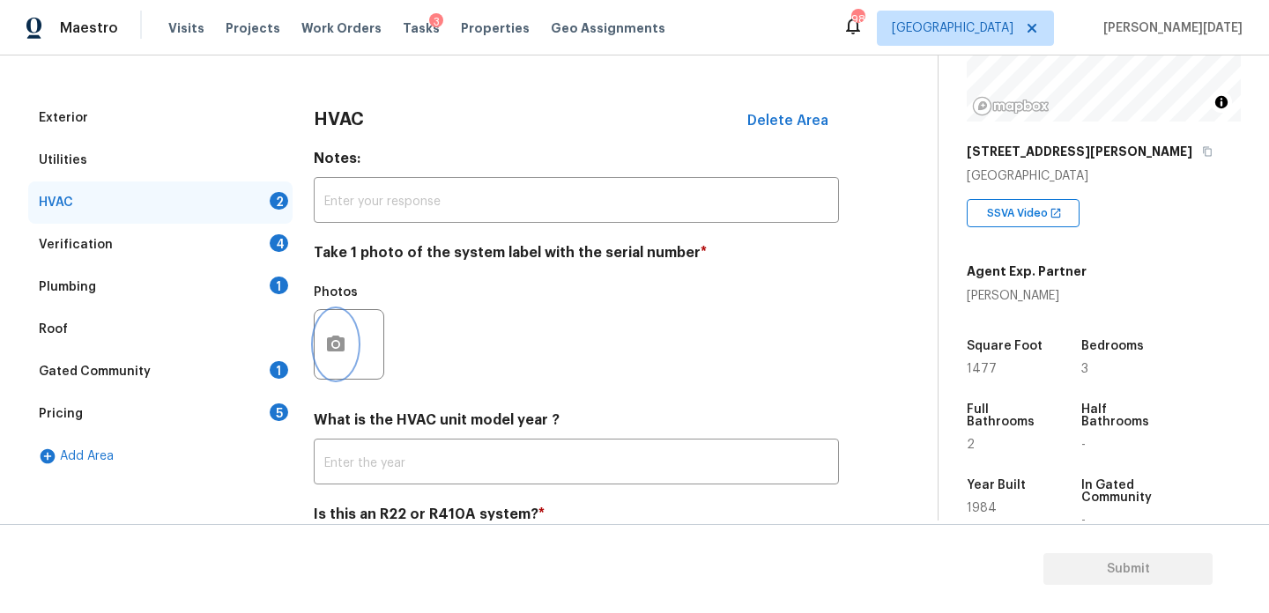
click at [344, 354] on icon "button" at bounding box center [335, 344] width 21 height 21
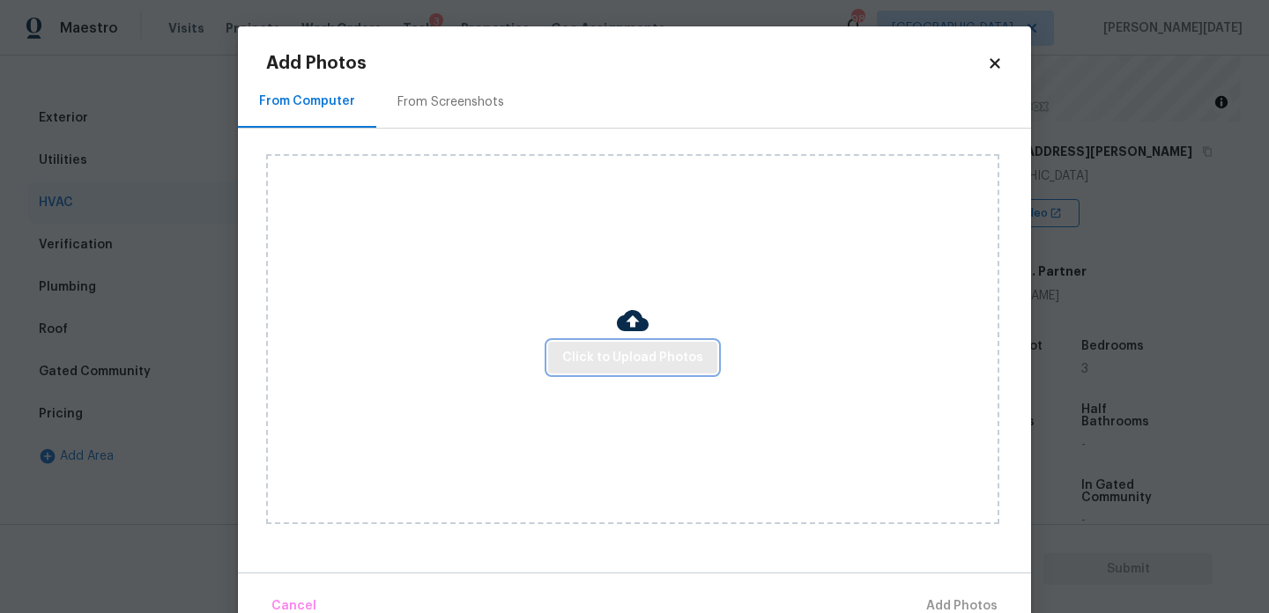
click at [615, 353] on span "Click to Upload Photos" at bounding box center [632, 358] width 141 height 22
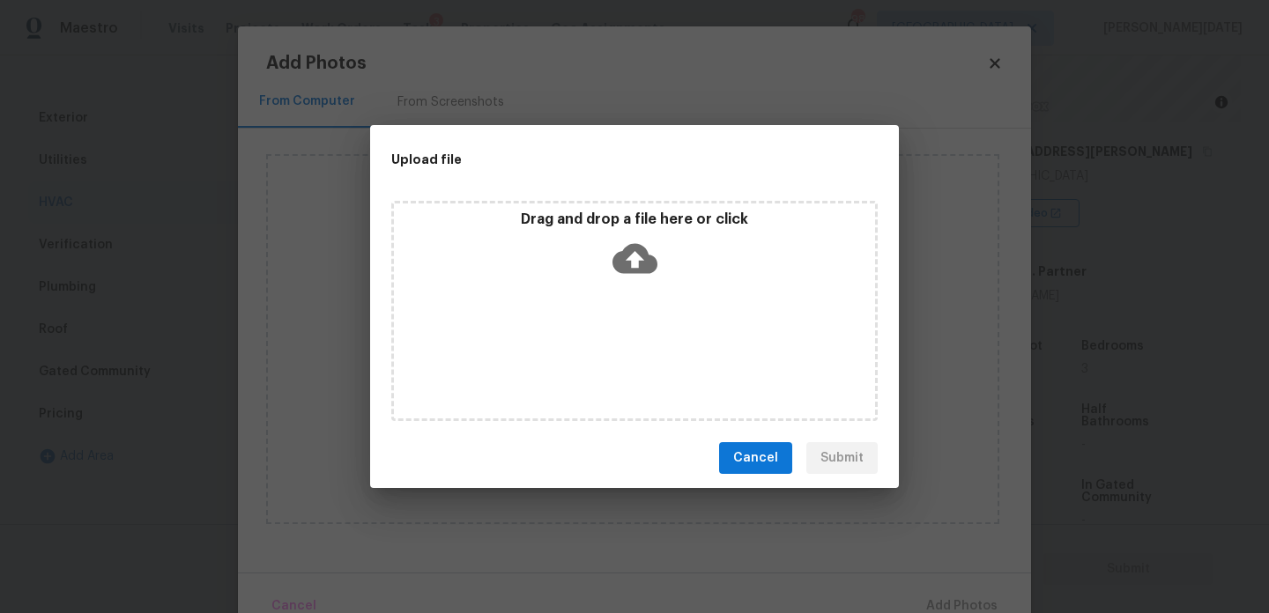
click at [615, 353] on div "Drag and drop a file here or click" at bounding box center [634, 311] width 487 height 220
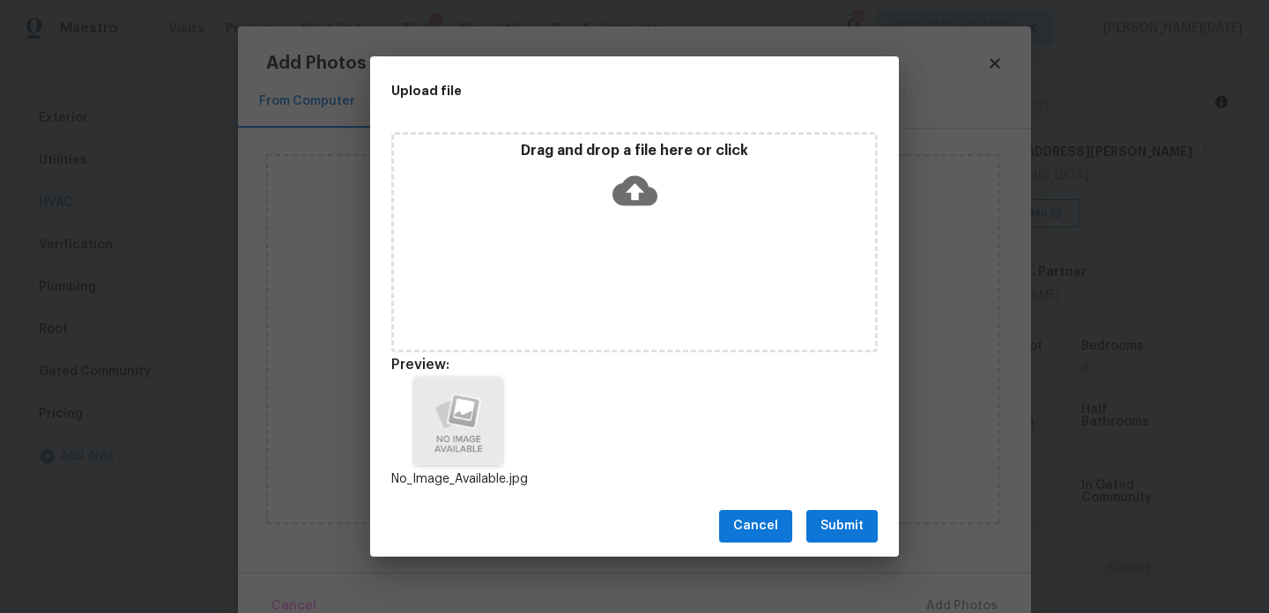
click at [836, 520] on span "Submit" at bounding box center [842, 527] width 43 height 22
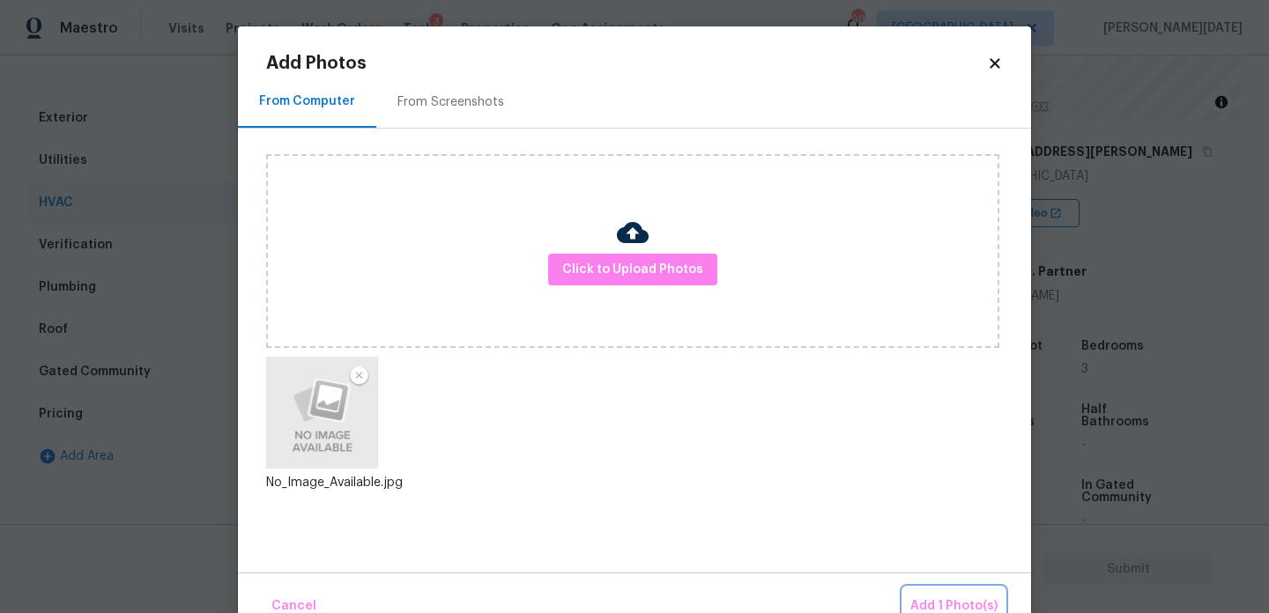
click at [952, 596] on span "Add 1 Photo(s)" at bounding box center [953, 607] width 87 height 22
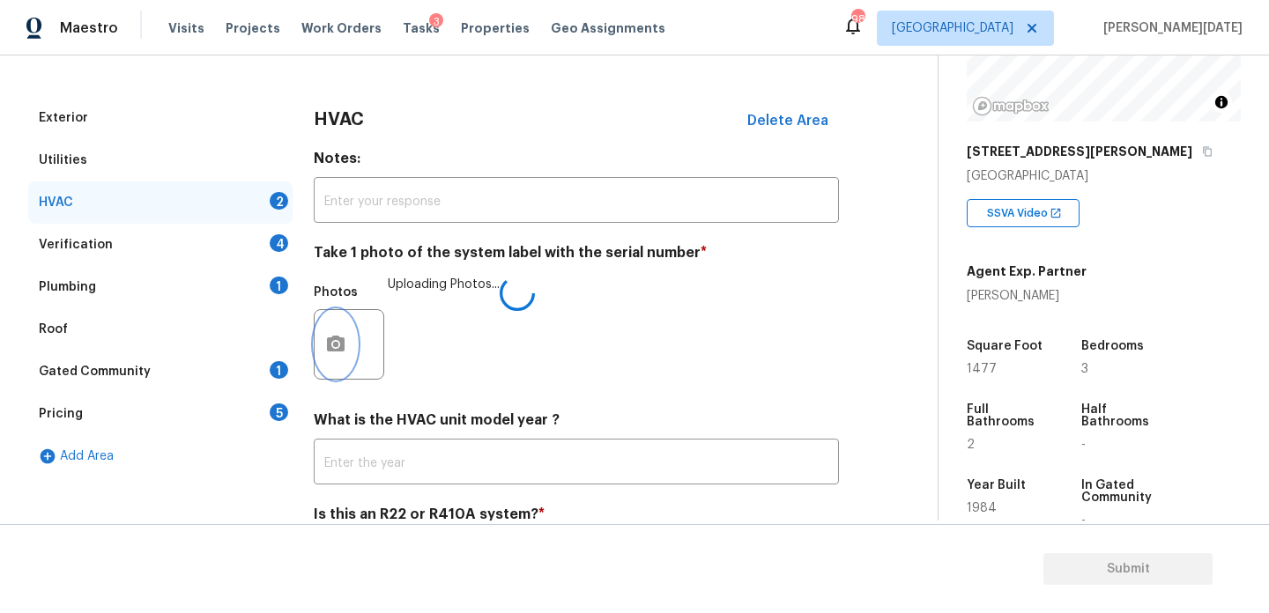
scroll to position [294, 0]
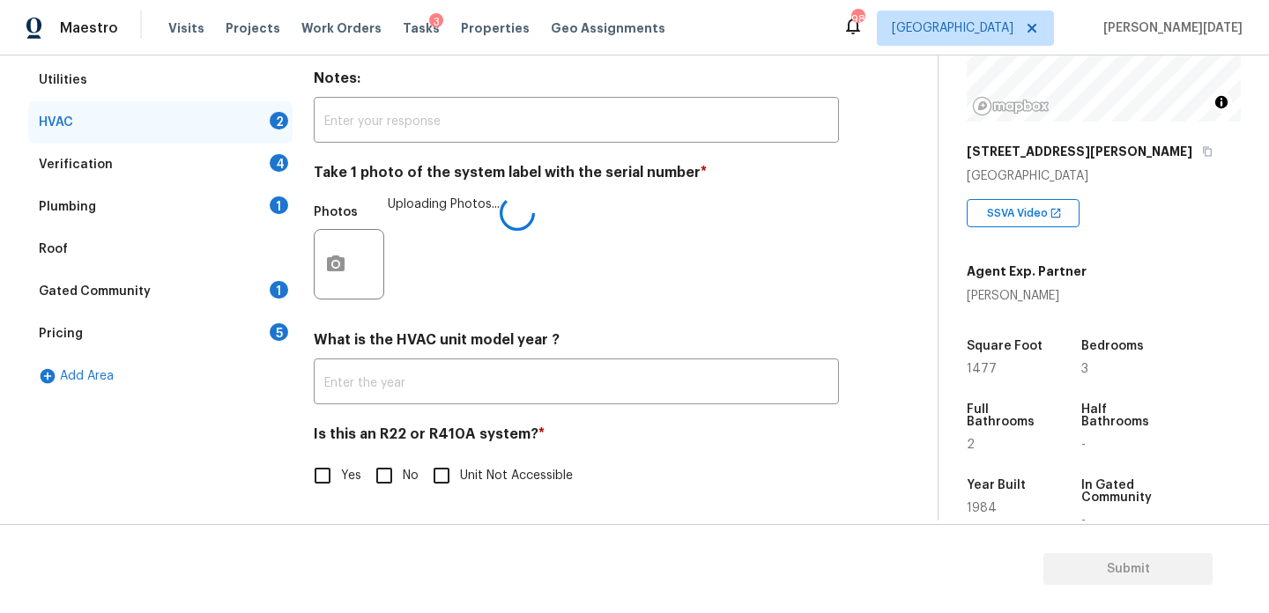
click at [316, 474] on input "Yes" at bounding box center [322, 475] width 37 height 37
checkbox input "true"
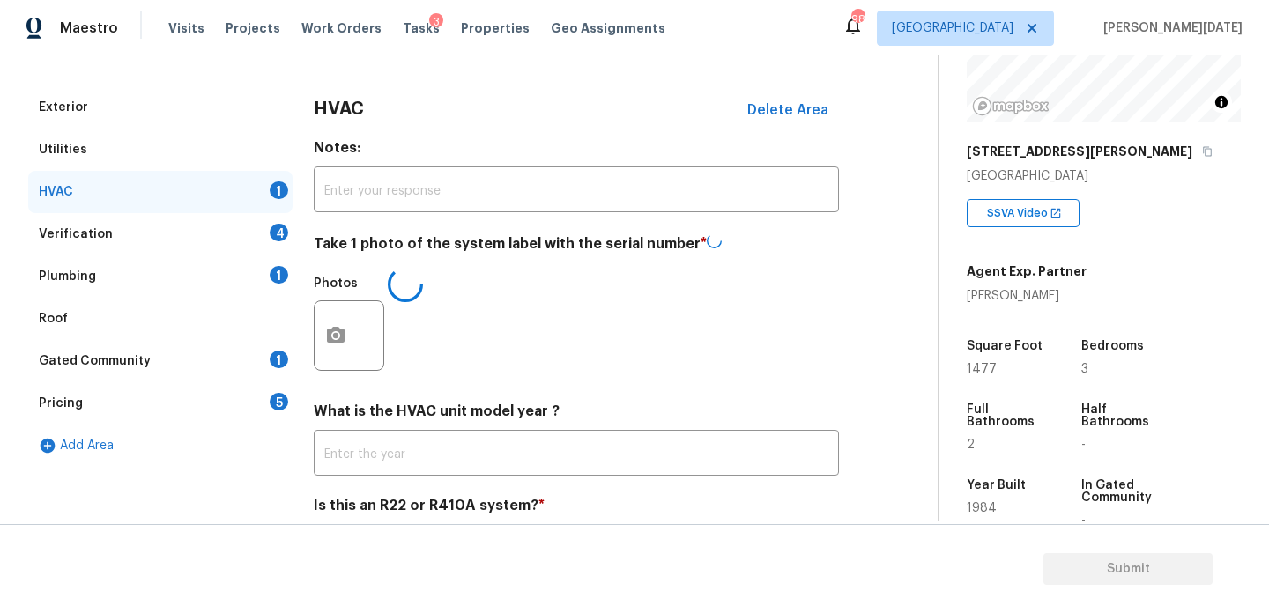
scroll to position [219, 0]
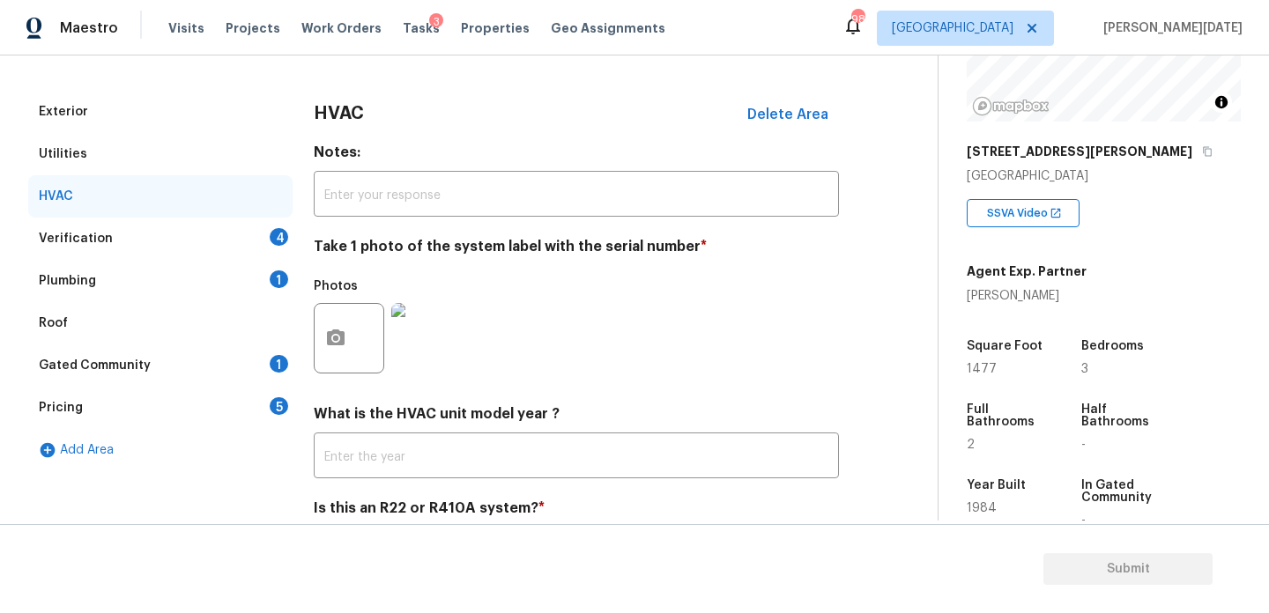
click at [267, 235] on div "Verification 4" at bounding box center [160, 239] width 264 height 42
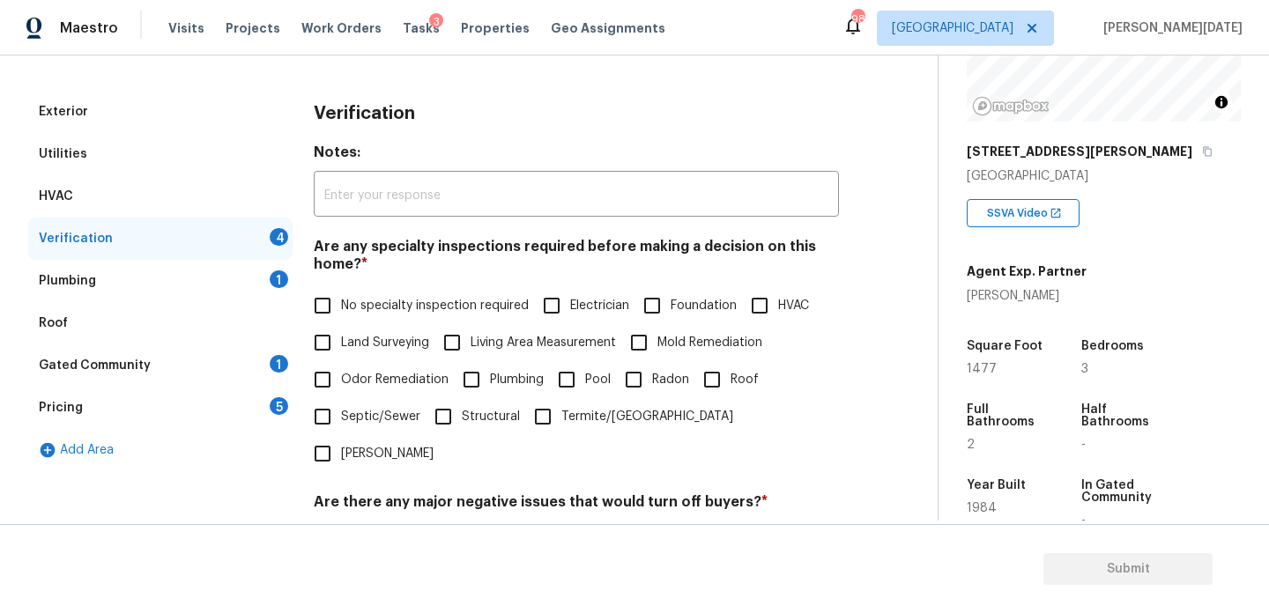
click at [338, 316] on input "No specialty inspection required" at bounding box center [322, 305] width 37 height 37
checkbox input "true"
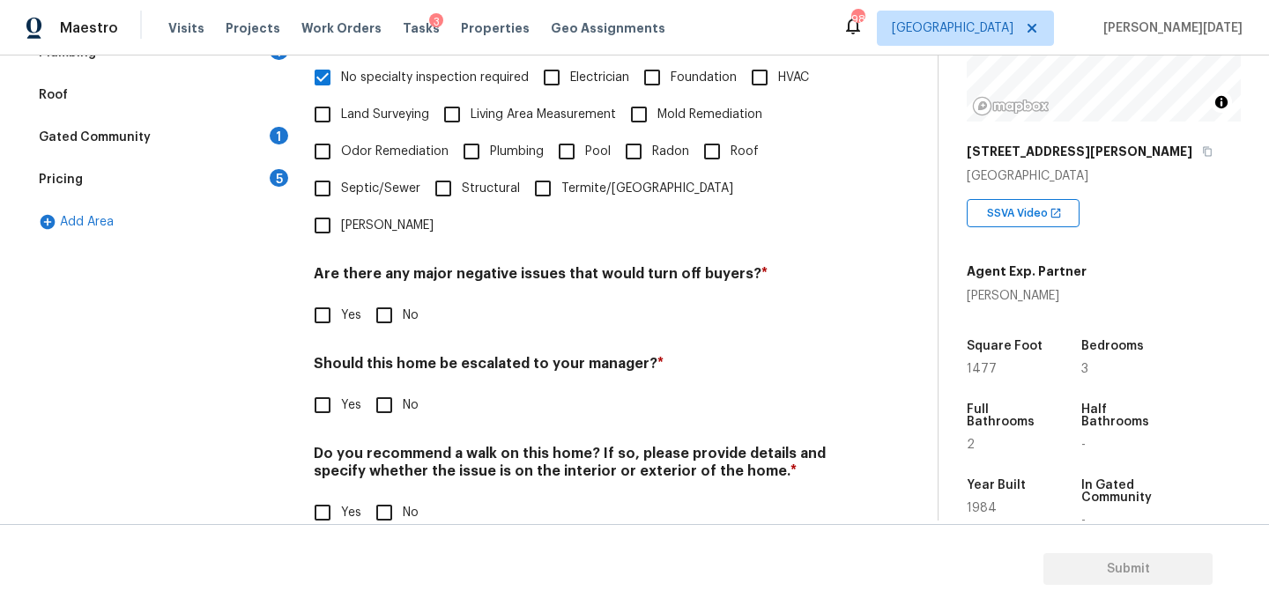
click at [397, 297] on input "No" at bounding box center [384, 315] width 37 height 37
checkbox input "true"
click at [399, 496] on input "No" at bounding box center [384, 514] width 37 height 37
checkbox input "true"
click at [325, 387] on input "Yes" at bounding box center [322, 405] width 37 height 37
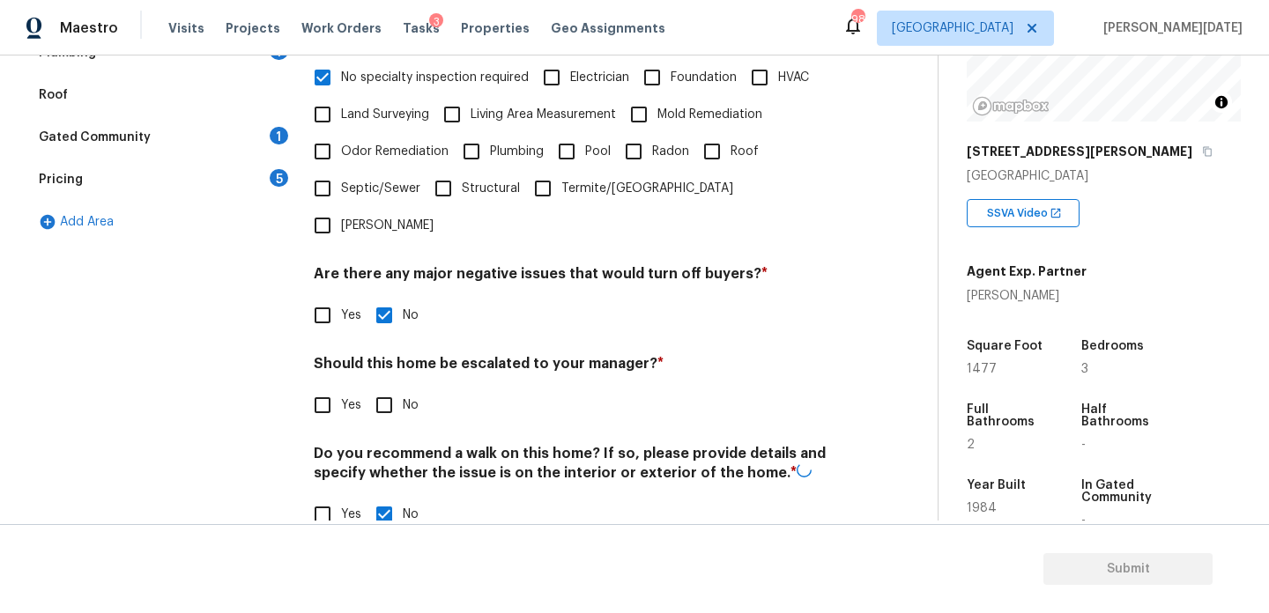
checkbox input "true"
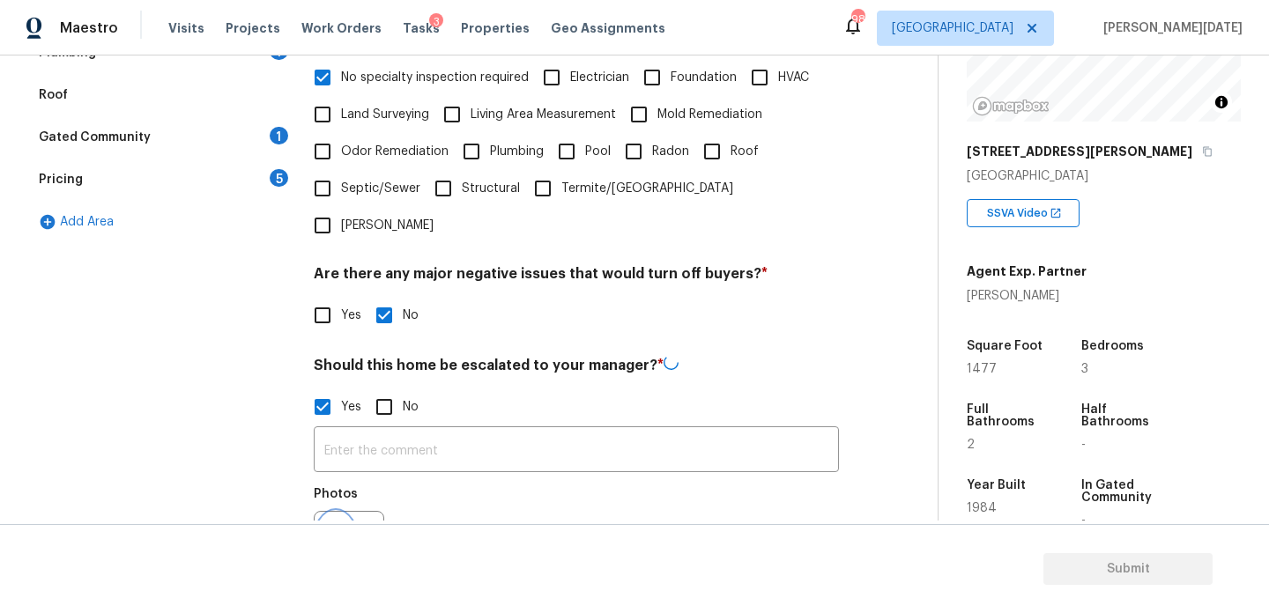
click at [348, 512] on button "button" at bounding box center [336, 546] width 42 height 69
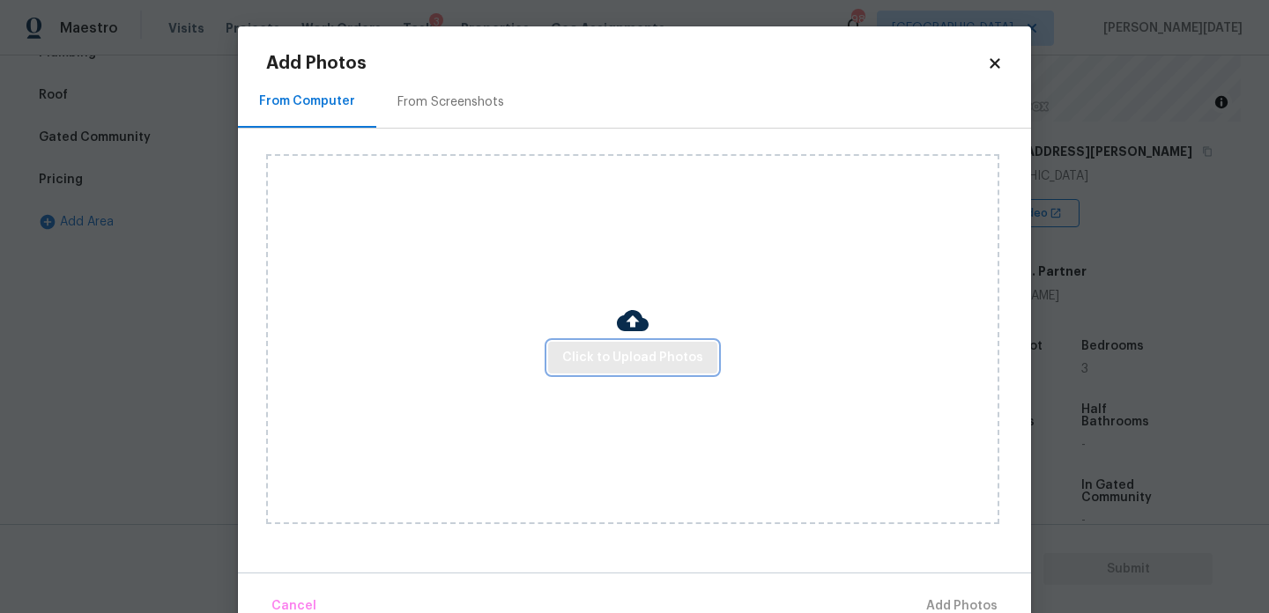
click at [609, 373] on button "Click to Upload Photos" at bounding box center [632, 358] width 169 height 33
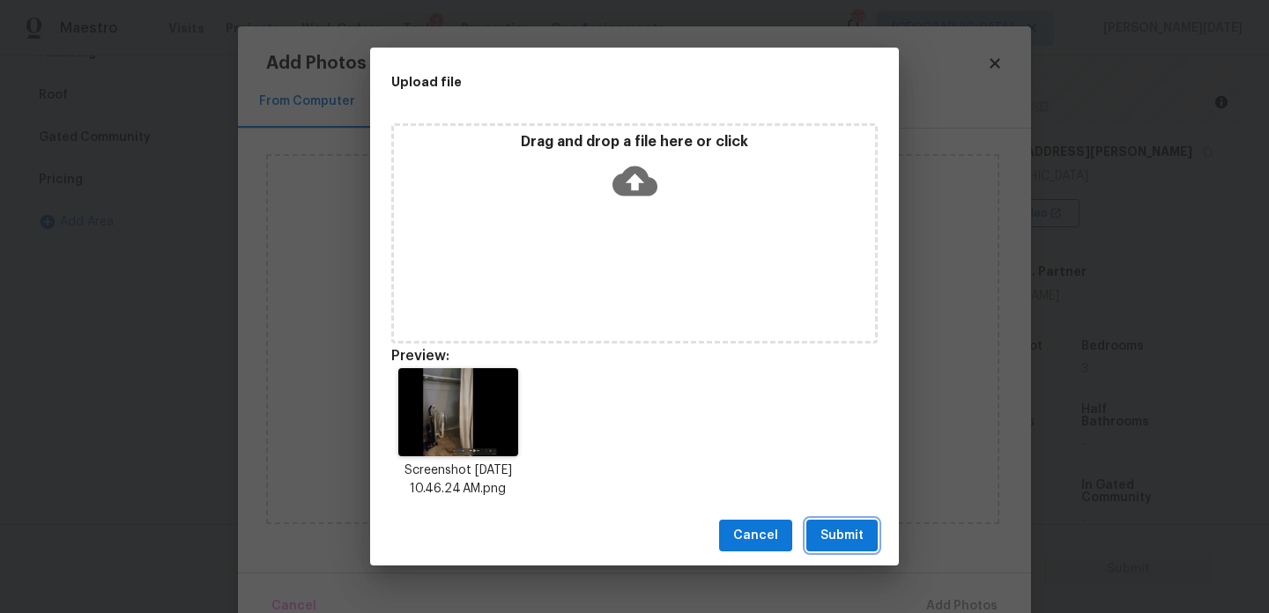
click at [837, 524] on button "Submit" at bounding box center [841, 536] width 71 height 33
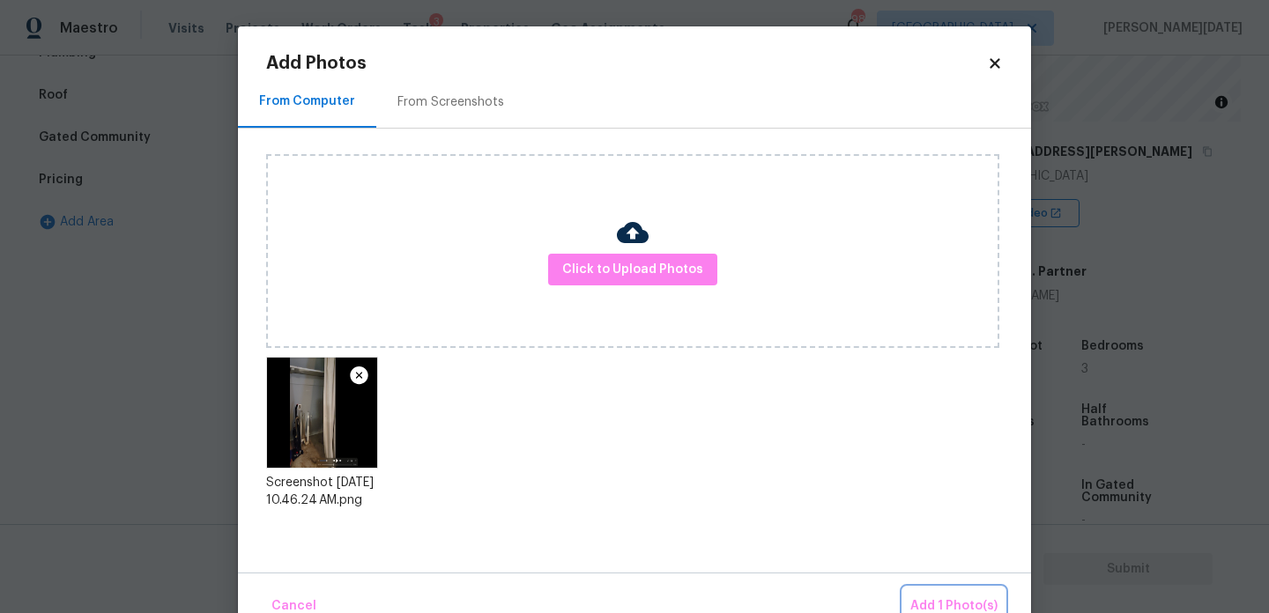
click at [951, 609] on span "Add 1 Photo(s)" at bounding box center [953, 607] width 87 height 22
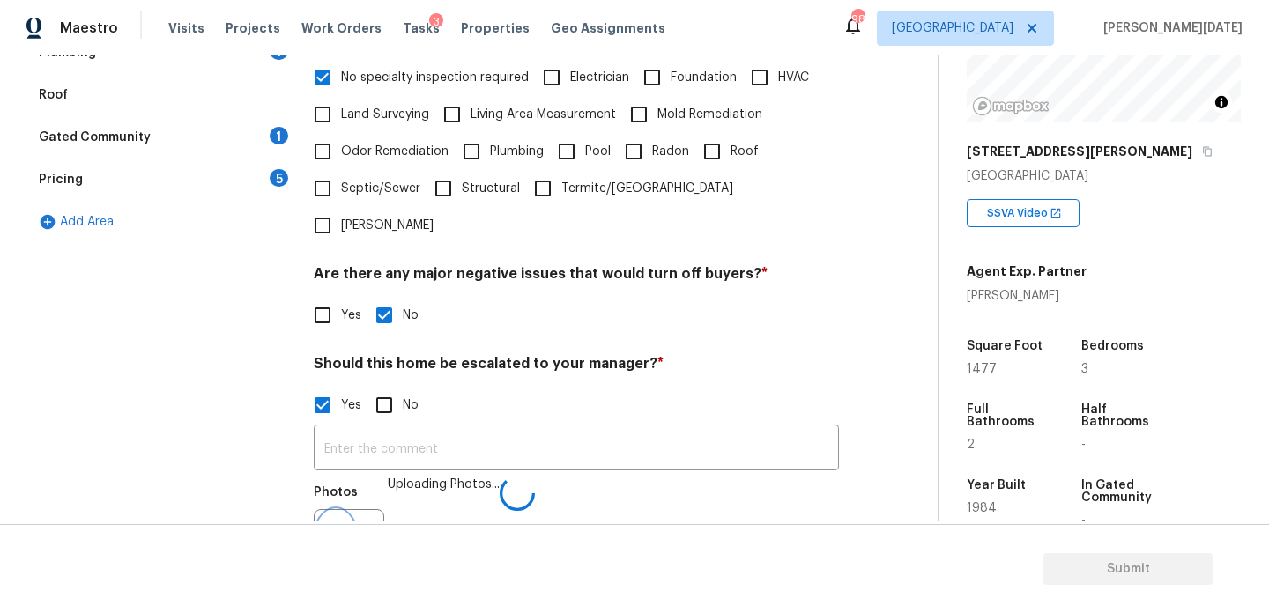
scroll to position [469, 0]
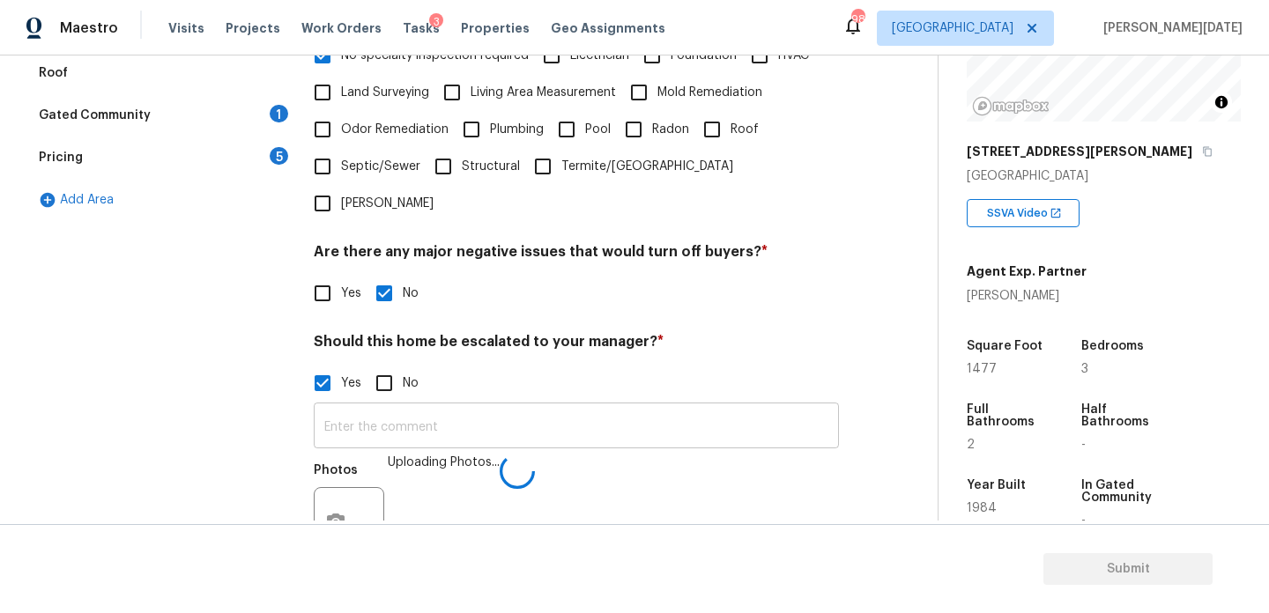
click at [442, 407] on input "text" at bounding box center [576, 427] width 525 height 41
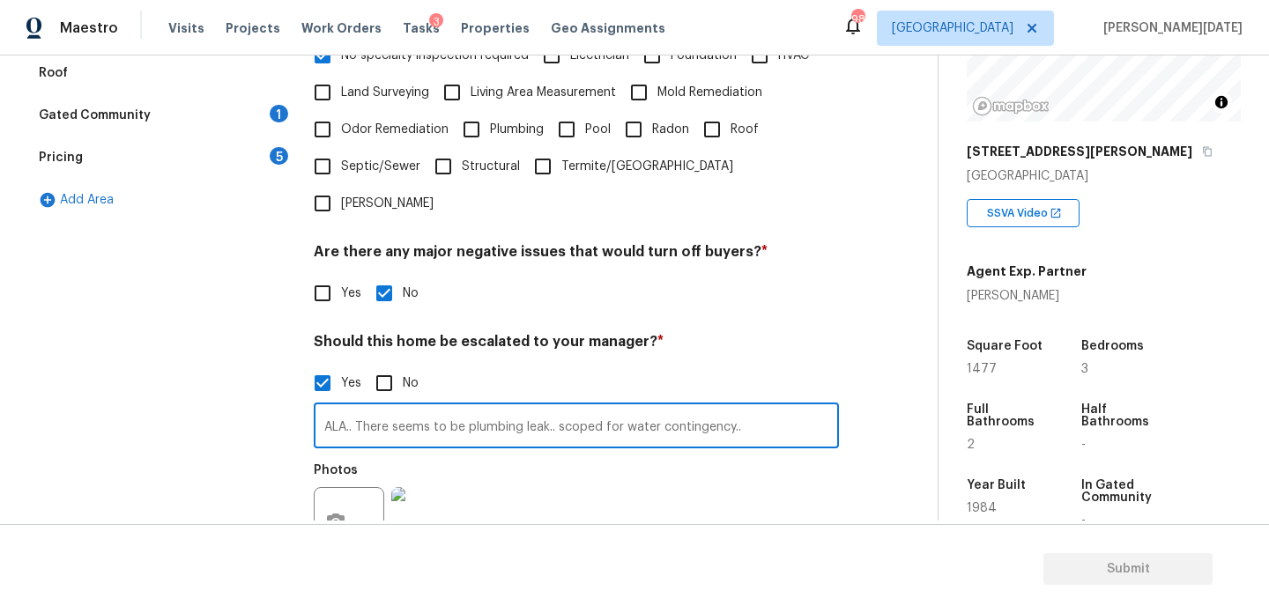
click at [541, 470] on div "Photos" at bounding box center [576, 511] width 525 height 115
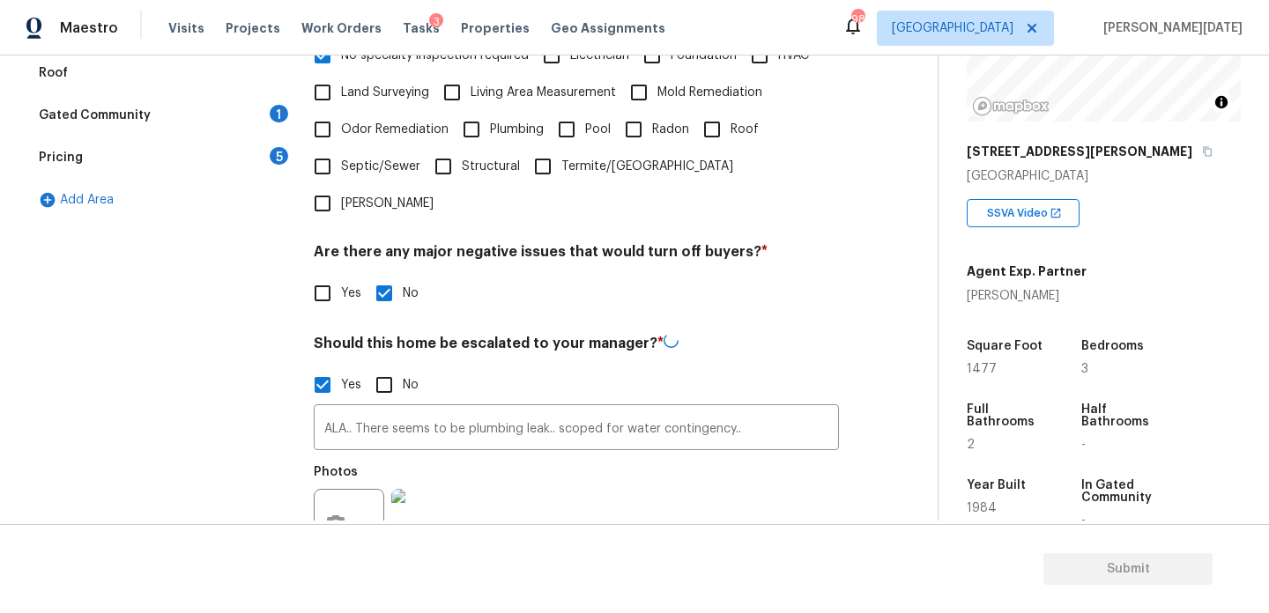
scroll to position [614, 0]
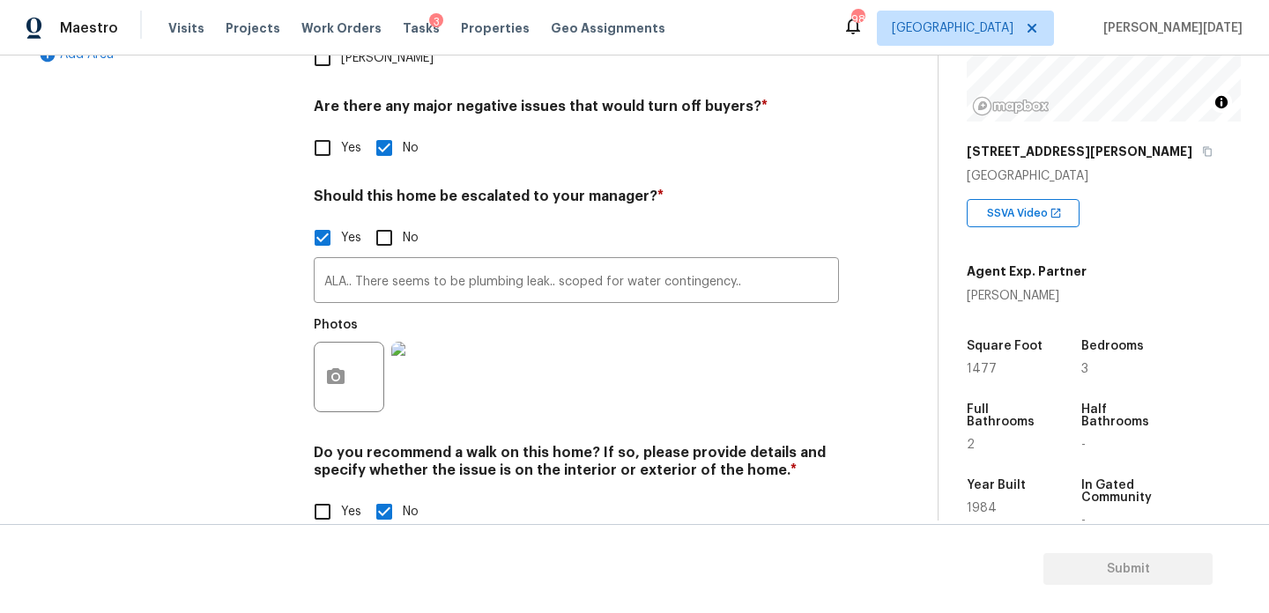
click at [442, 354] on img at bounding box center [426, 377] width 71 height 71
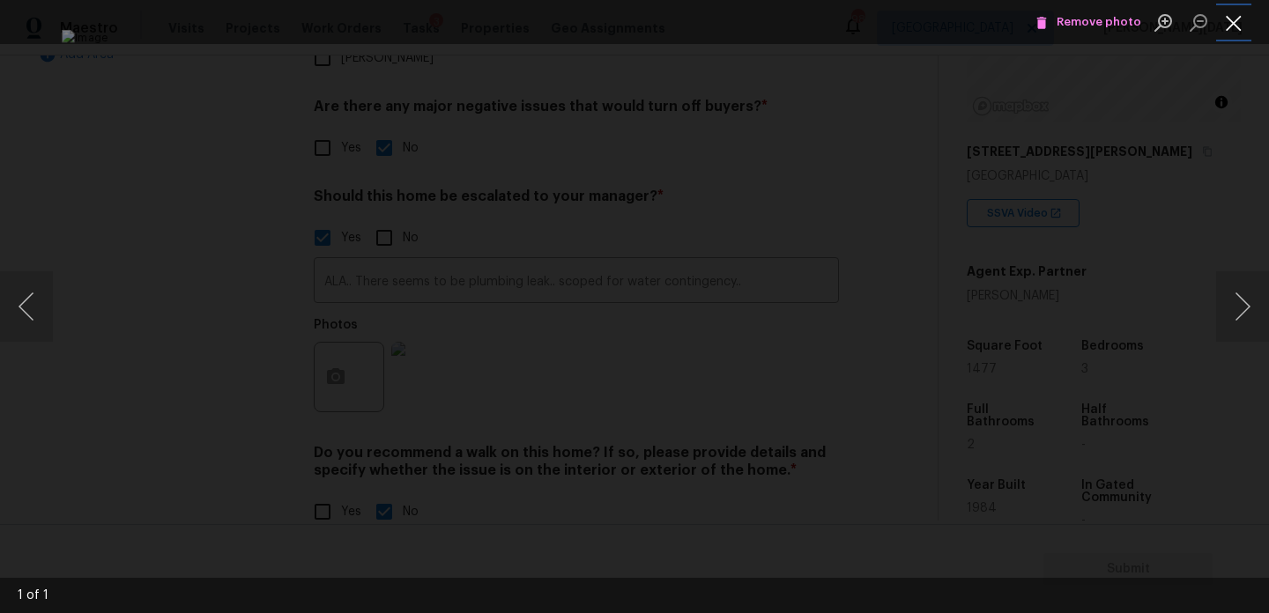
click at [1234, 19] on button "Close lightbox" at bounding box center [1233, 22] width 35 height 31
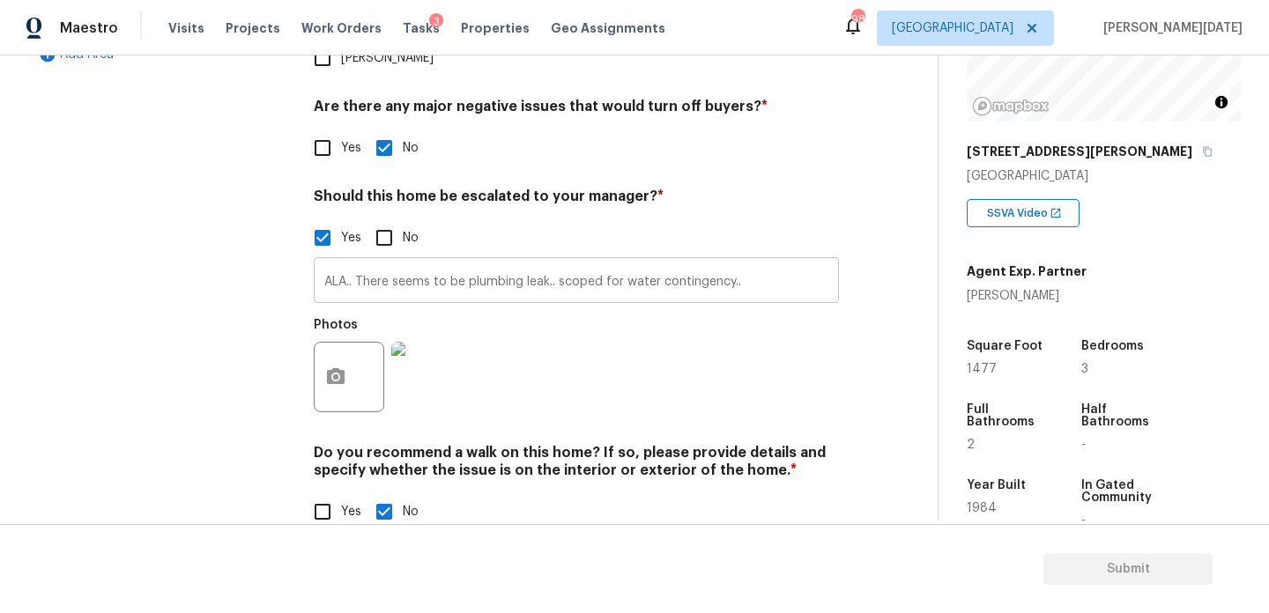
click at [359, 262] on input "ALA.. There seems to be plumbing leak.. scoped for water contingency.." at bounding box center [576, 282] width 525 height 41
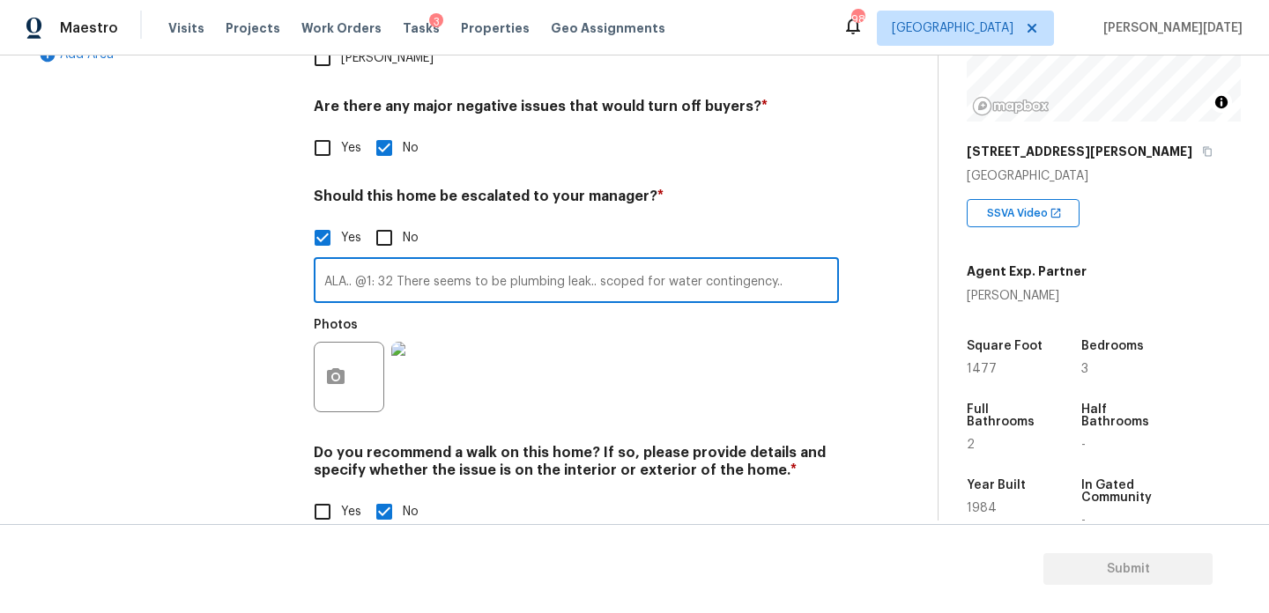
type input "ALA.. @1: 32 There seems to be plumbing leak.. scoped for water contingency.."
click at [823, 454] on div "Do you recommend a walk on this home? If so, please provide details and specify…" at bounding box center [576, 487] width 525 height 86
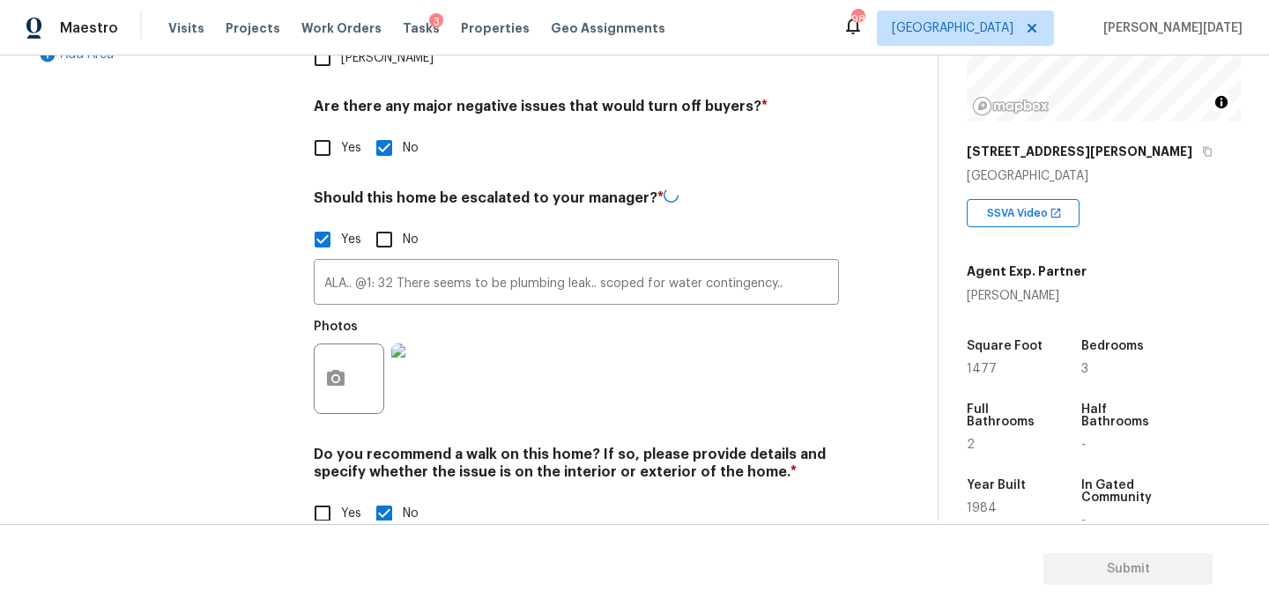
scroll to position [125, 0]
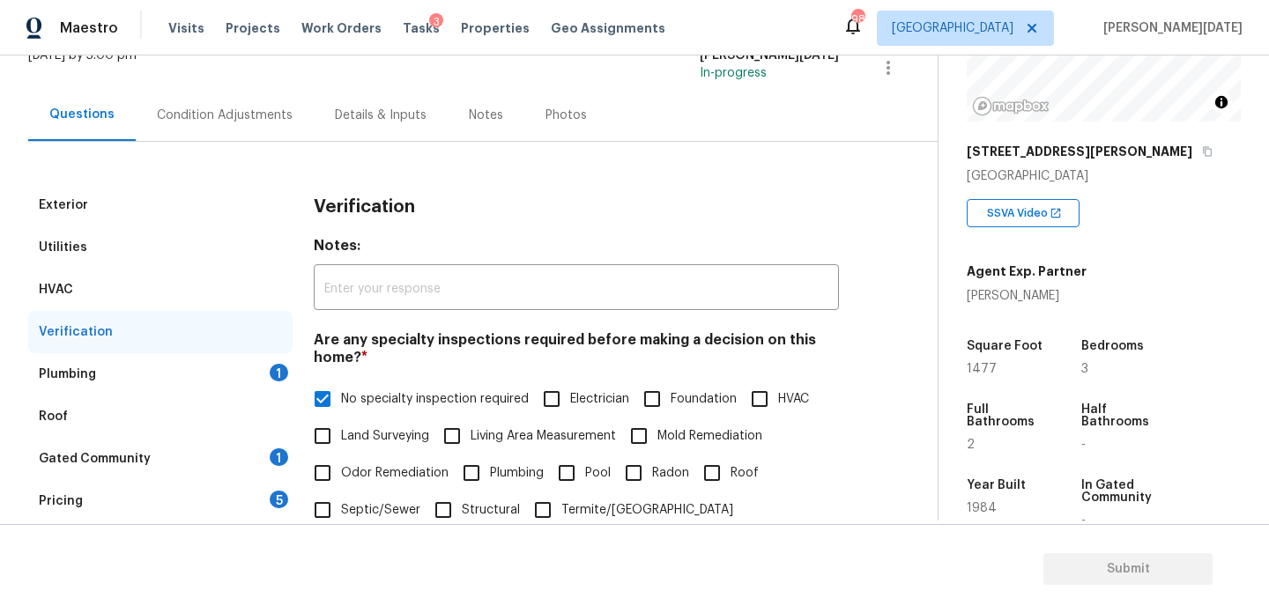
click at [260, 375] on div "Plumbing 1" at bounding box center [160, 374] width 264 height 42
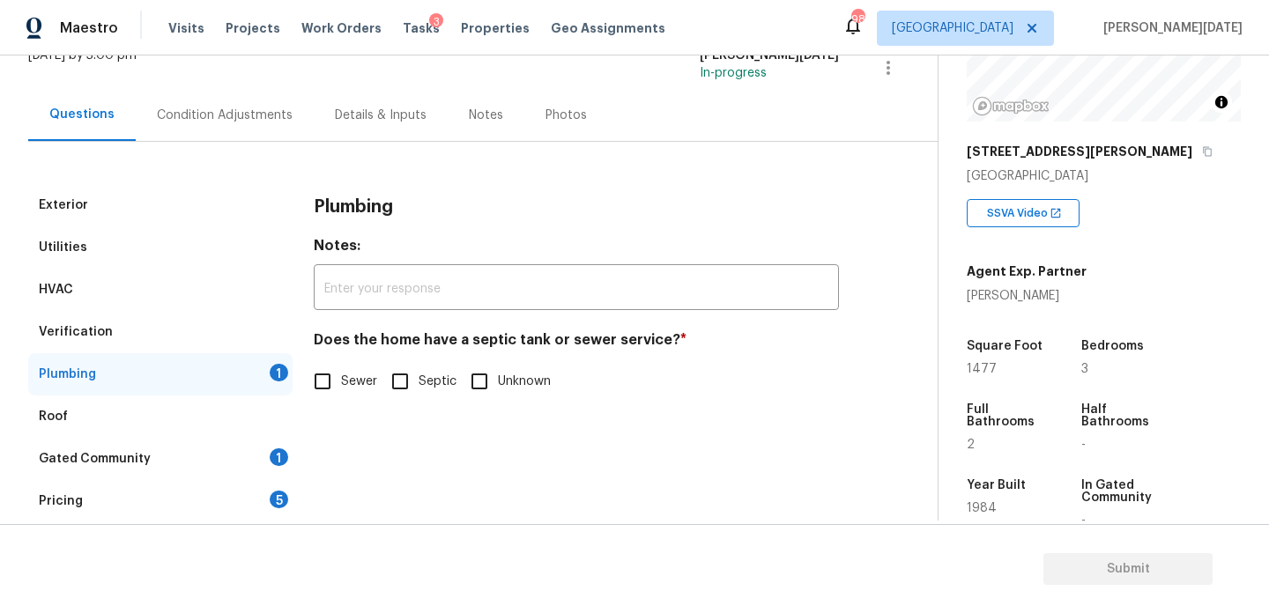
click at [323, 394] on input "Sewer" at bounding box center [322, 381] width 37 height 37
checkbox input "true"
click at [260, 462] on div "Gated Community 1" at bounding box center [160, 459] width 264 height 42
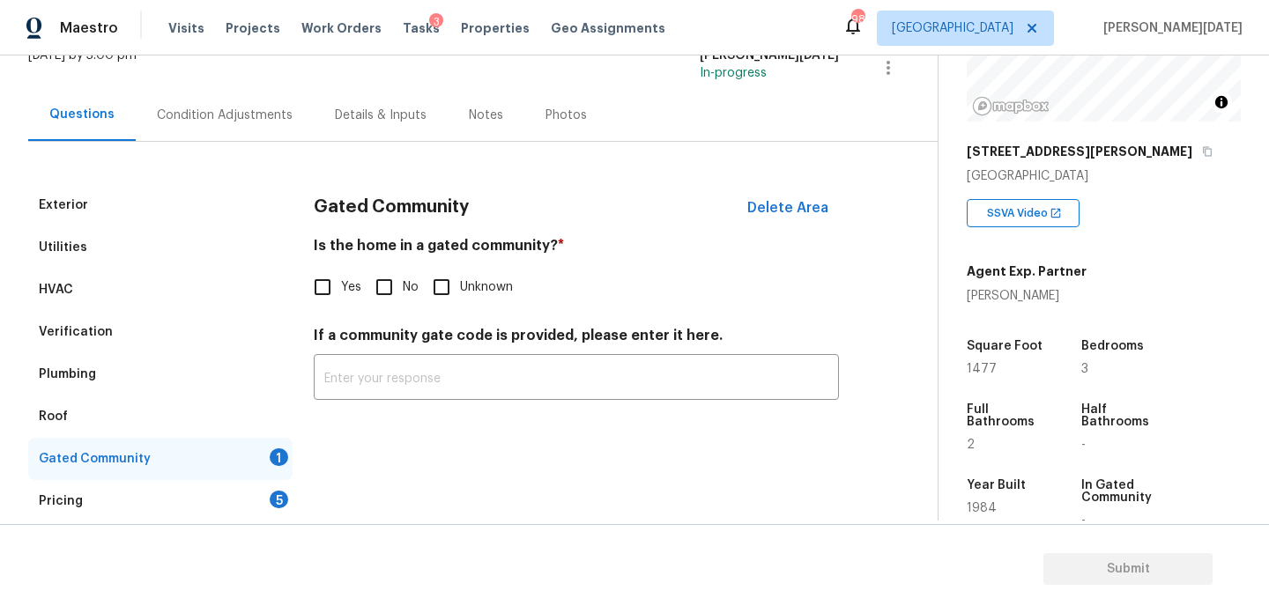
click at [395, 285] on input "No" at bounding box center [384, 287] width 37 height 37
checkbox input "true"
click at [279, 493] on div "5" at bounding box center [279, 500] width 19 height 18
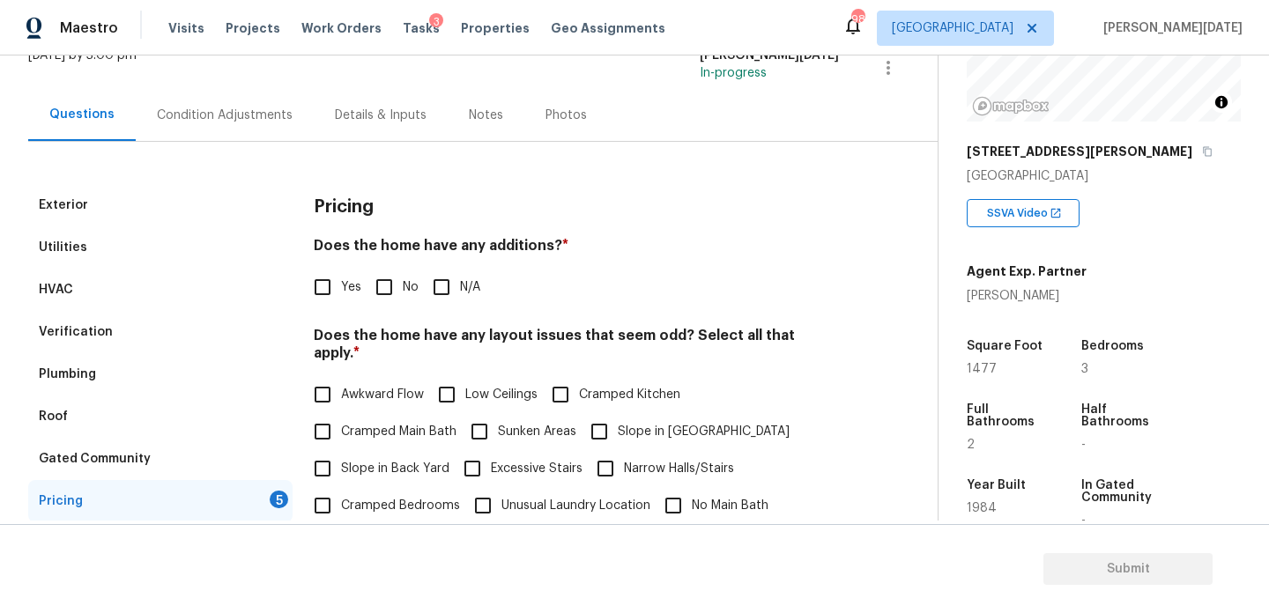
click at [393, 282] on input "No" at bounding box center [384, 287] width 37 height 37
checkbox input "true"
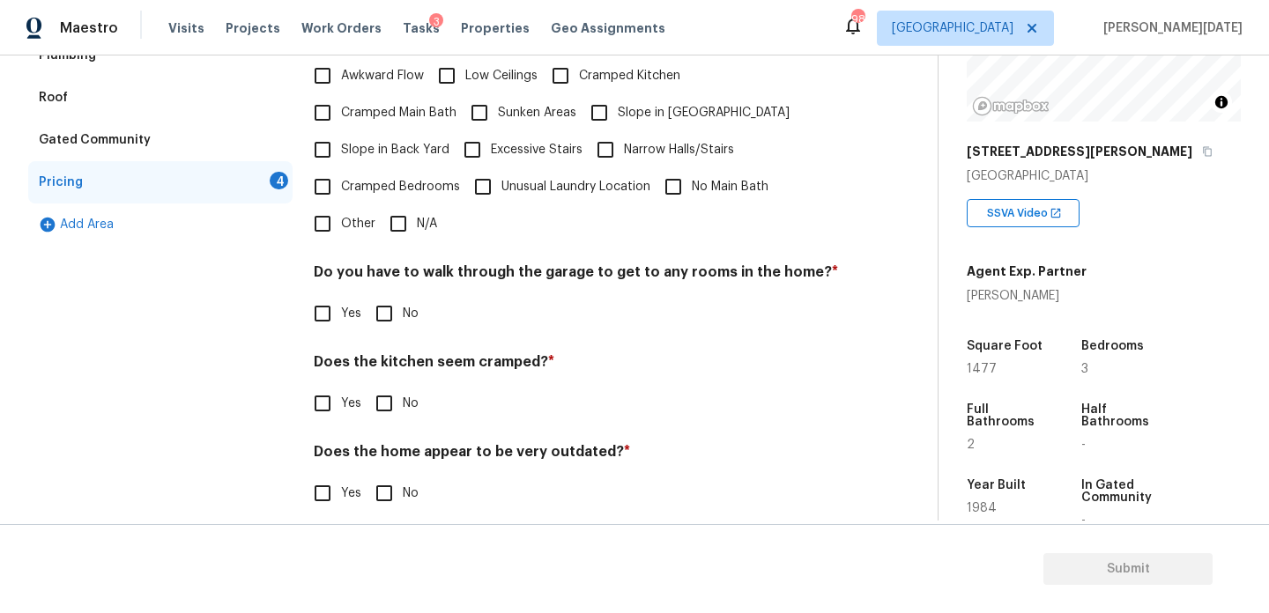
scroll to position [311, 0]
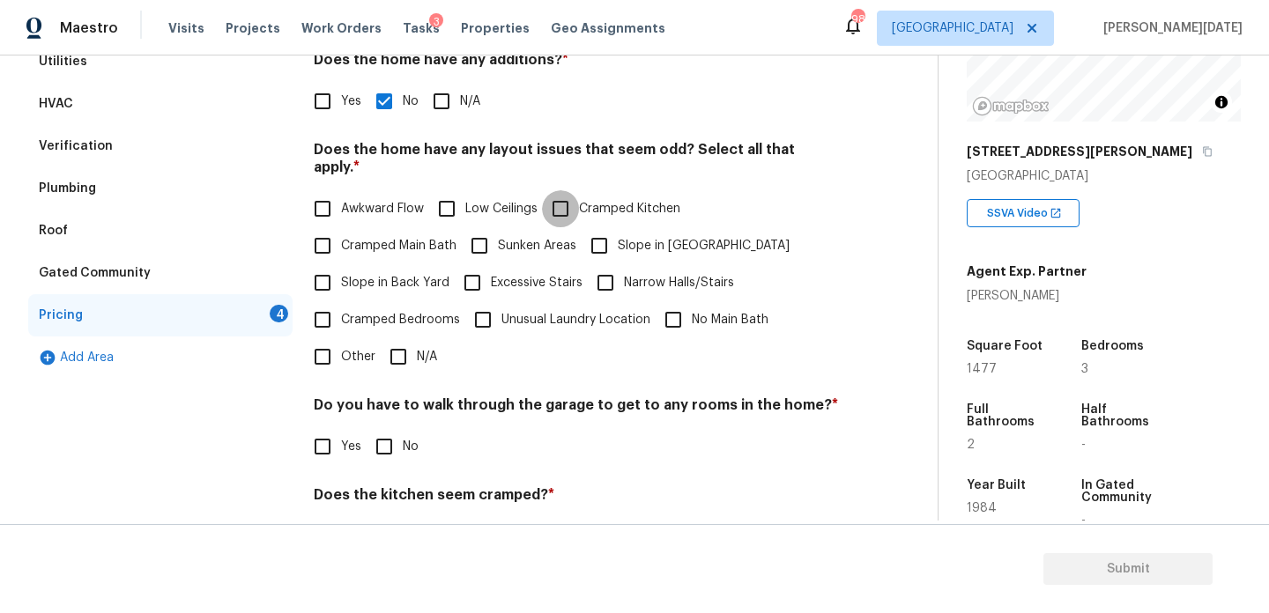
click at [576, 190] on input "Cramped Kitchen" at bounding box center [560, 208] width 37 height 37
checkbox input "true"
click at [400, 428] on input "No" at bounding box center [384, 446] width 37 height 37
checkbox input "true"
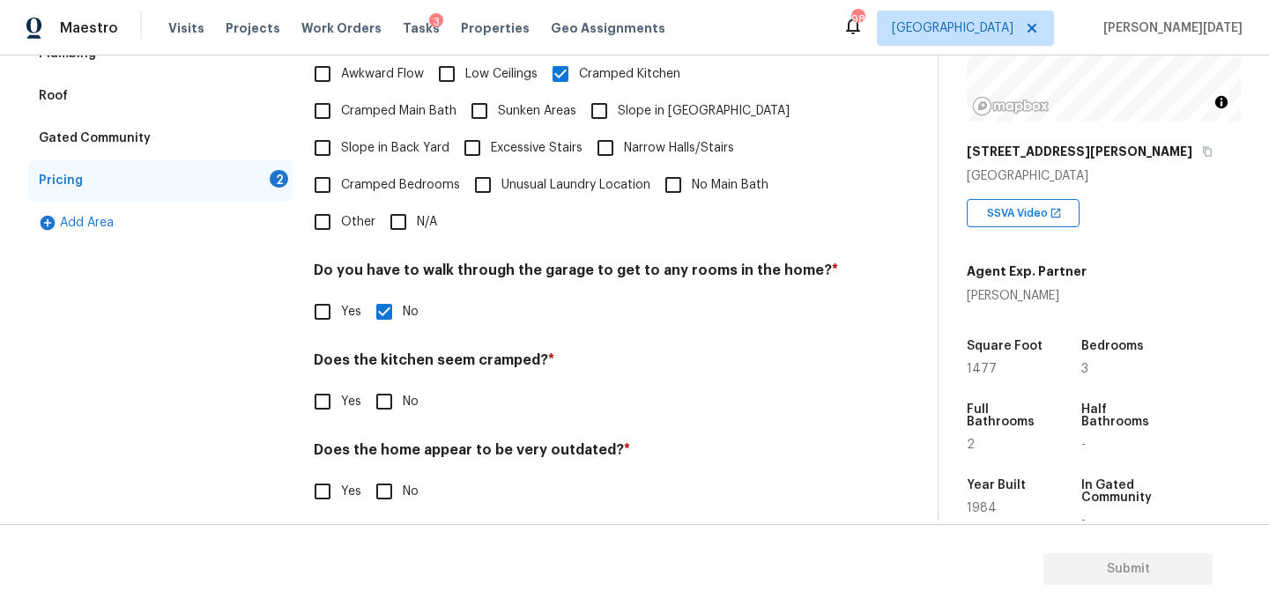
scroll to position [444, 0]
click at [383, 385] on input "No" at bounding box center [384, 403] width 37 height 37
checkbox input "true"
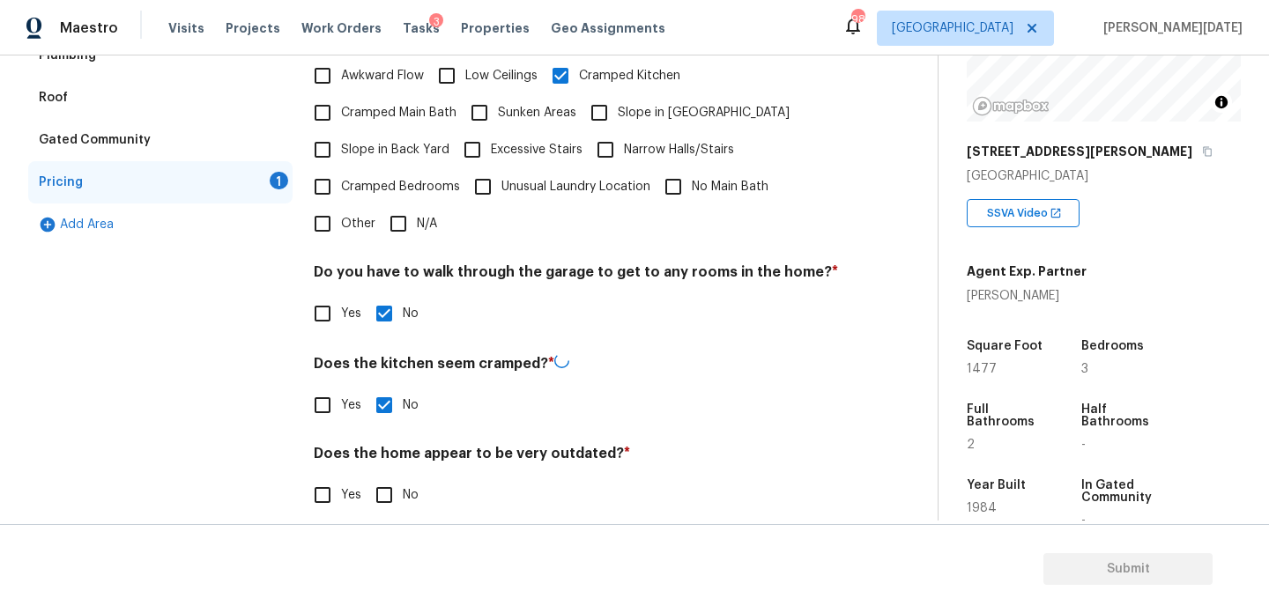
click at [391, 477] on input "No" at bounding box center [384, 495] width 37 height 37
checkbox input "true"
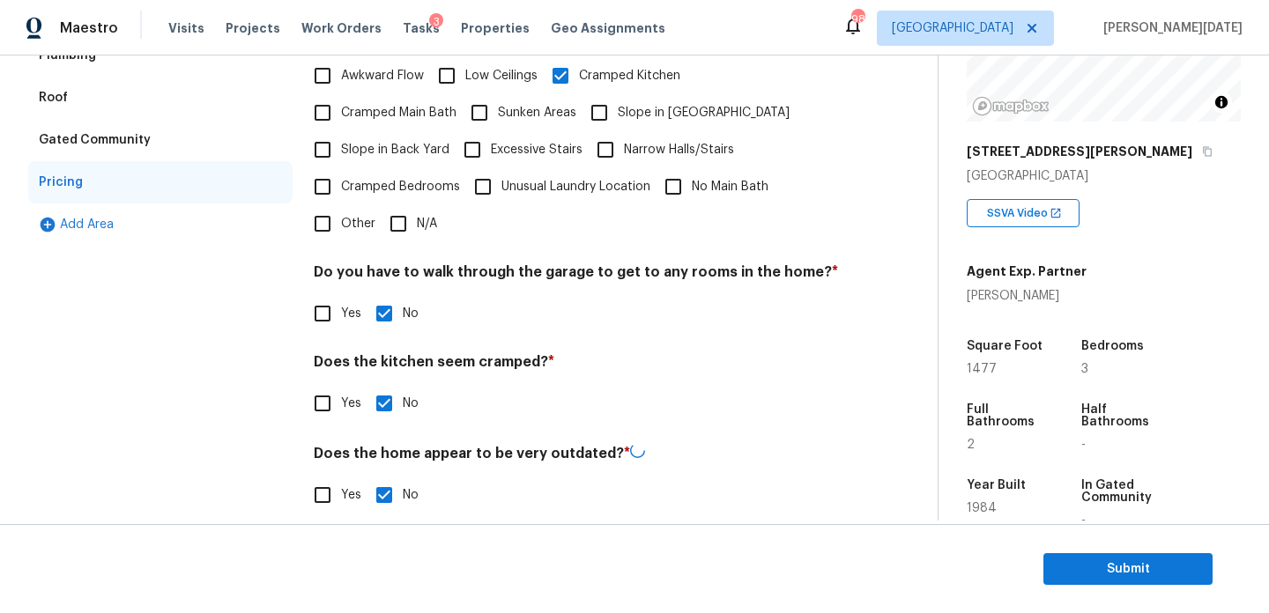
scroll to position [0, 0]
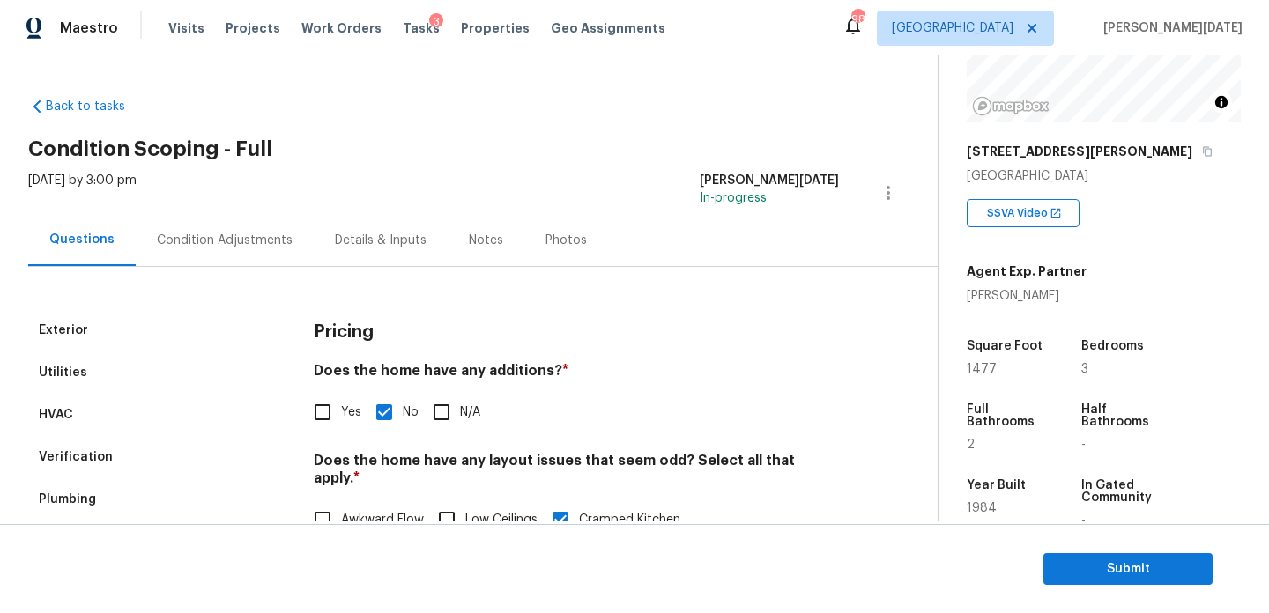
click at [225, 235] on div "Condition Adjustments" at bounding box center [225, 241] width 136 height 18
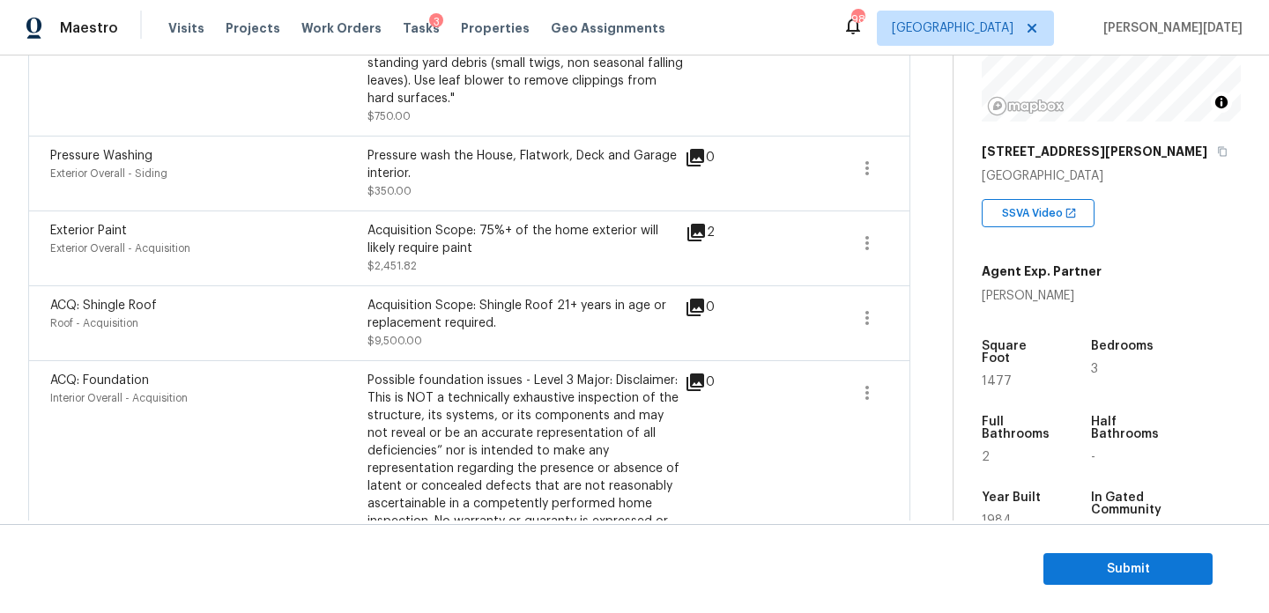
scroll to position [1952, 0]
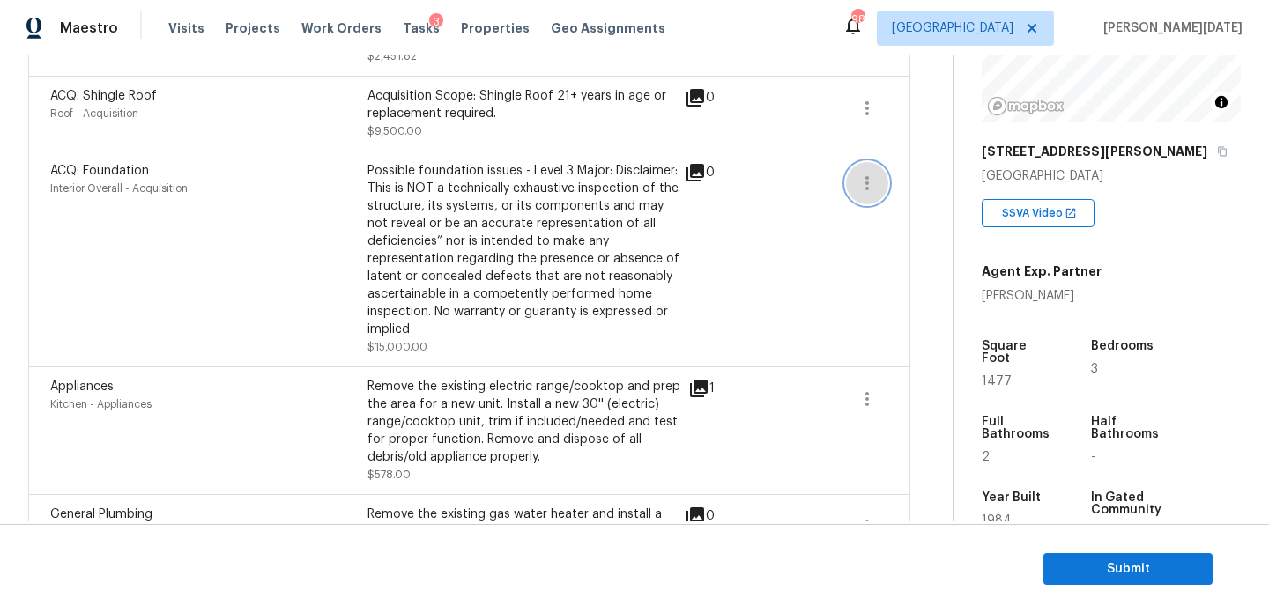
click at [866, 190] on icon "button" at bounding box center [867, 183] width 21 height 21
click at [958, 167] on ul "Edit" at bounding box center [967, 184] width 159 height 35
click at [955, 175] on div "Edit" at bounding box center [968, 184] width 138 height 18
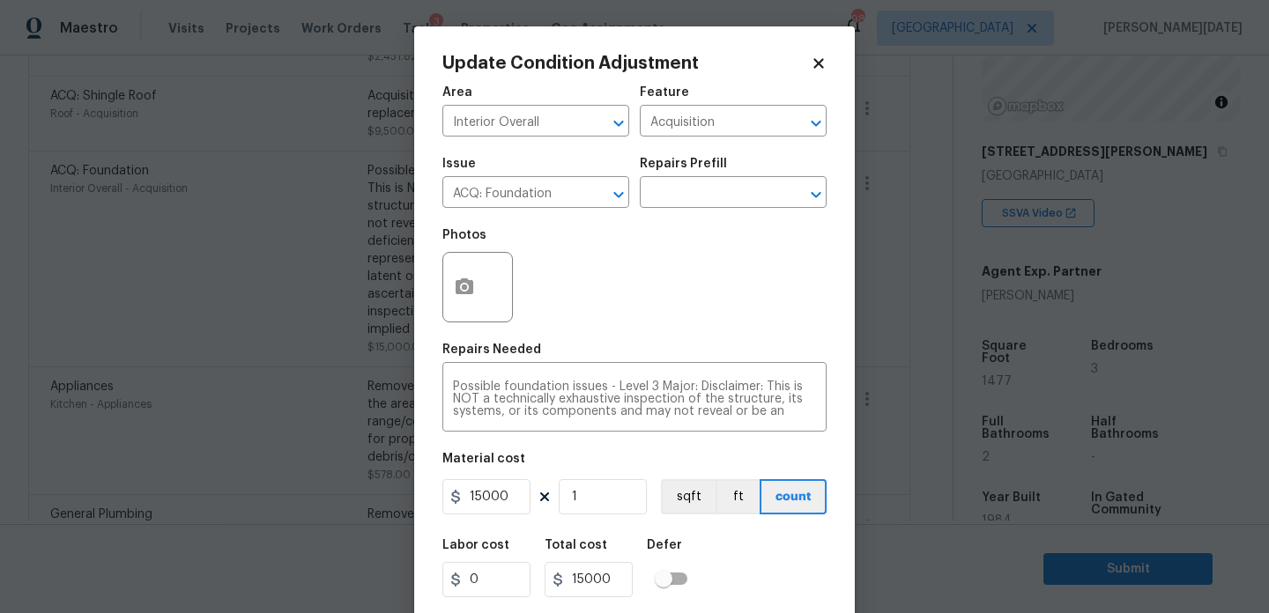
click at [829, 54] on div "Update Condition Adjustment Area Interior Overall ​ Feature Acquisition ​ Issue…" at bounding box center [634, 325] width 441 height 599
click at [819, 59] on icon at bounding box center [819, 64] width 16 height 16
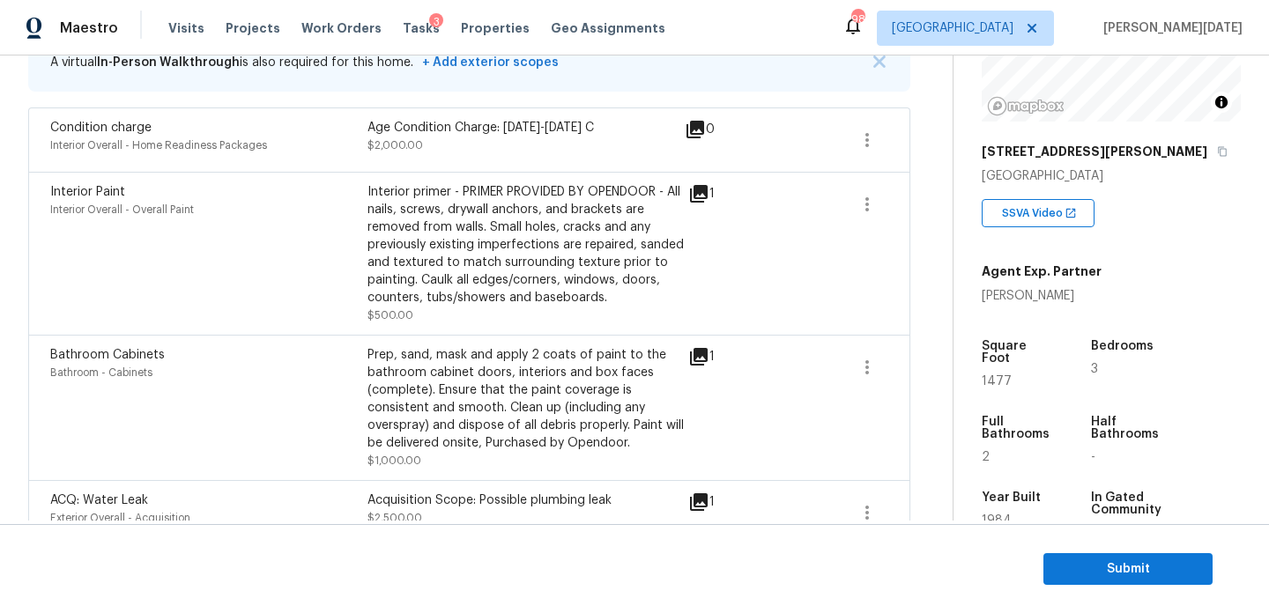
scroll to position [0, 0]
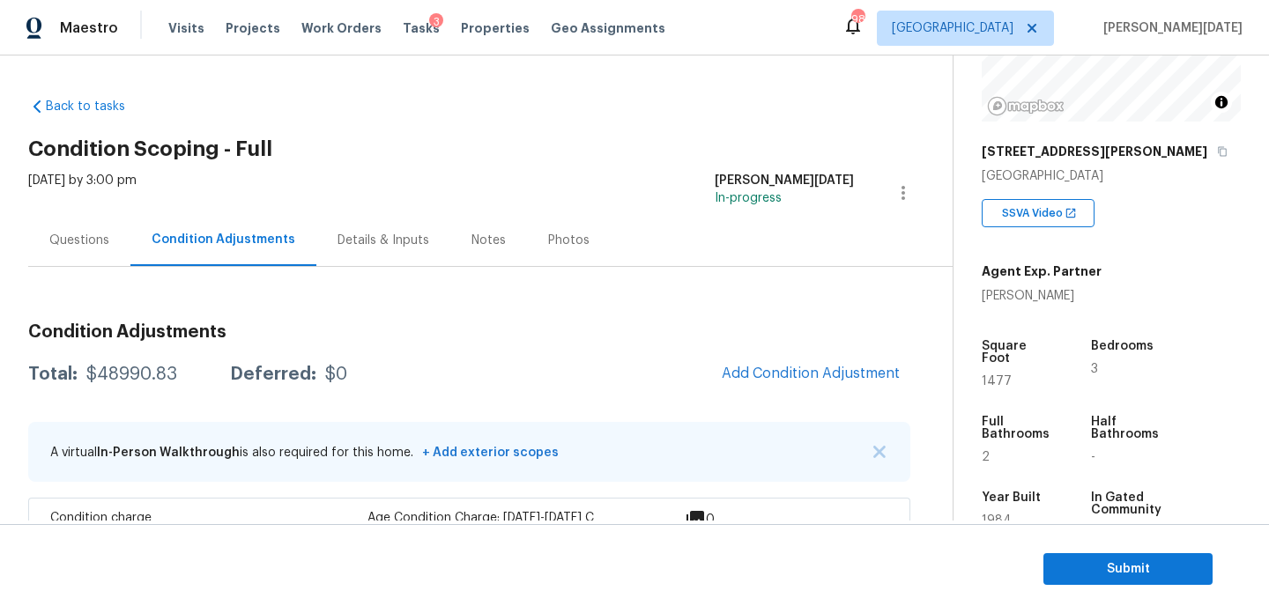
click at [93, 243] on div "Questions" at bounding box center [79, 241] width 60 height 18
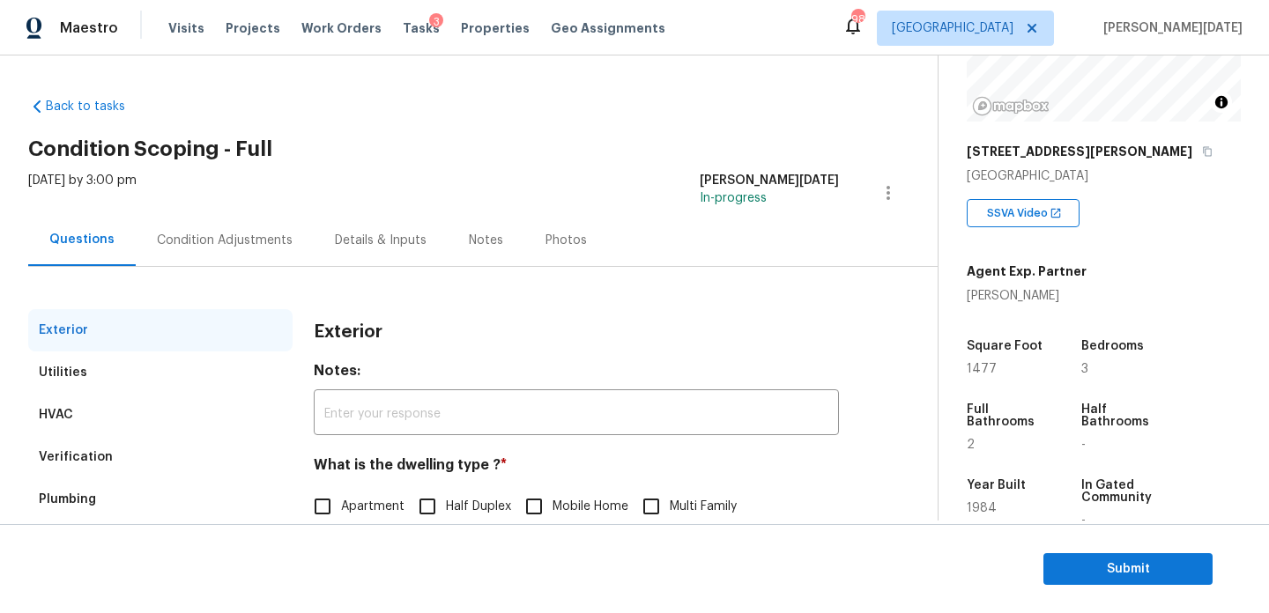
scroll to position [235, 0]
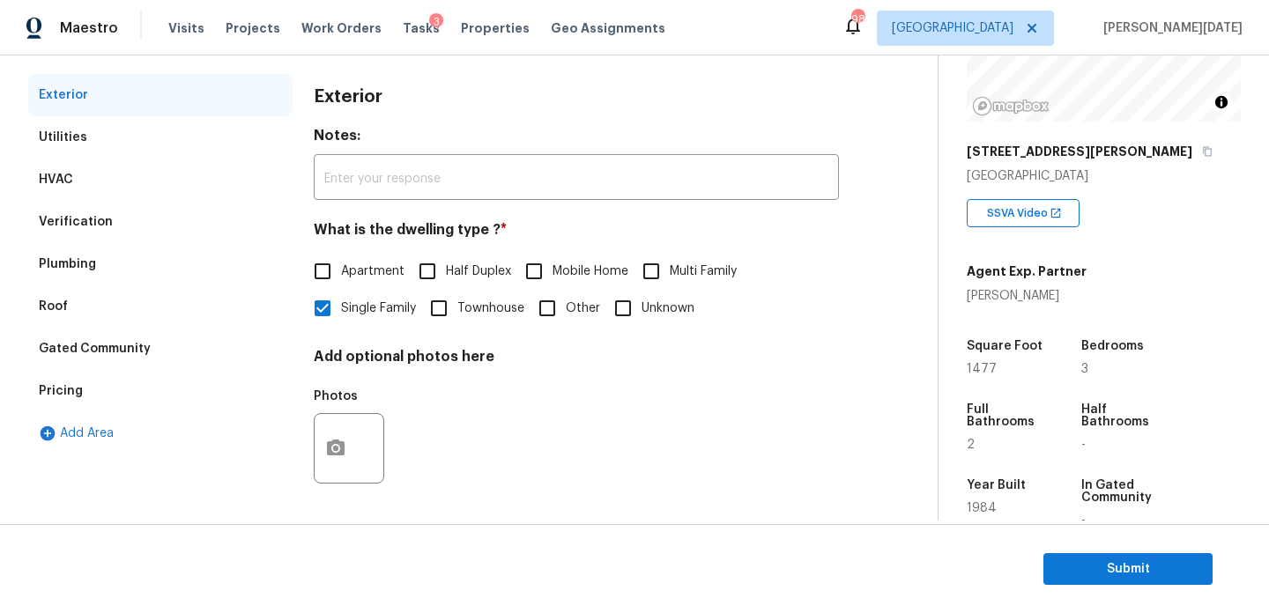
click at [124, 223] on div "Verification" at bounding box center [160, 222] width 264 height 42
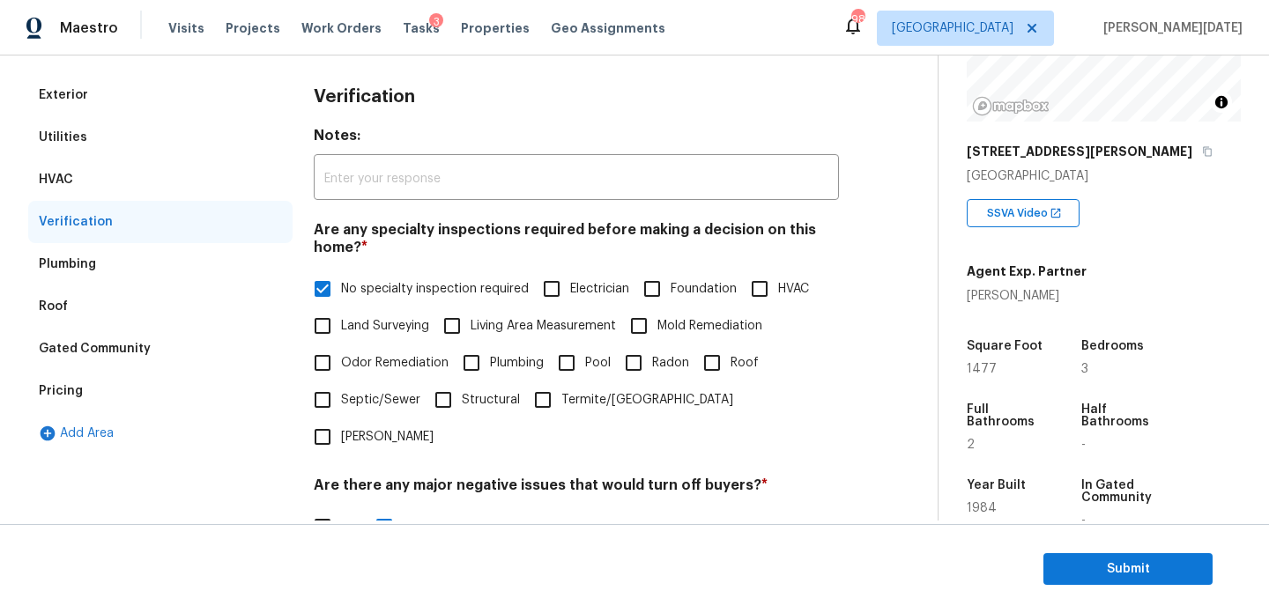
scroll to position [614, 0]
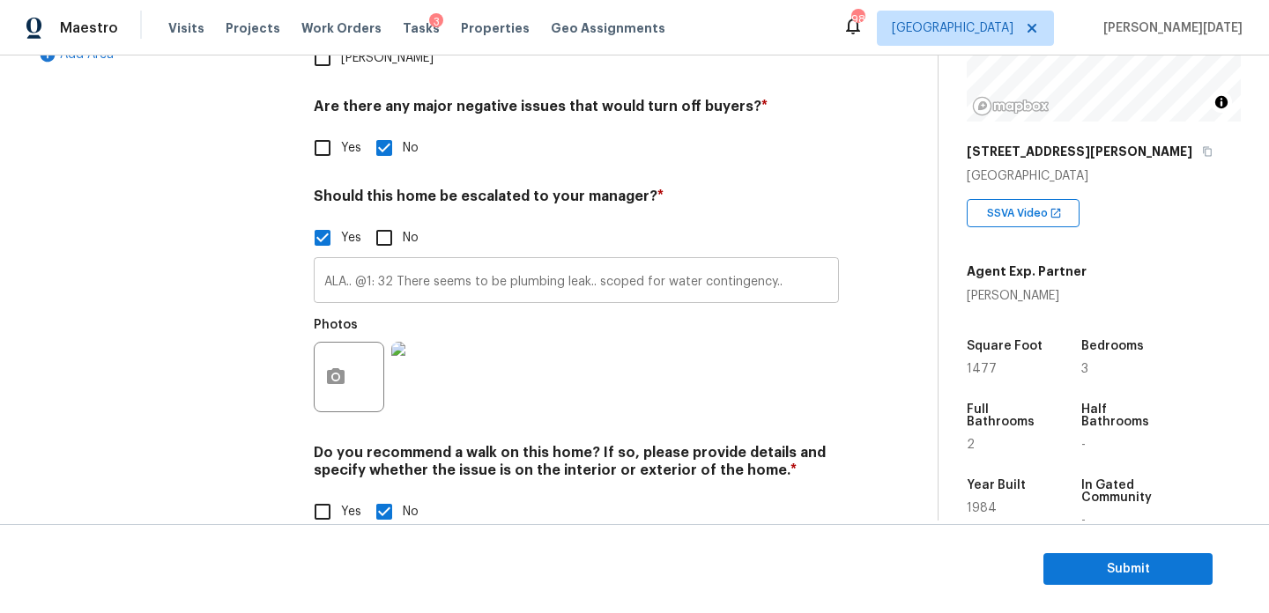
click at [798, 262] on input "ALA.. @1: 32 There seems to be plumbing leak.. scoped for water contingency.." at bounding box center [576, 282] width 525 height 41
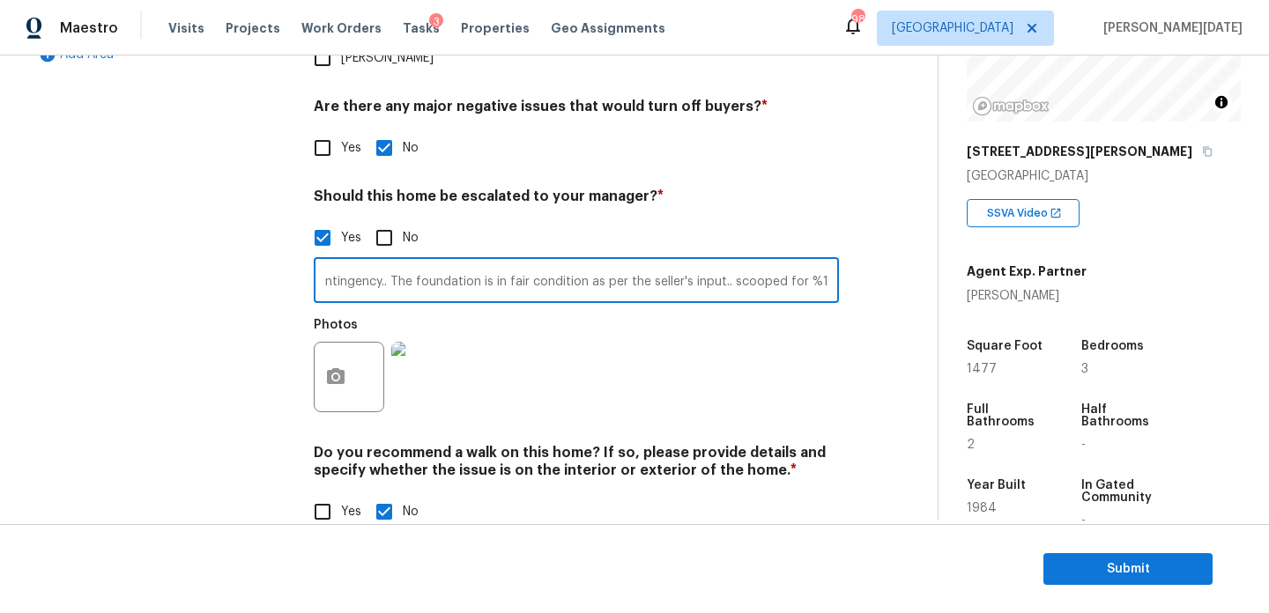
scroll to position [0, 399]
click at [808, 262] on input "ALA.. @1: 32 There seems to be plumbing leak.. scoped for water contingency.. T…" at bounding box center [576, 282] width 525 height 41
click at [796, 262] on input "ALA.. @1: 32 There seems to be plumbing leak.. scoped for water contingency.. T…" at bounding box center [576, 282] width 525 height 41
click at [799, 262] on input "ALA.. @1: 32 There seems to be plumbing leak.. scoped for water contingency.. T…" at bounding box center [576, 282] width 525 height 41
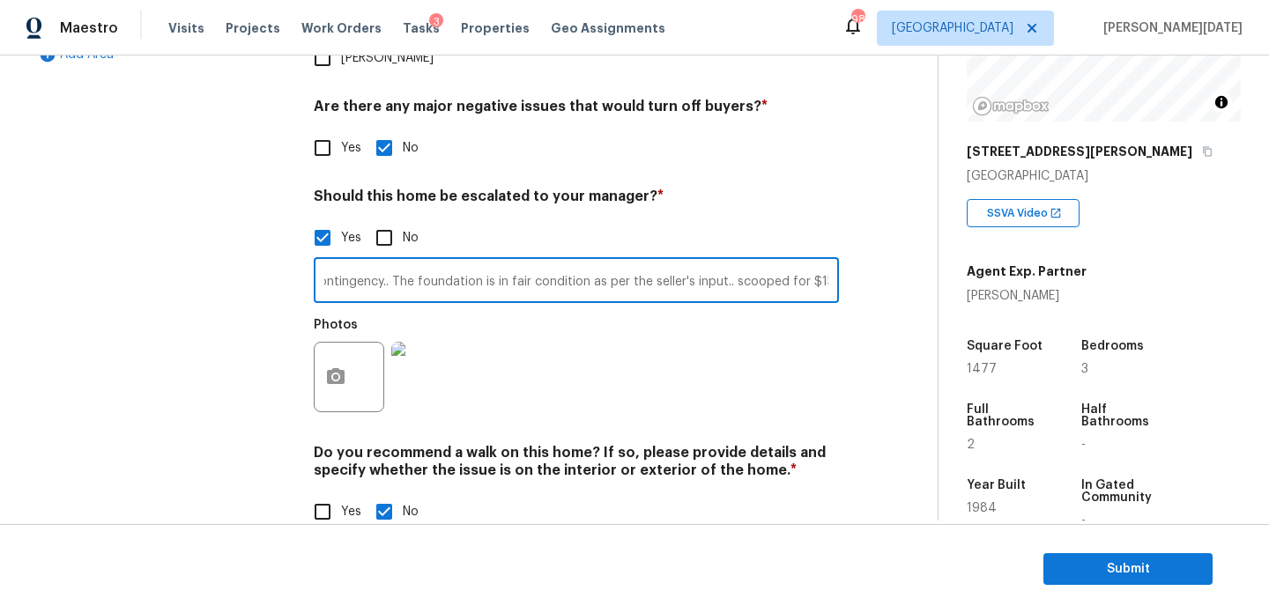
click at [829, 262] on input "ALA.. @1: 32 There seems to be plumbing leak.. scoped for water contingency.. T…" at bounding box center [576, 282] width 525 height 41
type input "ALA.. @1: 32 There seems to be plumbing leak.. scoped for water contingency.. T…"
click at [931, 338] on div "Back to tasks Condition Scoping - Full [DATE] by 3:00 pm [PERSON_NAME][DATE] In…" at bounding box center [483, 13] width 910 height 1088
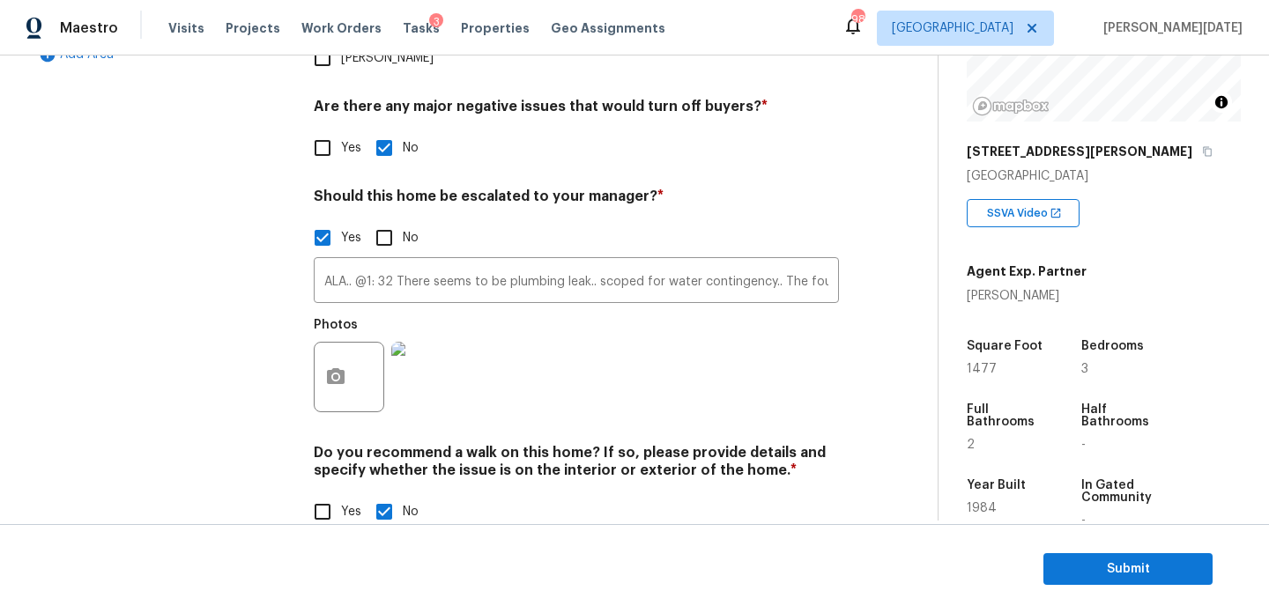
scroll to position [0, 0]
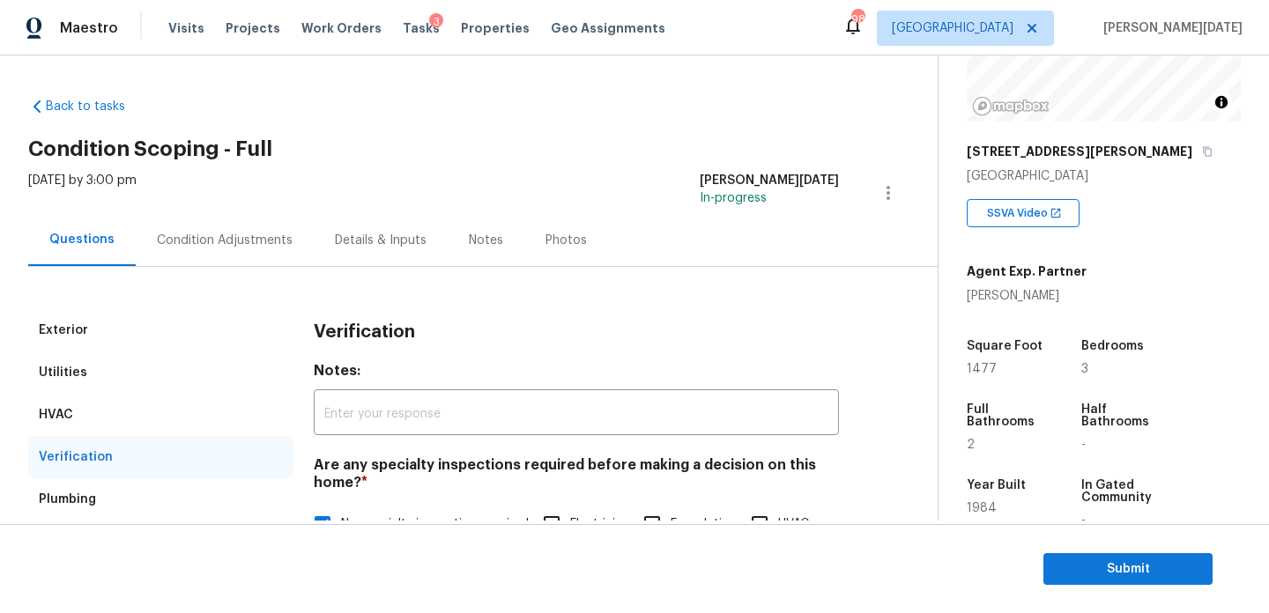
click at [213, 240] on div "Condition Adjustments" at bounding box center [225, 241] width 136 height 18
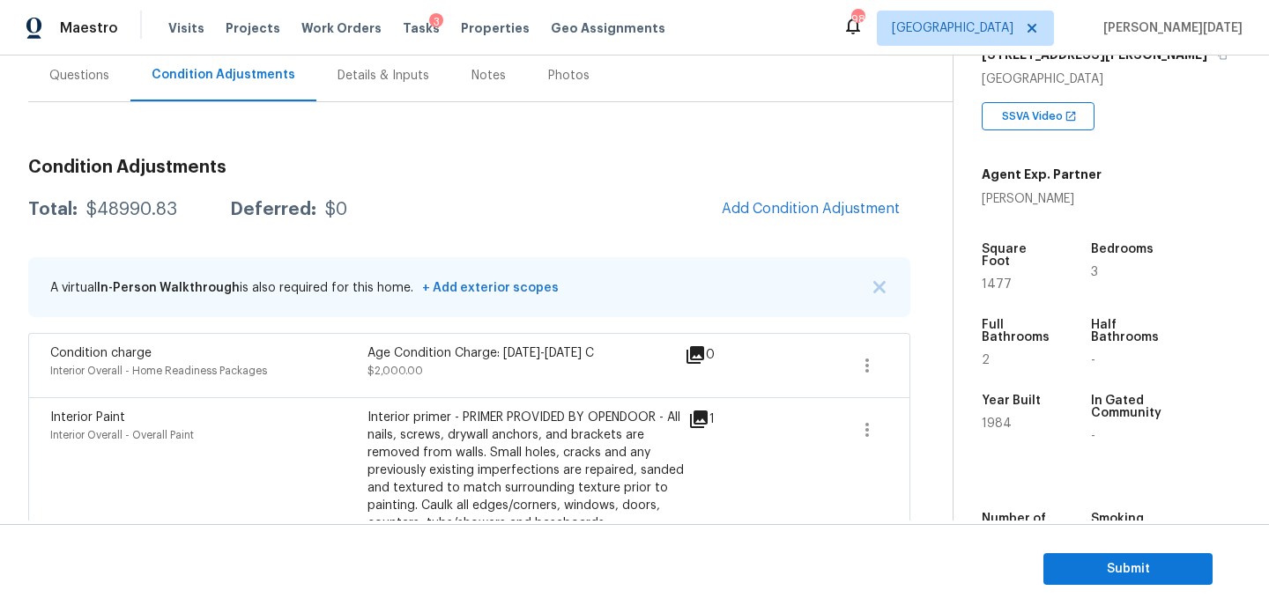
scroll to position [183, 0]
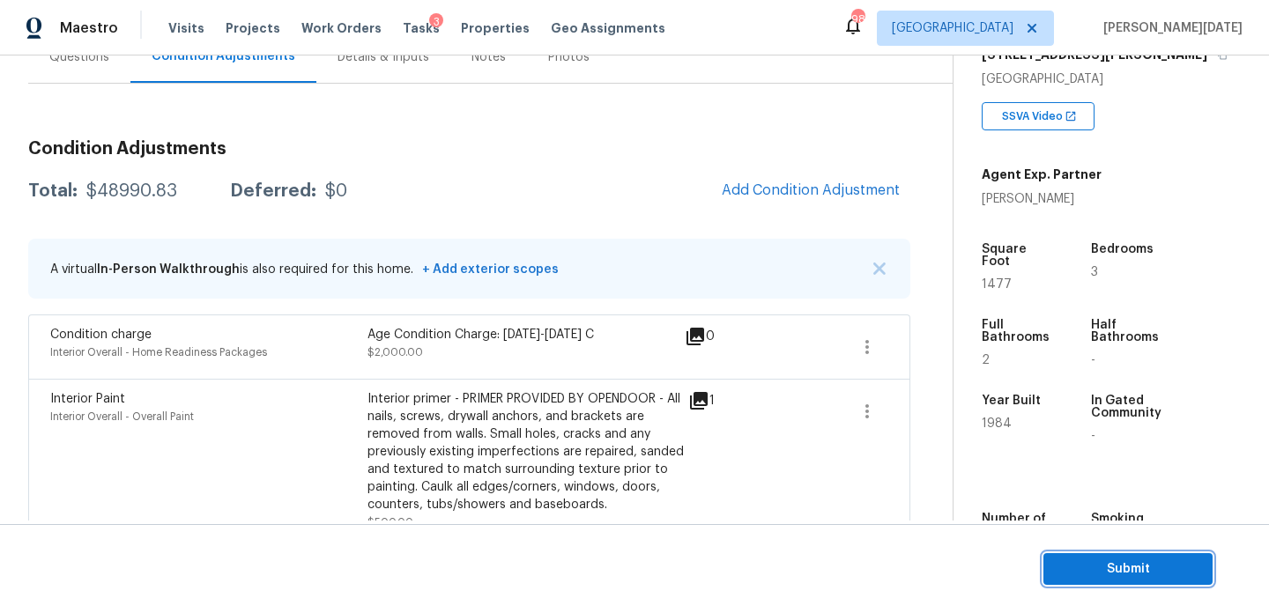
click at [1081, 568] on span "Submit" at bounding box center [1128, 570] width 141 height 22
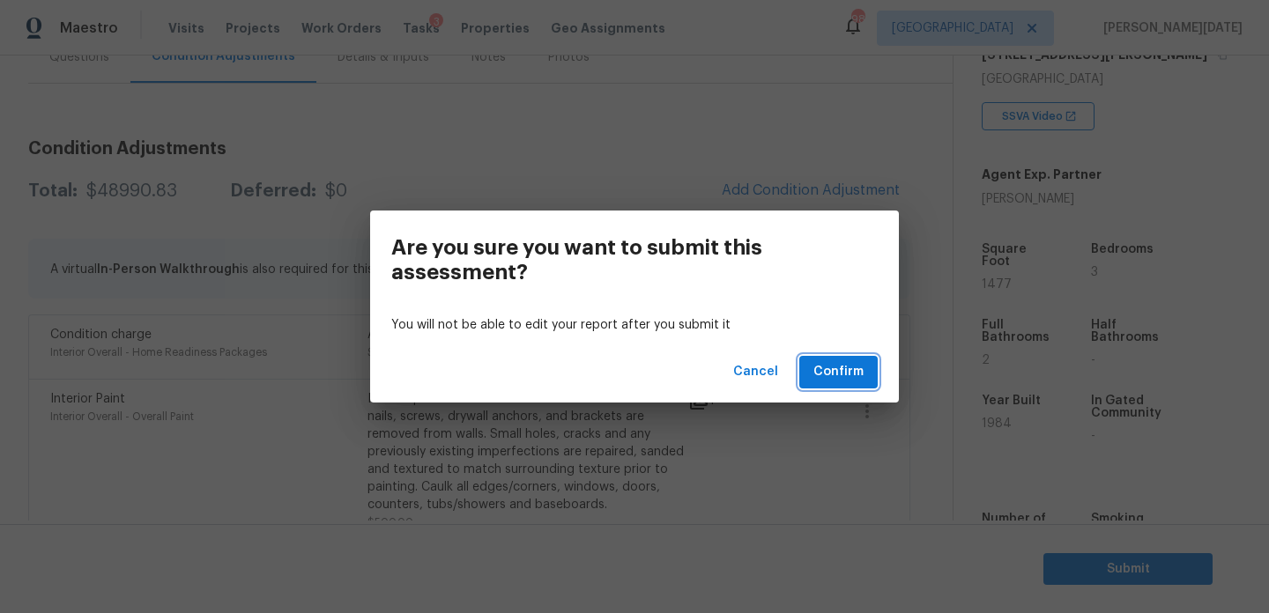
click at [862, 381] on span "Confirm" at bounding box center [839, 372] width 50 height 22
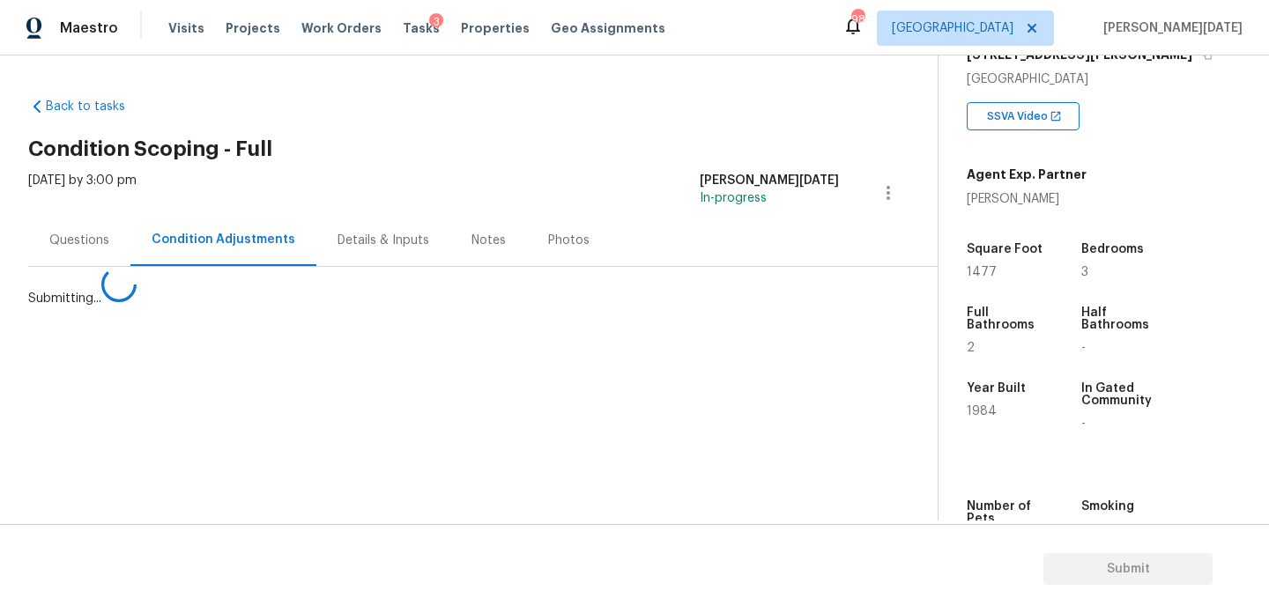
scroll to position [0, 0]
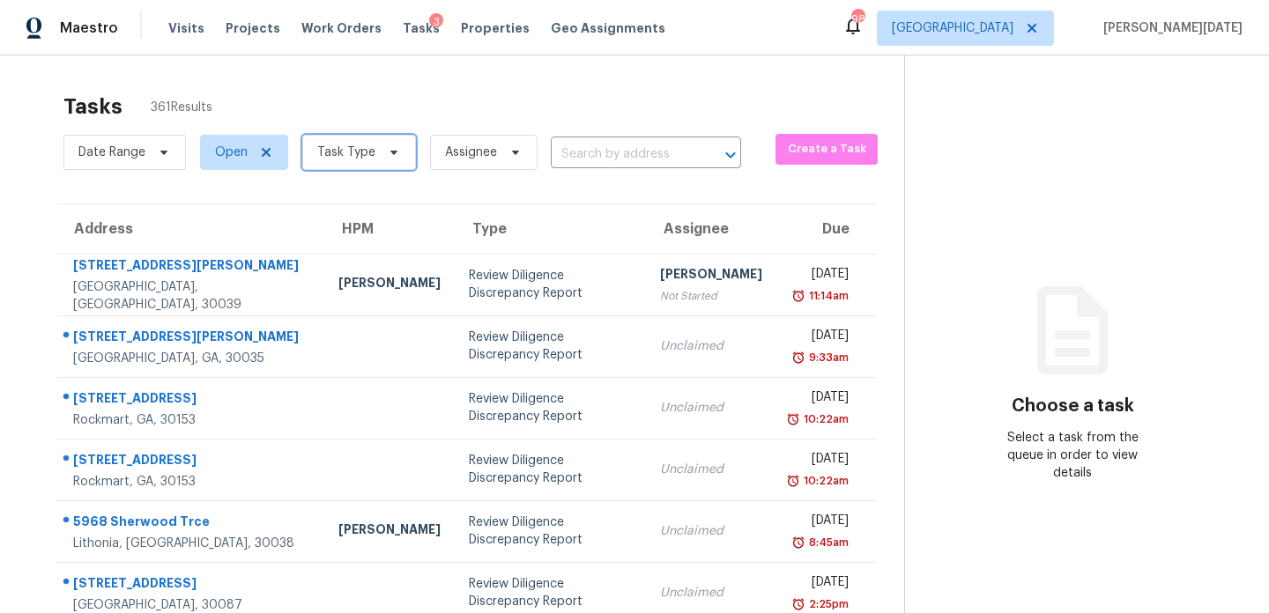
click at [337, 162] on span "Task Type" at bounding box center [359, 152] width 114 height 35
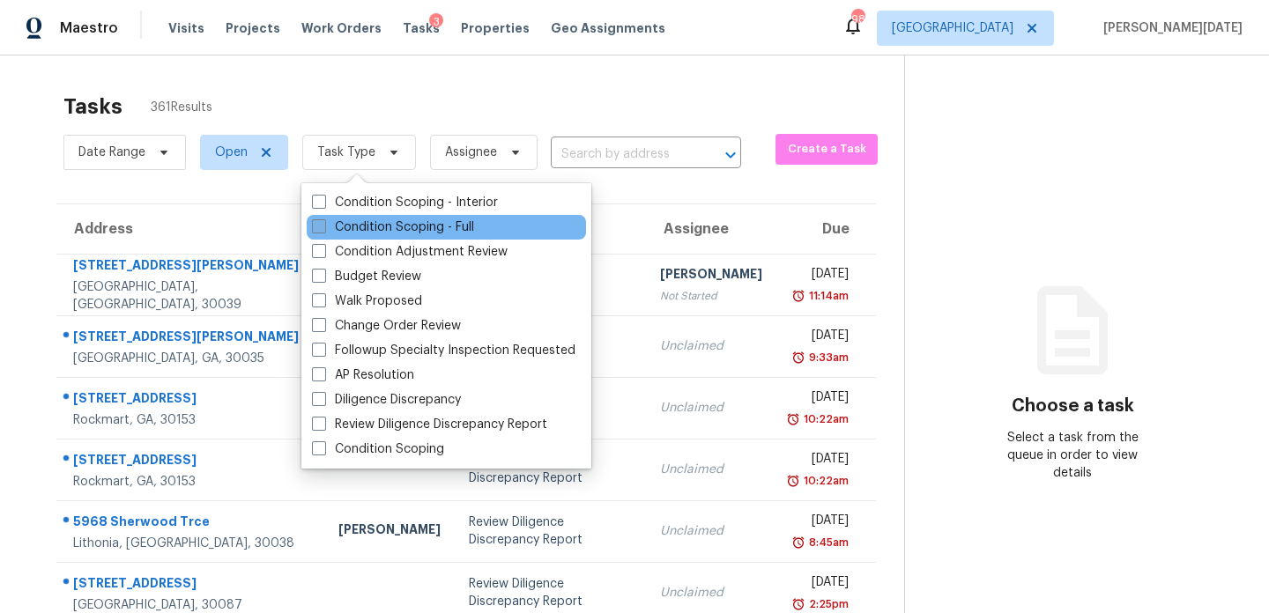
click at [338, 229] on label "Condition Scoping - Full" at bounding box center [393, 228] width 162 height 18
click at [323, 229] on input "Condition Scoping - Full" at bounding box center [317, 224] width 11 height 11
checkbox input "true"
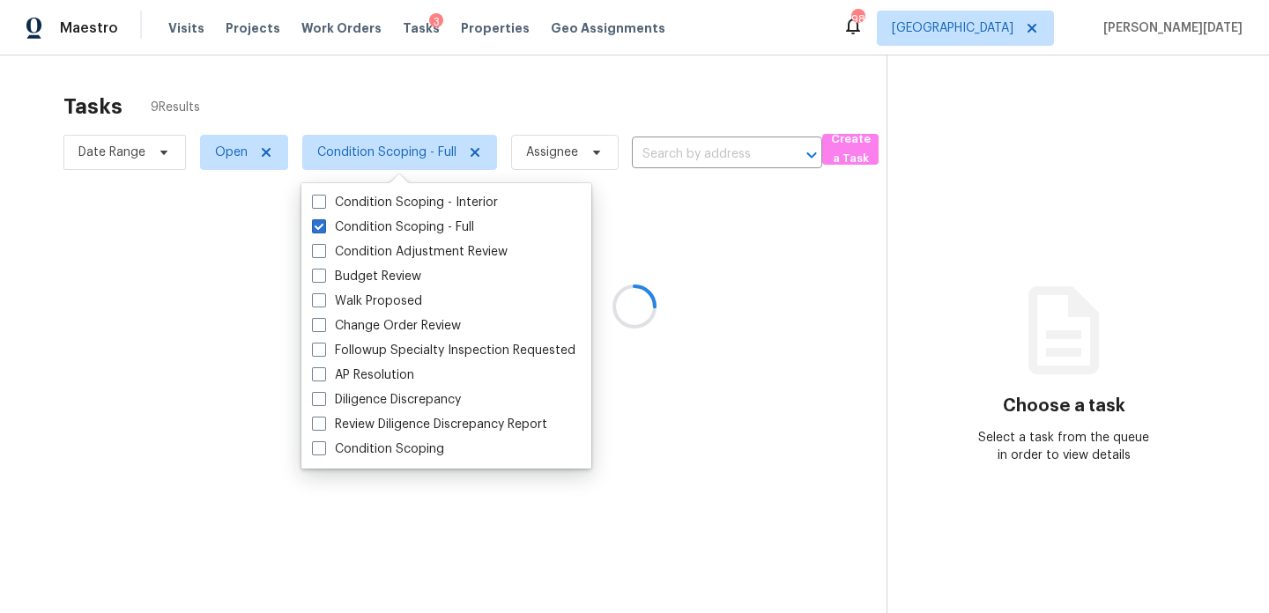
click at [537, 118] on div at bounding box center [634, 306] width 1269 height 613
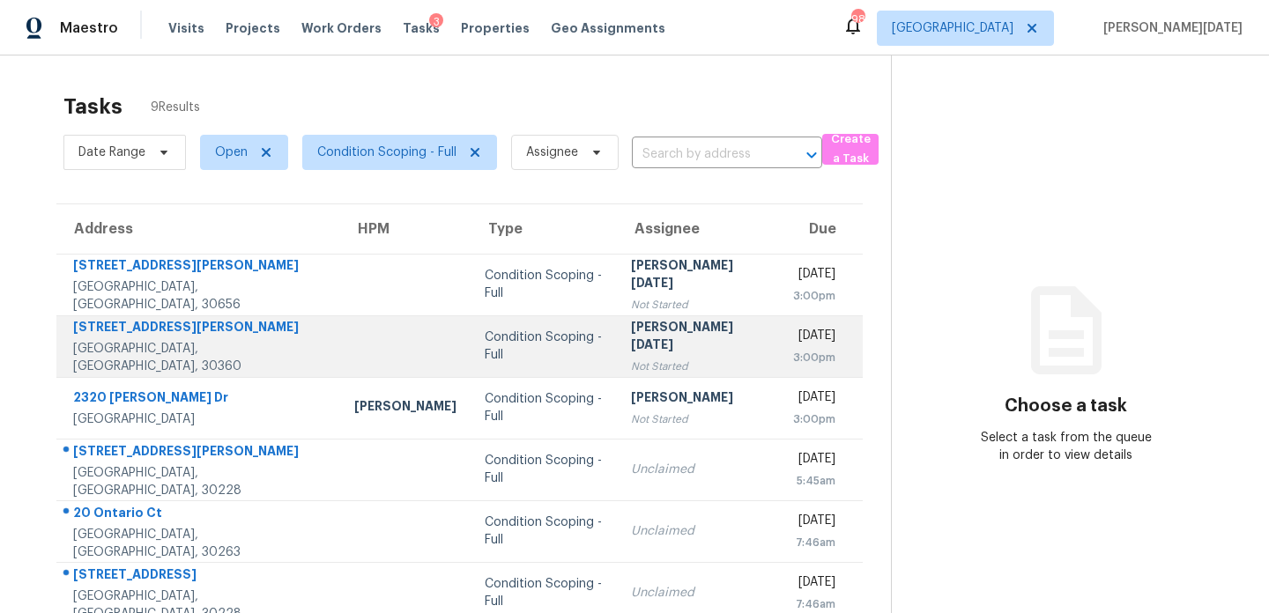
click at [631, 327] on div "[PERSON_NAME][DATE]" at bounding box center [698, 338] width 134 height 40
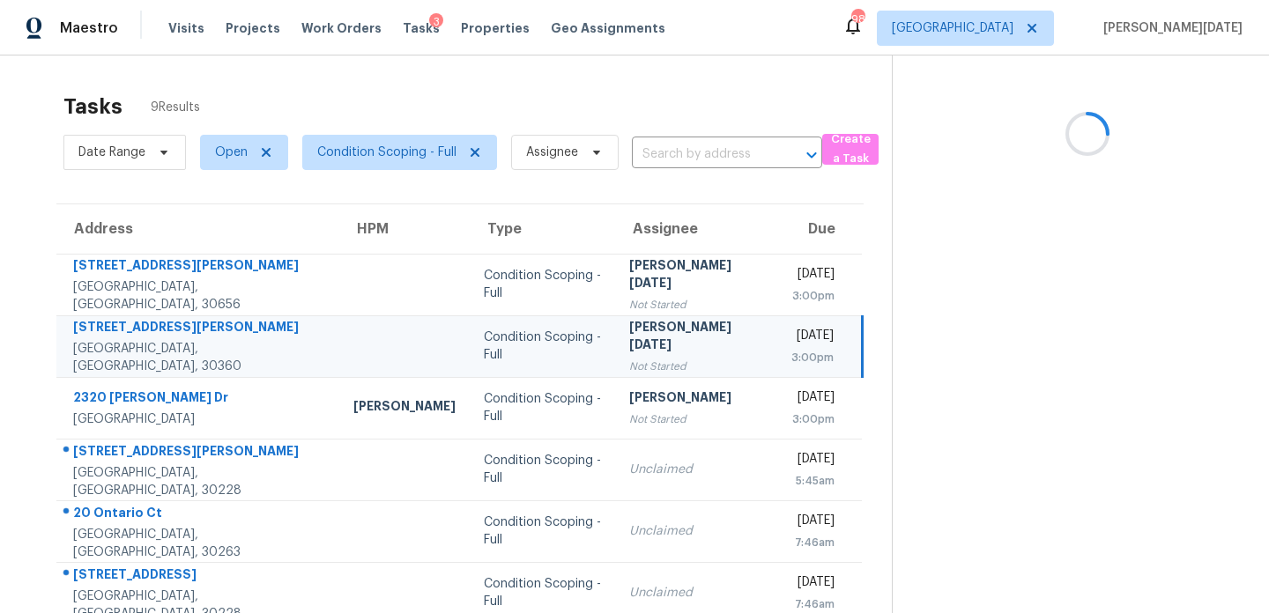
click at [629, 327] on div "[PERSON_NAME][DATE]" at bounding box center [695, 338] width 133 height 40
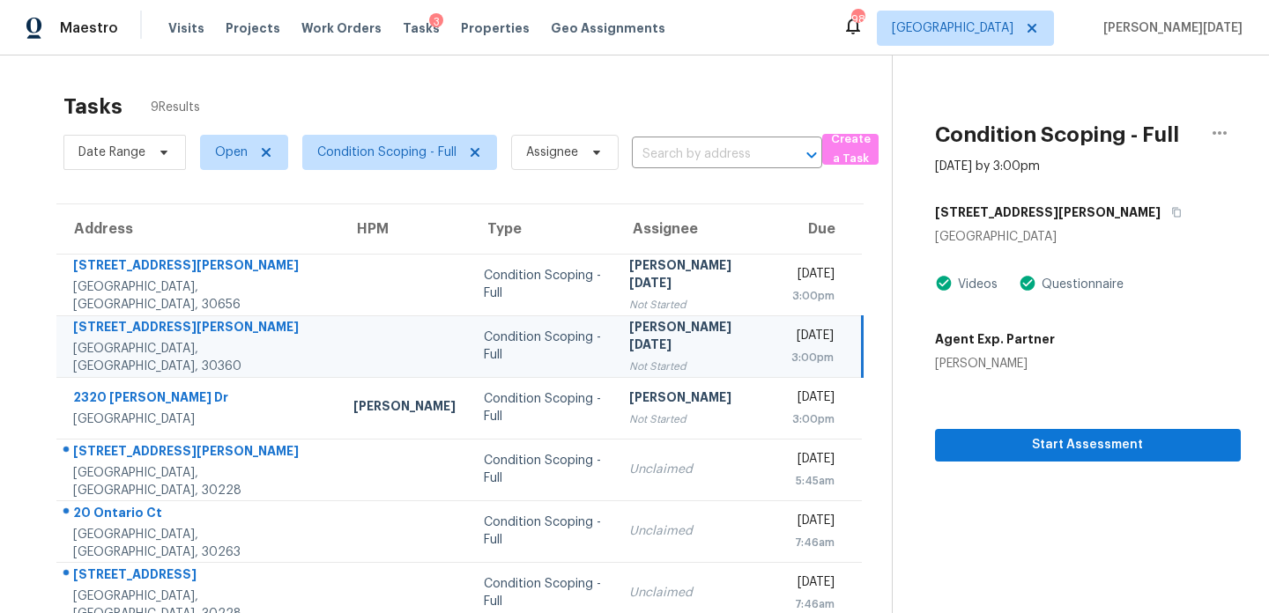
click at [792, 358] on div "3:00pm" at bounding box center [813, 358] width 42 height 18
click at [975, 437] on span "Start Assessment" at bounding box center [1088, 446] width 278 height 22
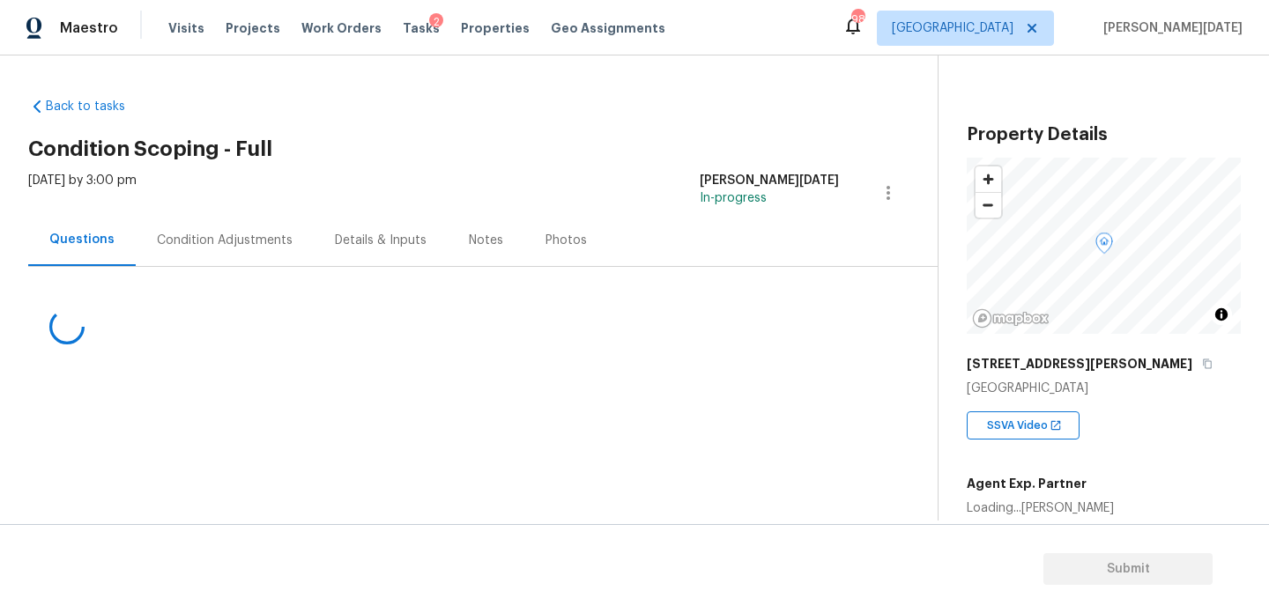
click at [227, 250] on div "Condition Adjustments" at bounding box center [225, 240] width 178 height 52
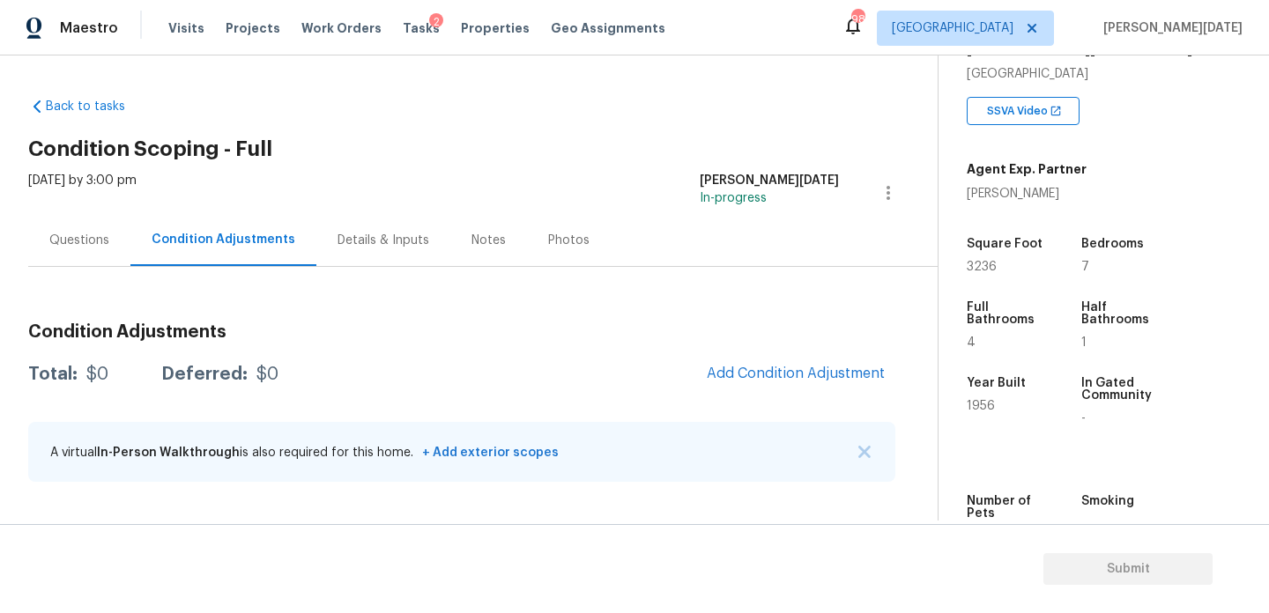
scroll to position [316, 0]
click at [646, 310] on div "Condition Adjustments Total: $0 Deferred: $0 Add Condition Adjustment A virtual…" at bounding box center [461, 403] width 867 height 189
click at [83, 221] on div "Questions" at bounding box center [79, 240] width 102 height 52
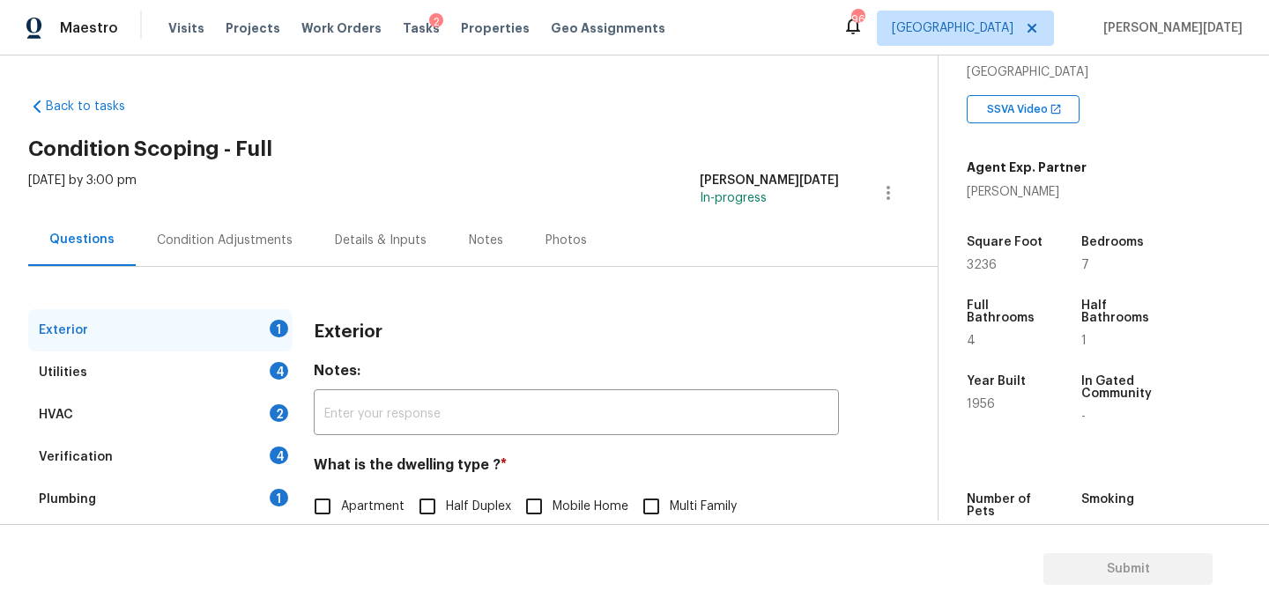
scroll to position [183, 0]
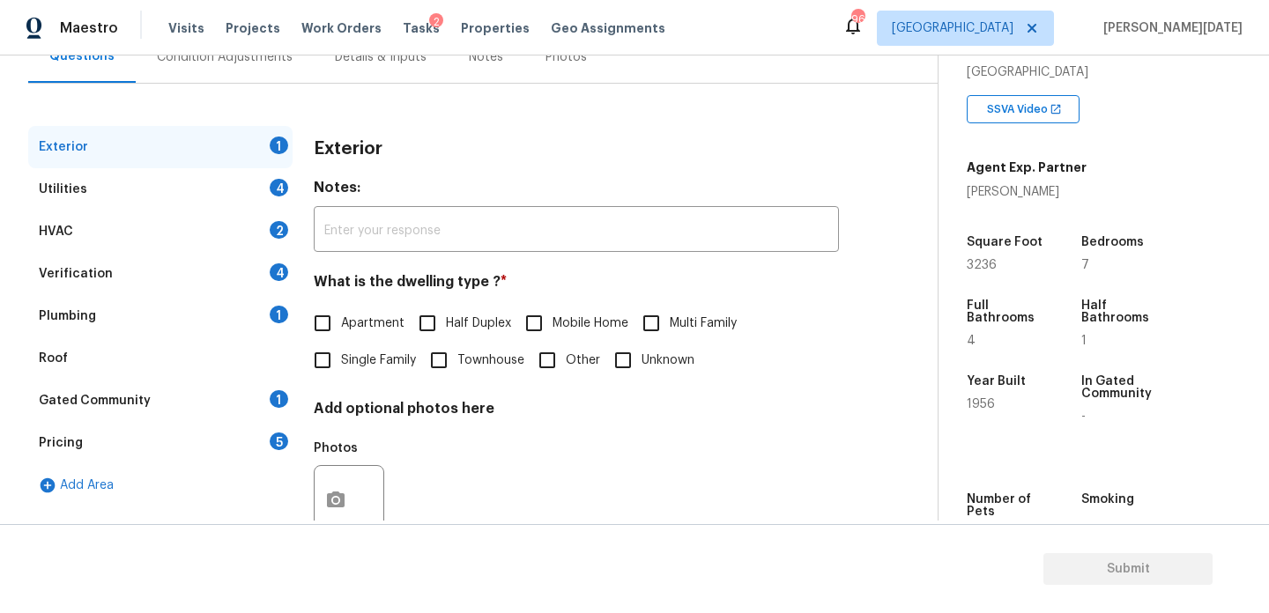
click at [235, 281] on div "Verification 4" at bounding box center [160, 274] width 264 height 42
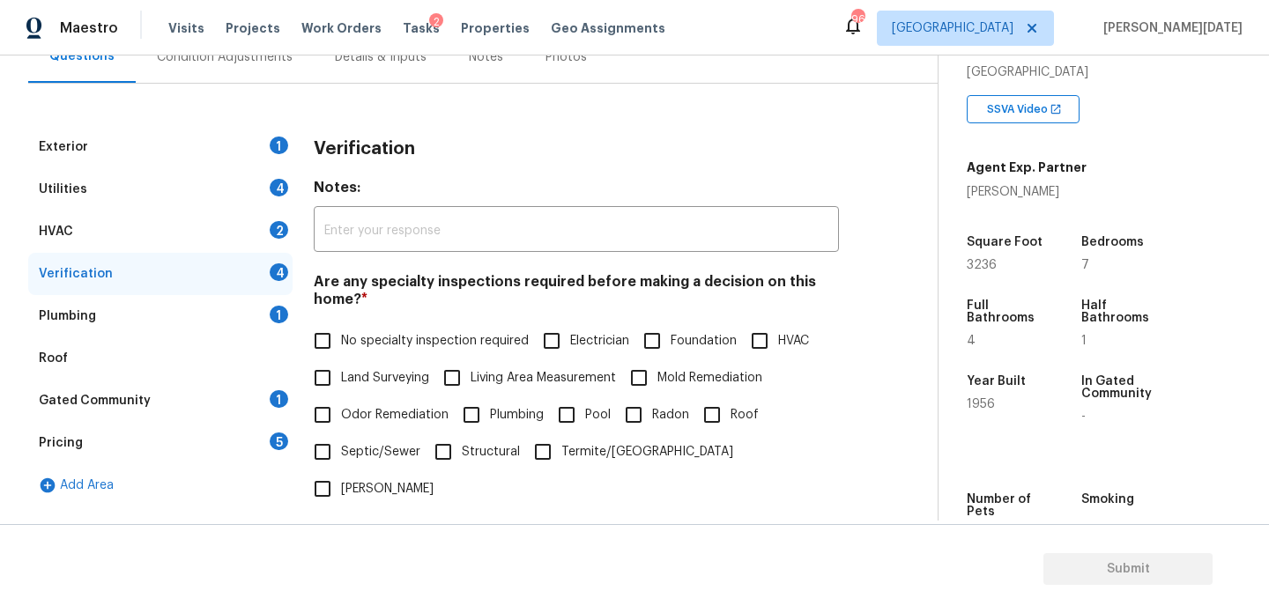
scroll to position [447, 0]
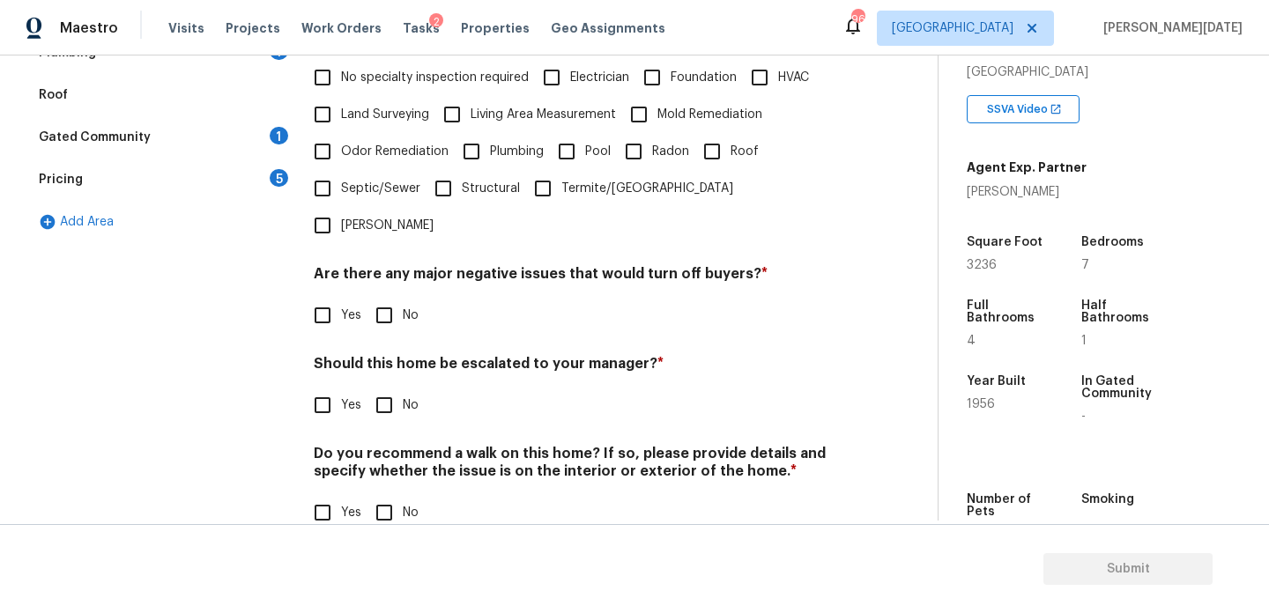
click at [308, 387] on input "Yes" at bounding box center [322, 405] width 37 height 37
checkbox input "true"
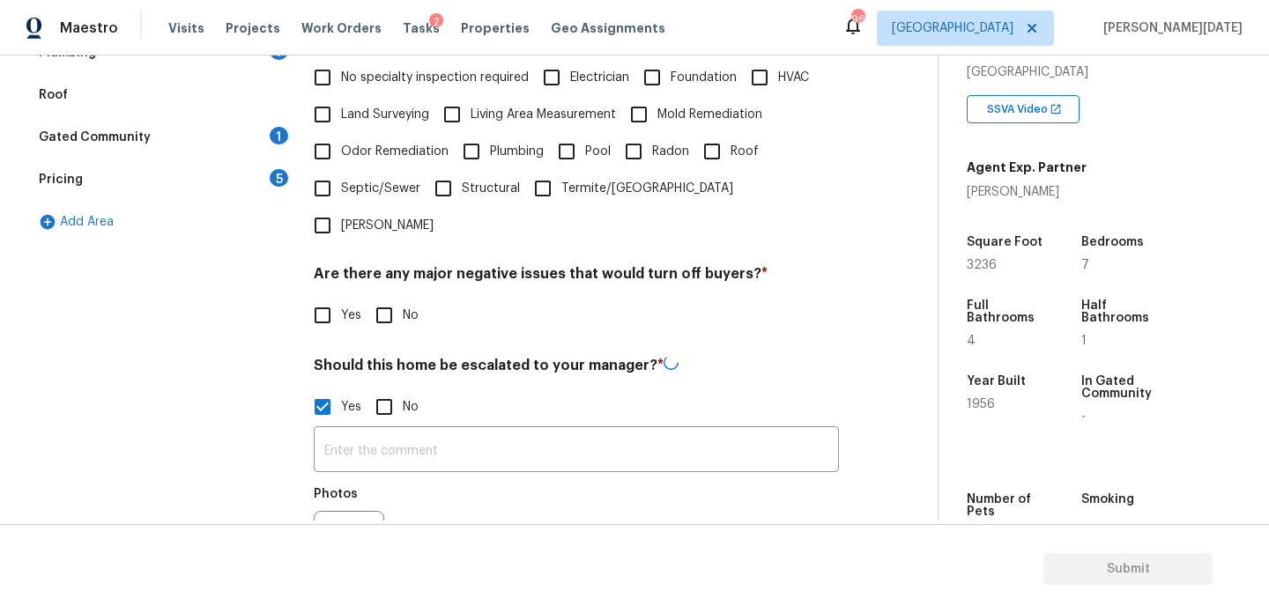
scroll to position [614, 0]
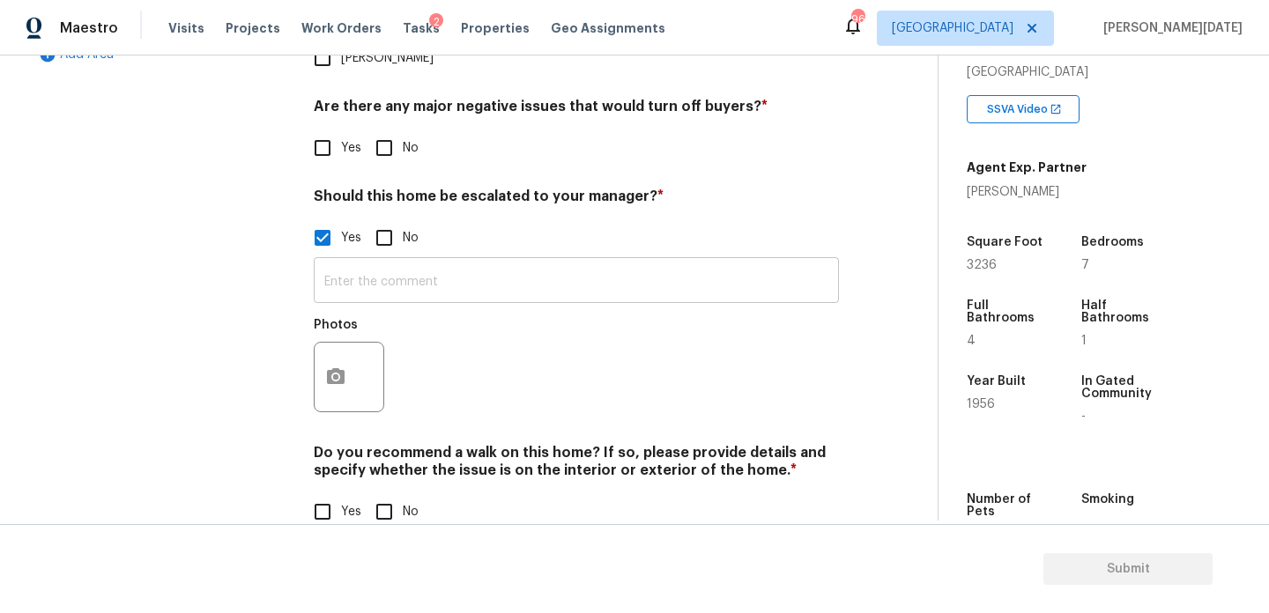
click at [362, 262] on input "text" at bounding box center [576, 282] width 525 height 41
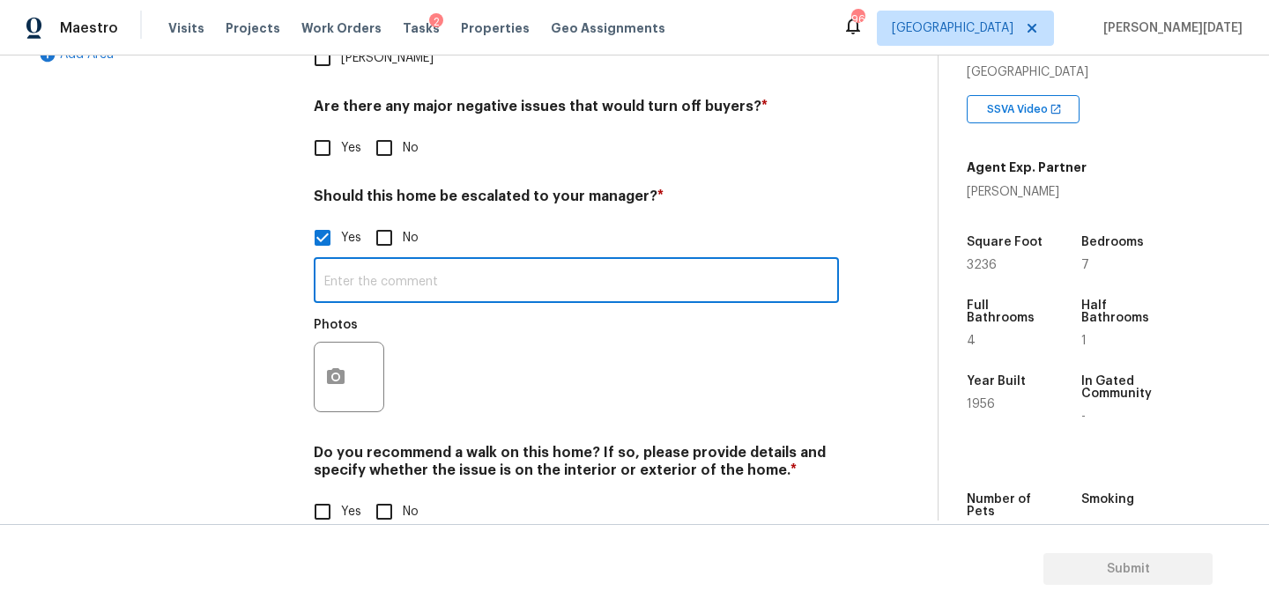
paste input "Seller is installing new HVAC [DATE]."
click at [604, 321] on div "Photos" at bounding box center [576, 365] width 525 height 115
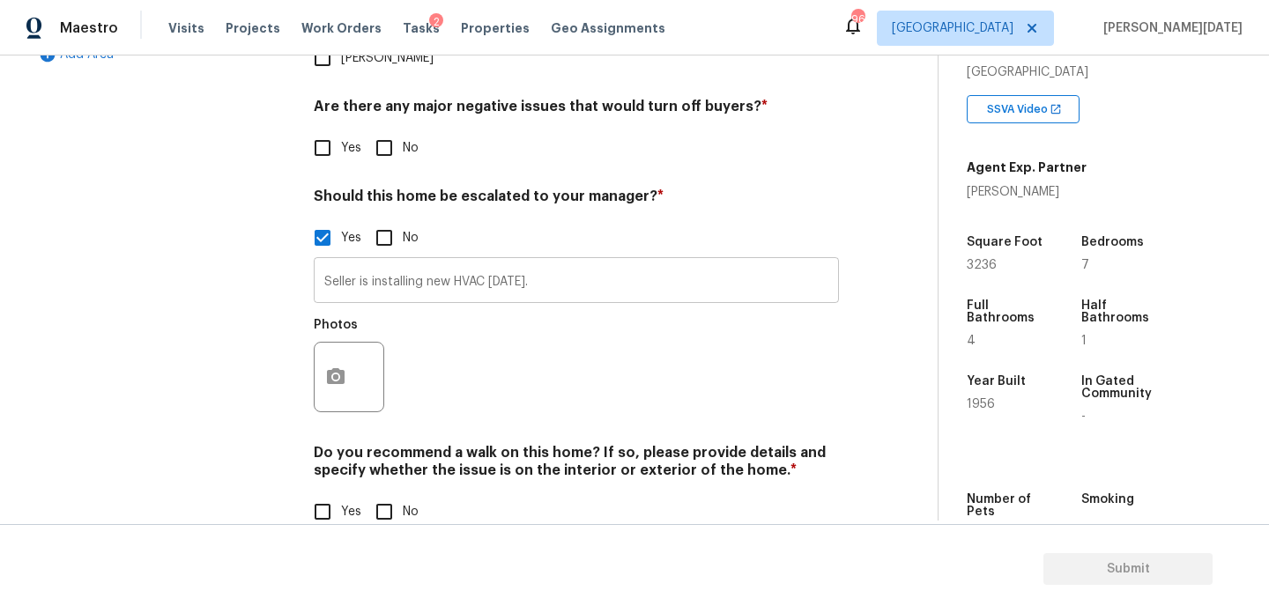
click at [599, 262] on input "Seller is installing new HVAC [DATE]." at bounding box center [576, 282] width 525 height 41
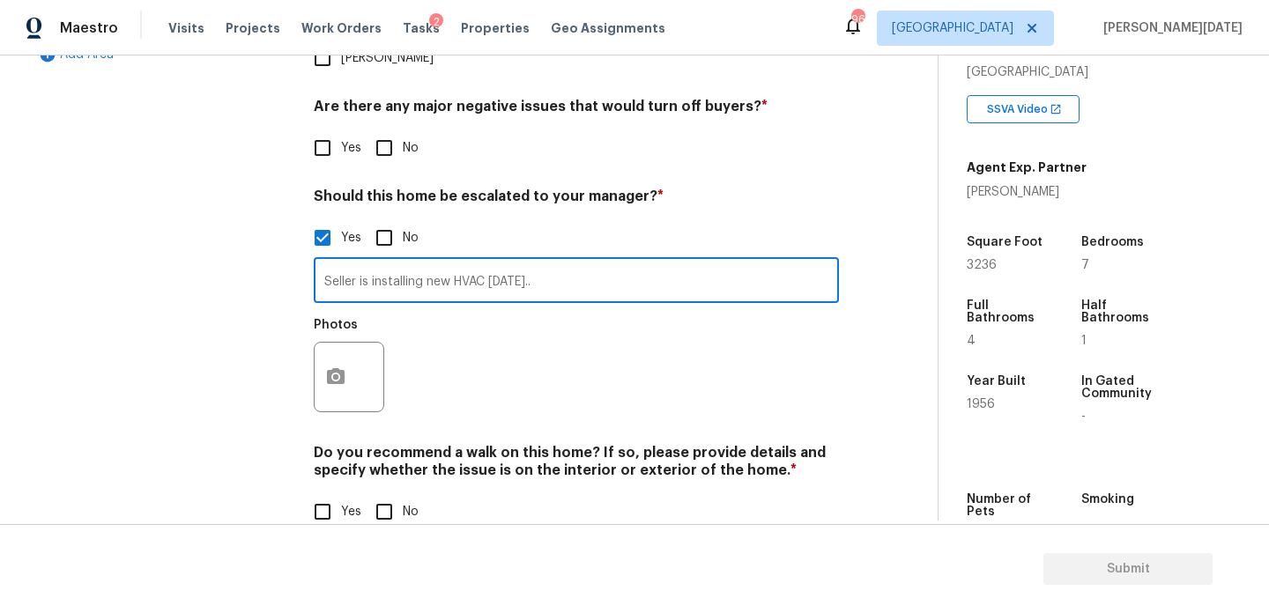
type input "Seller is installing new HVAC [DATE].."
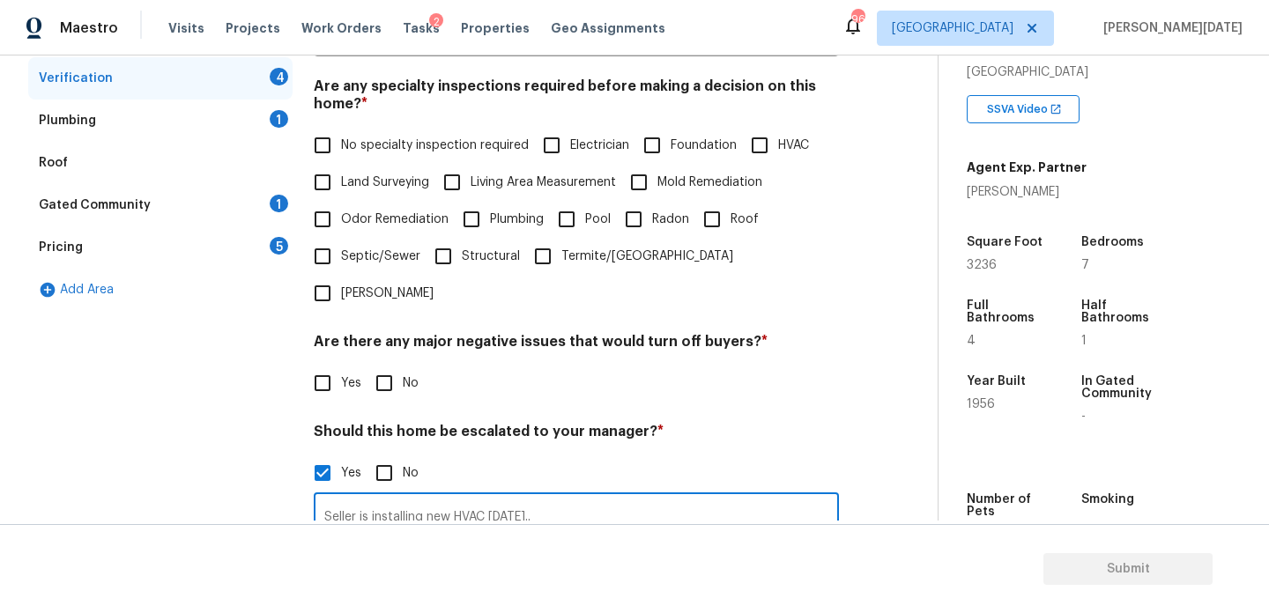
scroll to position [331, 0]
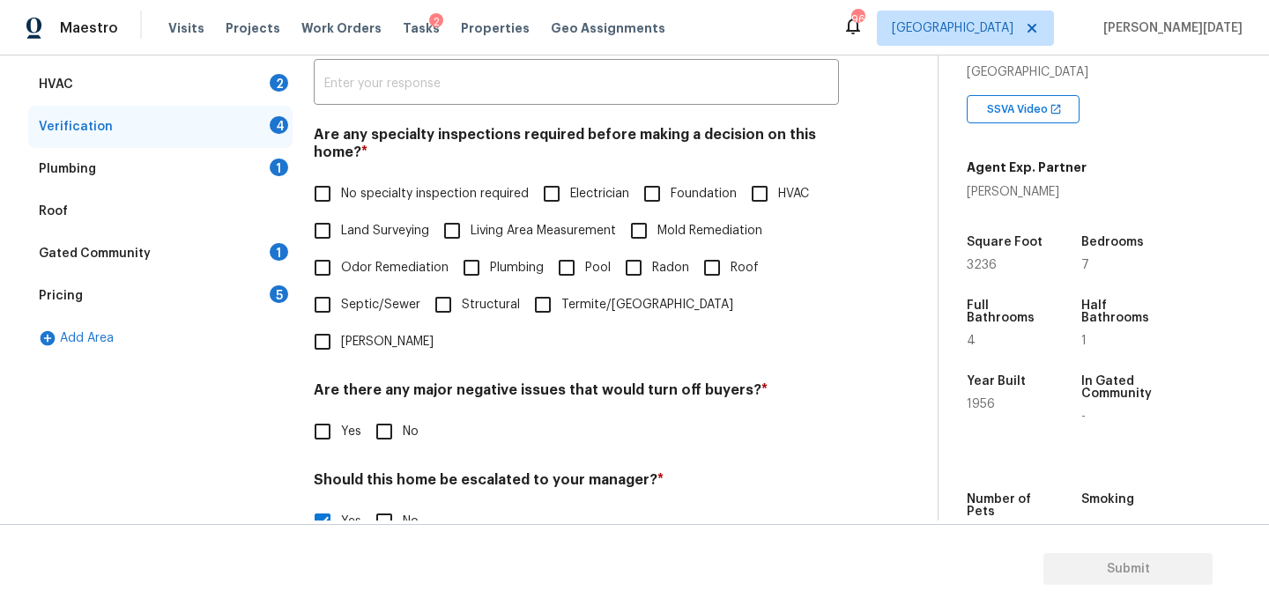
click at [257, 297] on div "Pricing 5" at bounding box center [160, 296] width 264 height 42
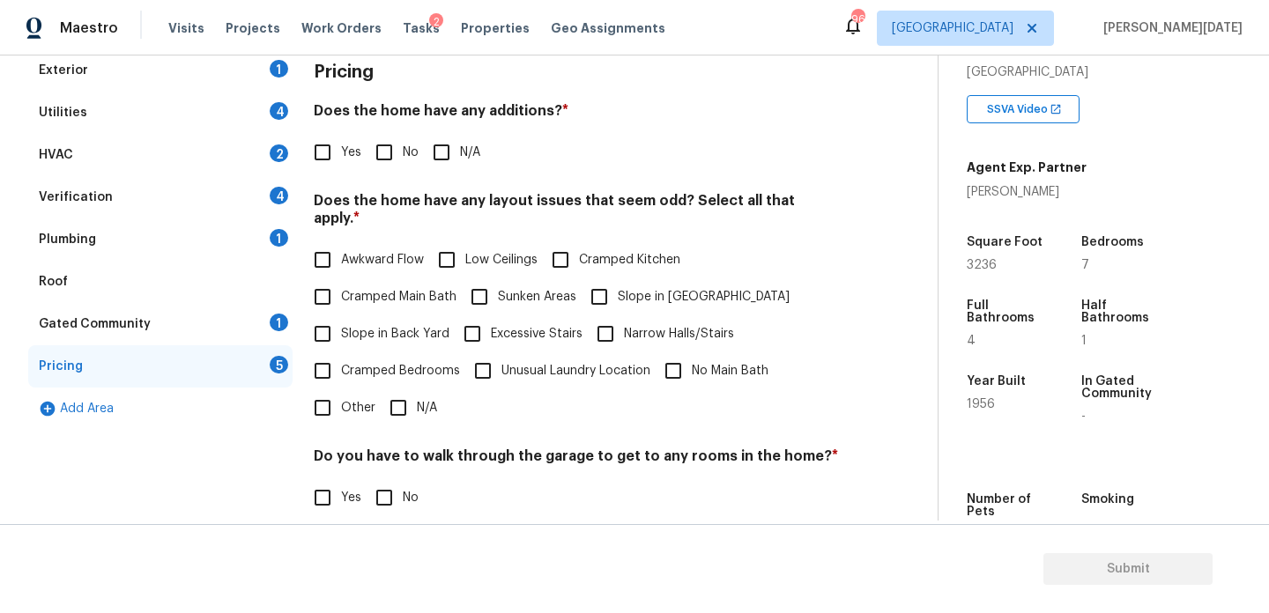
scroll to position [196, 0]
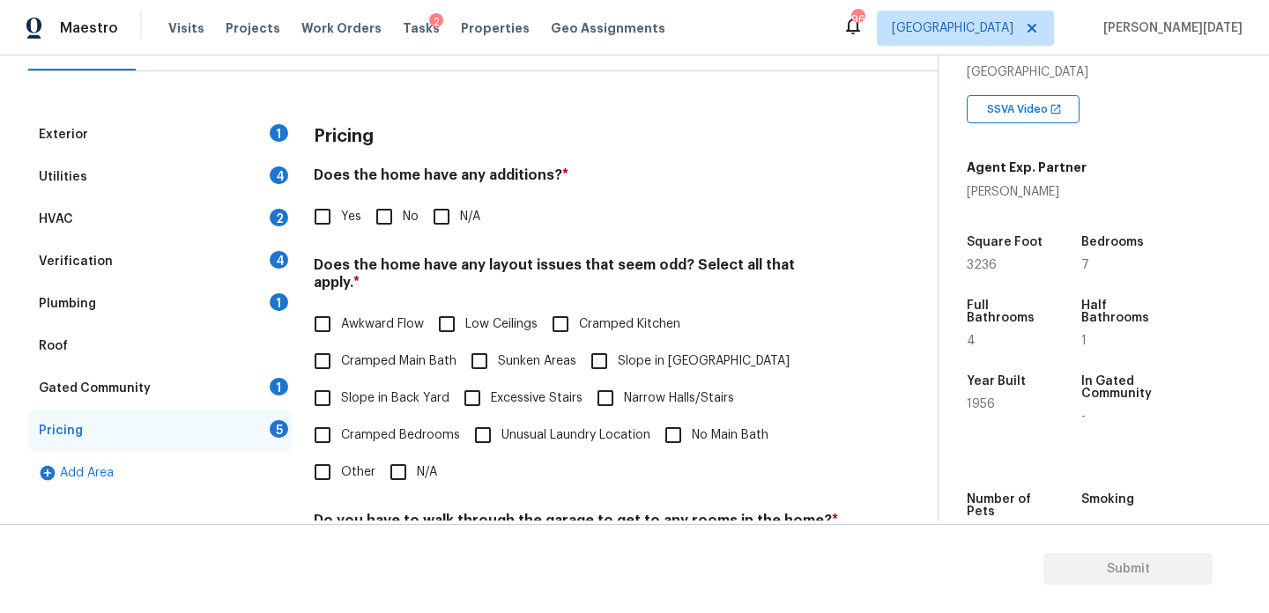
click at [325, 217] on input "Yes" at bounding box center [322, 216] width 37 height 37
checkbox input "true"
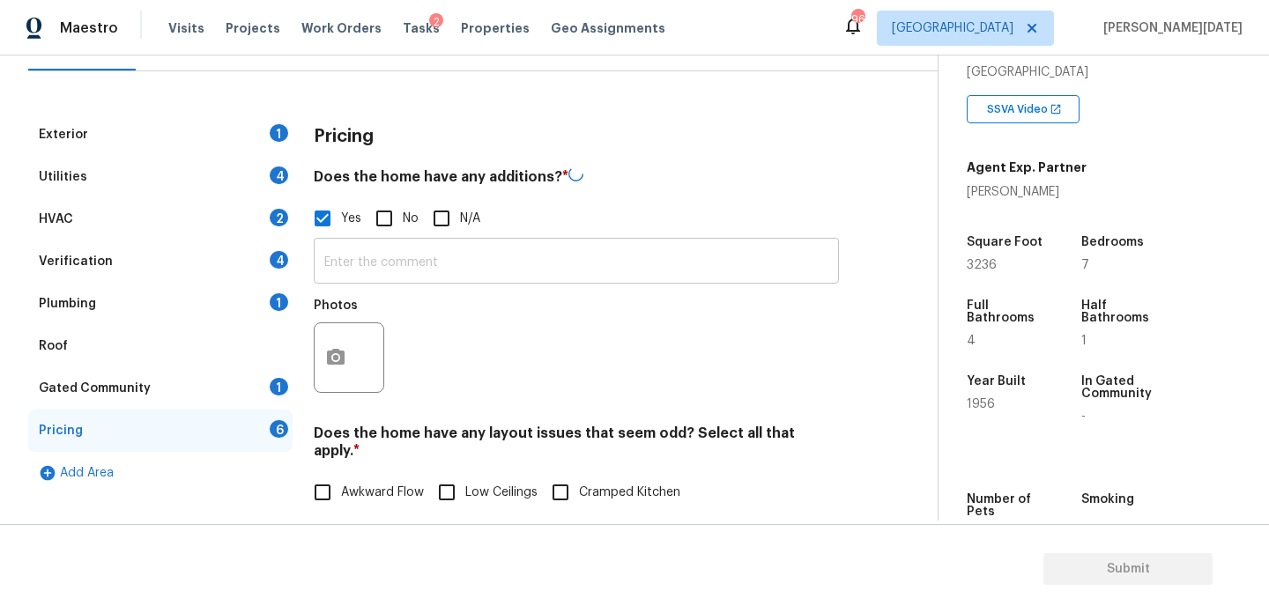
click at [334, 251] on input "text" at bounding box center [576, 262] width 525 height 41
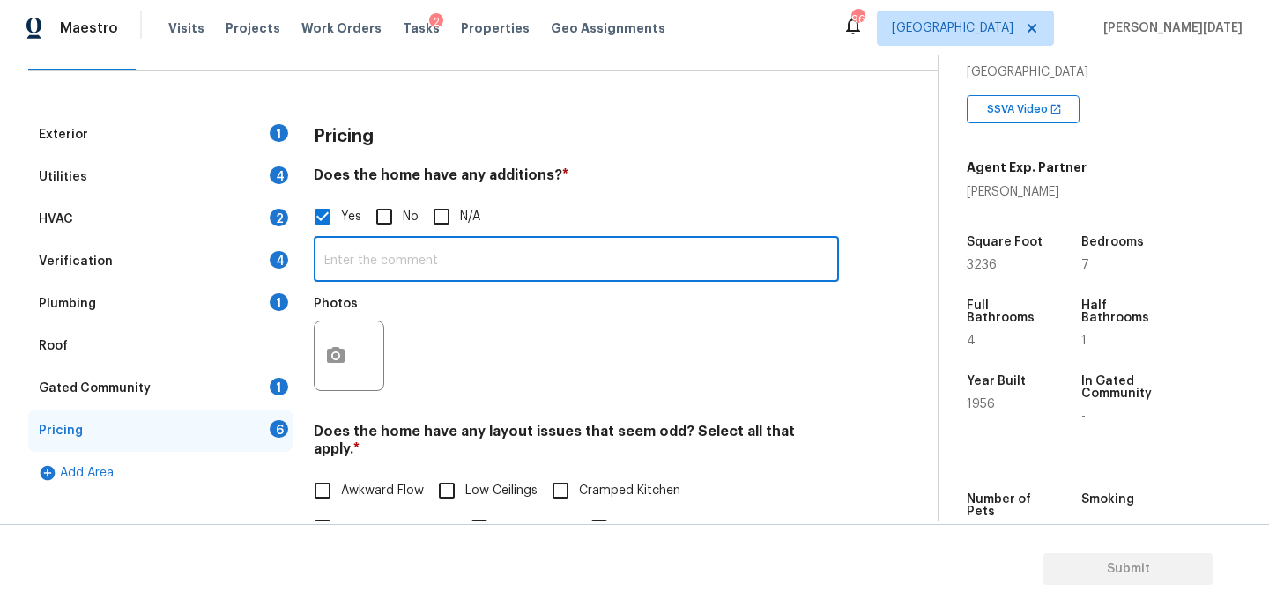
paste input "house addition added 4 bedrooms and 2 full bathrooms"
type input "house addition added 4 bedrooms and 2 full bathrooms/ permitted/on par with hom…"
click at [421, 212] on div "Yes No N/A" at bounding box center [576, 216] width 525 height 37
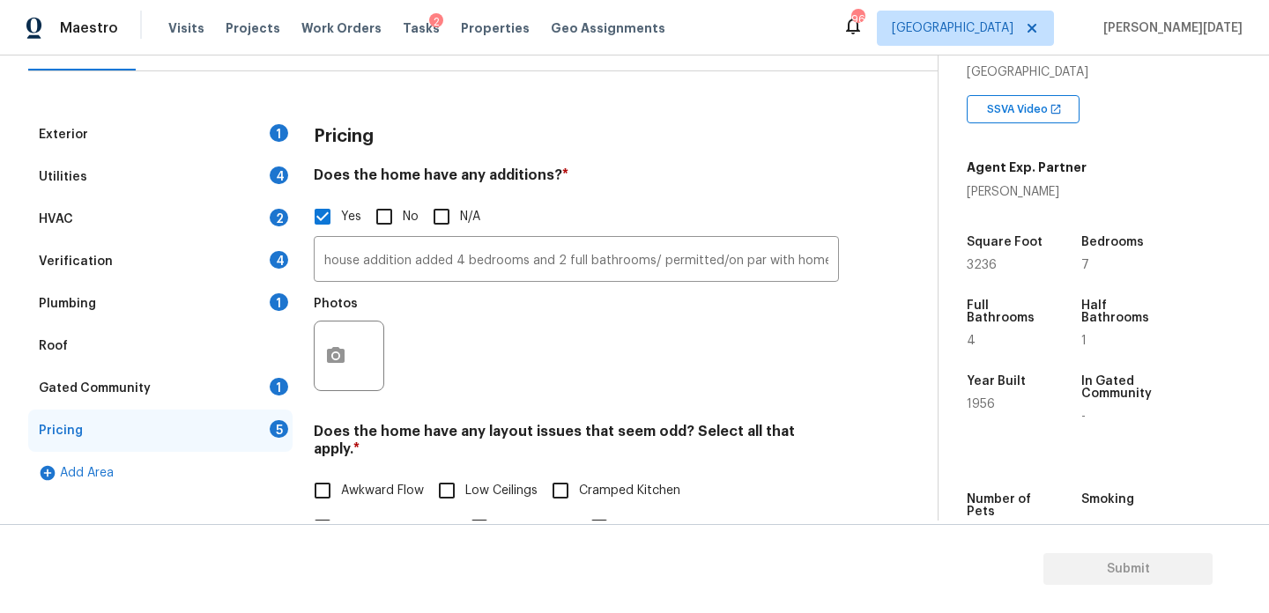
click at [664, 157] on div "Pricing" at bounding box center [576, 137] width 525 height 46
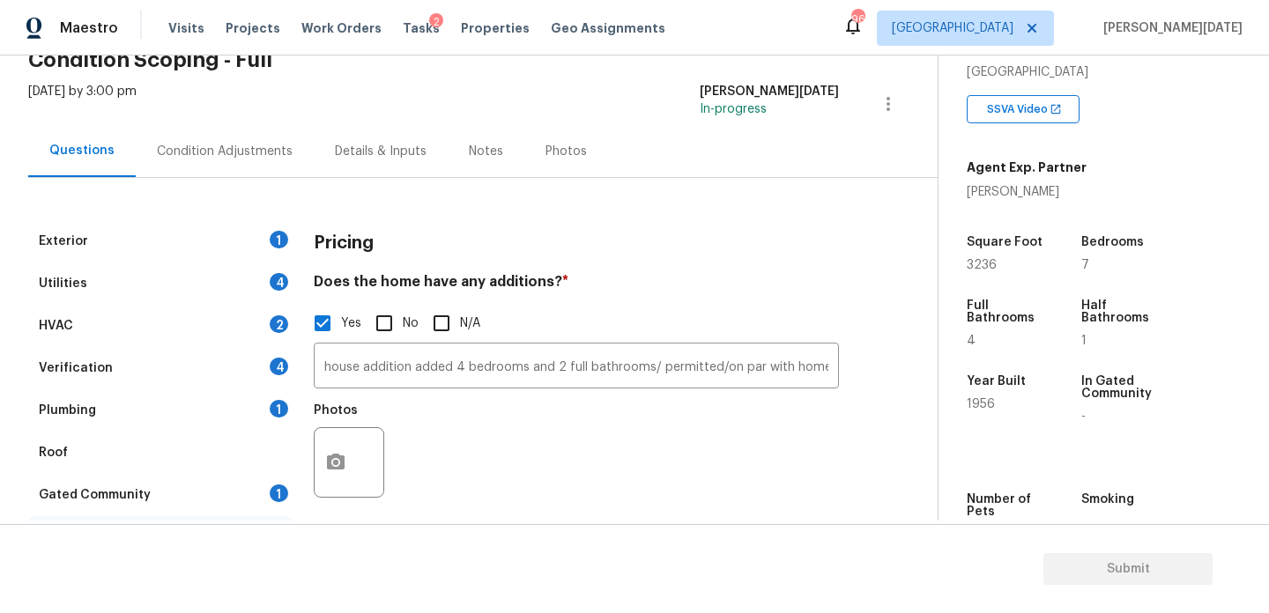
scroll to position [56, 0]
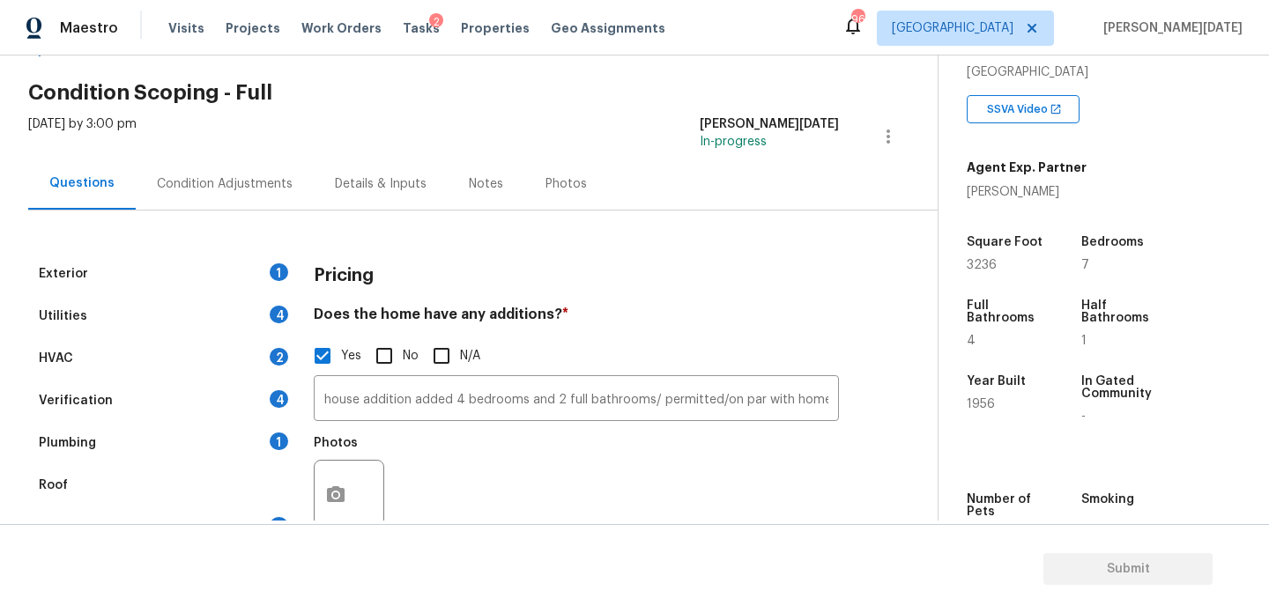
click at [219, 186] on div "Condition Adjustments" at bounding box center [225, 184] width 136 height 18
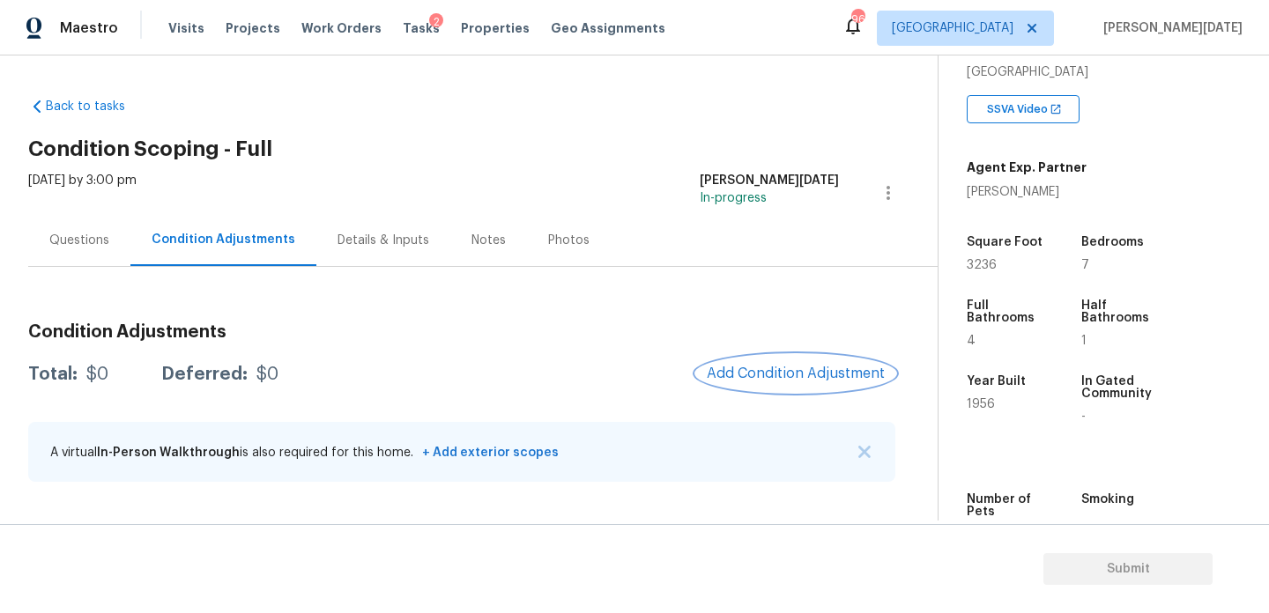
click at [815, 390] on button "Add Condition Adjustment" at bounding box center [795, 373] width 199 height 37
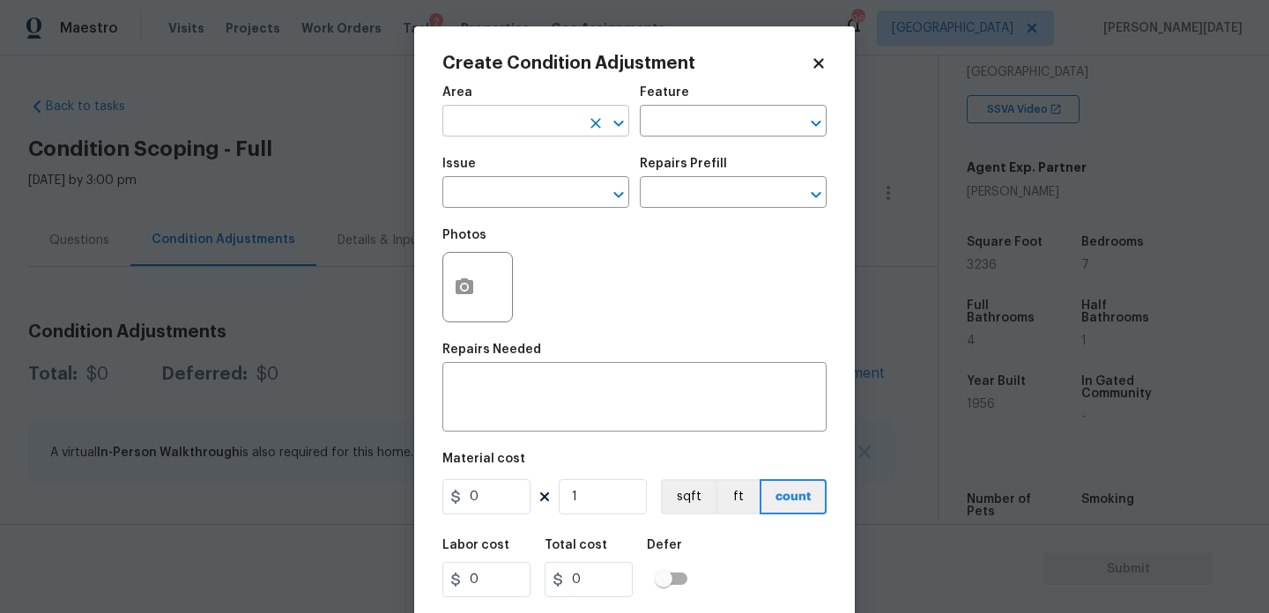
click at [474, 119] on input "text" at bounding box center [511, 122] width 138 height 27
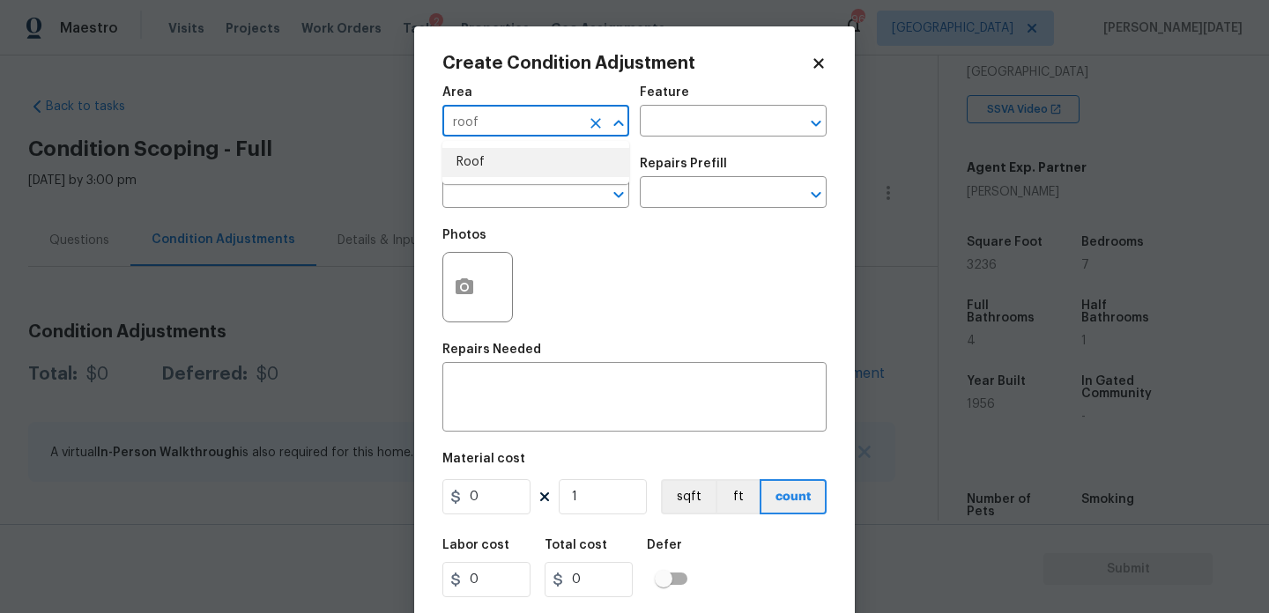
click at [477, 158] on li "Roof" at bounding box center [535, 162] width 187 height 29
type input "Roof"
click at [480, 202] on input "text" at bounding box center [511, 194] width 138 height 27
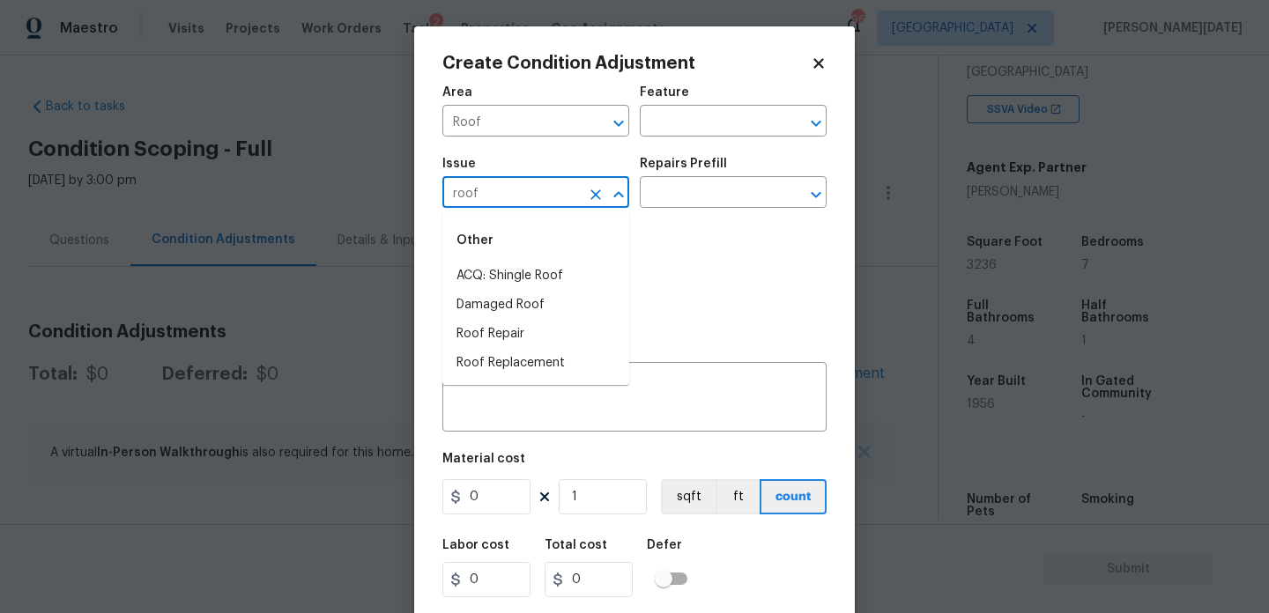
click at [500, 270] on li "ACQ: Shingle Roof" at bounding box center [535, 276] width 187 height 29
type input "ACQ: Shingle Roof"
click at [692, 211] on div "Issue ACQ: Shingle Roof ​ Repairs Prefill ​" at bounding box center [634, 182] width 384 height 71
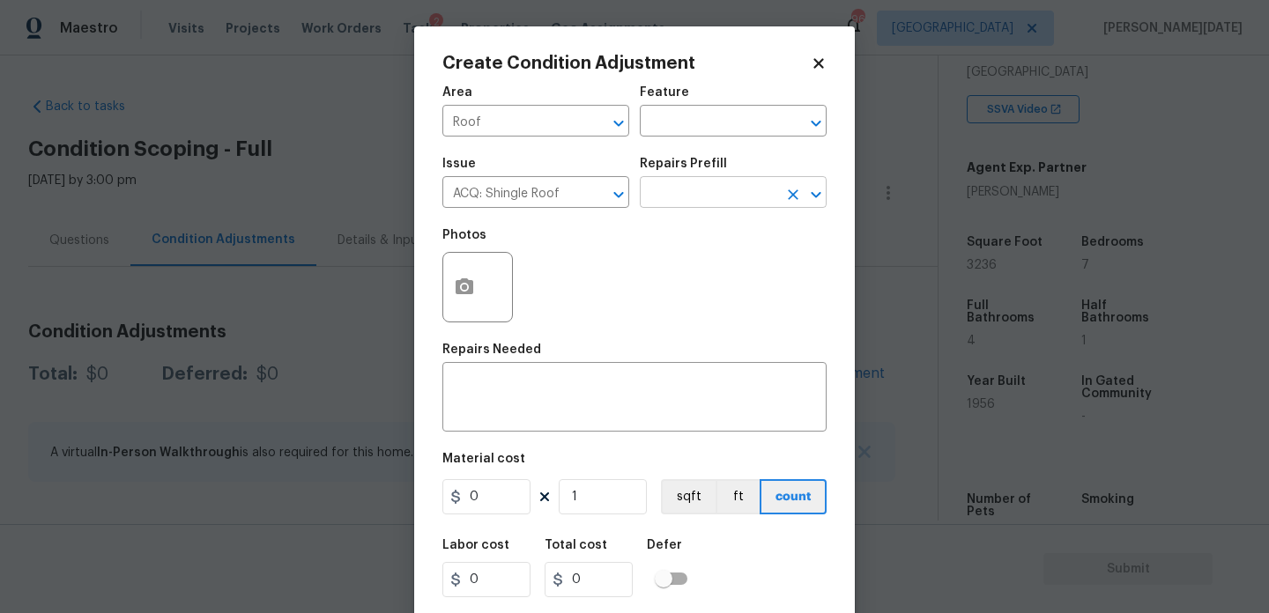
click at [726, 204] on input "text" at bounding box center [709, 194] width 138 height 27
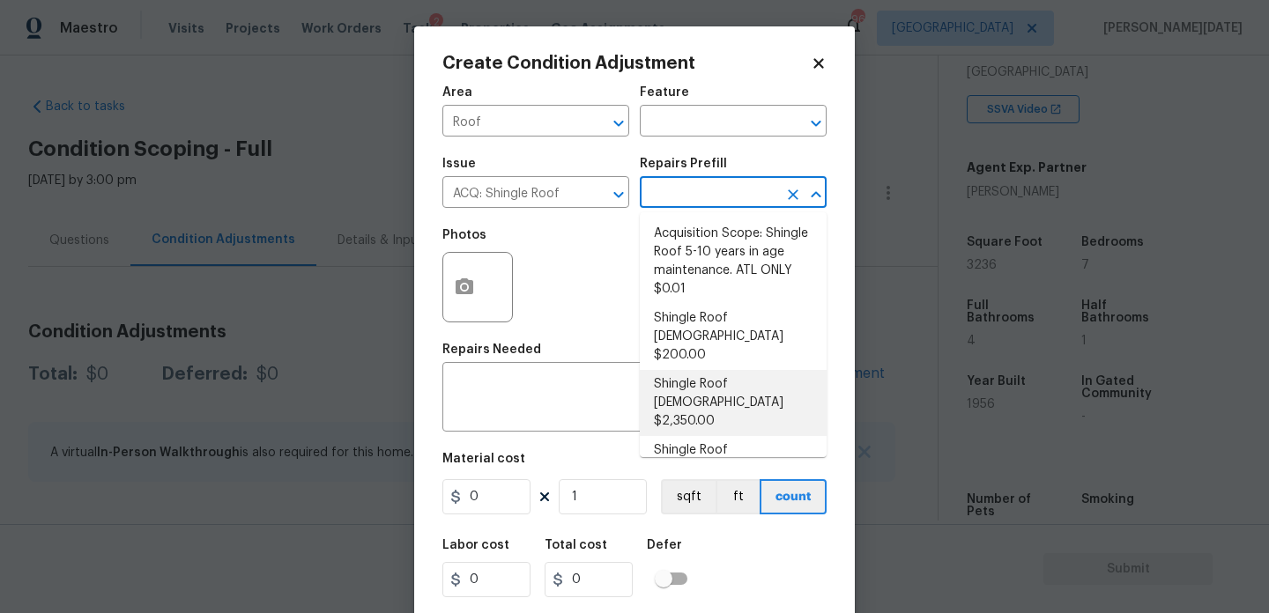
click at [752, 370] on li "Shingle Roof [DEMOGRAPHIC_DATA] $2,350.00" at bounding box center [733, 403] width 187 height 66
type input "Acquisition"
type textarea "Acquisition Scope: Shingle Roof 11-15 years in age maintenance."
type input "2350"
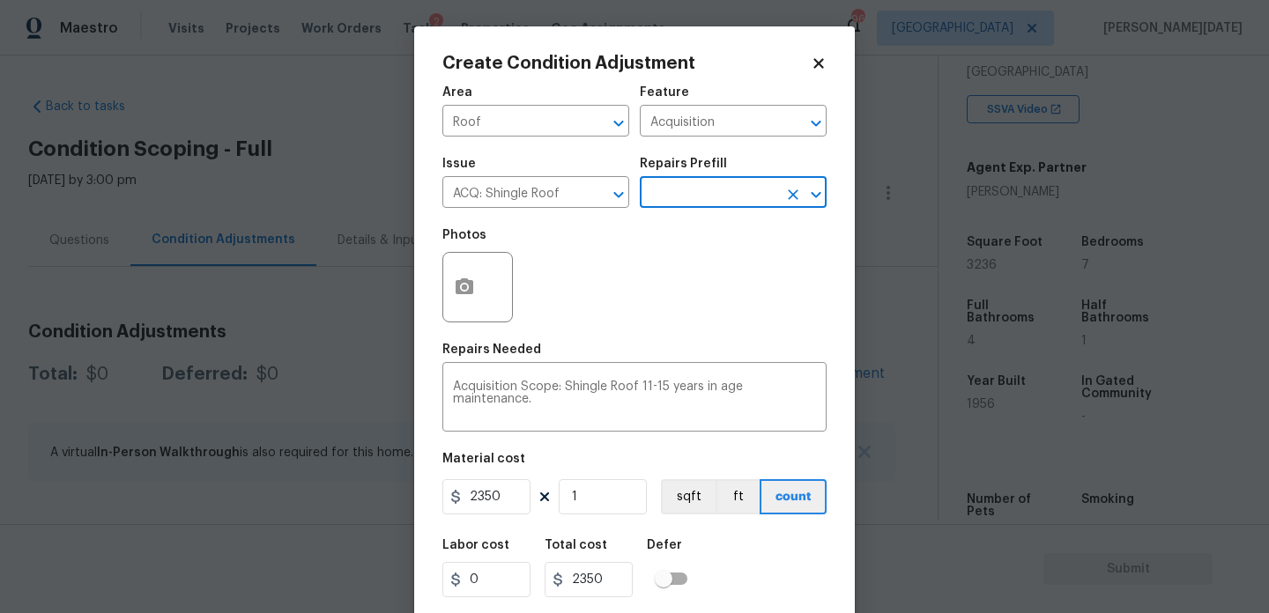
scroll to position [45, 0]
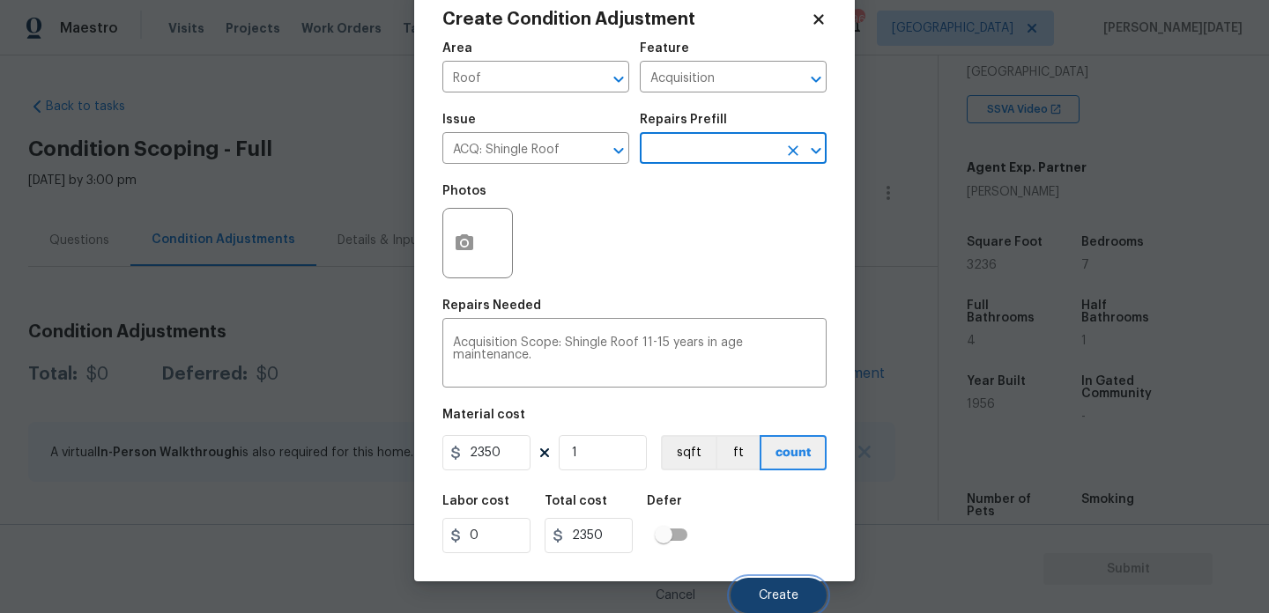
click at [784, 595] on span "Create" at bounding box center [779, 596] width 40 height 13
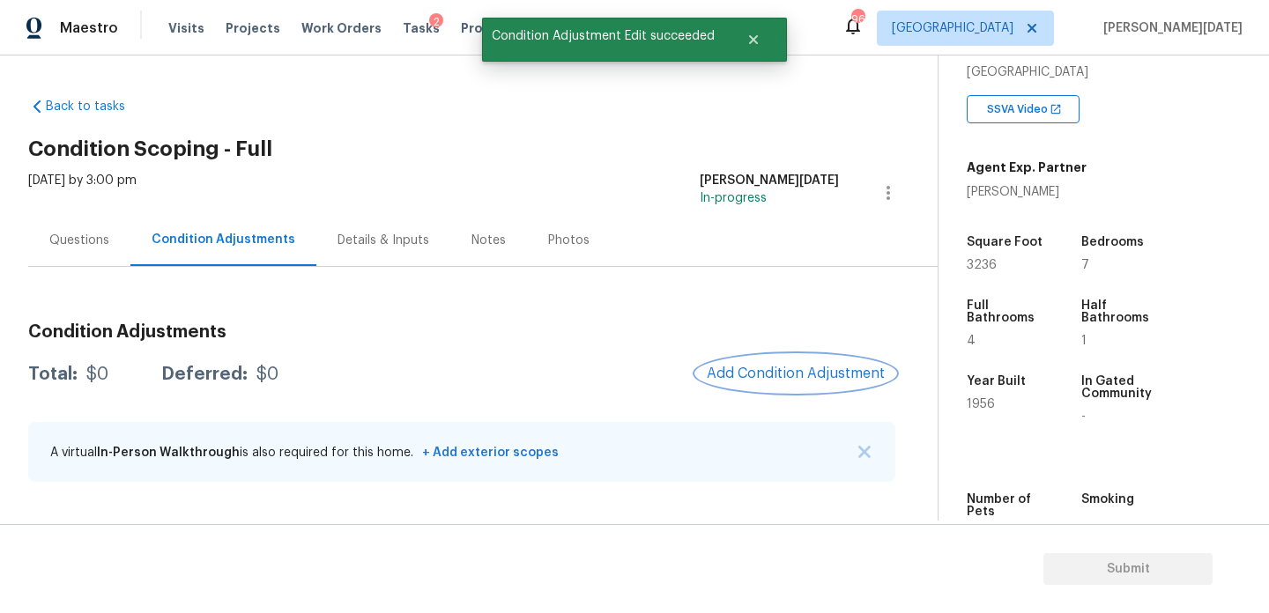
scroll to position [0, 0]
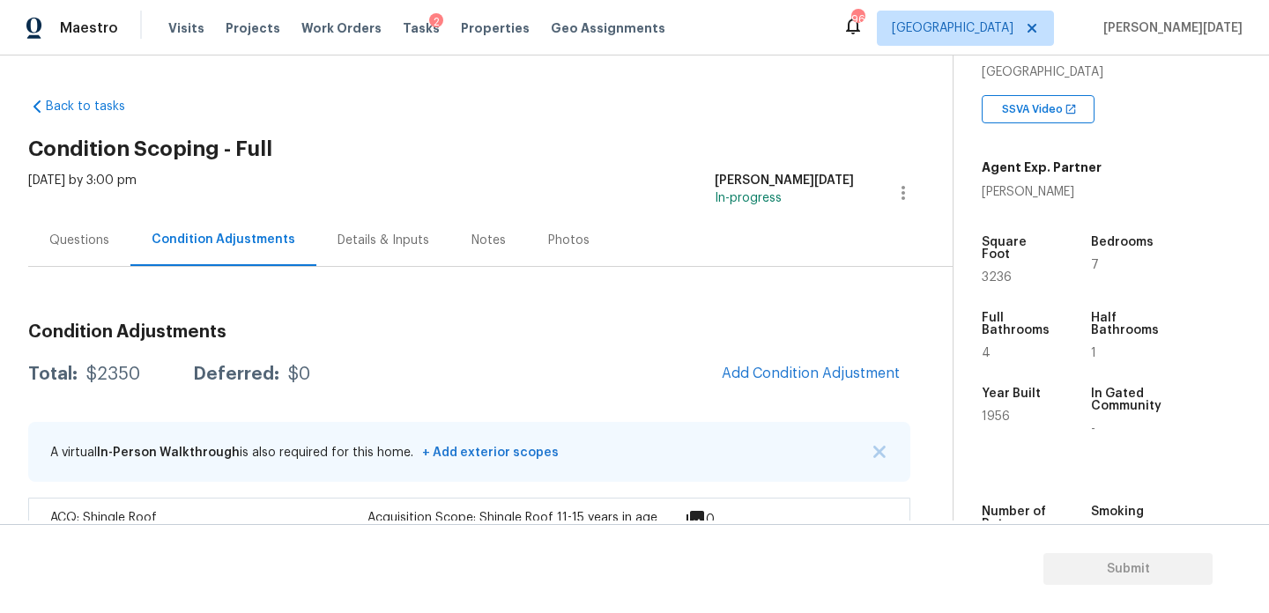
click at [100, 225] on div "Questions" at bounding box center [79, 240] width 102 height 52
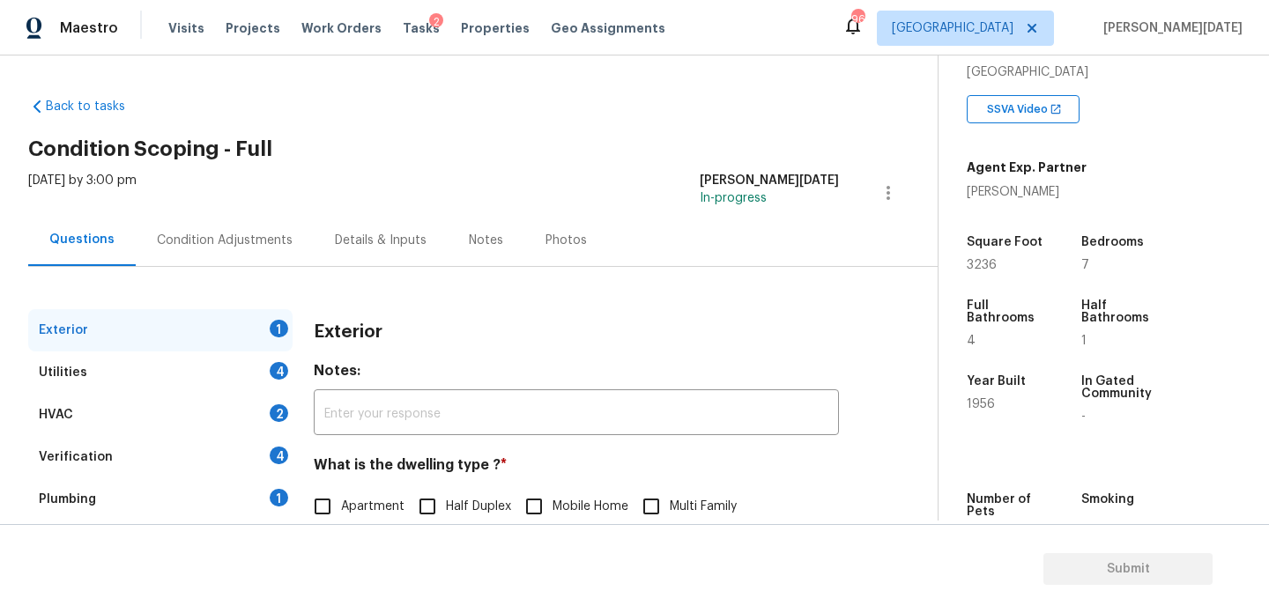
scroll to position [235, 0]
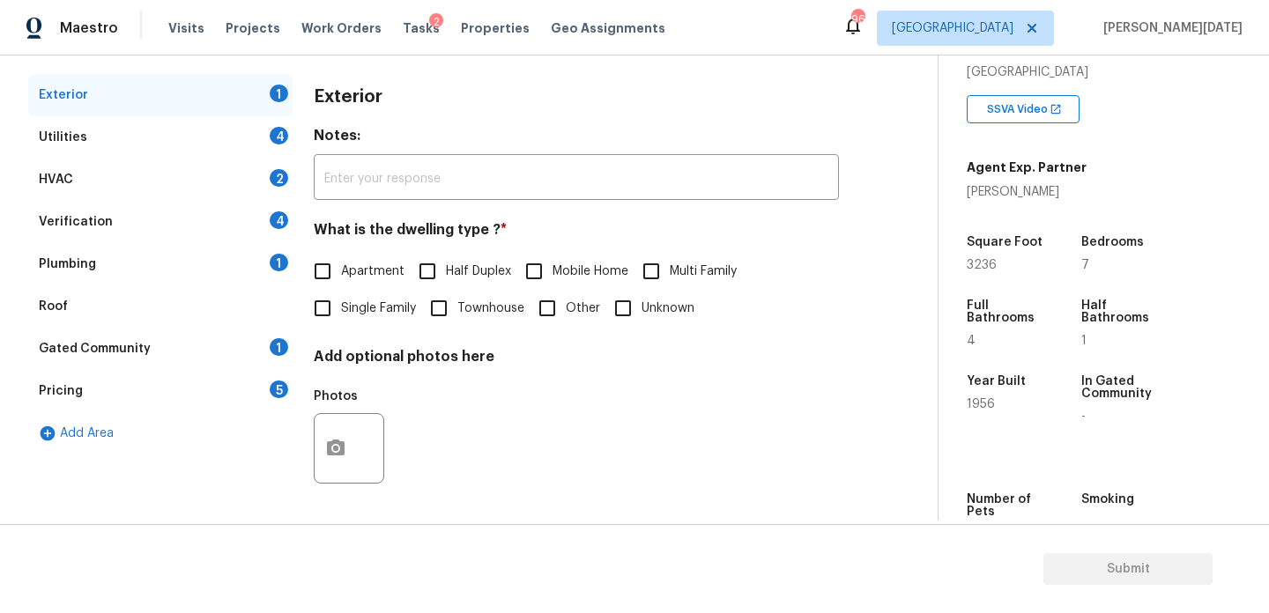
click at [235, 211] on div "Verification 4" at bounding box center [160, 222] width 264 height 42
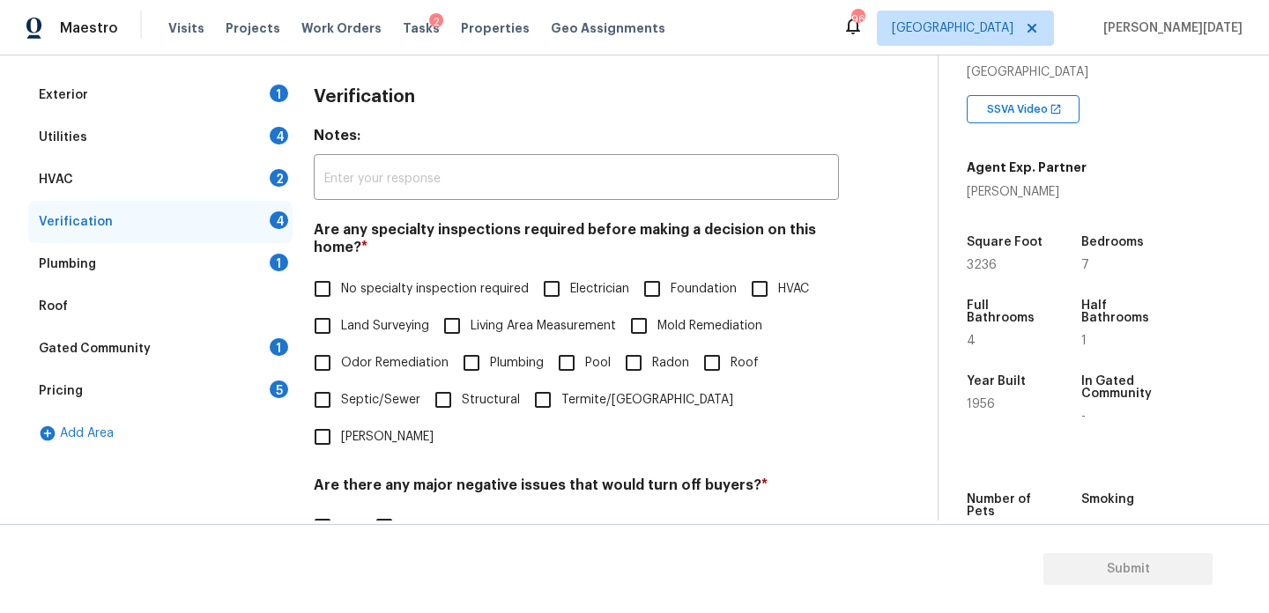
scroll to position [614, 0]
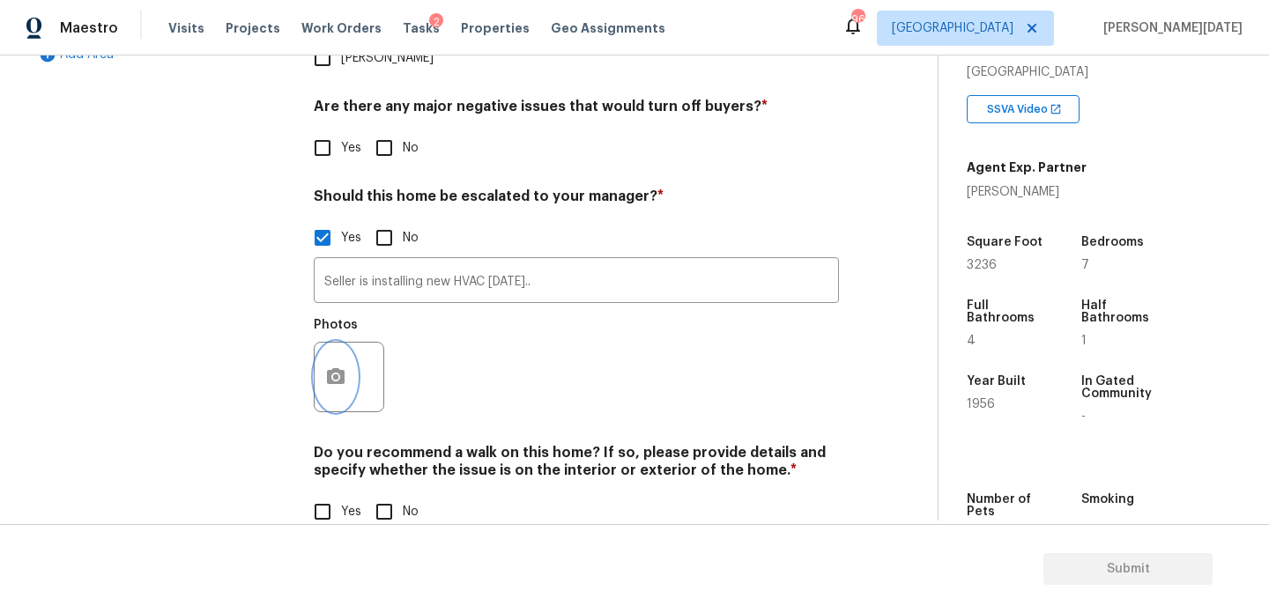
click at [349, 352] on button "button" at bounding box center [336, 377] width 42 height 69
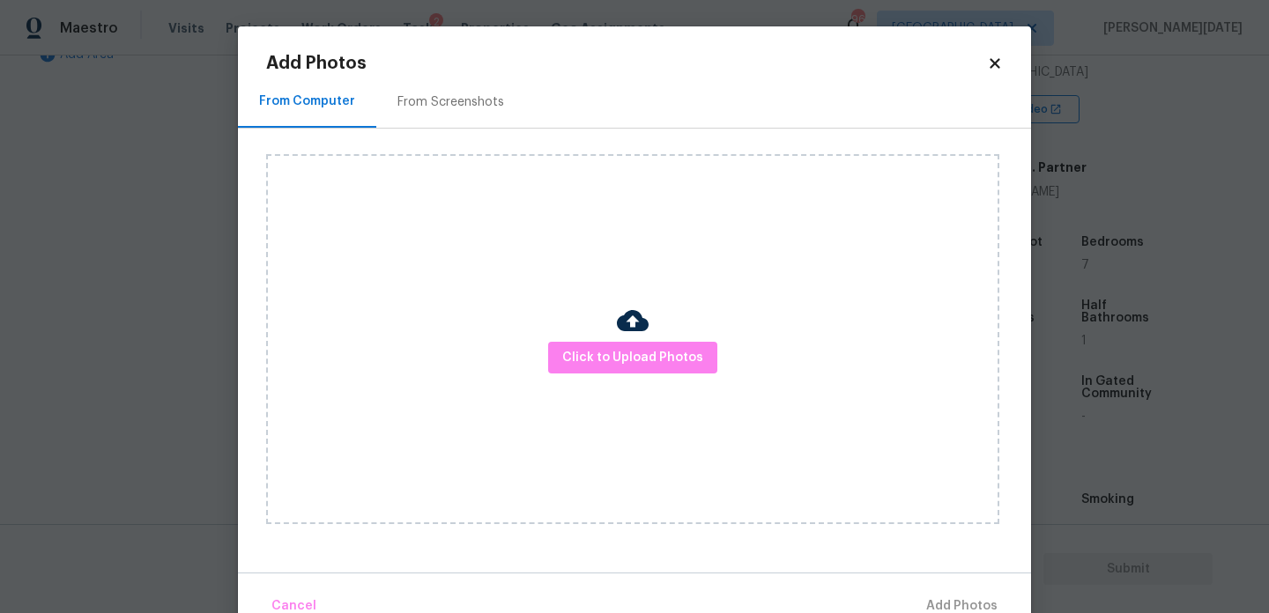
click at [593, 383] on div "Click to Upload Photos" at bounding box center [632, 339] width 733 height 370
click at [613, 372] on button "Click to Upload Photos" at bounding box center [632, 358] width 169 height 33
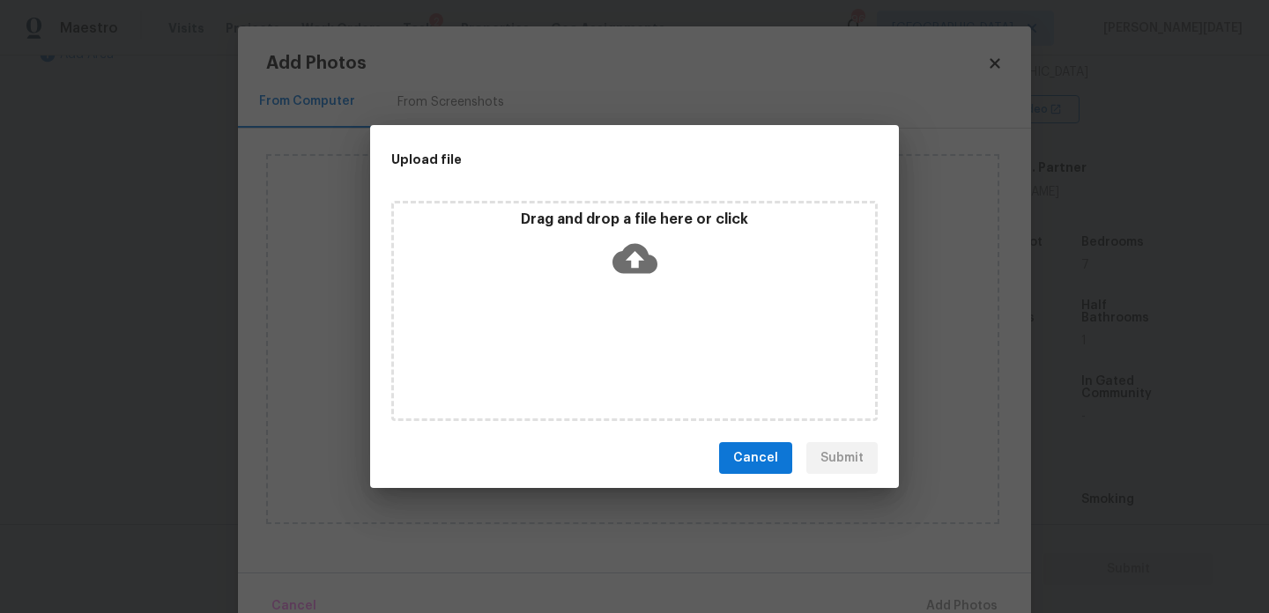
click at [613, 372] on div "Drag and drop a file here or click" at bounding box center [634, 311] width 487 height 220
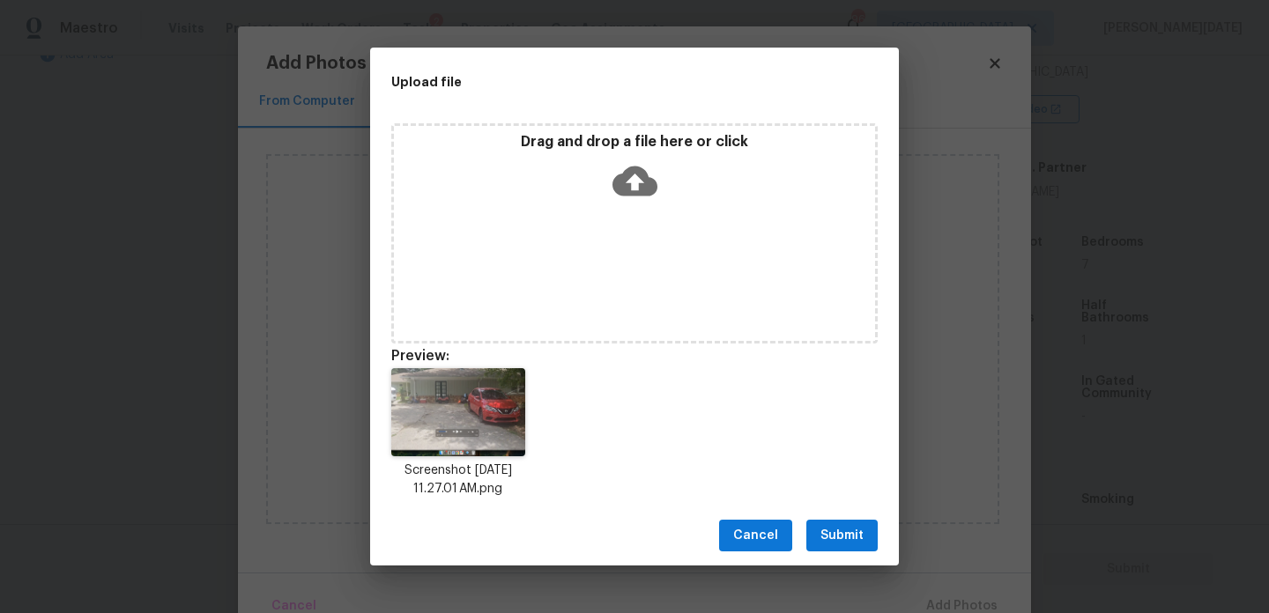
click at [845, 540] on span "Submit" at bounding box center [842, 536] width 43 height 22
